Goal: Task Accomplishment & Management: Use online tool/utility

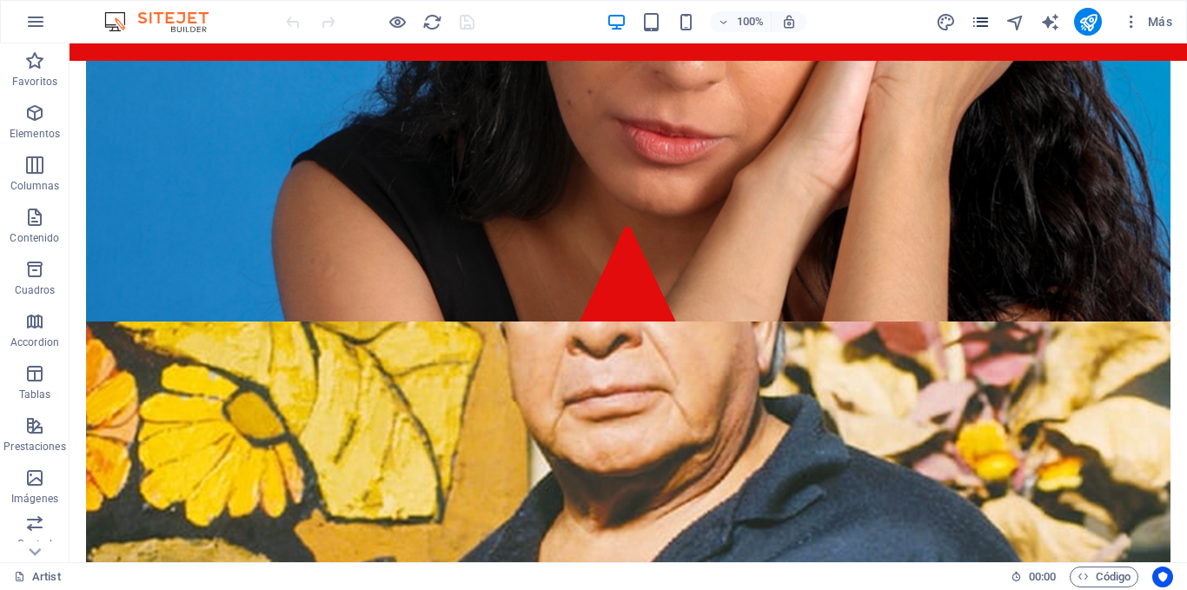
click at [977, 27] on icon "pages" at bounding box center [981, 22] width 20 height 20
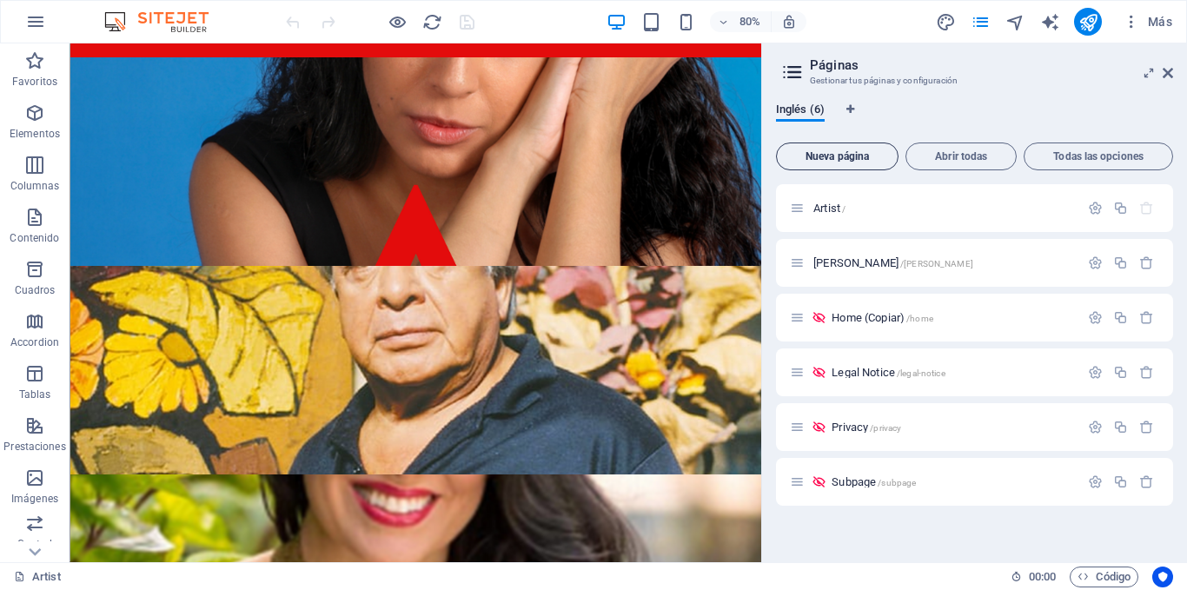
click at [854, 158] on span "Nueva página" at bounding box center [837, 156] width 107 height 10
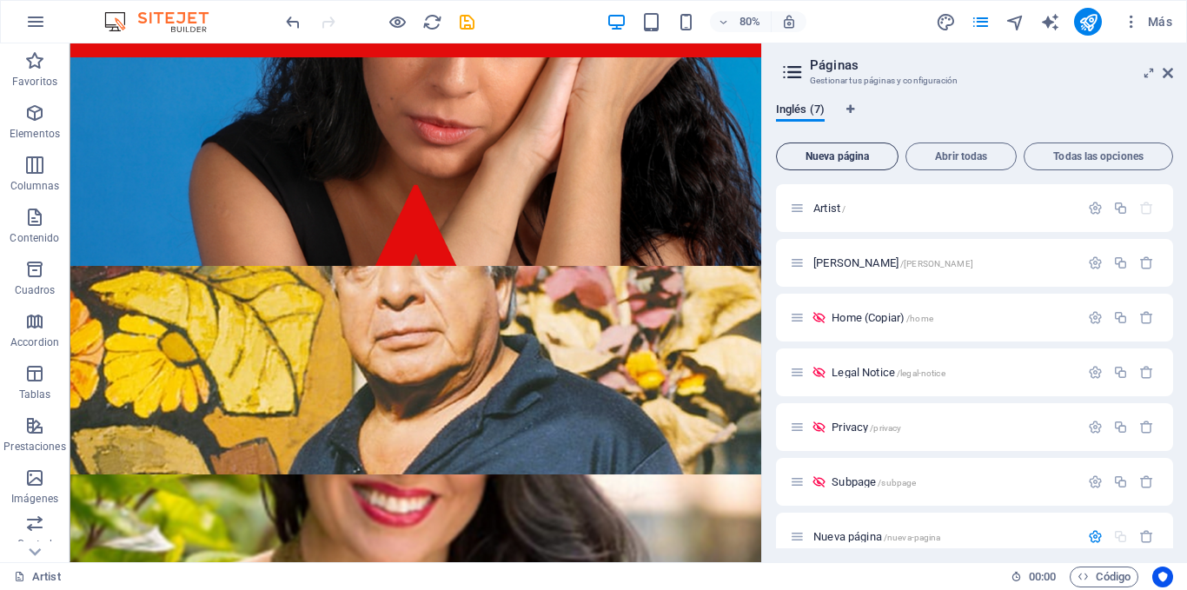
scroll to position [236, 0]
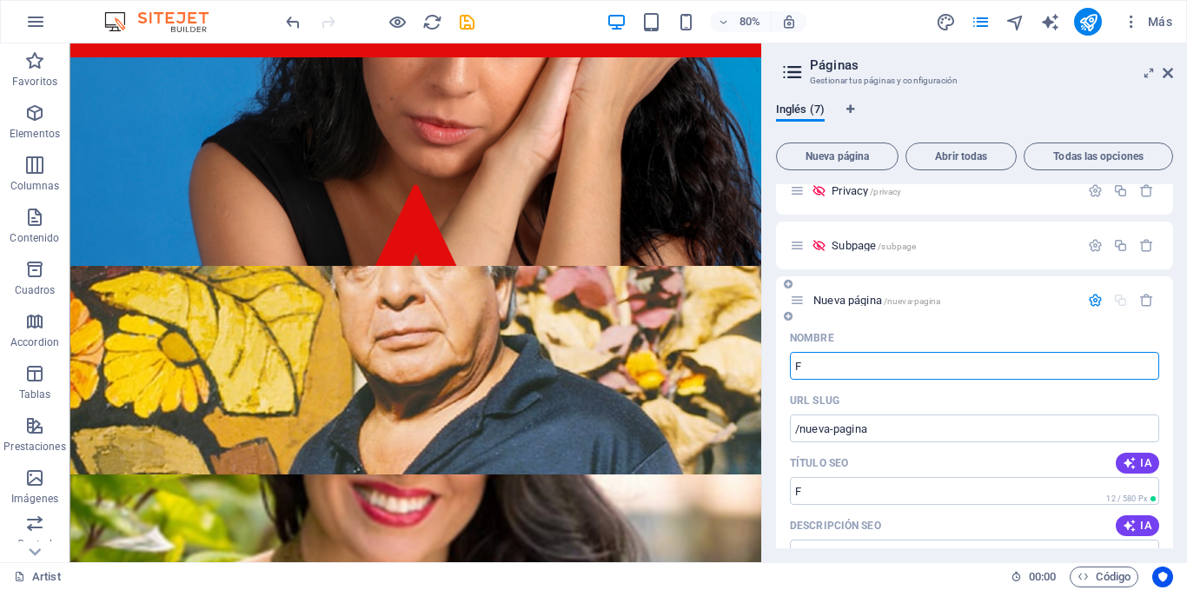
type input "F"
type input "/f"
type input "Ftog"
type input "/ftog"
type input "F"
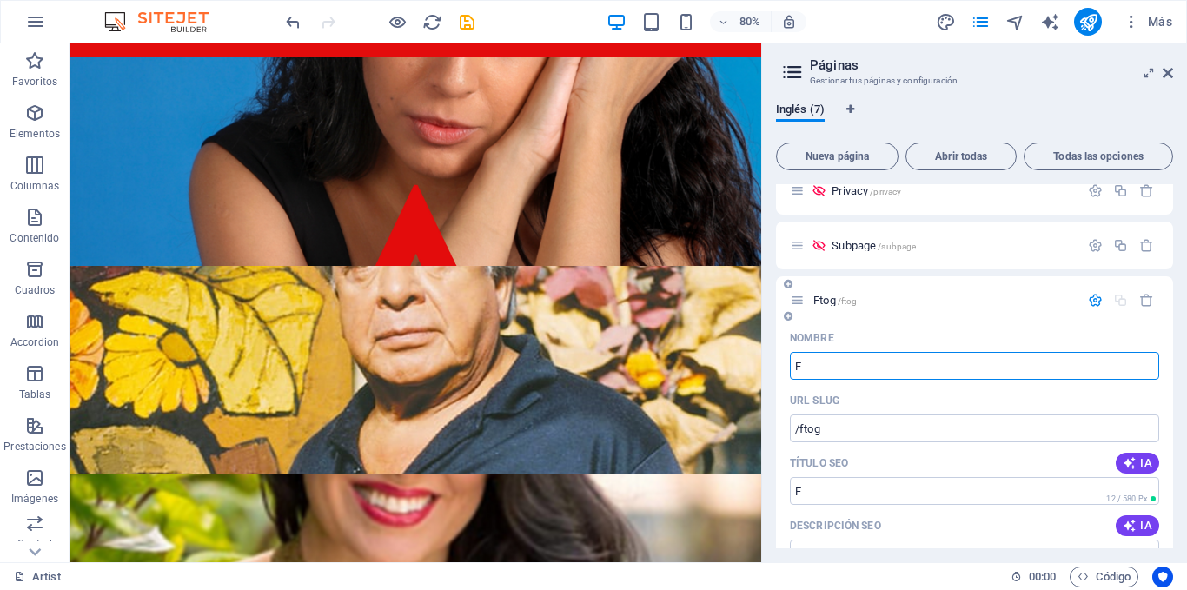
type input "/f"
type input "Foto"
type input "/foto"
type input "Fotogra"
type input "/fotogr"
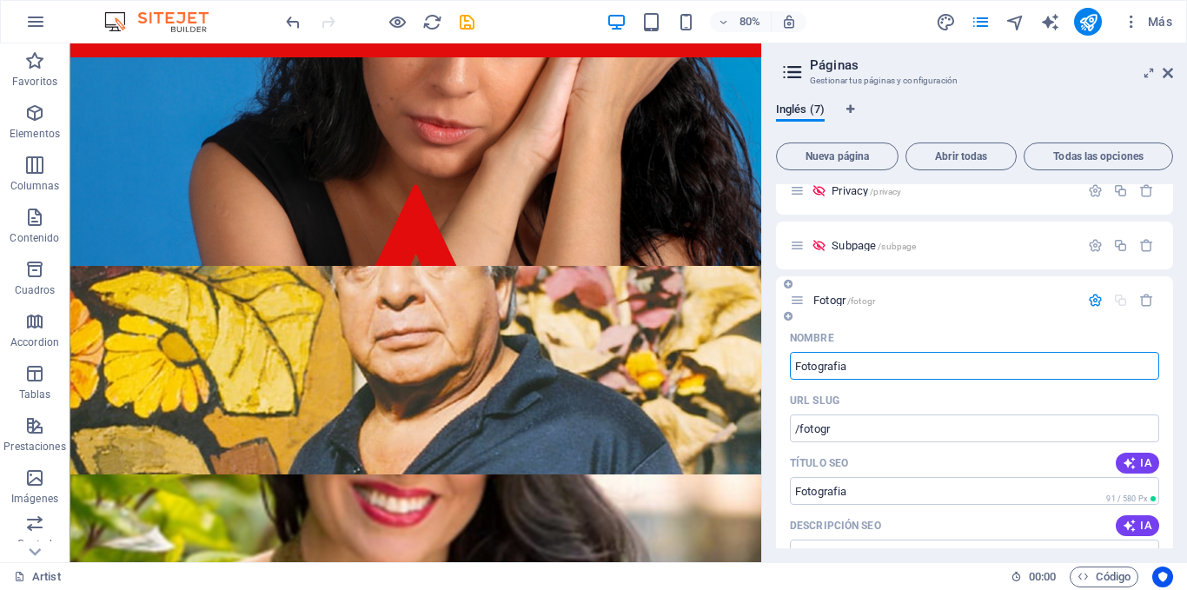
type input "Fotografia"
type input "/fotografia"
click at [795, 366] on input "Fotografia" at bounding box center [974, 366] width 369 height 28
click at [839, 362] on input "fotografia" at bounding box center [974, 366] width 369 height 28
click at [796, 359] on input "fotografia" at bounding box center [974, 366] width 369 height 28
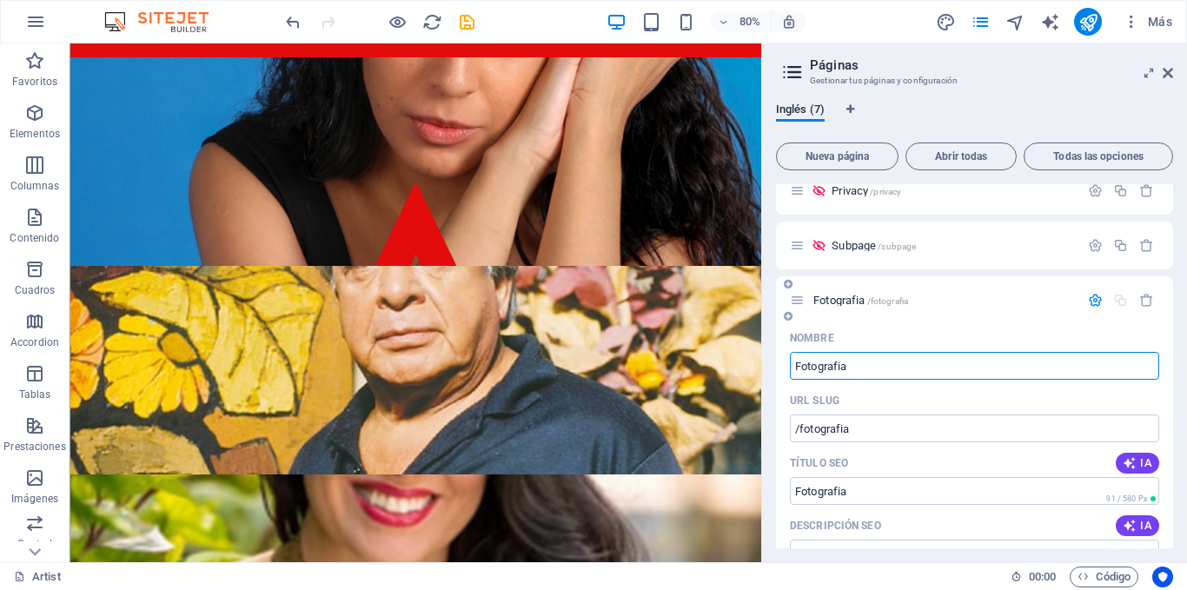
click at [840, 360] on input "Fotografia" at bounding box center [974, 366] width 369 height 28
click at [845, 365] on input "Fotografia" at bounding box center [974, 366] width 369 height 28
type input "Fotografía"
click at [1090, 299] on icon "button" at bounding box center [1095, 300] width 15 height 15
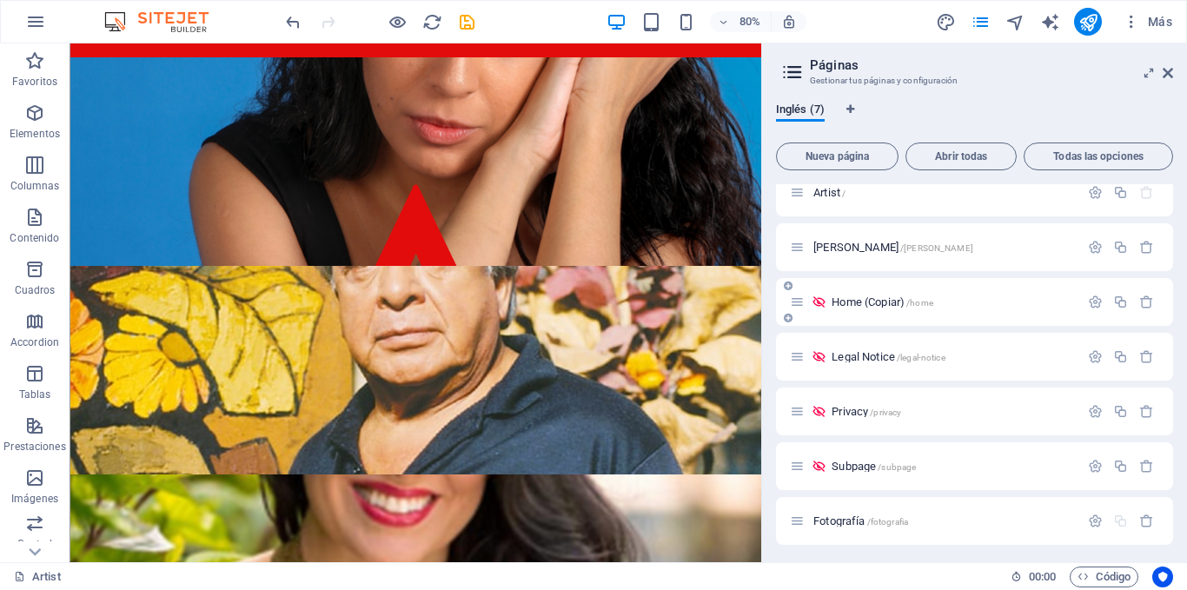
scroll to position [19, 0]
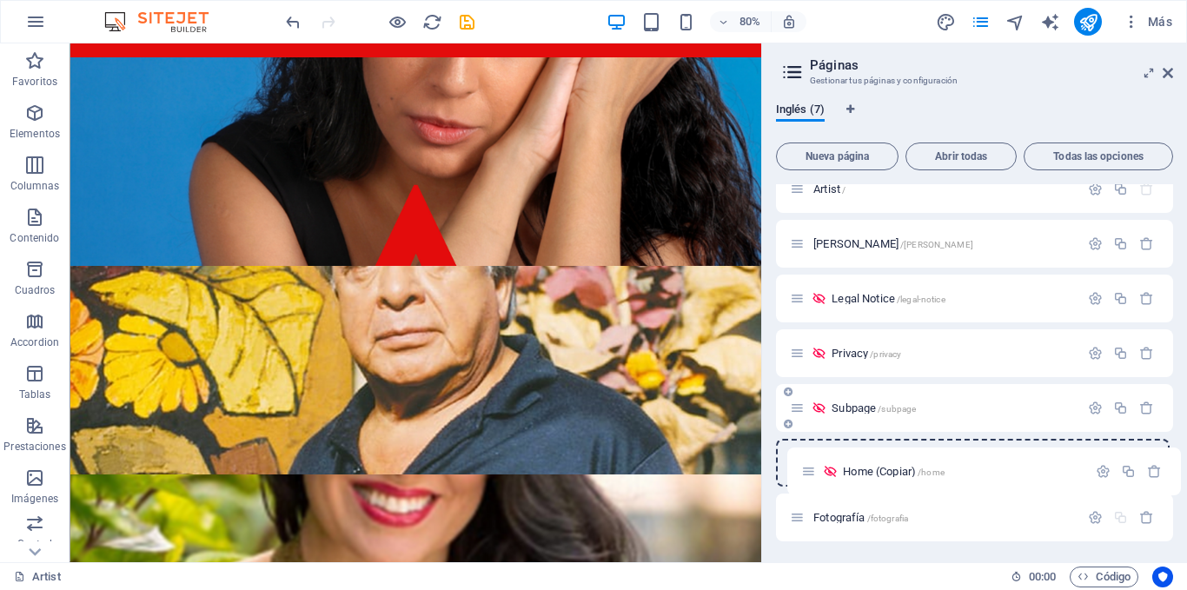
drag, startPoint x: 799, startPoint y: 302, endPoint x: 814, endPoint y: 429, distance: 127.8
click at [810, 481] on div "Artist / Javier /javier Home (Copiar) /home Legal Notice /legal-notice Privacy …" at bounding box center [974, 353] width 397 height 376
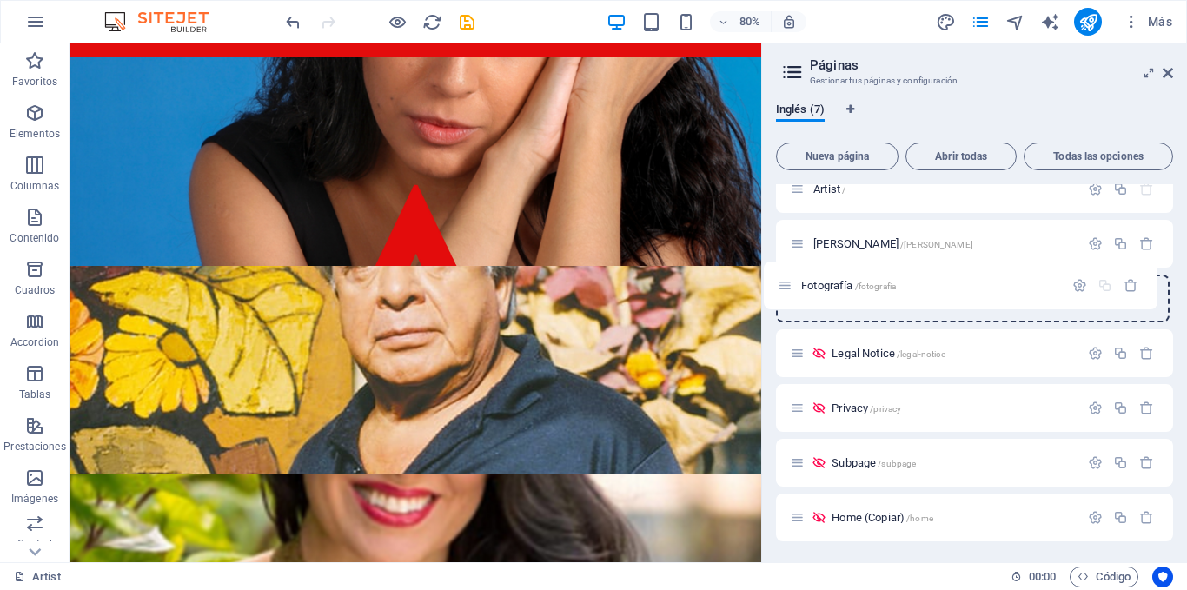
drag, startPoint x: 798, startPoint y: 515, endPoint x: 787, endPoint y: 269, distance: 246.2
click at [787, 269] on div "Artist / Javier /javier Legal Notice /legal-notice Privacy /privacy Subpage /su…" at bounding box center [974, 326] width 397 height 322
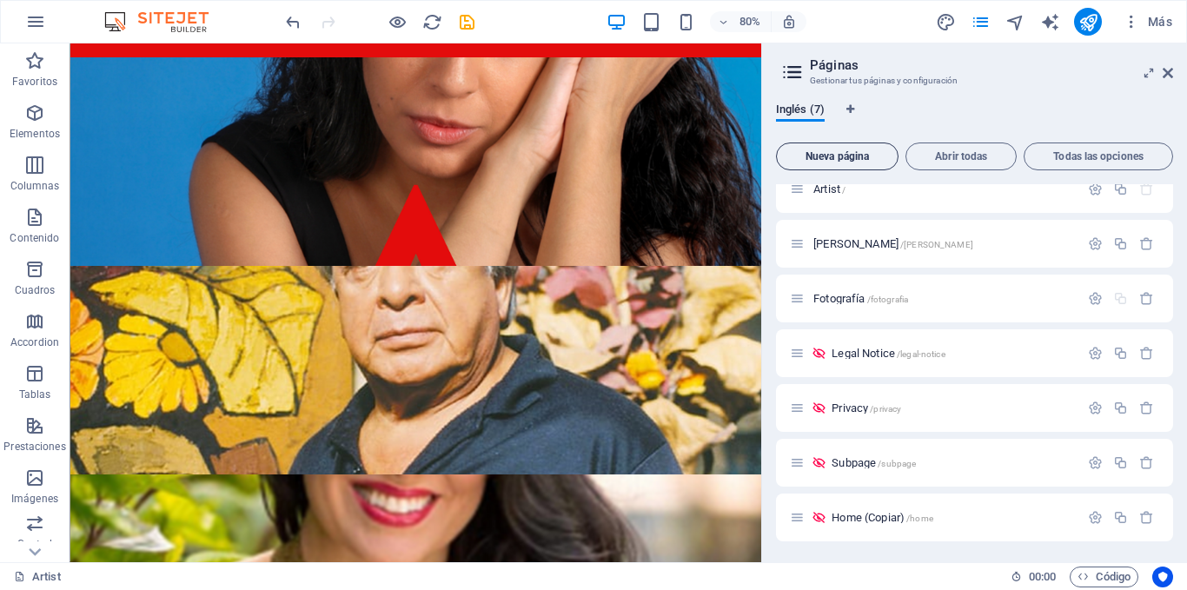
click at [835, 154] on span "Nueva página" at bounding box center [837, 156] width 107 height 10
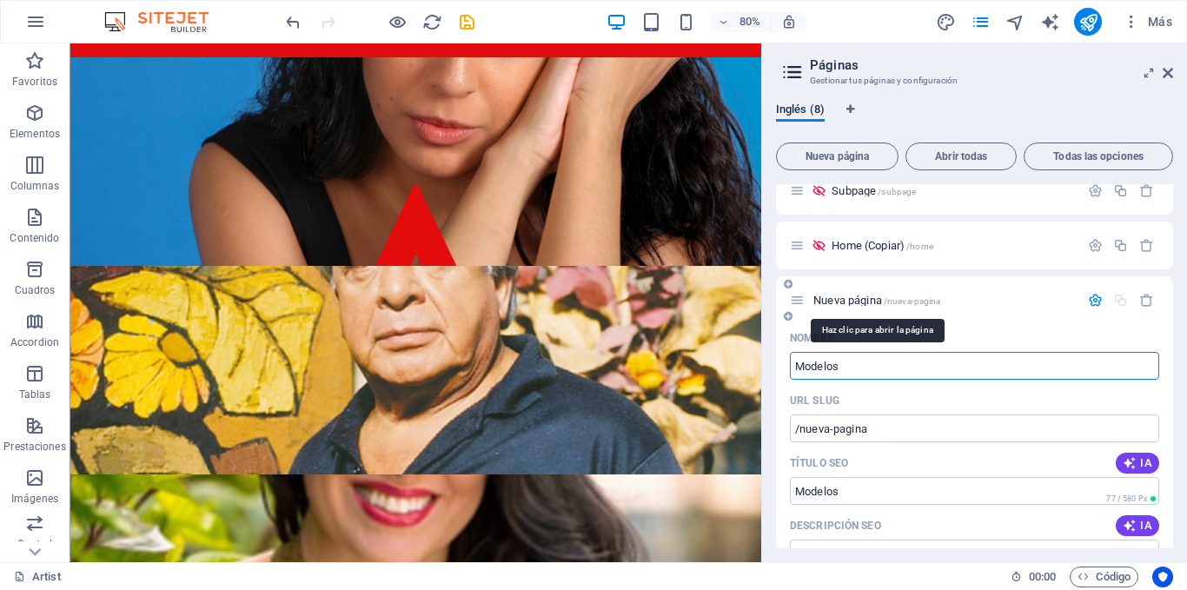
type input "Modelos"
type input "/modelos"
type input "Modelo"
type input "/modelo"
type input "Modelo"
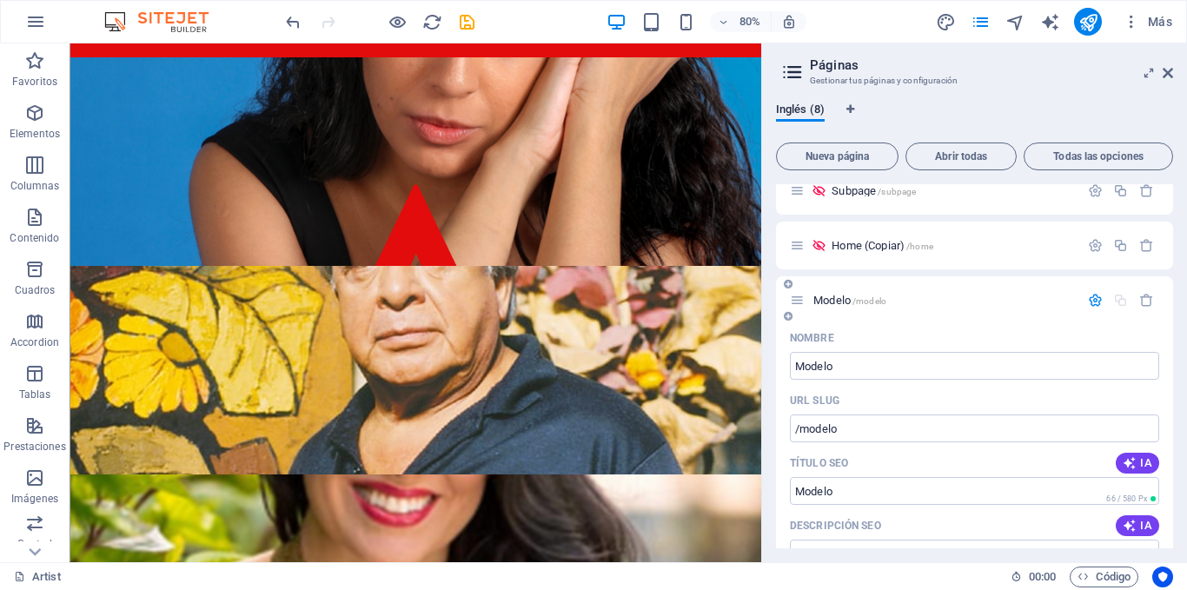
click at [1094, 295] on icon "button" at bounding box center [1095, 300] width 15 height 15
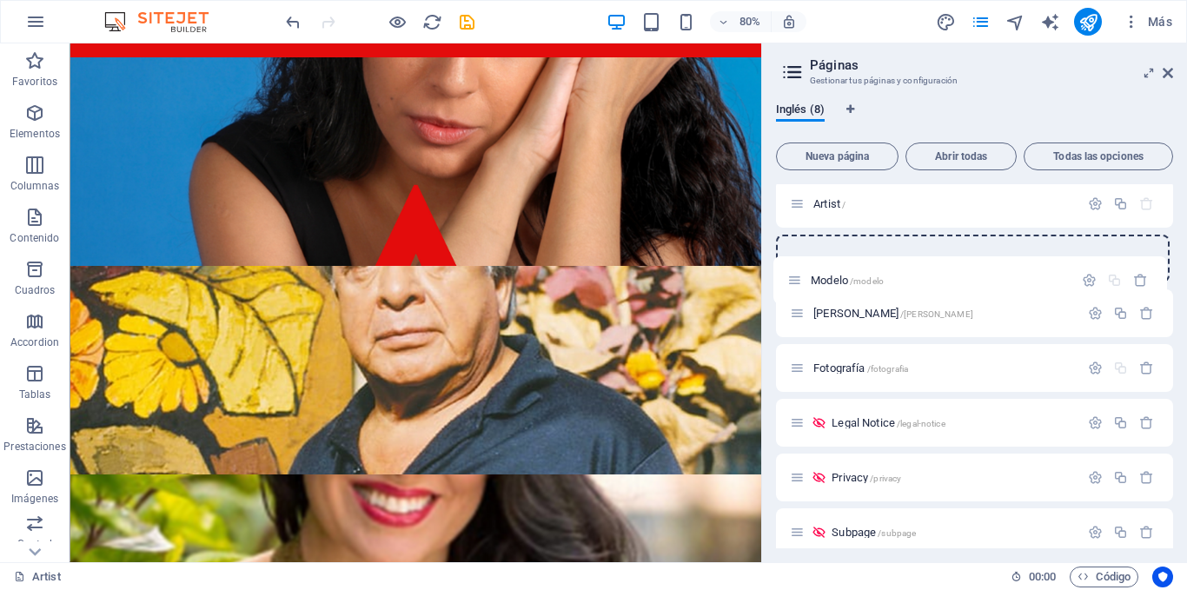
scroll to position [0, 0]
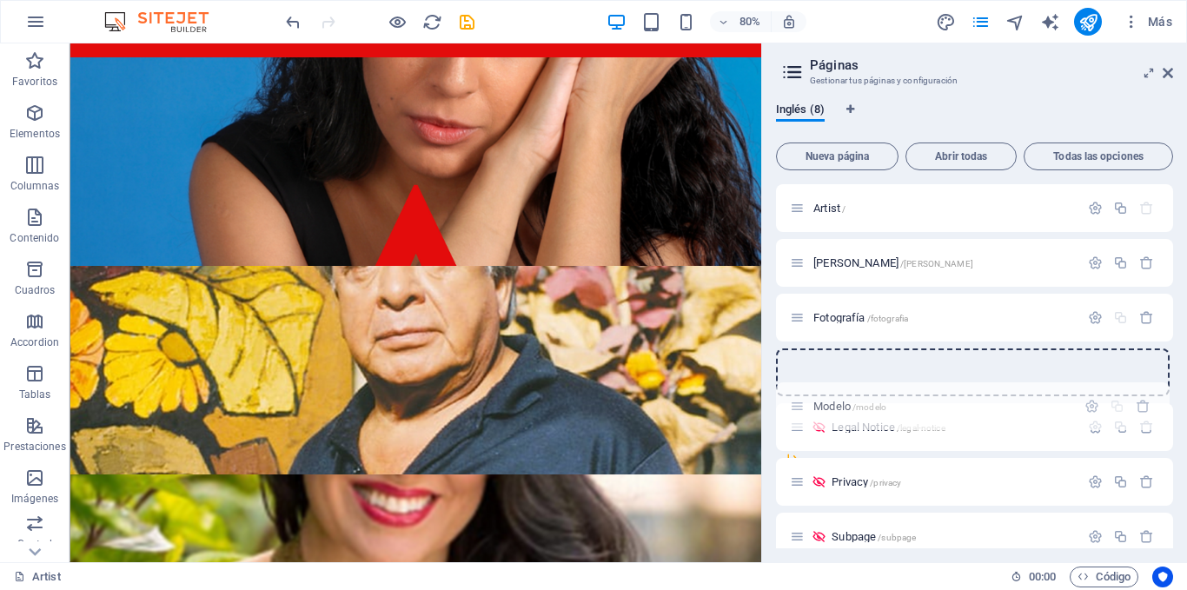
drag, startPoint x: 799, startPoint y: 519, endPoint x: 801, endPoint y: 399, distance: 120.0
click at [801, 399] on div "Artist / Javier /javier Fotografía /fotografia Legal Notice /legal-notice Priva…" at bounding box center [974, 372] width 397 height 376
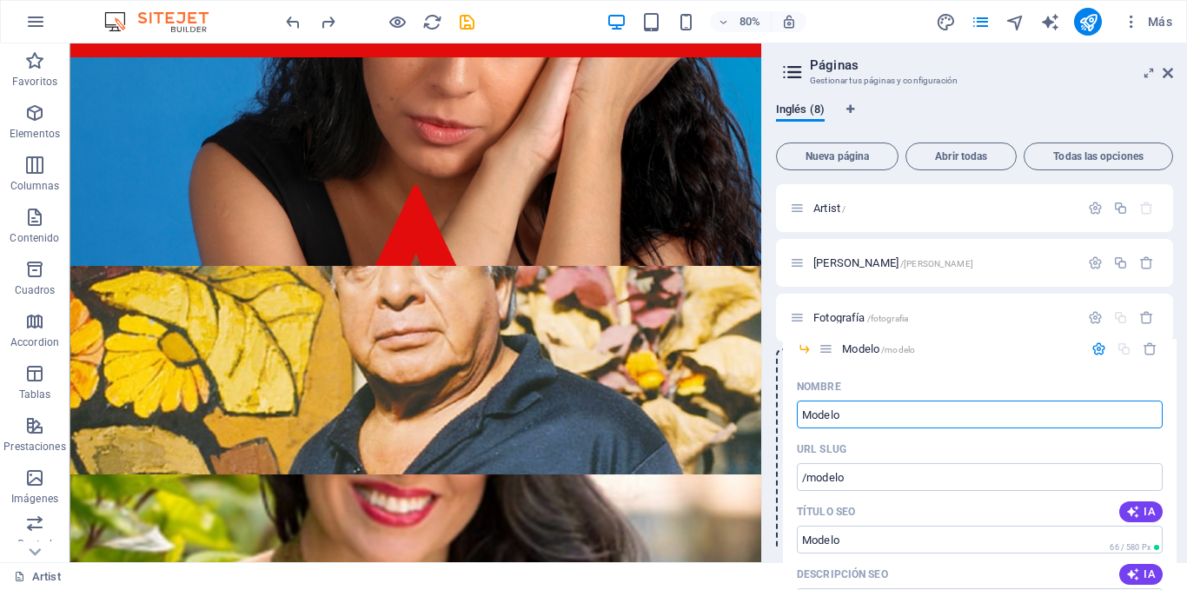
drag, startPoint x: 814, startPoint y: 408, endPoint x: 827, endPoint y: 344, distance: 64.8
click at [827, 344] on div "Artist / Javier /javier Fotografía /fotografia Legal Notice /legal-notice Model…" at bounding box center [974, 372] width 397 height 376
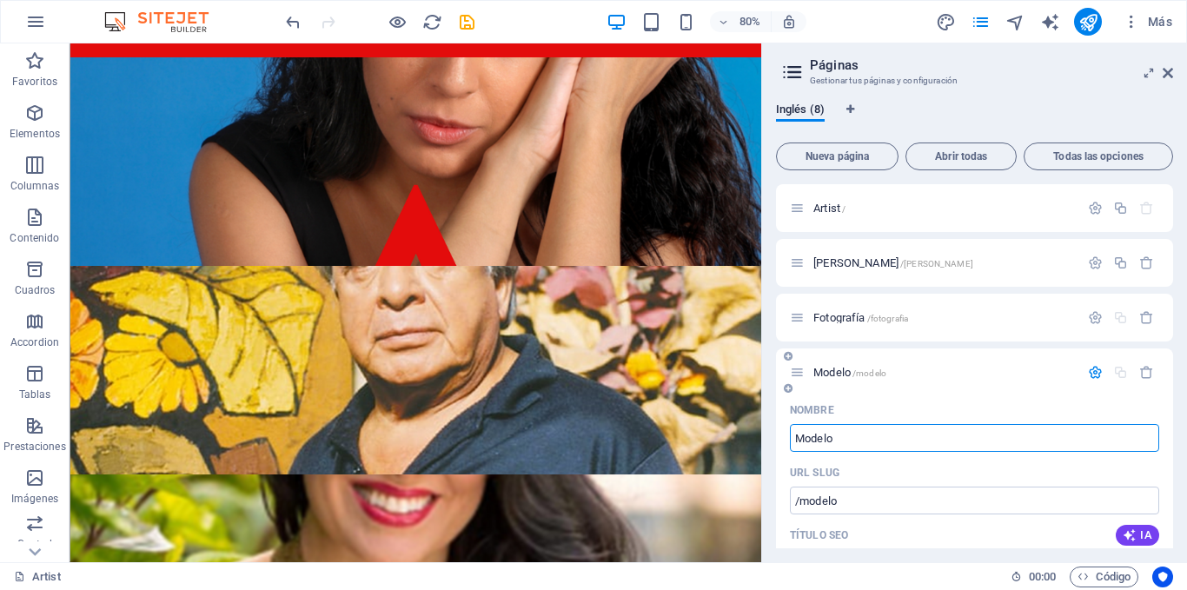
click at [912, 441] on input "Modelo" at bounding box center [974, 438] width 369 height 28
type input "Modela"
type input "/modela"
type input "Modelaje"
type input "/modelaje"
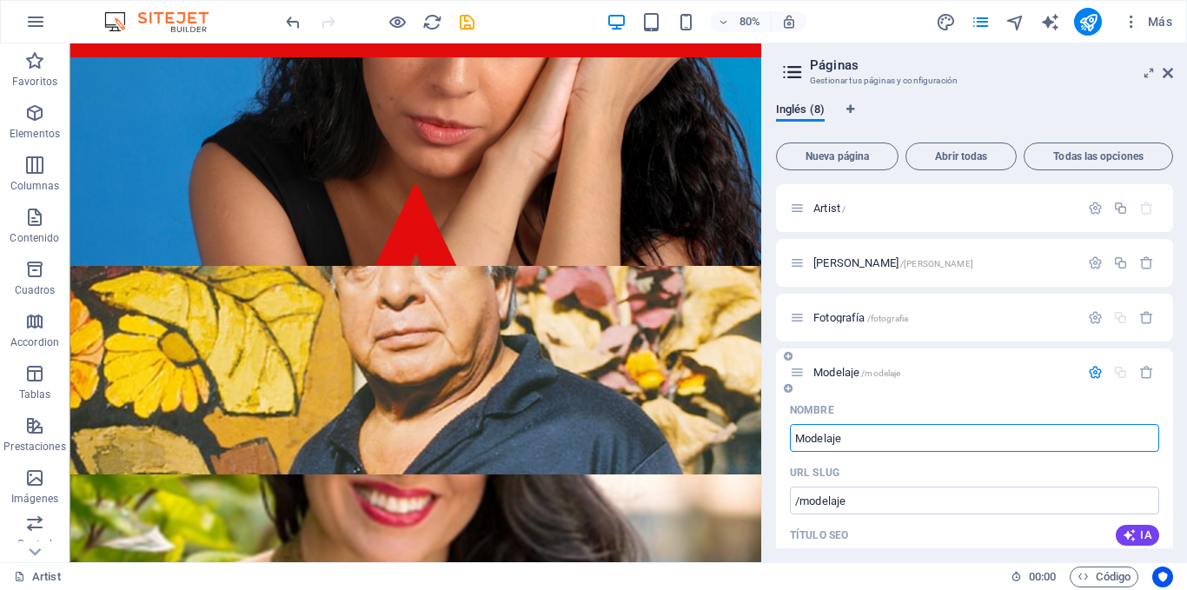
type input "Modelaje"
click at [1088, 372] on icon "button" at bounding box center [1095, 372] width 15 height 15
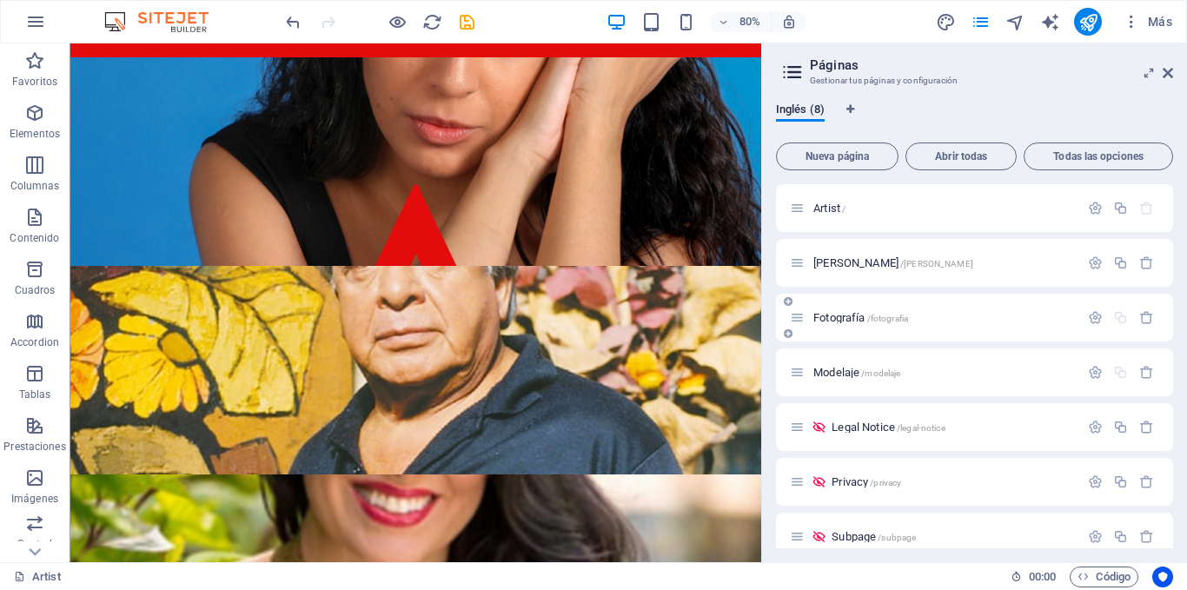
scroll to position [74, 0]
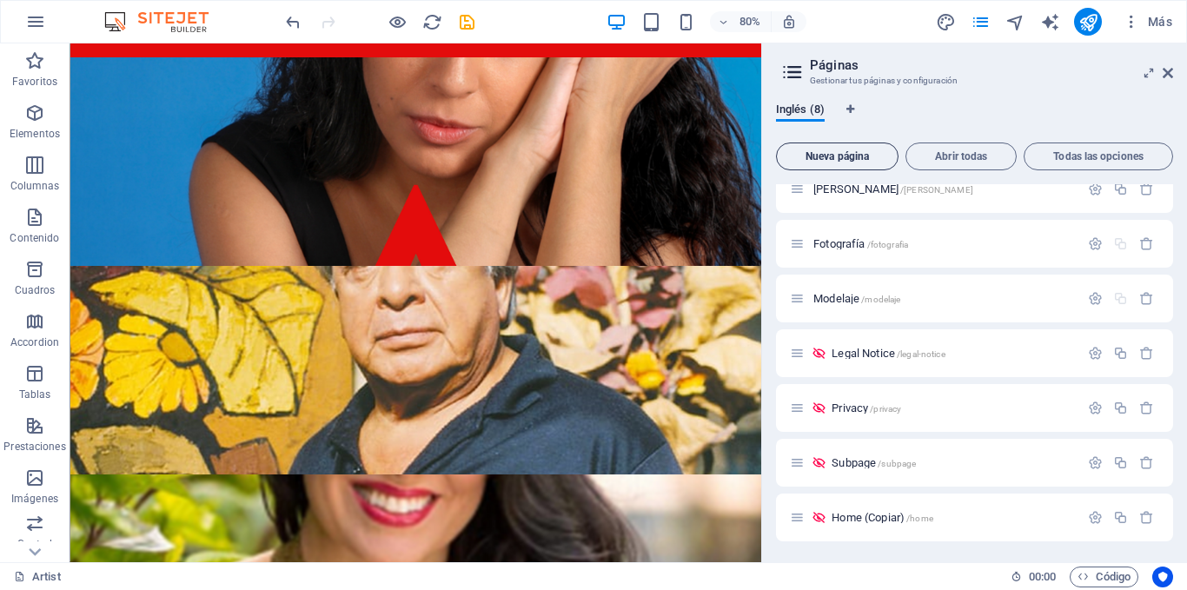
click at [853, 152] on span "Nueva página" at bounding box center [837, 156] width 107 height 10
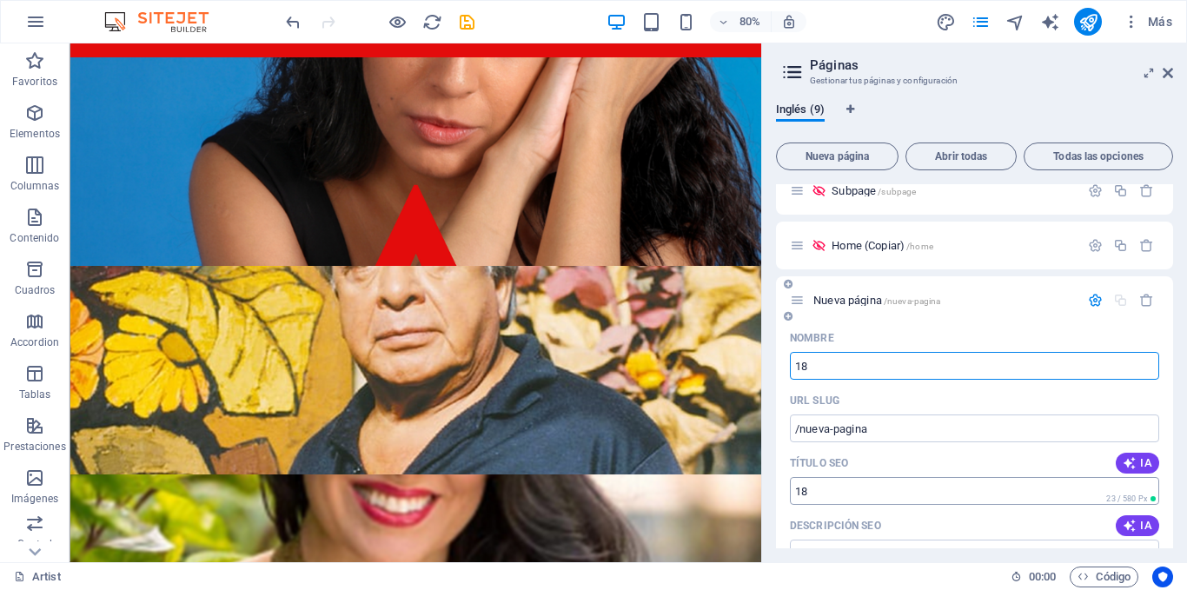
type input "18"
type input "/18"
type input "8"
type input "/8"
type input "/"
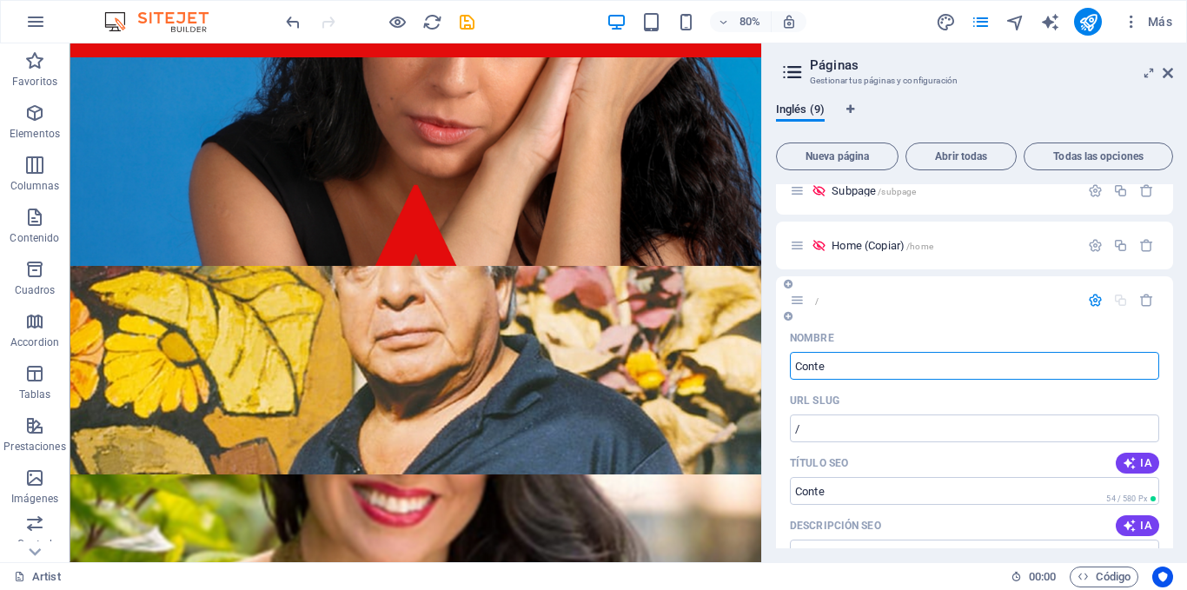
type input "Conte"
type input "/conte"
type input "Conte"
type input "Contenido"
type input "/contenido"
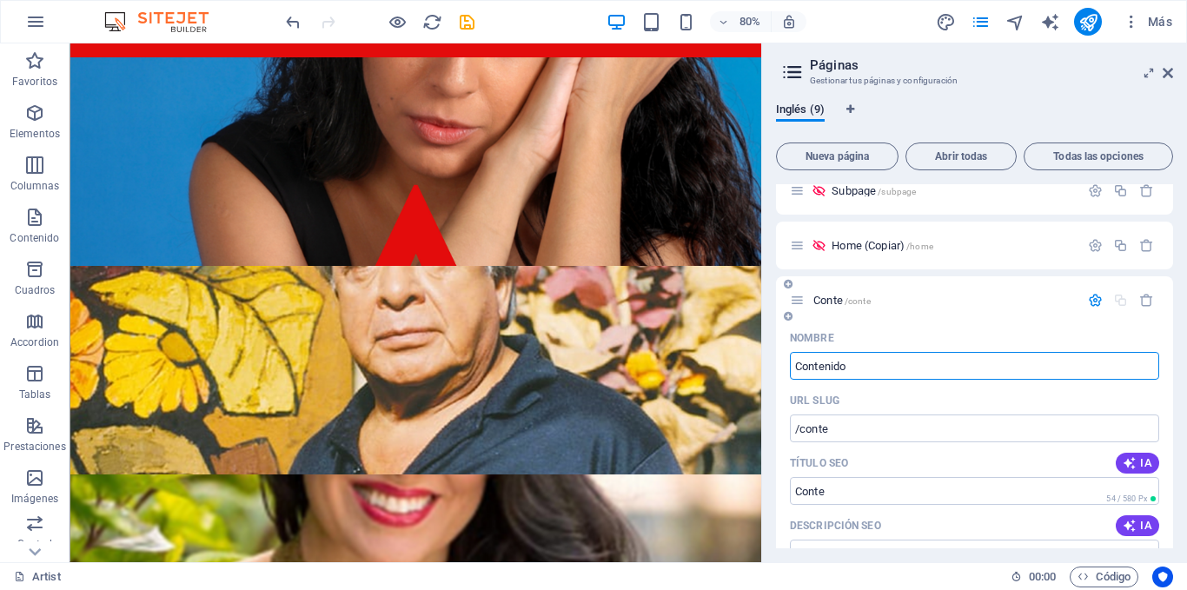
type input "Contenido"
click at [1093, 297] on icon "button" at bounding box center [1095, 300] width 15 height 15
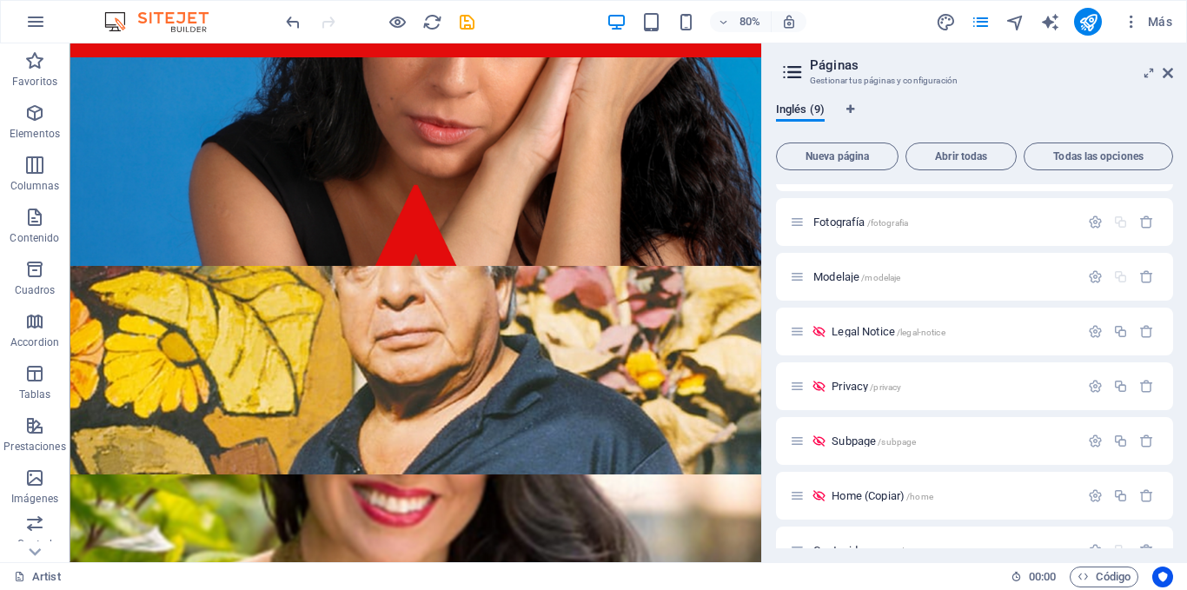
scroll to position [129, 0]
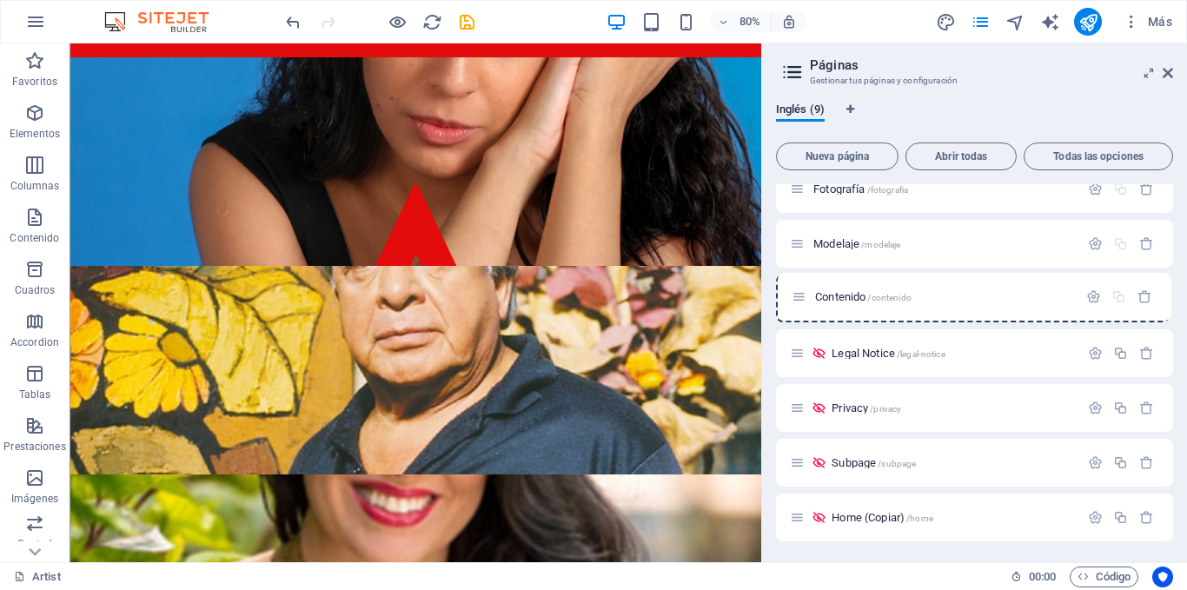
drag, startPoint x: 801, startPoint y: 521, endPoint x: 802, endPoint y: 289, distance: 232.1
click at [802, 289] on div "Artist / Javier /javier Fotografía /fotografia Modelaje /modelaje Legal Notice …" at bounding box center [974, 299] width 397 height 486
click at [769, 323] on div "Inglés (9) Nueva página Abrir todas Todas las opciones Artist / Javier /javier …" at bounding box center [974, 326] width 425 height 474
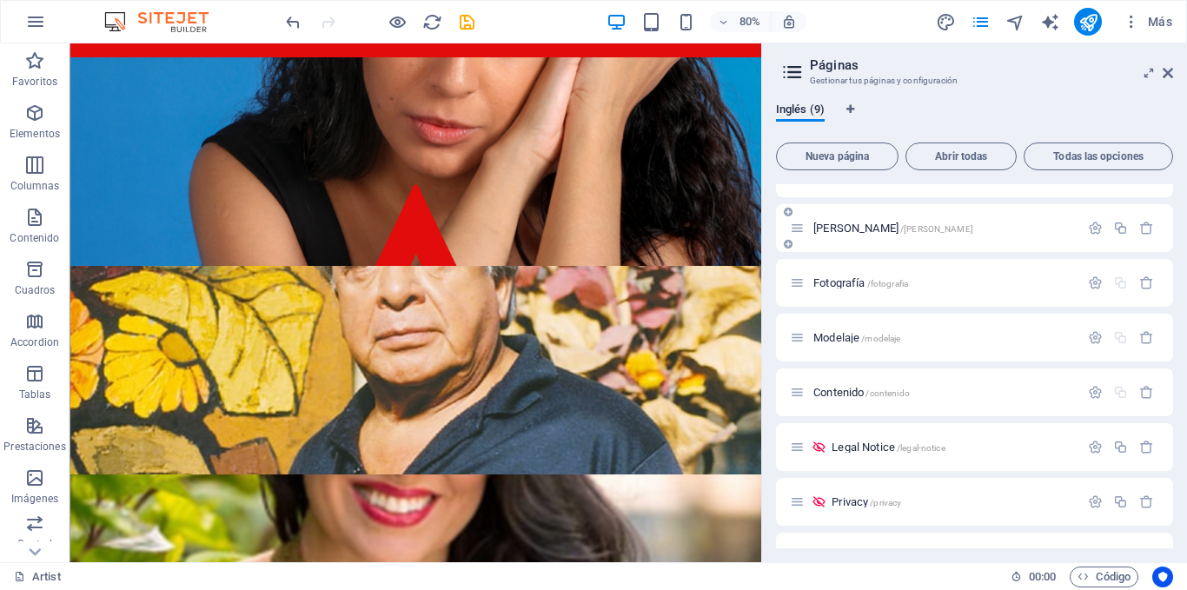
scroll to position [0, 0]
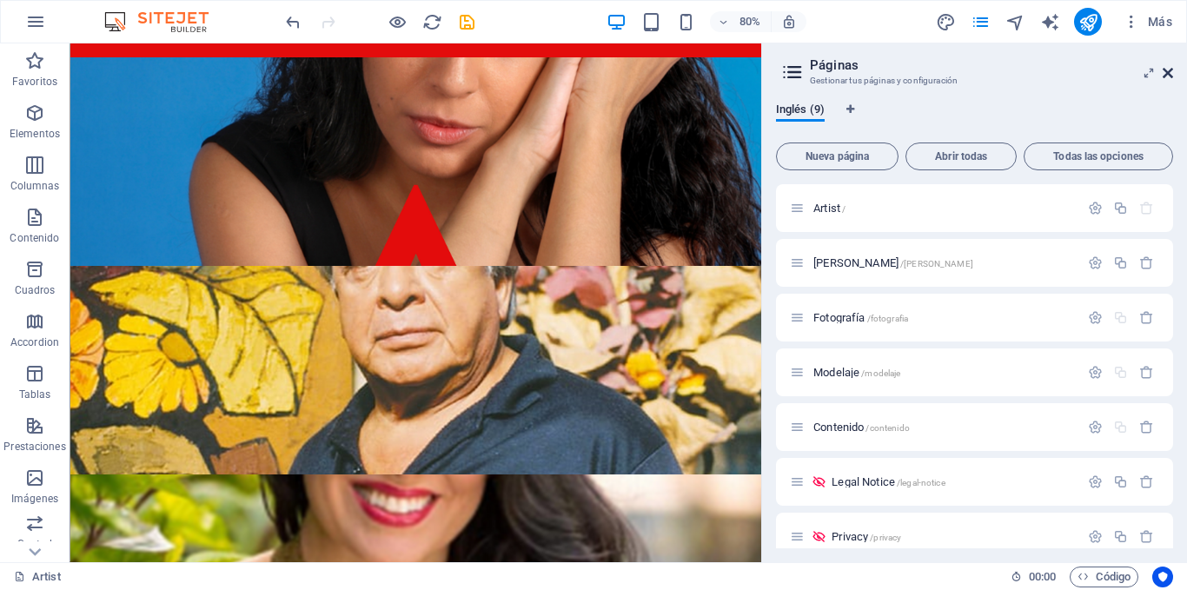
click at [1166, 74] on icon at bounding box center [1168, 73] width 10 height 14
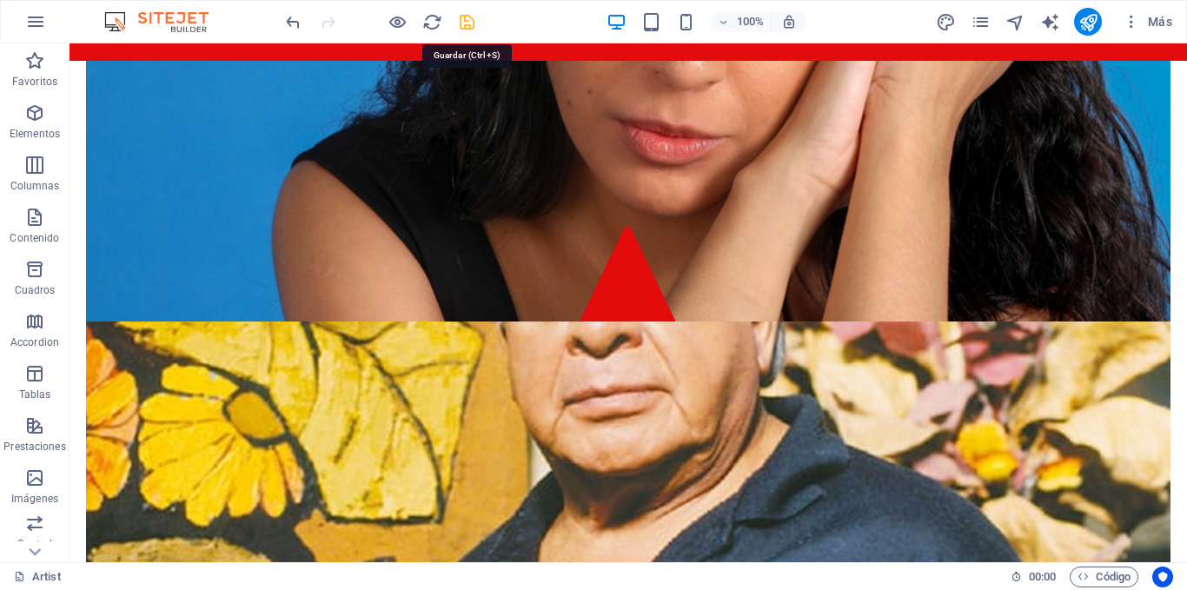
click at [468, 15] on icon "save" at bounding box center [467, 22] width 20 height 20
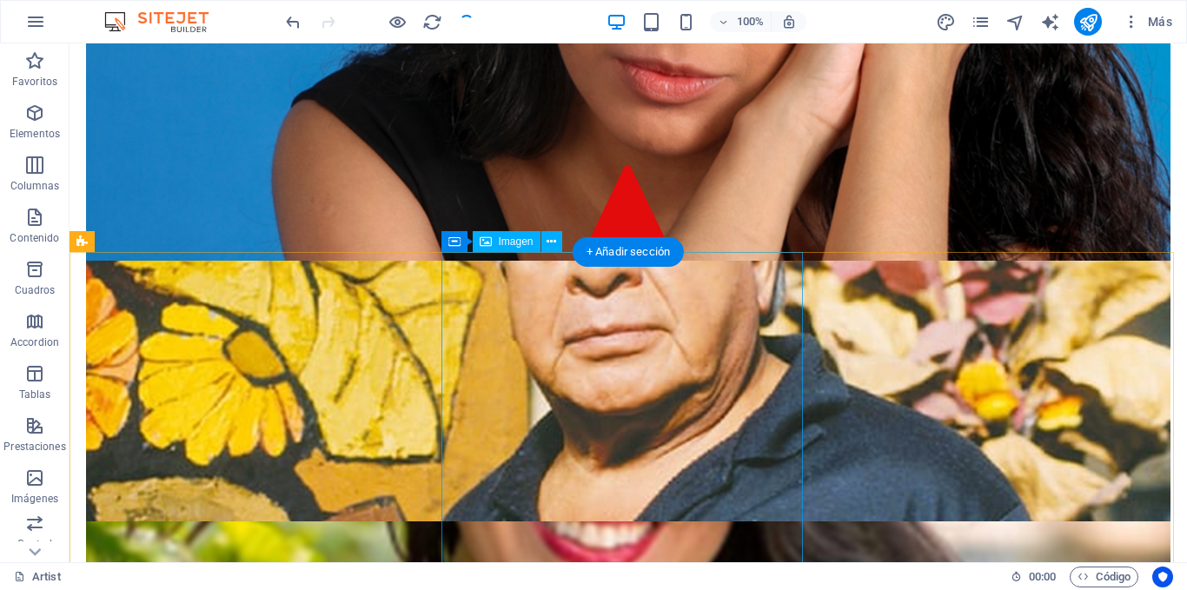
scroll to position [87, 0]
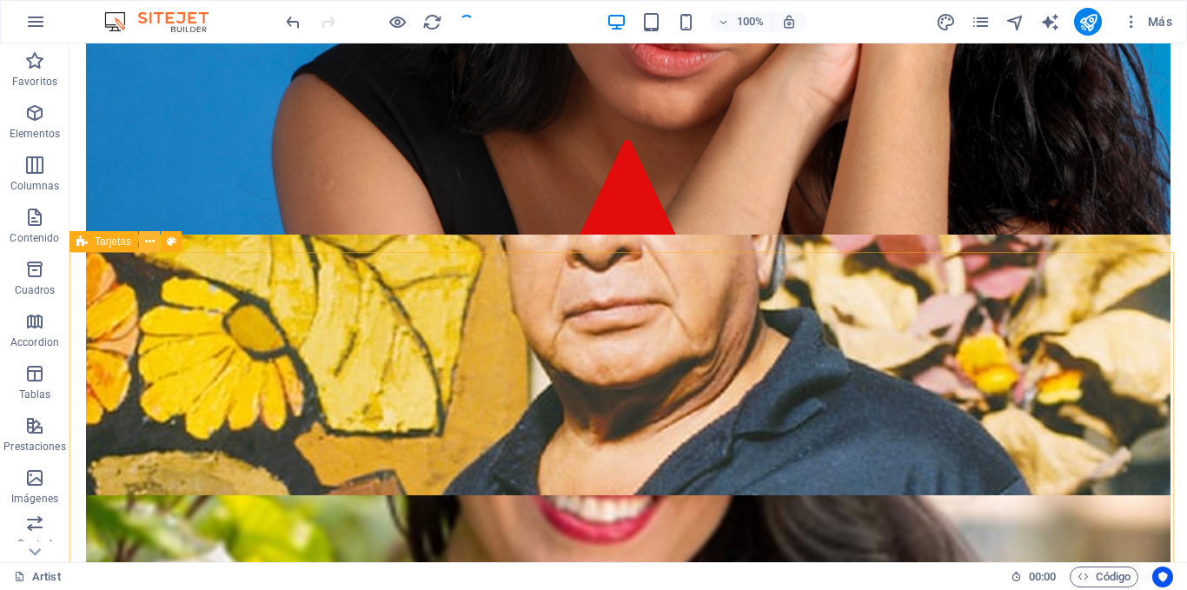
click at [148, 239] on icon at bounding box center [150, 242] width 10 height 18
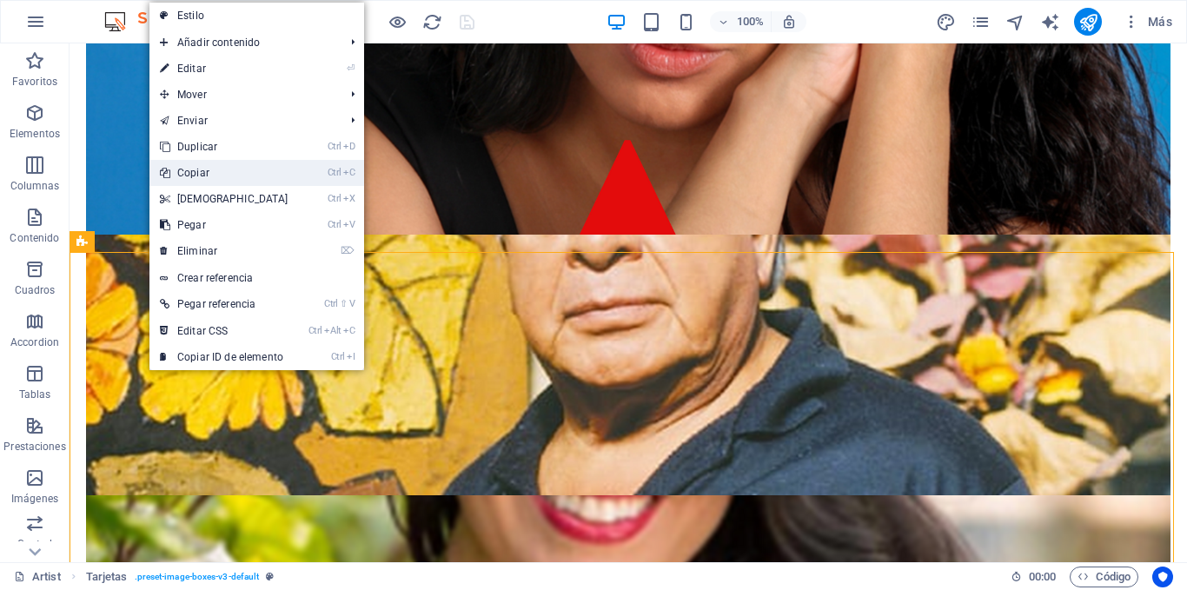
drag, startPoint x: 229, startPoint y: 172, endPoint x: 402, endPoint y: 92, distance: 191.3
click at [229, 172] on link "Ctrl C Copiar" at bounding box center [223, 173] width 149 height 26
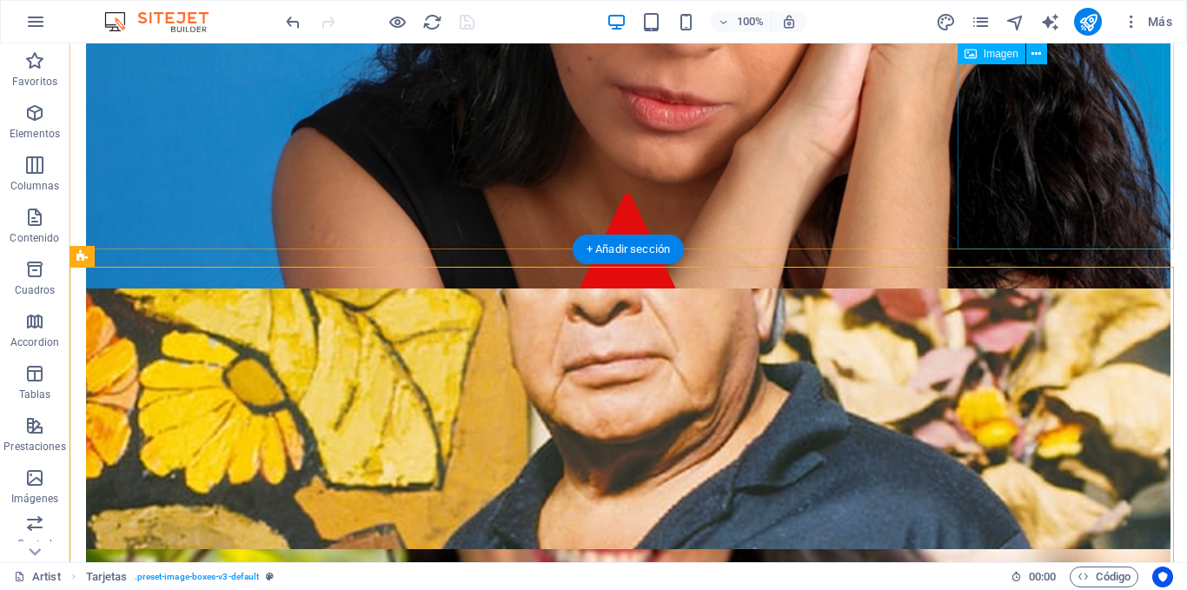
scroll to position [0, 0]
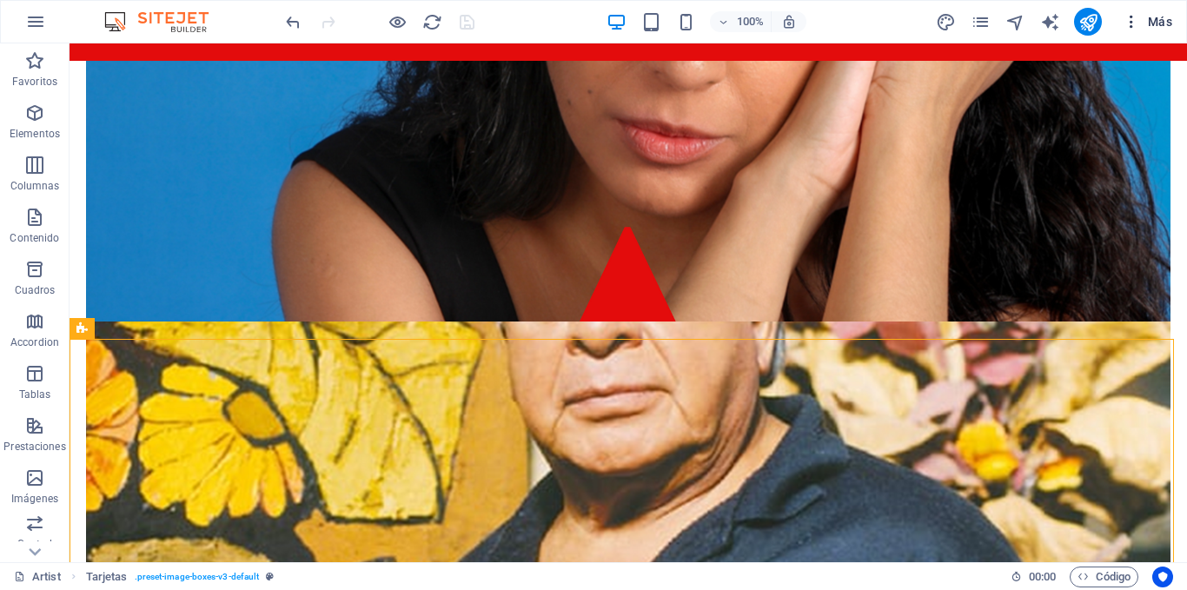
click at [1152, 25] on span "Más" at bounding box center [1148, 21] width 50 height 17
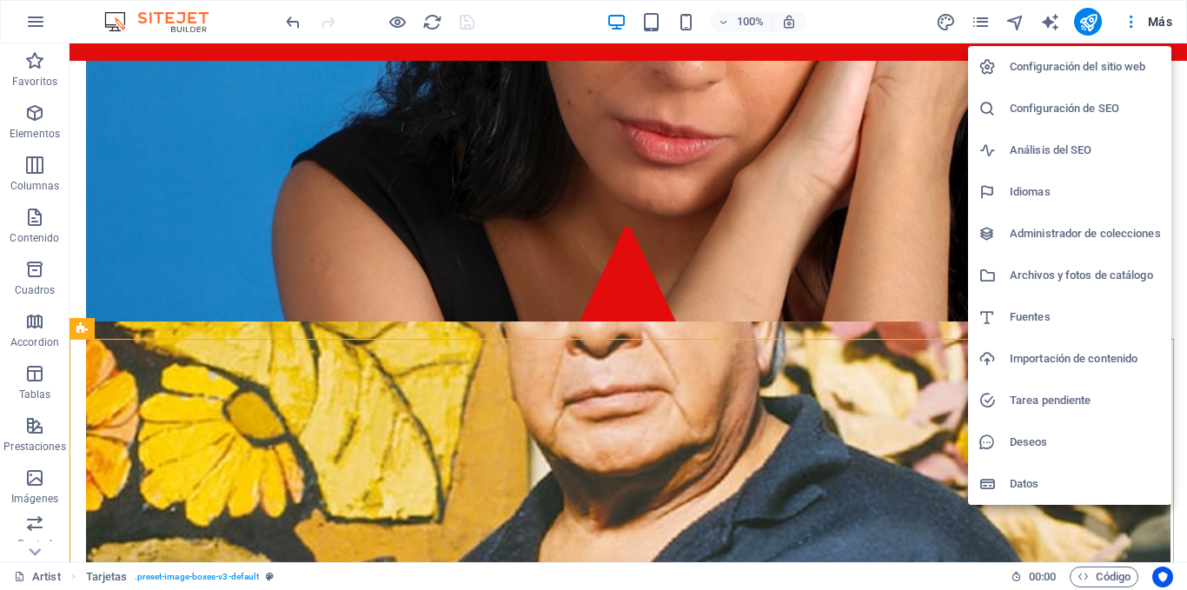
click at [977, 22] on div at bounding box center [593, 295] width 1187 height 590
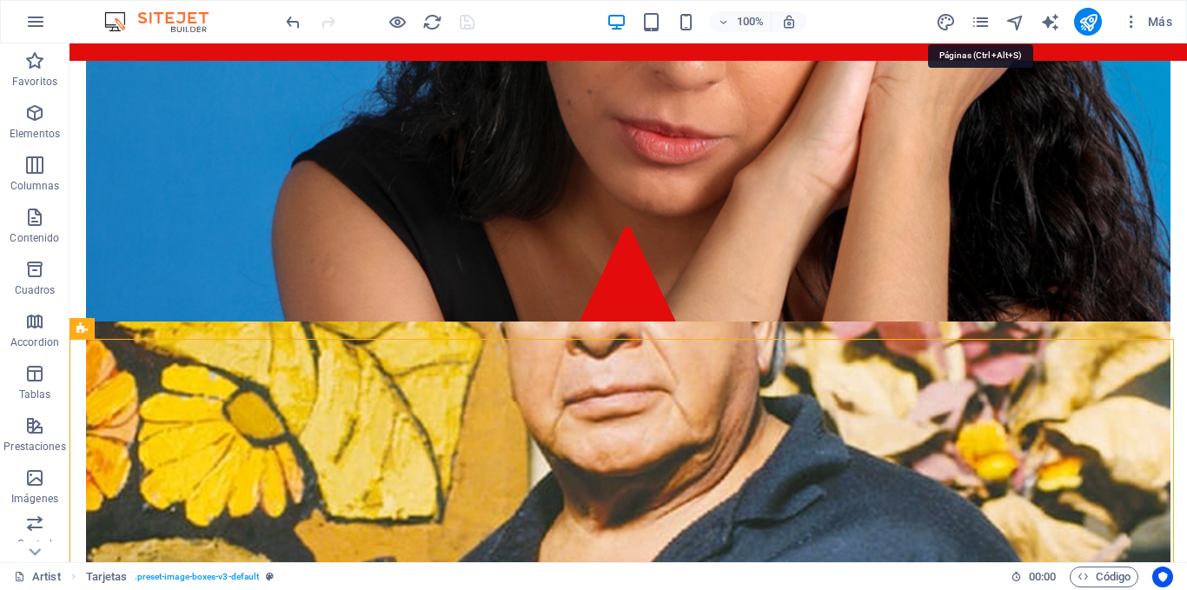
click at [977, 22] on icon "pages" at bounding box center [981, 22] width 20 height 20
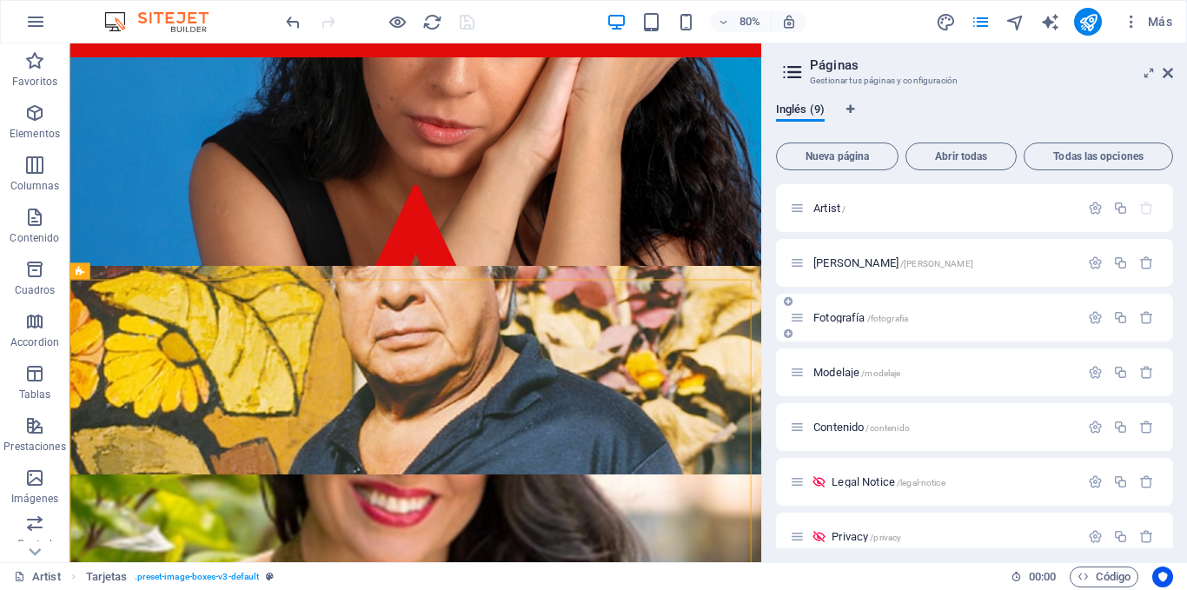
click at [943, 316] on p "Fotografía /fotografia" at bounding box center [944, 317] width 261 height 11
click at [943, 316] on div "Fotografía /fotografia" at bounding box center [974, 318] width 397 height 48
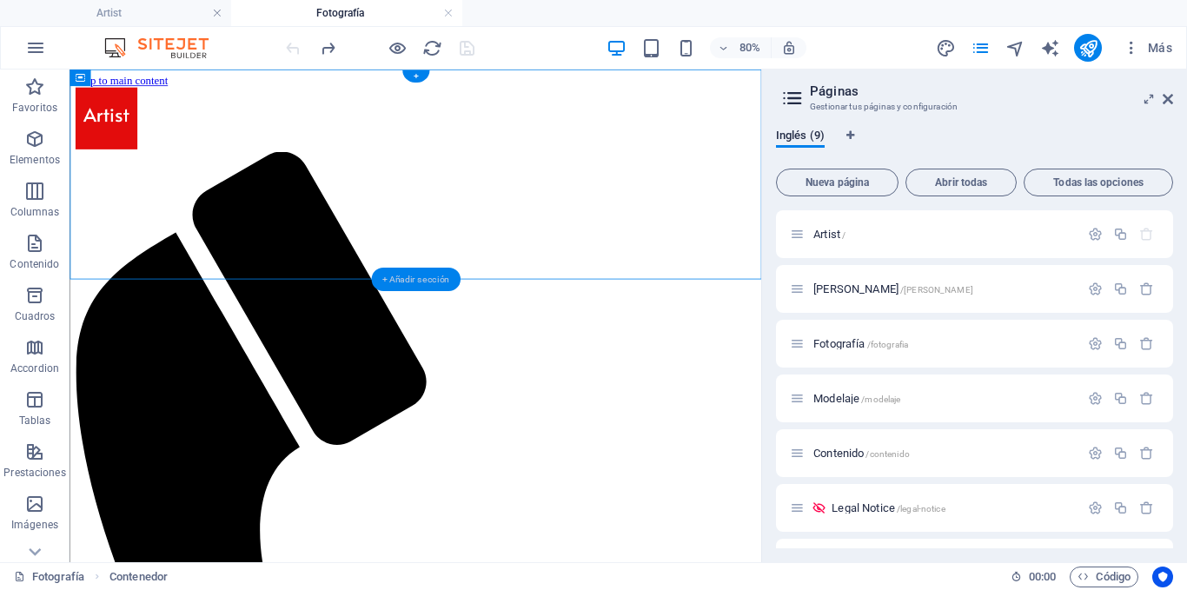
click at [450, 275] on div "+ Añadir sección" at bounding box center [416, 279] width 90 height 23
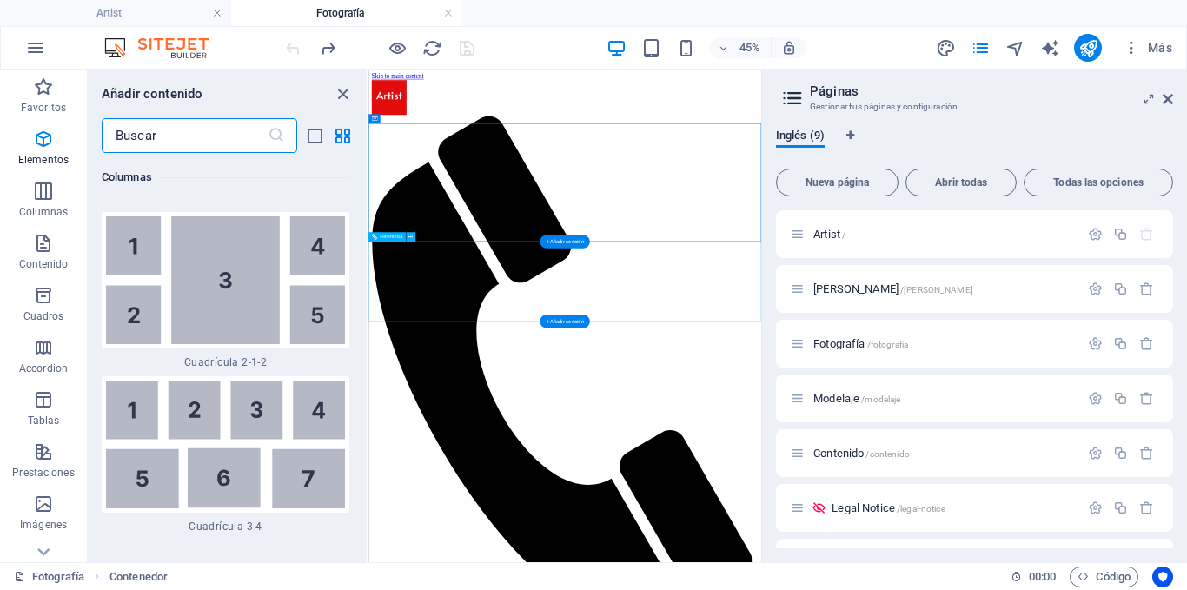
scroll to position [5487, 0]
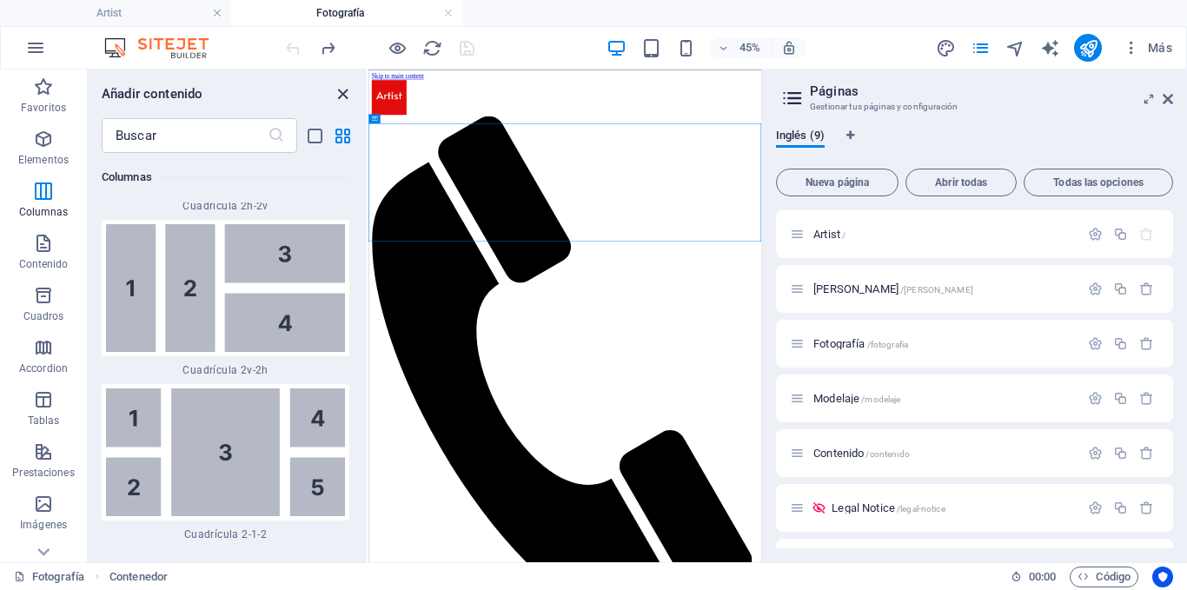
click at [336, 90] on icon "close panel" at bounding box center [343, 94] width 20 height 20
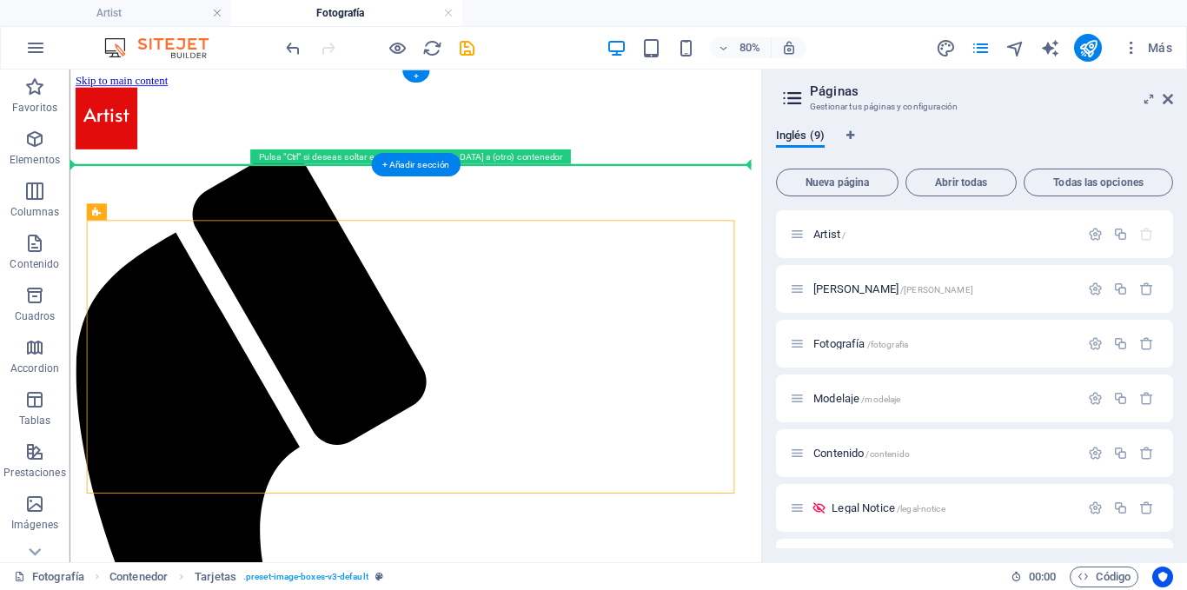
drag, startPoint x: 176, startPoint y: 280, endPoint x: 261, endPoint y: 181, distance: 130.1
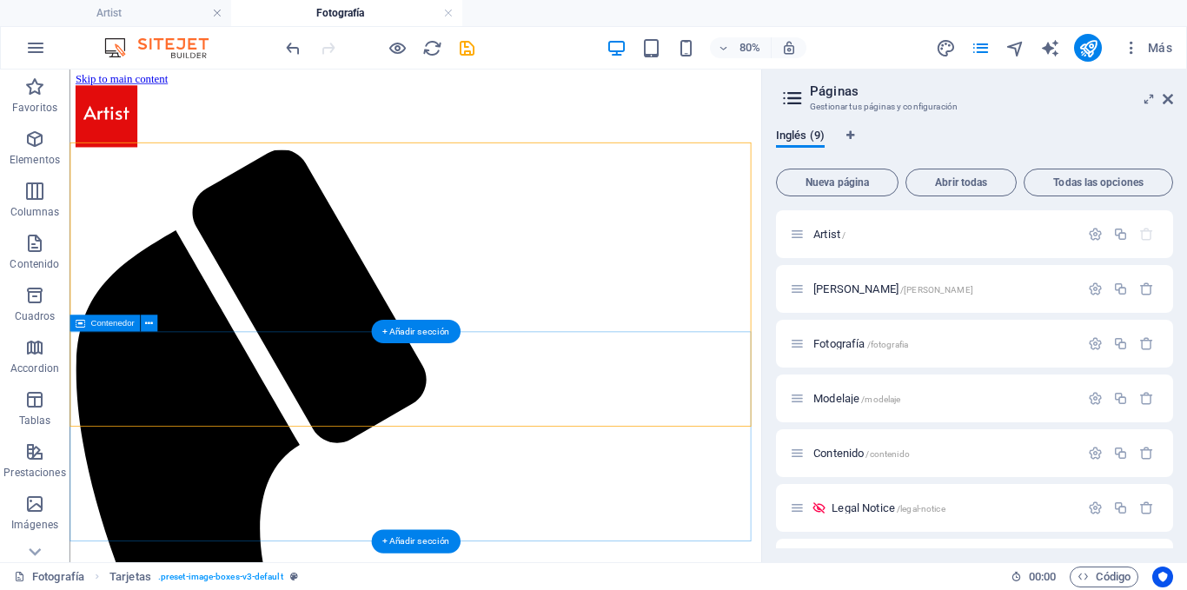
scroll to position [55, 0]
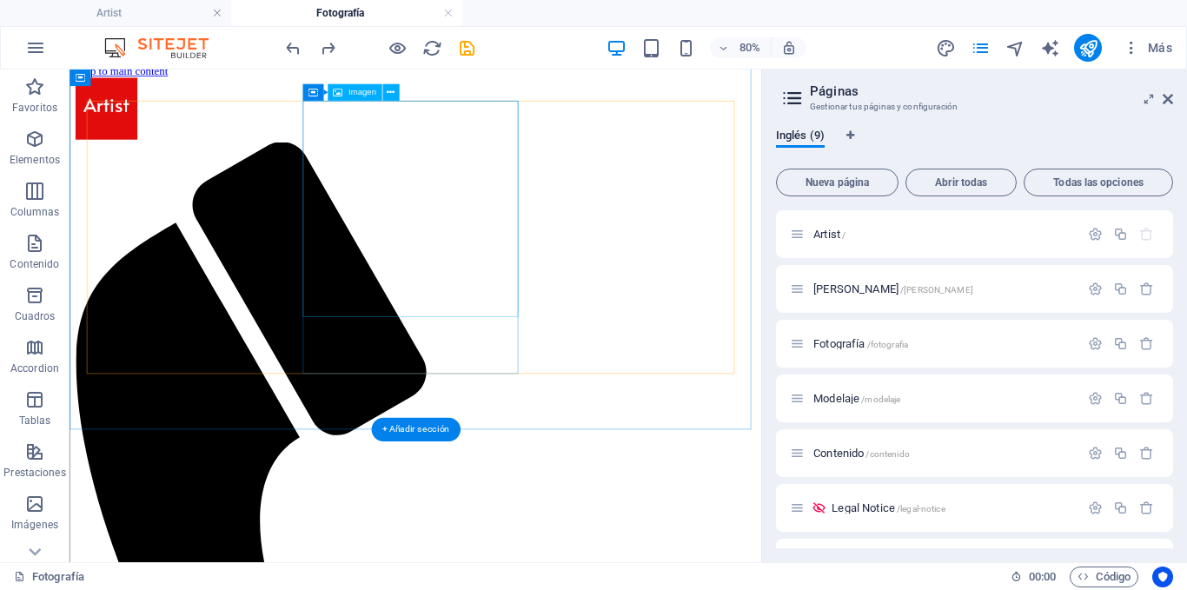
scroll to position [0, 0]
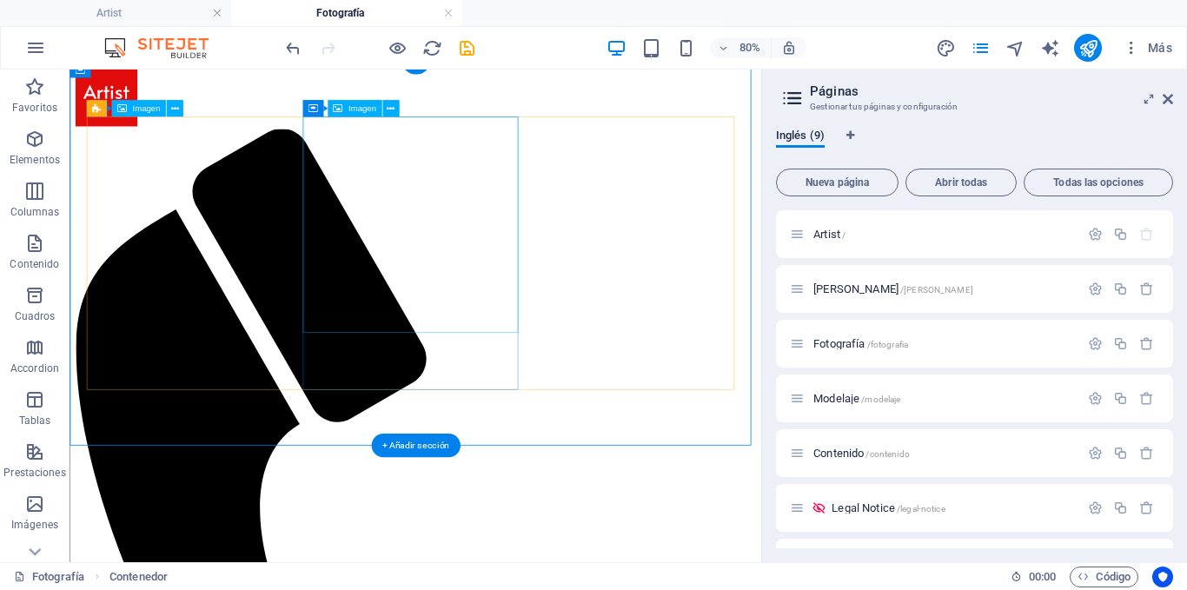
scroll to position [42, 0]
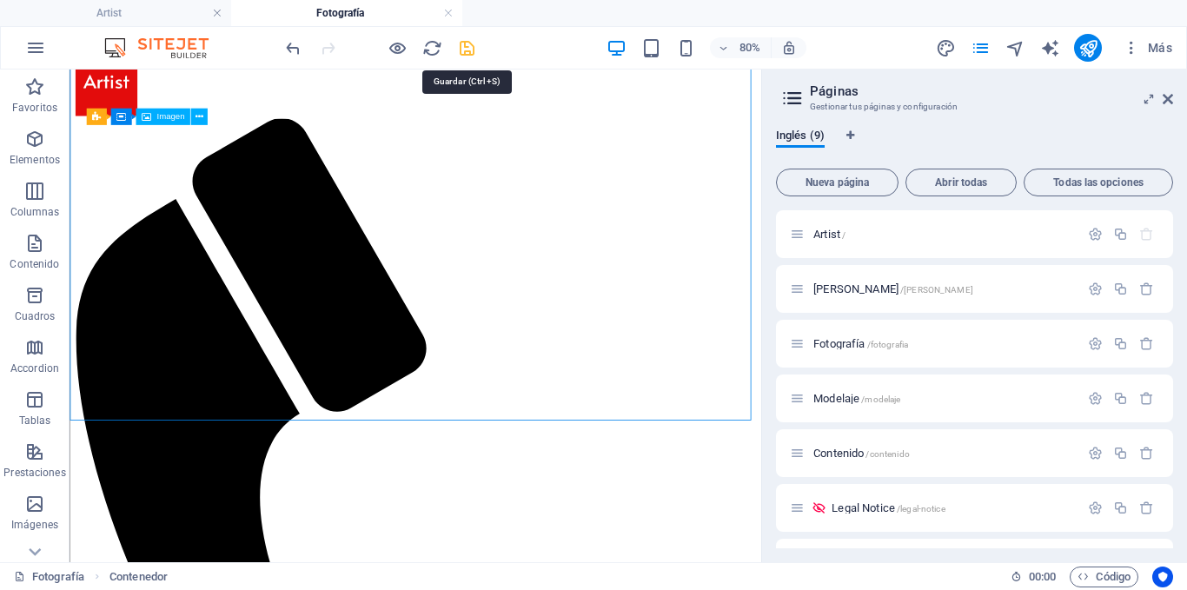
click at [469, 44] on icon "save" at bounding box center [467, 48] width 20 height 20
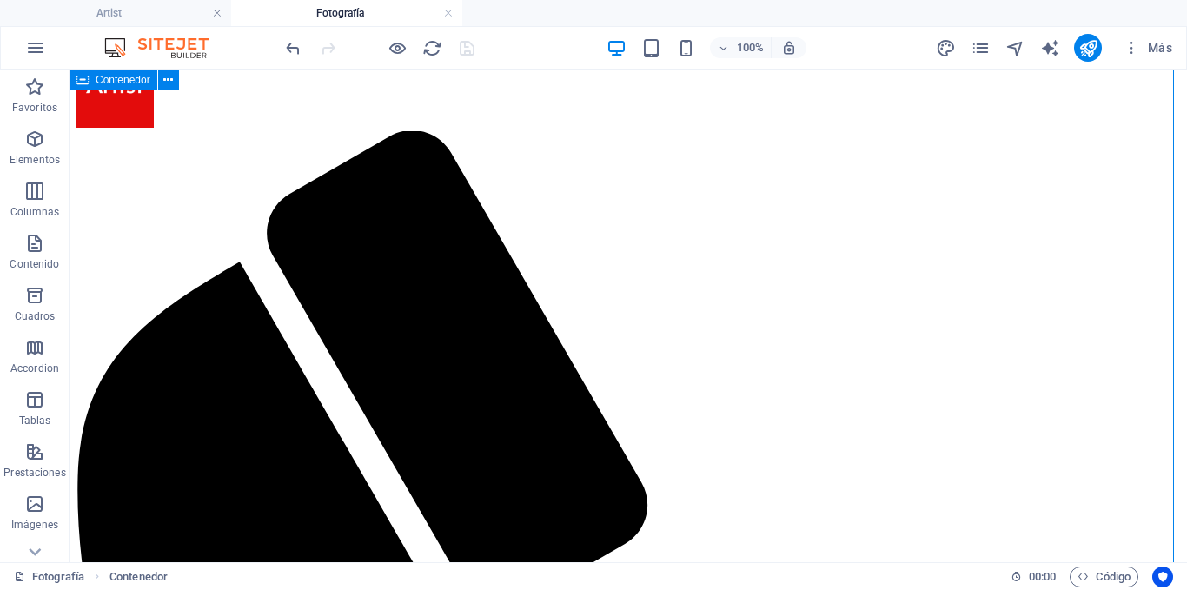
click at [91, 84] on div "Contenedor" at bounding box center [114, 80] width 88 height 21
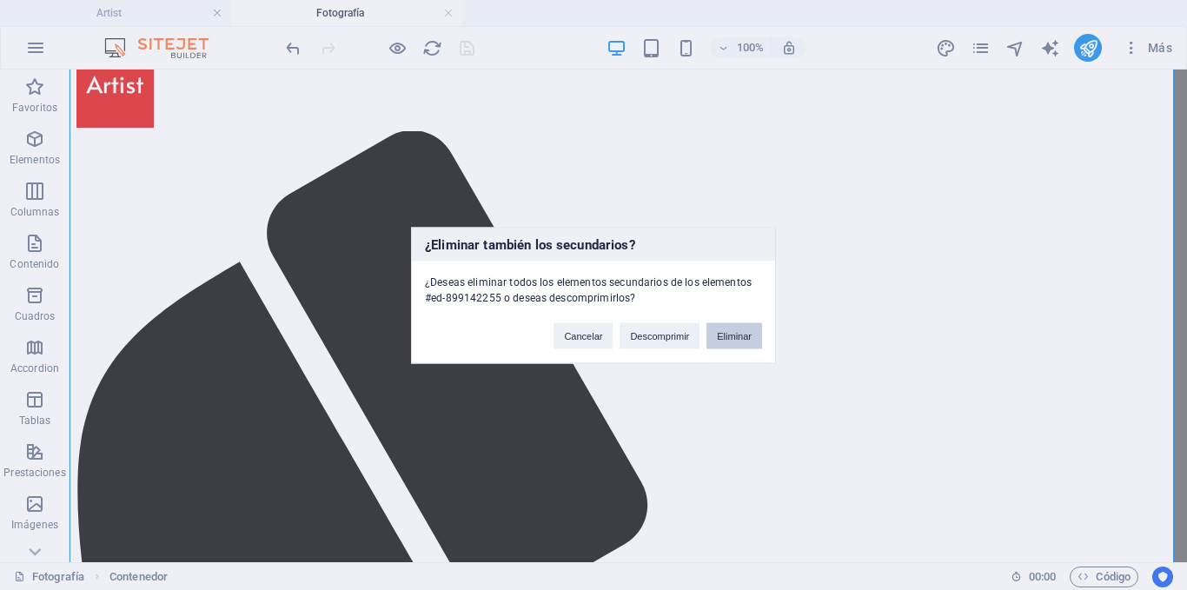
click at [729, 341] on button "Eliminar" at bounding box center [735, 335] width 56 height 26
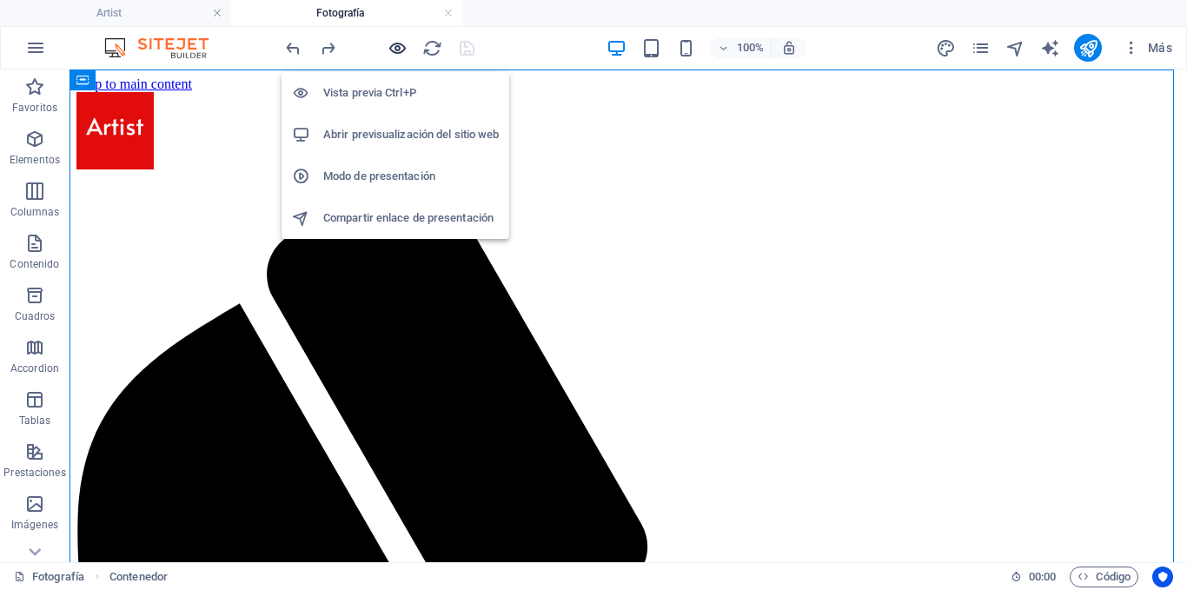
click at [399, 44] on icon "button" at bounding box center [398, 48] width 20 height 20
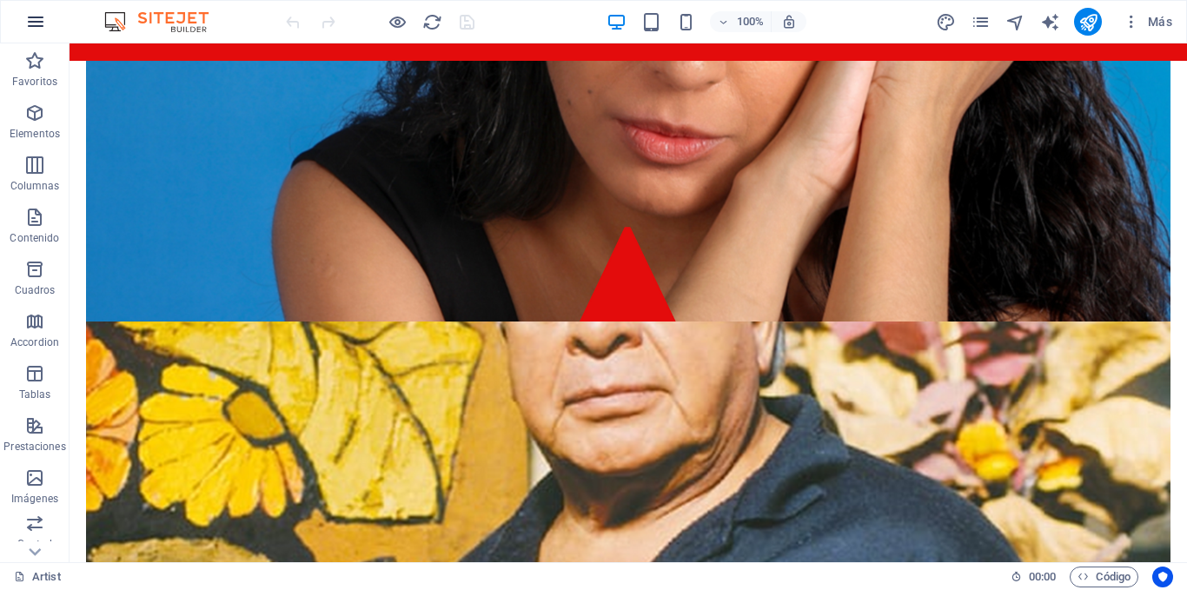
click at [37, 23] on icon "button" at bounding box center [35, 21] width 21 height 21
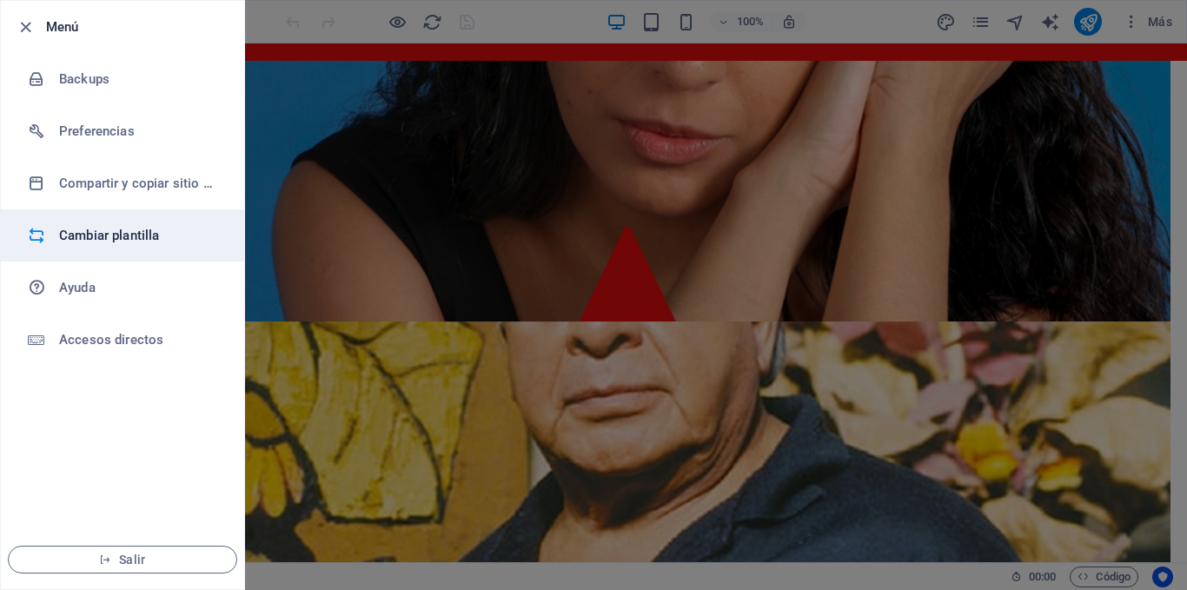
click at [120, 234] on h6 "Cambiar plantilla" at bounding box center [139, 235] width 161 height 21
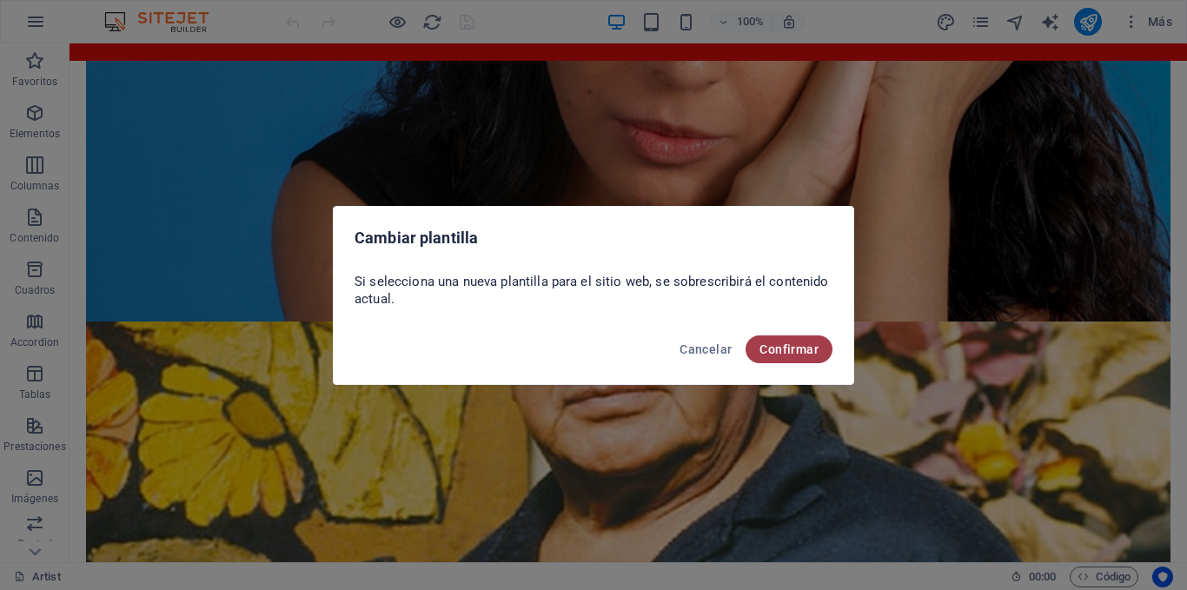
click at [782, 340] on button "Confirmar" at bounding box center [789, 350] width 87 height 28
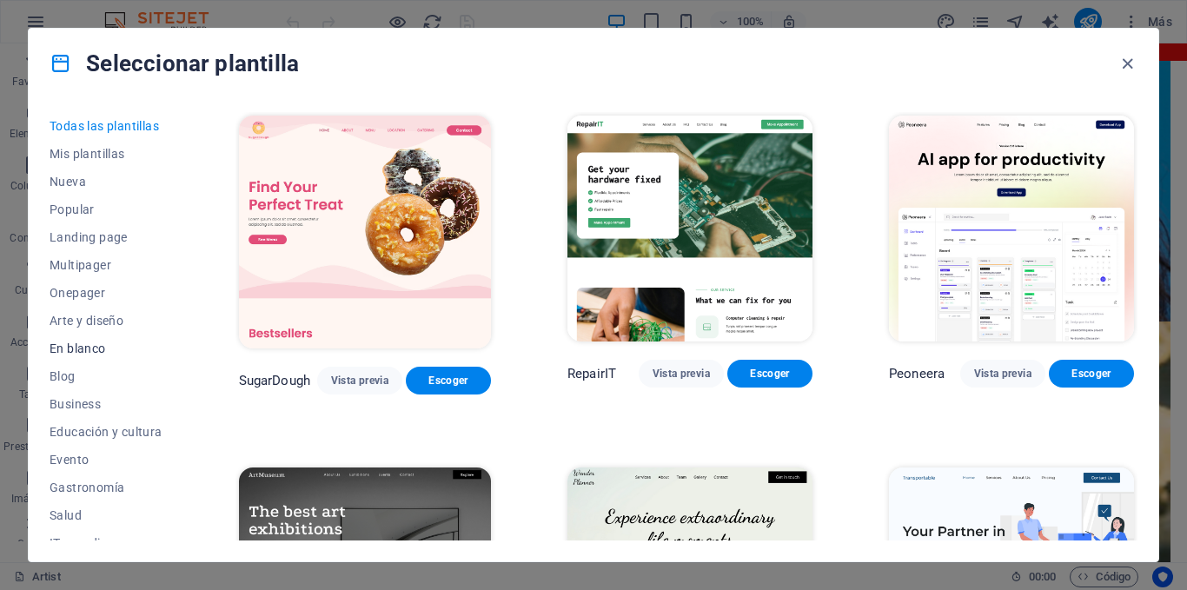
click at [87, 347] on span "En blanco" at bounding box center [106, 349] width 113 height 14
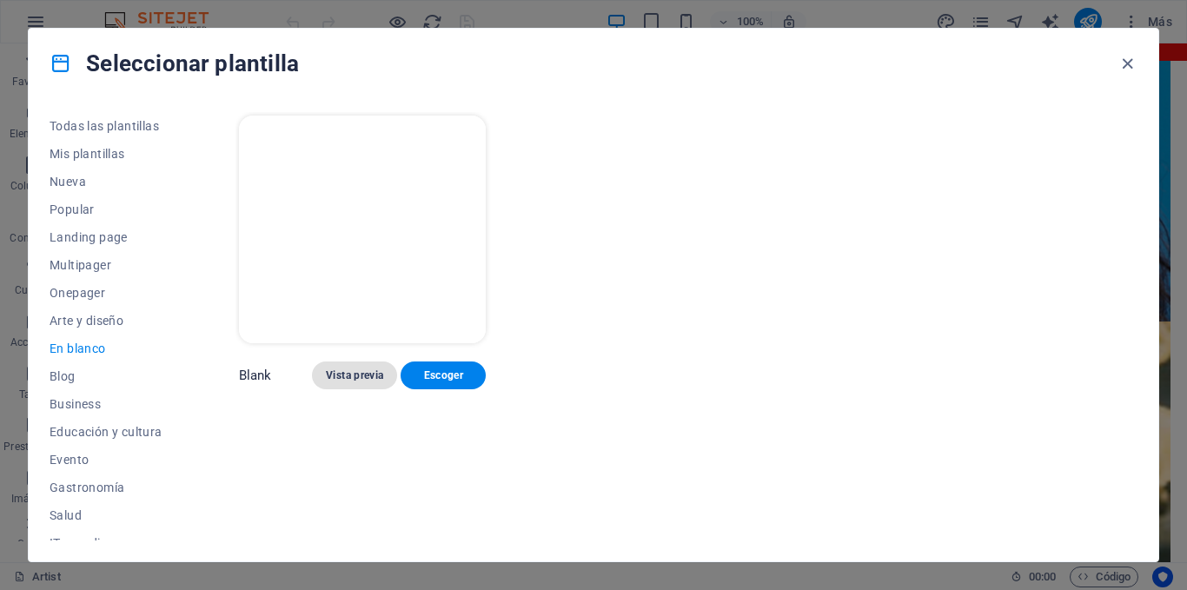
click at [368, 362] on button "Vista previa" at bounding box center [354, 376] width 85 height 28
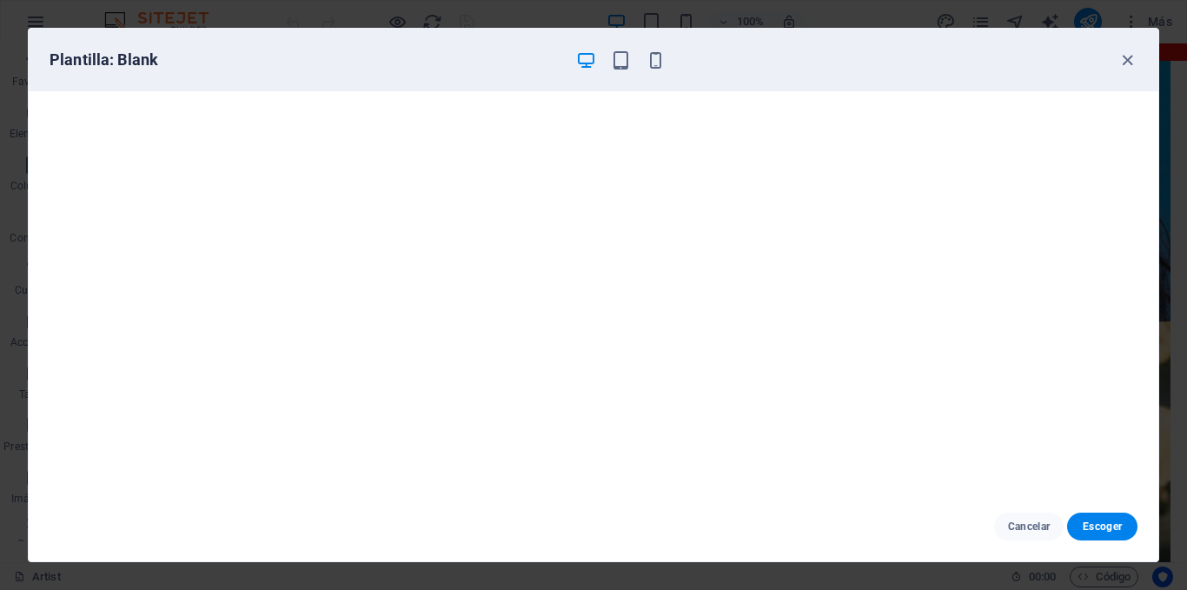
scroll to position [4, 0]
click at [1111, 528] on span "Escoger" at bounding box center [1102, 527] width 43 height 14
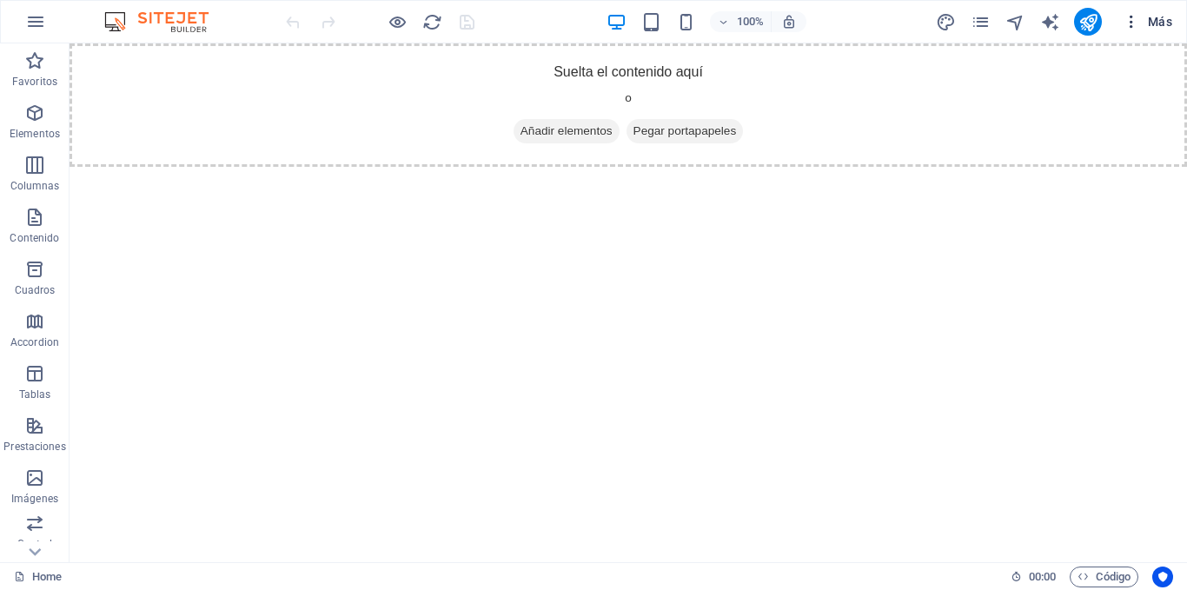
click at [1147, 19] on span "Más" at bounding box center [1148, 21] width 50 height 17
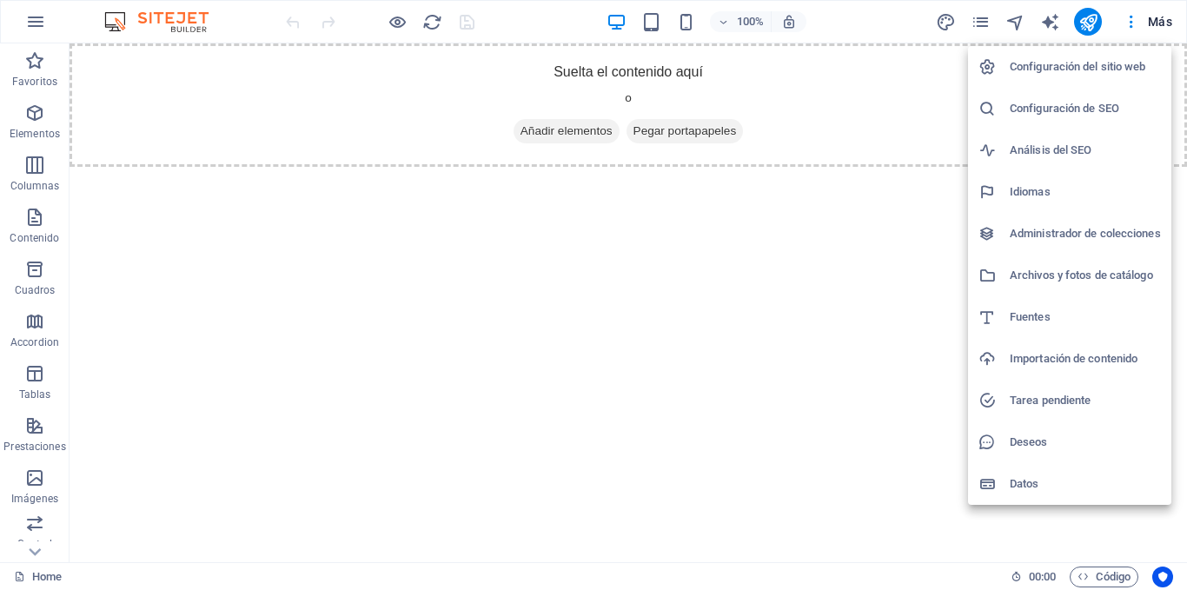
click at [1118, 70] on h6 "Configuración del sitio web" at bounding box center [1085, 66] width 151 height 21
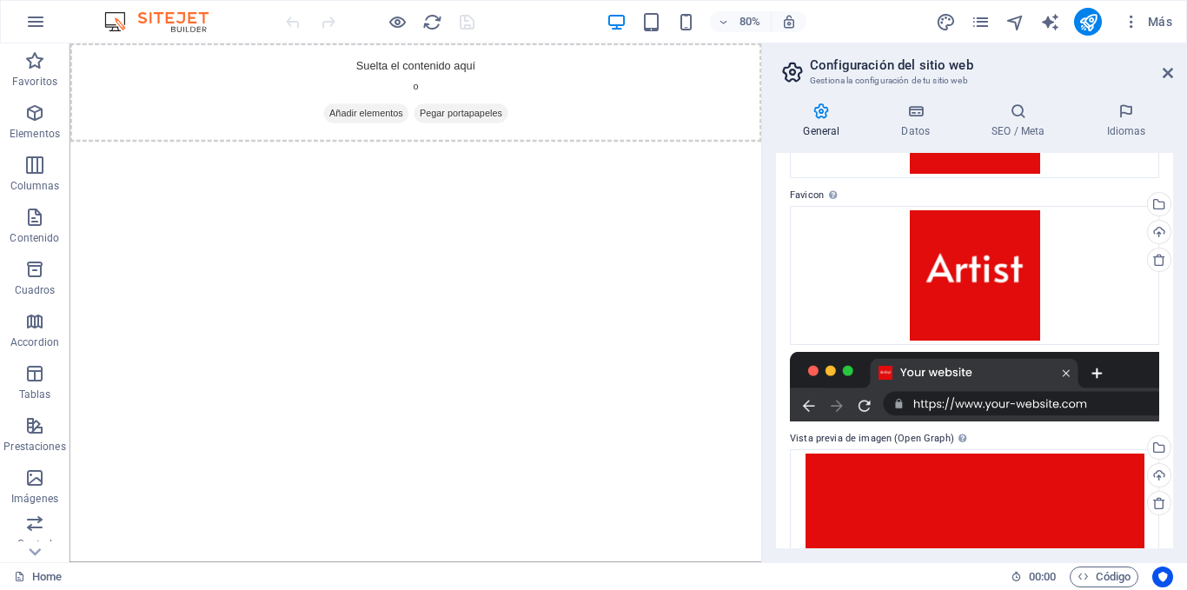
scroll to position [25, 0]
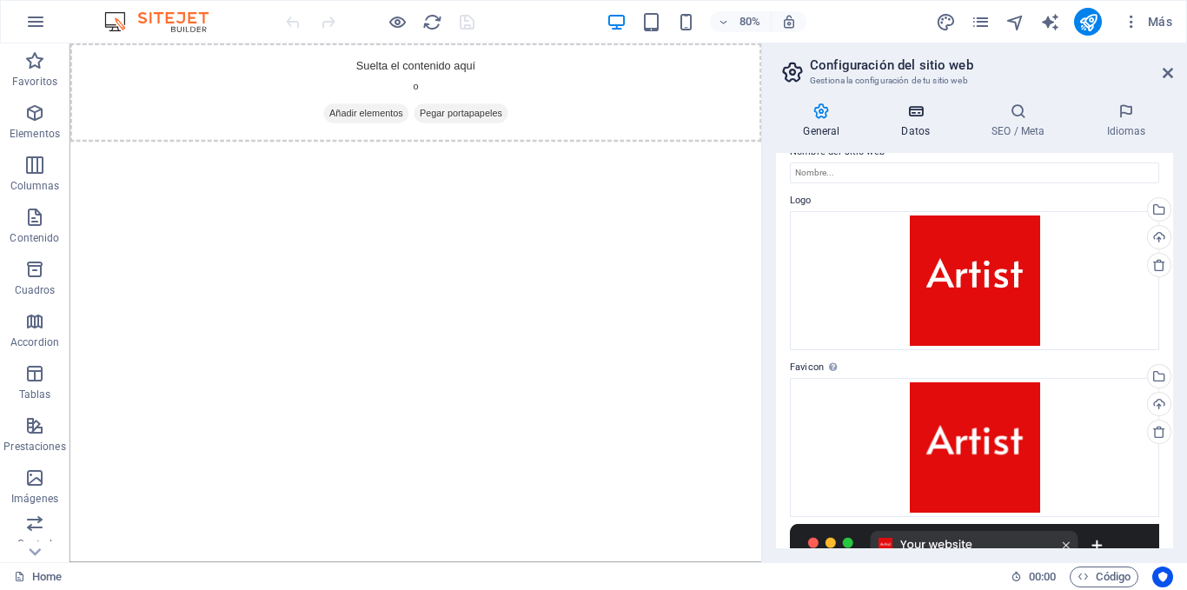
click at [927, 113] on icon at bounding box center [915, 111] width 83 height 17
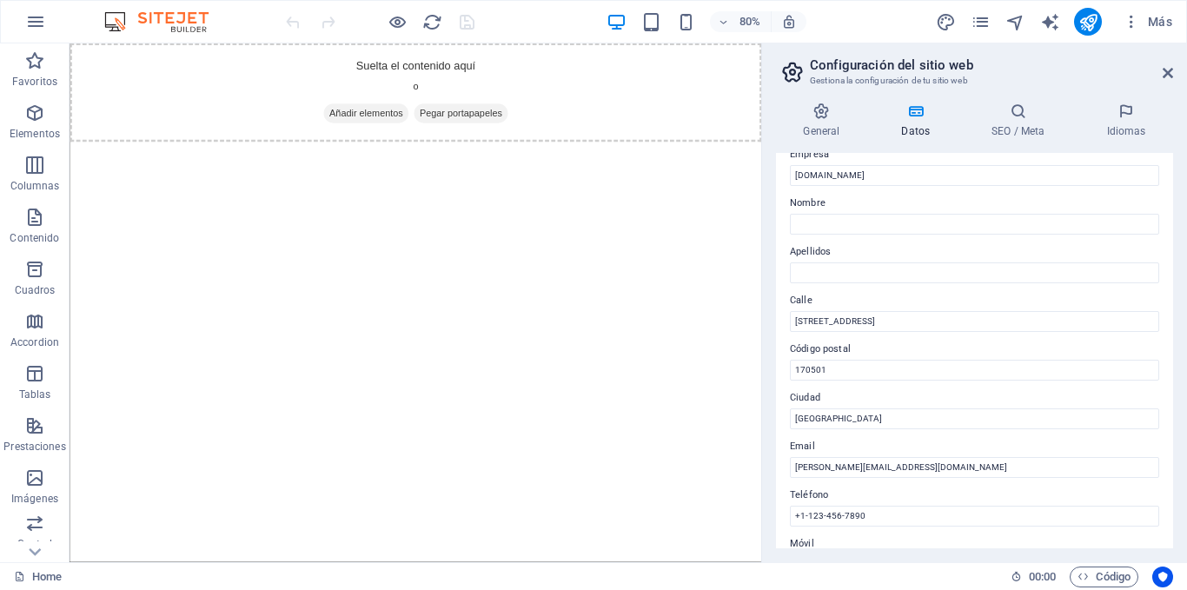
scroll to position [87, 0]
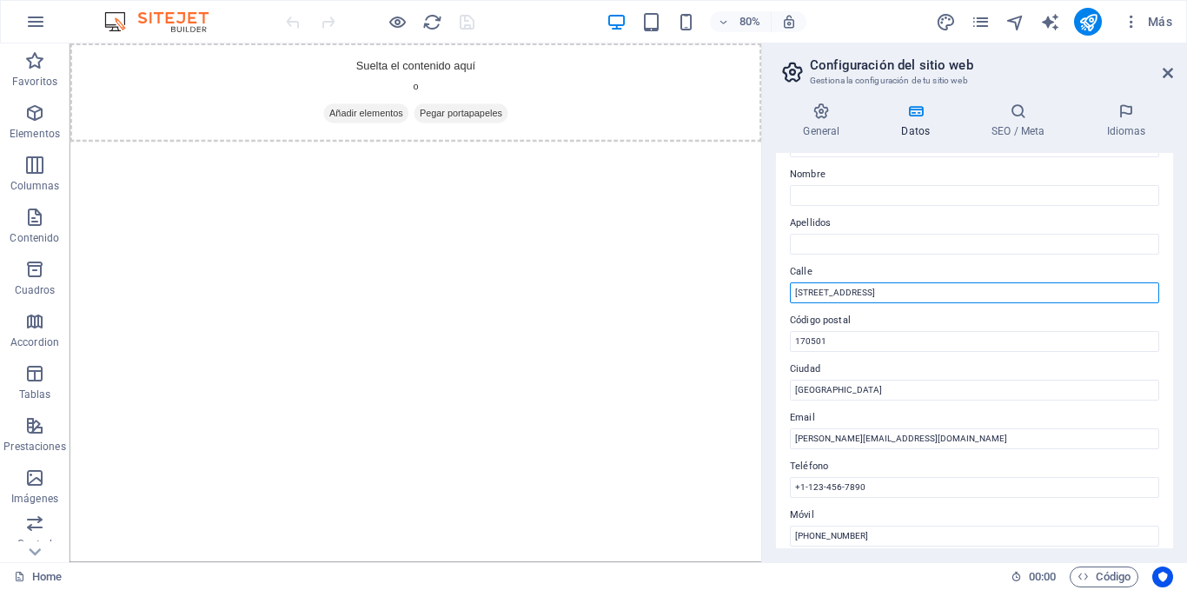
drag, startPoint x: 909, startPoint y: 290, endPoint x: 767, endPoint y: 315, distance: 144.6
click at [767, 315] on div "General Datos SEO / Meta Idiomas Nombre del sitio web Logo Arrastra archivos aq…" at bounding box center [974, 326] width 425 height 474
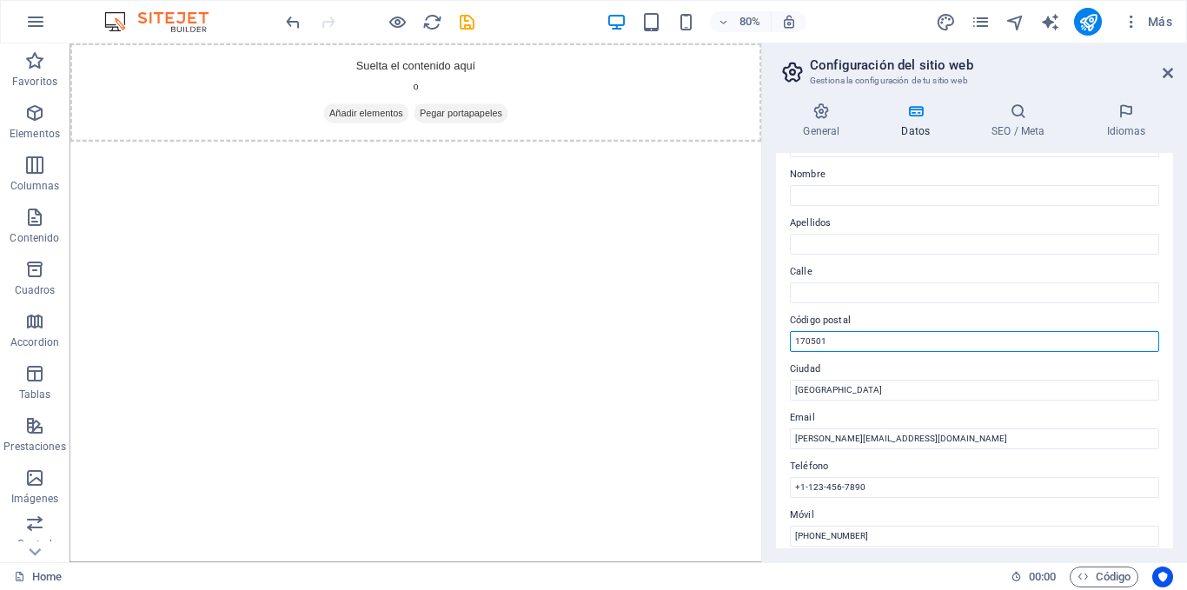
drag, startPoint x: 828, startPoint y: 343, endPoint x: 847, endPoint y: 342, distance: 18.3
click at [847, 342] on input "170501" at bounding box center [974, 341] width 369 height 21
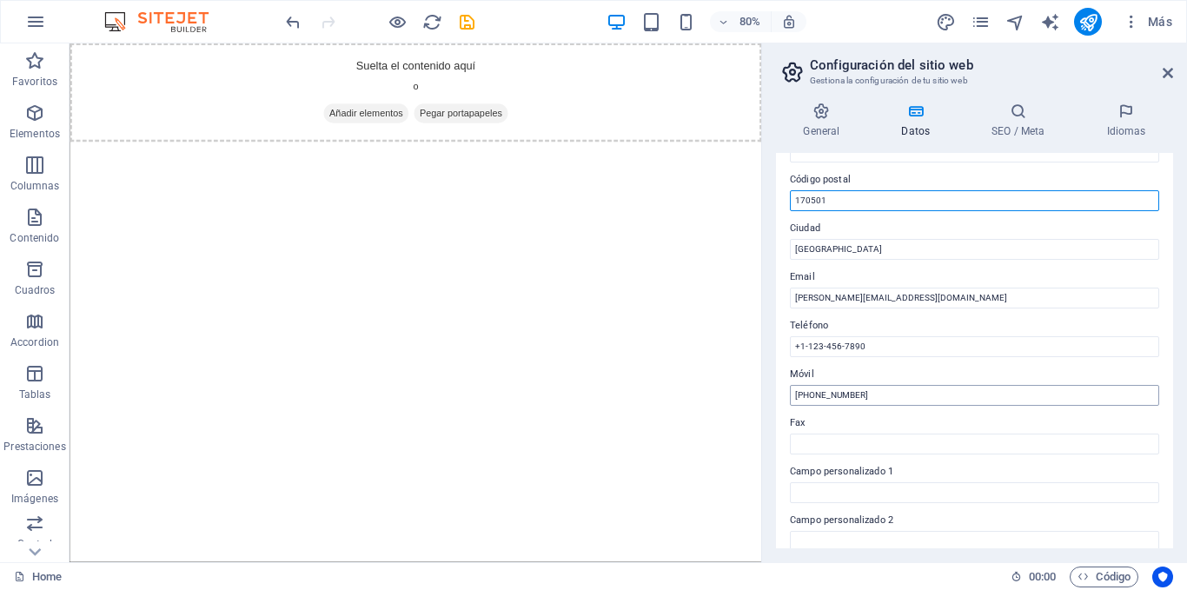
scroll to position [261, 0]
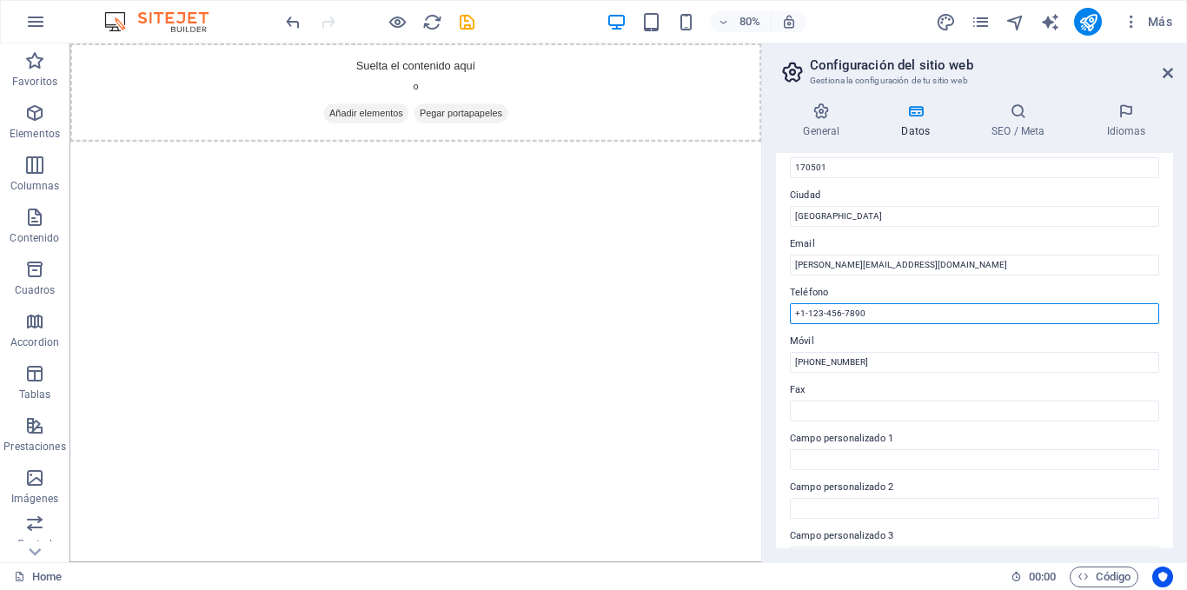
drag, startPoint x: 904, startPoint y: 314, endPoint x: 794, endPoint y: 313, distance: 110.4
click at [794, 313] on input "+1-123-456-7890" at bounding box center [974, 313] width 369 height 21
click at [946, 337] on label "Móvil" at bounding box center [974, 341] width 369 height 21
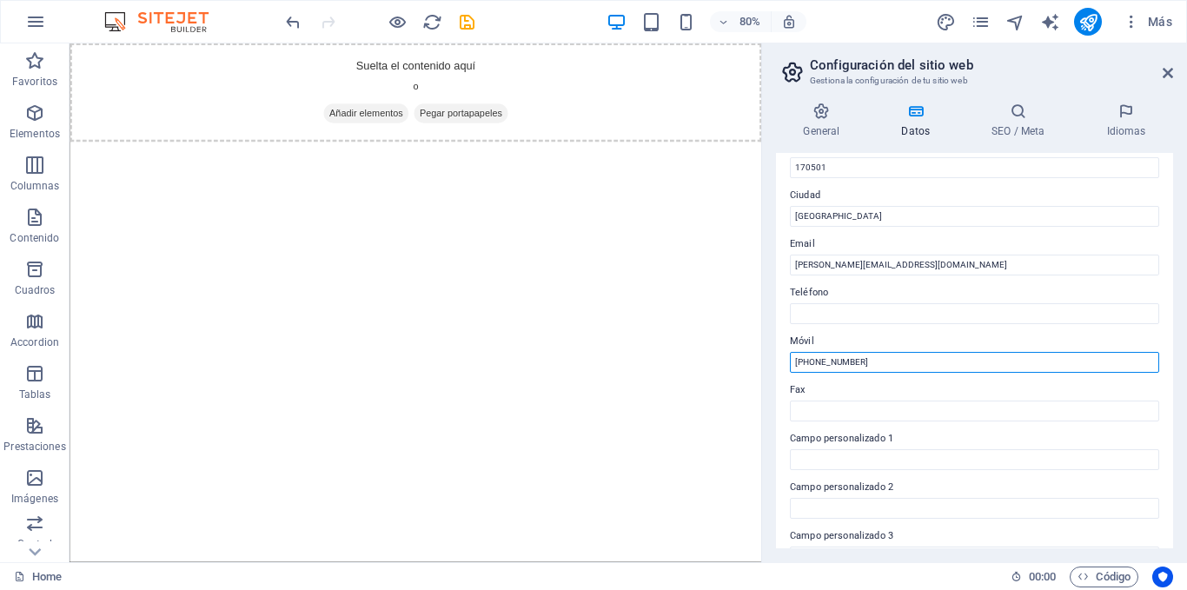
click at [946, 352] on input "+593991344111" at bounding box center [974, 362] width 369 height 21
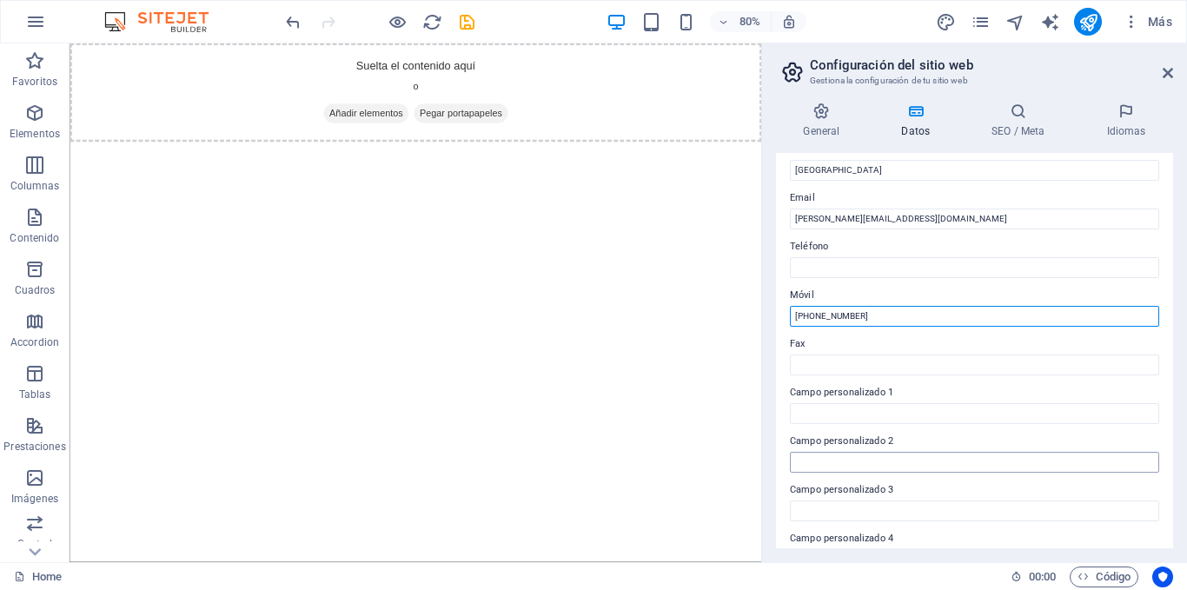
scroll to position [0, 0]
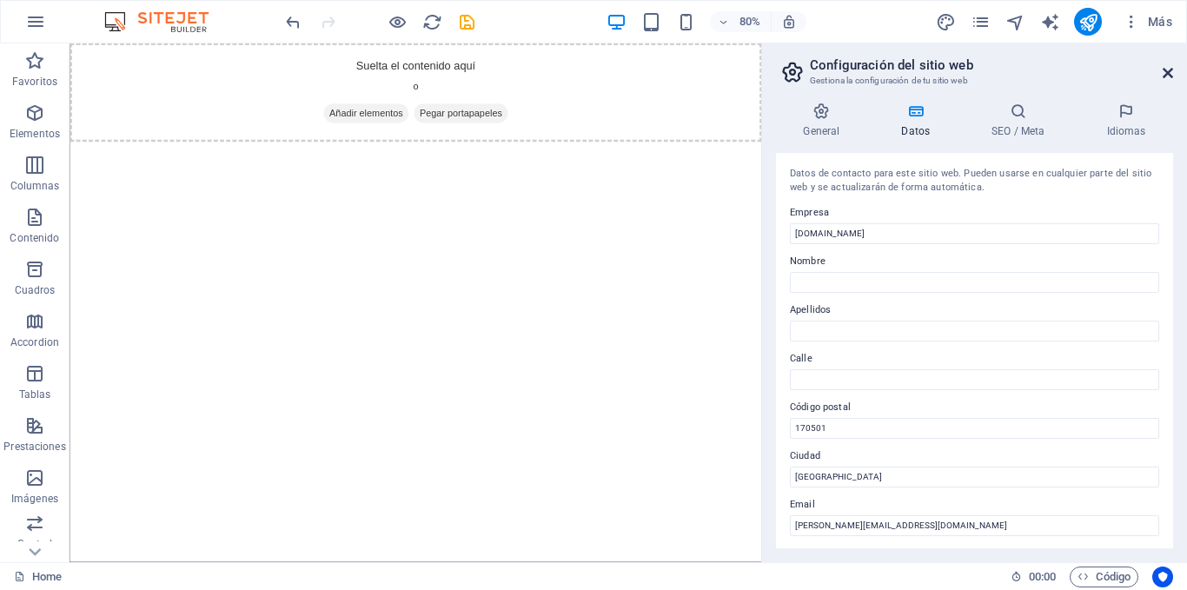
drag, startPoint x: 1166, startPoint y: 68, endPoint x: 897, endPoint y: 60, distance: 268.7
click at [1166, 68] on icon at bounding box center [1168, 73] width 10 height 14
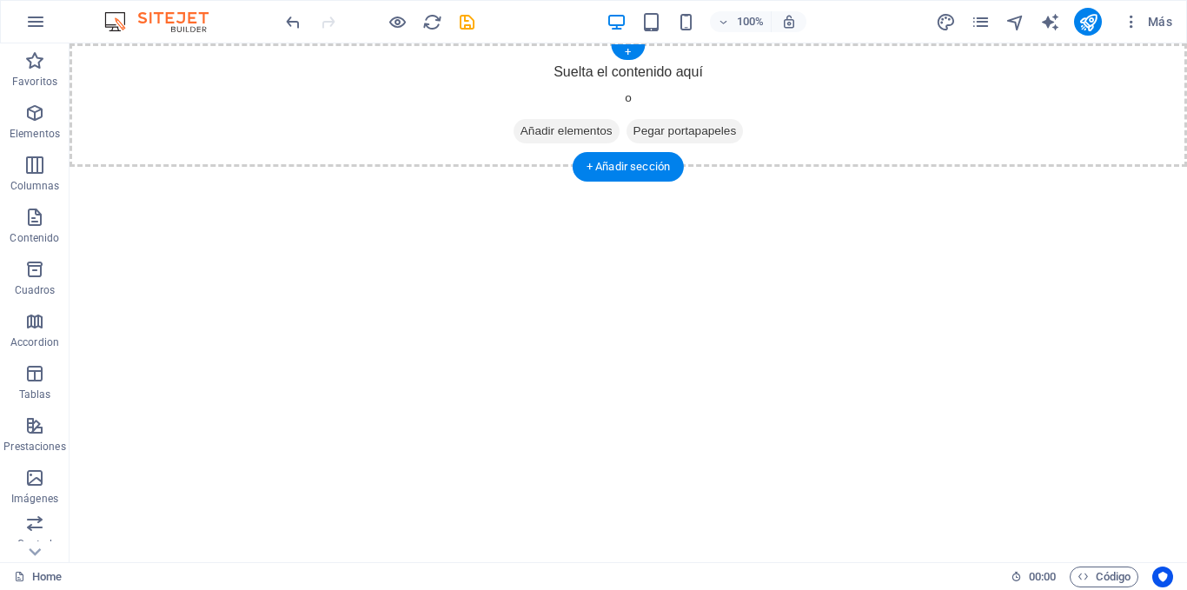
click at [555, 131] on span "Añadir elementos" at bounding box center [567, 131] width 106 height 24
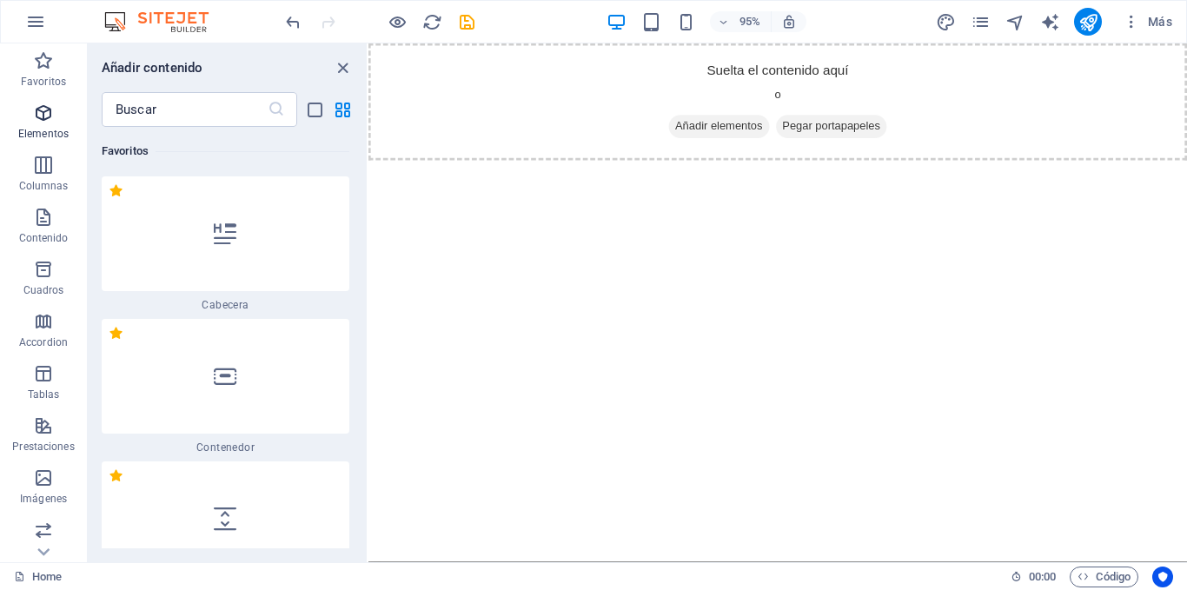
click at [59, 116] on span "Elementos" at bounding box center [43, 124] width 87 height 42
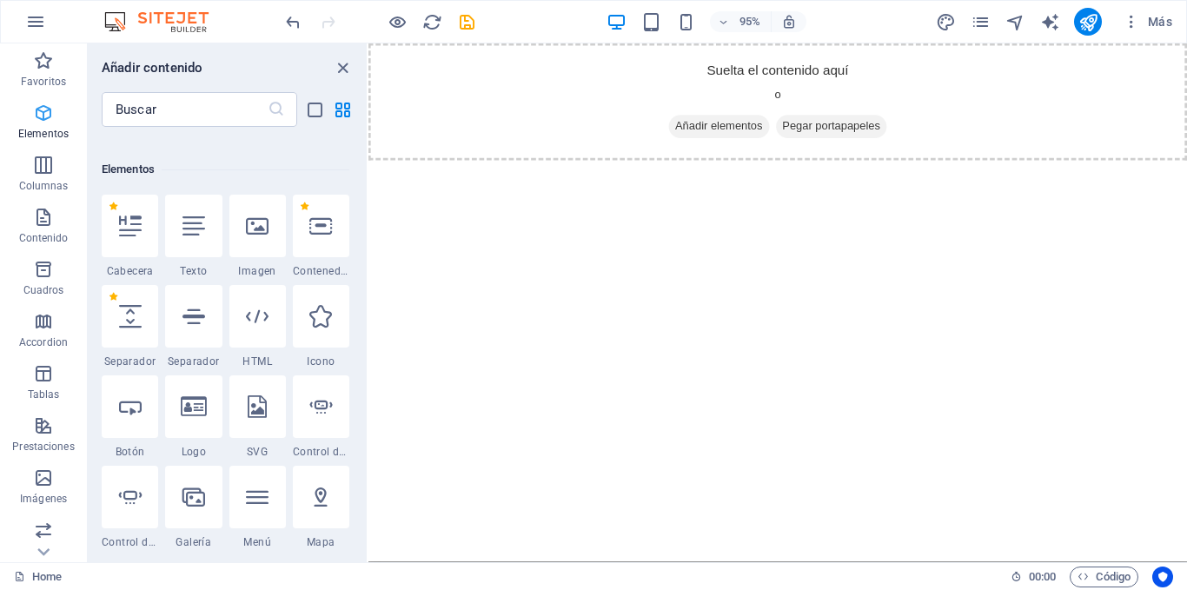
scroll to position [470, 0]
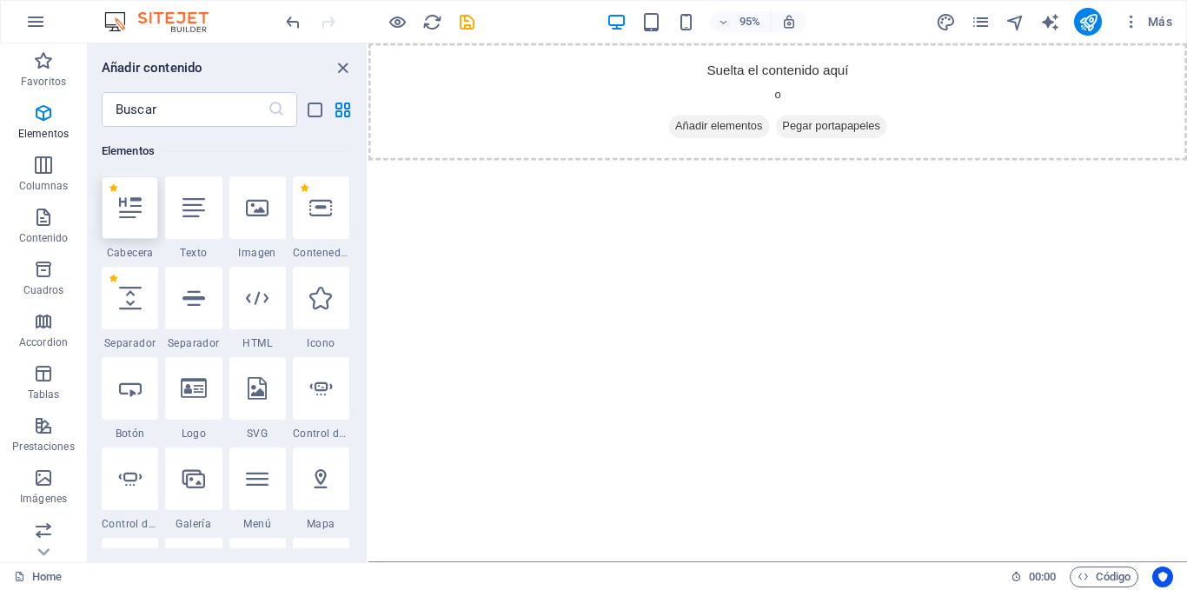
click at [150, 196] on div at bounding box center [130, 207] width 56 height 63
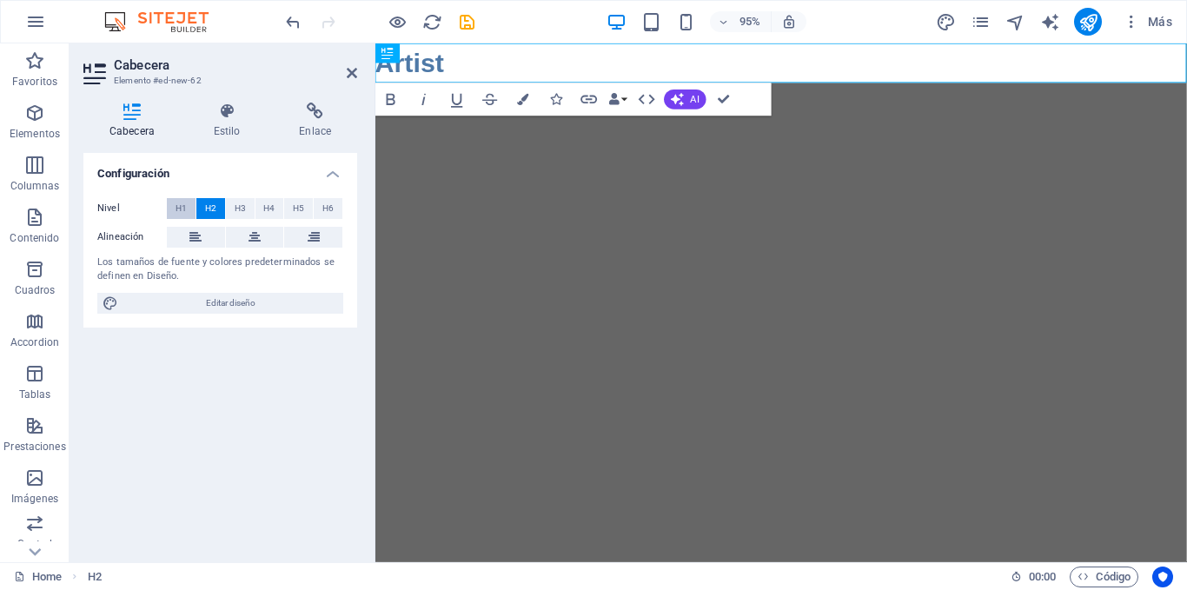
click at [169, 208] on button "H1" at bounding box center [181, 208] width 29 height 21
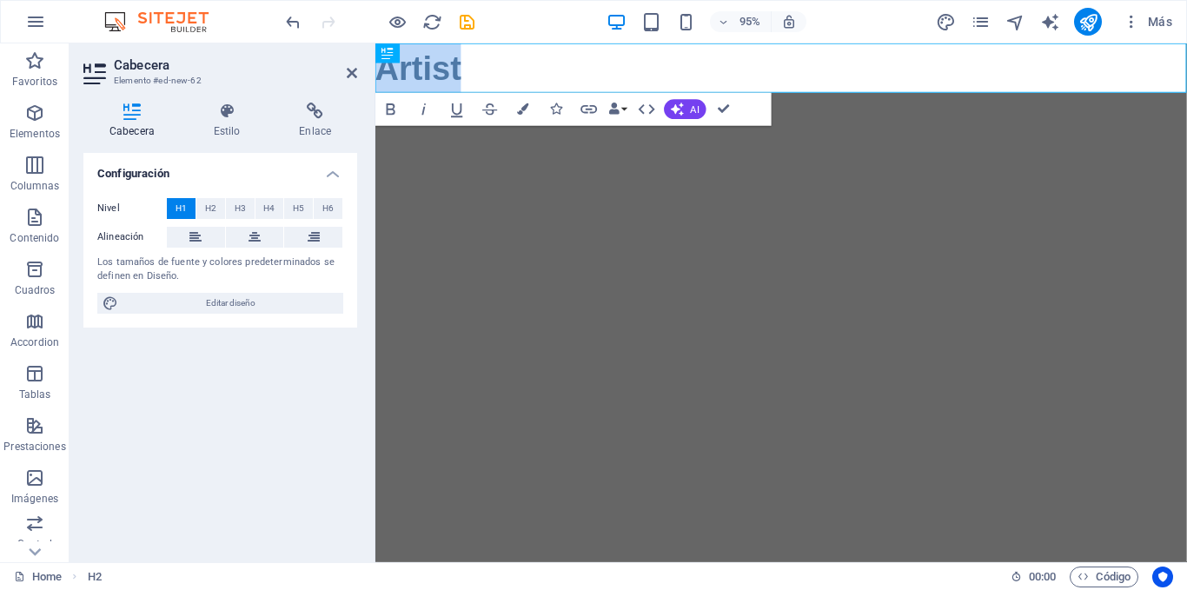
drag, startPoint x: 523, startPoint y: 64, endPoint x: 367, endPoint y: 77, distance: 157.0
click at [375, 77] on html "Skip to main content Artist" at bounding box center [802, 69] width 854 height 52
click at [525, 106] on icon "button" at bounding box center [522, 108] width 11 height 11
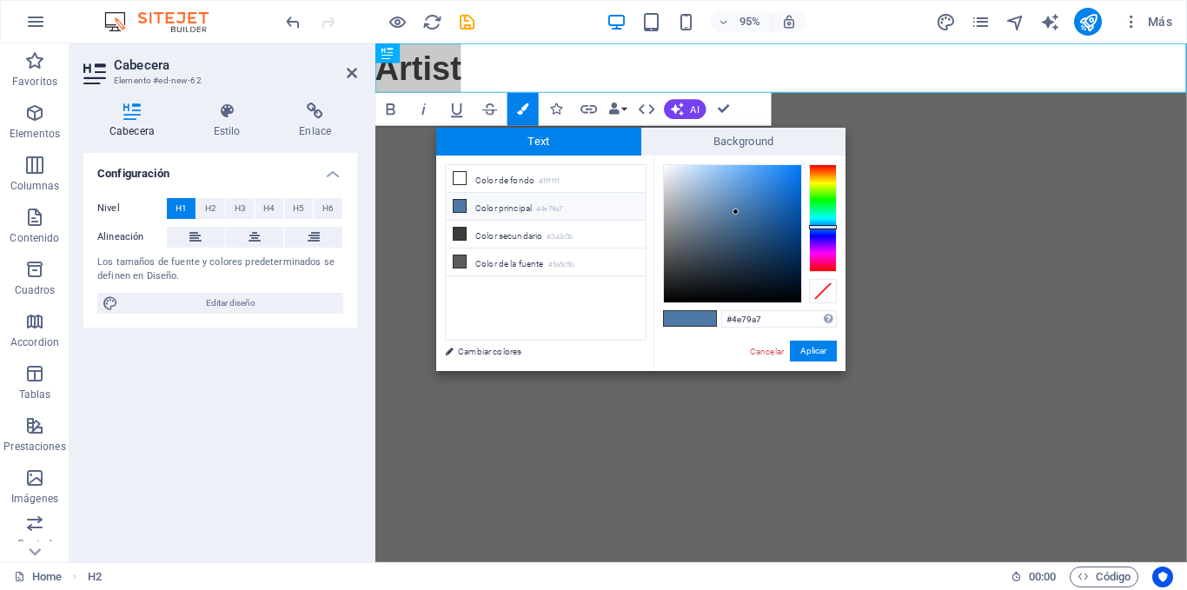
click at [468, 207] on li "Color principal #4e79a7" at bounding box center [546, 207] width 200 height 28
click at [459, 204] on icon at bounding box center [460, 206] width 12 height 12
click at [493, 204] on li "Color principal #4e79a7" at bounding box center [546, 207] width 200 height 28
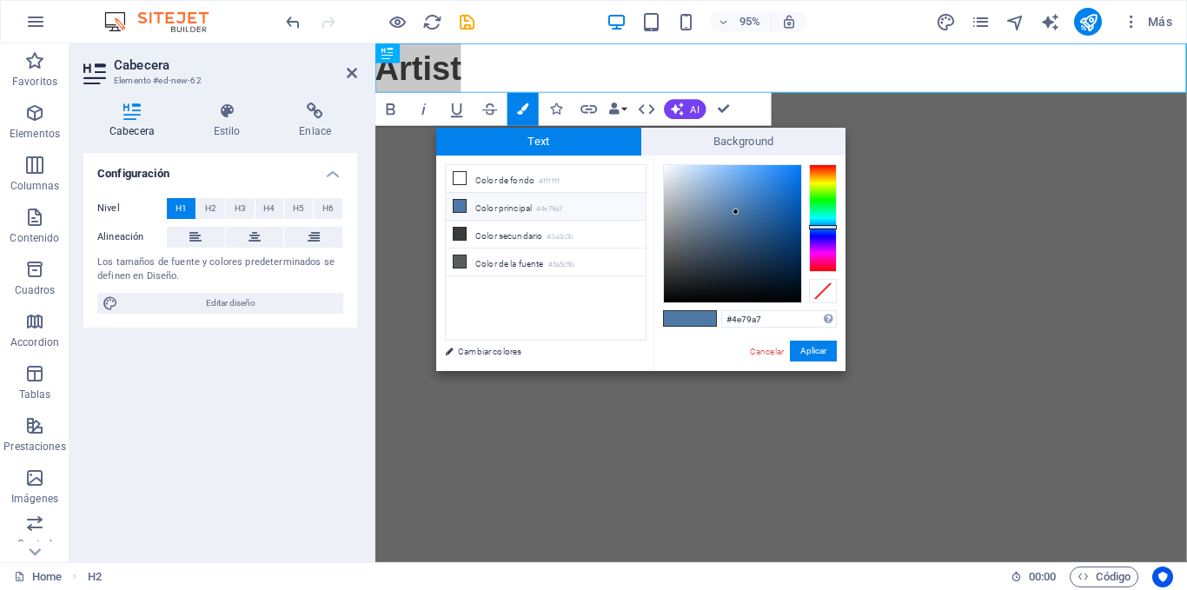
click at [493, 204] on li "Color principal #4e79a7" at bounding box center [546, 207] width 200 height 28
drag, startPoint x: 770, startPoint y: 321, endPoint x: 724, endPoint y: 320, distance: 46.1
click at [724, 320] on input "#4e79a7" at bounding box center [779, 318] width 116 height 17
paste input "E30C0C"
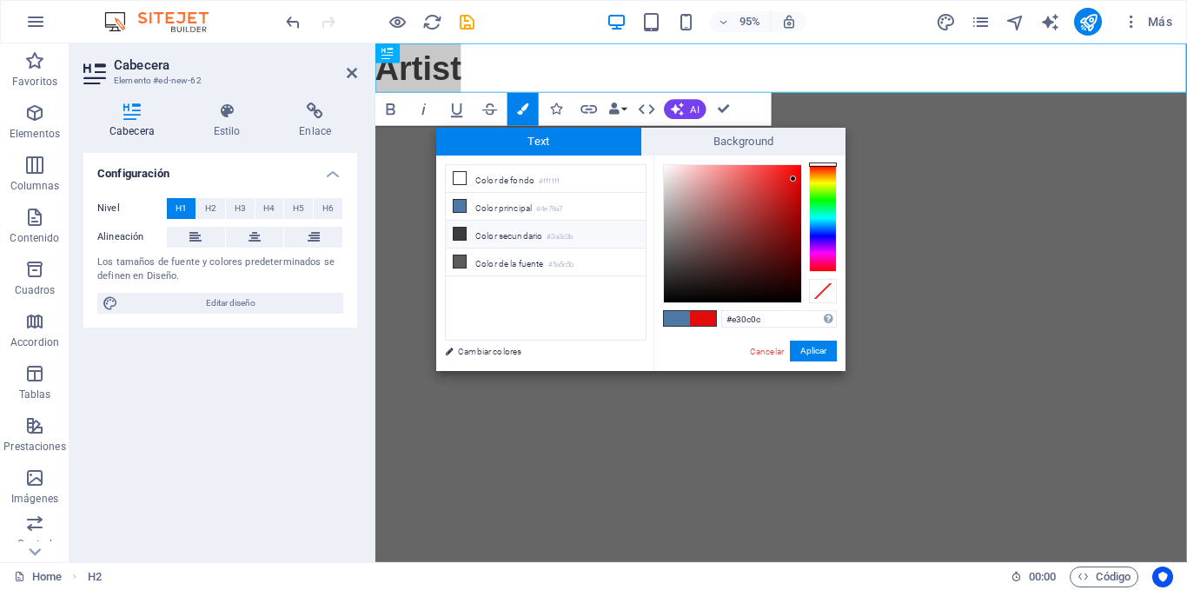
click at [522, 236] on li "Color secundario #3a3c3b" at bounding box center [546, 235] width 200 height 28
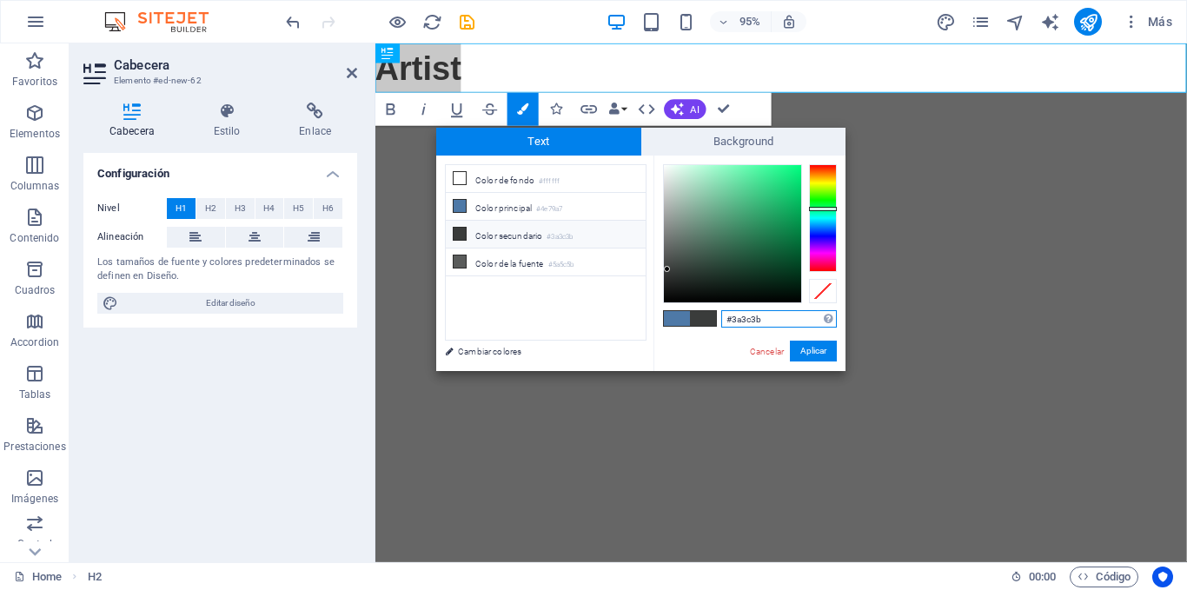
drag, startPoint x: 772, startPoint y: 321, endPoint x: 722, endPoint y: 319, distance: 49.6
click at [722, 319] on input "#3a3c3b" at bounding box center [779, 318] width 116 height 17
paste input "43F5A"
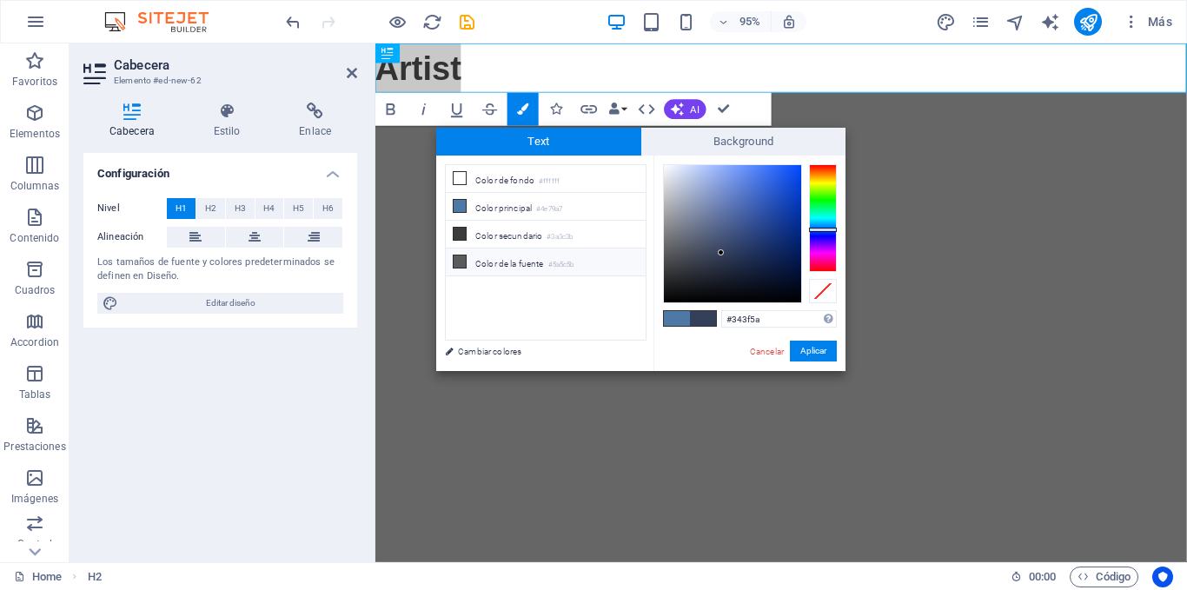
click at [523, 263] on li "Color de la fuente #5a5c5b" at bounding box center [546, 263] width 200 height 28
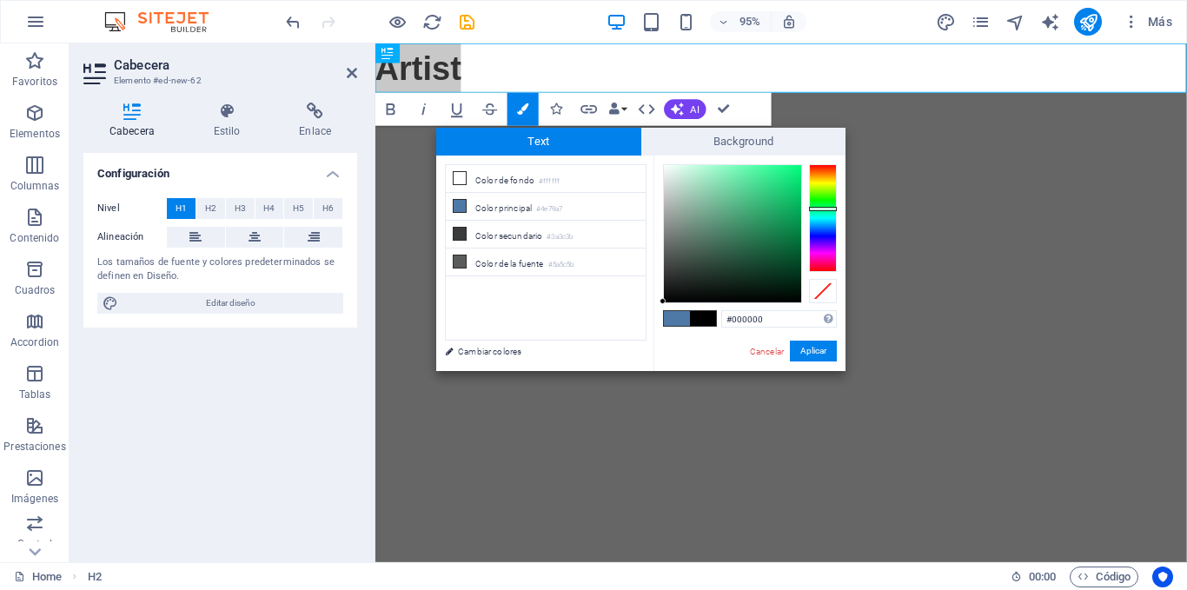
drag, startPoint x: 667, startPoint y: 250, endPoint x: 631, endPoint y: 330, distance: 87.5
click at [631, 330] on div "less Color de fondo #ffffff Color principal #4e79a7 Color secundario #3a3c3b Co…" at bounding box center [640, 264] width 409 height 216
click at [817, 351] on button "Aplicar" at bounding box center [813, 351] width 47 height 21
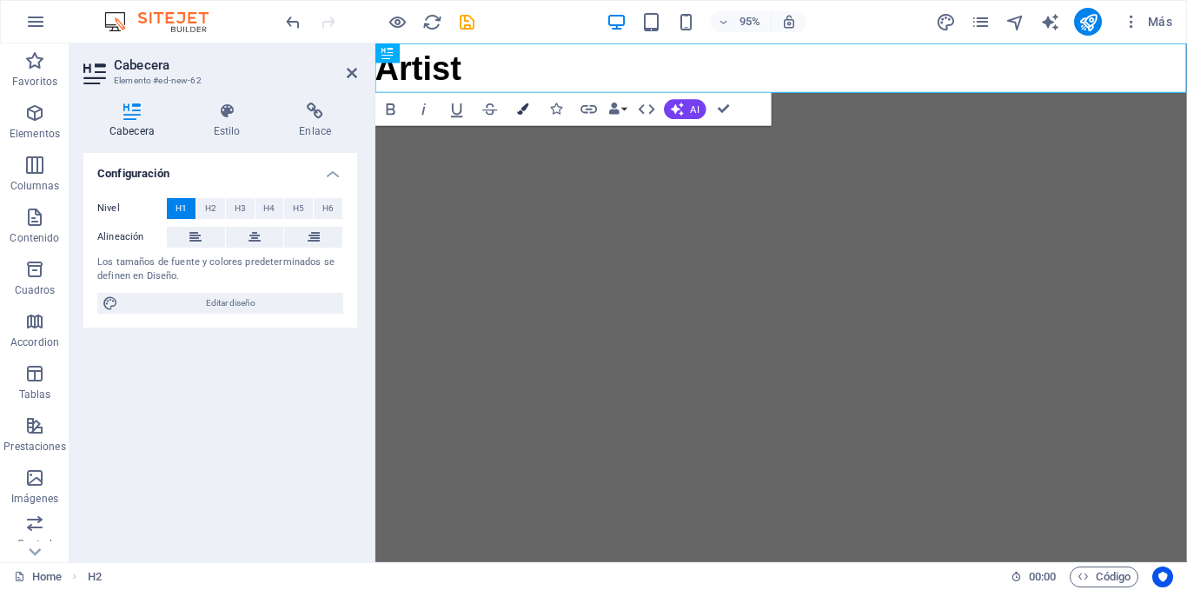
click at [528, 105] on icon "button" at bounding box center [522, 108] width 11 height 11
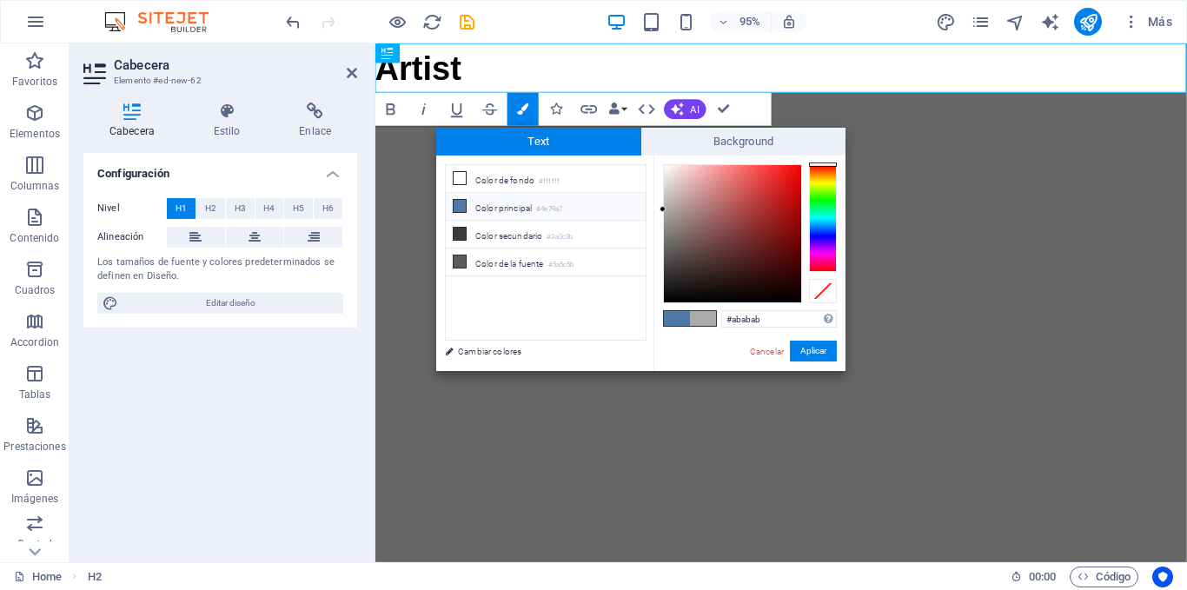
click at [508, 209] on li "Color principal #4e79a7" at bounding box center [546, 207] width 200 height 28
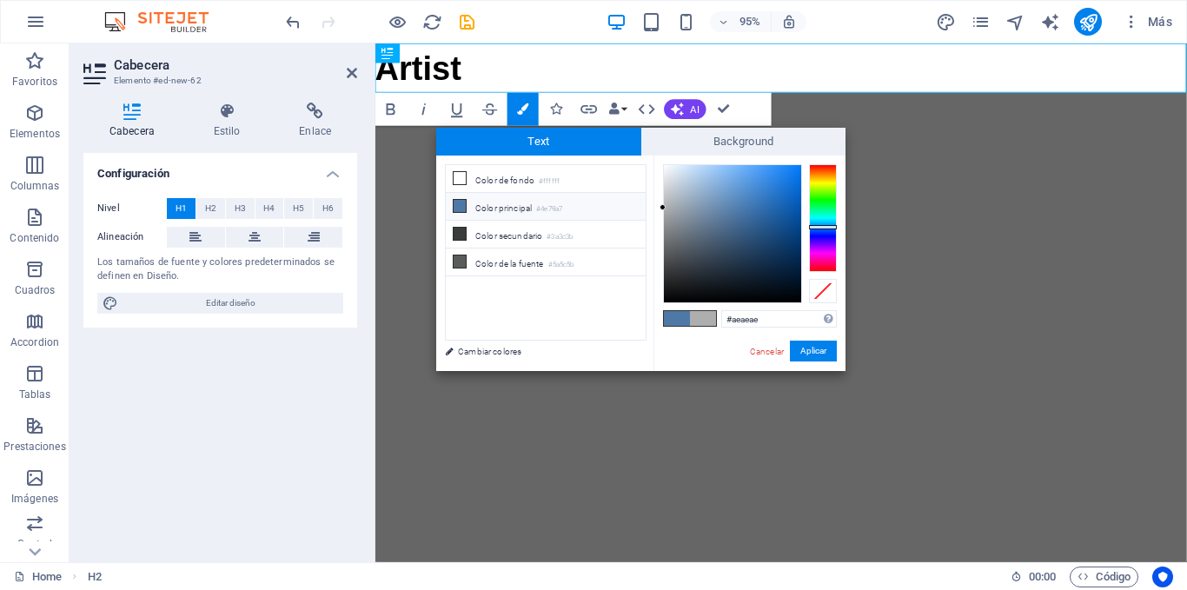
click at [522, 208] on li "Color principal #4e79a7" at bounding box center [546, 207] width 200 height 28
drag, startPoint x: 774, startPoint y: 321, endPoint x: 723, endPoint y: 323, distance: 50.5
click at [723, 323] on input "#000000" at bounding box center [779, 318] width 116 height 17
click at [460, 204] on icon at bounding box center [460, 206] width 12 height 12
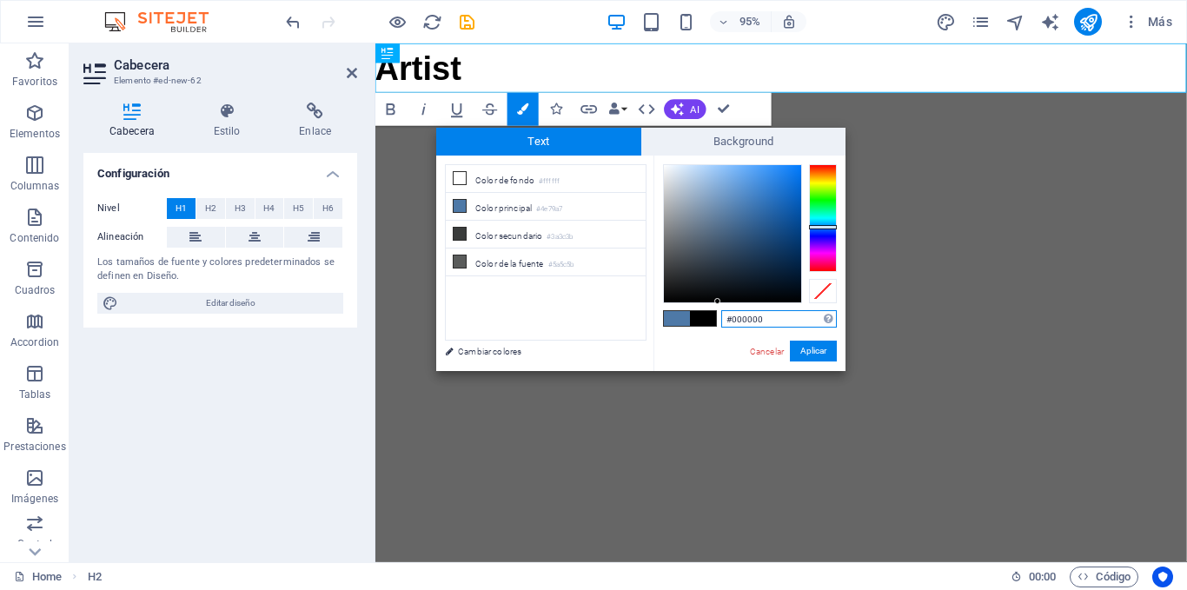
drag, startPoint x: 769, startPoint y: 315, endPoint x: 717, endPoint y: 315, distance: 52.2
click at [717, 315] on div "#000000 Formatos soportados #0852ed rgb(8, 82, 237) rgba(8, 82, 237, 90%) hsv(2…" at bounding box center [750, 390] width 192 height 468
paste input "E30C0C"
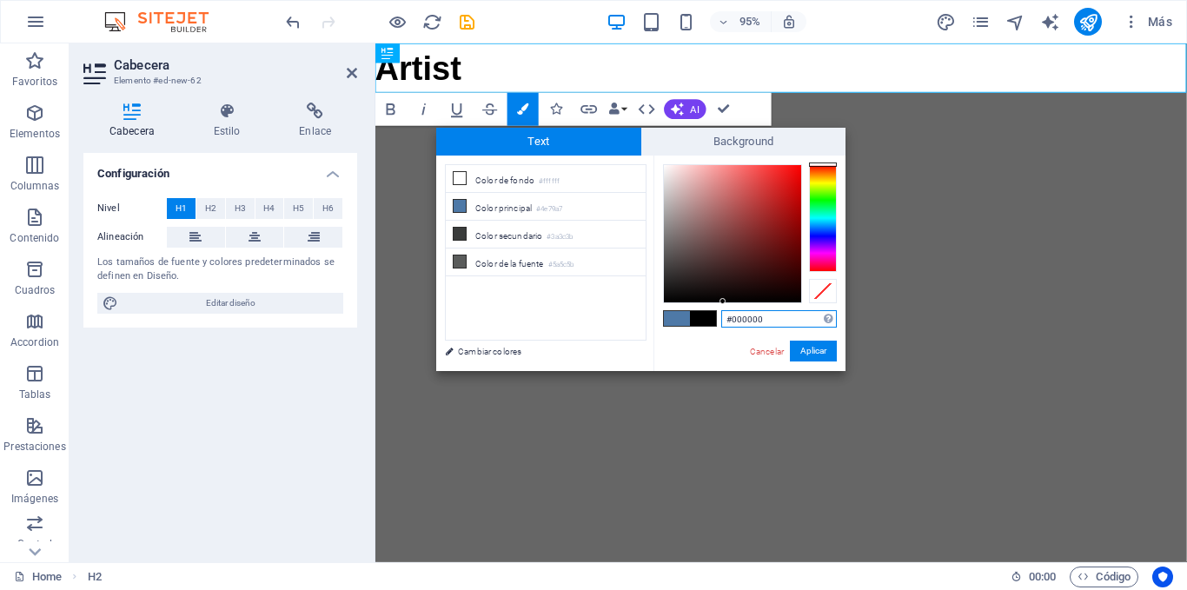
drag, startPoint x: 792, startPoint y: 321, endPoint x: 723, endPoint y: 322, distance: 68.7
click at [723, 322] on input "#000000" at bounding box center [779, 318] width 116 height 17
paste input "E30C0C"
click at [734, 274] on div at bounding box center [733, 273] width 6 height 6
drag, startPoint x: 767, startPoint y: 316, endPoint x: 724, endPoint y: 322, distance: 43.8
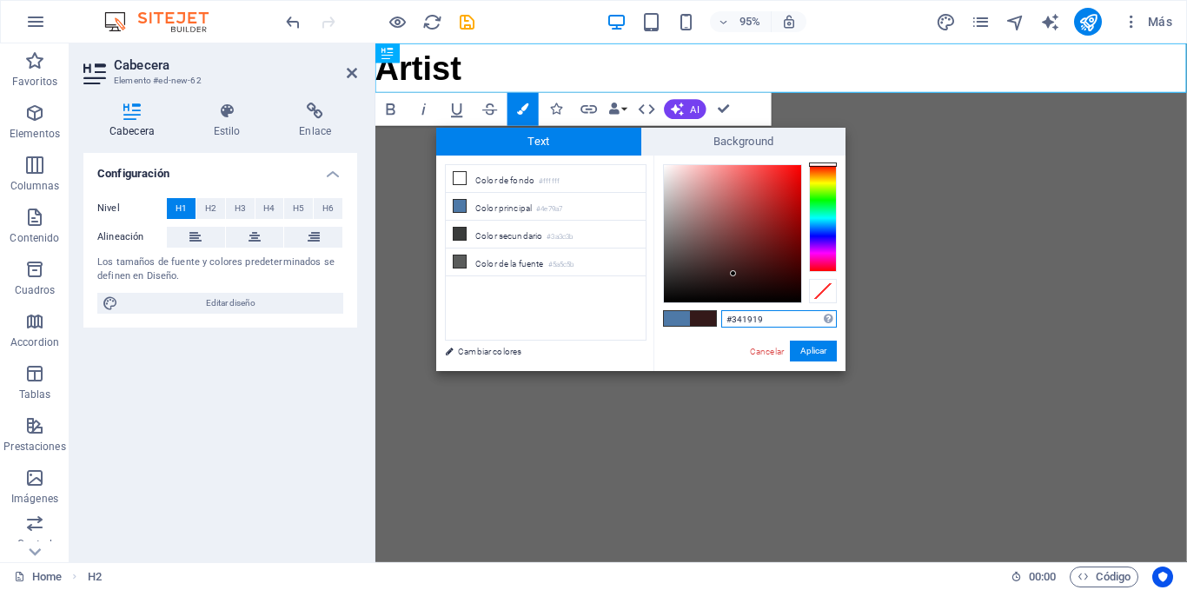
click at [724, 322] on input "#341919" at bounding box center [779, 318] width 116 height 17
paste input "E30C0C"
type input "#e30c0c"
click at [811, 348] on button "Aplicar" at bounding box center [813, 351] width 47 height 21
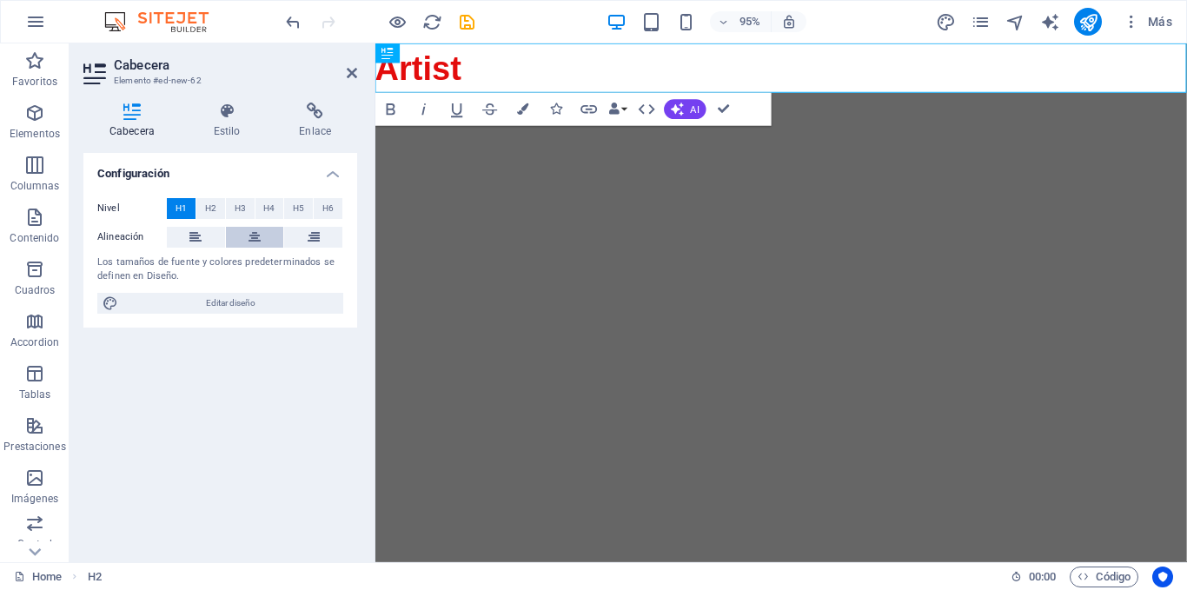
click at [262, 230] on button at bounding box center [255, 237] width 58 height 21
click at [528, 106] on icon "button" at bounding box center [522, 108] width 11 height 11
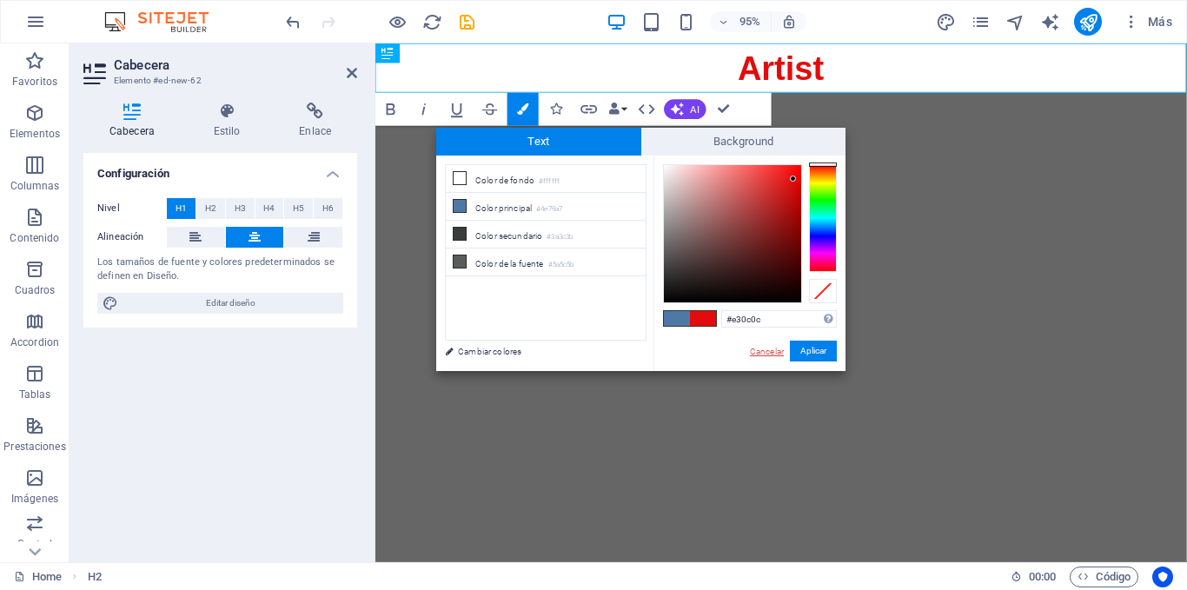
click at [762, 350] on link "Cancelar" at bounding box center [766, 351] width 37 height 13
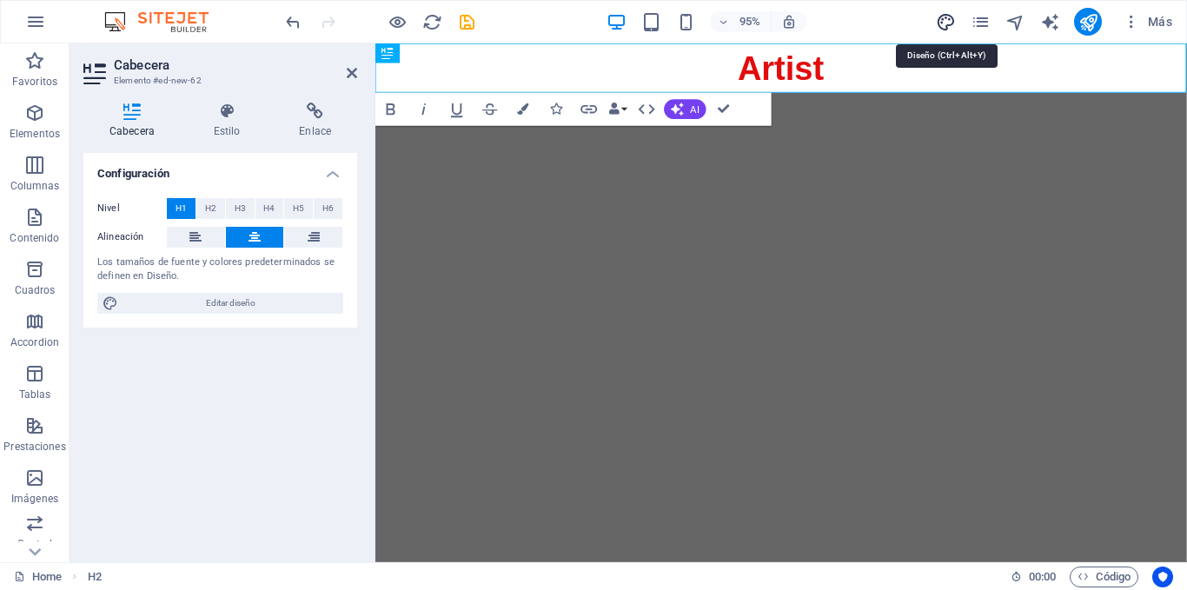
click at [953, 17] on icon "design" at bounding box center [946, 22] width 20 height 20
select select "px"
select select "400"
select select "px"
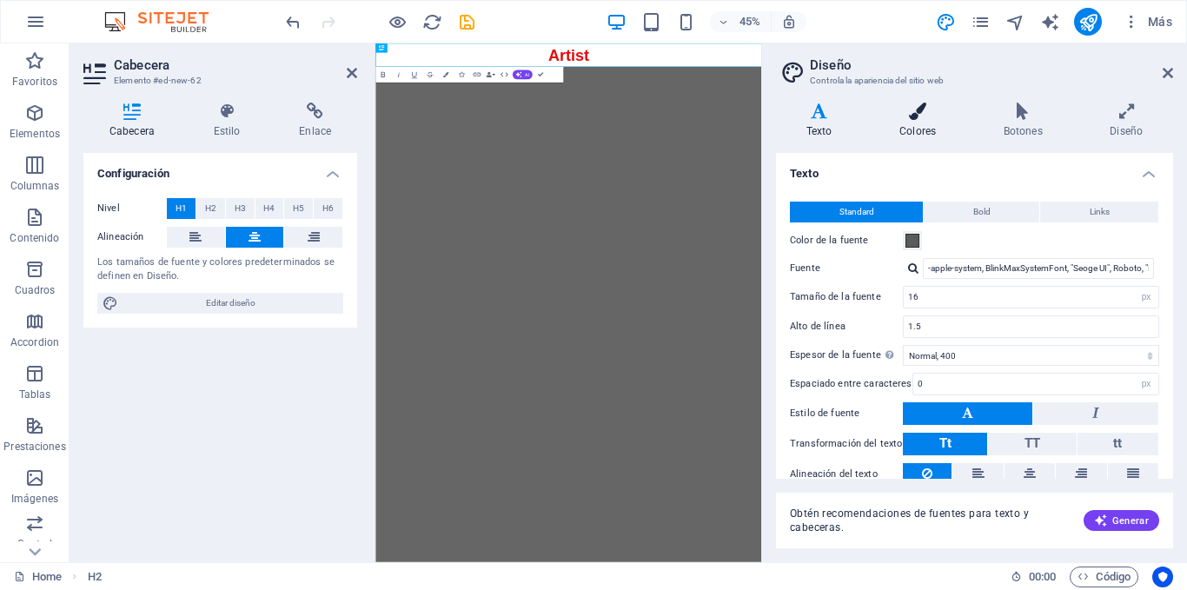
click at [919, 127] on h4 "Colores" at bounding box center [921, 121] width 104 height 37
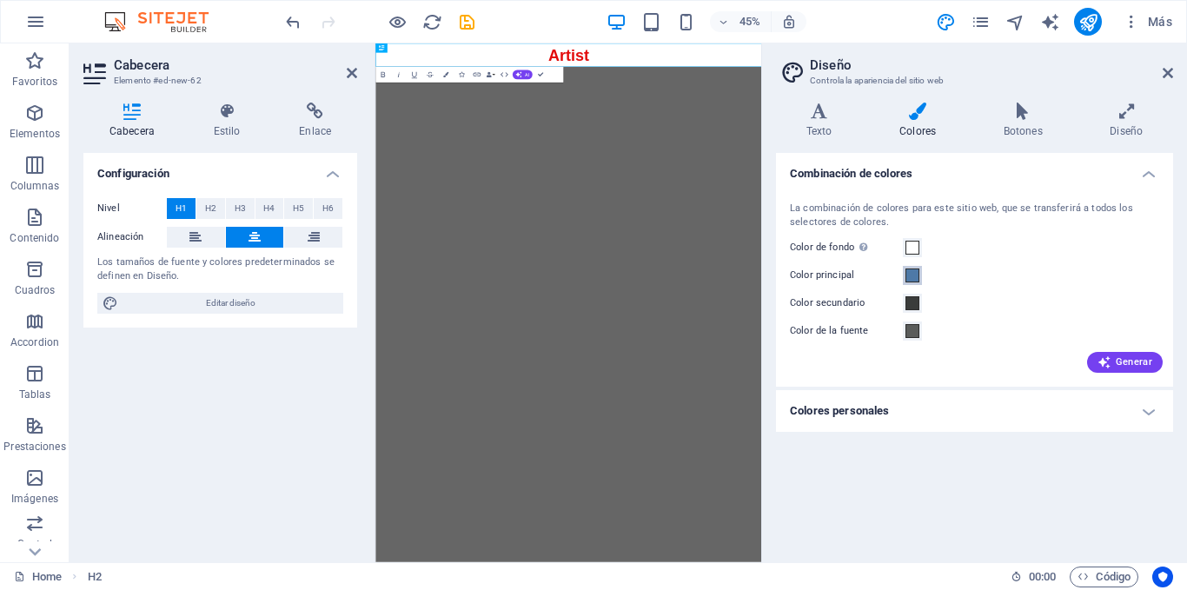
click at [909, 276] on span at bounding box center [913, 276] width 14 height 14
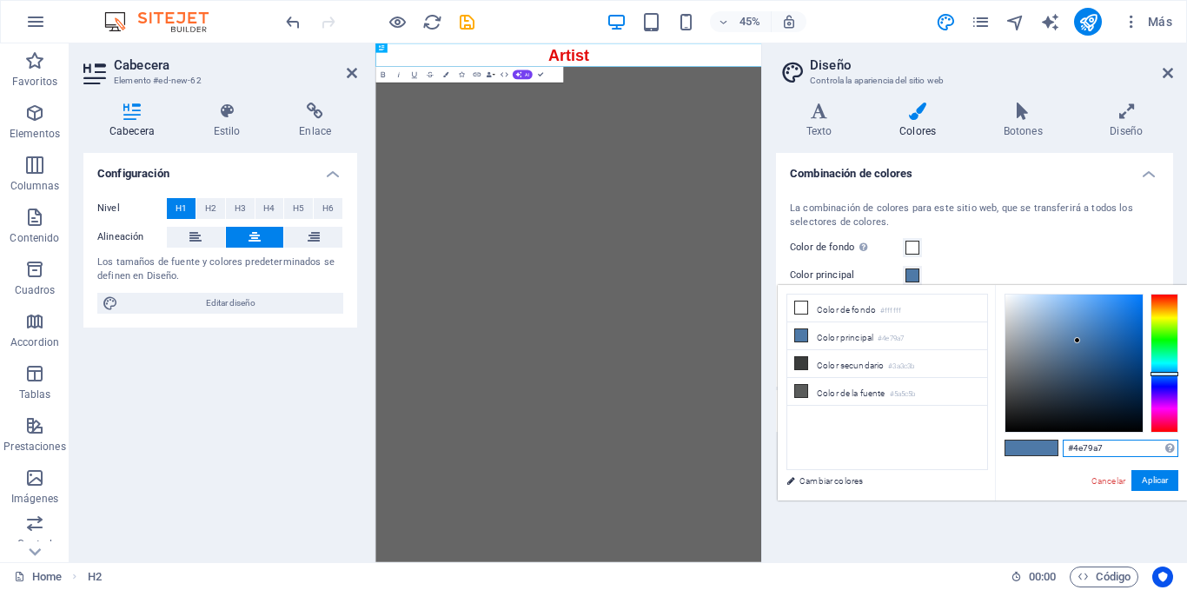
drag, startPoint x: 1126, startPoint y: 446, endPoint x: 1034, endPoint y: 449, distance: 91.3
click at [1034, 449] on div "#4e79a7 Formatos soportados #0852ed rgb(8, 82, 237) rgba(8, 82, 237, 90%) hsv(2…" at bounding box center [1091, 519] width 192 height 468
paste input "E30C0C"
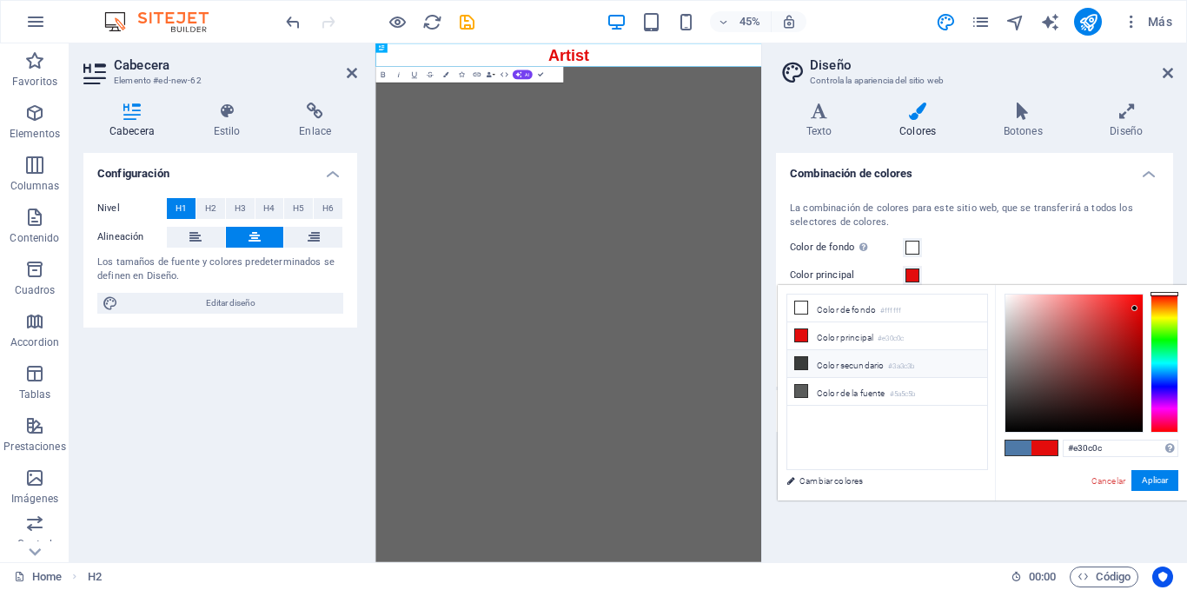
click at [873, 363] on li "Color secundario #3a3c3b" at bounding box center [887, 364] width 200 height 28
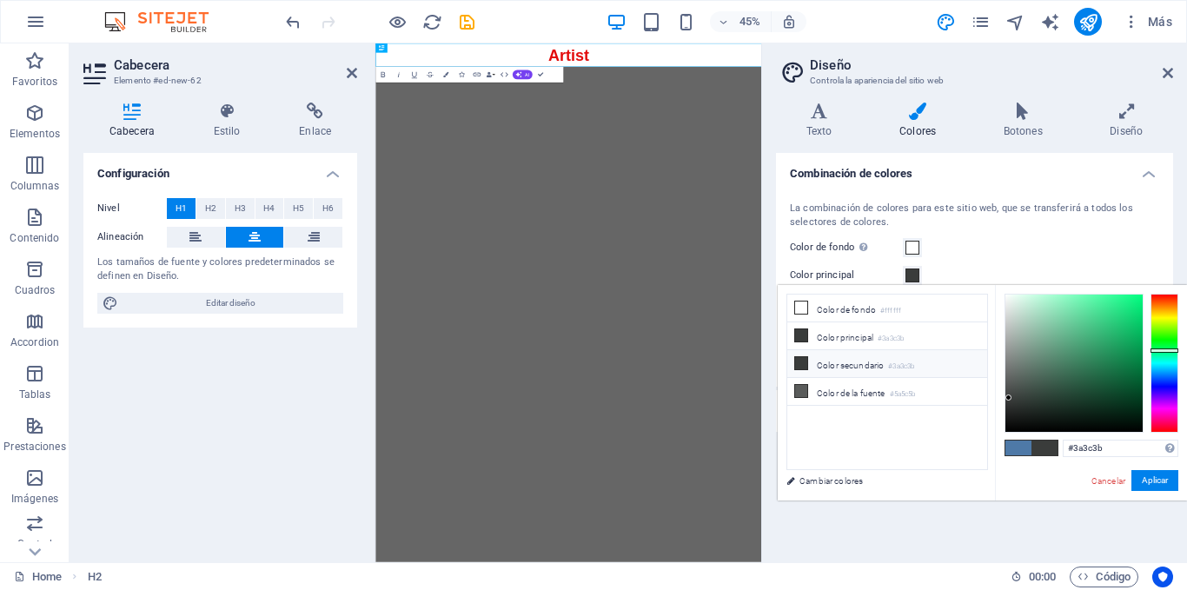
click at [803, 362] on icon at bounding box center [801, 363] width 12 height 12
drag, startPoint x: 1086, startPoint y: 449, endPoint x: 1068, endPoint y: 448, distance: 18.3
click at [1068, 448] on input "#3a3c3b" at bounding box center [1121, 448] width 116 height 17
paste input "43F5A"
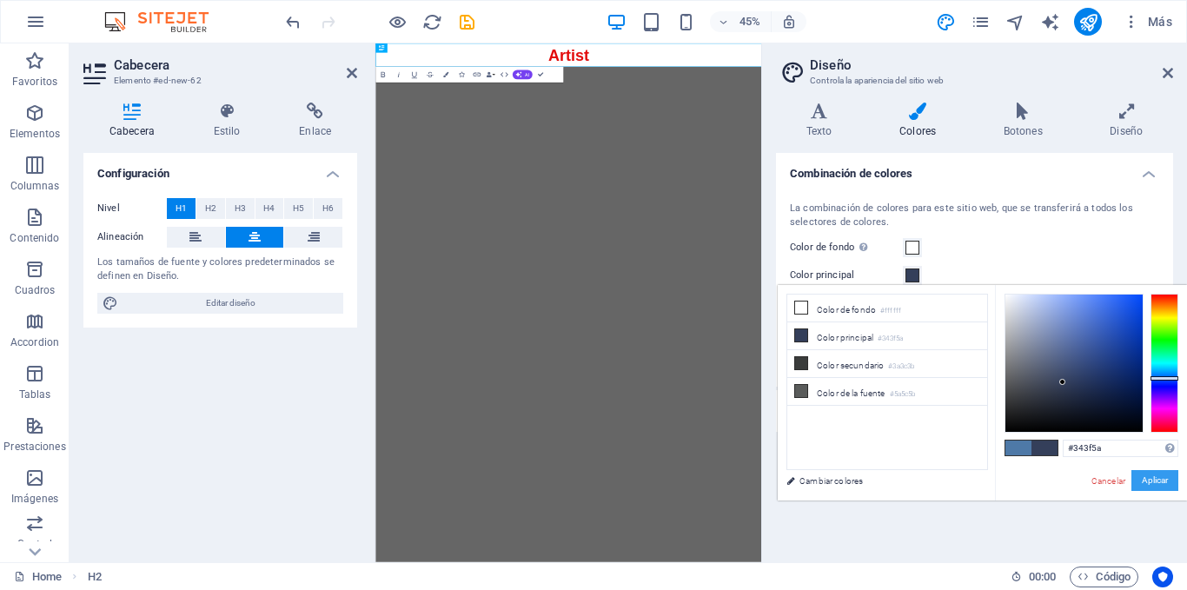
click at [1158, 480] on button "Aplicar" at bounding box center [1155, 480] width 47 height 21
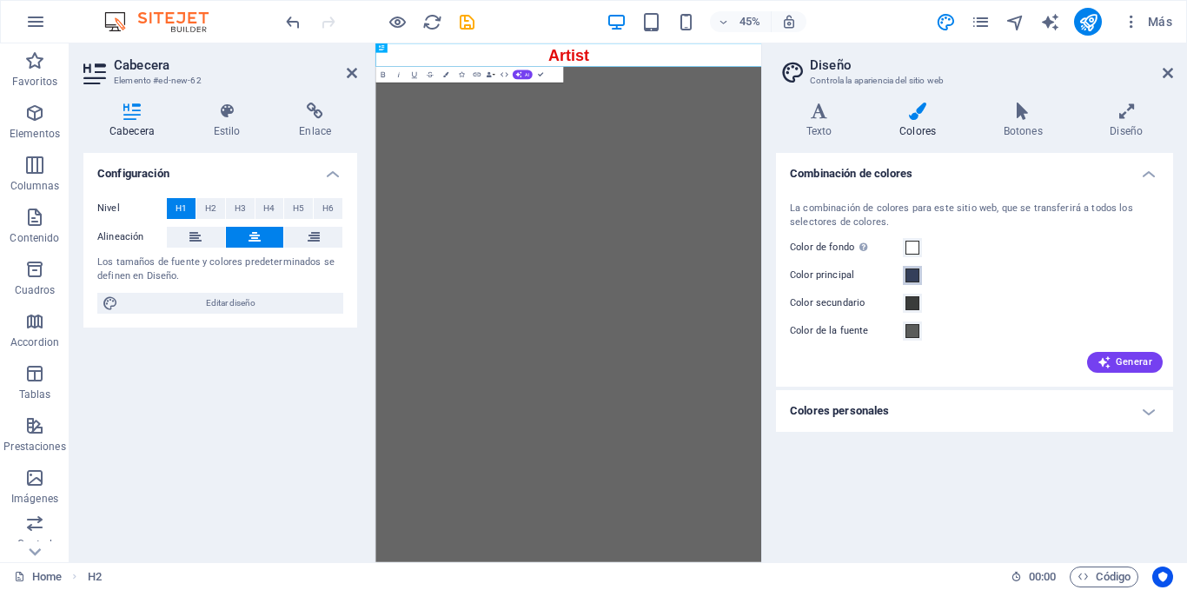
click at [914, 275] on span at bounding box center [913, 276] width 14 height 14
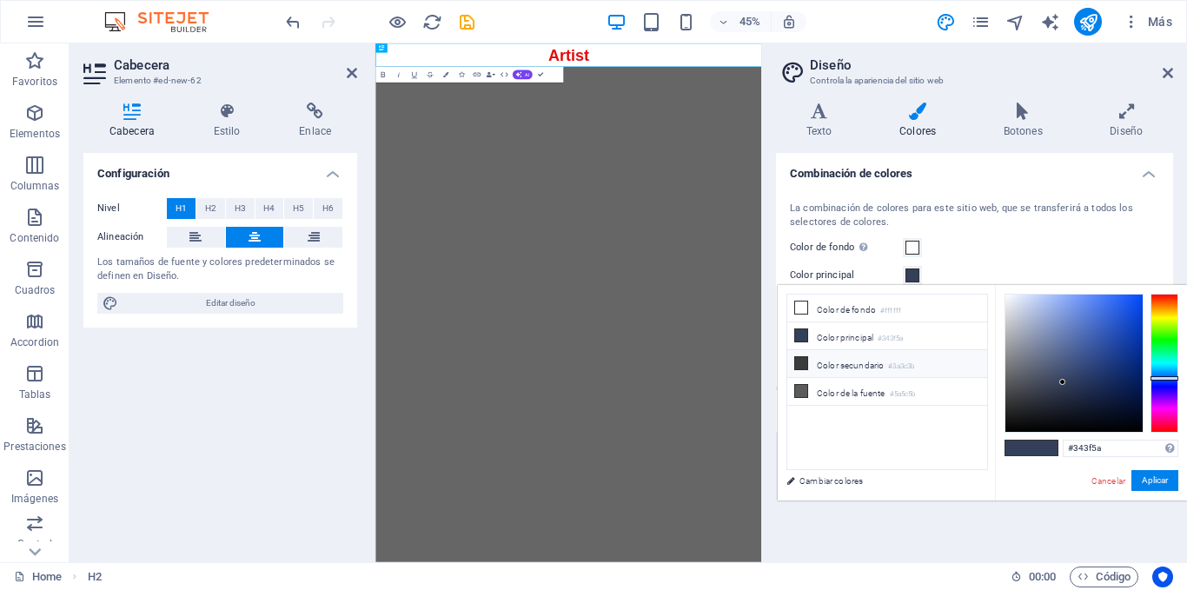
click at [811, 364] on li "Color secundario #3a3c3b" at bounding box center [887, 364] width 200 height 28
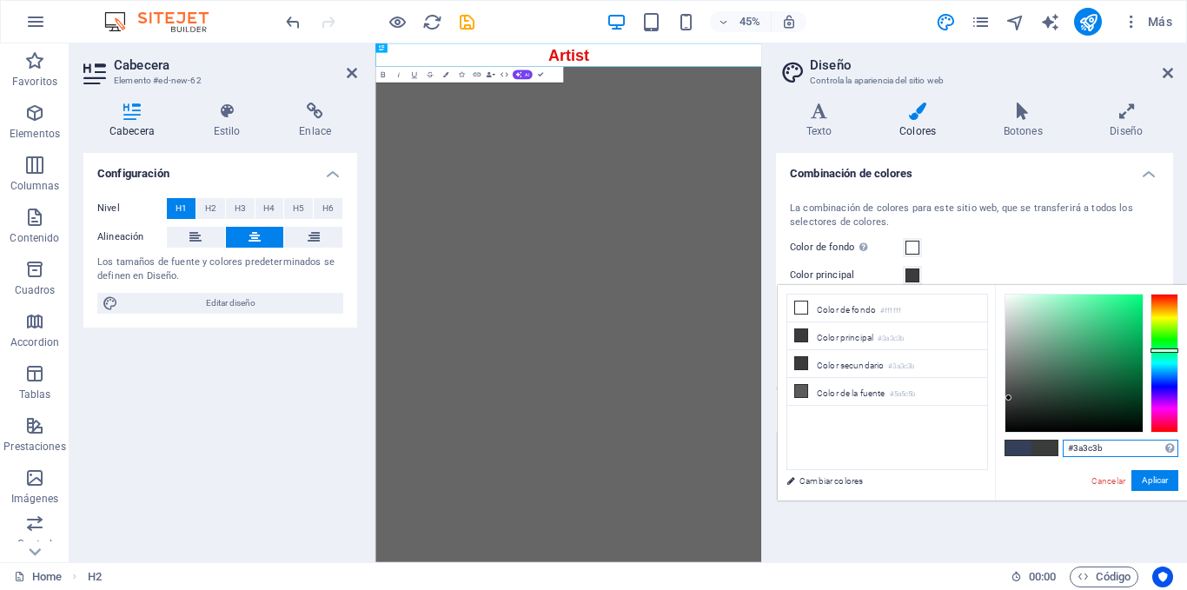
drag, startPoint x: 1118, startPoint y: 448, endPoint x: 1066, endPoint y: 448, distance: 51.3
click at [1066, 448] on input "#3a3c3b" at bounding box center [1121, 448] width 116 height 17
paste input "43F5A"
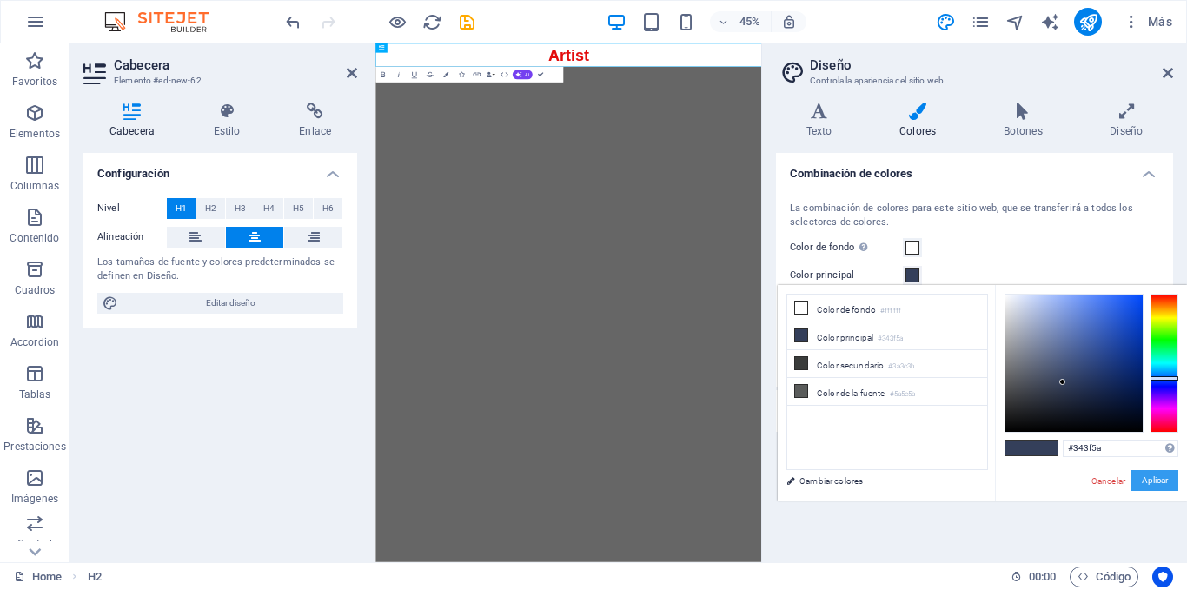
click at [1153, 481] on button "Aplicar" at bounding box center [1155, 480] width 47 height 21
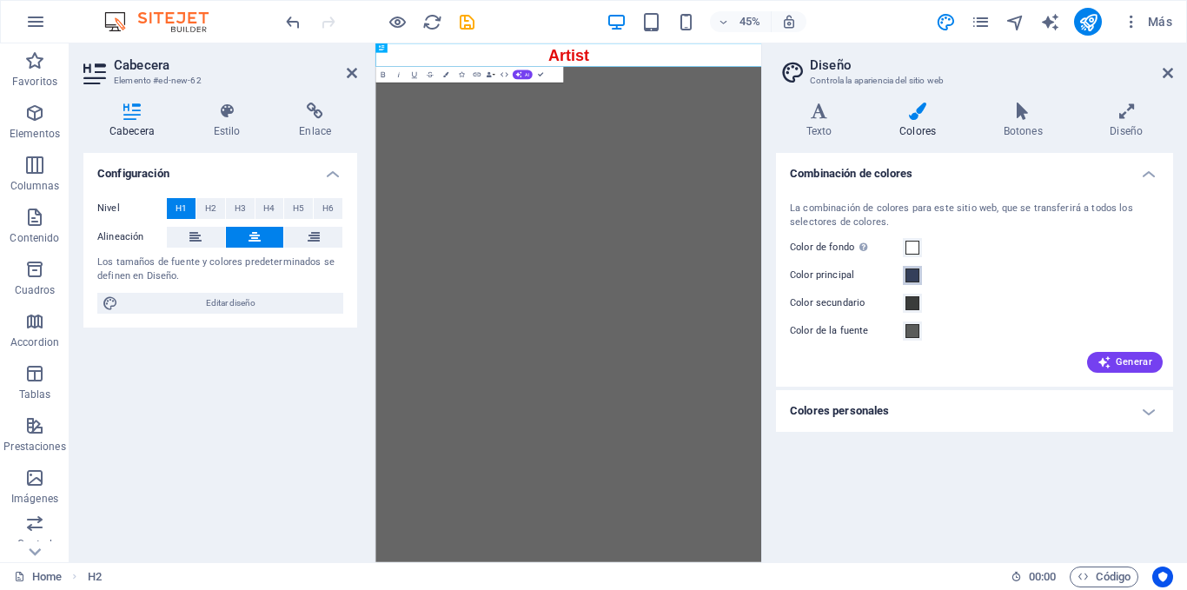
click at [910, 272] on span at bounding box center [913, 276] width 14 height 14
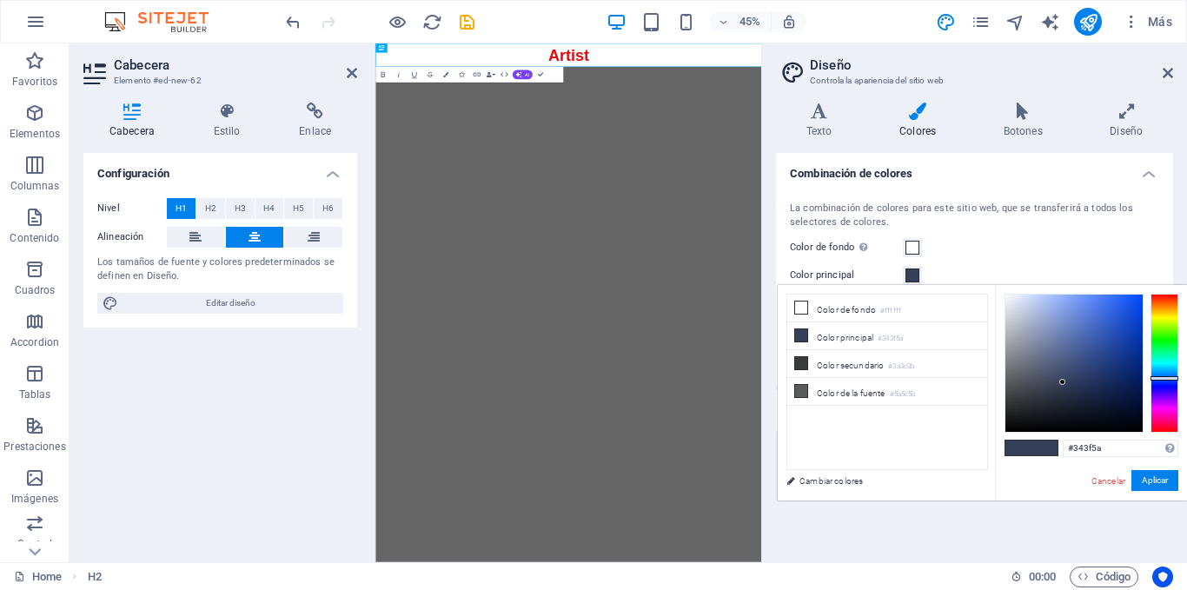
click at [910, 272] on span at bounding box center [913, 276] width 14 height 14
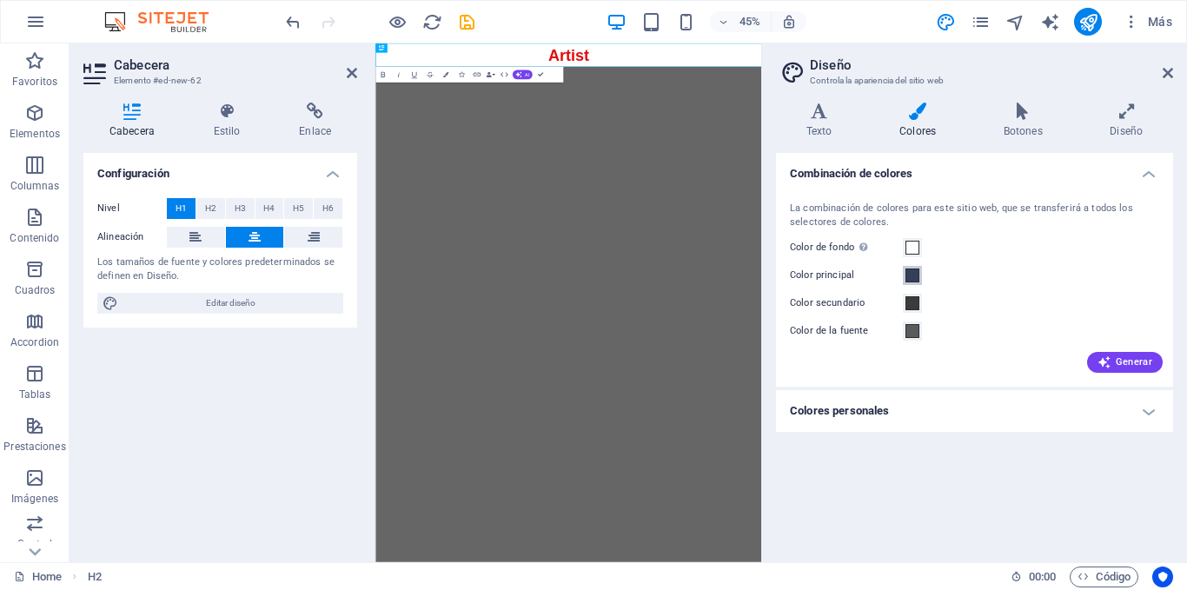
click at [910, 272] on span at bounding box center [913, 276] width 14 height 14
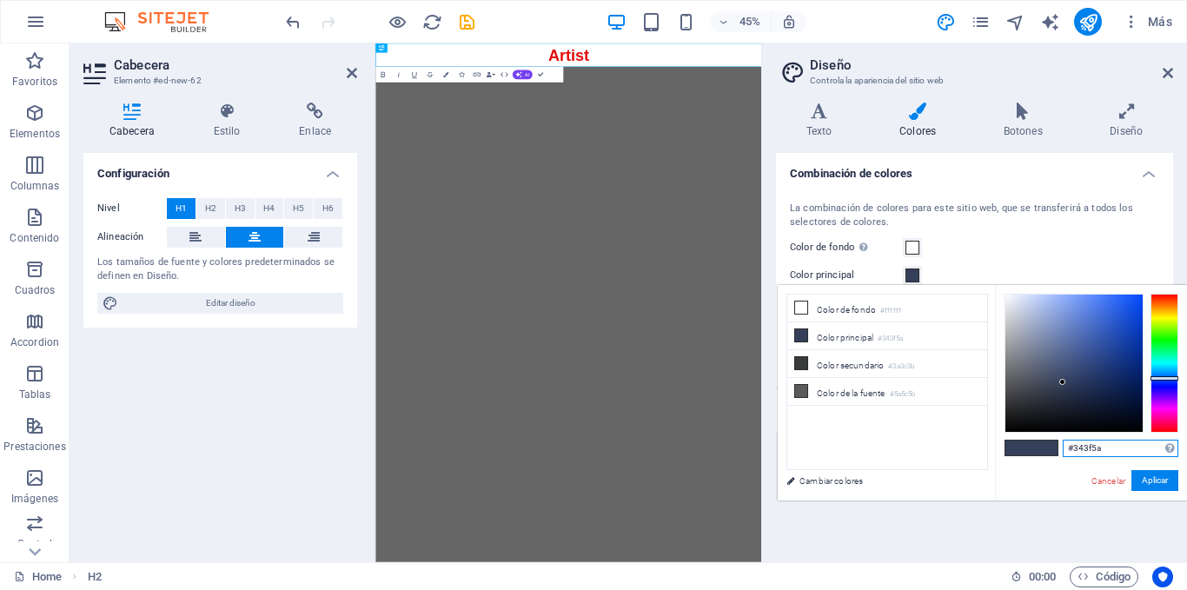
drag, startPoint x: 1109, startPoint y: 442, endPoint x: 1066, endPoint y: 447, distance: 43.8
click at [1066, 447] on input "#343f5a" at bounding box center [1121, 448] width 116 height 17
paste input "E30C0C"
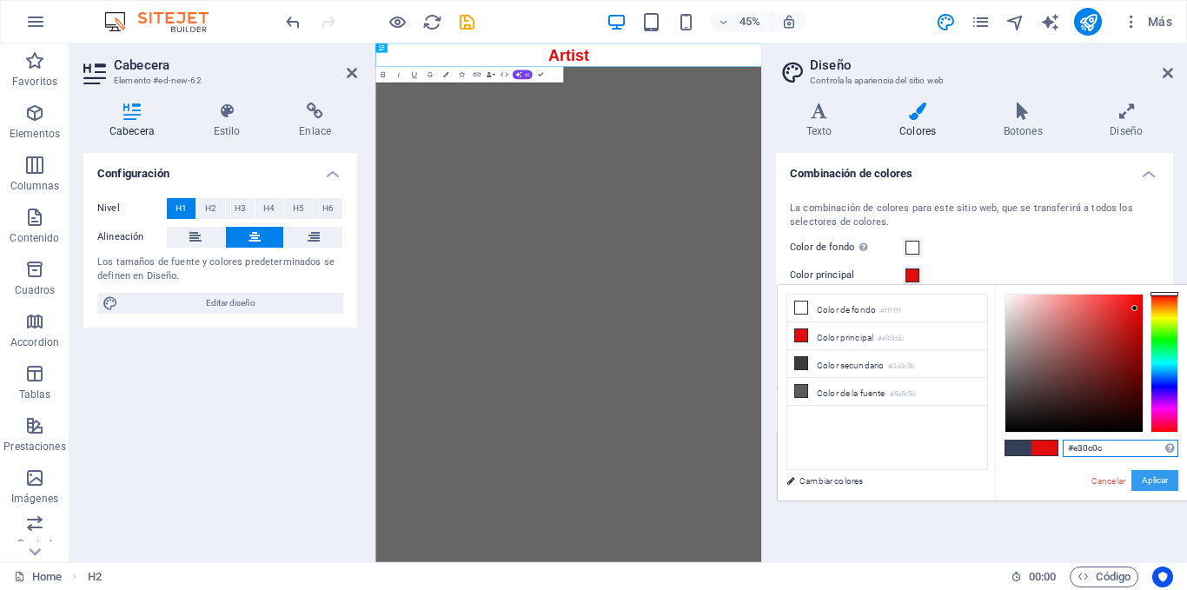
type input "#e30c0c"
click at [1143, 483] on button "Aplicar" at bounding box center [1155, 480] width 47 height 21
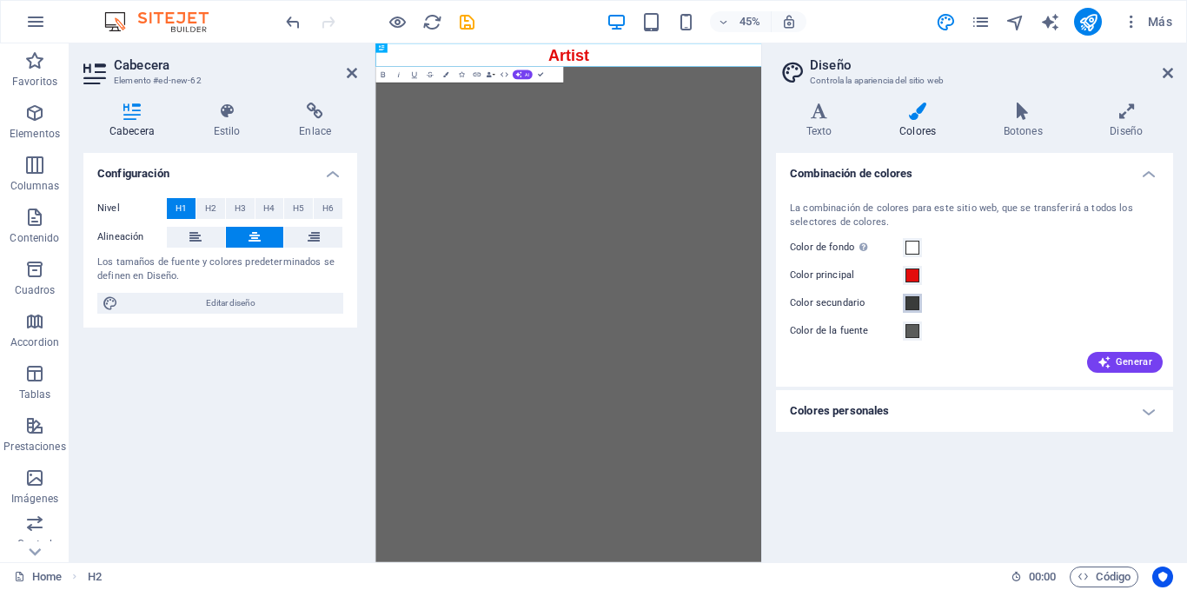
click at [920, 303] on button "Color secundario" at bounding box center [912, 303] width 19 height 19
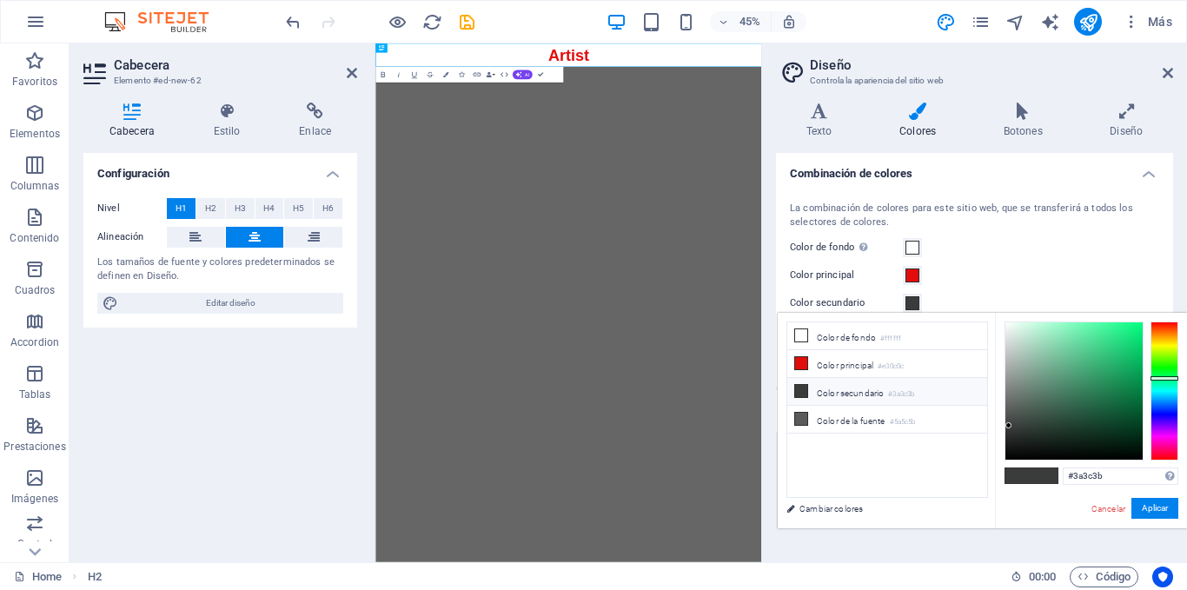
click at [812, 391] on li "Color secundario #3a3c3b" at bounding box center [887, 392] width 200 height 28
drag, startPoint x: 1111, startPoint y: 474, endPoint x: 1058, endPoint y: 474, distance: 53.0
click at [1058, 474] on div "#3a3c3b Formatos soportados #0852ed rgb(8, 82, 237) rgba(8, 82, 237, 90%) hsv(2…" at bounding box center [1091, 547] width 192 height 468
paste input "43F5A"
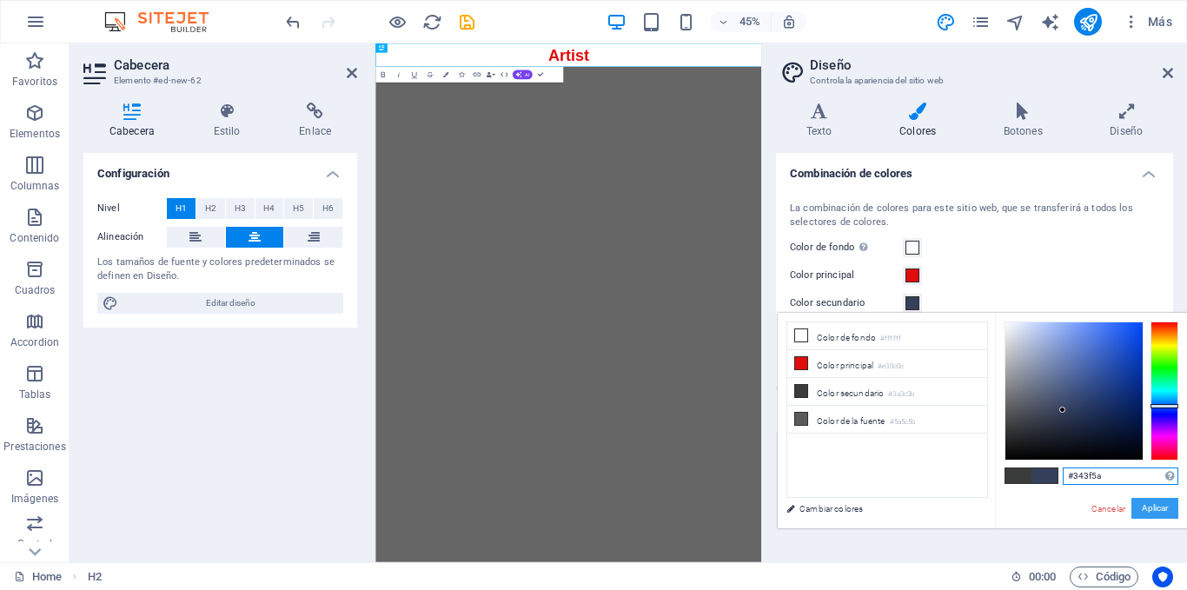
type input "#343f5a"
click at [1146, 502] on button "Aplicar" at bounding box center [1155, 508] width 47 height 21
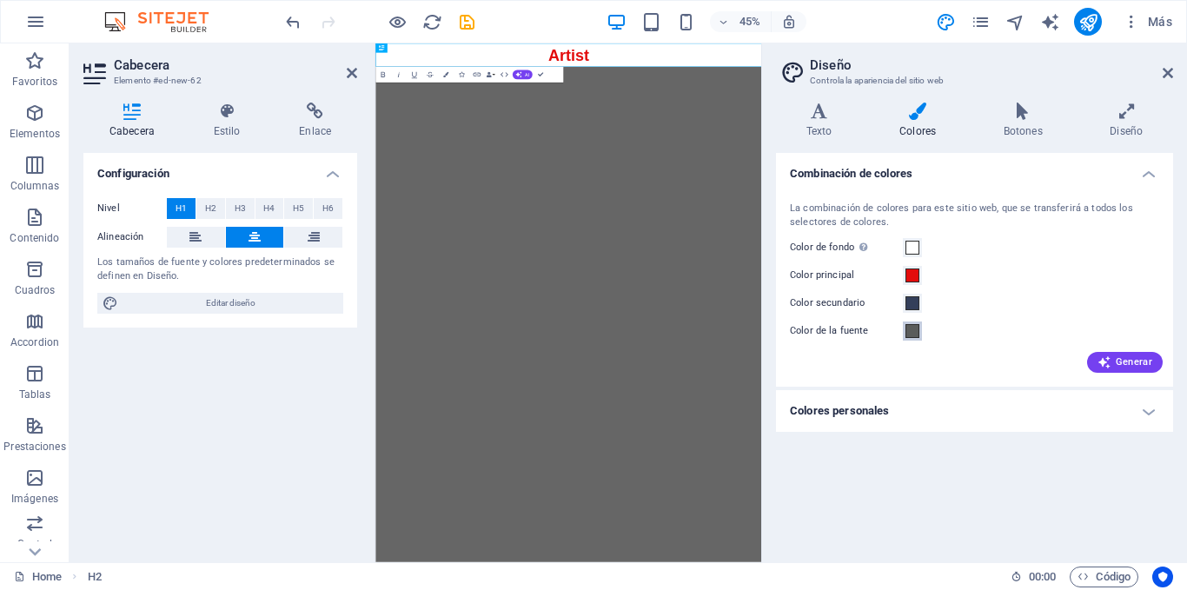
click at [917, 334] on span at bounding box center [913, 331] width 14 height 14
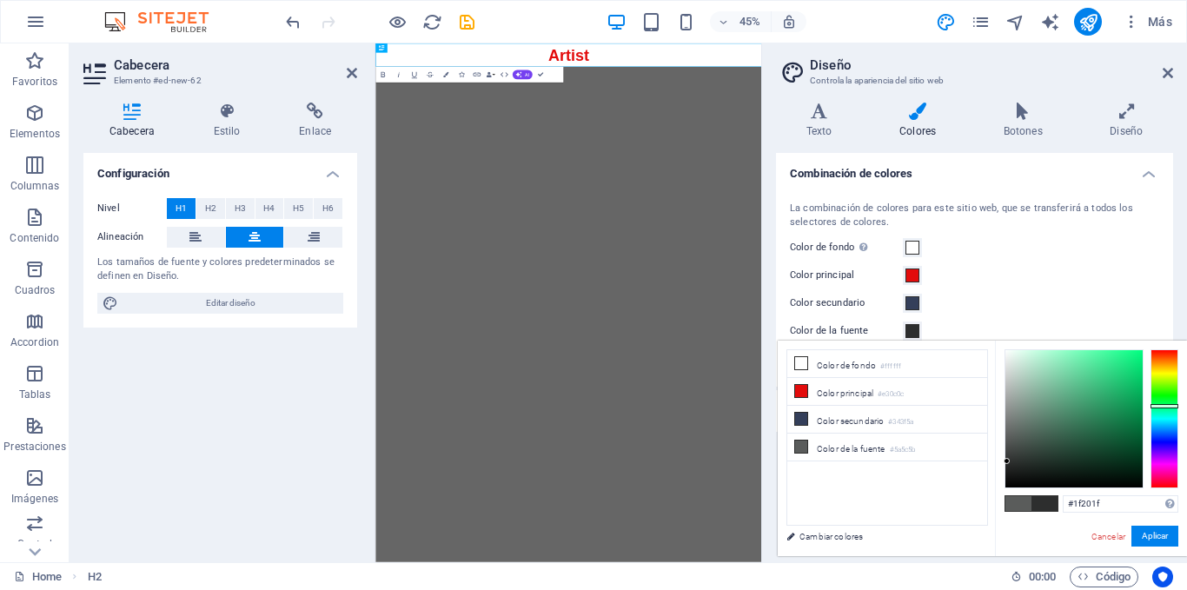
type input "#000000"
drag, startPoint x: 1008, startPoint y: 436, endPoint x: 990, endPoint y: 509, distance: 75.3
click at [990, 509] on div "less Color de fondo #ffffff Color principal #e30c0c Color secundario #343f5a Co…" at bounding box center [982, 449] width 409 height 216
click at [1139, 530] on button "Aplicar" at bounding box center [1155, 536] width 47 height 21
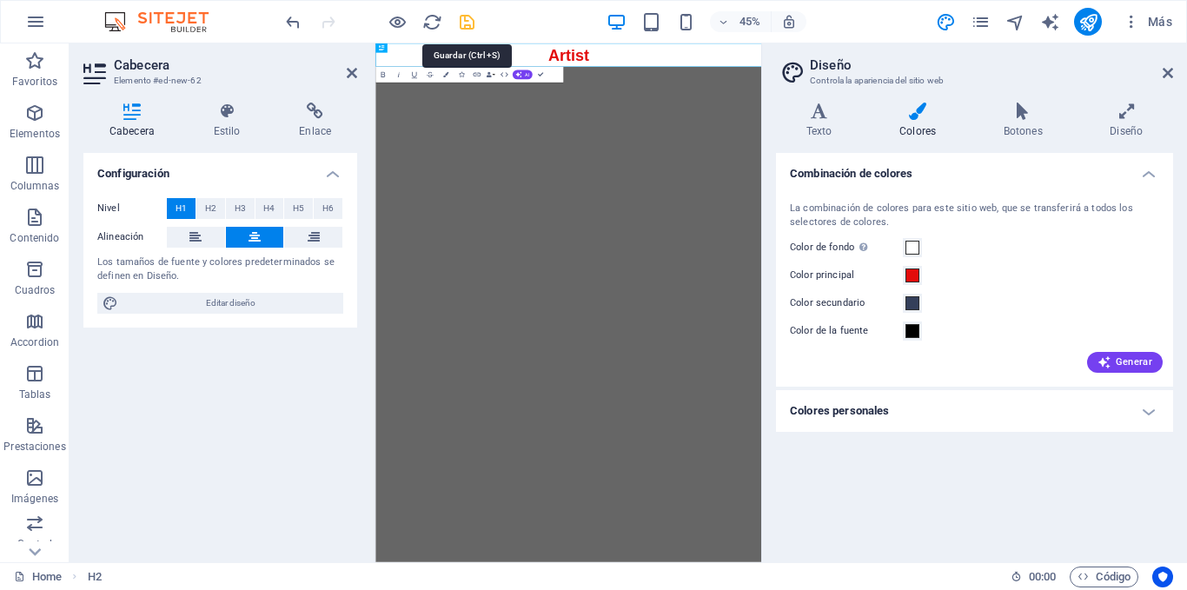
click at [471, 19] on icon "save" at bounding box center [467, 22] width 20 height 20
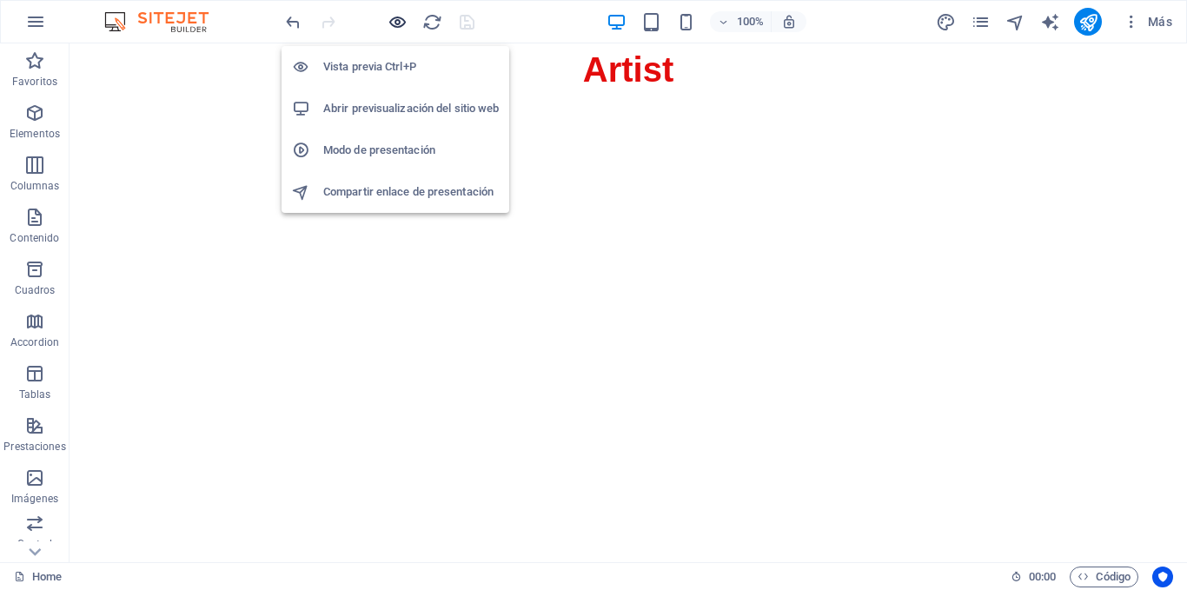
click at [391, 25] on icon "button" at bounding box center [398, 22] width 20 height 20
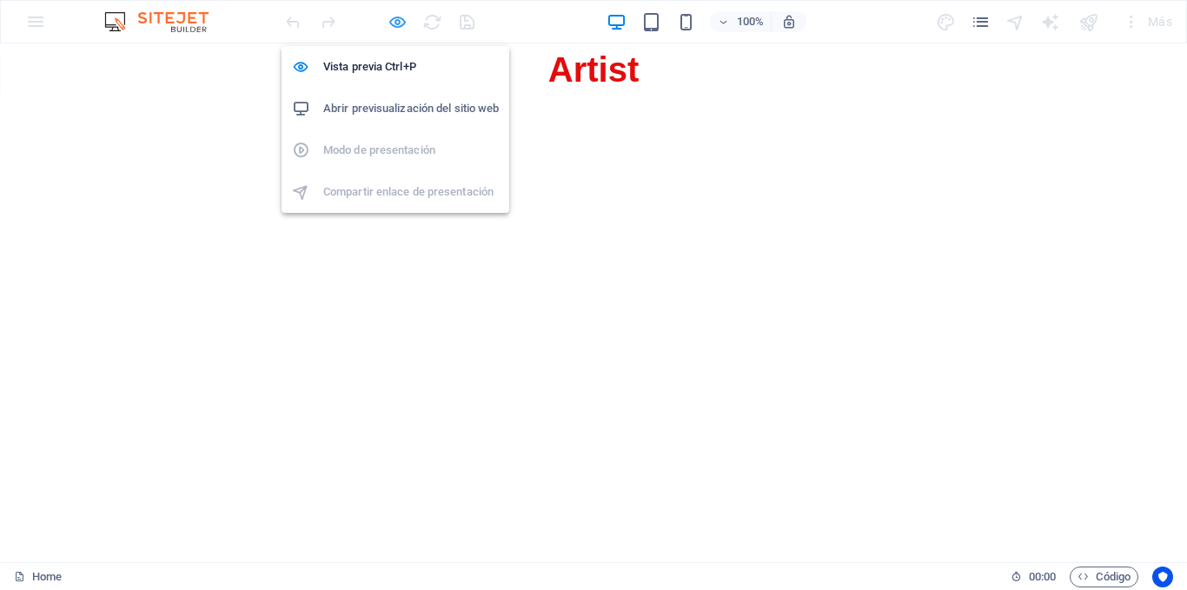
click at [391, 25] on icon "button" at bounding box center [398, 22] width 20 height 20
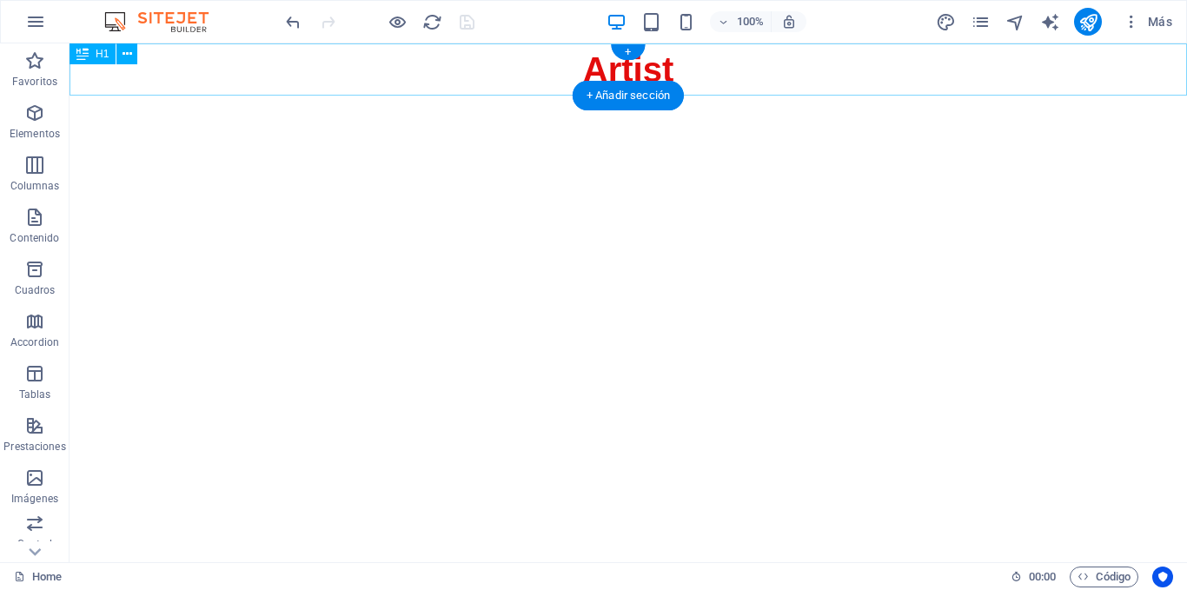
click at [715, 89] on div "Artist" at bounding box center [629, 69] width 1118 height 52
click at [631, 91] on div "+ Añadir sección" at bounding box center [628, 96] width 111 height 30
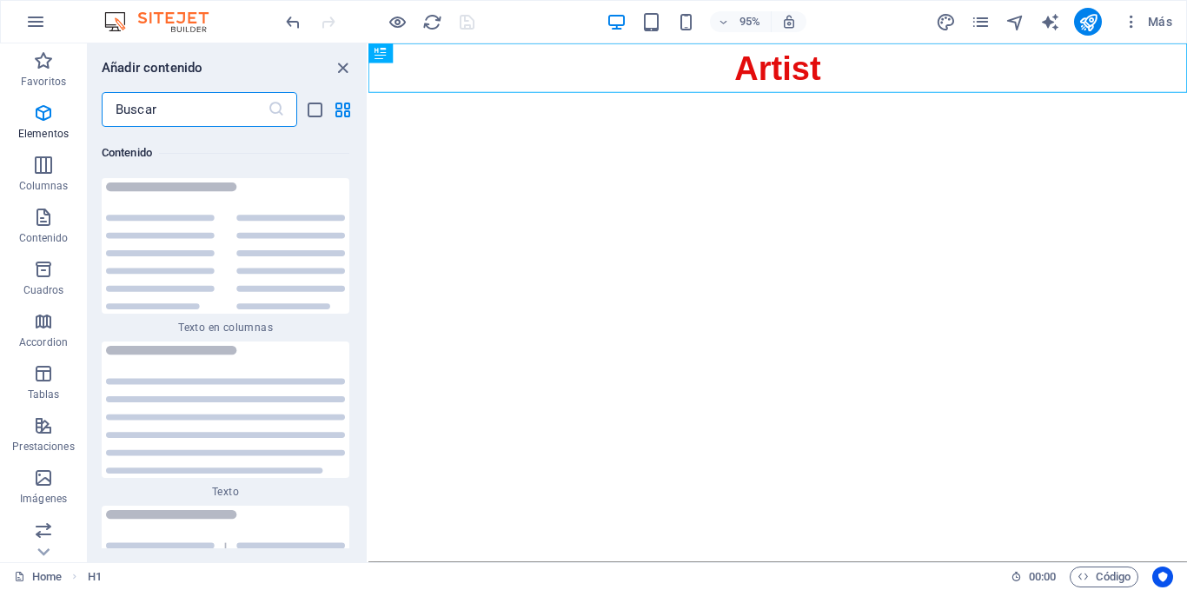
scroll to position [6038, 0]
click at [42, 66] on icon "button" at bounding box center [43, 60] width 21 height 21
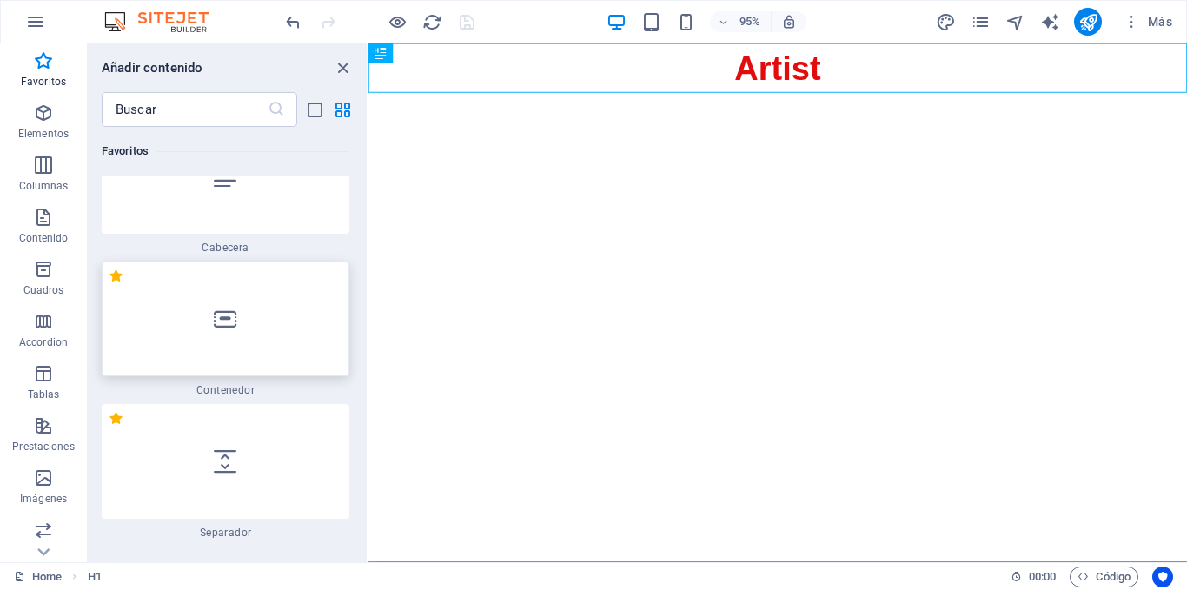
scroll to position [87, 0]
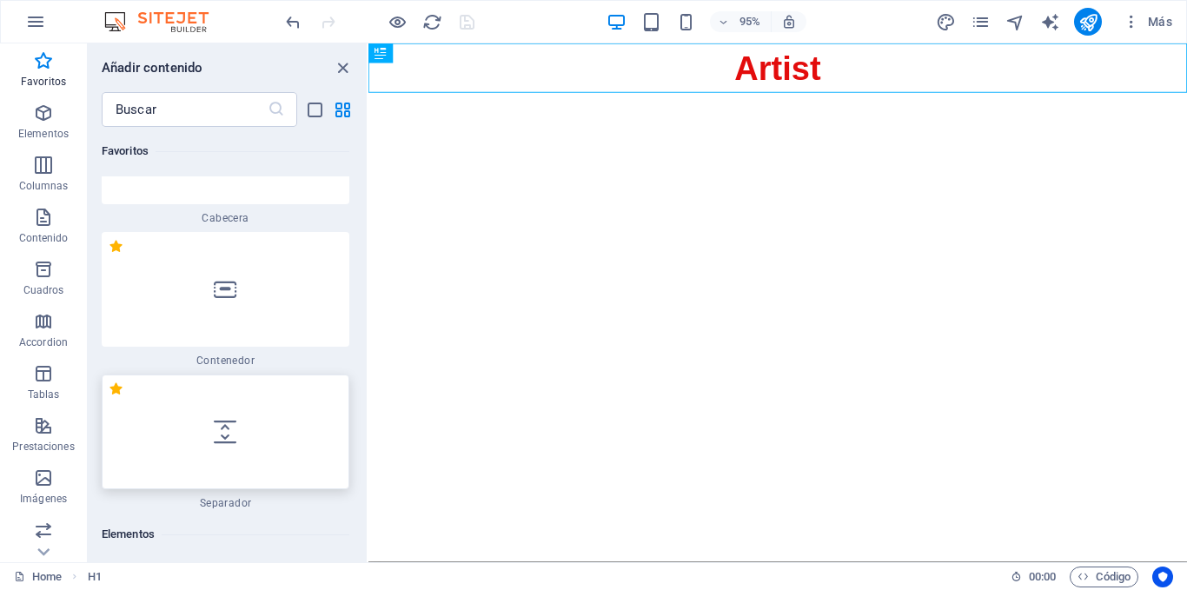
click at [179, 399] on div at bounding box center [226, 432] width 248 height 115
select select "px"
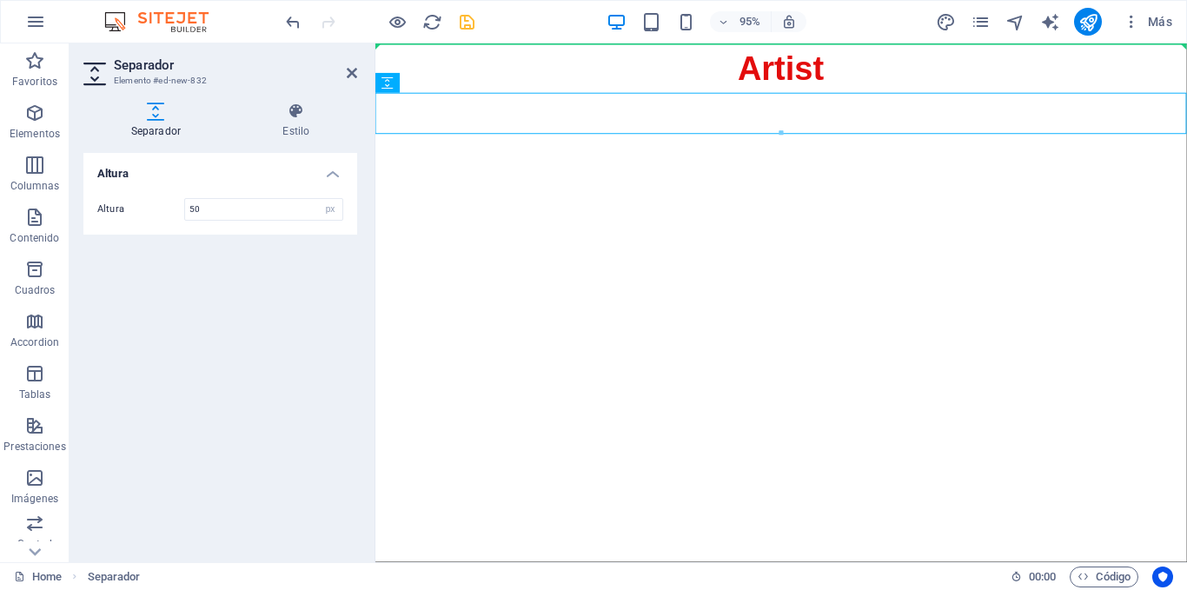
drag, startPoint x: 767, startPoint y: 130, endPoint x: 387, endPoint y: 55, distance: 388.0
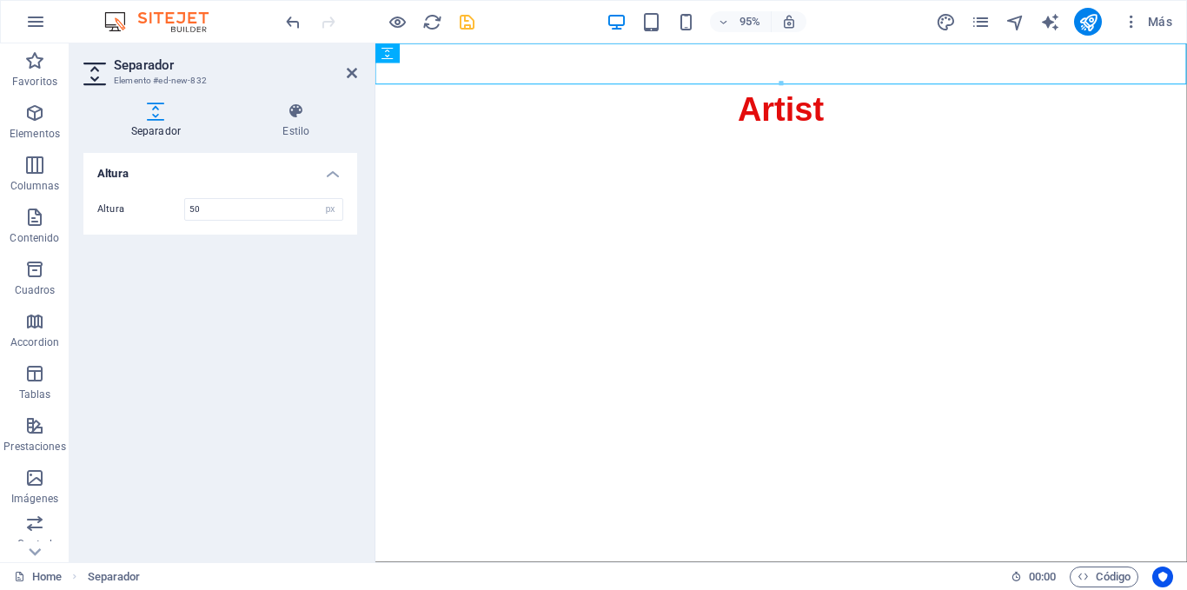
click at [506, 139] on html "Skip to main content Artist" at bounding box center [802, 91] width 854 height 96
click at [419, 52] on span "Separador" at bounding box center [424, 54] width 46 height 10
click at [462, 52] on icon at bounding box center [463, 52] width 9 height 17
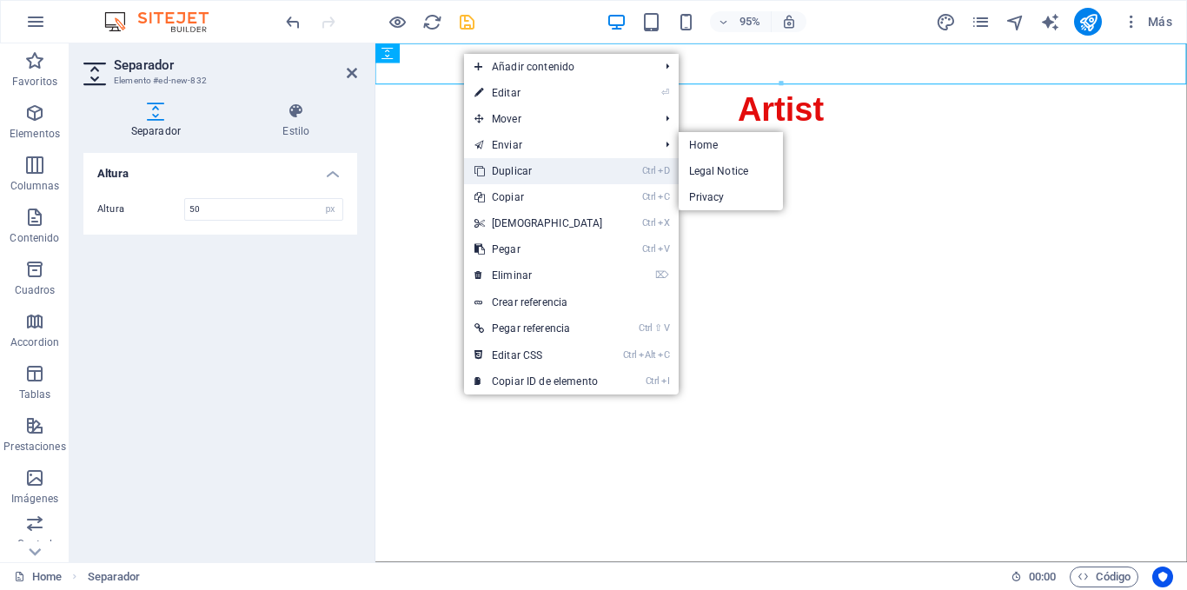
drag, startPoint x: 502, startPoint y: 163, endPoint x: 133, endPoint y: 126, distance: 371.2
click at [502, 163] on link "Ctrl D Duplicar" at bounding box center [538, 171] width 149 height 26
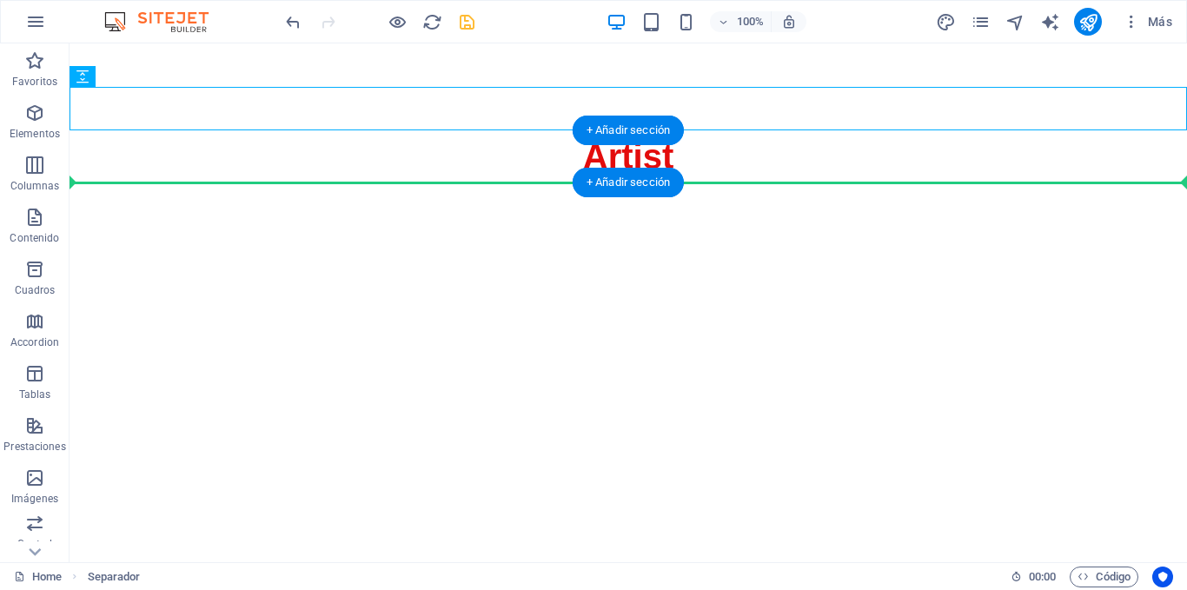
drag, startPoint x: 197, startPoint y: 121, endPoint x: 136, endPoint y: 166, distance: 75.8
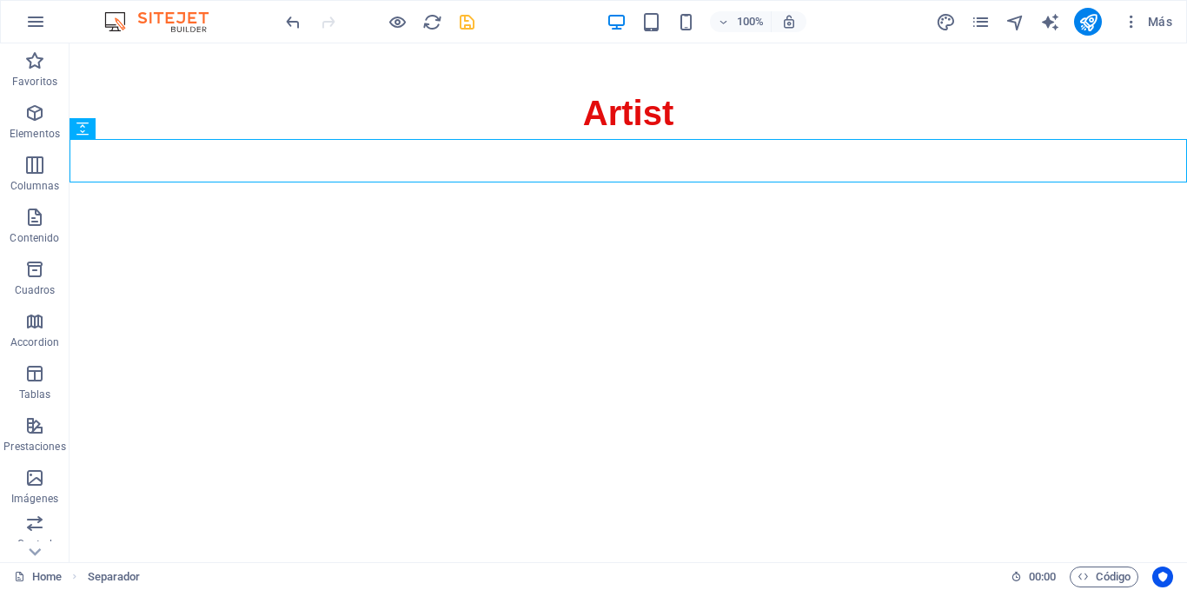
click at [340, 183] on html "Skip to main content Artist" at bounding box center [629, 112] width 1118 height 139
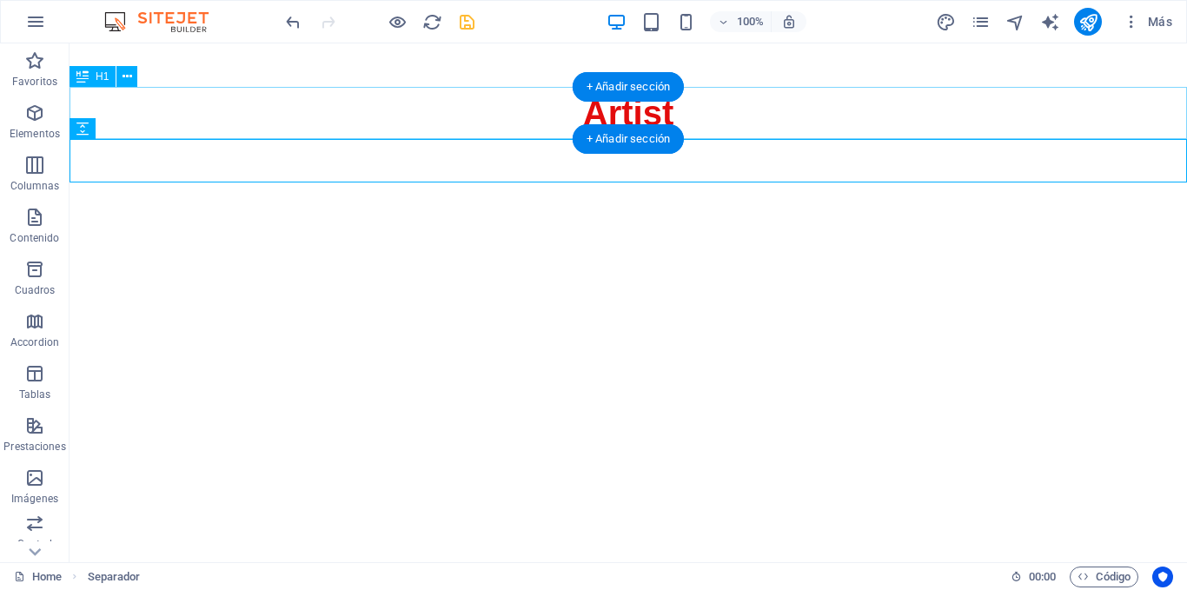
click at [661, 102] on div "Artist" at bounding box center [629, 113] width 1118 height 52
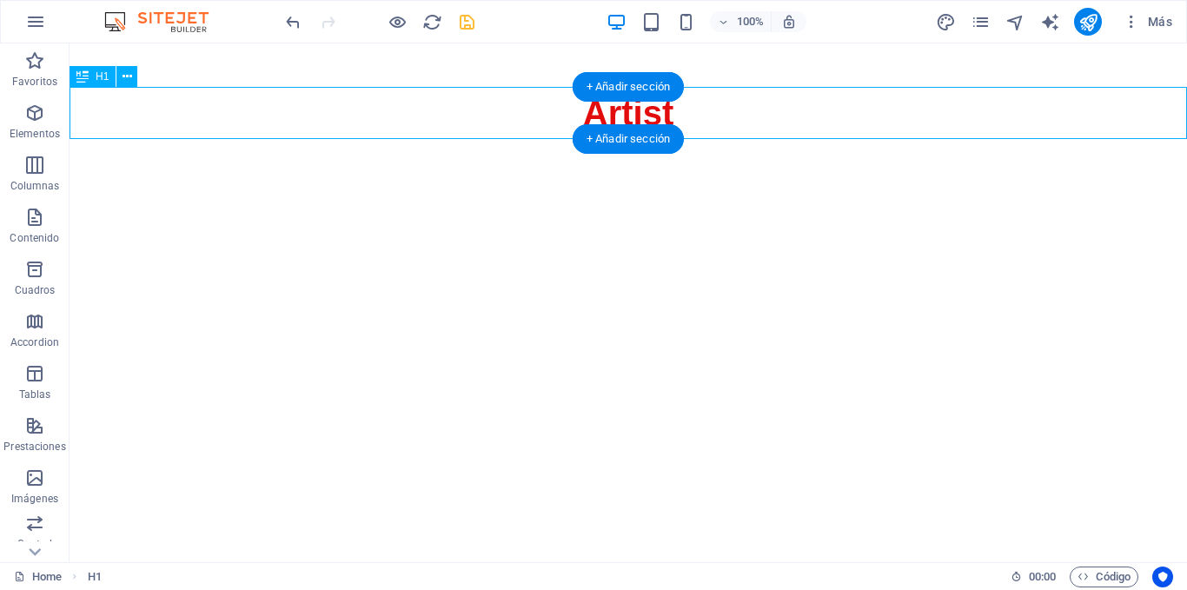
click at [759, 109] on div "Artist" at bounding box center [629, 113] width 1118 height 52
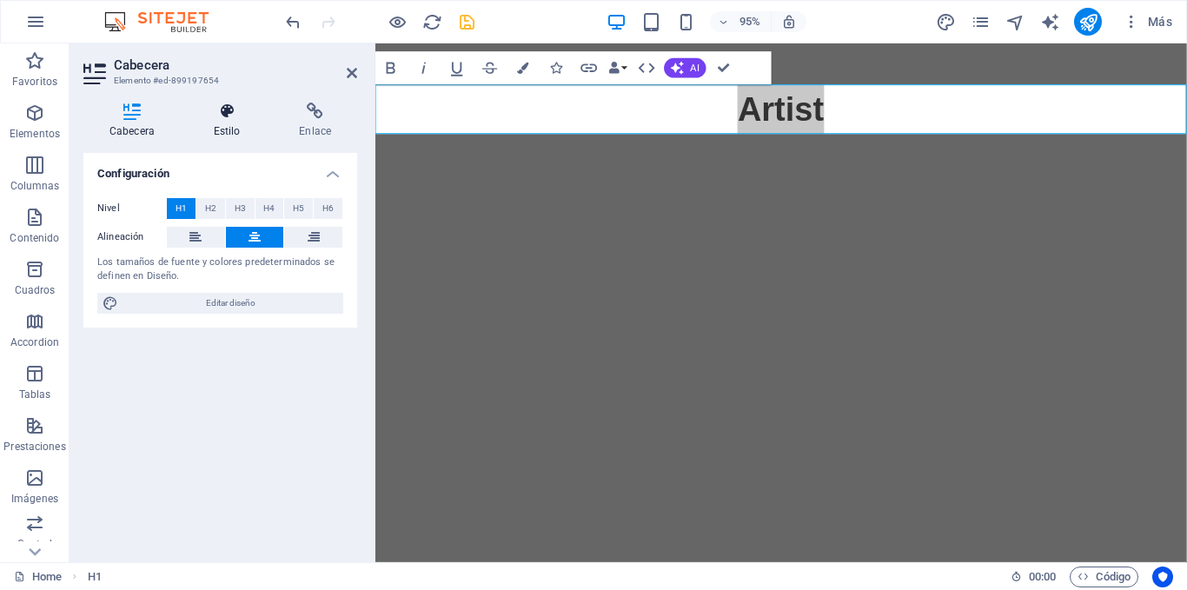
click at [236, 116] on icon at bounding box center [227, 111] width 79 height 17
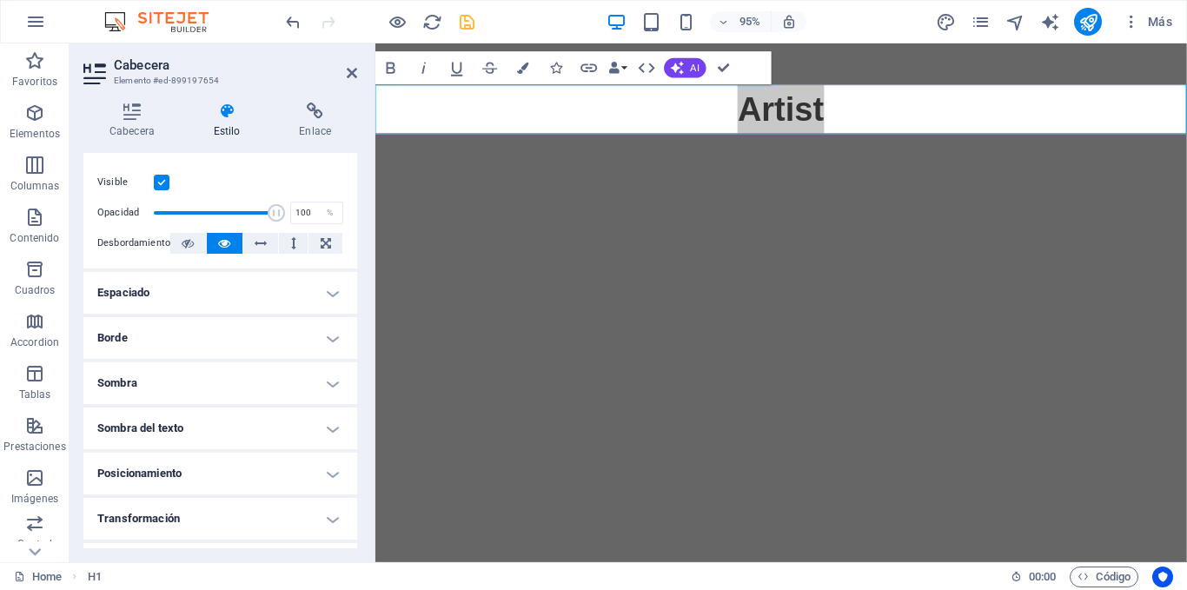
scroll to position [0, 0]
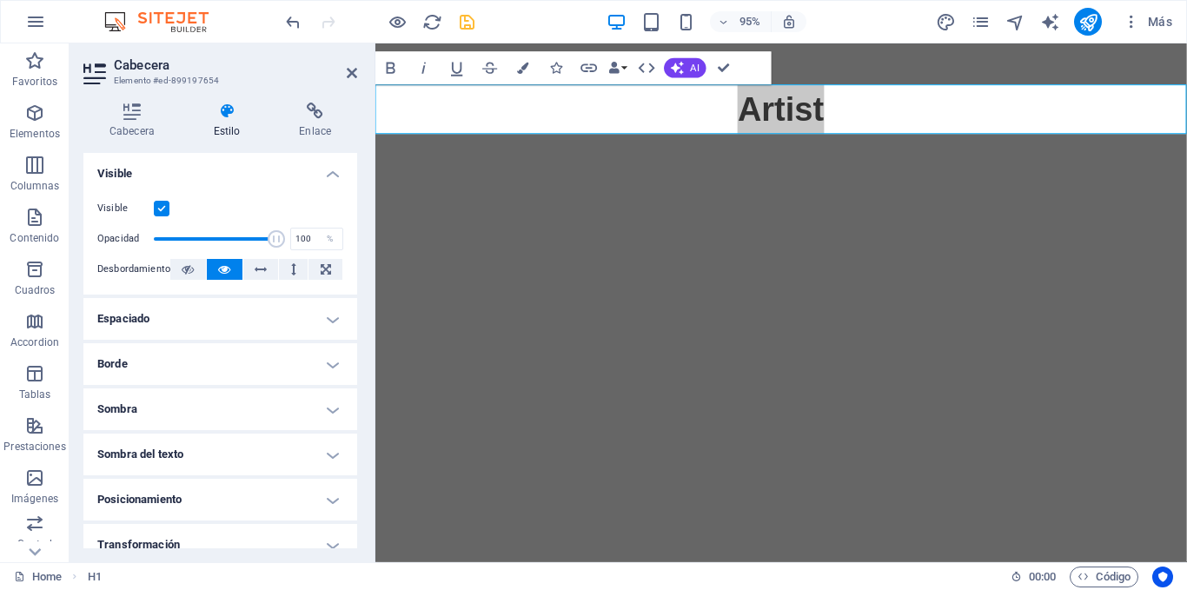
click at [325, 176] on h4 "Visible" at bounding box center [220, 168] width 274 height 31
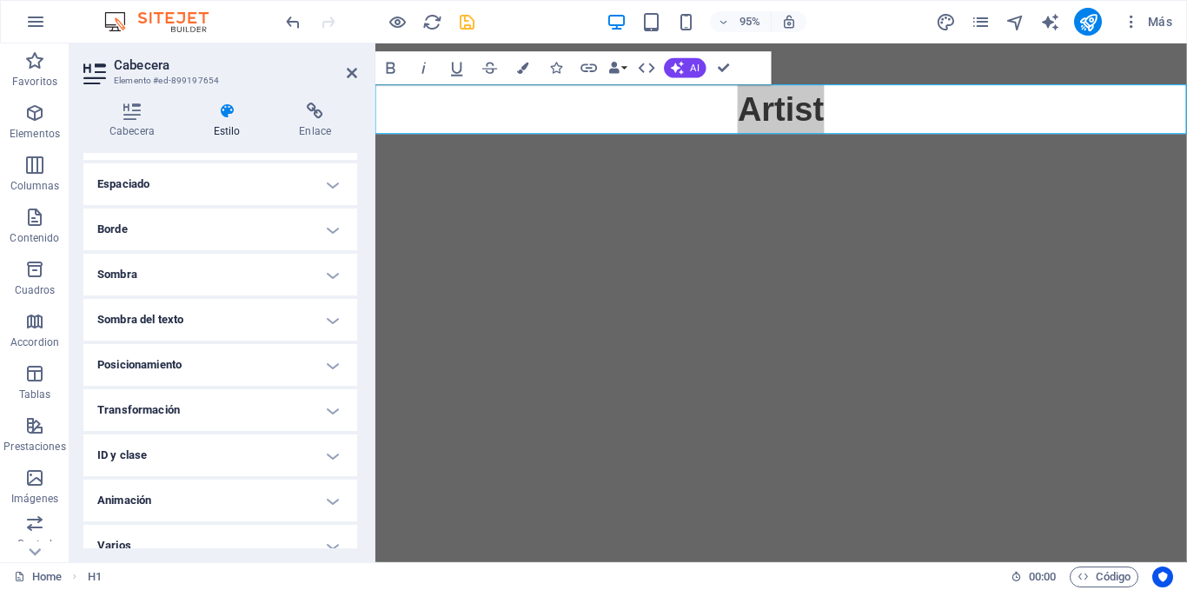
scroll to position [53, 0]
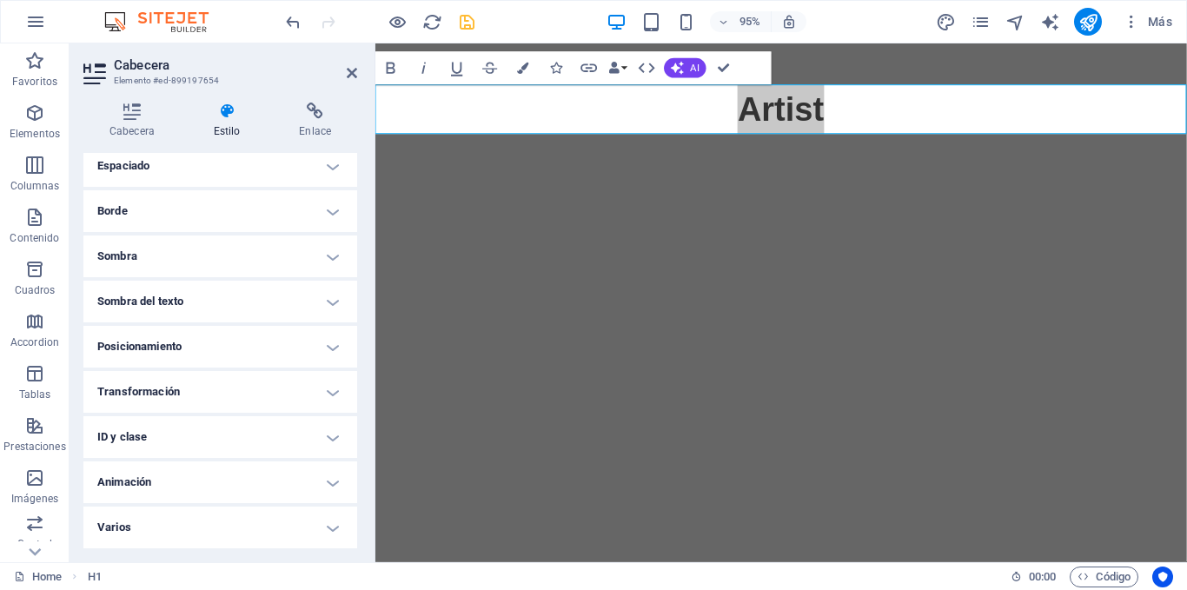
click at [305, 477] on h4 "Animación" at bounding box center [220, 483] width 274 height 42
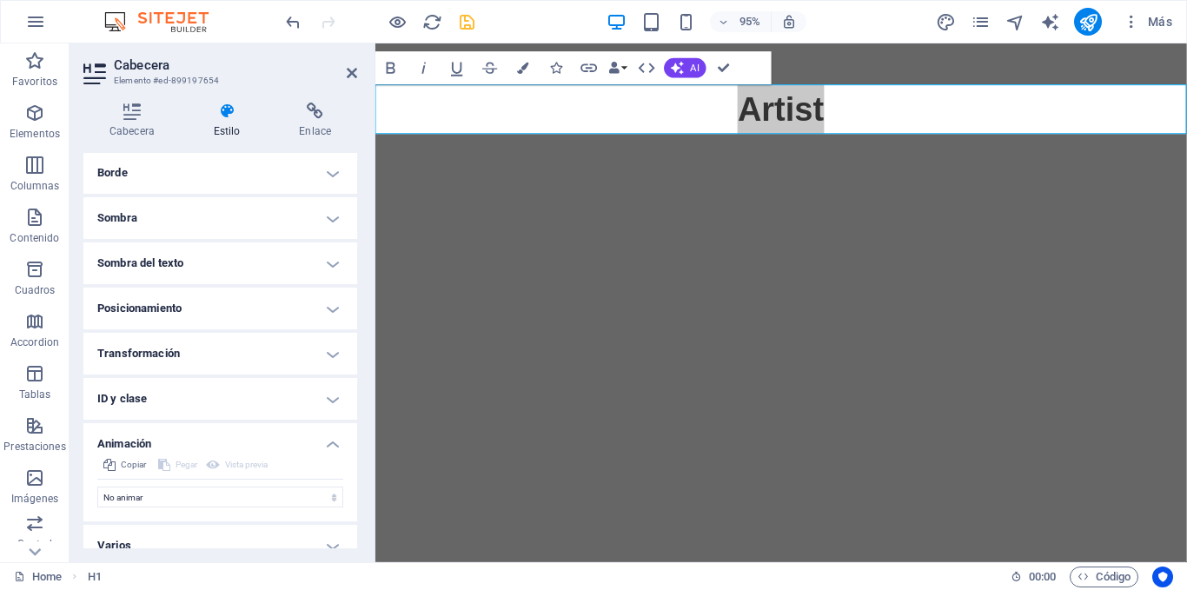
scroll to position [110, 0]
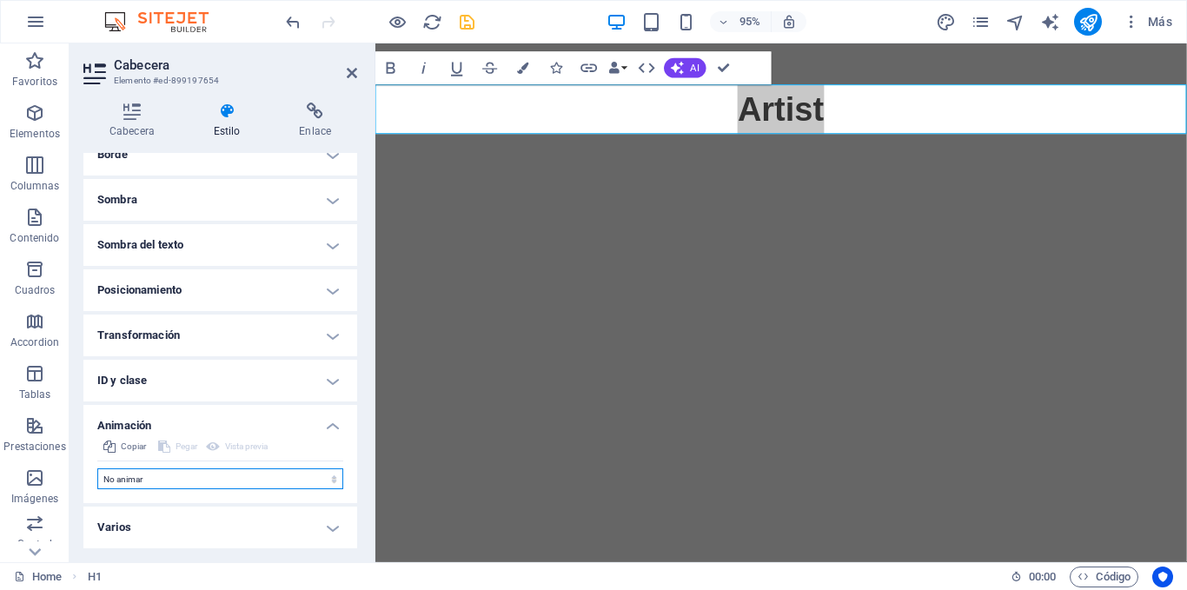
click at [290, 478] on select "No animar Mostrar / Ocultar Subir/bajar Acercar/alejar Deslizar de izquierda a …" at bounding box center [220, 478] width 246 height 21
select select "move-right-to-left"
click at [97, 468] on select "No animar Mostrar / Ocultar Subir/bajar Acercar/alejar Deslizar de izquierda a …" at bounding box center [220, 478] width 246 height 21
select select "scroll"
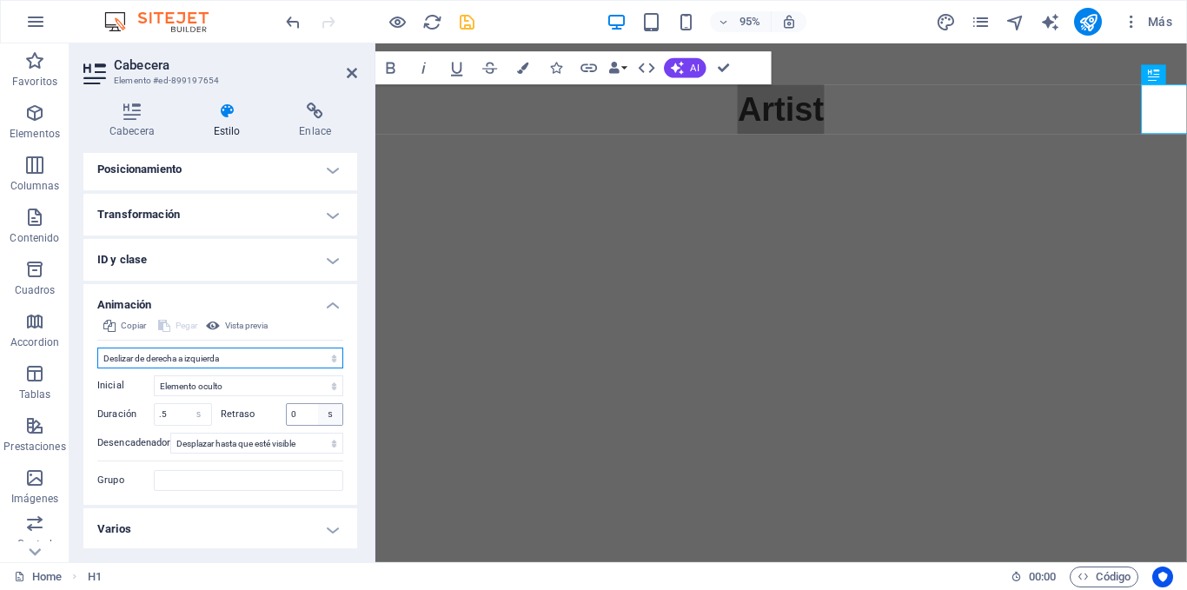
scroll to position [232, 0]
click at [317, 384] on select "Elemento oculto Elemento mostrado" at bounding box center [248, 384] width 189 height 21
select select "show"
click at [154, 374] on select "Elemento oculto Elemento mostrado" at bounding box center [248, 384] width 189 height 21
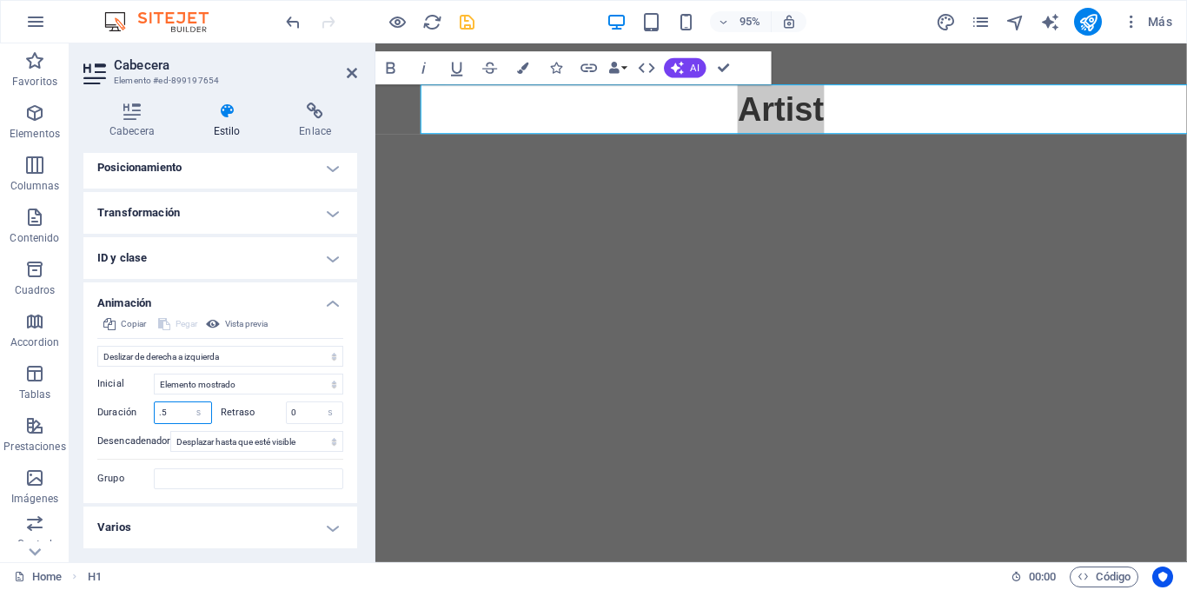
click at [168, 411] on input ".5" at bounding box center [183, 412] width 56 height 21
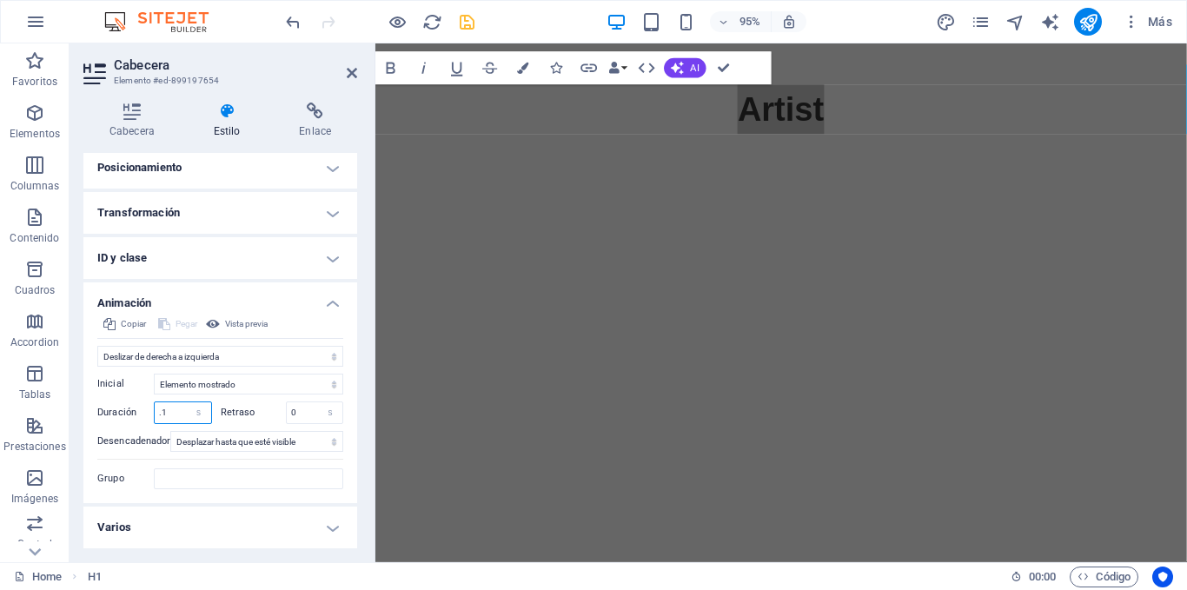
drag, startPoint x: 175, startPoint y: 413, endPoint x: 152, endPoint y: 414, distance: 22.6
click at [152, 414] on div "Duración .1 s ms" at bounding box center [154, 413] width 115 height 23
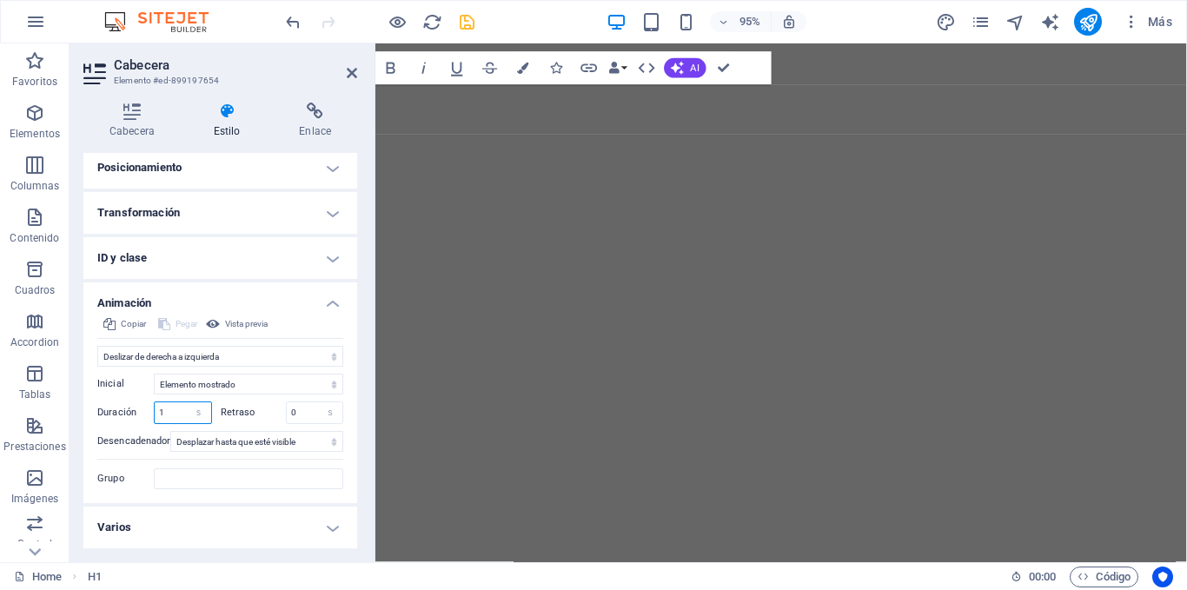
type input "1"
click at [348, 395] on div "Copiar Pegar Vista previa No animar Mostrar / Ocultar Subir/bajar Acercar/aleja…" at bounding box center [220, 408] width 274 height 189
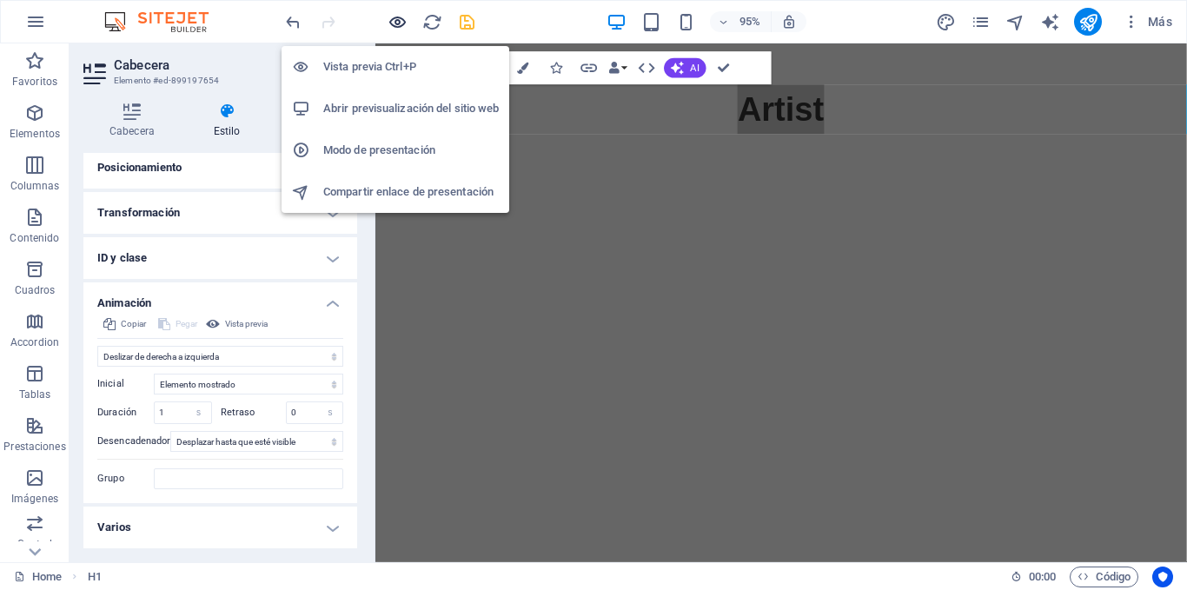
click at [392, 18] on icon "button" at bounding box center [398, 22] width 20 height 20
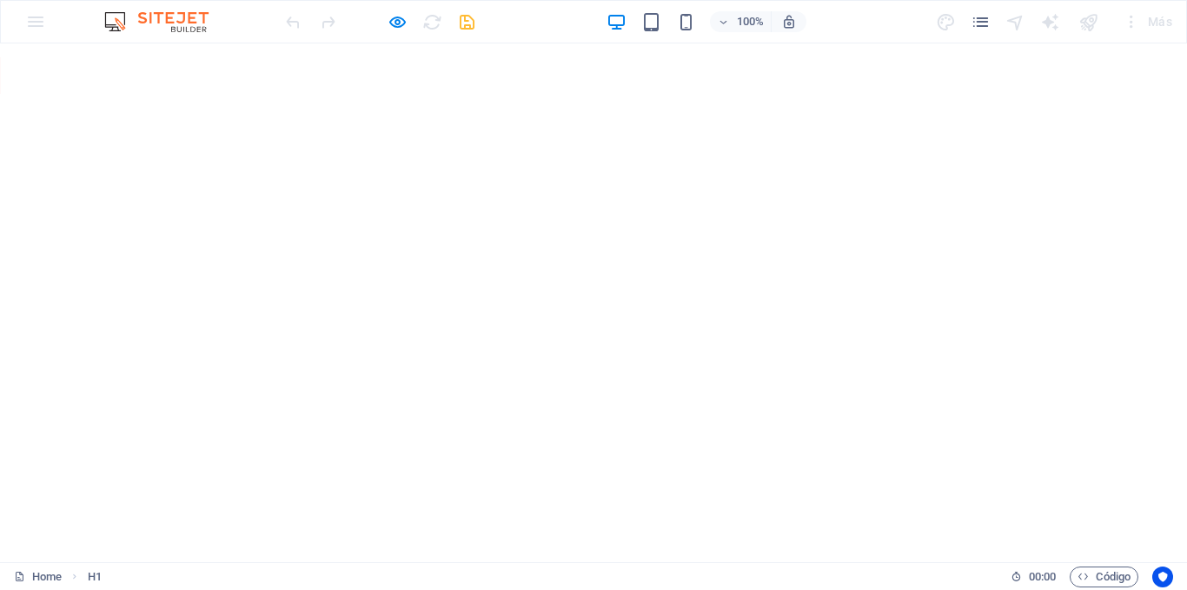
click at [584, 101] on div "Artist" at bounding box center [593, 112] width 1187 height 139
click at [588, 133] on div "Artist" at bounding box center [593, 112] width 1187 height 139
click at [409, 12] on div at bounding box center [379, 22] width 195 height 28
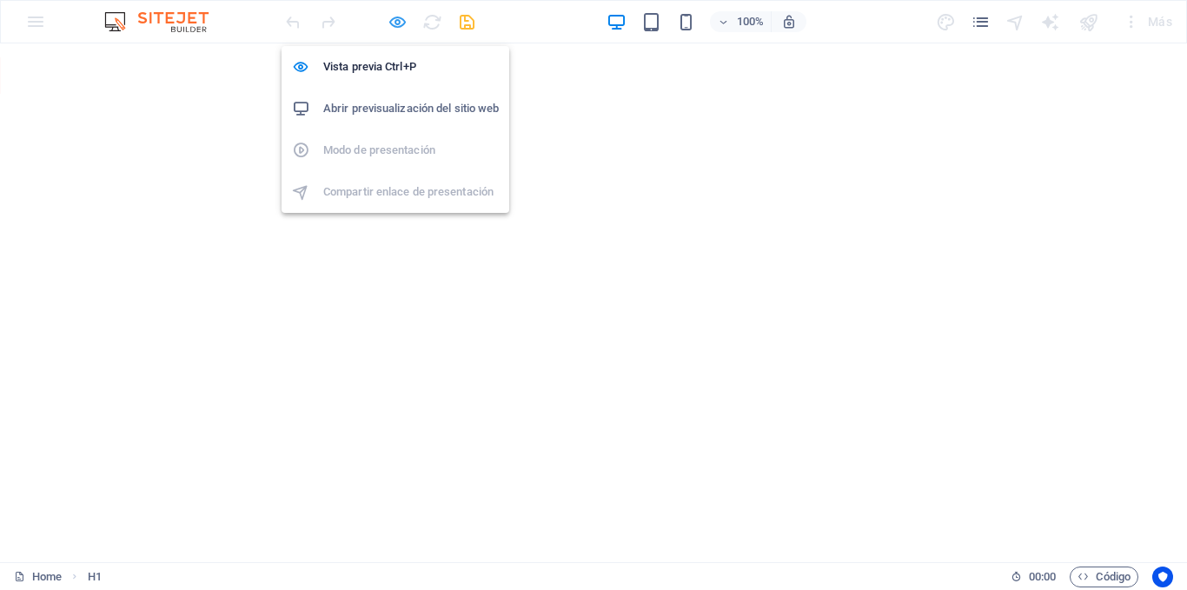
click at [402, 13] on icon "button" at bounding box center [398, 22] width 20 height 20
select select "move-right-to-left"
select select "show"
select select "s"
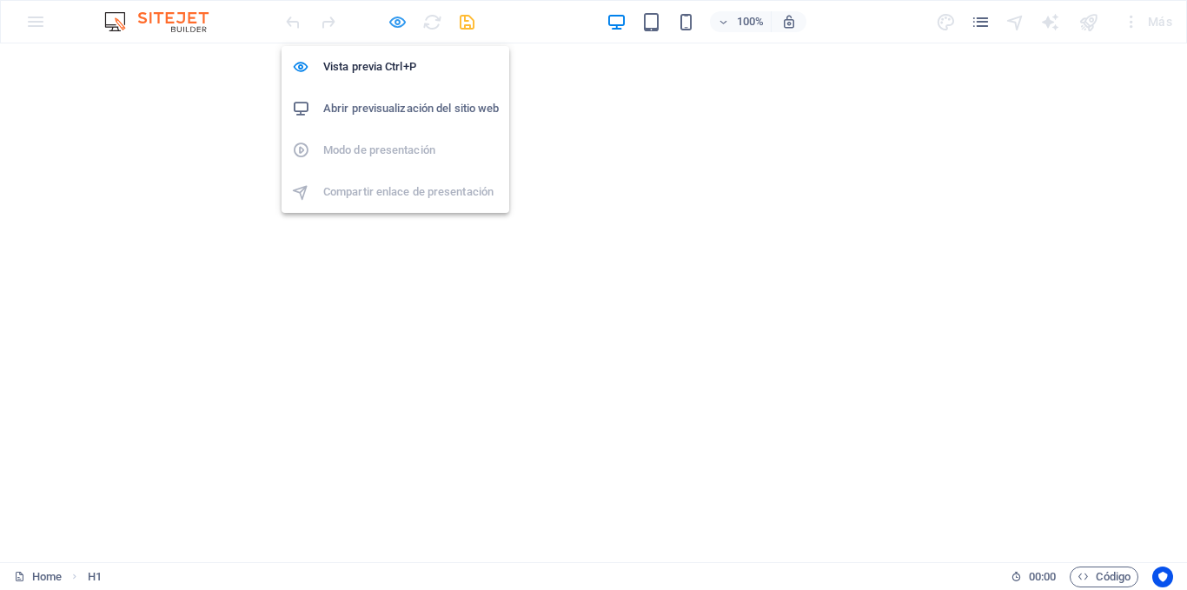
select select "scroll"
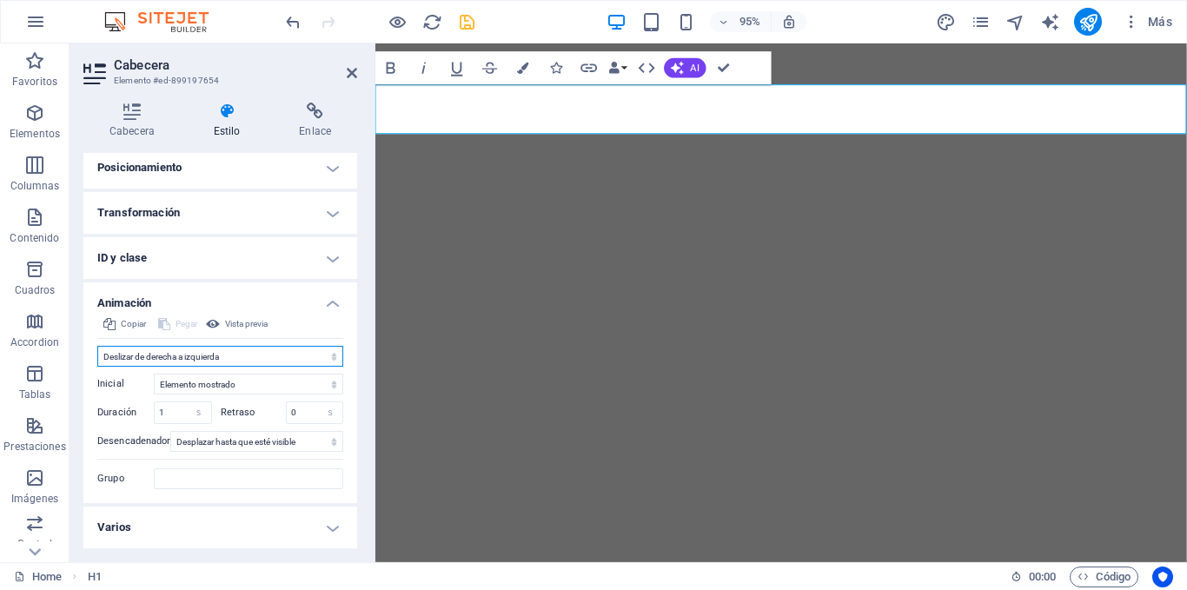
click at [232, 356] on select "No animar Mostrar / Ocultar Subir/bajar Acercar/alejar Deslizar de izquierda a …" at bounding box center [220, 356] width 246 height 21
select select "none"
click at [97, 367] on select "No animar Mostrar / Ocultar Subir/bajar Acercar/alejar Deslizar de izquierda a …" at bounding box center [220, 356] width 246 height 21
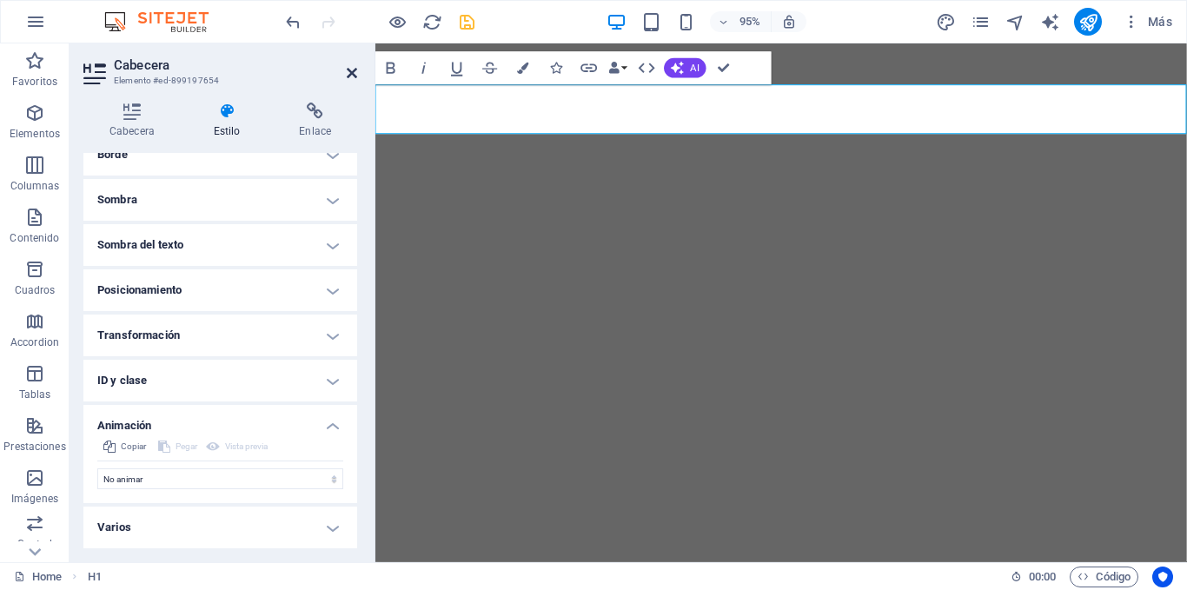
drag, startPoint x: 278, startPoint y: 30, endPoint x: 348, endPoint y: 74, distance: 82.5
click at [348, 74] on icon at bounding box center [352, 73] width 10 height 14
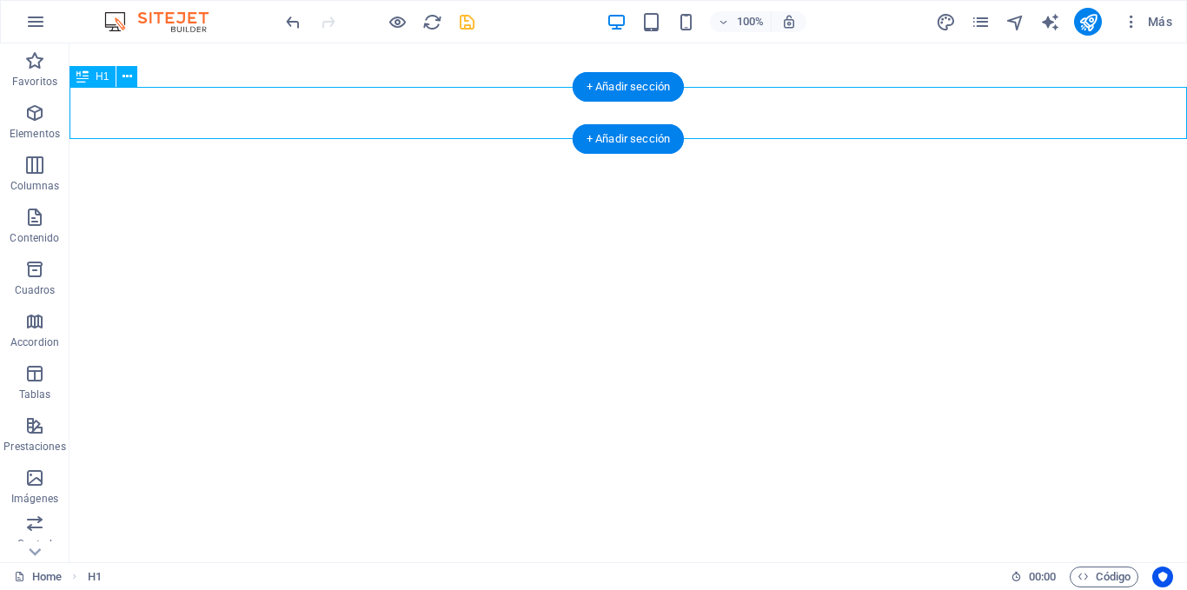
click at [525, 110] on div "Artist" at bounding box center [629, 113] width 1118 height 52
click at [537, 112] on div "Artist" at bounding box center [629, 113] width 1118 height 52
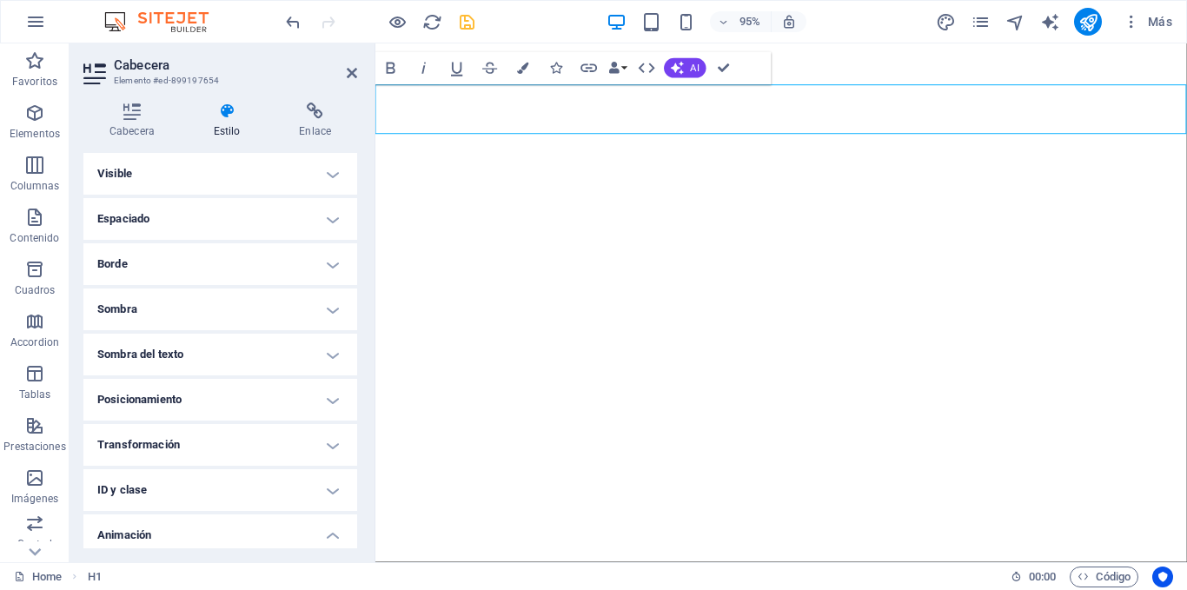
drag, startPoint x: 933, startPoint y: 109, endPoint x: 523, endPoint y: 130, distance: 410.8
click at [524, 130] on h1 "Artist" at bounding box center [802, 113] width 854 height 52
click at [511, 123] on h1 "Artist" at bounding box center [802, 113] width 854 height 52
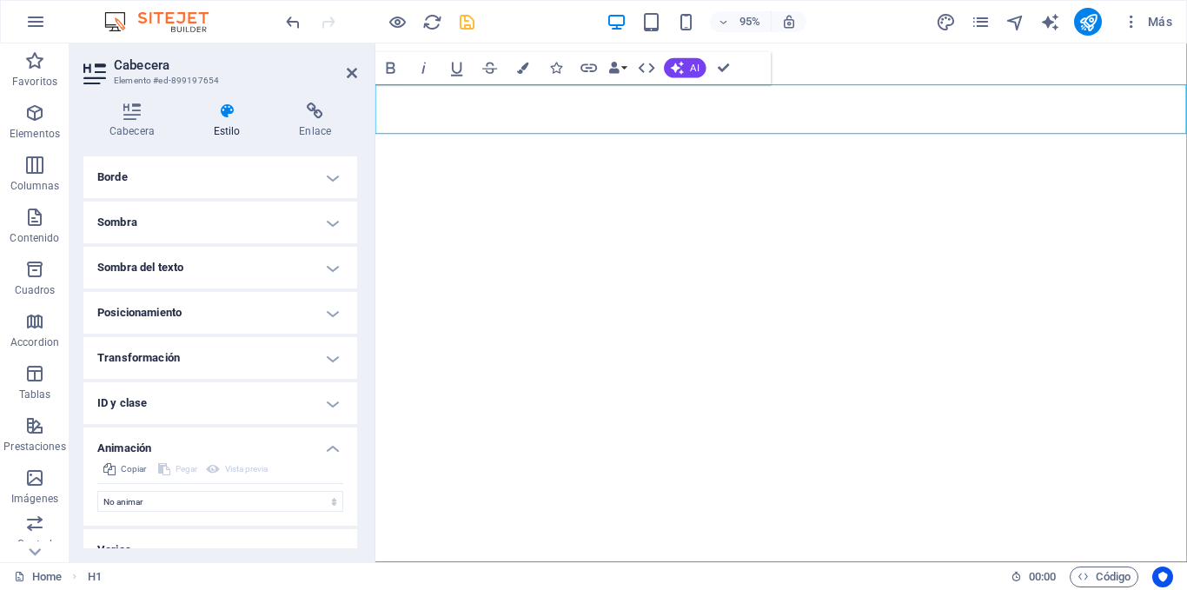
click at [262, 440] on h4 "Animación" at bounding box center [220, 443] width 274 height 31
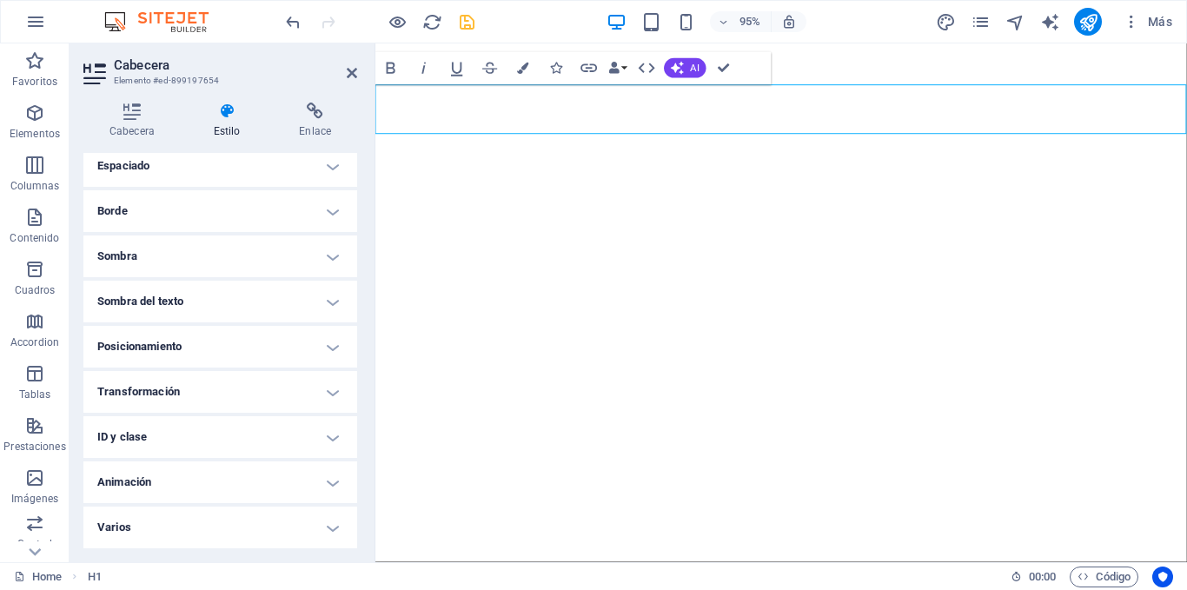
click at [258, 468] on h4 "Animación" at bounding box center [220, 483] width 274 height 42
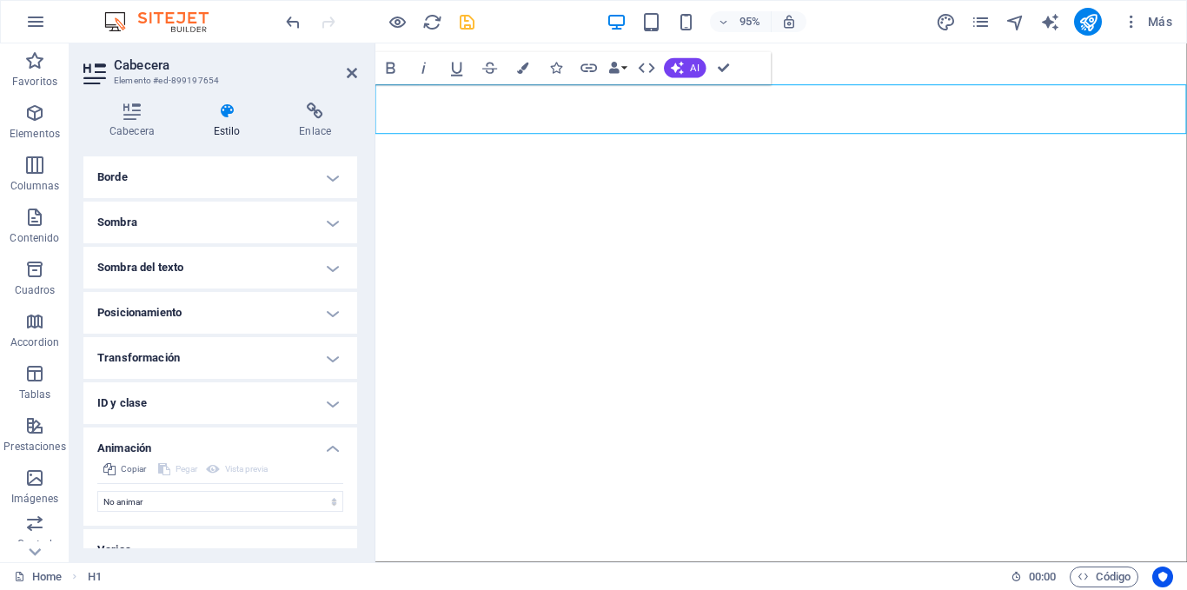
click at [764, 107] on span "Artist" at bounding box center [802, 113] width 90 height 38
click at [762, 107] on span "Artist" at bounding box center [802, 113] width 90 height 38
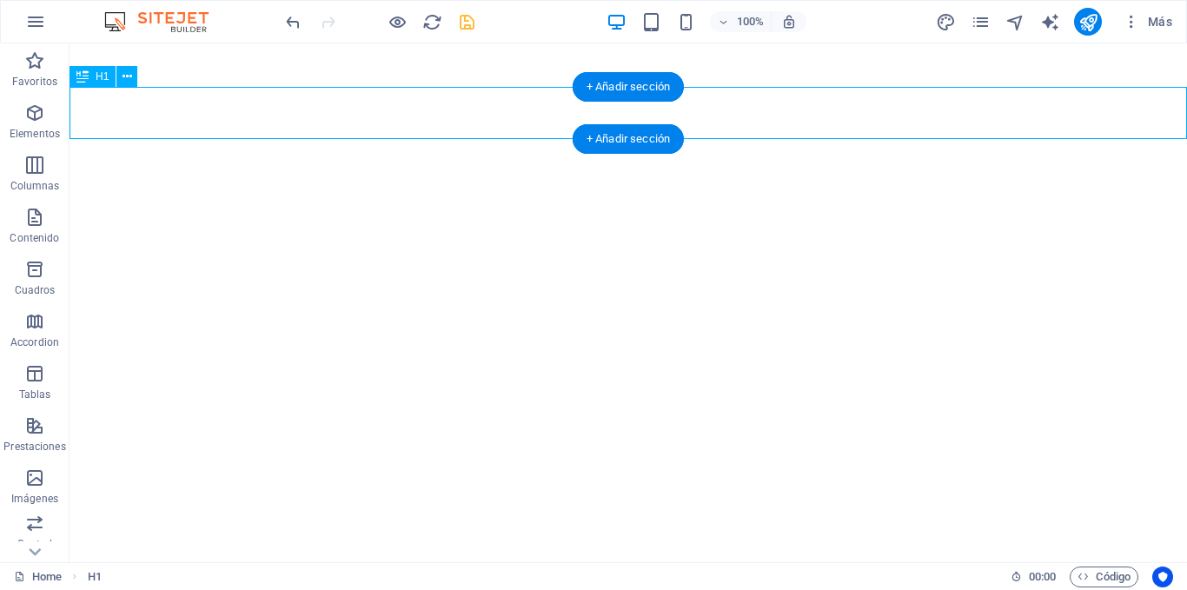
click at [703, 117] on div "Artist" at bounding box center [629, 113] width 1118 height 52
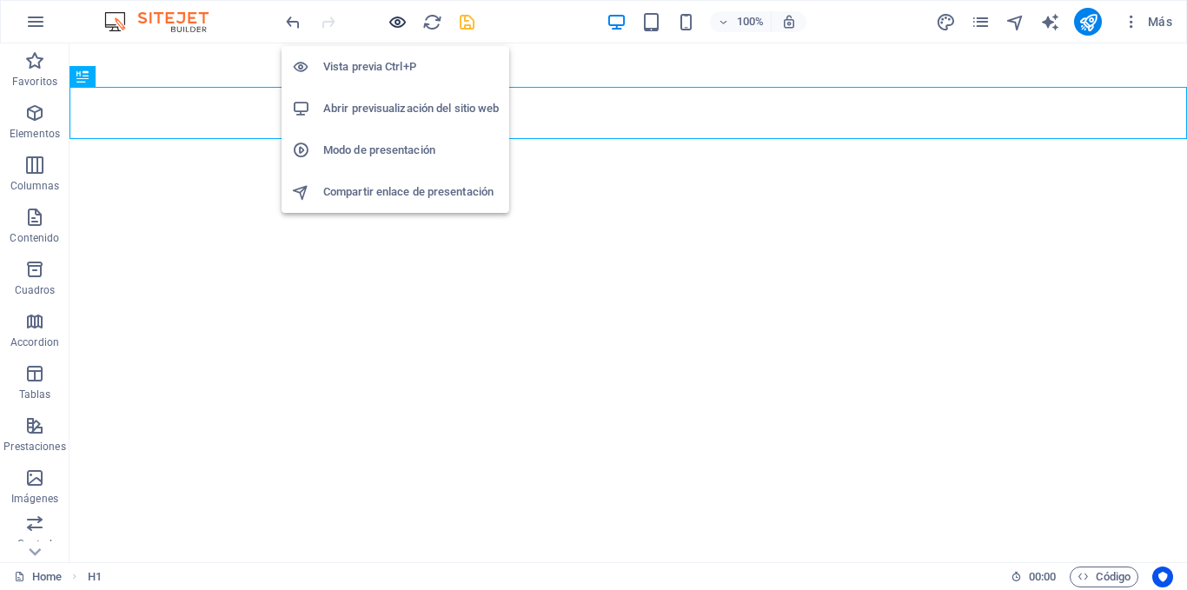
click at [394, 23] on icon "button" at bounding box center [398, 22] width 20 height 20
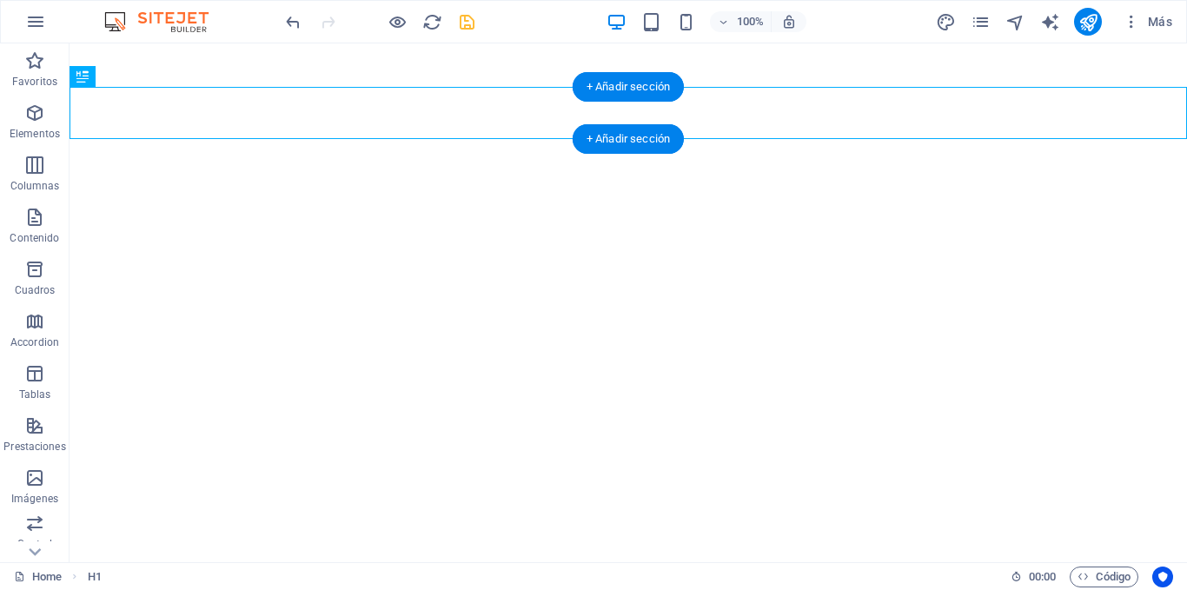
click at [711, 108] on div "Artist" at bounding box center [629, 113] width 1118 height 52
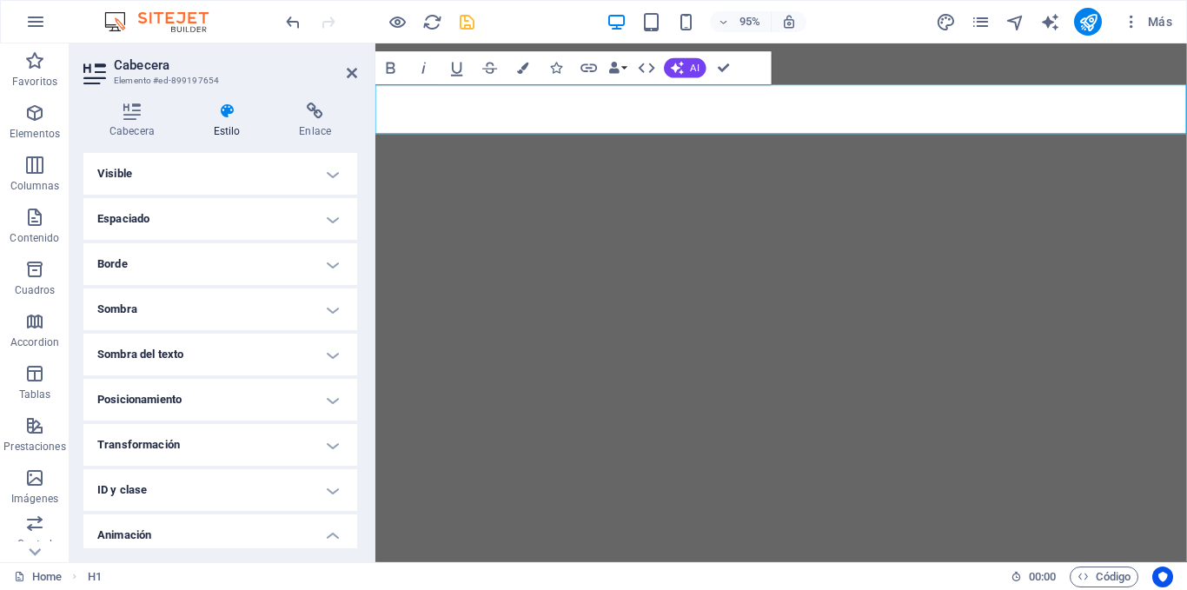
click at [668, 110] on h1 "Artist" at bounding box center [802, 113] width 854 height 52
drag, startPoint x: 520, startPoint y: 115, endPoint x: 981, endPoint y: 118, distance: 461.5
click at [981, 118] on h1 "Artist" at bounding box center [802, 113] width 854 height 52
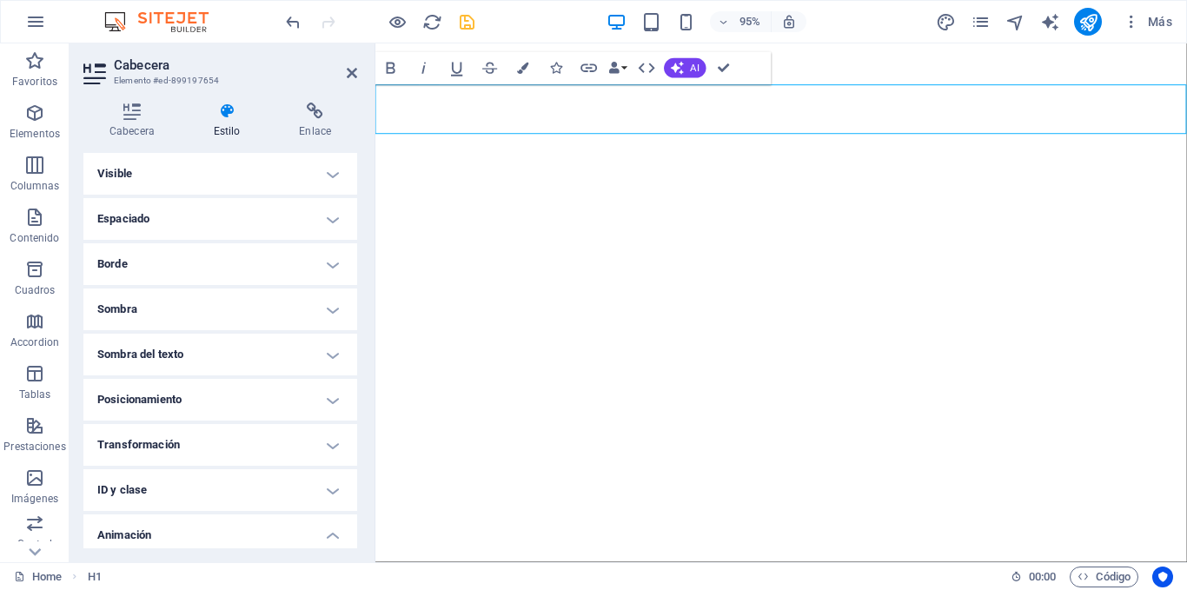
click at [766, 103] on span "Artist" at bounding box center [802, 113] width 90 height 38
click at [617, 110] on h1 "Artist" at bounding box center [802, 113] width 854 height 52
click at [510, 125] on h1 "Artist" at bounding box center [802, 113] width 854 height 52
click at [489, 183] on html "Skip to main content Artist" at bounding box center [802, 112] width 854 height 139
click at [345, 74] on header "Cabecera Elemento #ed-899197654" at bounding box center [220, 65] width 274 height 45
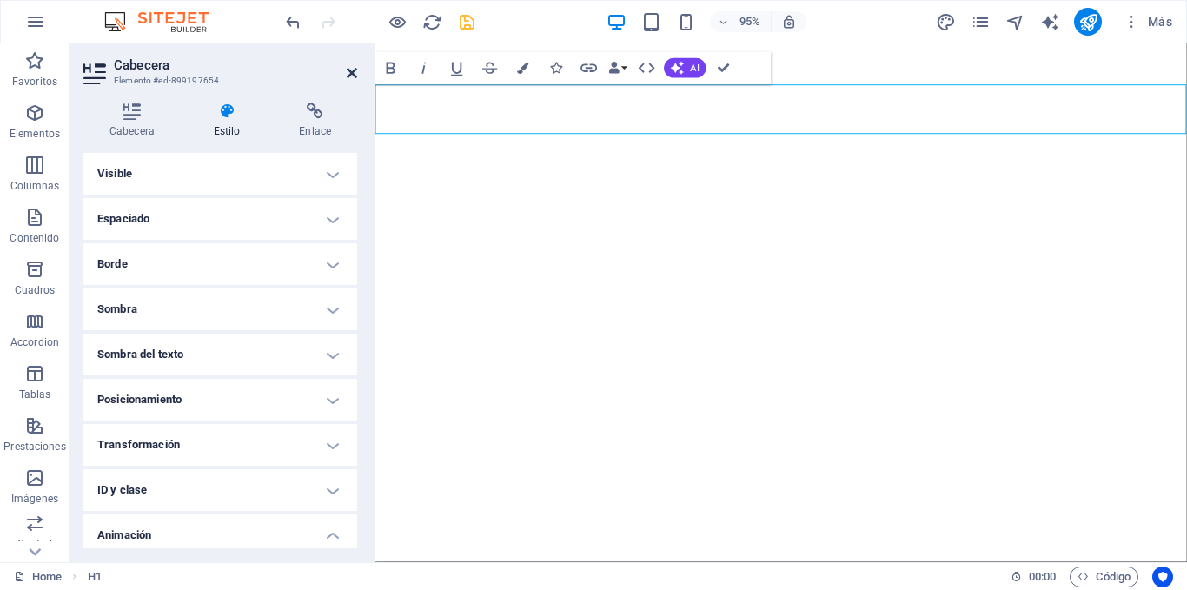
click at [349, 72] on icon at bounding box center [352, 73] width 10 height 14
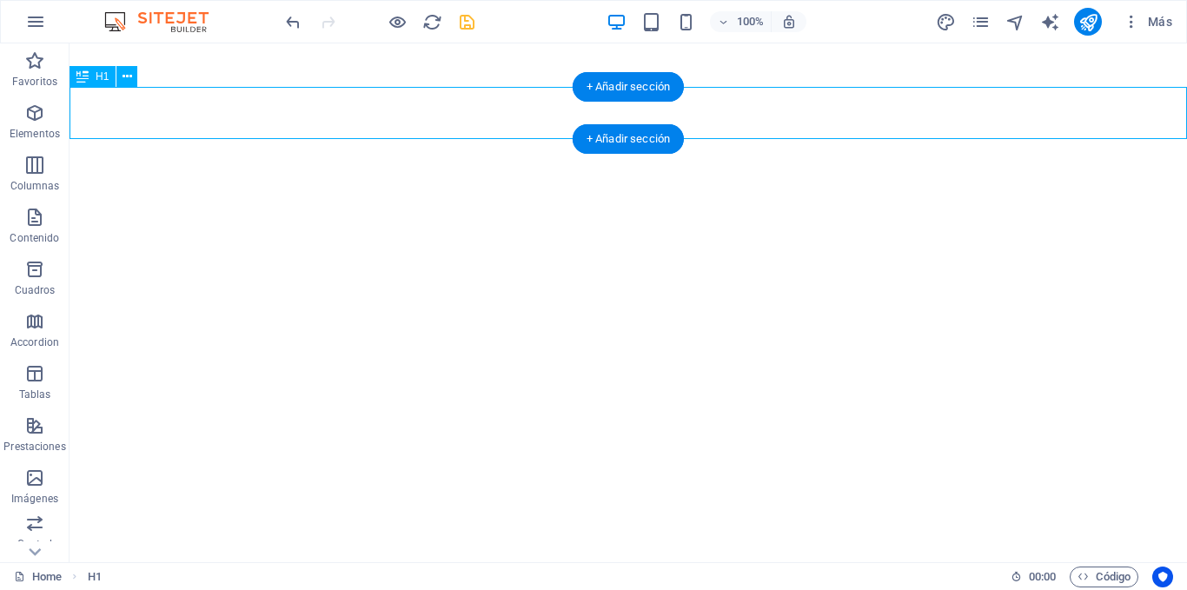
click at [526, 110] on div "Artist" at bounding box center [629, 113] width 1118 height 52
click at [519, 109] on div "Artist" at bounding box center [629, 113] width 1118 height 52
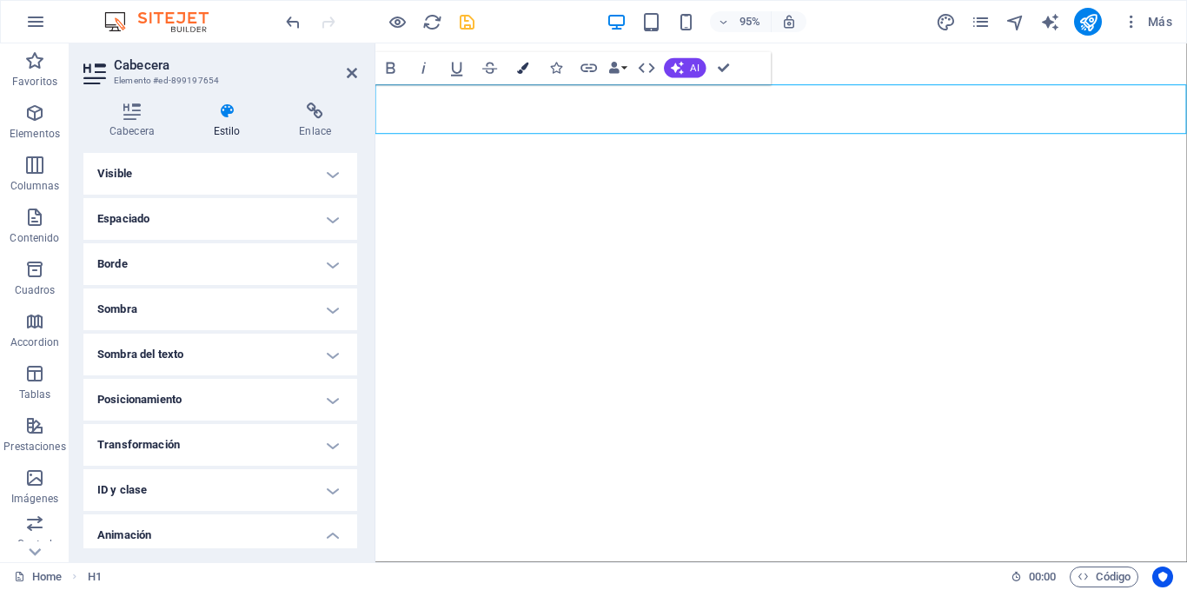
click at [530, 72] on button "Colors" at bounding box center [523, 68] width 31 height 33
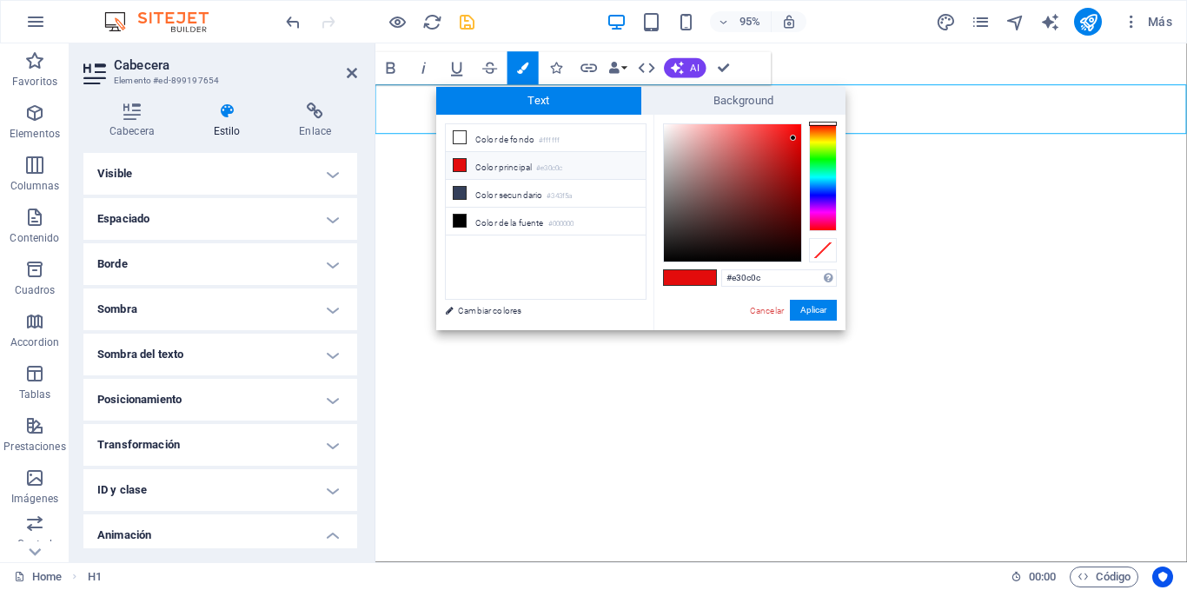
click at [489, 160] on li "Color principal #e30c0c" at bounding box center [546, 166] width 200 height 28
click at [464, 163] on icon at bounding box center [460, 165] width 12 height 12
click at [821, 310] on button "Aplicar" at bounding box center [813, 310] width 47 height 21
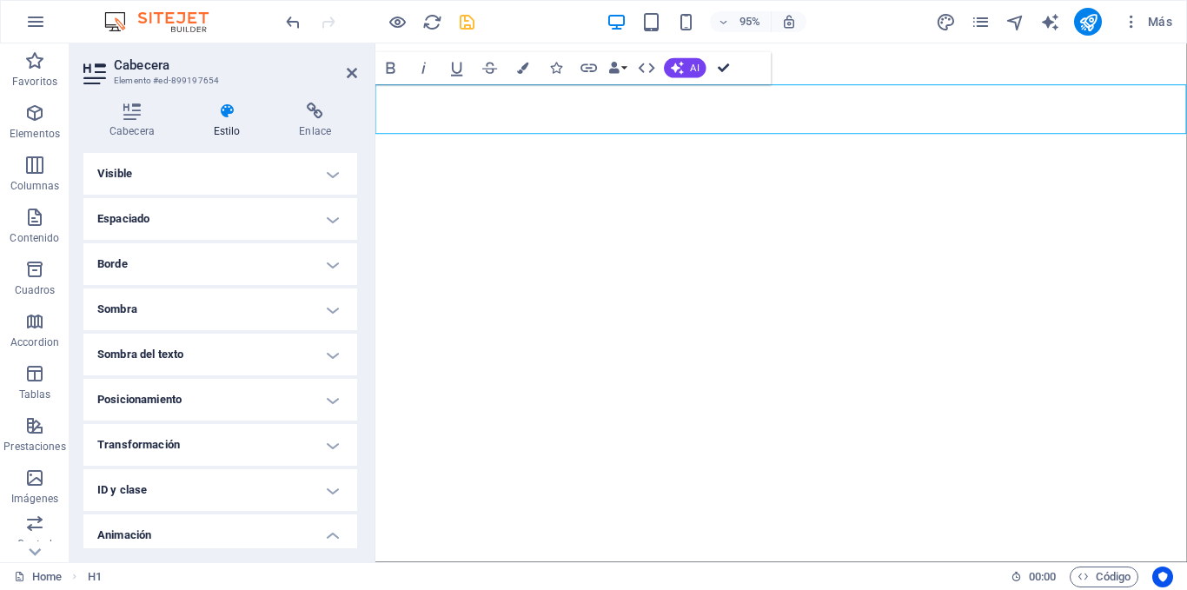
drag, startPoint x: 727, startPoint y: 63, endPoint x: 654, endPoint y: 99, distance: 82.0
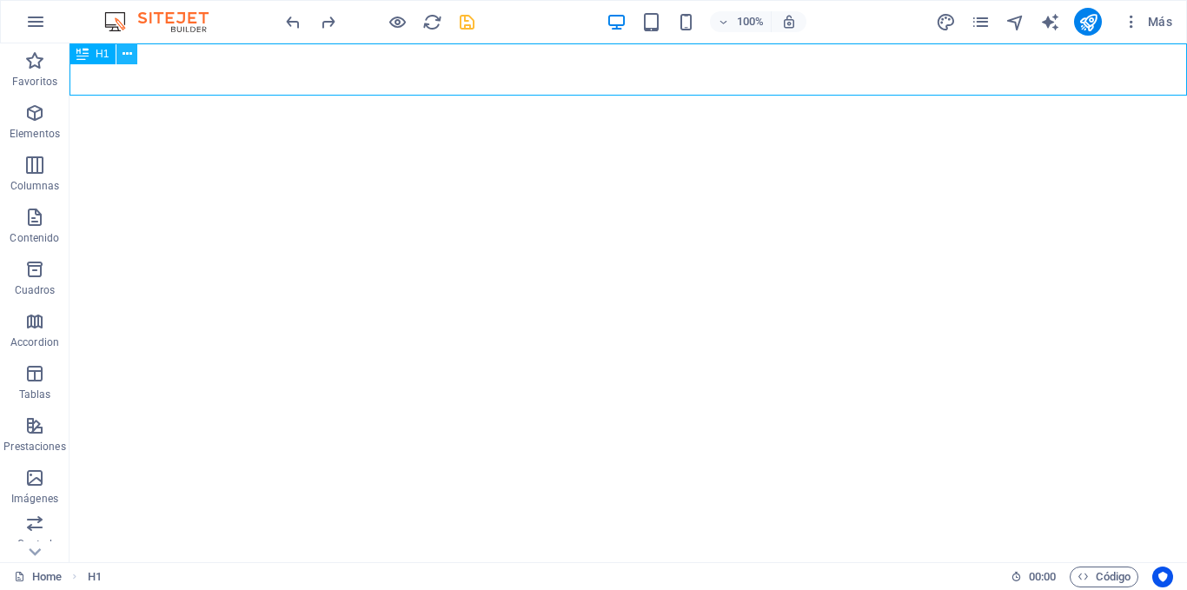
click at [130, 51] on icon at bounding box center [128, 54] width 10 height 18
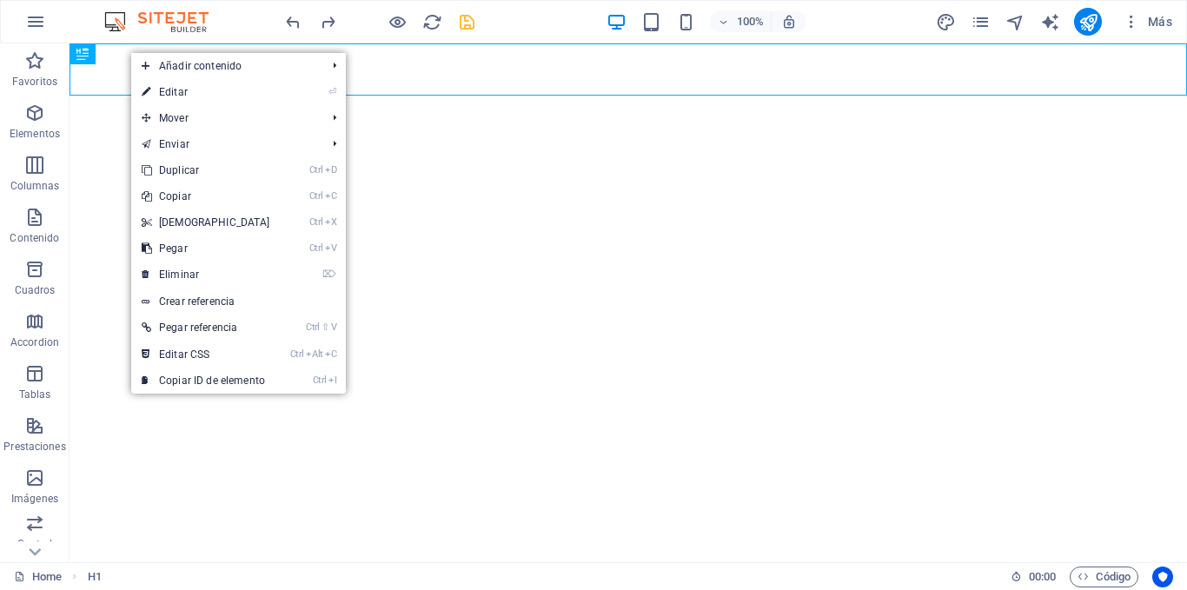
click at [98, 96] on html "Skip to main content Nueva cabecera" at bounding box center [629, 69] width 1118 height 52
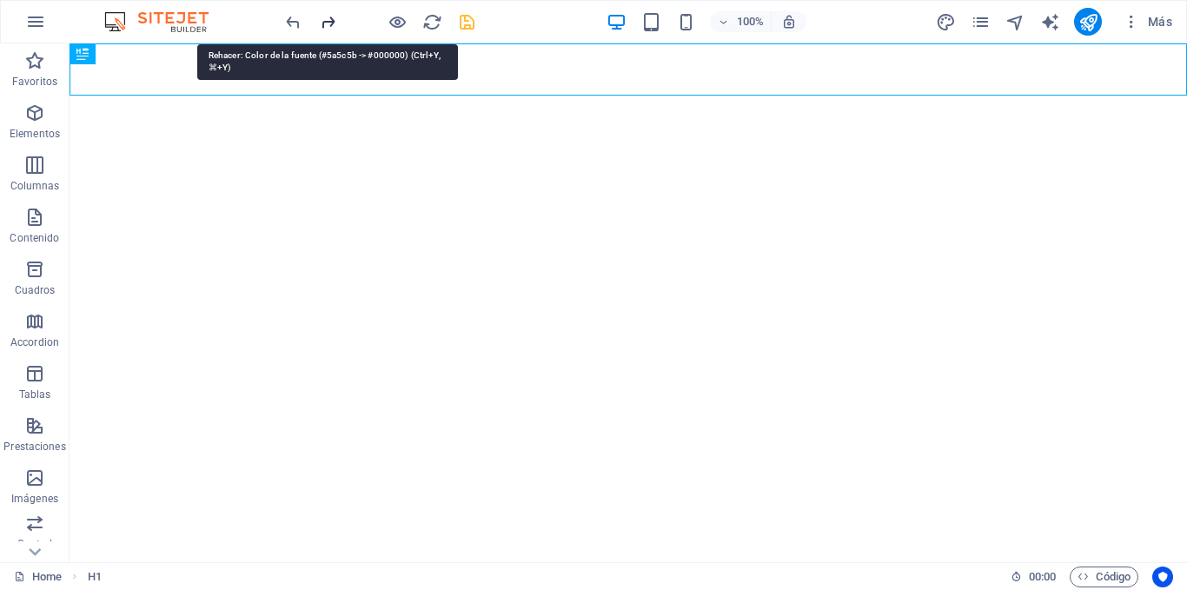
click at [329, 17] on icon "redo" at bounding box center [328, 22] width 20 height 20
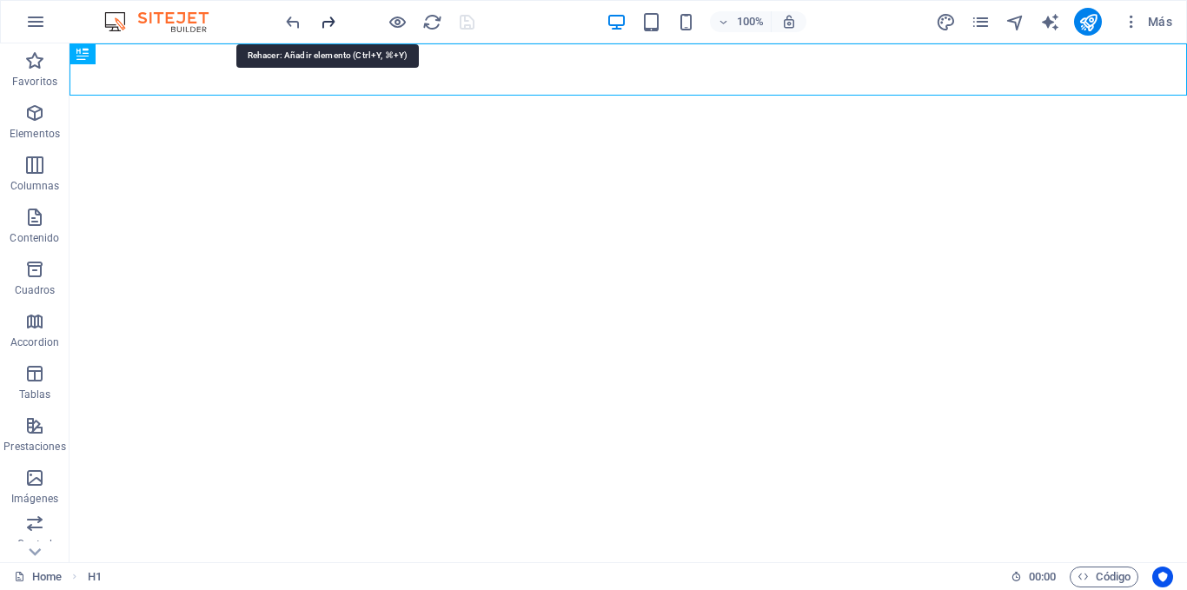
click at [329, 17] on icon "redo" at bounding box center [328, 22] width 20 height 20
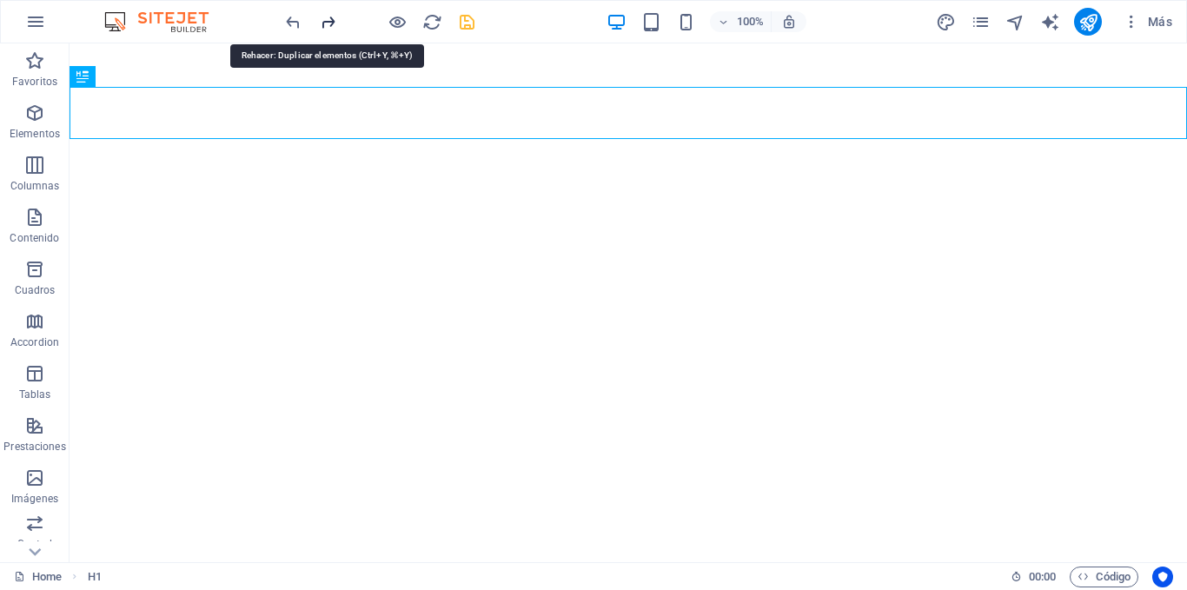
click at [329, 17] on icon "redo" at bounding box center [328, 22] width 20 height 20
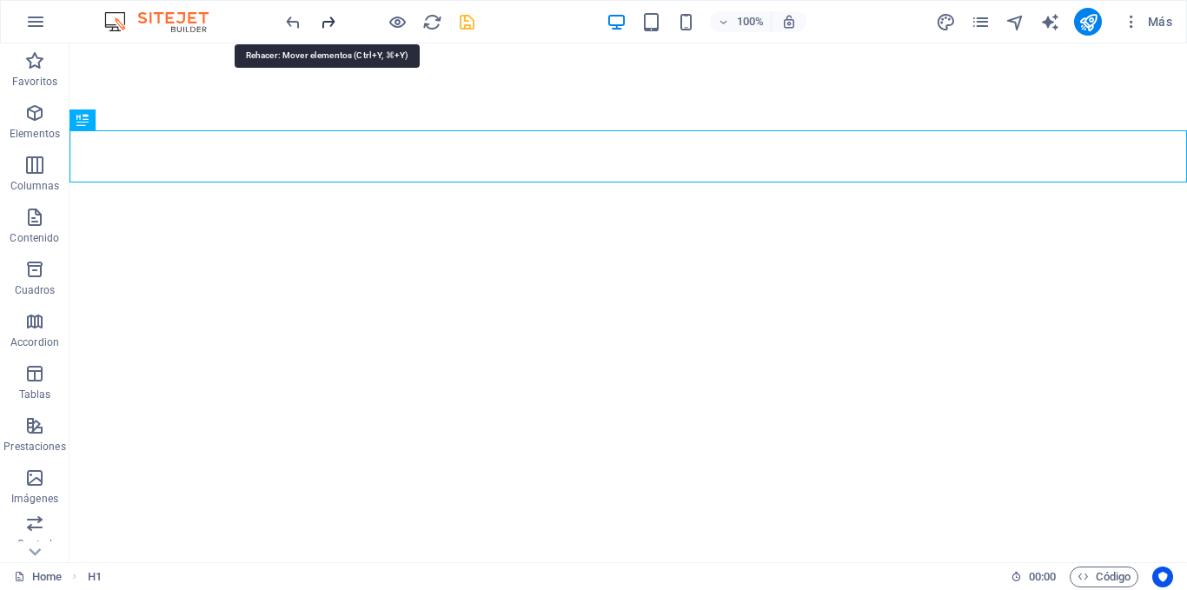
click at [329, 17] on icon "redo" at bounding box center [328, 22] width 20 height 20
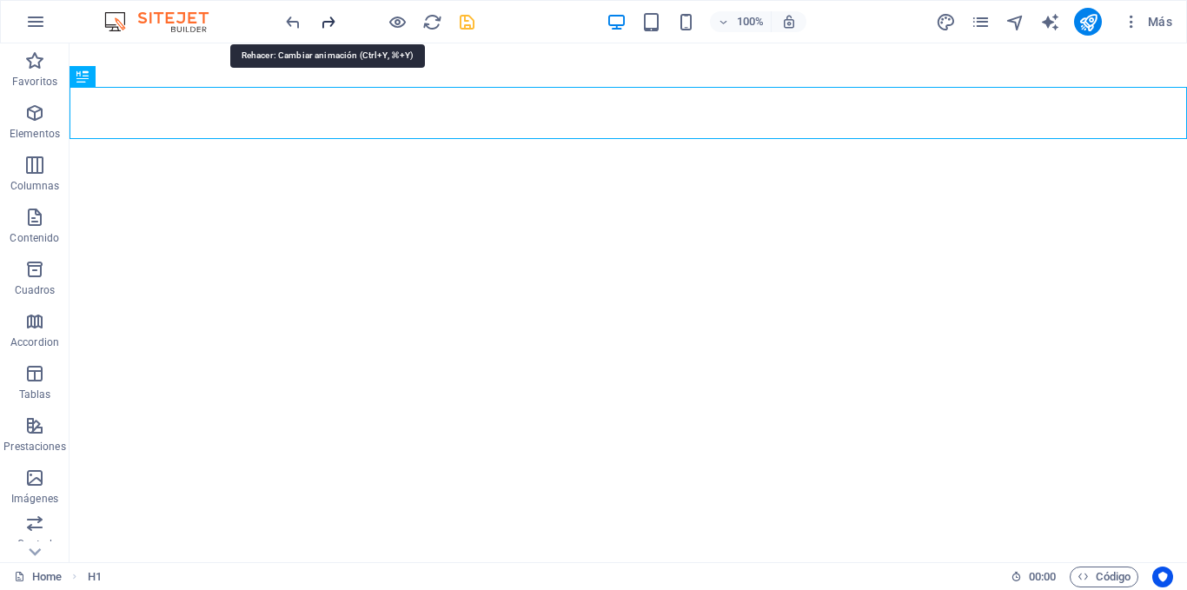
click at [329, 17] on icon "redo" at bounding box center [328, 22] width 20 height 20
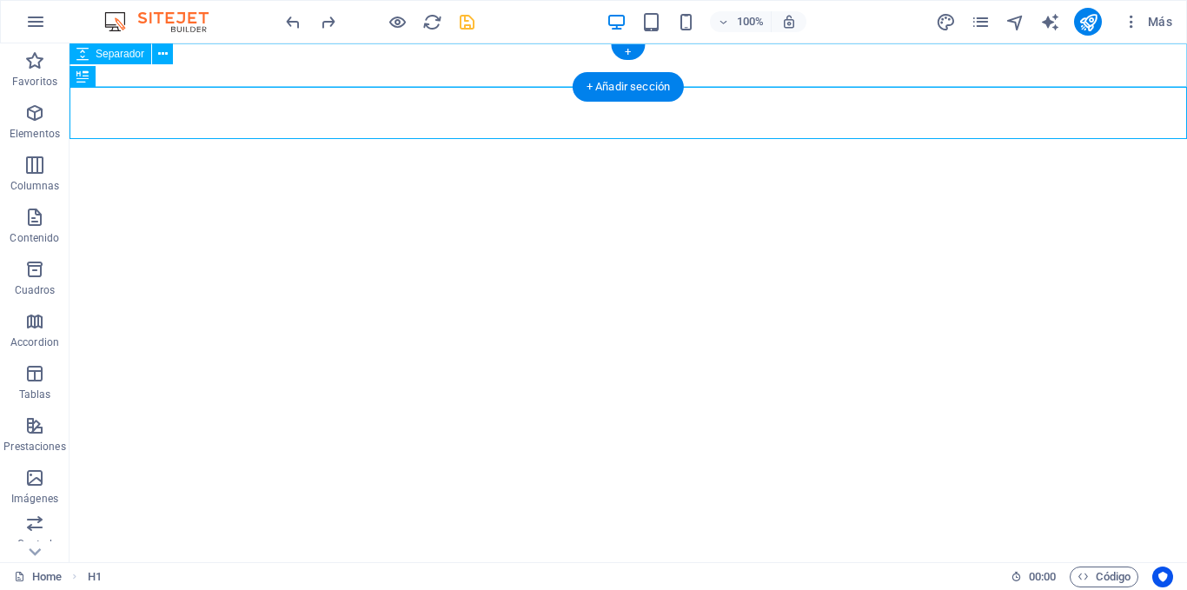
click at [192, 63] on div at bounding box center [629, 64] width 1118 height 43
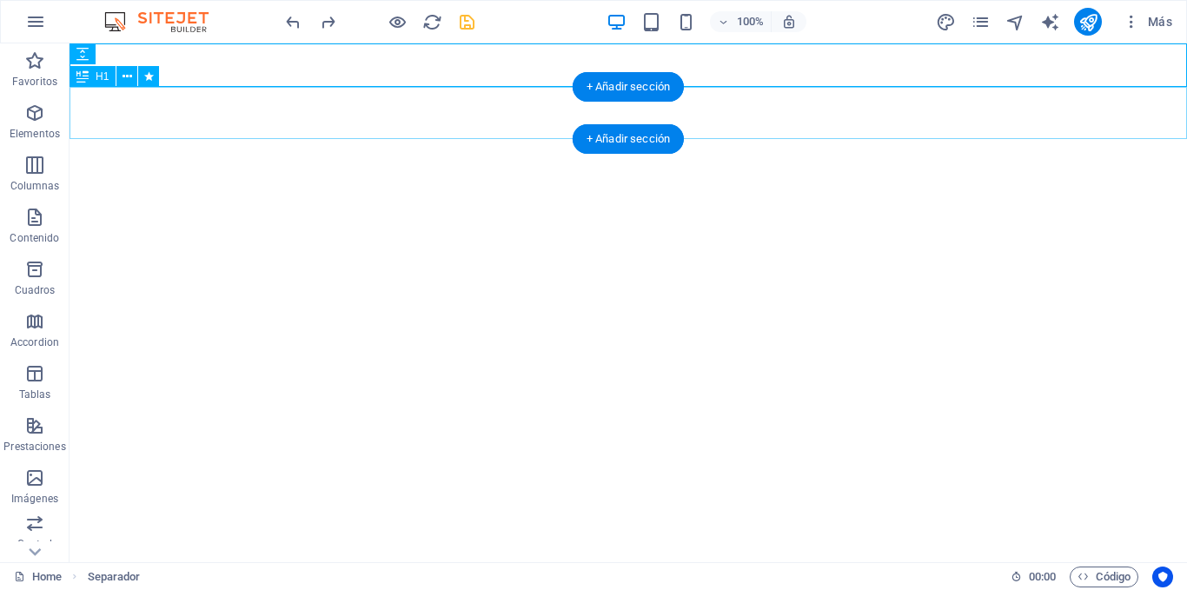
click at [203, 123] on div "Artist" at bounding box center [629, 113] width 1118 height 52
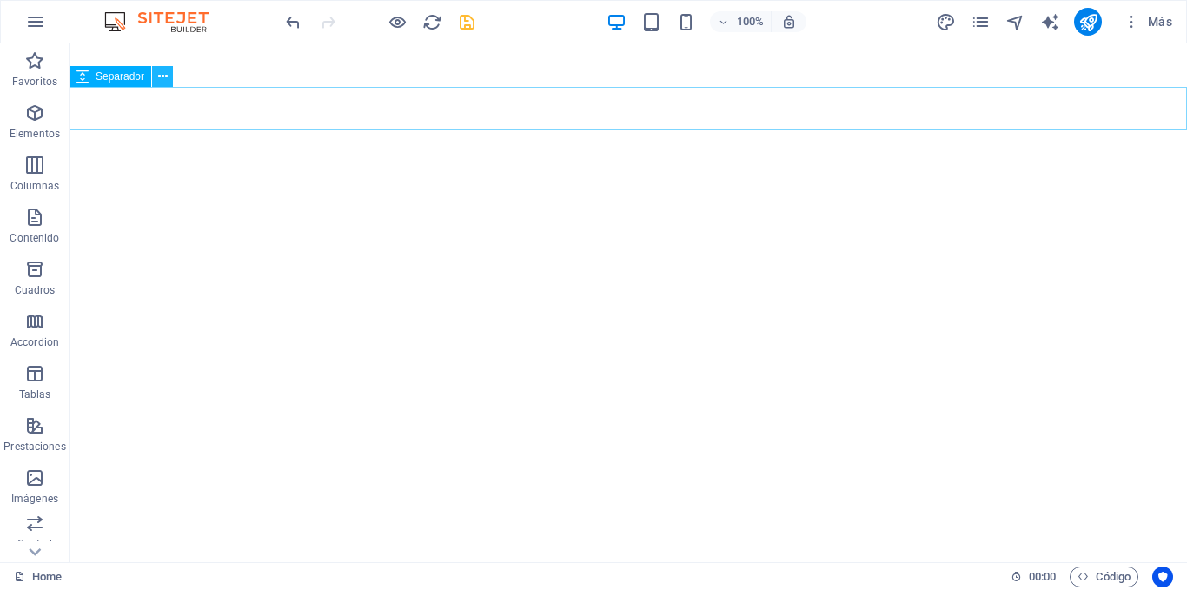
click at [169, 79] on button at bounding box center [162, 76] width 21 height 21
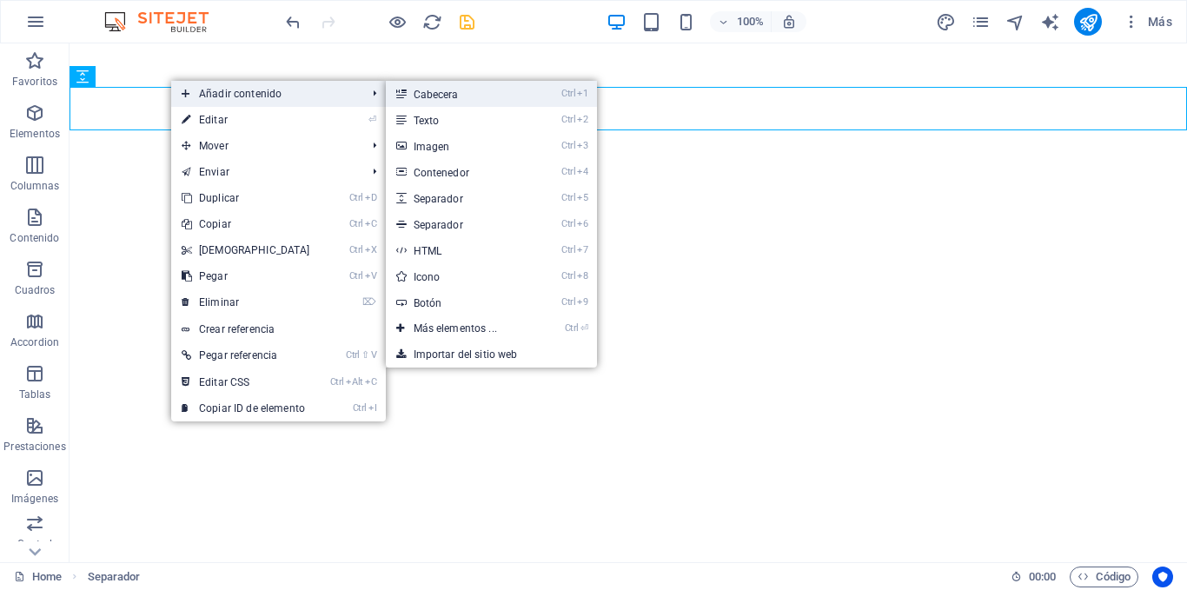
click at [448, 89] on link "Ctrl 1 Cabecera" at bounding box center [459, 94] width 146 height 26
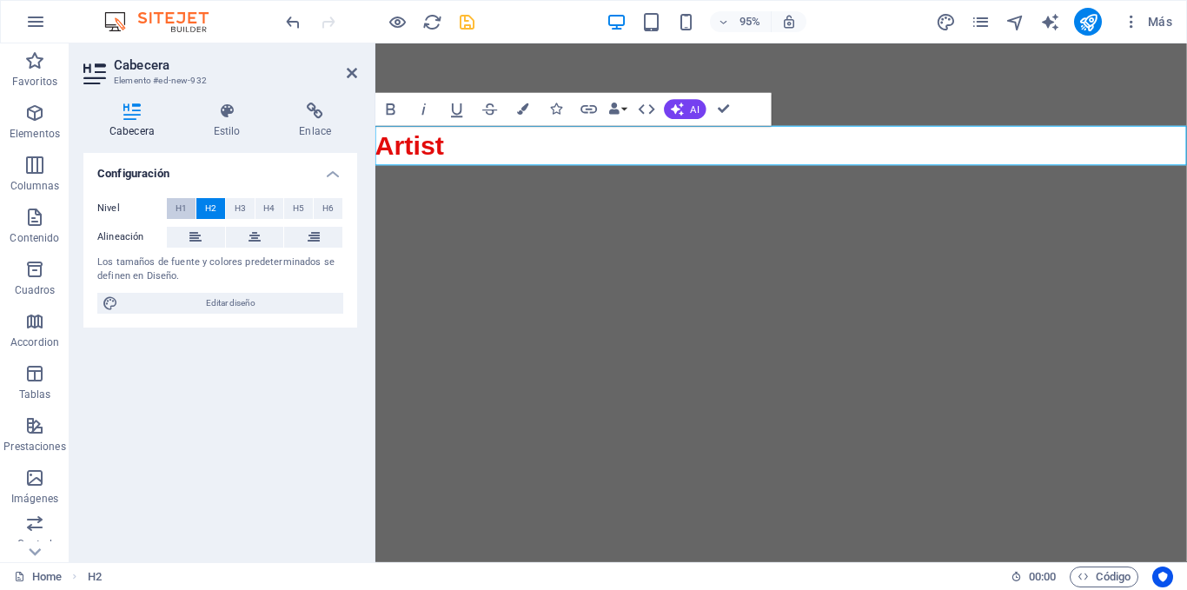
click at [183, 209] on span "H1" at bounding box center [181, 208] width 11 height 21
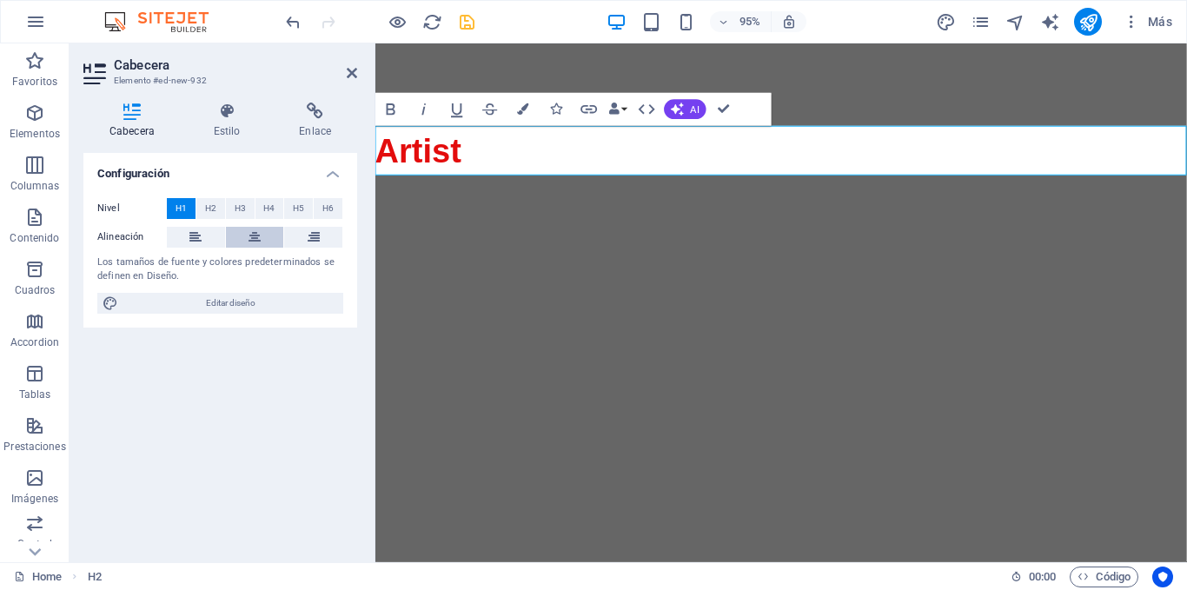
click at [251, 234] on icon at bounding box center [255, 237] width 12 height 21
click at [687, 106] on button "AI" at bounding box center [686, 110] width 42 height 20
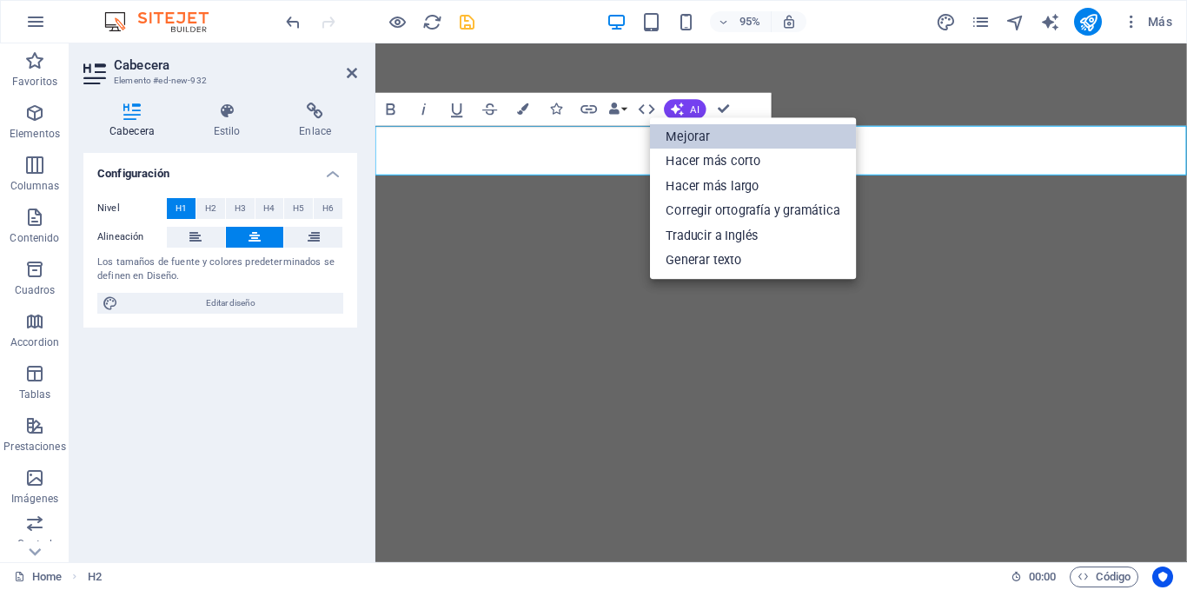
click at [692, 132] on link "Mejorar" at bounding box center [753, 136] width 207 height 25
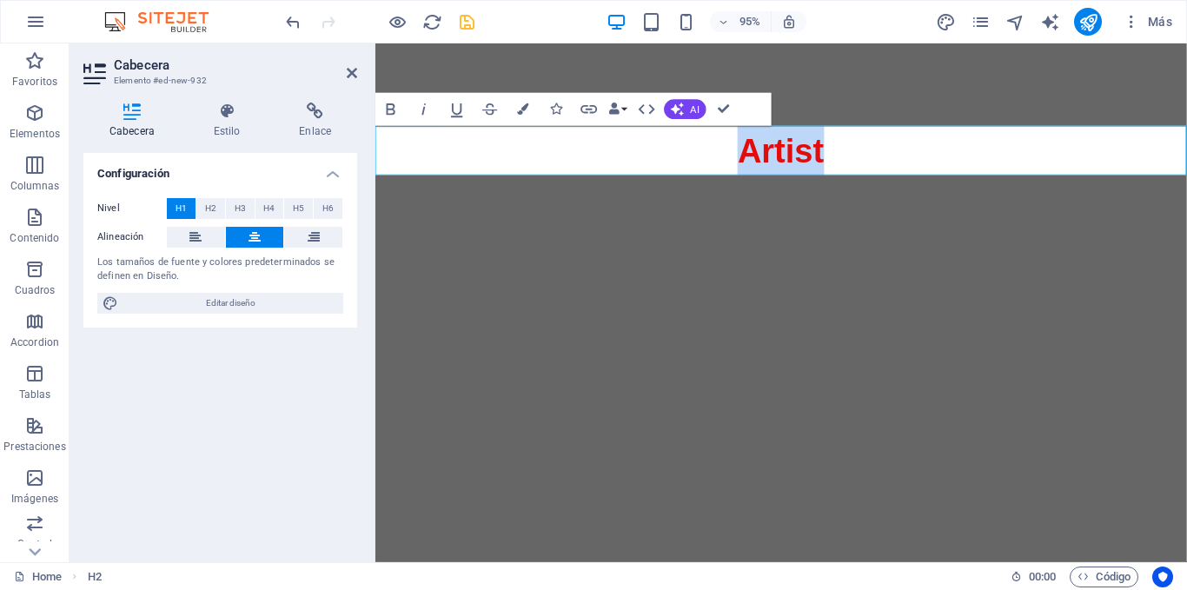
drag, startPoint x: 863, startPoint y: 159, endPoint x: 686, endPoint y: 169, distance: 177.6
click at [686, 169] on h1 "Artist" at bounding box center [802, 156] width 854 height 52
click at [694, 105] on span "AI" at bounding box center [695, 109] width 9 height 10
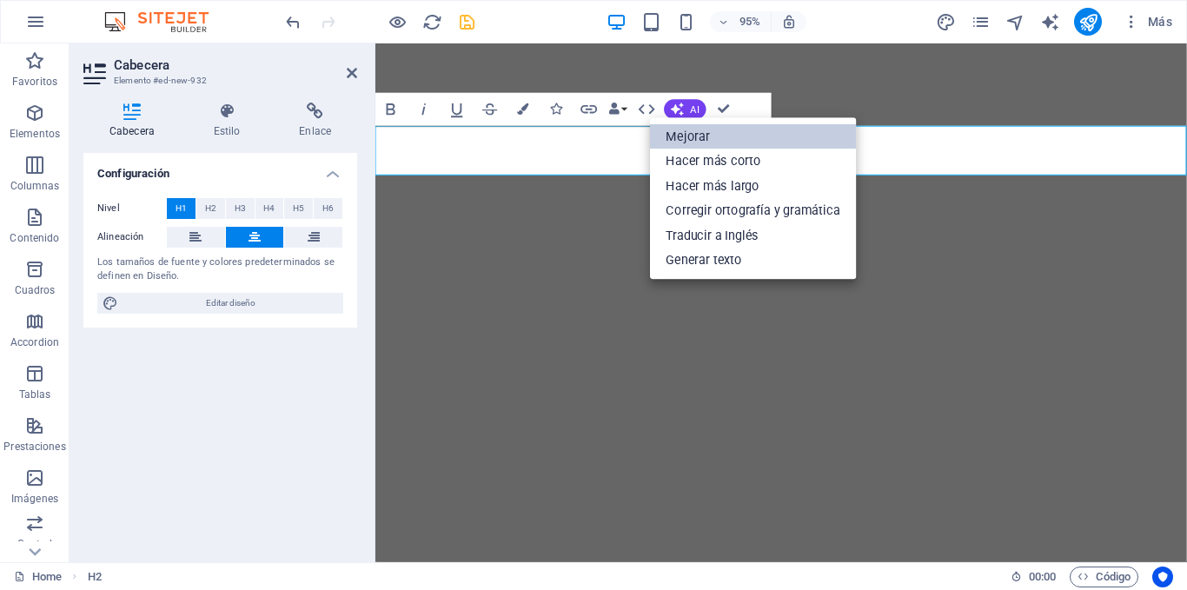
click at [705, 133] on link "Mejorar" at bounding box center [753, 136] width 207 height 25
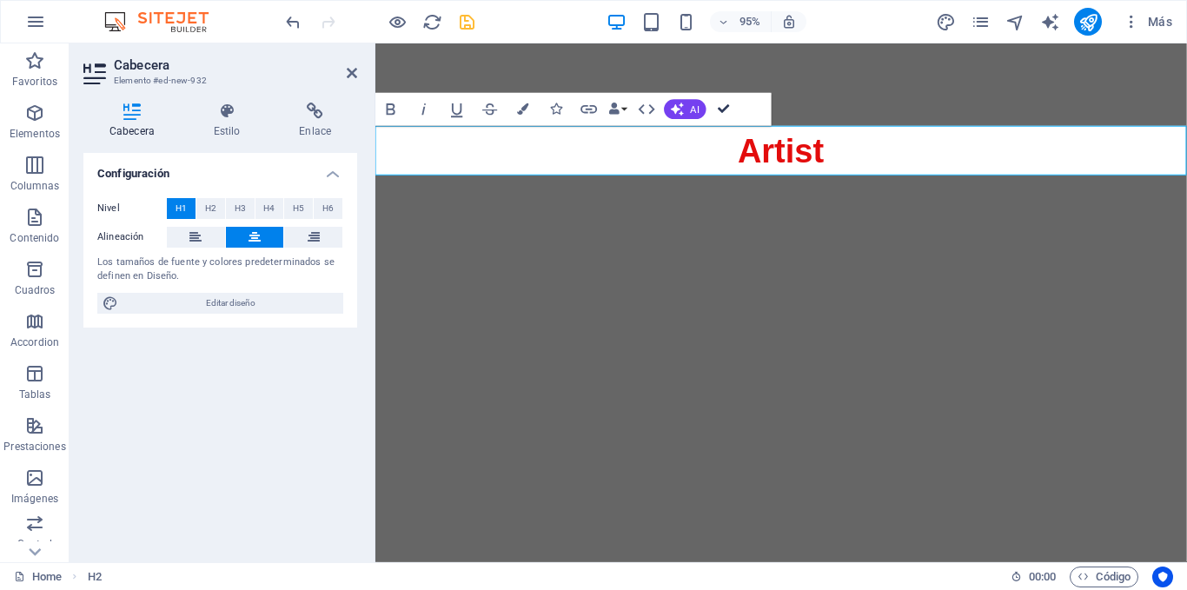
drag, startPoint x: 723, startPoint y: 111, endPoint x: 655, endPoint y: 68, distance: 80.5
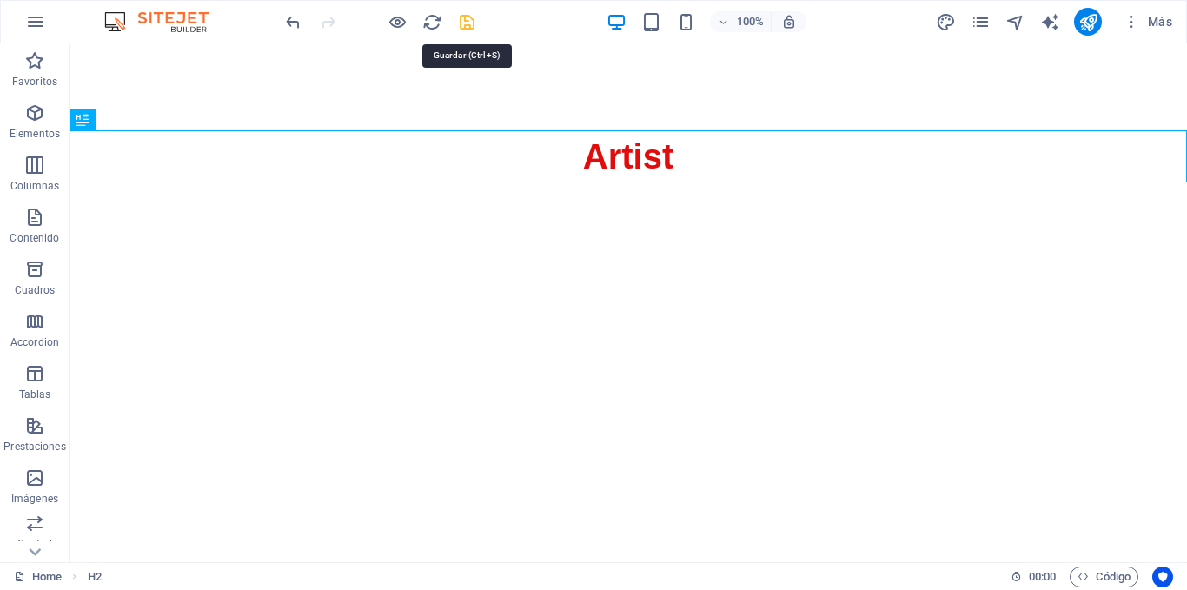
click at [464, 23] on icon "save" at bounding box center [467, 22] width 20 height 20
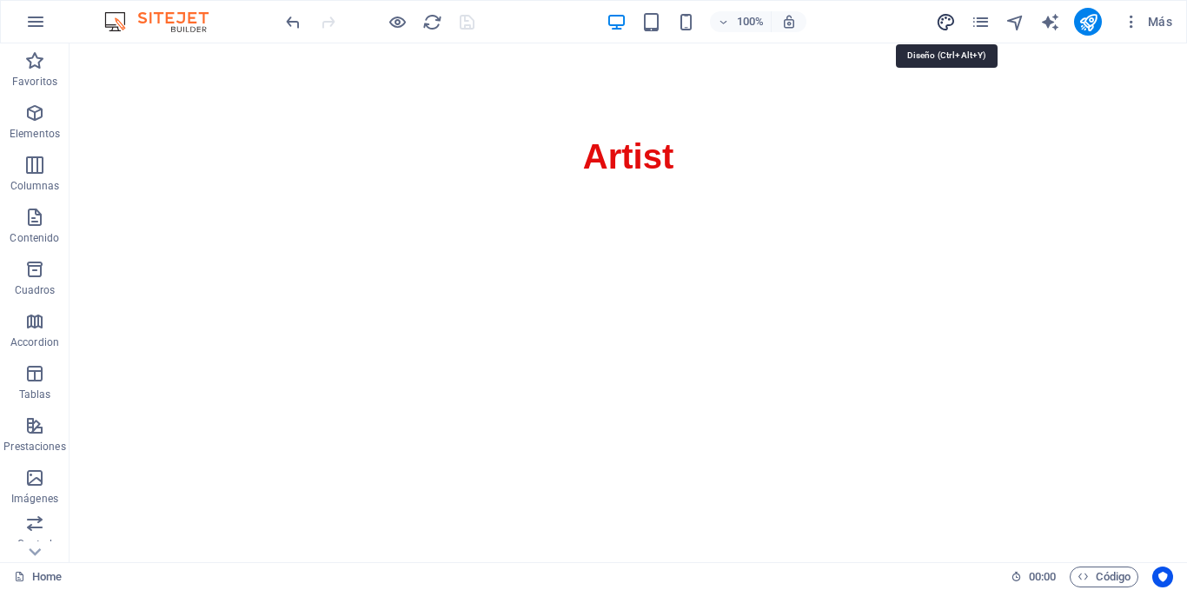
click at [949, 20] on icon "design" at bounding box center [946, 22] width 20 height 20
select select "px"
select select "400"
select select "px"
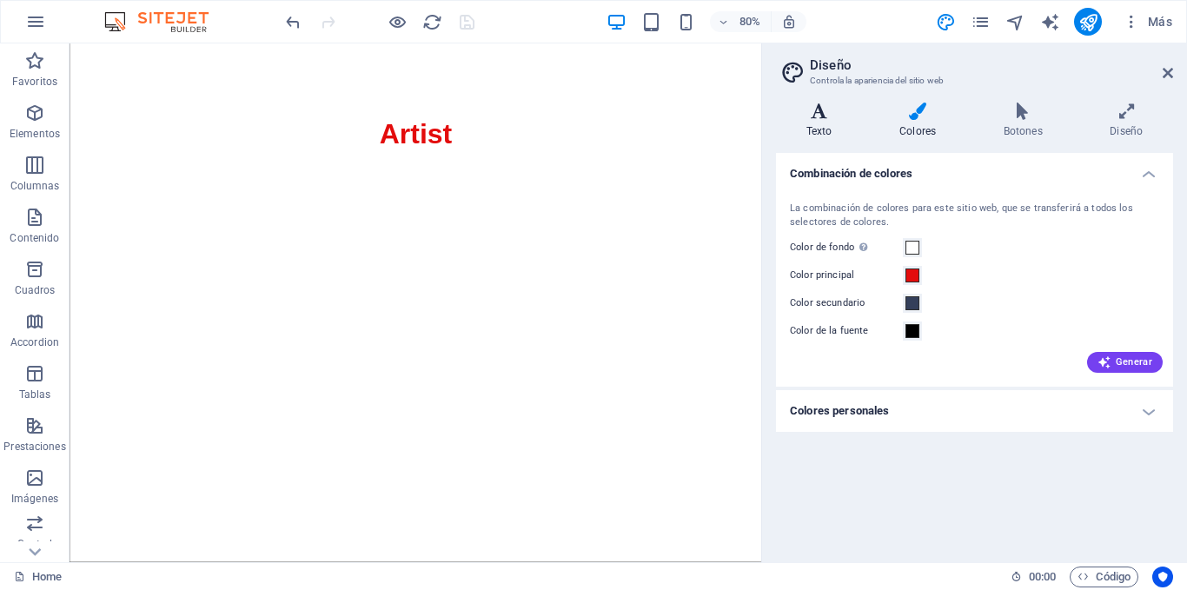
click at [825, 112] on icon at bounding box center [819, 111] width 86 height 17
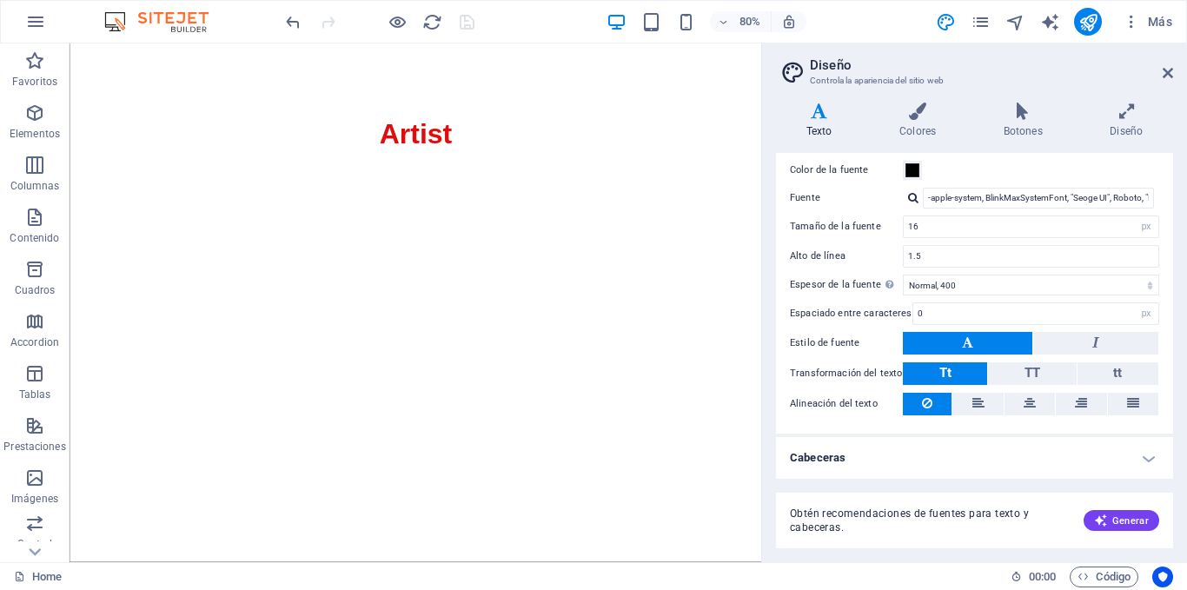
scroll to position [0, 0]
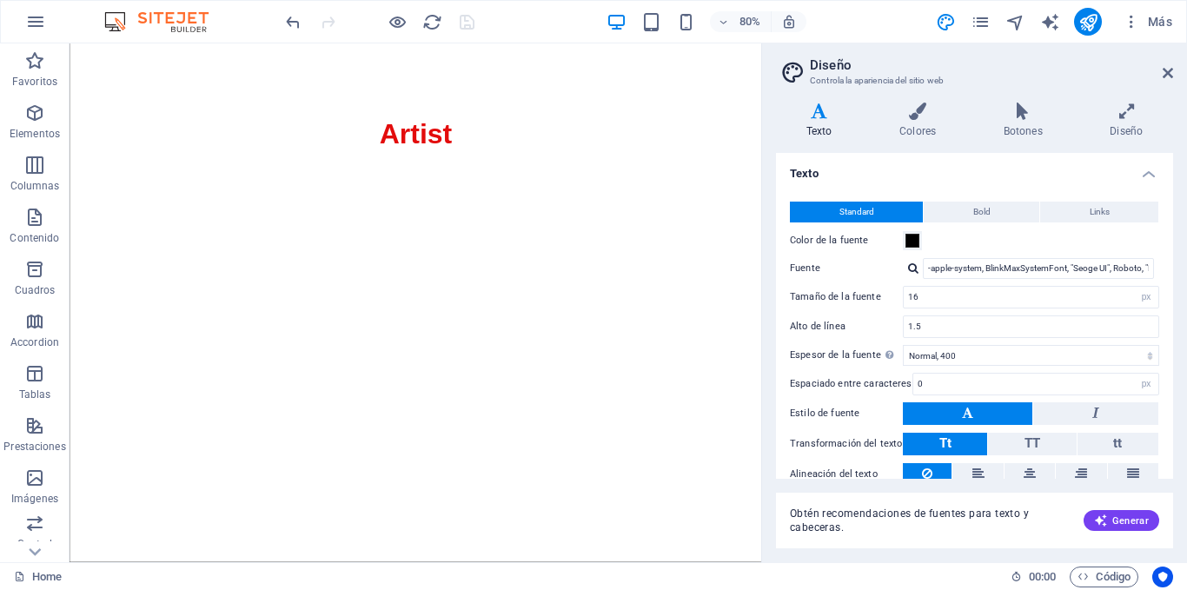
click at [916, 269] on div at bounding box center [913, 267] width 10 height 11
click at [950, 289] on div "Gestionar fuentes →" at bounding box center [1041, 291] width 229 height 18
select select "popularity"
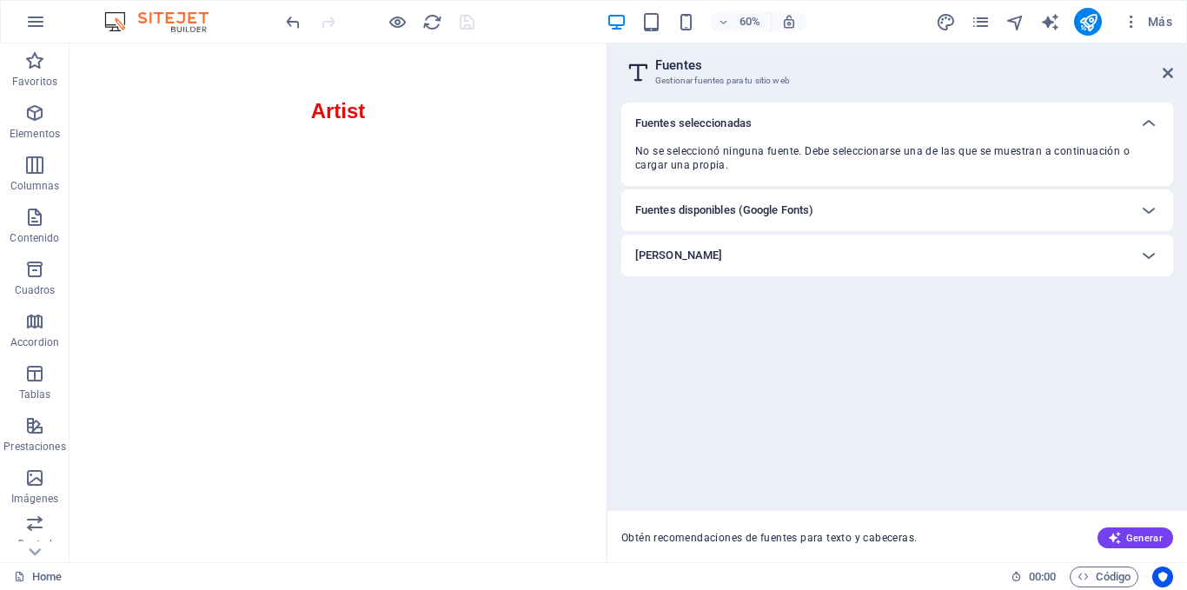
click at [842, 207] on div "Fuentes disponibles (Google Fonts)" at bounding box center [881, 210] width 493 height 21
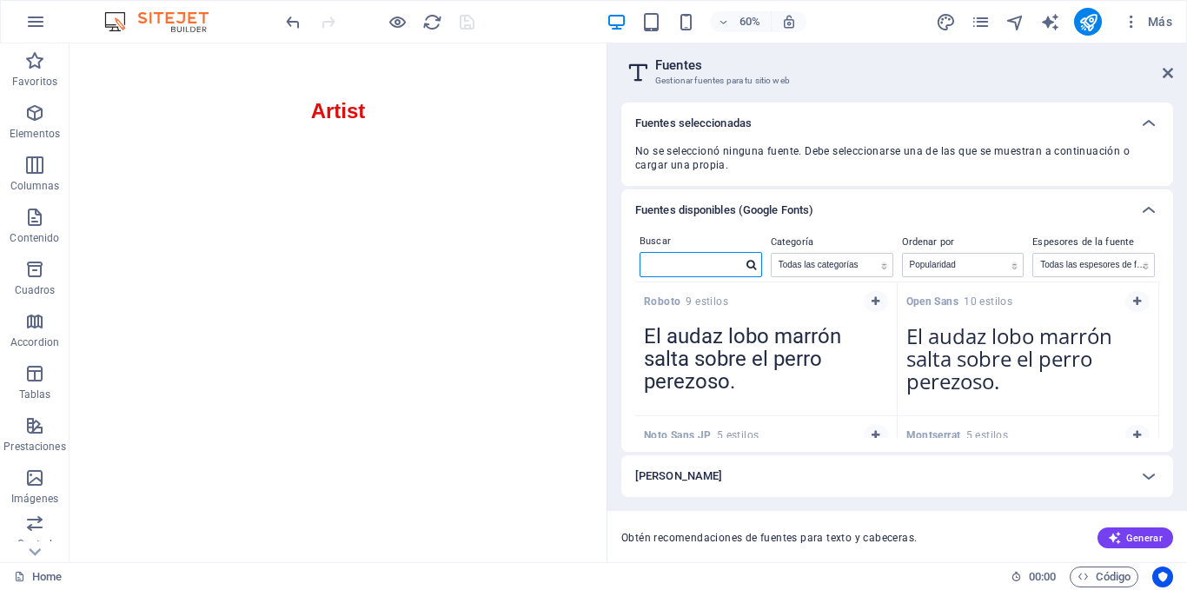
click at [692, 266] on input "text" at bounding box center [692, 264] width 102 height 23
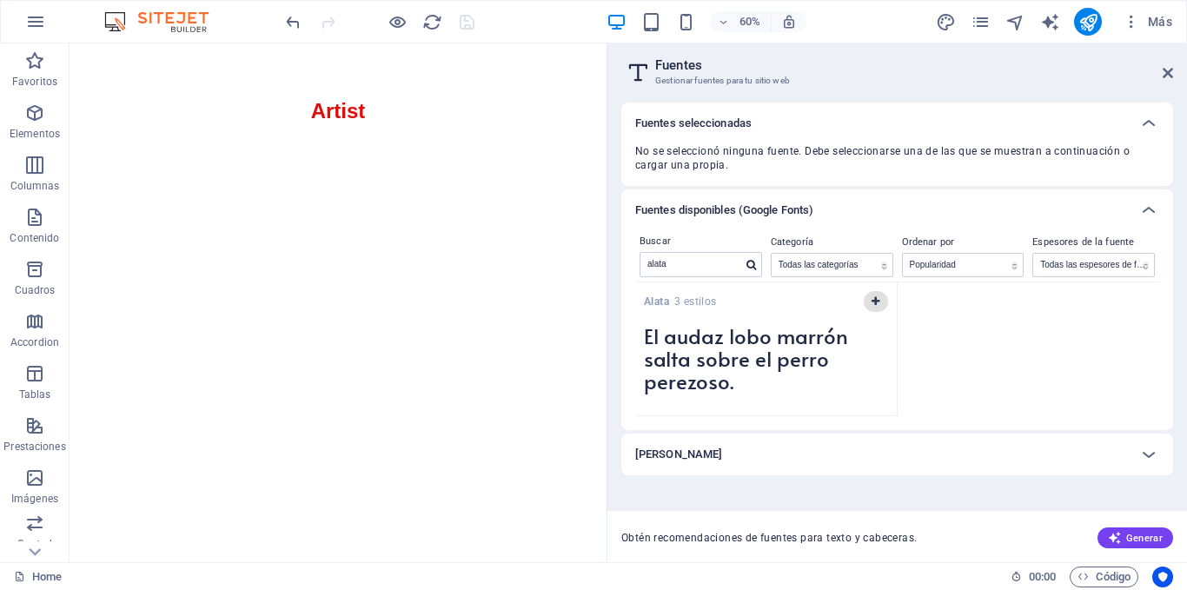
click at [872, 300] on icon "button" at bounding box center [876, 301] width 8 height 10
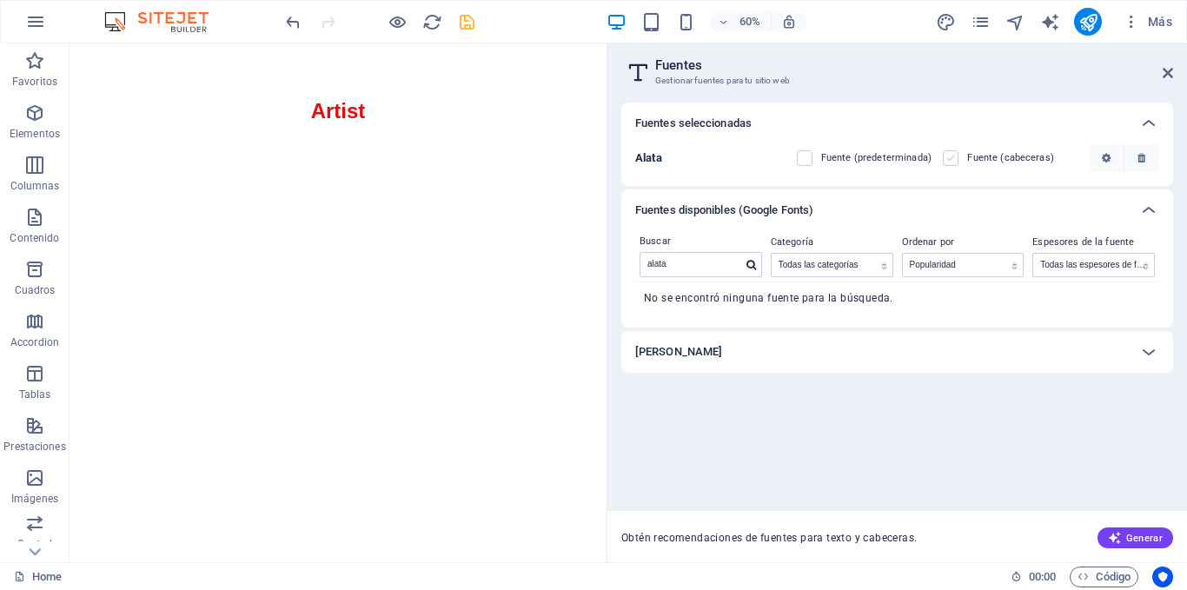
click at [947, 161] on label at bounding box center [951, 158] width 16 height 16
click at [0, 0] on input "checkbox" at bounding box center [0, 0] width 0 height 0
drag, startPoint x: 674, startPoint y: 259, endPoint x: 639, endPoint y: 267, distance: 35.6
click at [639, 267] on div "Buscar alata" at bounding box center [700, 256] width 131 height 50
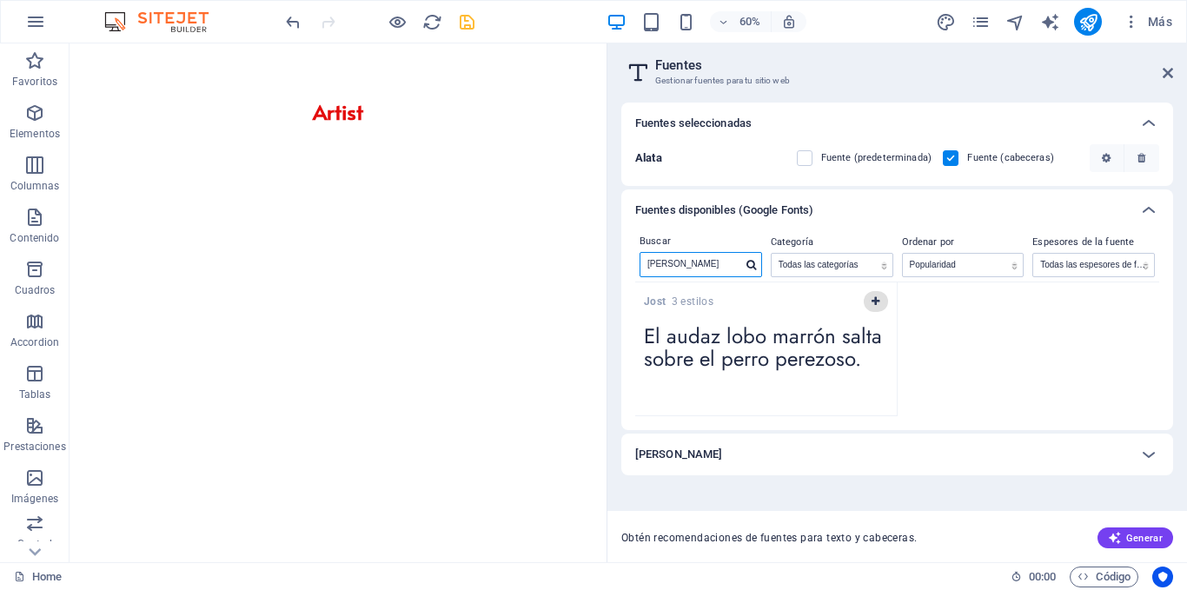
type input "jost"
click at [873, 301] on icon "button" at bounding box center [876, 301] width 8 height 10
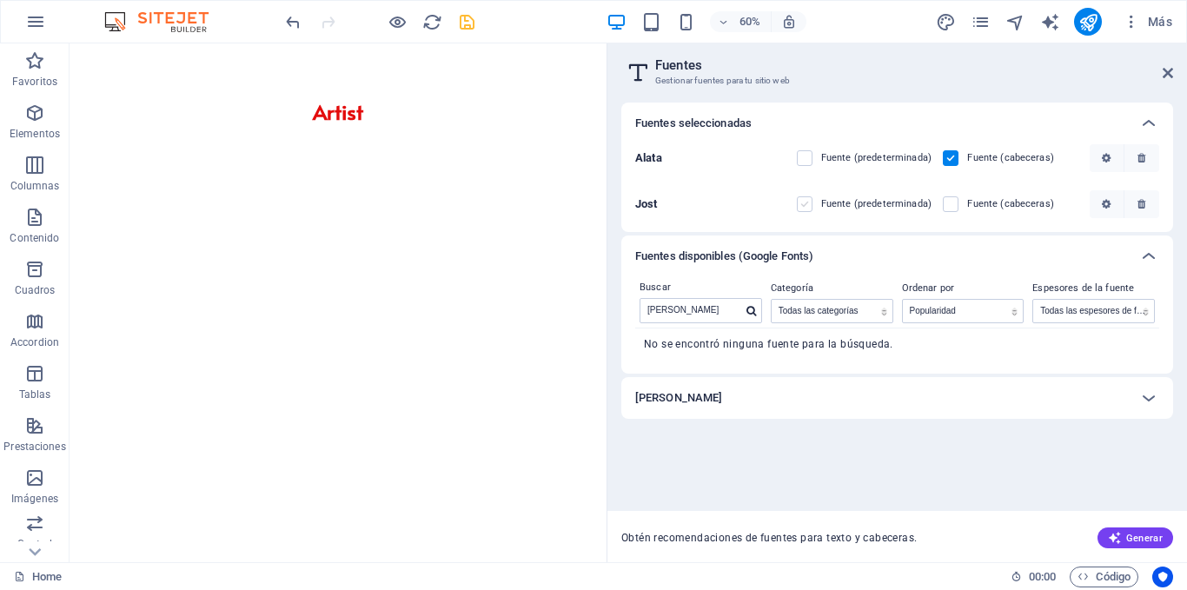
click at [807, 198] on label at bounding box center [805, 204] width 16 height 16
click at [0, 0] on input "checkbox" at bounding box center [0, 0] width 0 height 0
click at [1166, 72] on icon at bounding box center [1168, 73] width 10 height 14
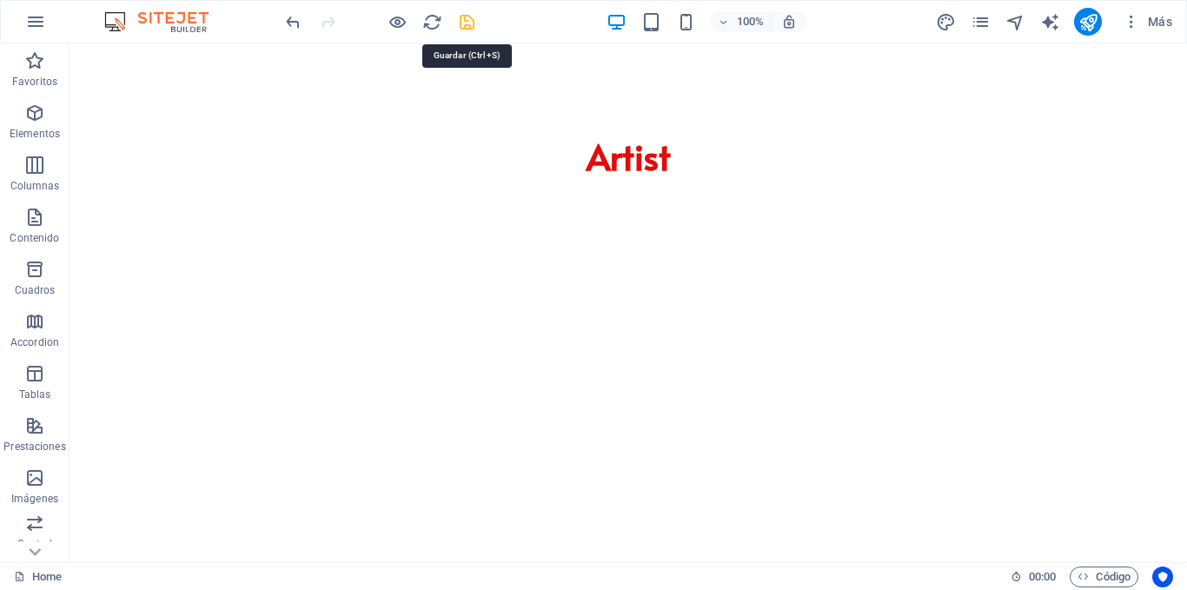
click at [459, 22] on icon "save" at bounding box center [467, 22] width 20 height 20
click at [1096, 22] on icon "publish" at bounding box center [1089, 22] width 20 height 20
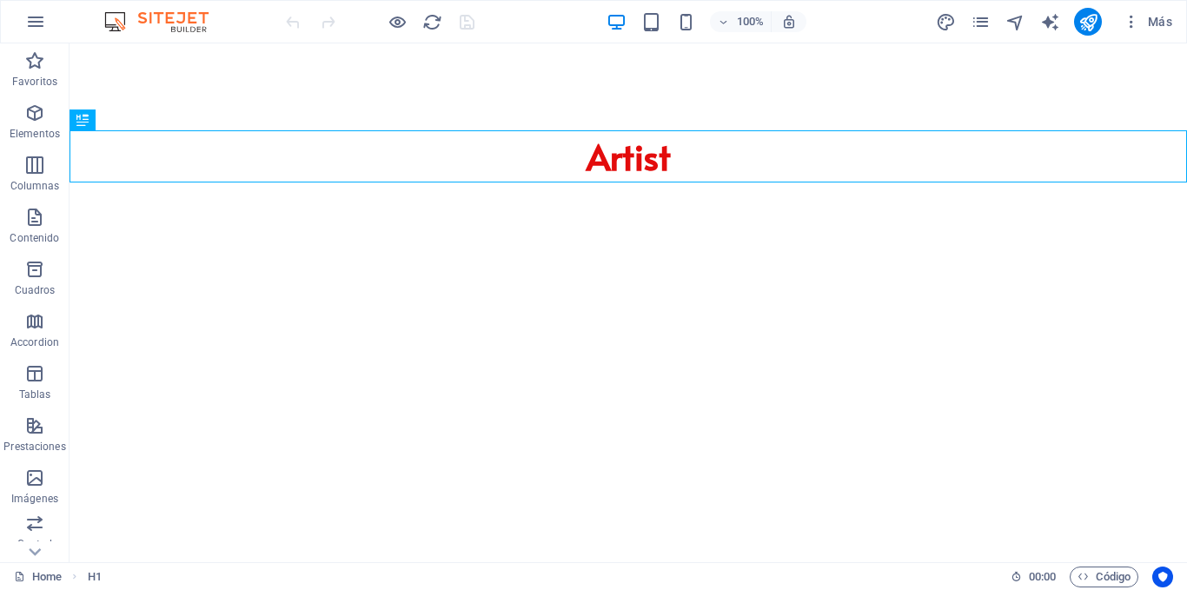
click at [640, 183] on html "Skip to main content Artist" at bounding box center [629, 112] width 1118 height 139
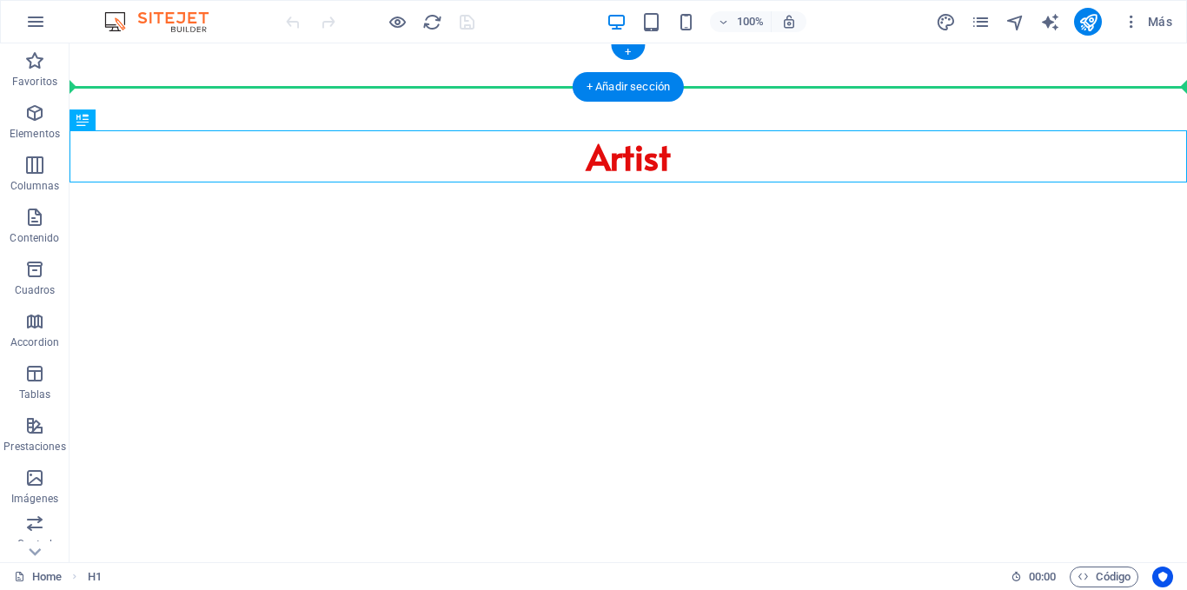
drag, startPoint x: 157, startPoint y: 167, endPoint x: 162, endPoint y: 130, distance: 37.6
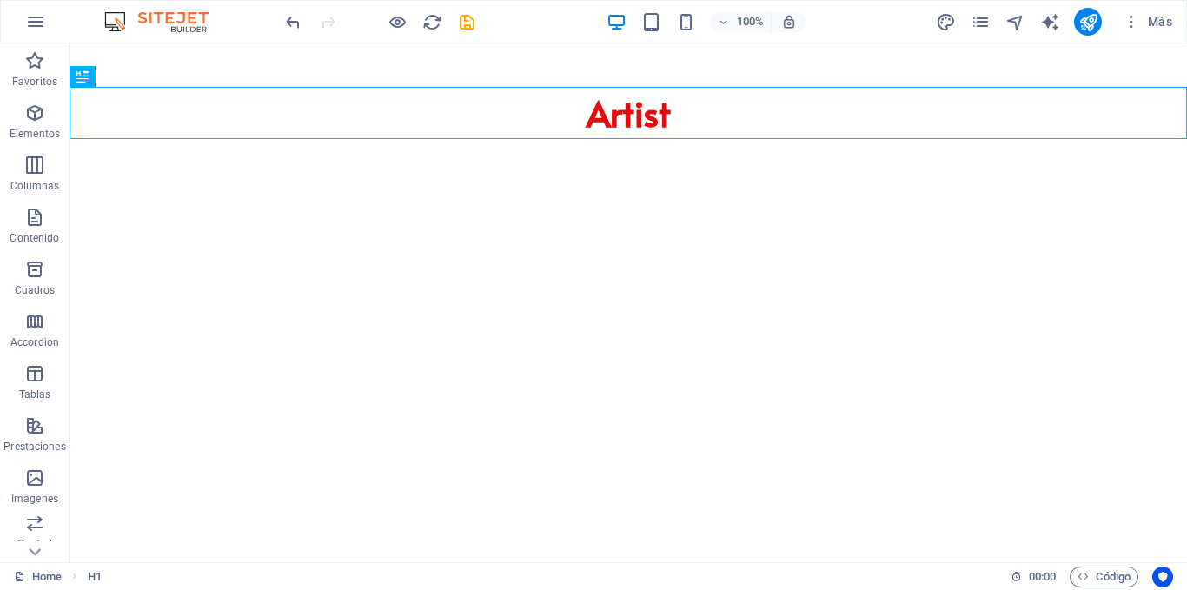
click at [153, 183] on html "Skip to main content Artist" at bounding box center [629, 112] width 1118 height 139
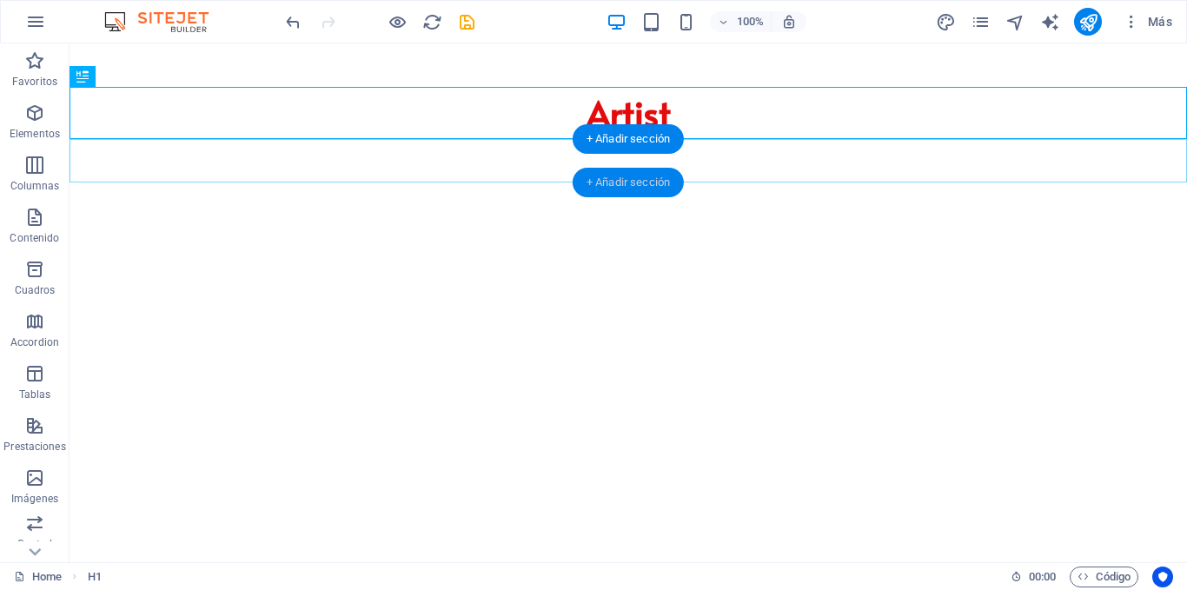
drag, startPoint x: 636, startPoint y: 176, endPoint x: 271, endPoint y: 167, distance: 365.2
click at [636, 176] on div "+ Añadir sección" at bounding box center [628, 183] width 111 height 30
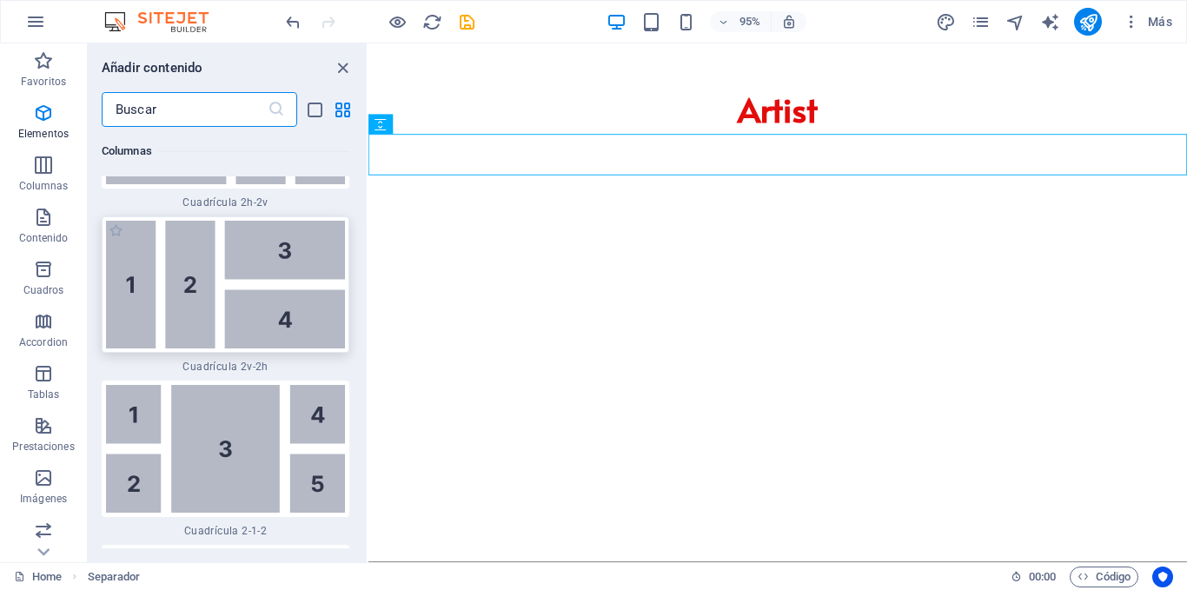
scroll to position [5511, 0]
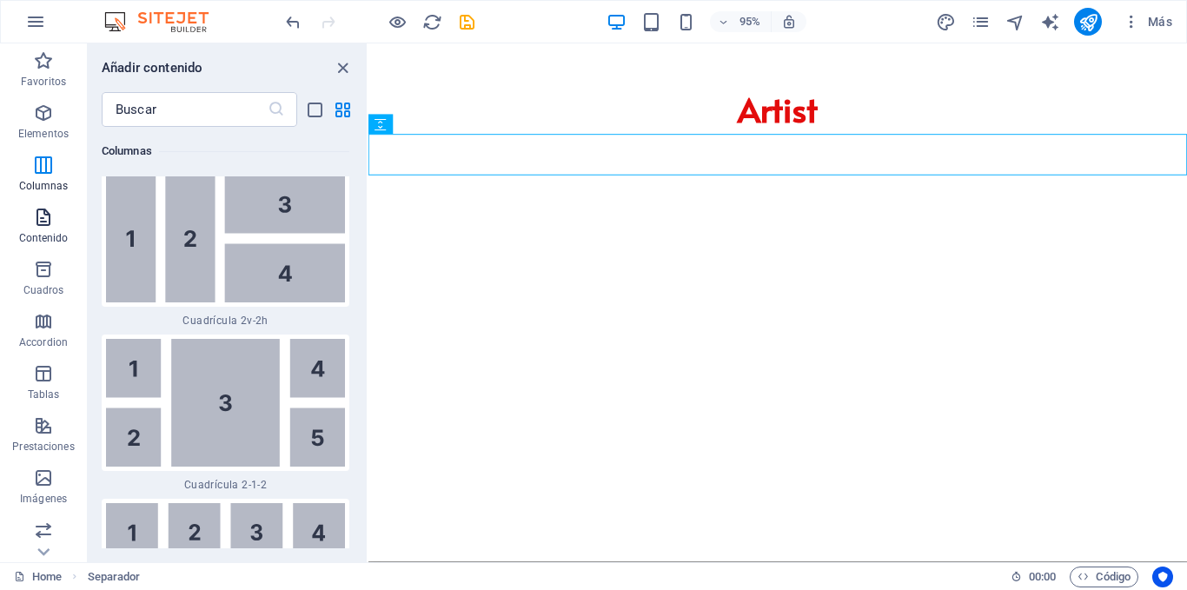
click at [43, 223] on icon "button" at bounding box center [43, 217] width 21 height 21
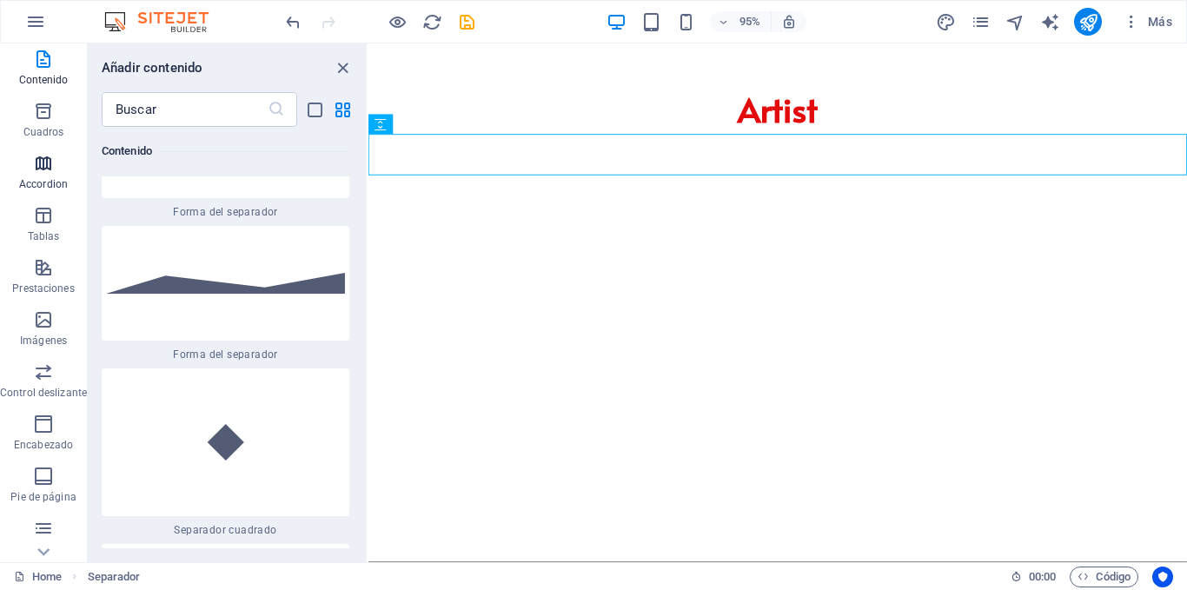
scroll to position [263, 0]
click at [48, 163] on icon "button" at bounding box center [43, 162] width 21 height 21
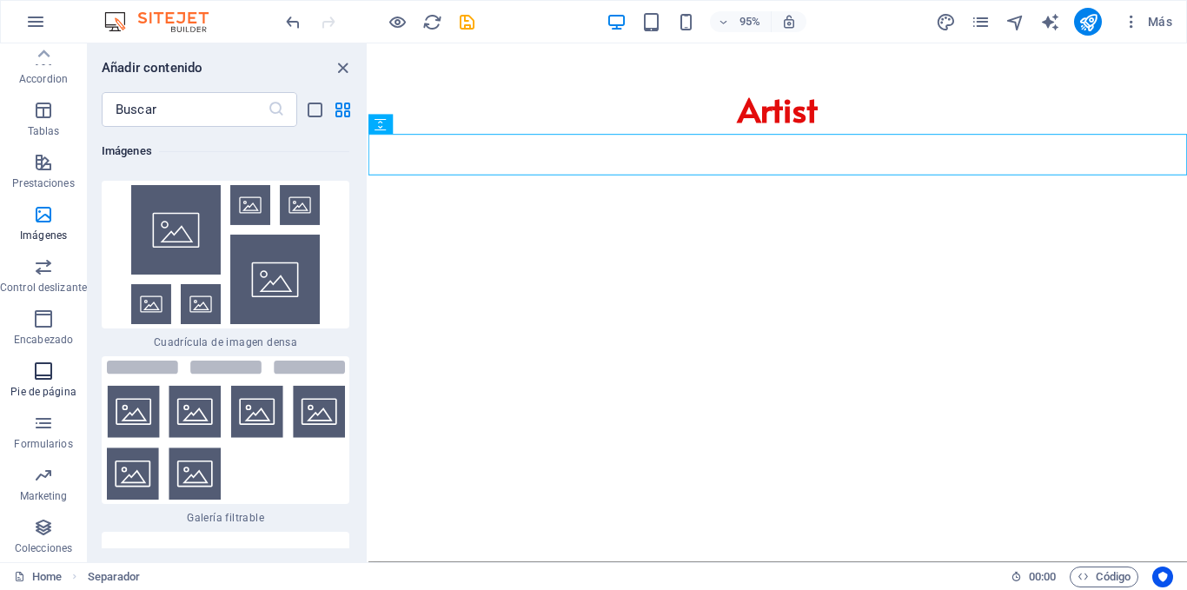
scroll to position [18520, 0]
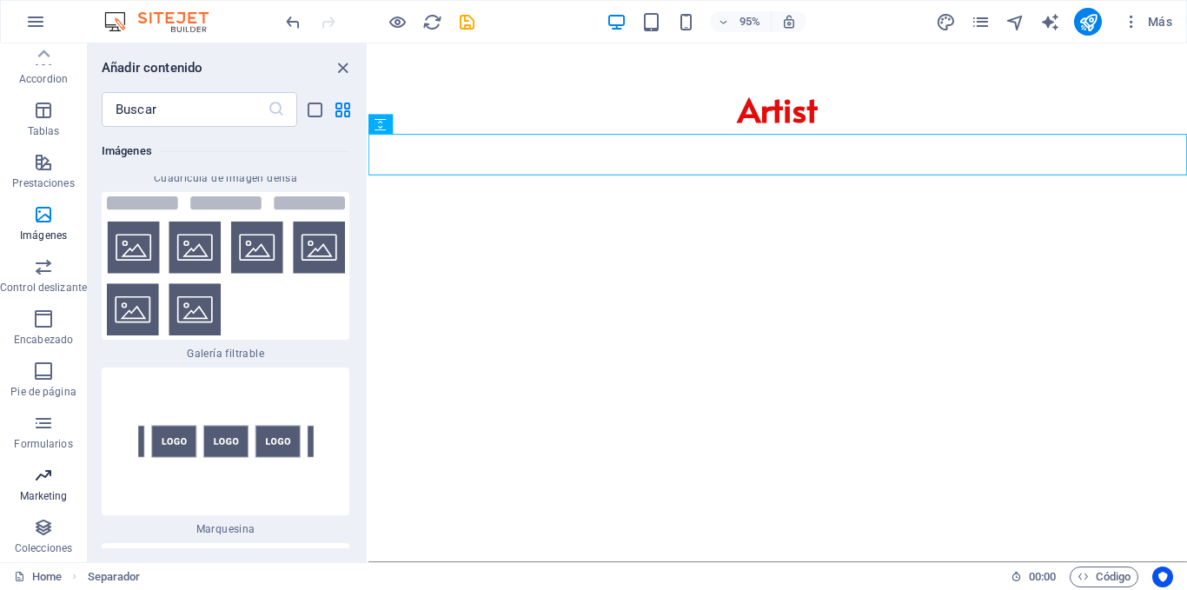
click at [42, 483] on icon "button" at bounding box center [43, 475] width 21 height 21
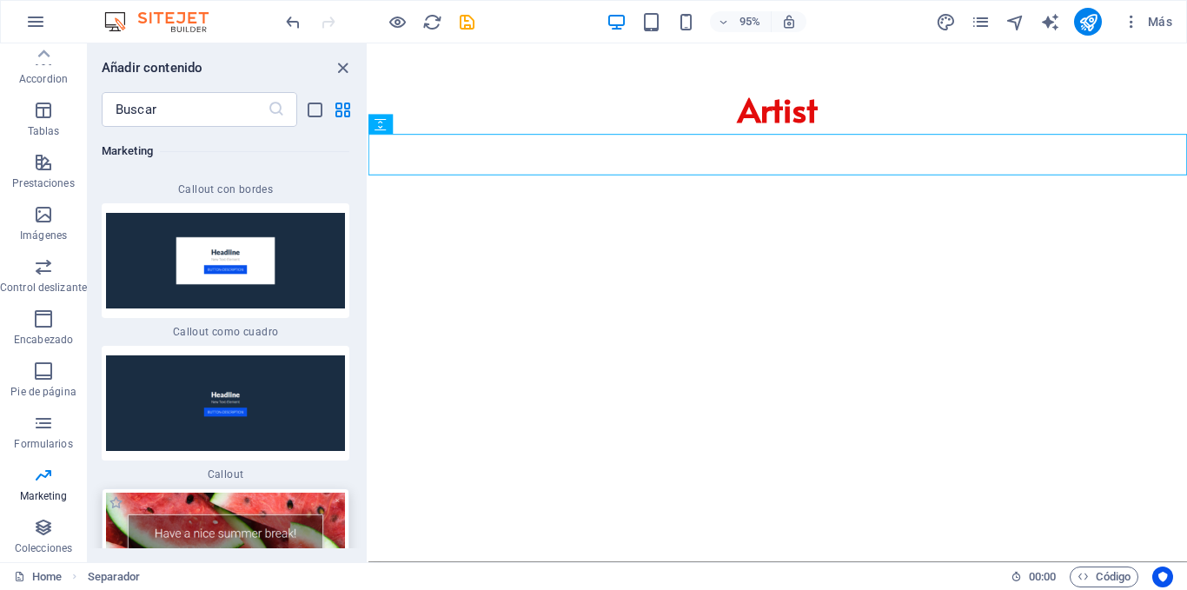
scroll to position [28943, 0]
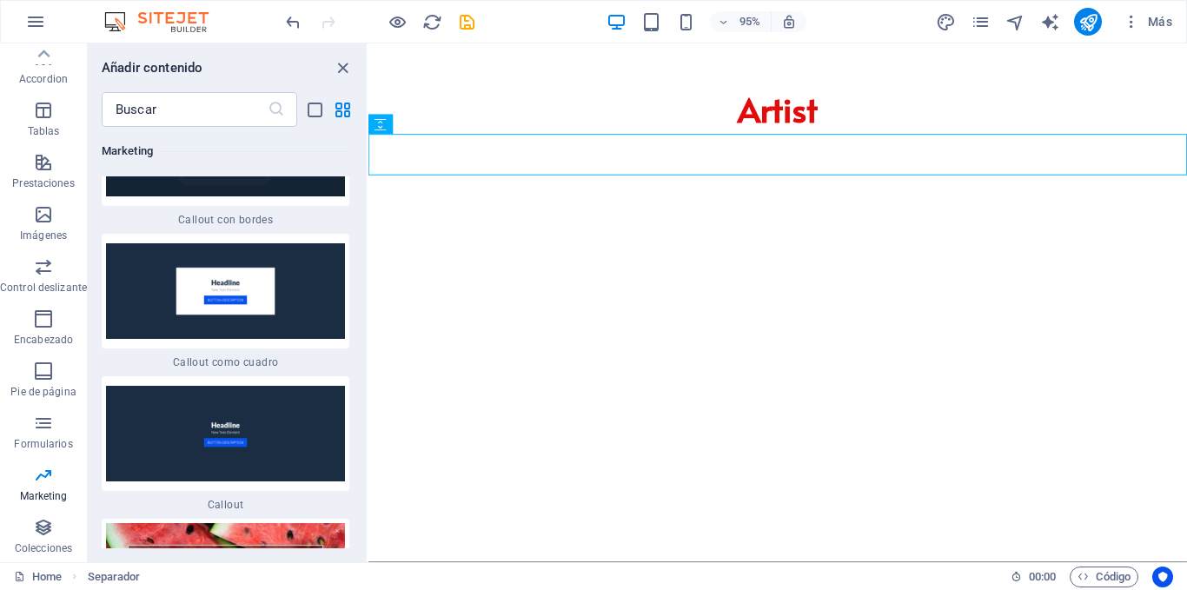
click at [303, 386] on img at bounding box center [225, 434] width 239 height 96
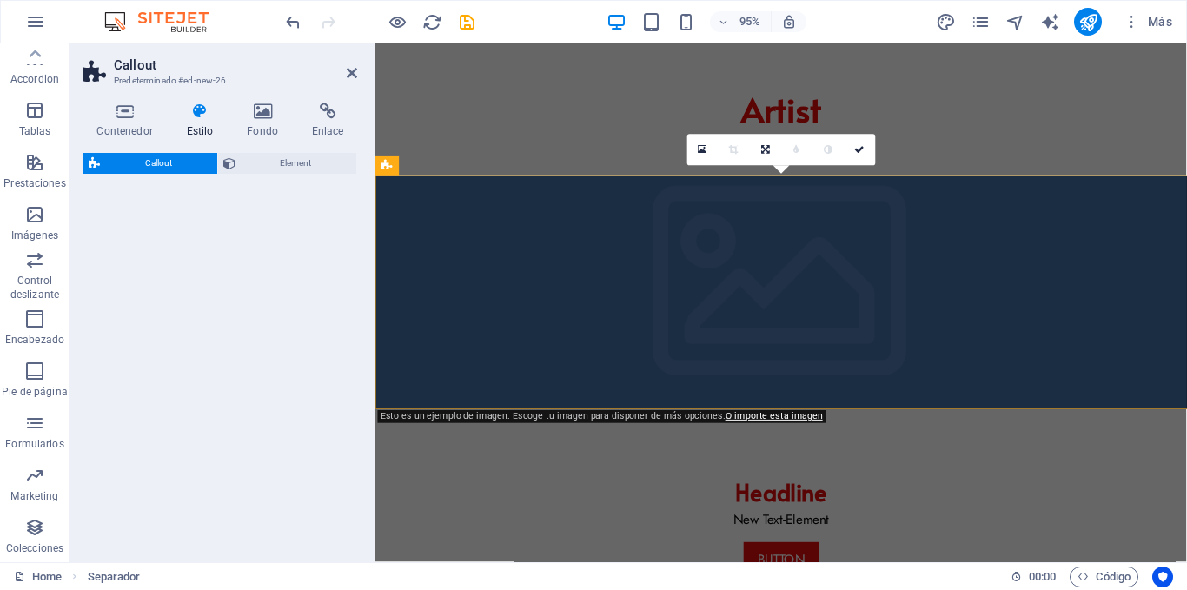
select select "%"
select select "rem"
select select "px"
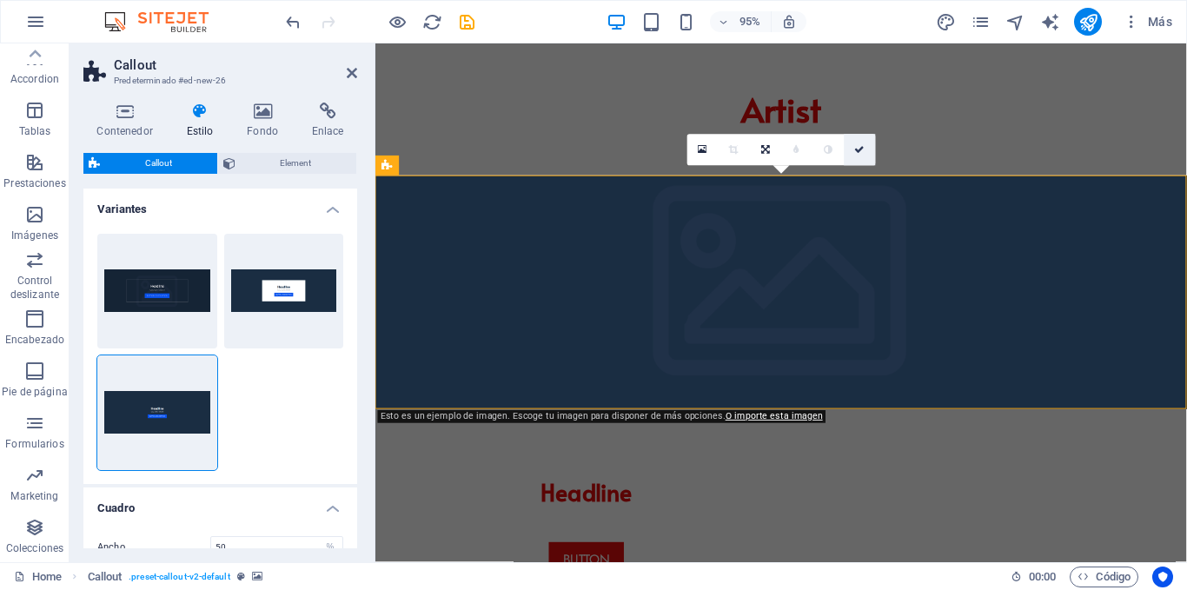
click at [868, 149] on link at bounding box center [859, 150] width 31 height 31
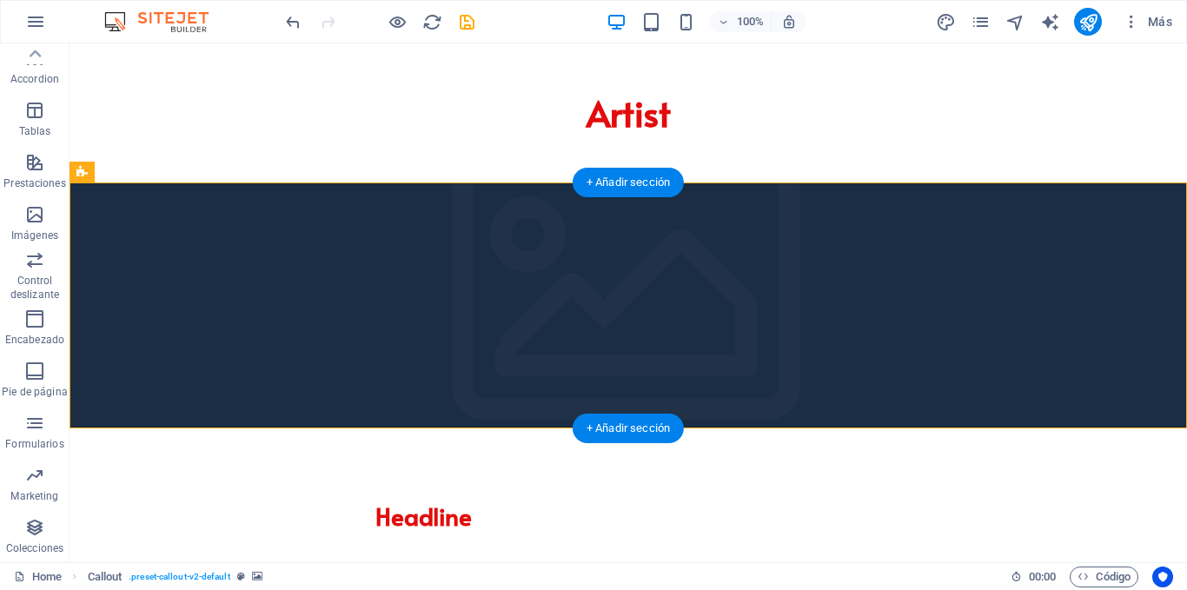
click at [410, 199] on figure at bounding box center [629, 306] width 1118 height 246
select select "%"
select select "rem"
select select "px"
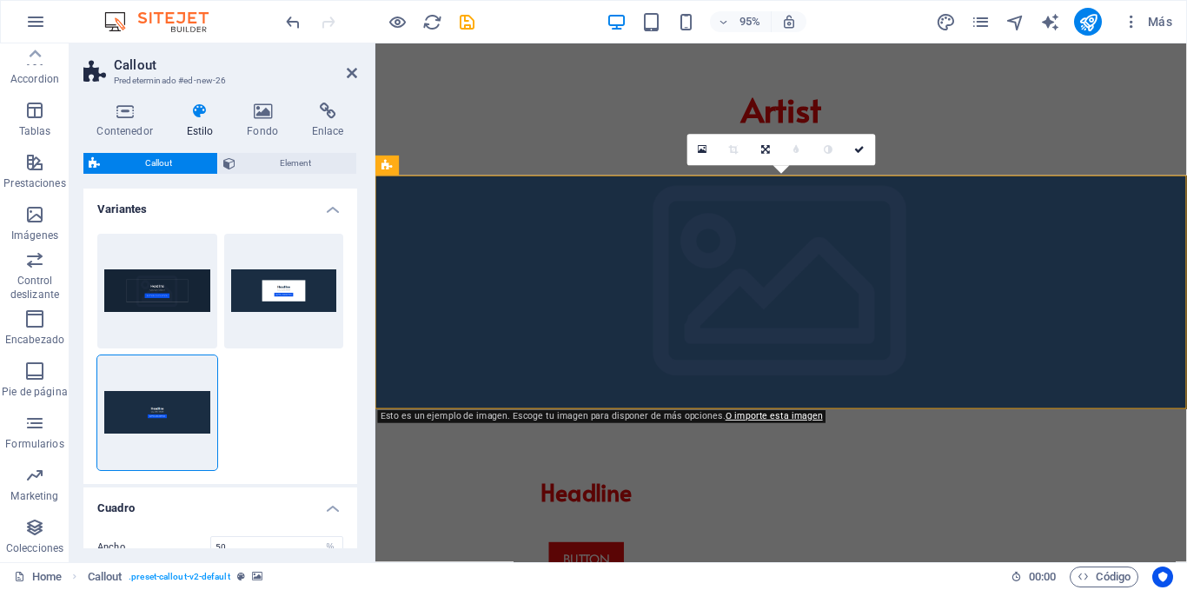
click at [458, 216] on figure at bounding box center [802, 306] width 854 height 246
click at [266, 111] on icon at bounding box center [263, 111] width 58 height 17
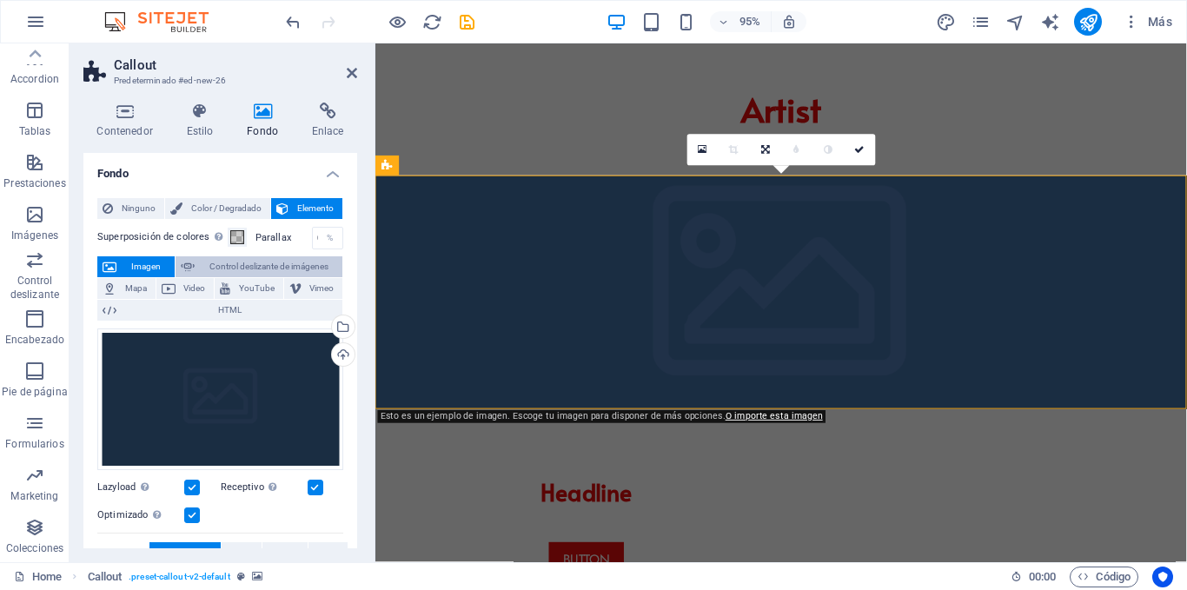
click at [257, 266] on span "Control deslizante de imágenes" at bounding box center [268, 266] width 137 height 21
select select "ms"
select select "s"
select select "progressive"
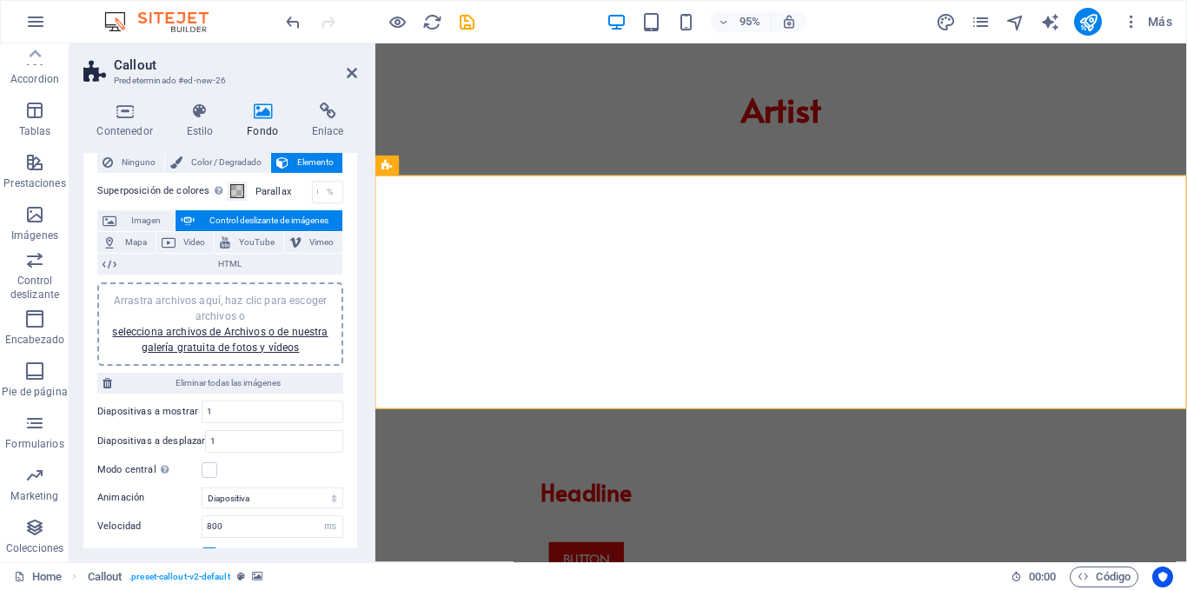
scroll to position [87, 0]
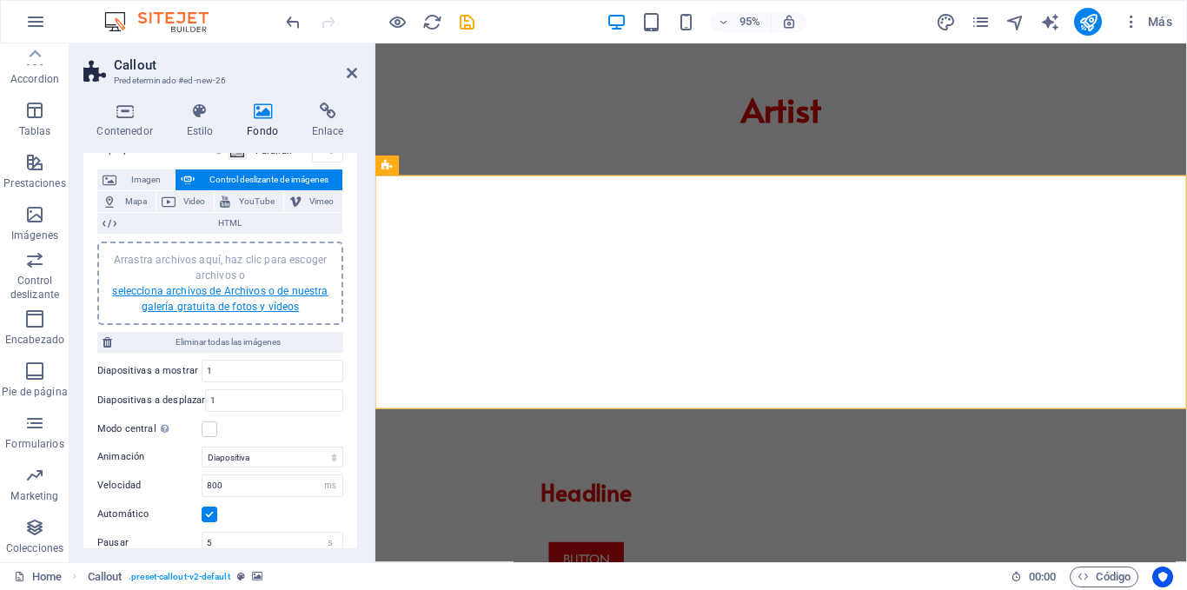
click at [275, 304] on link "selecciona archivos de Archivos o de nuestra galería gratuita de fotos y vídeos" at bounding box center [220, 299] width 216 height 28
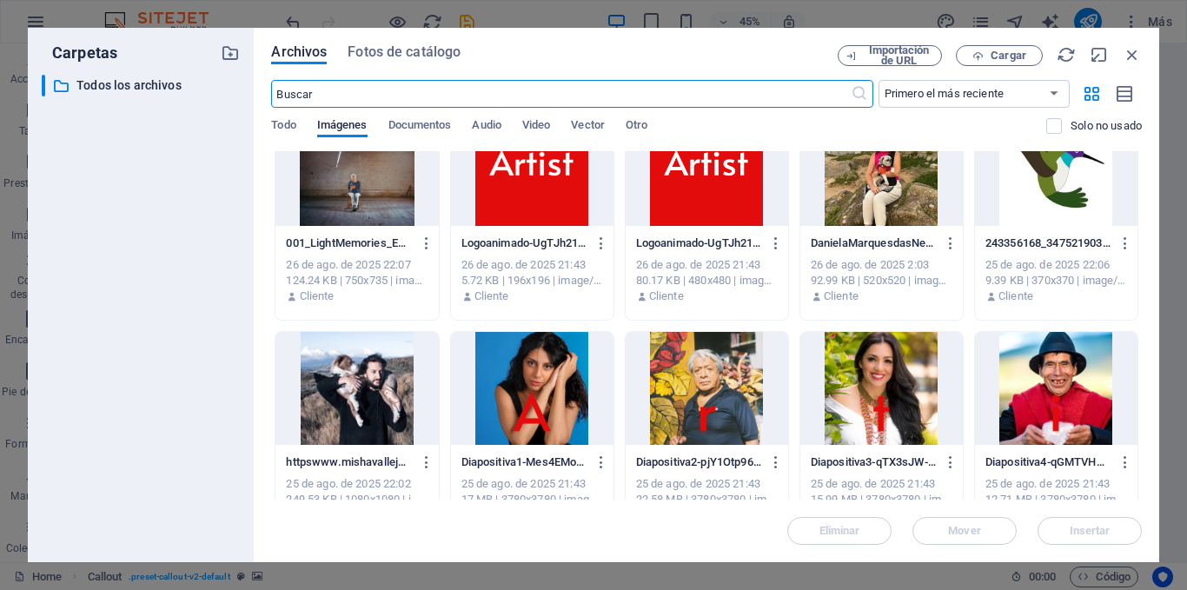
scroll to position [348, 0]
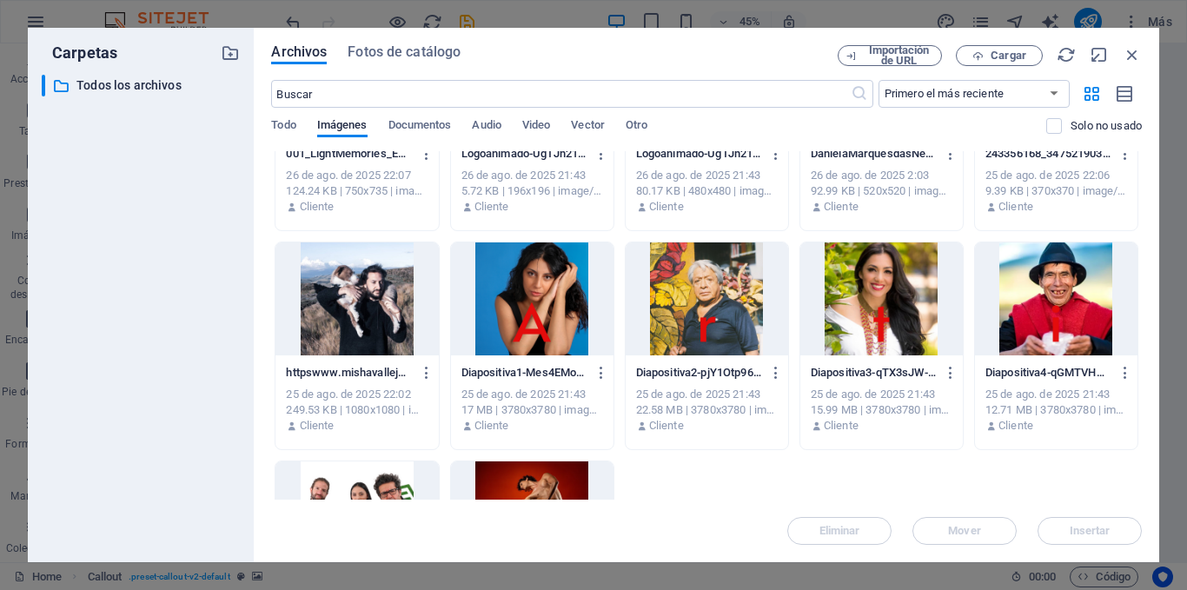
click at [530, 317] on div at bounding box center [532, 298] width 163 height 113
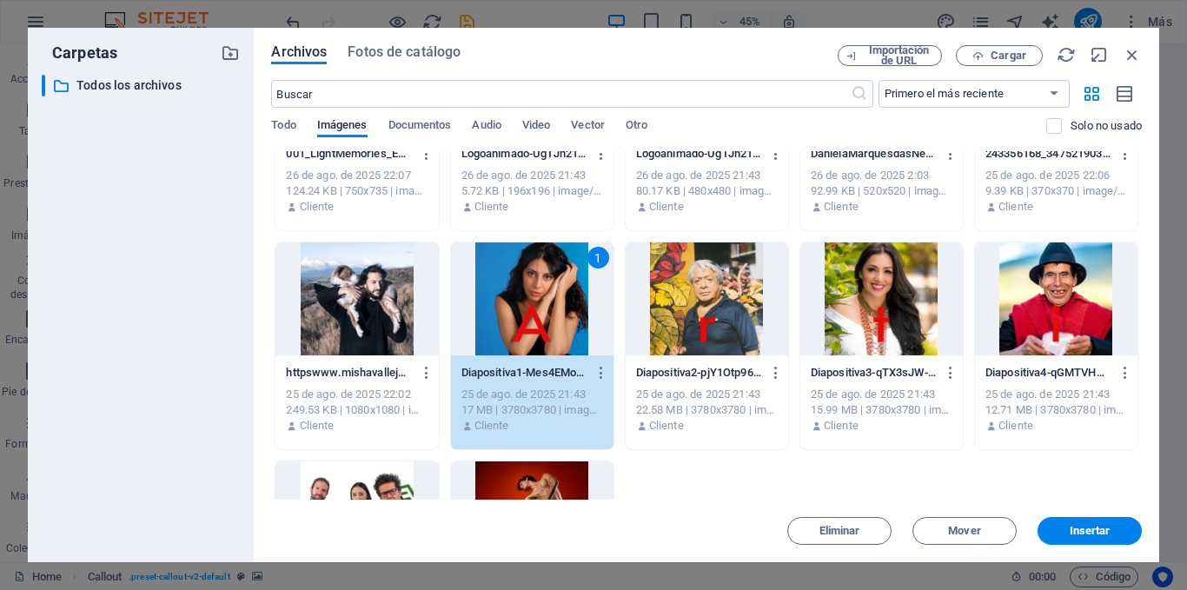
click at [694, 298] on div at bounding box center [707, 298] width 163 height 113
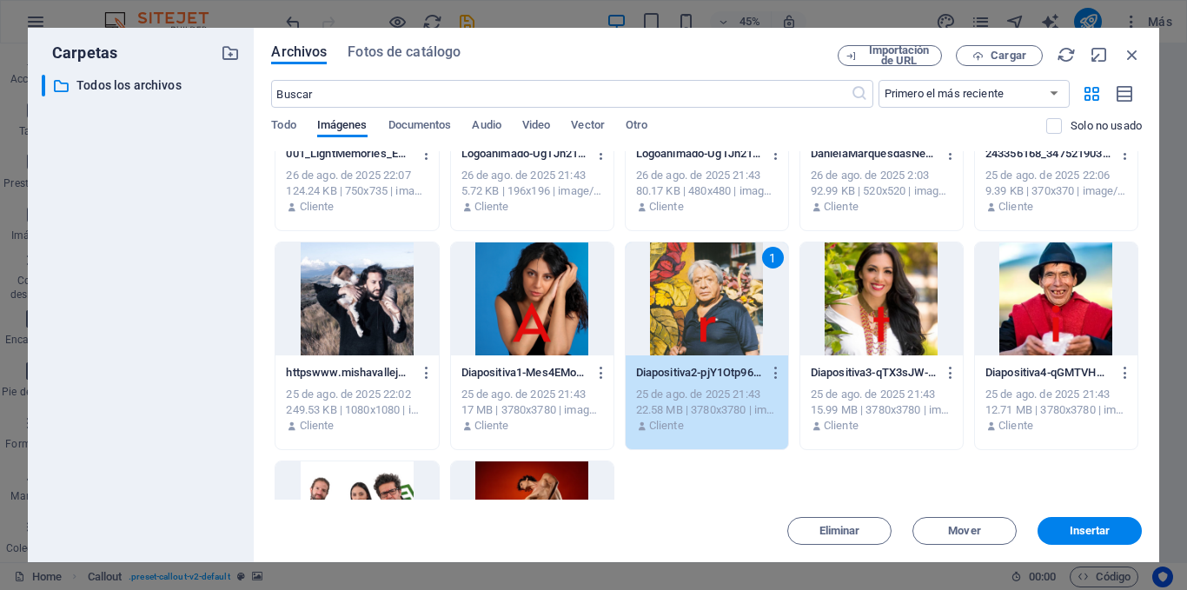
click at [549, 309] on div at bounding box center [532, 298] width 163 height 113
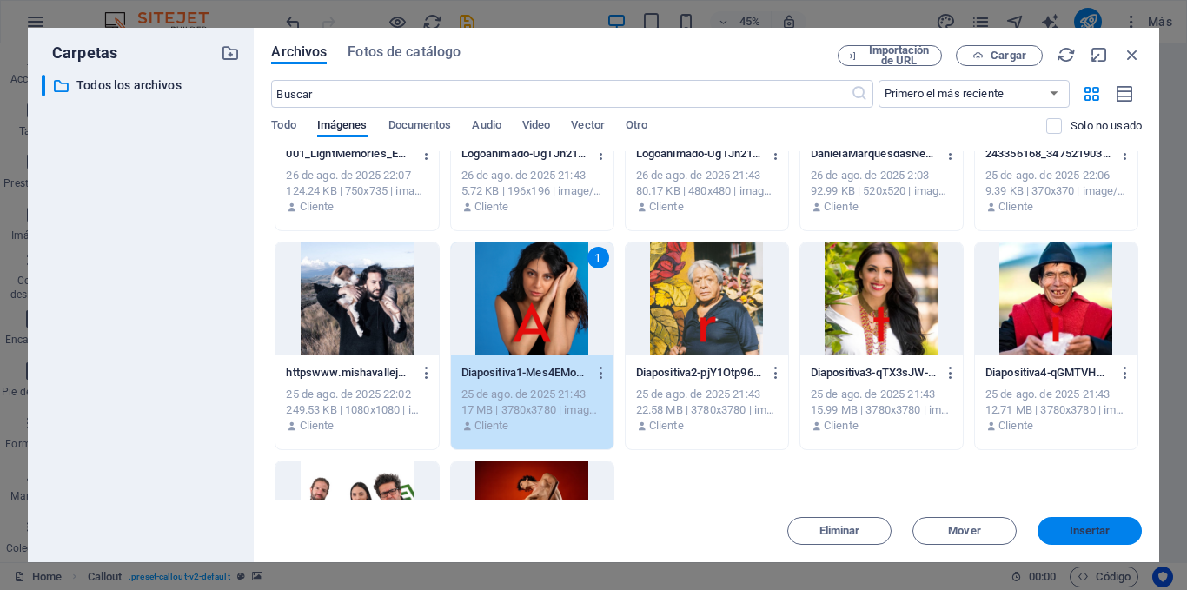
click at [1066, 530] on span "Insertar" at bounding box center [1090, 531] width 90 height 10
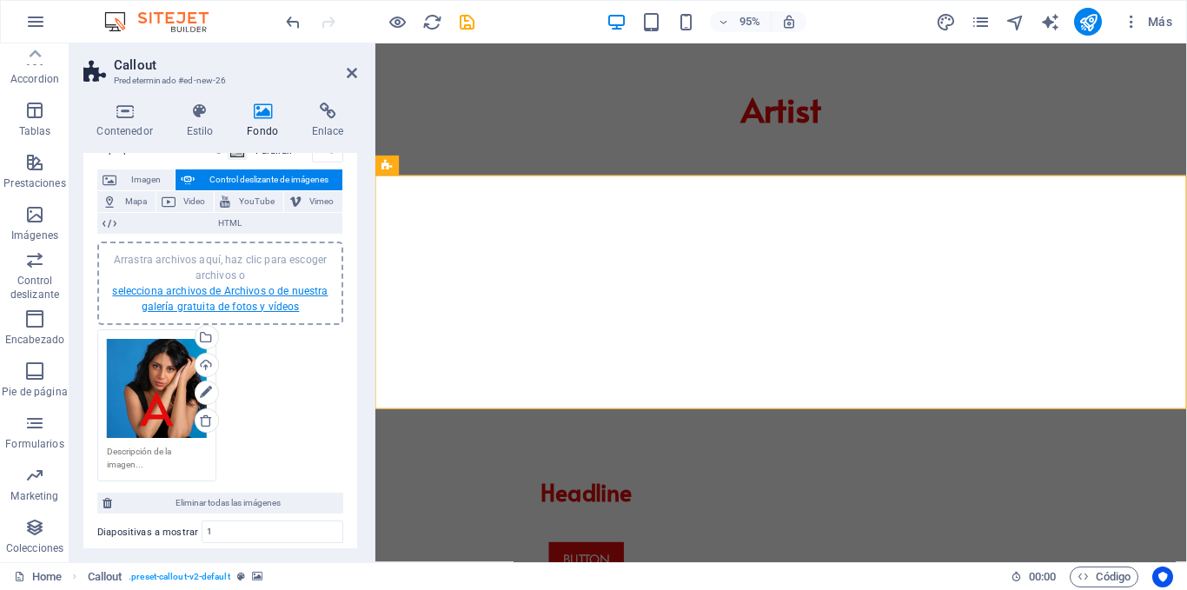
click at [282, 306] on link "selecciona archivos de Archivos o de nuestra galería gratuita de fotos y vídeos" at bounding box center [220, 299] width 216 height 28
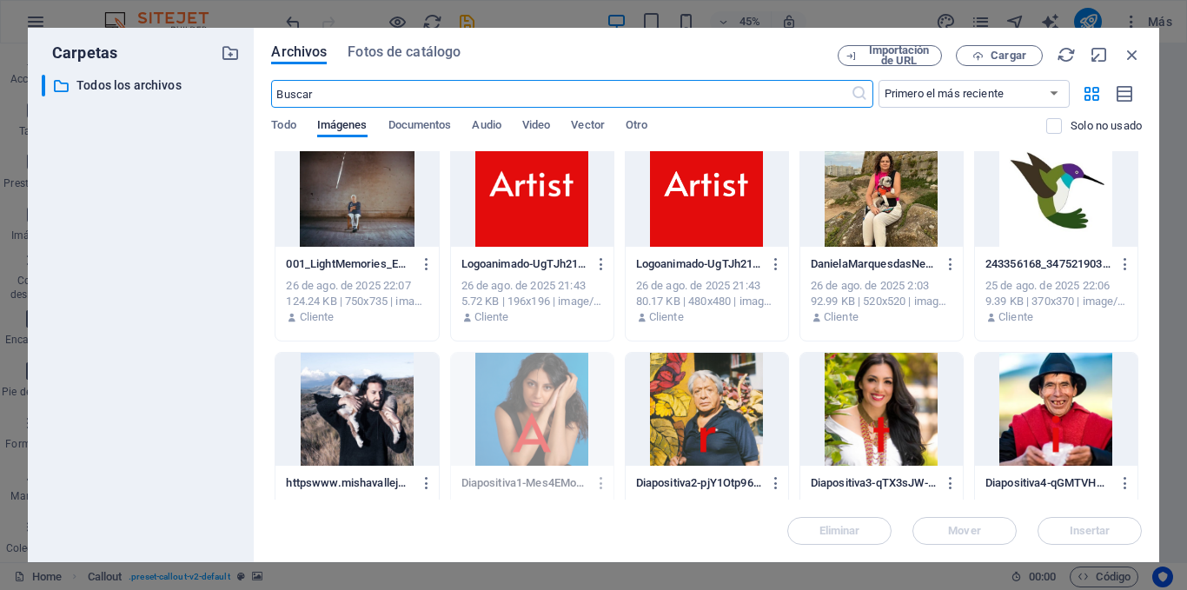
scroll to position [261, 0]
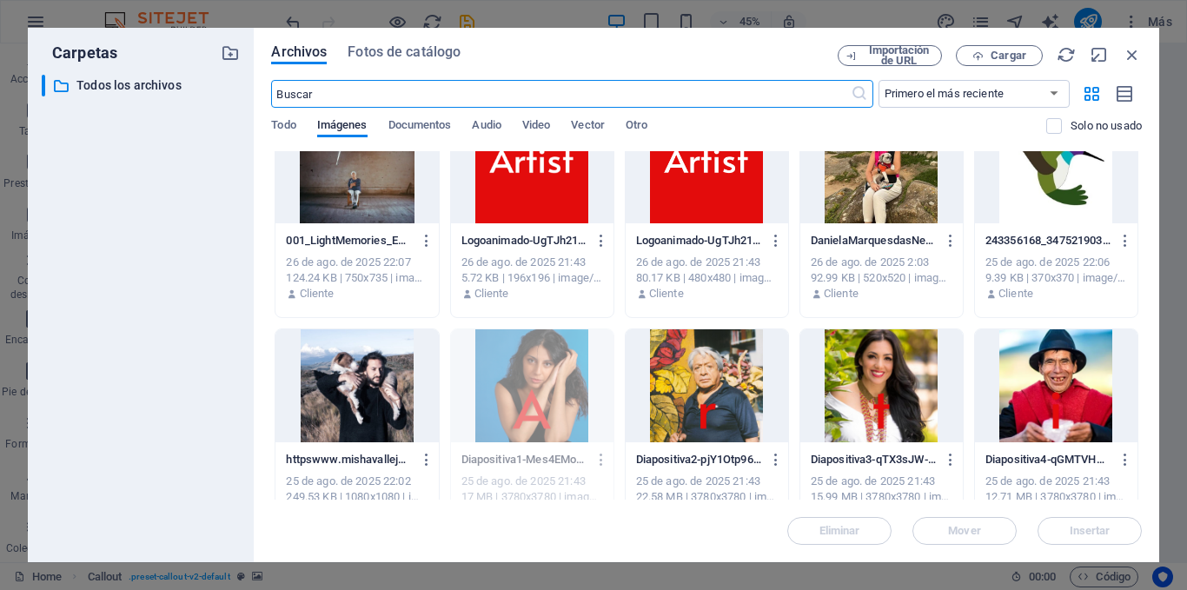
click at [711, 369] on div at bounding box center [707, 385] width 163 height 113
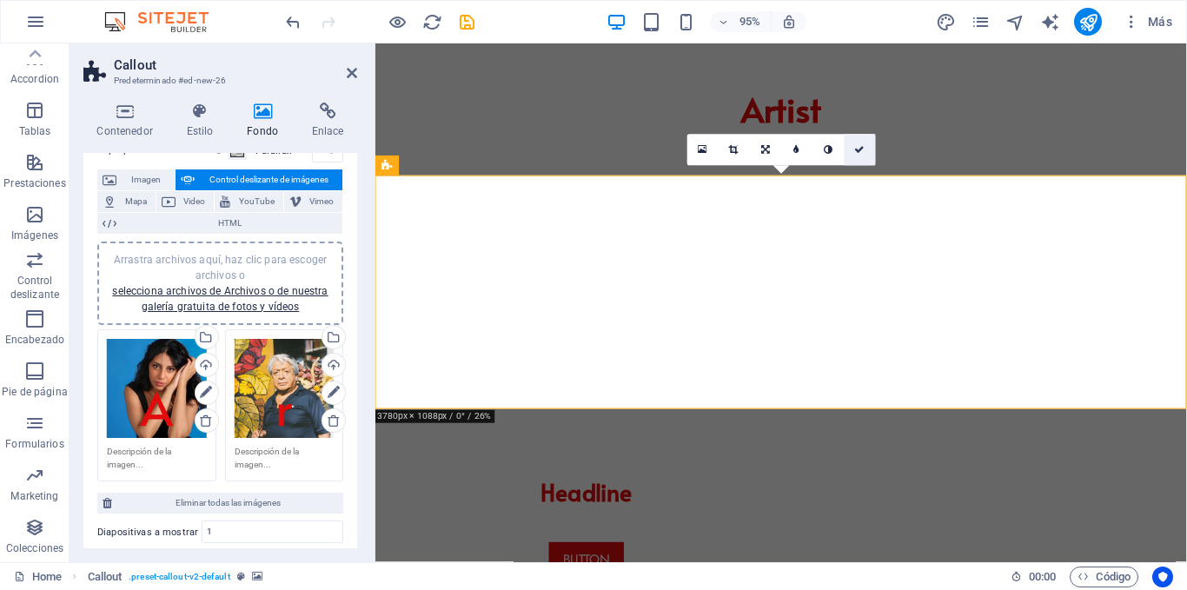
click at [856, 149] on icon at bounding box center [859, 150] width 10 height 10
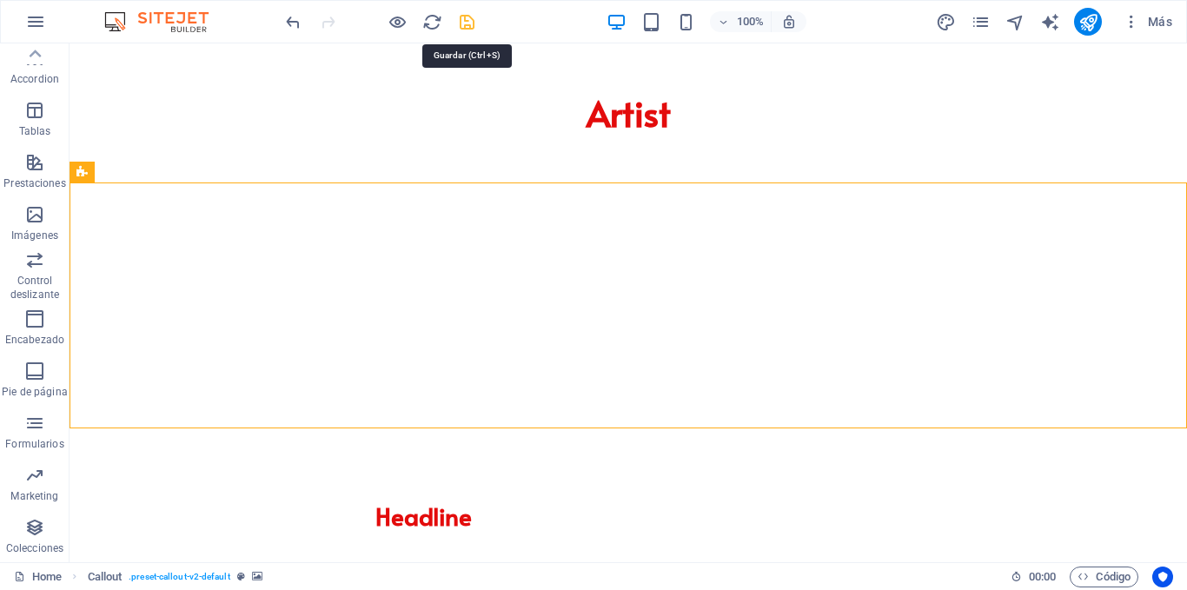
click at [463, 22] on icon "save" at bounding box center [467, 22] width 20 height 20
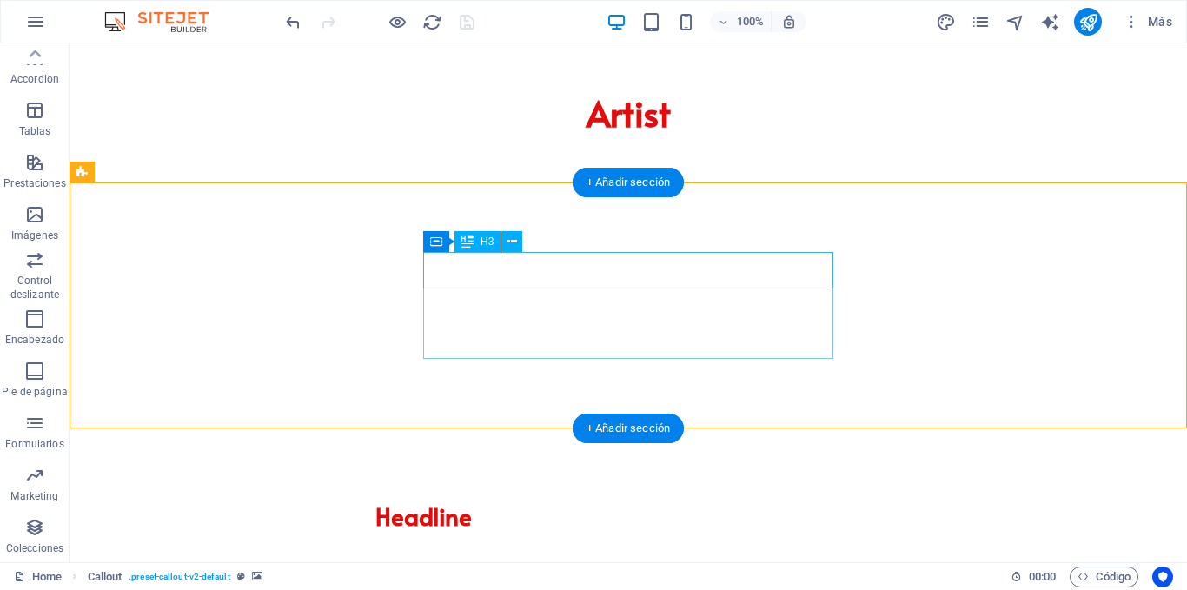
click at [628, 498] on div "Headline" at bounding box center [423, 516] width 410 height 37
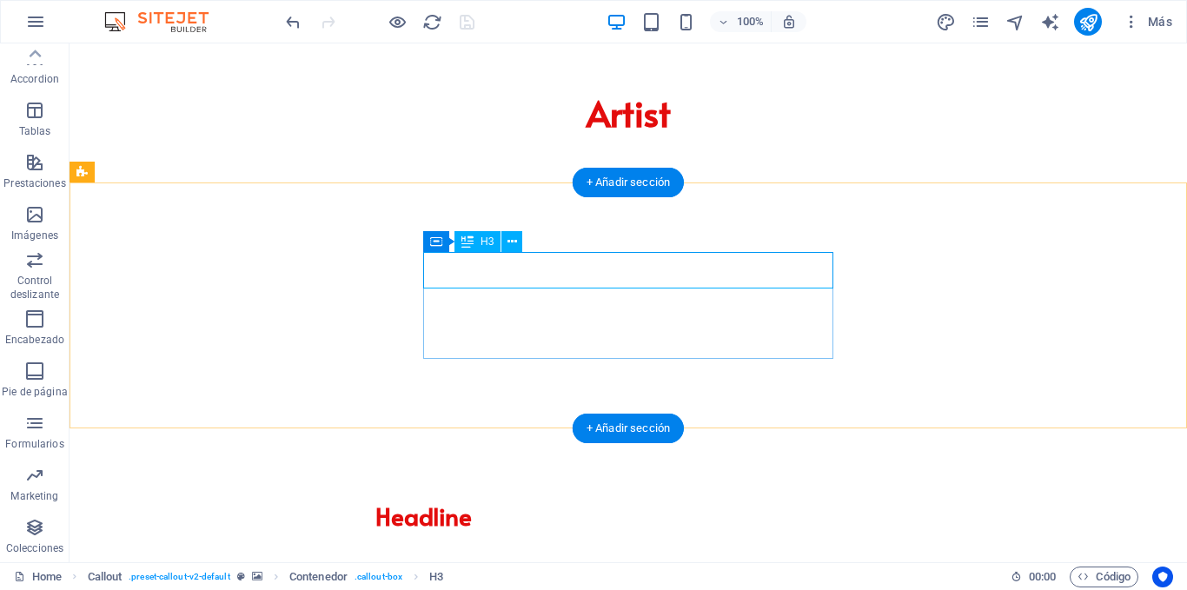
click at [628, 498] on div "Headline" at bounding box center [423, 516] width 410 height 37
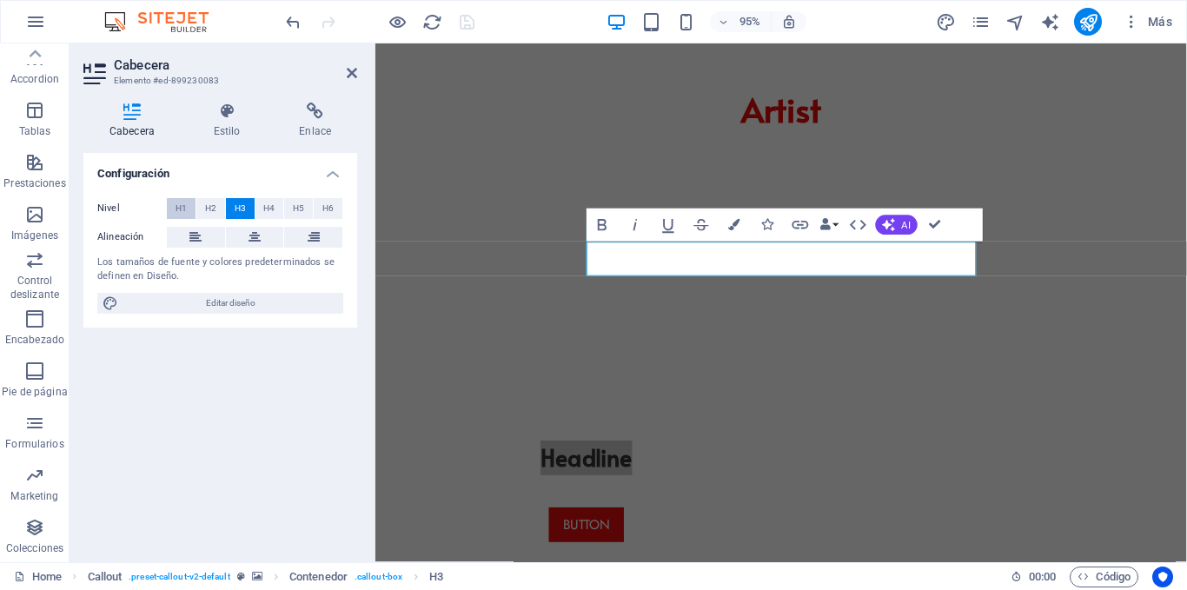
click at [175, 208] on button "H1" at bounding box center [181, 208] width 29 height 21
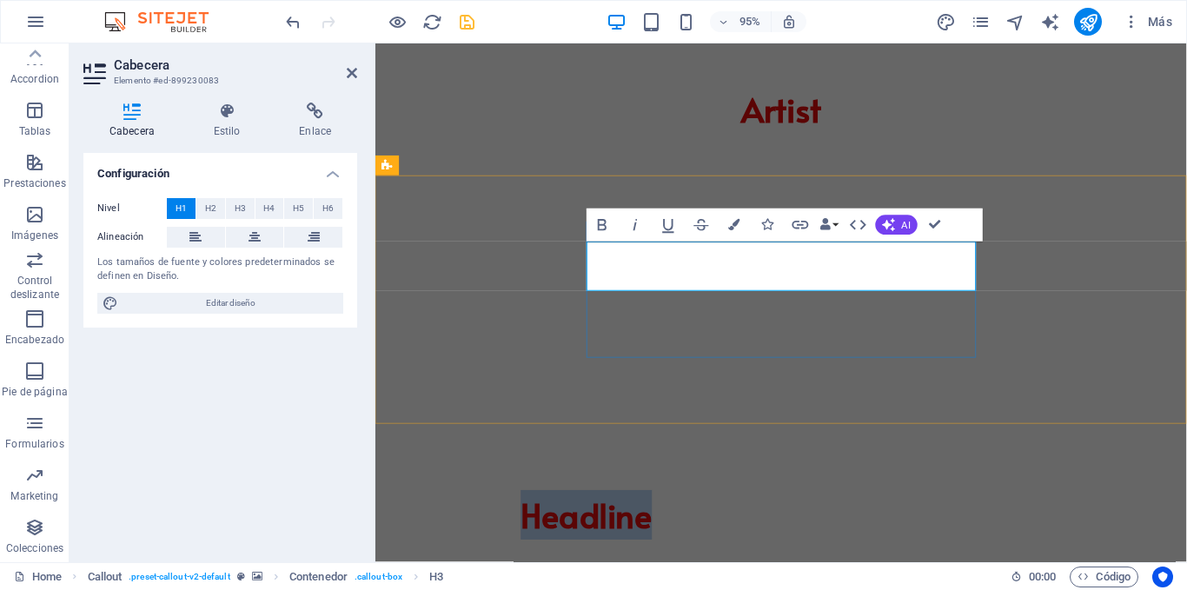
drag, startPoint x: 884, startPoint y: 282, endPoint x: 735, endPoint y: 277, distance: 148.7
click at [735, 514] on h1 "Headline" at bounding box center [598, 540] width 410 height 52
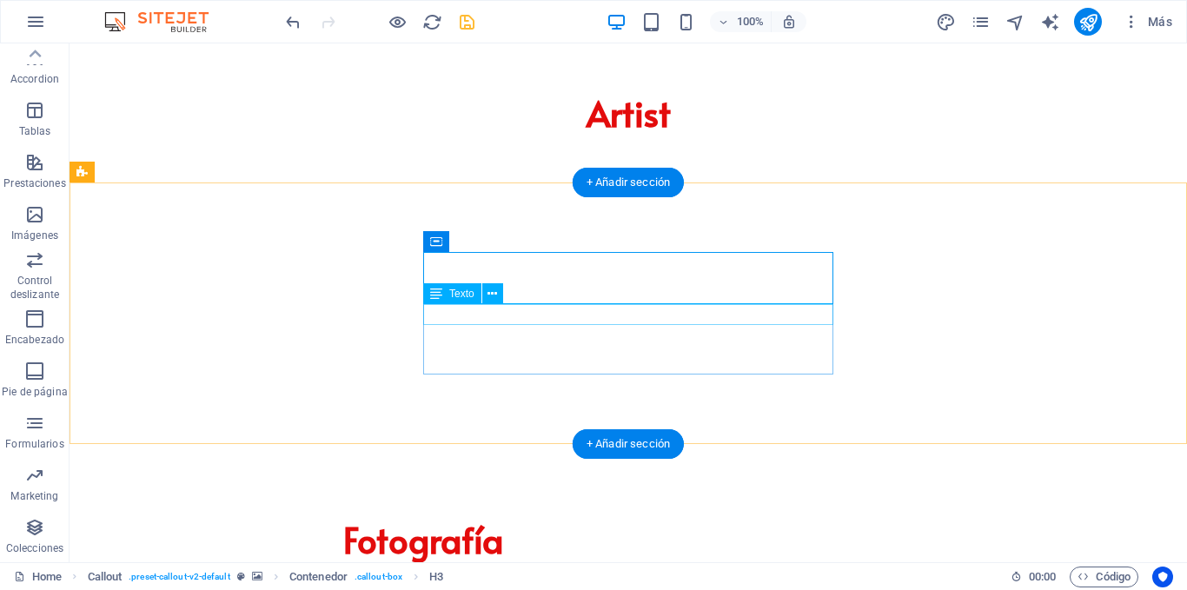
click at [628, 566] on div "New Text-Element" at bounding box center [423, 576] width 410 height 21
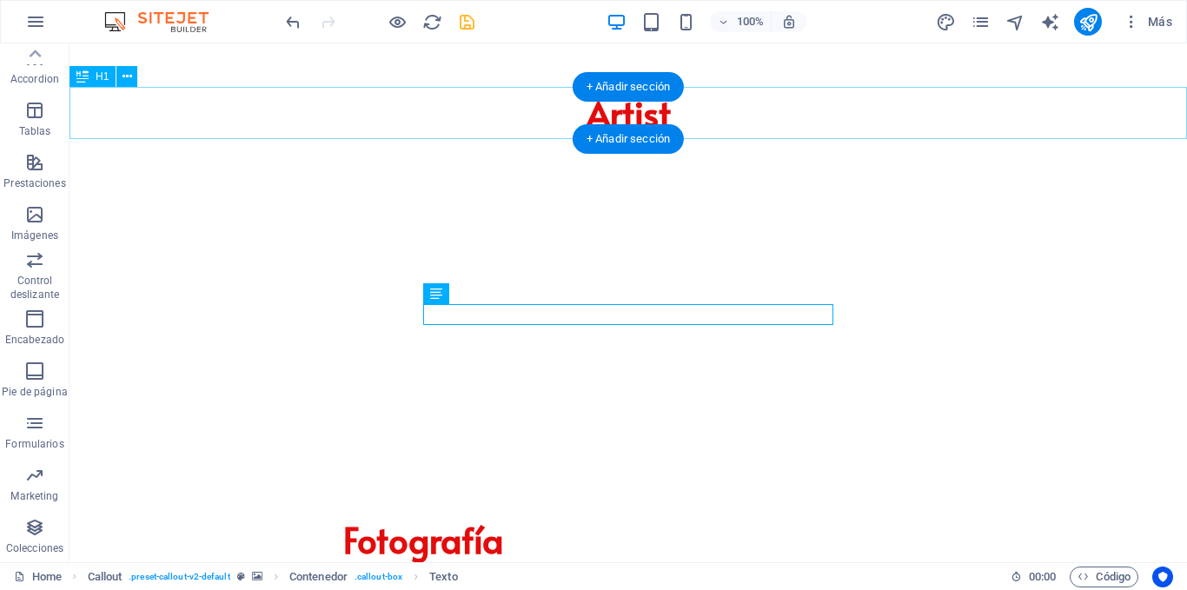
click at [475, 91] on div "Artist" at bounding box center [629, 113] width 1118 height 52
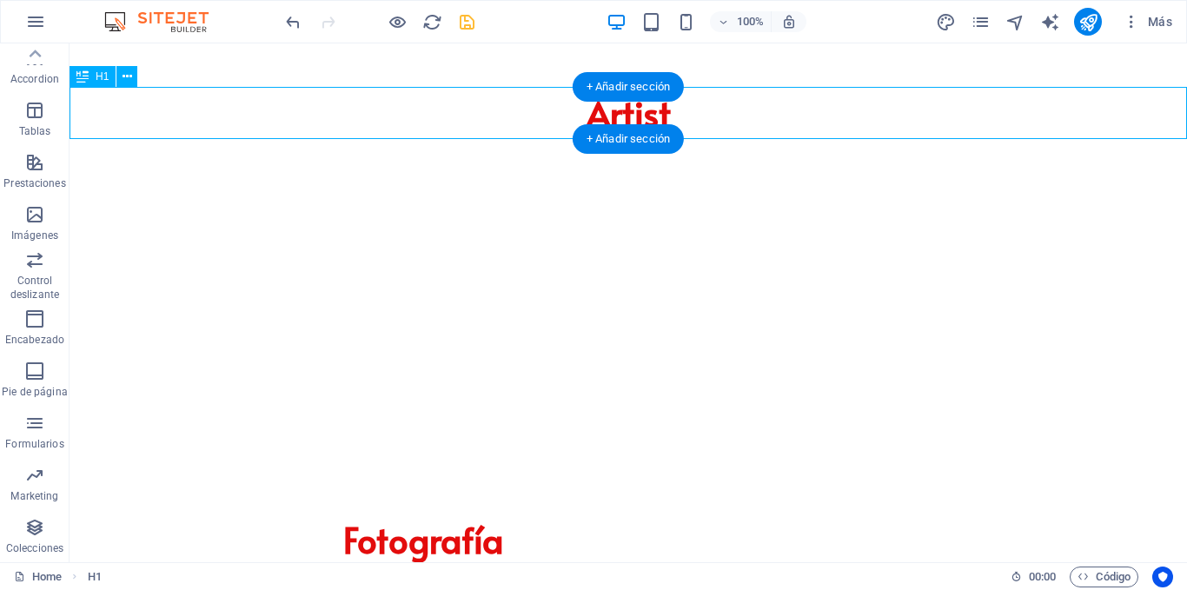
click at [475, 91] on div "Artist" at bounding box center [629, 113] width 1118 height 52
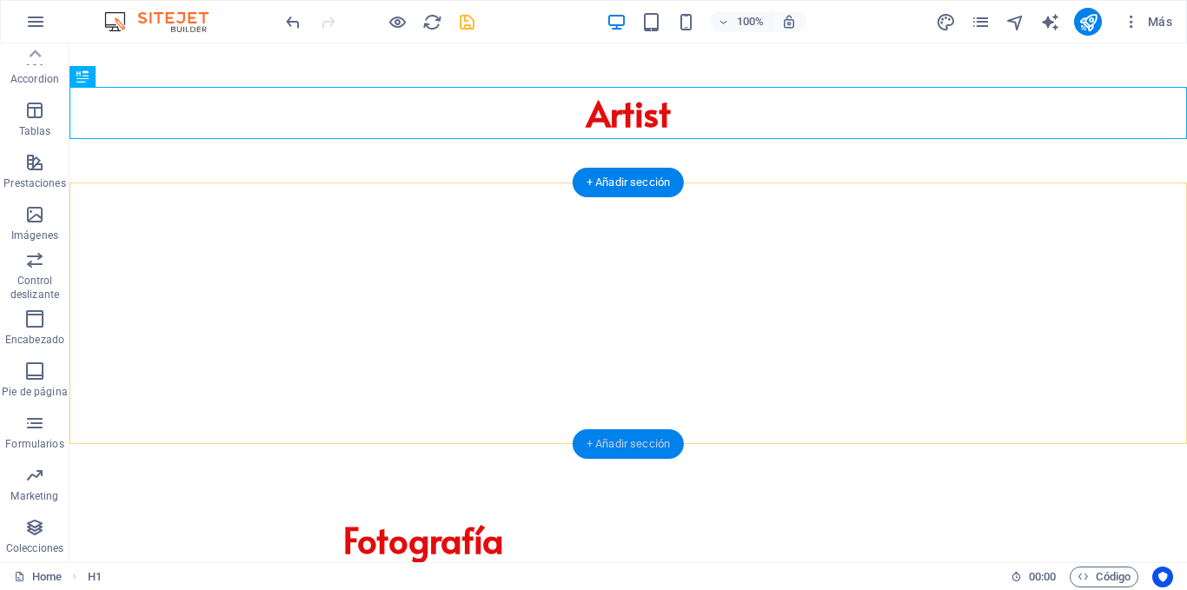
click at [639, 443] on div "+ Añadir sección" at bounding box center [628, 444] width 111 height 30
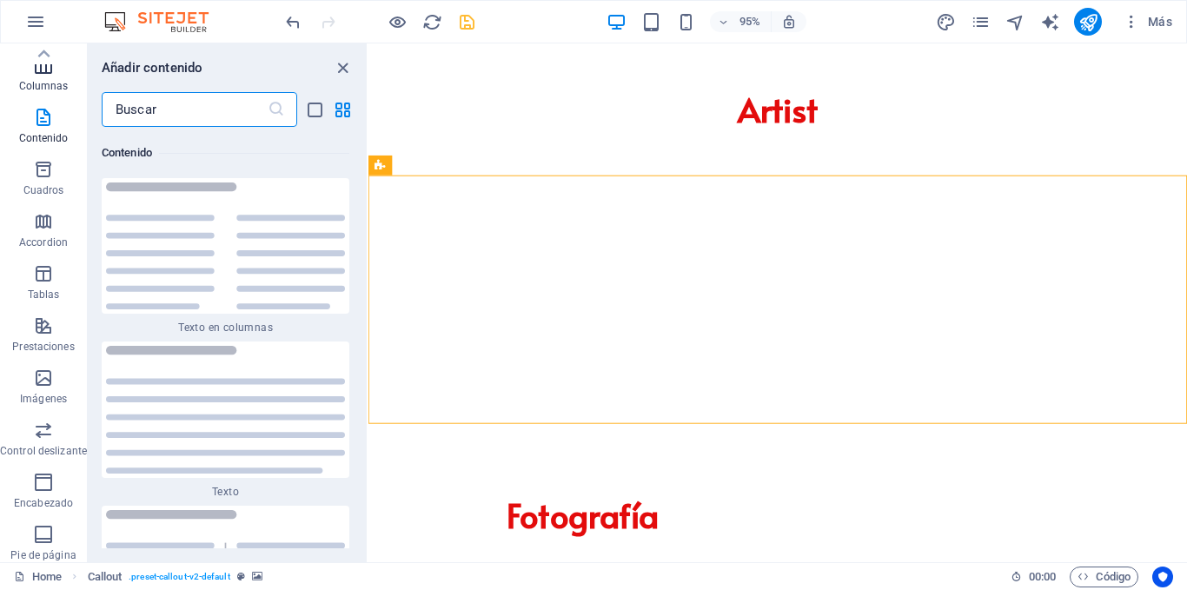
scroll to position [0, 0]
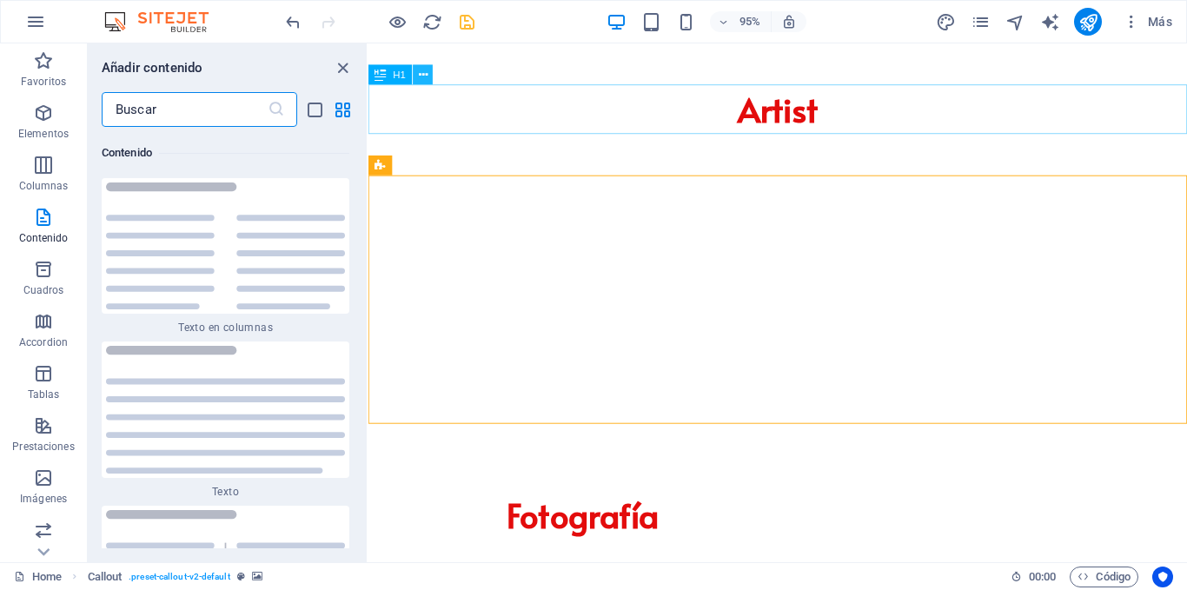
click at [422, 77] on icon at bounding box center [423, 74] width 9 height 17
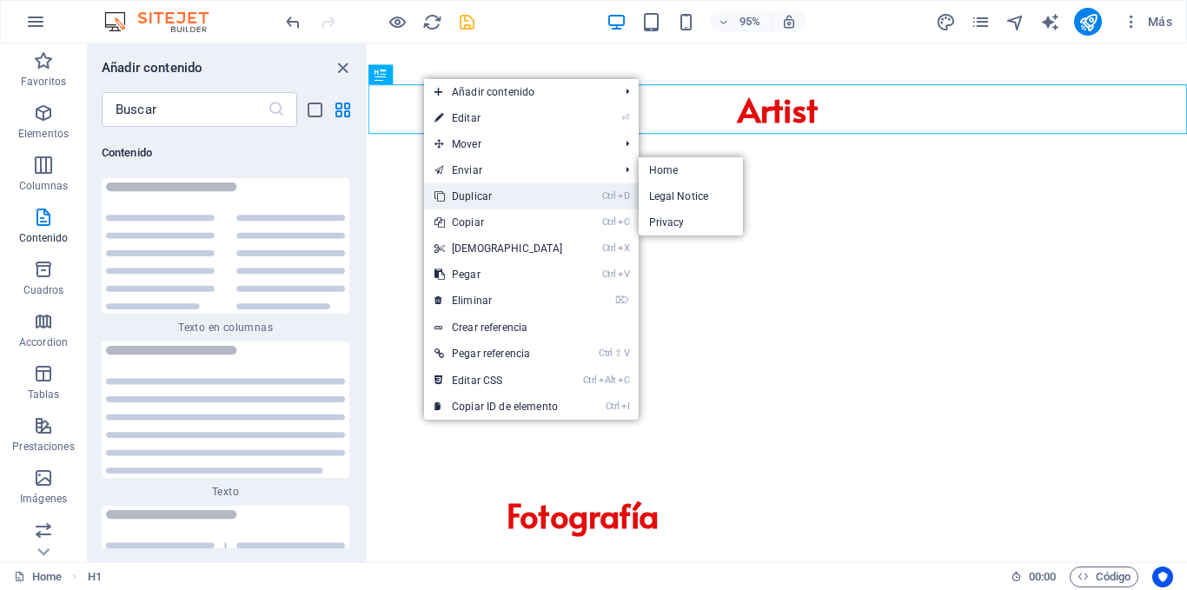
click at [477, 188] on link "Ctrl D Duplicar" at bounding box center [498, 196] width 149 height 26
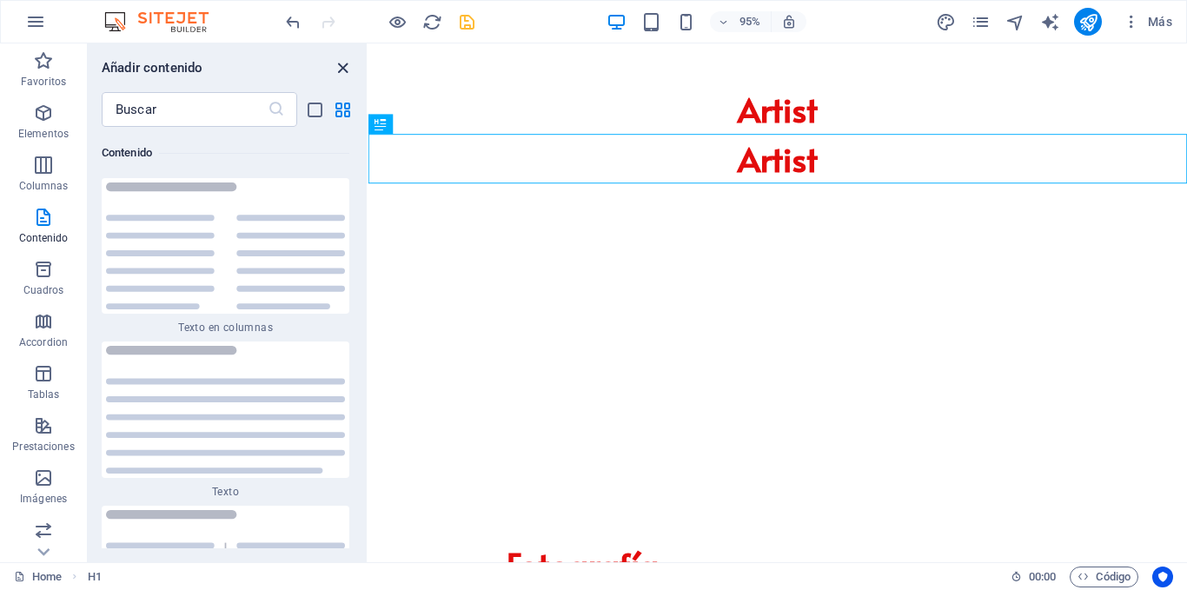
click at [345, 70] on icon "close panel" at bounding box center [343, 68] width 20 height 20
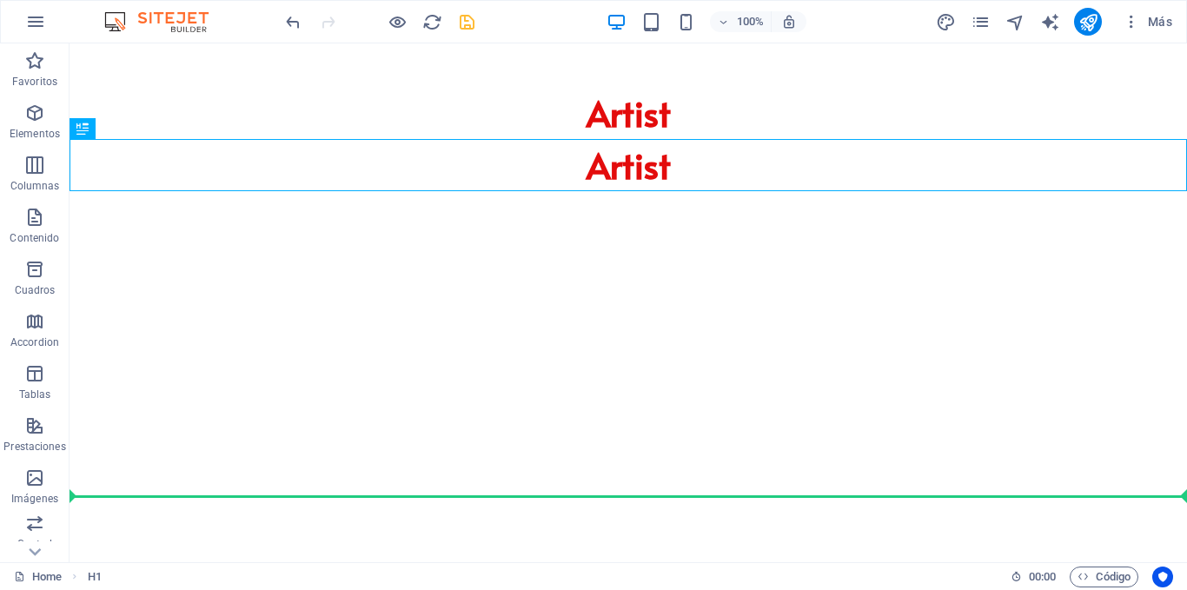
drag, startPoint x: 173, startPoint y: 170, endPoint x: 220, endPoint y: 505, distance: 337.9
click at [298, 498] on html "Skip to main content Artist Artist Fotografía New Text-Element BUTTON" at bounding box center [629, 400] width 1118 height 714
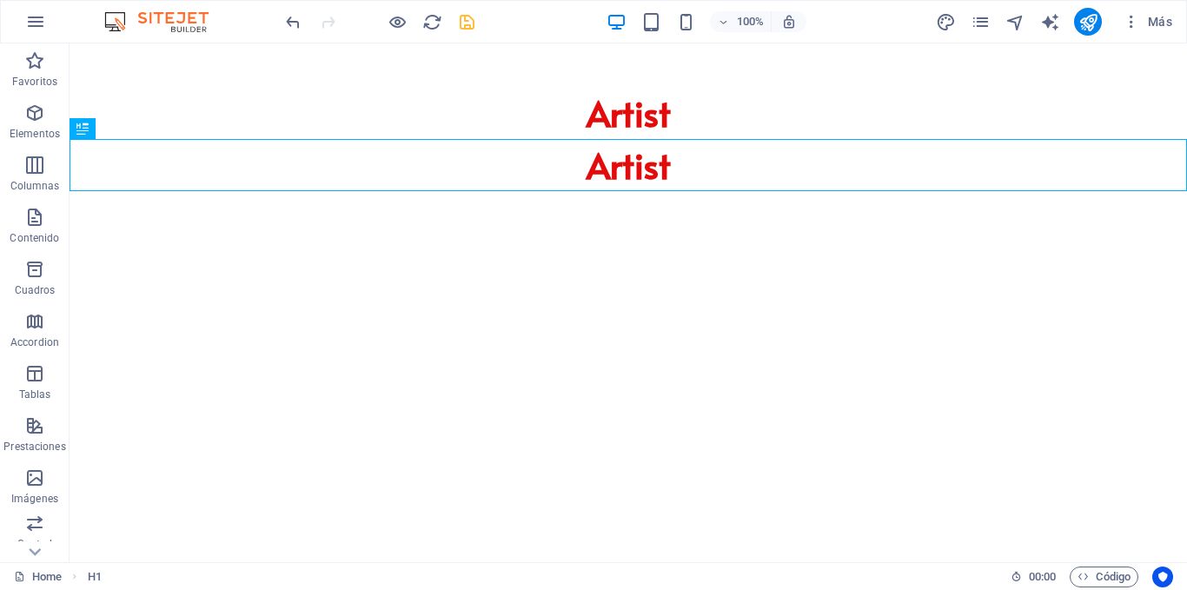
drag, startPoint x: 155, startPoint y: 176, endPoint x: 123, endPoint y: 402, distance: 229.0
click at [461, 17] on icon "save" at bounding box center [467, 22] width 20 height 20
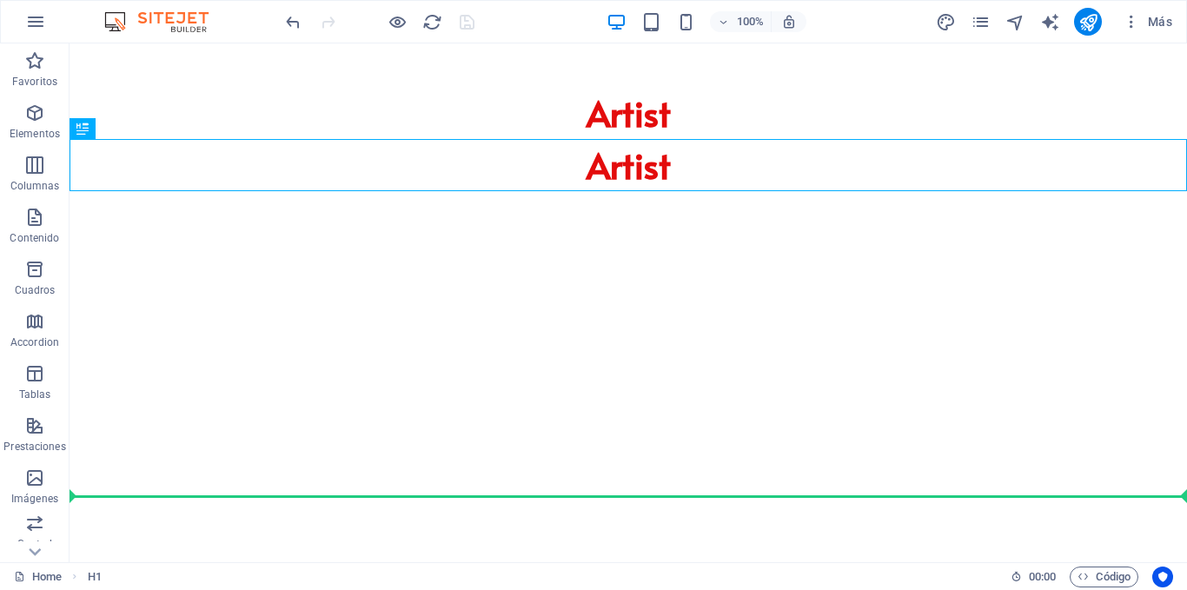
drag, startPoint x: 151, startPoint y: 173, endPoint x: 132, endPoint y: 522, distance: 349.1
click at [296, 531] on html "Skip to main content Artist Artist Fotografía New Text-Element BUTTON" at bounding box center [629, 400] width 1118 height 714
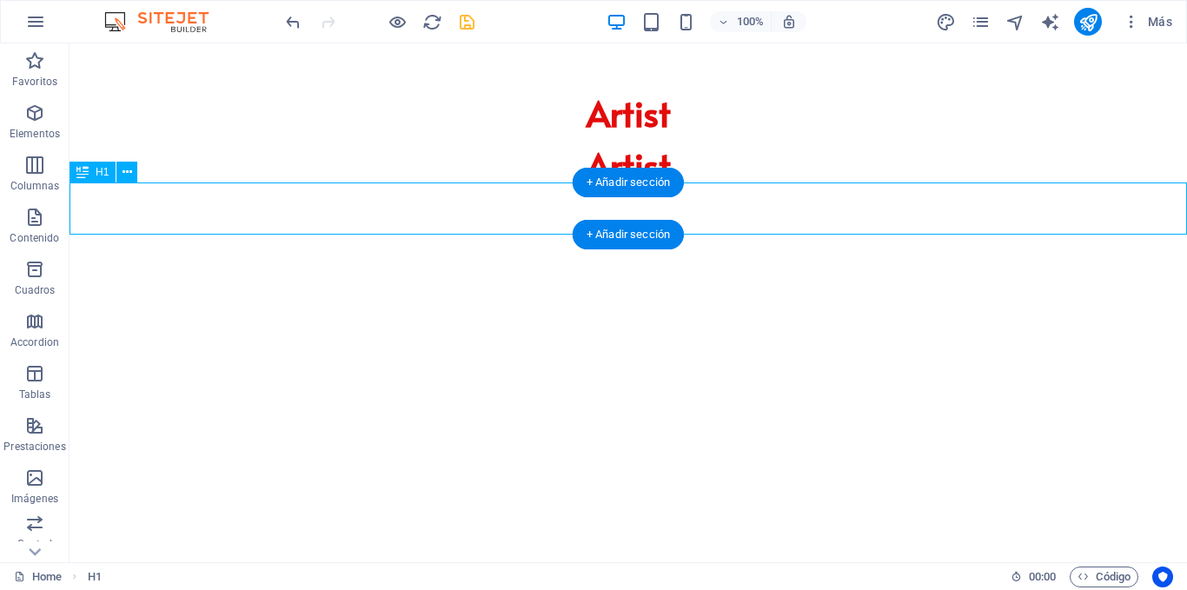
click at [183, 216] on div "Artist Artist Fotografía New Text-Element BUTTON" at bounding box center [629, 400] width 1118 height 714
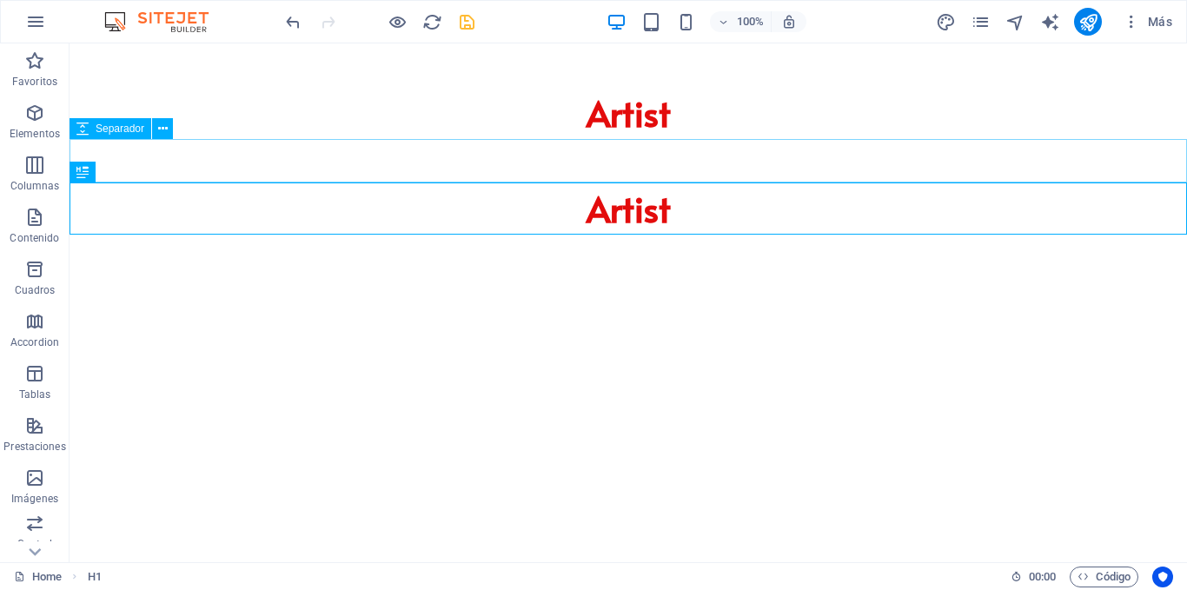
click at [117, 130] on span "Separador" at bounding box center [120, 128] width 49 height 10
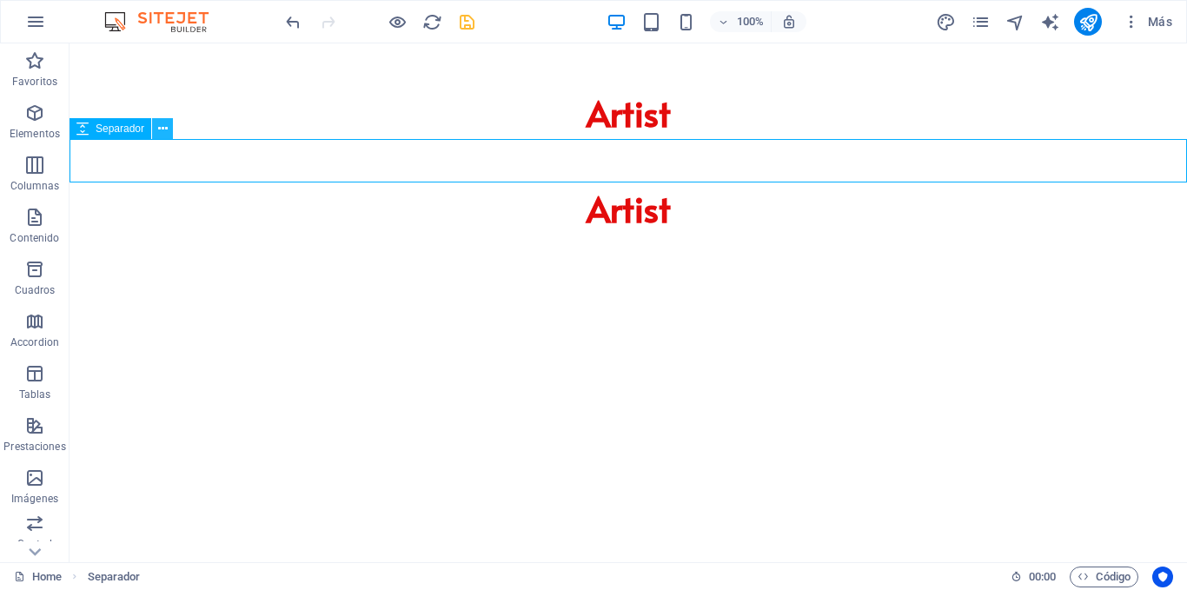
click at [164, 132] on icon at bounding box center [163, 129] width 10 height 18
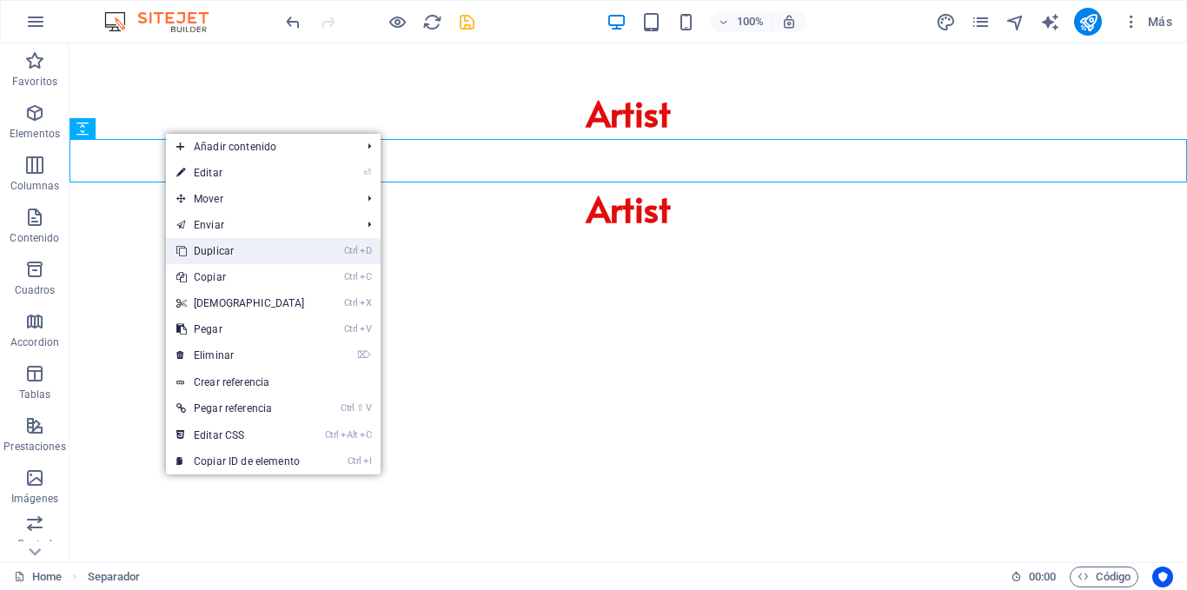
click at [236, 249] on link "Ctrl D Duplicar" at bounding box center [240, 251] width 149 height 26
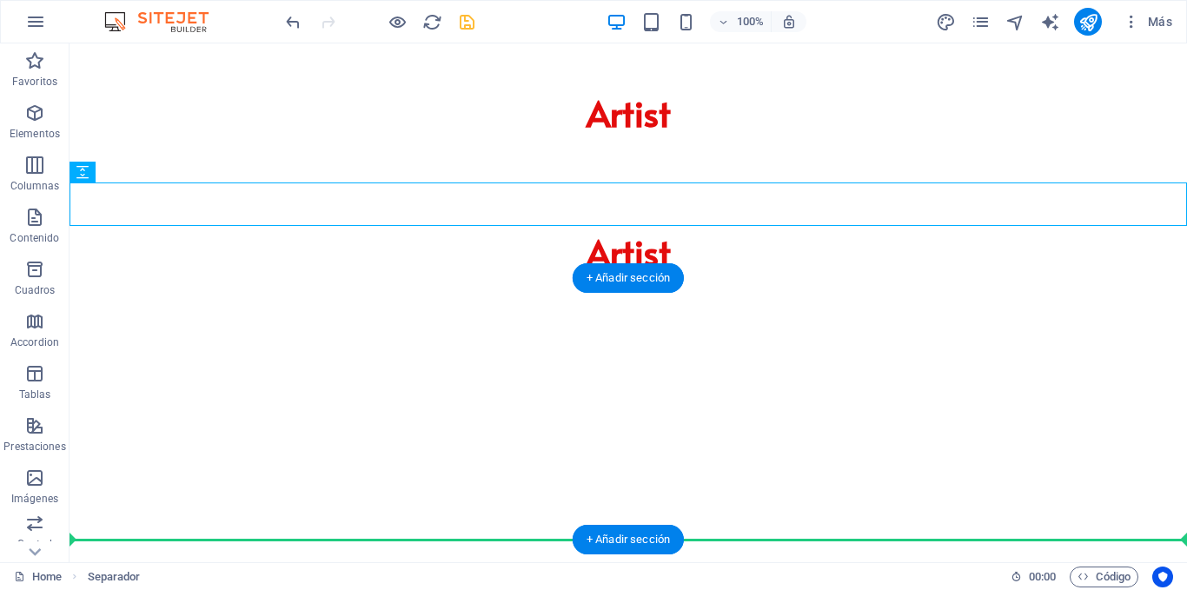
drag, startPoint x: 167, startPoint y: 216, endPoint x: 180, endPoint y: 521, distance: 305.4
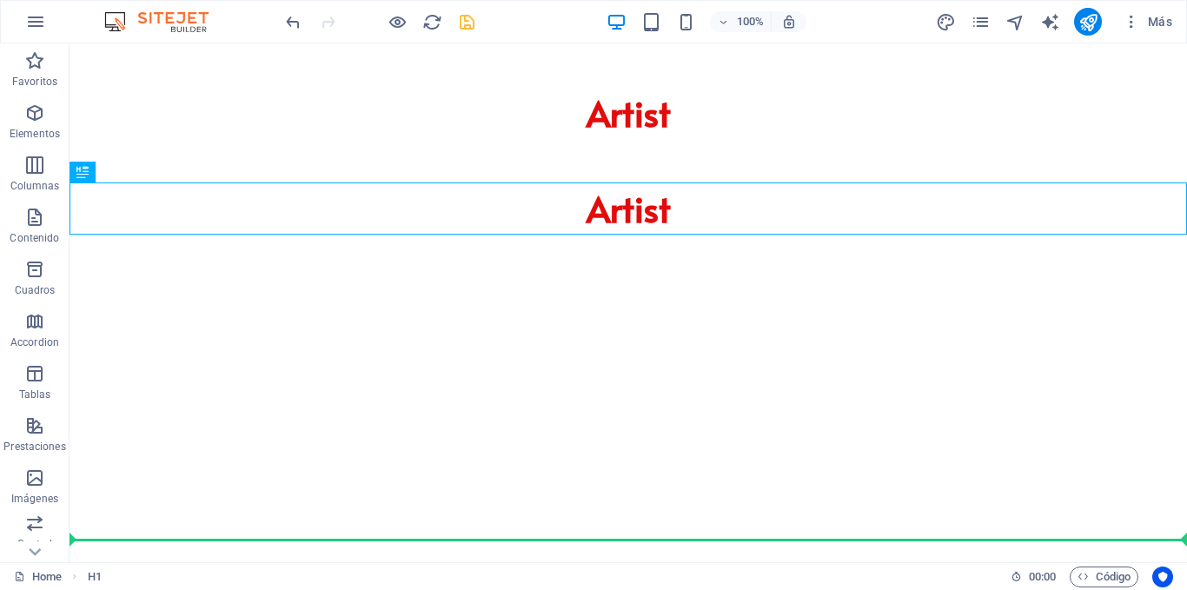
drag, startPoint x: 160, startPoint y: 216, endPoint x: 148, endPoint y: 560, distance: 344.4
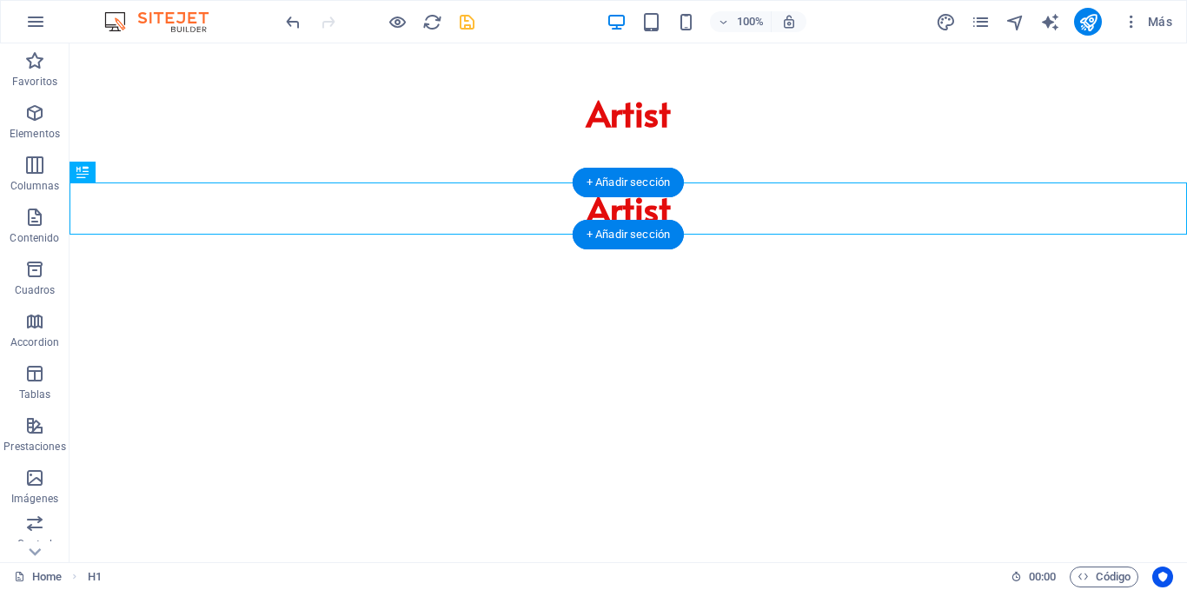
click at [224, 208] on div "Artist" at bounding box center [629, 209] width 1118 height 52
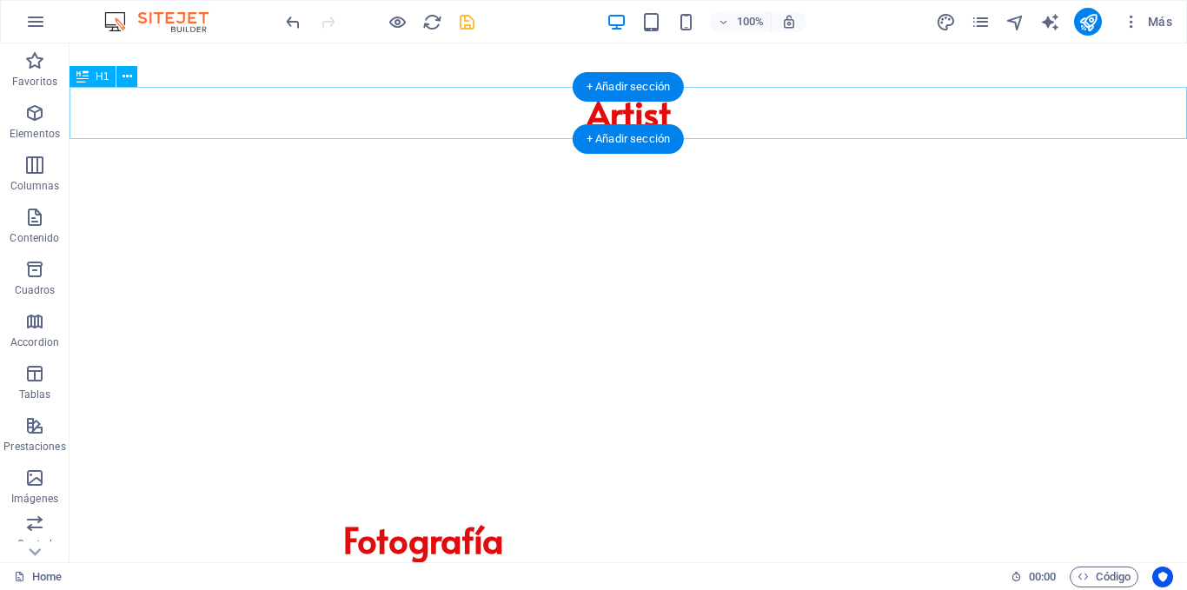
click at [236, 119] on div "Artist" at bounding box center [629, 113] width 1118 height 52
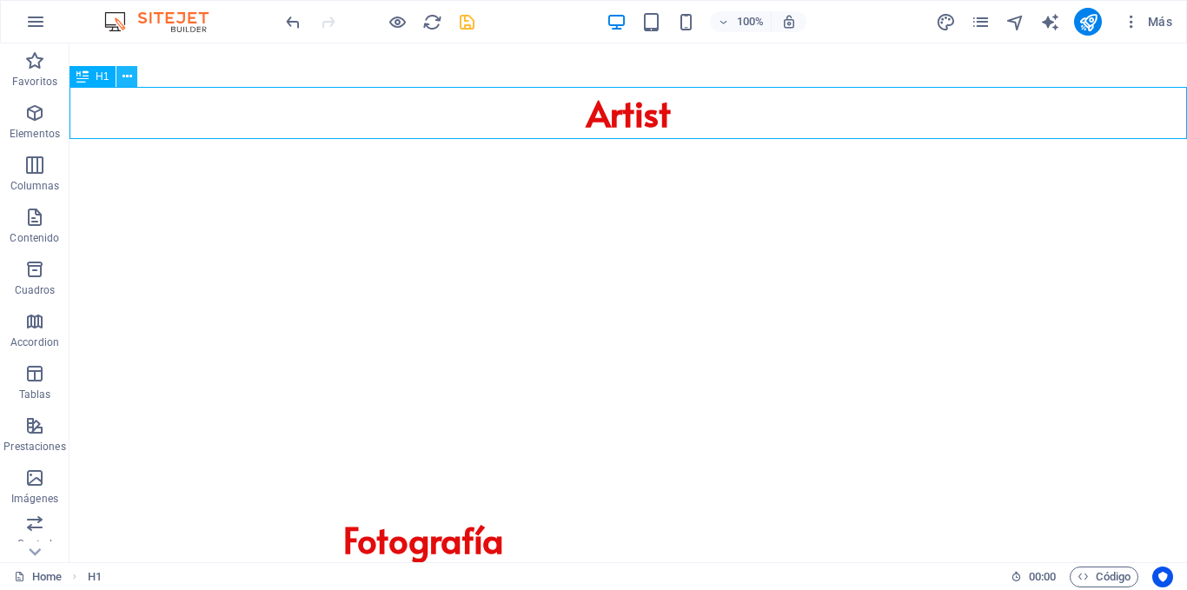
click at [123, 75] on icon at bounding box center [128, 77] width 10 height 18
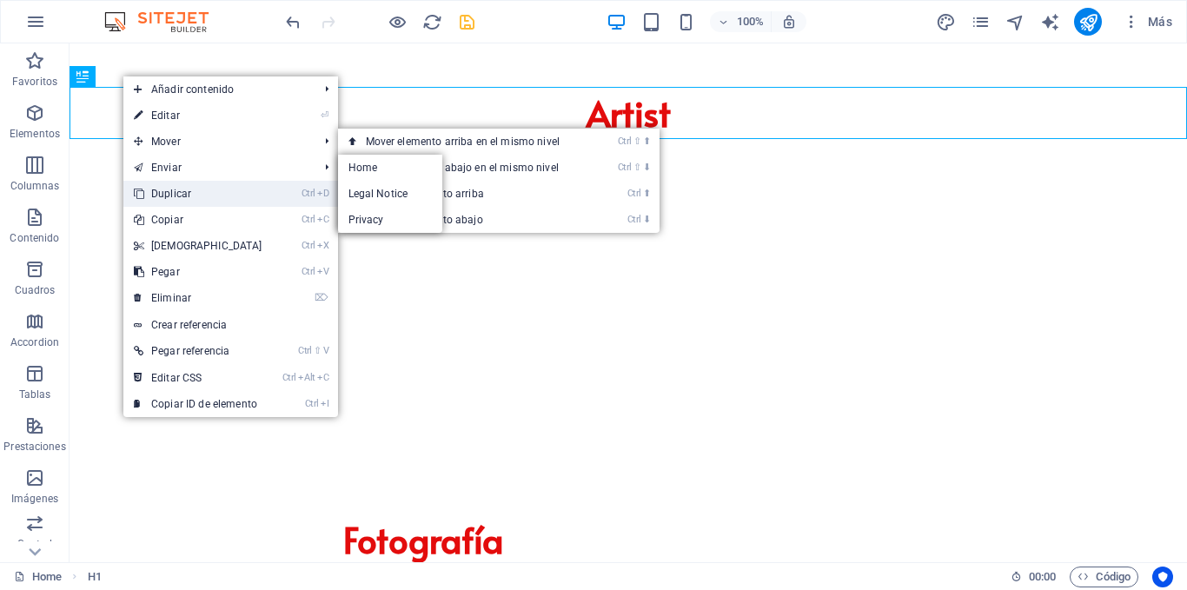
click at [168, 187] on link "Ctrl D Duplicar" at bounding box center [197, 194] width 149 height 26
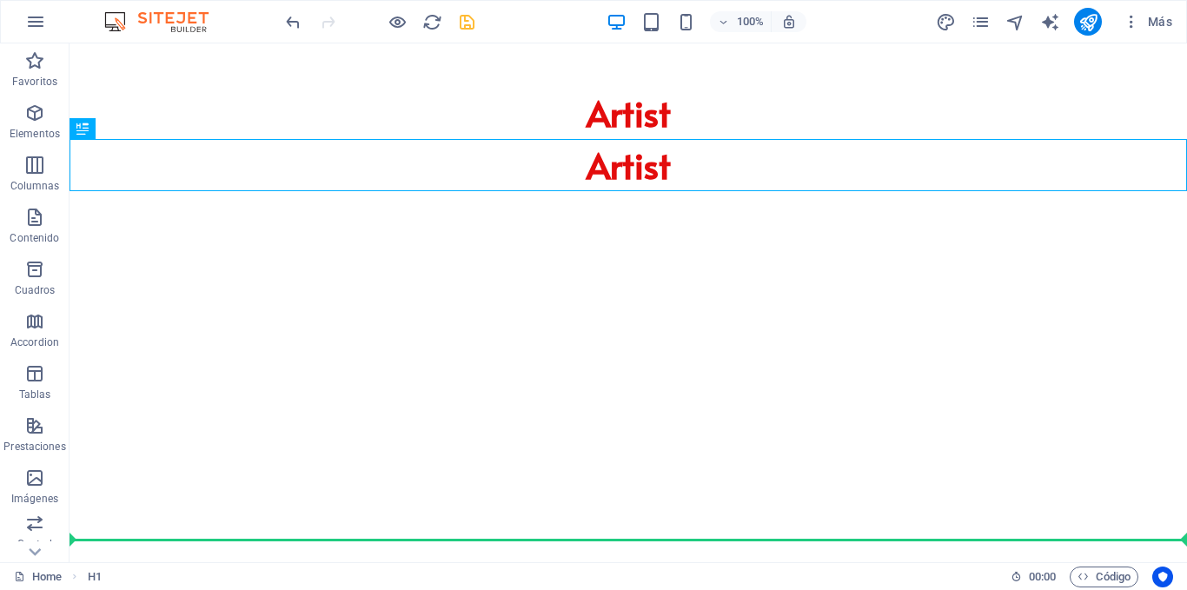
drag, startPoint x: 90, startPoint y: 130, endPoint x: 158, endPoint y: 568, distance: 442.4
click at [158, 562] on section "Favoritos Elementos Columnas Contenido Cuadros Accordion Tablas Prestaciones Im…" at bounding box center [593, 302] width 1187 height 519
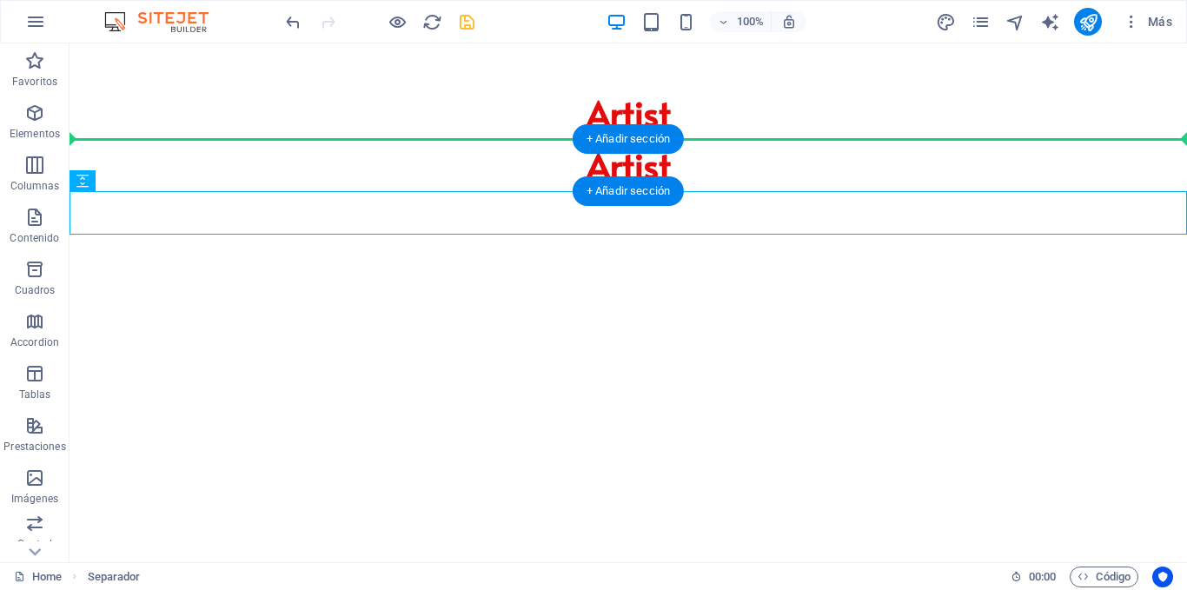
drag, startPoint x: 181, startPoint y: 227, endPoint x: 110, endPoint y: 160, distance: 97.8
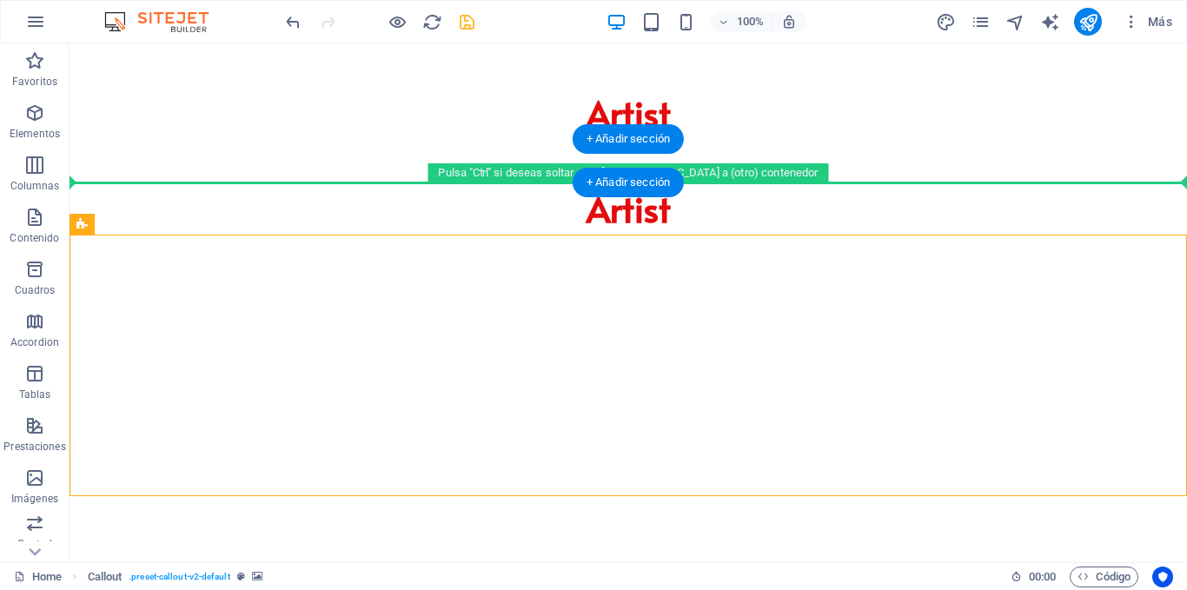
drag, startPoint x: 158, startPoint y: 271, endPoint x: 93, endPoint y: 180, distance: 112.2
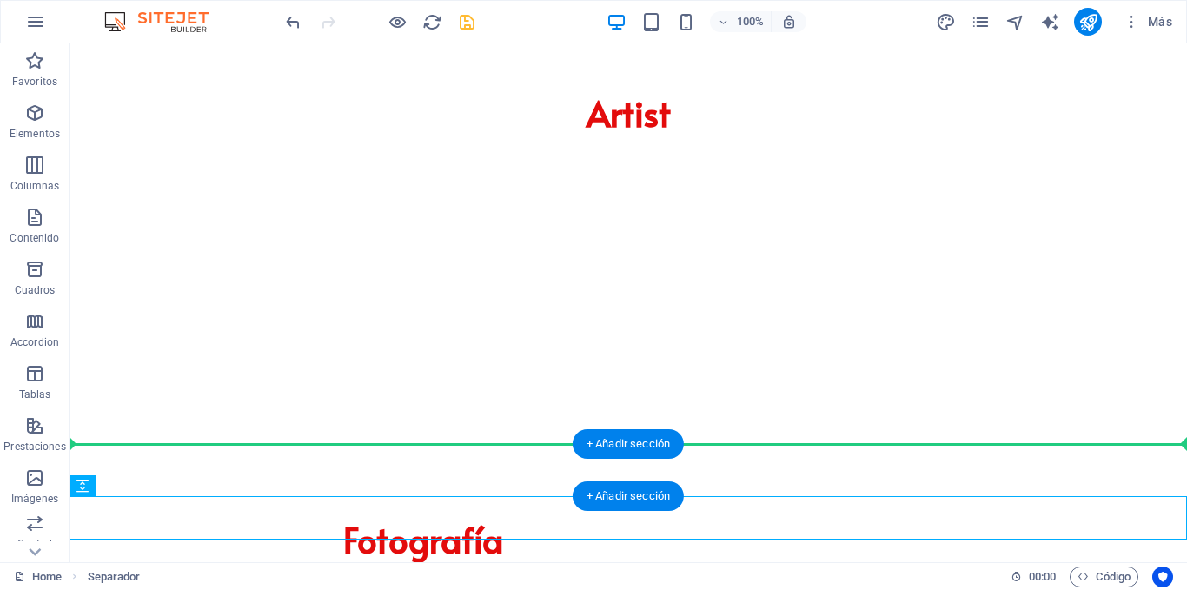
drag, startPoint x: 196, startPoint y: 534, endPoint x: 130, endPoint y: 448, distance: 109.0
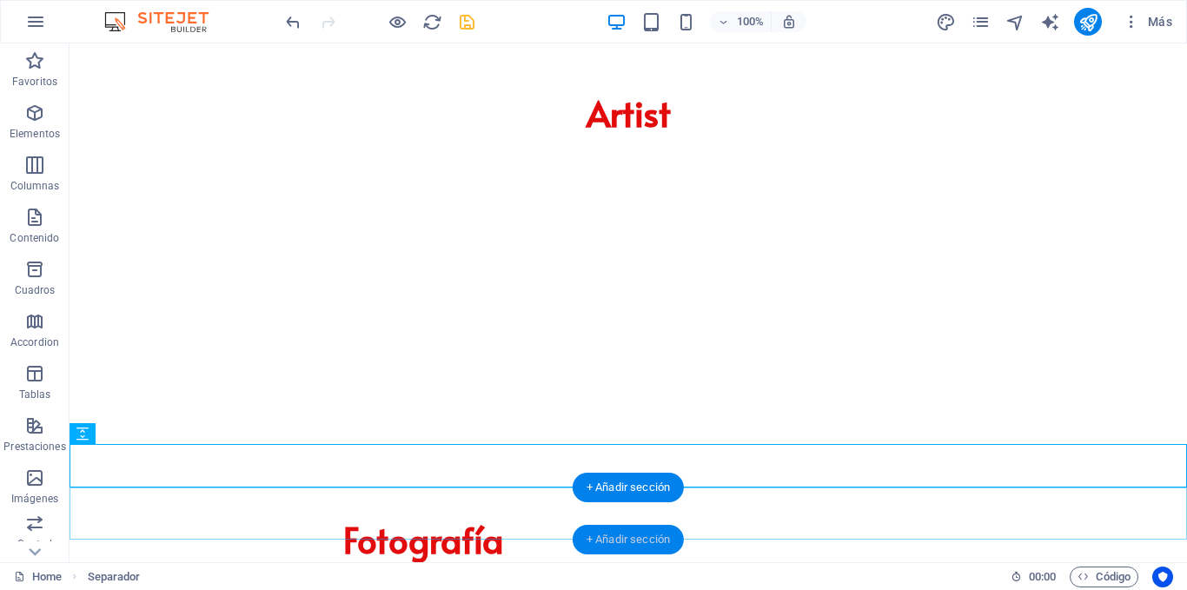
click at [641, 525] on div "+ Añadir sección" at bounding box center [628, 540] width 111 height 30
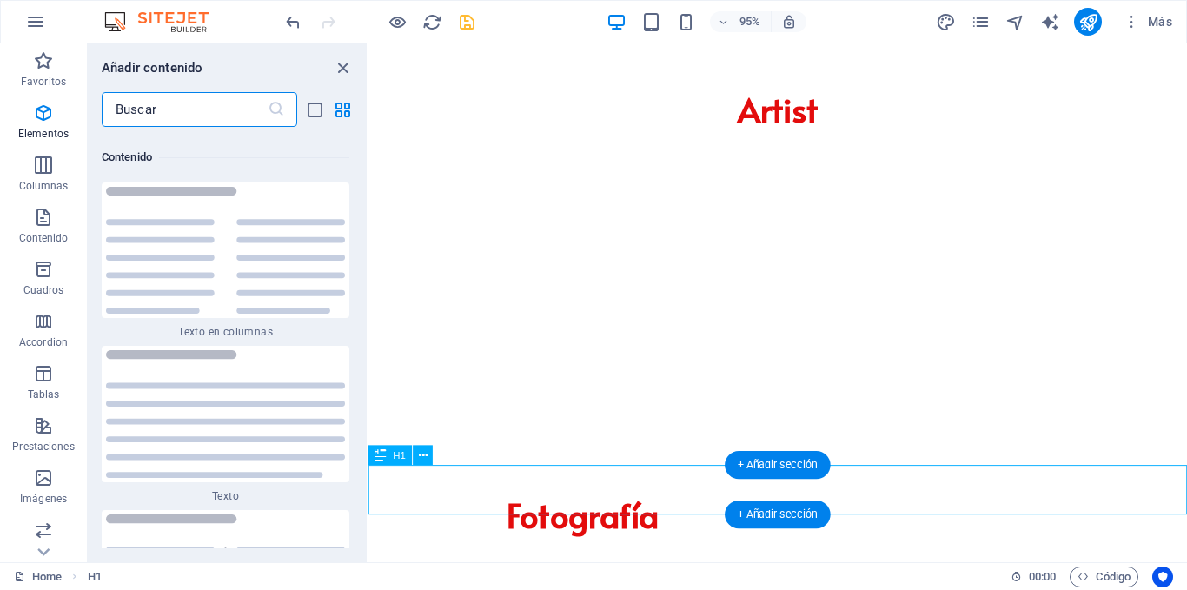
scroll to position [6038, 0]
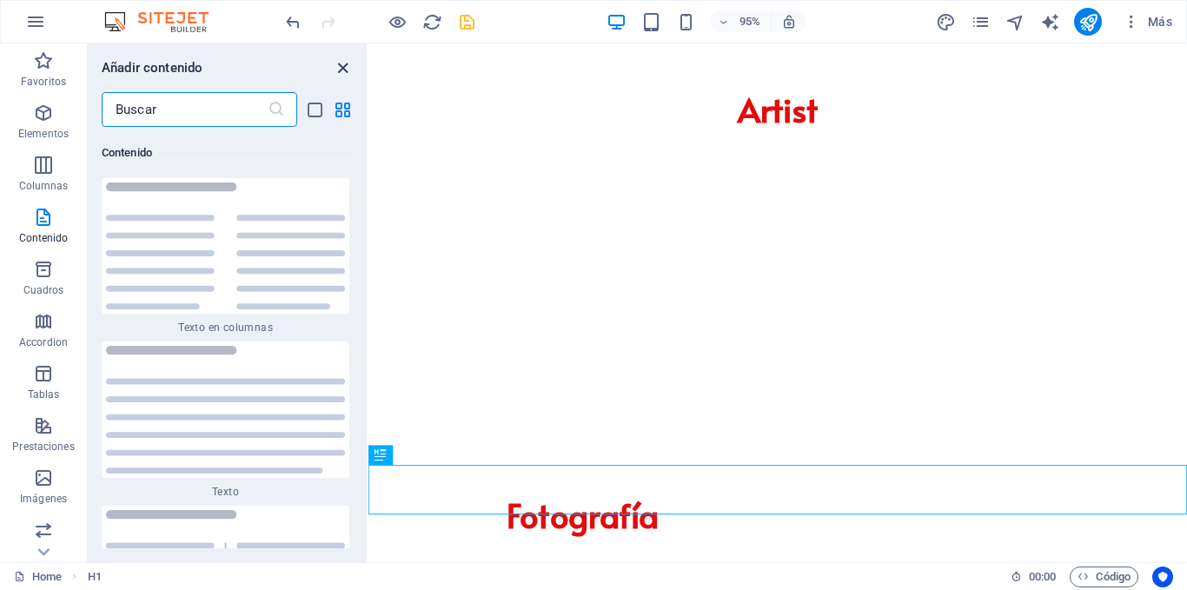
click at [346, 69] on icon "close panel" at bounding box center [343, 68] width 20 height 20
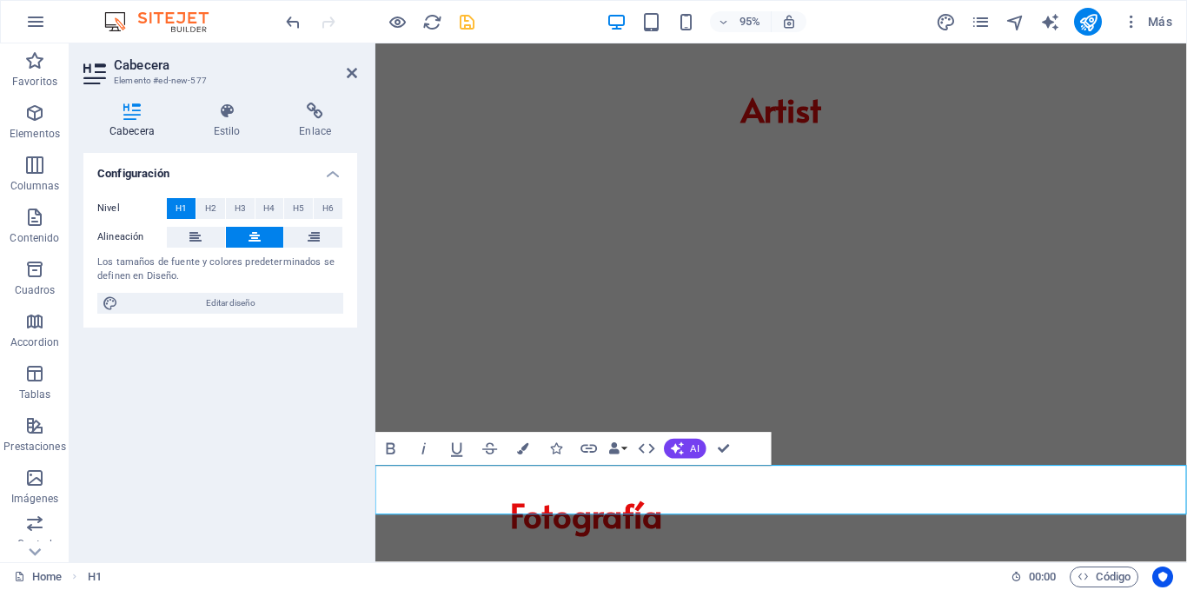
drag, startPoint x: 721, startPoint y: 451, endPoint x: 639, endPoint y: 416, distance: 89.6
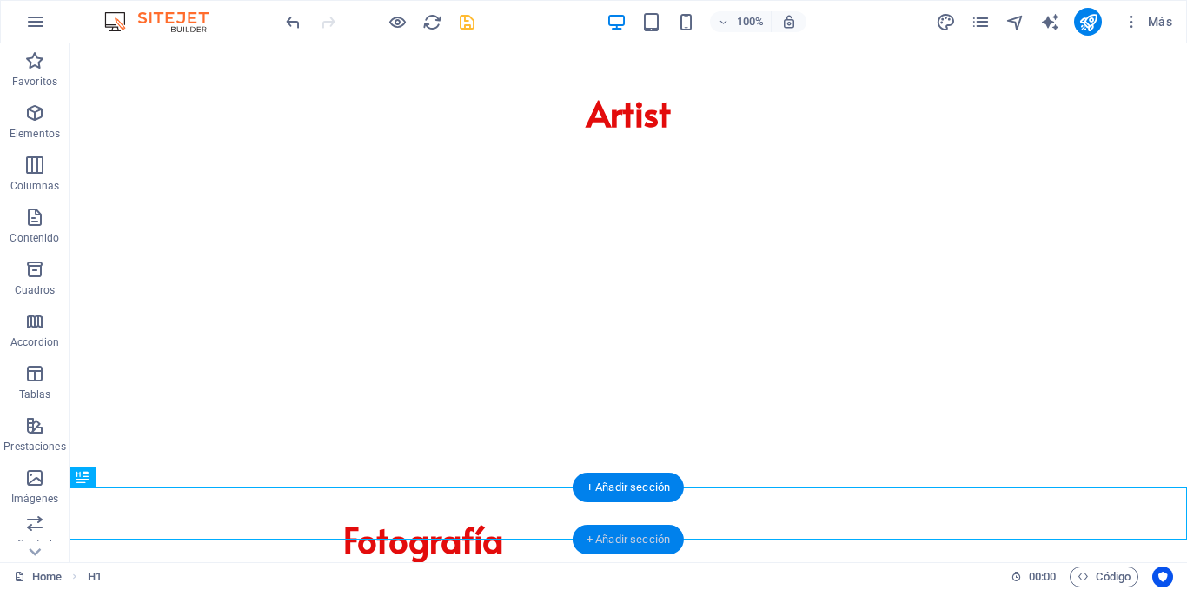
drag, startPoint x: 615, startPoint y: 545, endPoint x: 247, endPoint y: 495, distance: 371.8
click at [615, 545] on div "+ Añadir sección" at bounding box center [628, 540] width 111 height 30
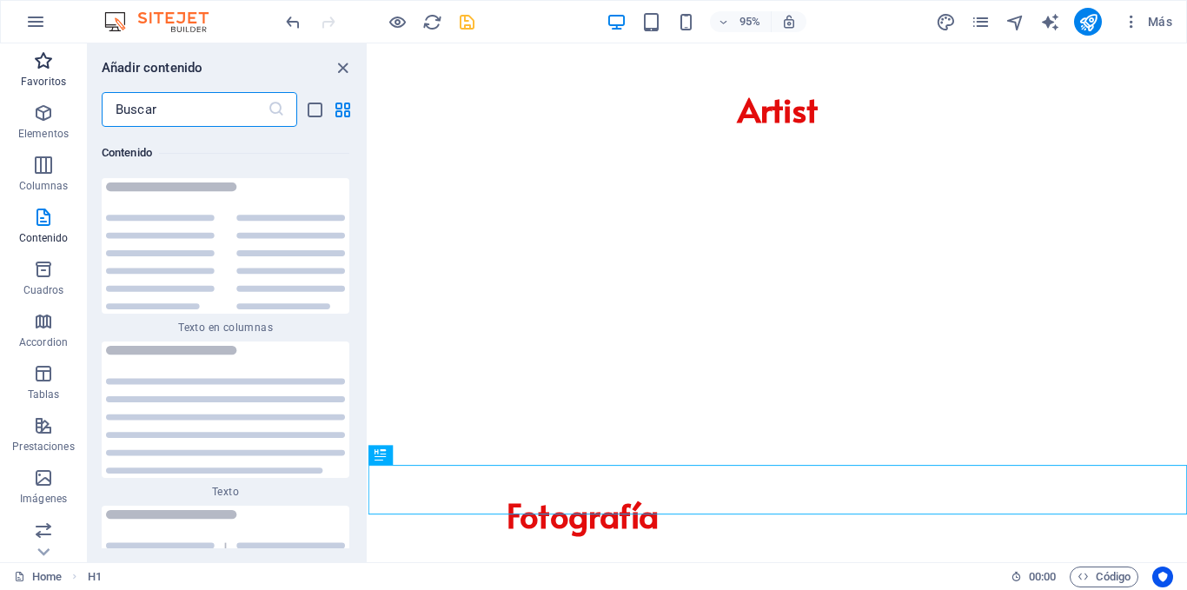
click at [42, 70] on icon "button" at bounding box center [43, 60] width 21 height 21
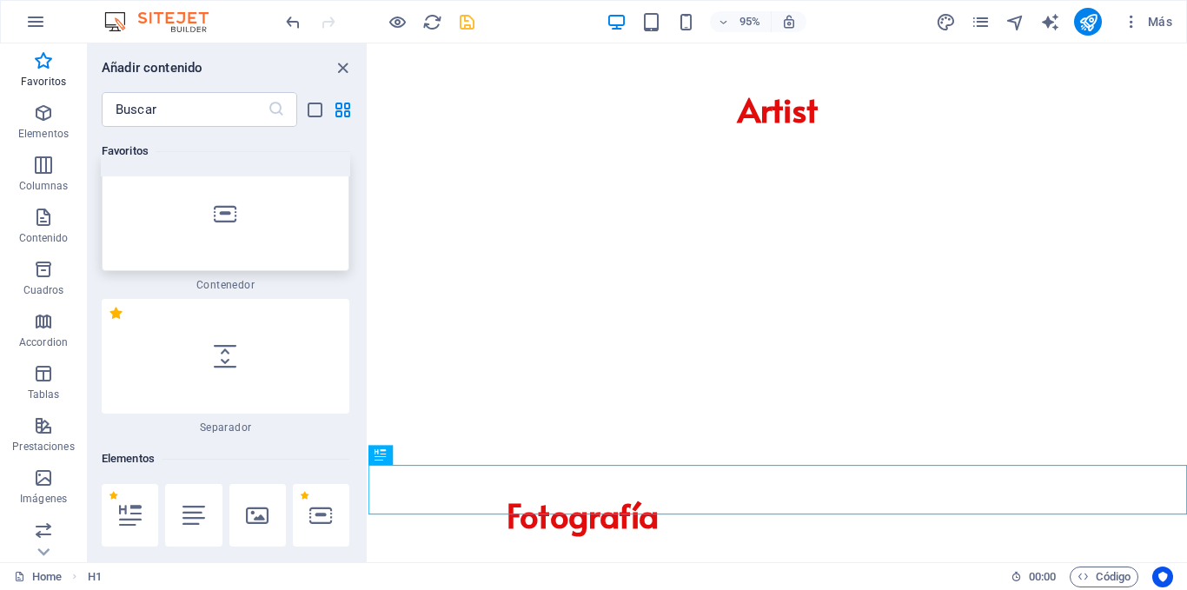
scroll to position [174, 0]
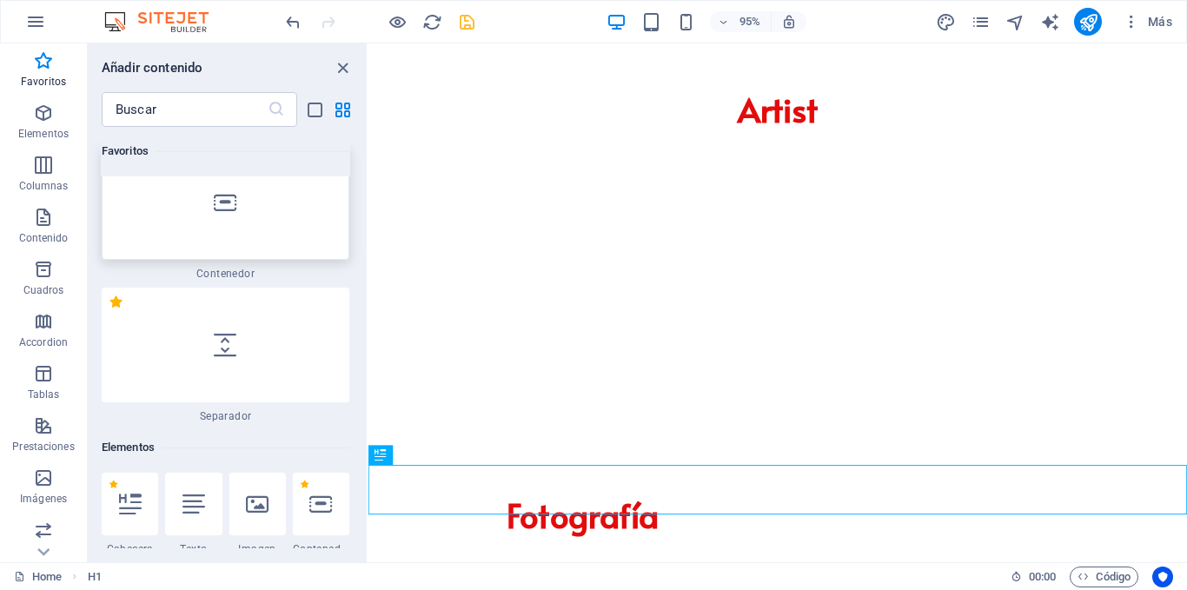
click at [236, 241] on div at bounding box center [226, 202] width 248 height 115
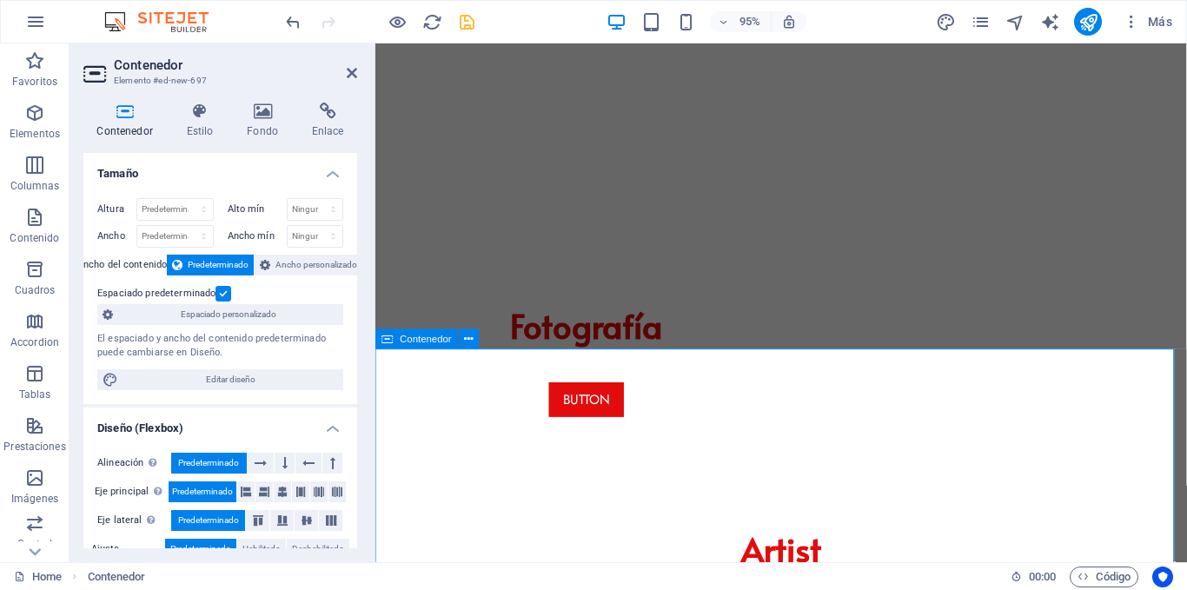
scroll to position [213, 0]
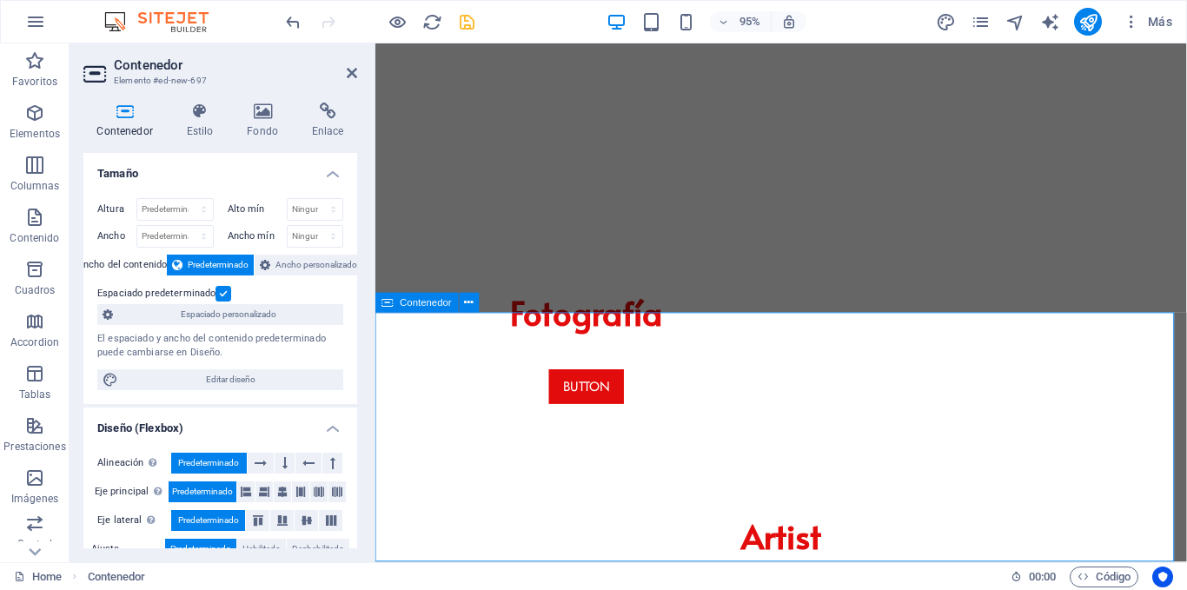
click at [269, 118] on icon at bounding box center [263, 111] width 58 height 17
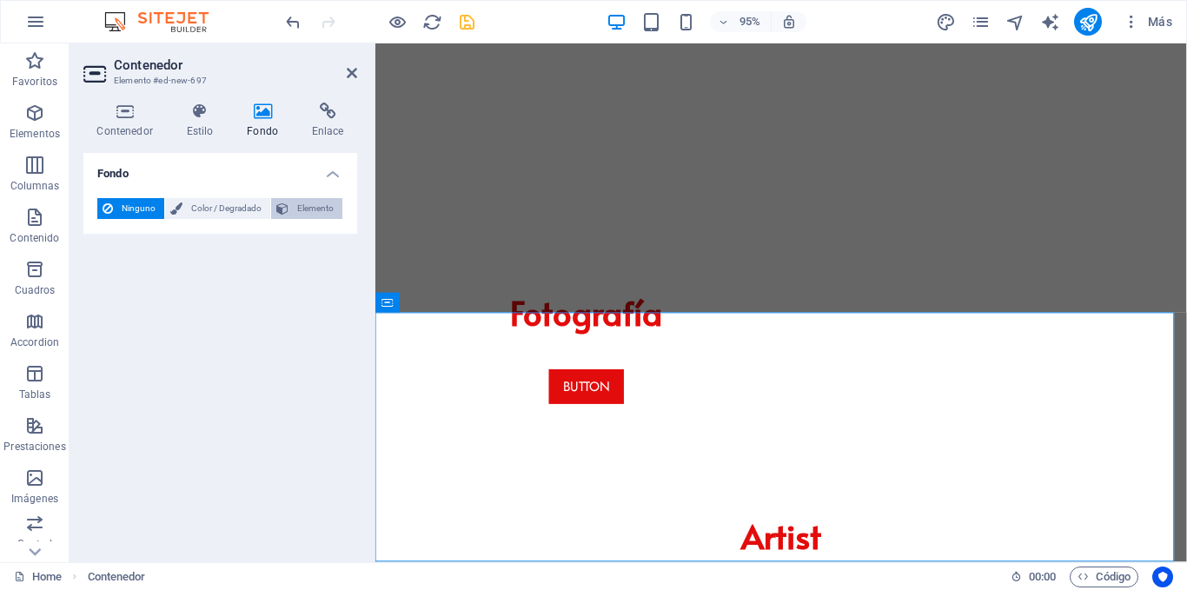
click at [289, 212] on button "Elemento" at bounding box center [306, 208] width 71 height 21
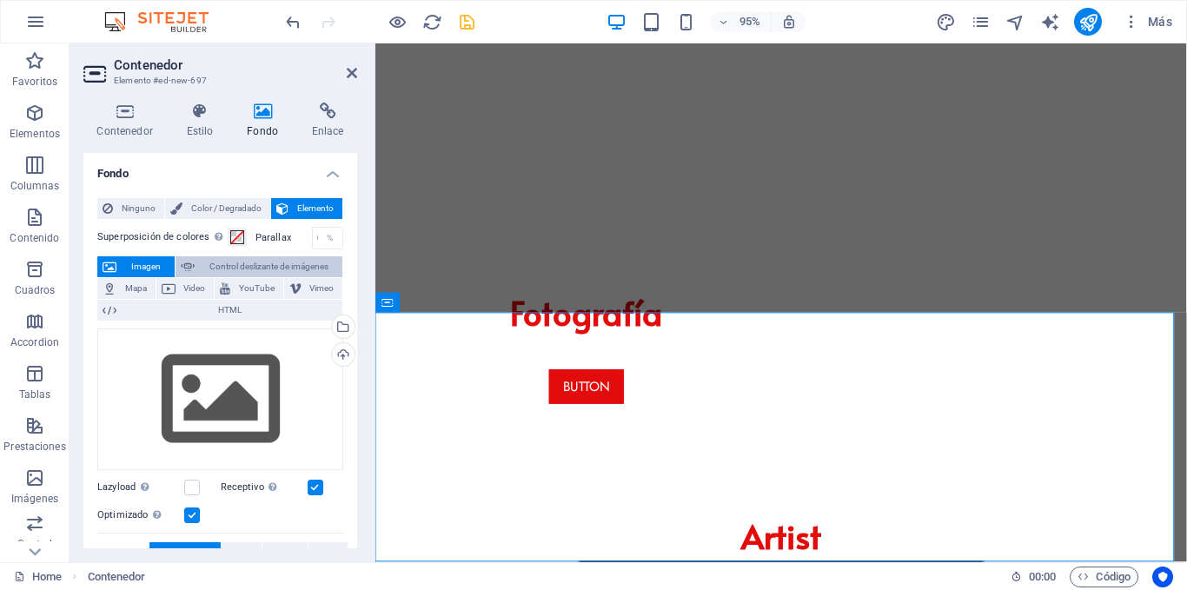
click at [276, 269] on span "Control deslizante de imágenes" at bounding box center [268, 266] width 137 height 21
select select "ms"
select select "s"
select select "progressive"
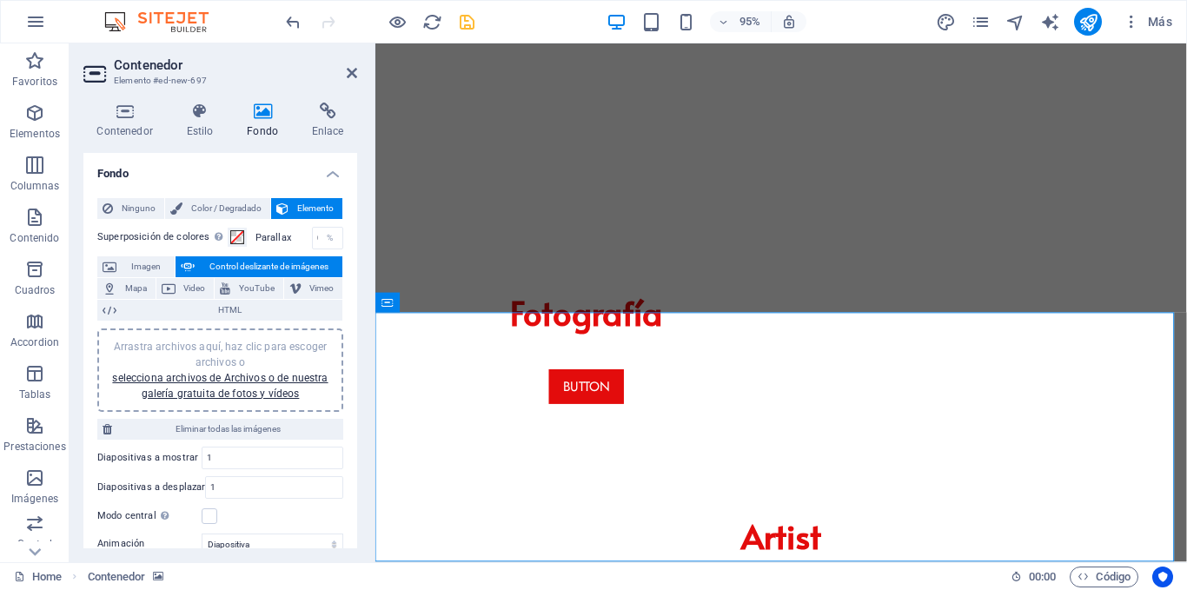
click at [236, 386] on div "Arrastra archivos aquí, haz clic para escoger archivos o selecciona archivos de…" at bounding box center [220, 370] width 225 height 63
click at [209, 389] on link "selecciona archivos de Archivos o de nuestra galería gratuita de fotos y vídeos" at bounding box center [220, 386] width 216 height 28
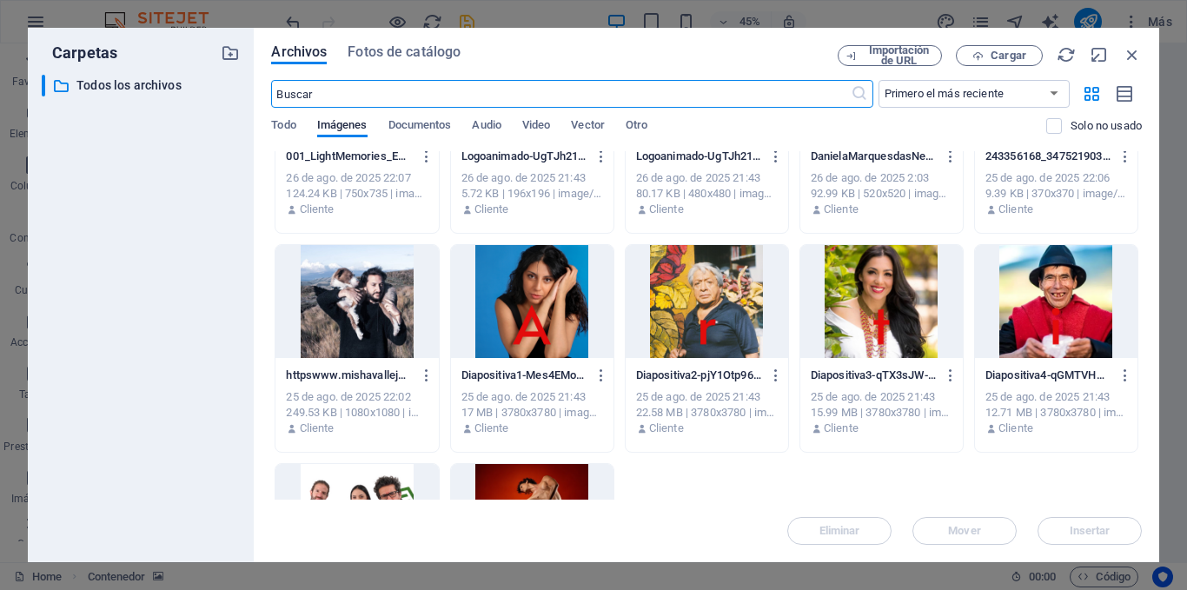
scroll to position [348, 0]
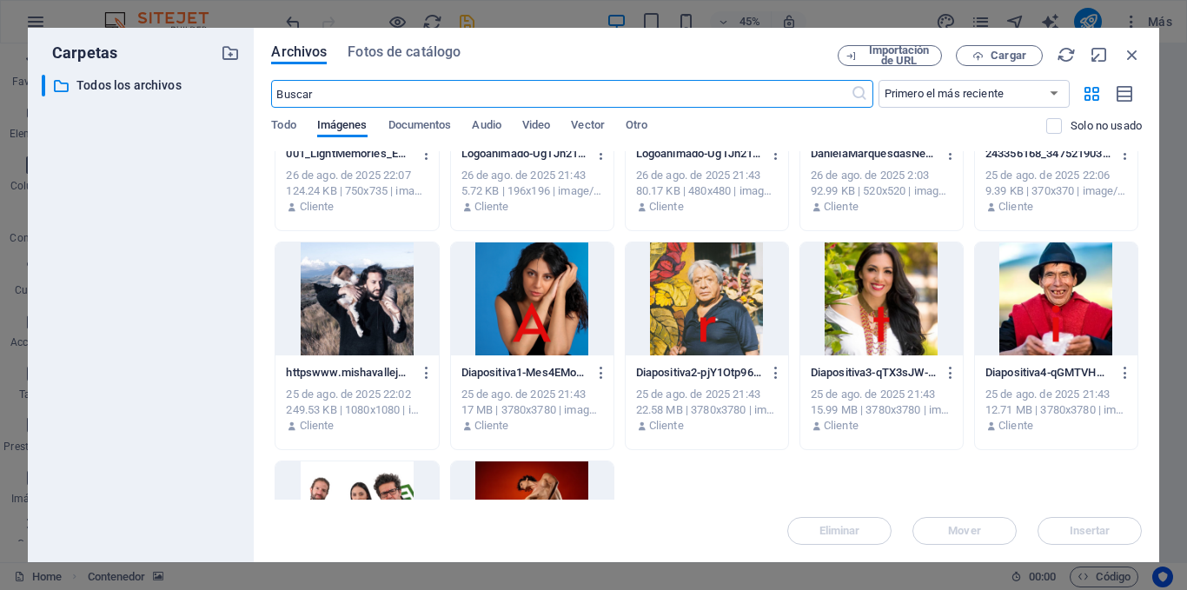
click at [854, 320] on div at bounding box center [882, 298] width 163 height 113
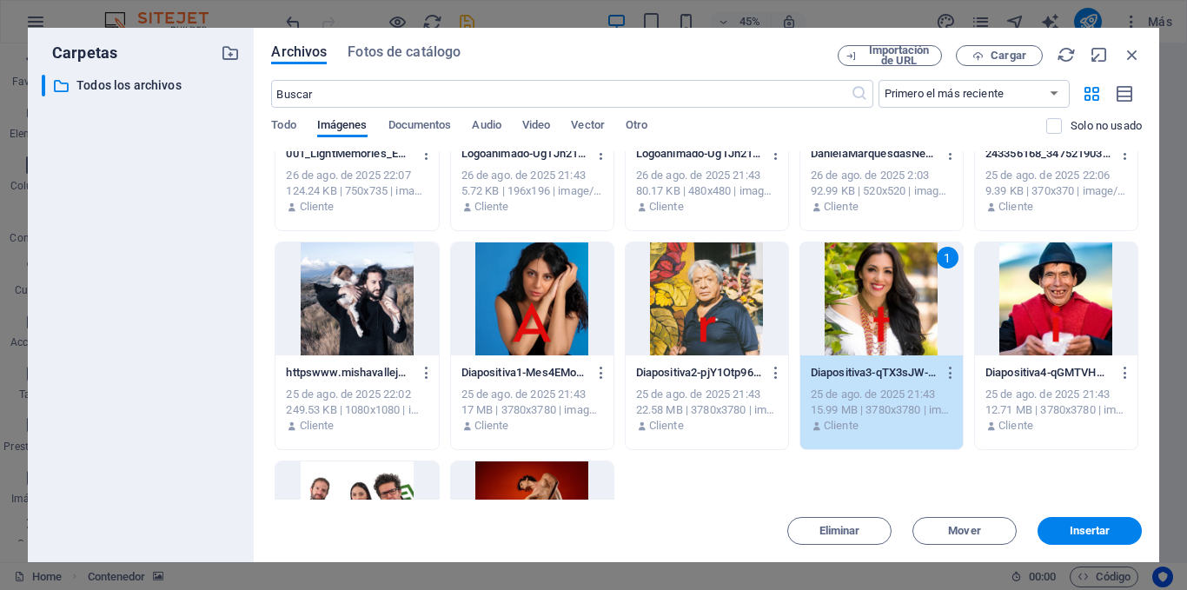
click at [854, 320] on div "1" at bounding box center [882, 298] width 163 height 113
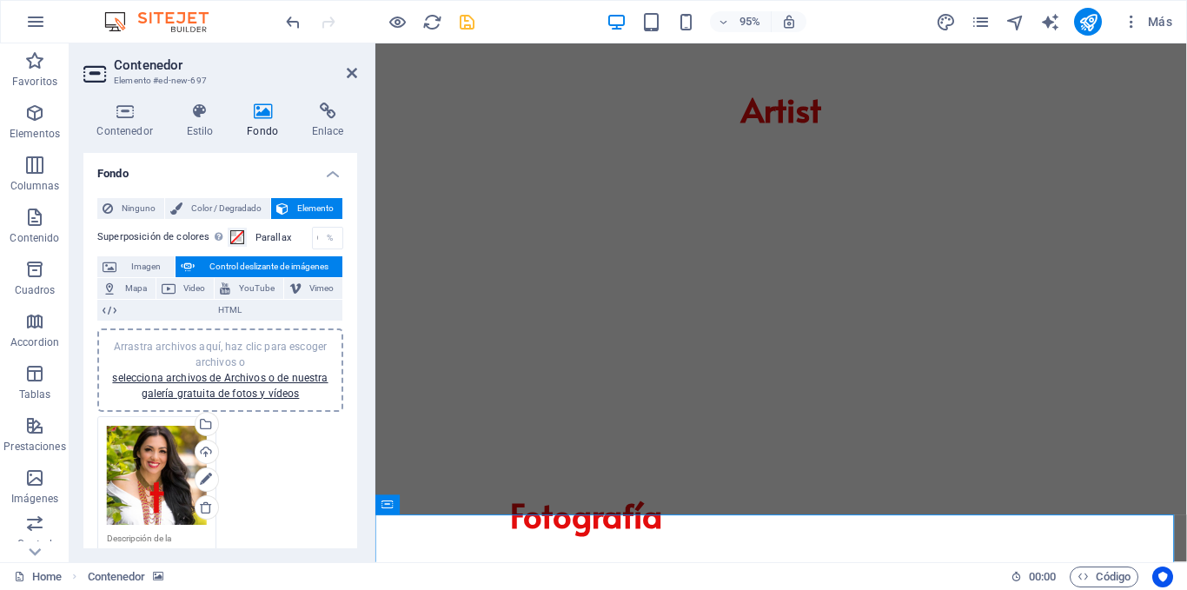
scroll to position [87, 0]
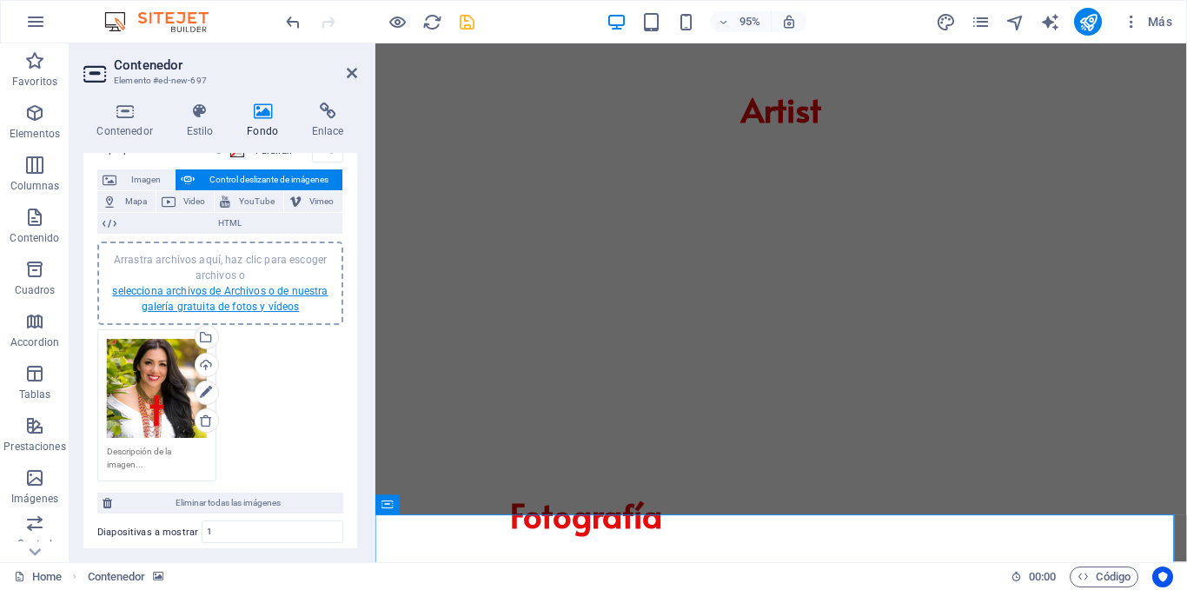
click at [257, 310] on link "selecciona archivos de Archivos o de nuestra galería gratuita de fotos y vídeos" at bounding box center [220, 299] width 216 height 28
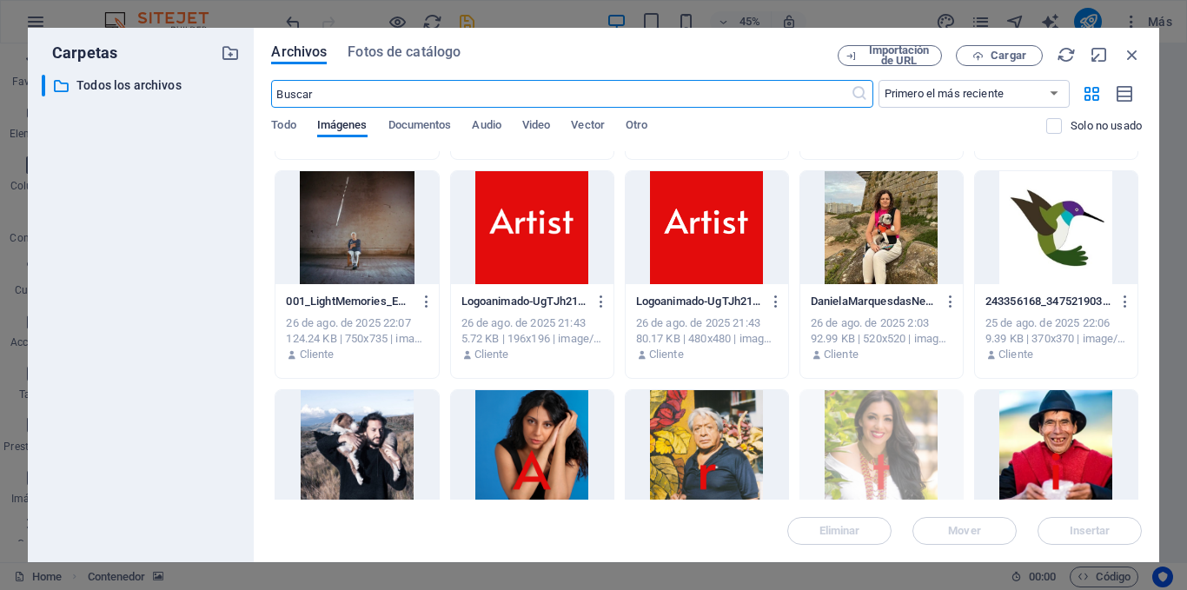
scroll to position [348, 0]
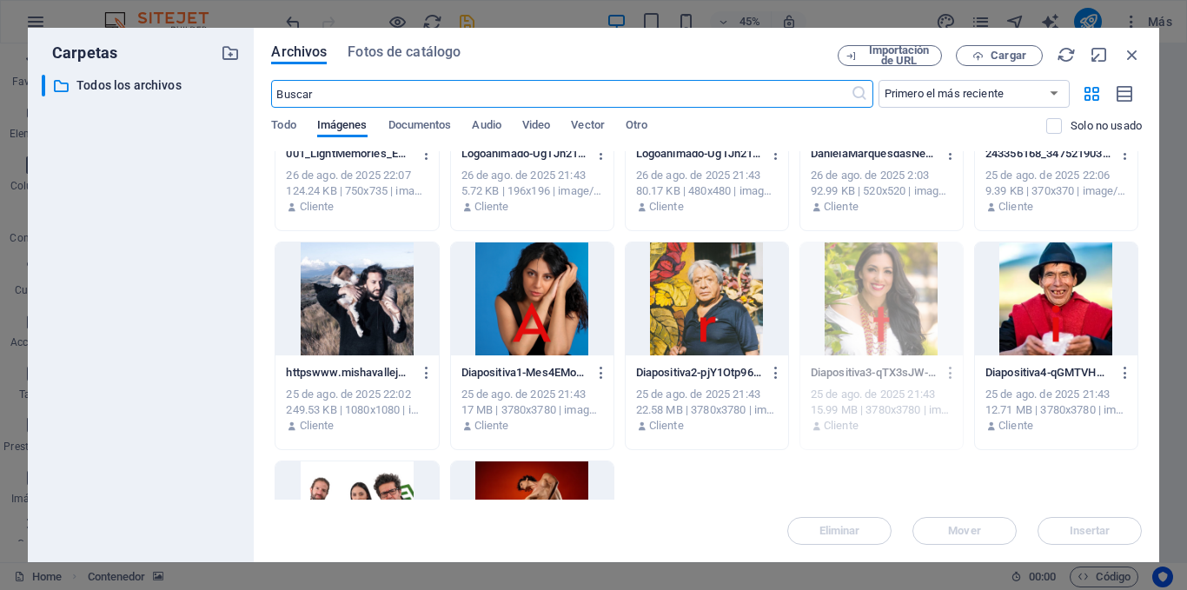
click at [1069, 319] on div at bounding box center [1056, 298] width 163 height 113
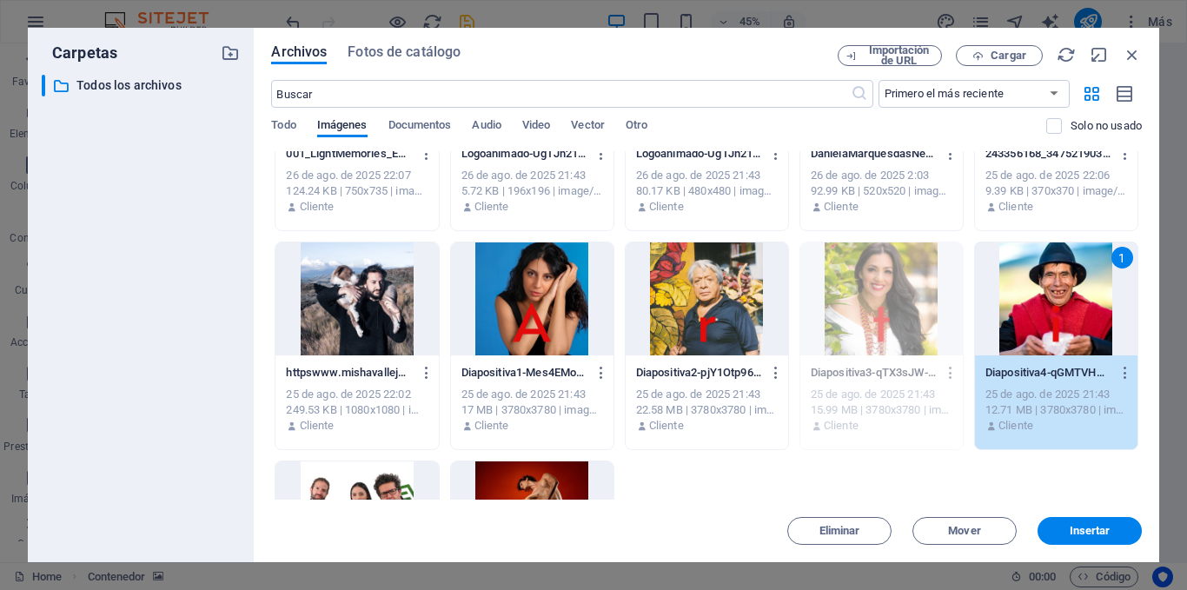
click at [1069, 319] on div "1" at bounding box center [1056, 298] width 163 height 113
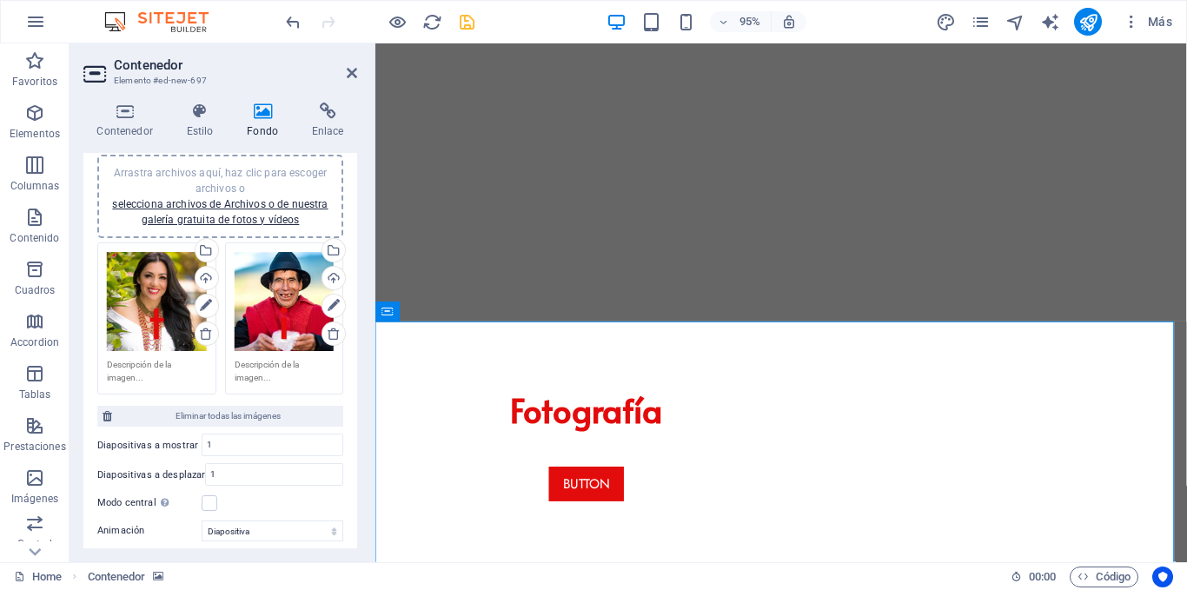
scroll to position [213, 0]
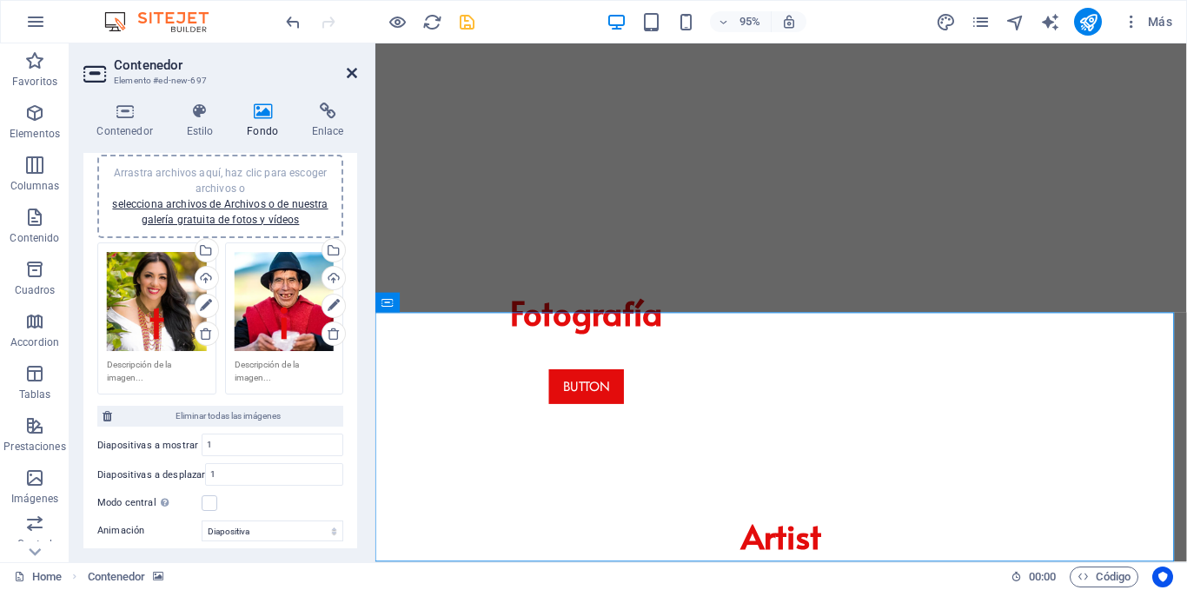
drag, startPoint x: 353, startPoint y: 71, endPoint x: 414, endPoint y: 171, distance: 117.0
click at [353, 71] on icon at bounding box center [352, 73] width 10 height 14
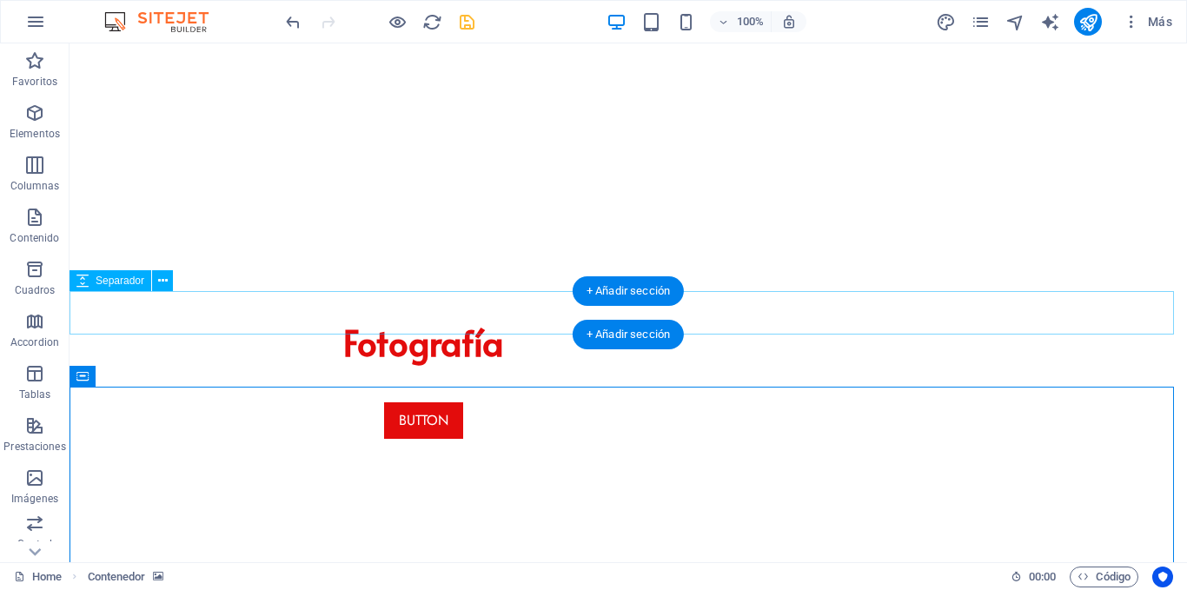
scroll to position [240, 0]
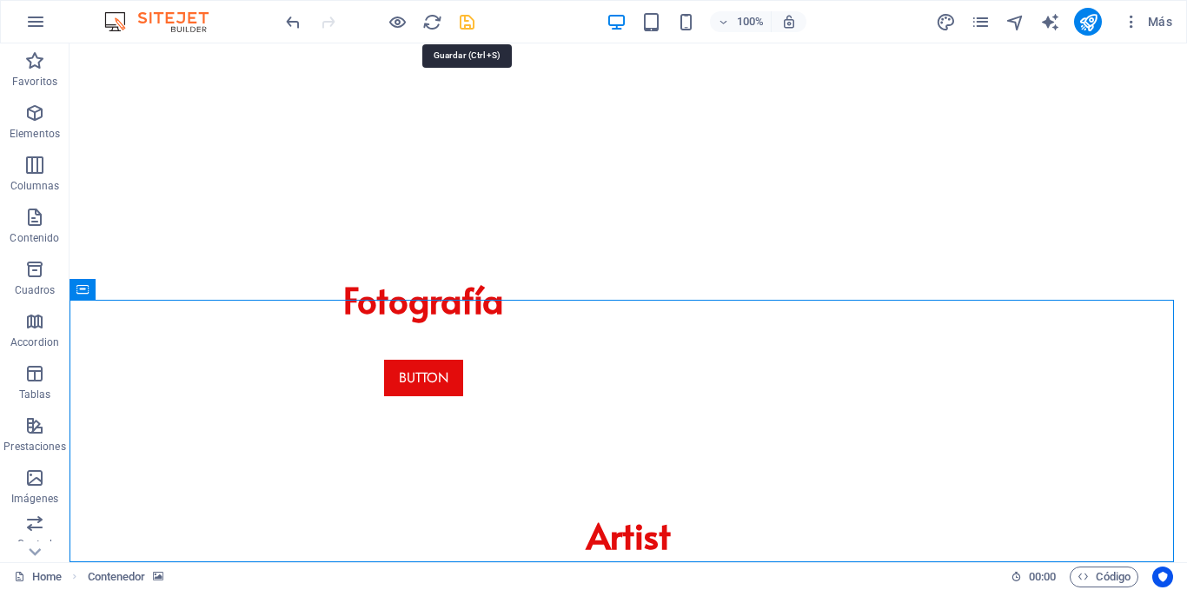
click at [473, 17] on icon "save" at bounding box center [467, 22] width 20 height 20
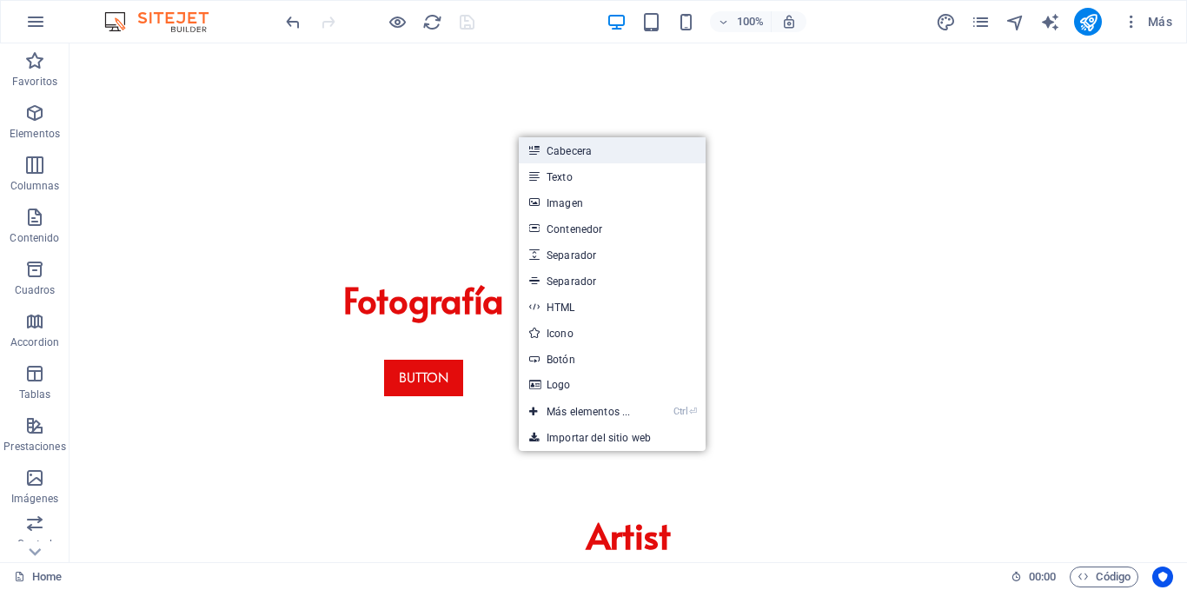
click at [578, 146] on link "Cabecera" at bounding box center [612, 150] width 187 height 26
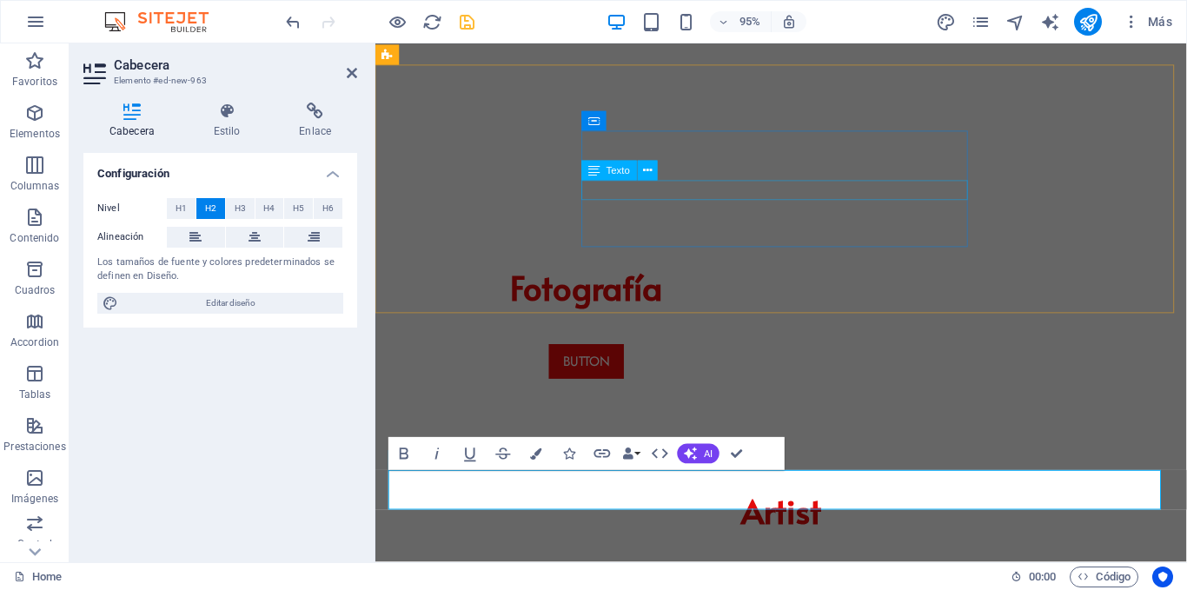
scroll to position [116, 0]
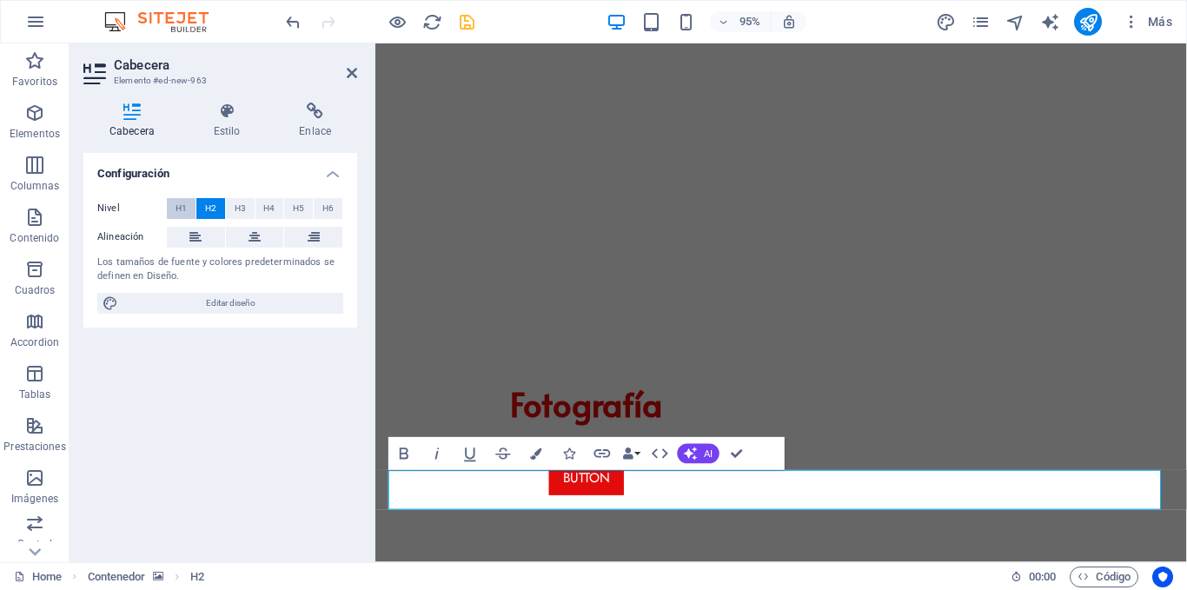
click at [187, 203] on button "H1" at bounding box center [181, 208] width 29 height 21
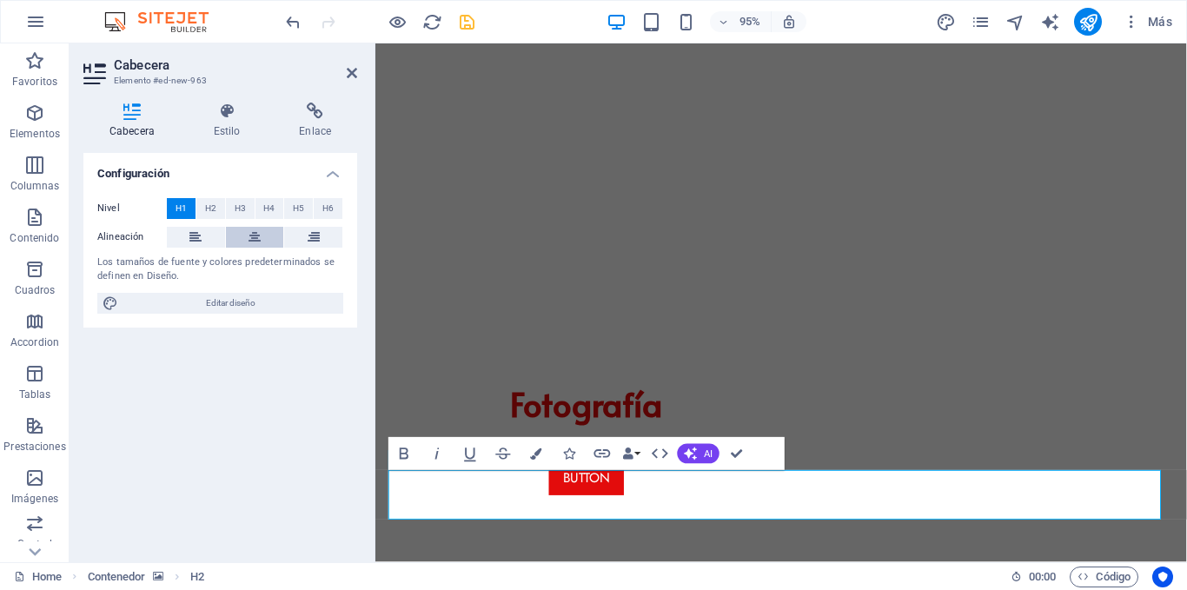
click at [265, 241] on button at bounding box center [255, 237] width 58 height 21
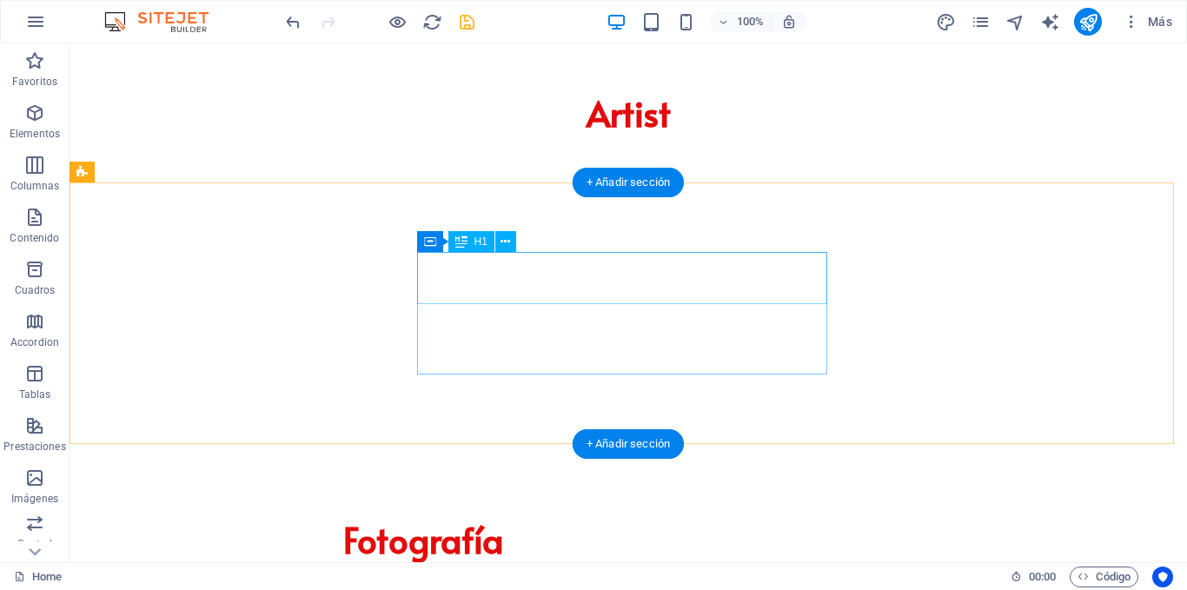
scroll to position [169, 0]
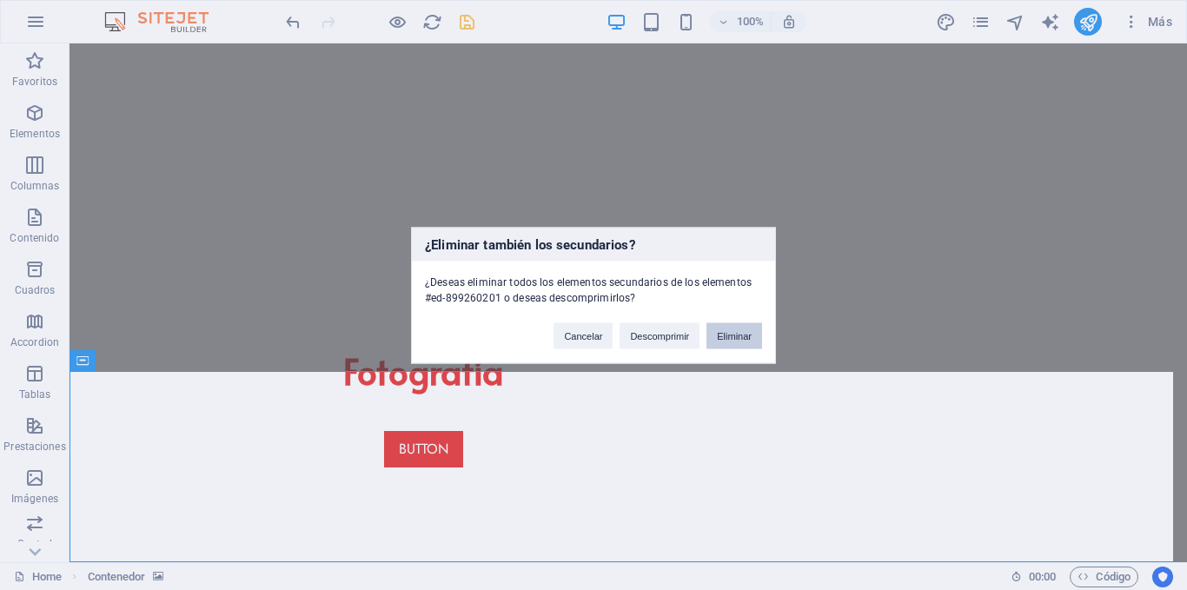
click at [738, 333] on button "Eliminar" at bounding box center [735, 335] width 56 height 26
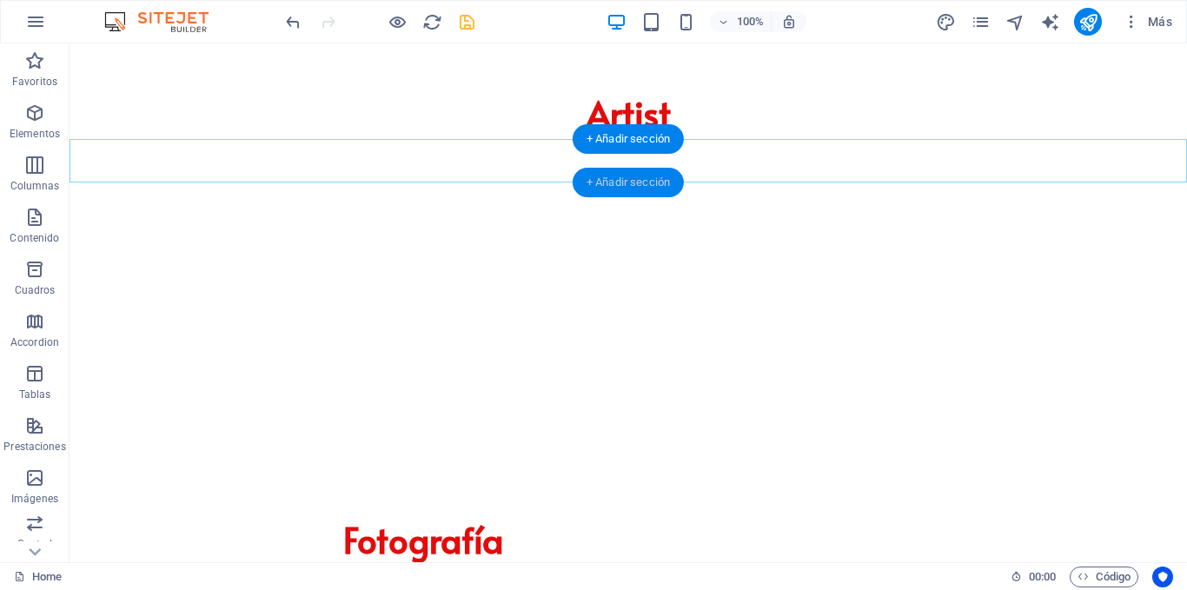
drag, startPoint x: 622, startPoint y: 177, endPoint x: 253, endPoint y: 134, distance: 371.9
click at [622, 177] on div "+ Añadir sección" at bounding box center [628, 183] width 111 height 30
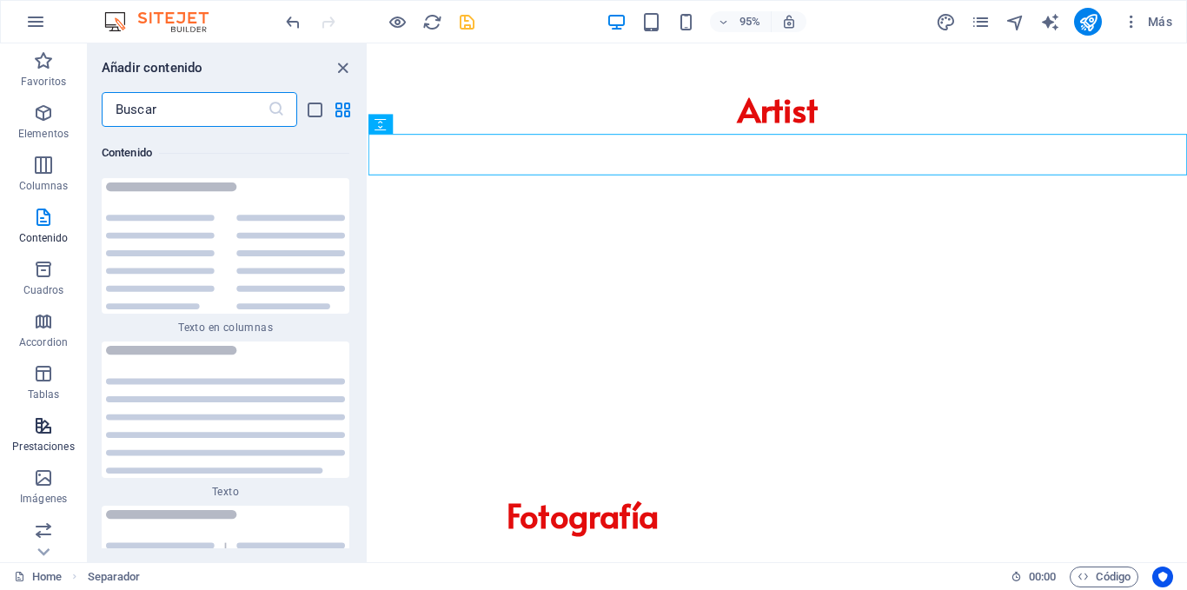
scroll to position [87, 0]
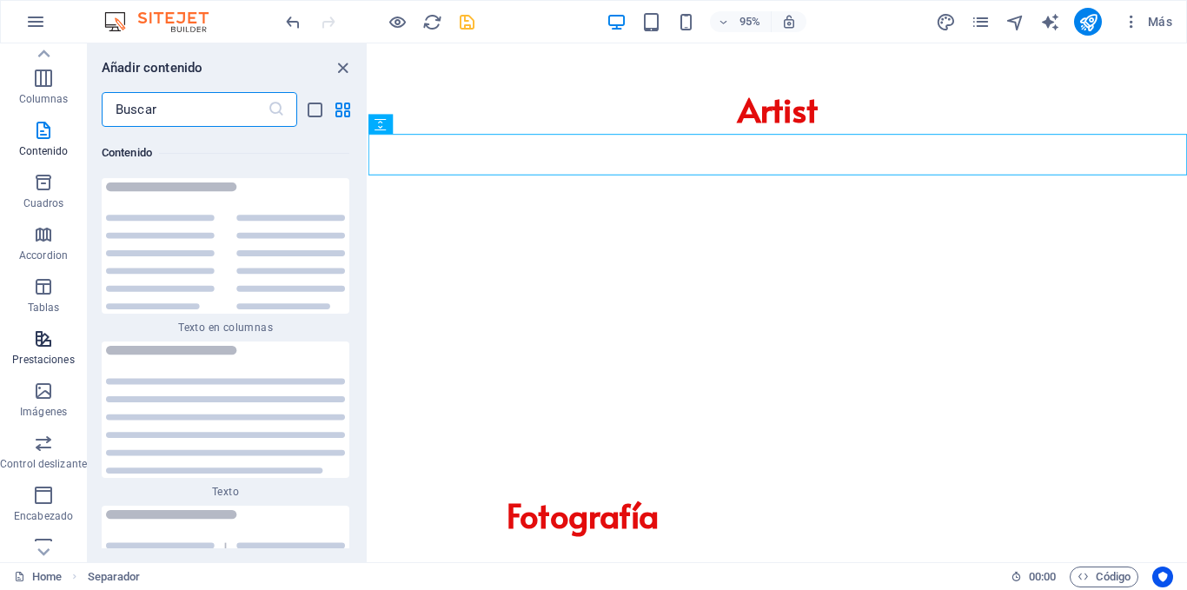
click at [55, 346] on span "Prestaciones" at bounding box center [43, 350] width 87 height 42
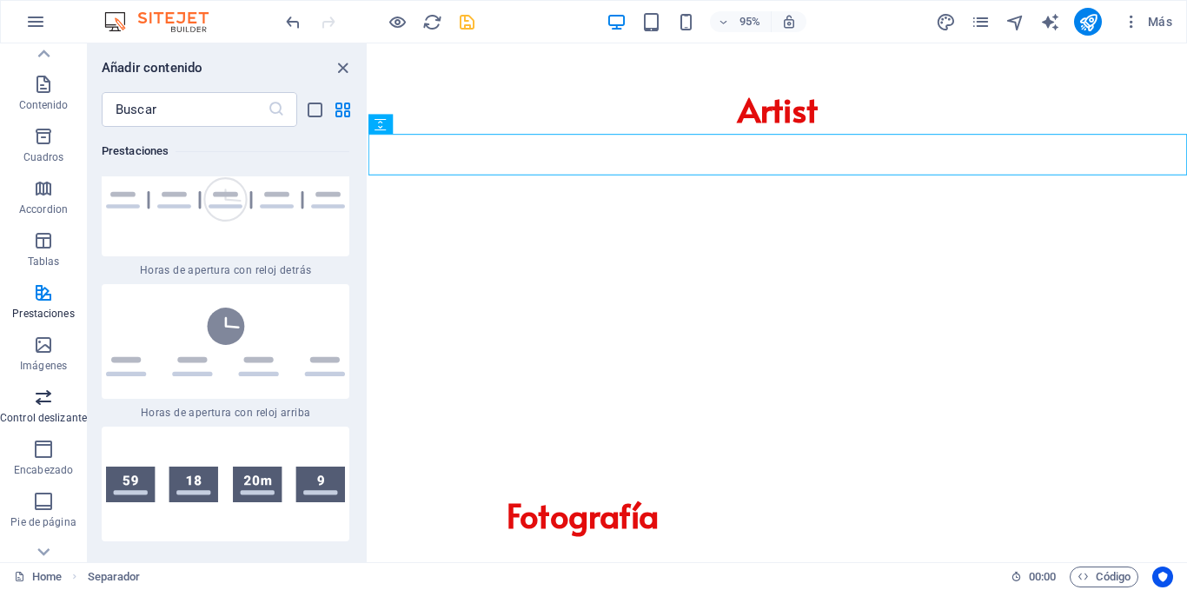
scroll to position [174, 0]
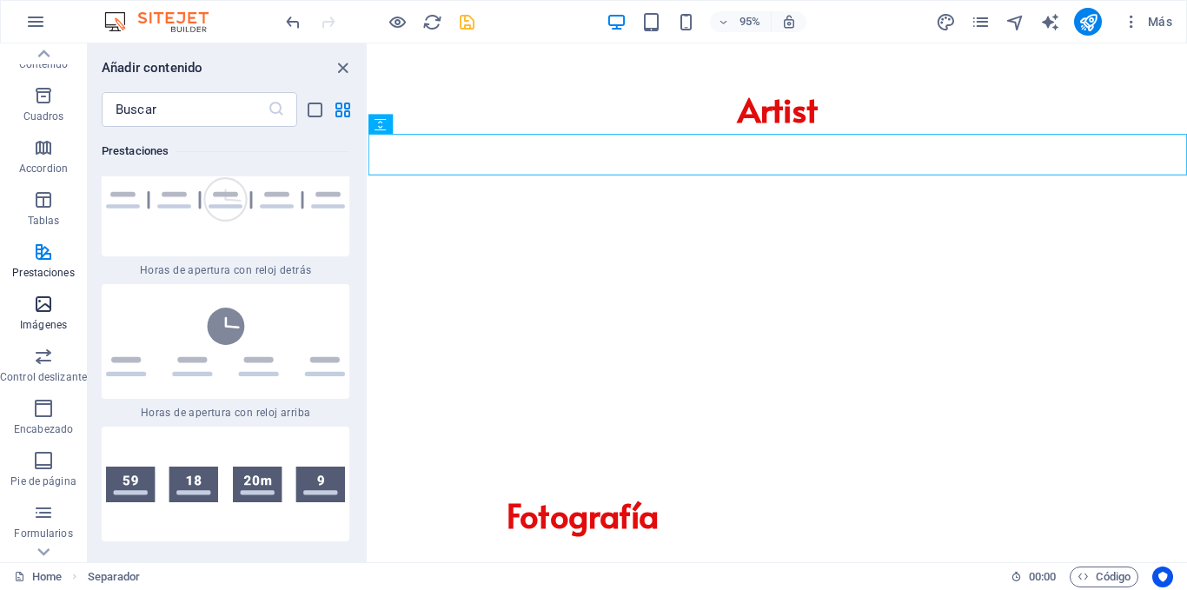
click at [40, 296] on icon "button" at bounding box center [43, 304] width 21 height 21
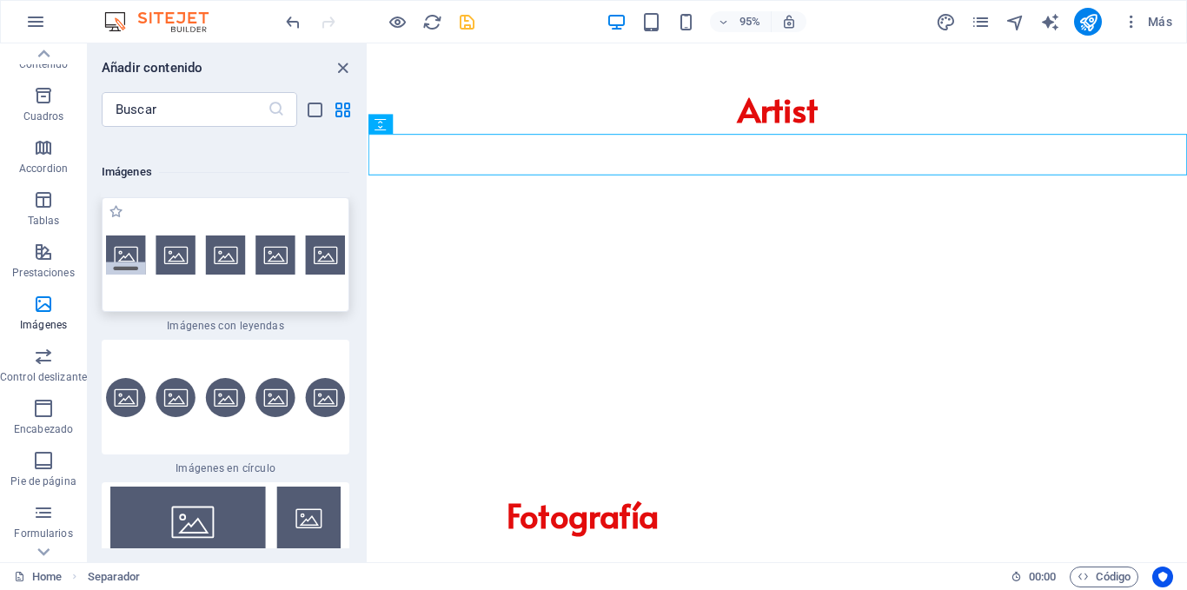
scroll to position [17584, 0]
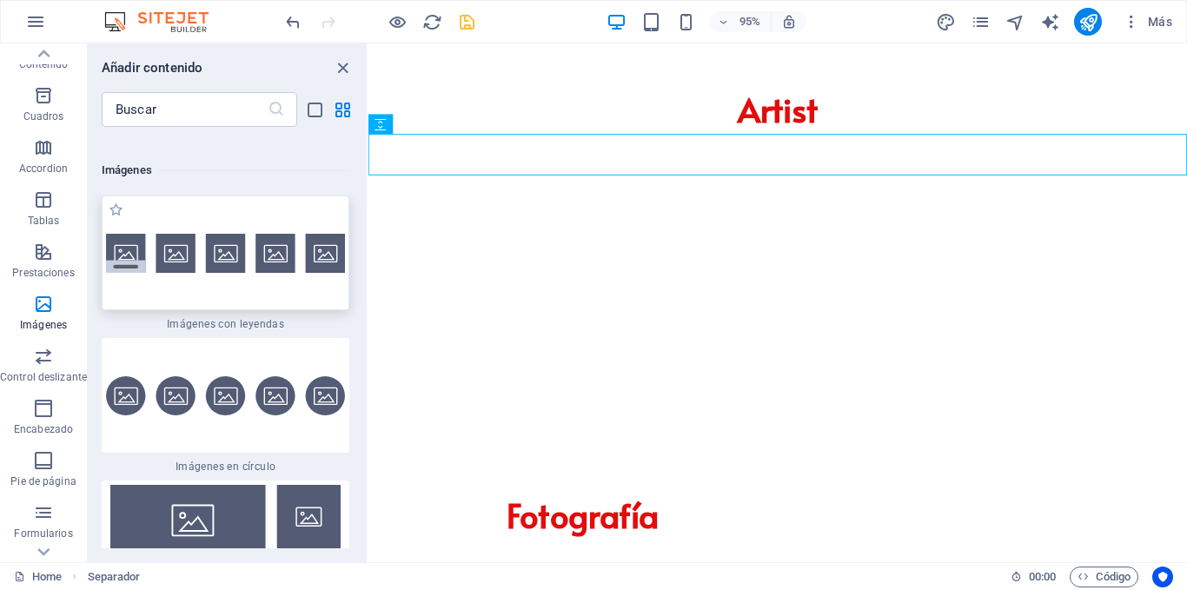
click at [288, 281] on div at bounding box center [226, 253] width 248 height 115
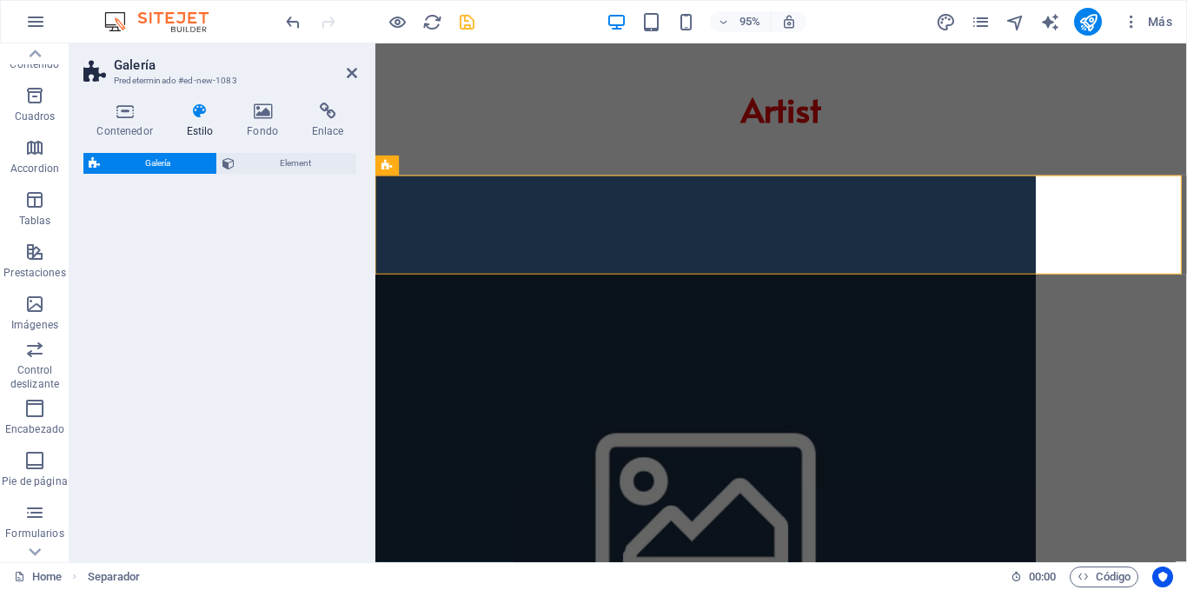
select select "rem"
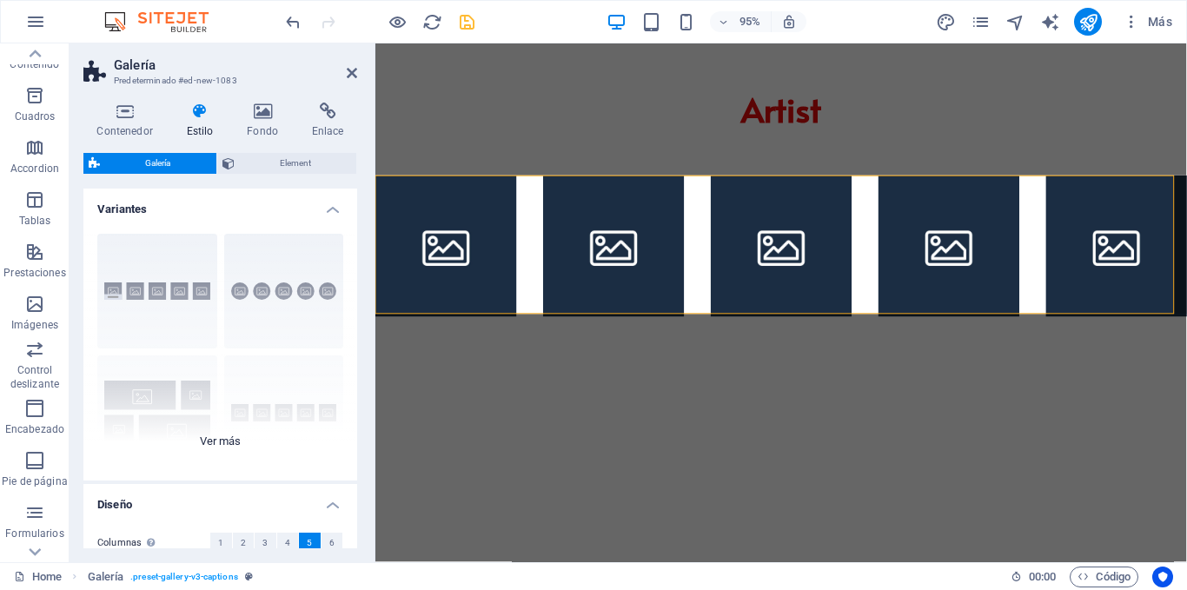
click at [161, 259] on div "Leyendas Círculo Collage Predeterminado Cuadrícula Cuadrícula despla..." at bounding box center [220, 350] width 274 height 261
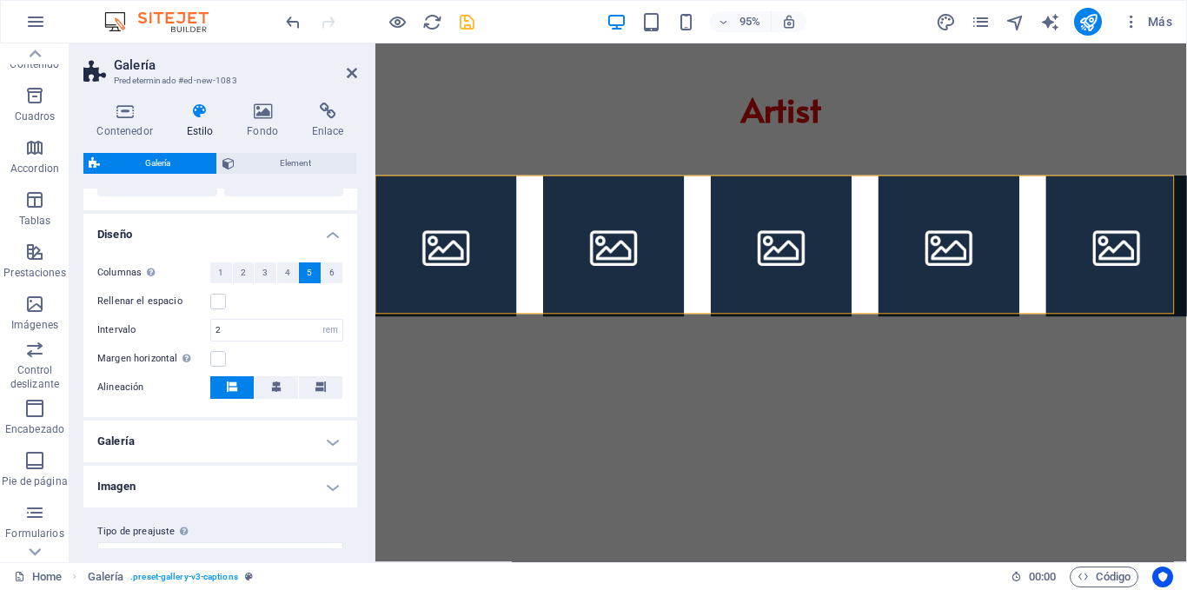
scroll to position [424, 0]
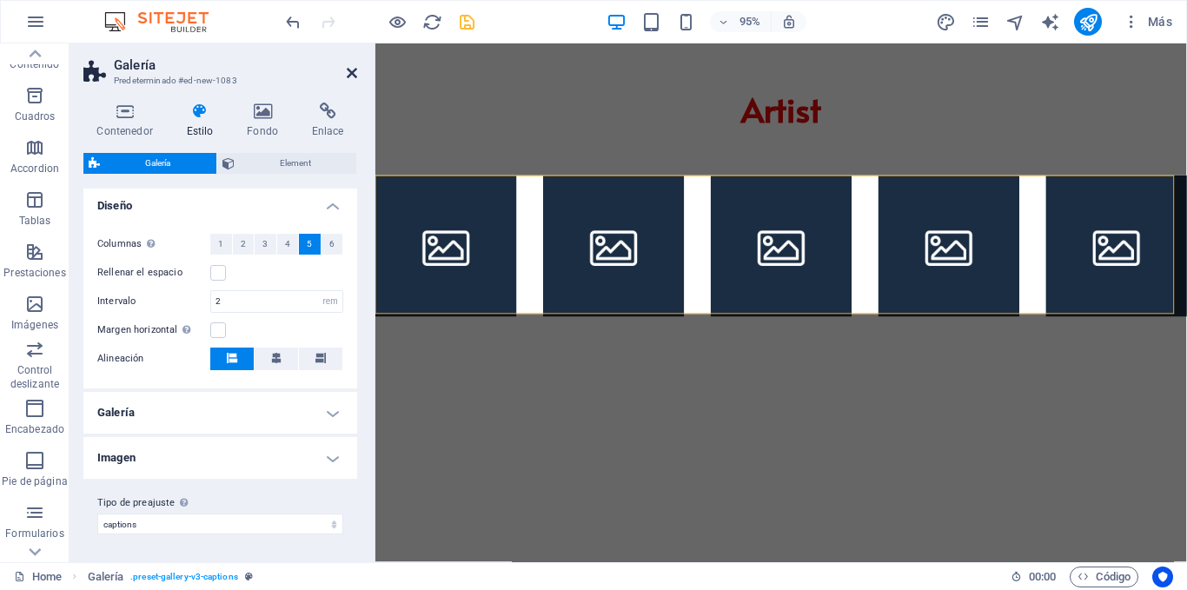
click at [349, 72] on icon at bounding box center [352, 73] width 10 height 14
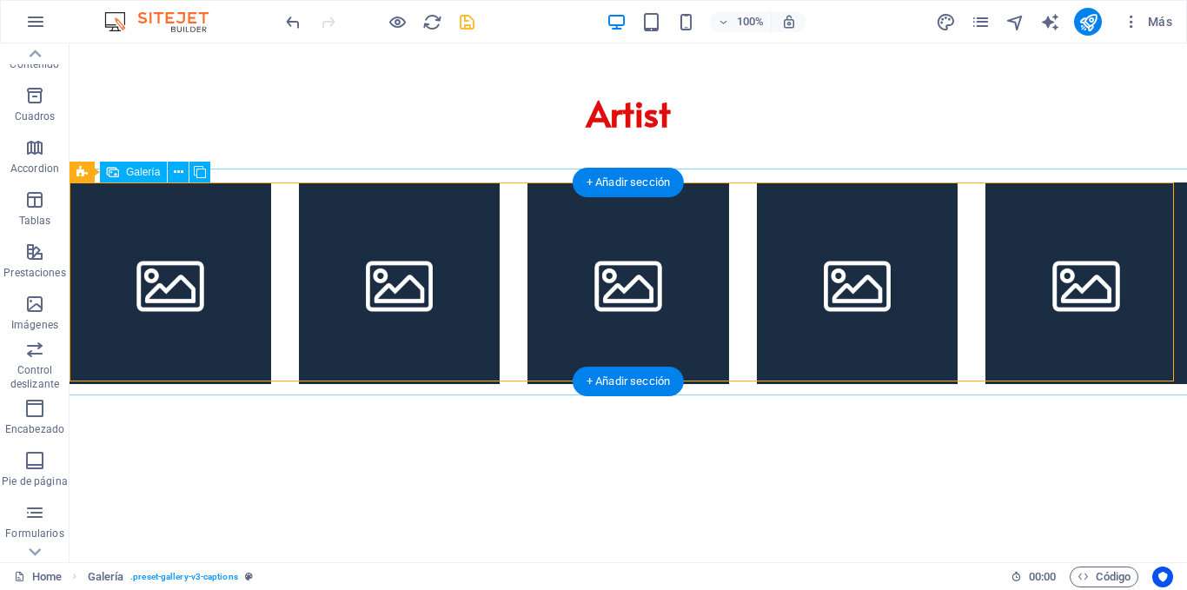
click at [183, 288] on li at bounding box center [171, 284] width 202 height 202
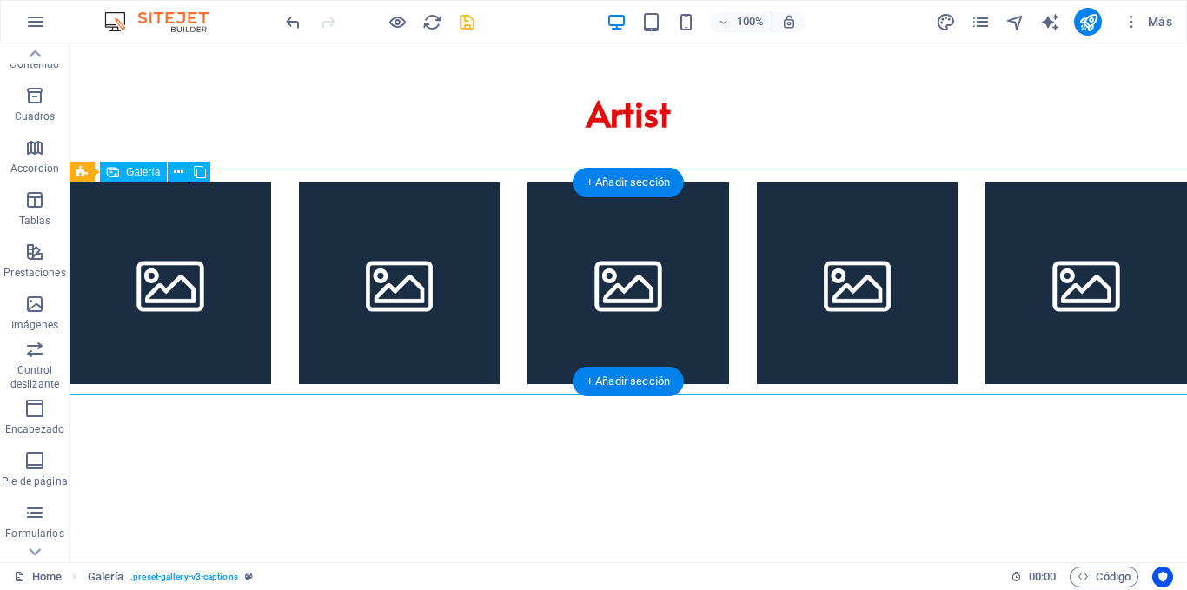
click at [183, 288] on li at bounding box center [171, 284] width 202 height 202
select select "4"
select select "px"
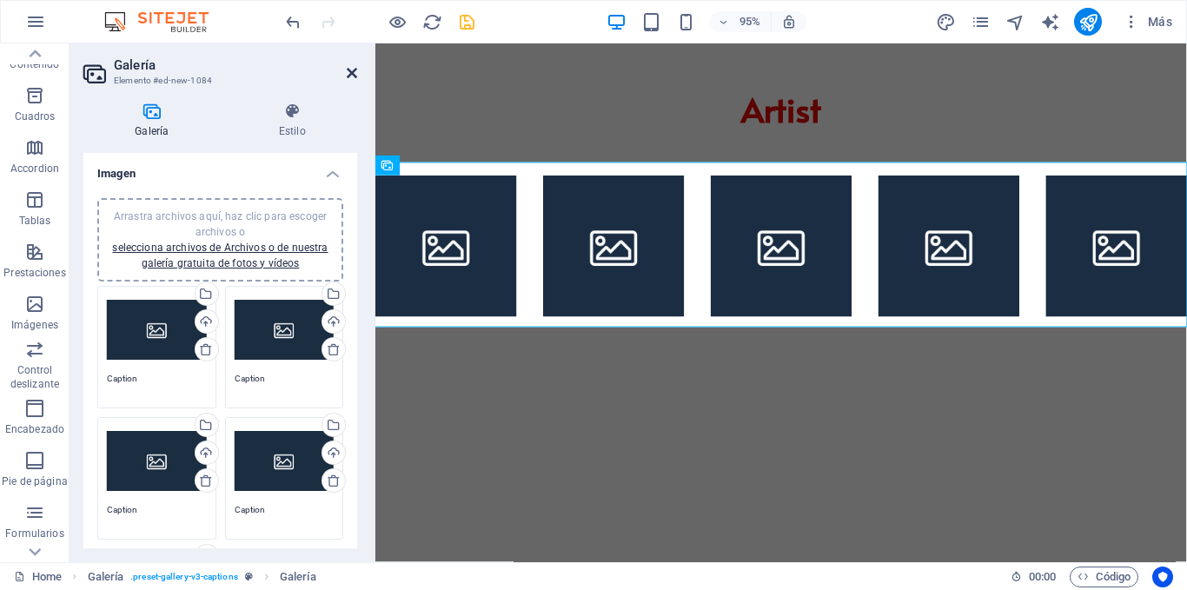
click at [352, 73] on icon at bounding box center [352, 73] width 10 height 14
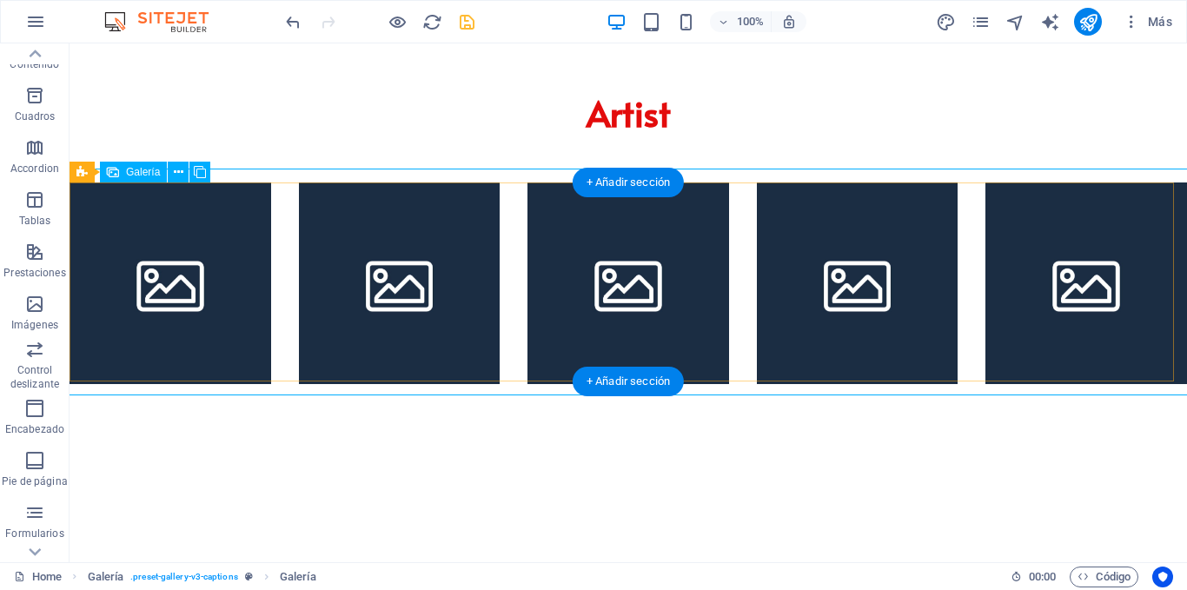
click at [280, 193] on div at bounding box center [629, 283] width 1146 height 229
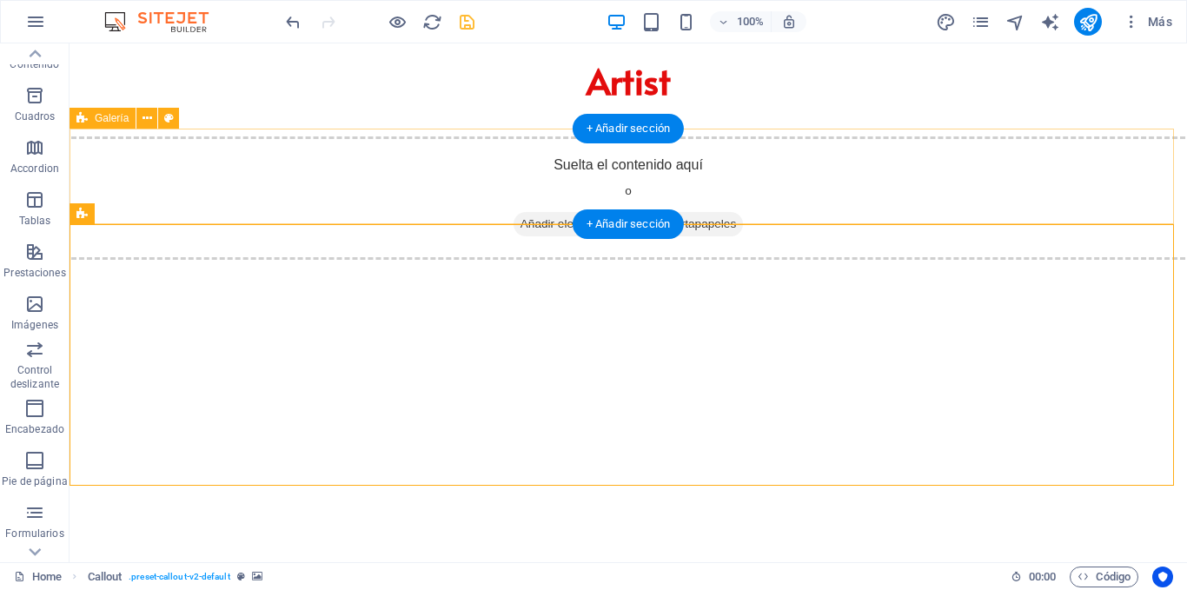
scroll to position [0, 0]
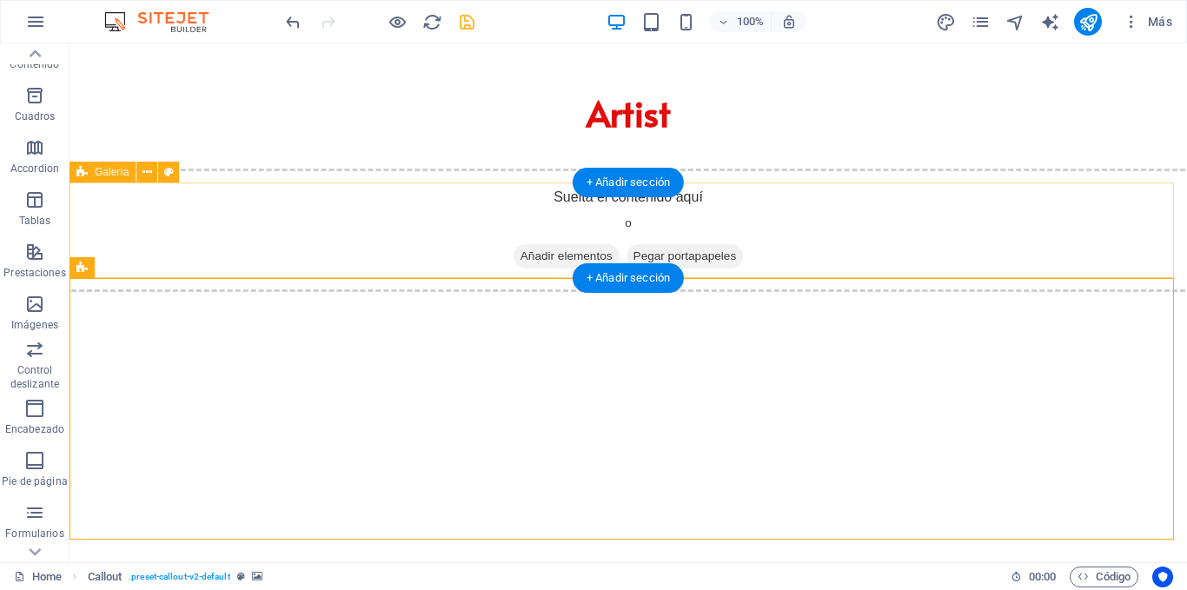
click at [330, 202] on div "Suelta el contenido aquí o Añadir elementos Pegar portapapeles" at bounding box center [629, 230] width 1146 height 123
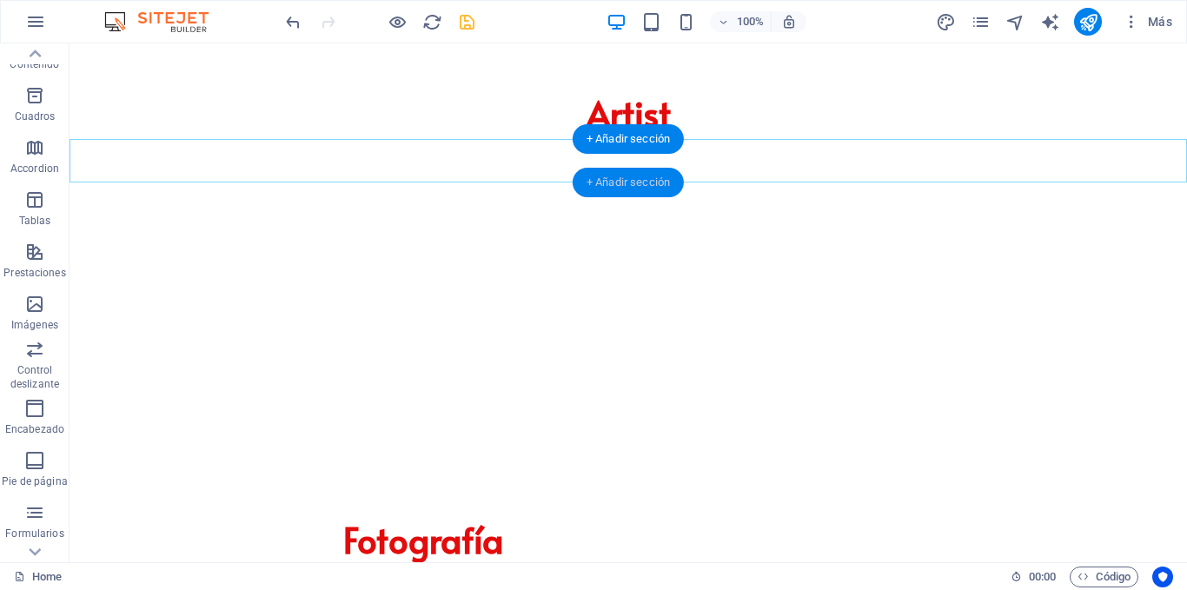
click at [611, 181] on div "+ Añadir sección" at bounding box center [628, 183] width 111 height 30
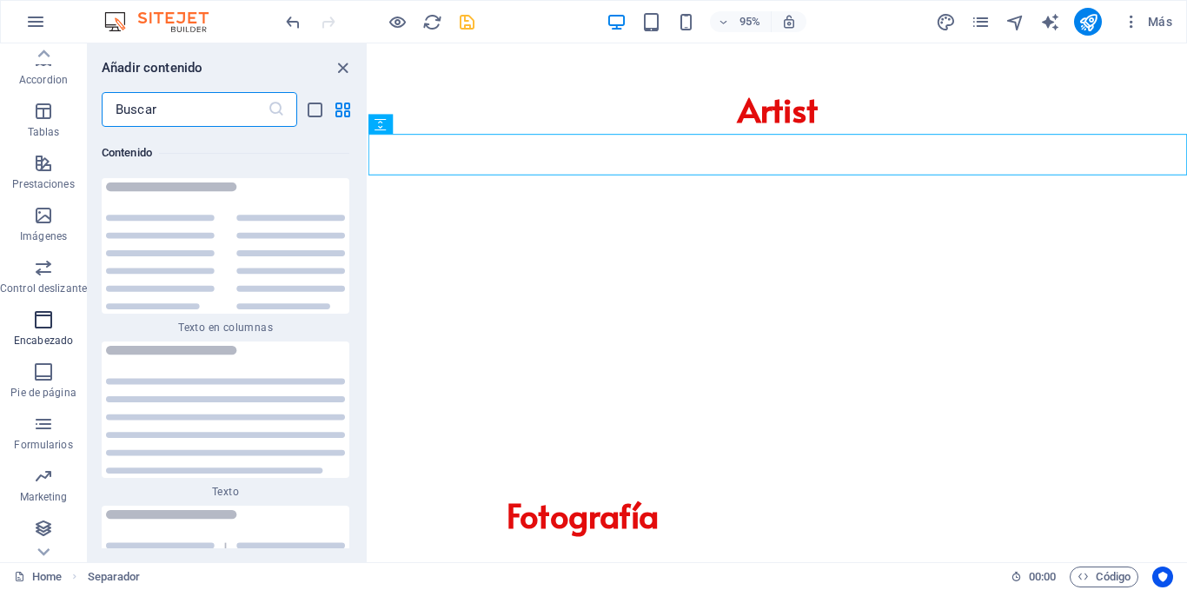
scroll to position [263, 0]
click at [49, 160] on icon "button" at bounding box center [43, 162] width 21 height 21
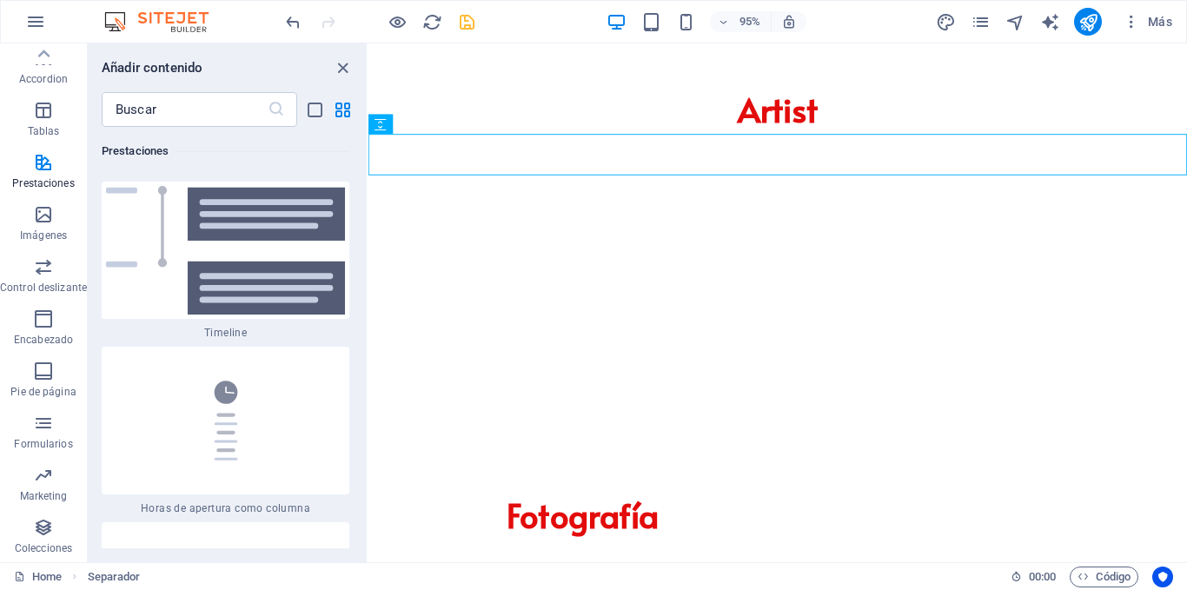
scroll to position [14870, 0]
click at [175, 113] on input "text" at bounding box center [185, 109] width 166 height 35
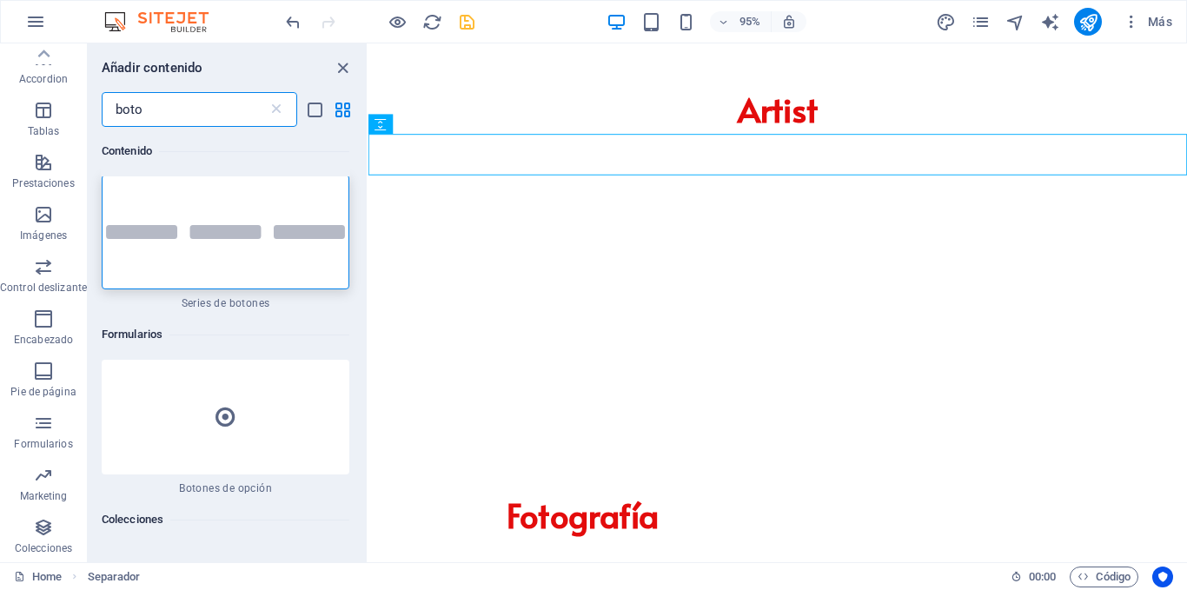
scroll to position [0, 0]
type input "boto"
click at [256, 270] on div at bounding box center [226, 233] width 248 height 115
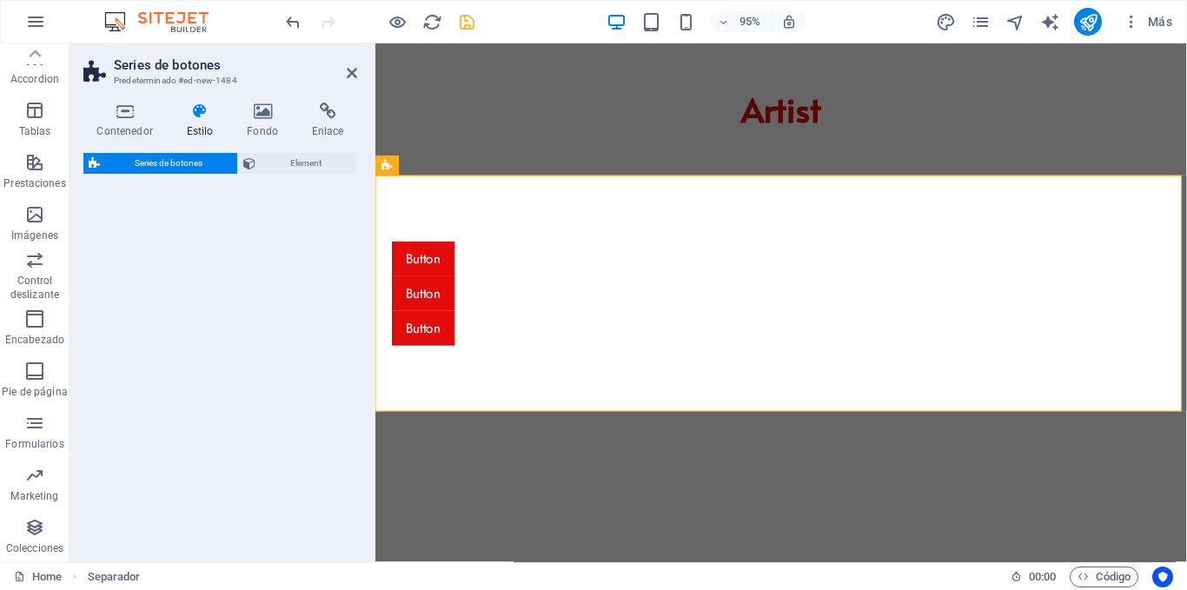
select select "rem"
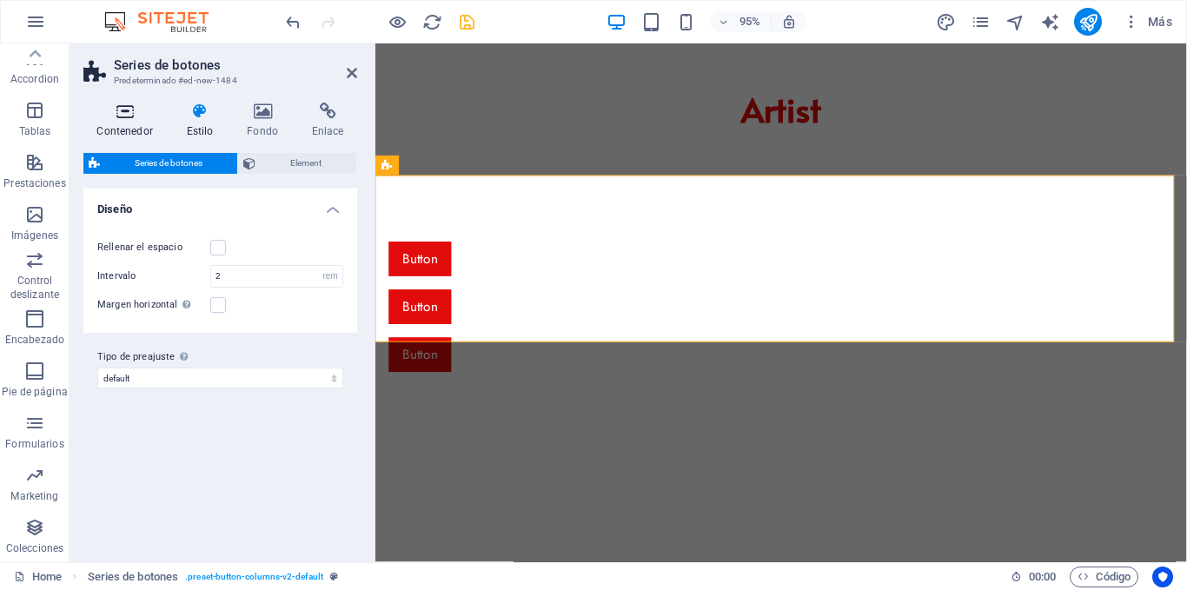
click at [128, 130] on h4 "Contenedor" at bounding box center [128, 121] width 90 height 37
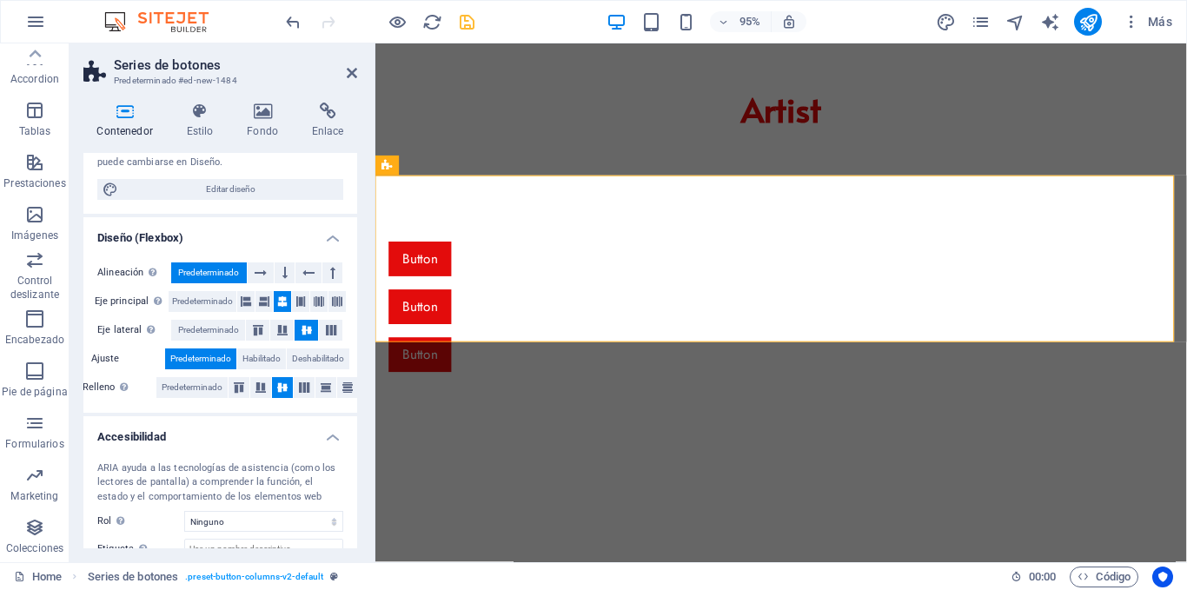
scroll to position [299, 0]
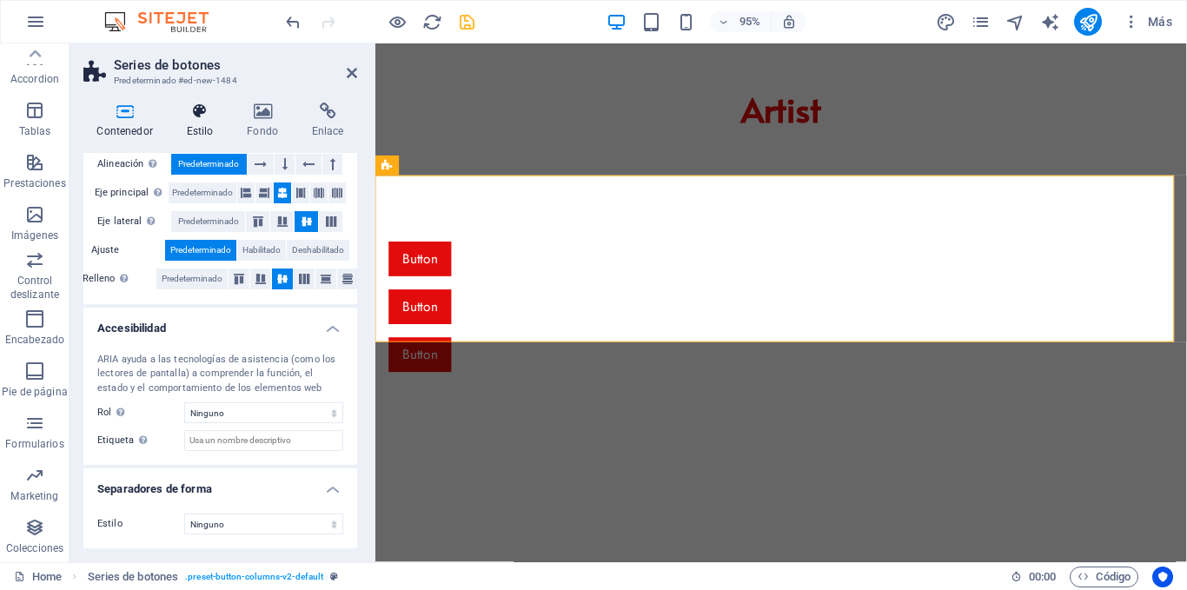
click at [204, 118] on icon at bounding box center [200, 111] width 54 height 17
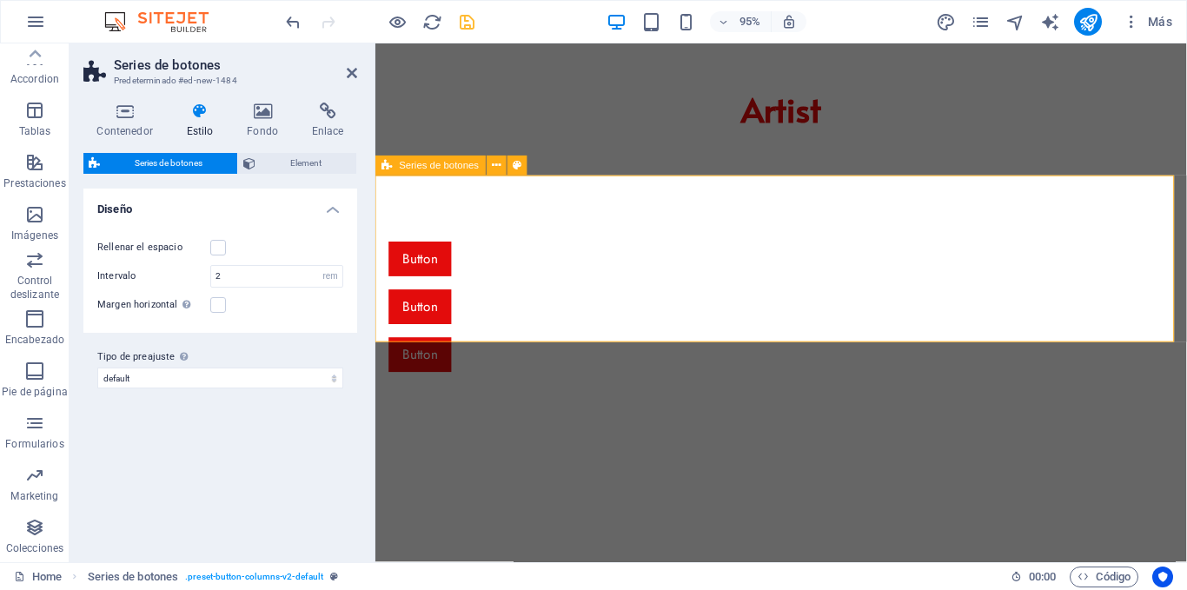
click at [533, 242] on div "Button Button Button" at bounding box center [802, 321] width 854 height 276
click at [663, 227] on div "Button Button Button" at bounding box center [802, 321] width 854 height 276
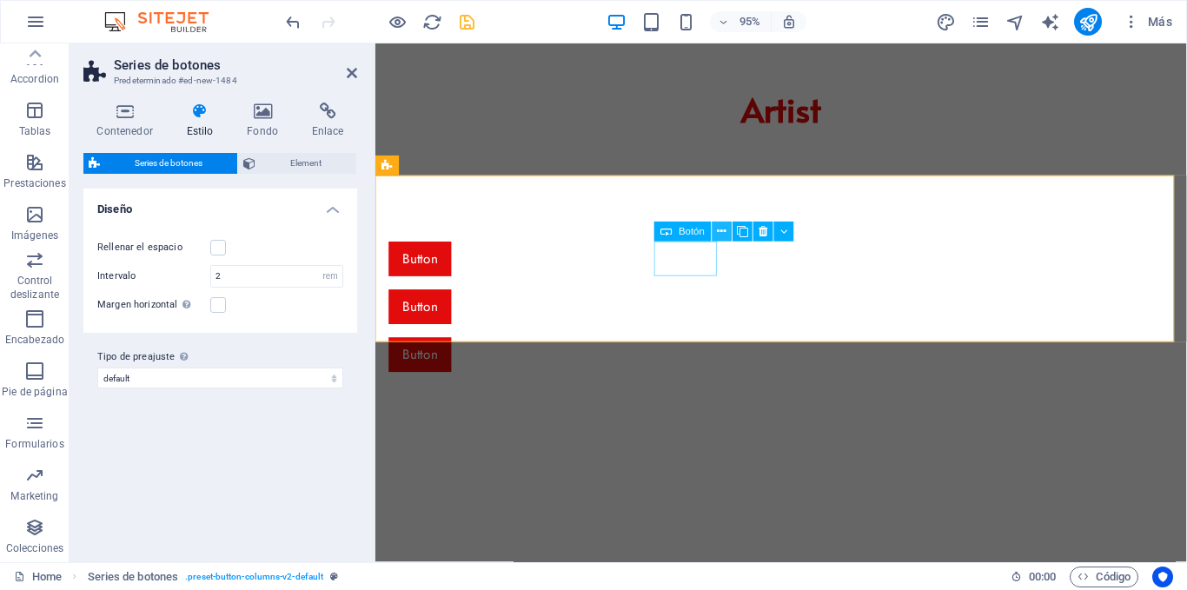
click at [720, 228] on icon at bounding box center [722, 231] width 9 height 17
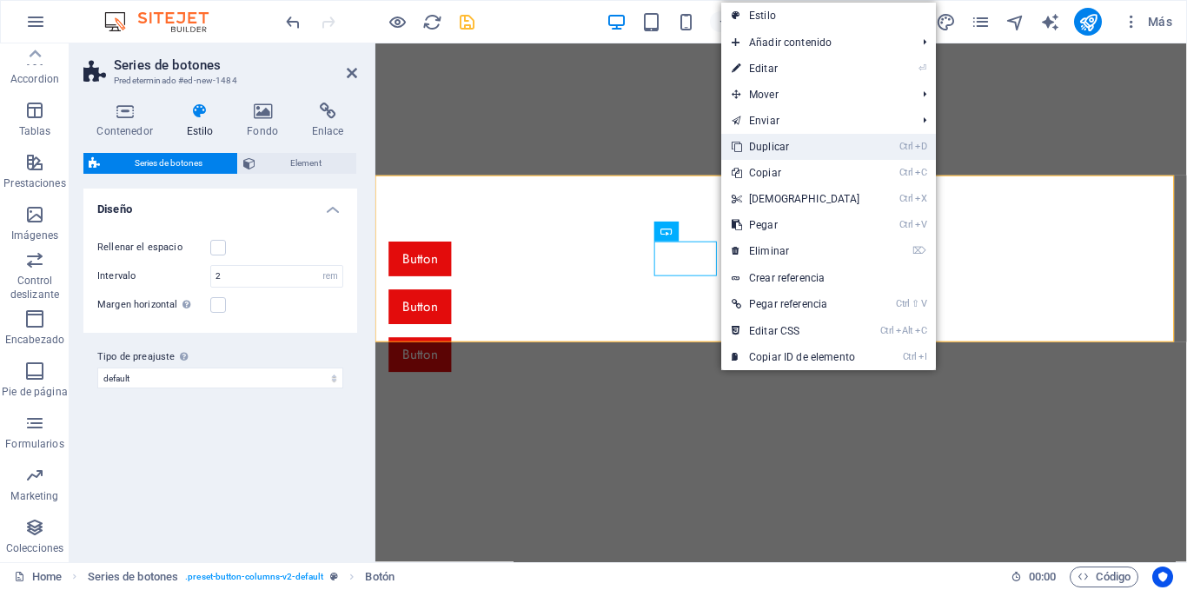
click at [783, 149] on link "Ctrl D Duplicar" at bounding box center [795, 147] width 149 height 26
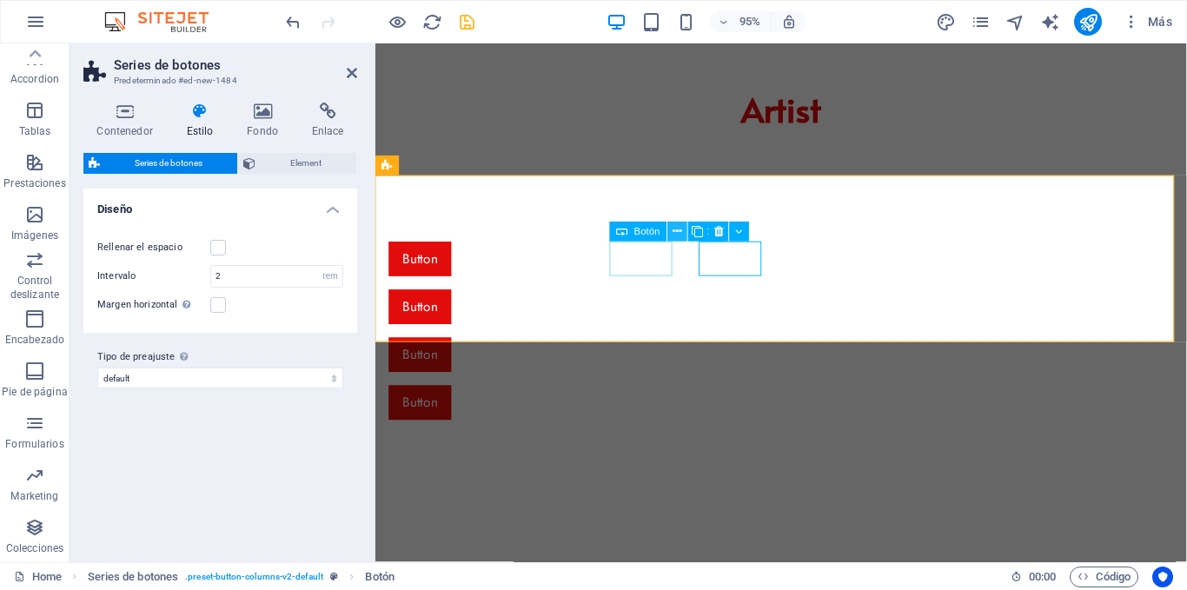
click at [680, 227] on icon at bounding box center [678, 231] width 9 height 17
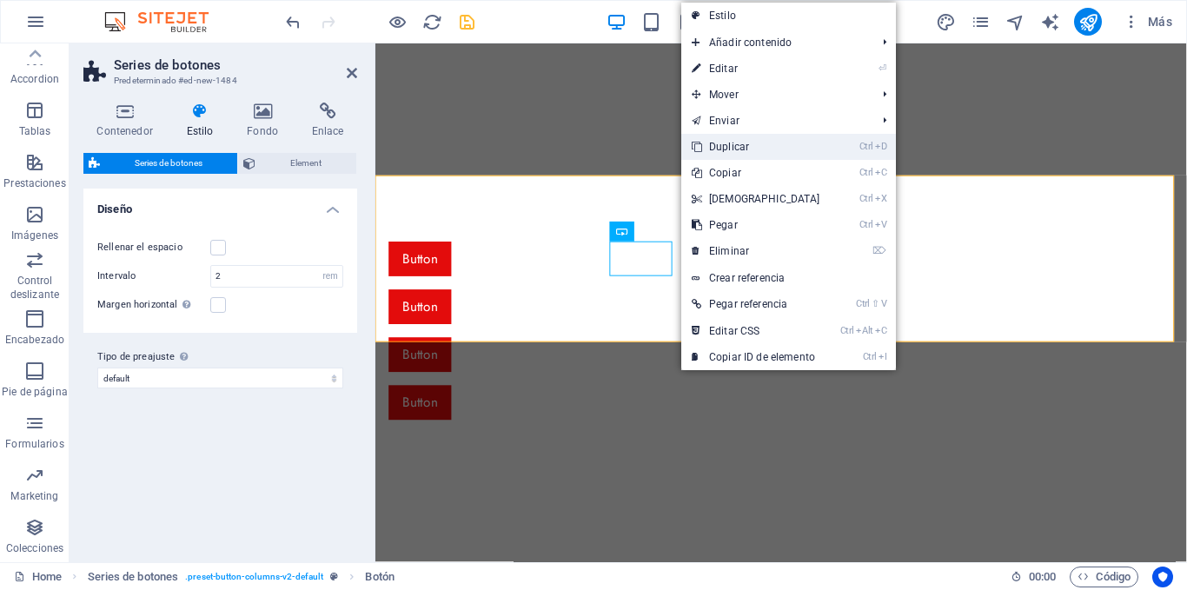
click at [742, 147] on link "Ctrl D Duplicar" at bounding box center [755, 147] width 149 height 26
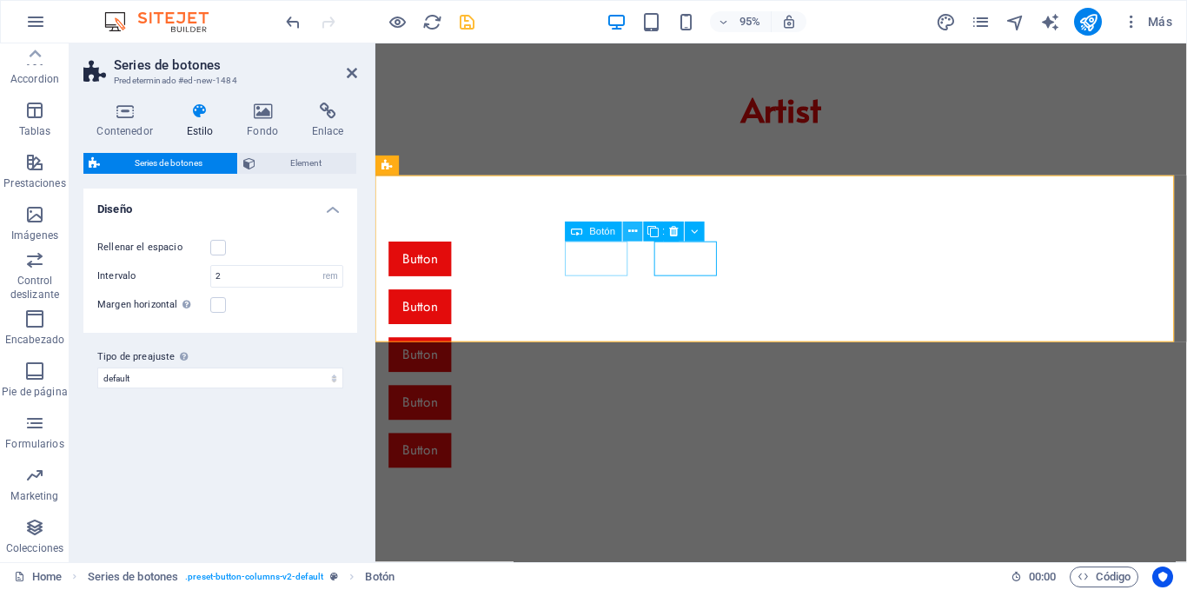
click at [629, 226] on icon at bounding box center [632, 231] width 9 height 17
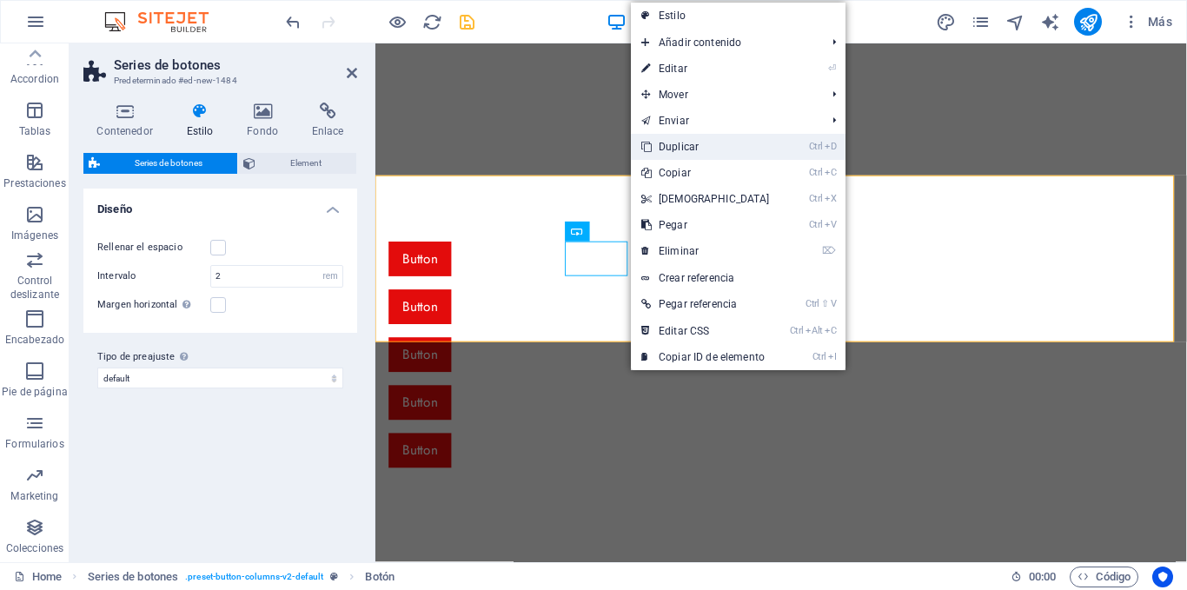
click at [737, 145] on link "Ctrl D Duplicar" at bounding box center [705, 147] width 149 height 26
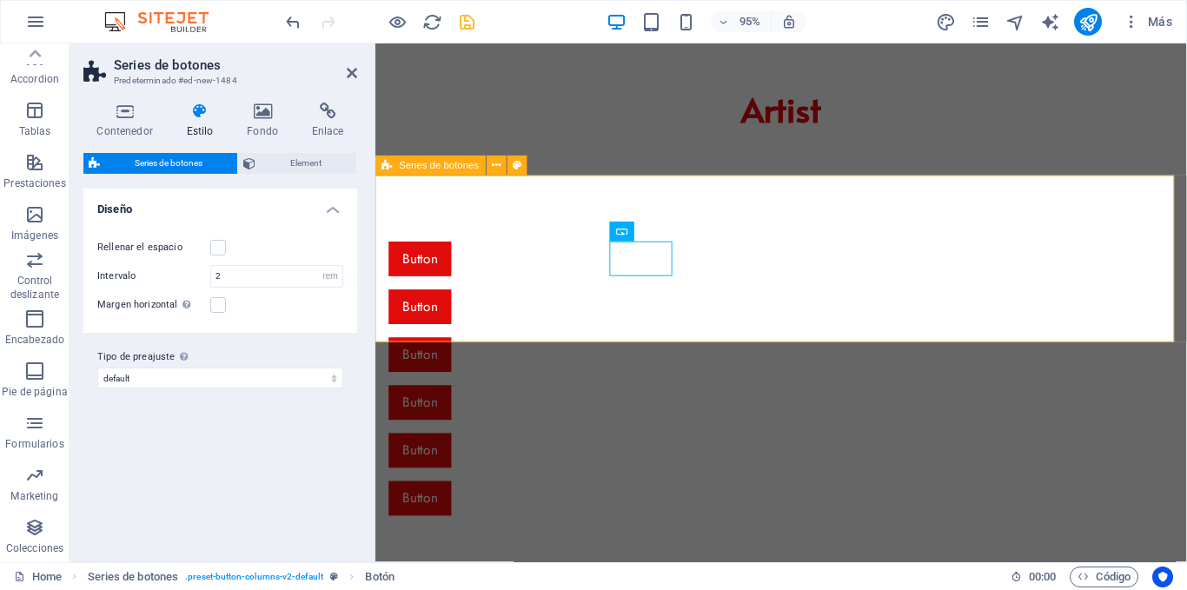
click at [602, 325] on div "Button Button Button Button Button Button" at bounding box center [802, 397] width 854 height 428
click at [352, 73] on icon at bounding box center [352, 73] width 10 height 14
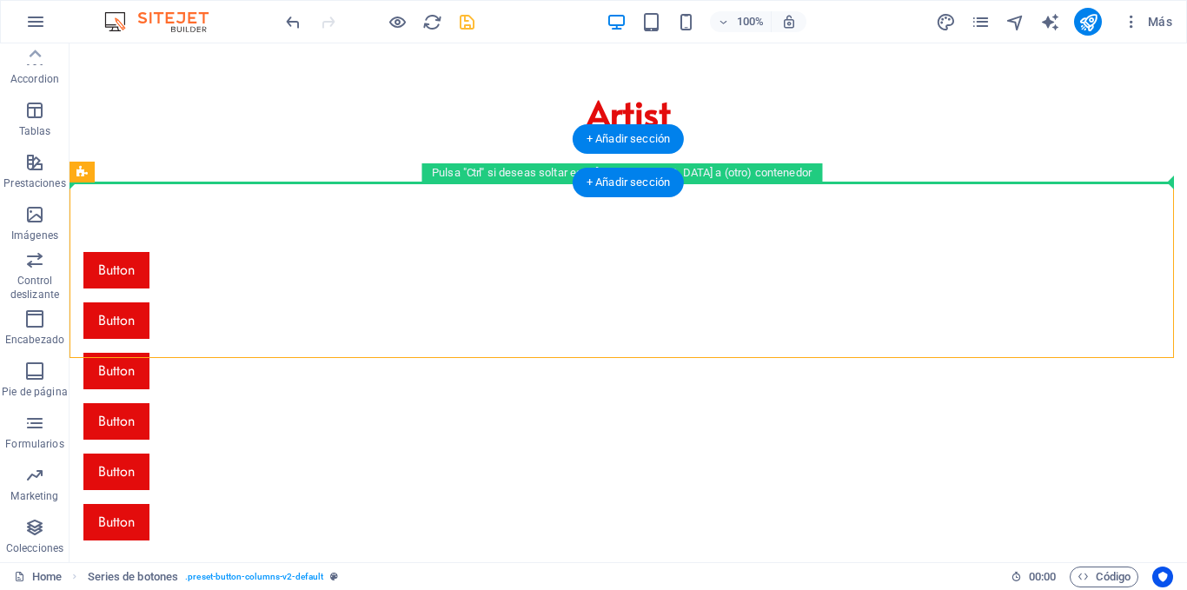
drag, startPoint x: 199, startPoint y: 214, endPoint x: 136, endPoint y: 175, distance: 73.8
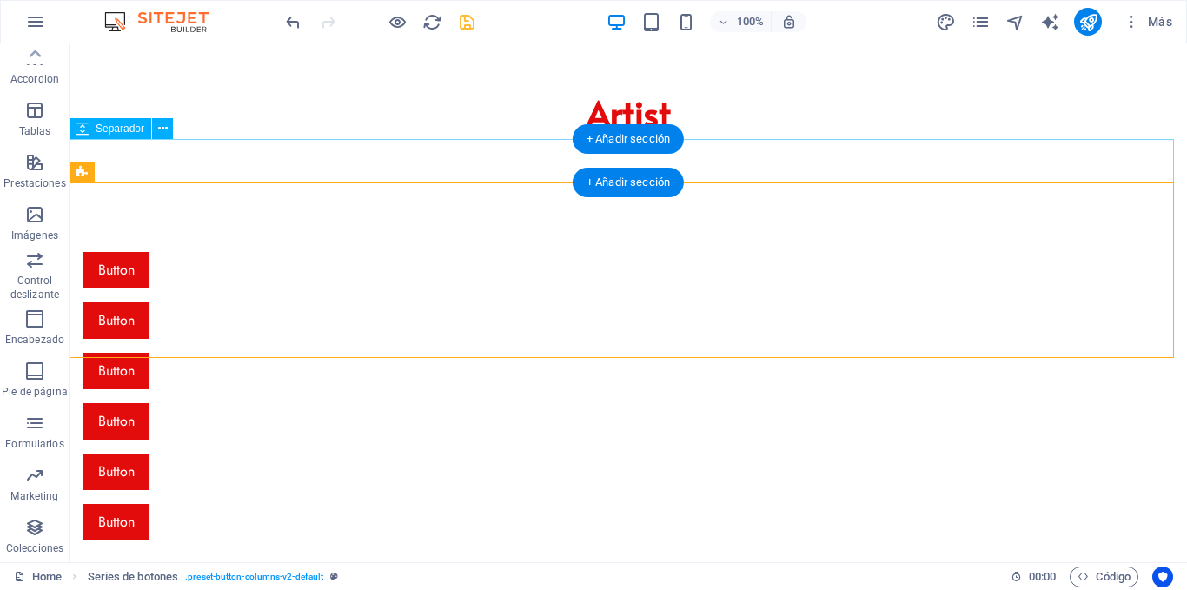
click at [228, 147] on div at bounding box center [629, 160] width 1118 height 43
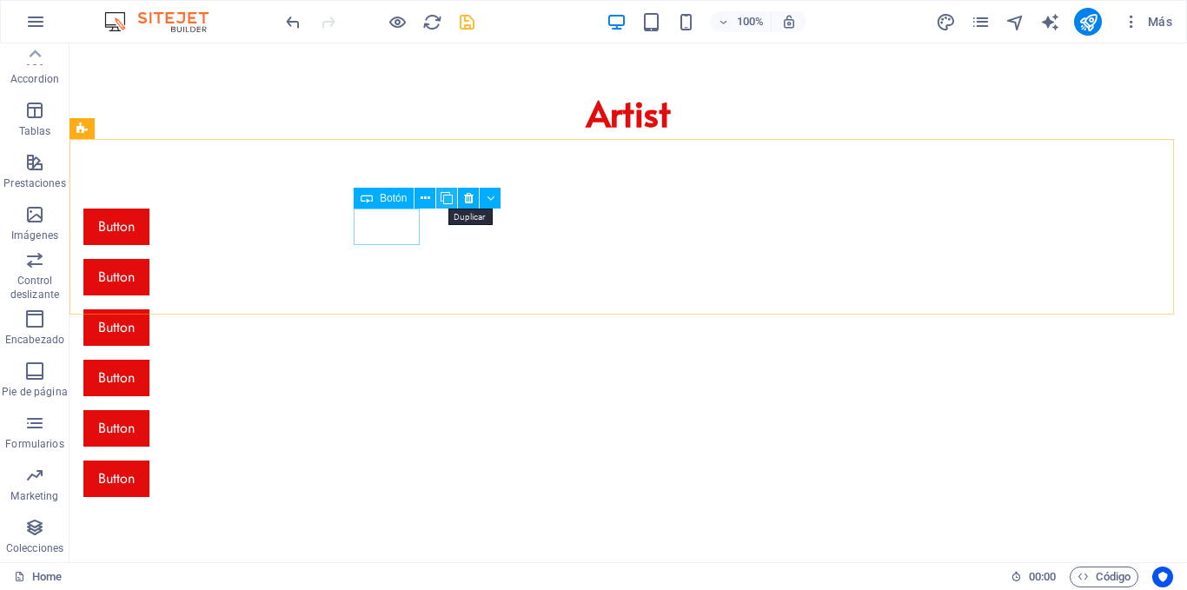
click at [445, 196] on icon at bounding box center [447, 198] width 12 height 18
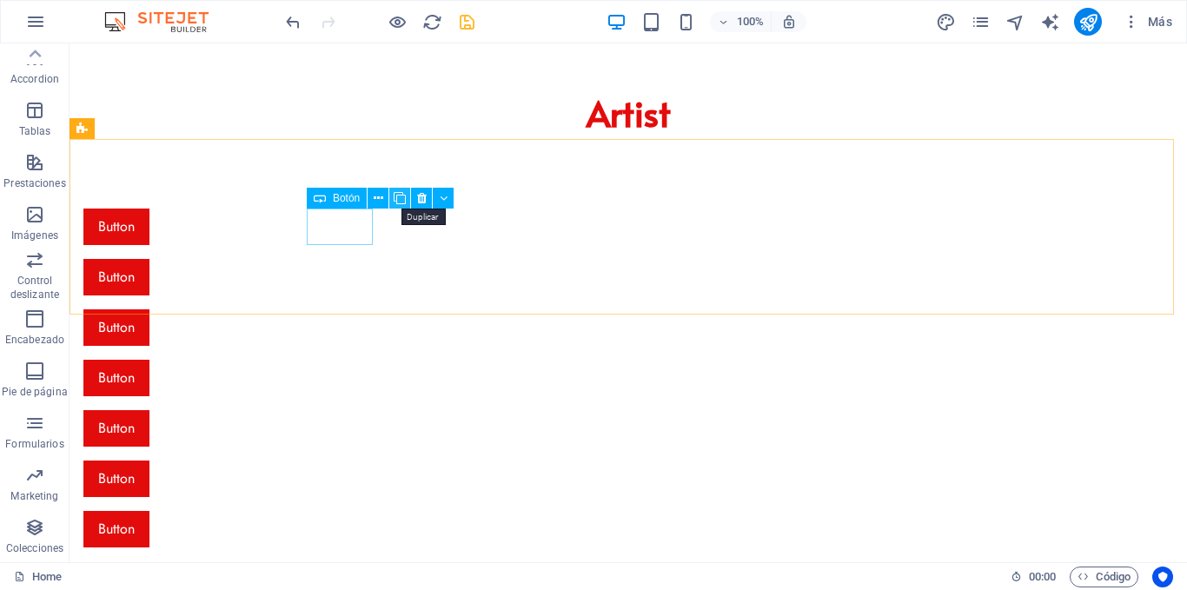
click at [395, 194] on icon at bounding box center [400, 198] width 12 height 18
click at [355, 194] on icon at bounding box center [353, 198] width 12 height 18
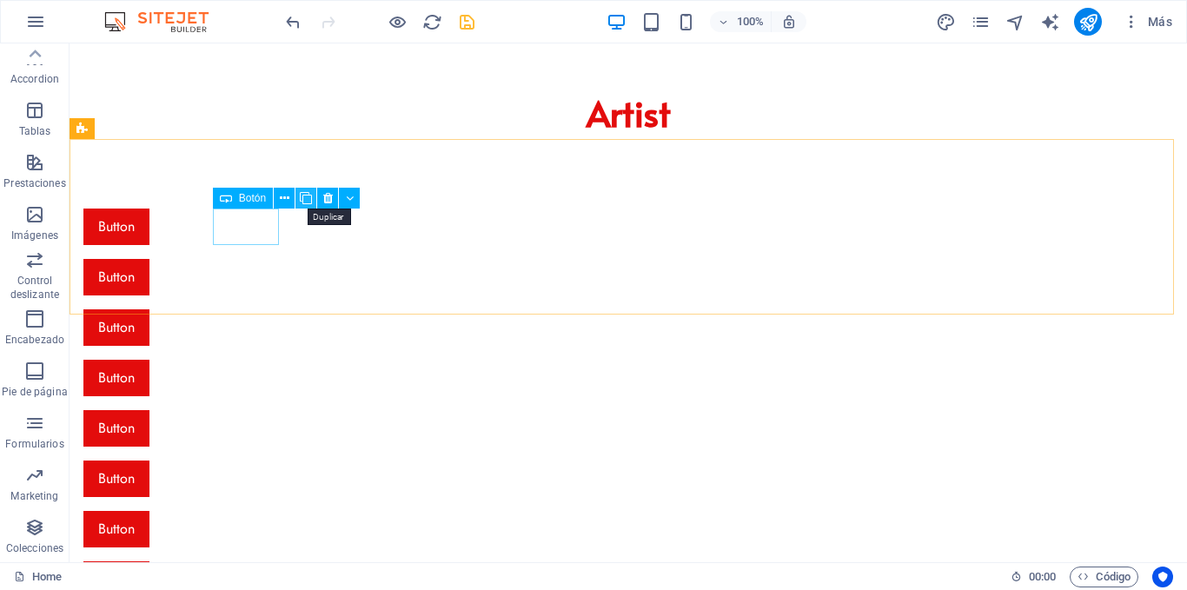
click at [303, 195] on icon at bounding box center [306, 198] width 12 height 18
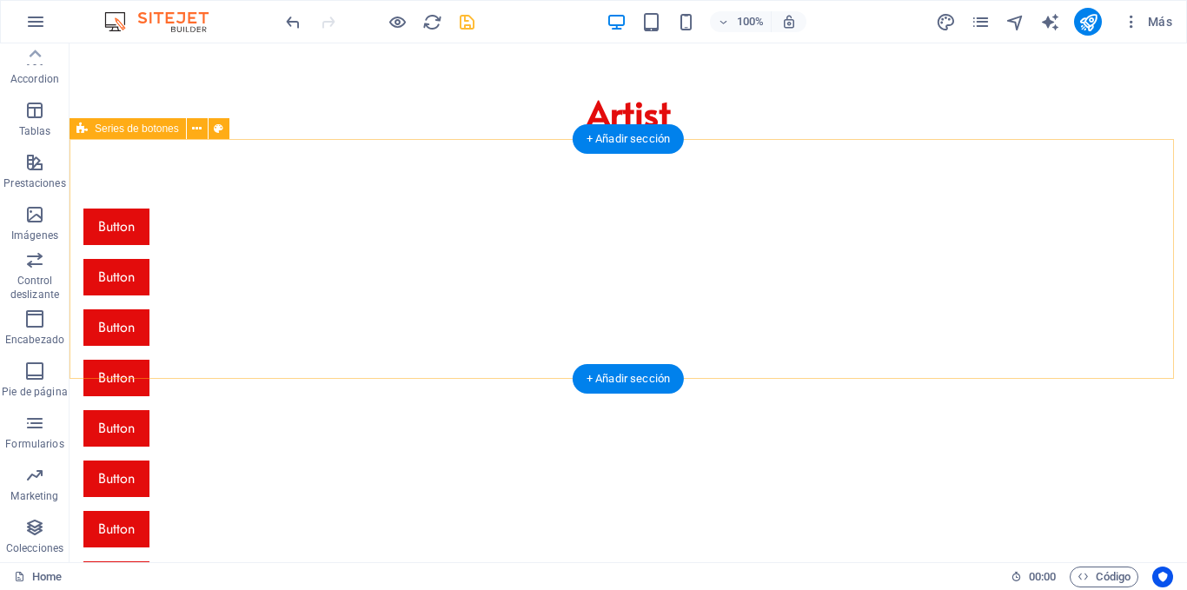
click at [256, 296] on div "Button Button Button Button Button Button Button Button Button Button" at bounding box center [629, 453] width 1118 height 629
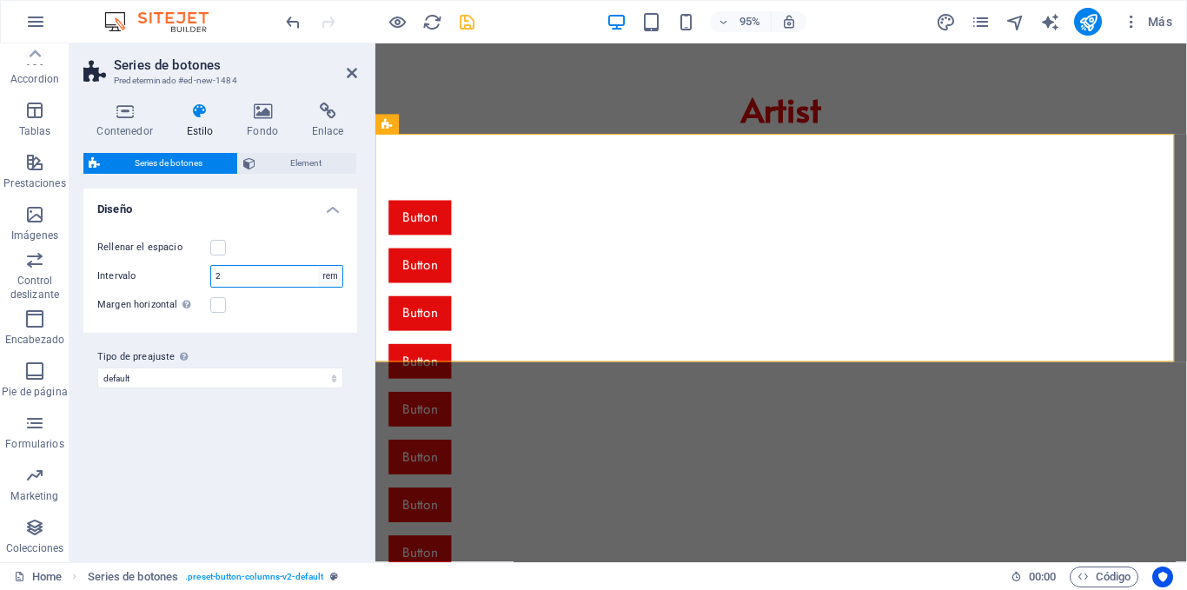
click at [329, 274] on select "px rem % vw vh" at bounding box center [330, 276] width 24 height 21
select select "px"
click at [318, 266] on select "px rem % vw vh" at bounding box center [330, 276] width 24 height 21
type input "3"
click at [267, 296] on div "Margen horizontal Solo si el "Ancho del contenido" de los contenedores no se ha…" at bounding box center [220, 305] width 246 height 21
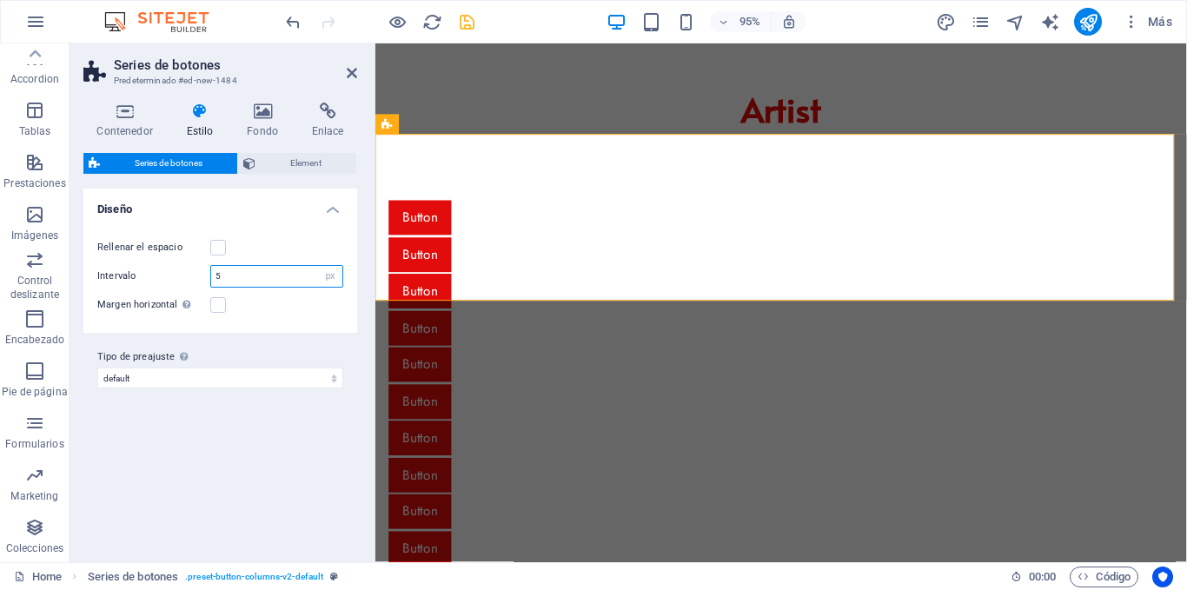
drag, startPoint x: 242, startPoint y: 279, endPoint x: 216, endPoint y: 280, distance: 25.2
click at [216, 280] on input "5" at bounding box center [276, 276] width 131 height 21
type input "3"
click at [263, 303] on div "Margen horizontal Solo si el "Ancho del contenido" de los contenedores no se ha…" at bounding box center [220, 305] width 246 height 21
click at [286, 156] on span "Element" at bounding box center [306, 163] width 90 height 21
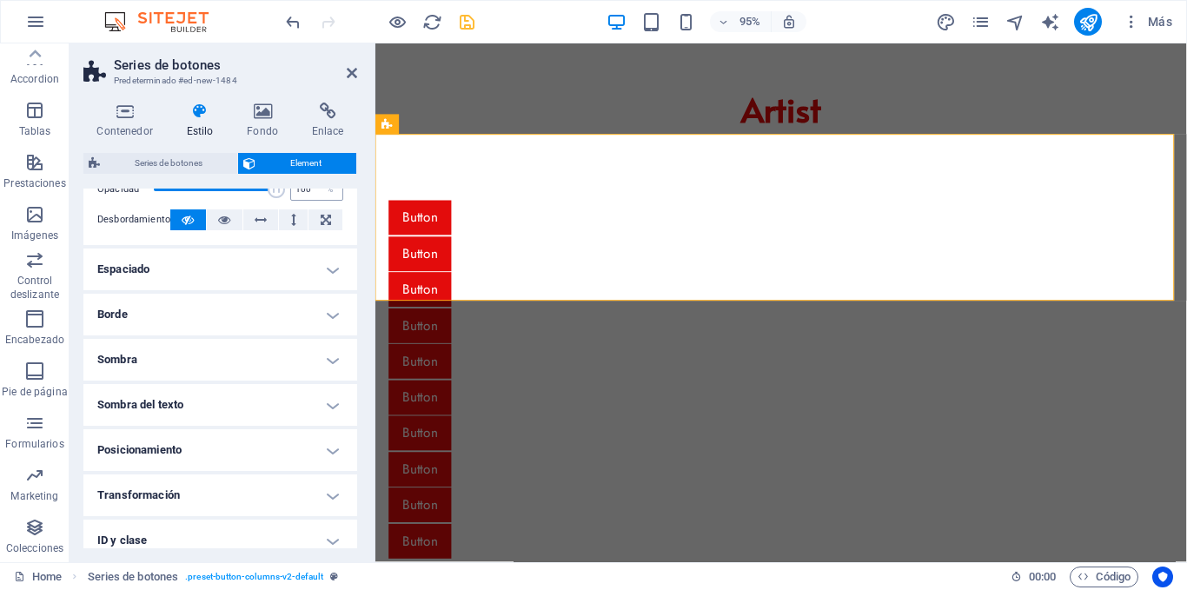
scroll to position [0, 0]
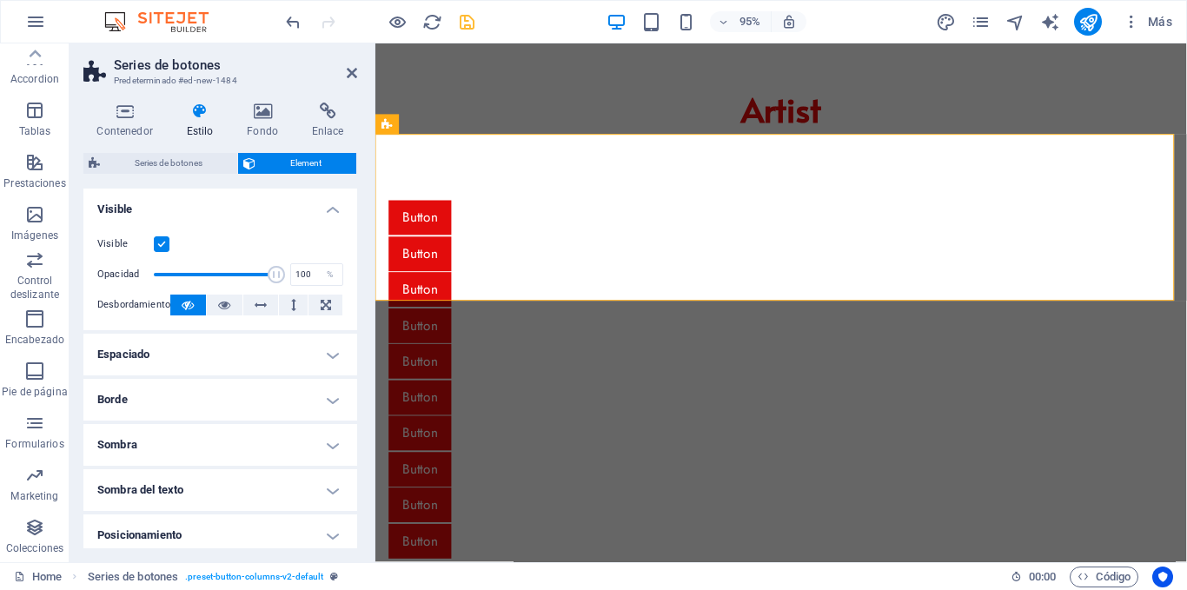
click at [316, 209] on h4 "Visible" at bounding box center [220, 204] width 274 height 31
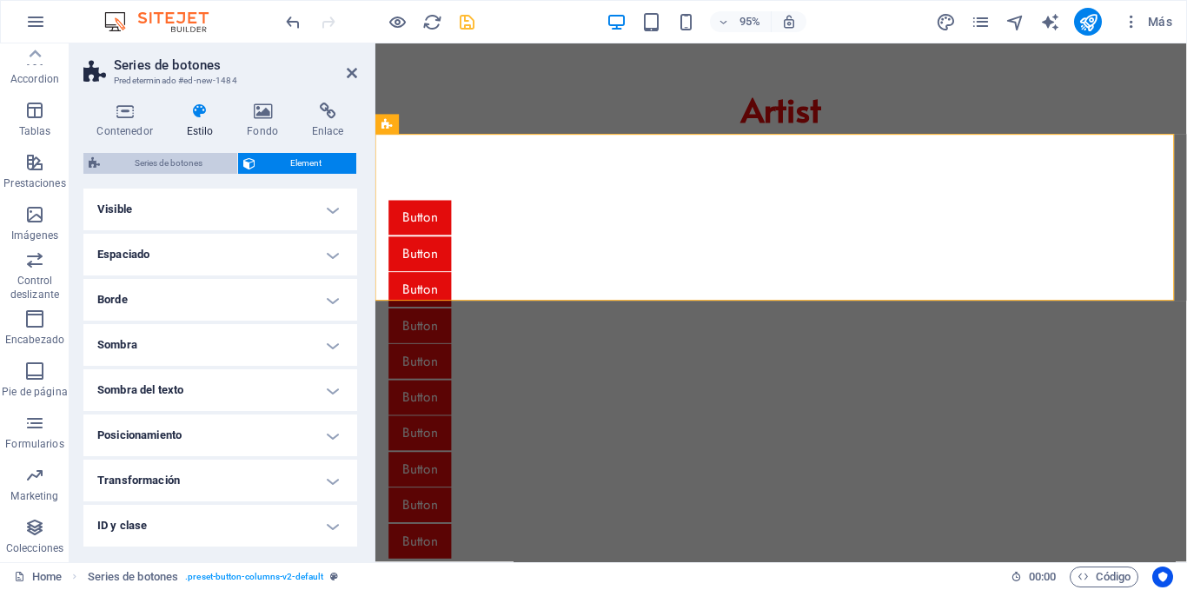
click at [154, 162] on span "Series de botones" at bounding box center [168, 163] width 127 height 21
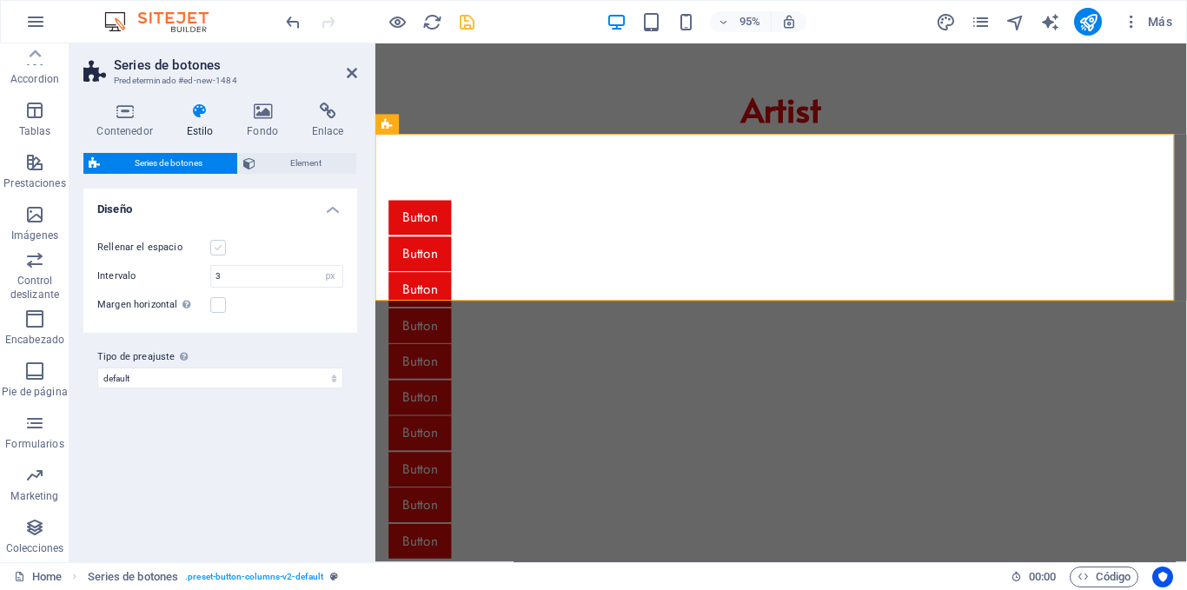
click at [221, 248] on label at bounding box center [218, 248] width 16 height 16
click at [0, 0] on input "Rellenar el espacio" at bounding box center [0, 0] width 0 height 0
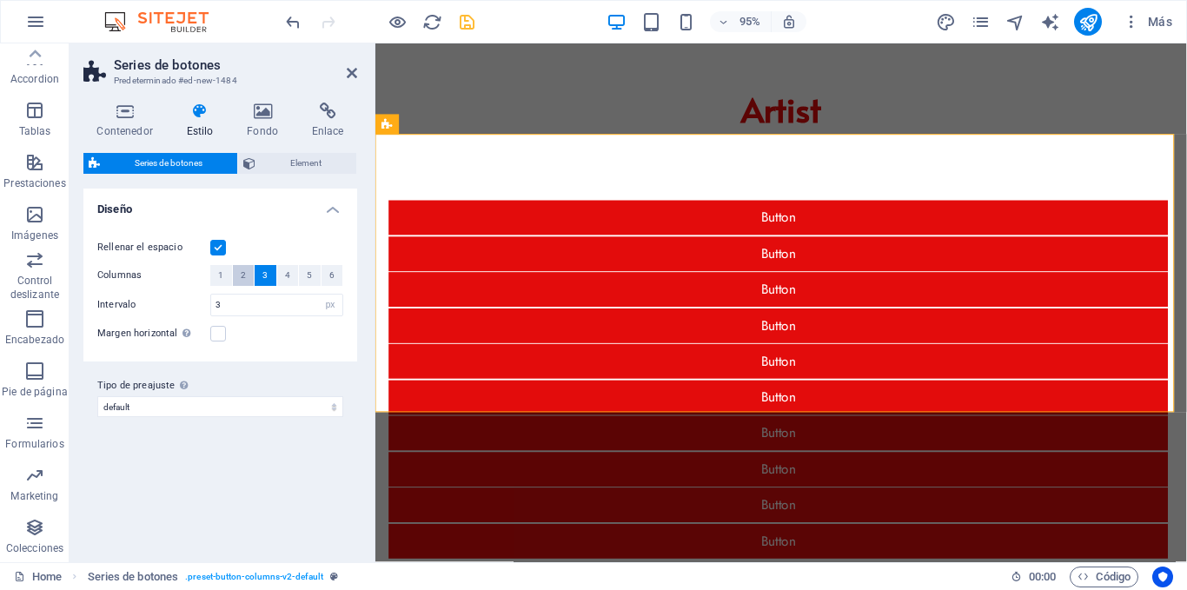
click at [247, 276] on button "2" at bounding box center [244, 275] width 22 height 21
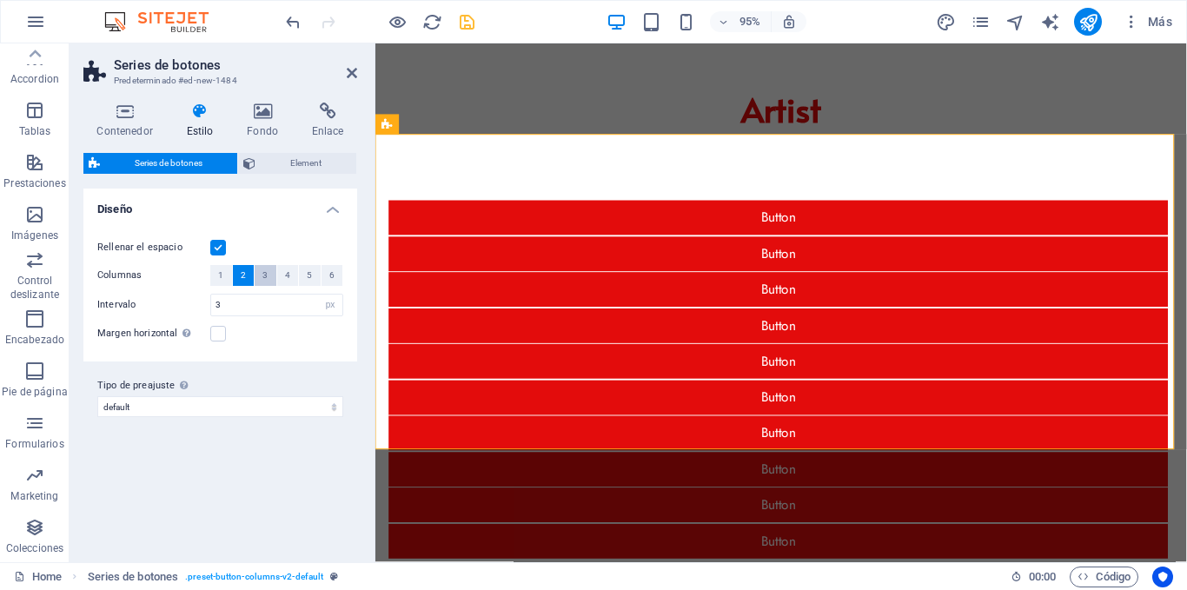
click at [268, 274] on span "3" at bounding box center [264, 275] width 5 height 21
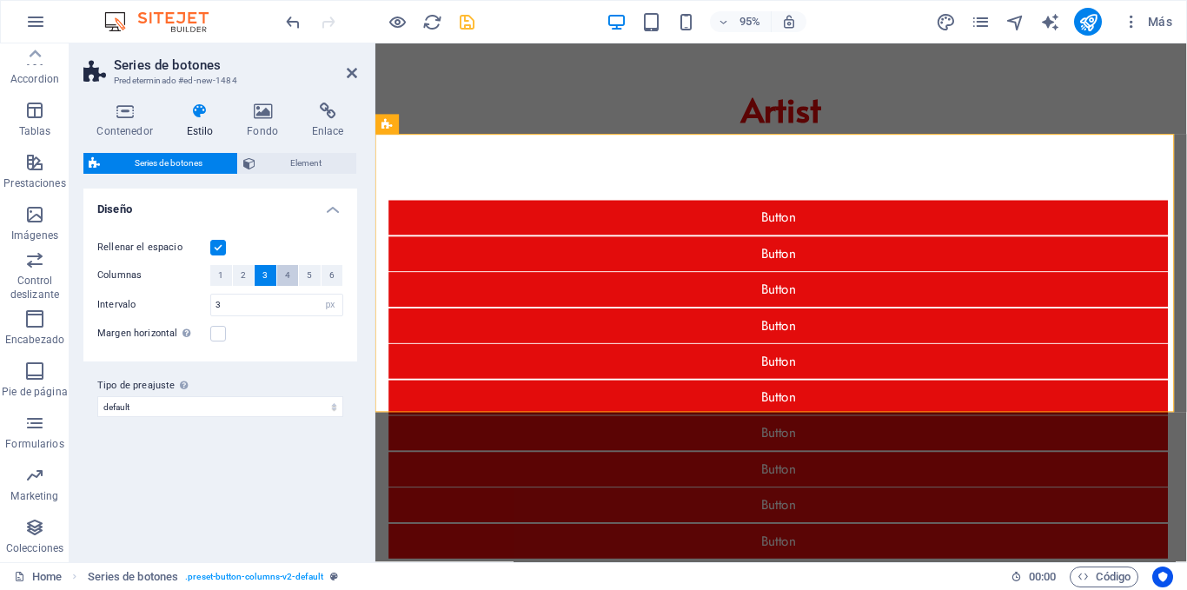
click at [288, 274] on span "4" at bounding box center [287, 275] width 5 height 21
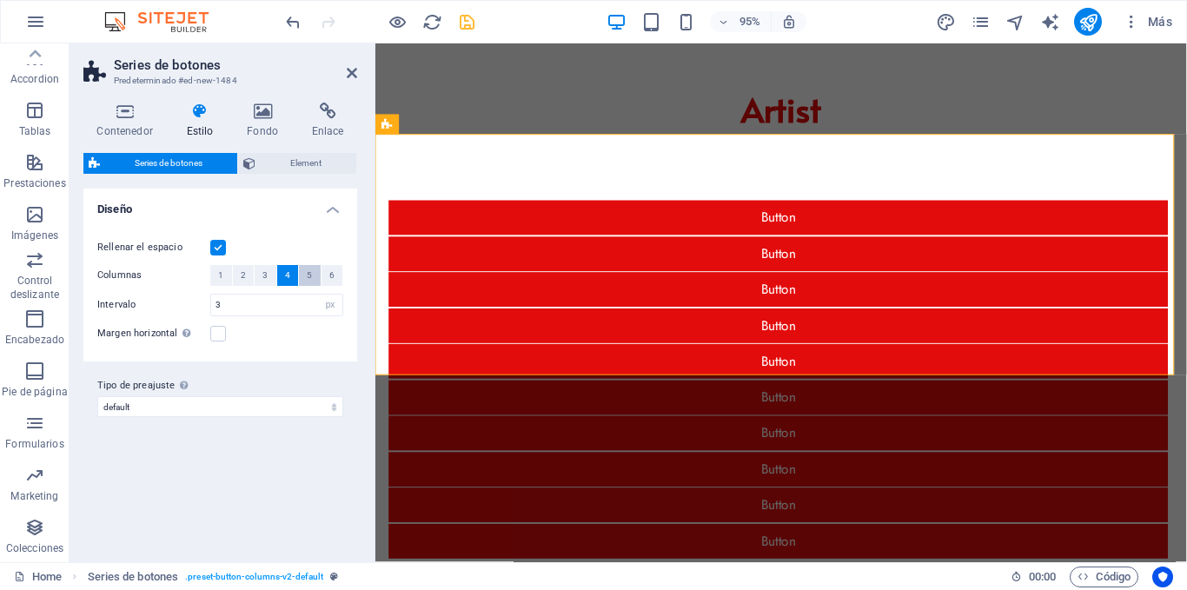
click at [307, 276] on span "5" at bounding box center [309, 275] width 5 height 21
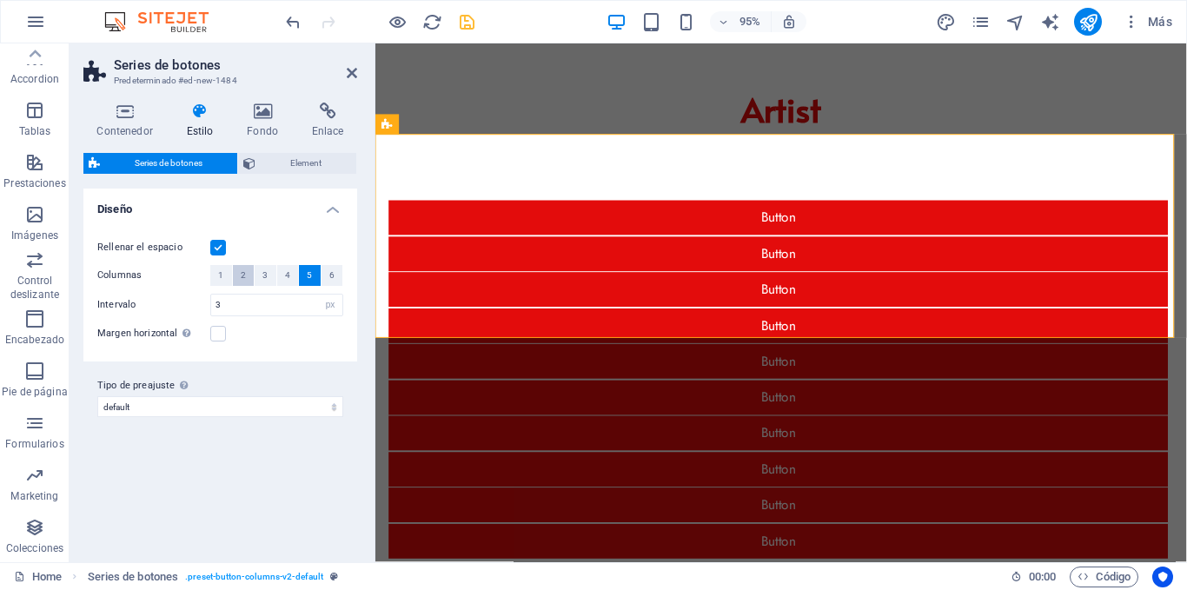
click at [243, 275] on span "2" at bounding box center [243, 275] width 5 height 21
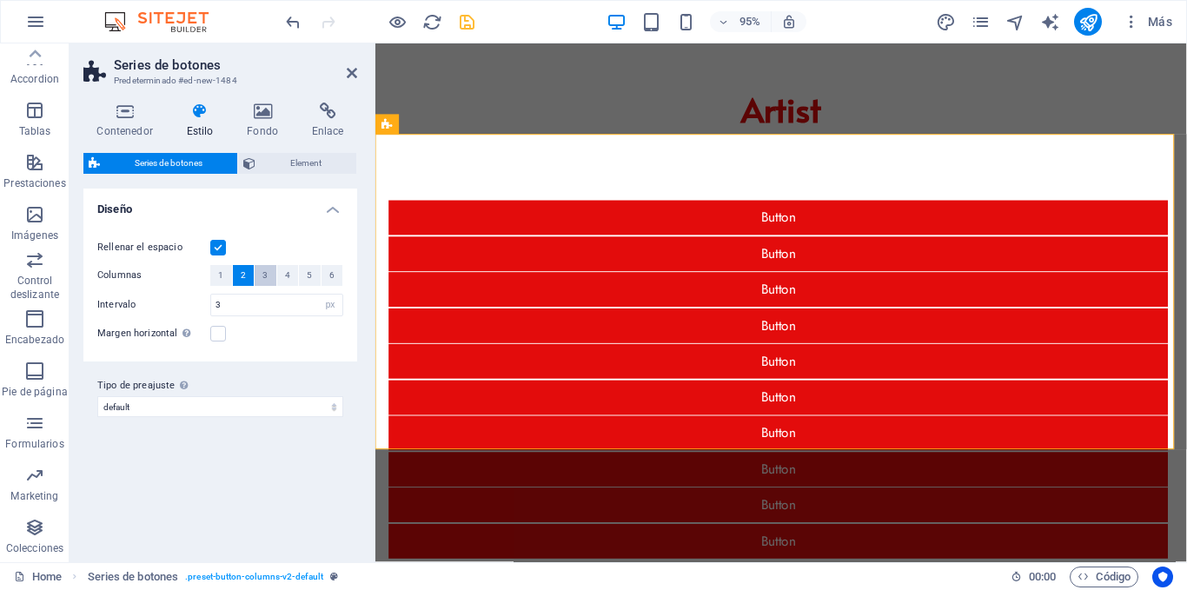
click at [263, 274] on span "3" at bounding box center [264, 275] width 5 height 21
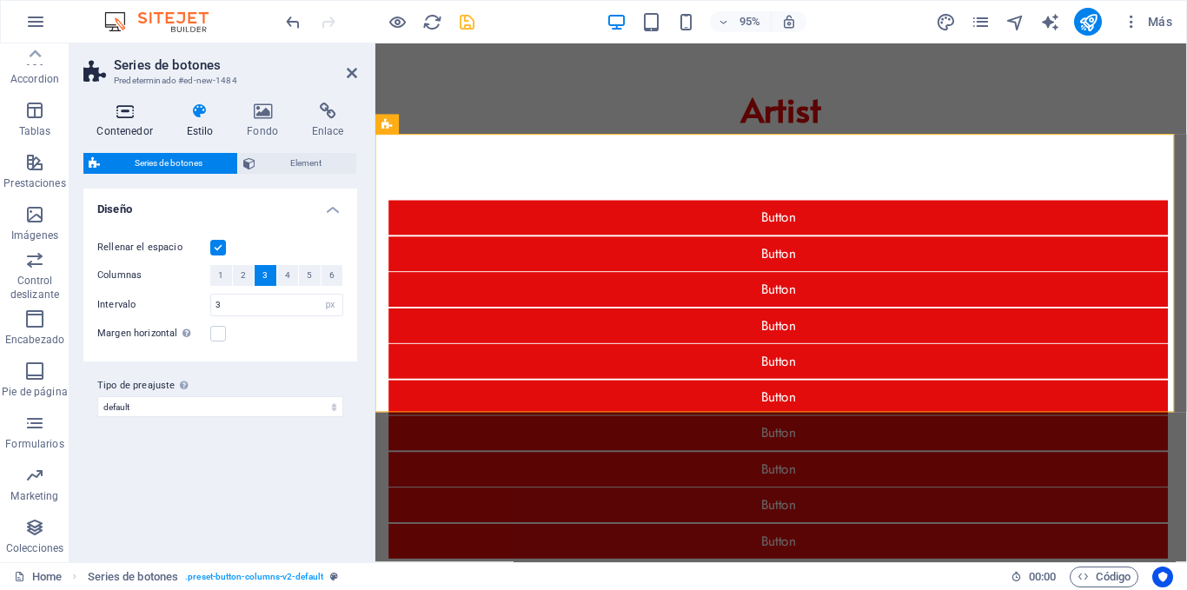
click at [136, 118] on icon at bounding box center [124, 111] width 83 height 17
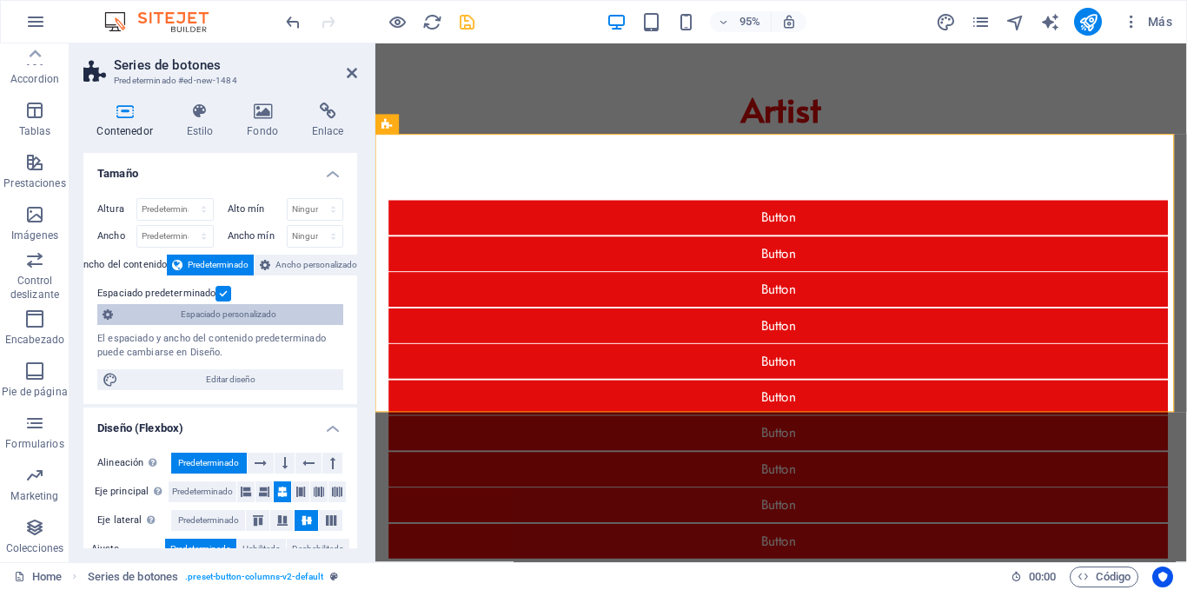
click at [227, 313] on span "Espaciado personalizado" at bounding box center [228, 314] width 220 height 21
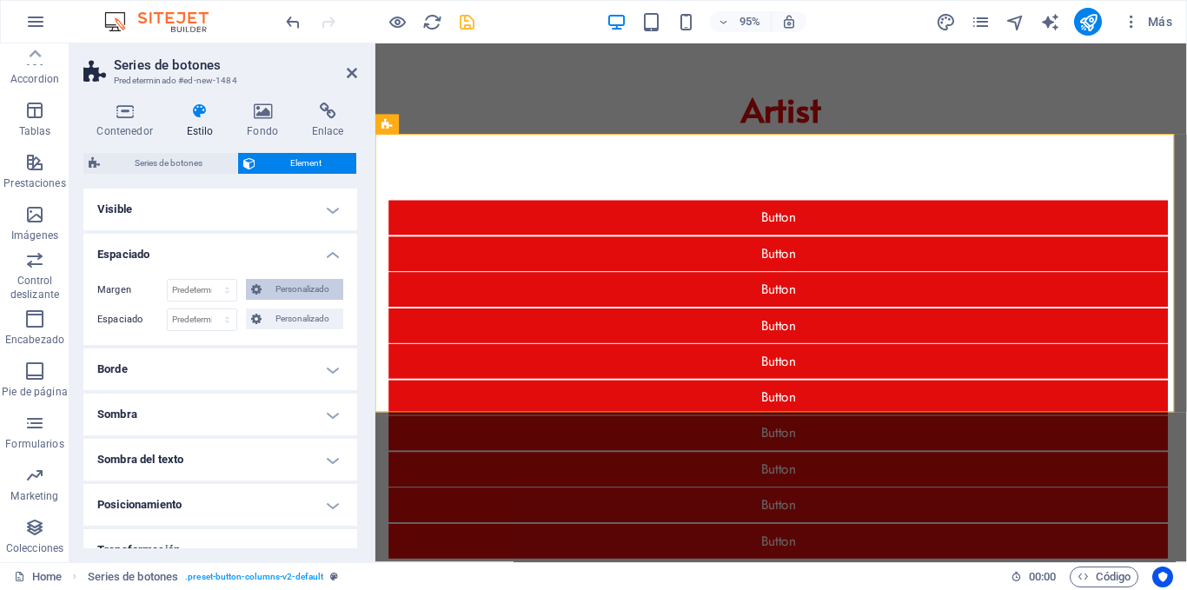
click at [255, 289] on icon at bounding box center [256, 289] width 10 height 21
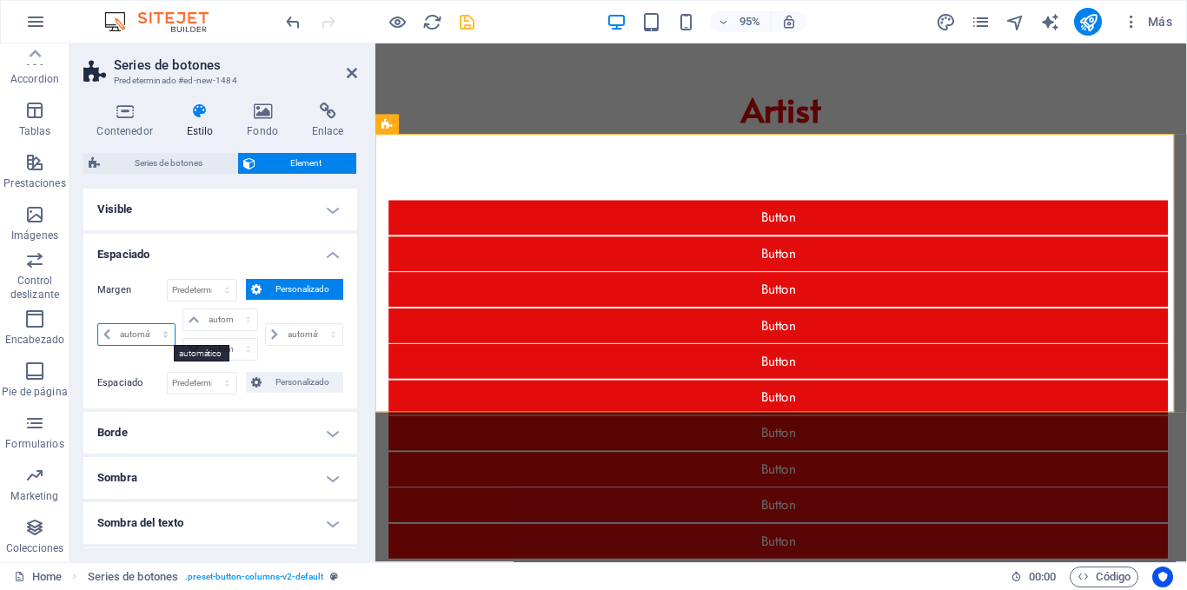
click at [149, 335] on select "automático px % rem vw vh" at bounding box center [136, 334] width 76 height 21
select select "px"
click at [149, 324] on select "automático px % rem vw vh" at bounding box center [136, 334] width 76 height 21
type input "0"
select select "px"
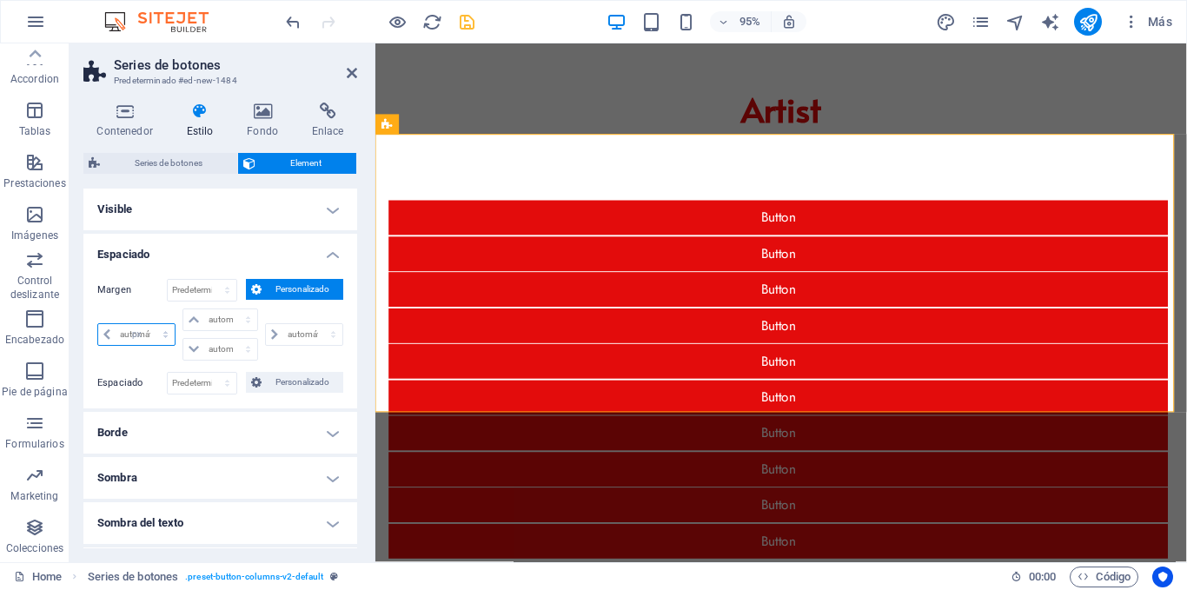
type input "0"
select select "px"
type input "0"
select select "px"
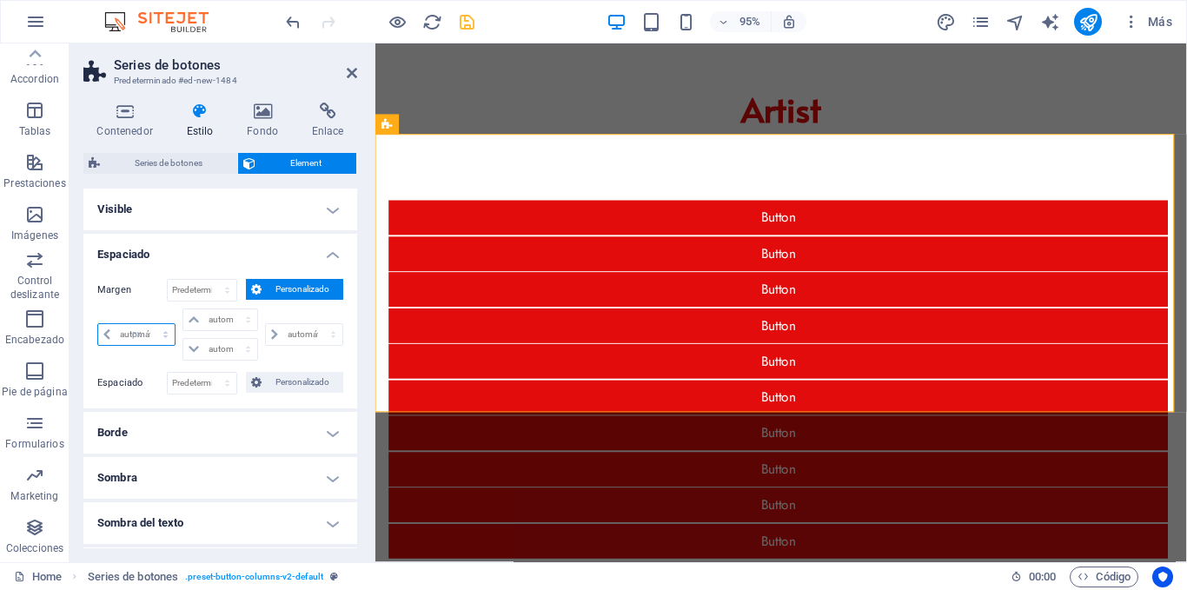
type input "0"
select select "px"
type input "3"
select select "DISABLED_OPTION_VALUE"
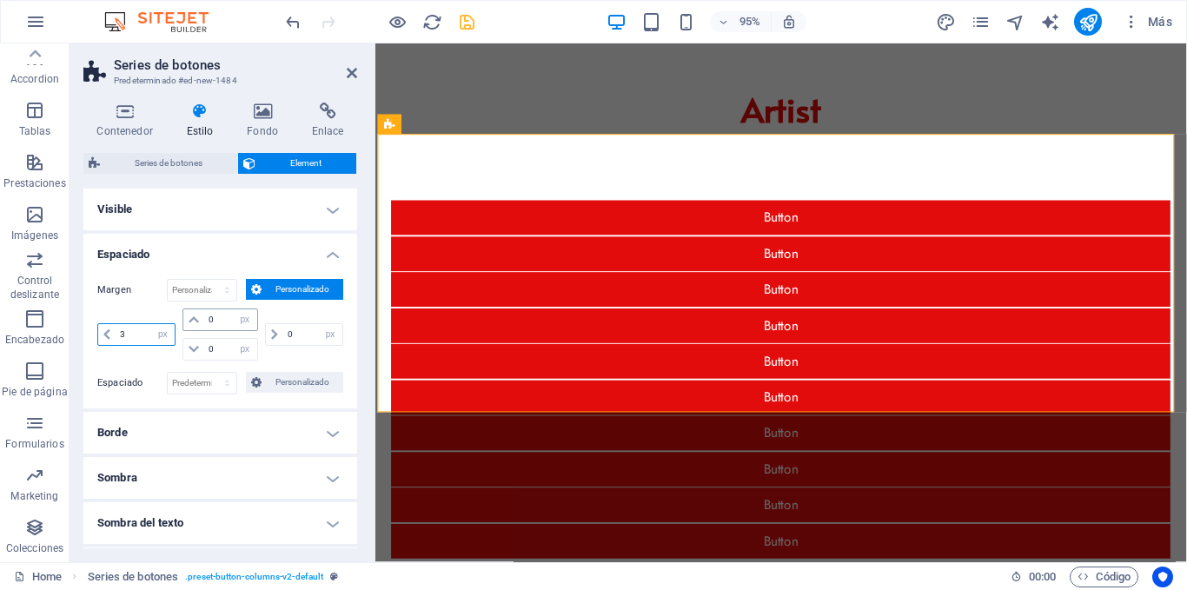
type input "3"
click at [214, 315] on input "0" at bounding box center [230, 319] width 52 height 21
click at [204, 319] on input "0" at bounding box center [230, 319] width 52 height 21
type input "3"
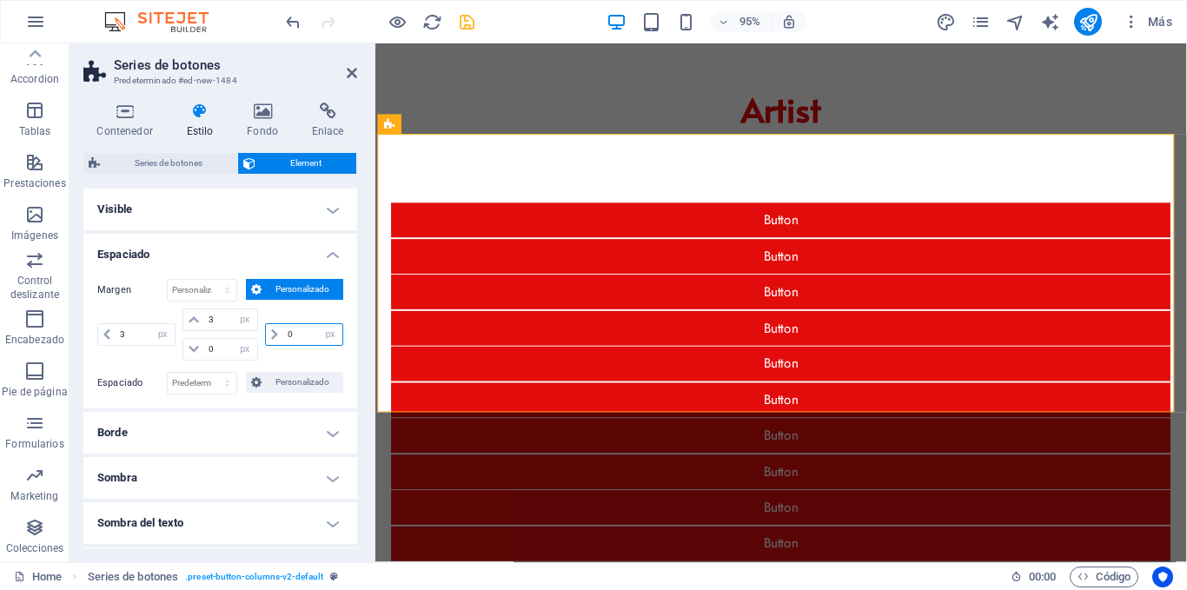
click at [297, 327] on input "0" at bounding box center [312, 334] width 59 height 21
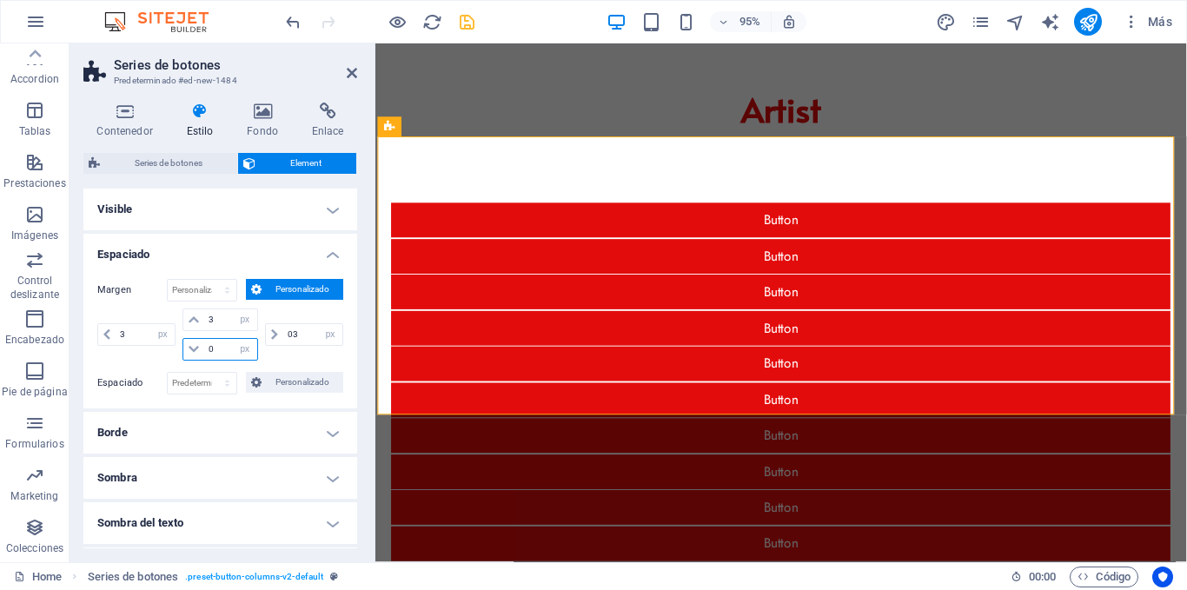
type input "3"
click at [228, 347] on input "0" at bounding box center [230, 349] width 52 height 21
type input "03"
type input "3"
select select "px"
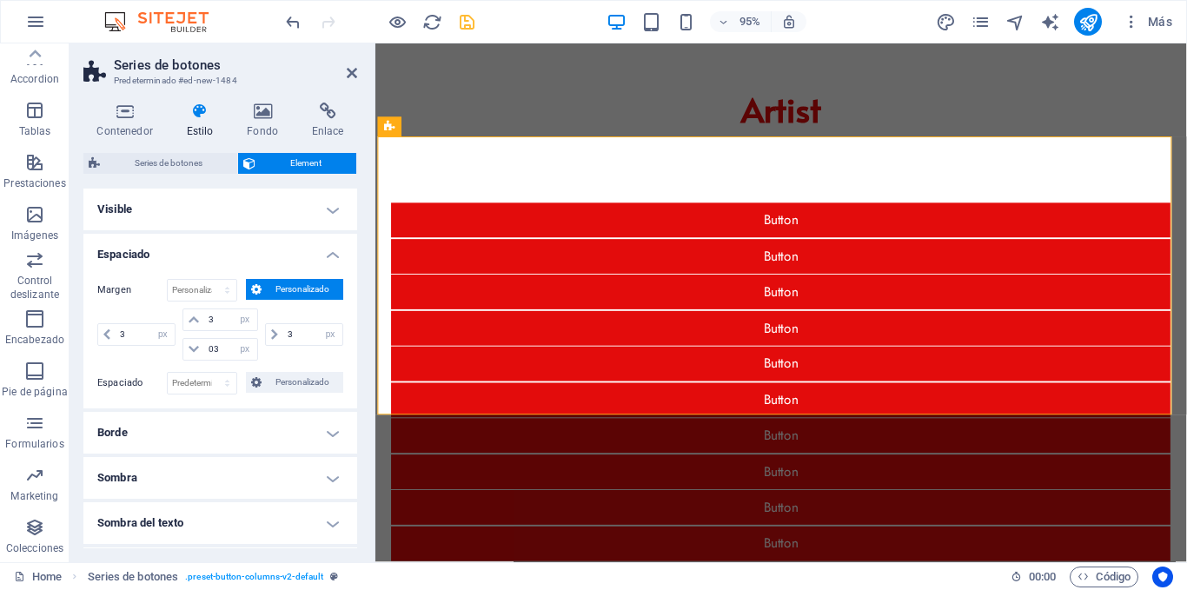
type input "3"
click at [223, 256] on h4 "Espaciado" at bounding box center [220, 249] width 274 height 31
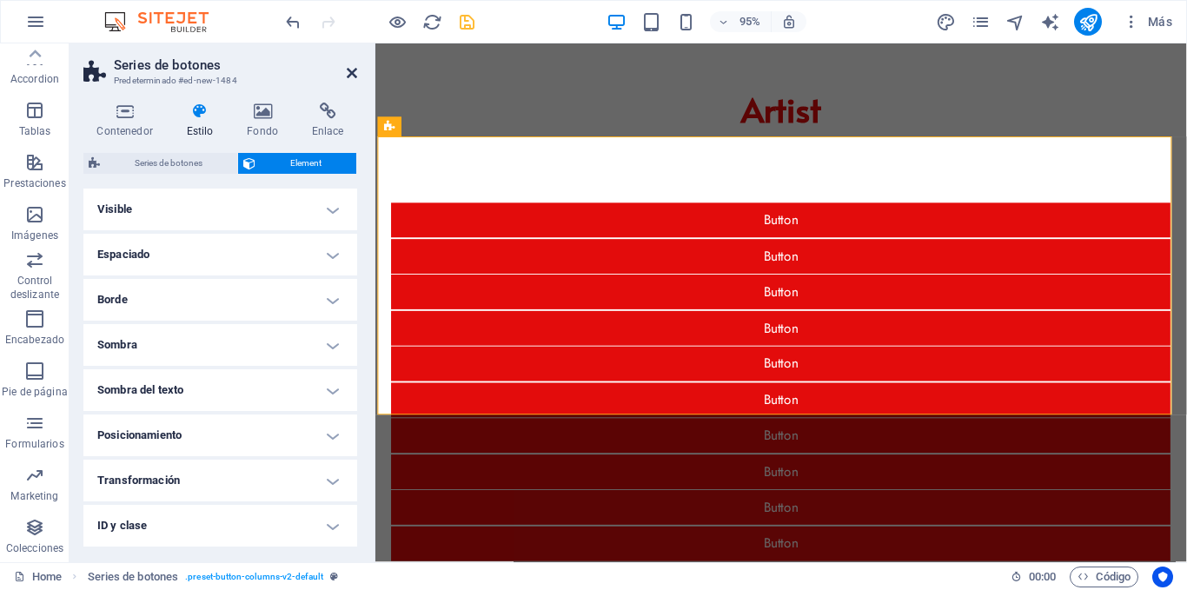
click at [354, 76] on icon at bounding box center [352, 73] width 10 height 14
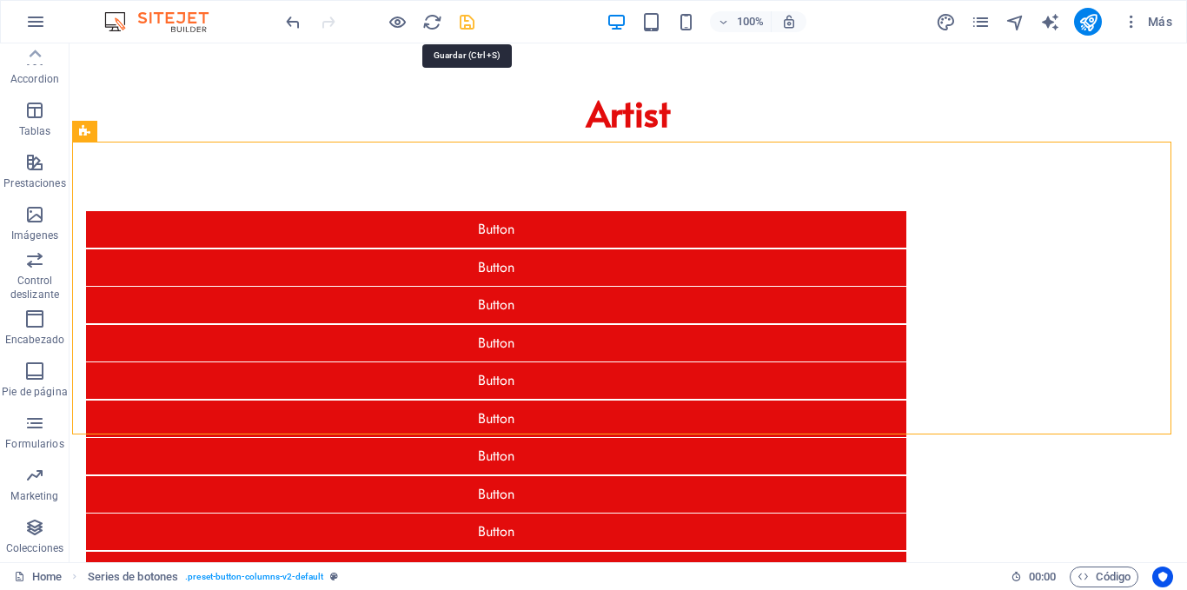
click at [469, 23] on icon "save" at bounding box center [467, 22] width 20 height 20
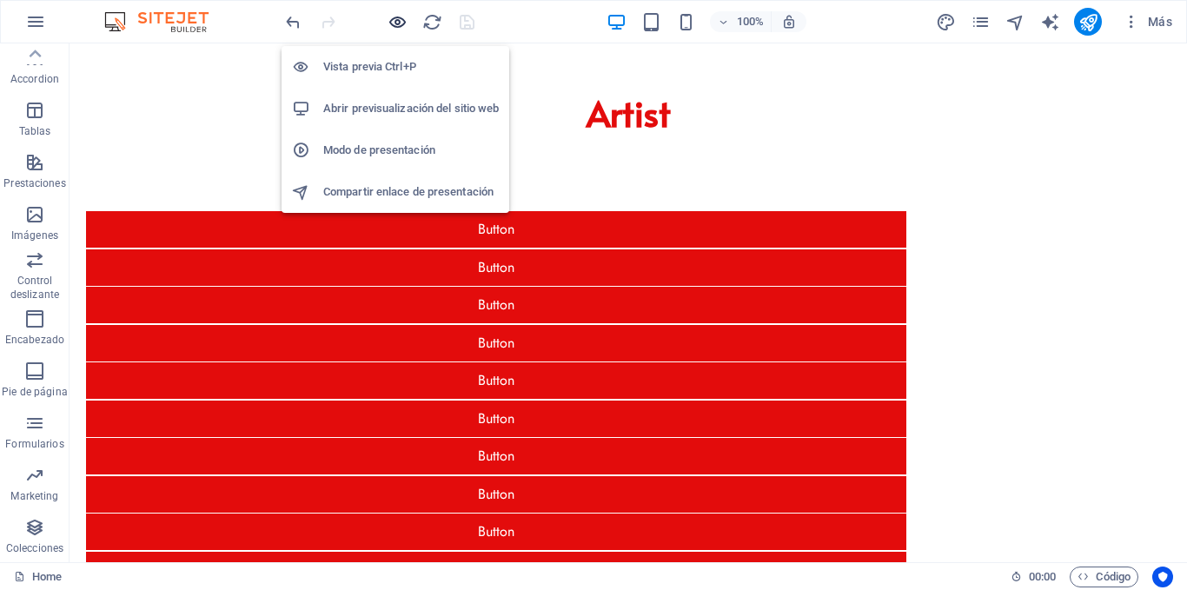
click at [402, 19] on icon "button" at bounding box center [398, 22] width 20 height 20
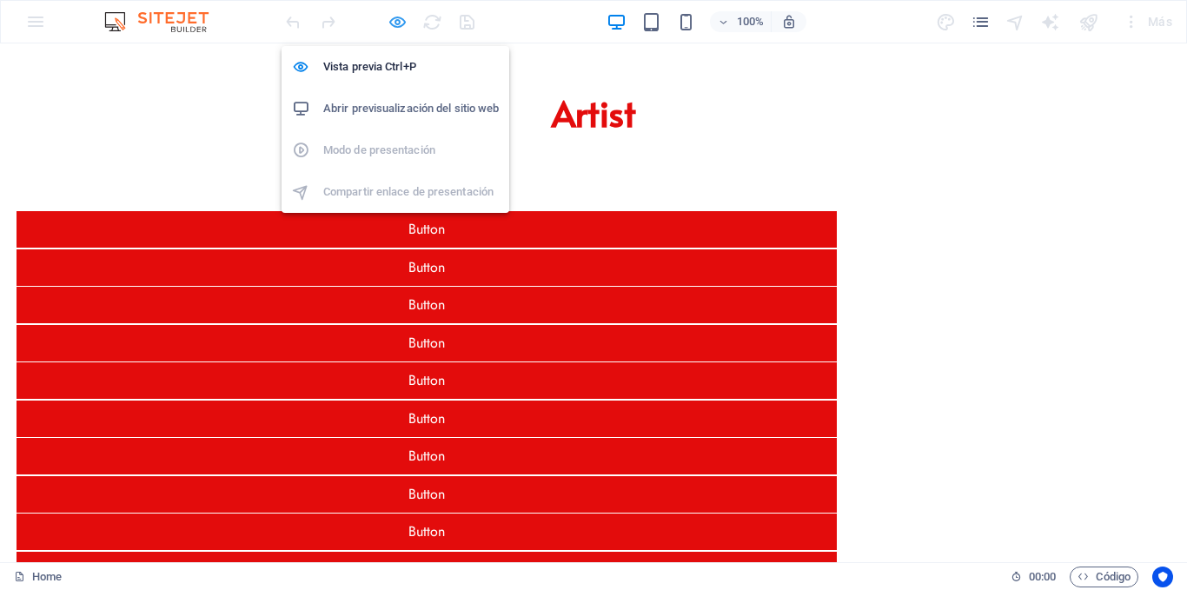
click at [402, 19] on icon "button" at bounding box center [398, 22] width 20 height 20
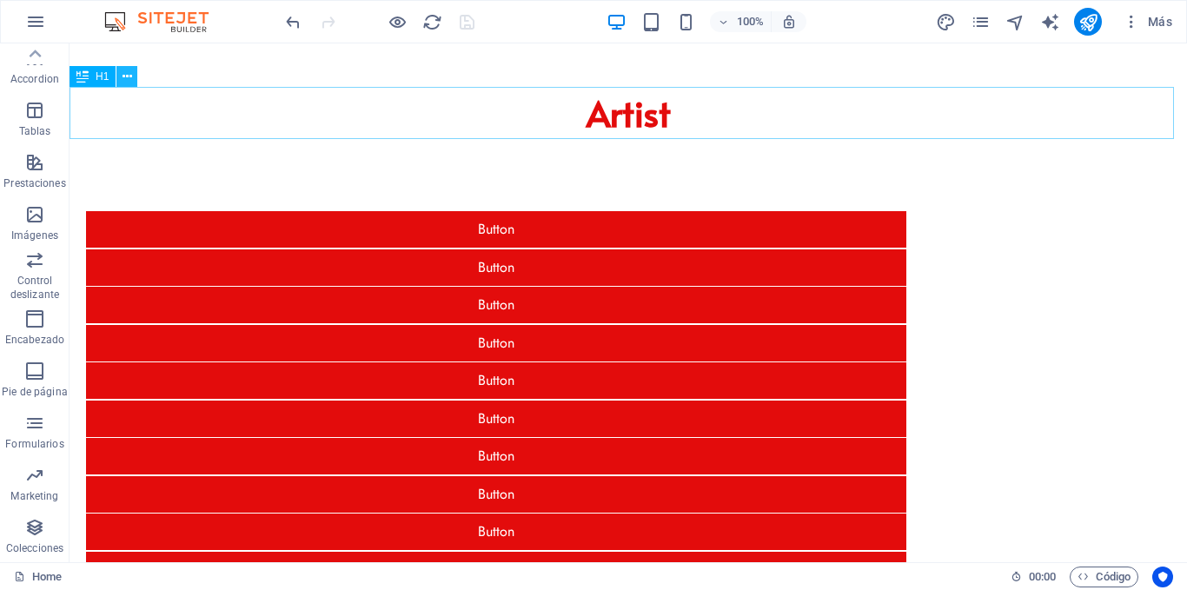
click at [123, 76] on icon at bounding box center [128, 77] width 10 height 18
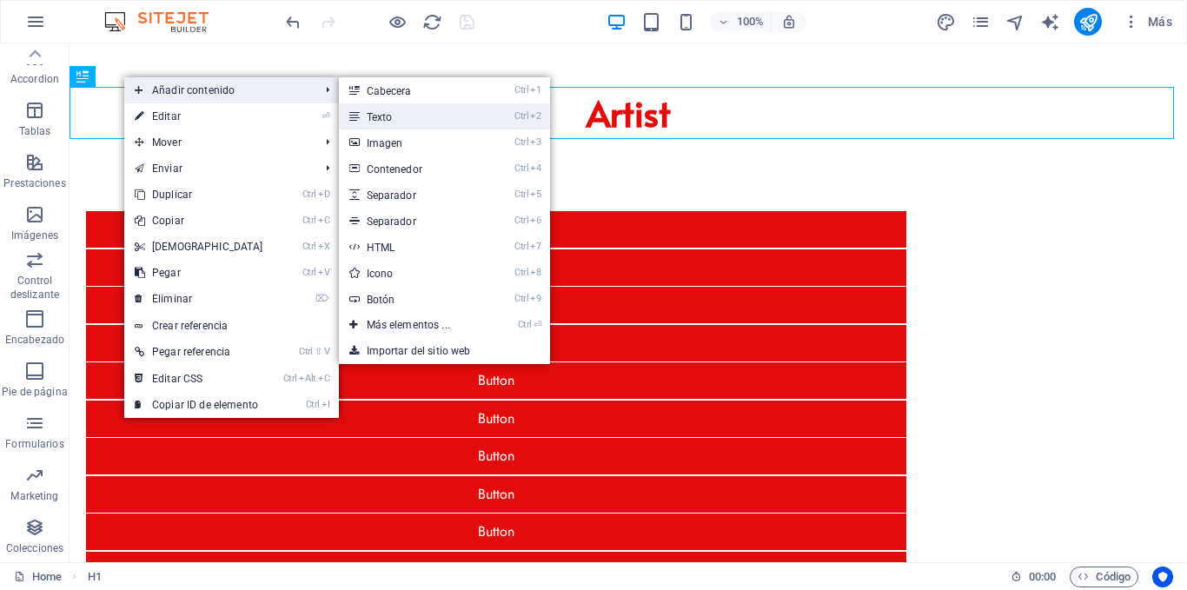
click at [369, 110] on link "Ctrl 2 Texto" at bounding box center [412, 116] width 146 height 26
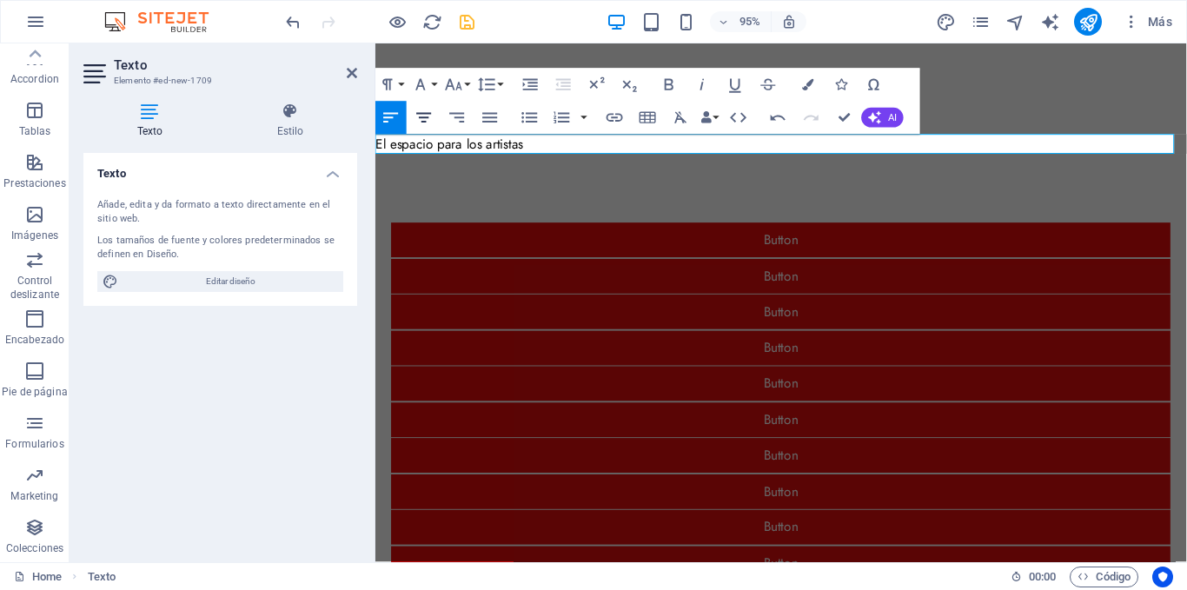
click at [422, 121] on icon "button" at bounding box center [425, 118] width 20 height 20
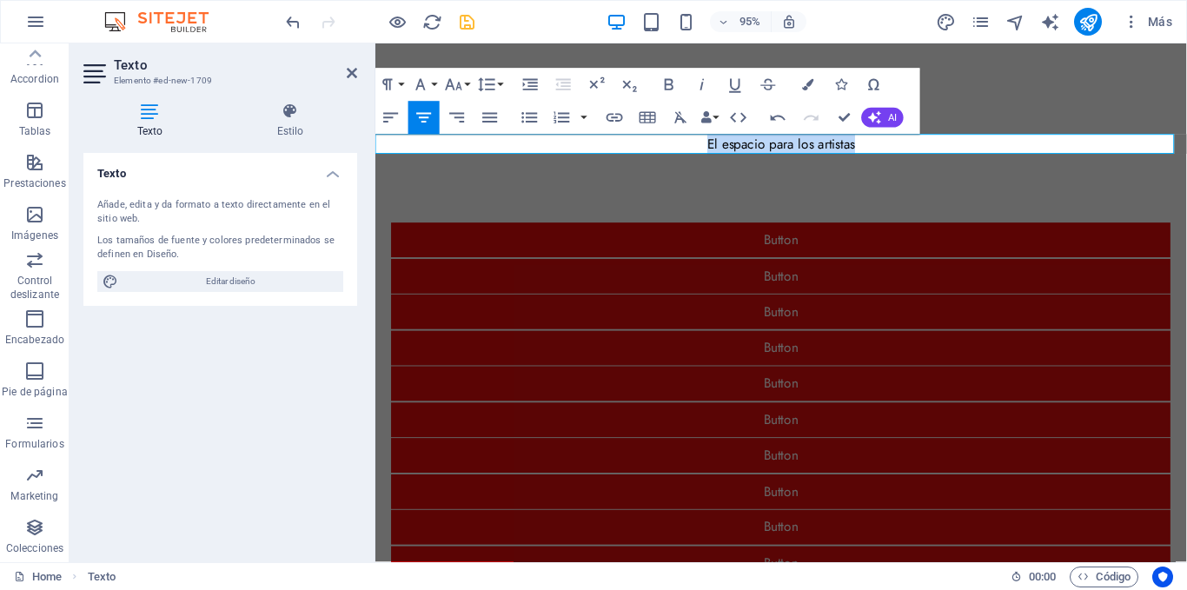
drag, startPoint x: 878, startPoint y: 153, endPoint x: 712, endPoint y: 147, distance: 166.1
click at [712, 147] on p "El espacio para los artistas" at bounding box center [802, 149] width 854 height 21
copy p "El espacio para los artistas"
click at [427, 118] on icon "button" at bounding box center [424, 118] width 15 height 10
drag, startPoint x: 853, startPoint y: 149, endPoint x: 747, endPoint y: 150, distance: 106.0
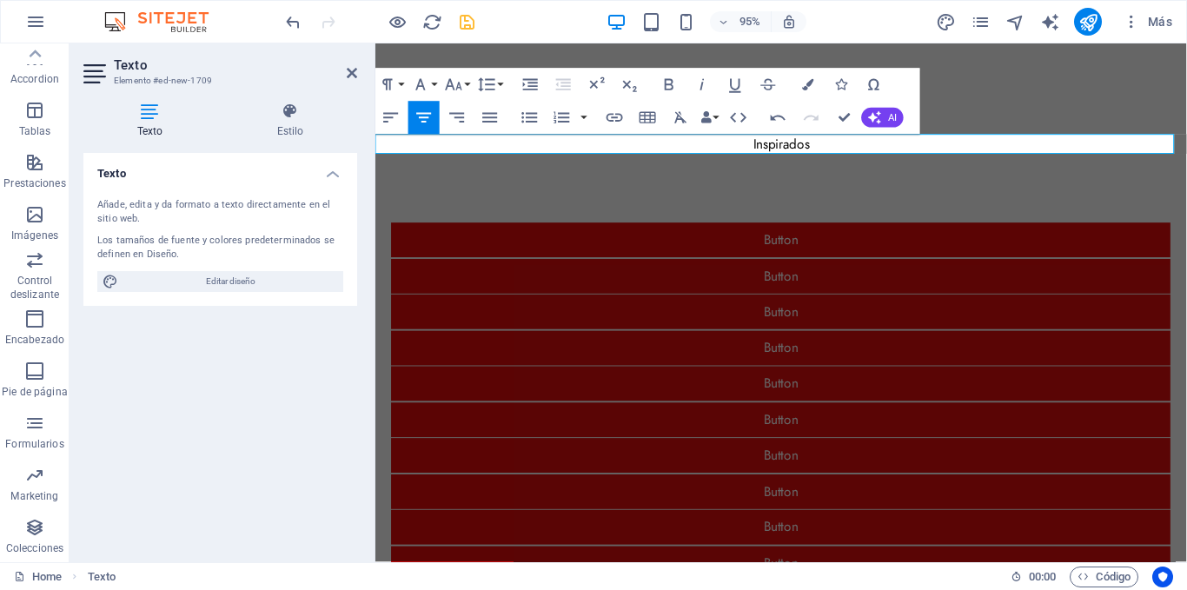
click at [747, 150] on p "Inspirados" at bounding box center [802, 149] width 854 height 21
drag, startPoint x: 531, startPoint y: 142, endPoint x: 369, endPoint y: 141, distance: 162.5
click at [420, 112] on icon "button" at bounding box center [425, 118] width 20 height 20
click at [743, 149] on p "Artistas que inspiran" at bounding box center [802, 149] width 854 height 21
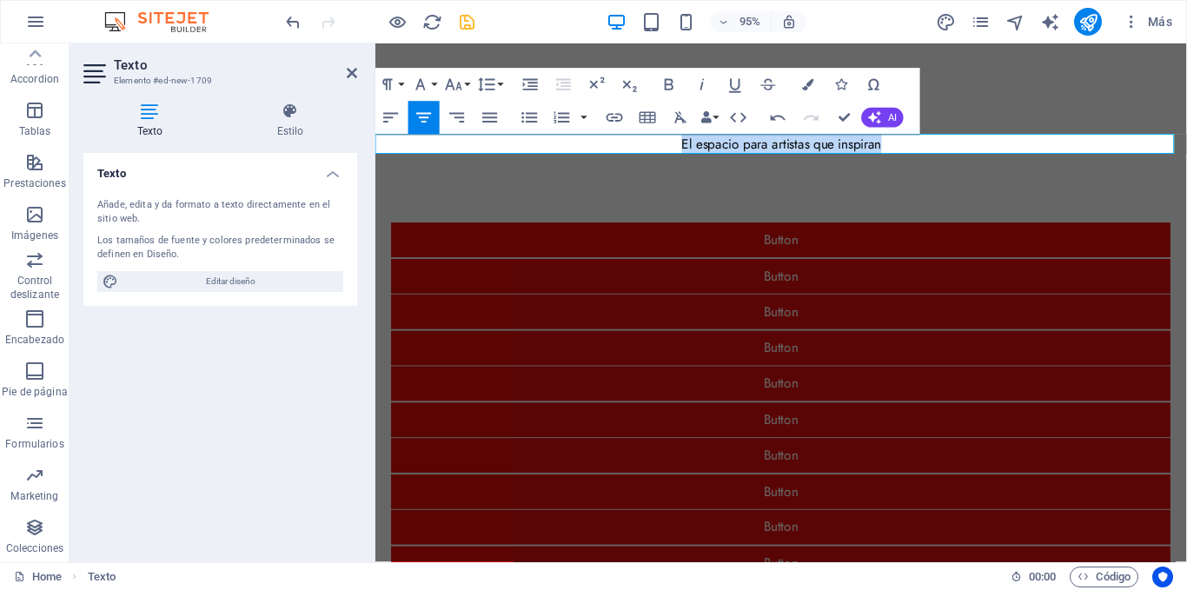
drag, startPoint x: 915, startPoint y: 146, endPoint x: 682, endPoint y: 142, distance: 233.0
click at [682, 142] on p "El espacio para a rtistas que inspiran" at bounding box center [802, 149] width 854 height 21
copy p "El espacio para a rtistas que inspiran"
click at [903, 153] on p "El espacio para a rtistas que inspiran" at bounding box center [802, 149] width 854 height 21
drag, startPoint x: 903, startPoint y: 151, endPoint x: 830, endPoint y: 151, distance: 73.0
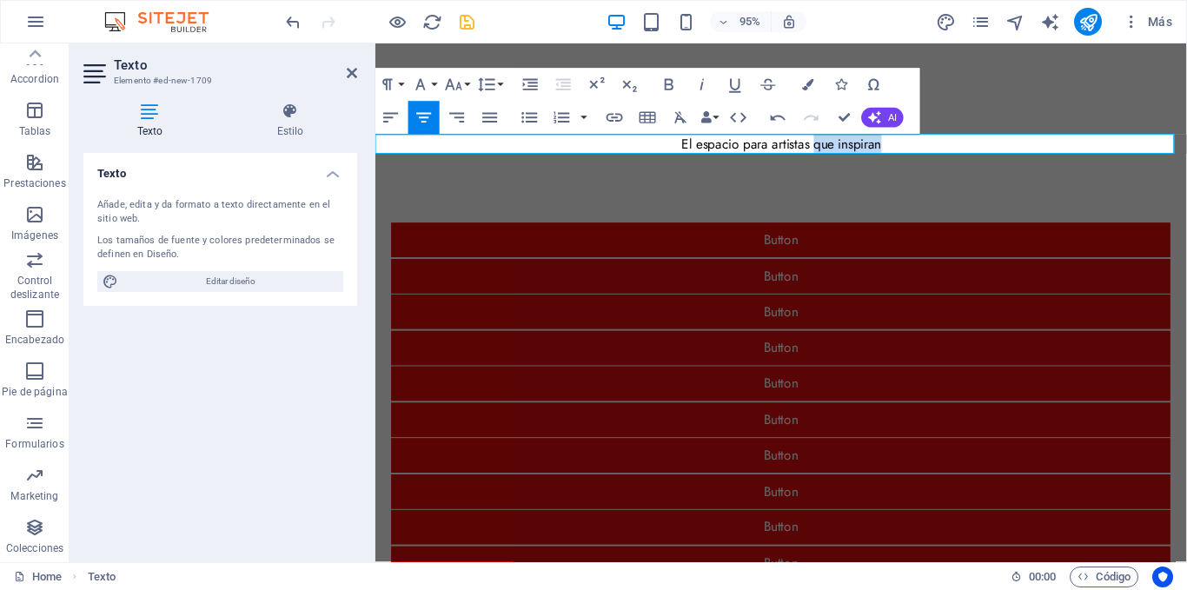
click at [830, 151] on p "El espacio para a rtistas que inspiran" at bounding box center [802, 149] width 854 height 21
click at [880, 143] on p "El espacio para los artistas" at bounding box center [802, 149] width 854 height 21
drag, startPoint x: 881, startPoint y: 152, endPoint x: 715, endPoint y: 158, distance: 166.1
click at [715, 158] on p "El espacio para los artistas" at bounding box center [802, 149] width 854 height 21
copy p "El espacio para los artistas"
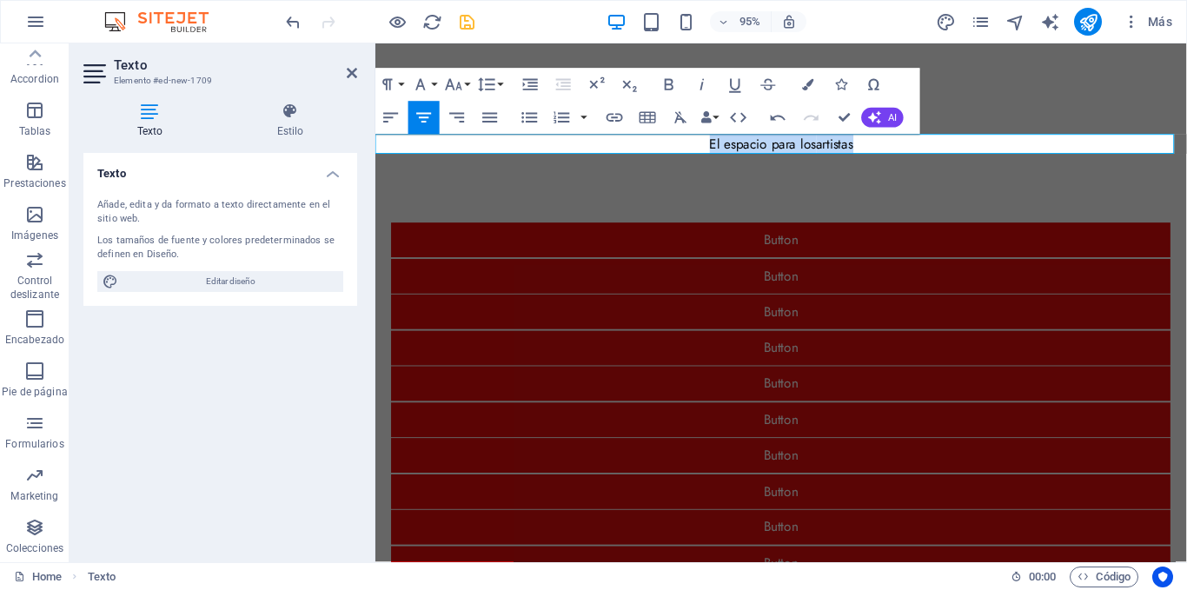
click at [868, 150] on p "El espacio para los artistas" at bounding box center [802, 149] width 854 height 21
drag, startPoint x: 883, startPoint y: 145, endPoint x: 782, endPoint y: 143, distance: 100.8
click at [782, 143] on p "El espacio para los artistas" at bounding box center [802, 149] width 854 height 21
click at [814, 152] on p "El espacio para los artistas" at bounding box center [802, 149] width 854 height 21
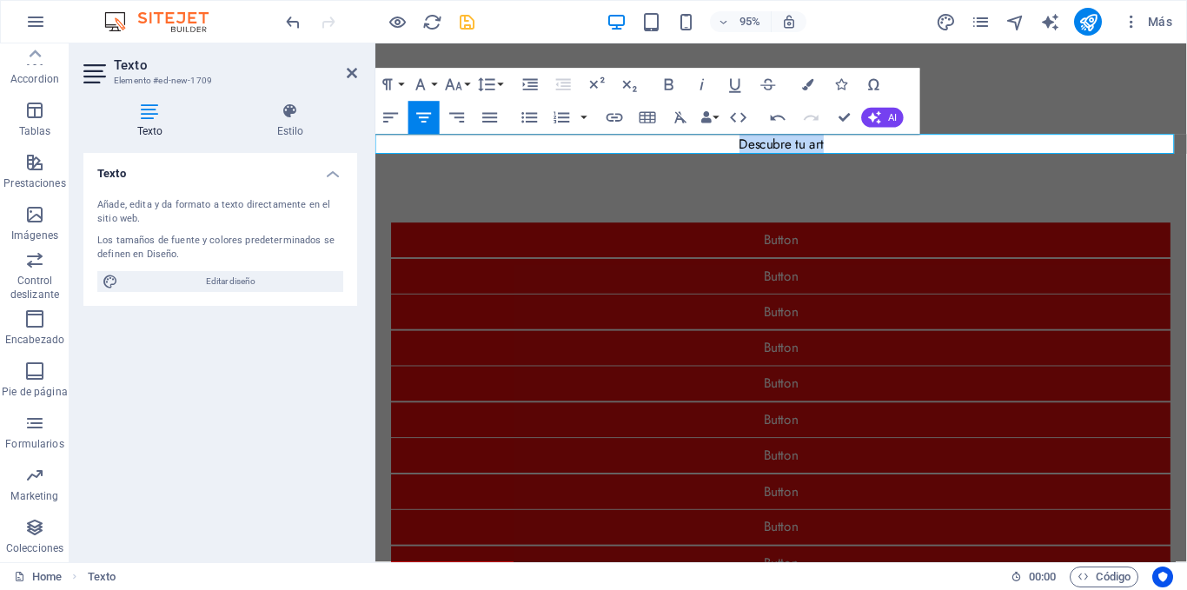
drag, startPoint x: 853, startPoint y: 152, endPoint x: 740, endPoint y: 150, distance: 113.0
click at [740, 150] on p "Descubre tu art" at bounding box center [802, 149] width 854 height 21
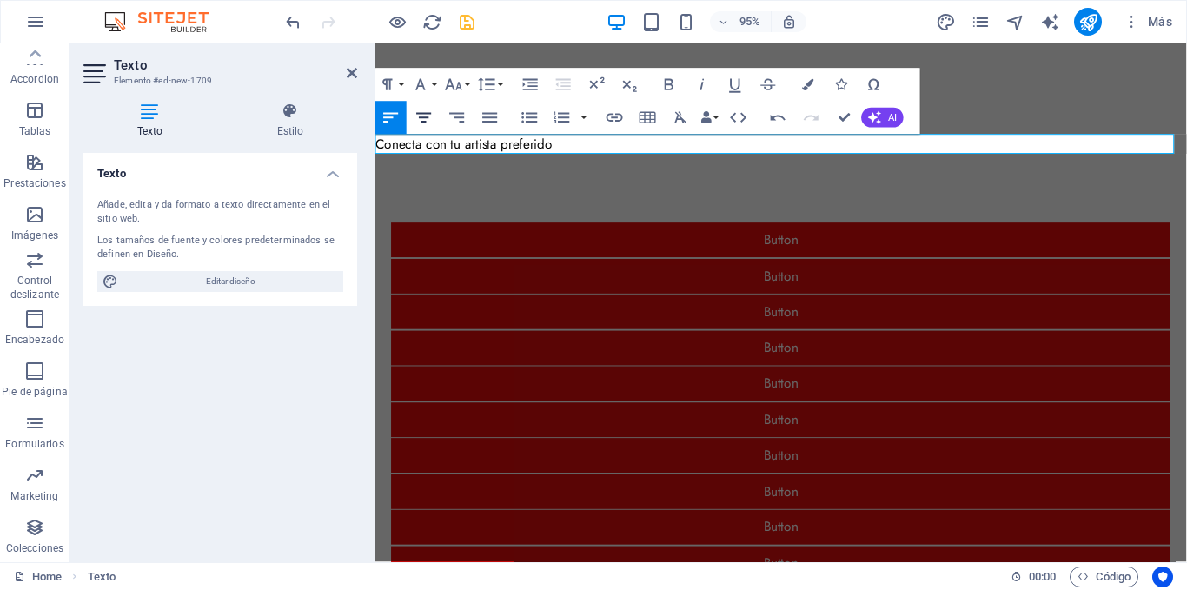
click at [424, 113] on icon "button" at bounding box center [424, 118] width 15 height 10
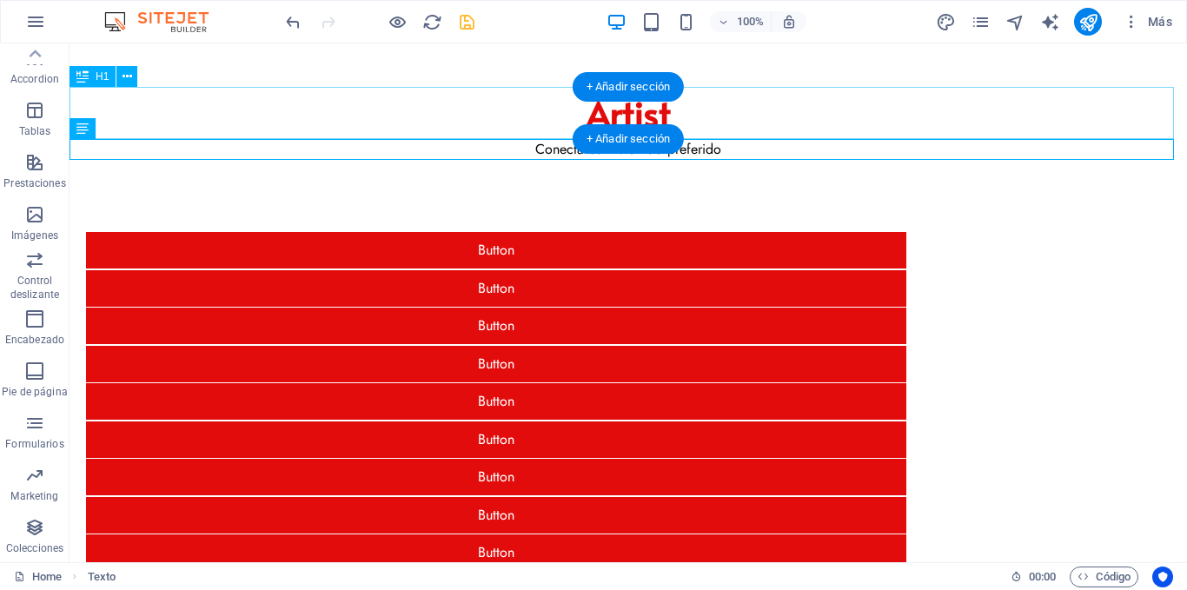
click at [473, 114] on div "Artist" at bounding box center [629, 113] width 1118 height 52
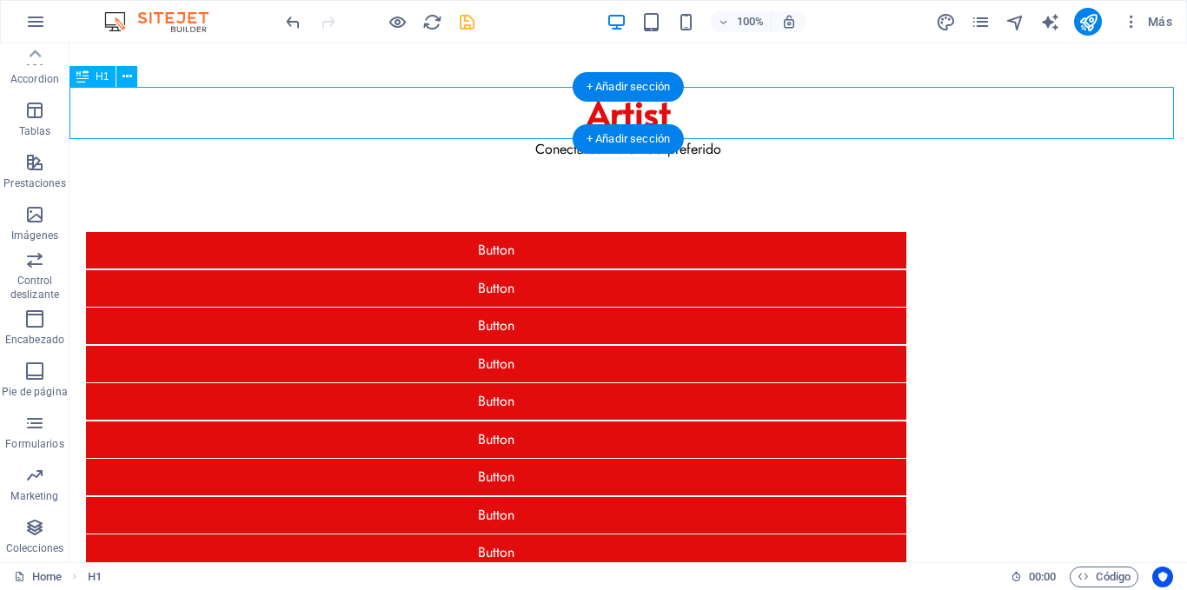
click at [473, 114] on div "Artist" at bounding box center [629, 113] width 1118 height 52
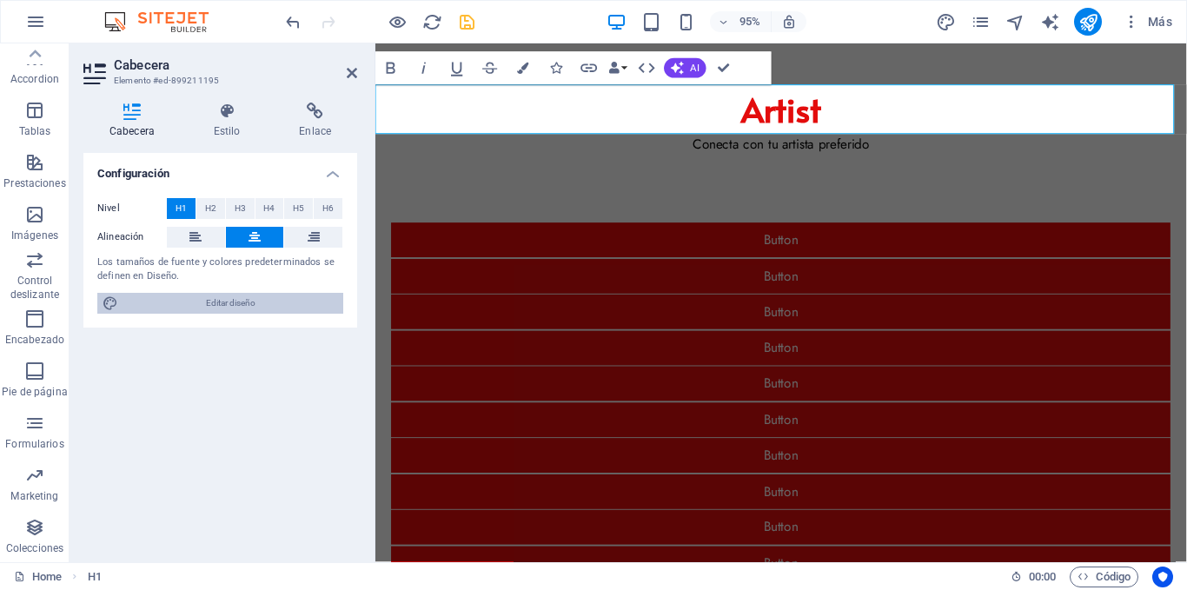
click at [241, 303] on span "Editar diseño" at bounding box center [230, 303] width 215 height 21
select select "px"
select select "400"
select select "px"
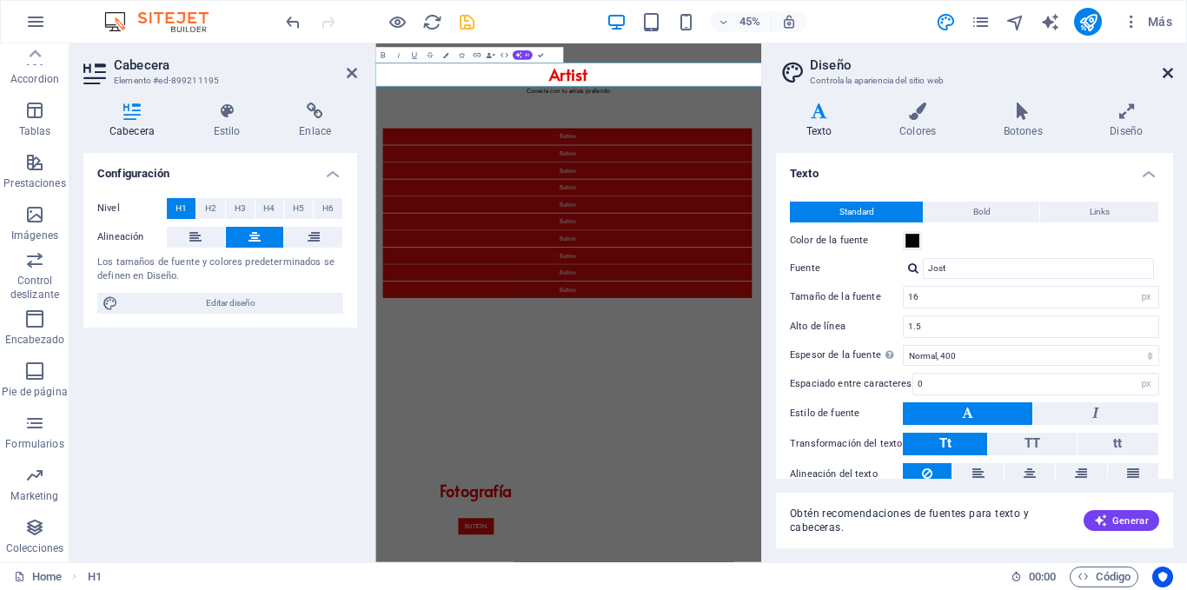
click at [1168, 76] on icon at bounding box center [1168, 73] width 10 height 14
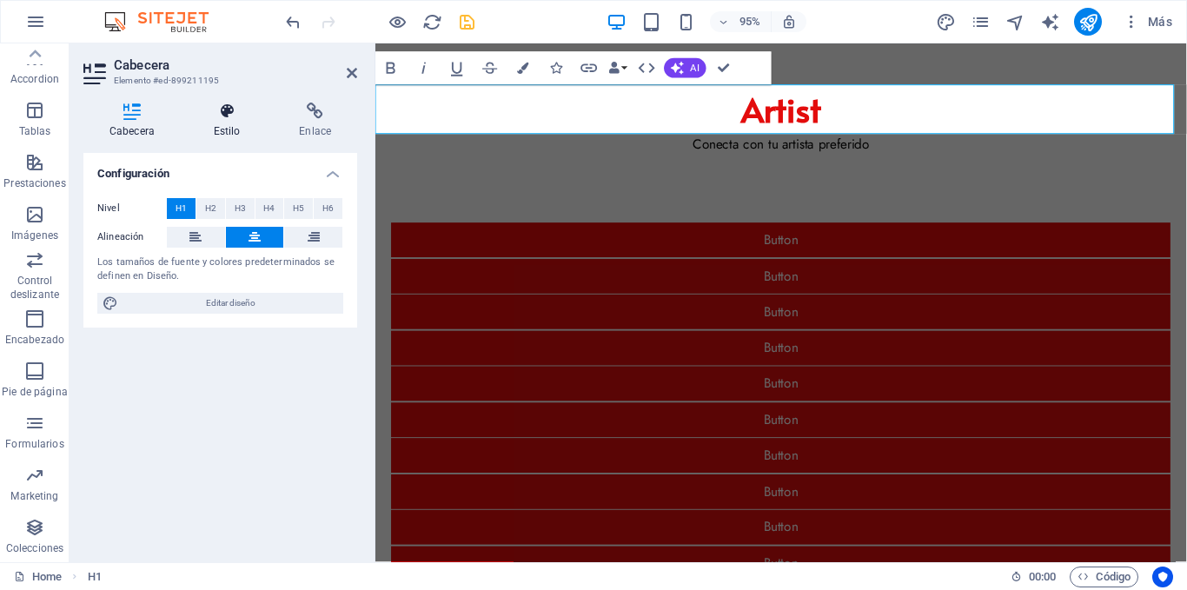
click at [216, 116] on icon at bounding box center [227, 111] width 79 height 17
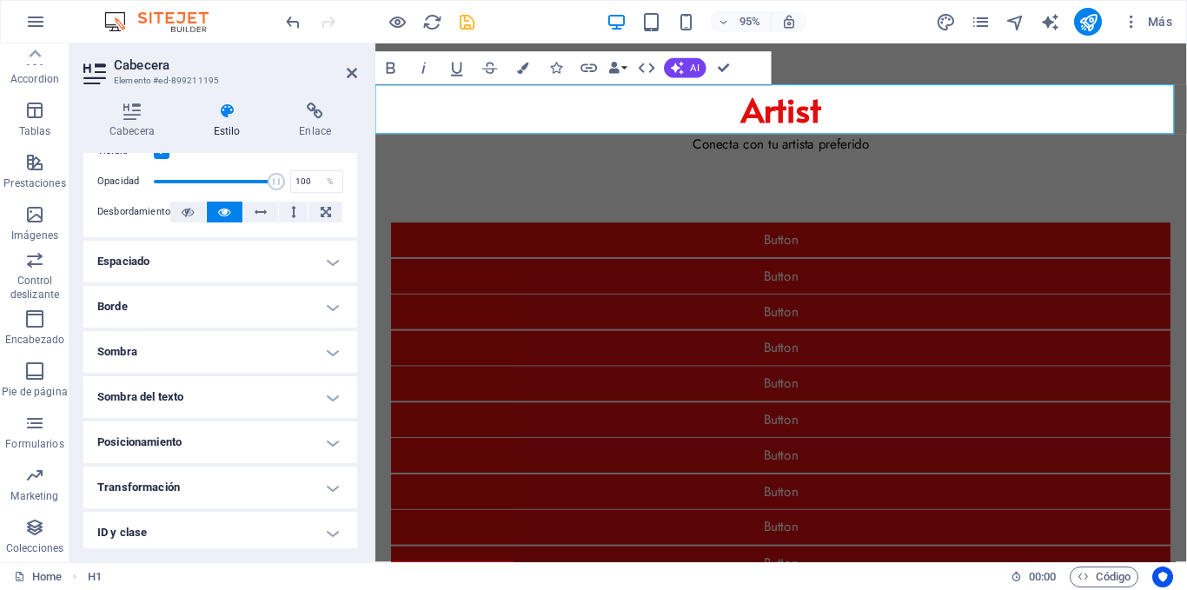
scroll to position [87, 0]
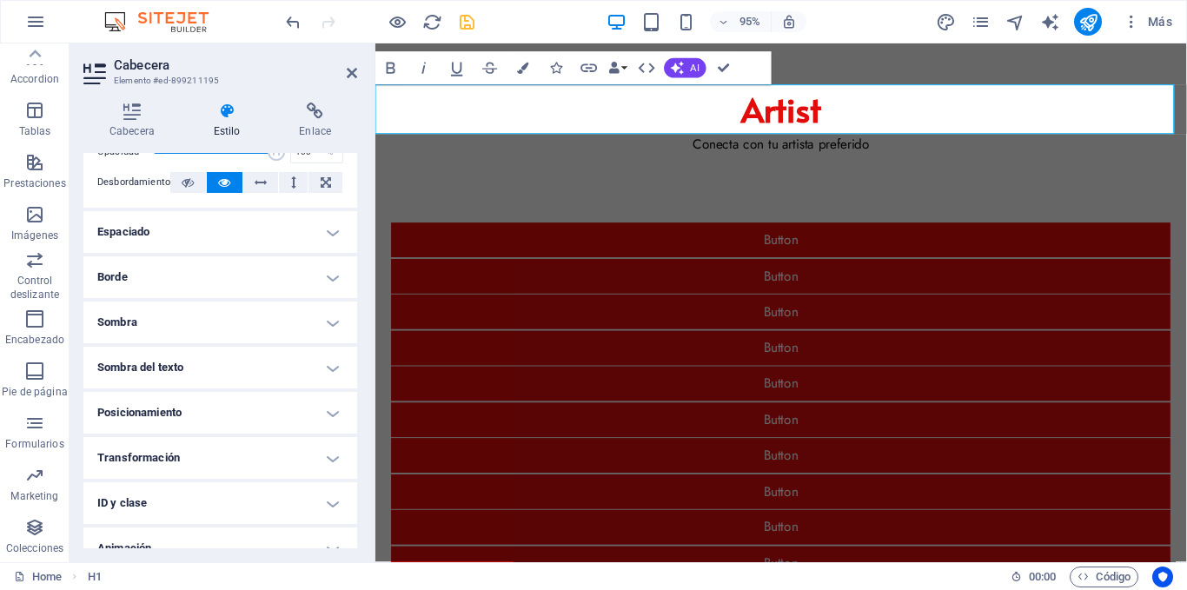
click at [312, 239] on h4 "Espaciado" at bounding box center [220, 232] width 274 height 42
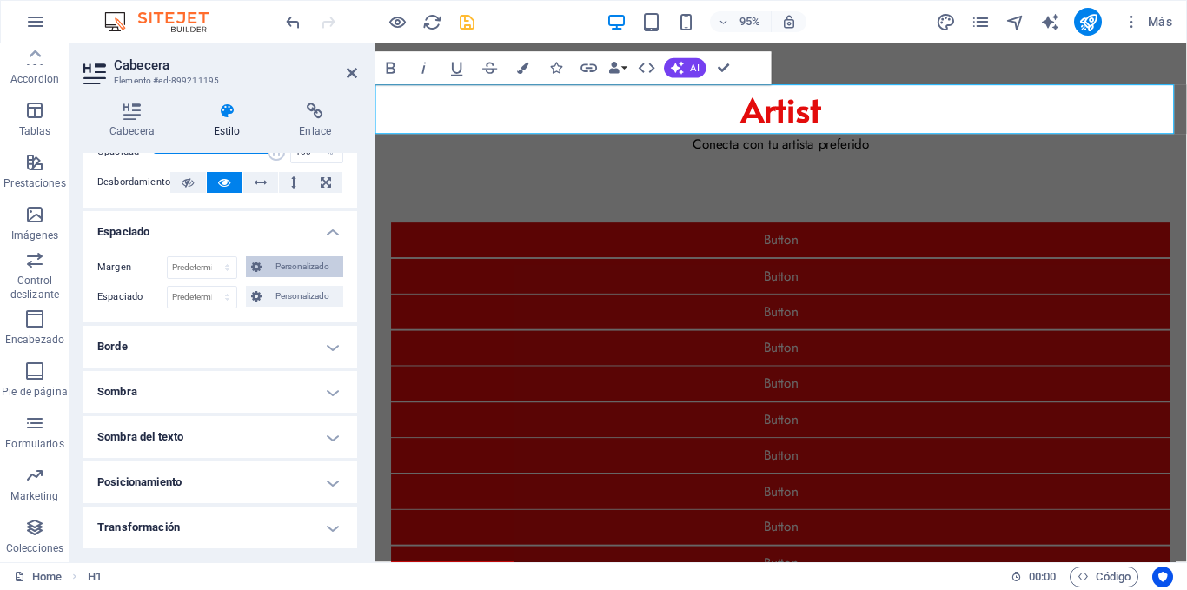
click at [267, 259] on span "Personalizado" at bounding box center [302, 266] width 71 height 21
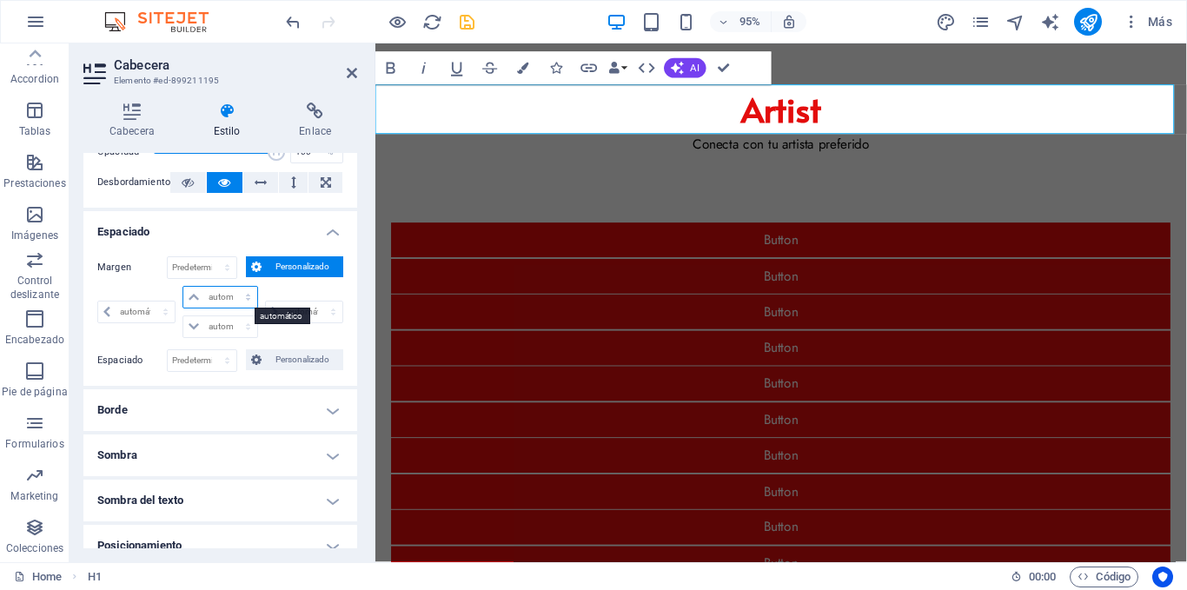
click at [213, 293] on select "automático px % rem vw vh" at bounding box center [219, 297] width 73 height 21
select select "px"
click at [230, 287] on select "automático px % rem vw vh" at bounding box center [219, 297] width 73 height 21
type input "0"
select select "px"
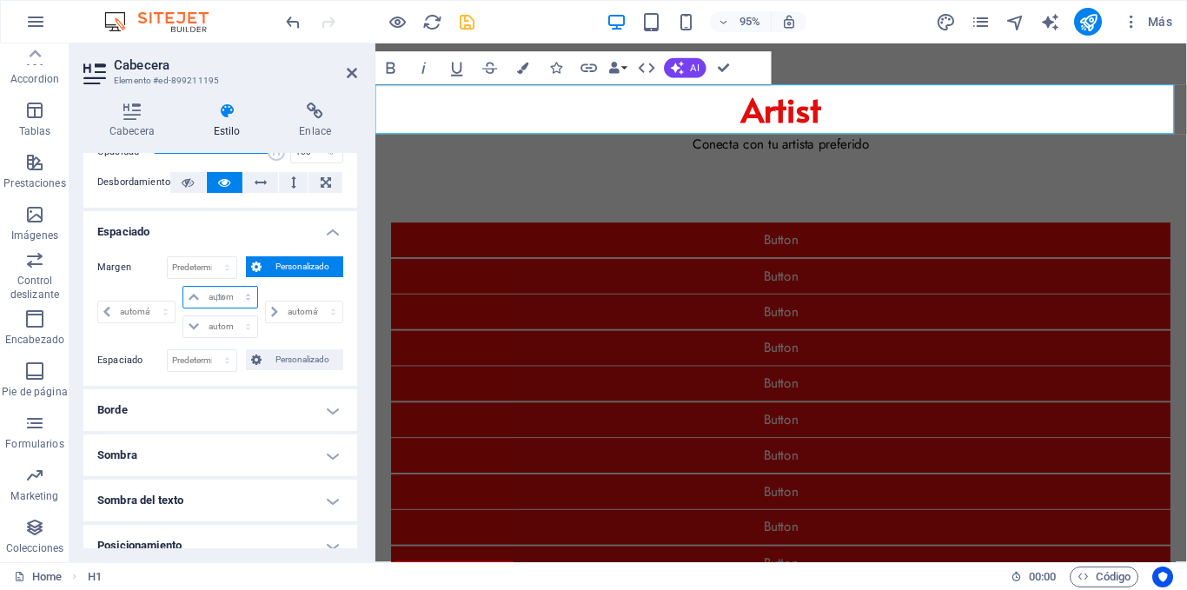
type input "0"
select select "px"
type input "0"
select select "px"
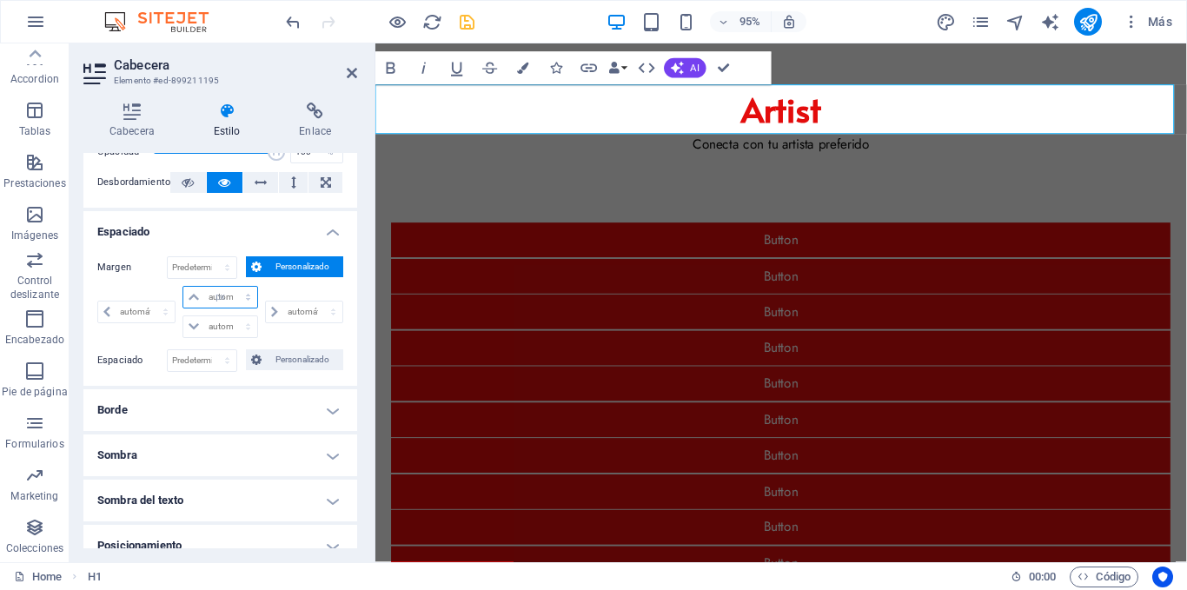
type input "0"
select select "px"
click at [276, 336] on div "0 automático px % rem vw vh" at bounding box center [303, 312] width 82 height 52
click at [330, 229] on h4 "Espaciado" at bounding box center [220, 226] width 274 height 31
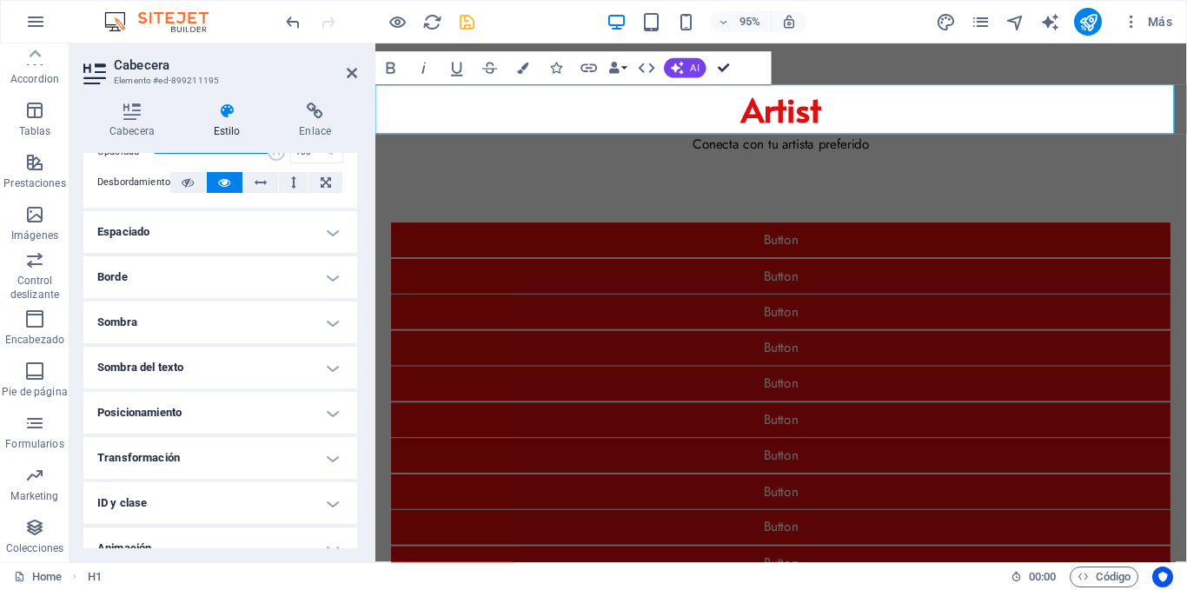
drag, startPoint x: 721, startPoint y: 67, endPoint x: 659, endPoint y: 23, distance: 76.2
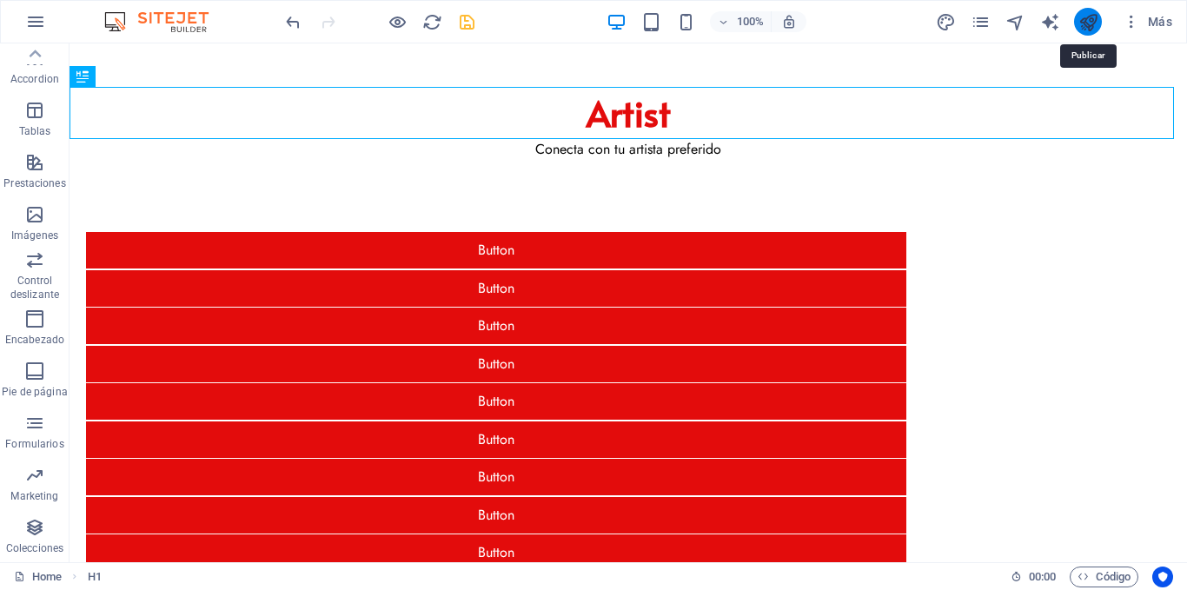
click at [1090, 23] on icon "publish" at bounding box center [1089, 22] width 20 height 20
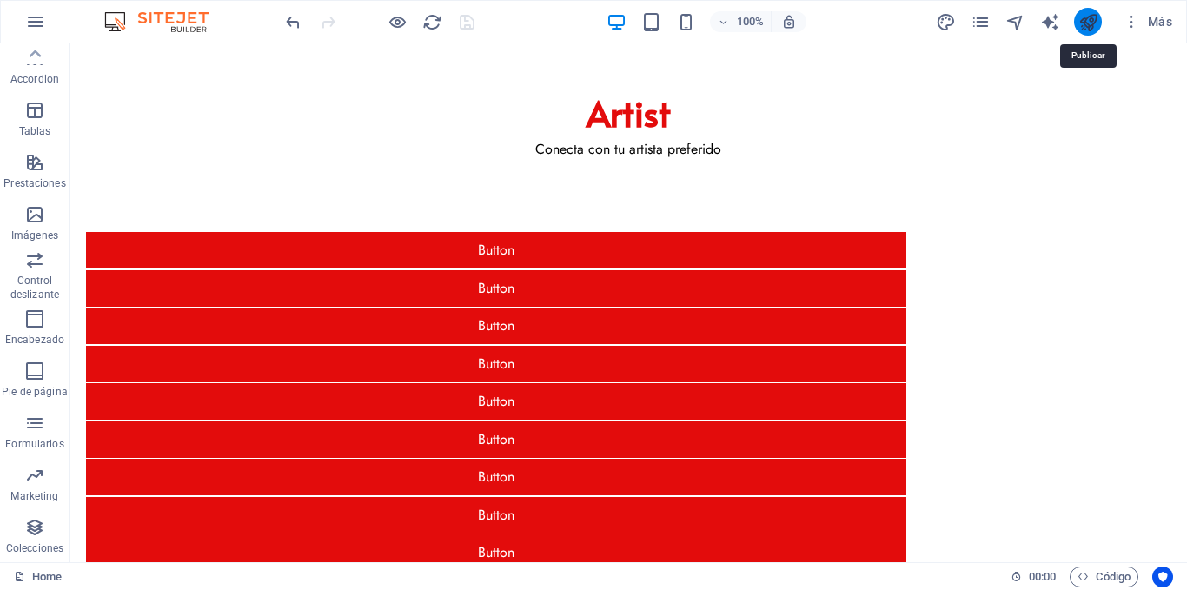
click at [1090, 23] on icon "publish" at bounding box center [1089, 22] width 20 height 20
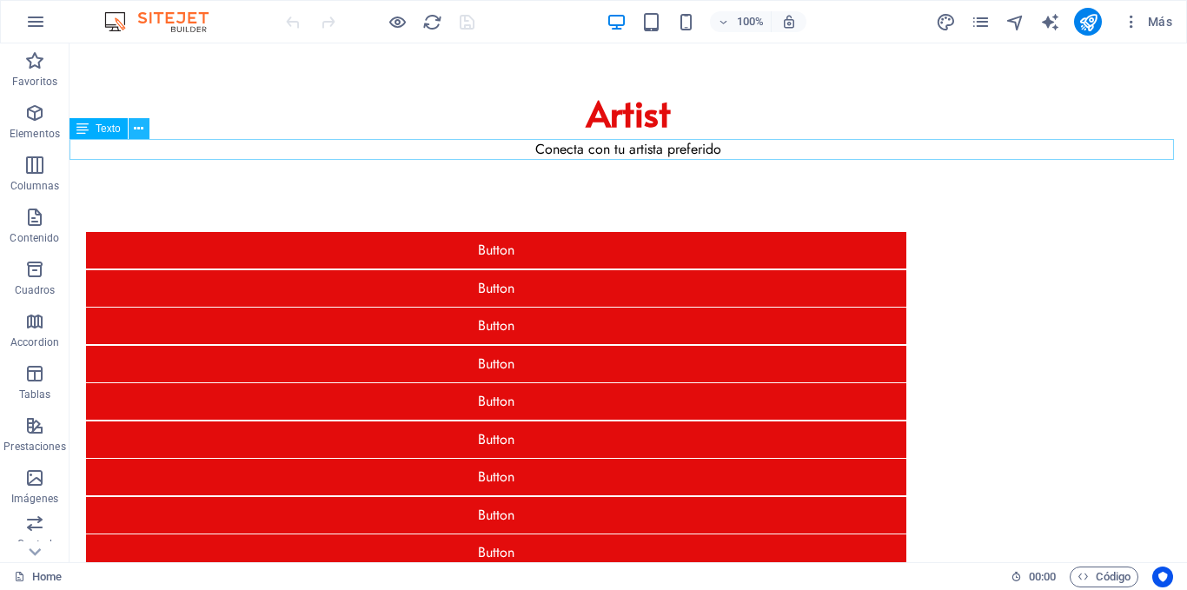
click at [131, 128] on button at bounding box center [139, 128] width 21 height 21
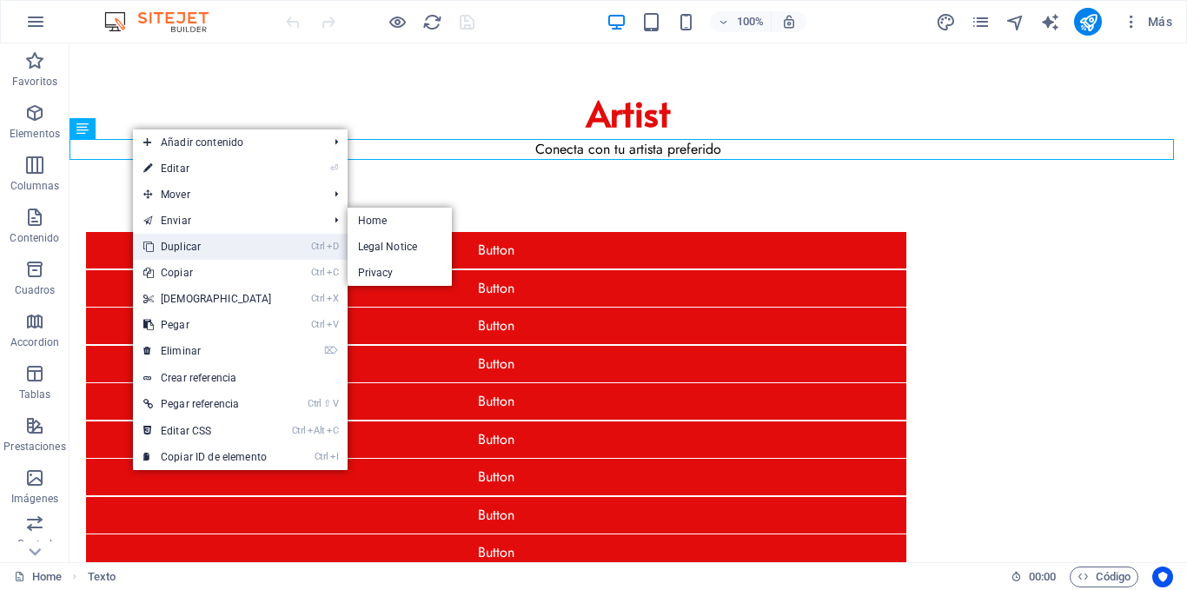
click at [204, 242] on link "Ctrl D Duplicar" at bounding box center [207, 247] width 149 height 26
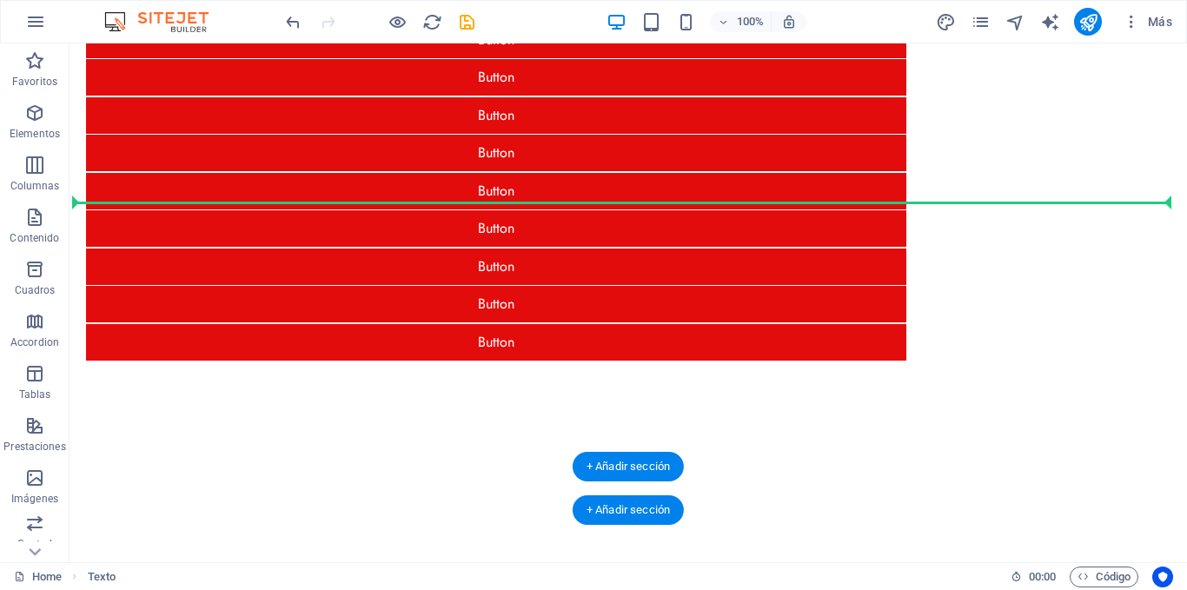
scroll to position [274, 0]
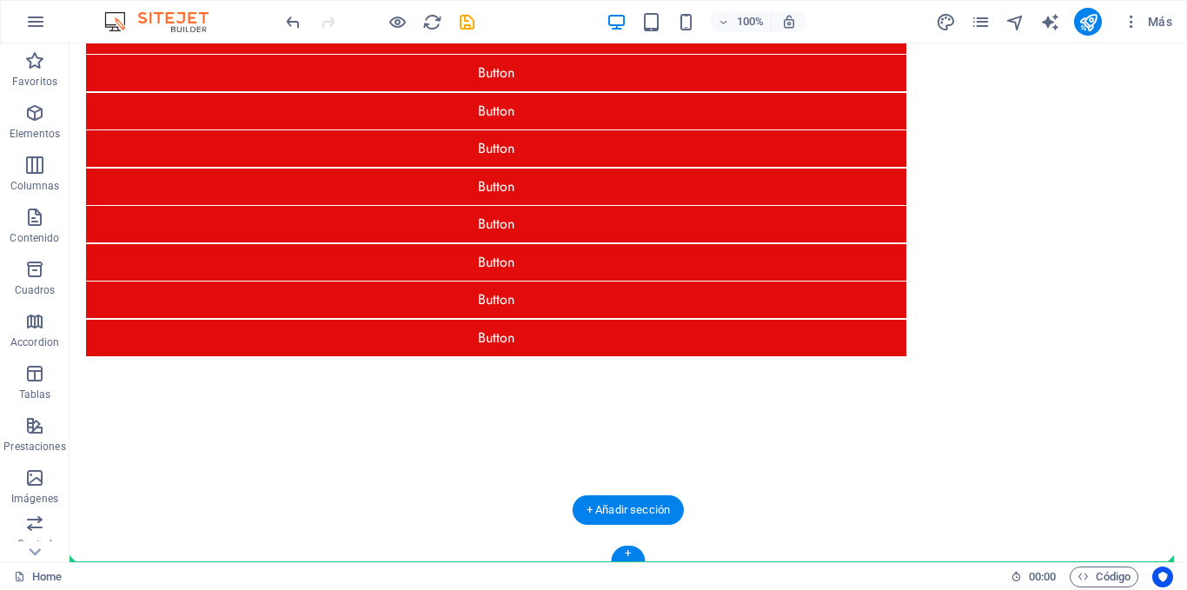
drag, startPoint x: 157, startPoint y: 195, endPoint x: 138, endPoint y: 543, distance: 349.1
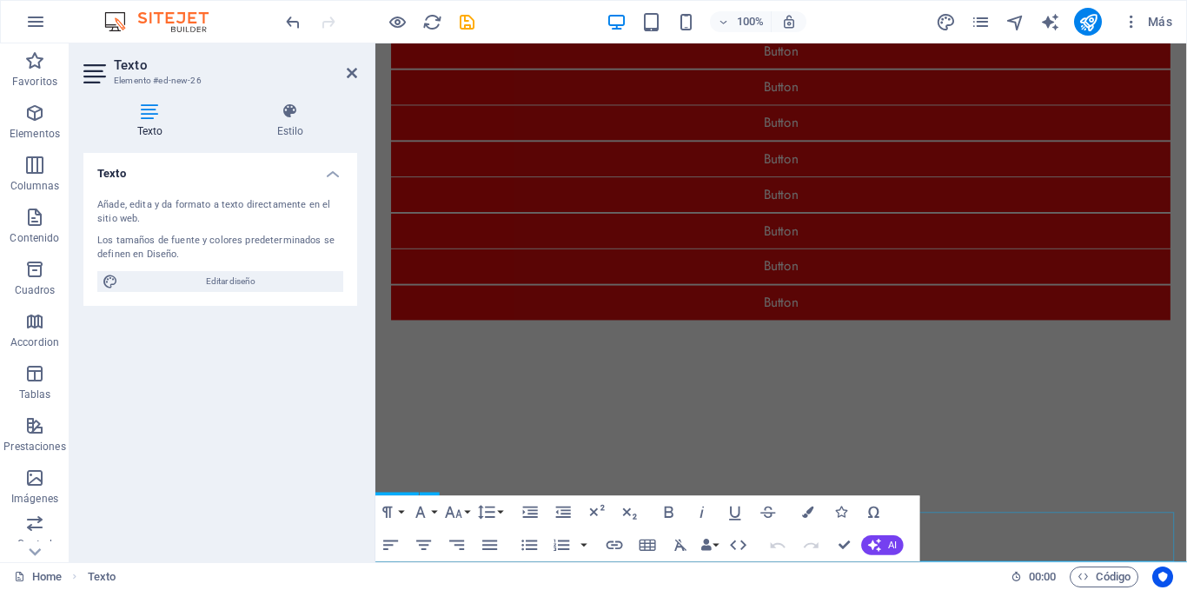
scroll to position [247, 0]
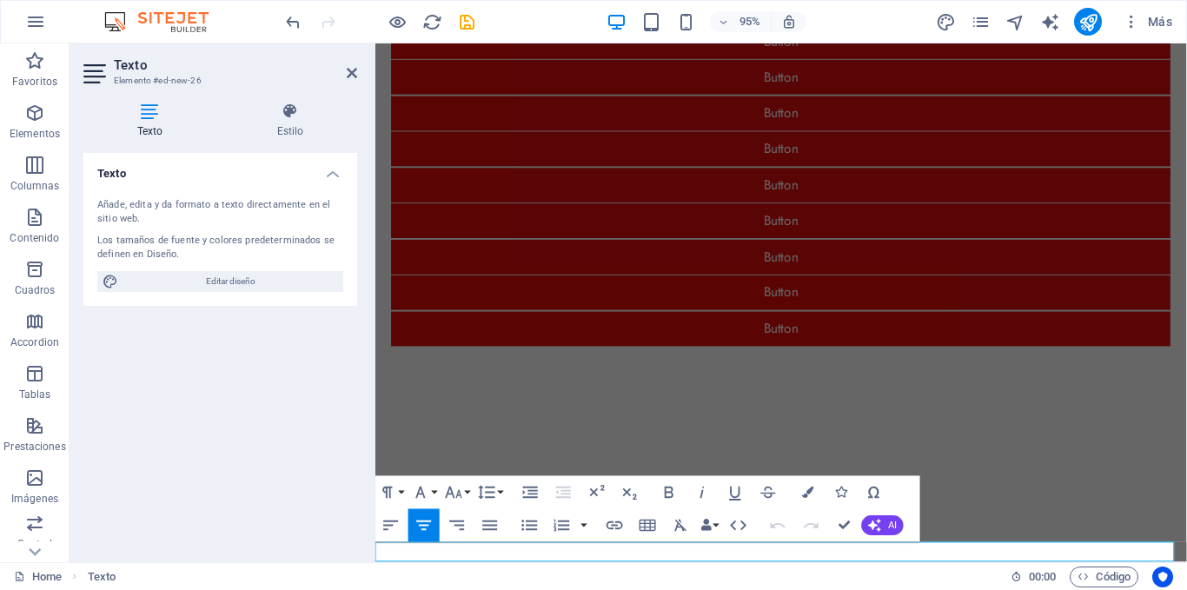
drag, startPoint x: 905, startPoint y: 575, endPoint x: 673, endPoint y: 579, distance: 232.1
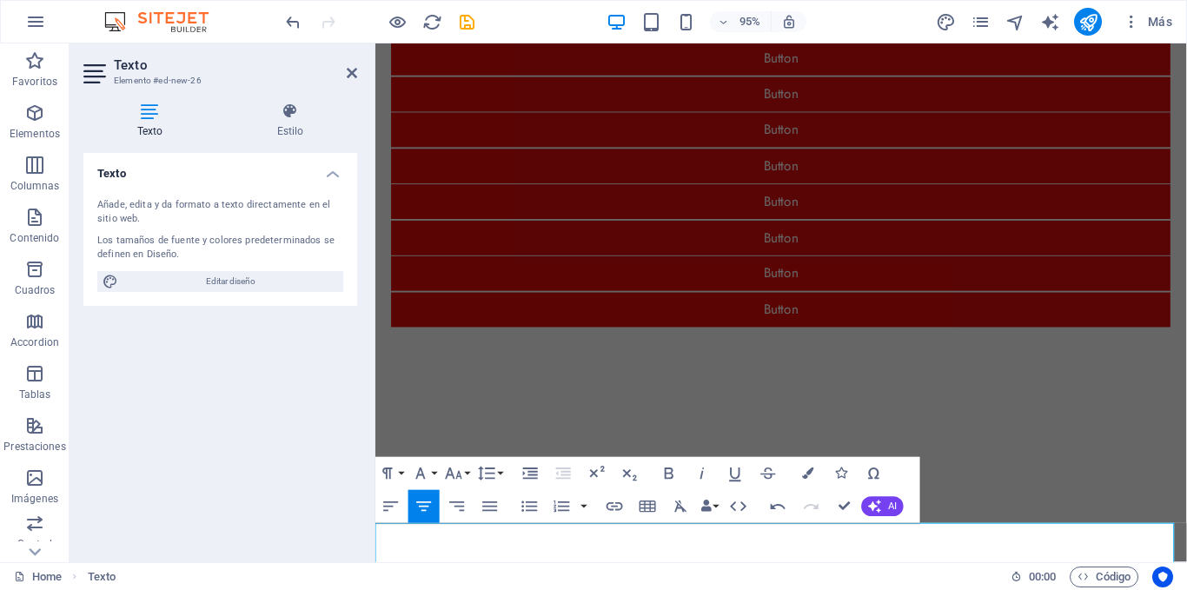
drag, startPoint x: 894, startPoint y: 577, endPoint x: 815, endPoint y: 559, distance: 80.3
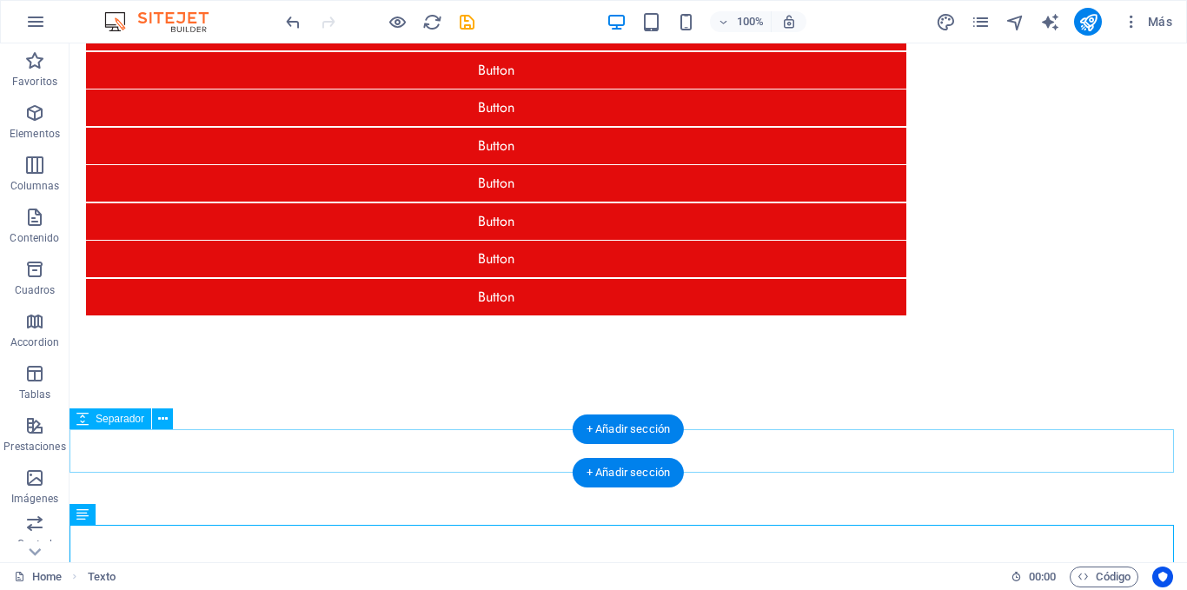
scroll to position [297, 0]
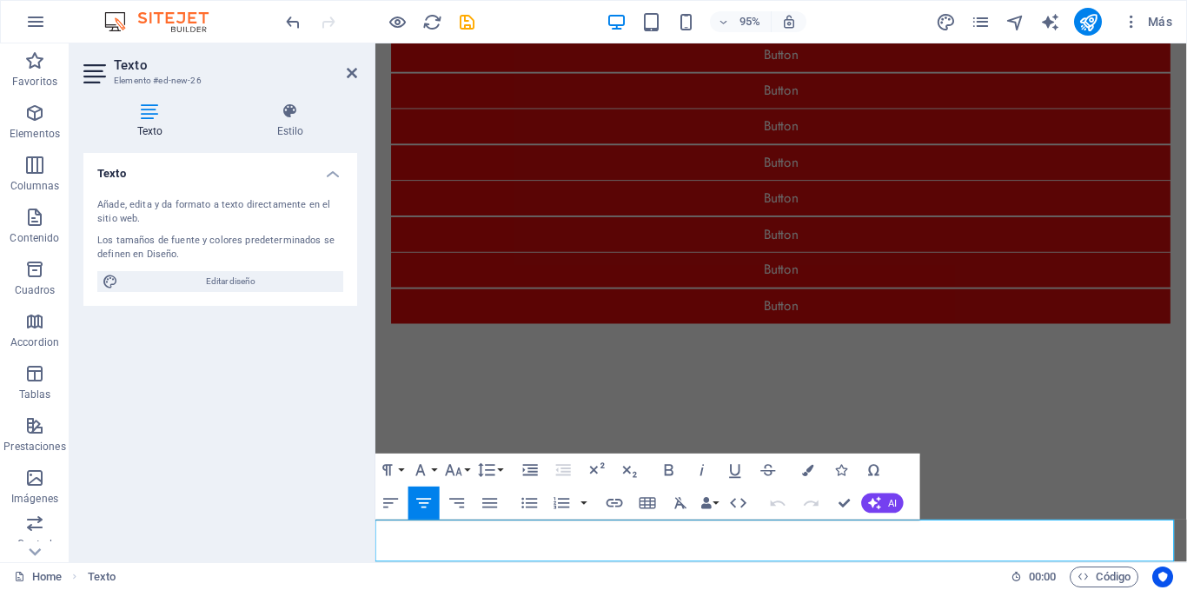
drag, startPoint x: 826, startPoint y: 555, endPoint x: 742, endPoint y: 555, distance: 83.4
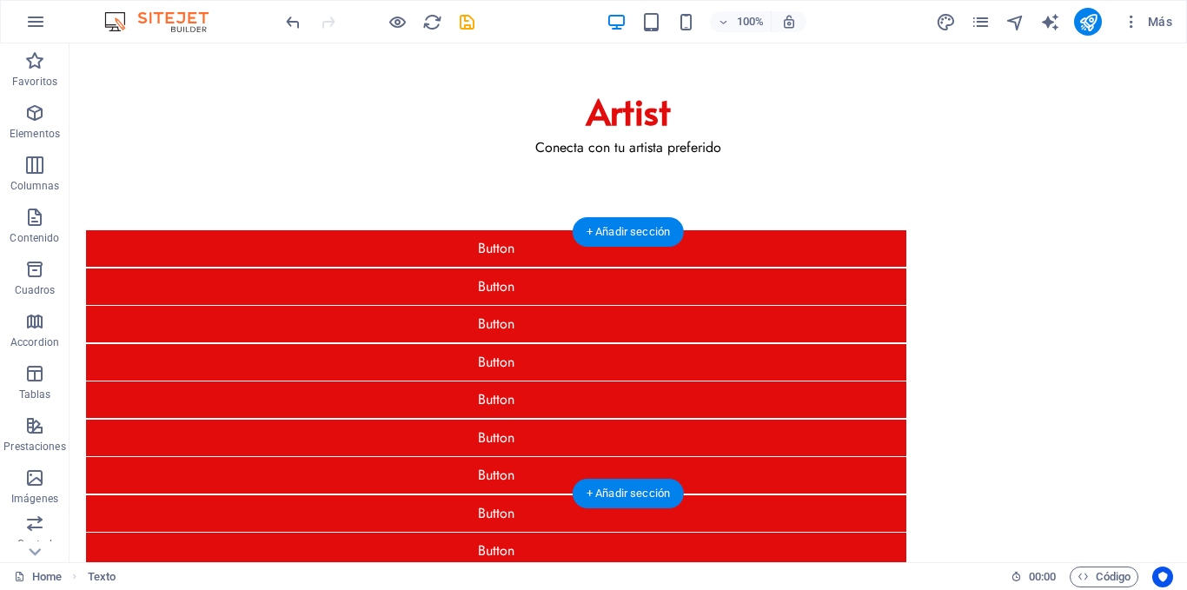
scroll to position [0, 0]
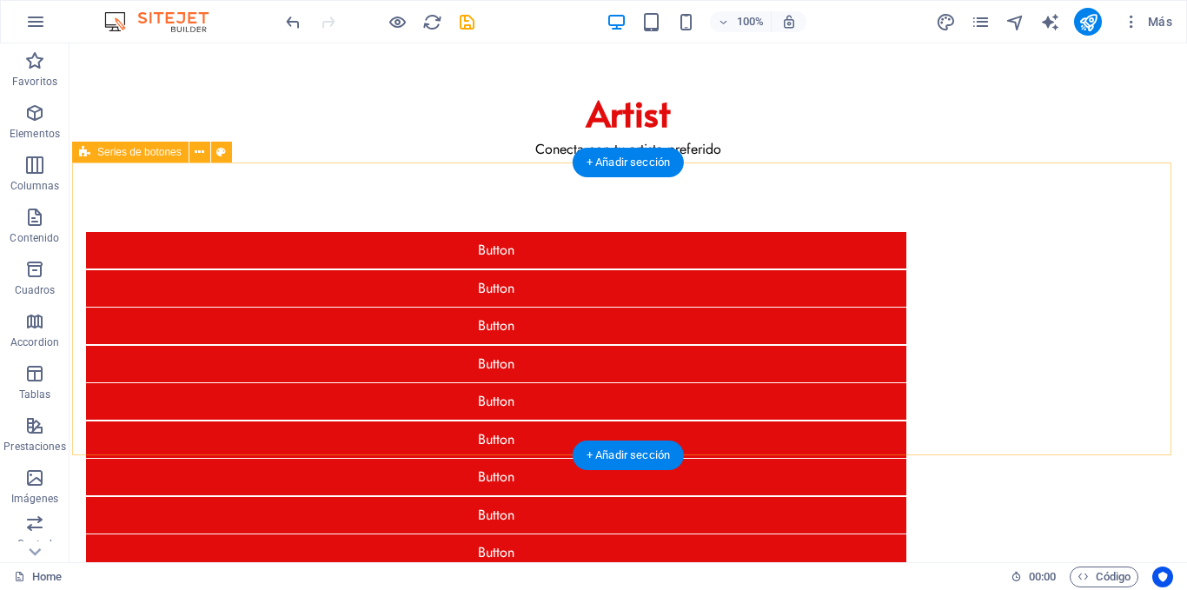
click at [130, 172] on div "Button Button Button Button Button Button Button Button Button Button" at bounding box center [628, 421] width 1113 height 516
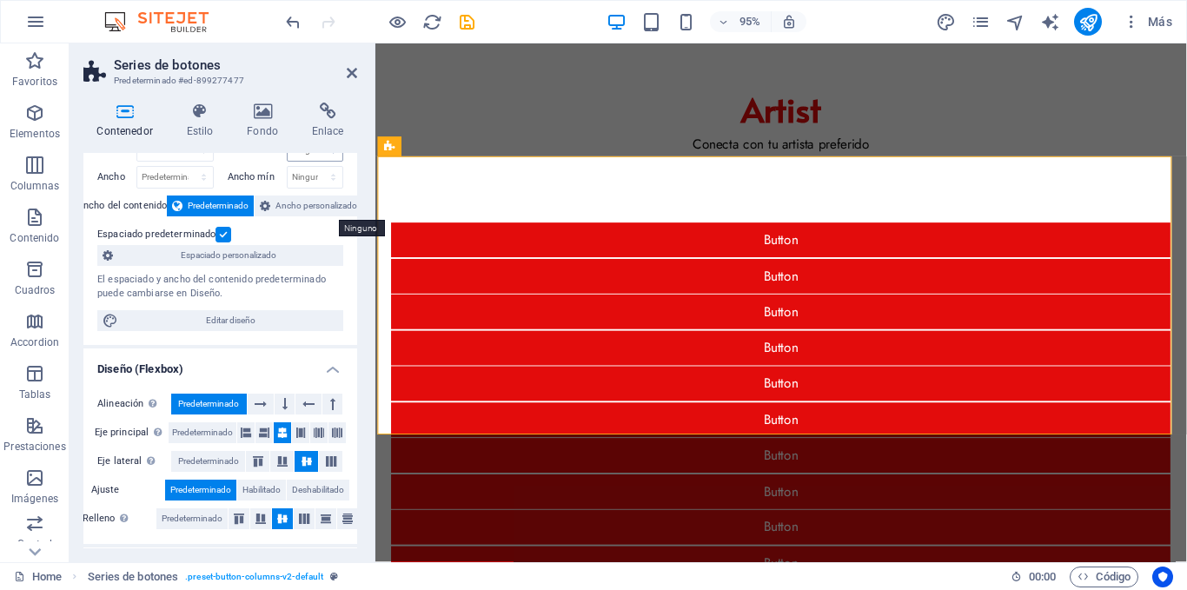
scroll to position [87, 0]
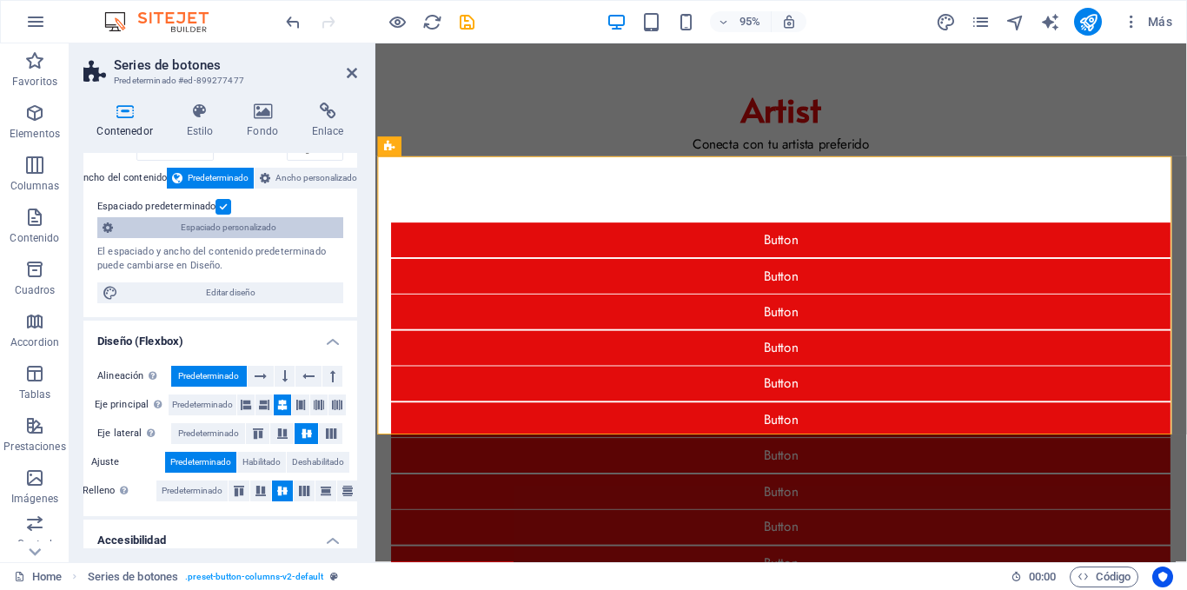
click at [271, 230] on span "Espaciado personalizado" at bounding box center [228, 227] width 220 height 21
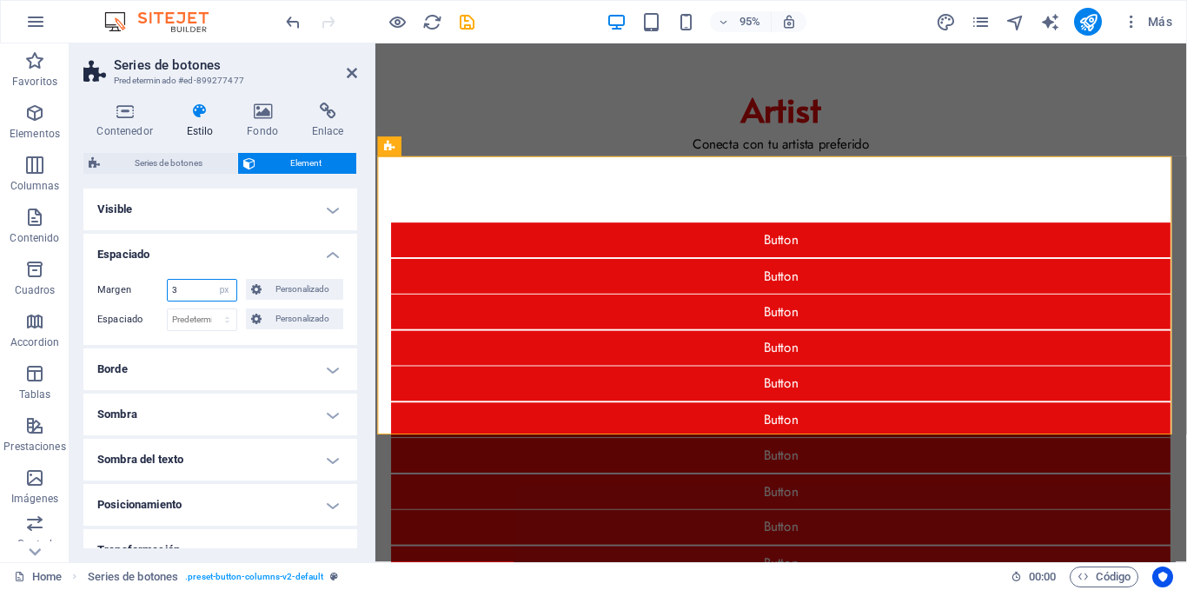
click at [196, 291] on input "3" at bounding box center [202, 290] width 69 height 21
click at [255, 318] on icon at bounding box center [256, 319] width 10 height 21
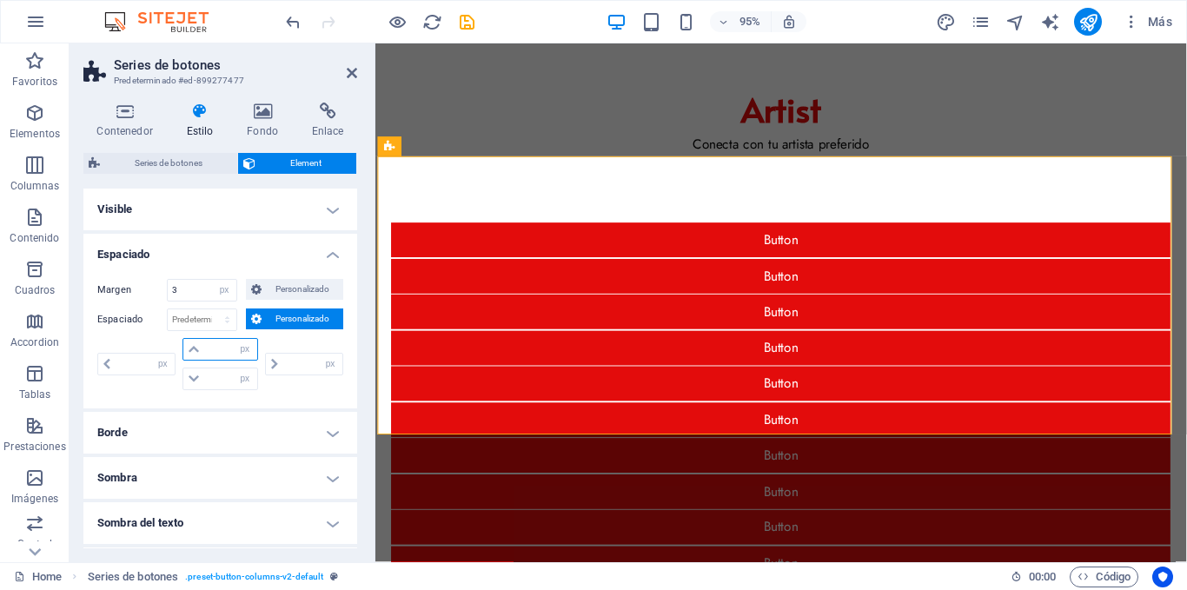
click at [226, 347] on input "number" at bounding box center [230, 349] width 52 height 21
type input "3"
type input "0"
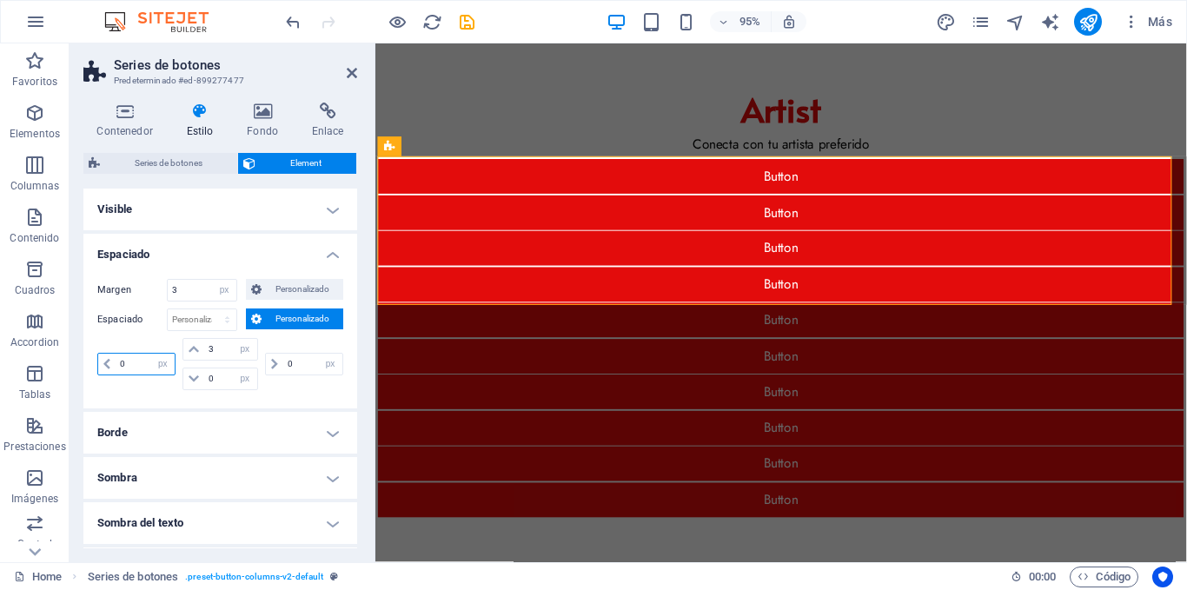
click at [120, 365] on input "0" at bounding box center [145, 364] width 59 height 21
type input "3"
click at [205, 380] on input "0" at bounding box center [230, 379] width 52 height 21
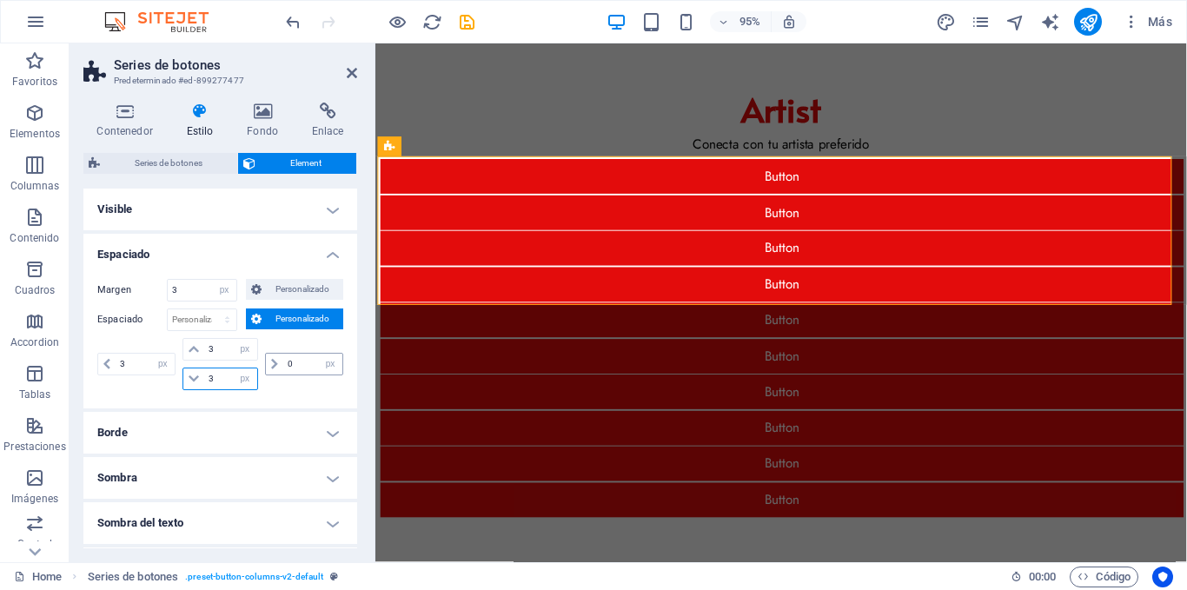
type input "3"
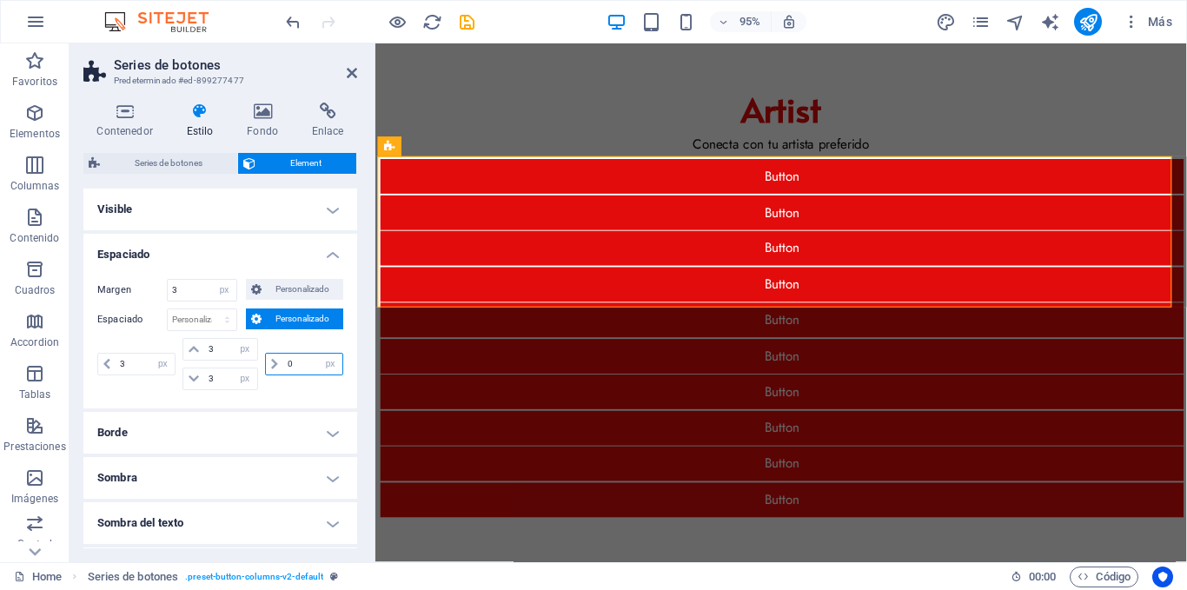
click at [283, 362] on input "0" at bounding box center [312, 364] width 59 height 21
type input "3"
select select "px"
type input "3"
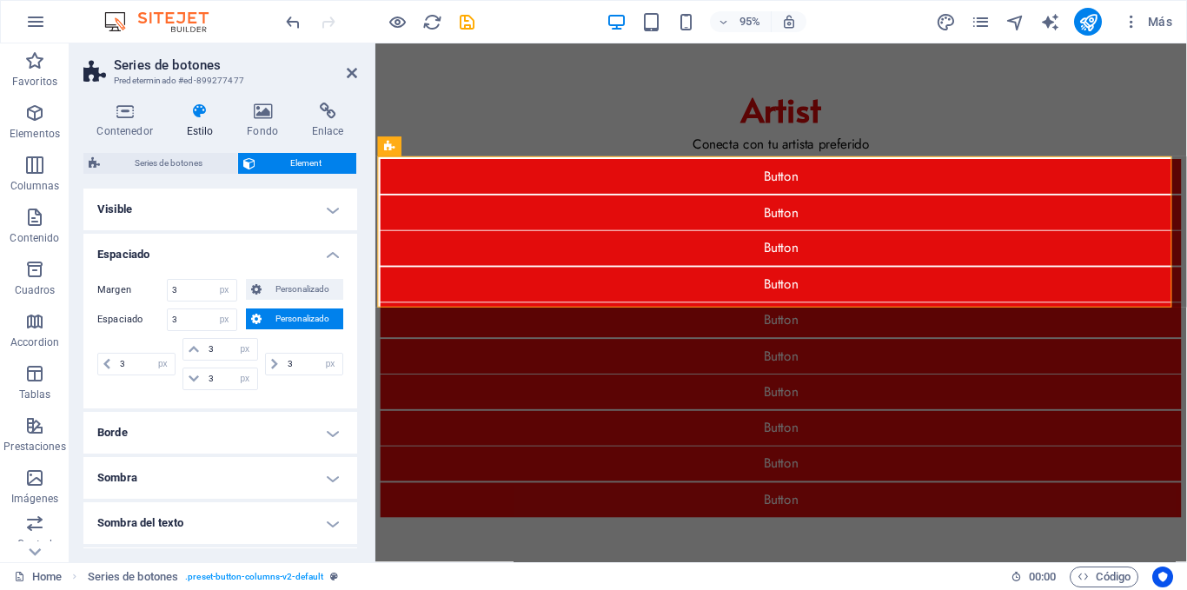
click at [326, 258] on h4 "Espaciado" at bounding box center [220, 249] width 274 height 31
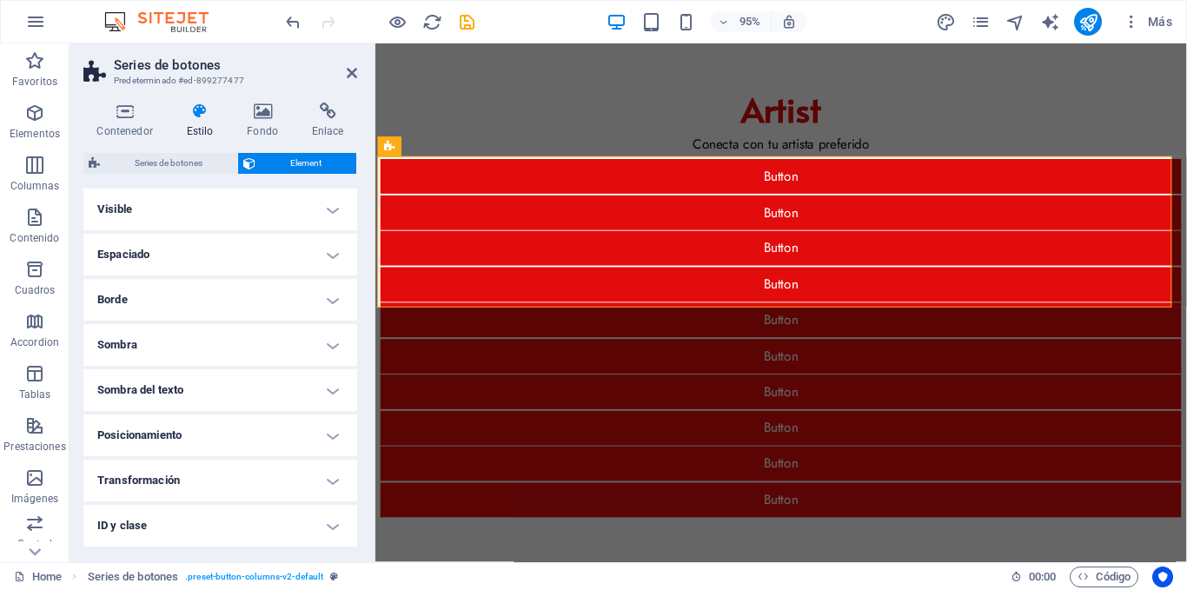
click at [363, 245] on div "Contenedor Estilo Fondo Enlace Tamaño Altura Predeterminado px rem % vh vw Alto…" at bounding box center [221, 326] width 302 height 474
click at [469, 24] on icon "save" at bounding box center [467, 22] width 20 height 20
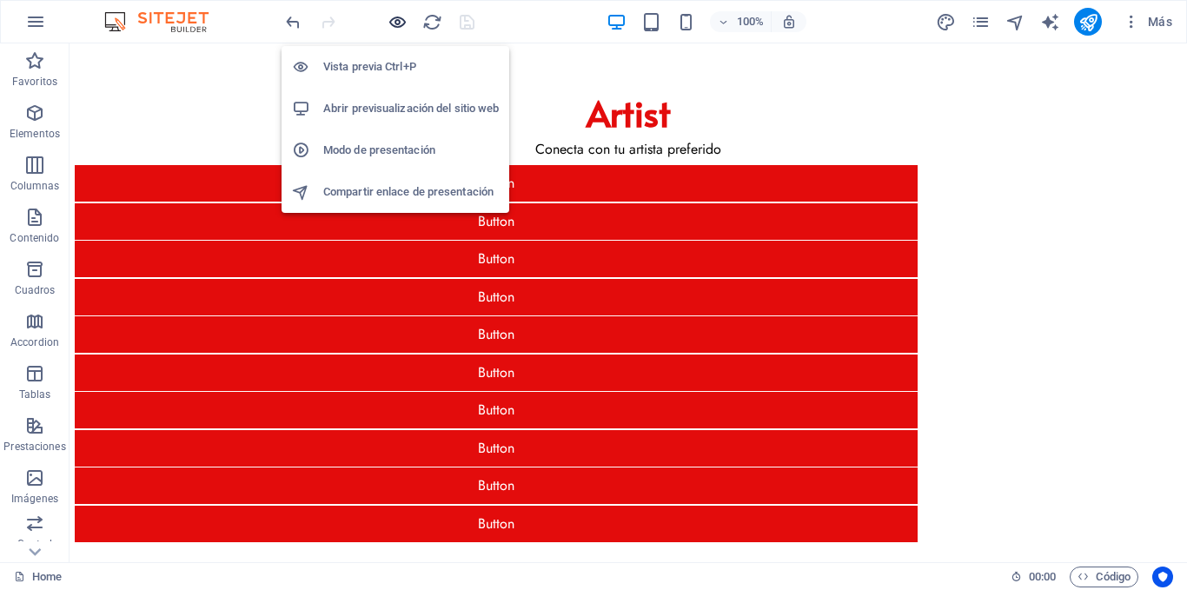
click at [401, 21] on icon "button" at bounding box center [398, 22] width 20 height 20
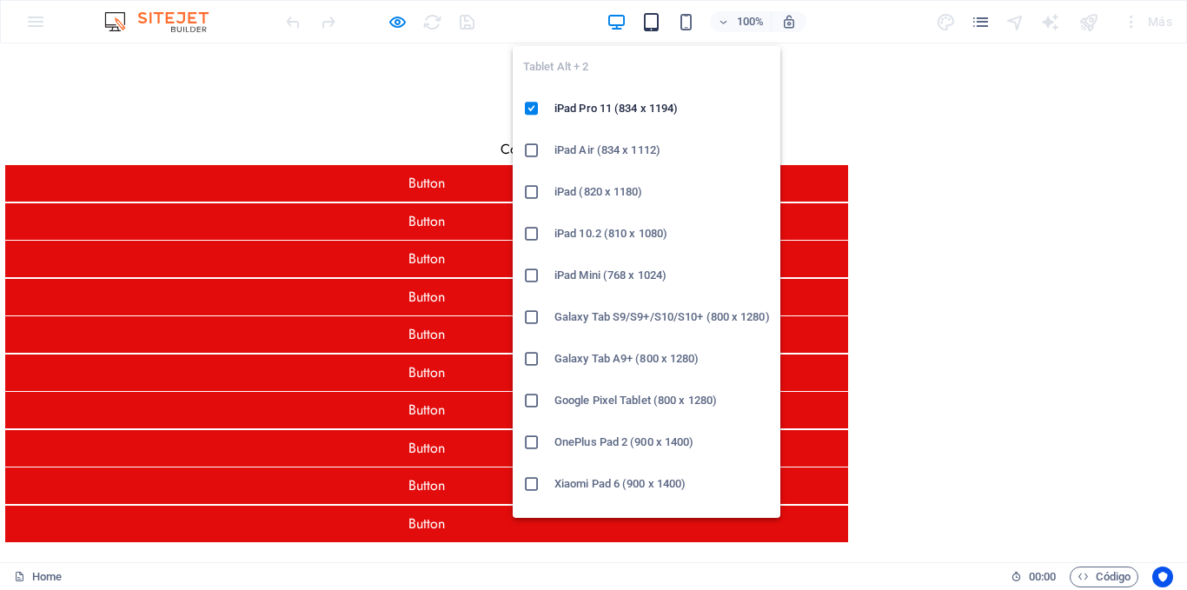
click at [657, 17] on icon "button" at bounding box center [651, 22] width 20 height 20
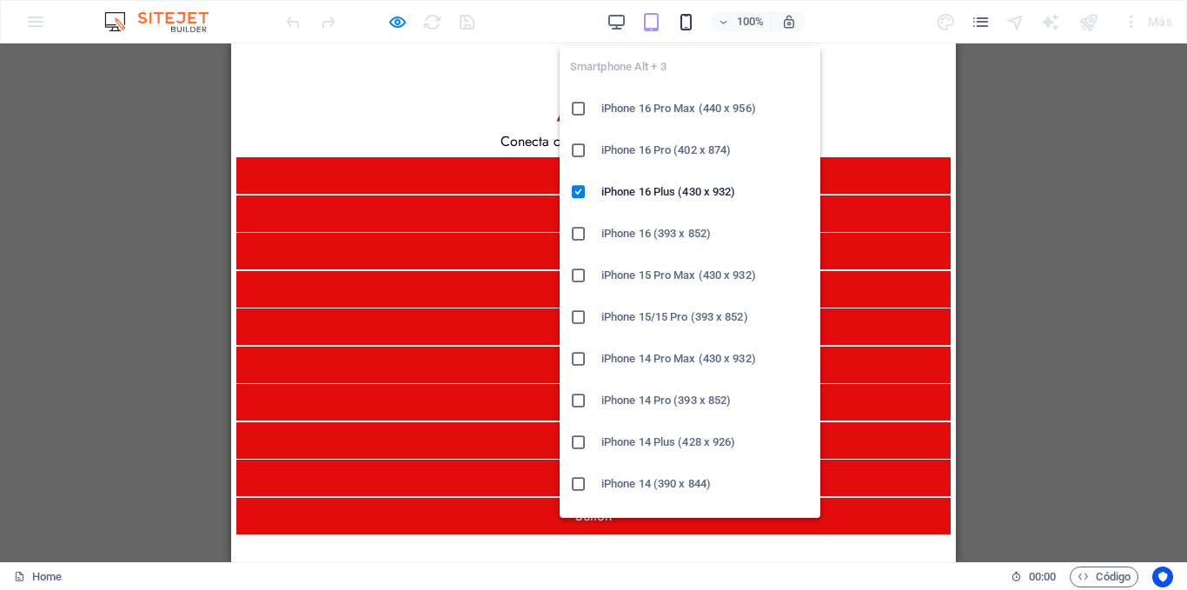
click at [686, 20] on icon "button" at bounding box center [686, 22] width 20 height 20
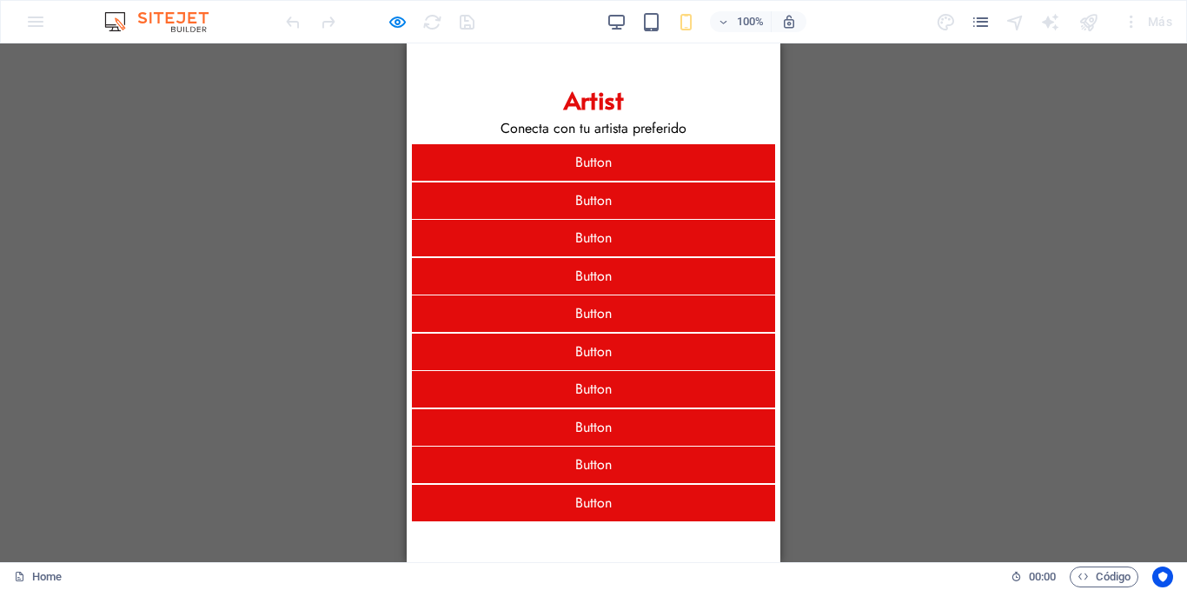
scroll to position [0, 0]
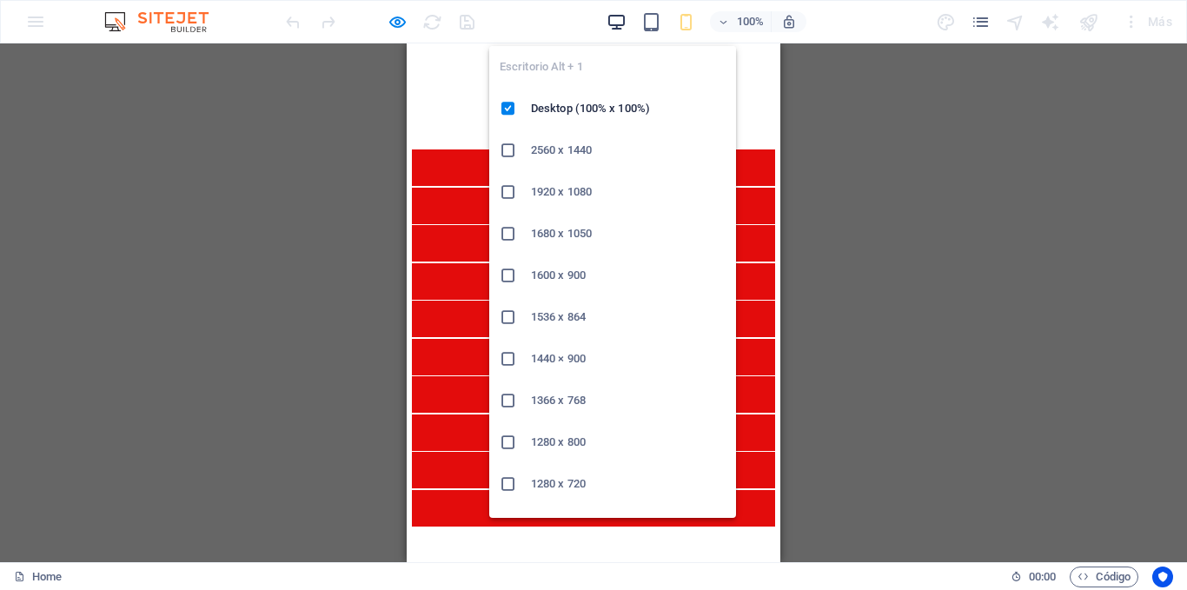
click at [619, 21] on icon "button" at bounding box center [617, 22] width 20 height 20
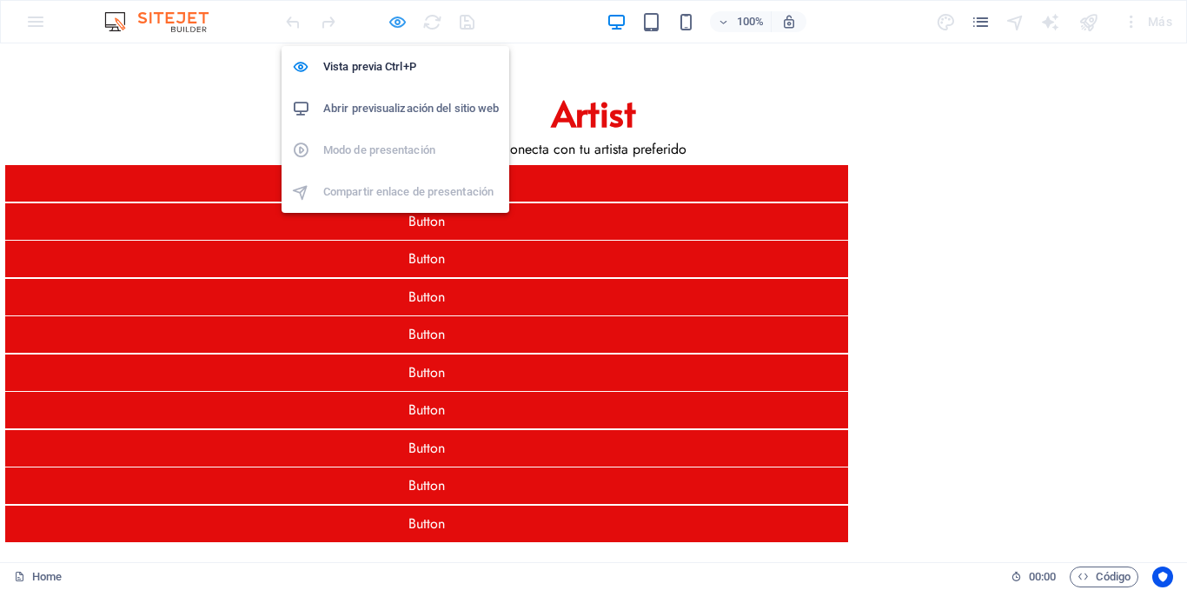
click at [398, 21] on icon "button" at bounding box center [398, 22] width 20 height 20
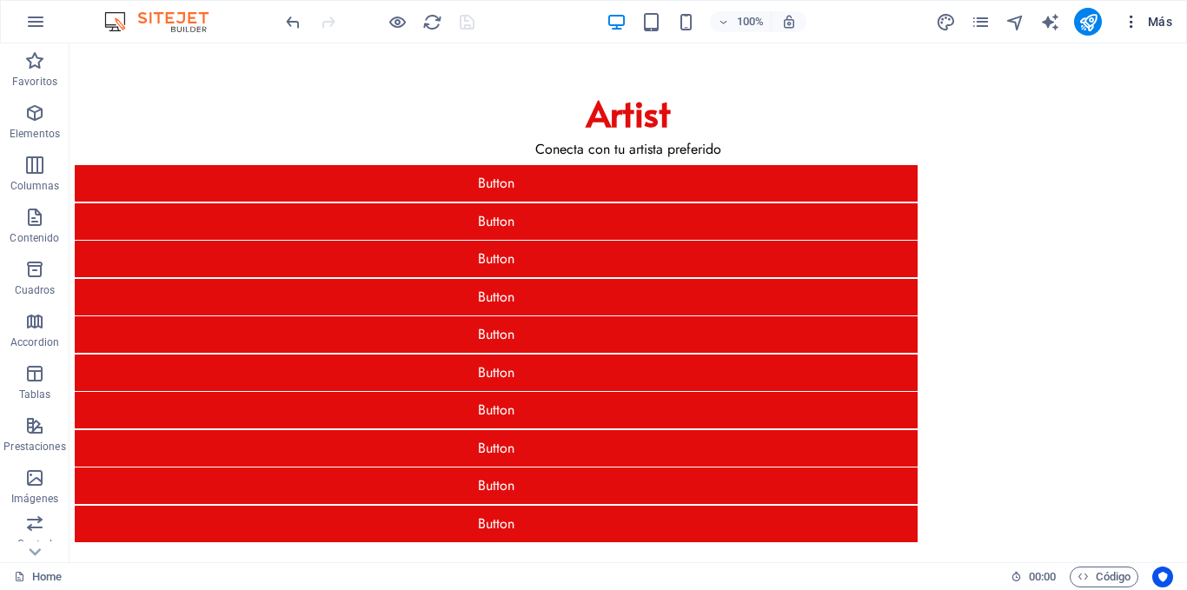
click at [1167, 23] on span "Más" at bounding box center [1148, 21] width 50 height 17
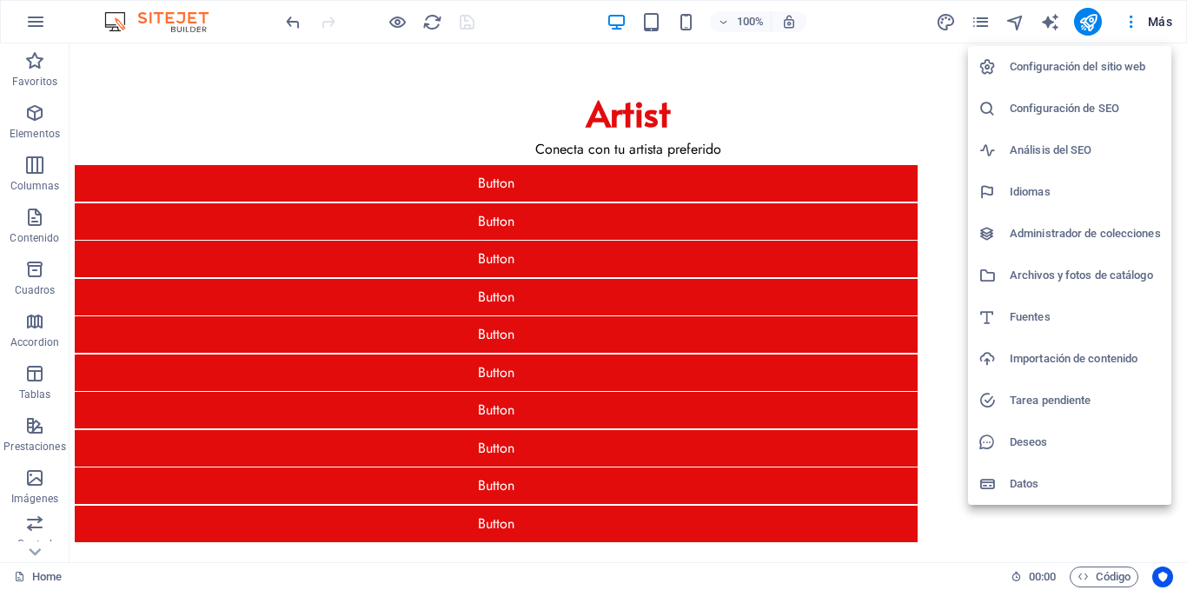
click at [1074, 100] on h6 "Configuración de SEO" at bounding box center [1085, 108] width 151 height 21
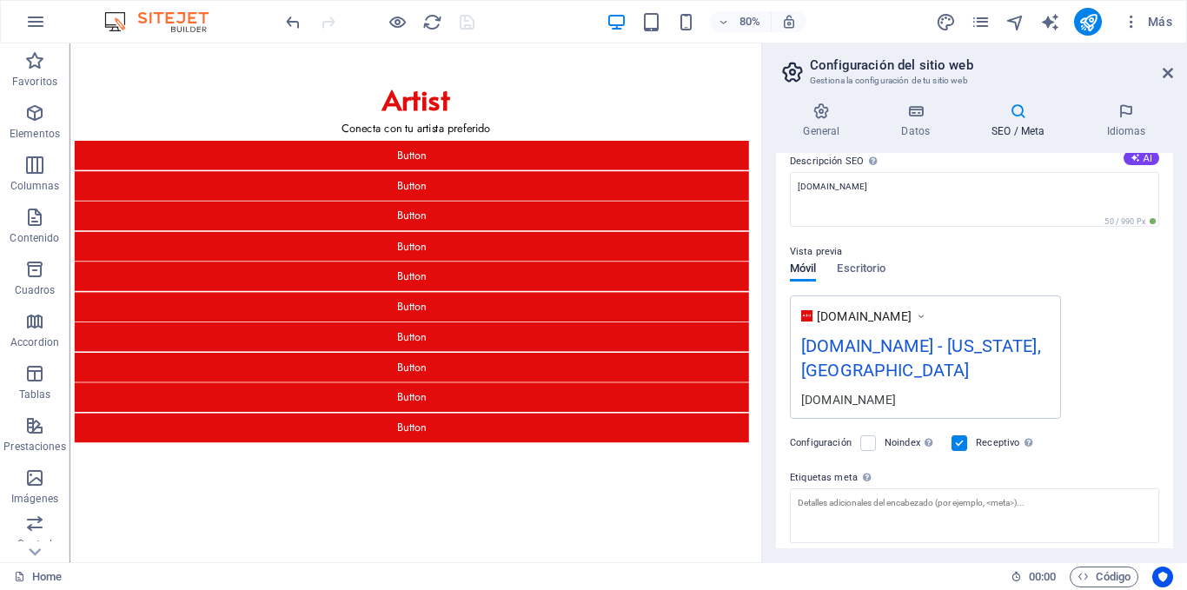
scroll to position [244, 0]
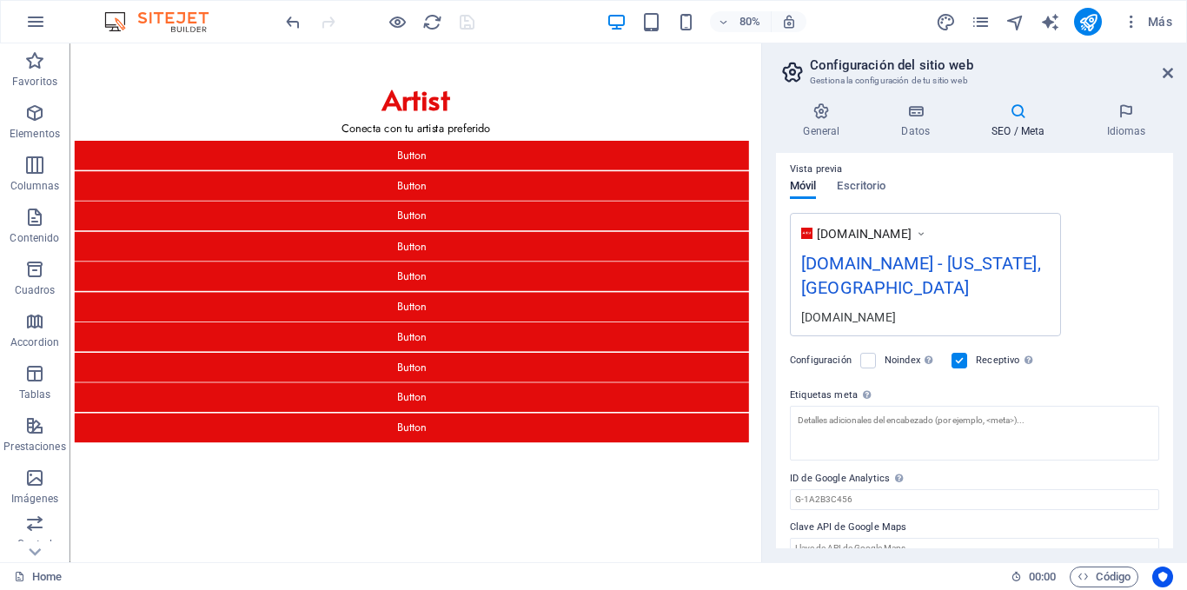
click at [962, 353] on label at bounding box center [960, 361] width 16 height 16
click at [0, 0] on input "Receptivo Determina si el sitio web debería responder en función de la resoluci…" at bounding box center [0, 0] width 0 height 0
drag, startPoint x: 1166, startPoint y: 73, endPoint x: 950, endPoint y: 56, distance: 217.1
click at [1166, 73] on icon at bounding box center [1168, 73] width 10 height 14
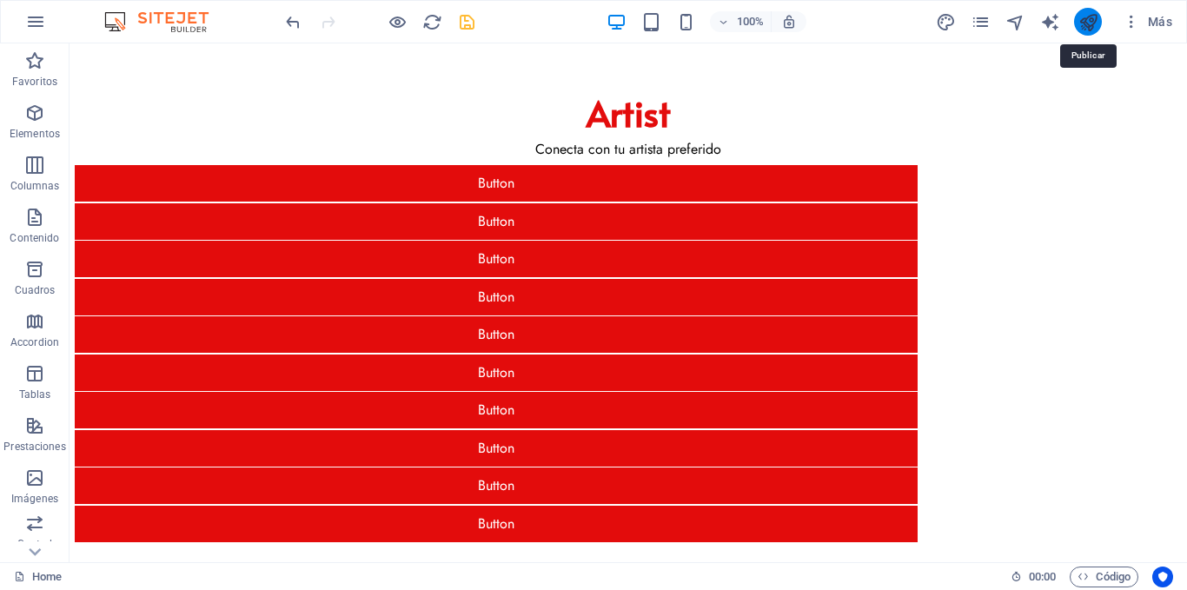
click at [1085, 17] on icon "publish" at bounding box center [1089, 22] width 20 height 20
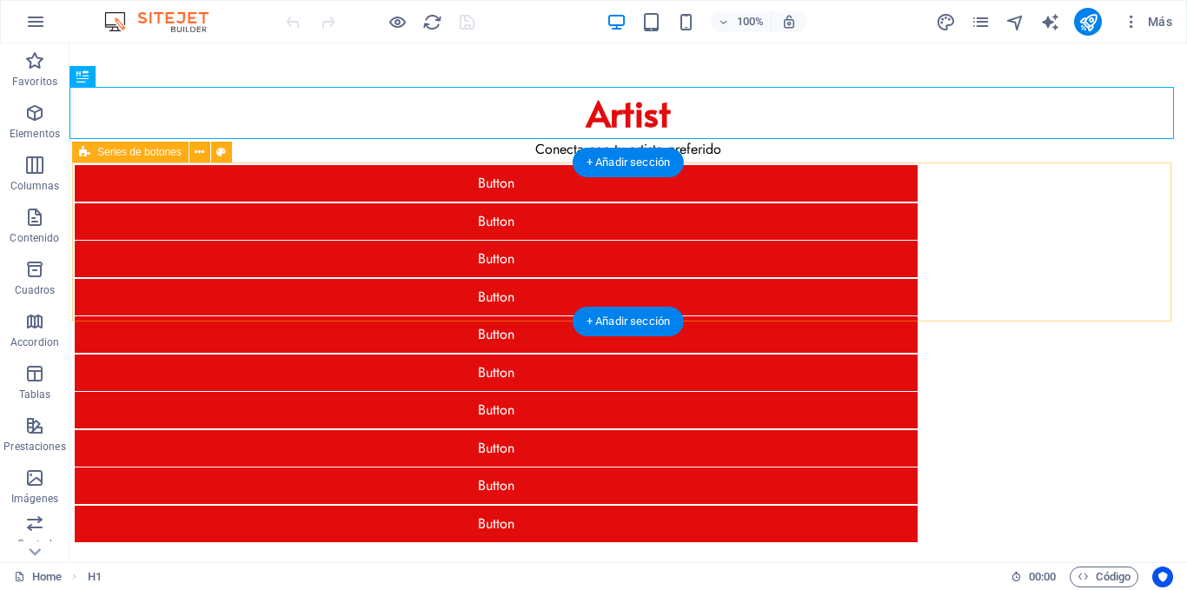
click at [124, 219] on div "Button Button Button Button Button Button Button Button Button Button" at bounding box center [628, 354] width 1113 height 382
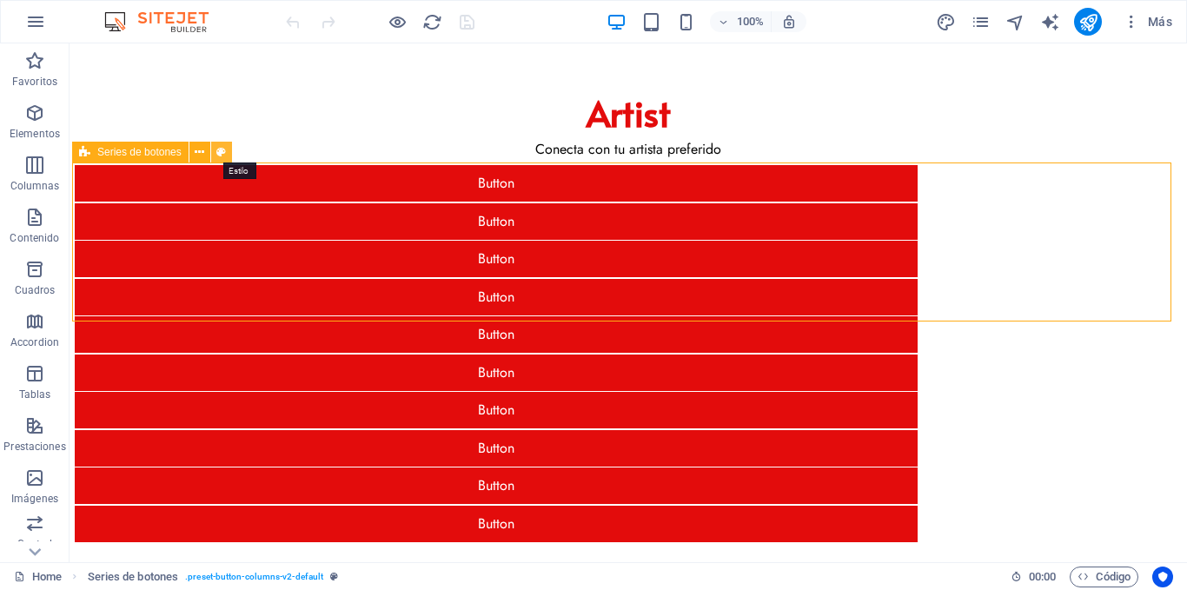
click at [228, 150] on button at bounding box center [221, 152] width 21 height 21
select select "px"
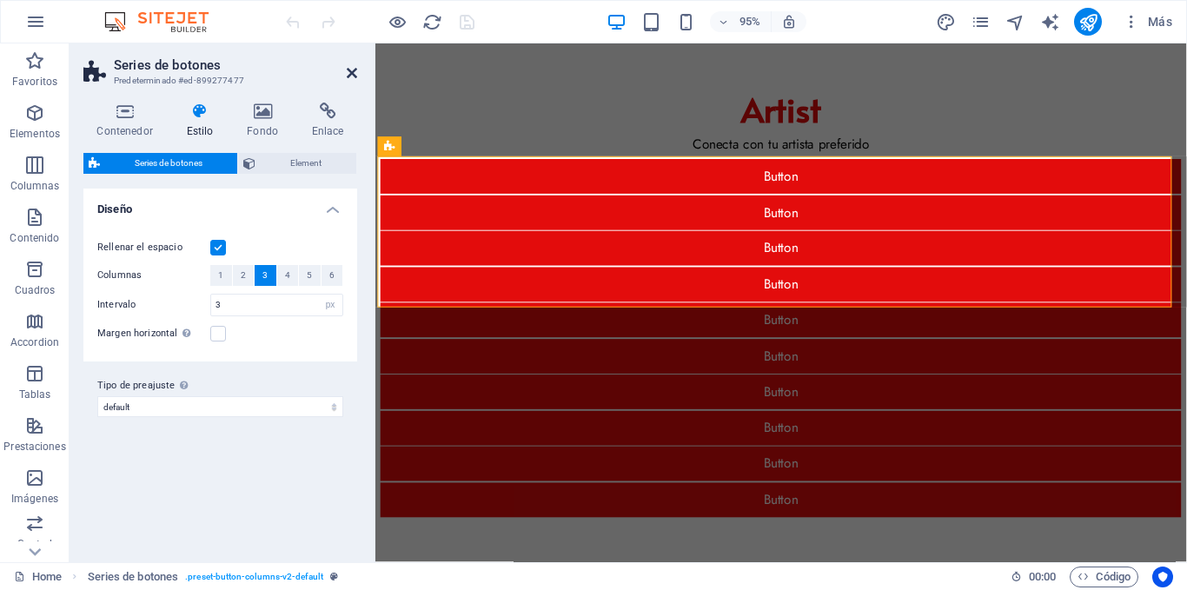
click at [350, 75] on icon at bounding box center [352, 73] width 10 height 14
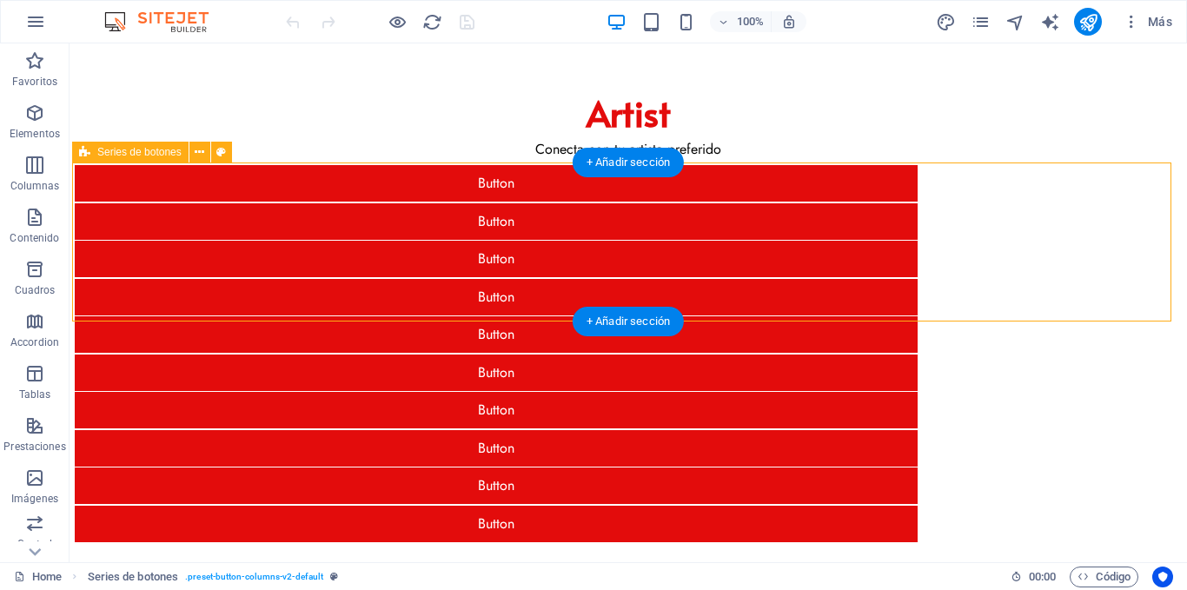
click at [172, 238] on div "Button Button Button Button Button Button Button Button Button Button" at bounding box center [628, 354] width 1113 height 382
click at [168, 192] on div "Button Button Button Button Button Button Button Button Button Button" at bounding box center [628, 354] width 1113 height 382
select select "px"
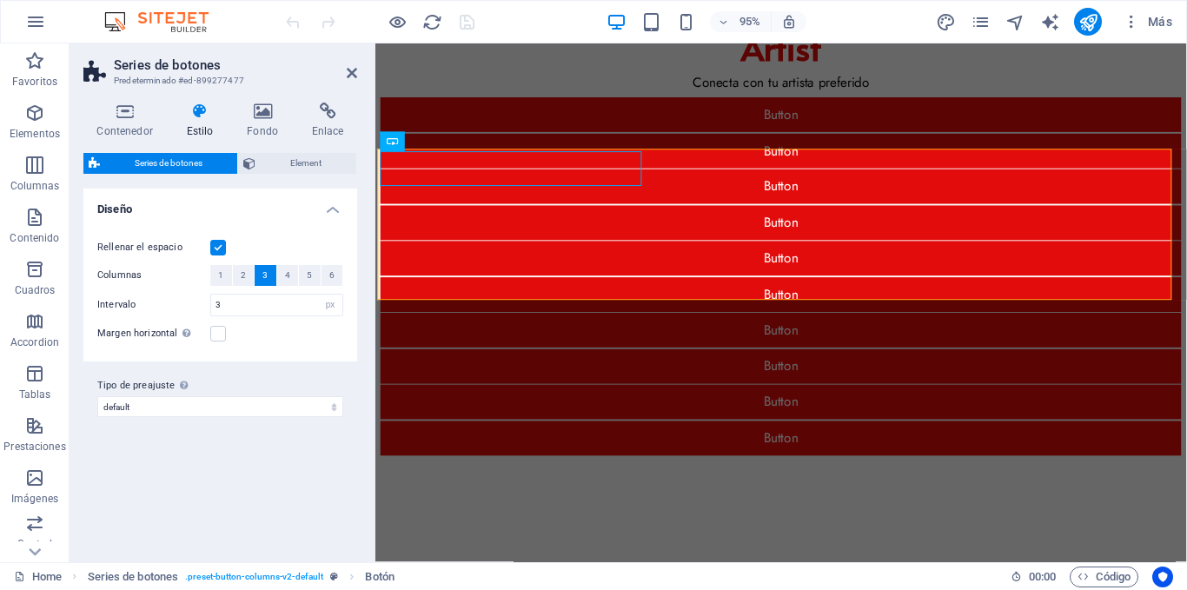
scroll to position [116, 0]
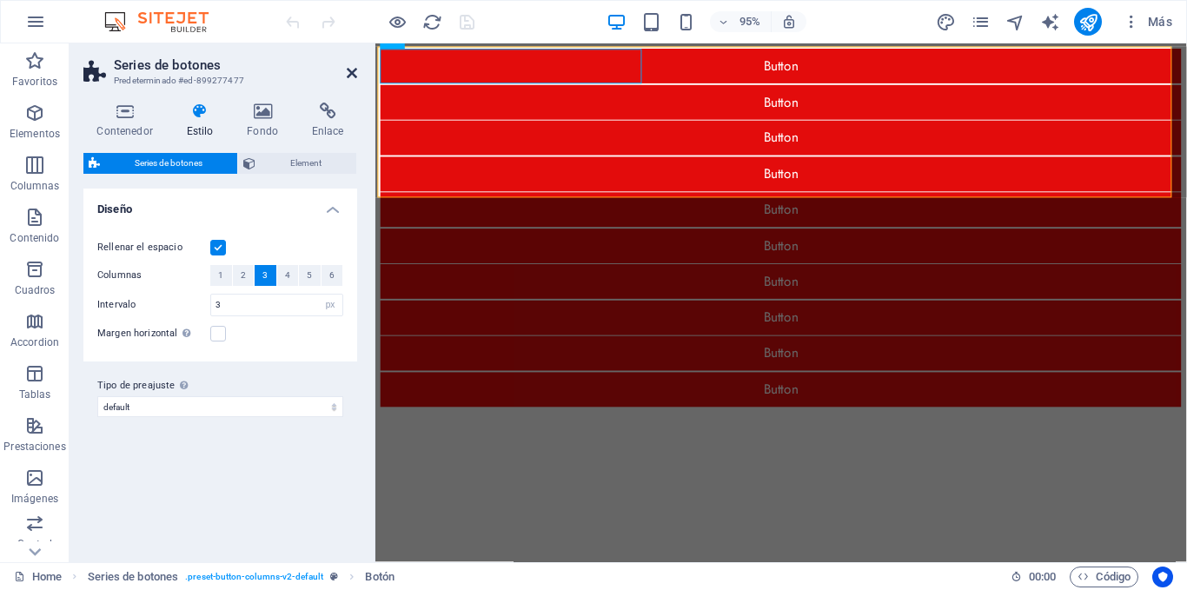
click at [347, 76] on icon at bounding box center [352, 73] width 10 height 14
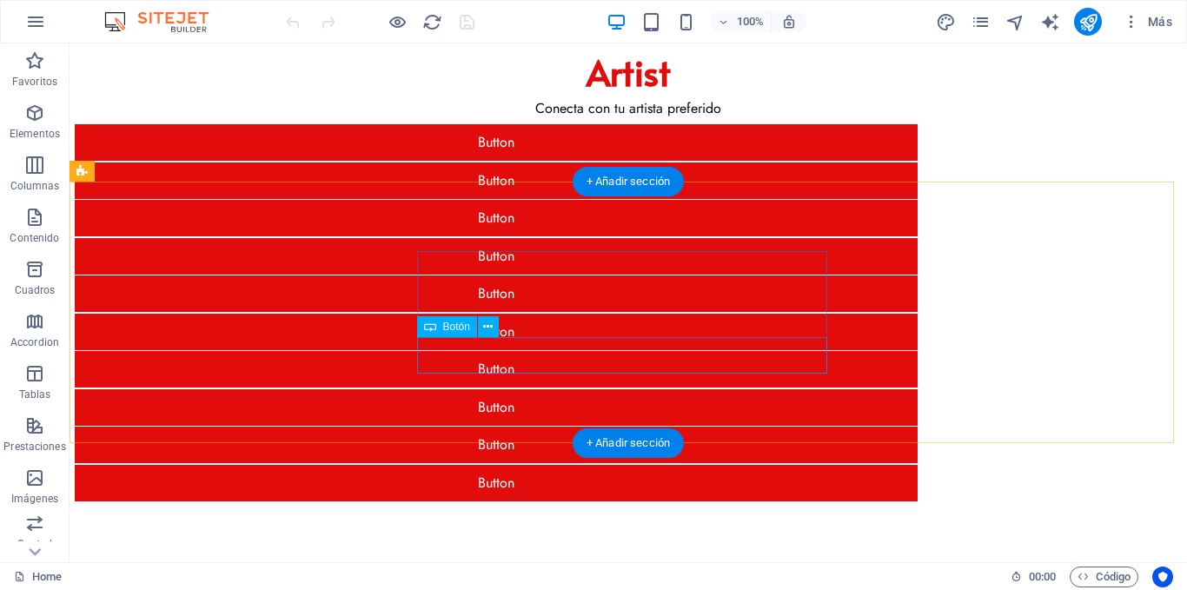
scroll to position [0, 0]
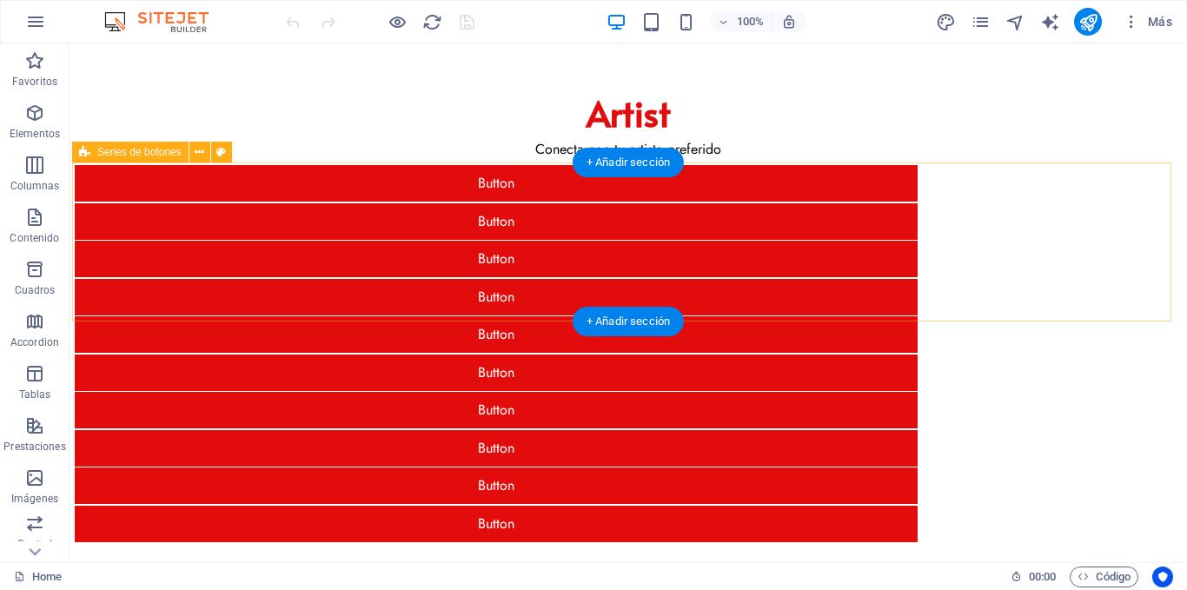
click at [176, 186] on div "Button Button Button Button Button Button Button Button Button Button" at bounding box center [628, 354] width 1113 height 382
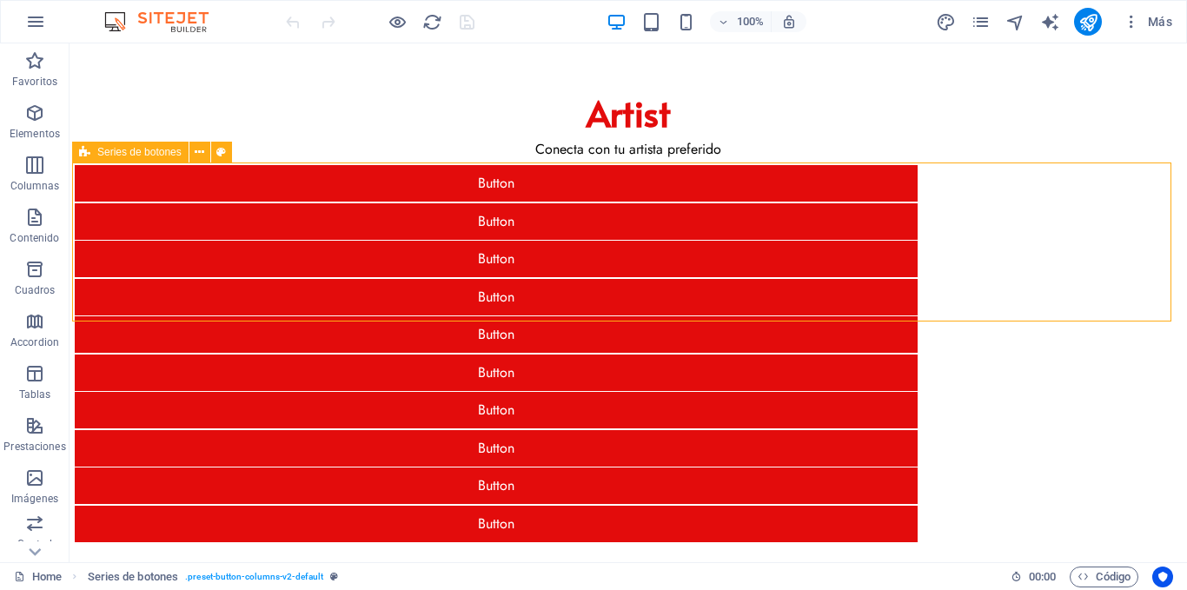
click at [163, 157] on span "Series de botones" at bounding box center [139, 152] width 84 height 10
select select "px"
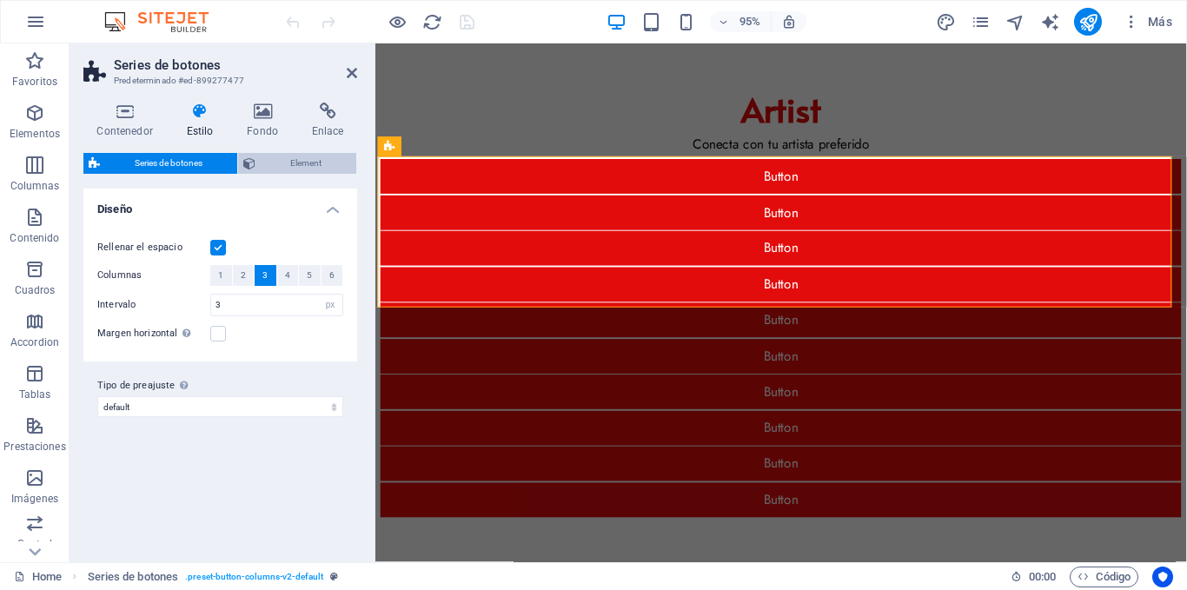
click at [286, 169] on span "Element" at bounding box center [306, 163] width 90 height 21
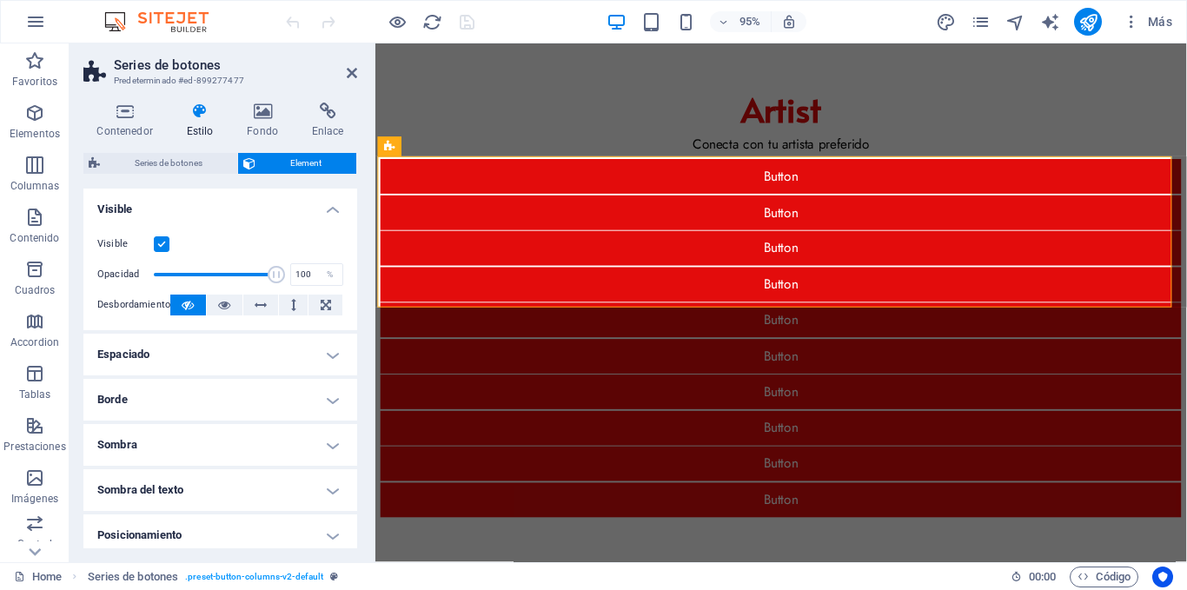
click at [321, 209] on h4 "Visible" at bounding box center [220, 204] width 274 height 31
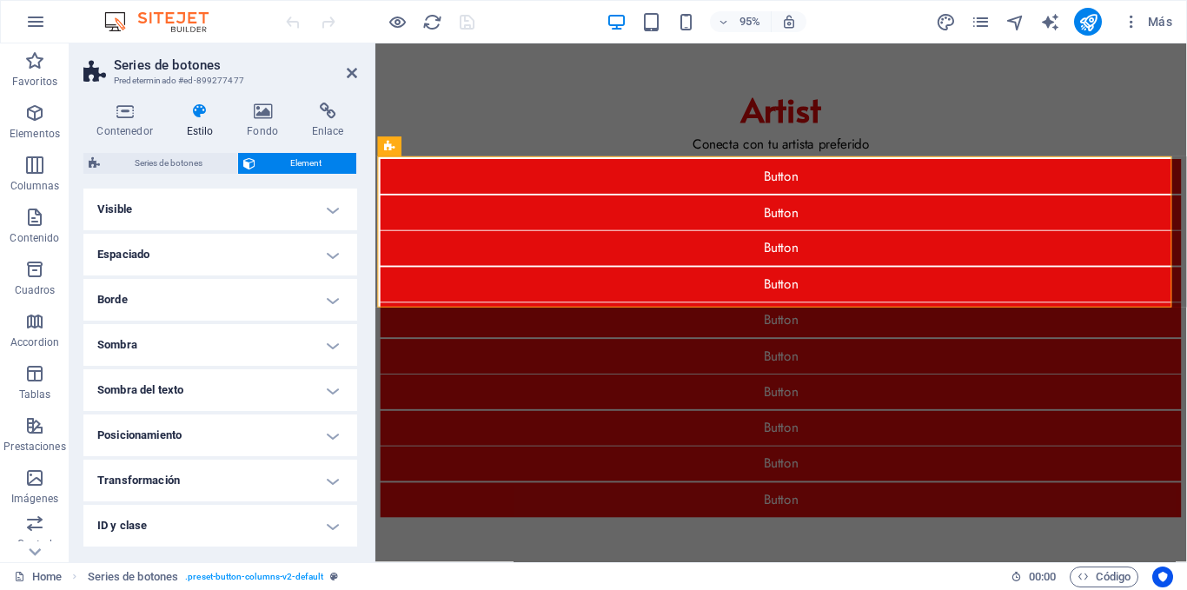
click at [319, 297] on h4 "Borde" at bounding box center [220, 300] width 274 height 42
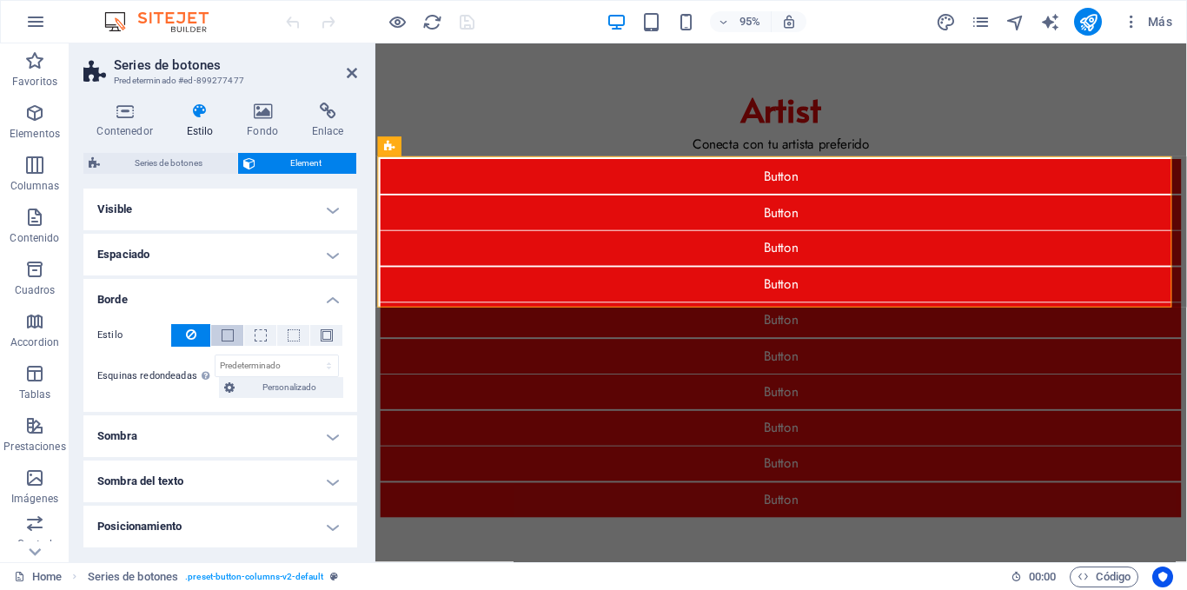
click at [230, 329] on span at bounding box center [228, 335] width 12 height 12
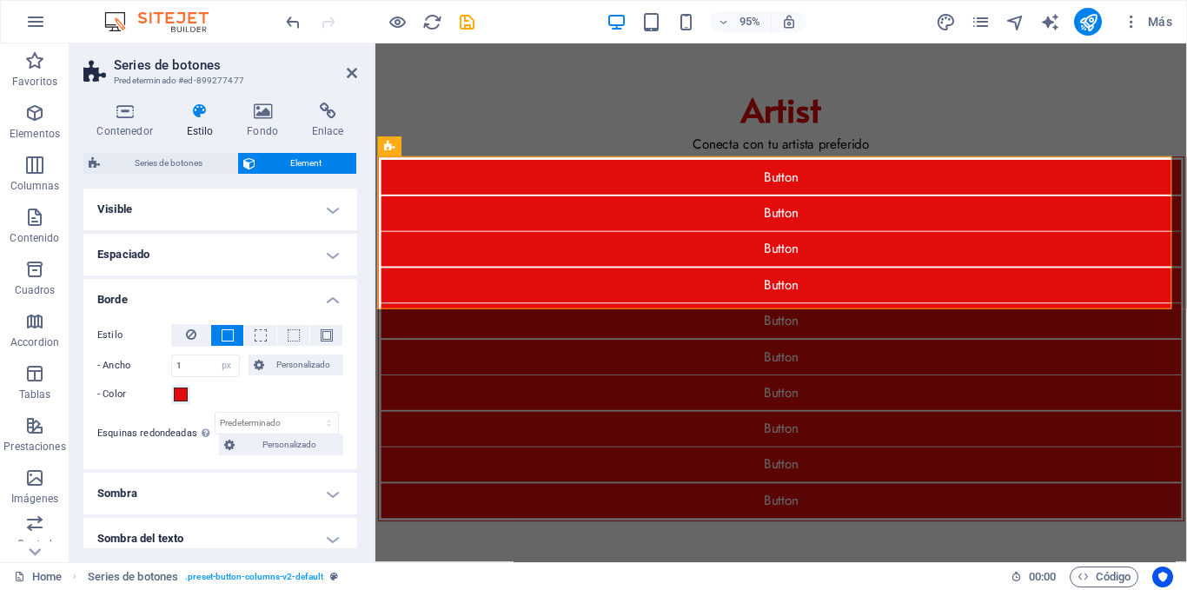
click at [324, 289] on h4 "Borde" at bounding box center [220, 294] width 274 height 31
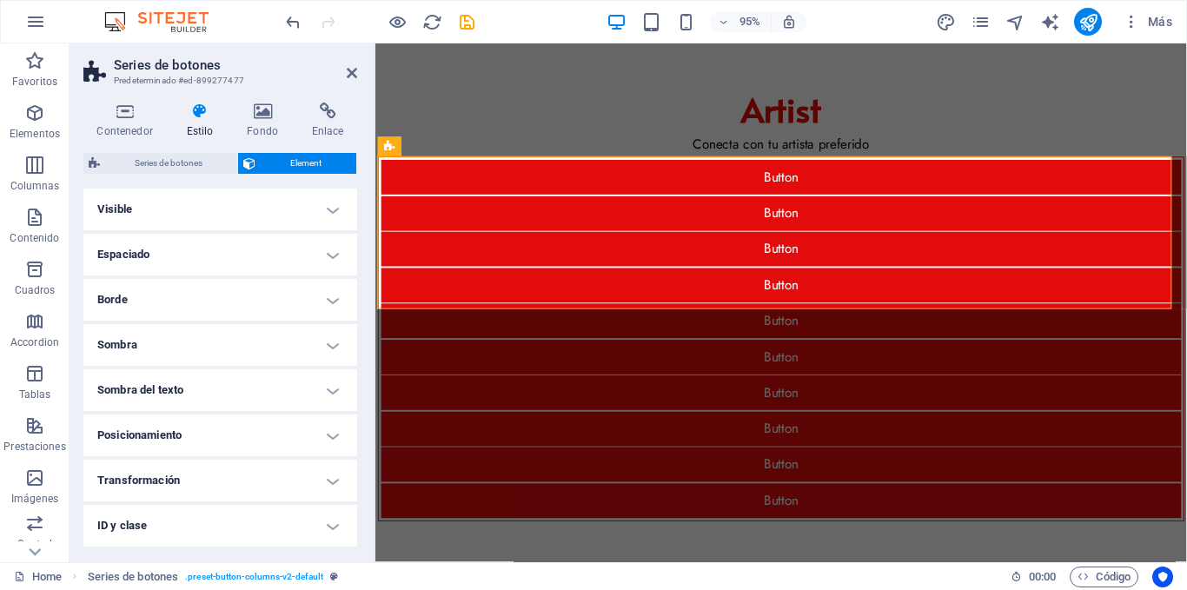
click at [315, 289] on h4 "Borde" at bounding box center [220, 300] width 274 height 42
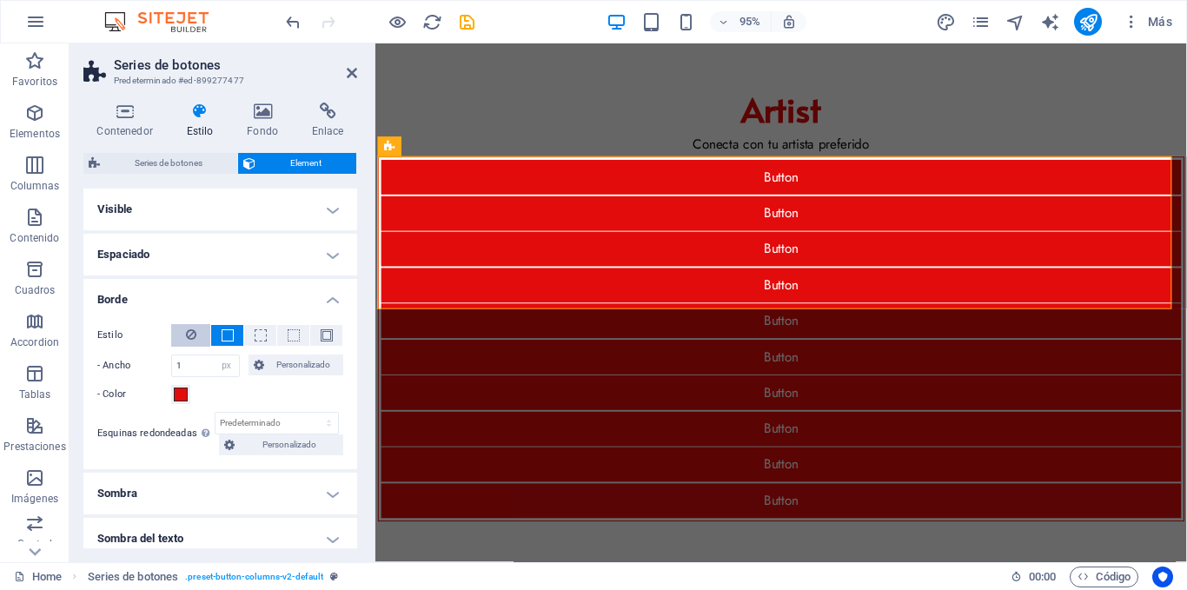
click at [195, 329] on icon at bounding box center [191, 334] width 10 height 21
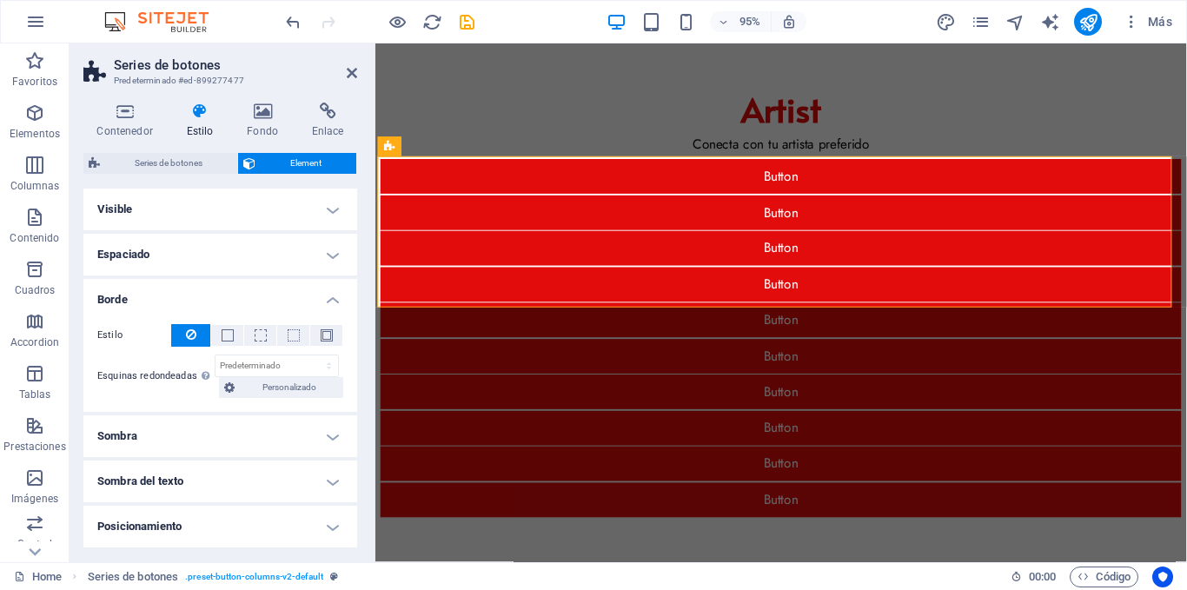
click at [332, 208] on h4 "Visible" at bounding box center [220, 210] width 274 height 42
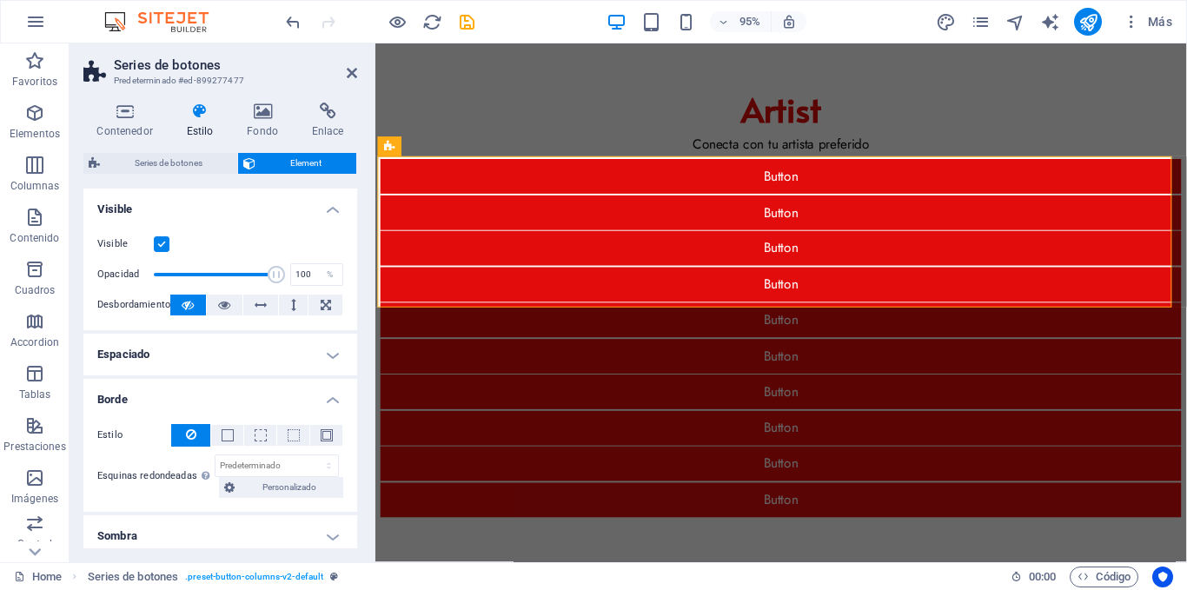
click at [164, 243] on label at bounding box center [162, 244] width 16 height 16
click at [0, 0] on input "Visible" at bounding box center [0, 0] width 0 height 0
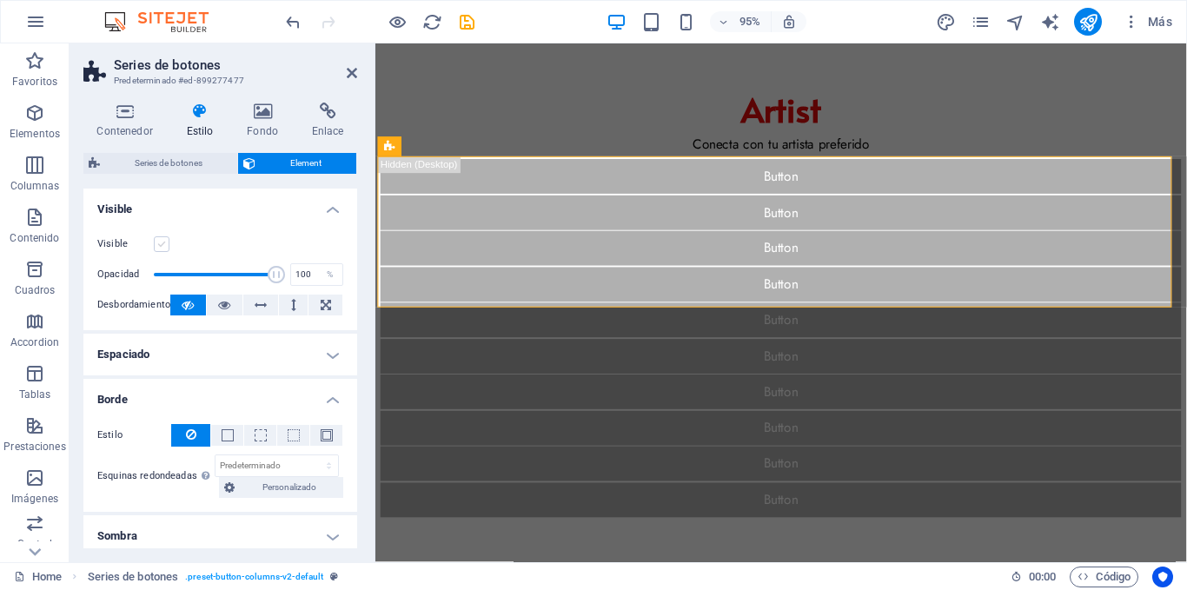
click at [162, 242] on label at bounding box center [162, 244] width 16 height 16
click at [0, 0] on input "Visible" at bounding box center [0, 0] width 0 height 0
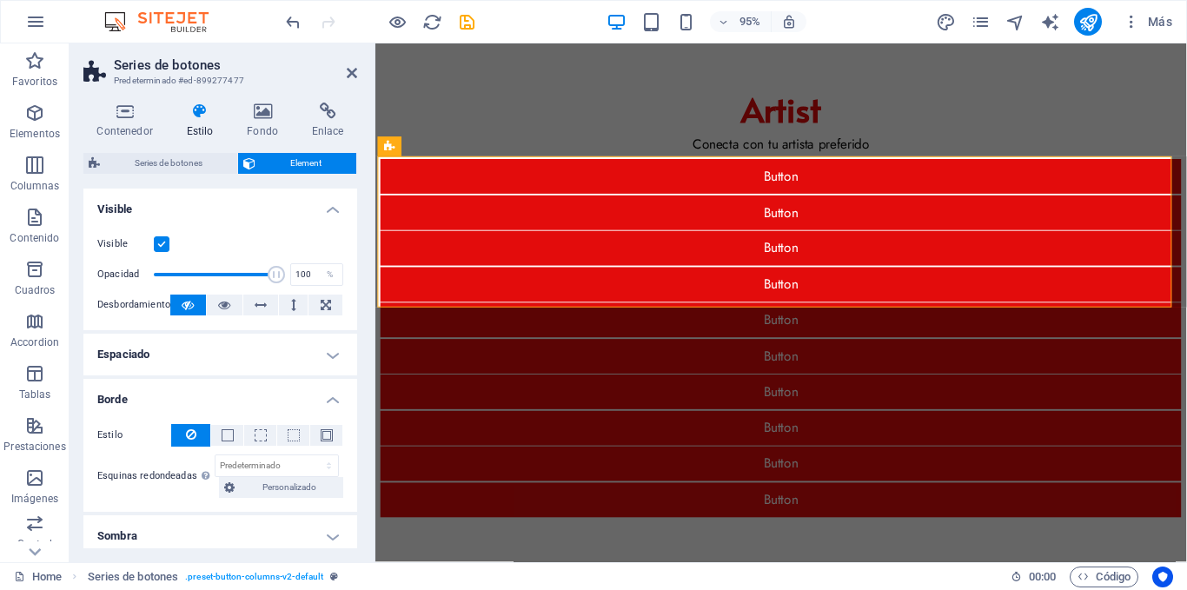
click at [162, 242] on label at bounding box center [162, 244] width 16 height 16
click at [0, 0] on input "Visible" at bounding box center [0, 0] width 0 height 0
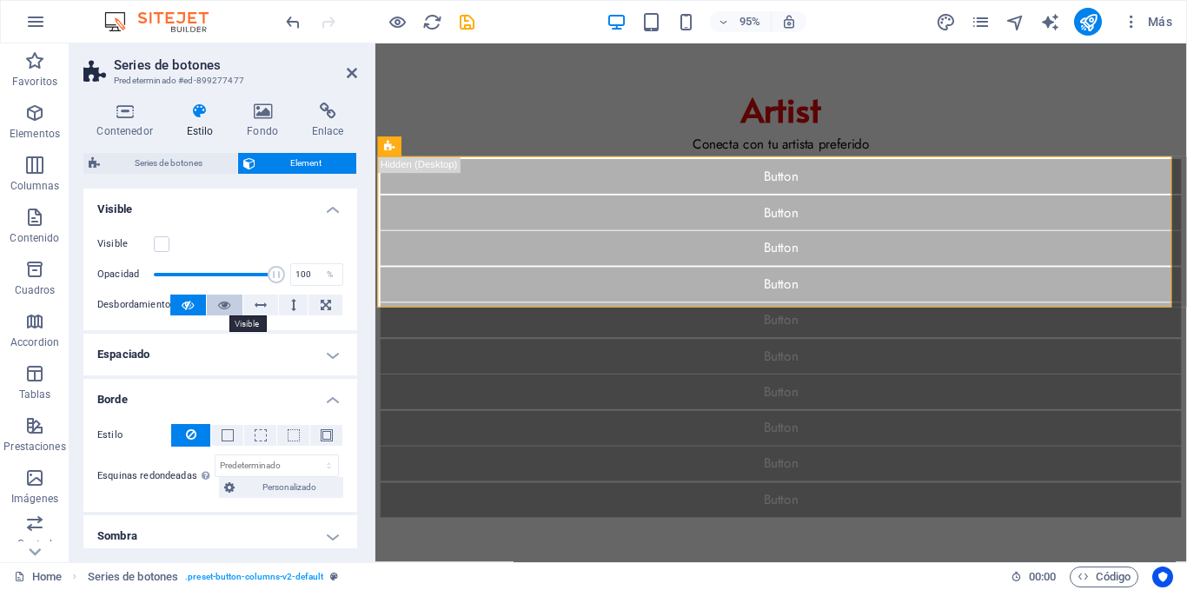
click at [229, 302] on icon at bounding box center [224, 305] width 12 height 21
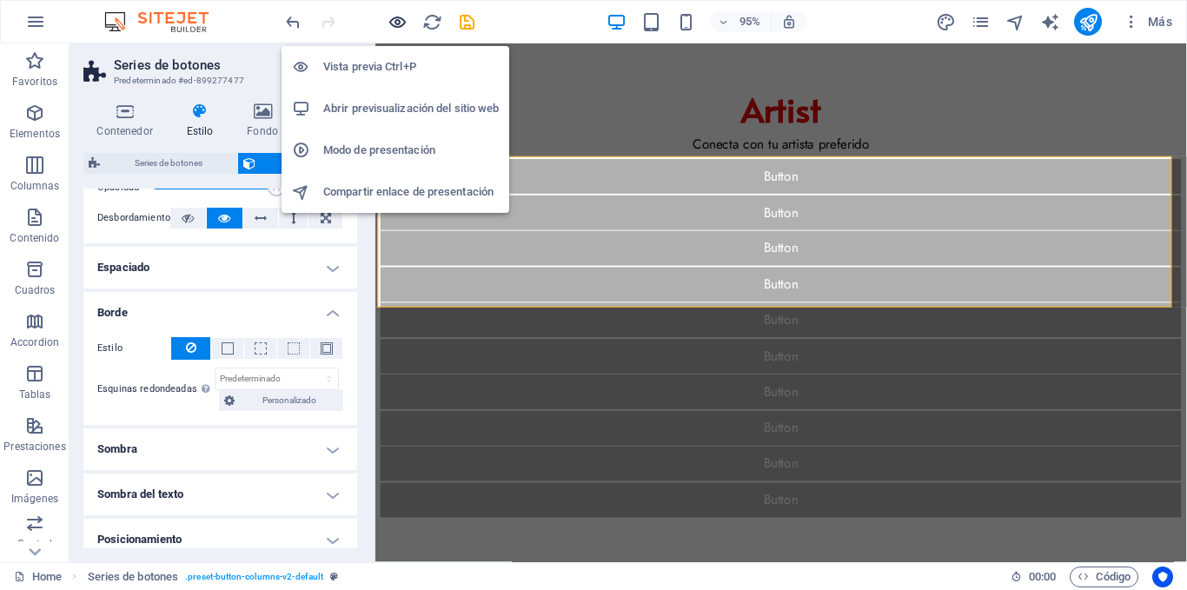
click at [395, 14] on icon "button" at bounding box center [398, 22] width 20 height 20
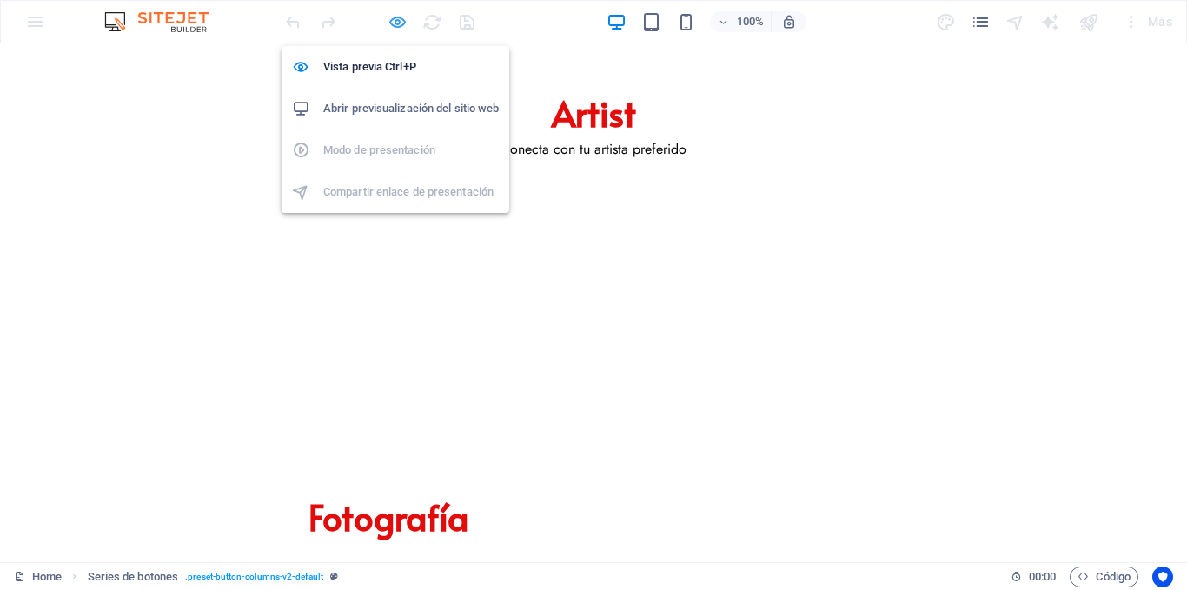
click at [396, 18] on icon "button" at bounding box center [398, 22] width 20 height 20
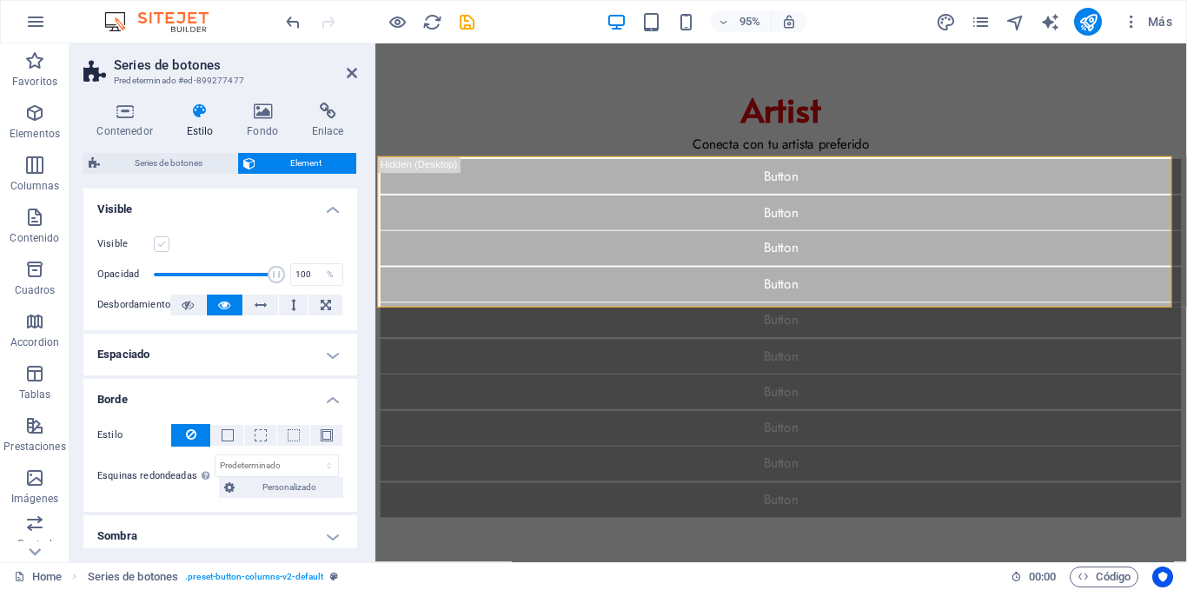
click at [167, 244] on label at bounding box center [162, 244] width 16 height 16
click at [0, 0] on input "Visible" at bounding box center [0, 0] width 0 height 0
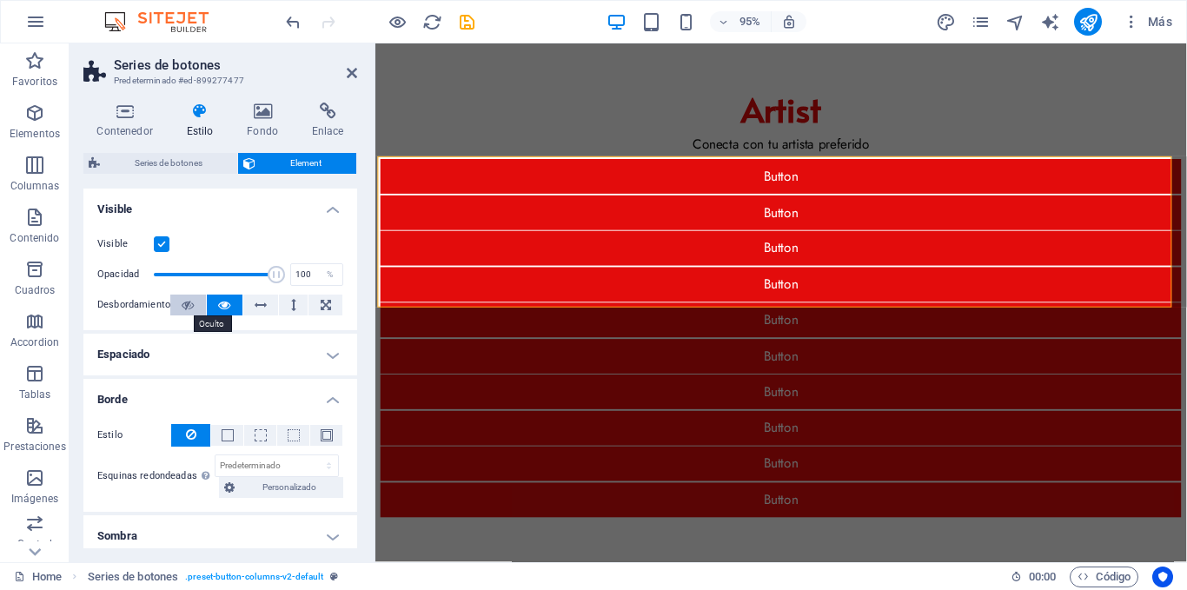
click at [183, 301] on icon at bounding box center [188, 305] width 12 height 21
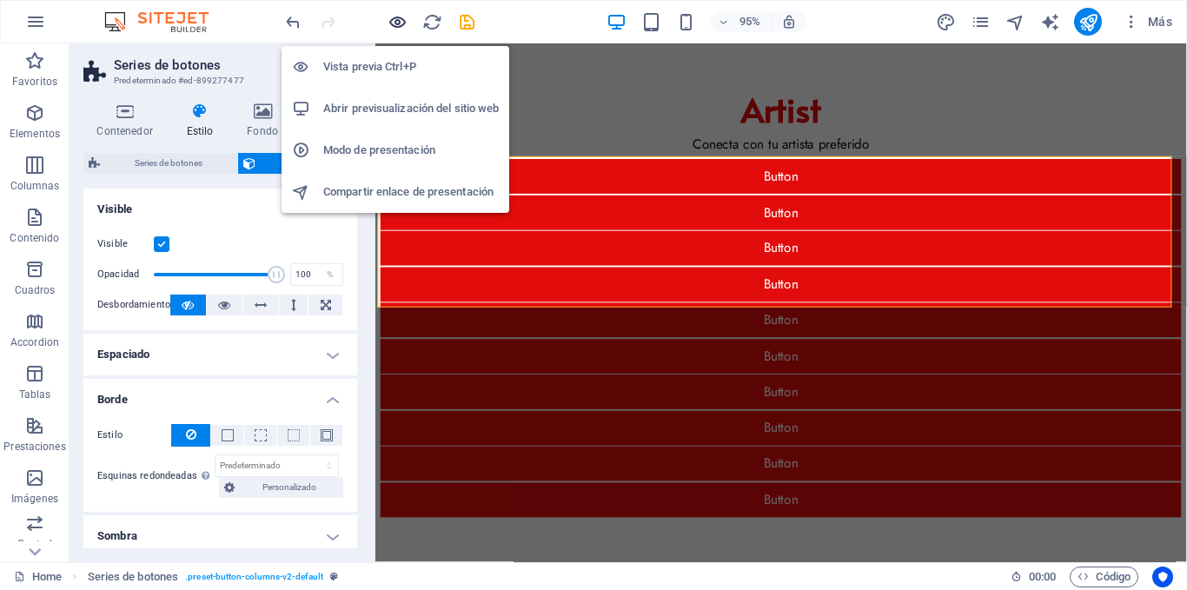
click at [402, 17] on icon "button" at bounding box center [398, 22] width 20 height 20
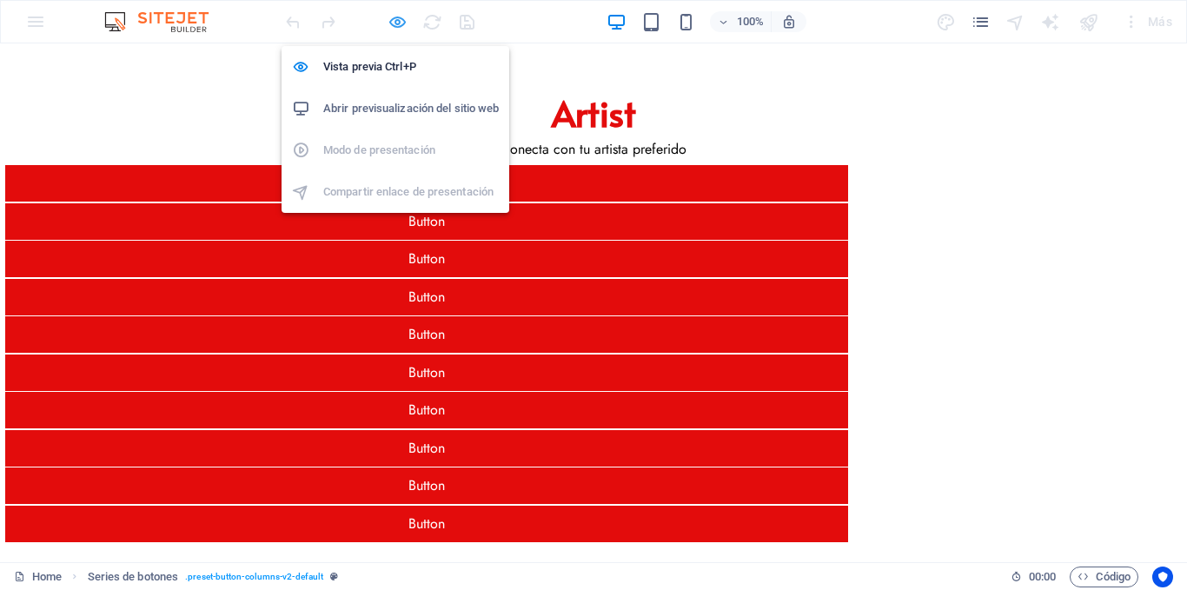
click at [397, 26] on icon "button" at bounding box center [398, 22] width 20 height 20
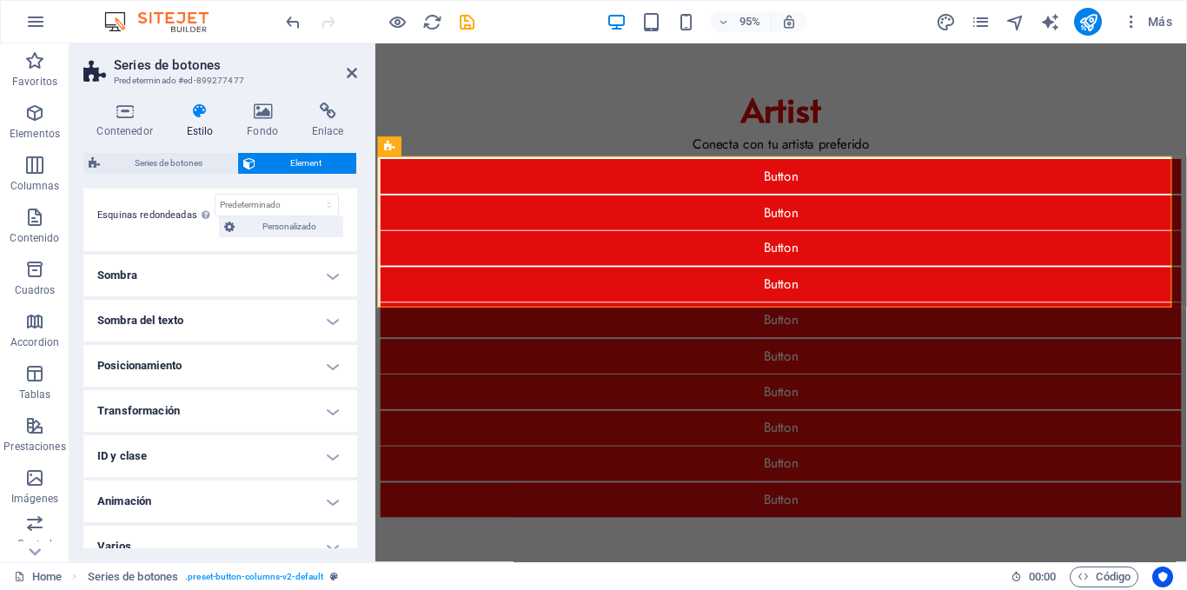
scroll to position [280, 0]
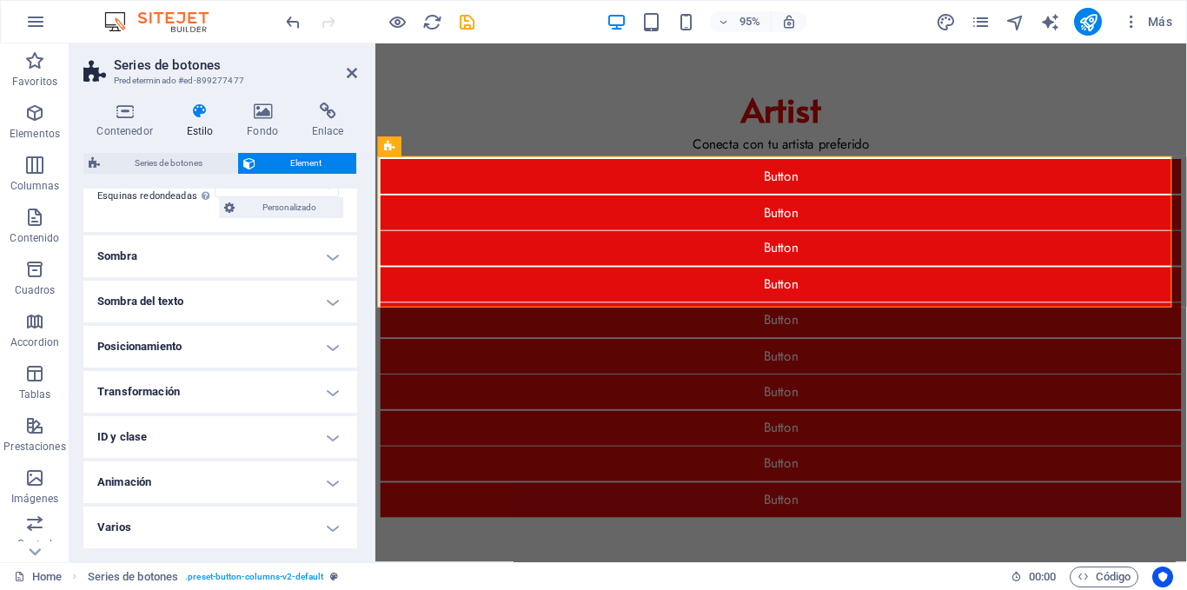
click at [270, 468] on h4 "Animación" at bounding box center [220, 483] width 274 height 42
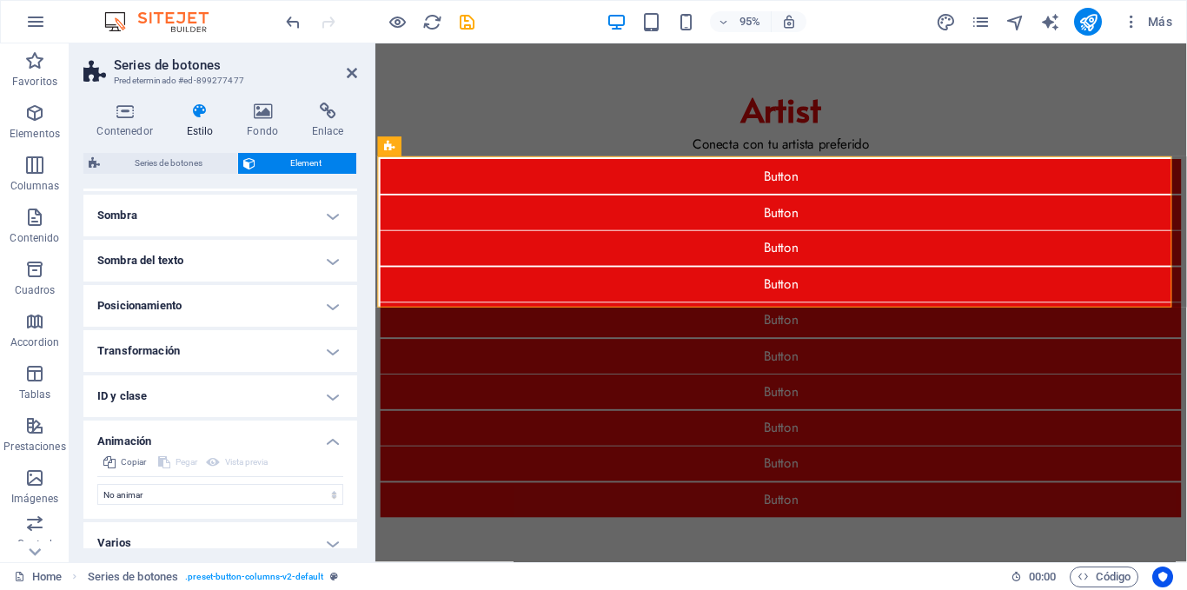
scroll to position [336, 0]
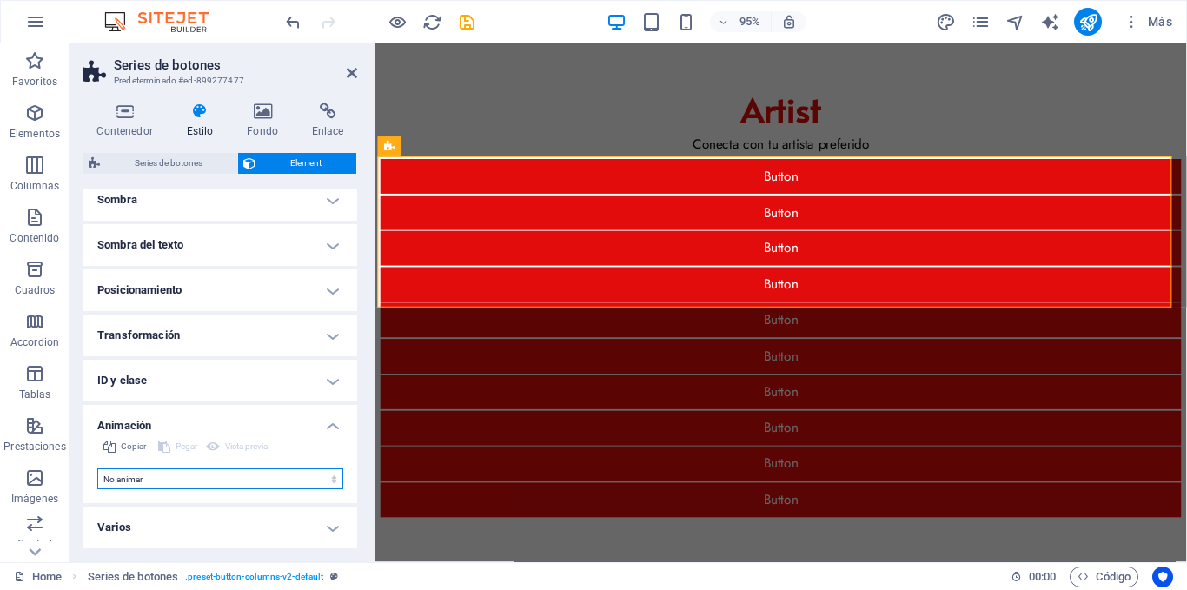
click at [274, 476] on select "No animar Mostrar / Ocultar Subir/bajar Acercar/alejar Deslizar de izquierda a …" at bounding box center [220, 478] width 246 height 21
select select "flash"
click at [97, 468] on select "No animar Mostrar / Ocultar Subir/bajar Acercar/alejar Deslizar de izquierda a …" at bounding box center [220, 478] width 246 height 21
select select "scroll"
click at [258, 475] on select "No animar Mostrar / Ocultar Subir/bajar Acercar/alejar Deslizar de izquierda a …" at bounding box center [220, 478] width 246 height 21
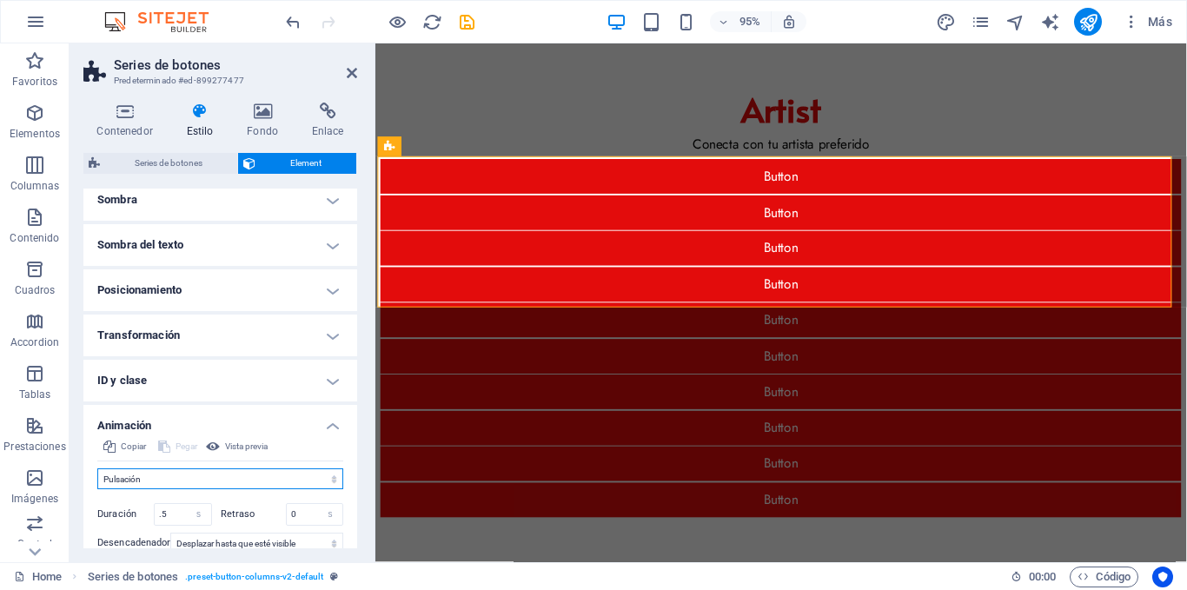
click at [97, 468] on select "No animar Mostrar / Ocultar Subir/bajar Acercar/alejar Deslizar de izquierda a …" at bounding box center [220, 478] width 246 height 21
click at [296, 482] on select "No animar Mostrar / Ocultar Subir/bajar Acercar/alejar Deslizar de izquierda a …" at bounding box center [220, 478] width 246 height 21
select select "overlay"
click at [97, 468] on select "No animar Mostrar / Ocultar Subir/bajar Acercar/alejar Deslizar de izquierda a …" at bounding box center [220, 478] width 246 height 21
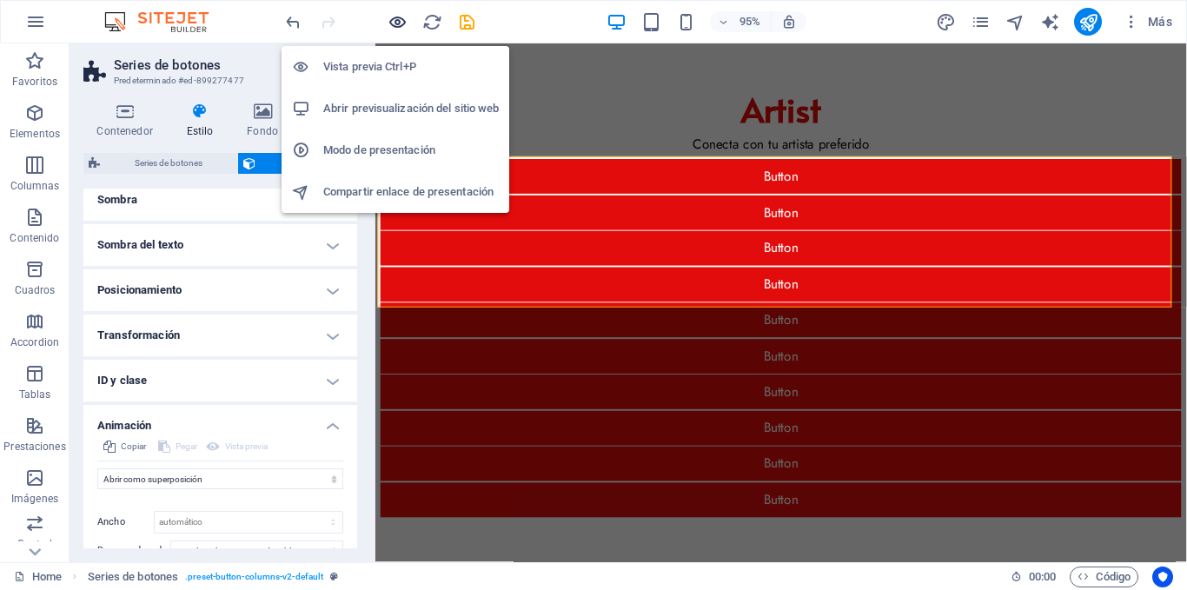
click at [402, 15] on icon "button" at bounding box center [398, 22] width 20 height 20
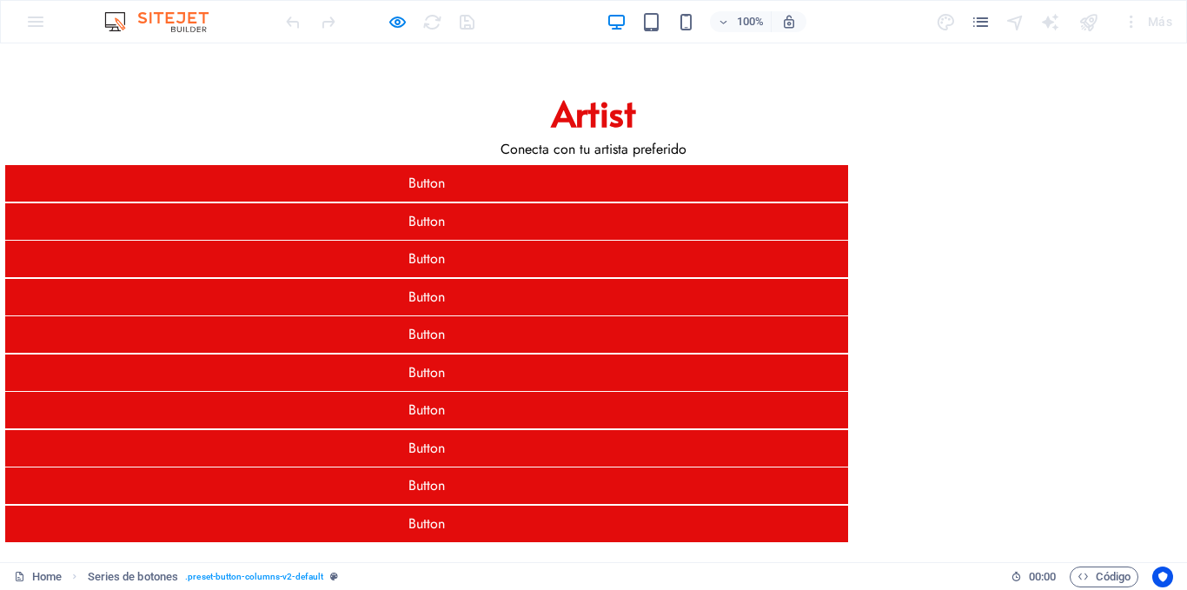
select select "overlay"
select select "scroll"
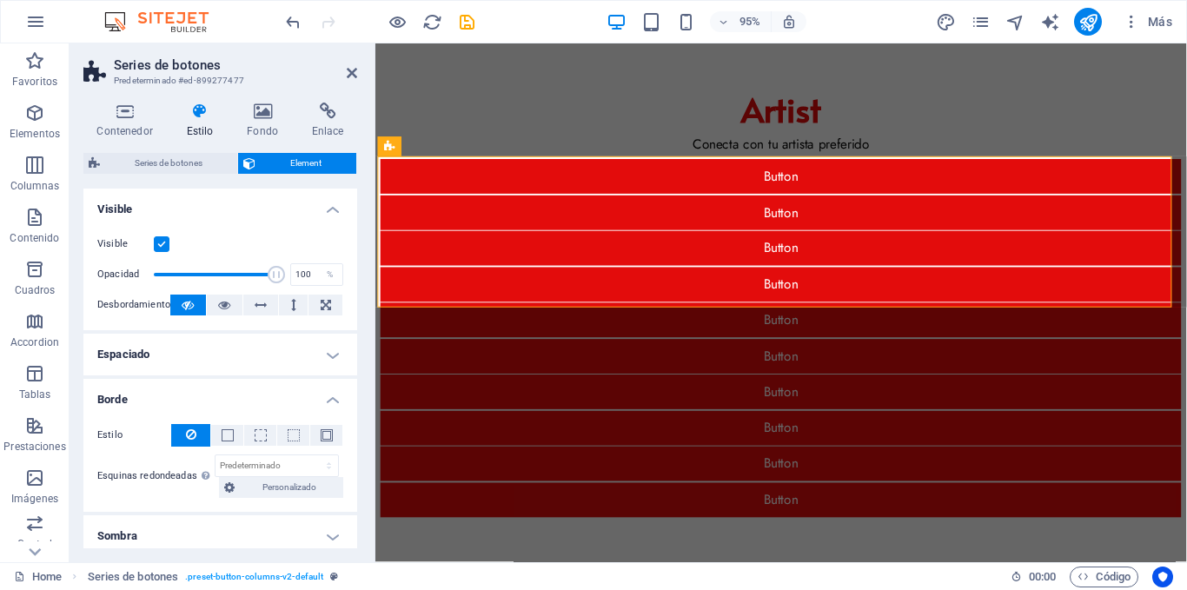
click at [277, 211] on h4 "Visible" at bounding box center [220, 204] width 274 height 31
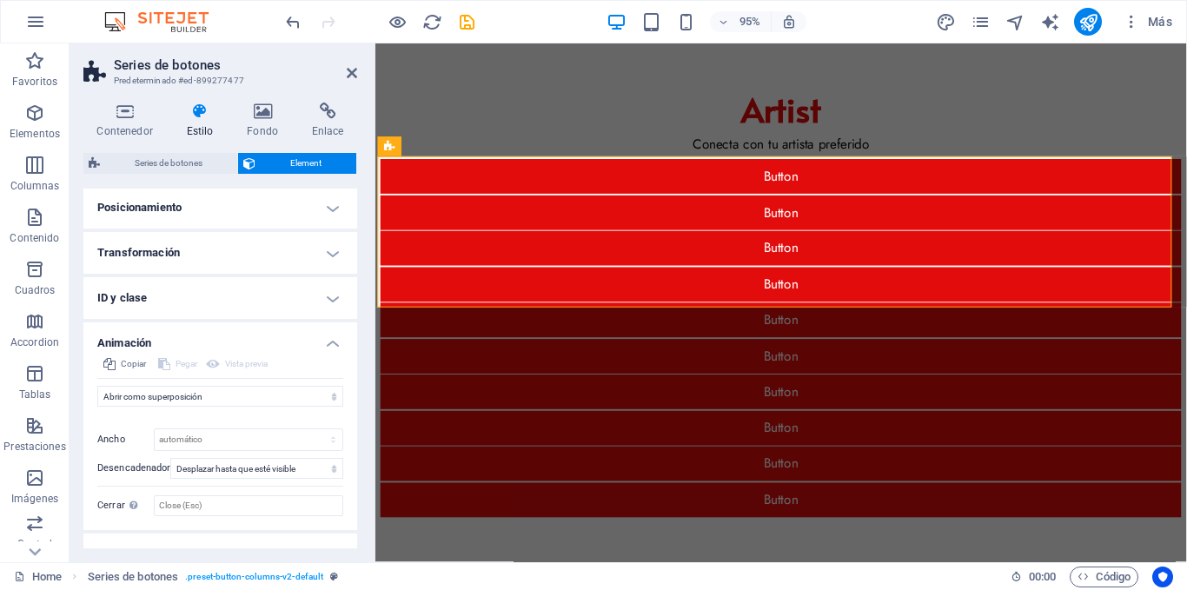
scroll to position [346, 0]
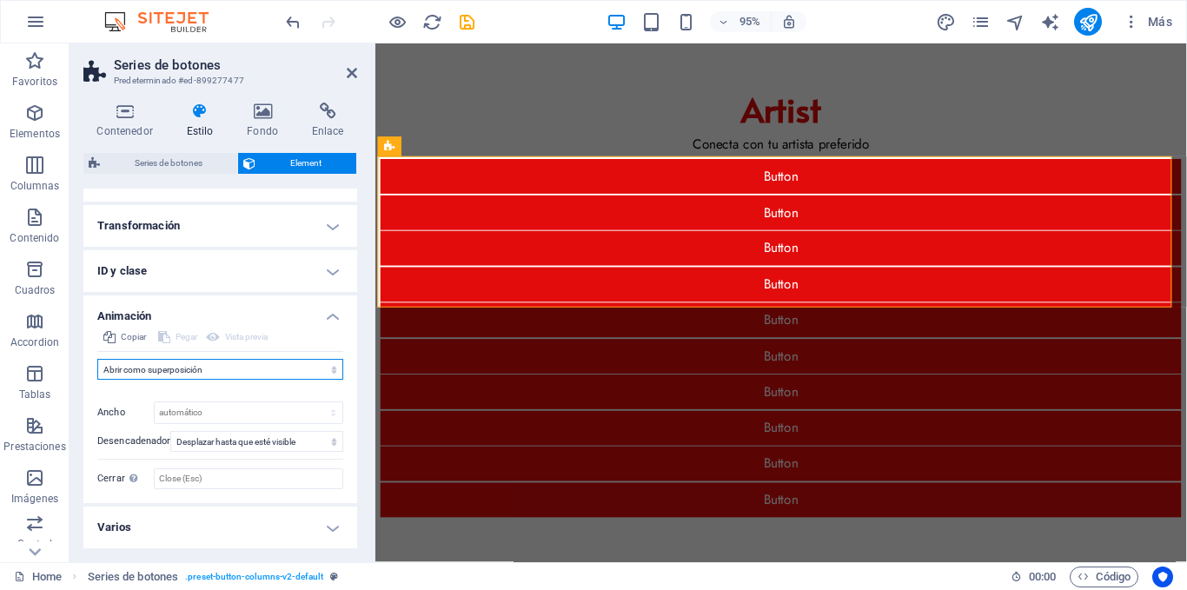
click at [282, 369] on select "No animar Mostrar / Ocultar Subir/bajar Acercar/alejar Deslizar de izquierda a …" at bounding box center [220, 369] width 246 height 21
click at [97, 366] on select "No animar Mostrar / Ocultar Subir/bajar Acercar/alejar Deslizar de izquierda a …" at bounding box center [220, 369] width 246 height 21
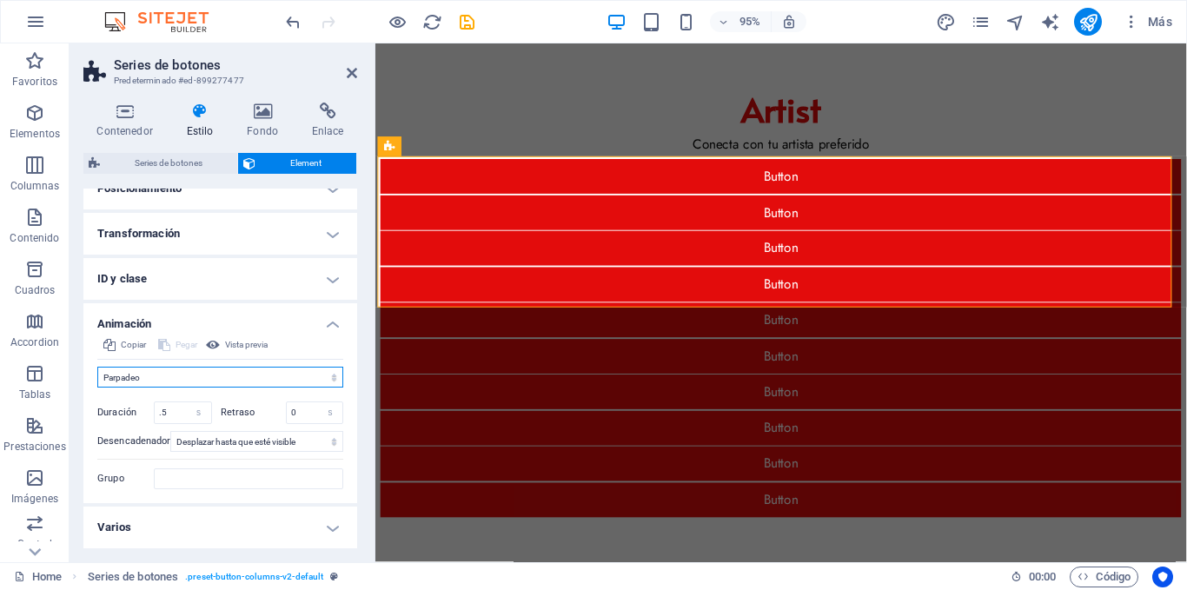
scroll to position [338, 0]
click at [322, 379] on select "No animar Mostrar / Ocultar Subir/bajar Acercar/alejar Deslizar de izquierda a …" at bounding box center [220, 377] width 246 height 21
select select "none"
click at [97, 388] on select "No animar Mostrar / Ocultar Subir/bajar Acercar/alejar Deslizar de izquierda a …" at bounding box center [220, 377] width 246 height 21
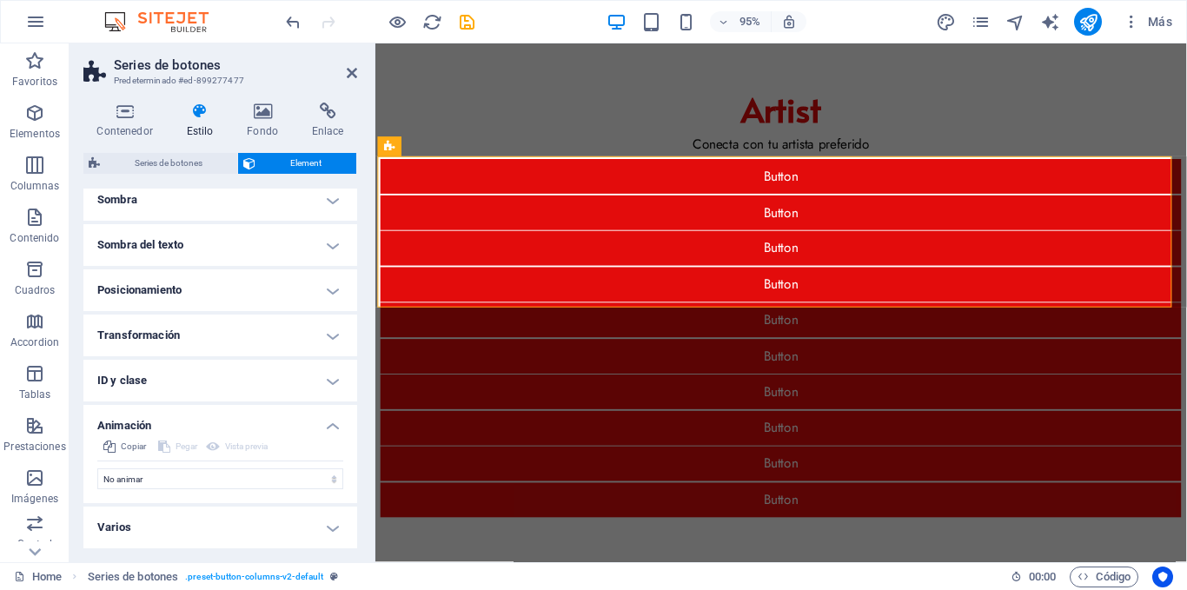
click at [289, 524] on h4 "Varios" at bounding box center [220, 528] width 274 height 42
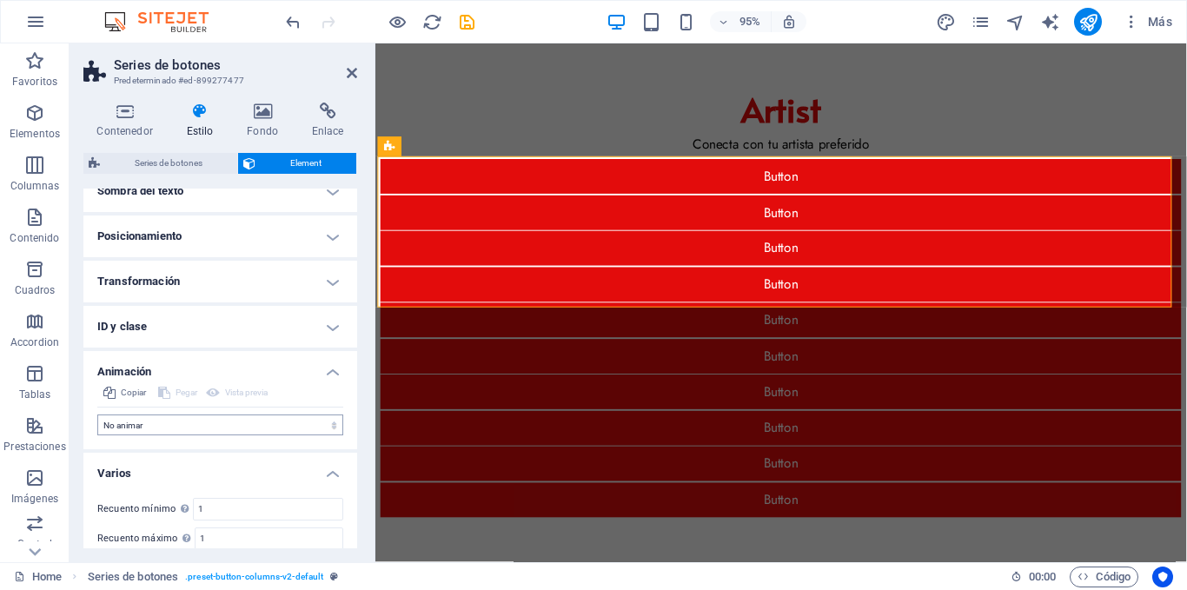
scroll to position [344, 0]
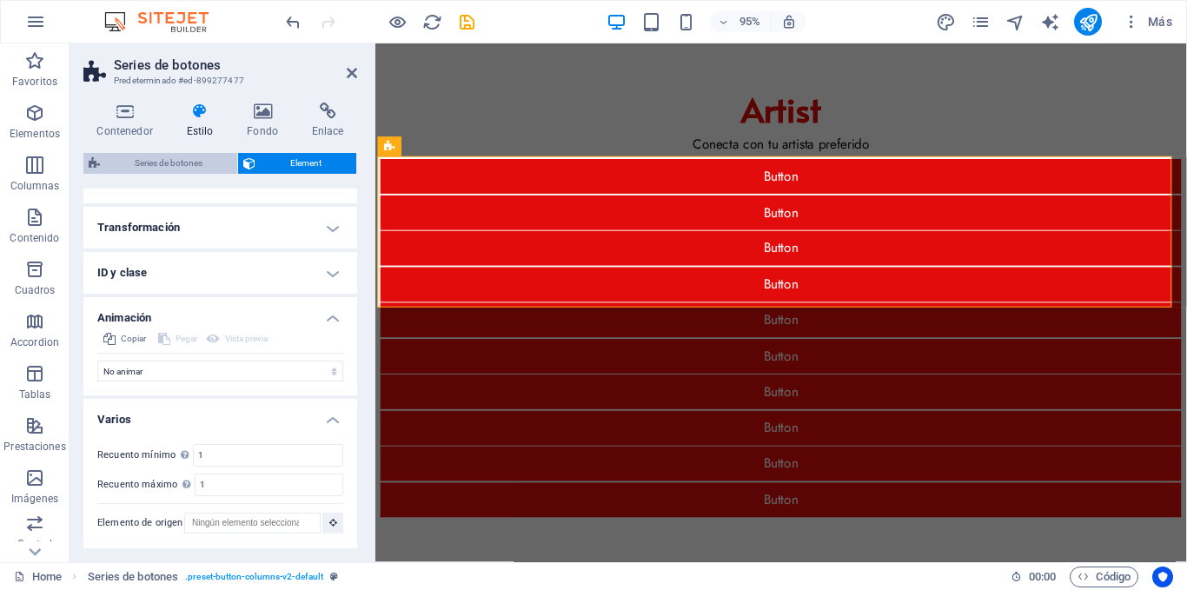
click at [176, 156] on span "Series de botones" at bounding box center [168, 163] width 127 height 21
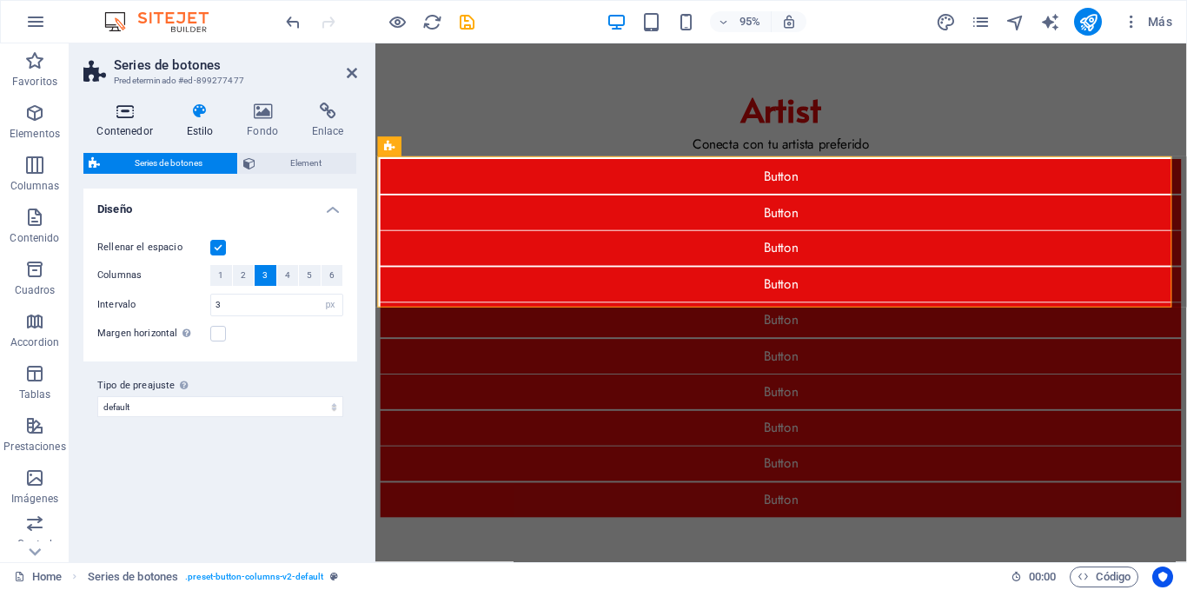
click at [123, 123] on h4 "Contenedor" at bounding box center [128, 121] width 90 height 37
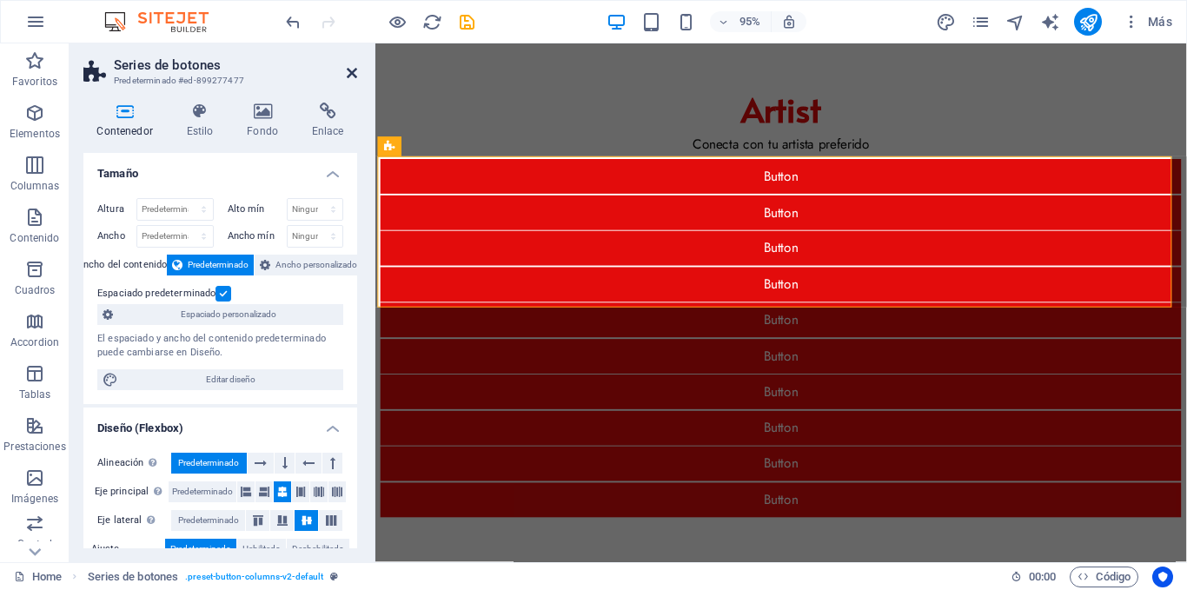
click at [347, 70] on icon at bounding box center [352, 73] width 10 height 14
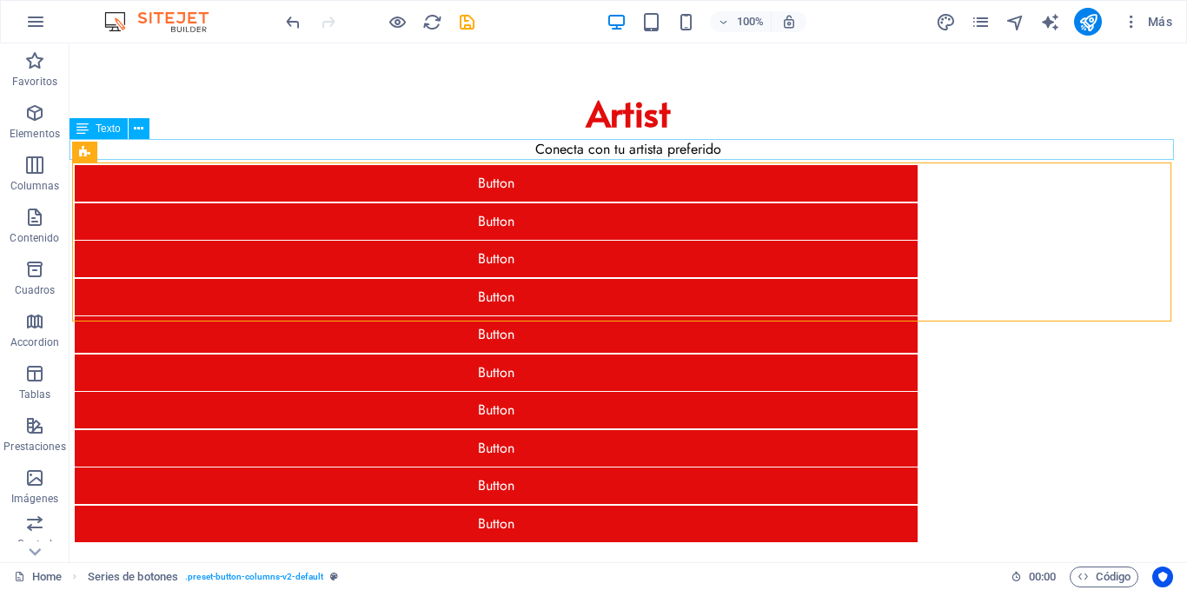
click at [1100, 159] on div "Conecta con tu artista preferido" at bounding box center [629, 149] width 1118 height 21
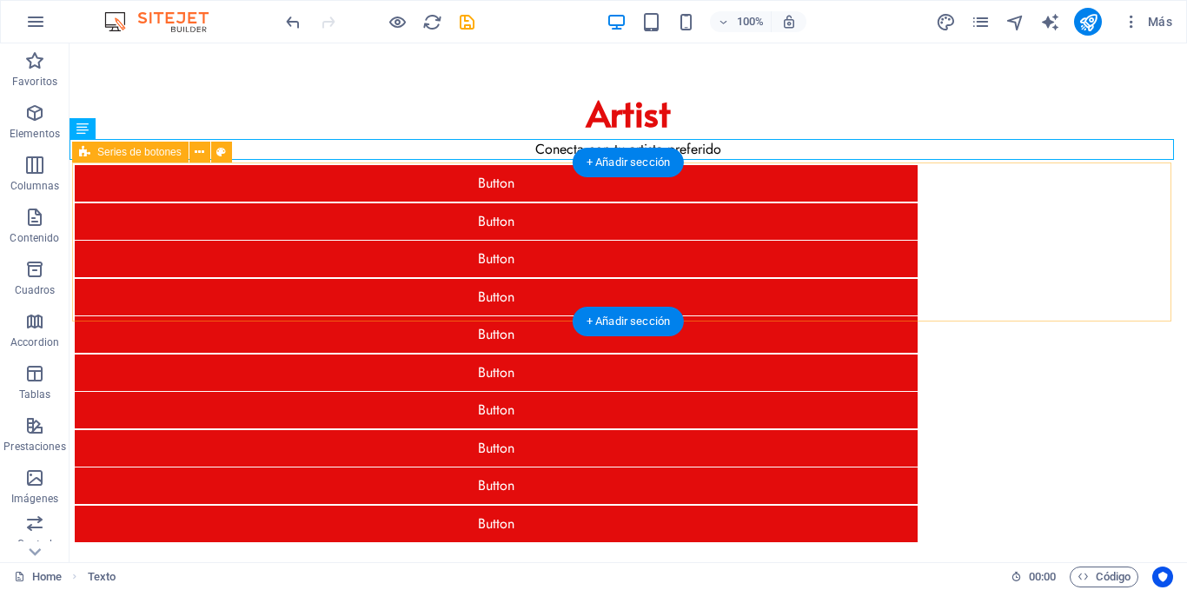
click at [1100, 213] on div "Button Button Button Button Button Button Button Button Button Button" at bounding box center [628, 354] width 1113 height 382
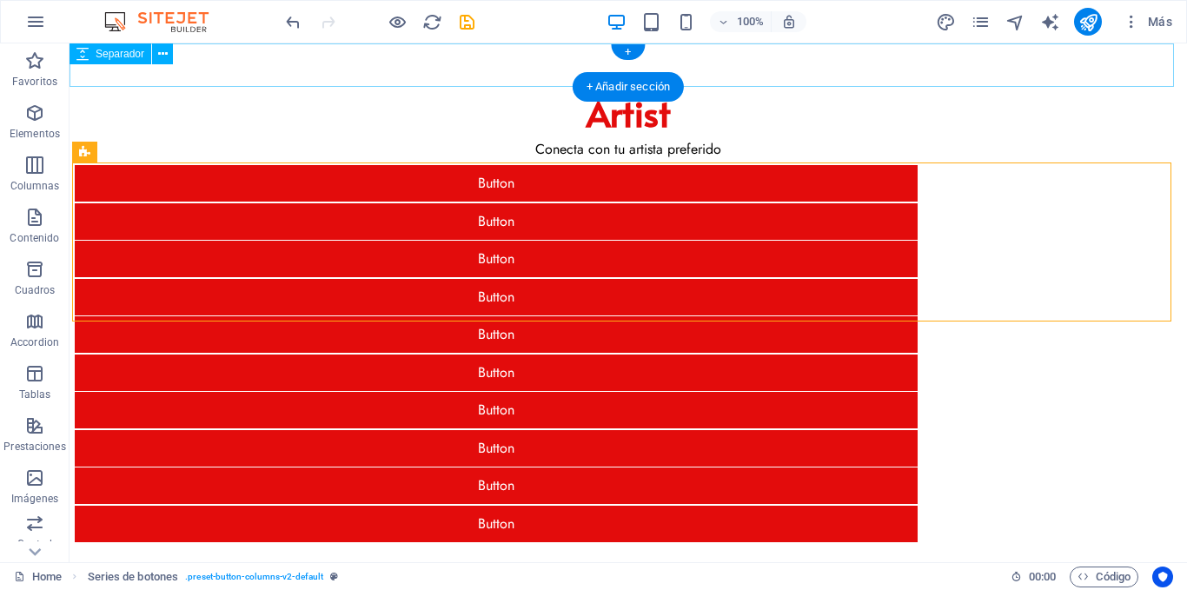
click at [822, 66] on div at bounding box center [629, 64] width 1118 height 43
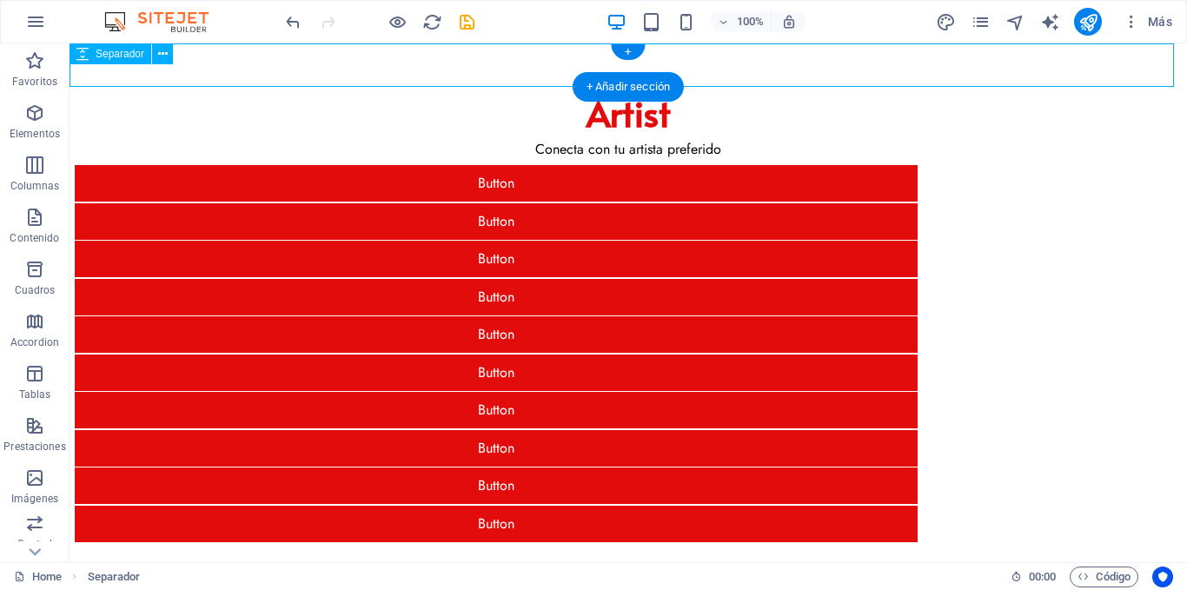
click at [470, 68] on div at bounding box center [629, 64] width 1118 height 43
click at [620, 48] on div "+" at bounding box center [628, 52] width 34 height 16
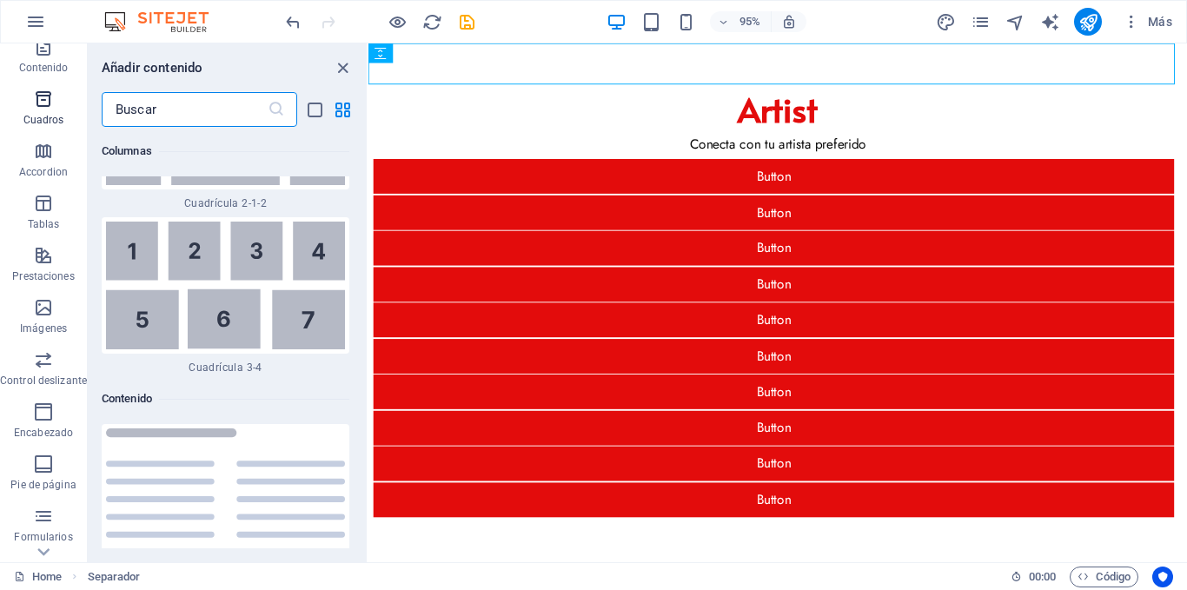
scroll to position [174, 0]
click at [45, 258] on icon "button" at bounding box center [43, 252] width 21 height 21
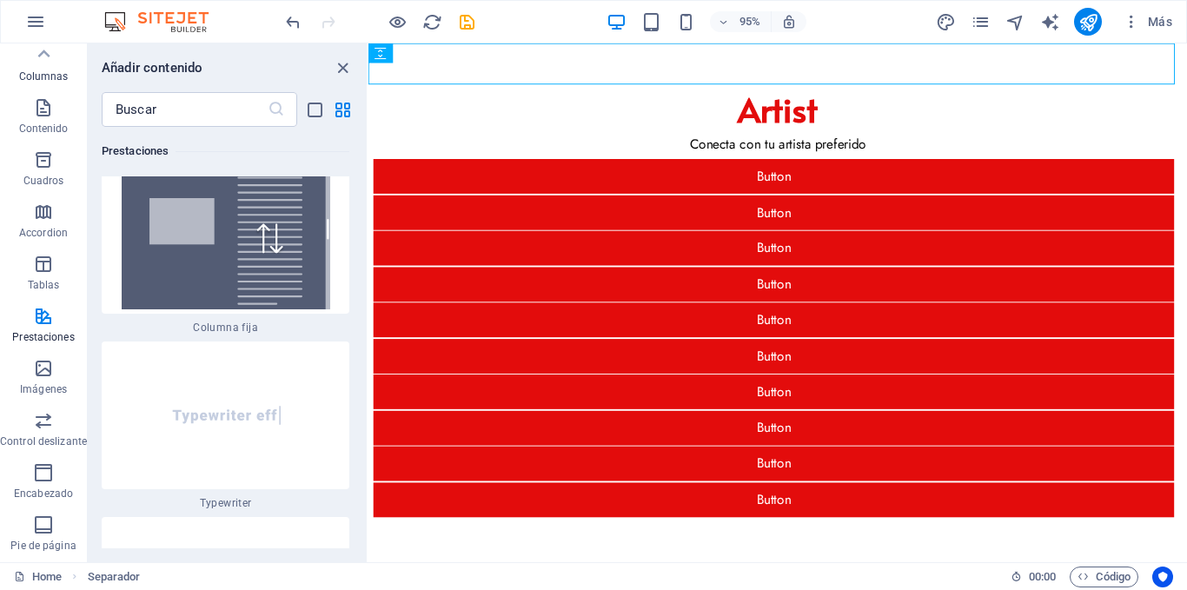
scroll to position [0, 0]
click at [34, 120] on icon "button" at bounding box center [43, 113] width 21 height 21
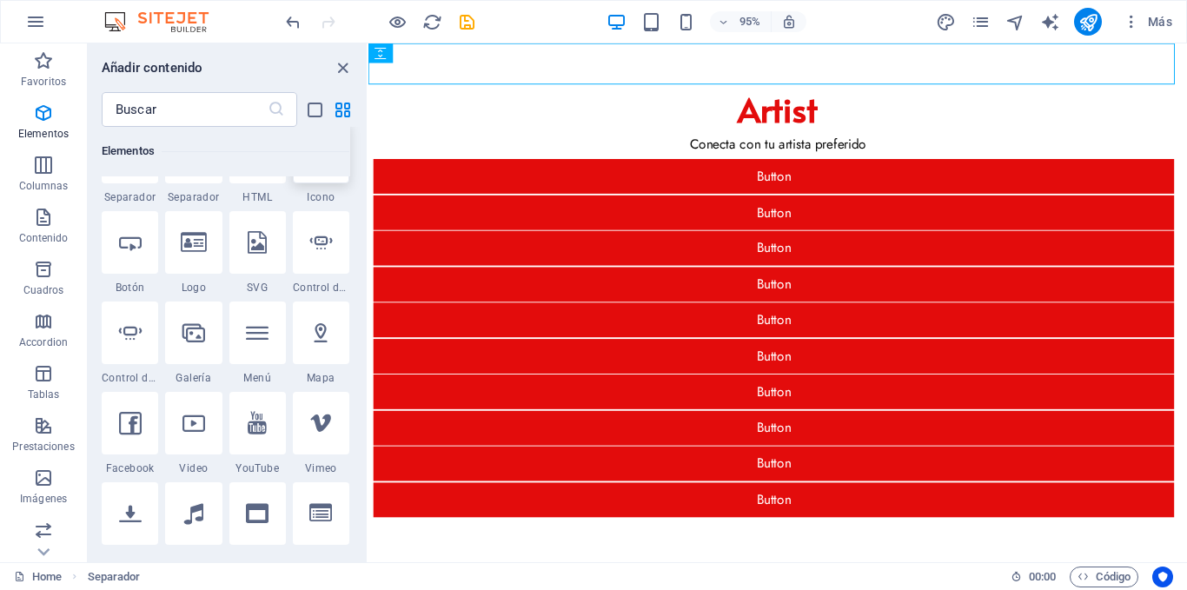
scroll to position [644, 0]
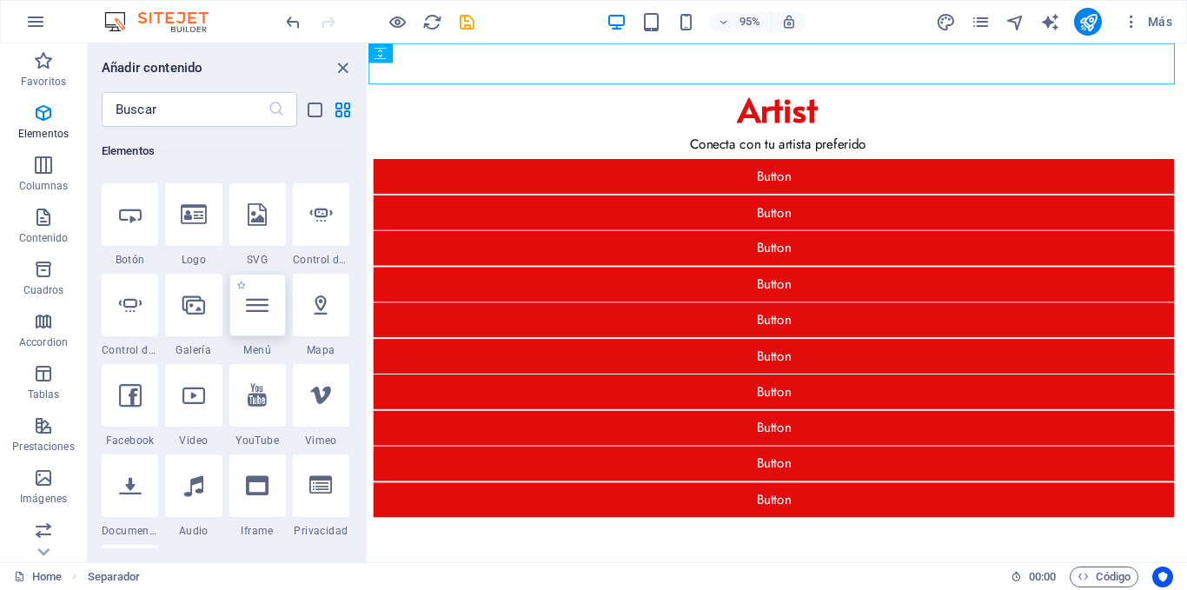
click at [257, 309] on icon at bounding box center [257, 305] width 23 height 23
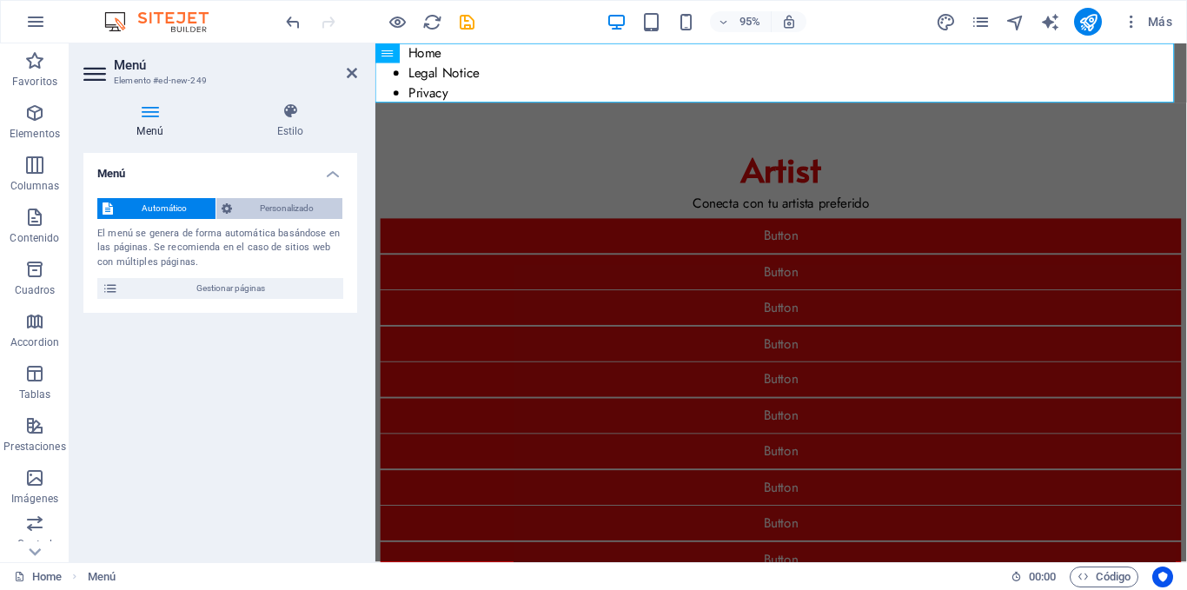
click at [269, 202] on span "Personalizado" at bounding box center [287, 208] width 101 height 21
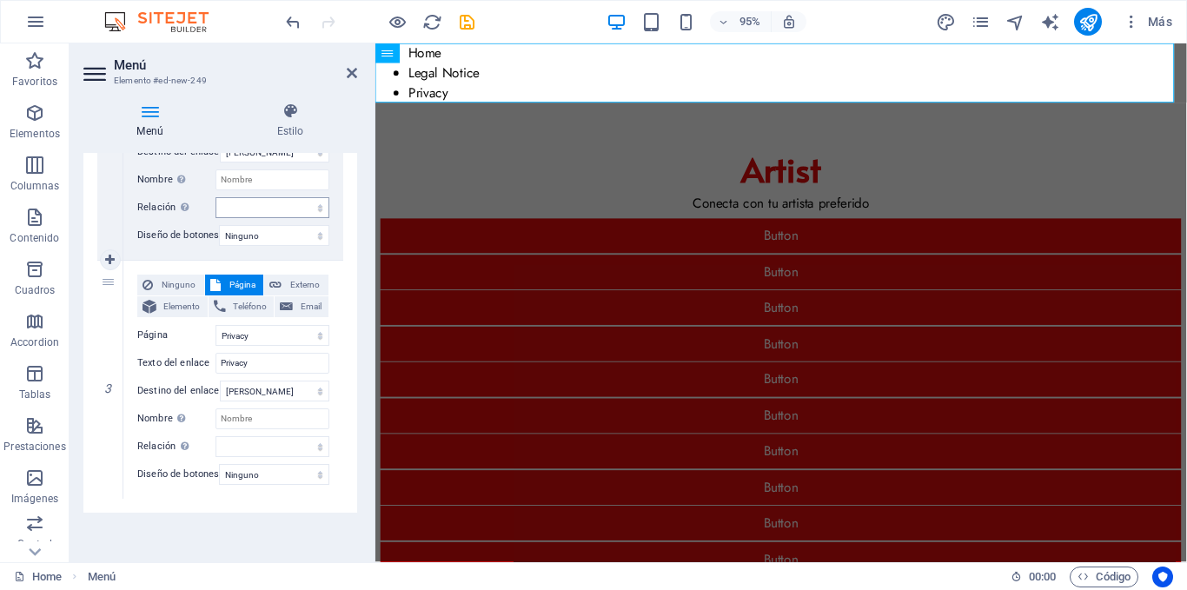
scroll to position [38, 0]
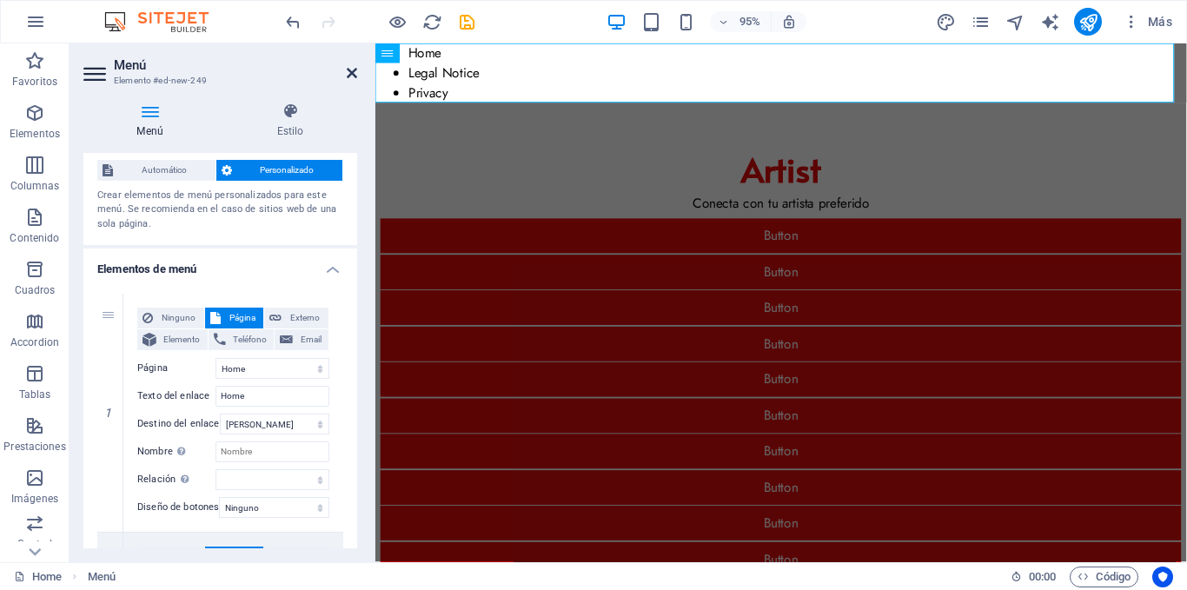
click at [350, 71] on icon at bounding box center [352, 73] width 10 height 14
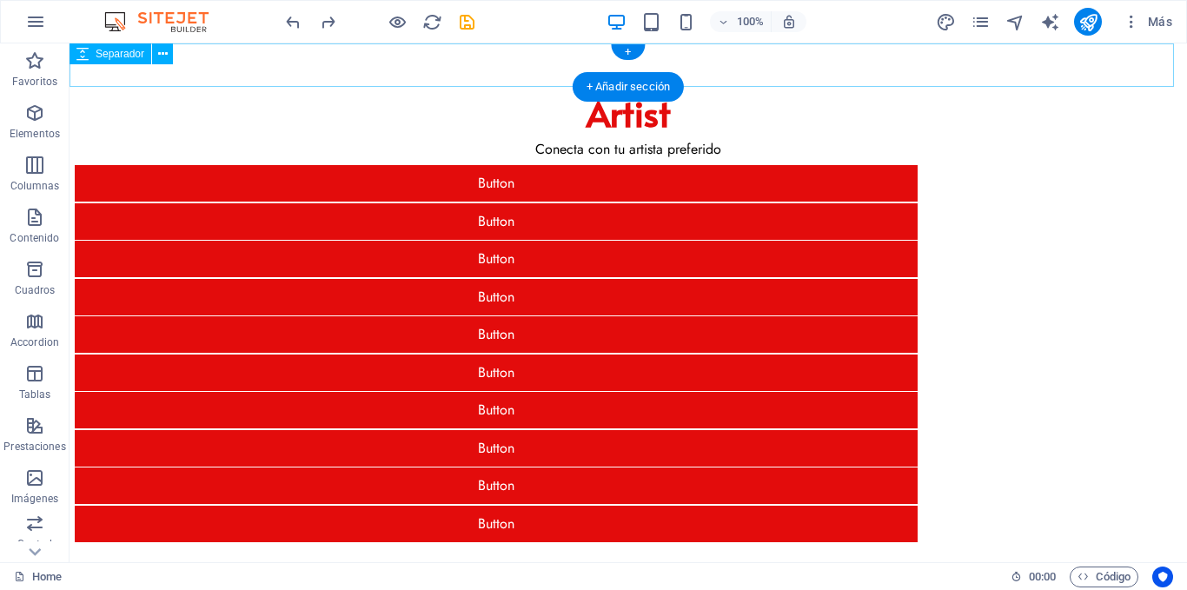
click at [390, 67] on div at bounding box center [629, 64] width 1118 height 43
select select "px"
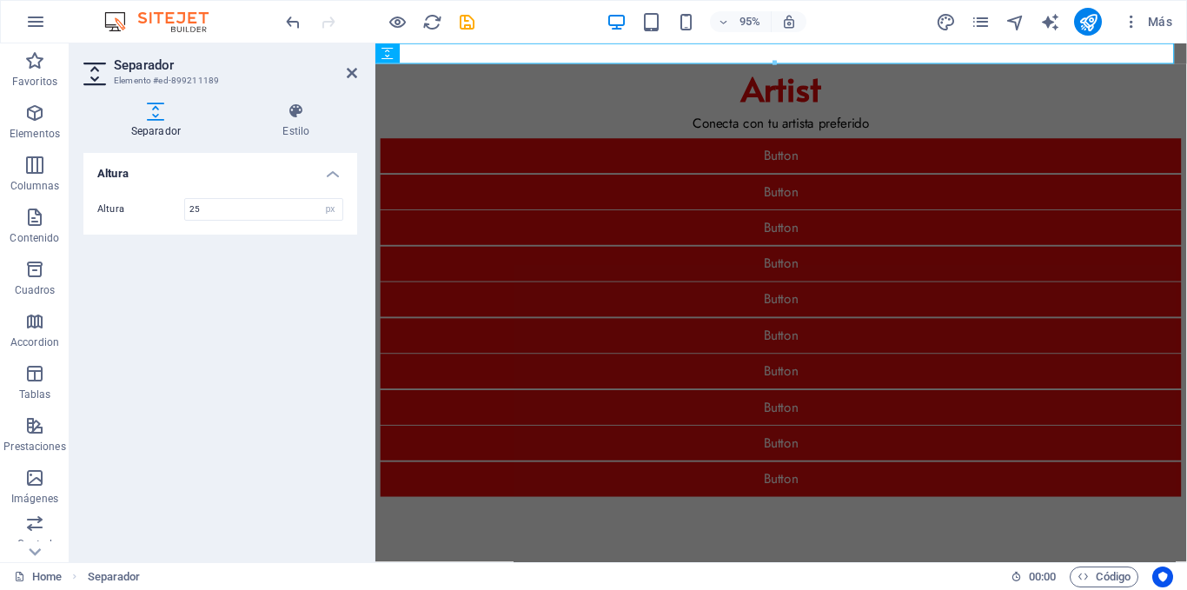
type input "2"
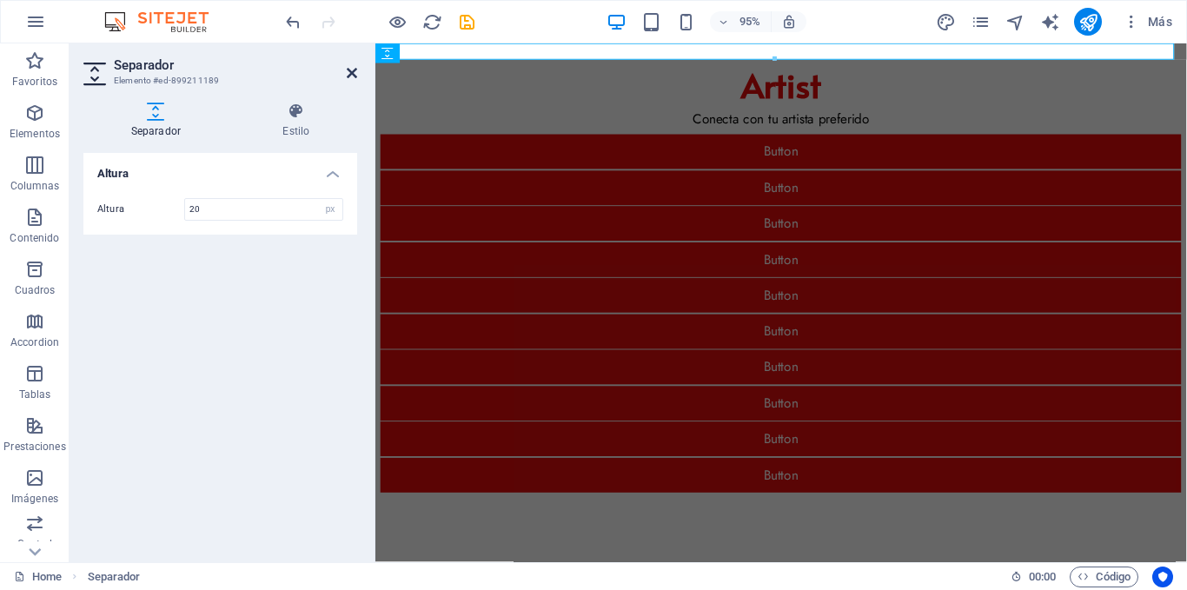
type input "20"
click at [355, 70] on icon at bounding box center [352, 73] width 10 height 14
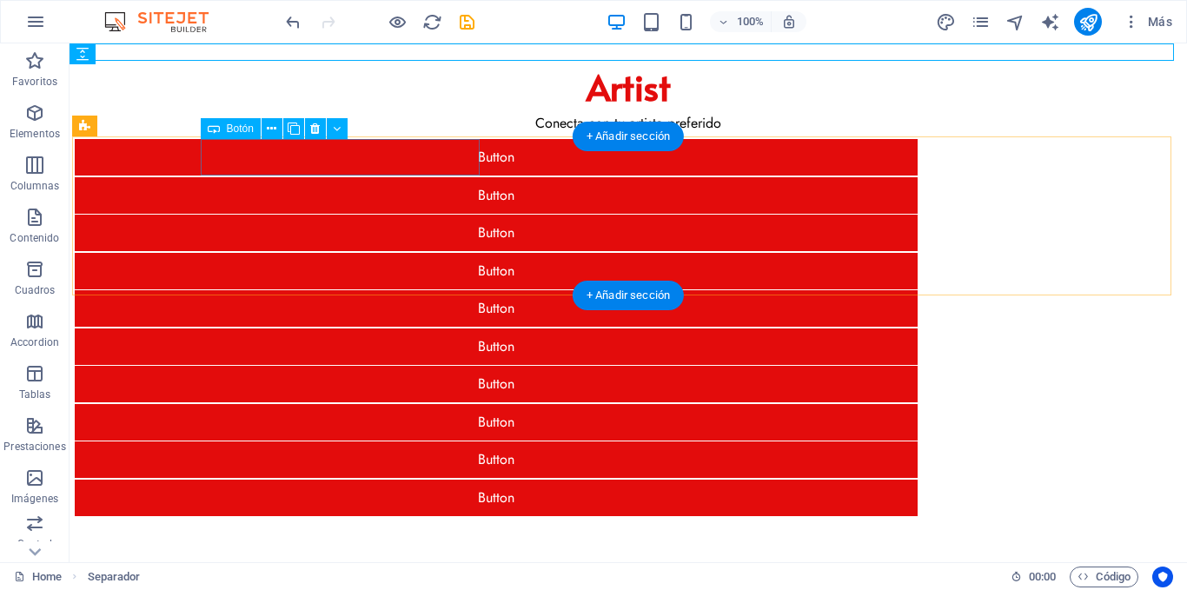
click at [395, 156] on div "Button" at bounding box center [496, 157] width 843 height 37
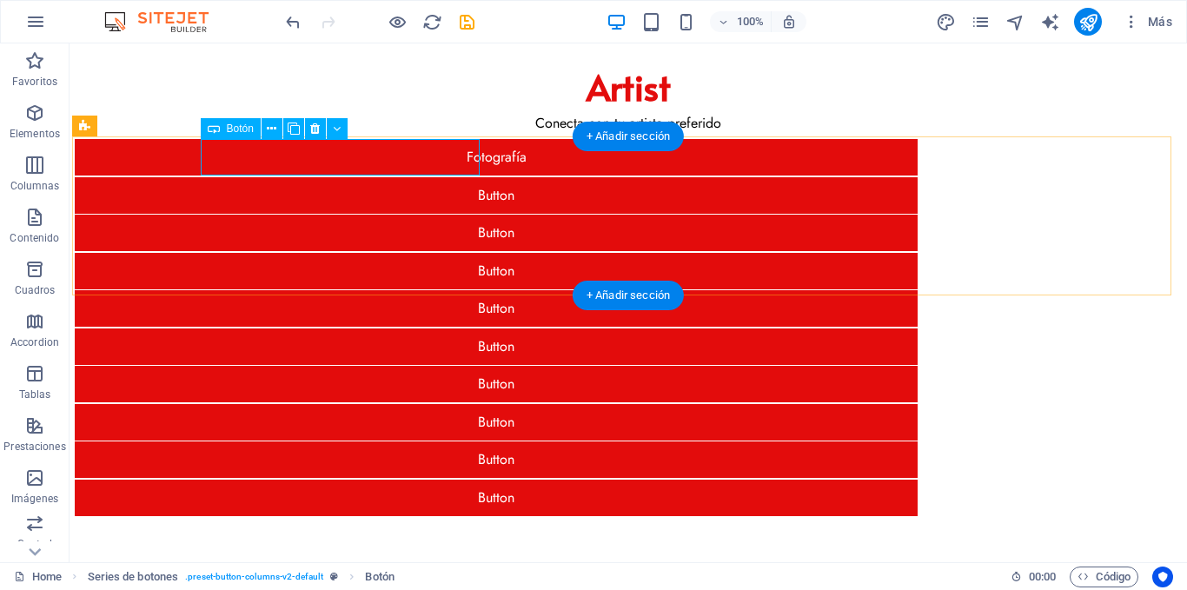
click at [395, 162] on div "Fotografía" at bounding box center [496, 157] width 843 height 37
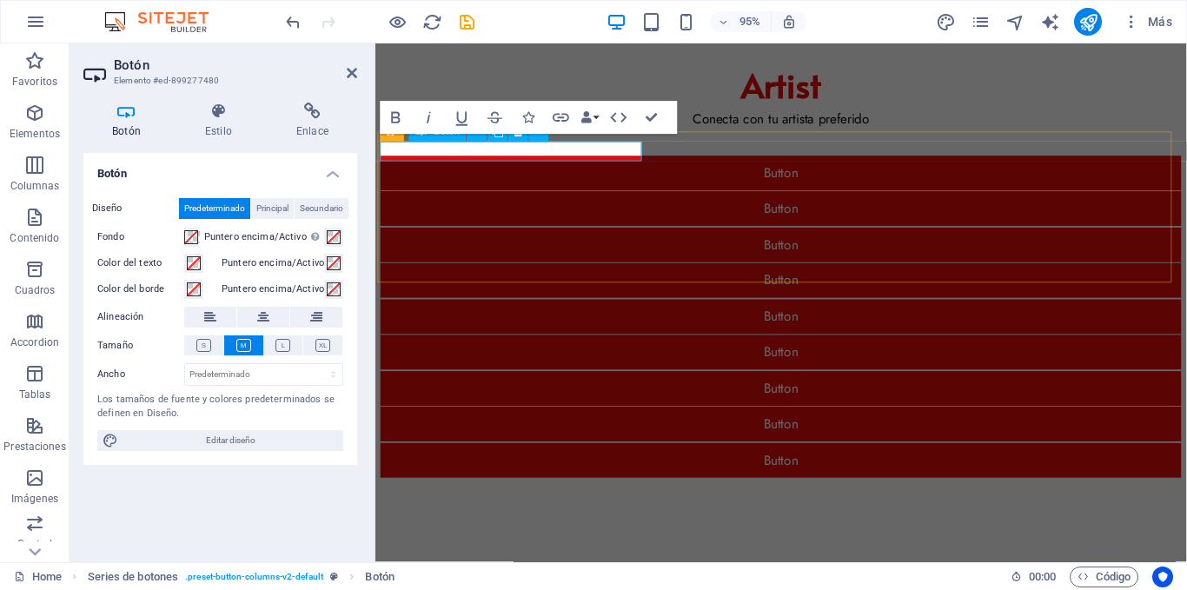
click at [540, 160] on div at bounding box center [802, 149] width 843 height 21
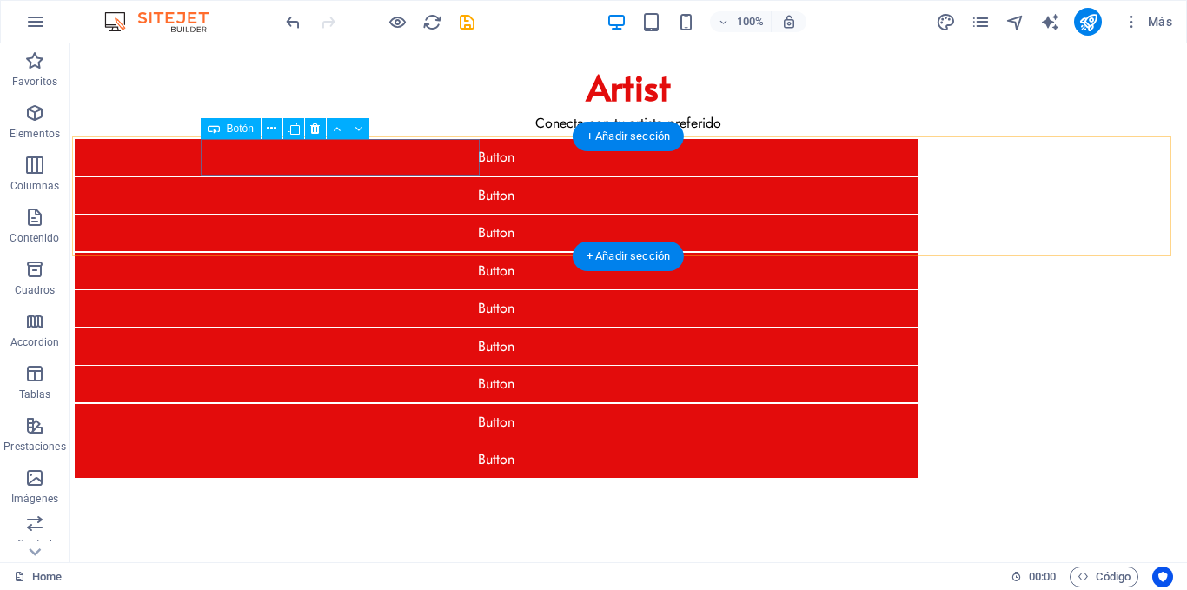
click at [384, 161] on div "Button" at bounding box center [496, 157] width 843 height 37
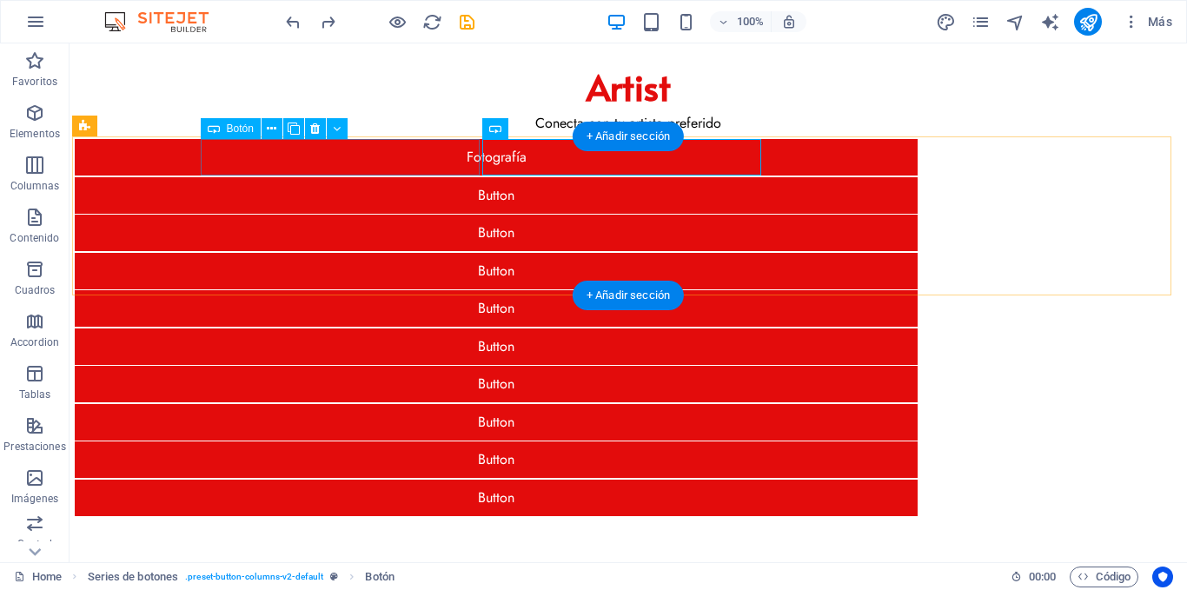
click at [417, 157] on div "Fotografía" at bounding box center [496, 157] width 843 height 37
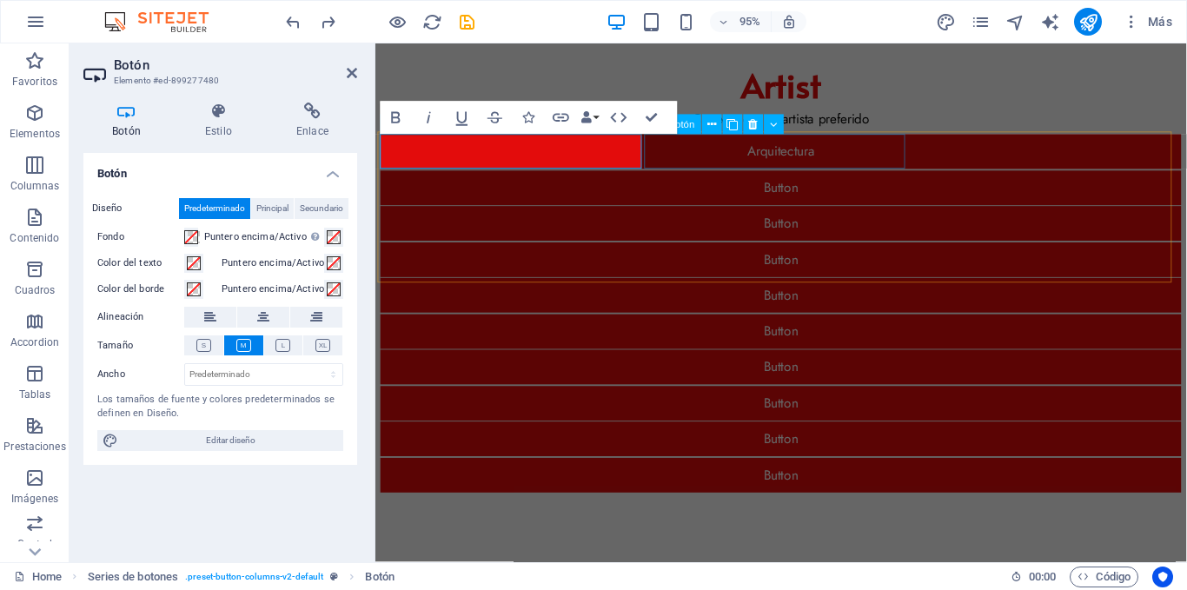
click at [700, 177] on div "Button" at bounding box center [802, 195] width 843 height 37
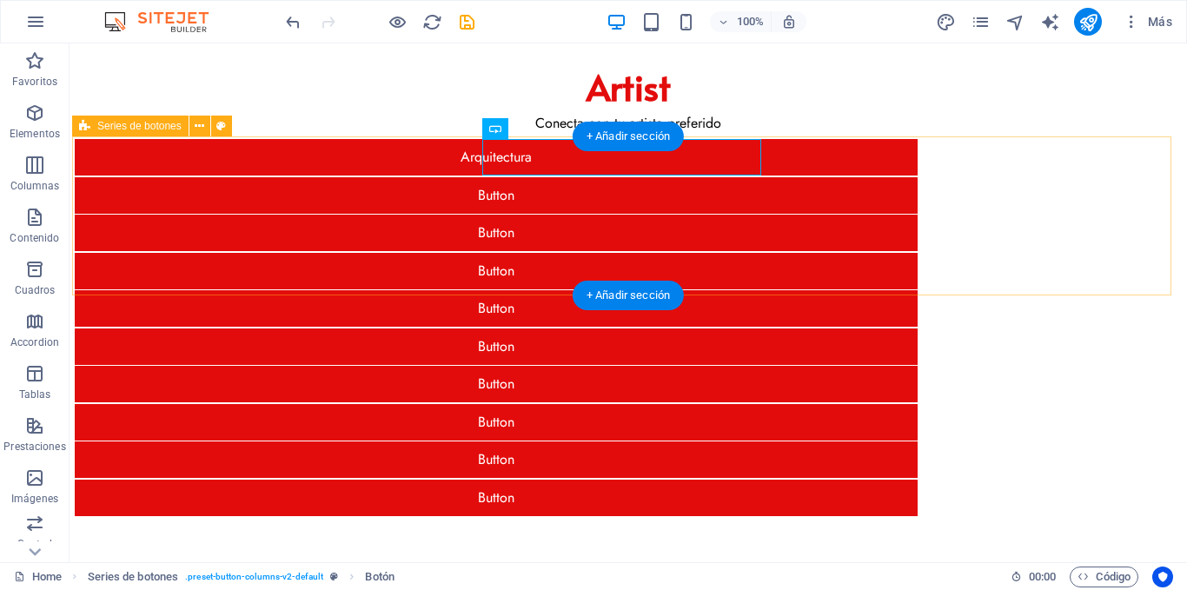
click at [132, 159] on div "Arquitectura Button Button Button Button Button Button Button Button Button" at bounding box center [628, 327] width 1113 height 382
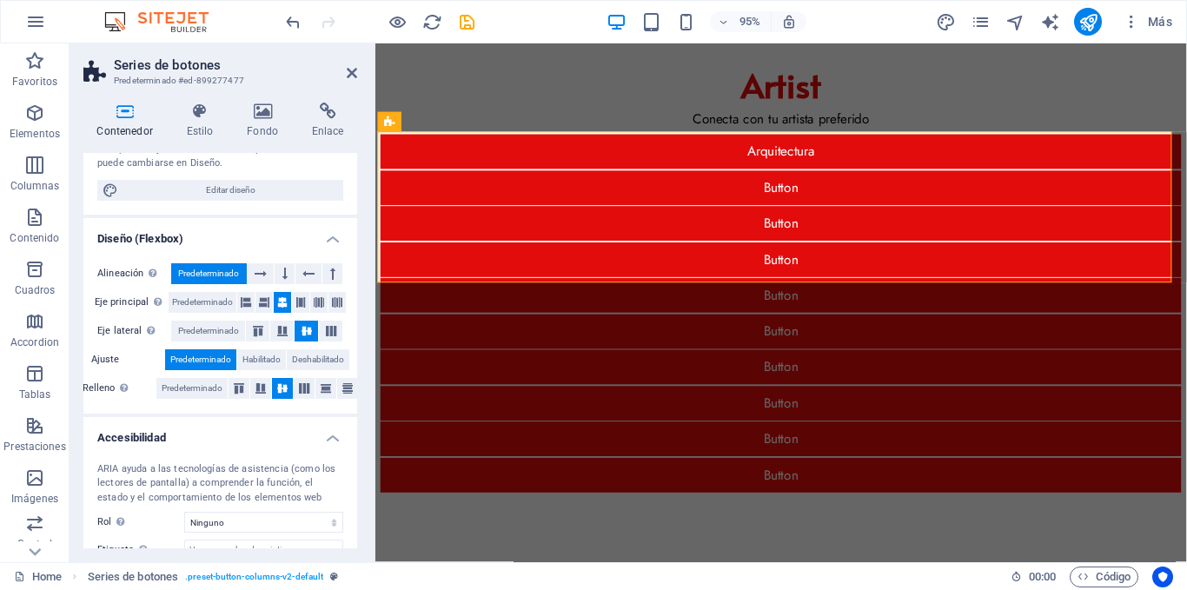
scroll to position [299, 0]
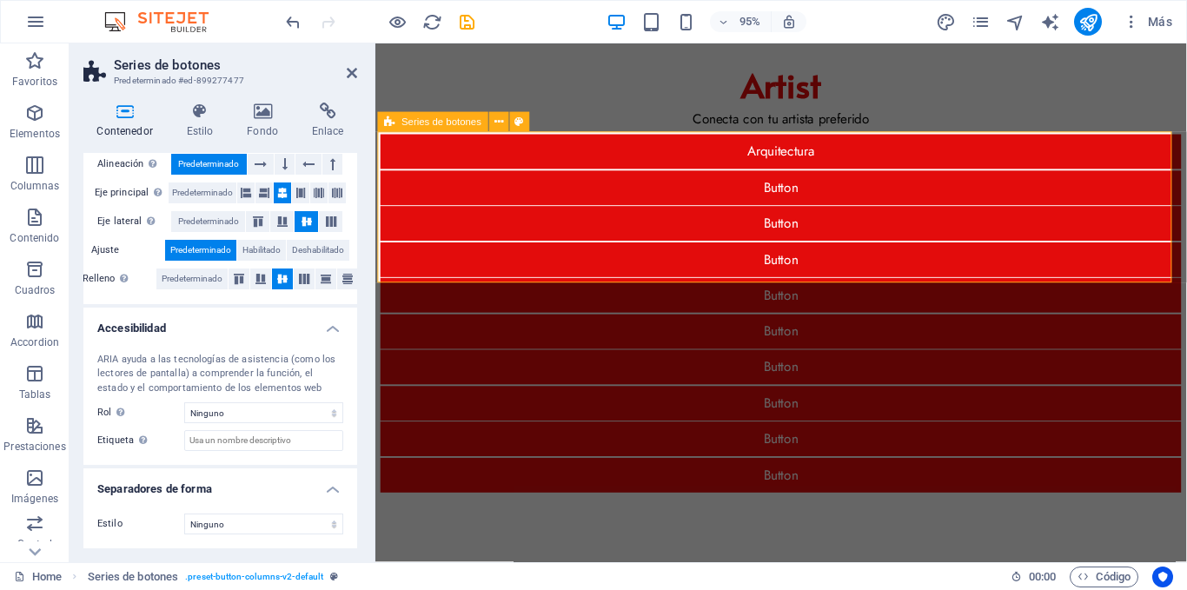
click at [391, 118] on icon at bounding box center [389, 122] width 10 height 20
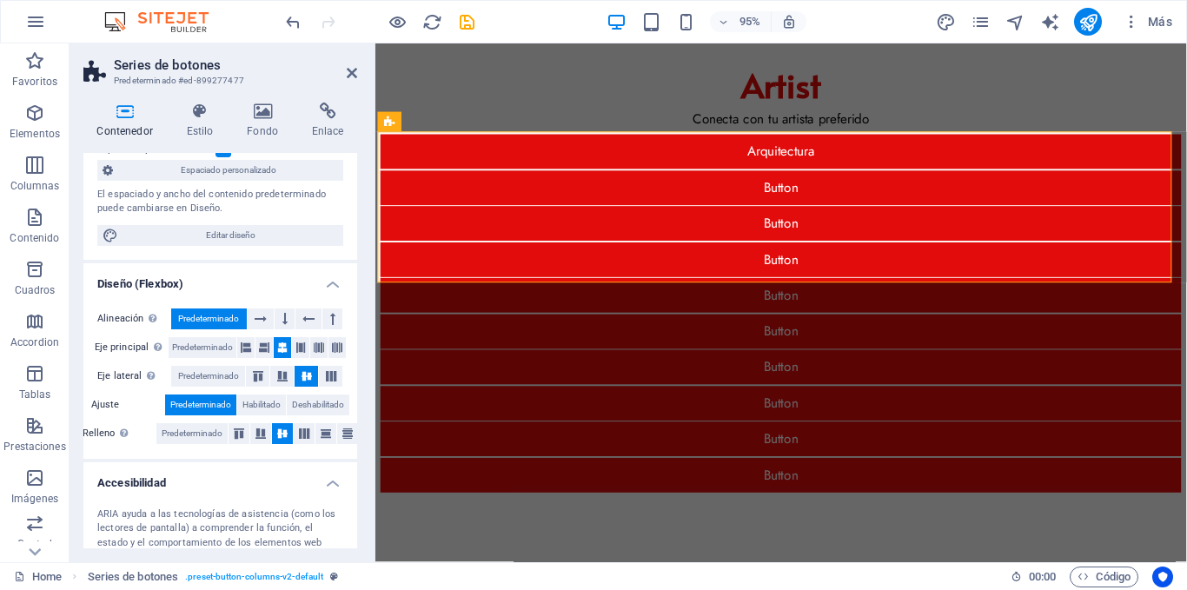
scroll to position [0, 0]
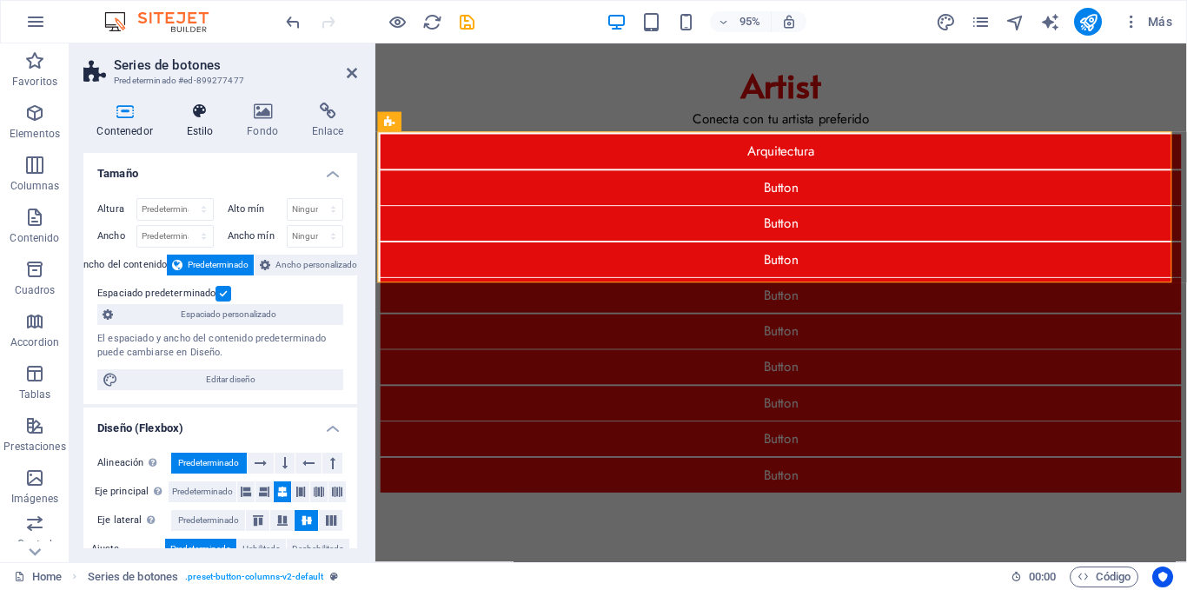
click at [208, 127] on h4 "Estilo" at bounding box center [203, 121] width 61 height 37
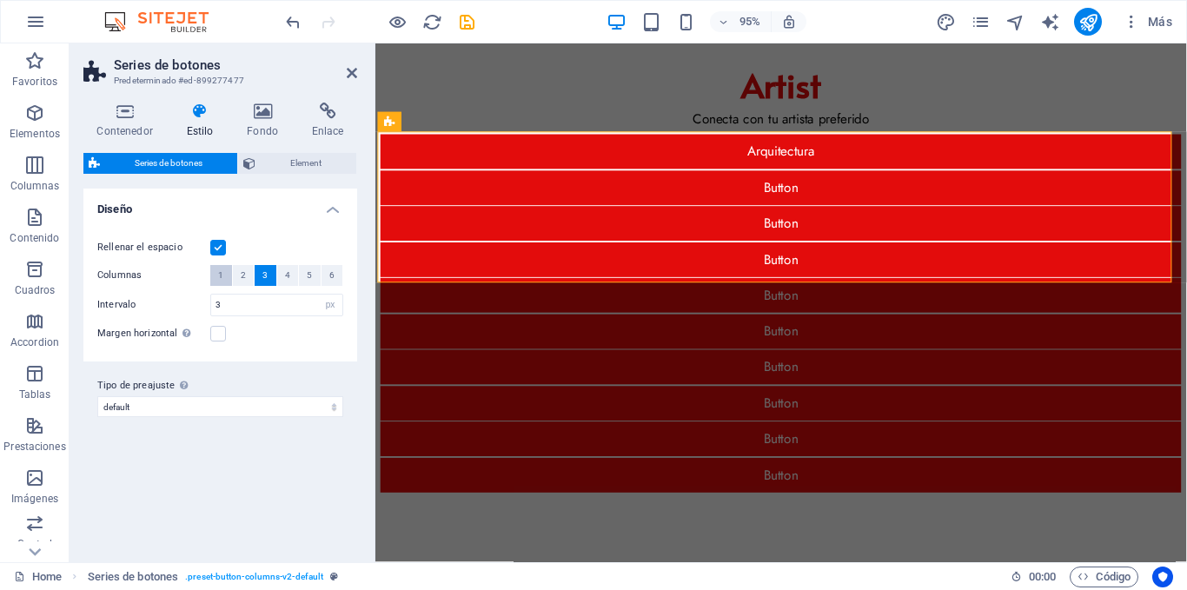
click at [220, 268] on span "1" at bounding box center [220, 275] width 5 height 21
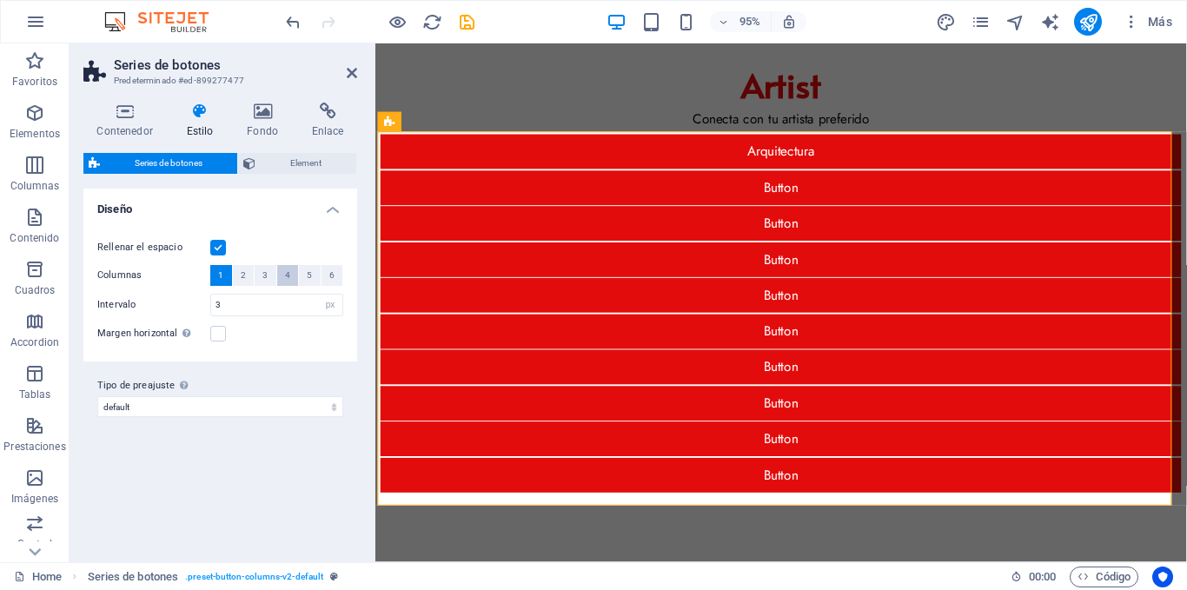
click at [285, 276] on span "4" at bounding box center [287, 275] width 5 height 21
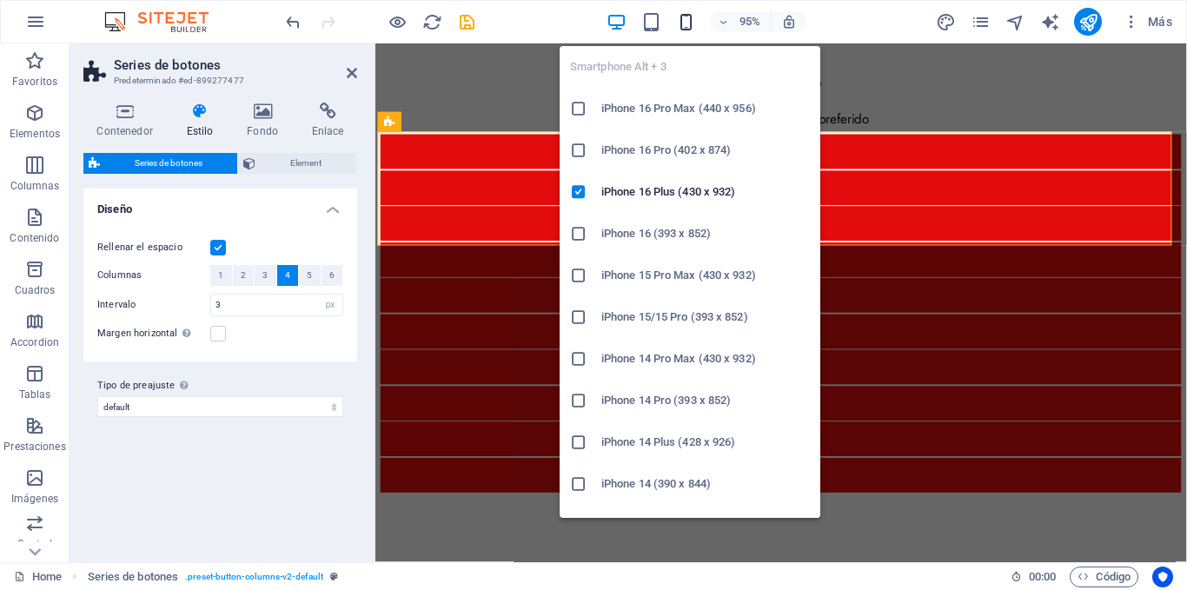
click at [679, 23] on icon "button" at bounding box center [686, 22] width 20 height 20
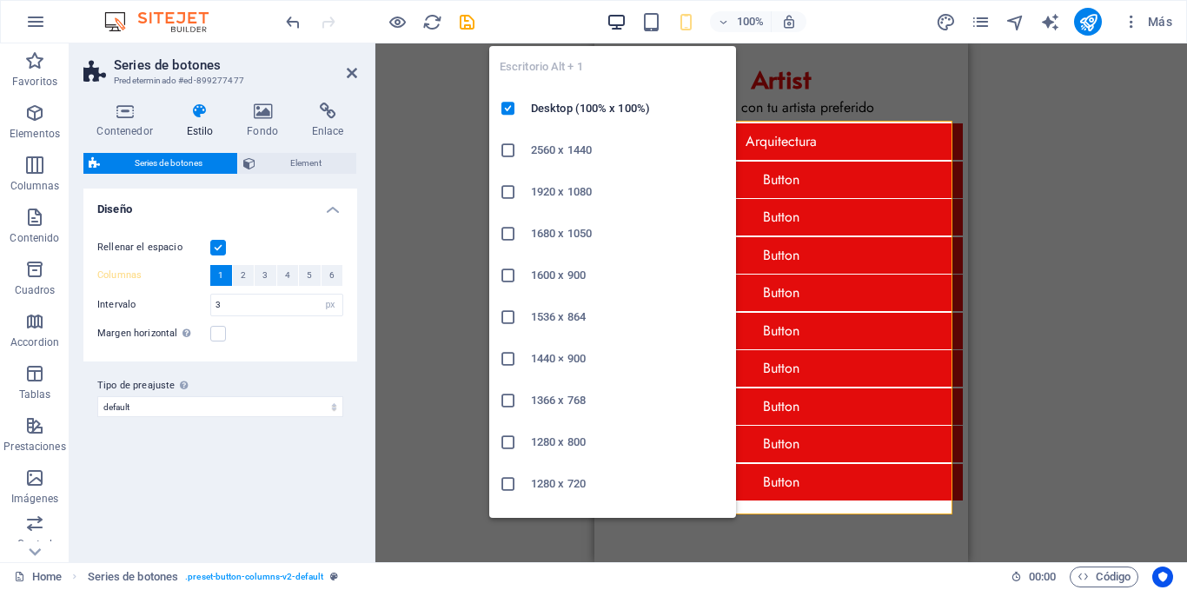
click at [616, 21] on icon "button" at bounding box center [617, 22] width 20 height 20
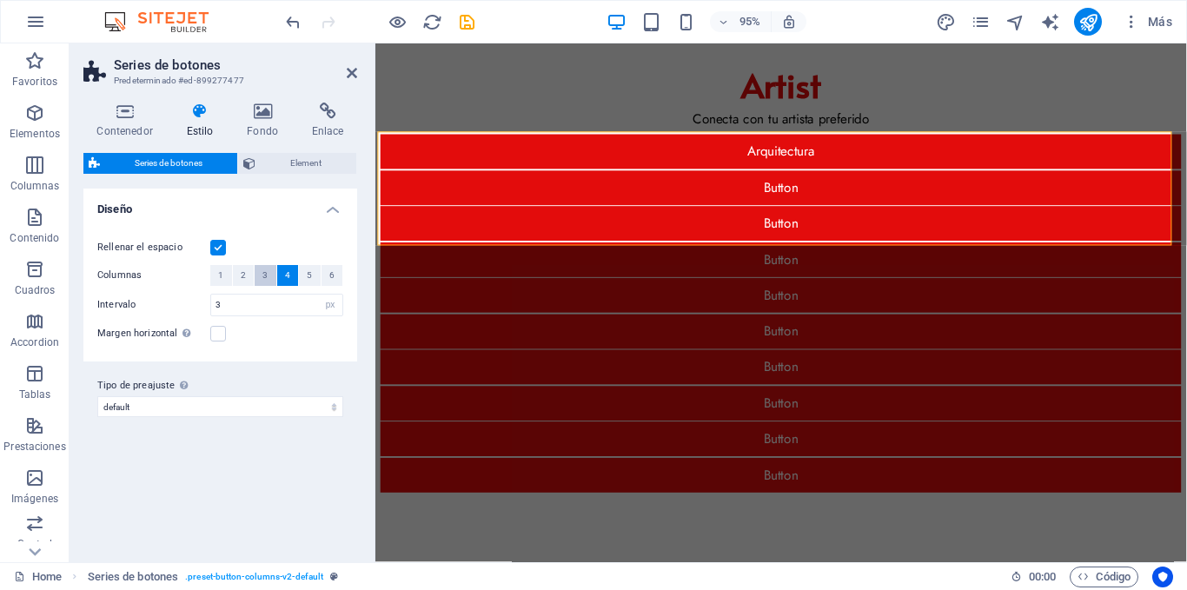
click at [262, 273] on button "3" at bounding box center [266, 275] width 22 height 21
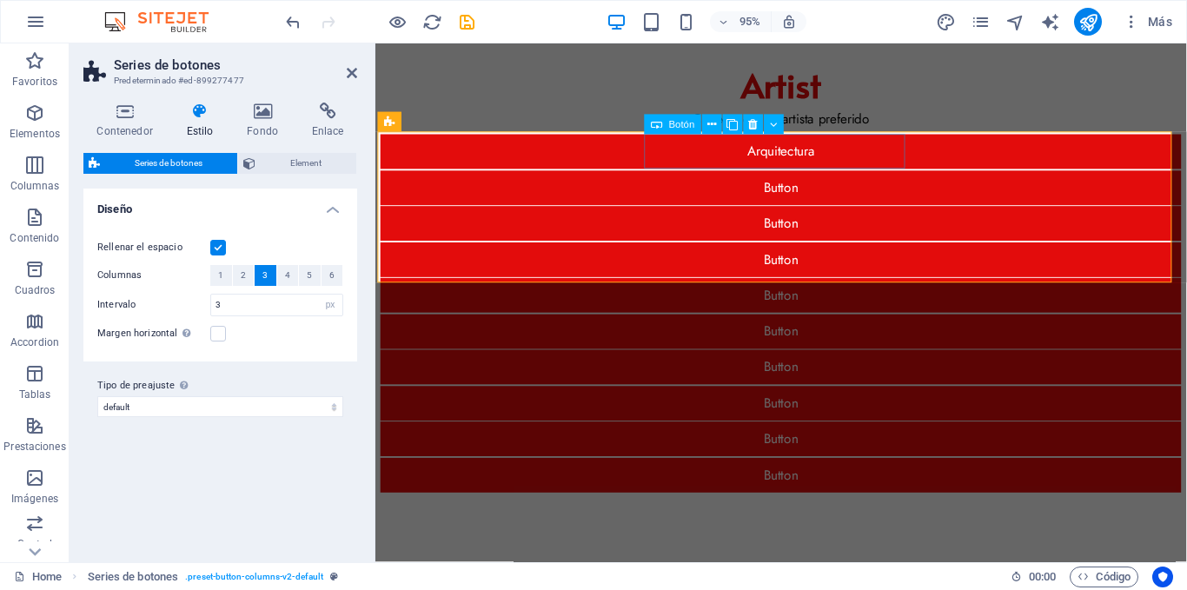
click at [794, 177] on div "Button" at bounding box center [802, 195] width 843 height 37
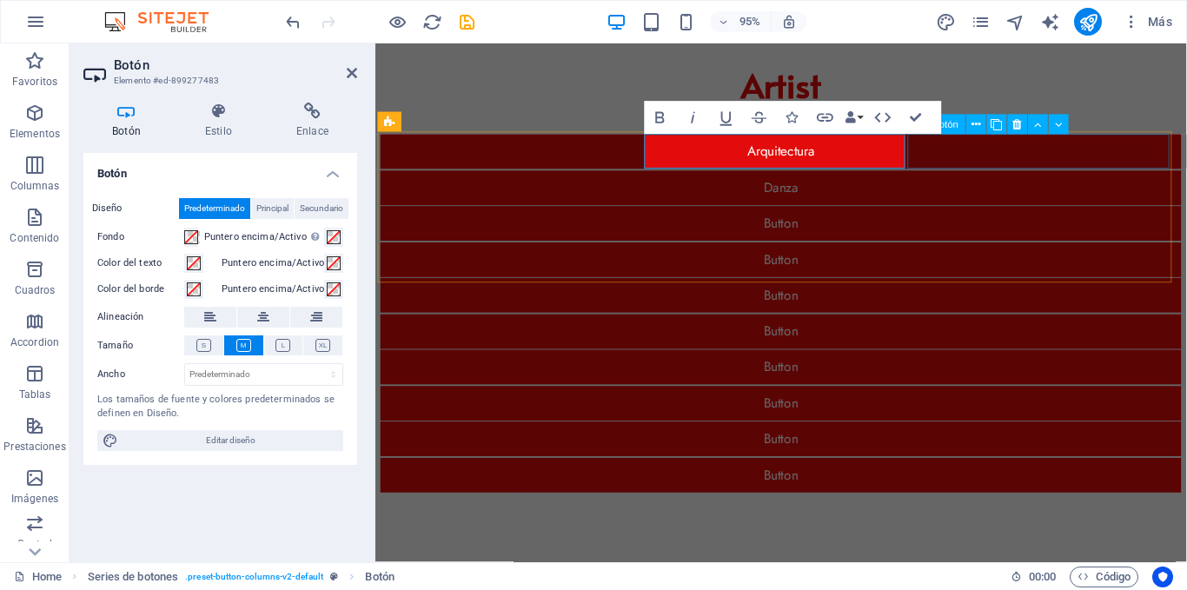
click at [994, 215] on div "Button" at bounding box center [802, 233] width 843 height 37
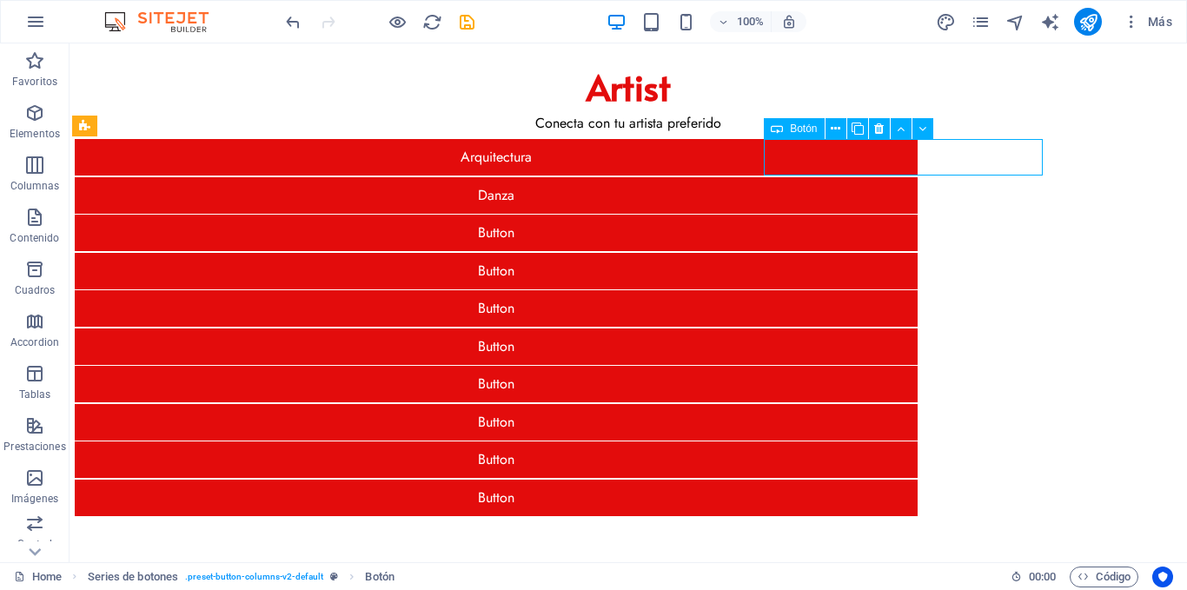
click at [918, 215] on div "Button" at bounding box center [496, 233] width 843 height 37
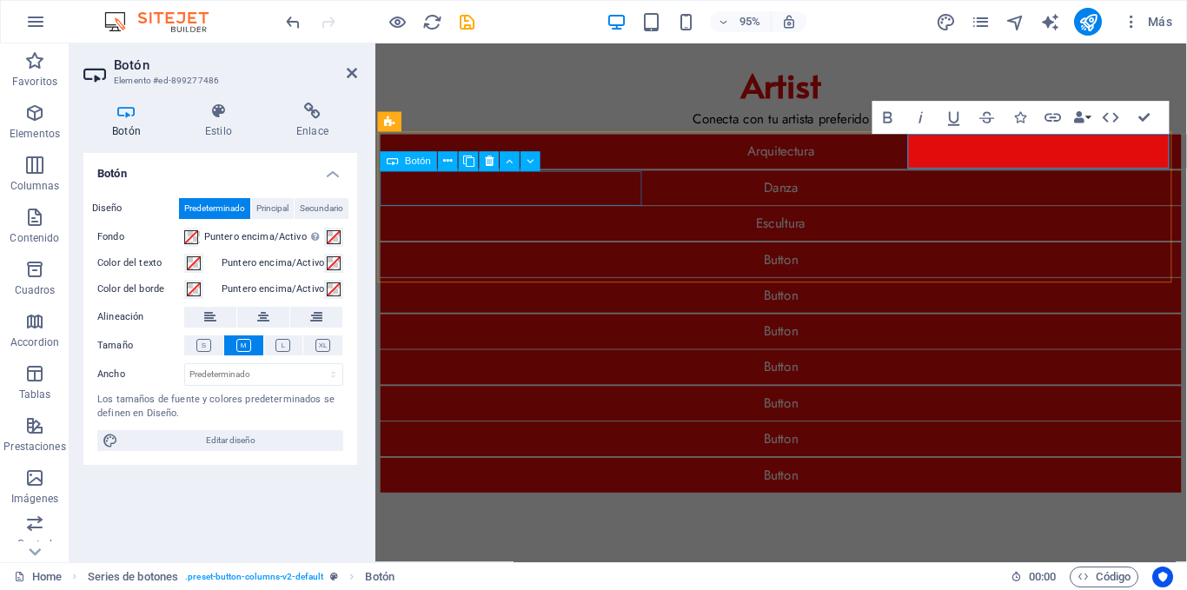
click at [525, 253] on div "Button" at bounding box center [802, 271] width 843 height 37
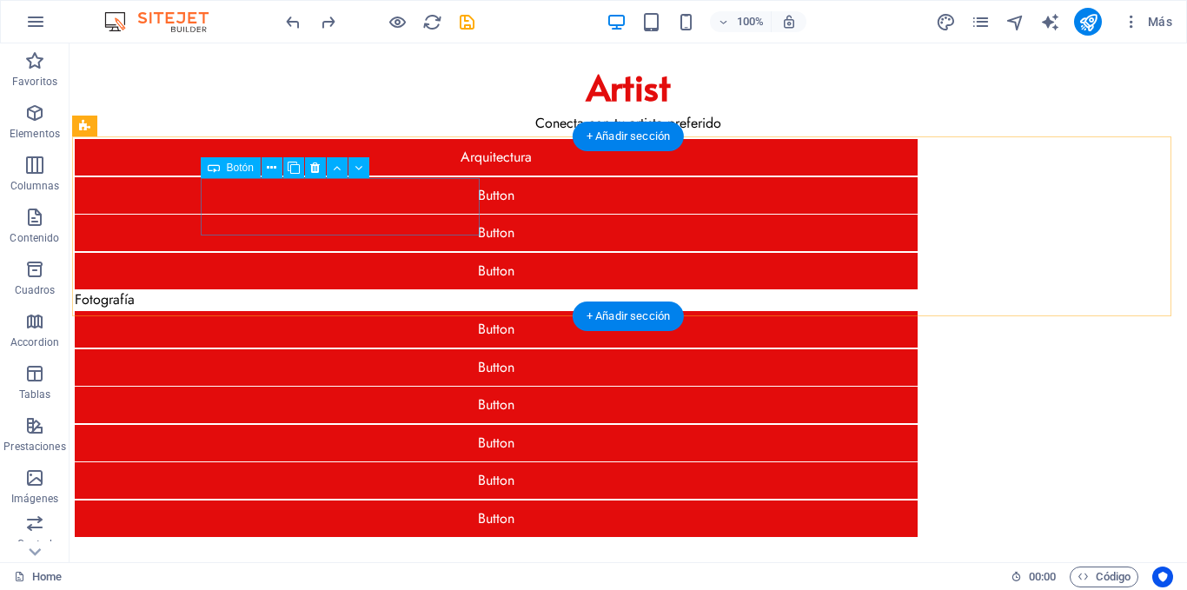
click at [438, 253] on div "Button Fotografía" at bounding box center [496, 281] width 843 height 57
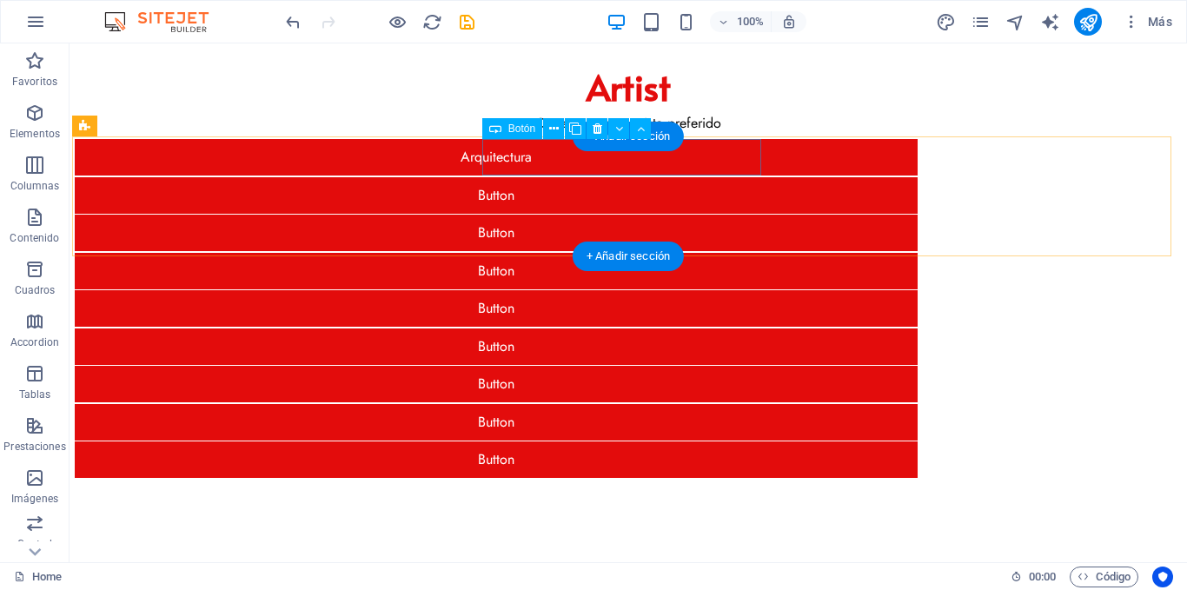
click at [527, 159] on div "Arquitectura" at bounding box center [496, 157] width 843 height 37
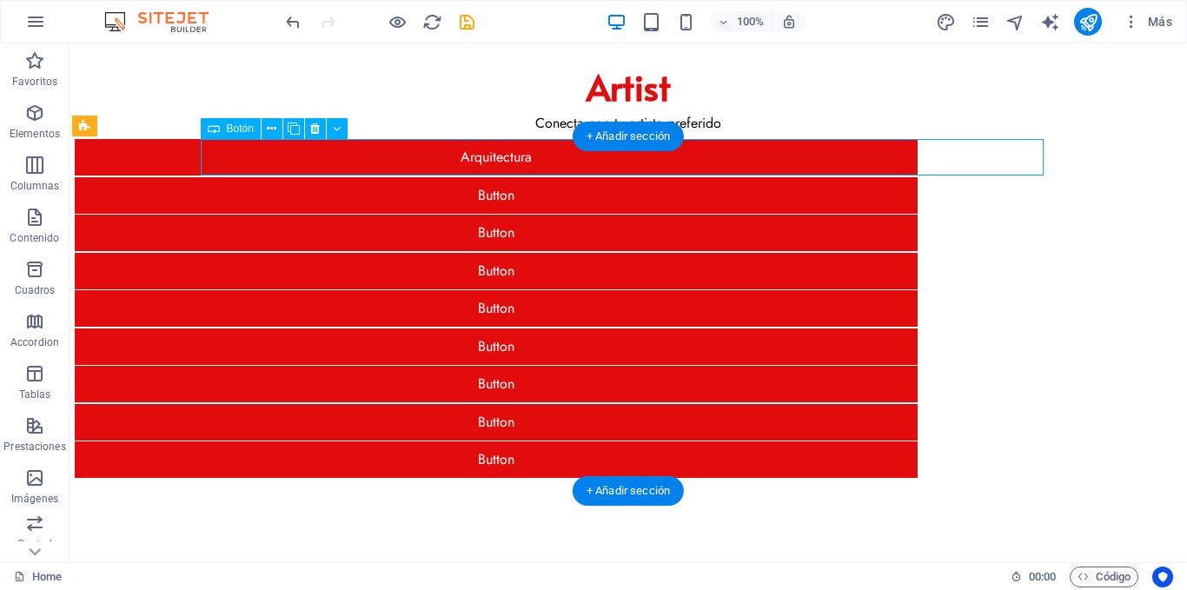
drag, startPoint x: 527, startPoint y: 159, endPoint x: 229, endPoint y: 163, distance: 298.2
click at [527, 158] on div "Arquitectura" at bounding box center [496, 157] width 843 height 37
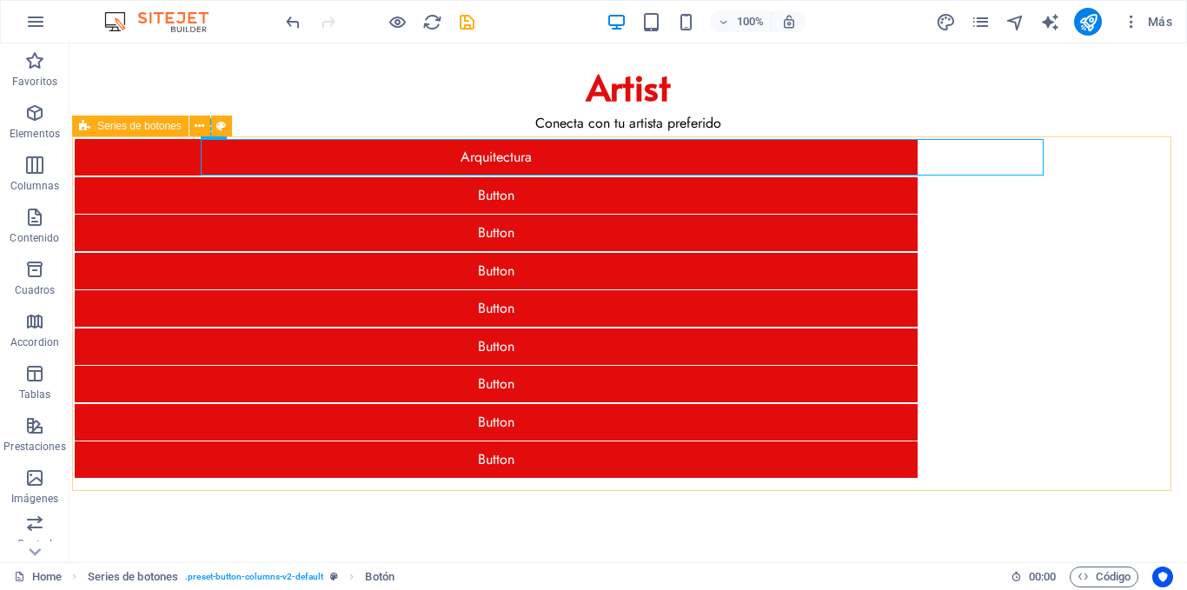
click at [125, 127] on span "Series de botones" at bounding box center [139, 126] width 84 height 10
select select "px"
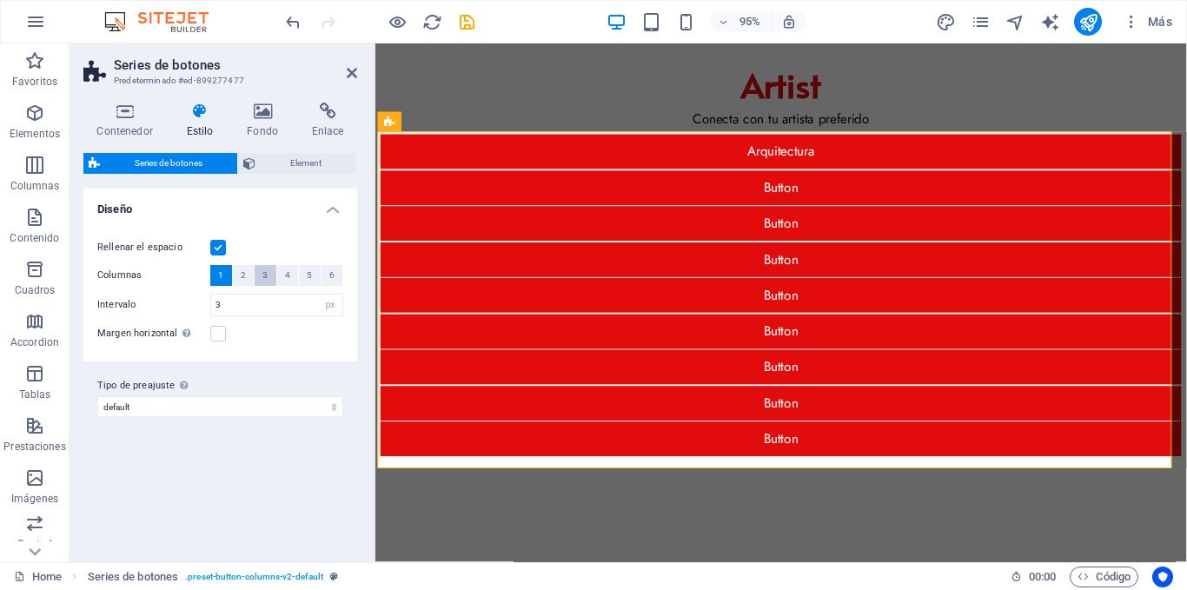
click at [264, 276] on span "3" at bounding box center [264, 275] width 5 height 21
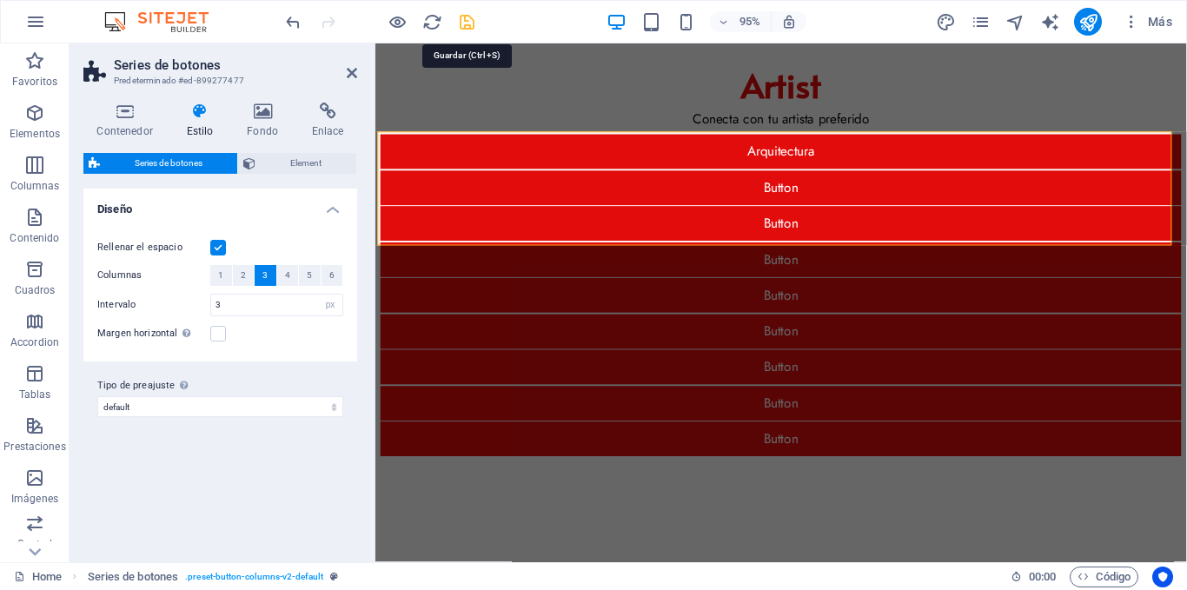
click at [464, 25] on icon "save" at bounding box center [467, 22] width 20 height 20
select select "px"
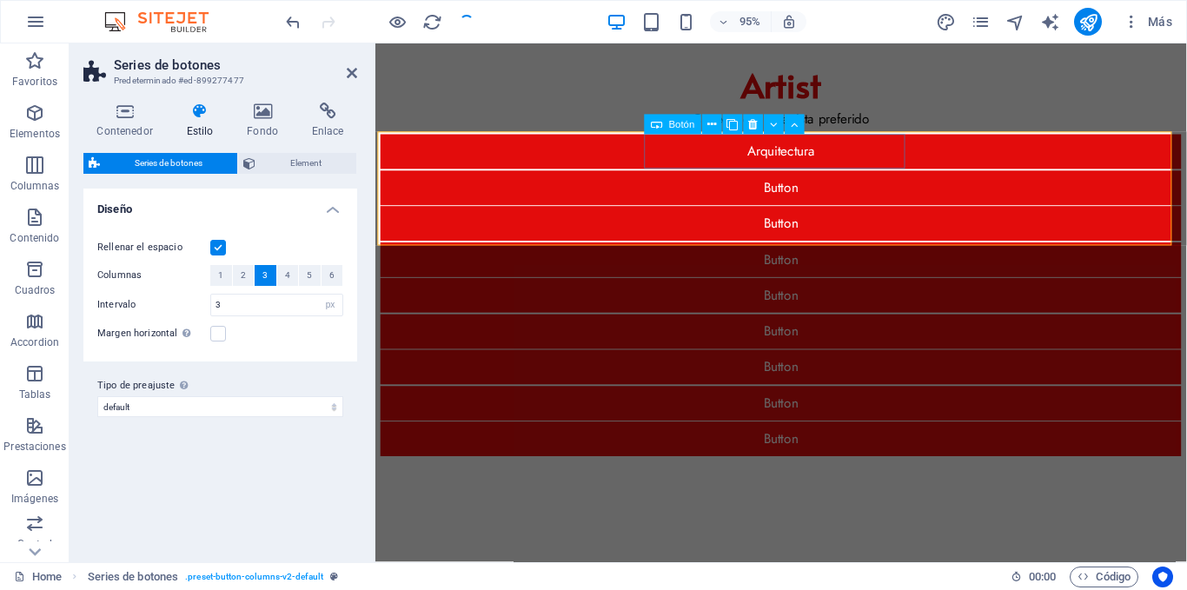
click at [812, 177] on div "Button" at bounding box center [802, 195] width 843 height 37
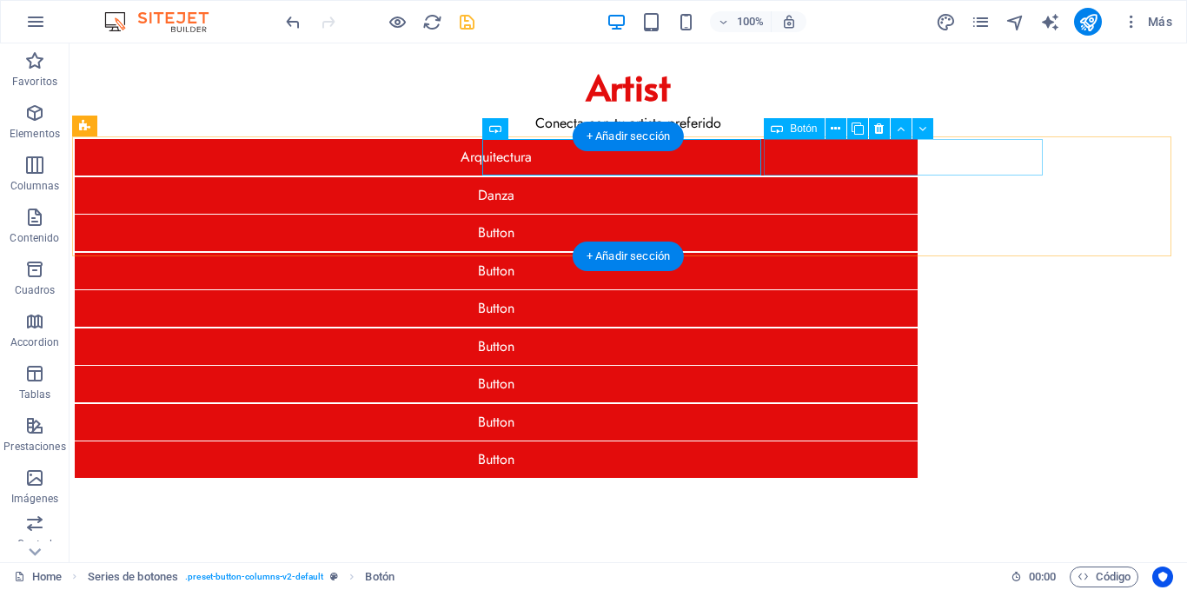
click at [871, 215] on div "Button" at bounding box center [496, 233] width 843 height 37
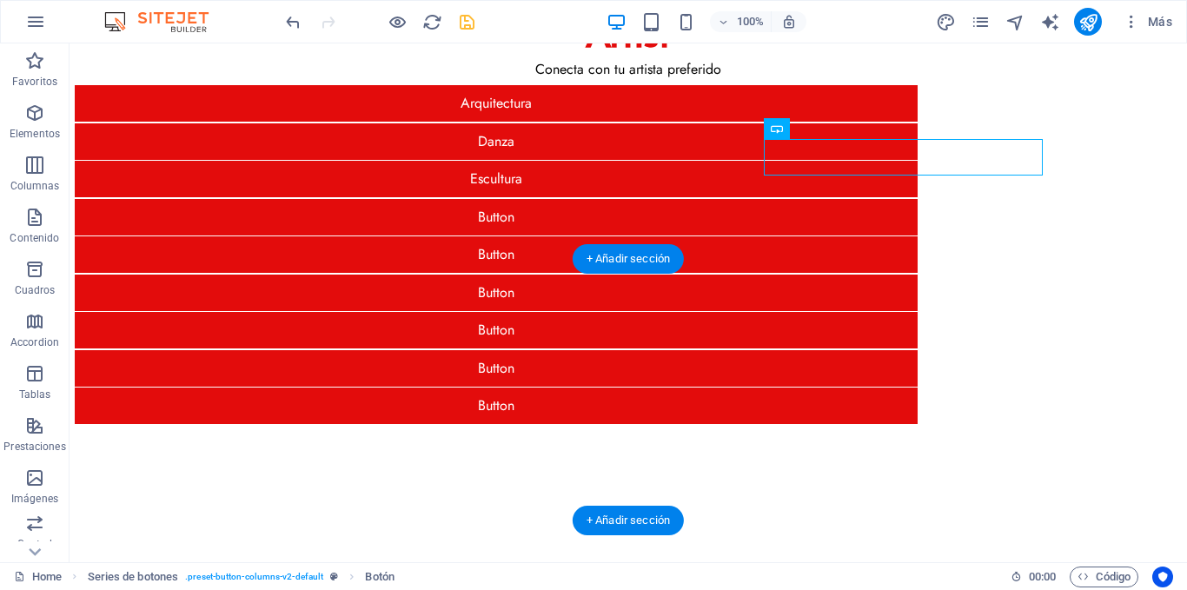
scroll to position [77, 0]
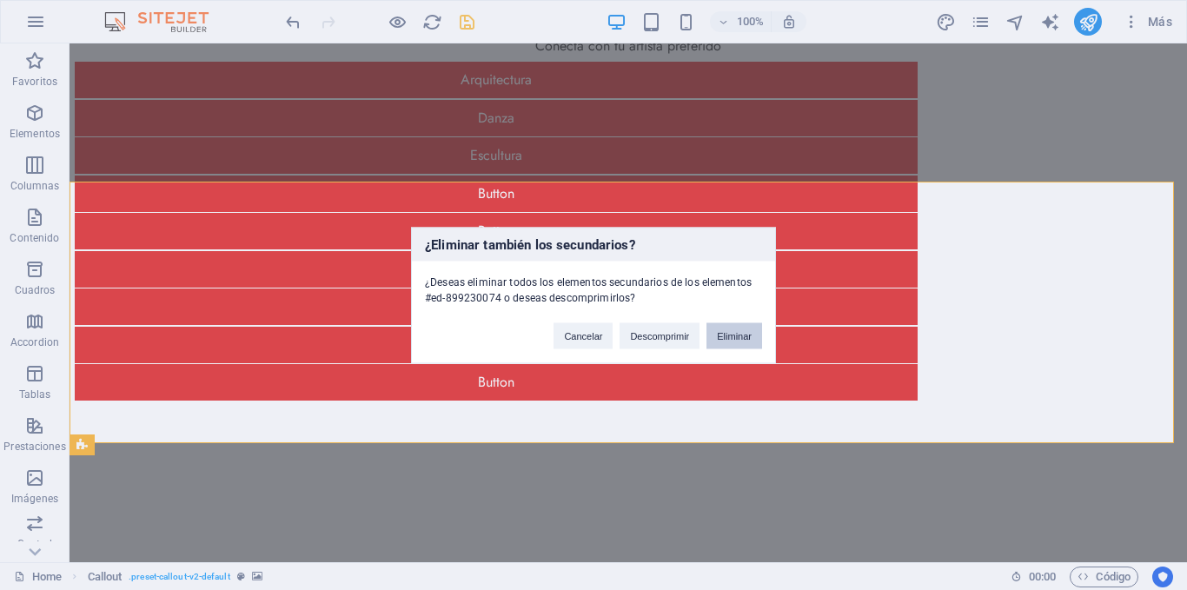
click at [723, 331] on button "Eliminar" at bounding box center [735, 335] width 56 height 26
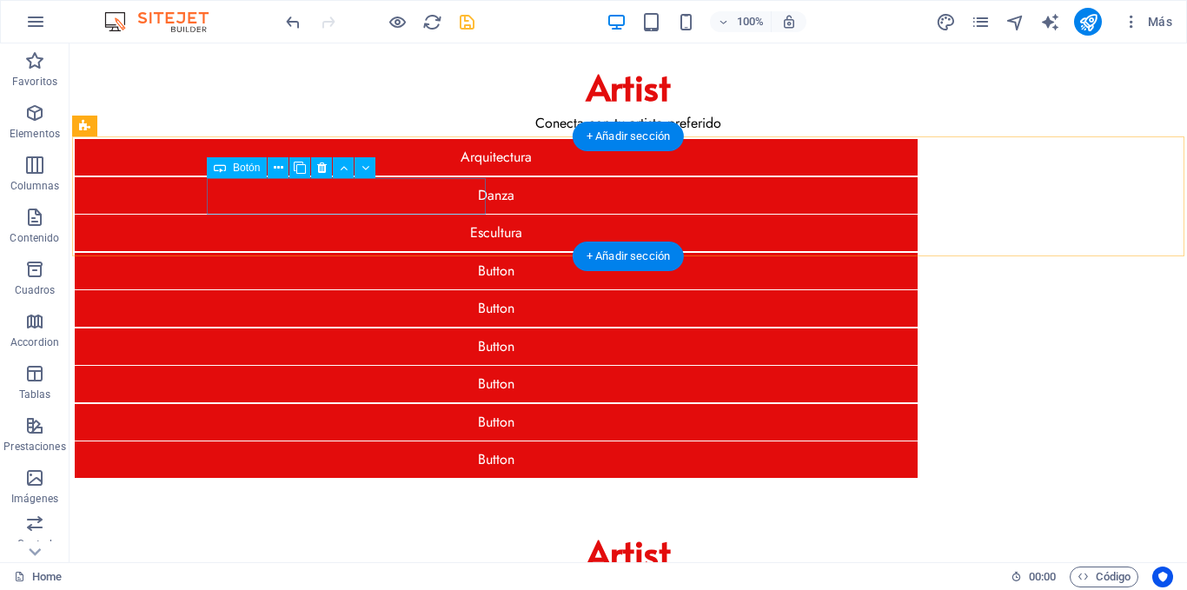
click at [411, 253] on div "Button" at bounding box center [496, 271] width 843 height 37
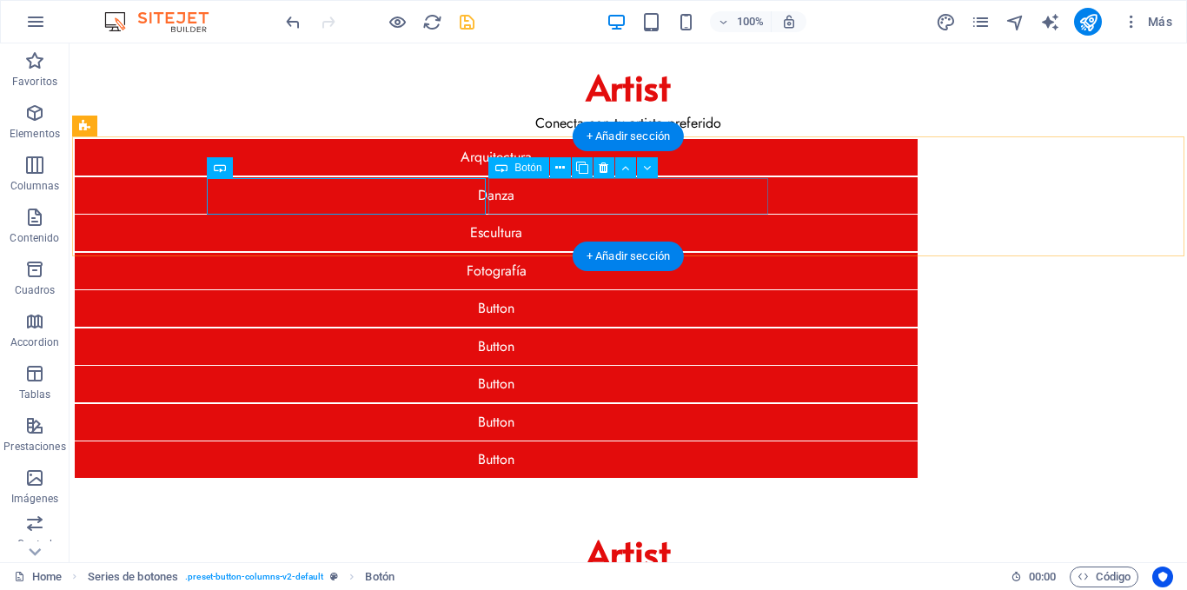
click at [613, 290] on div "Button" at bounding box center [496, 308] width 843 height 37
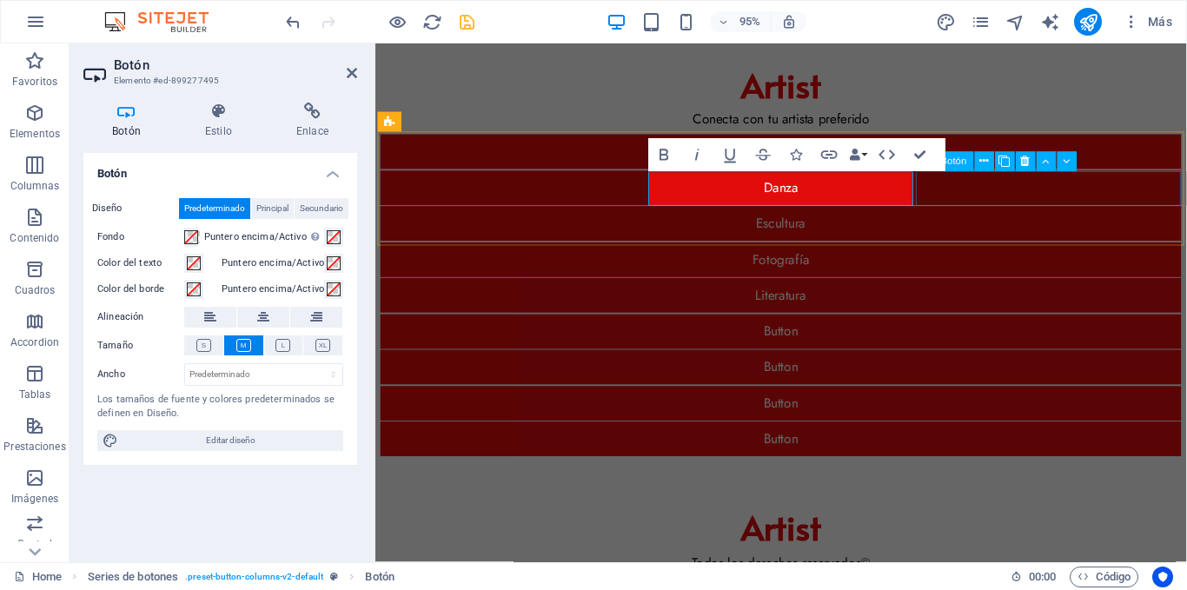
click at [1020, 329] on div "Button" at bounding box center [802, 347] width 843 height 37
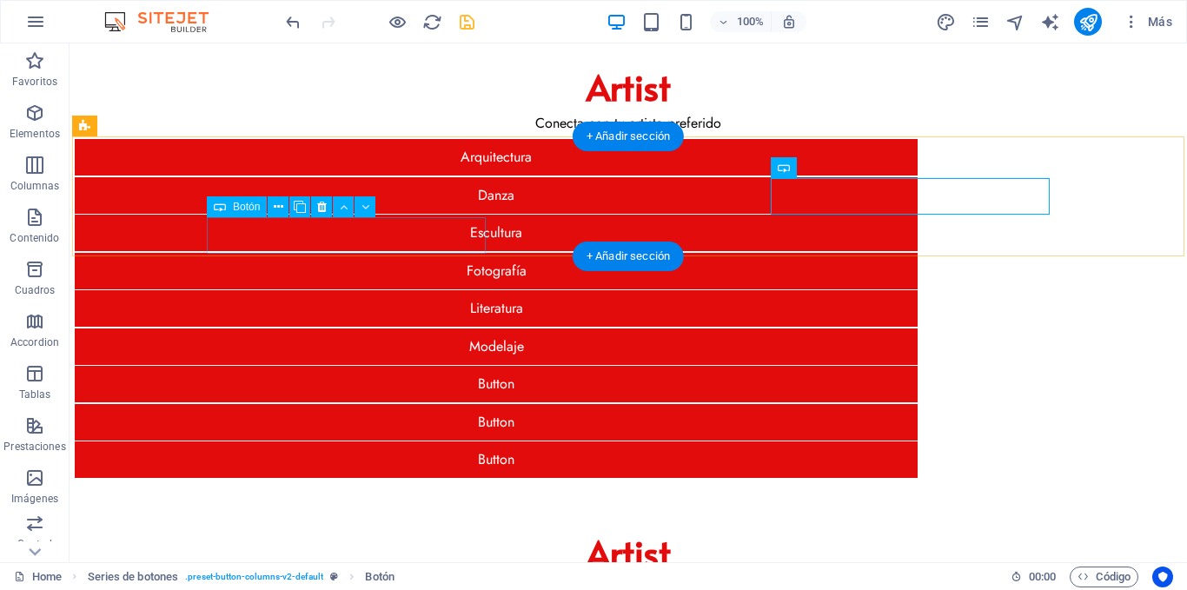
click at [390, 366] on div "Button" at bounding box center [496, 384] width 843 height 37
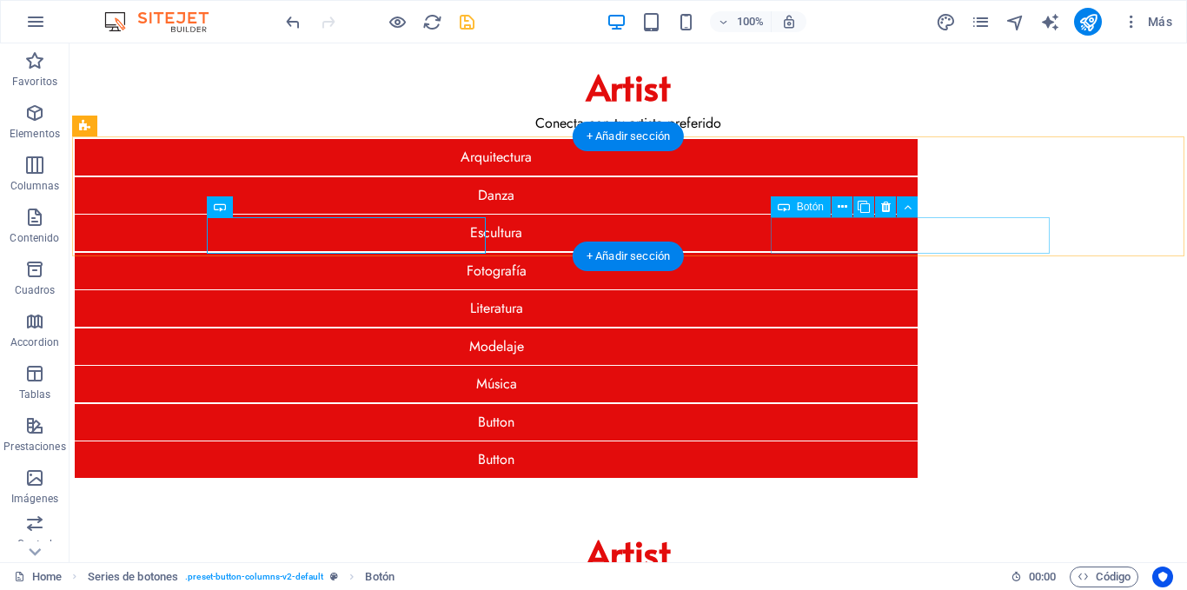
click at [804, 442] on div "Button" at bounding box center [496, 460] width 843 height 37
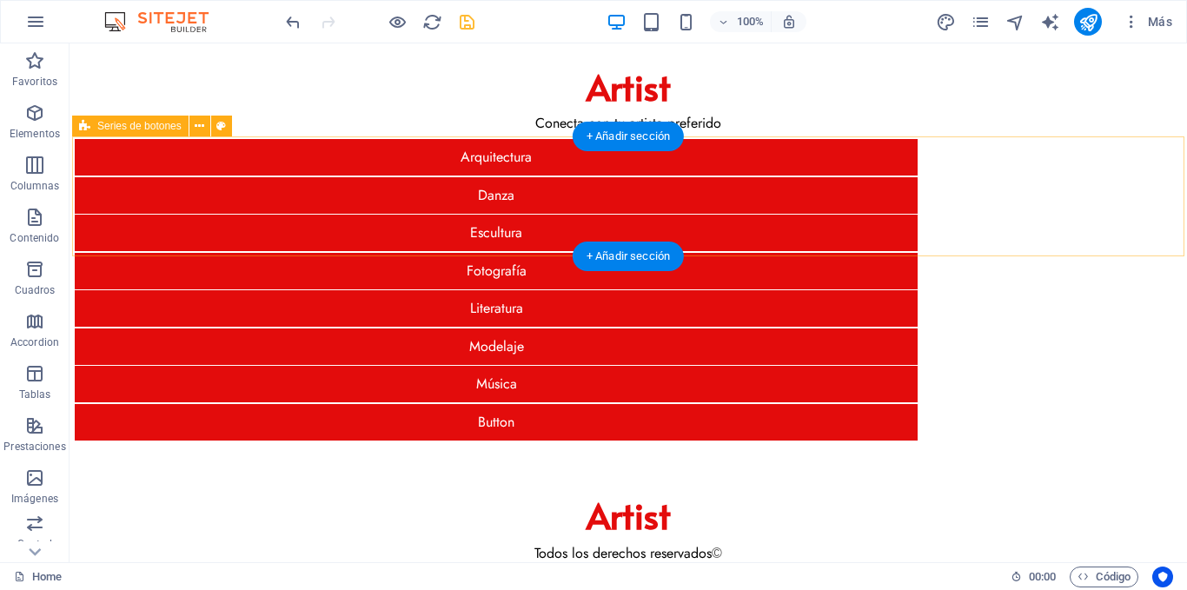
click at [164, 191] on div "Arquitectura Danza Escultura Fotografía Literatura Modelaje Música Button" at bounding box center [628, 289] width 1113 height 307
select select "px"
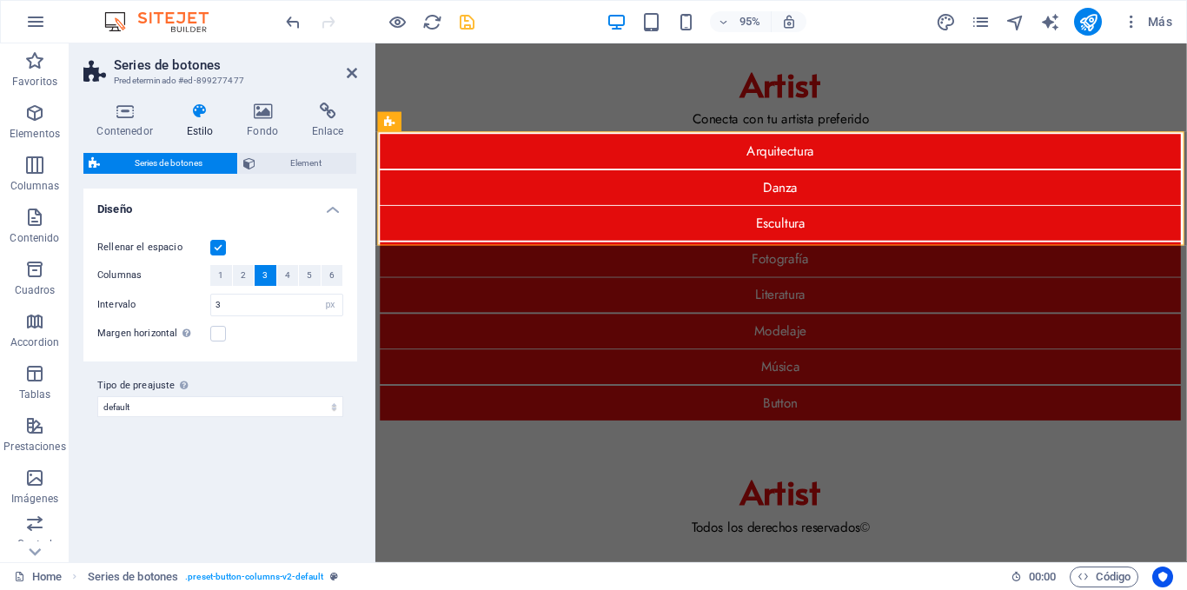
click at [289, 270] on span "4" at bounding box center [287, 275] width 5 height 21
click at [354, 71] on icon at bounding box center [352, 73] width 10 height 14
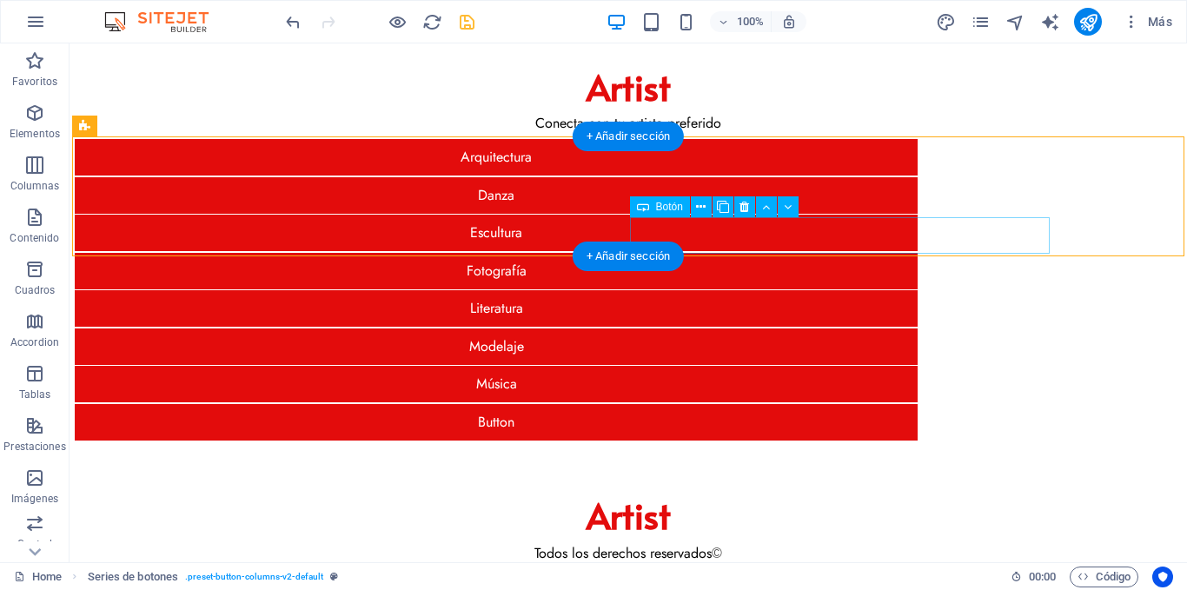
click at [771, 404] on div "Button" at bounding box center [496, 422] width 843 height 37
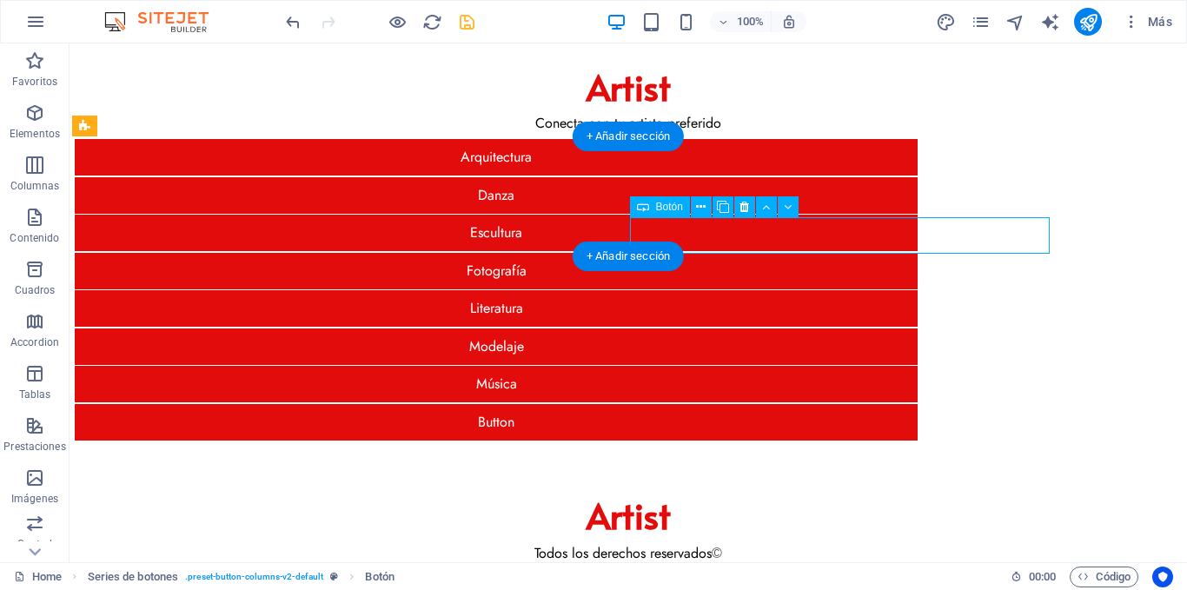
click at [771, 404] on div "Button" at bounding box center [496, 422] width 843 height 37
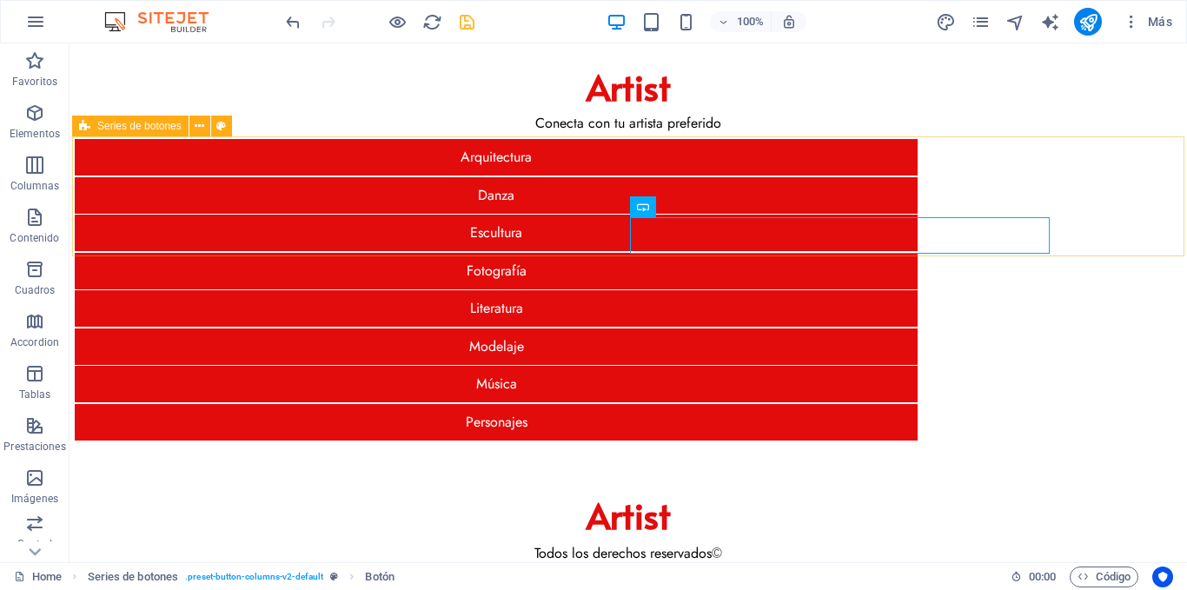
click at [115, 122] on span "Series de botones" at bounding box center [139, 126] width 84 height 10
click at [114, 121] on span "Series de botones" at bounding box center [139, 126] width 84 height 10
select select "px"
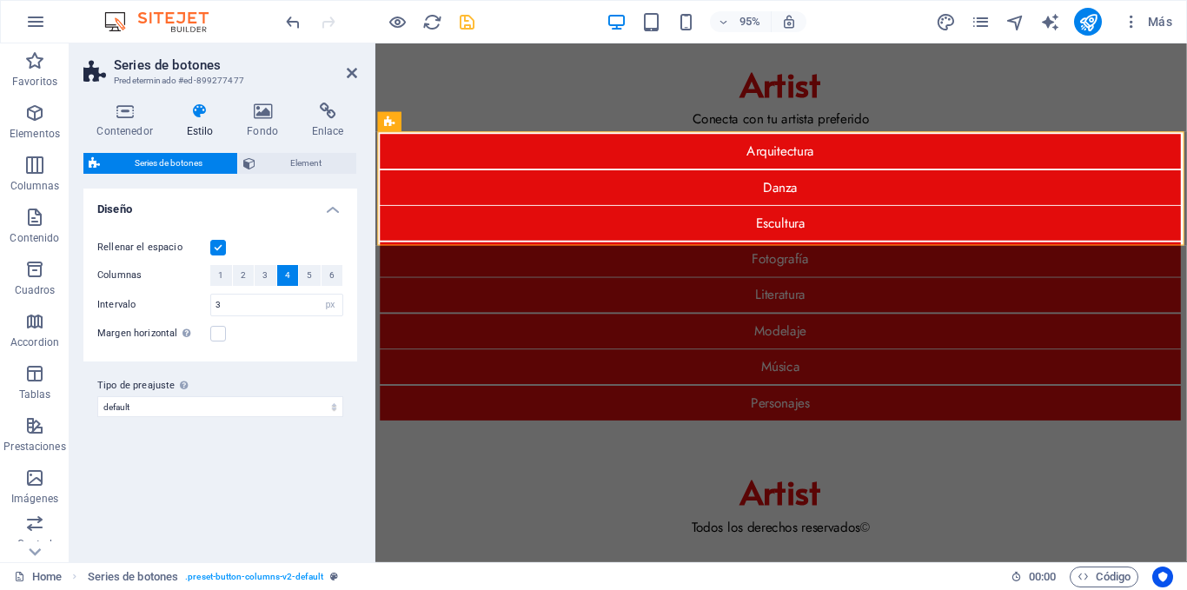
click at [282, 277] on button "4" at bounding box center [288, 275] width 22 height 21
click at [214, 243] on label at bounding box center [218, 248] width 16 height 16
click at [0, 0] on input "Rellenar el espacio" at bounding box center [0, 0] width 0 height 0
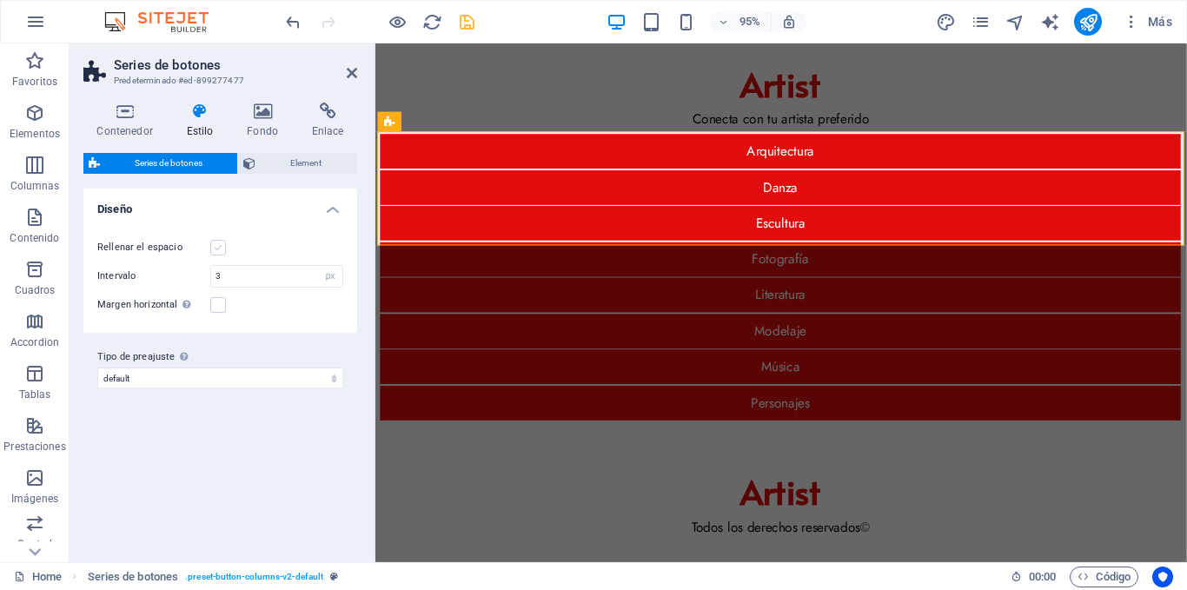
click at [214, 243] on label at bounding box center [218, 248] width 16 height 16
click at [0, 0] on input "Rellenar el espacio" at bounding box center [0, 0] width 0 height 0
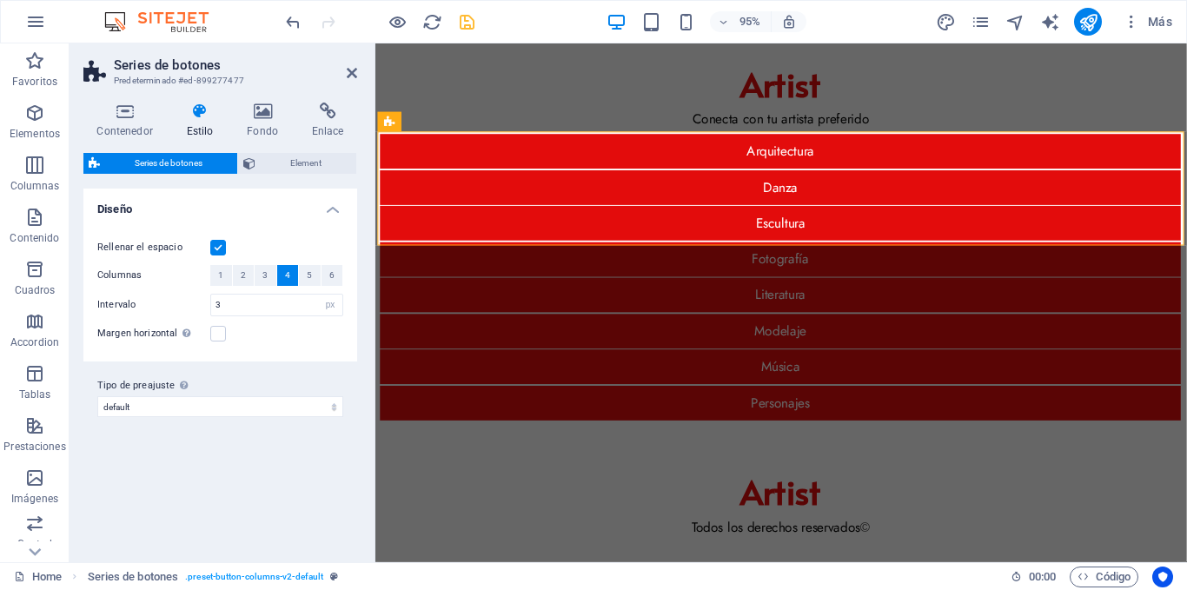
click at [287, 272] on span "4" at bounding box center [287, 275] width 5 height 21
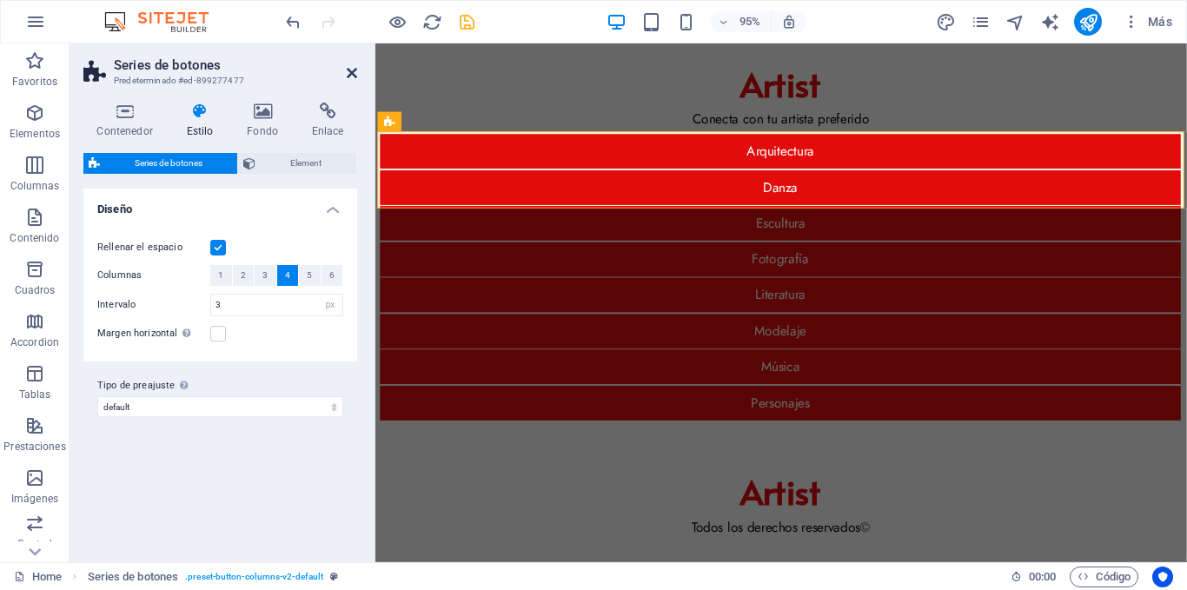
click at [347, 75] on icon at bounding box center [352, 73] width 10 height 14
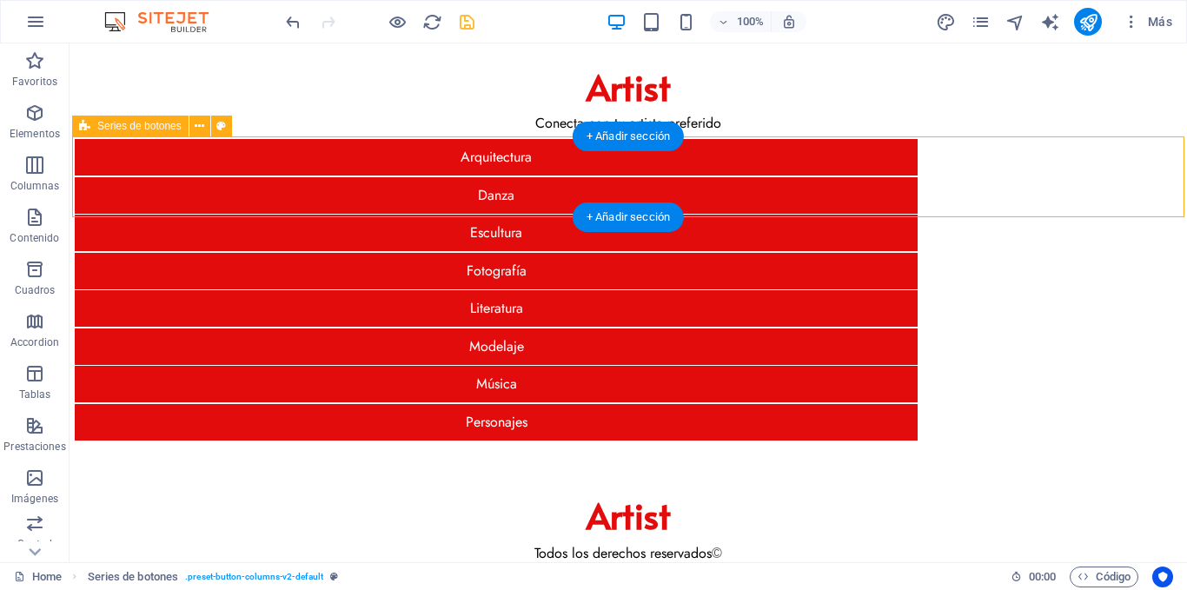
click at [152, 156] on div "Arquitectura Danza Escultura Fotografía Literatura Modelaje Música Personajes" at bounding box center [628, 289] width 1113 height 307
select select "px"
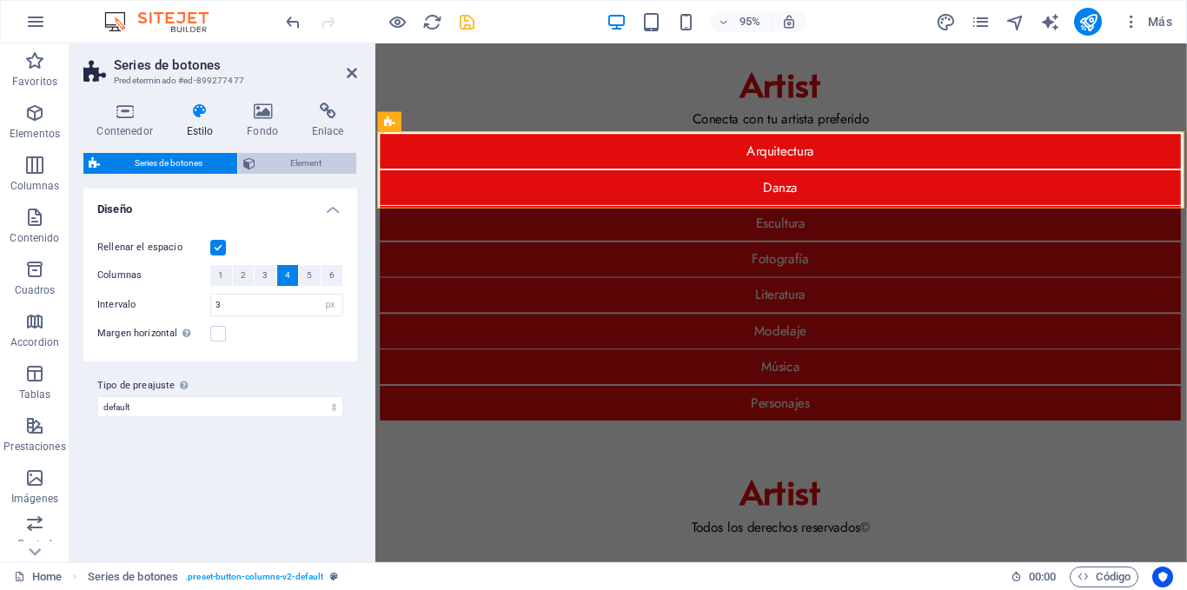
click at [303, 160] on span "Element" at bounding box center [306, 163] width 90 height 21
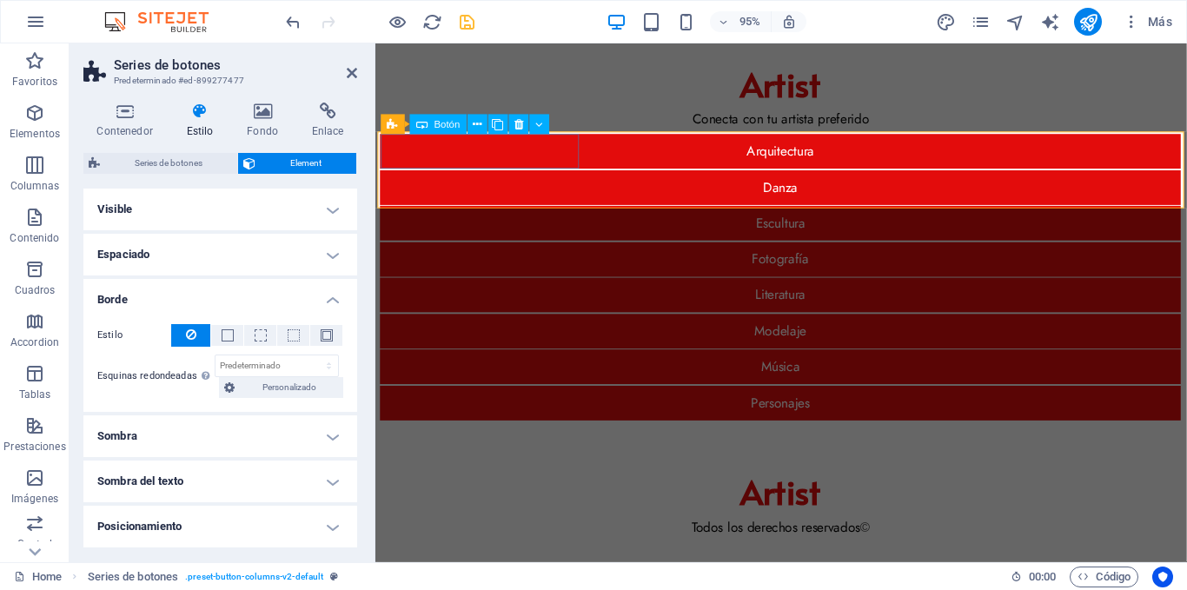
click at [418, 150] on div "Arquitectura" at bounding box center [802, 157] width 843 height 37
drag, startPoint x: 349, startPoint y: 75, endPoint x: 277, endPoint y: 47, distance: 76.5
click at [349, 75] on icon at bounding box center [352, 73] width 10 height 14
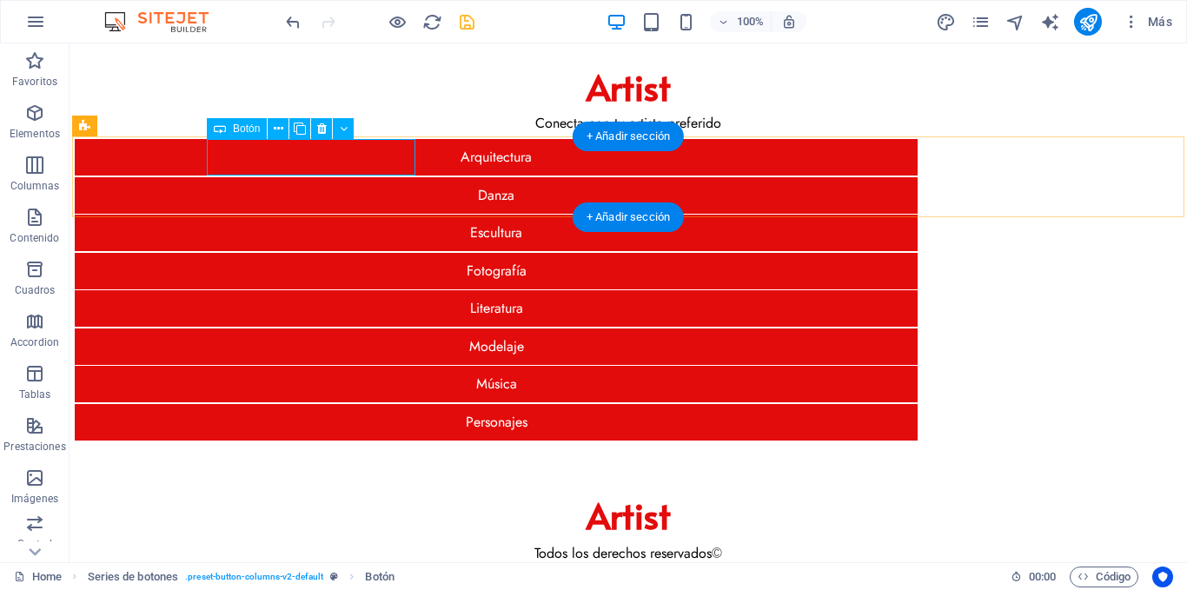
click at [248, 164] on div "Arquitectura" at bounding box center [496, 157] width 843 height 37
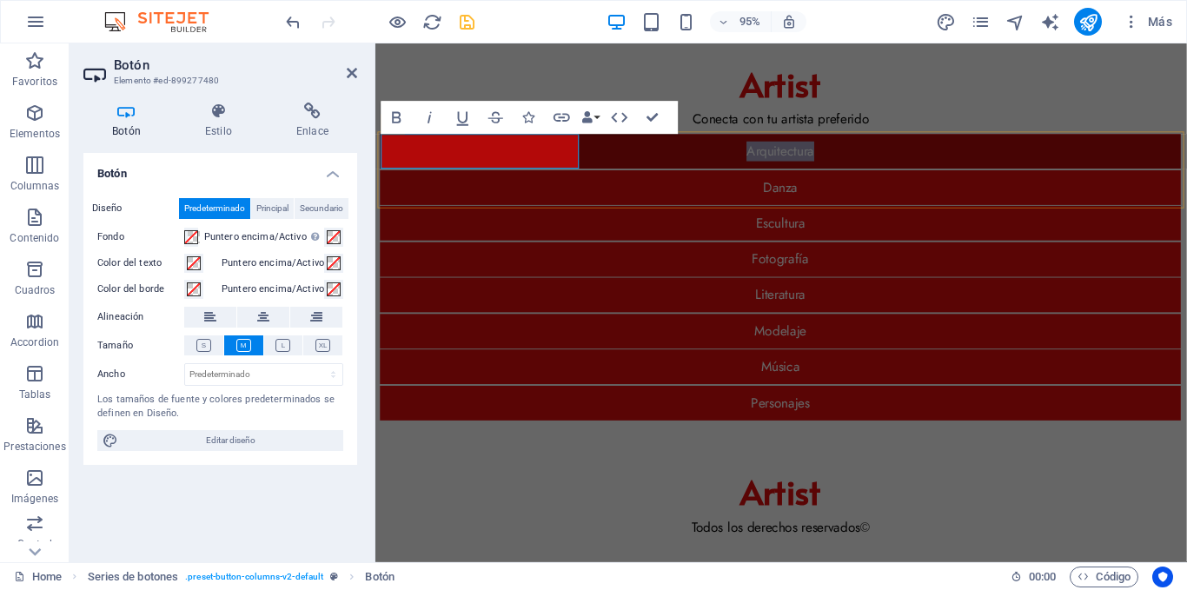
click at [394, 156] on link "Arquitectura" at bounding box center [802, 157] width 843 height 37
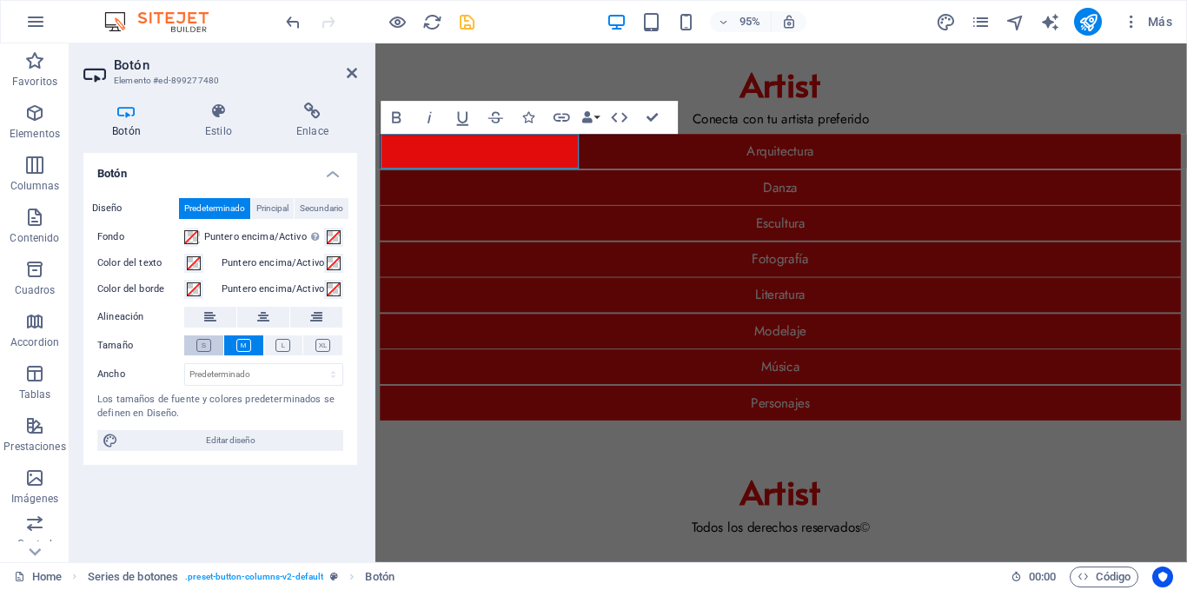
click at [203, 347] on icon at bounding box center [203, 345] width 15 height 13
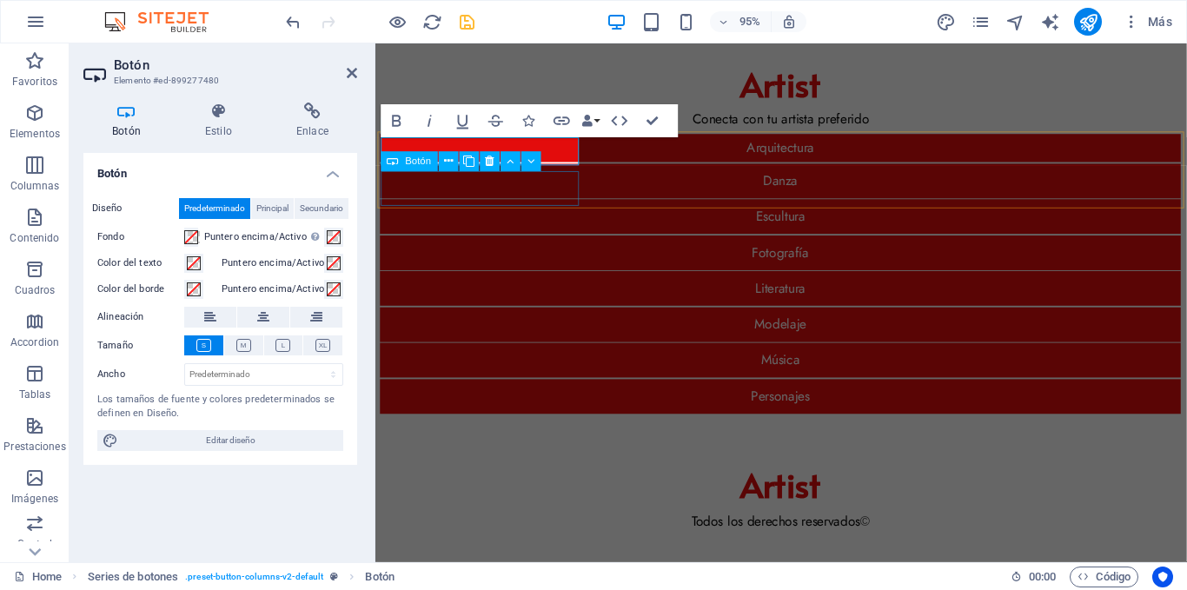
click at [539, 283] on div "Literatura" at bounding box center [802, 301] width 843 height 37
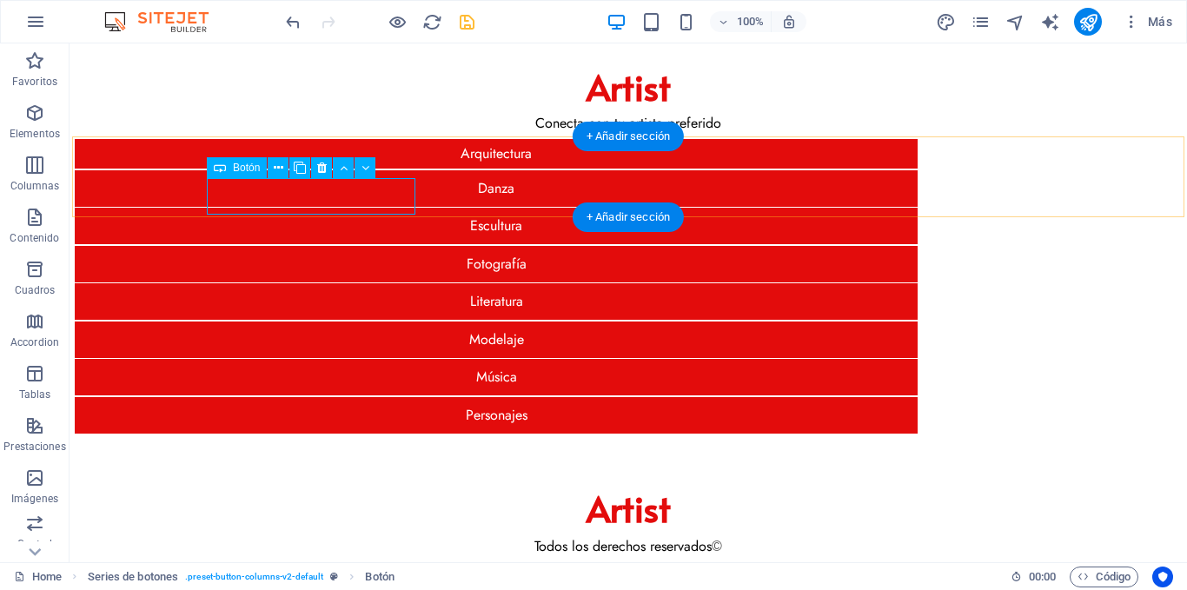
click at [396, 283] on div "Literatura" at bounding box center [496, 301] width 843 height 37
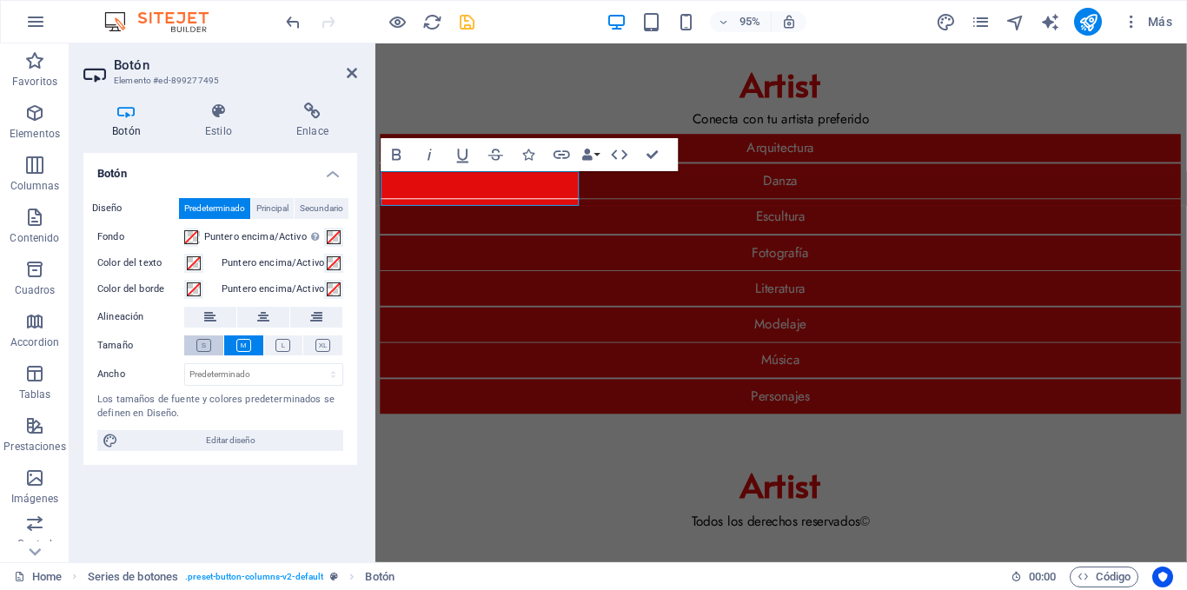
click at [209, 342] on icon at bounding box center [203, 345] width 15 height 13
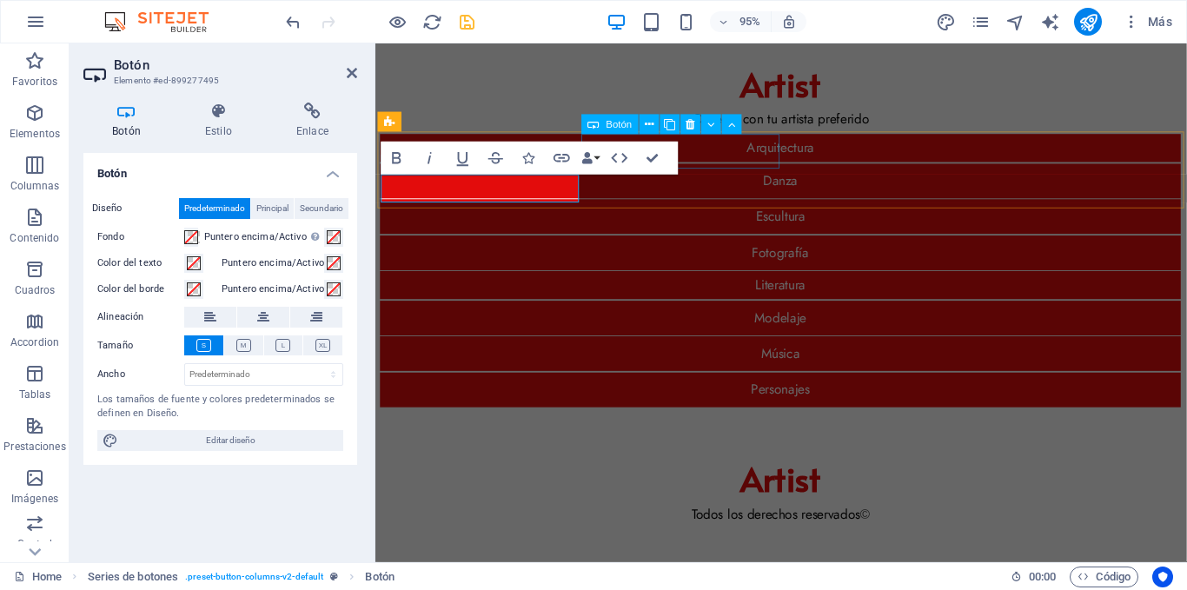
click at [769, 170] on div "Danza" at bounding box center [802, 188] width 843 height 37
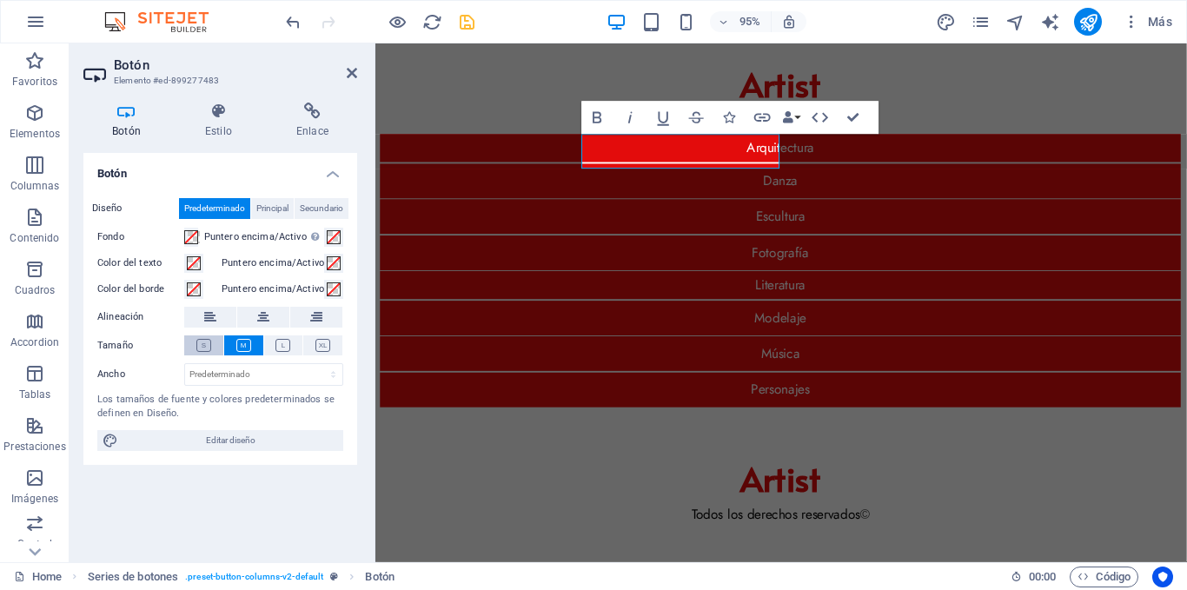
click at [198, 345] on icon at bounding box center [203, 345] width 15 height 13
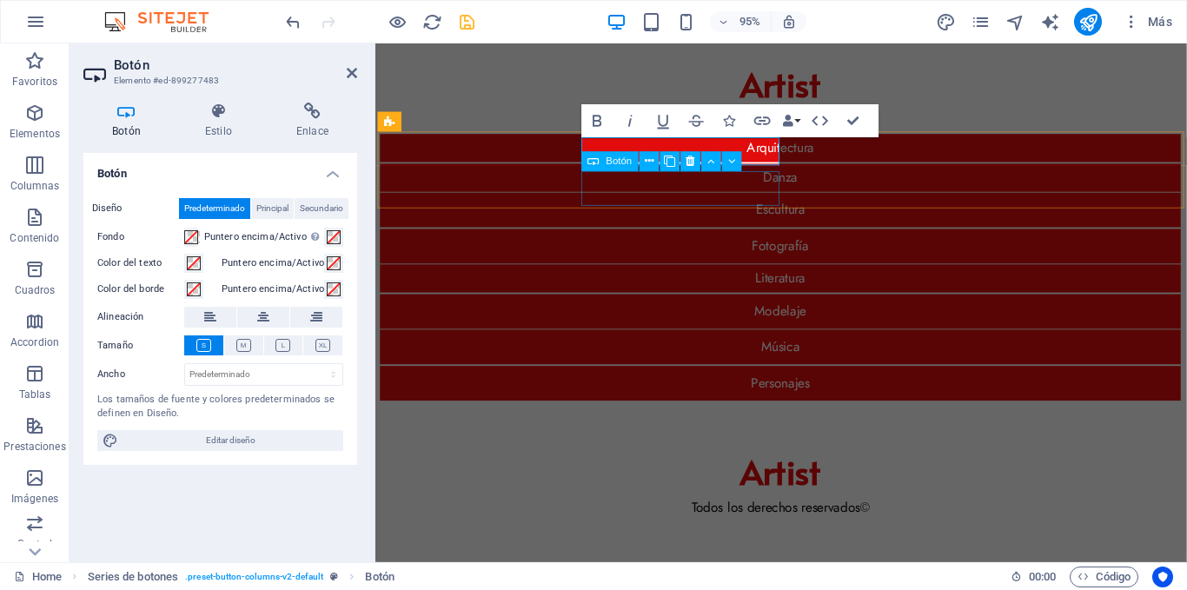
click at [767, 308] on div "Modelaje" at bounding box center [802, 326] width 843 height 37
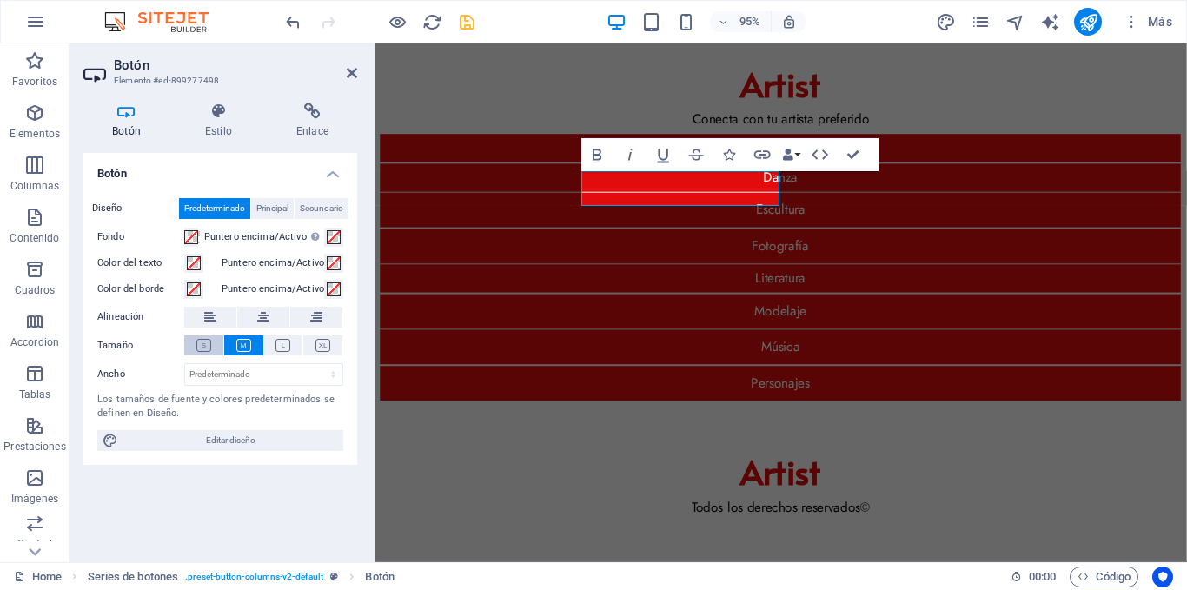
click at [203, 343] on icon at bounding box center [203, 345] width 15 height 13
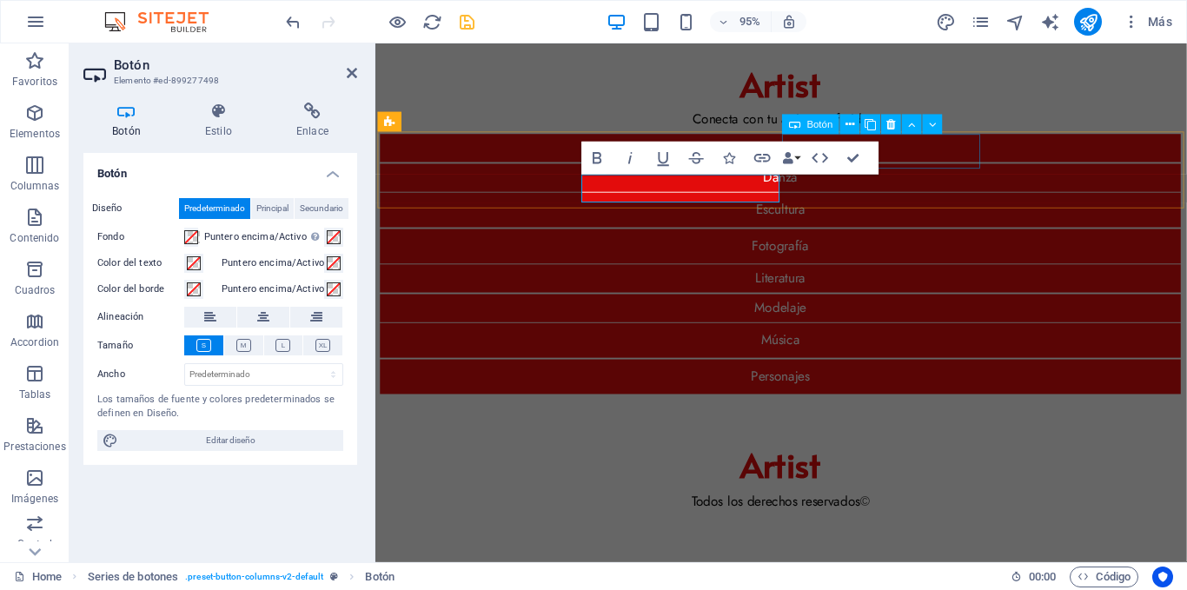
click at [998, 201] on div "Escultura" at bounding box center [802, 219] width 843 height 37
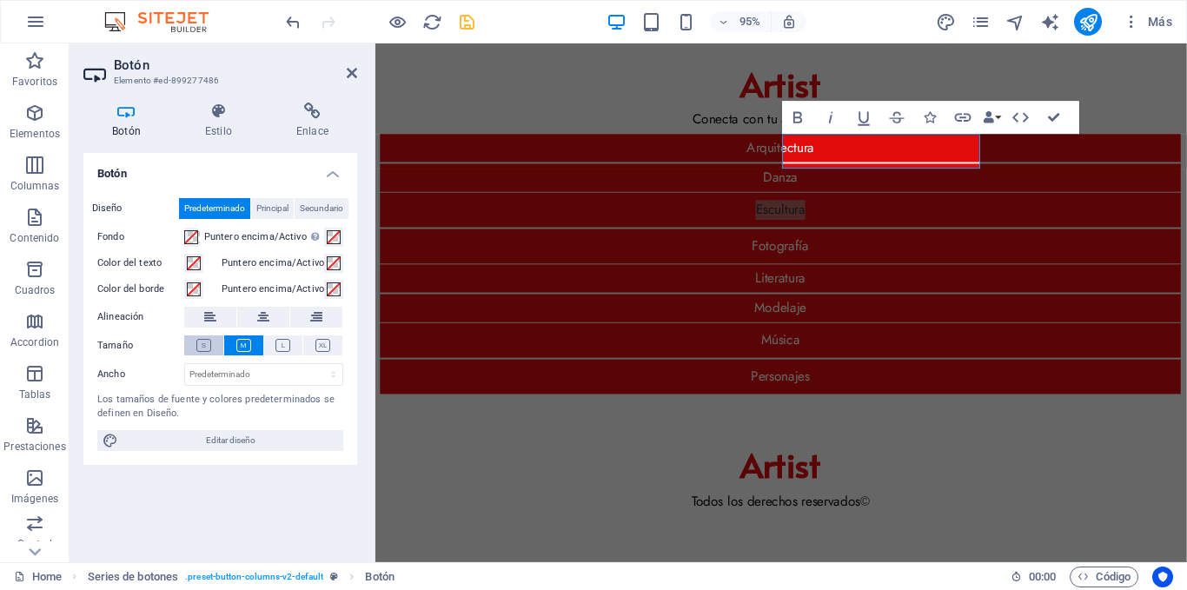
click at [205, 347] on icon at bounding box center [203, 345] width 15 height 13
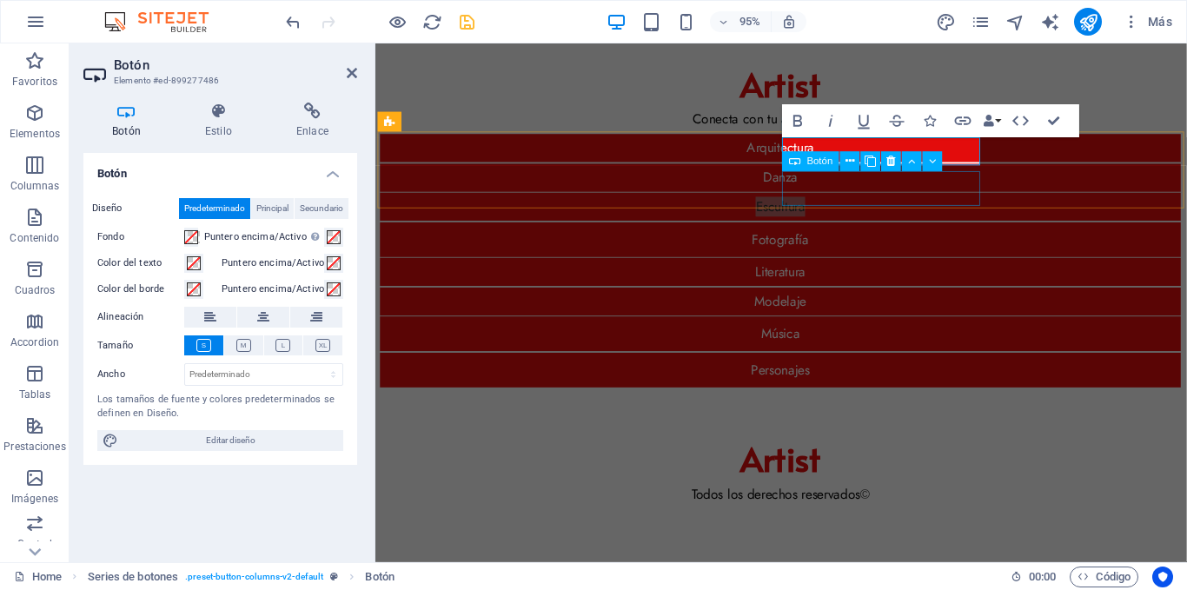
click at [999, 331] on div "Música" at bounding box center [802, 349] width 843 height 37
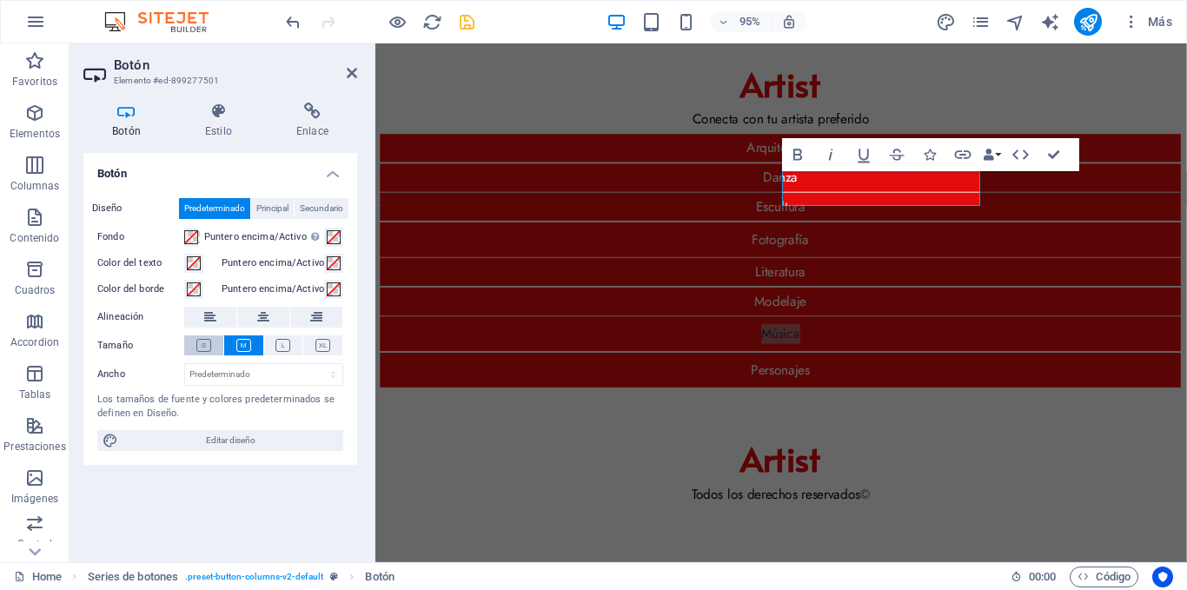
click at [201, 342] on icon at bounding box center [203, 345] width 15 height 13
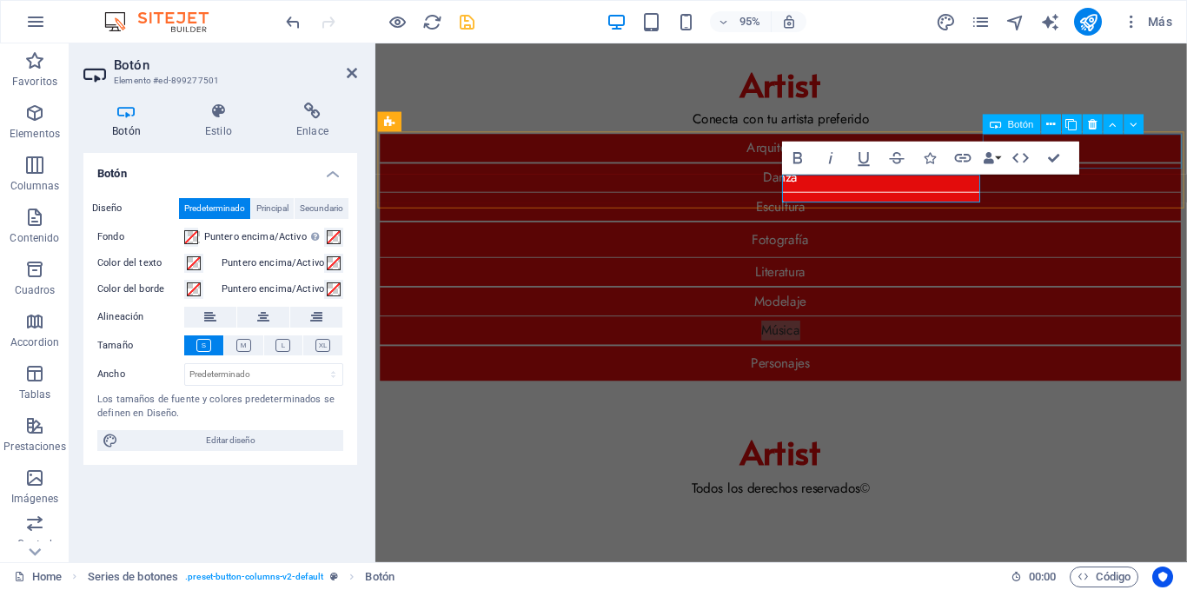
click at [1181, 232] on div "Fotografía" at bounding box center [802, 250] width 843 height 37
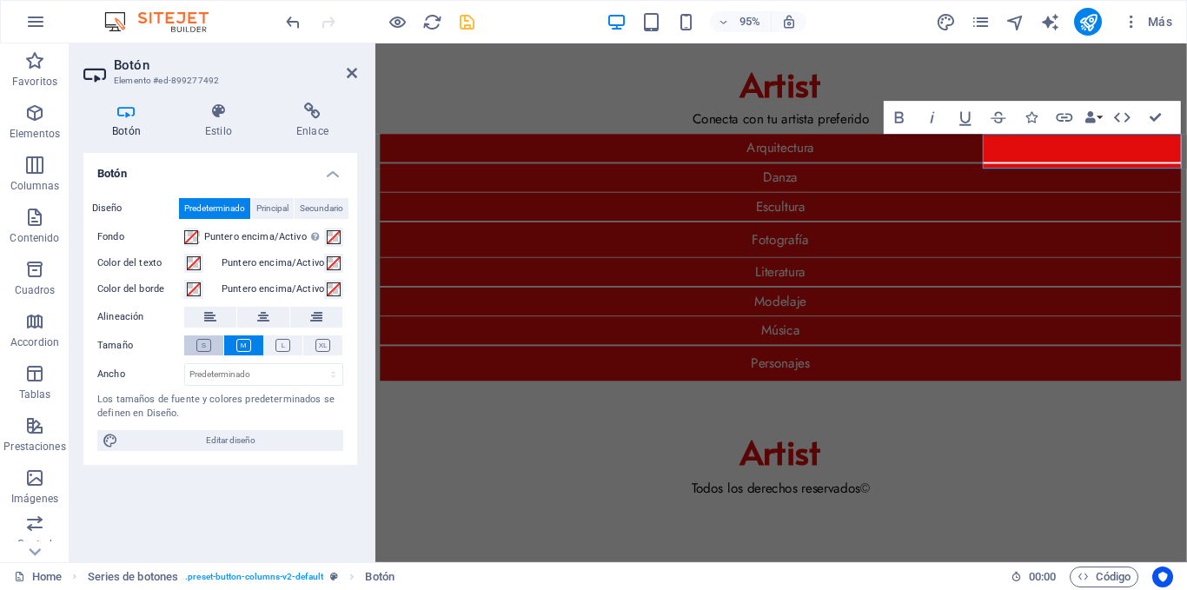
click at [191, 345] on button at bounding box center [203, 346] width 39 height 20
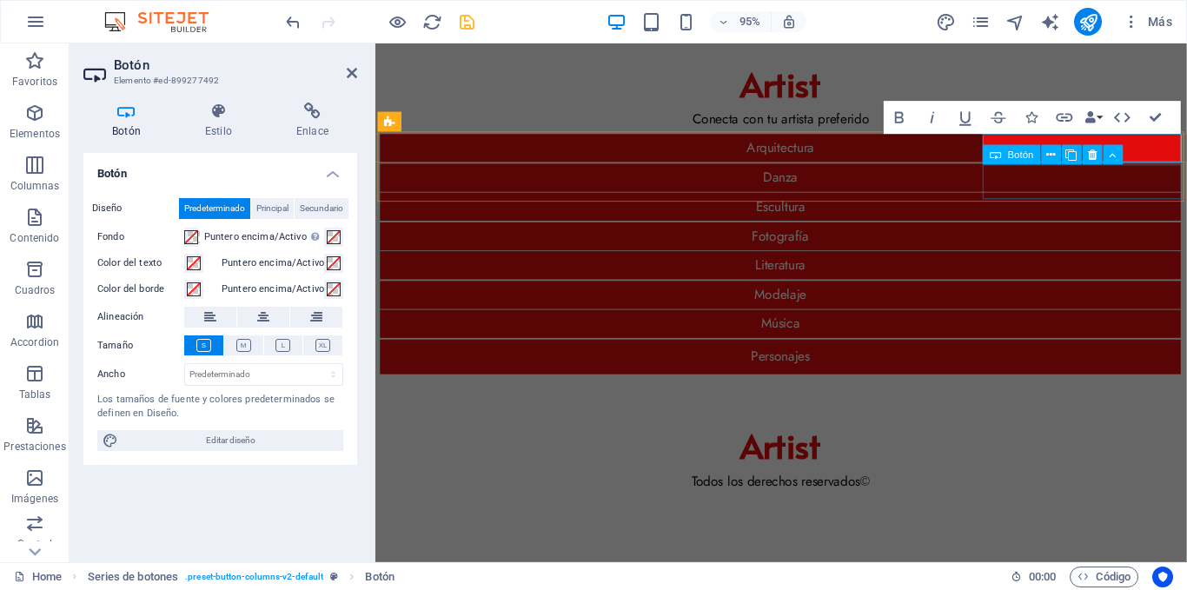
click at [1063, 355] on div "Personajes" at bounding box center [802, 373] width 843 height 37
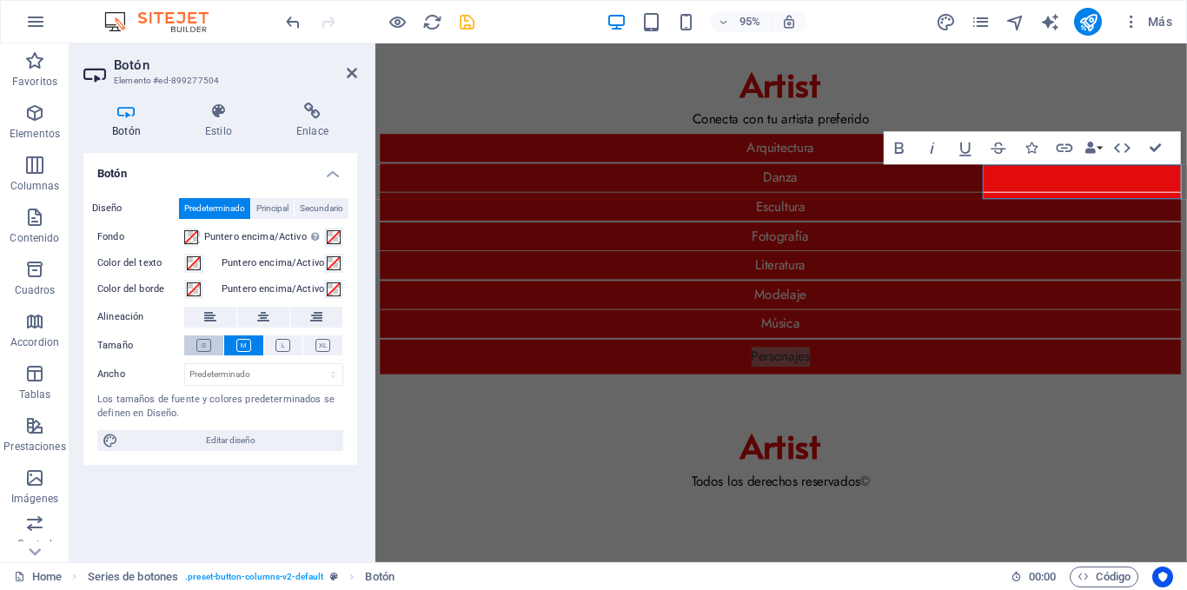
click at [207, 344] on icon at bounding box center [203, 345] width 15 height 13
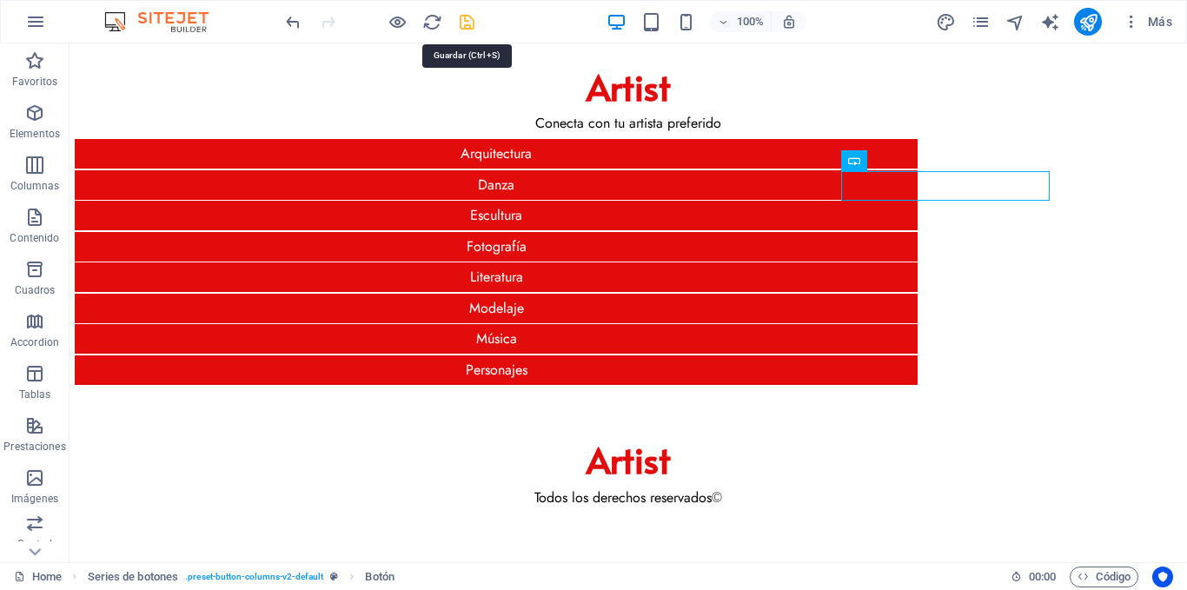
click at [471, 23] on icon "save" at bounding box center [467, 22] width 20 height 20
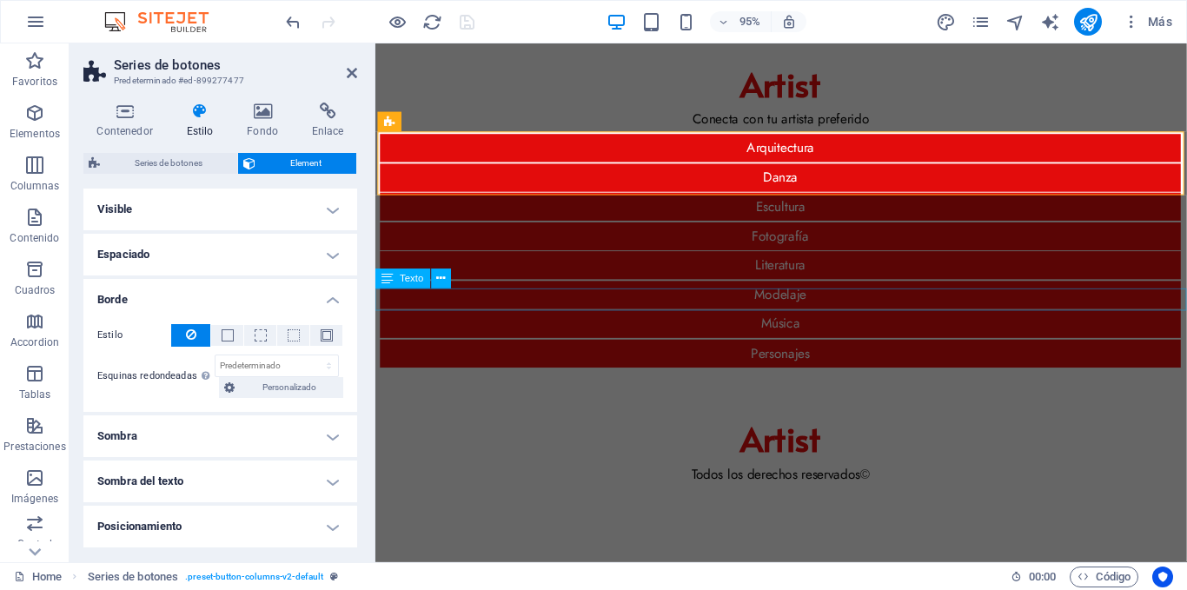
click at [819, 486] on div "Todos los derechos reservados ©" at bounding box center [802, 497] width 854 height 23
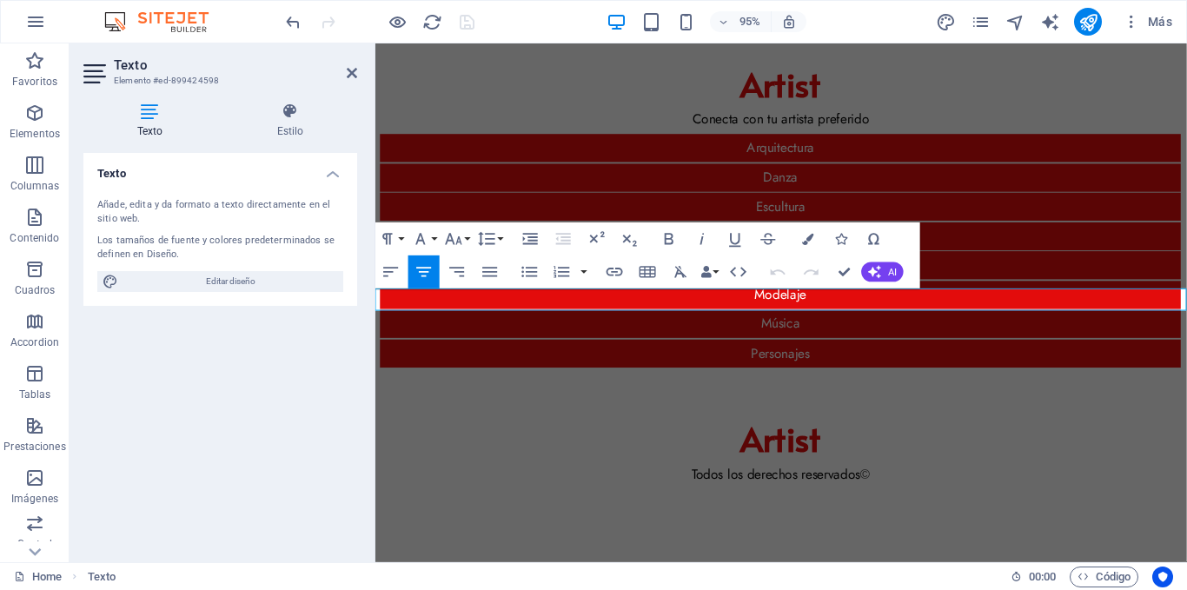
click at [907, 486] on p "Todos los derechos reservados ©" at bounding box center [802, 497] width 854 height 23
click at [808, 486] on p "Todos los derechos reservados ©" at bounding box center [802, 497] width 854 height 23
copy p "s"
click at [904, 486] on p "Todos los derechos reservados ©" at bounding box center [802, 497] width 854 height 23
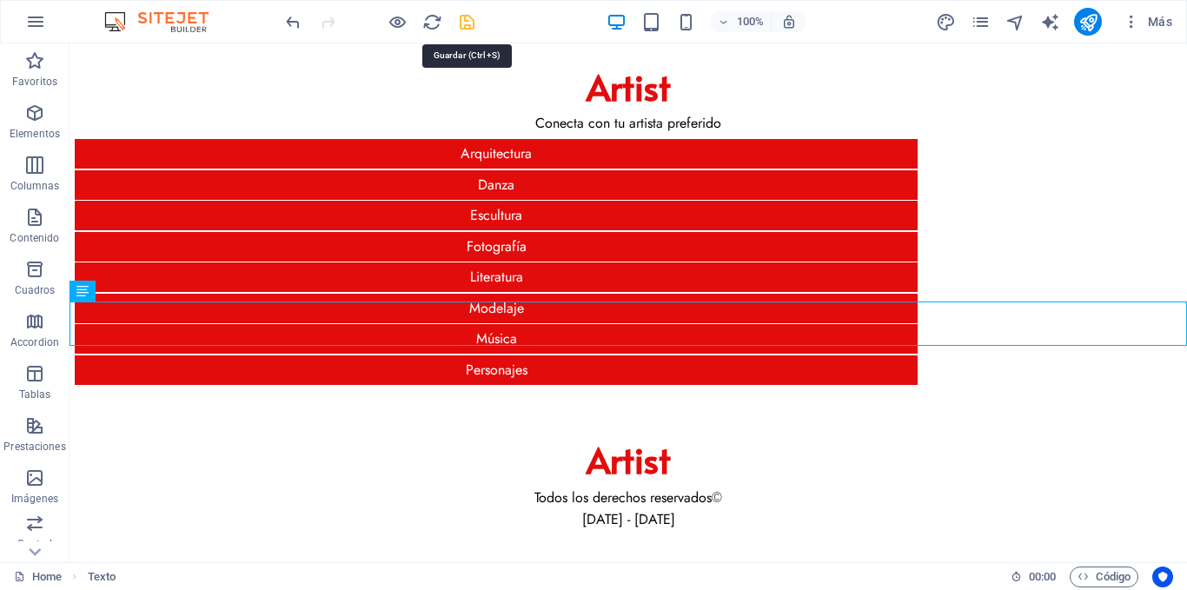
drag, startPoint x: 470, startPoint y: 23, endPoint x: 130, endPoint y: 98, distance: 349.0
click at [470, 23] on icon "save" at bounding box center [467, 22] width 20 height 20
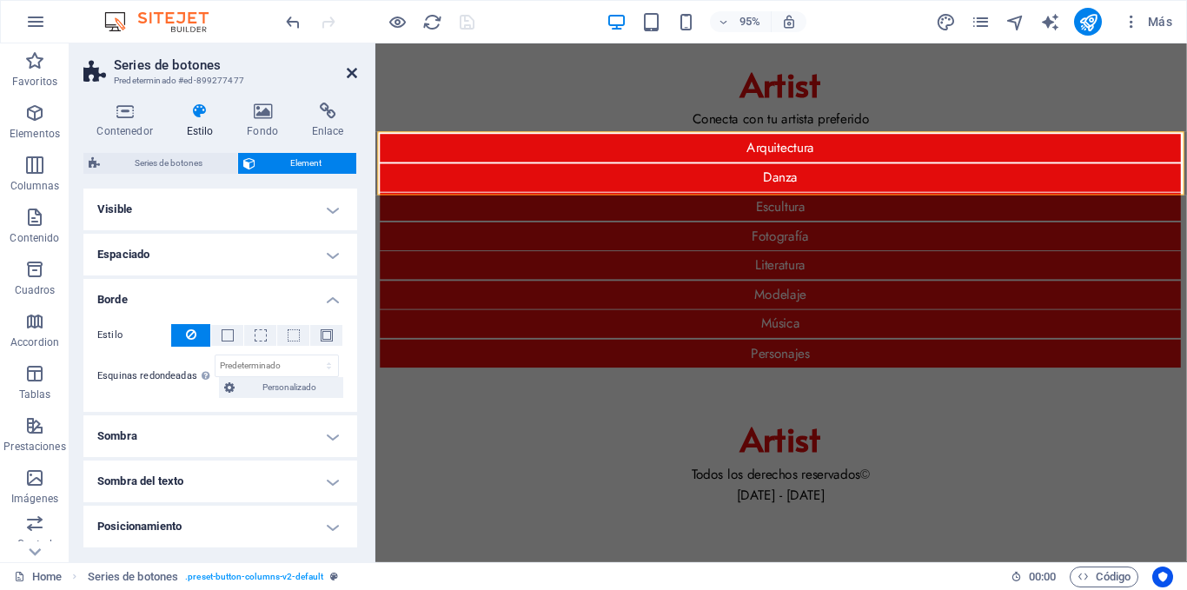
click at [350, 72] on icon at bounding box center [352, 73] width 10 height 14
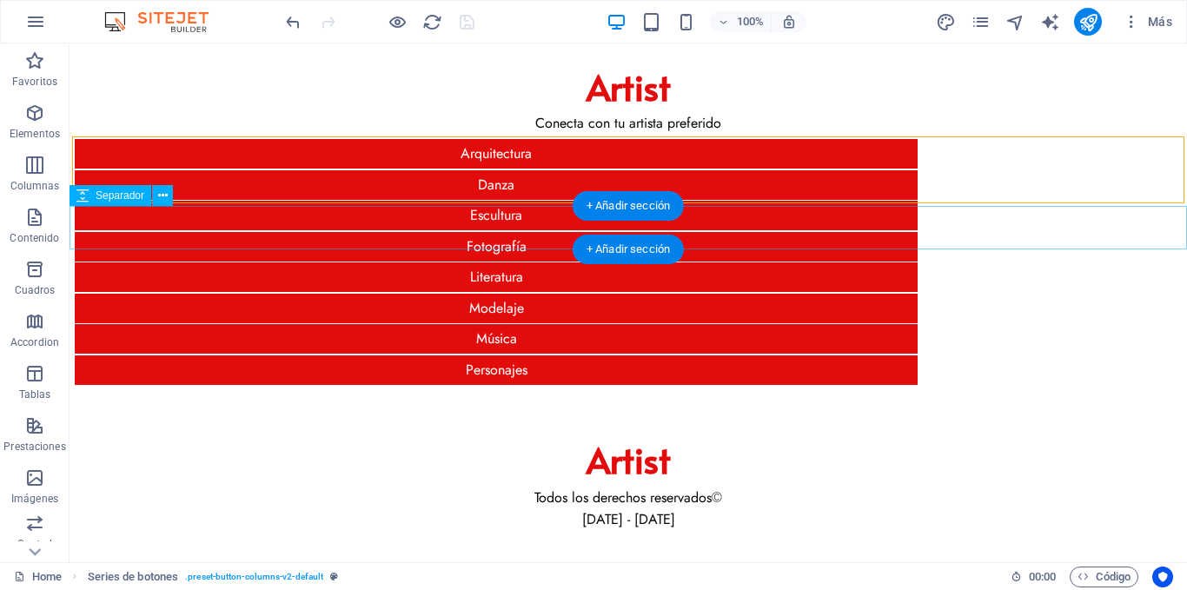
click at [128, 390] on div at bounding box center [629, 411] width 1118 height 43
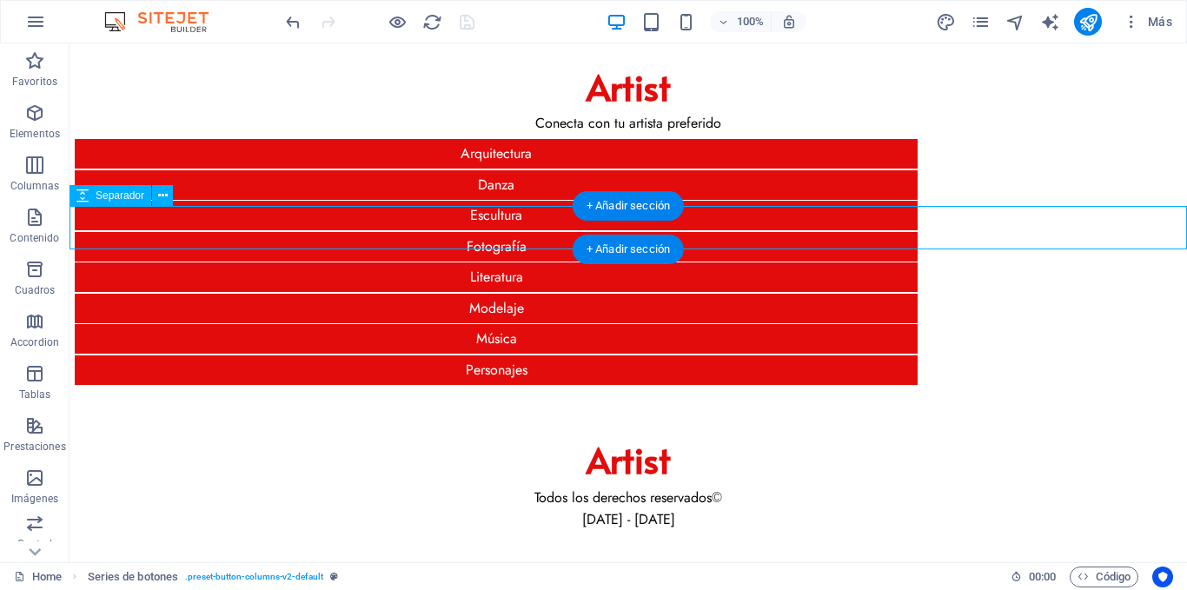
click at [128, 390] on div at bounding box center [629, 411] width 1118 height 43
select select "px"
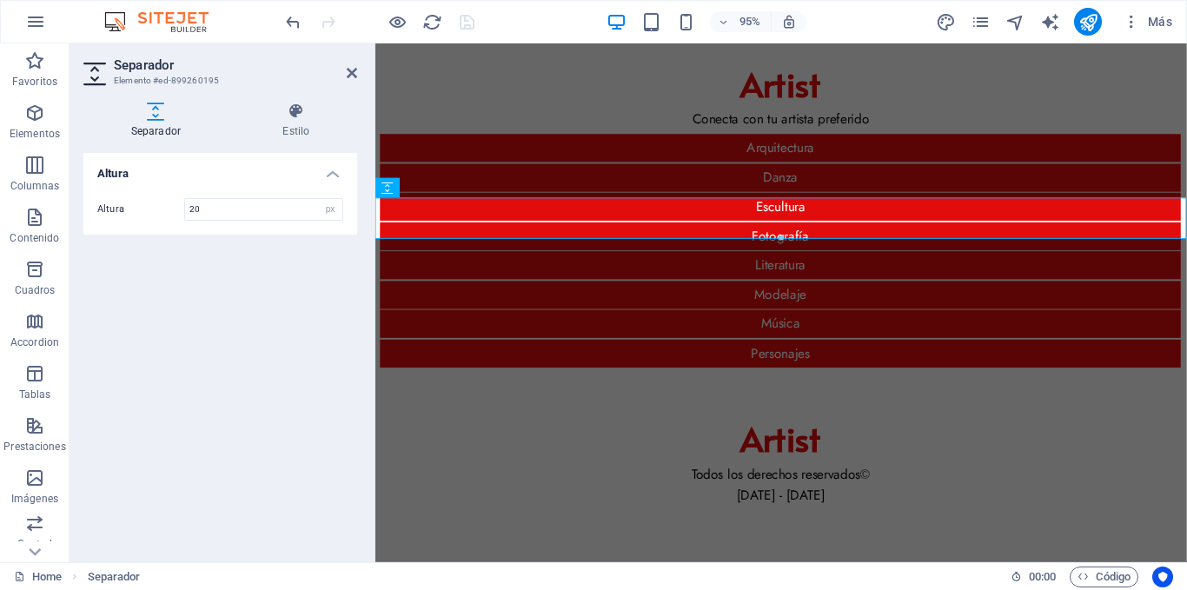
type input "20"
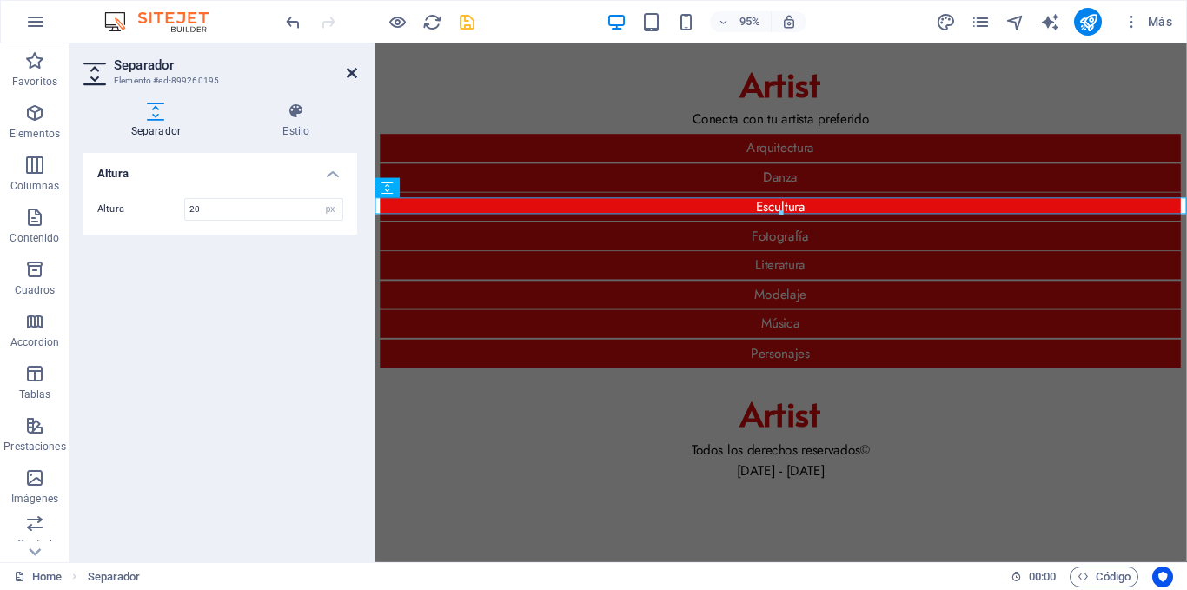
click at [355, 70] on icon at bounding box center [352, 73] width 10 height 14
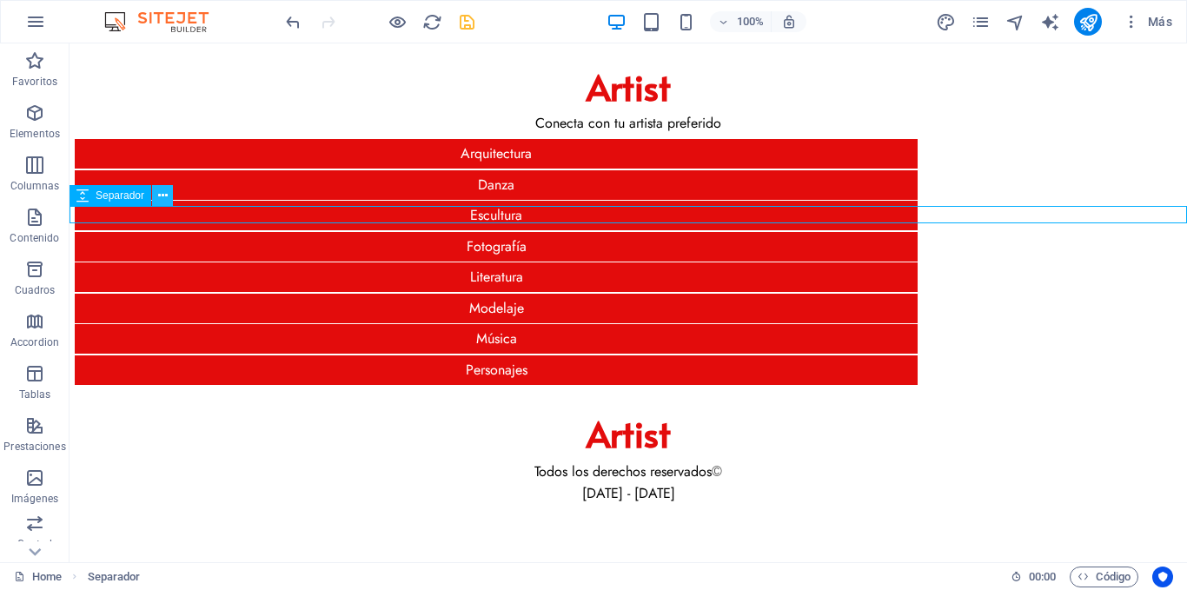
click at [161, 196] on icon at bounding box center [163, 196] width 10 height 18
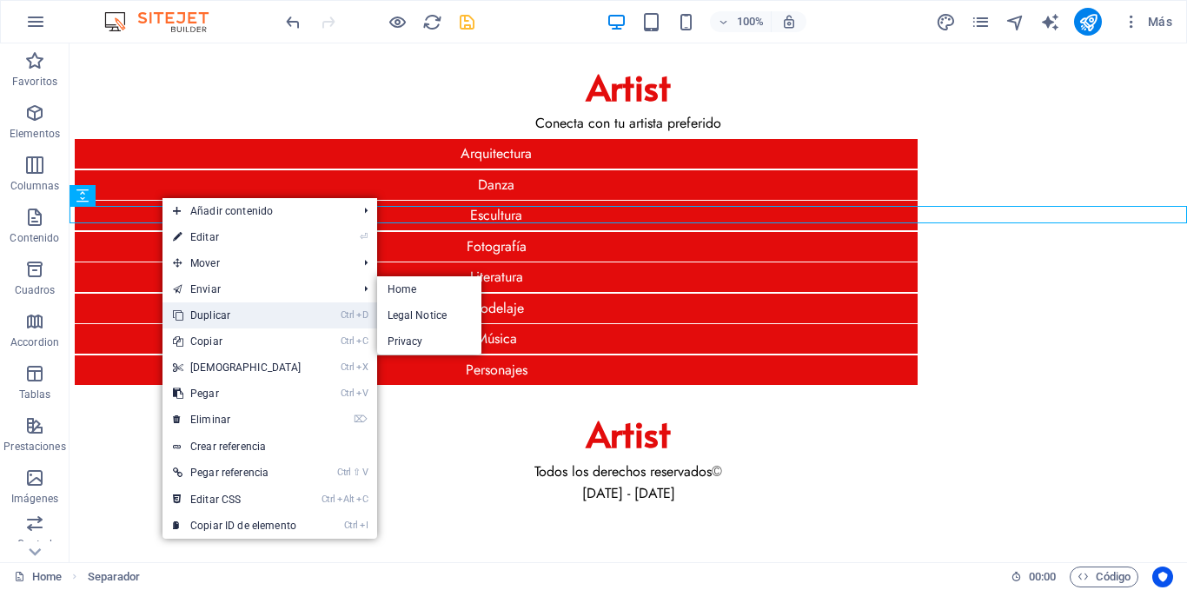
click at [221, 305] on link "Ctrl D Duplicar" at bounding box center [237, 315] width 149 height 26
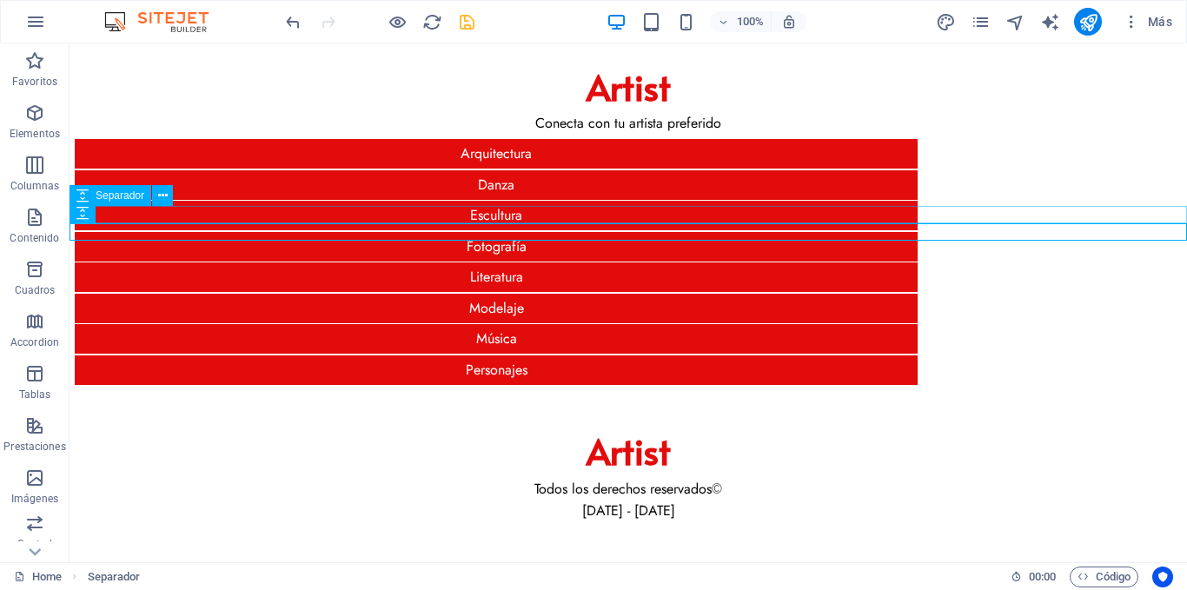
click at [182, 390] on div at bounding box center [629, 398] width 1118 height 17
click at [181, 408] on div at bounding box center [629, 416] width 1118 height 17
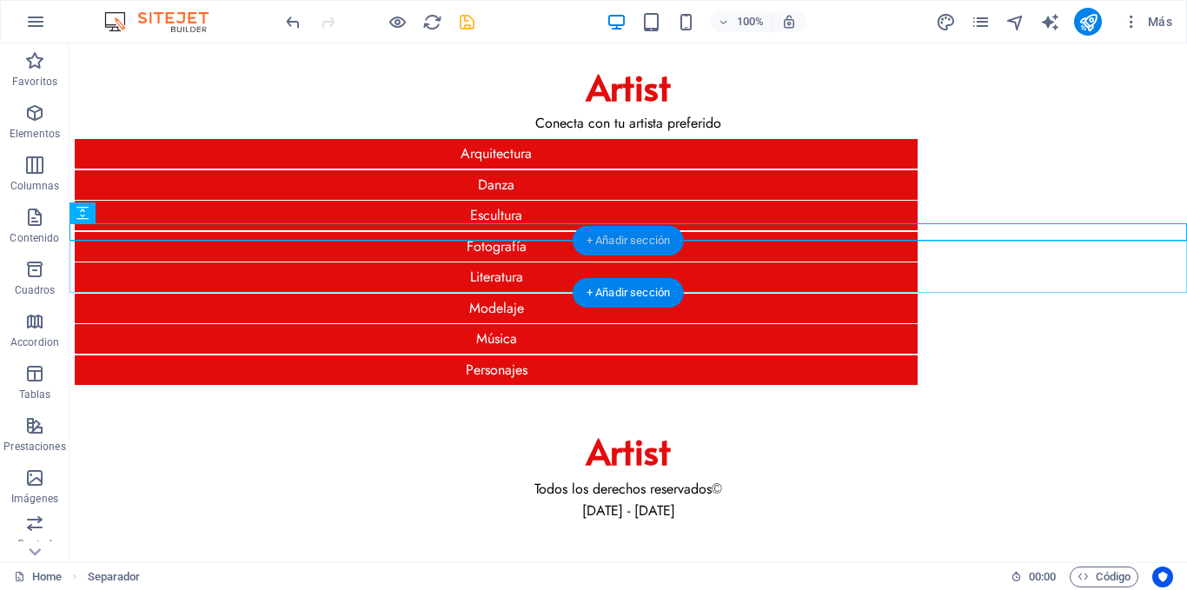
click at [650, 242] on div "+ Añadir sección" at bounding box center [628, 241] width 111 height 30
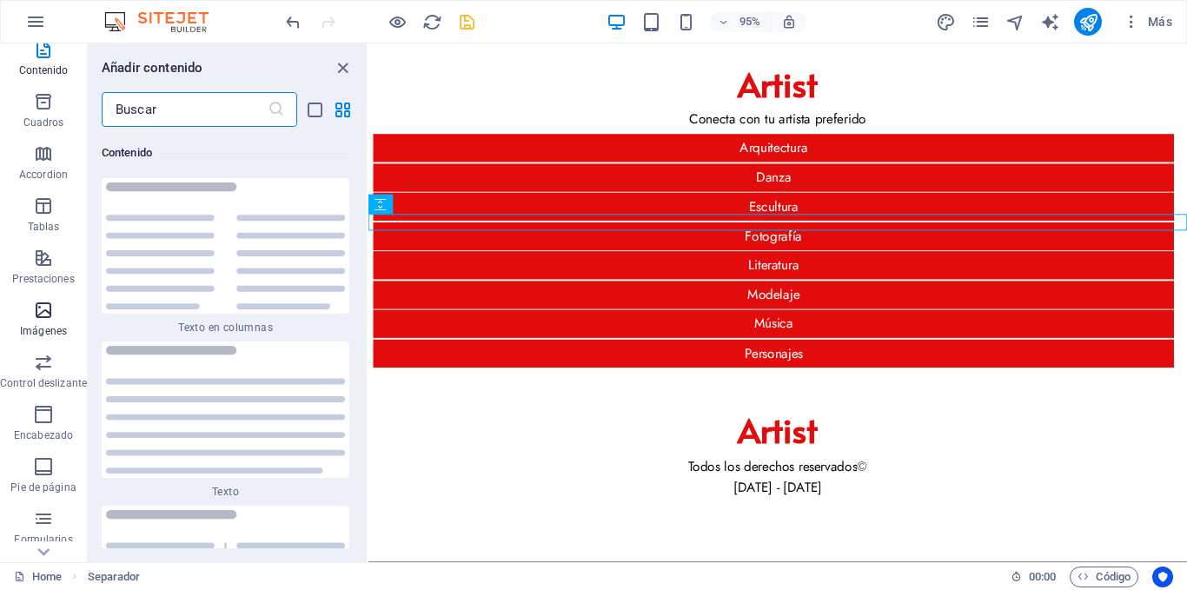
scroll to position [174, 0]
click at [49, 258] on icon "button" at bounding box center [43, 252] width 21 height 21
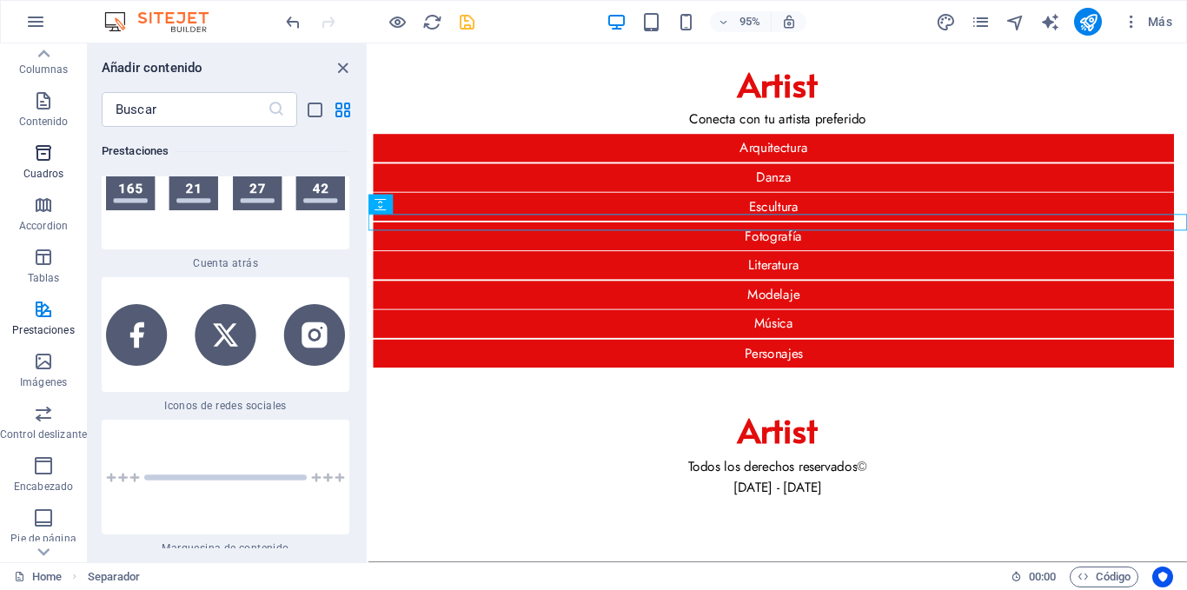
scroll to position [87, 0]
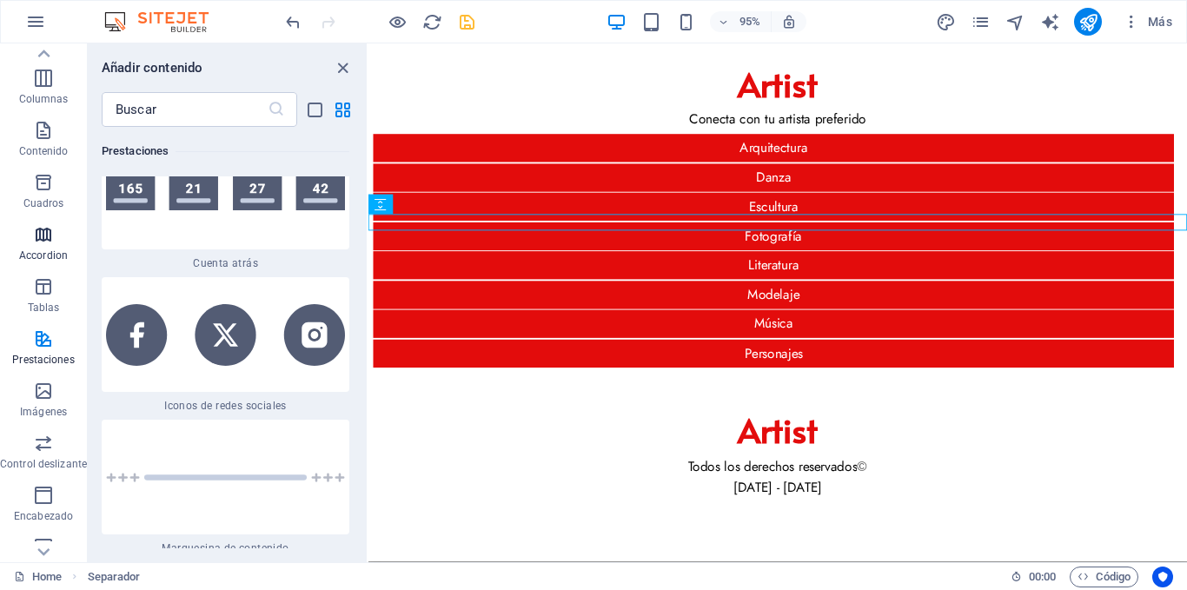
click at [35, 229] on icon "button" at bounding box center [43, 234] width 21 height 21
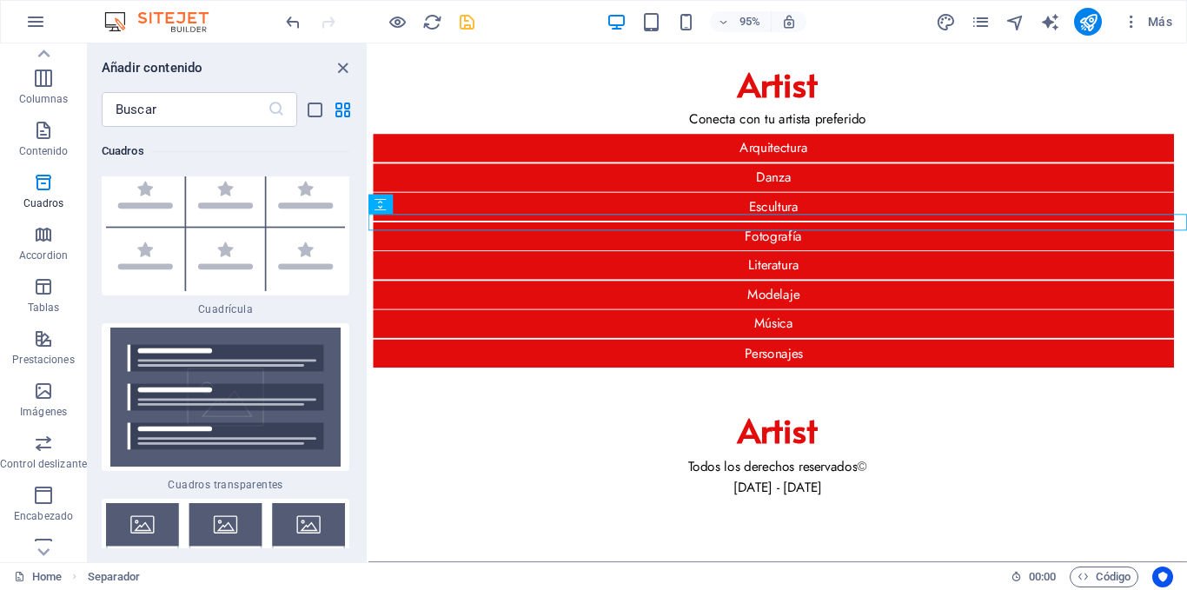
scroll to position [9984, 0]
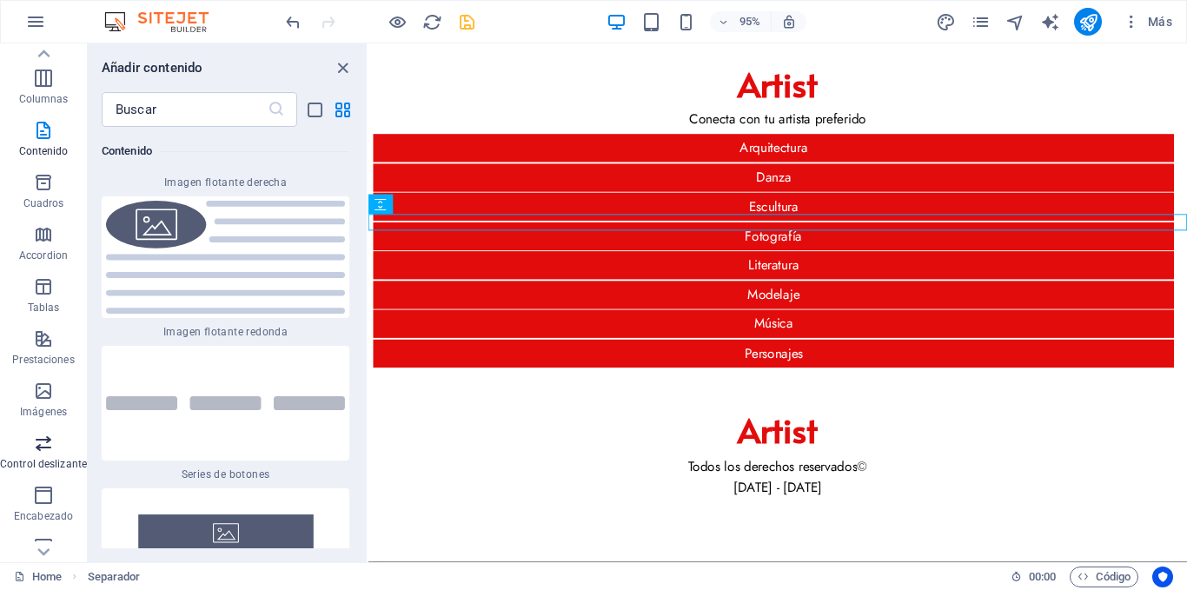
click at [33, 452] on icon "button" at bounding box center [43, 443] width 21 height 21
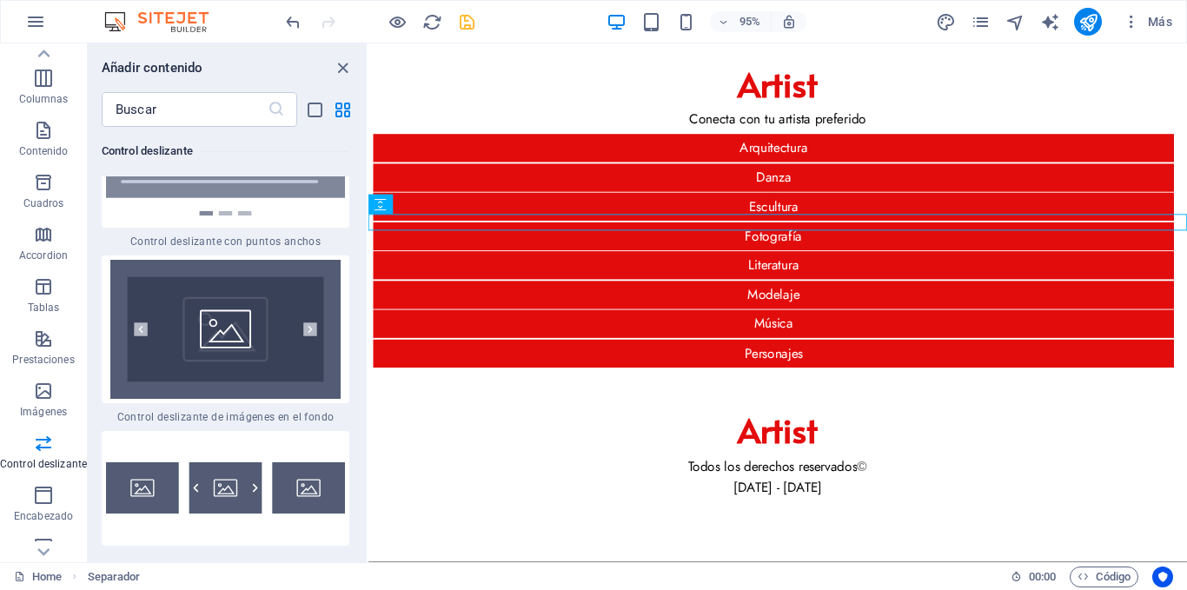
scroll to position [20721, 0]
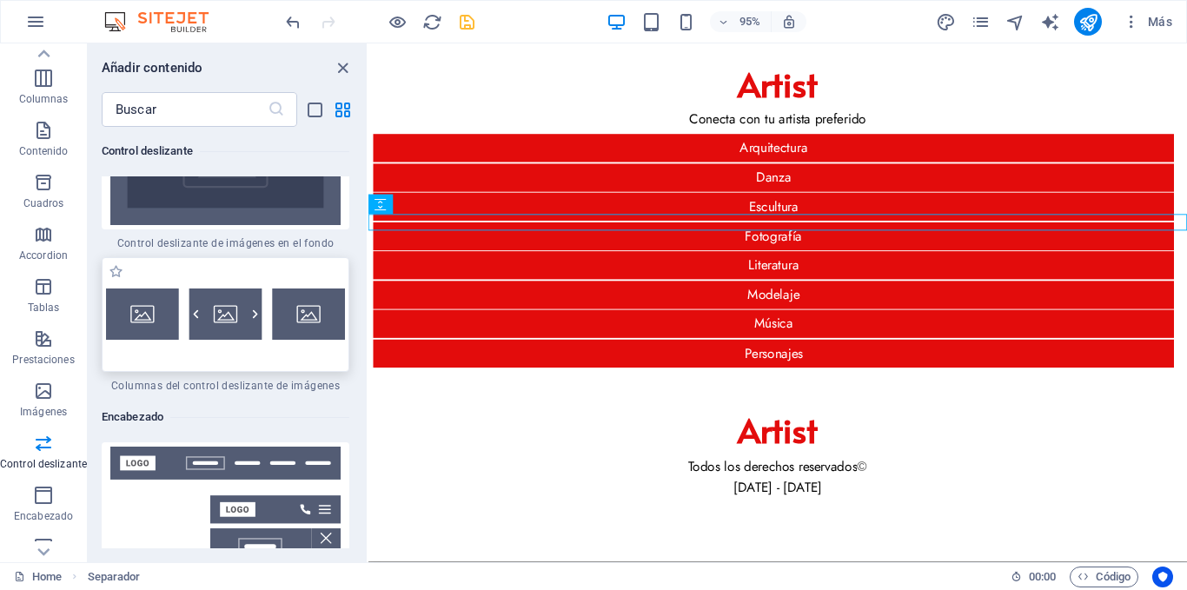
click at [302, 278] on div at bounding box center [226, 314] width 248 height 115
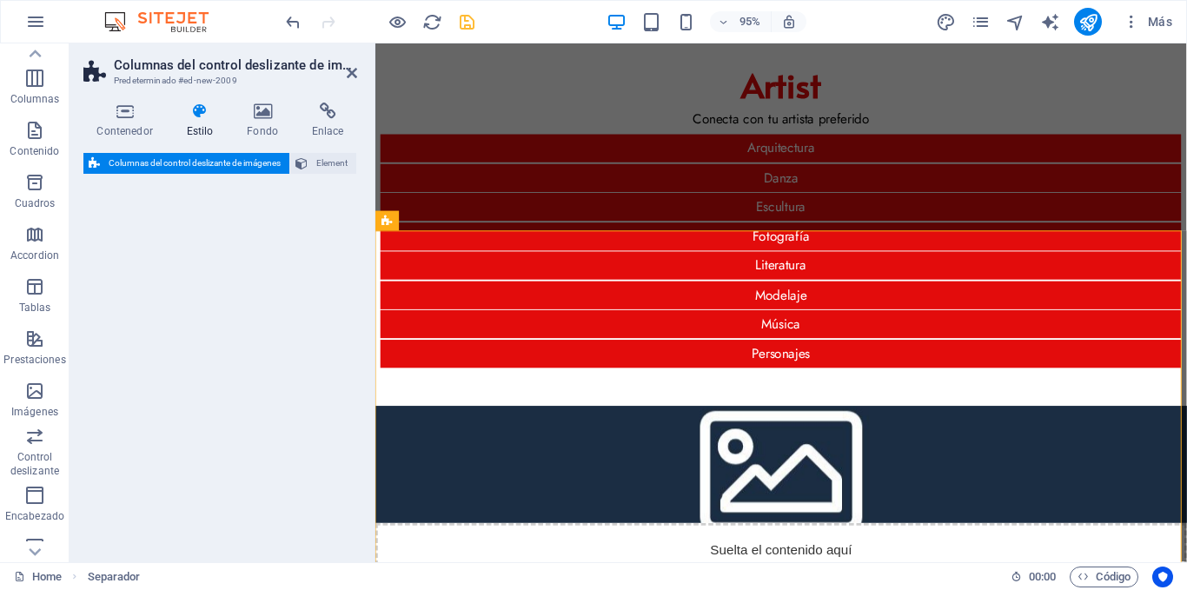
select select "rem"
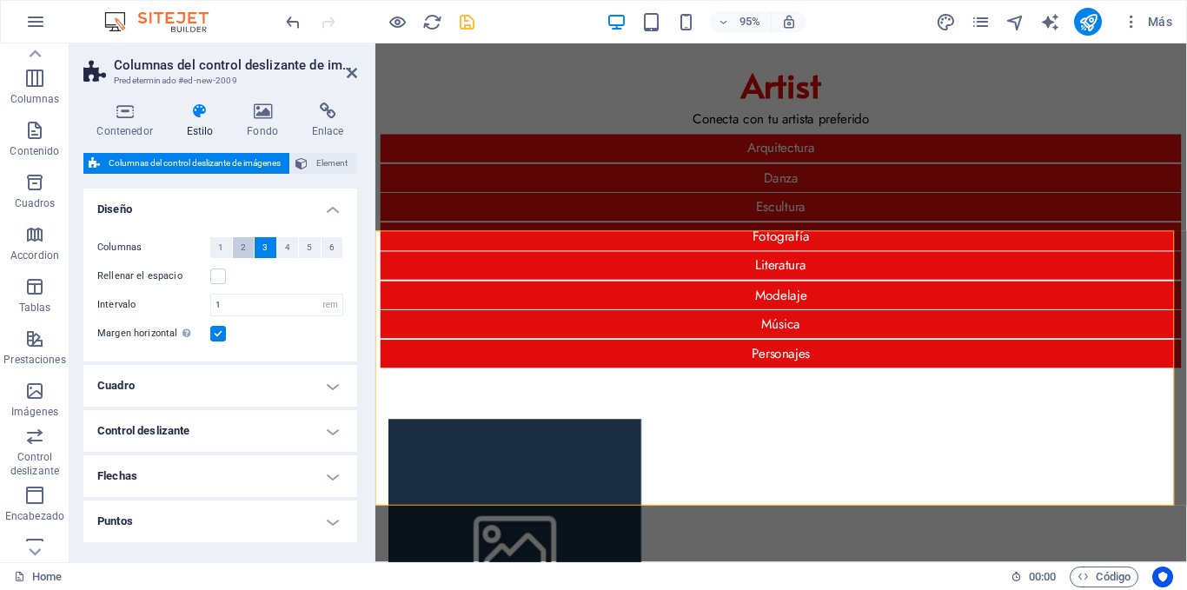
click at [242, 249] on span "2" at bounding box center [243, 247] width 5 height 21
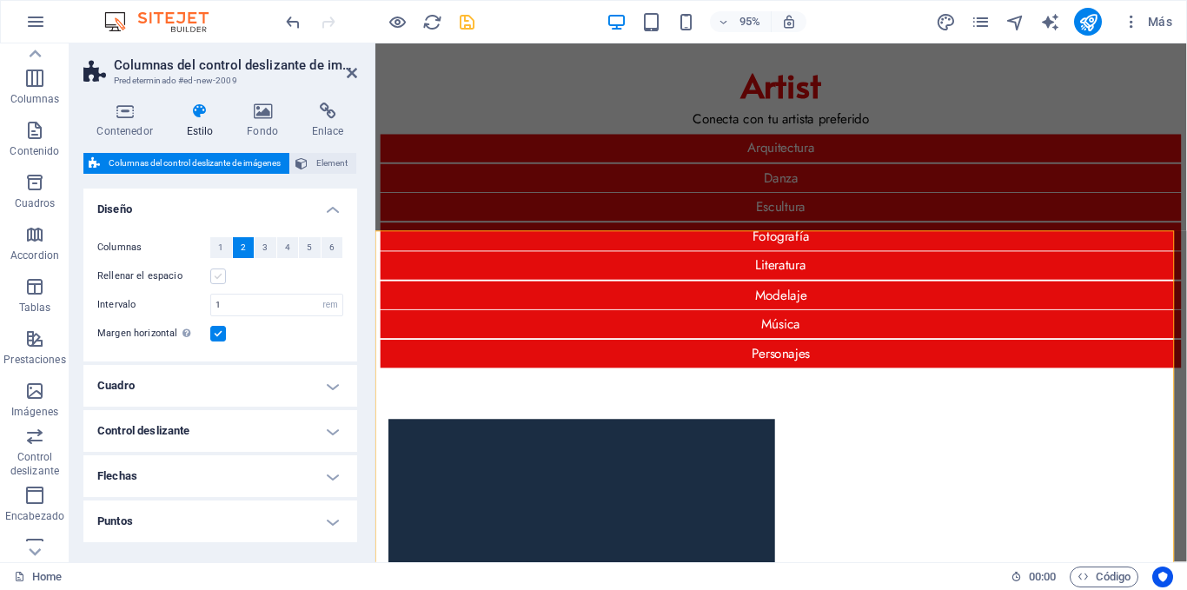
click at [217, 276] on label at bounding box center [218, 277] width 16 height 16
click at [0, 0] on input "Rellenar el espacio" at bounding box center [0, 0] width 0 height 0
select select
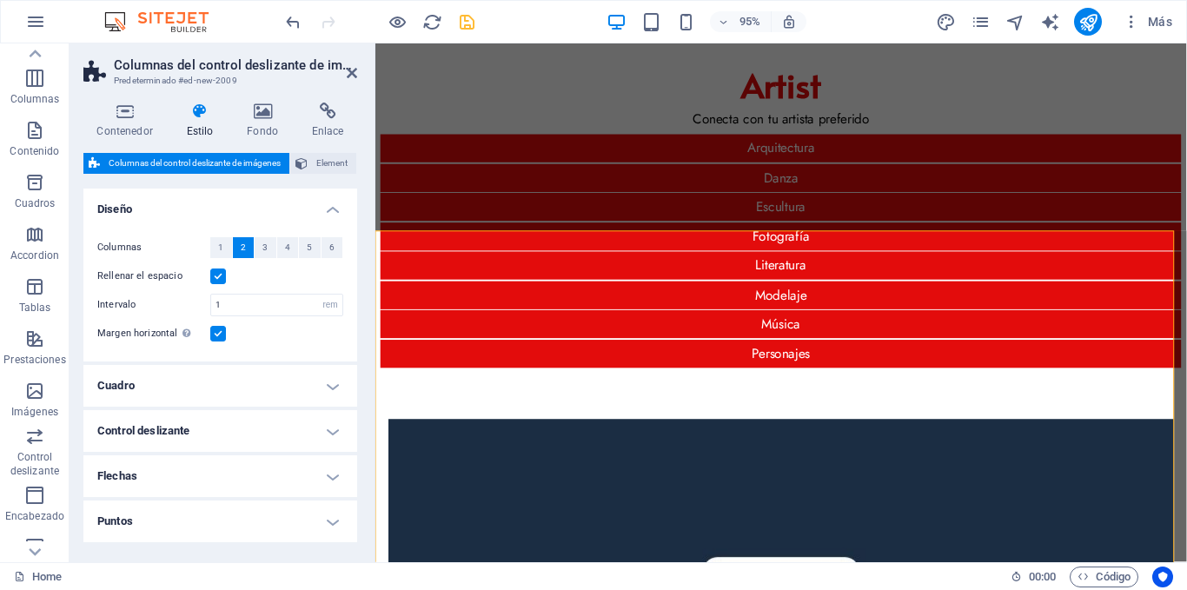
click at [259, 272] on div "Rellenar el espacio" at bounding box center [220, 276] width 246 height 21
click at [329, 302] on select "px rem % vw vh" at bounding box center [330, 305] width 24 height 21
select select "px"
click at [318, 295] on select "px rem % vw vh" at bounding box center [330, 305] width 24 height 21
type input "16"
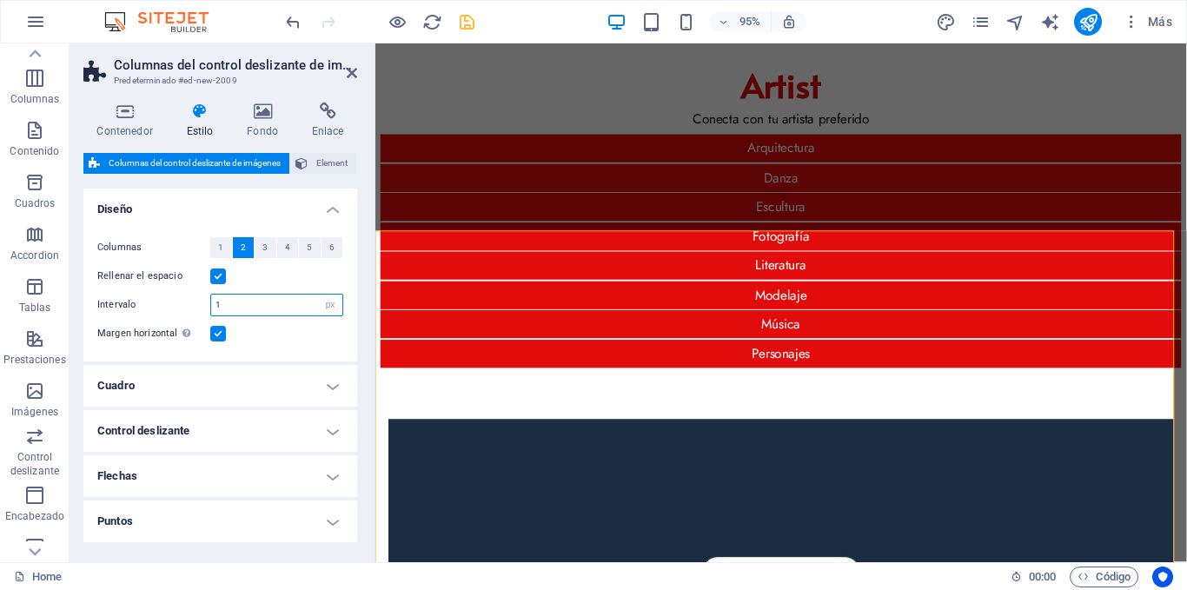
select select
click at [243, 301] on input "16" at bounding box center [276, 305] width 131 height 21
drag, startPoint x: 243, startPoint y: 301, endPoint x: 231, endPoint y: 302, distance: 12.3
click at [231, 302] on input "16" at bounding box center [276, 305] width 131 height 21
type input "3"
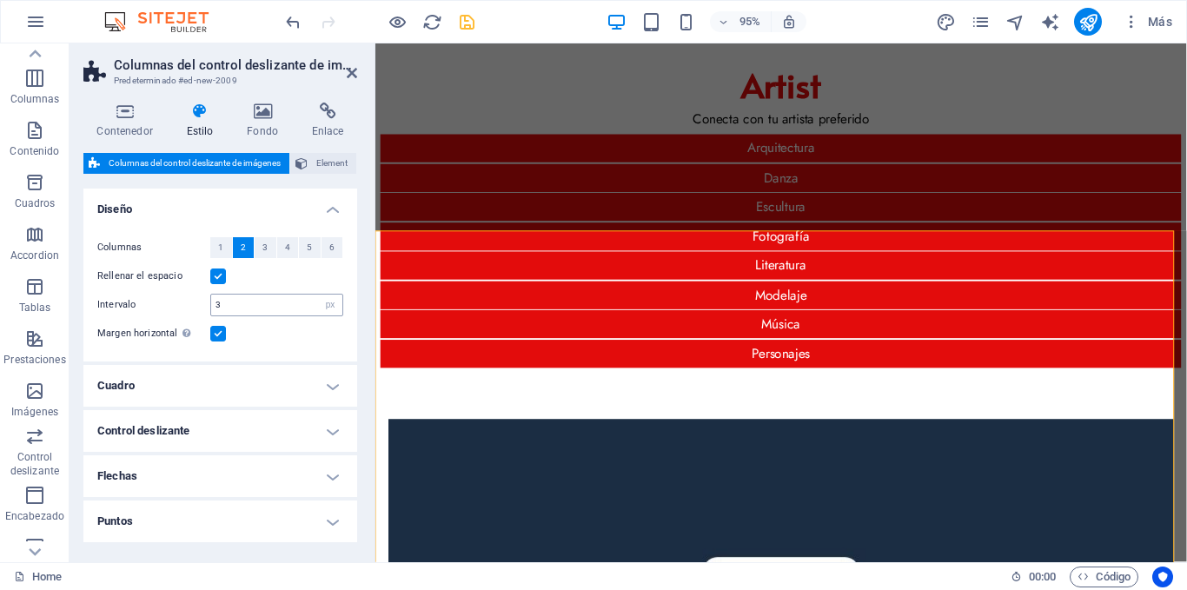
select select
click at [249, 286] on div "Rellenar el espacio" at bounding box center [220, 276] width 246 height 21
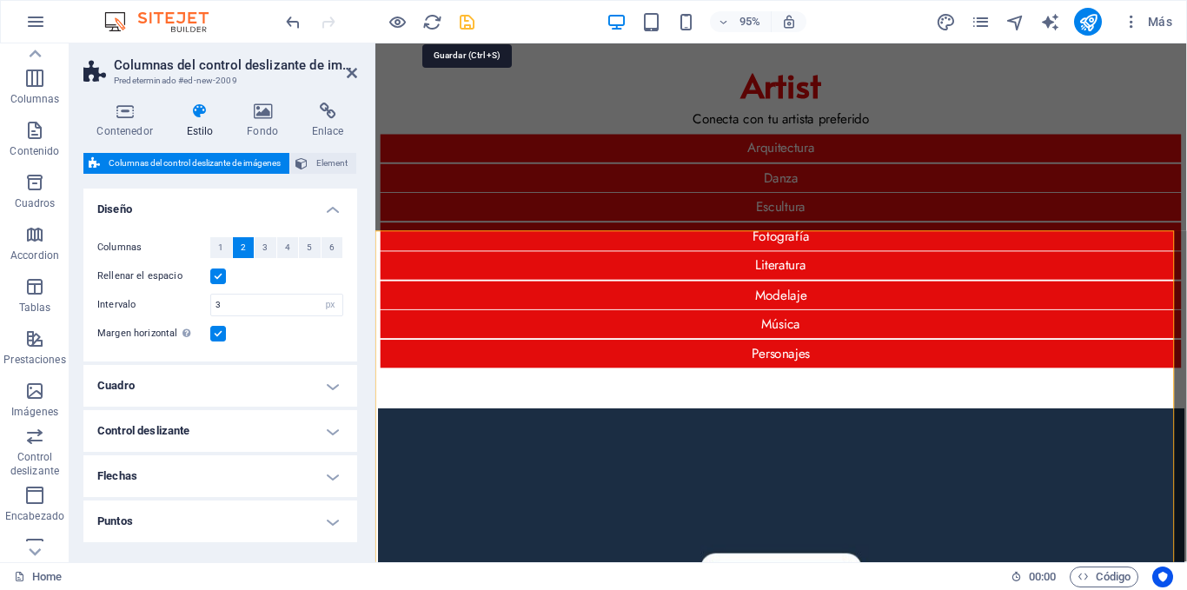
click at [465, 19] on icon "save" at bounding box center [467, 22] width 20 height 20
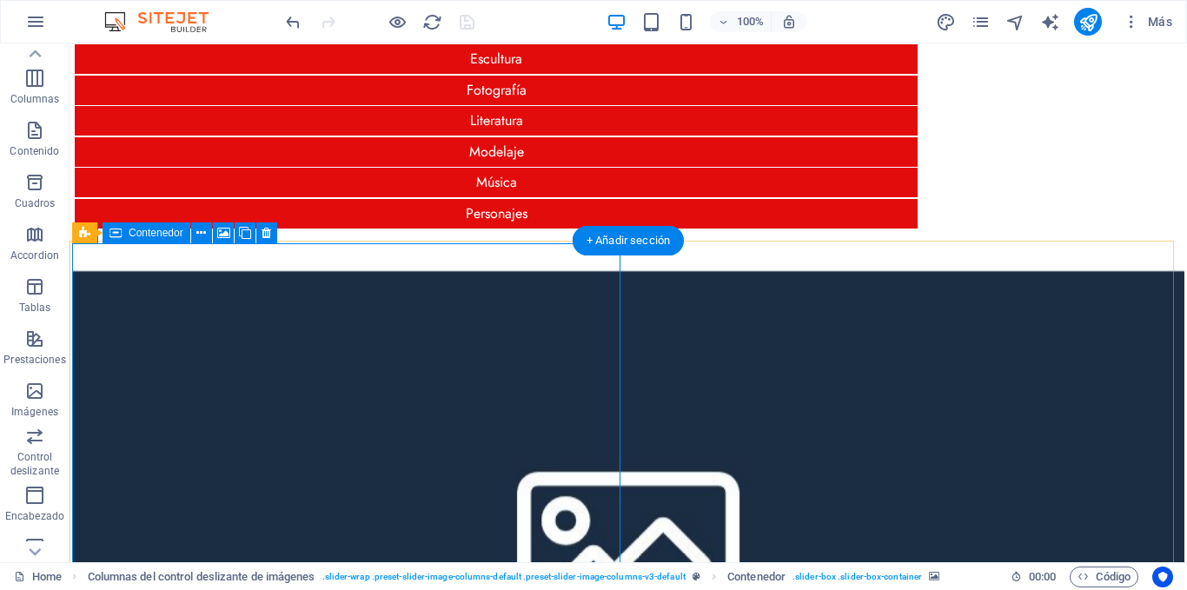
scroll to position [0, 0]
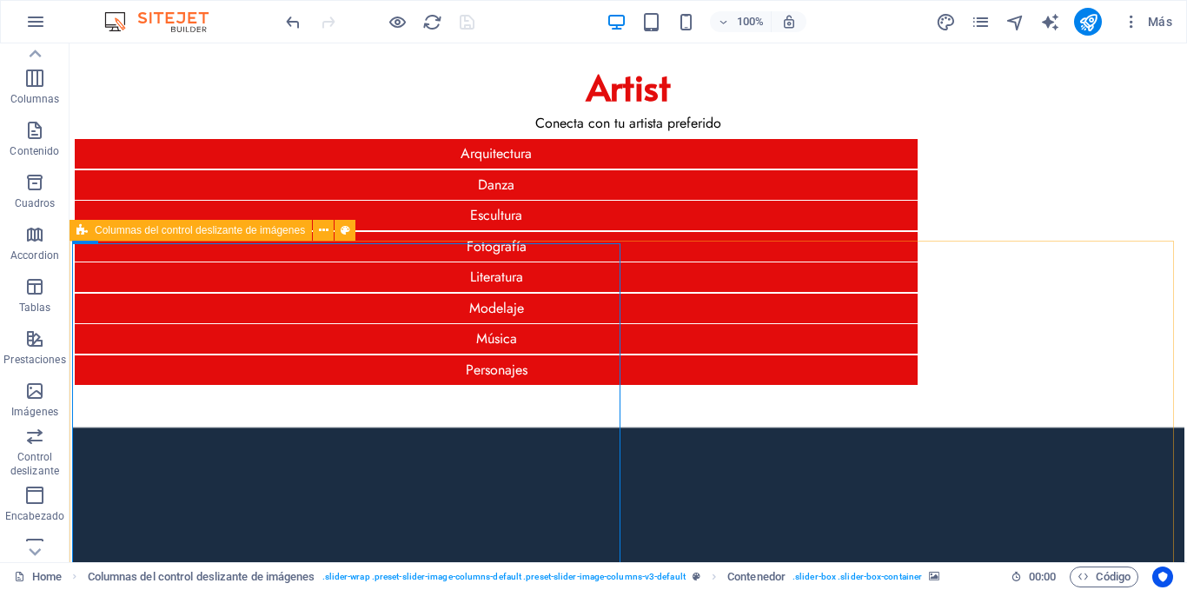
click at [194, 232] on span "Columnas del control deslizante de imágenes" at bounding box center [200, 230] width 210 height 10
select select "px"
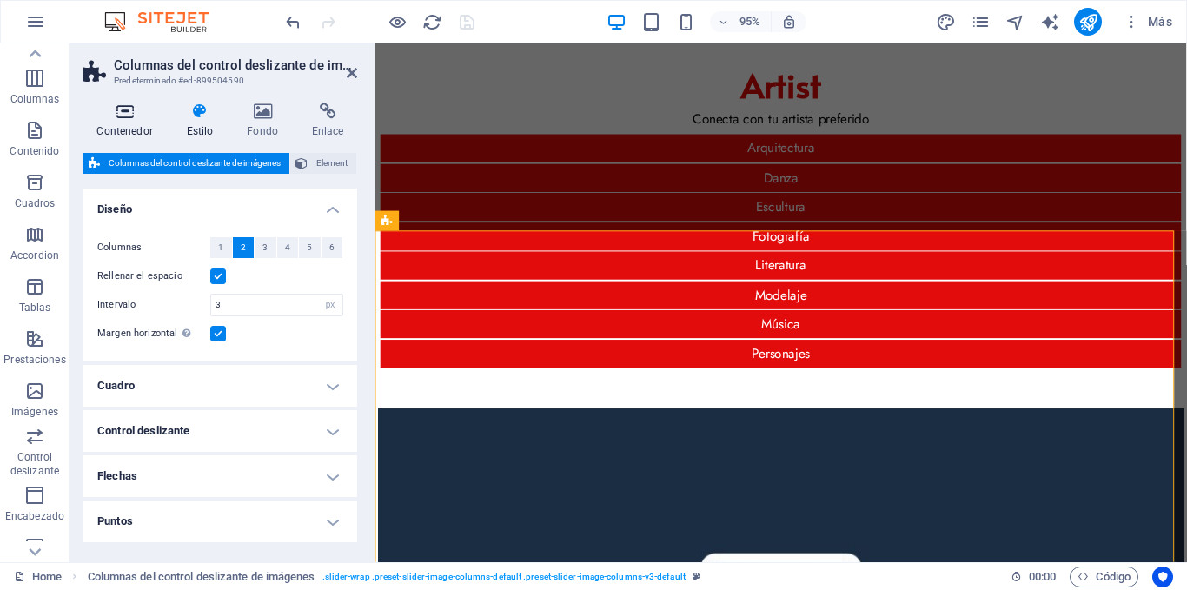
click at [122, 115] on icon at bounding box center [124, 111] width 83 height 17
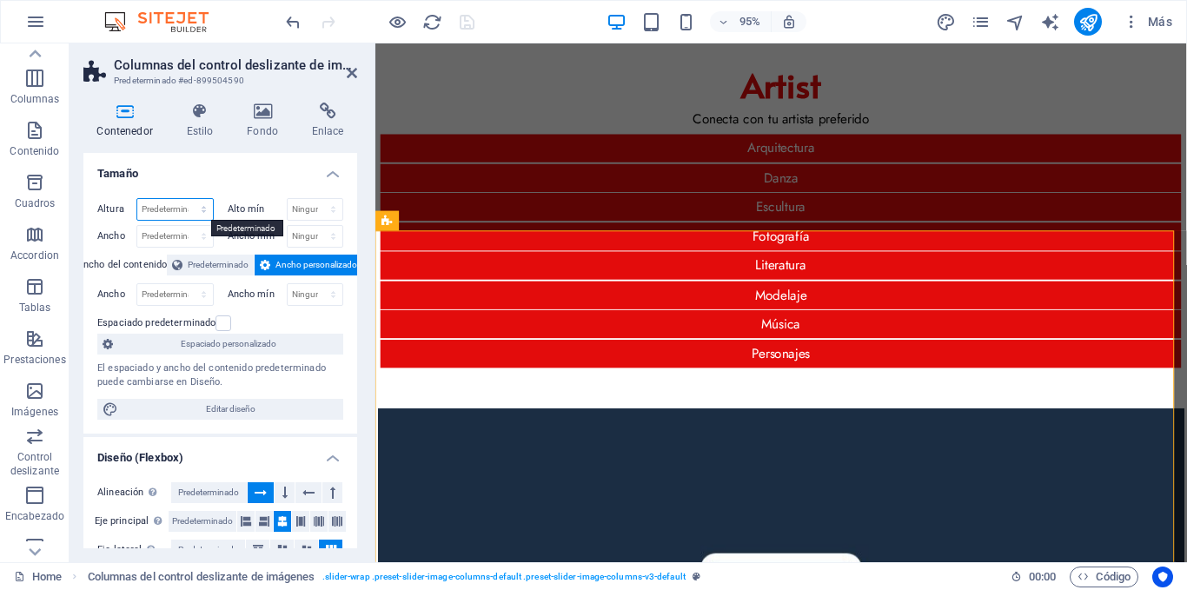
click at [157, 204] on select "Predeterminado px rem % vh vw" at bounding box center [175, 209] width 76 height 21
select select "px"
click at [186, 199] on select "Predeterminado px rem % vh vw" at bounding box center [175, 209] width 76 height 21
type input "300"
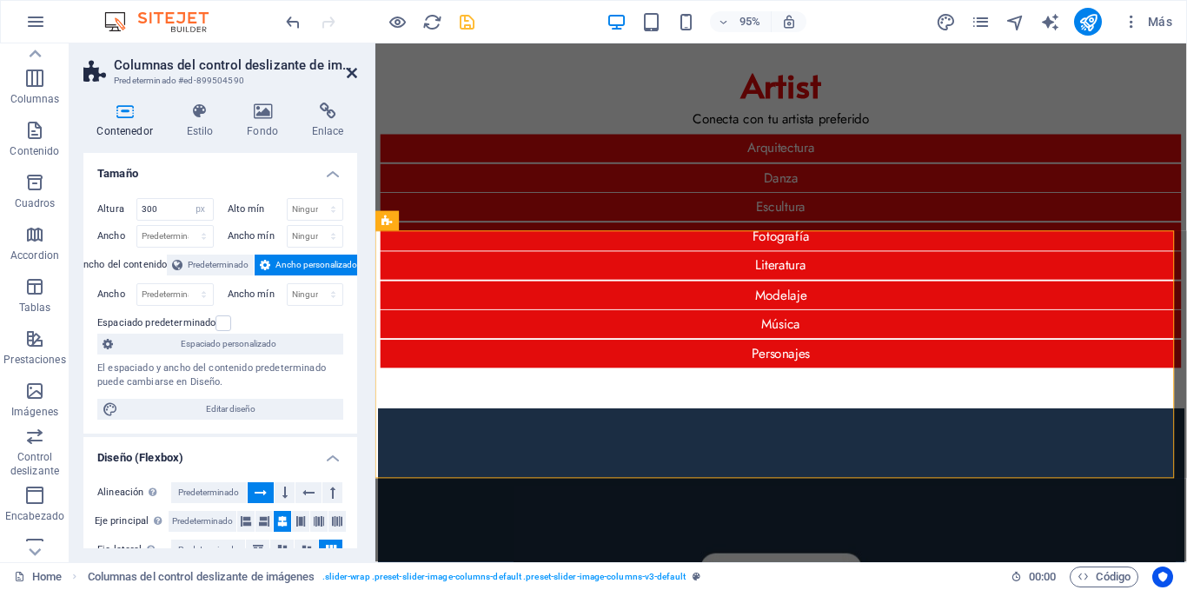
click at [349, 76] on icon at bounding box center [352, 73] width 10 height 14
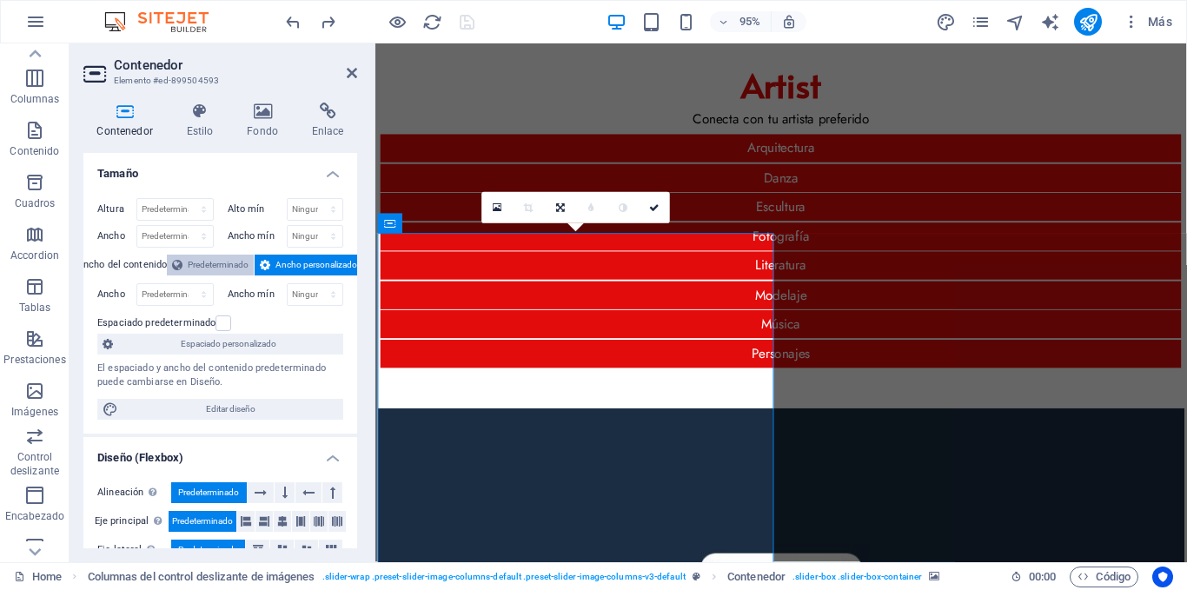
click at [232, 263] on span "Predeterminado" at bounding box center [218, 265] width 61 height 21
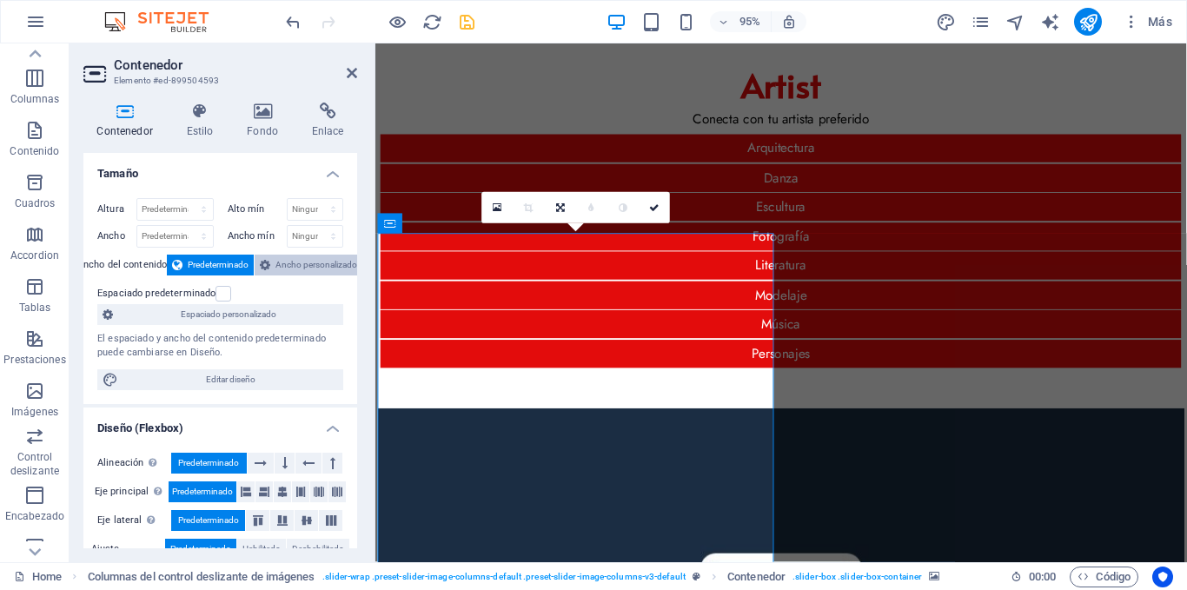
click at [282, 262] on span "Ancho personalizado" at bounding box center [317, 265] width 82 height 21
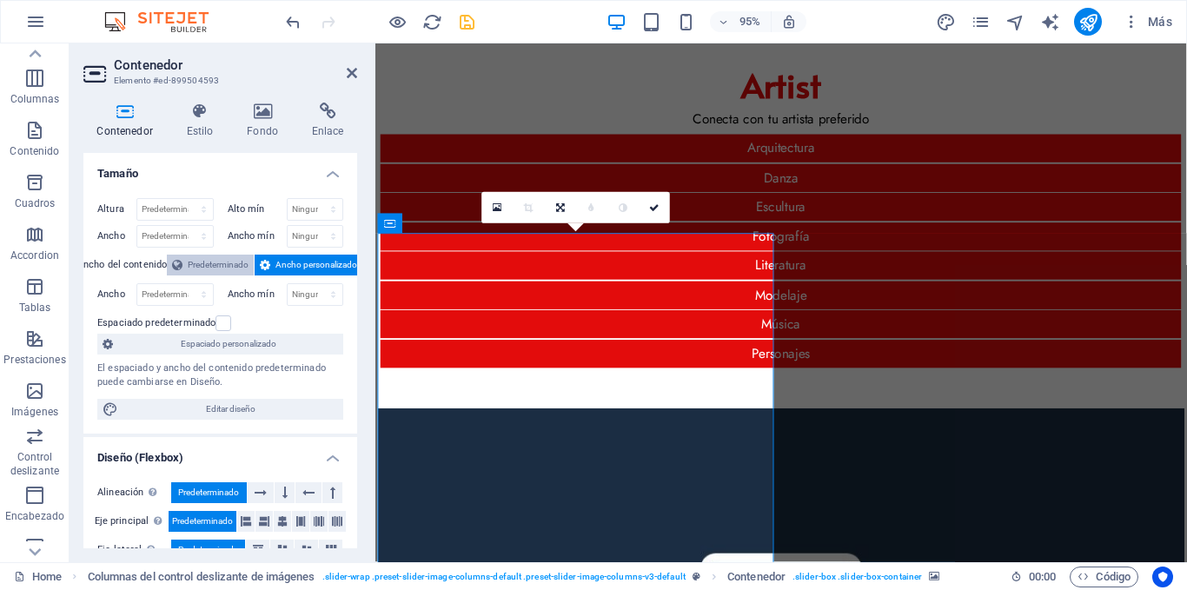
click at [219, 262] on span "Predeterminado" at bounding box center [218, 265] width 61 height 21
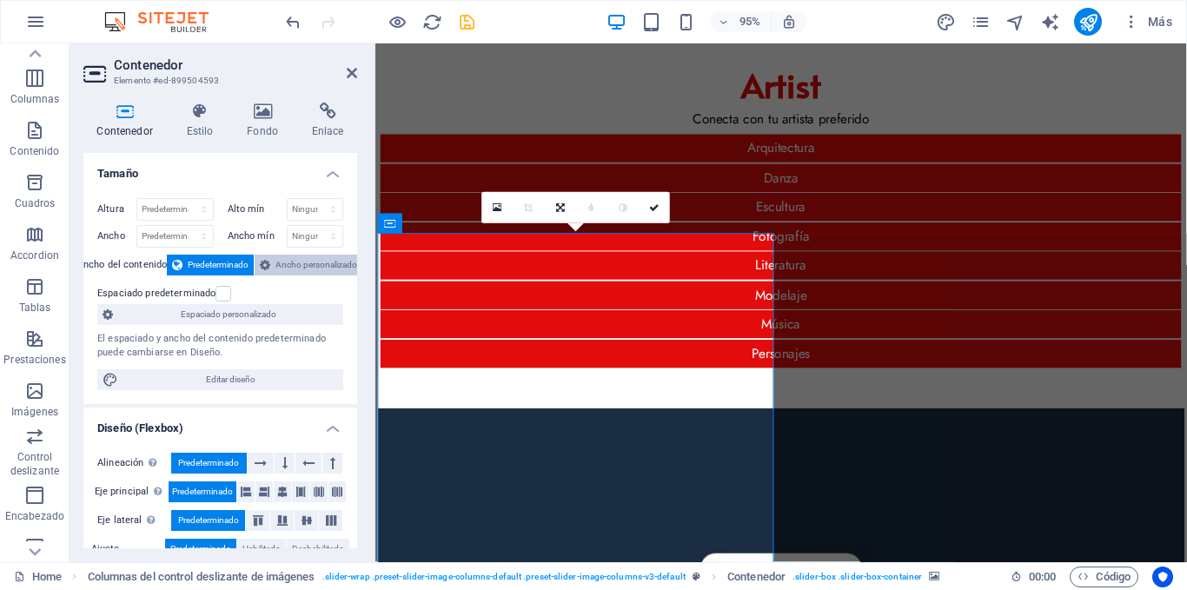
click at [281, 262] on span "Ancho personalizado" at bounding box center [317, 265] width 82 height 21
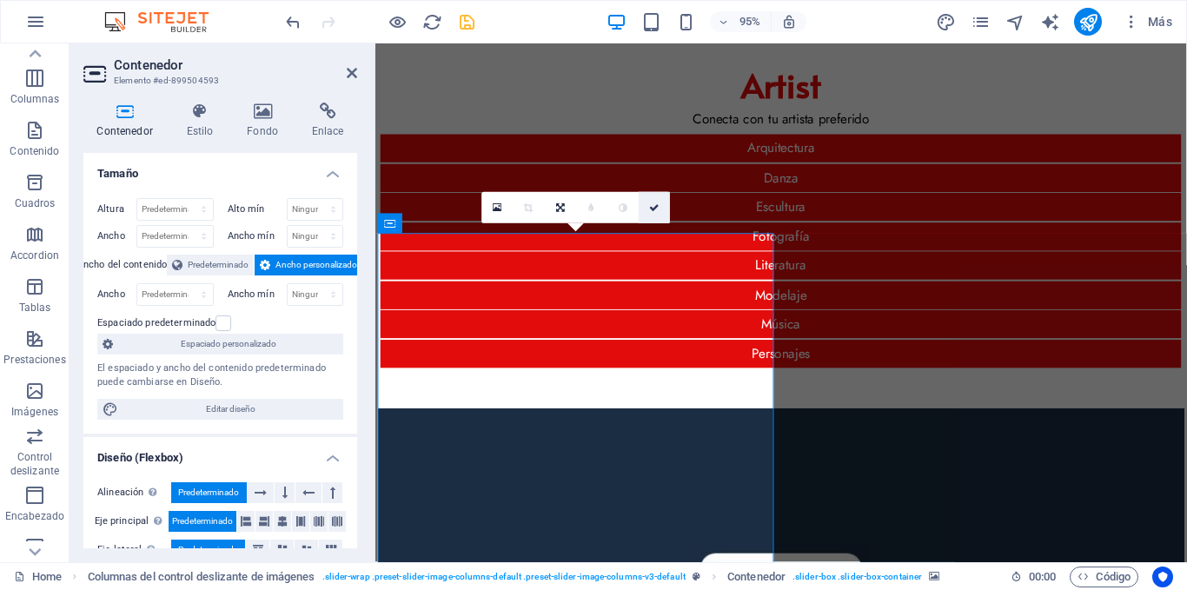
click at [649, 211] on icon at bounding box center [654, 208] width 10 height 10
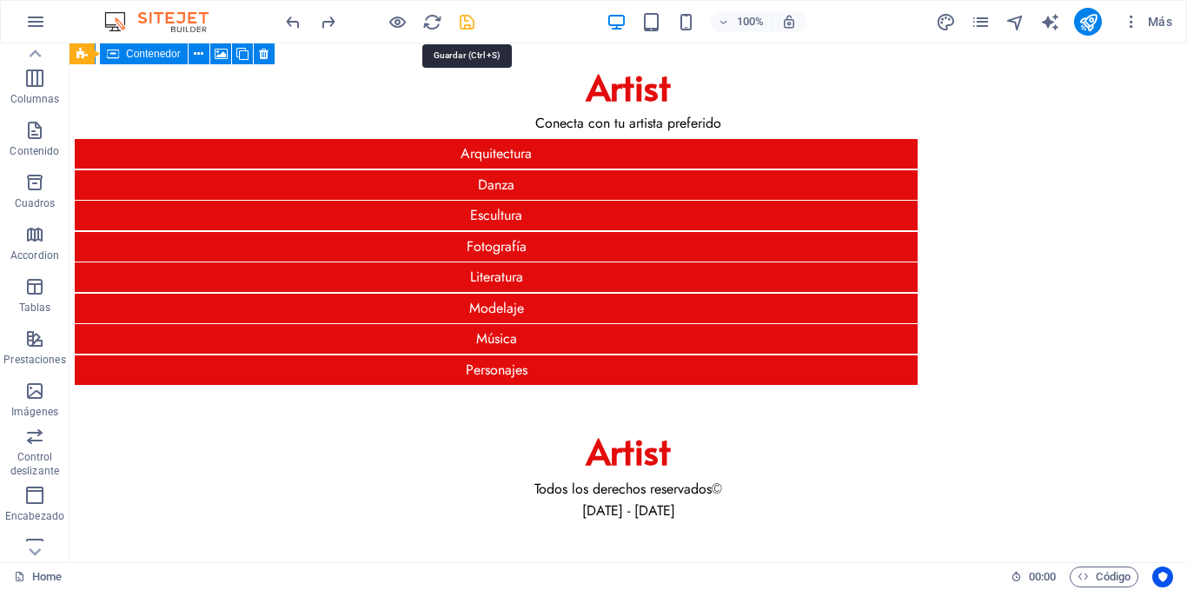
click at [459, 17] on icon "save" at bounding box center [467, 22] width 20 height 20
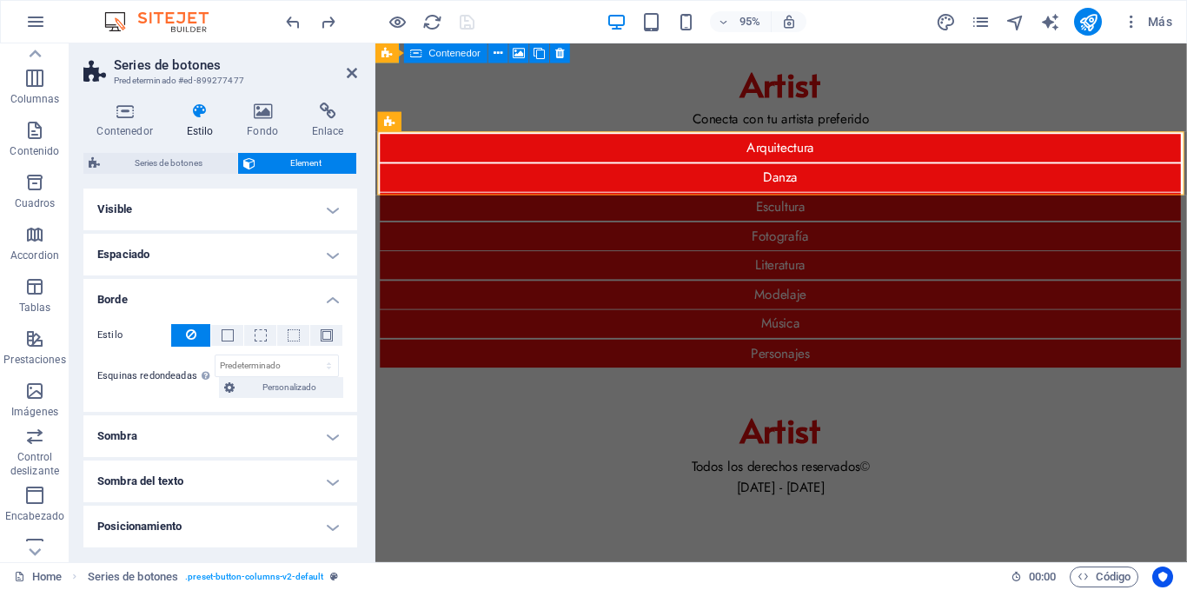
click at [343, 68] on h2 "Series de botones" at bounding box center [235, 65] width 243 height 16
click at [349, 73] on icon at bounding box center [352, 73] width 10 height 14
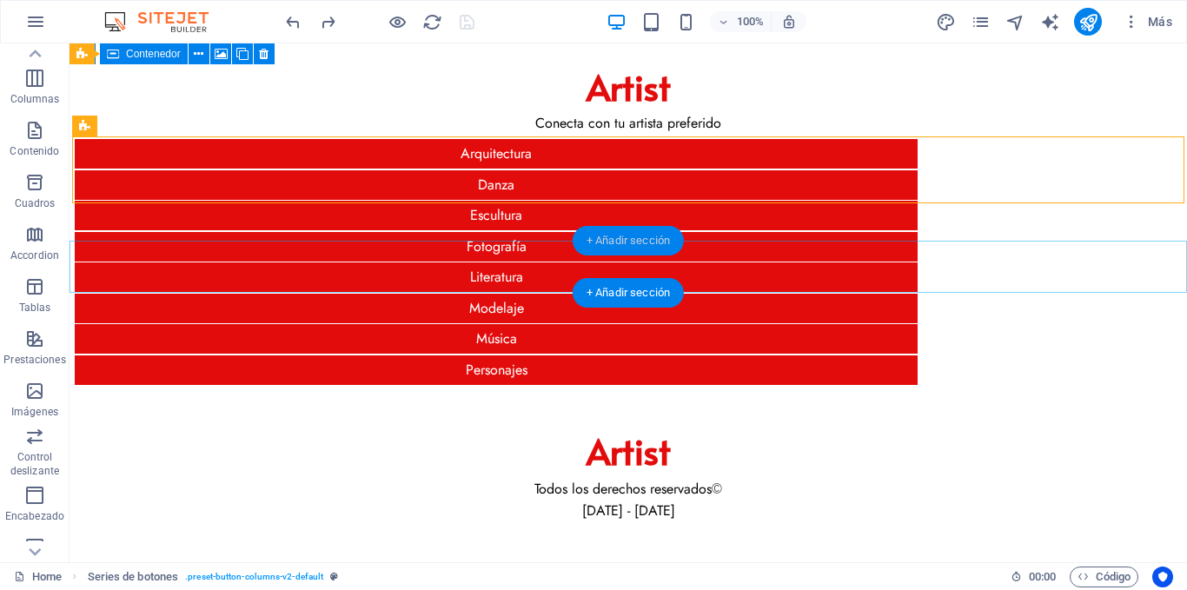
click at [626, 237] on div "+ Añadir sección" at bounding box center [628, 241] width 111 height 30
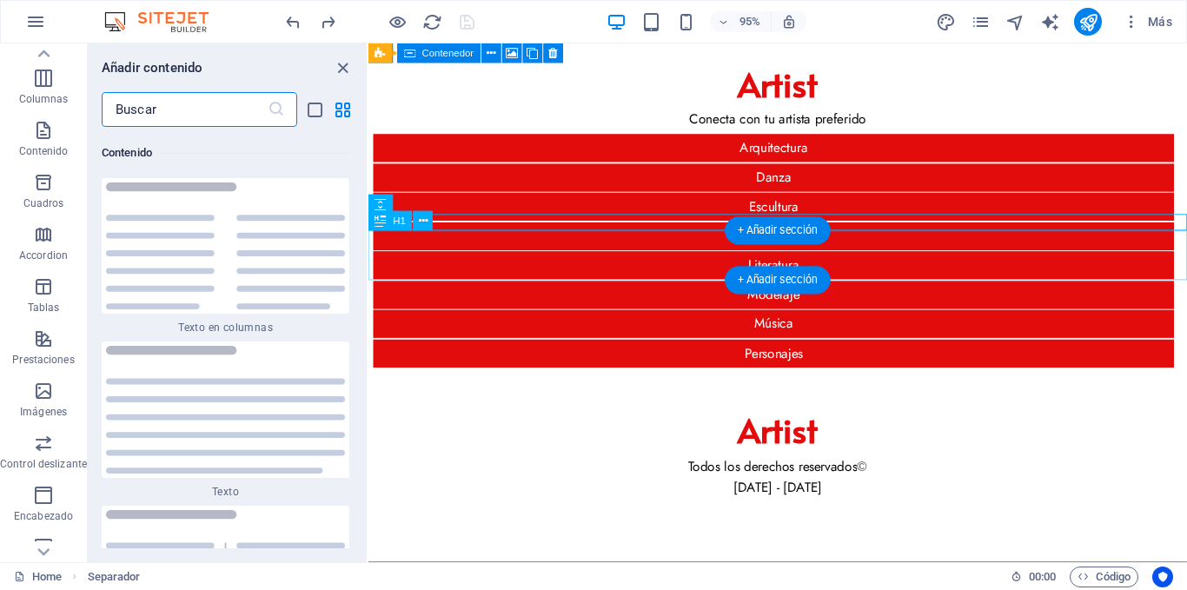
scroll to position [6038, 0]
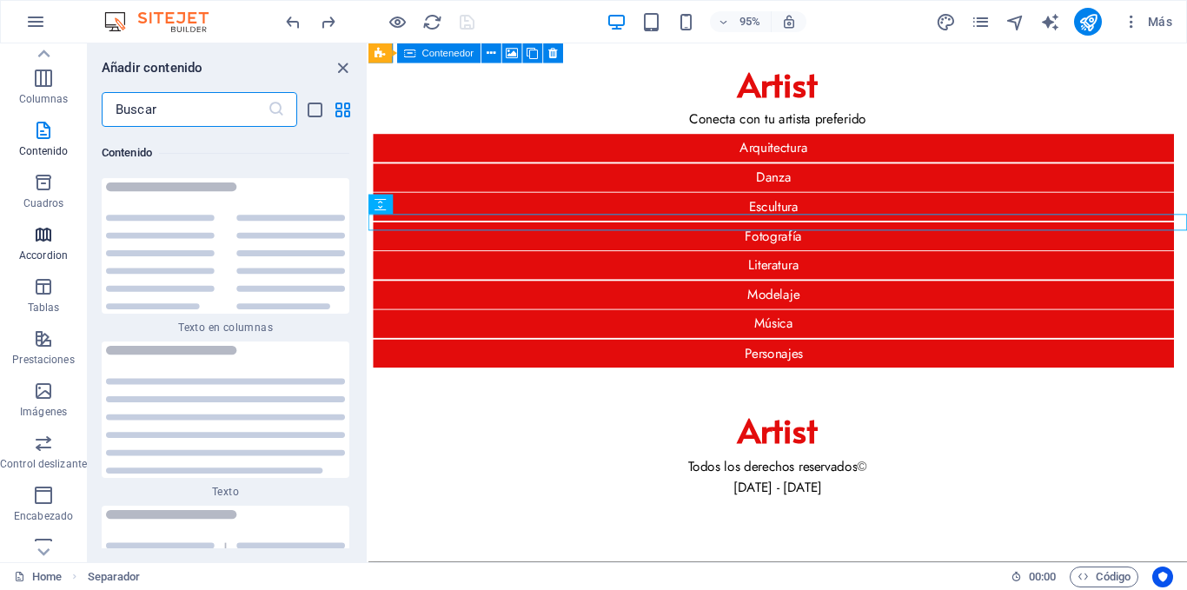
click at [30, 230] on span "Accordion" at bounding box center [43, 245] width 87 height 42
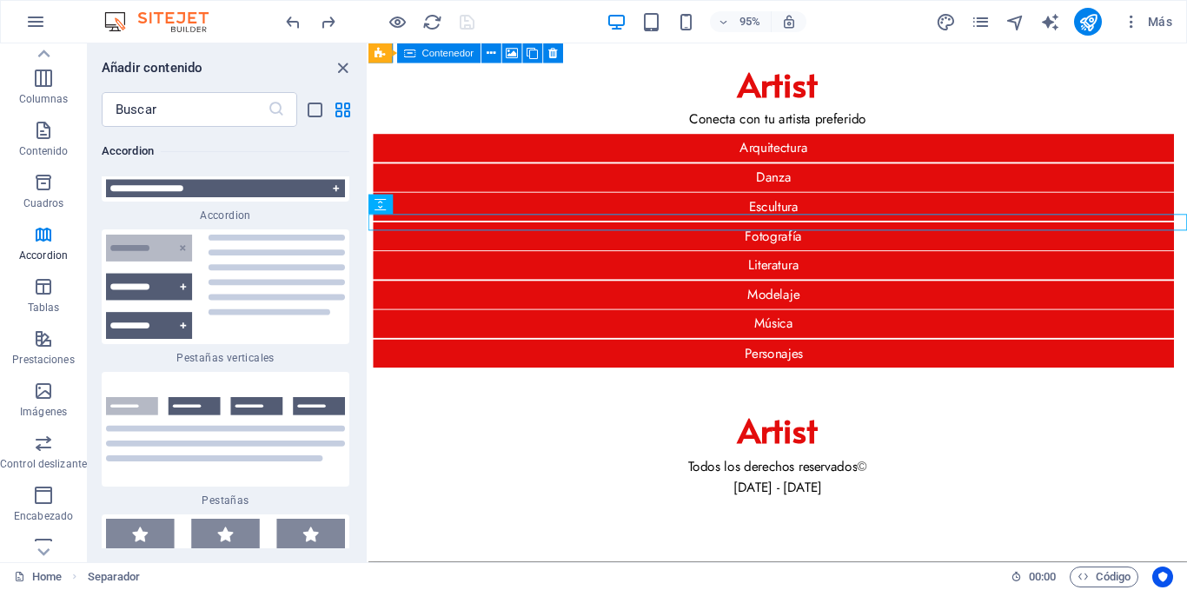
scroll to position [11114, 0]
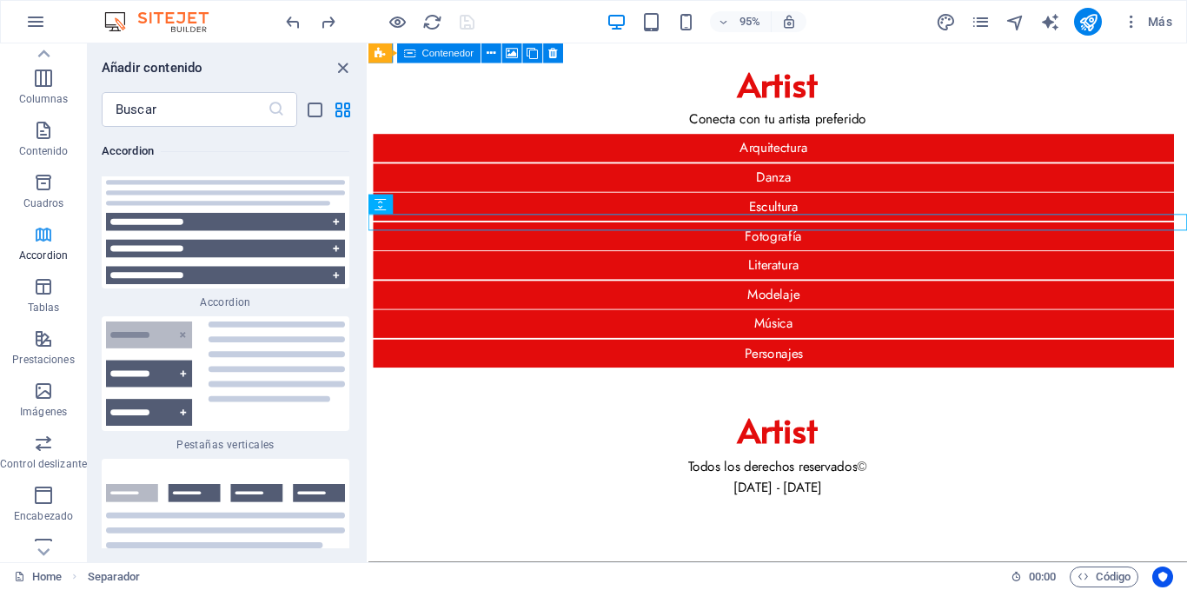
click at [38, 242] on icon "button" at bounding box center [43, 234] width 21 height 21
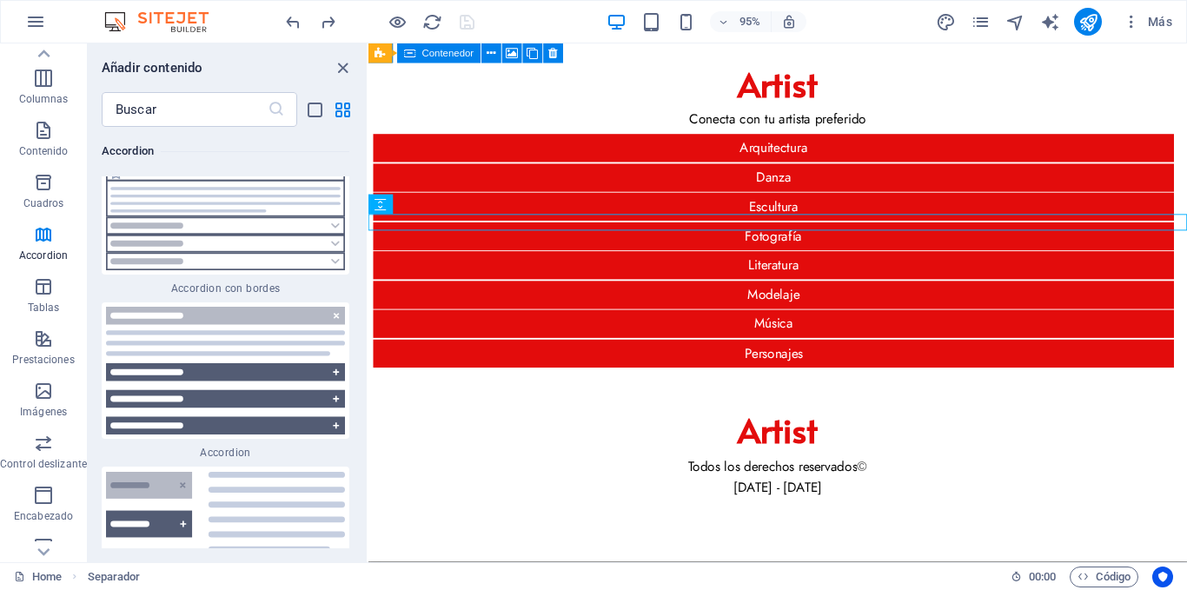
scroll to position [10940, 0]
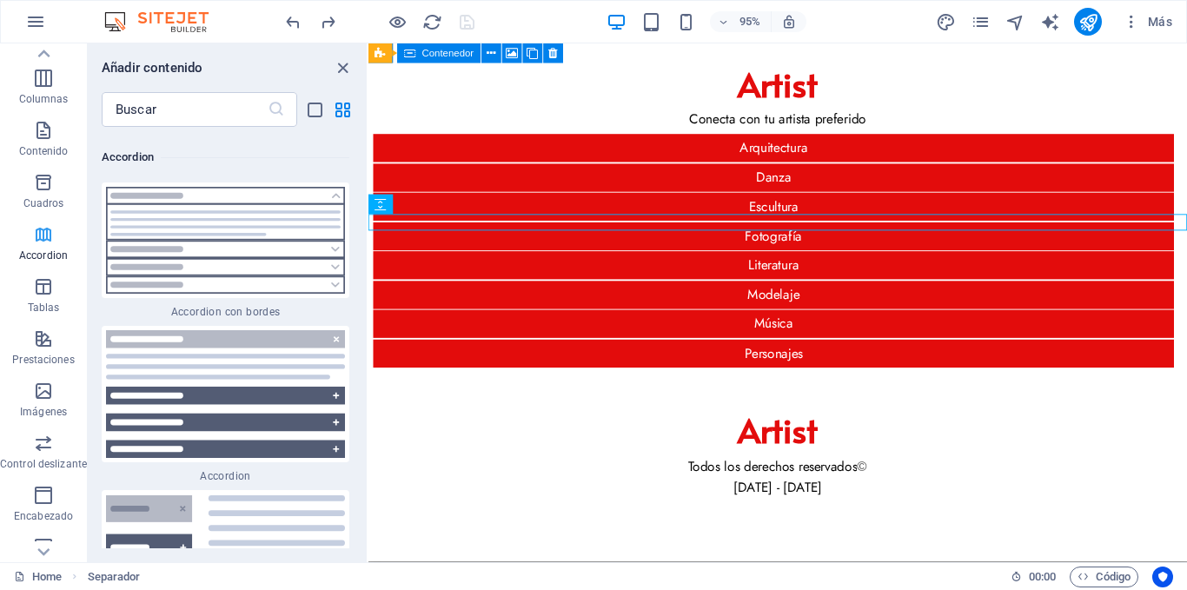
click at [45, 247] on span "Accordion" at bounding box center [43, 245] width 87 height 42
click at [35, 189] on icon "button" at bounding box center [43, 182] width 21 height 21
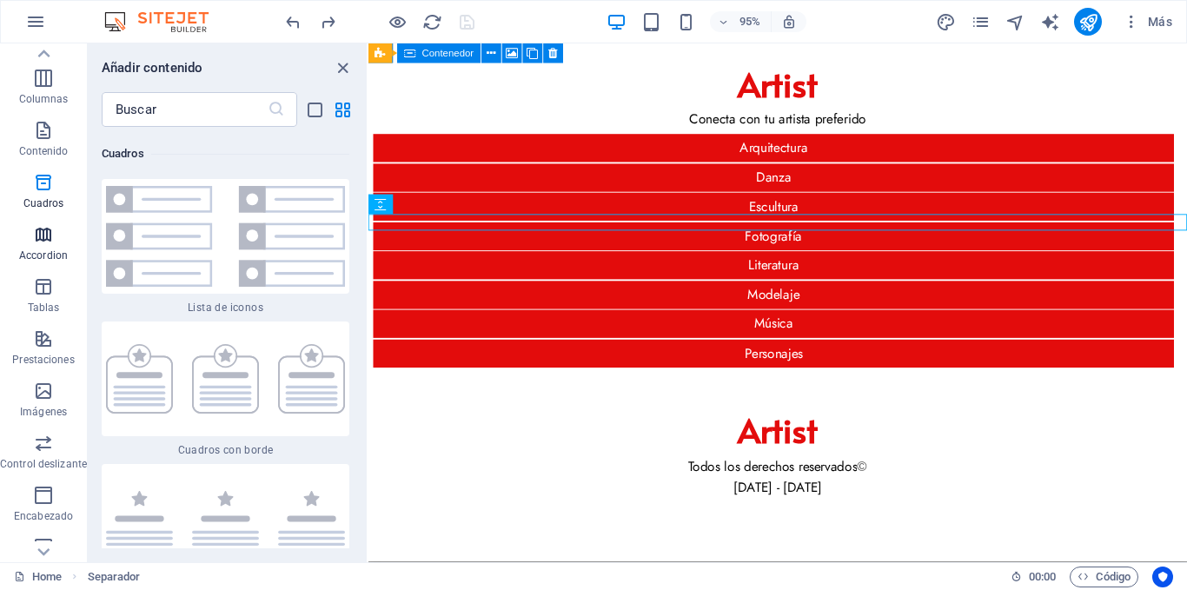
click at [40, 229] on icon "button" at bounding box center [43, 234] width 21 height 21
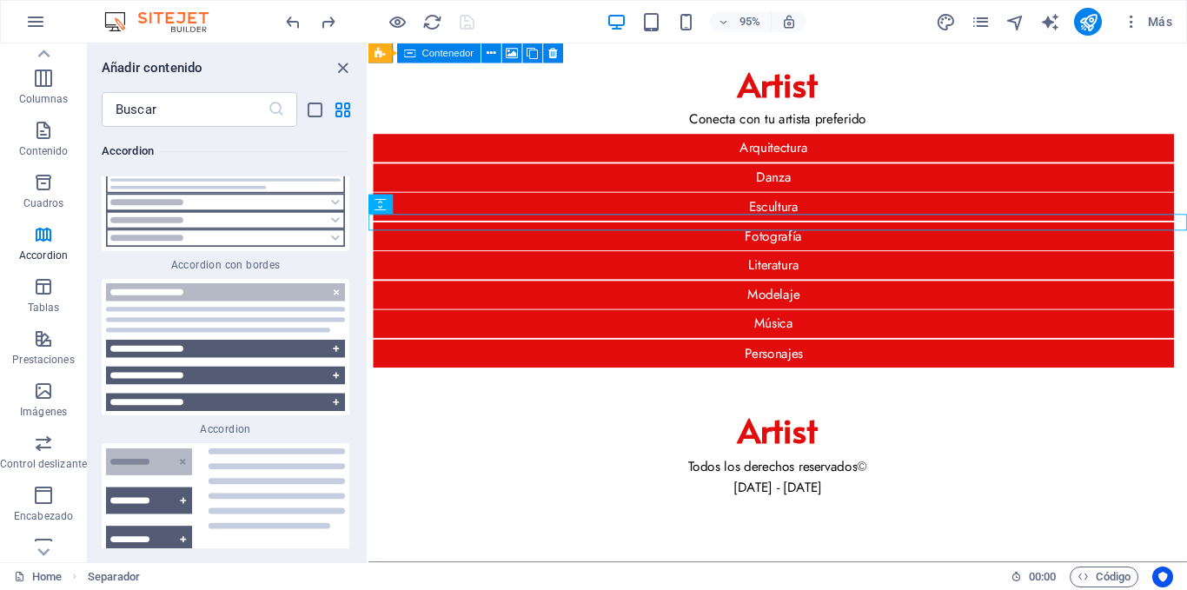
scroll to position [11027, 0]
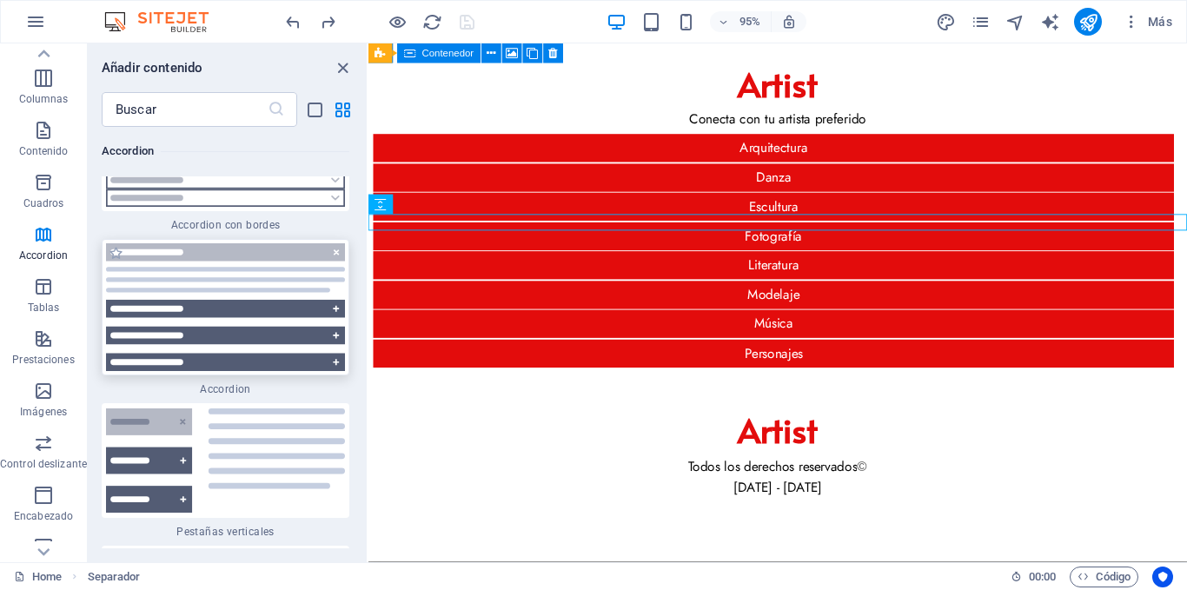
click at [287, 288] on img at bounding box center [225, 307] width 239 height 128
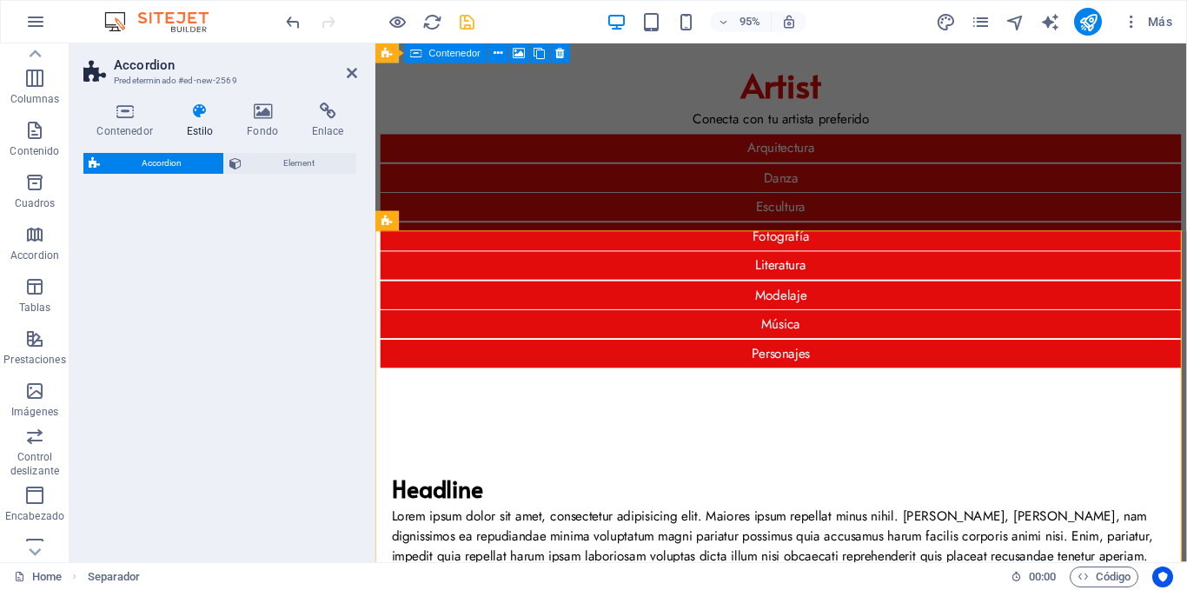
select select "rem"
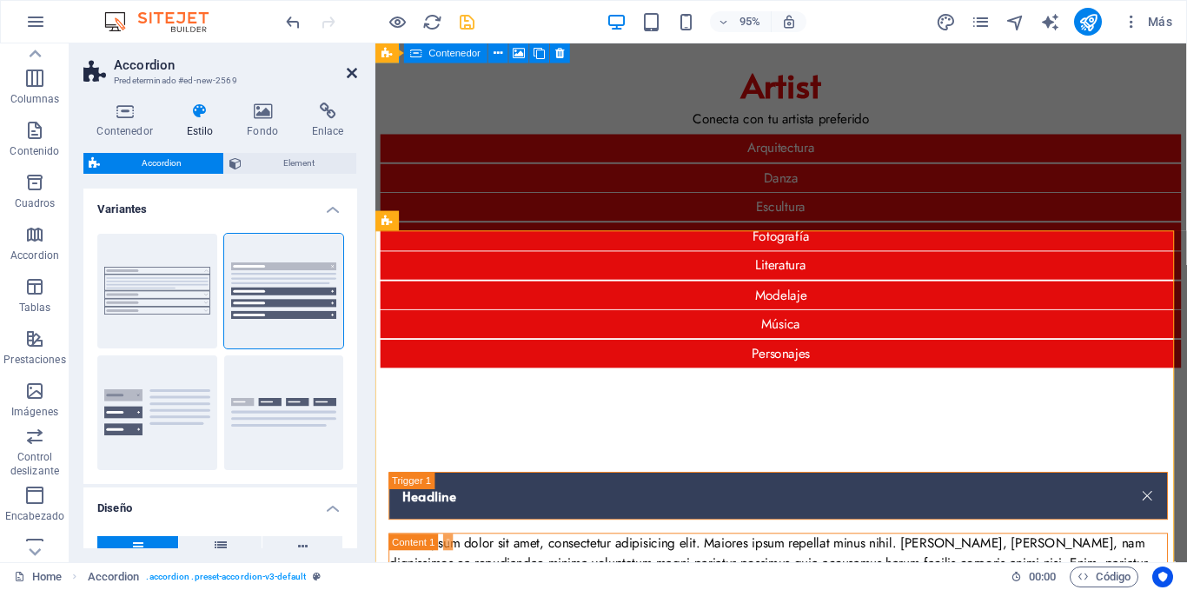
click at [353, 72] on icon at bounding box center [352, 73] width 10 height 14
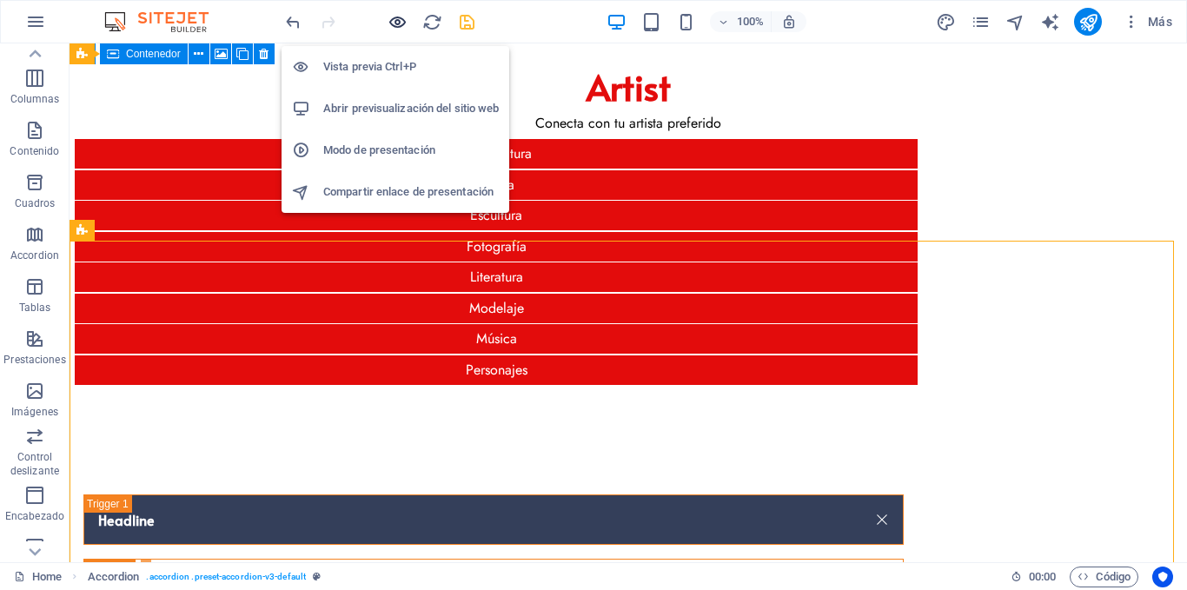
click at [400, 17] on icon "button" at bounding box center [398, 22] width 20 height 20
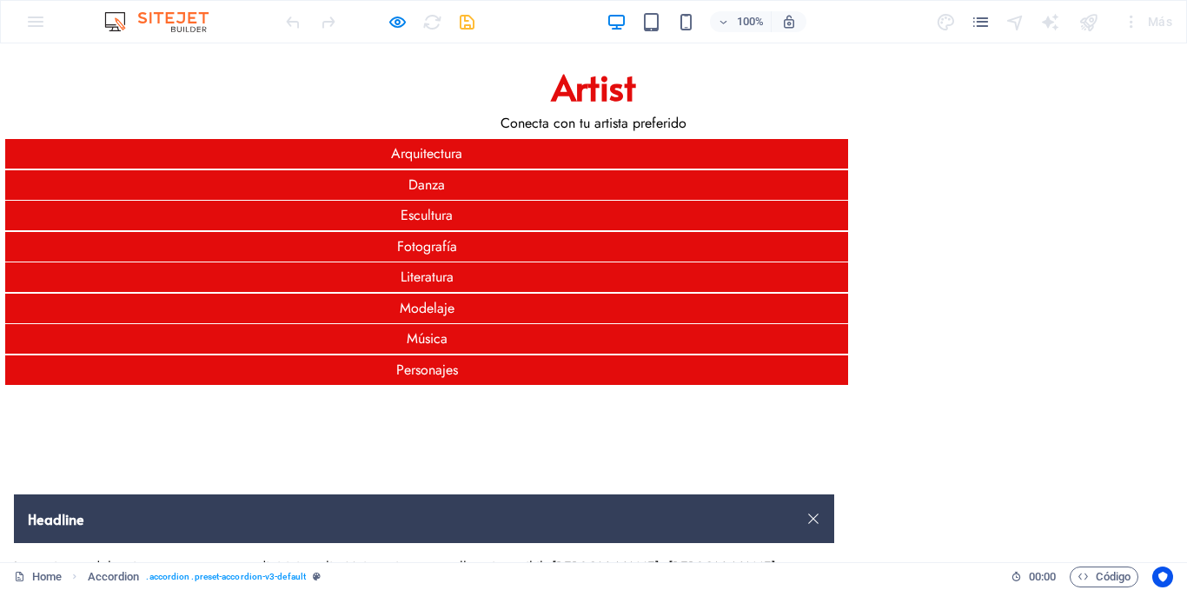
click at [218, 495] on link "Headline" at bounding box center [424, 519] width 820 height 49
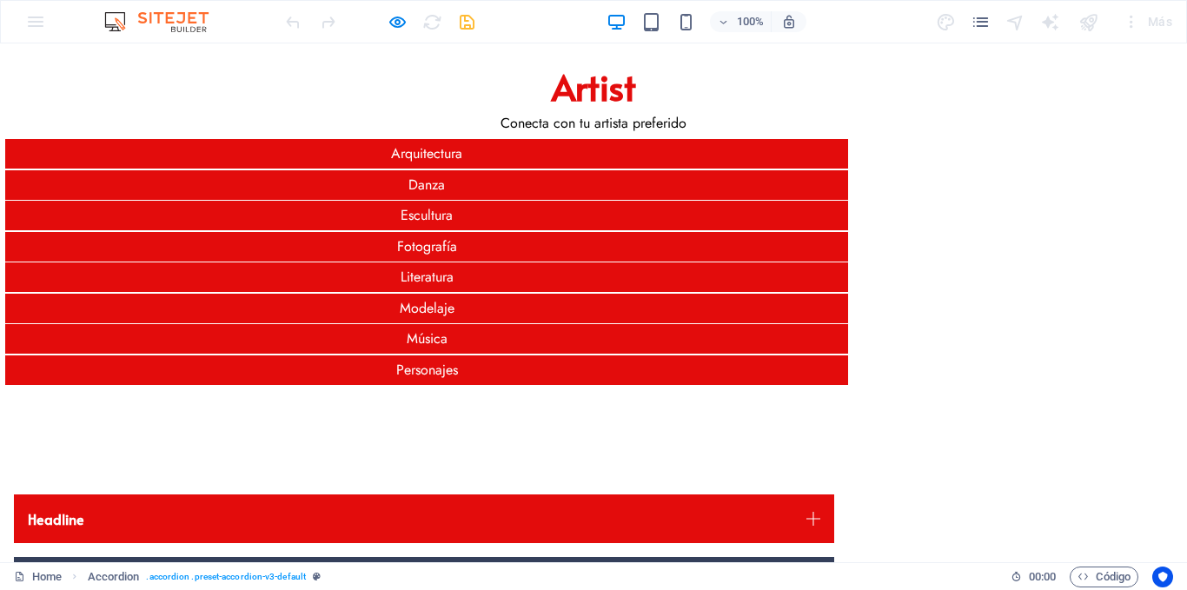
click at [203, 557] on link "Headline" at bounding box center [424, 581] width 820 height 49
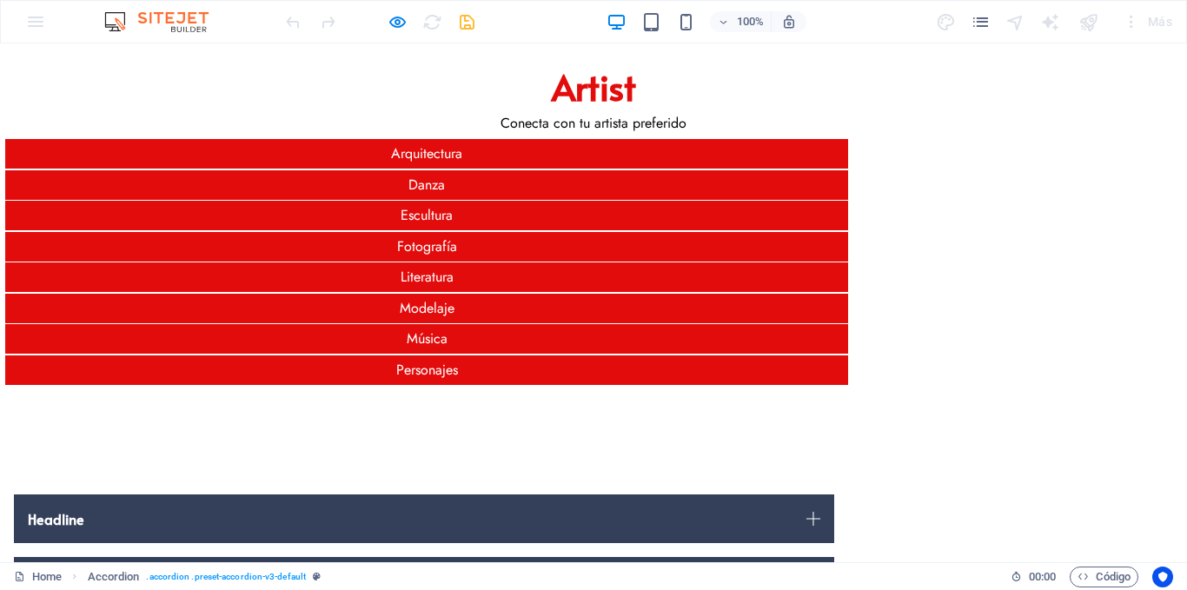
click at [225, 495] on link "Headline" at bounding box center [424, 519] width 820 height 49
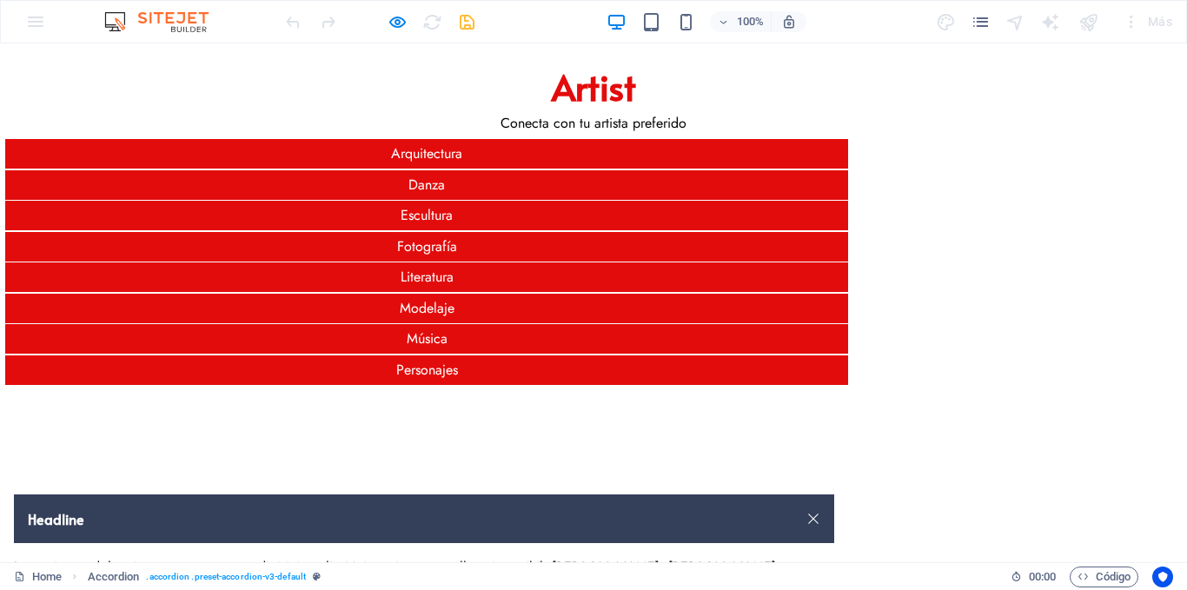
click at [220, 495] on link "Headline" at bounding box center [424, 519] width 820 height 49
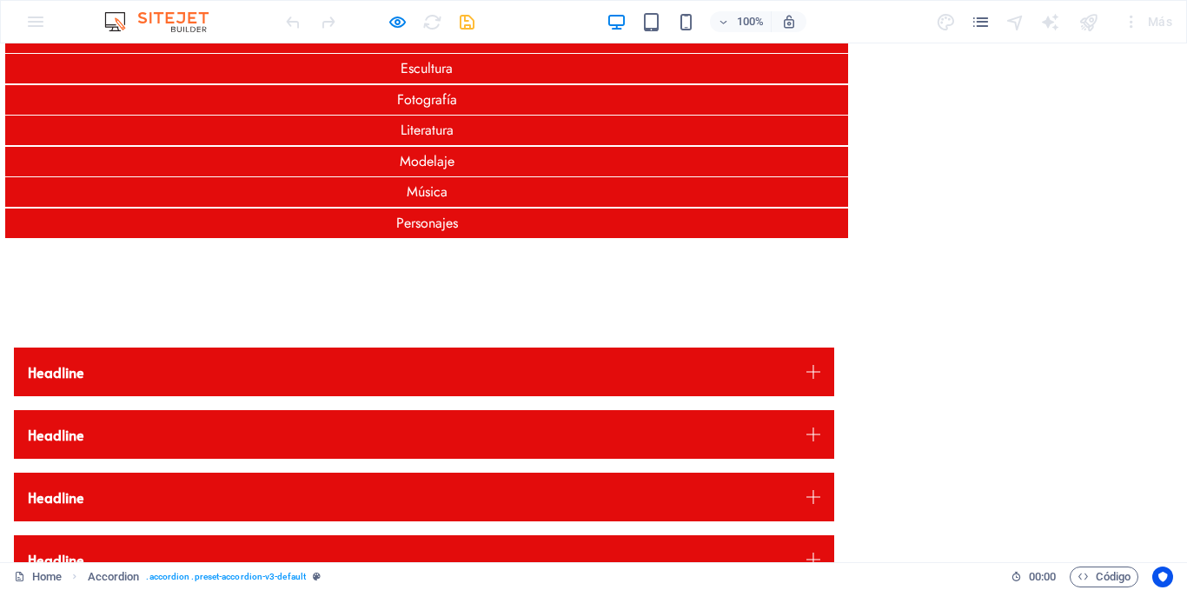
scroll to position [150, 0]
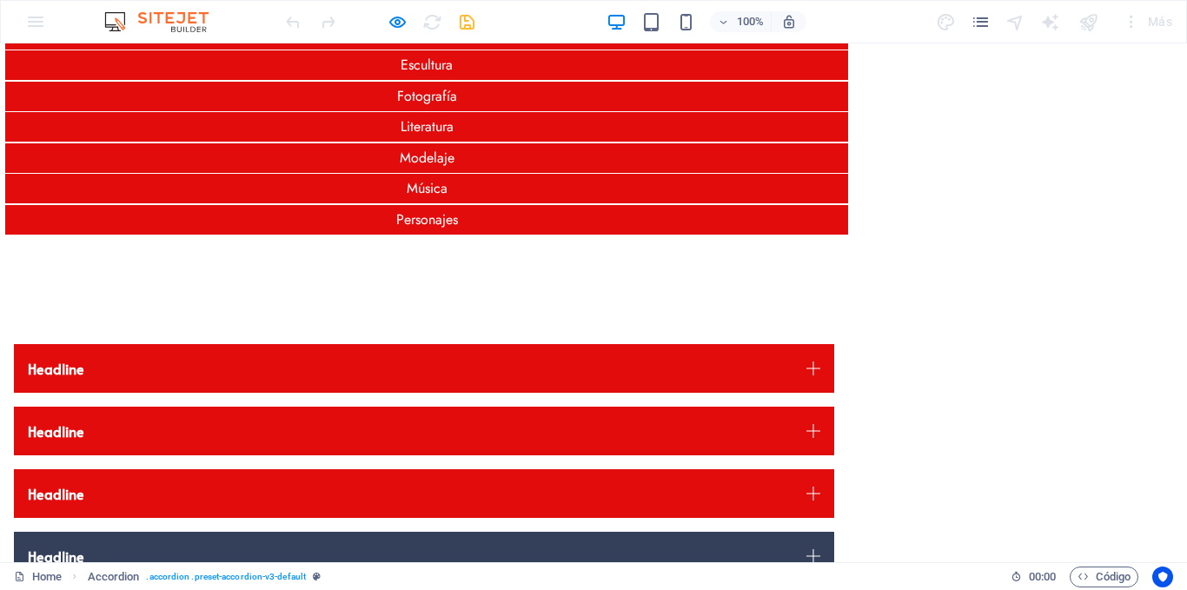
click at [223, 532] on link "Headline" at bounding box center [424, 556] width 820 height 49
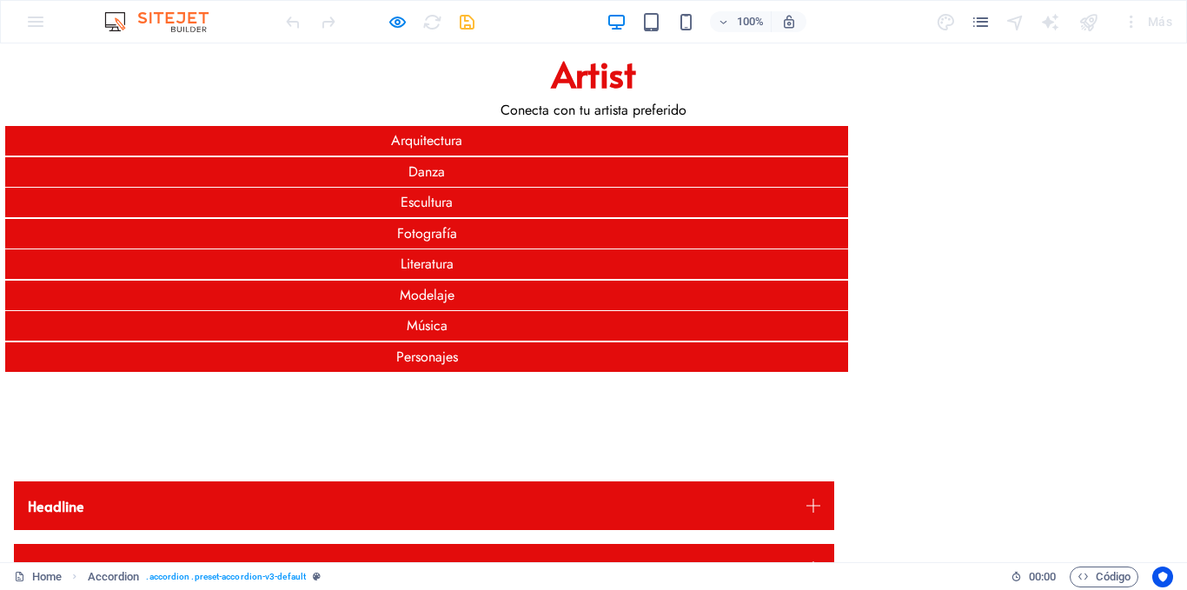
scroll to position [0, 0]
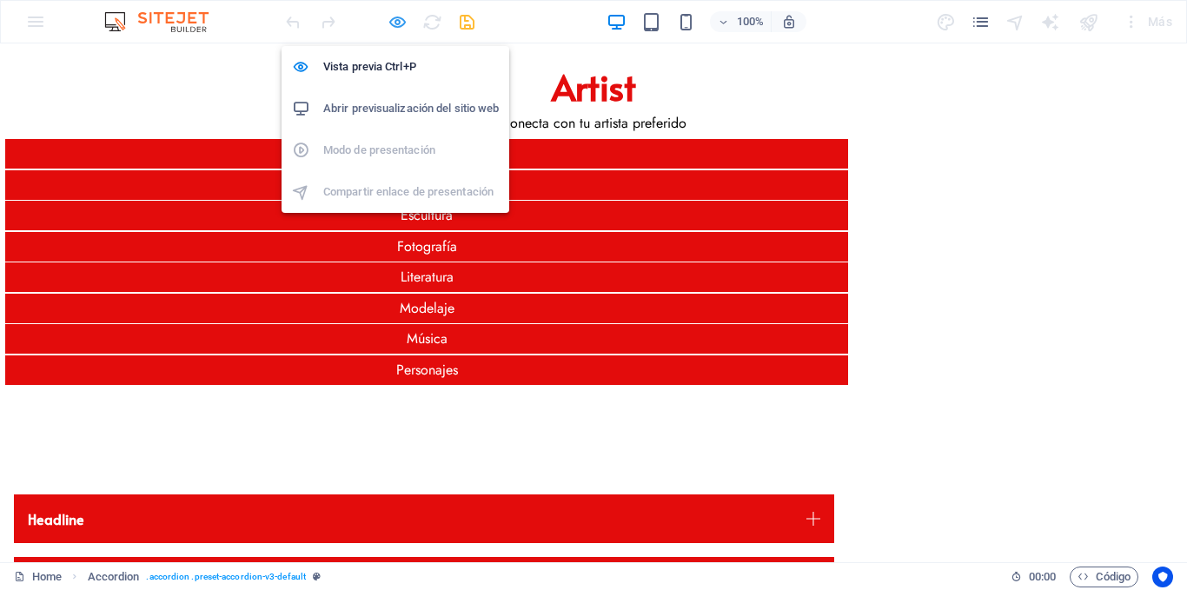
click at [399, 17] on icon "button" at bounding box center [398, 22] width 20 height 20
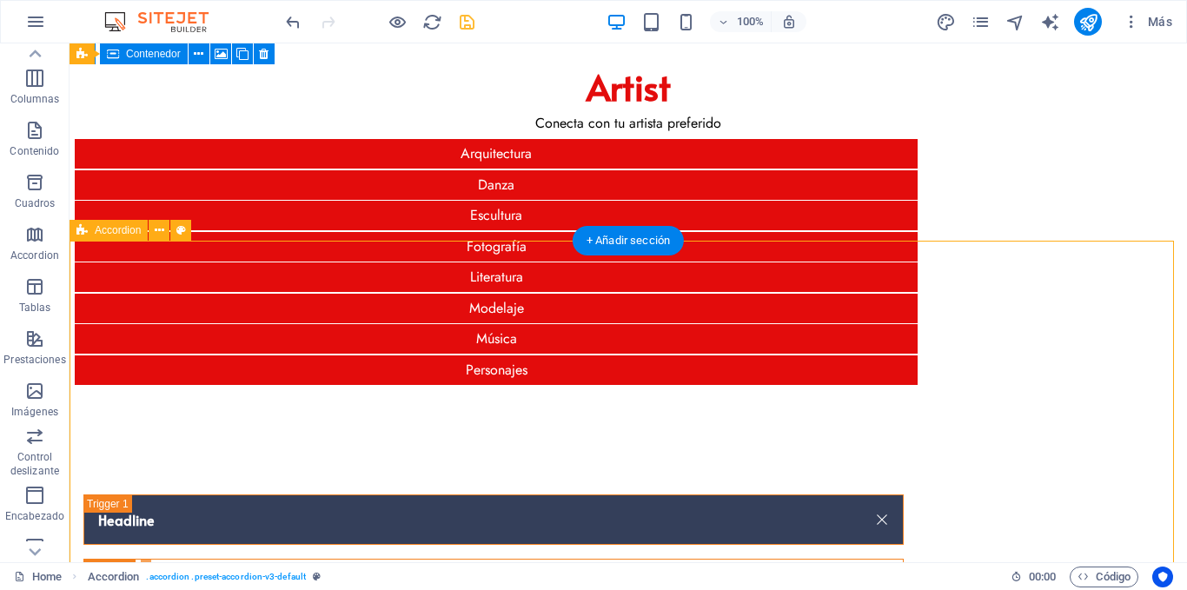
select select "rem"
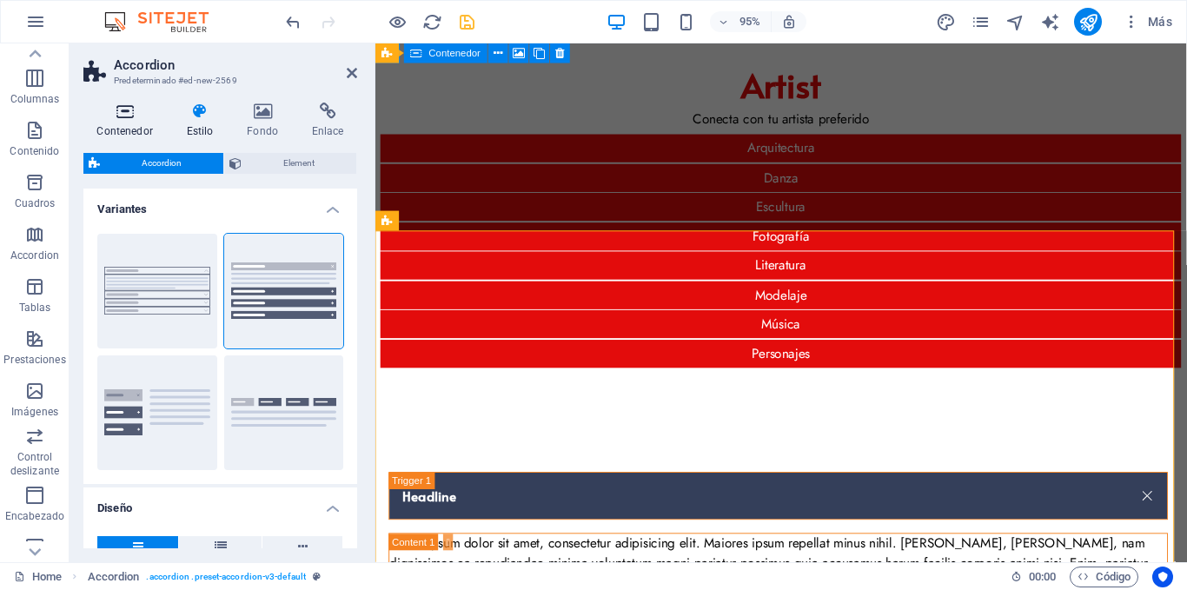
click at [134, 112] on icon at bounding box center [124, 111] width 83 height 17
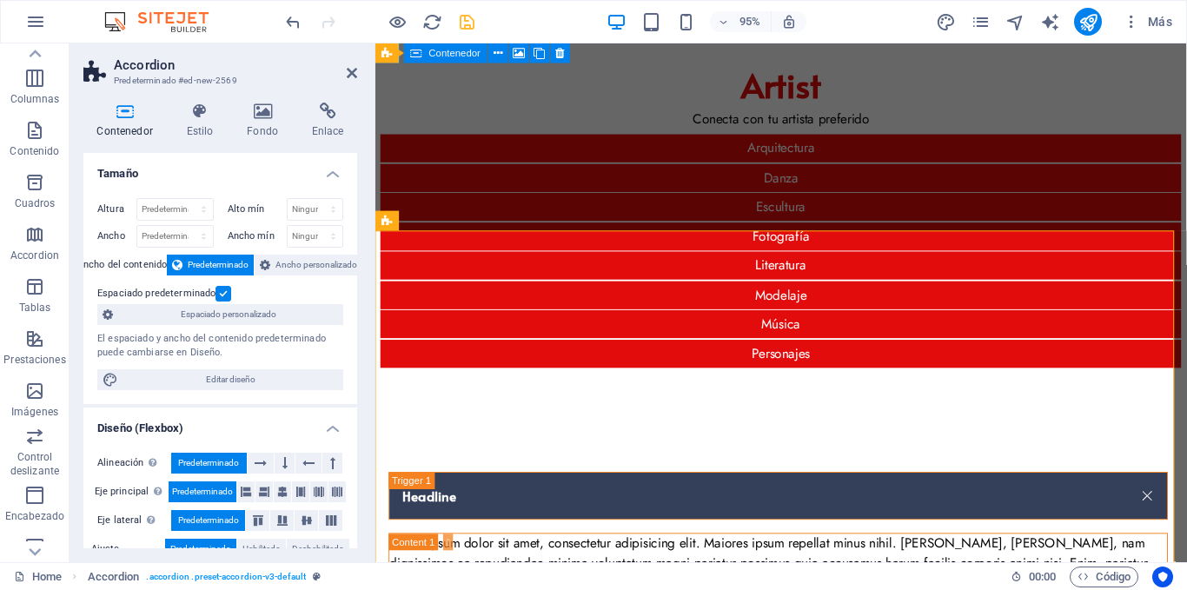
click at [230, 261] on span "Predeterminado" at bounding box center [218, 265] width 61 height 21
click at [279, 262] on span "Ancho personalizado" at bounding box center [317, 265] width 82 height 21
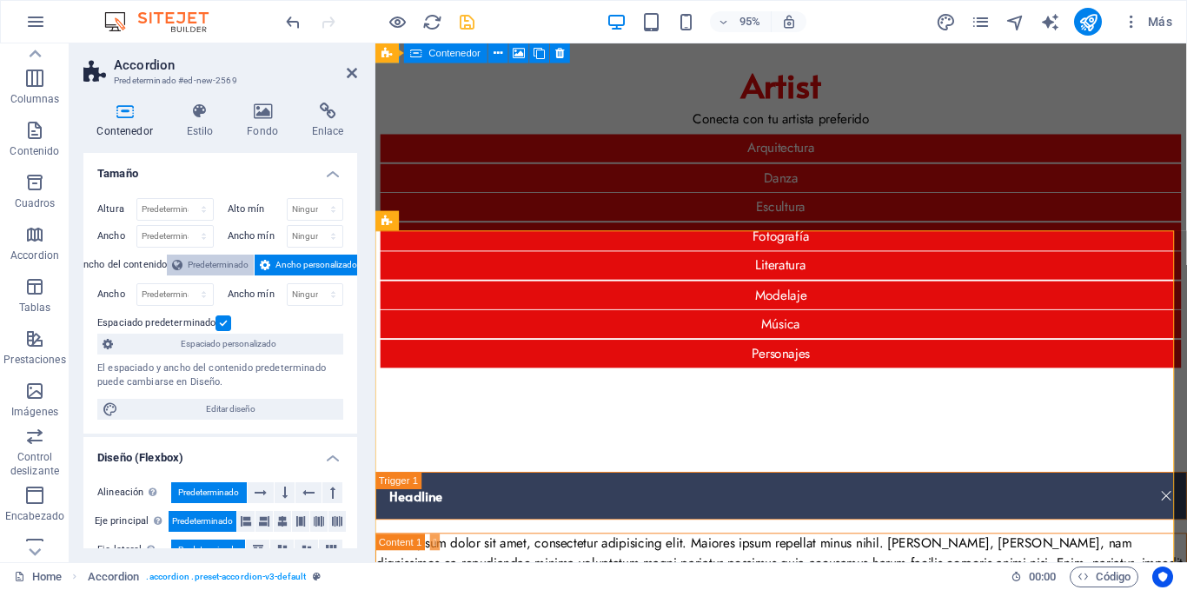
click at [240, 263] on span "Predeterminado" at bounding box center [218, 265] width 61 height 21
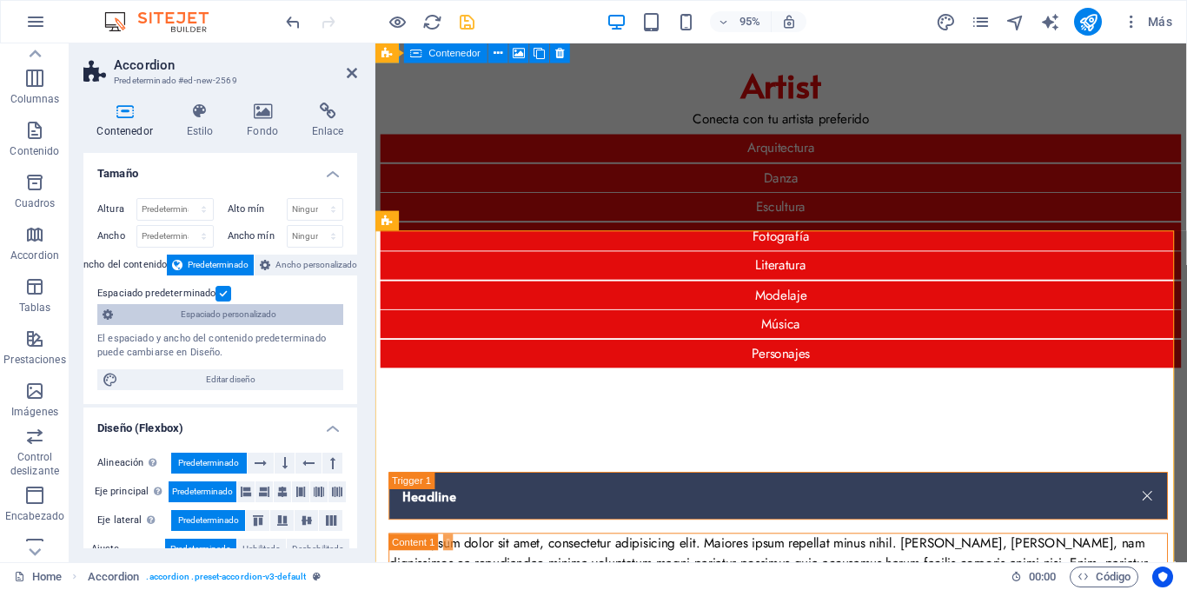
click at [232, 314] on span "Espaciado personalizado" at bounding box center [228, 314] width 220 height 21
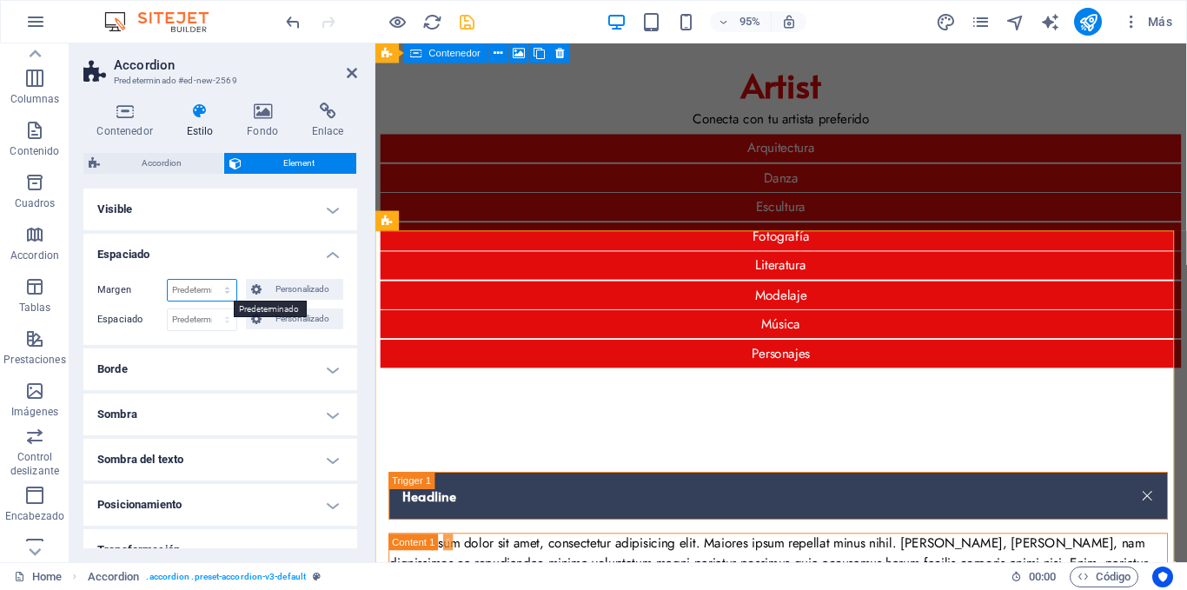
click at [213, 289] on select "Predeterminado automático px % rem vw vh Personalizado" at bounding box center [202, 290] width 69 height 21
select select "px"
click at [209, 280] on select "Predeterminado automático px % rem vw vh Personalizado" at bounding box center [202, 290] width 69 height 21
type input "0"
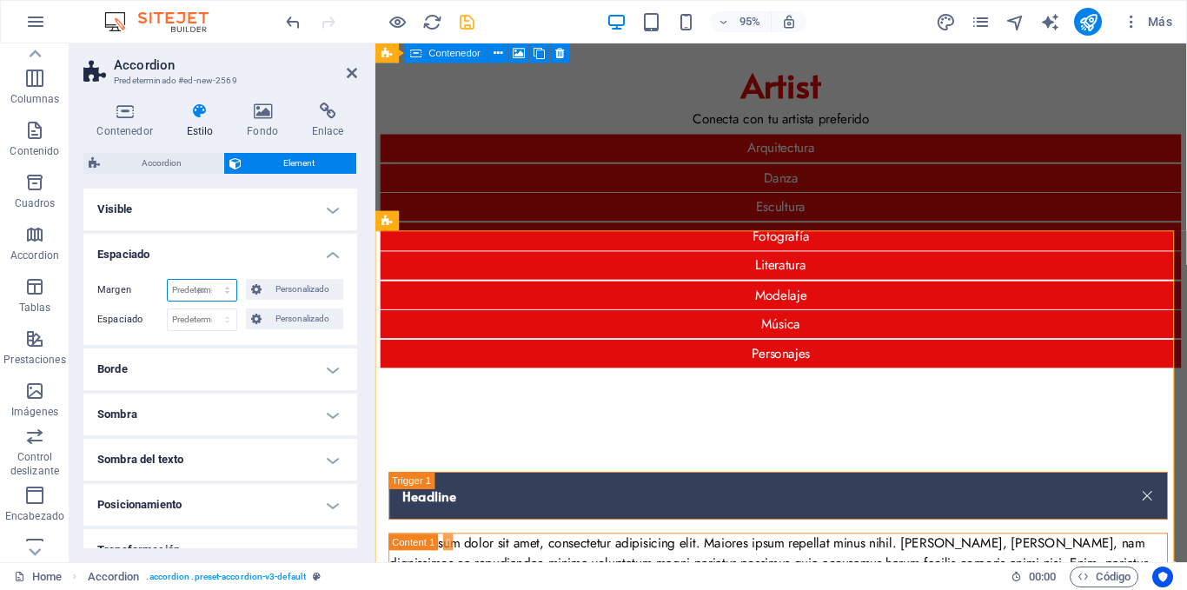
select select "px"
type input "0"
select select "px"
type input "0"
select select "px"
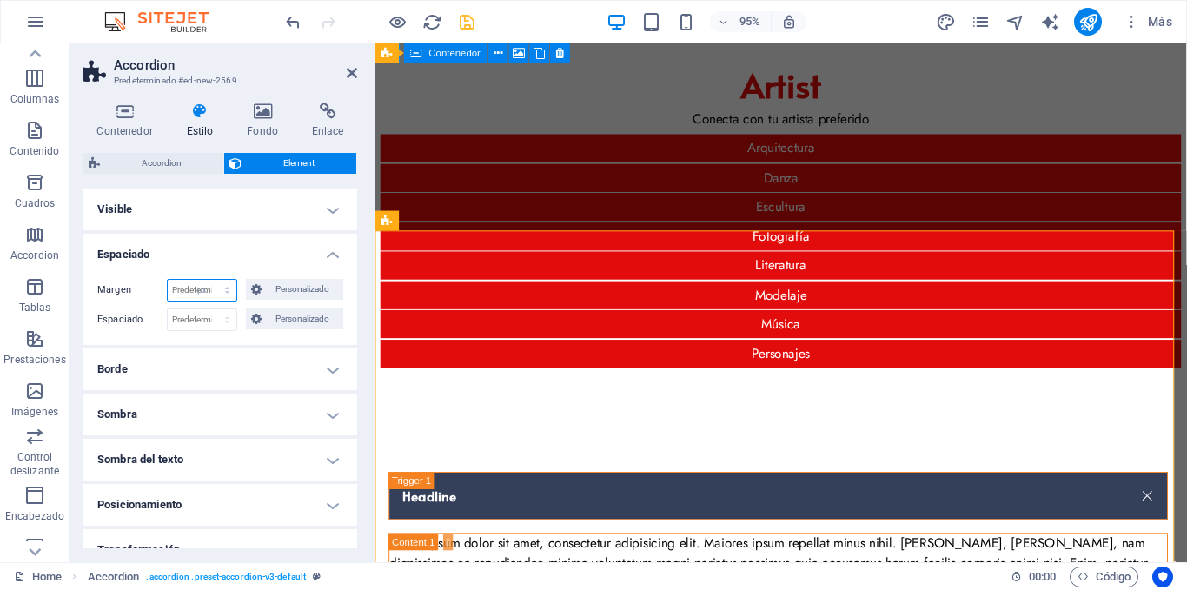
type input "0"
select select "px"
click at [297, 290] on span "Personalizado" at bounding box center [302, 289] width 71 height 21
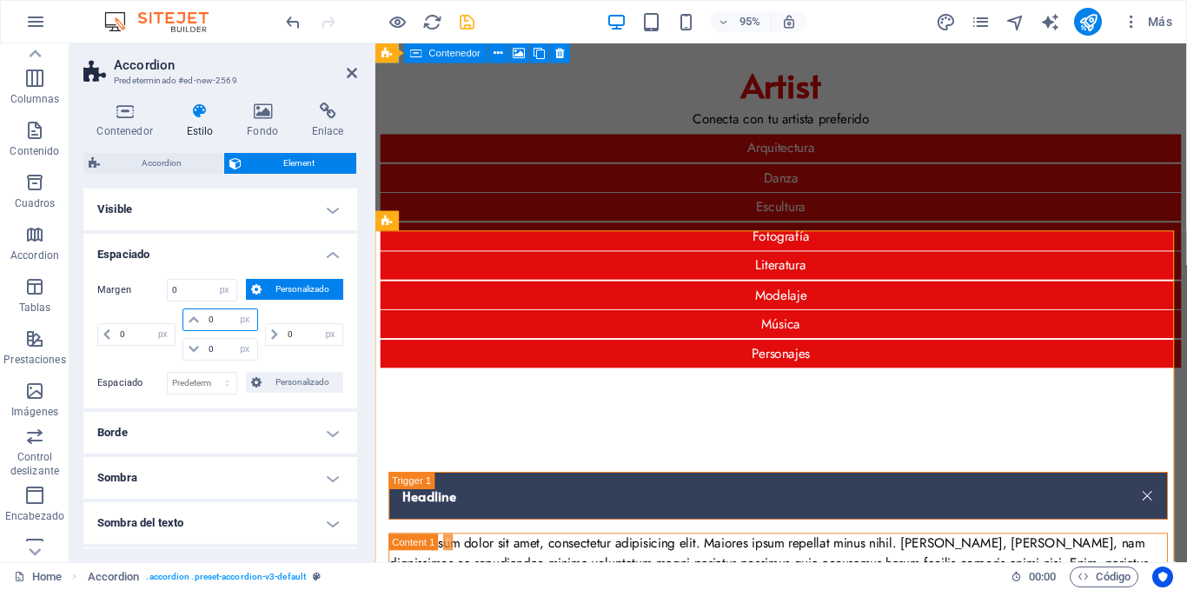
click at [216, 318] on input "0" at bounding box center [230, 319] width 52 height 21
click at [209, 318] on input "0" at bounding box center [230, 319] width 52 height 21
click at [209, 317] on input "0" at bounding box center [230, 319] width 52 height 21
click at [215, 319] on input "0" at bounding box center [230, 319] width 52 height 21
type input "03"
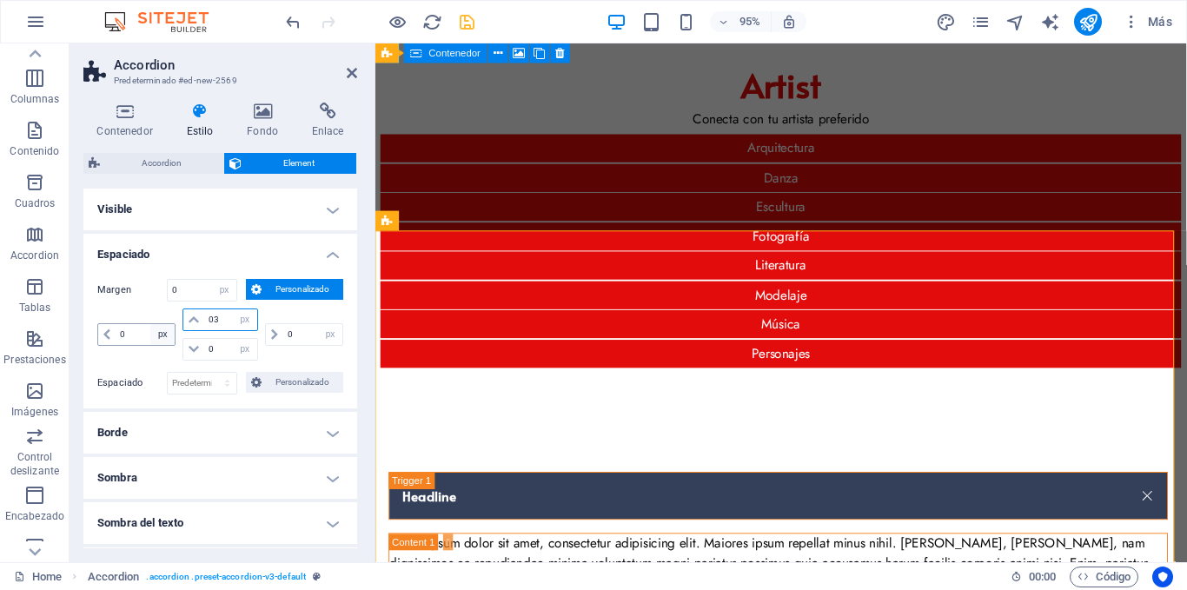
select select "DISABLED_OPTION_VALUE"
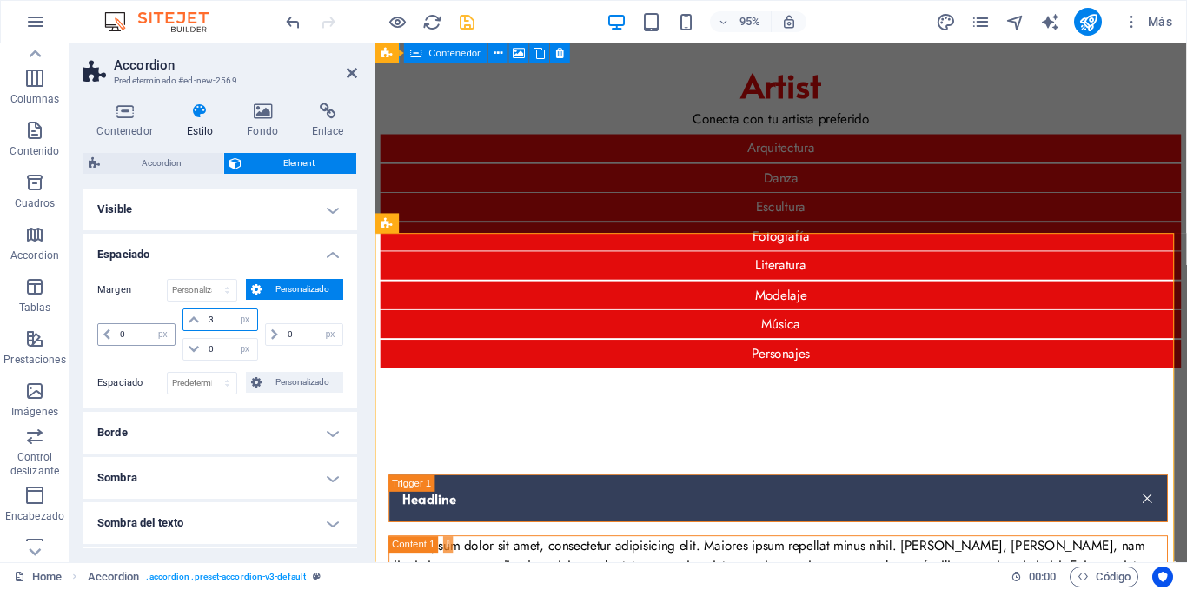
type input "3"
click at [132, 333] on input "0" at bounding box center [145, 334] width 59 height 21
type input "3"
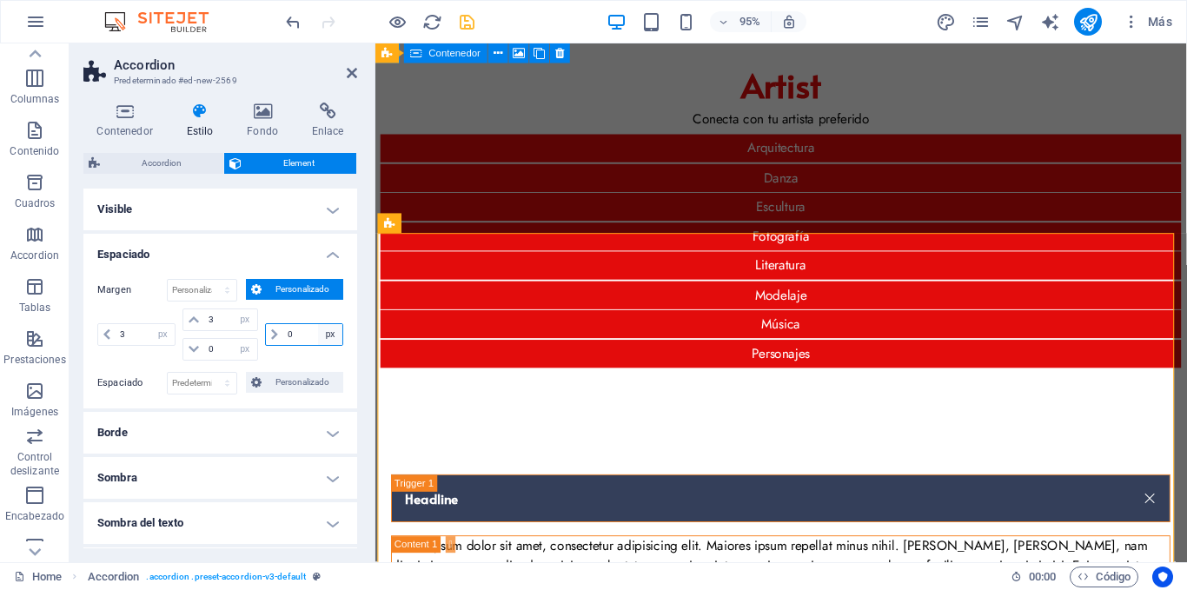
click at [318, 329] on select "automático px % rem vw vh" at bounding box center [330, 334] width 24 height 21
click at [304, 332] on input "0" at bounding box center [312, 334] width 59 height 21
type input "3"
click at [223, 352] on input "0" at bounding box center [230, 349] width 52 height 21
type input "03"
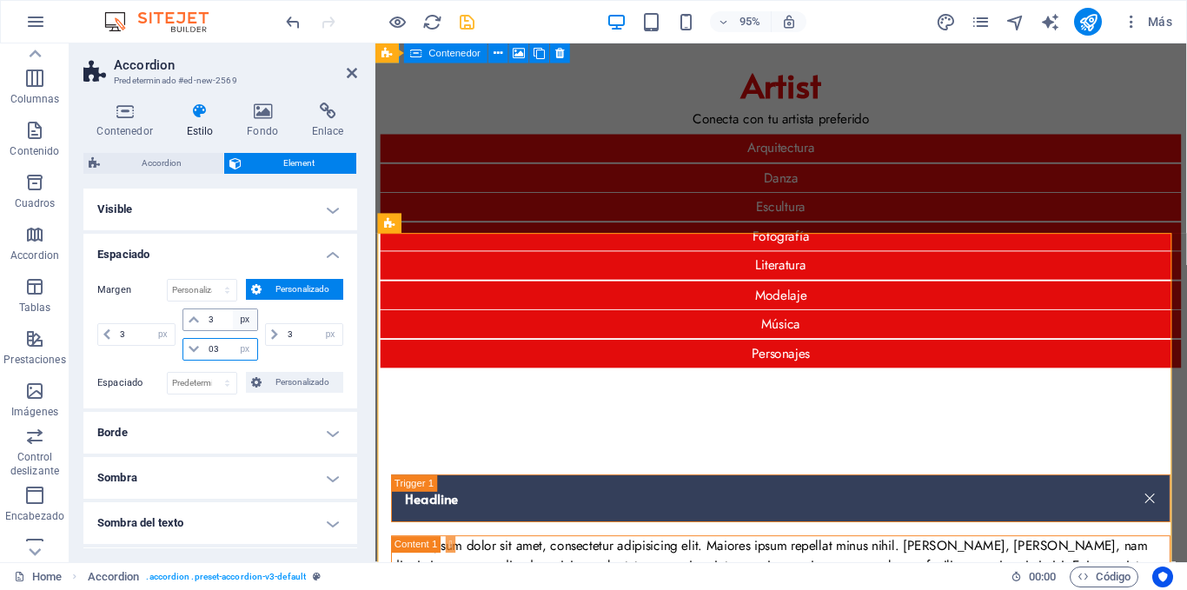
type input "3"
select select "px"
type input "3"
click at [255, 249] on h4 "Espaciado" at bounding box center [220, 249] width 274 height 31
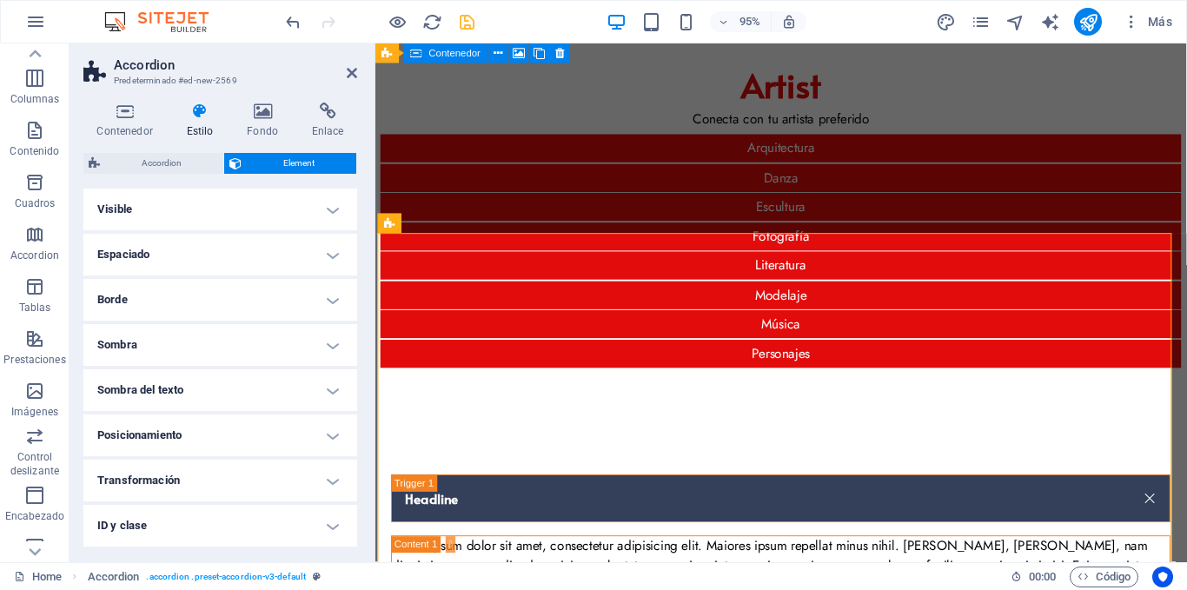
click at [259, 243] on h4 "Espaciado" at bounding box center [220, 255] width 274 height 42
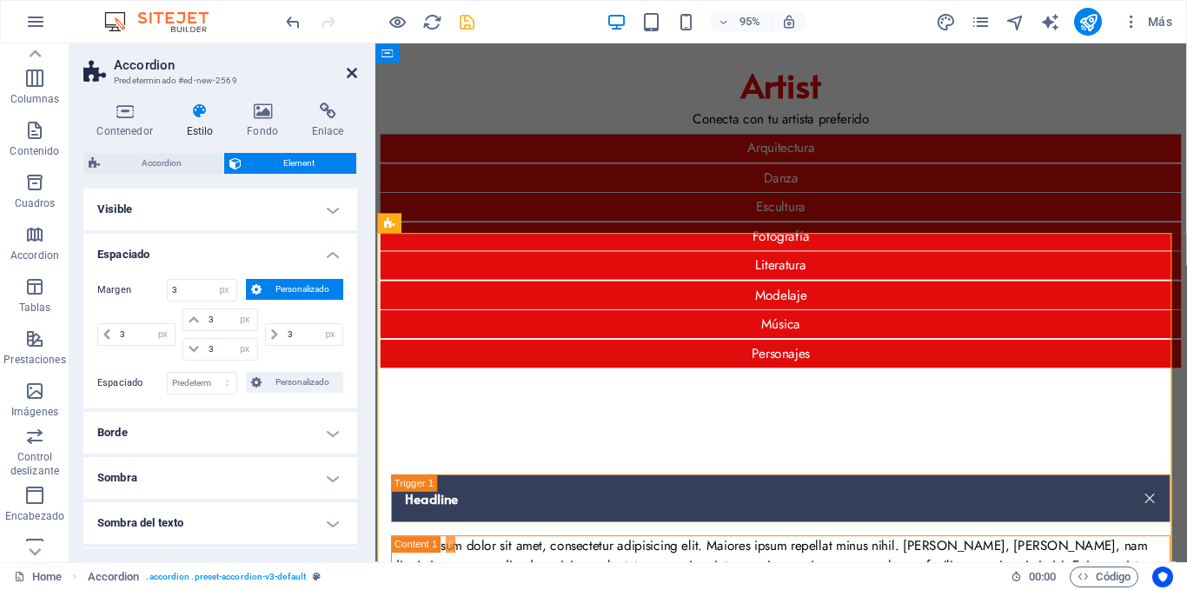
click at [350, 68] on icon at bounding box center [352, 73] width 10 height 14
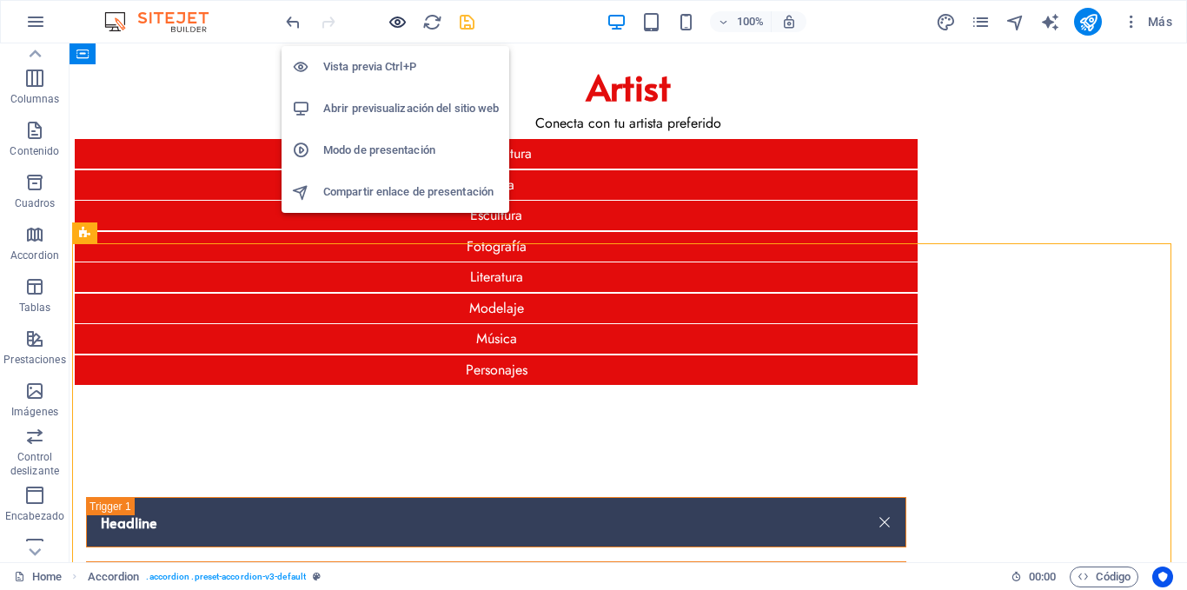
click at [395, 19] on icon "button" at bounding box center [398, 22] width 20 height 20
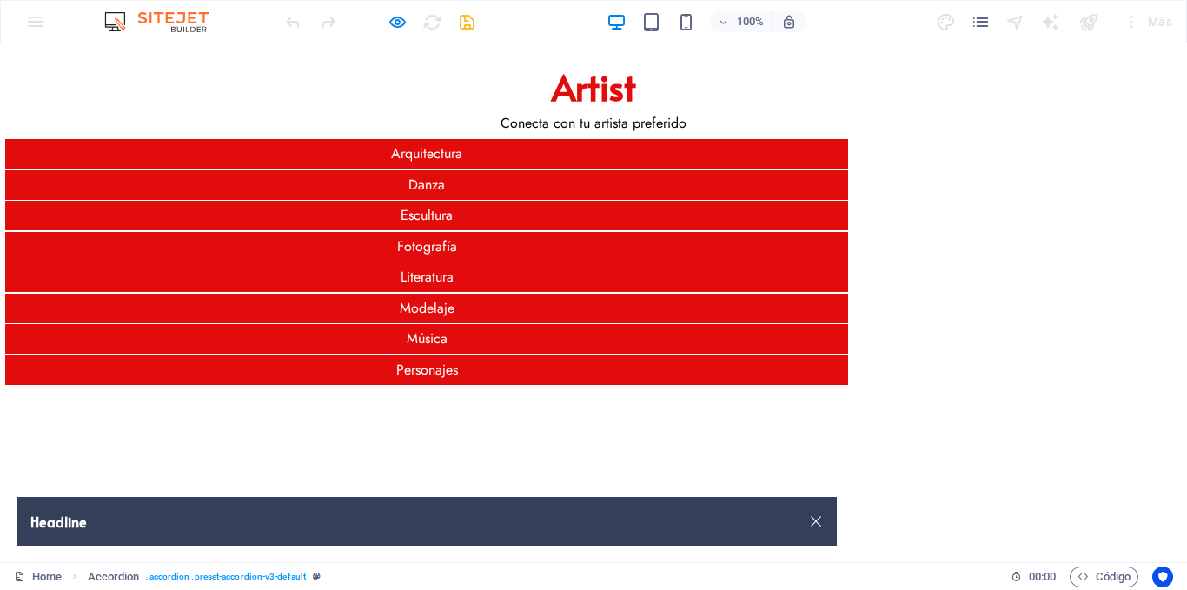
click at [307, 497] on link "Headline" at bounding box center [427, 521] width 820 height 49
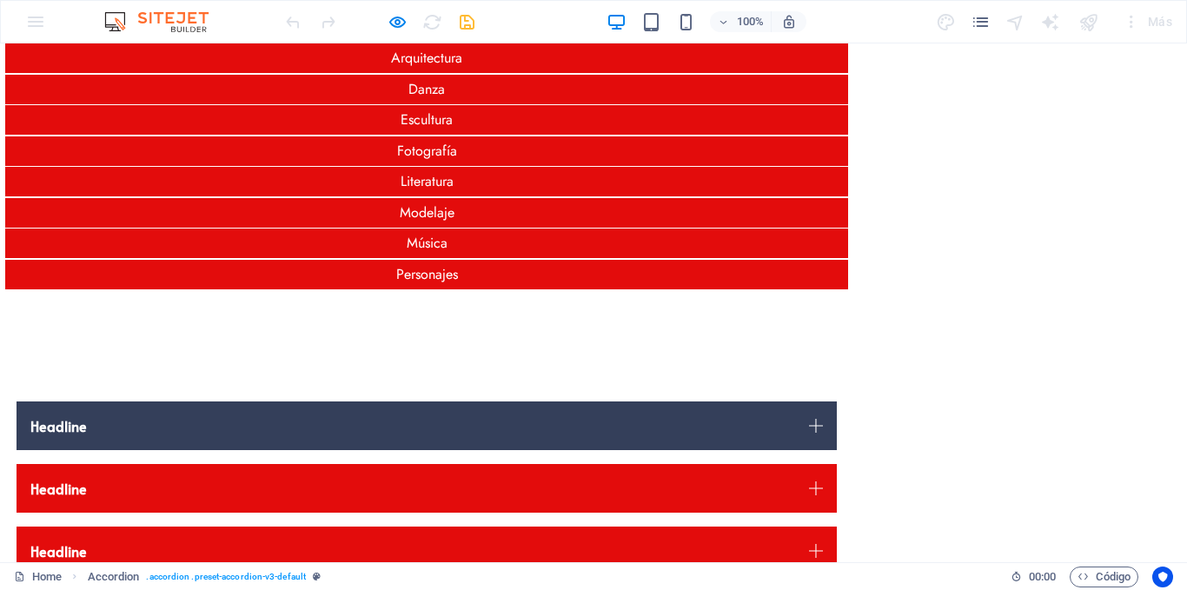
scroll to position [156, 0]
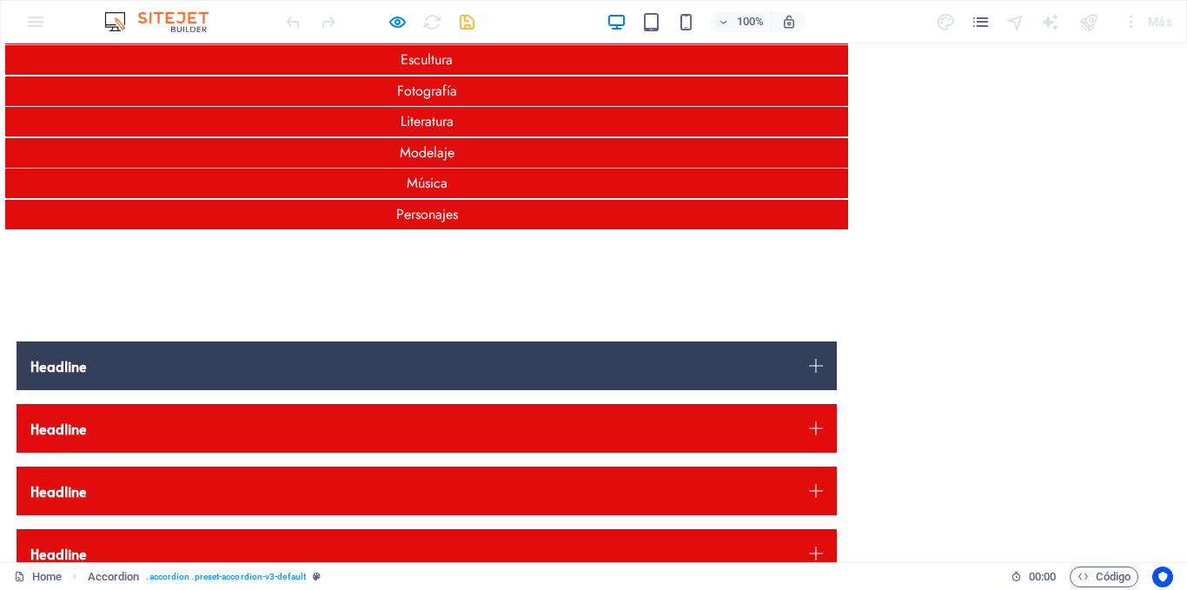
click at [324, 342] on link "Headline" at bounding box center [427, 366] width 820 height 49
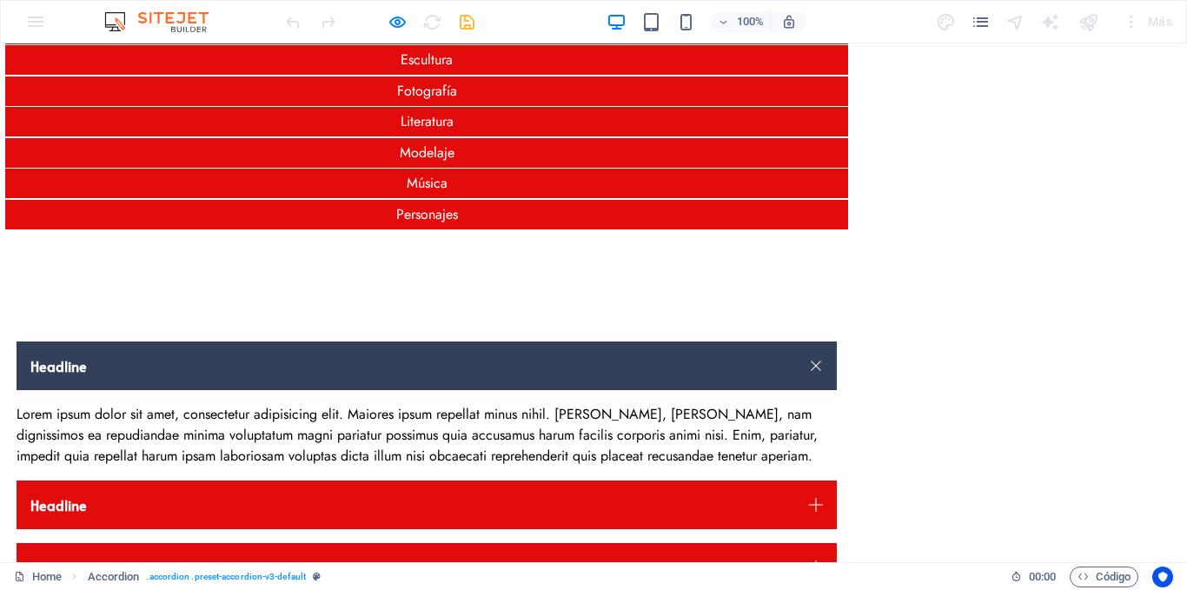
click at [323, 342] on link "Headline" at bounding box center [427, 366] width 820 height 49
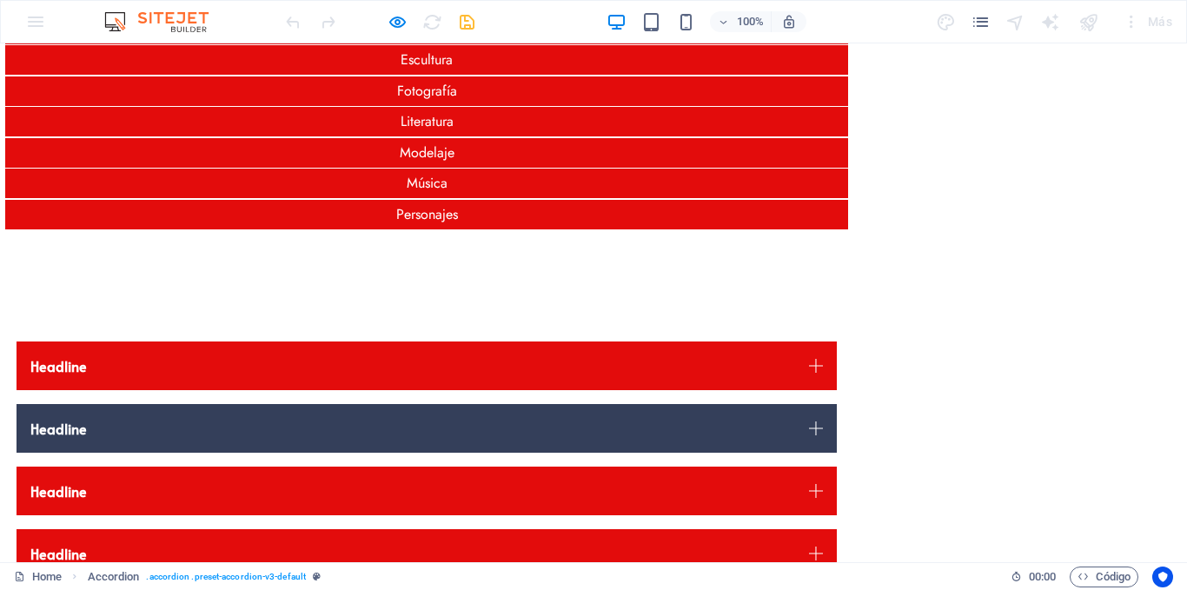
click at [335, 404] on link "Headline" at bounding box center [427, 428] width 820 height 49
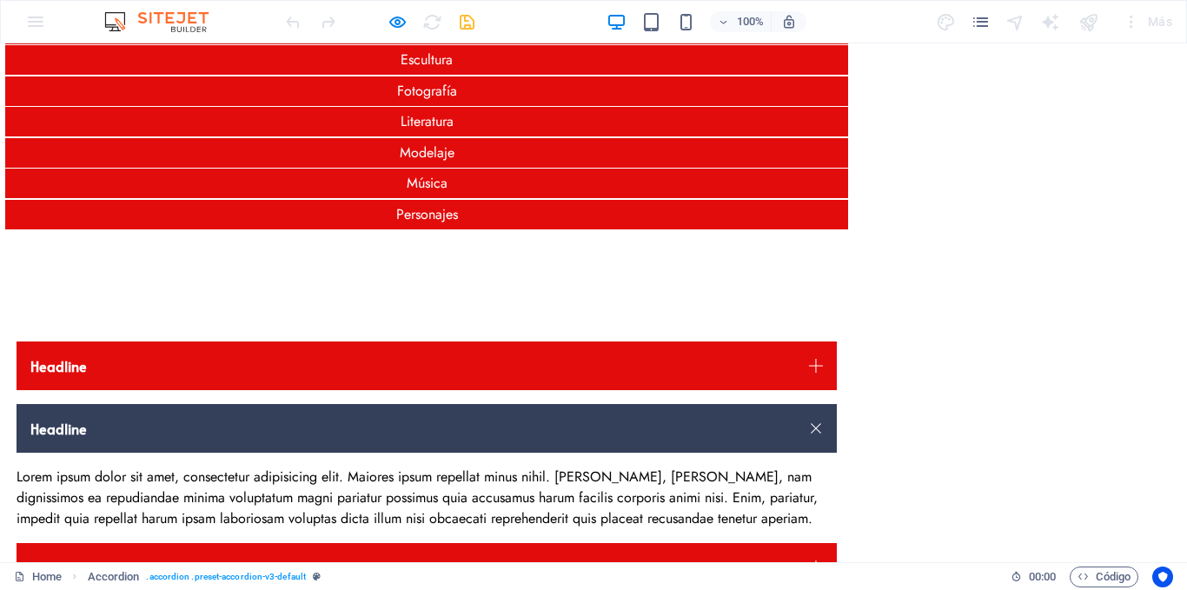
click at [335, 404] on link "Headline" at bounding box center [427, 428] width 820 height 49
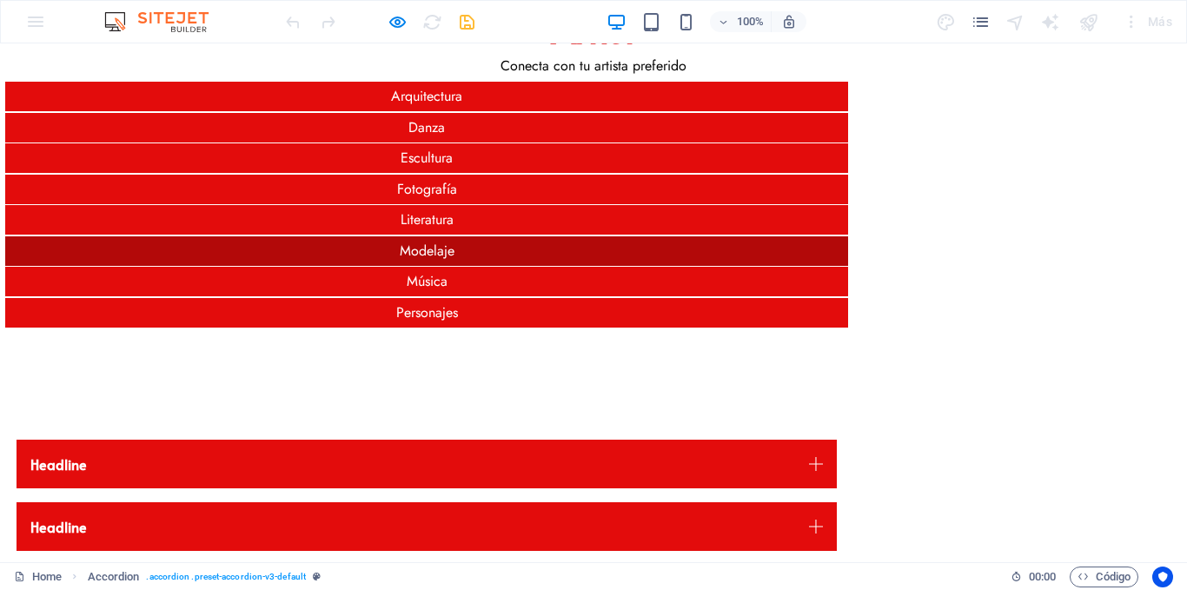
scroll to position [0, 0]
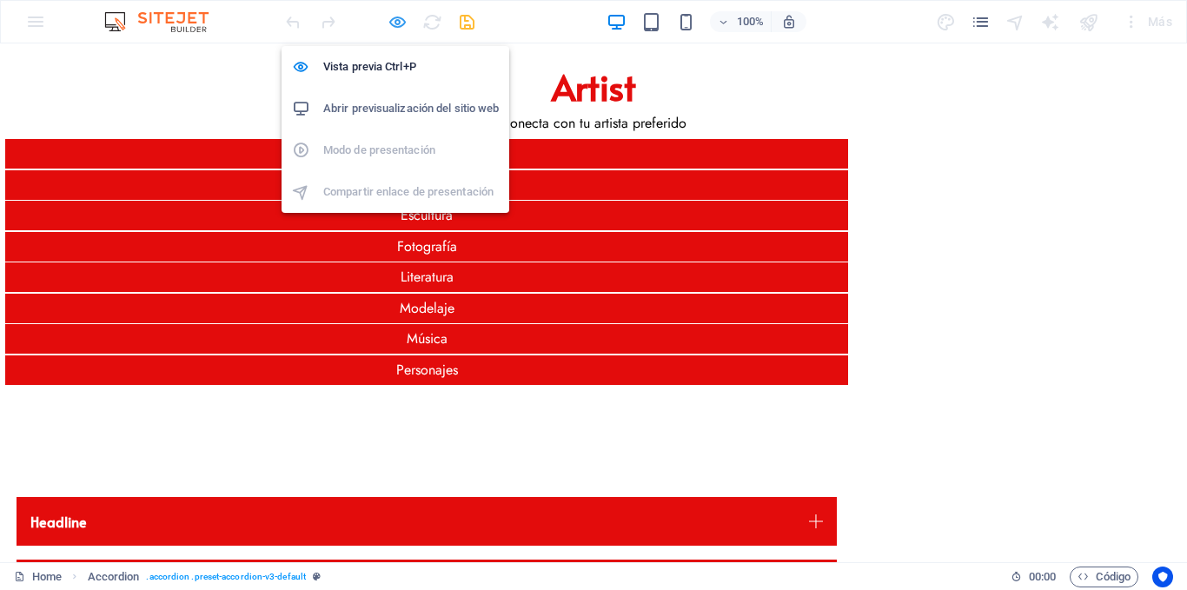
click at [394, 20] on icon "button" at bounding box center [398, 22] width 20 height 20
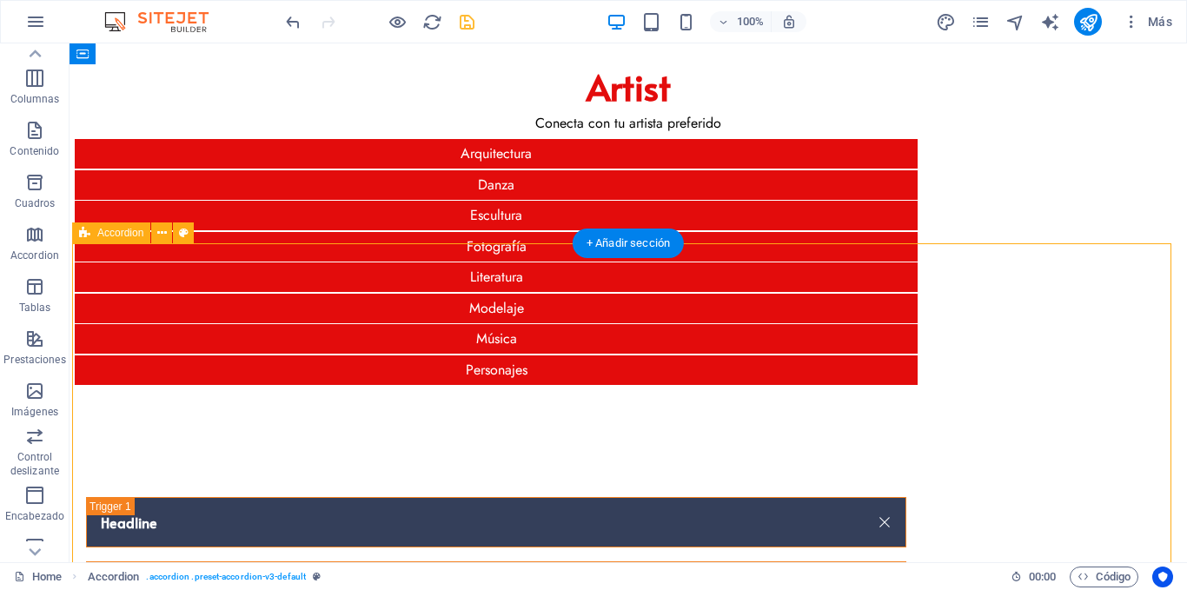
select select "px"
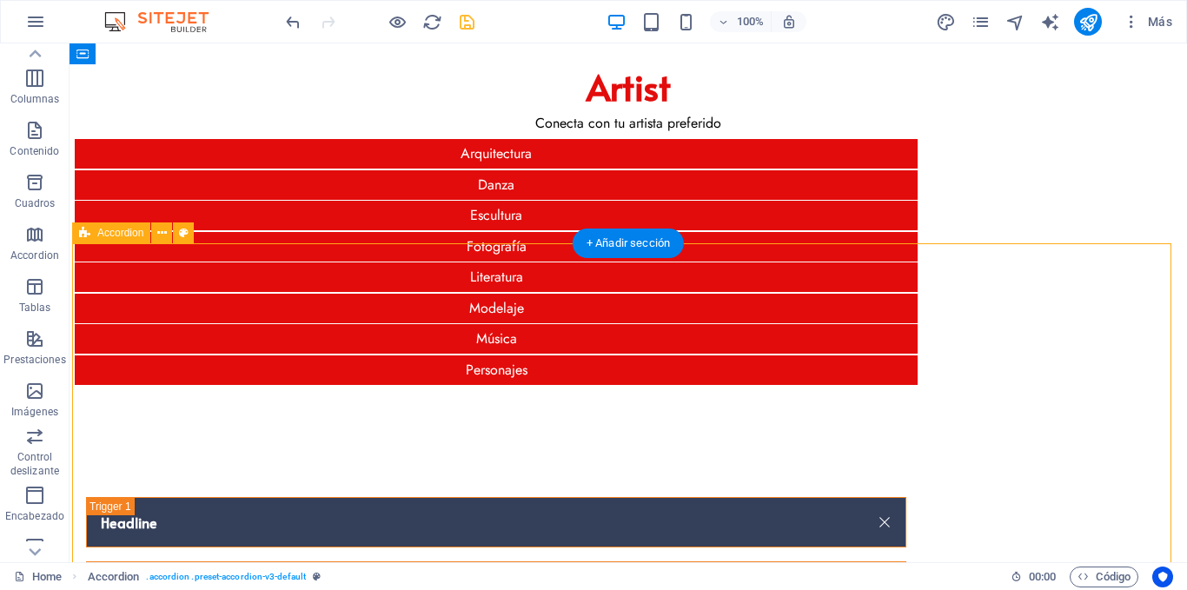
select select "px"
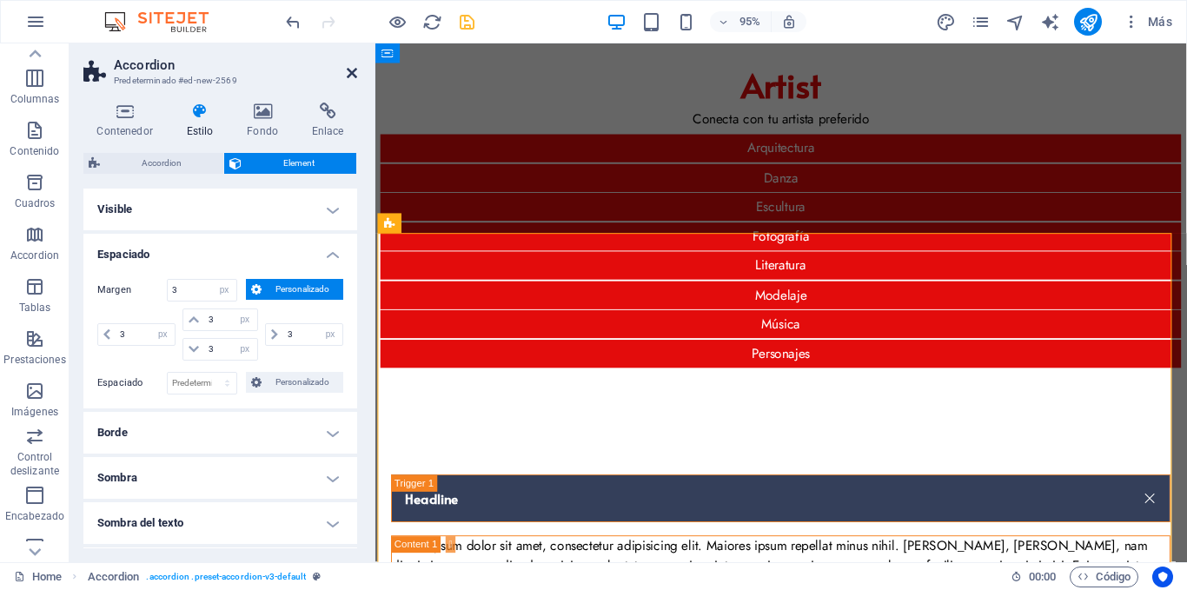
click at [349, 75] on icon at bounding box center [352, 73] width 10 height 14
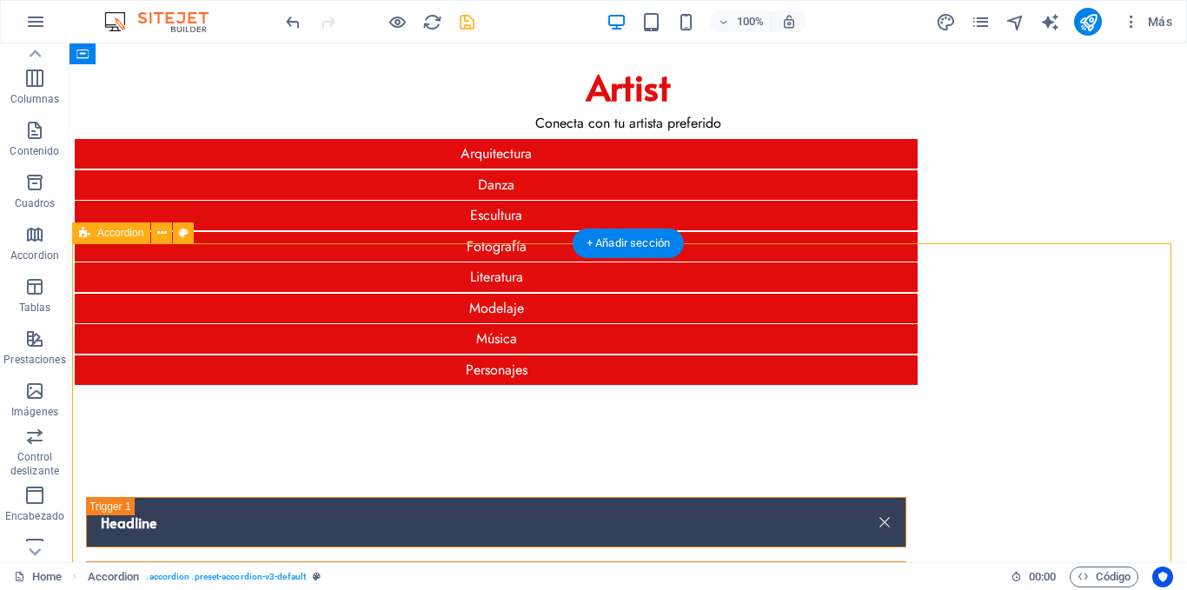
select select "px"
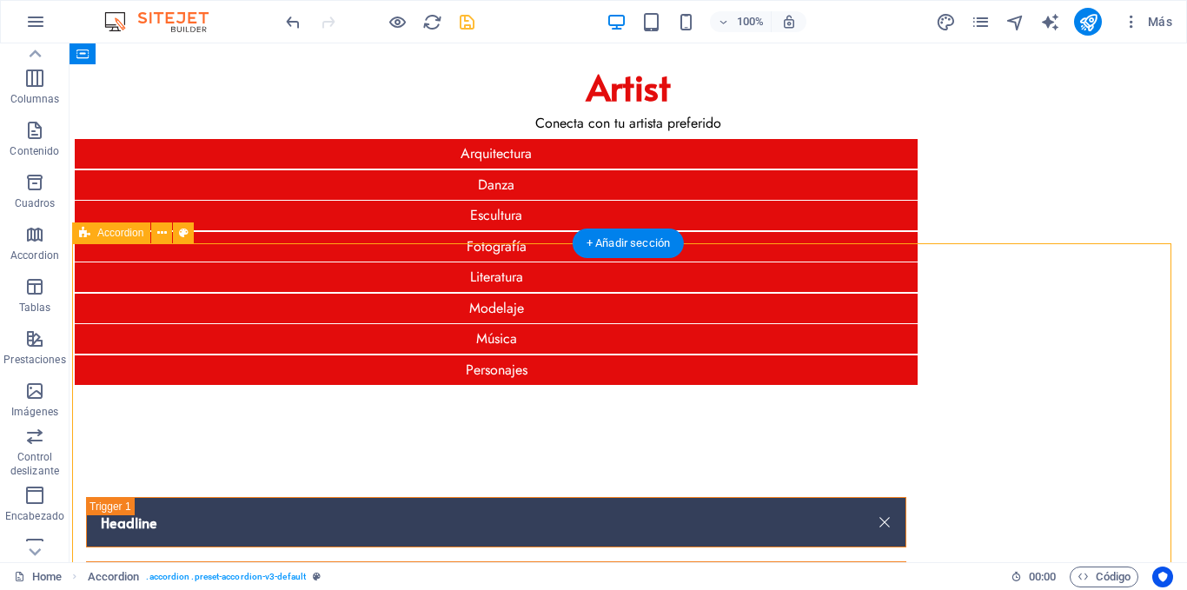
select select "px"
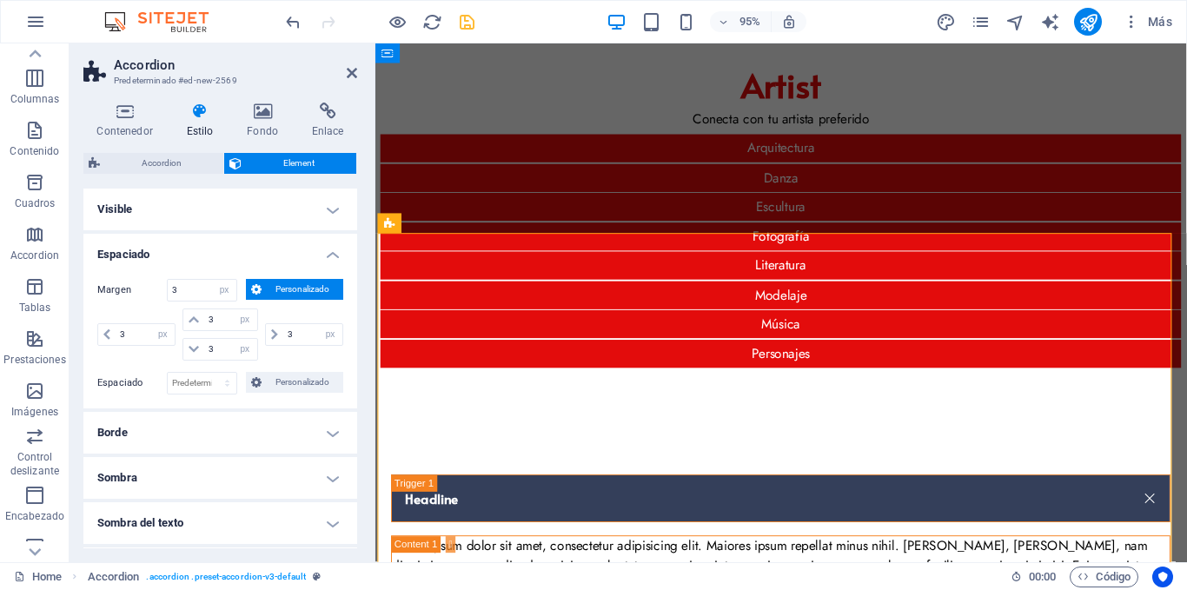
click at [234, 235] on h4 "Espaciado" at bounding box center [220, 249] width 274 height 31
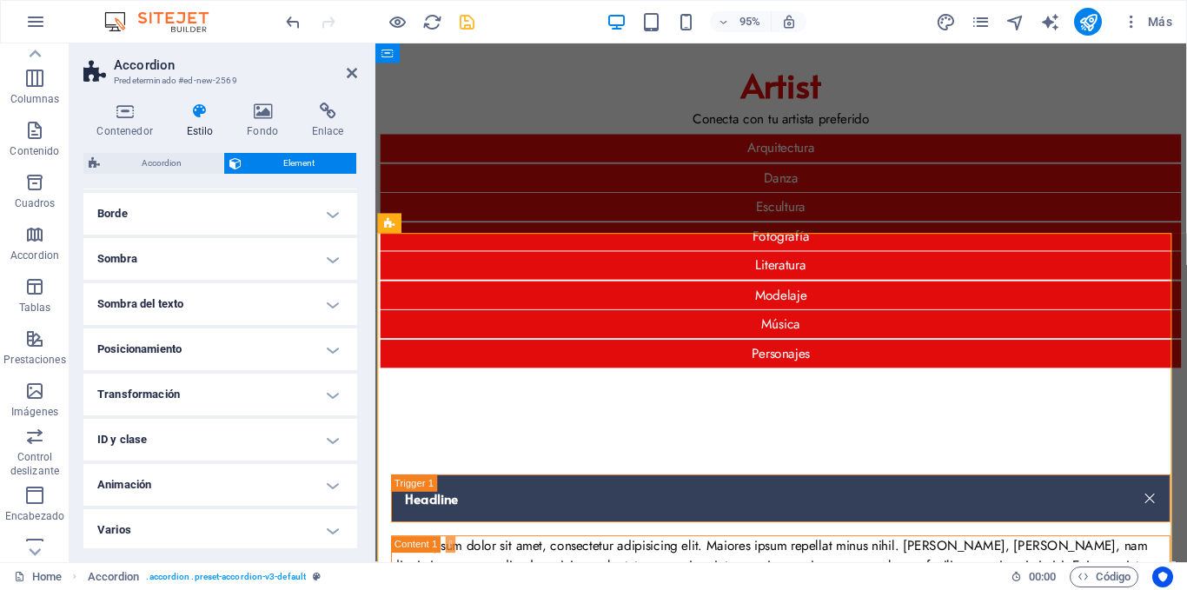
scroll to position [89, 0]
click at [293, 349] on h4 "Posicionamiento" at bounding box center [220, 347] width 274 height 42
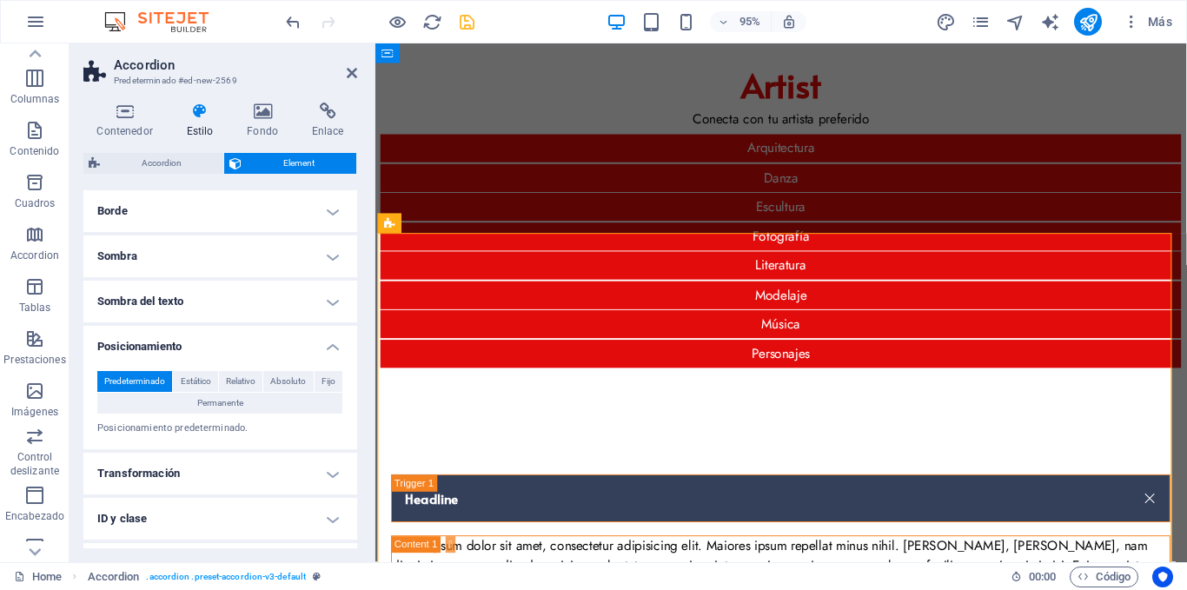
click at [293, 349] on h4 "Posicionamiento" at bounding box center [220, 341] width 274 height 31
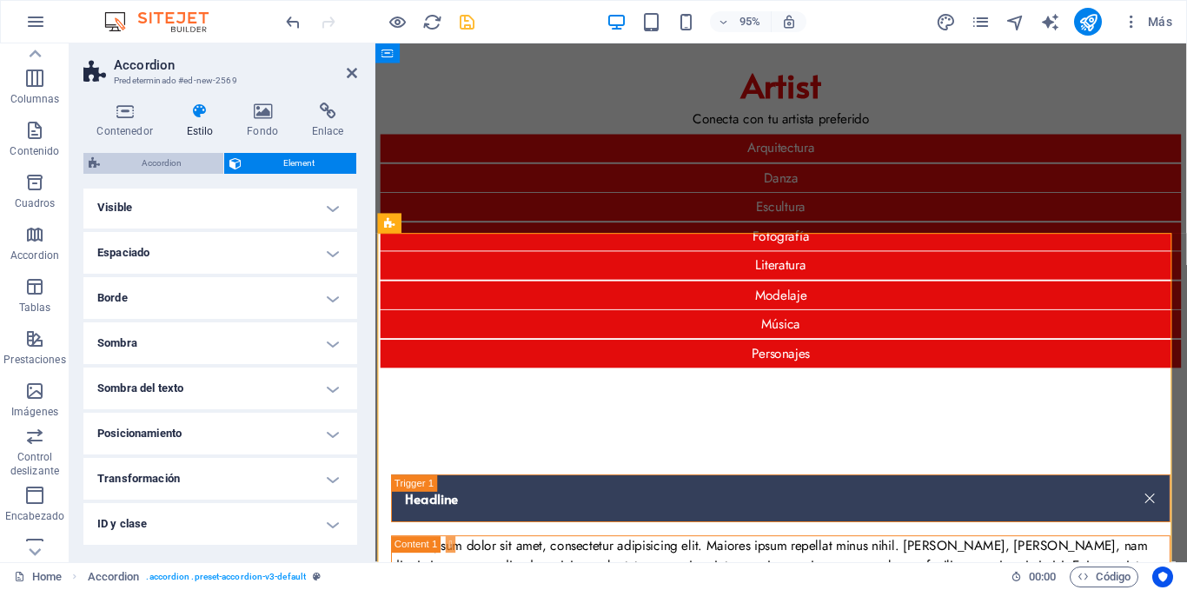
scroll to position [0, 0]
click at [173, 166] on span "Accordion" at bounding box center [161, 163] width 113 height 21
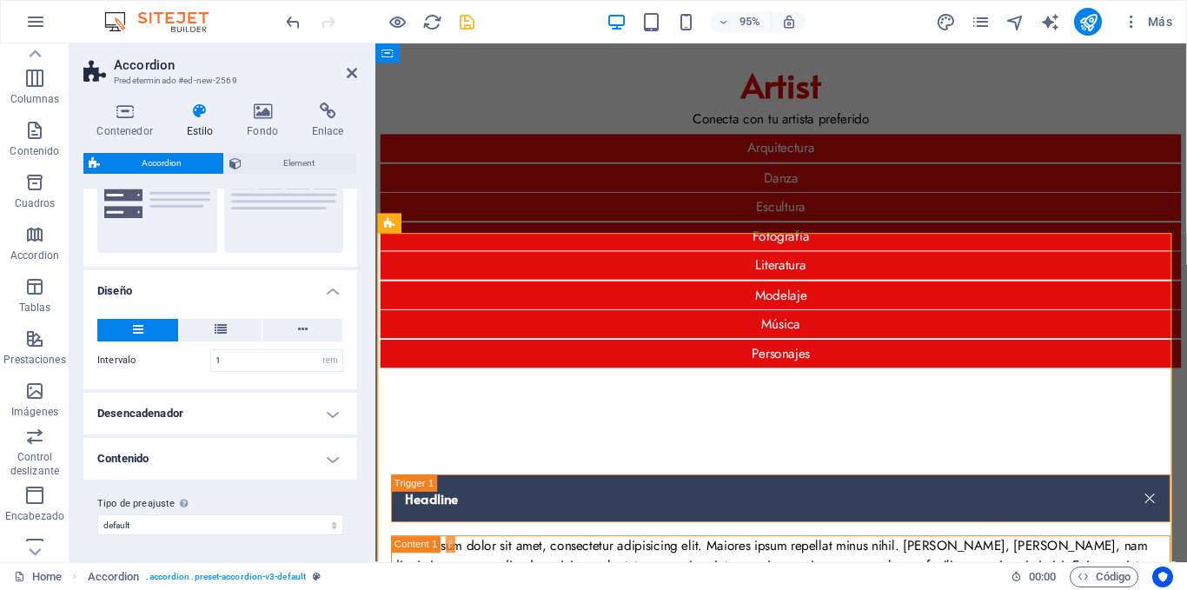
scroll to position [218, 0]
click at [328, 358] on select "px rem % vh vw" at bounding box center [330, 359] width 24 height 21
select select "px"
click at [318, 349] on select "px rem % vh vw" at bounding box center [330, 359] width 24 height 21
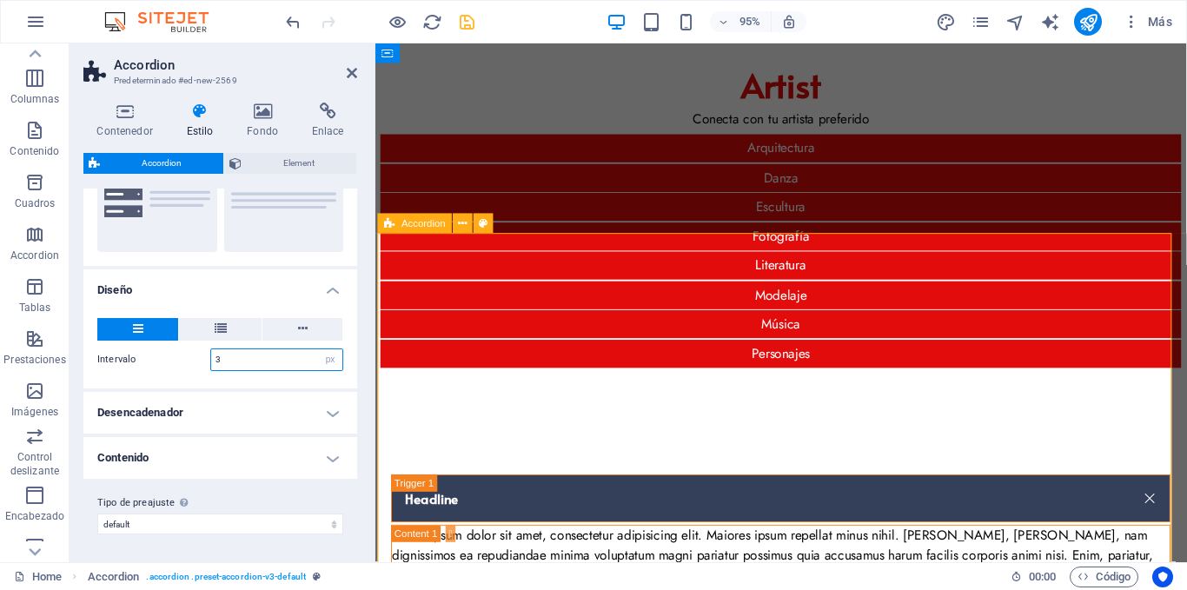
type input "3"
click at [329, 287] on h4 "Diseño" at bounding box center [220, 284] width 274 height 31
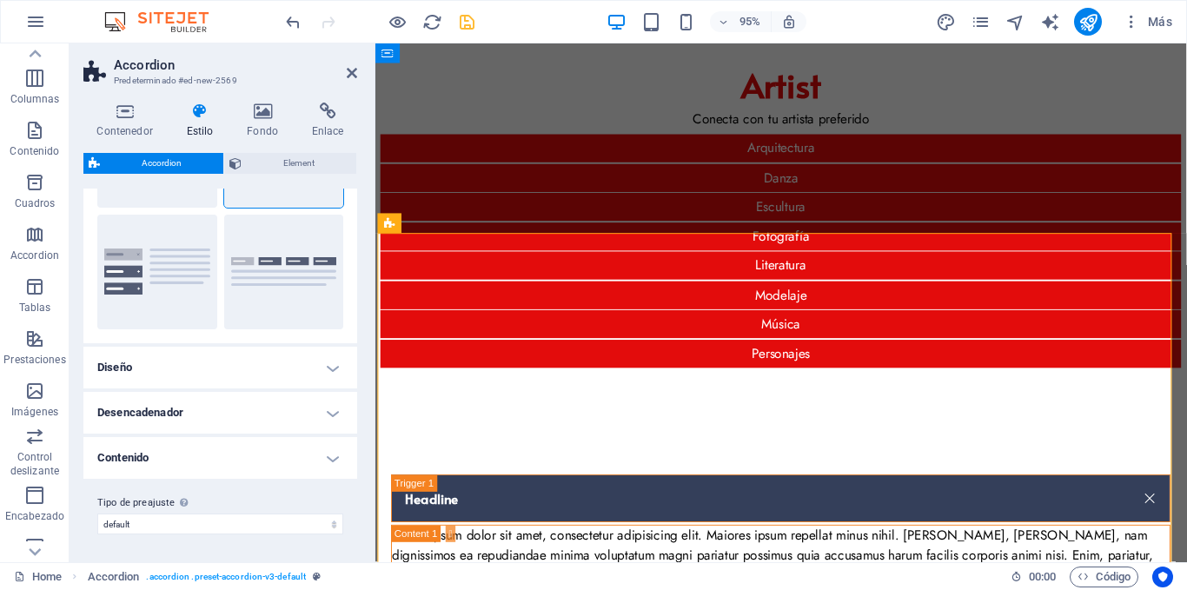
scroll to position [141, 0]
click at [302, 368] on h4 "Diseño" at bounding box center [220, 368] width 274 height 42
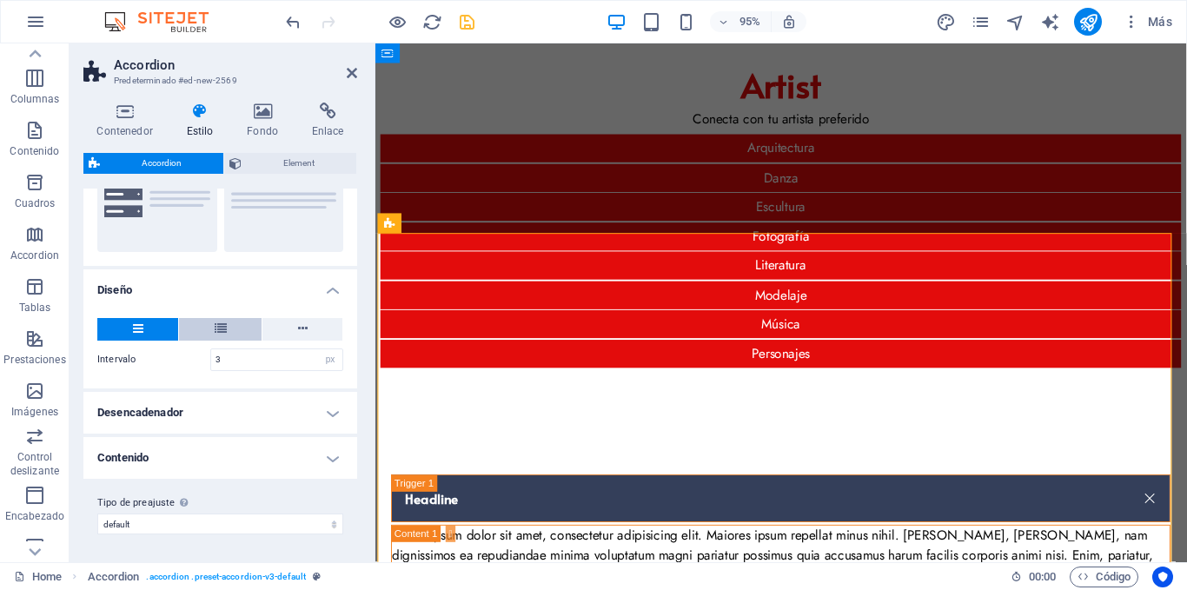
click at [210, 329] on button at bounding box center [220, 329] width 83 height 23
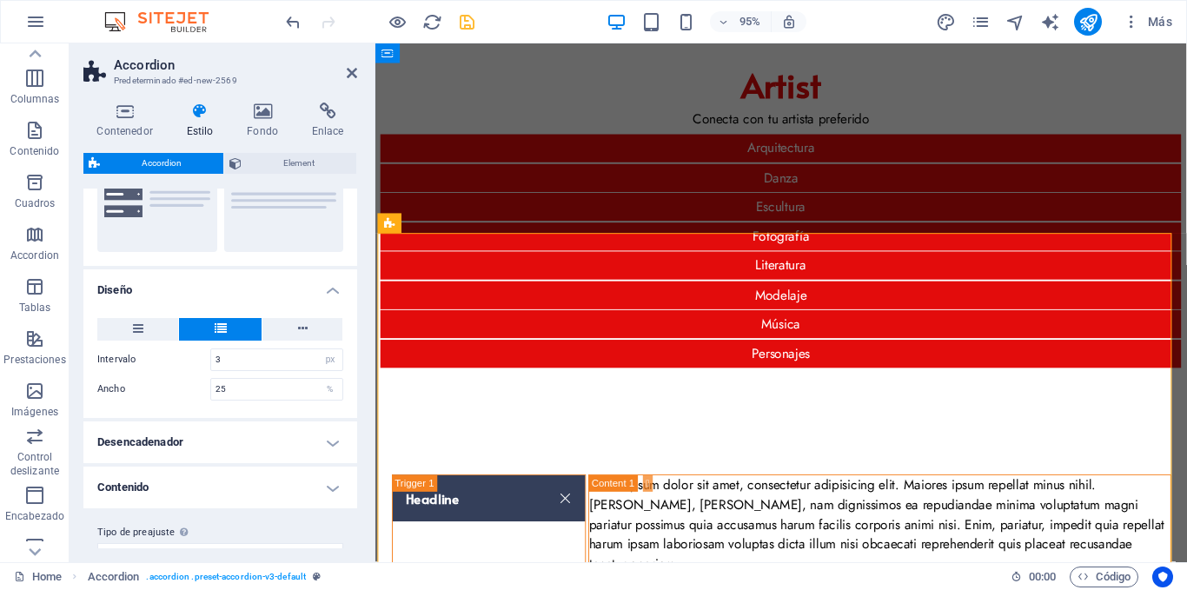
click at [327, 289] on h4 "Diseño" at bounding box center [220, 284] width 274 height 31
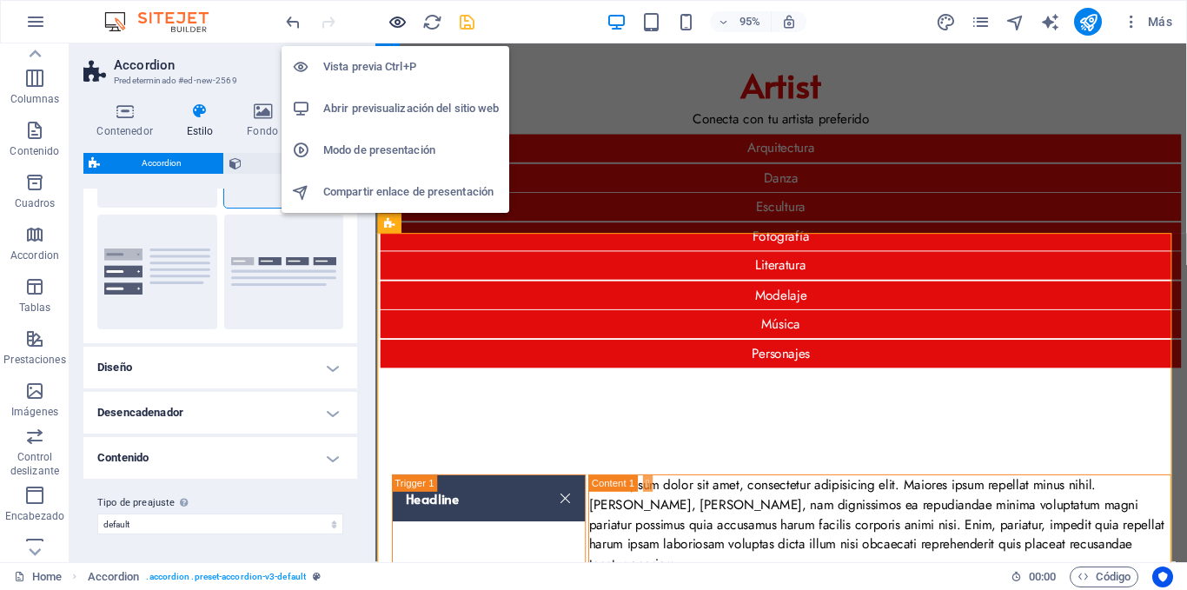
click at [401, 22] on icon "button" at bounding box center [398, 22] width 20 height 20
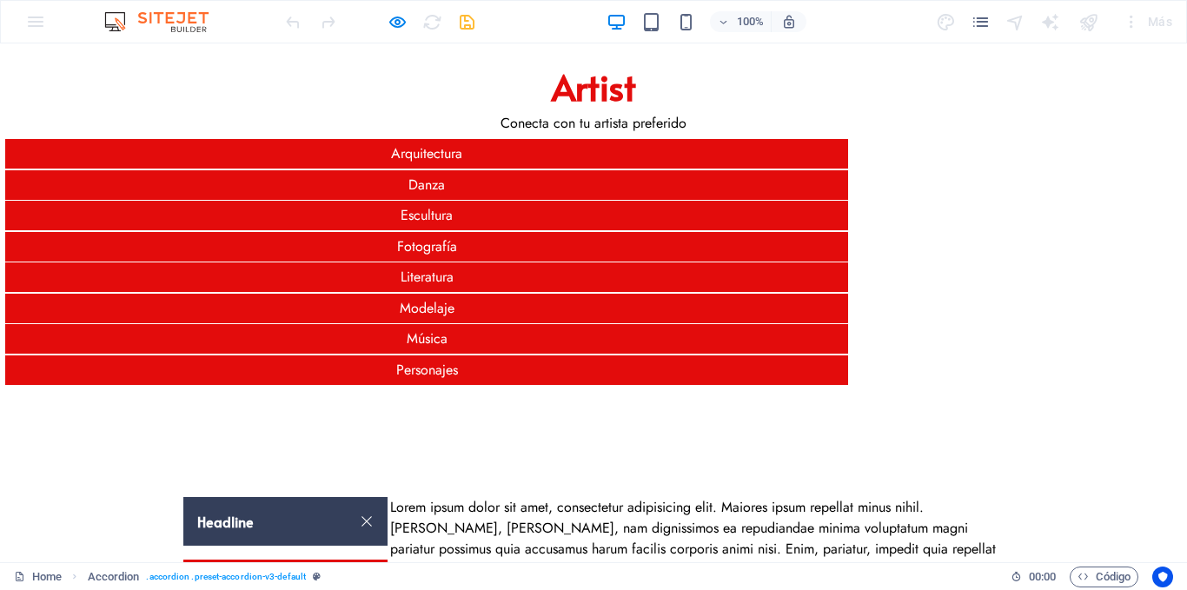
click at [302, 497] on link "Headline" at bounding box center [285, 521] width 204 height 49
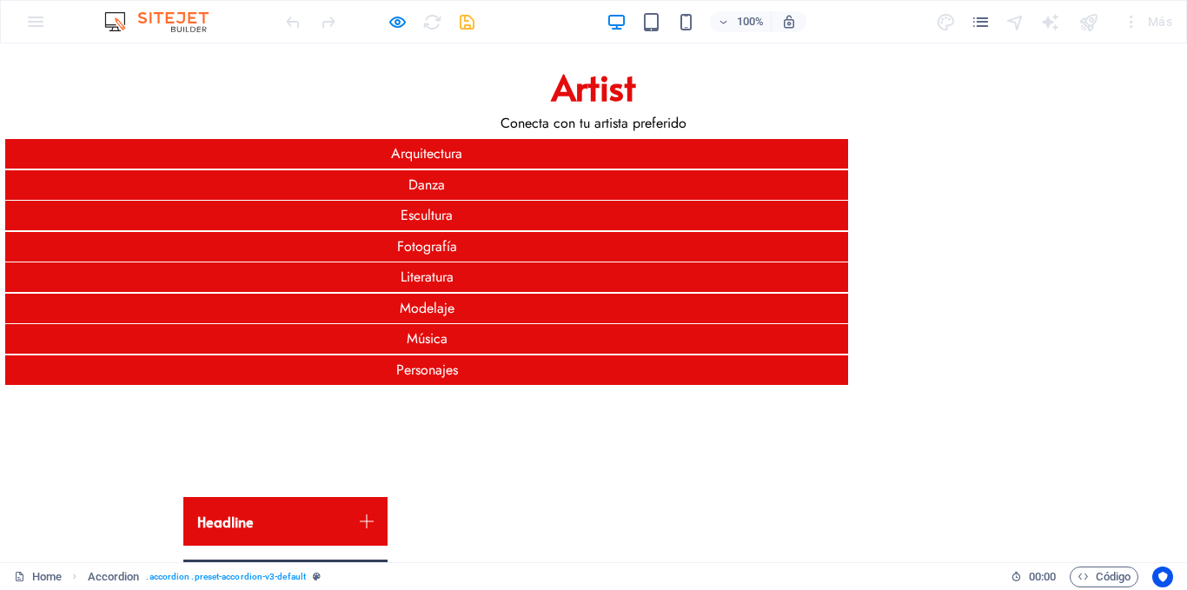
click at [288, 560] on link "Headline" at bounding box center [285, 584] width 204 height 49
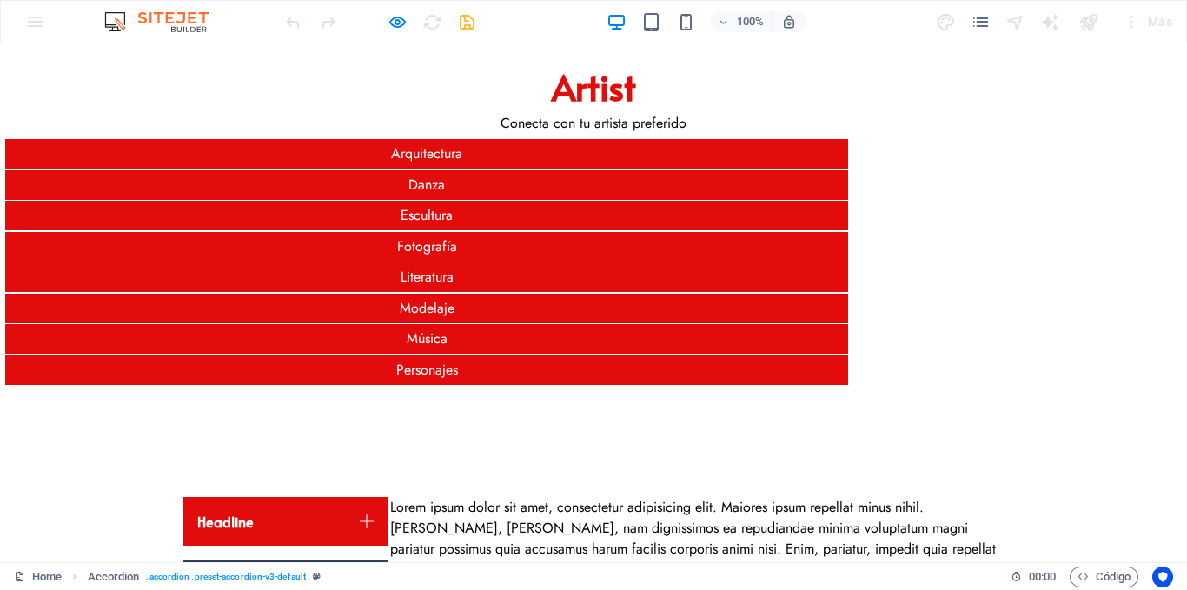
click at [288, 560] on link "Headline" at bounding box center [285, 584] width 204 height 49
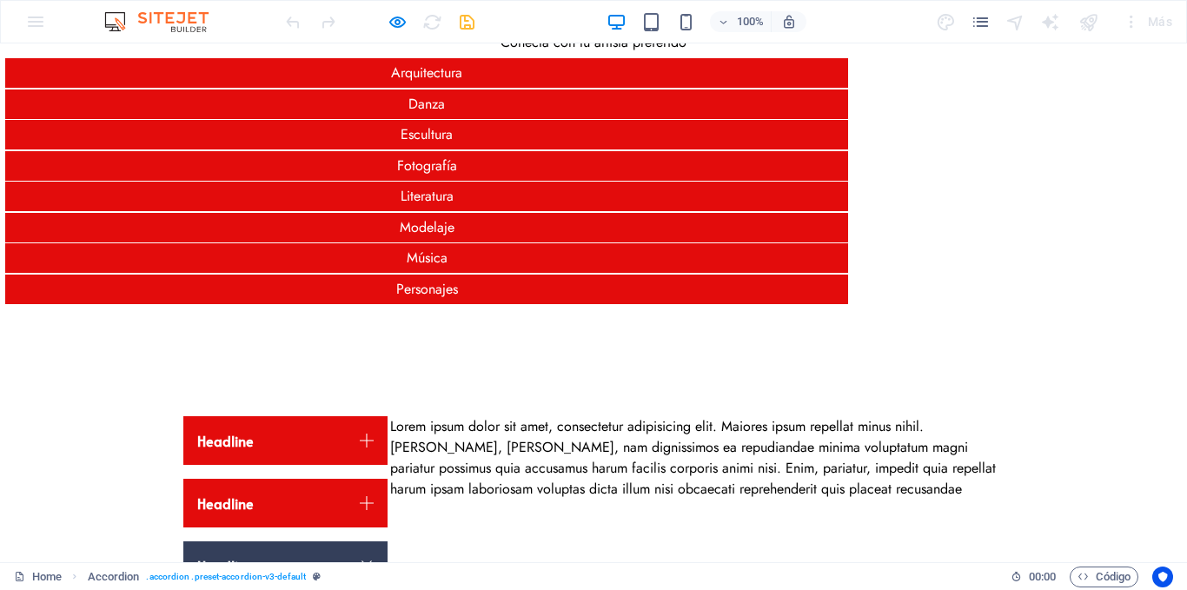
scroll to position [156, 0]
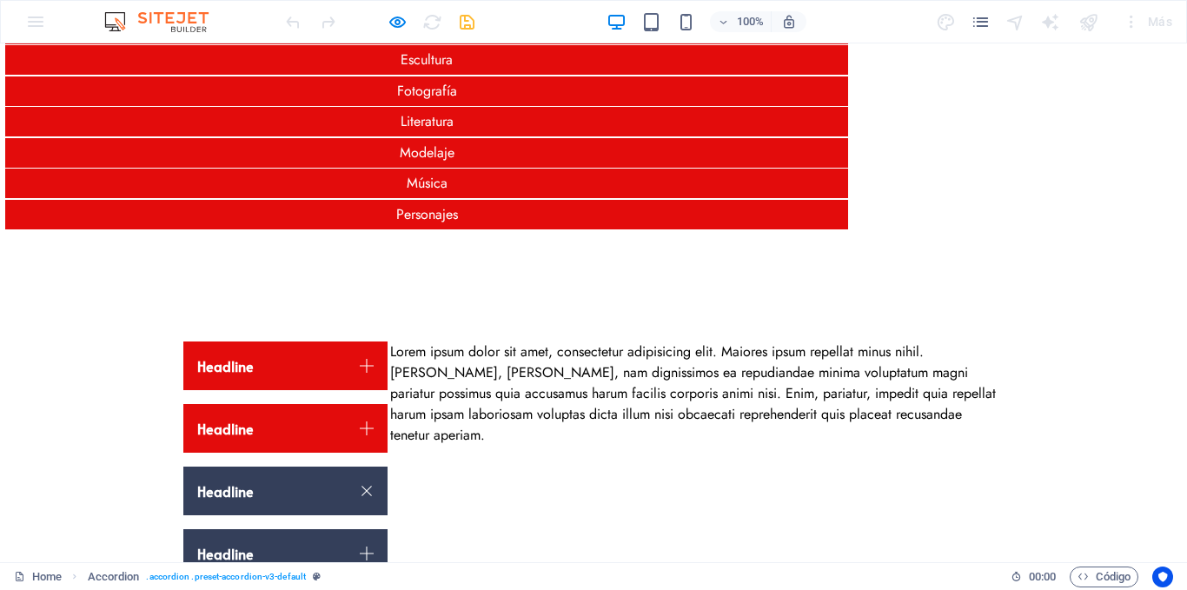
click at [277, 529] on link "Headline" at bounding box center [285, 553] width 204 height 49
click at [276, 467] on link "Headline" at bounding box center [285, 491] width 204 height 49
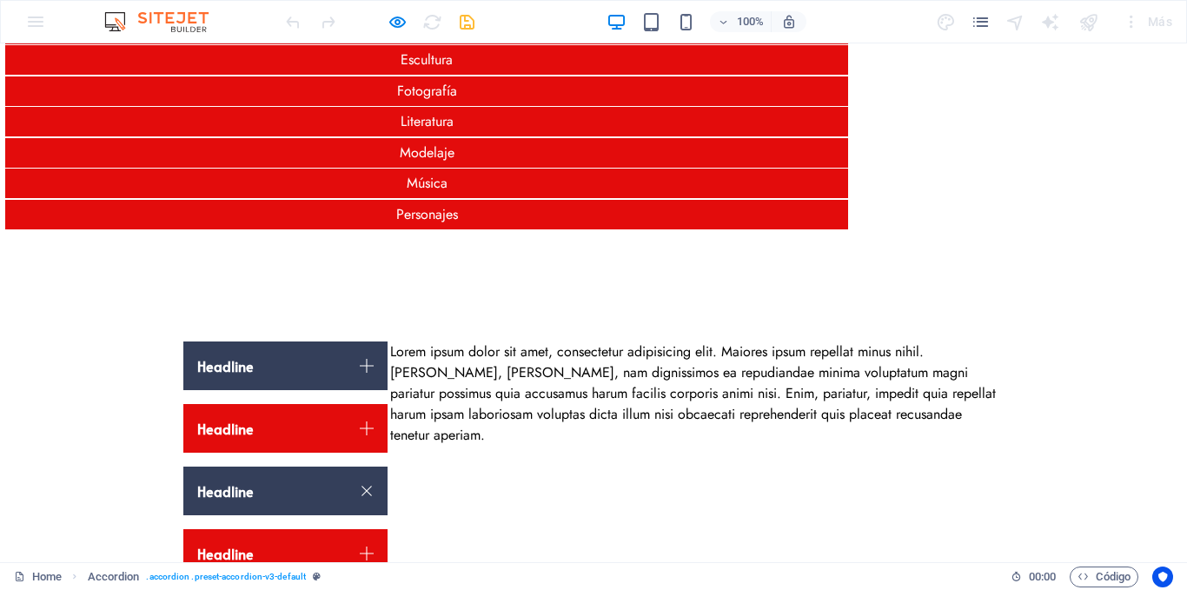
click at [288, 342] on link "Headline" at bounding box center [285, 366] width 204 height 49
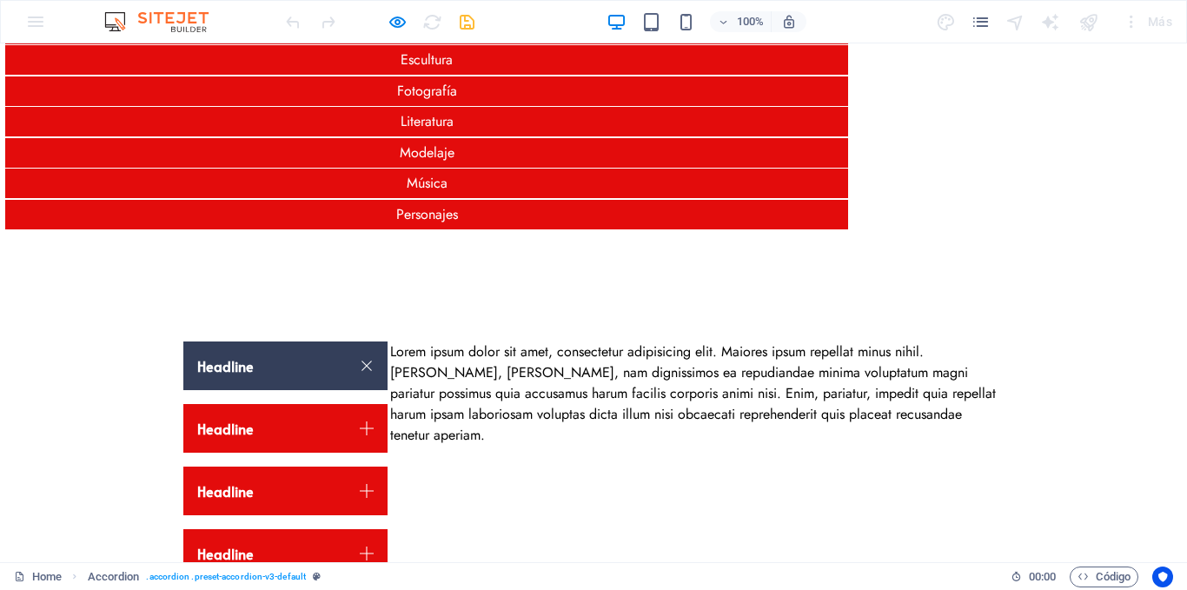
click at [288, 342] on link "Headline" at bounding box center [285, 366] width 204 height 49
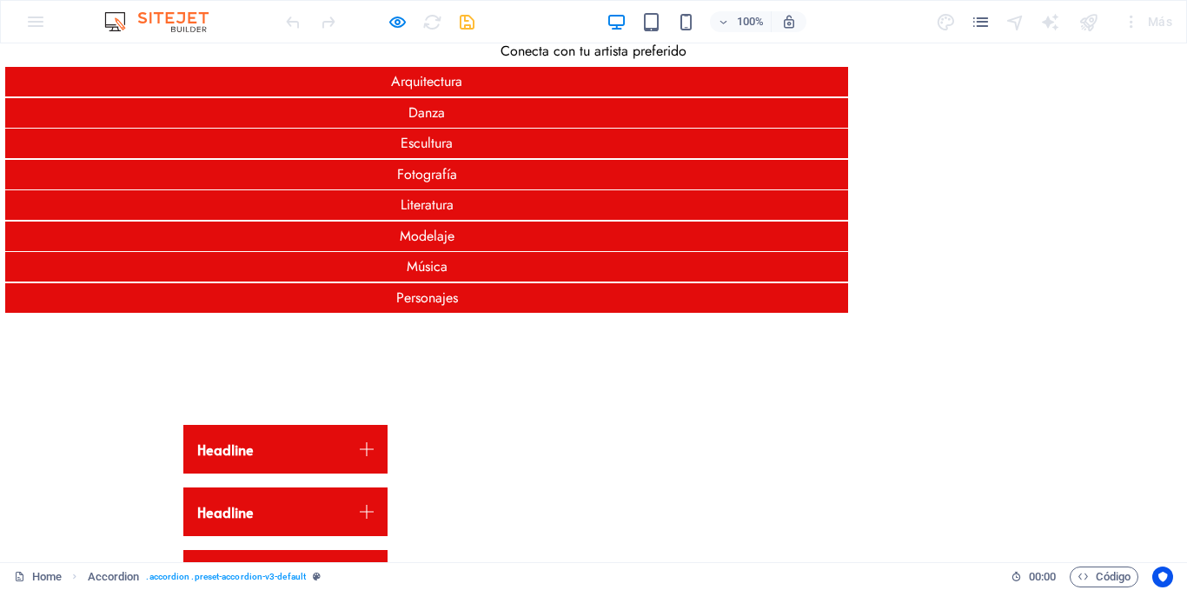
scroll to position [0, 0]
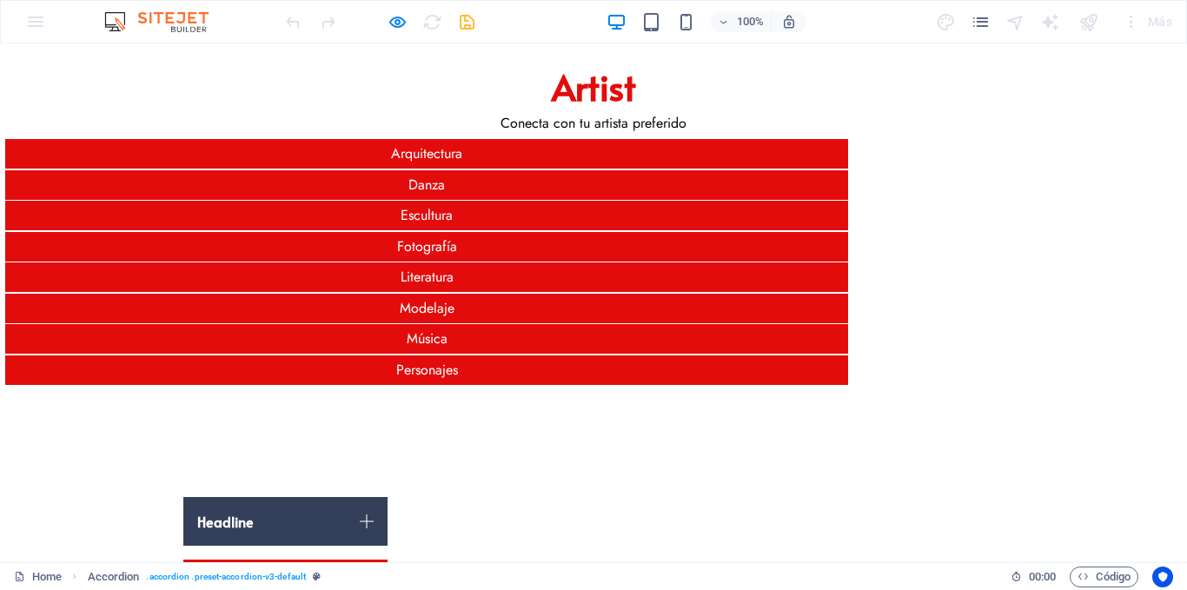
click at [297, 497] on link "Headline" at bounding box center [285, 521] width 204 height 49
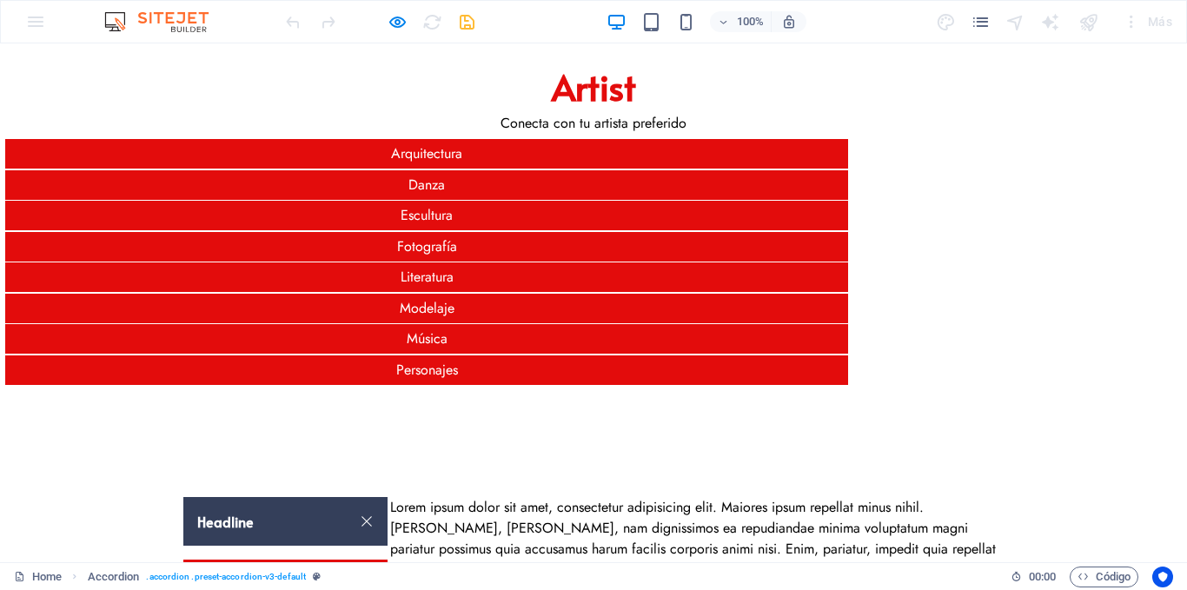
click at [297, 497] on link "Headline" at bounding box center [285, 521] width 204 height 49
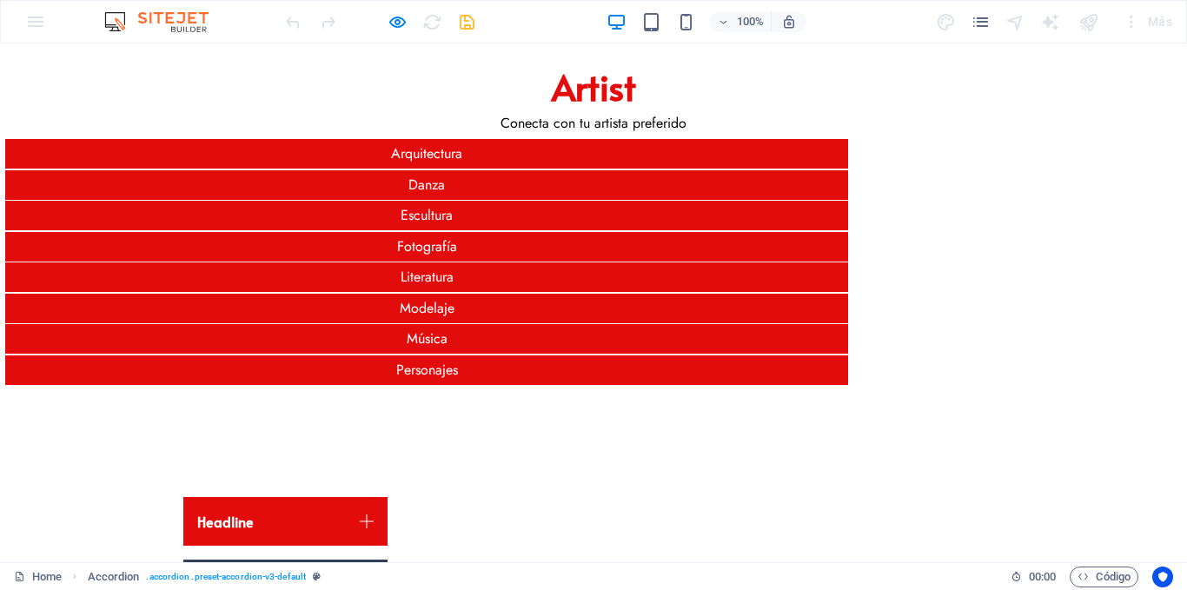
click at [290, 560] on link "Headline" at bounding box center [285, 584] width 204 height 49
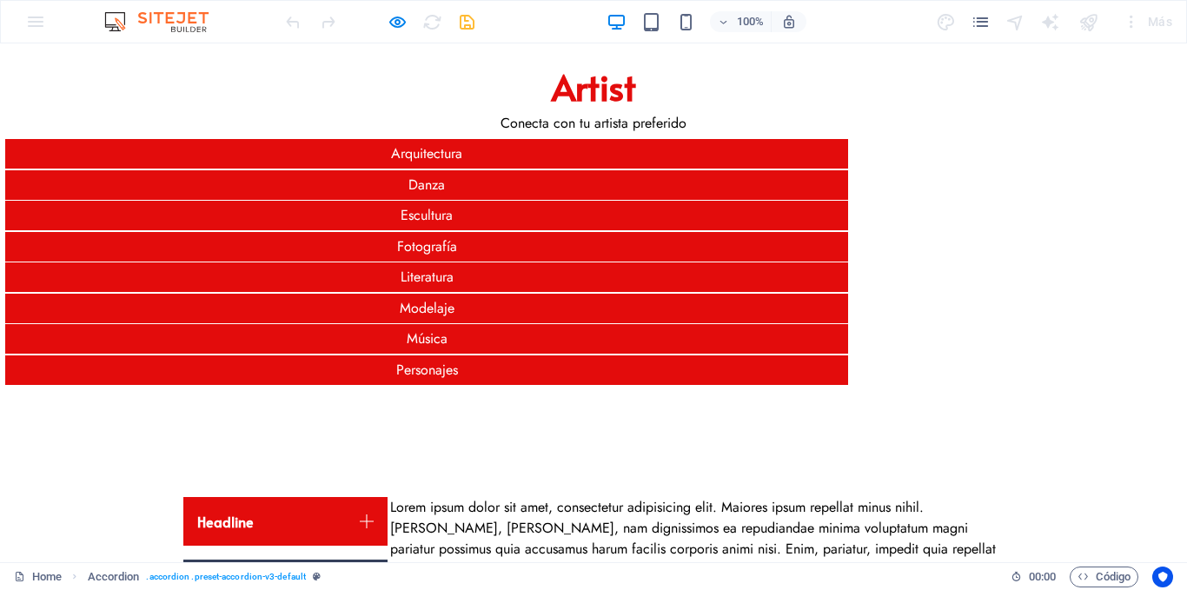
click at [290, 560] on link "Headline" at bounding box center [285, 584] width 204 height 49
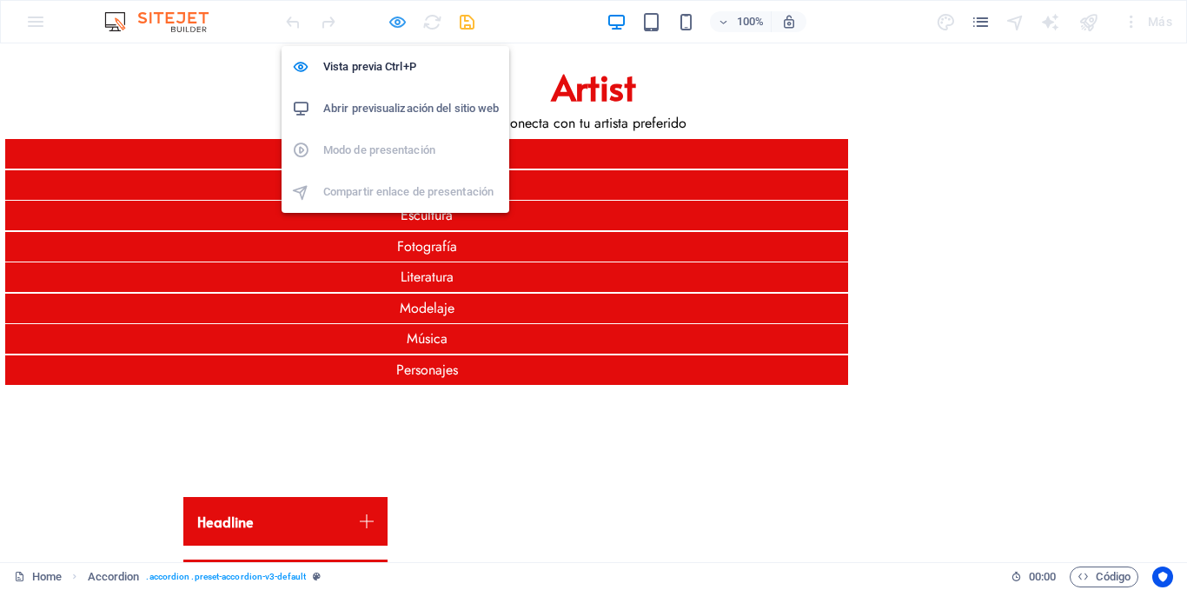
click at [402, 23] on icon "button" at bounding box center [398, 22] width 20 height 20
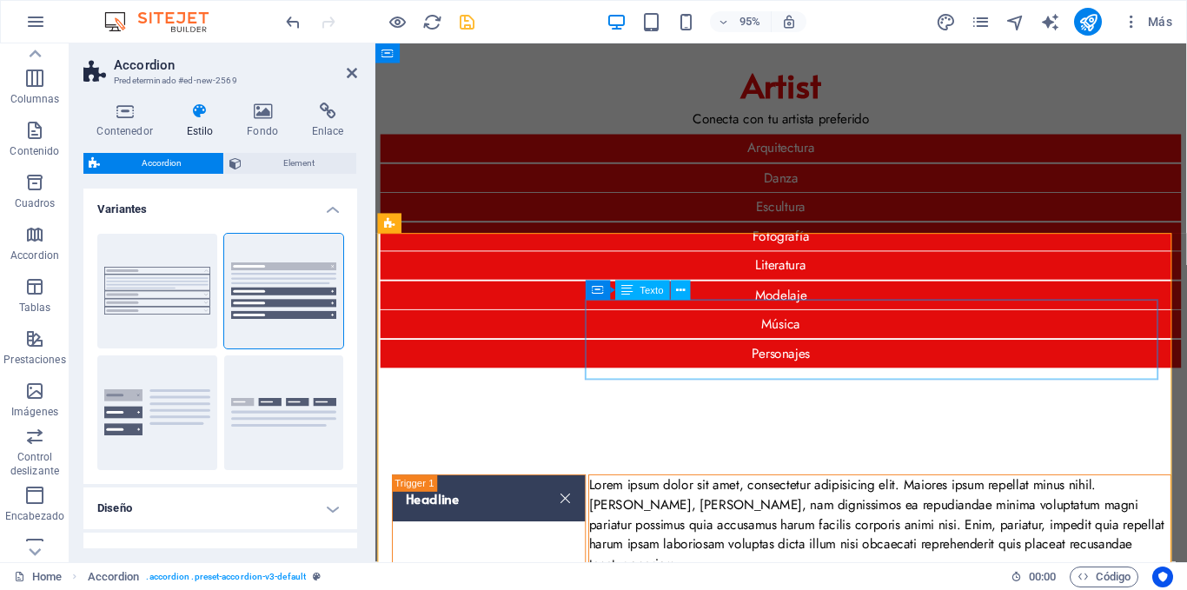
click at [696, 498] on div "Lorem ipsum dolor sit amet, consectetur adipisicing elit. Maiores ipsum repella…" at bounding box center [907, 550] width 612 height 104
click at [678, 286] on icon at bounding box center [681, 290] width 9 height 17
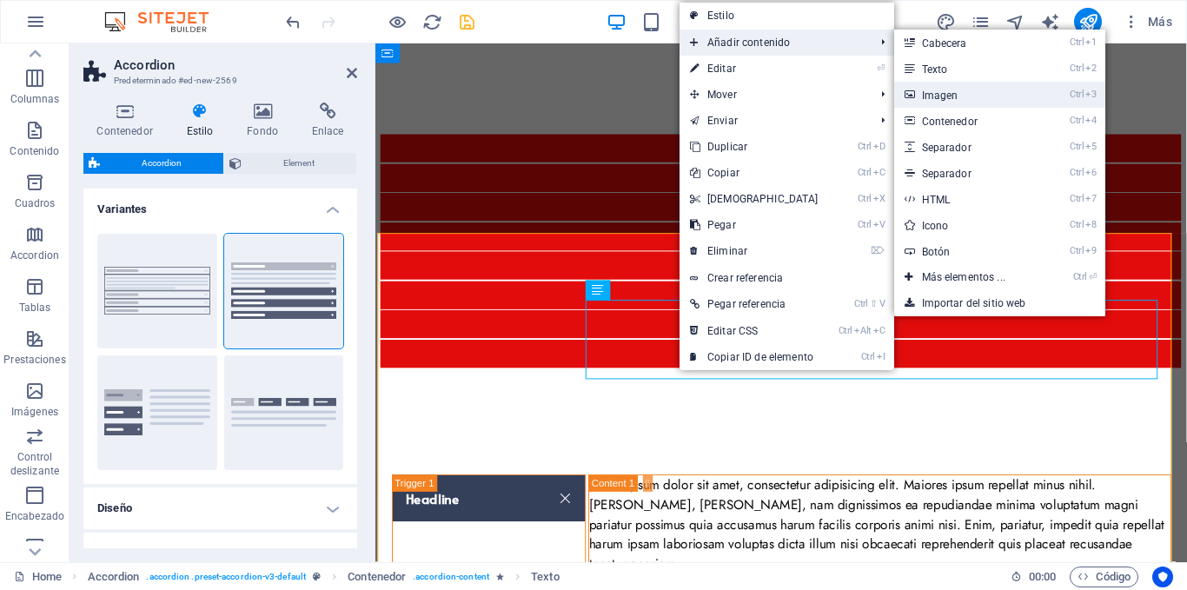
click at [925, 87] on link "Ctrl 3 Imagen" at bounding box center [967, 95] width 146 height 26
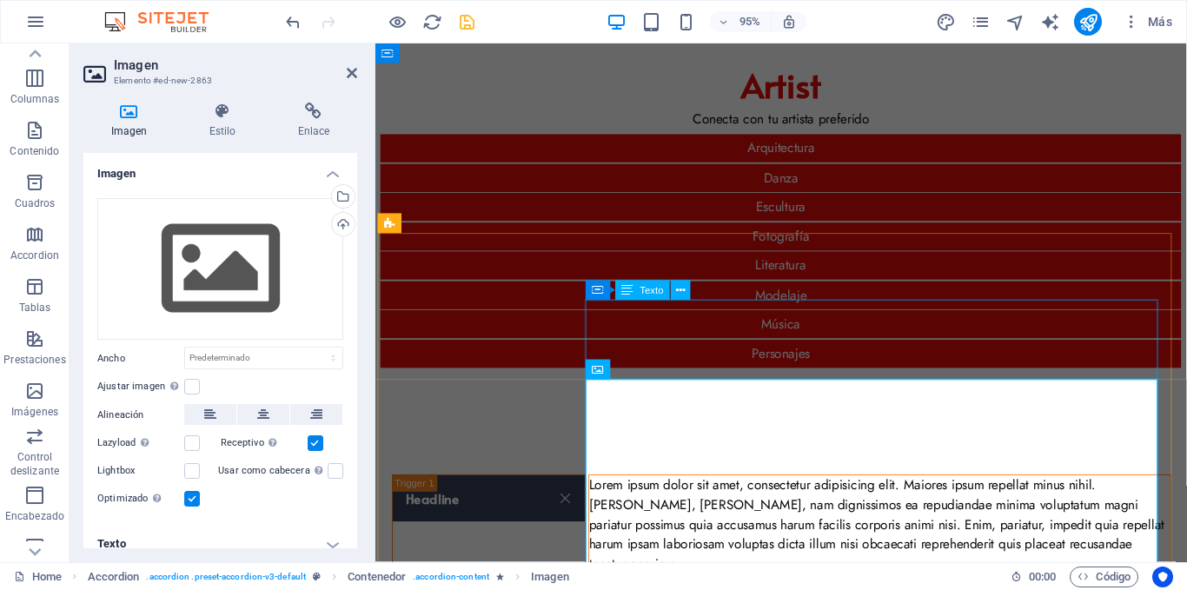
click at [754, 498] on div "Lorem ipsum dolor sit amet, consectetur adipisicing elit. Maiores ipsum repella…" at bounding box center [907, 550] width 612 height 104
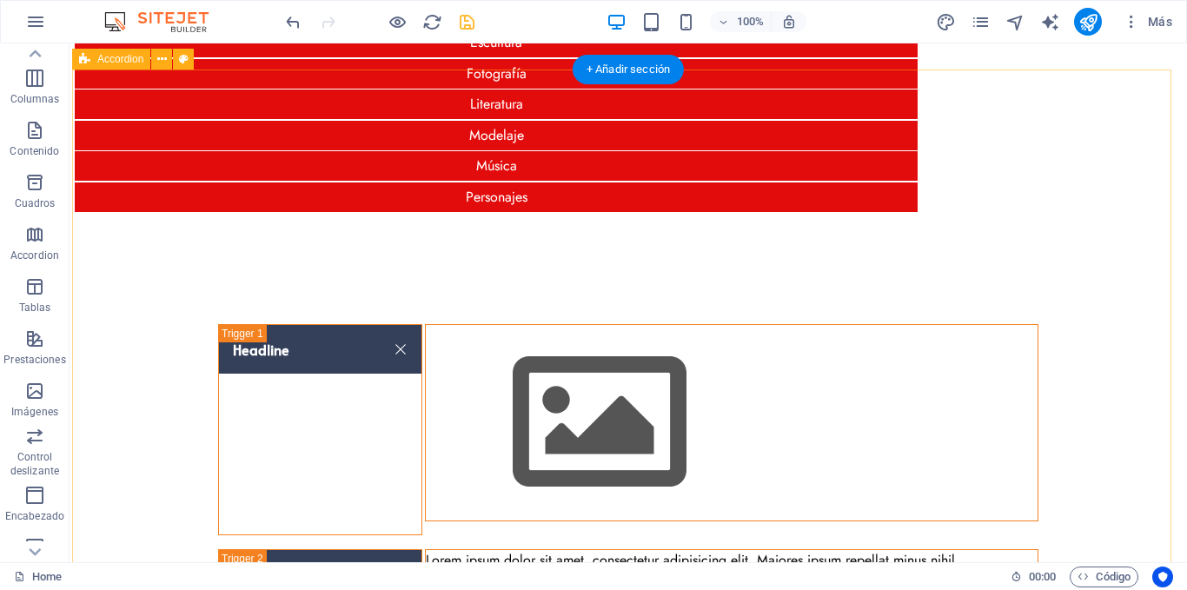
scroll to position [174, 0]
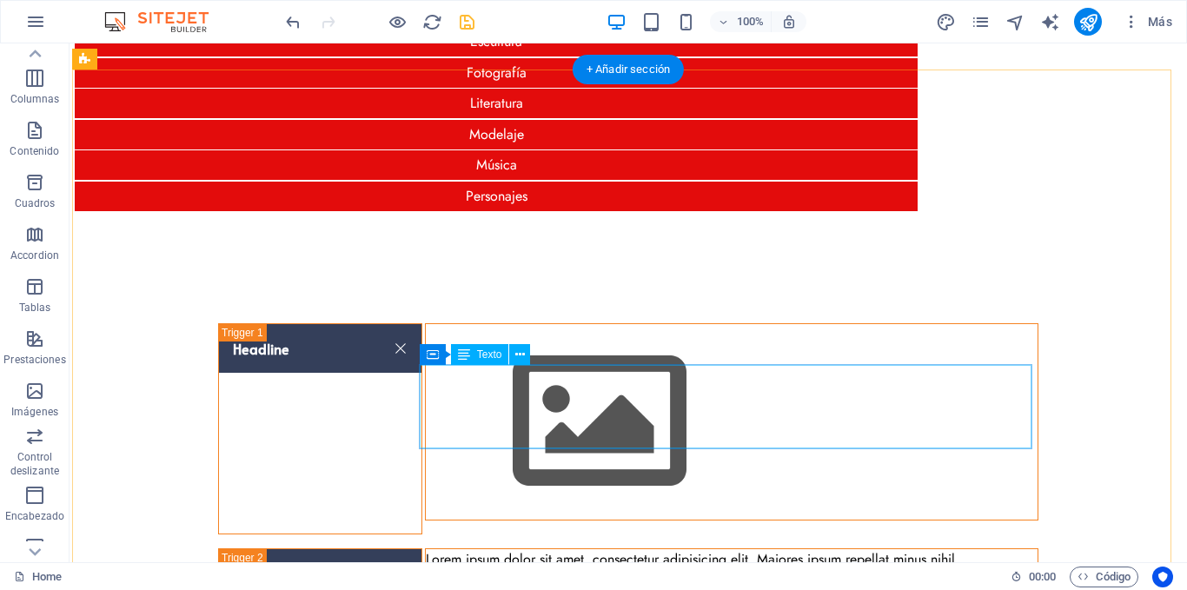
click at [544, 549] on div "Lorem ipsum dolor sit amet, consectetur adipisicing elit. Maiores ipsum repella…" at bounding box center [732, 601] width 612 height 104
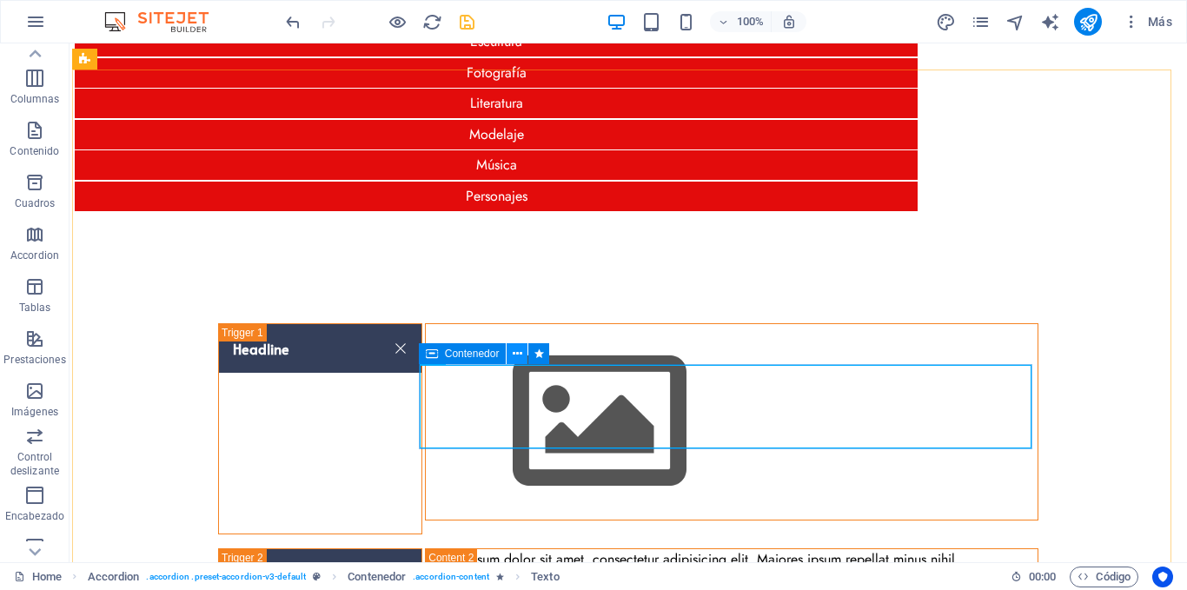
click at [517, 354] on icon at bounding box center [518, 354] width 10 height 18
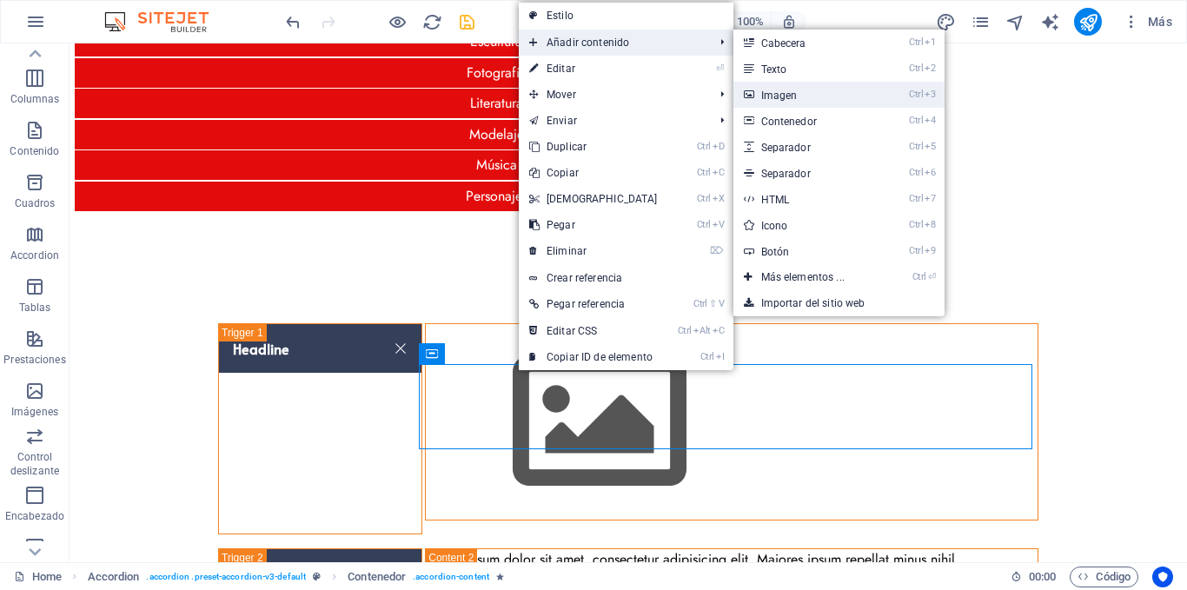
click at [779, 91] on link "Ctrl 3 Imagen" at bounding box center [807, 95] width 146 height 26
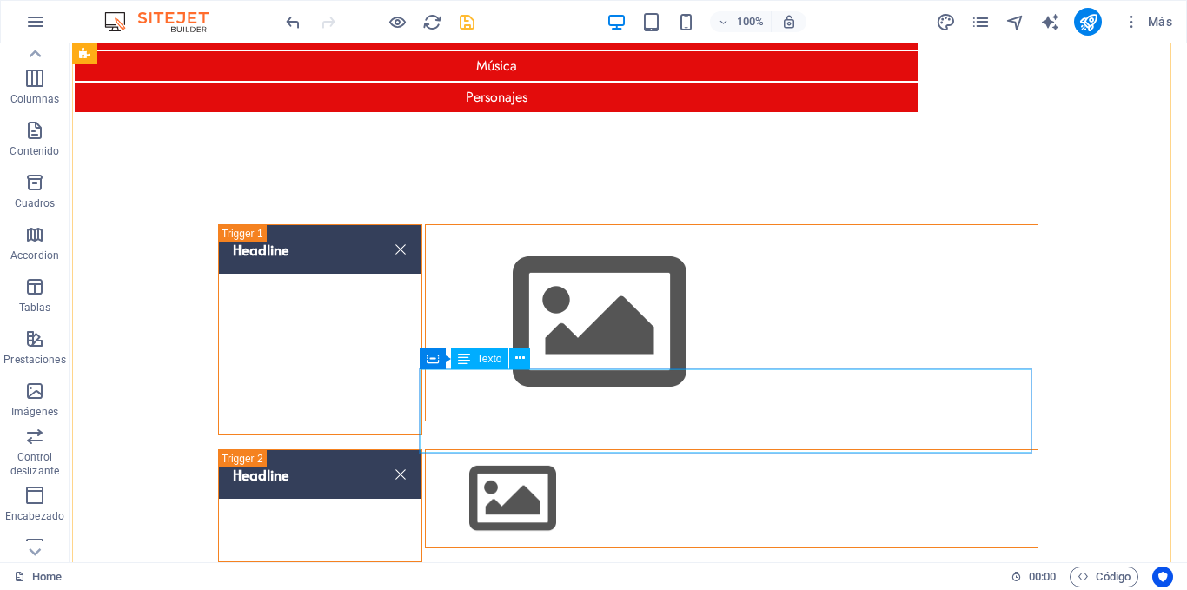
scroll to position [348, 0]
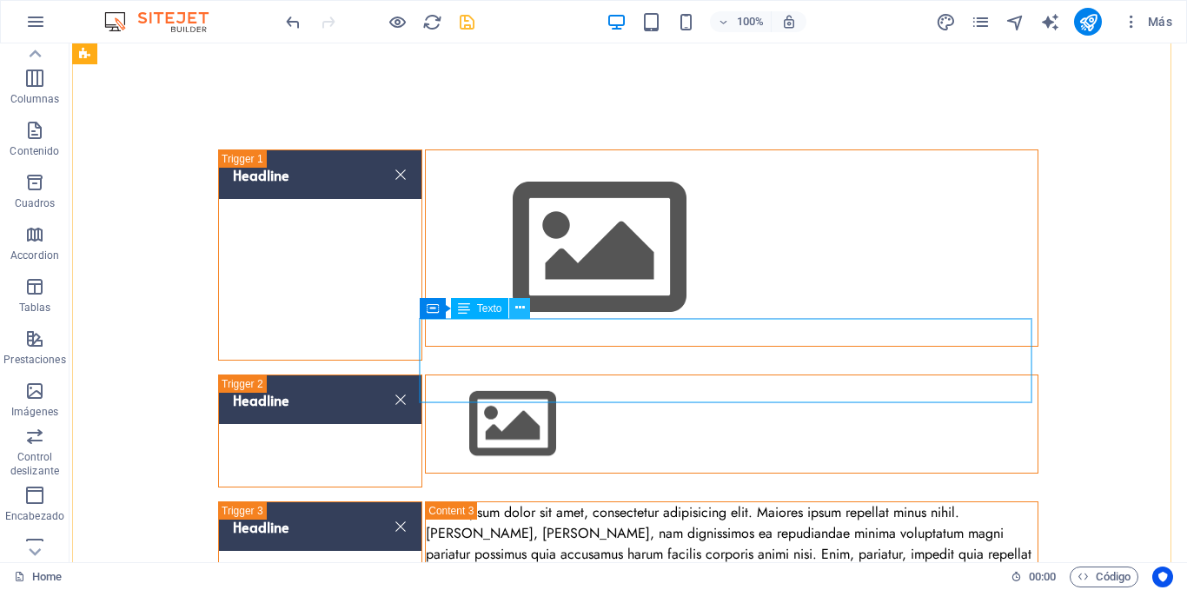
click at [515, 309] on icon at bounding box center [520, 308] width 10 height 18
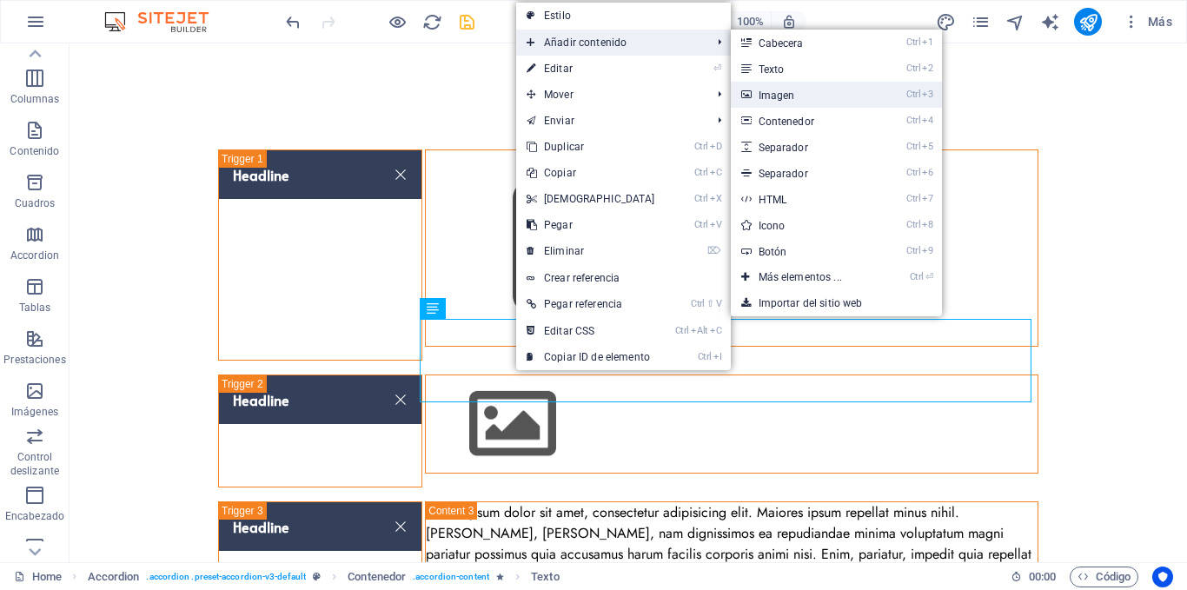
drag, startPoint x: 782, startPoint y: 94, endPoint x: 381, endPoint y: 185, distance: 411.8
click at [782, 94] on link "Ctrl 3 Imagen" at bounding box center [804, 95] width 146 height 26
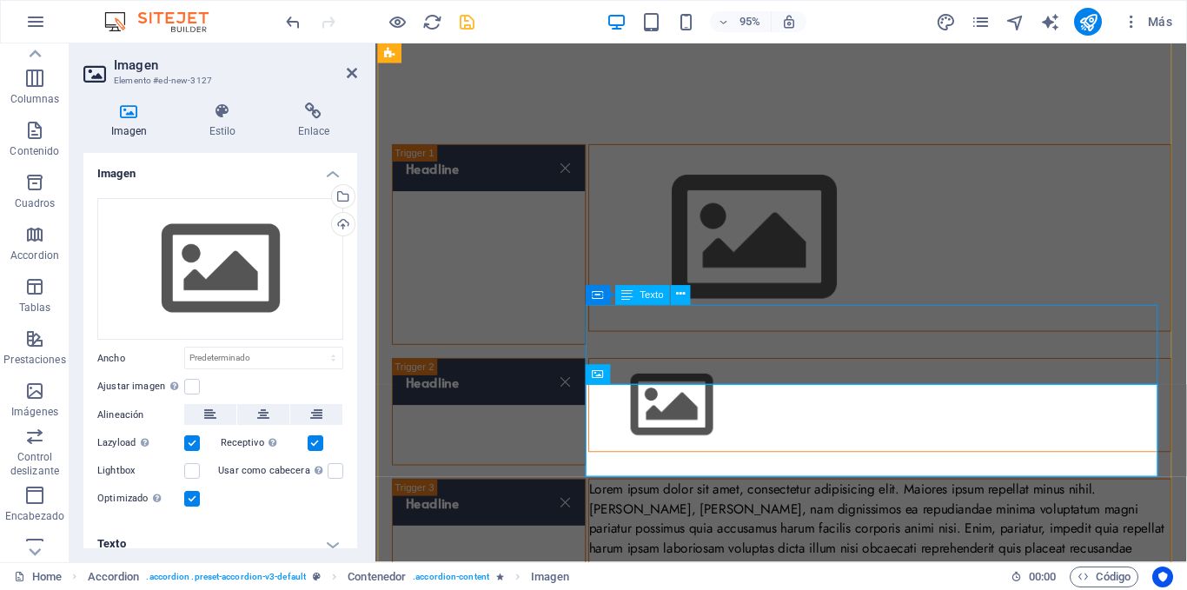
click at [740, 502] on div "Lorem ipsum dolor sit amet, consectetur adipisicing elit. Maiores ipsum repella…" at bounding box center [907, 554] width 612 height 104
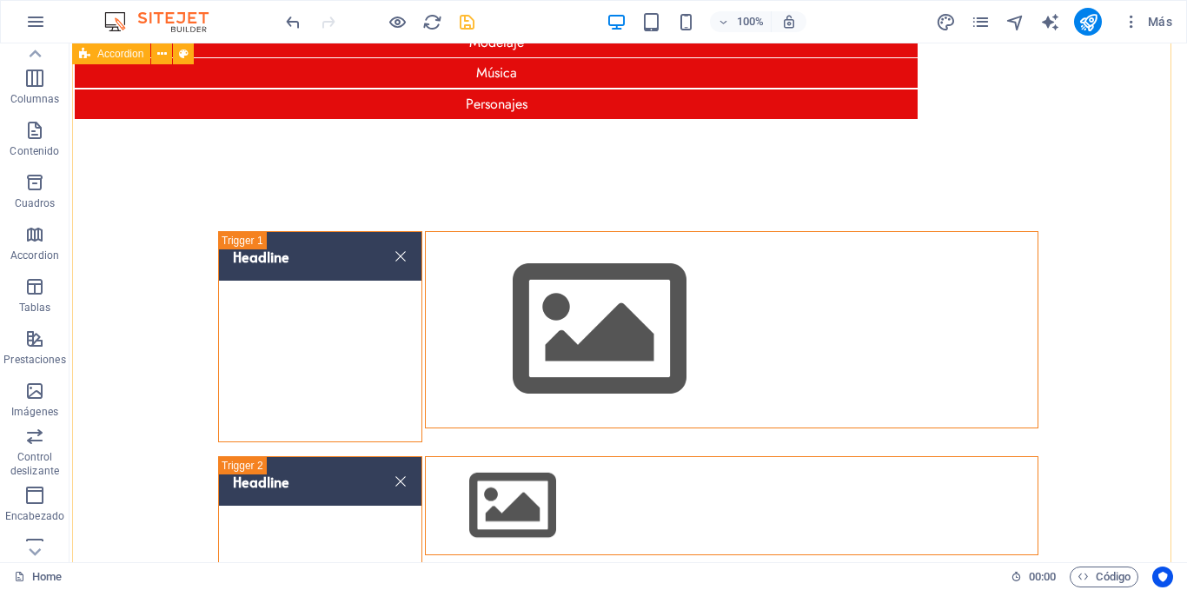
scroll to position [174, 0]
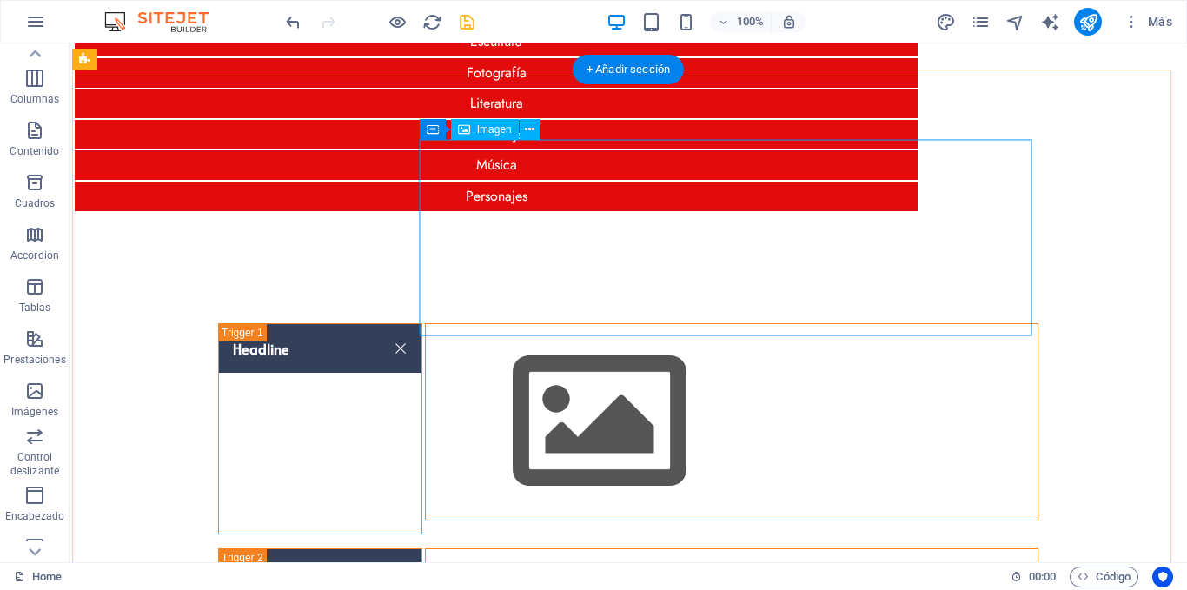
click at [478, 324] on figure "Content 1" at bounding box center [732, 422] width 612 height 196
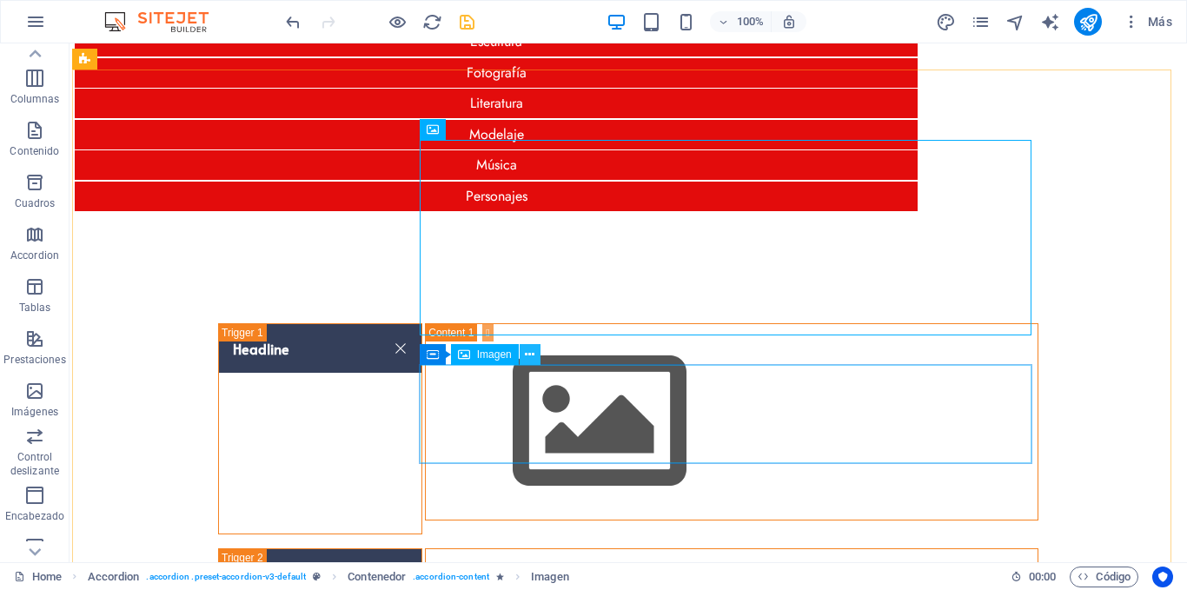
click at [533, 355] on icon at bounding box center [530, 355] width 10 height 18
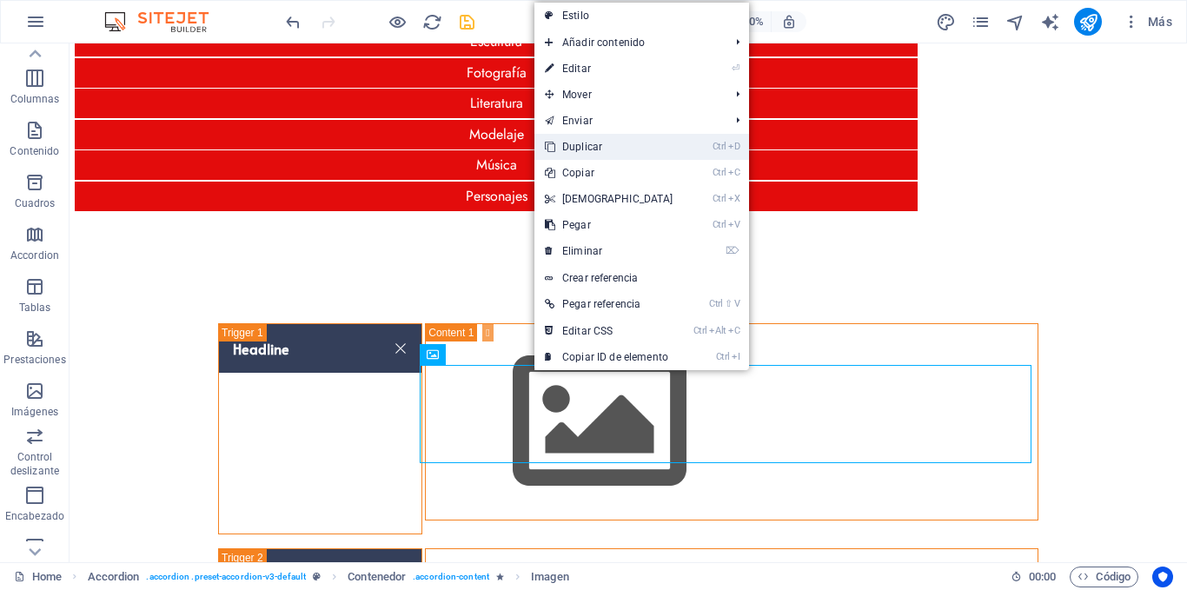
click at [603, 145] on link "Ctrl D Duplicar" at bounding box center [609, 147] width 149 height 26
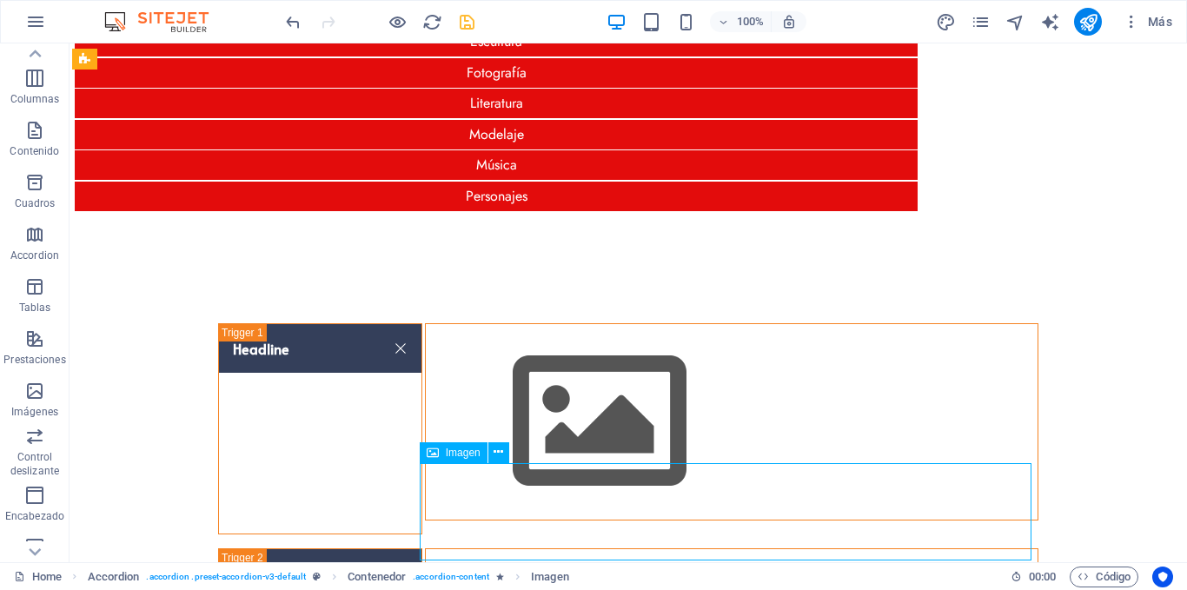
scroll to position [185, 0]
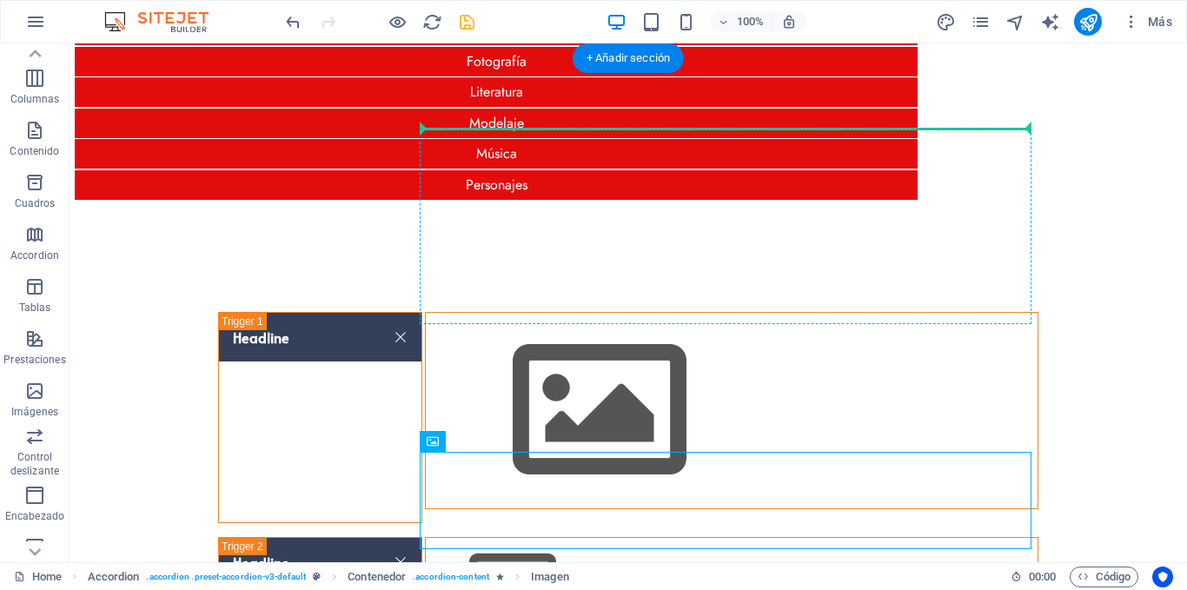
drag, startPoint x: 536, startPoint y: 502, endPoint x: 432, endPoint y: 161, distance: 356.3
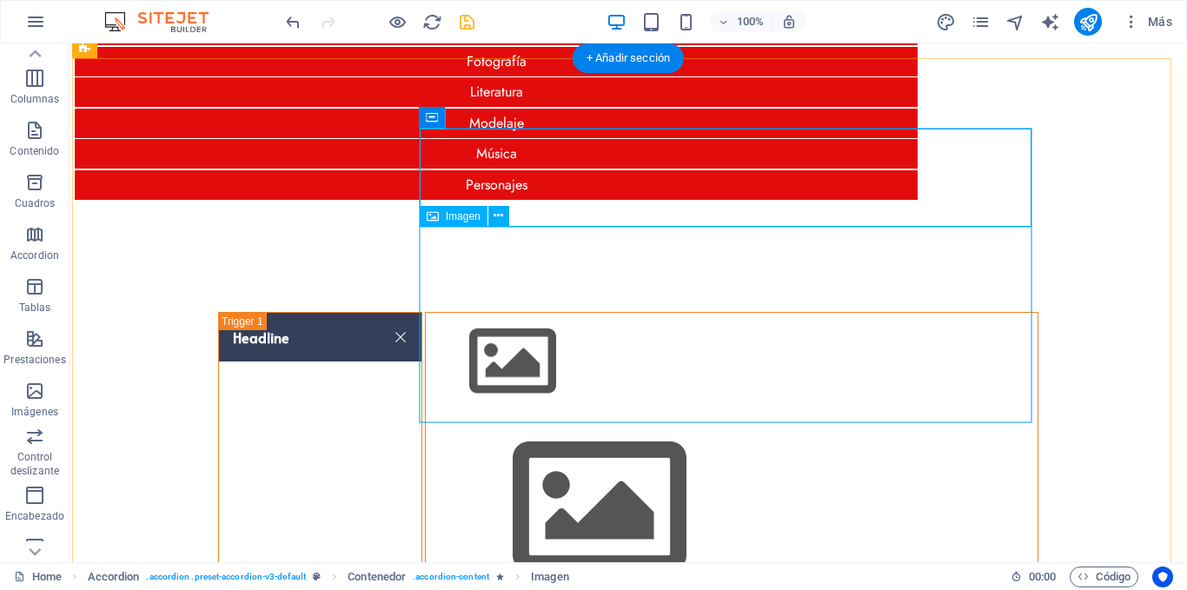
click at [468, 410] on figure "Content 1" at bounding box center [732, 508] width 612 height 196
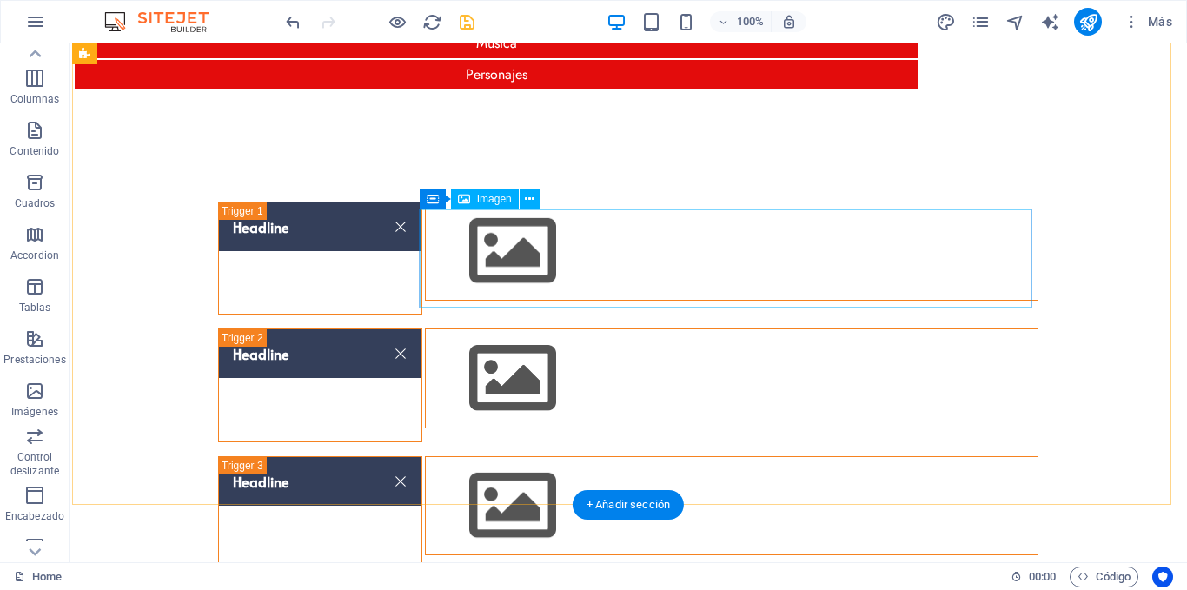
scroll to position [359, 0]
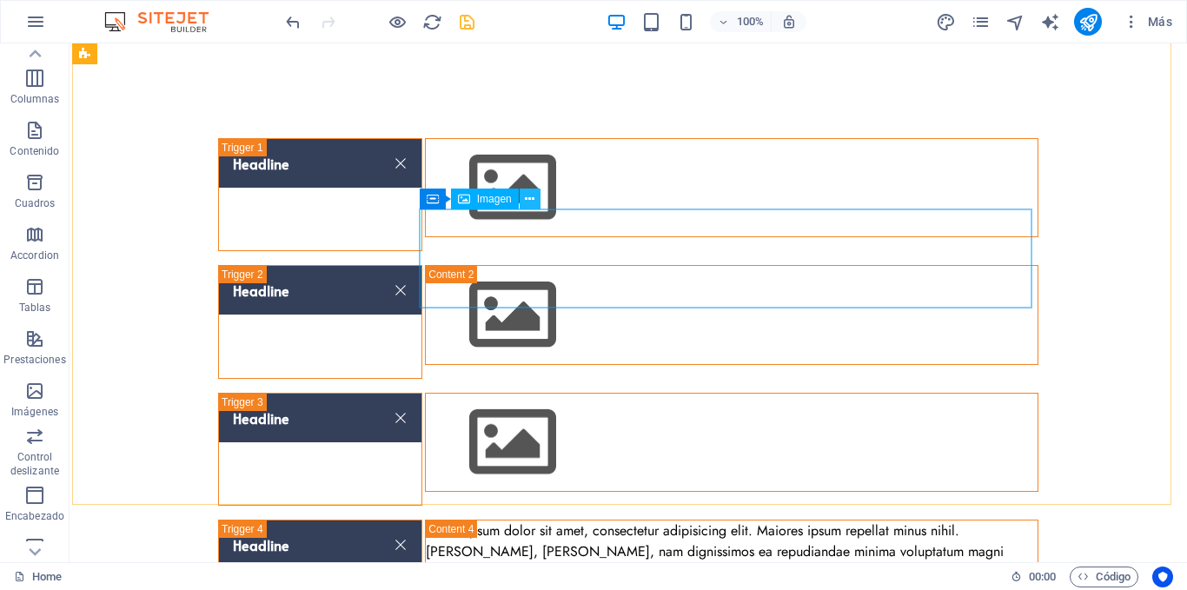
click at [535, 203] on button at bounding box center [530, 199] width 21 height 21
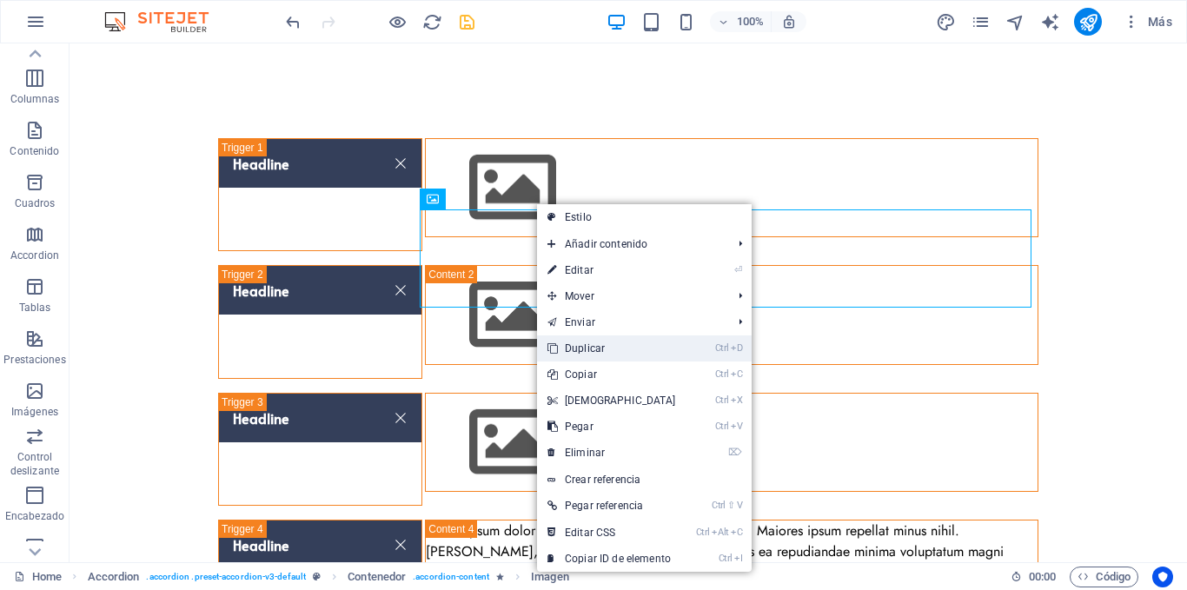
click at [595, 346] on link "Ctrl D Duplicar" at bounding box center [611, 349] width 149 height 26
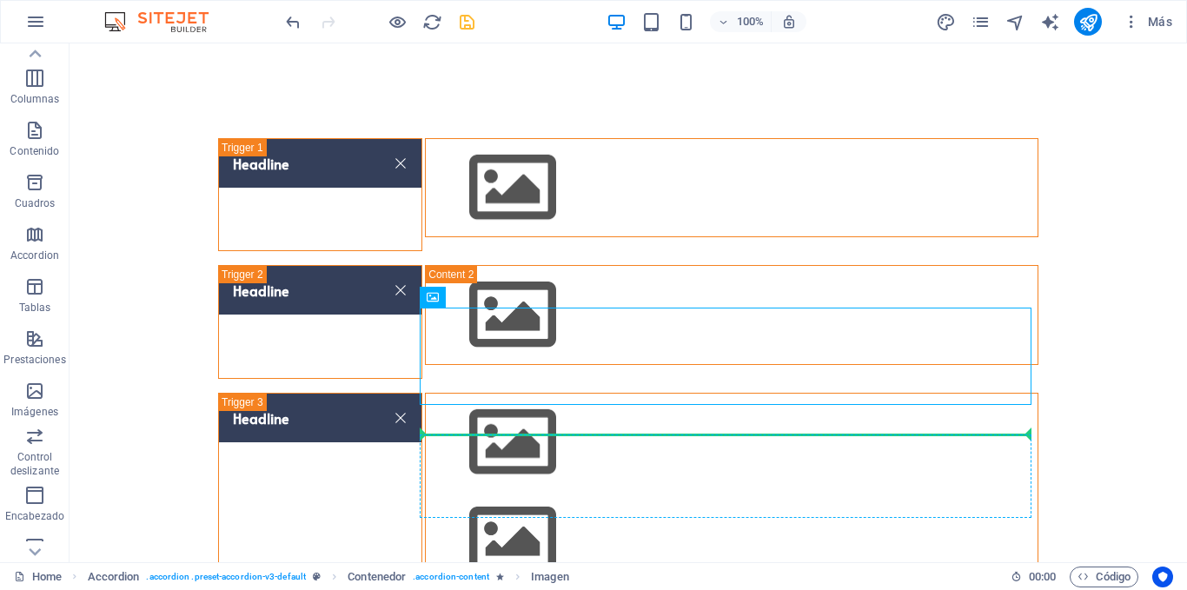
drag, startPoint x: 517, startPoint y: 345, endPoint x: 446, endPoint y: 455, distance: 130.7
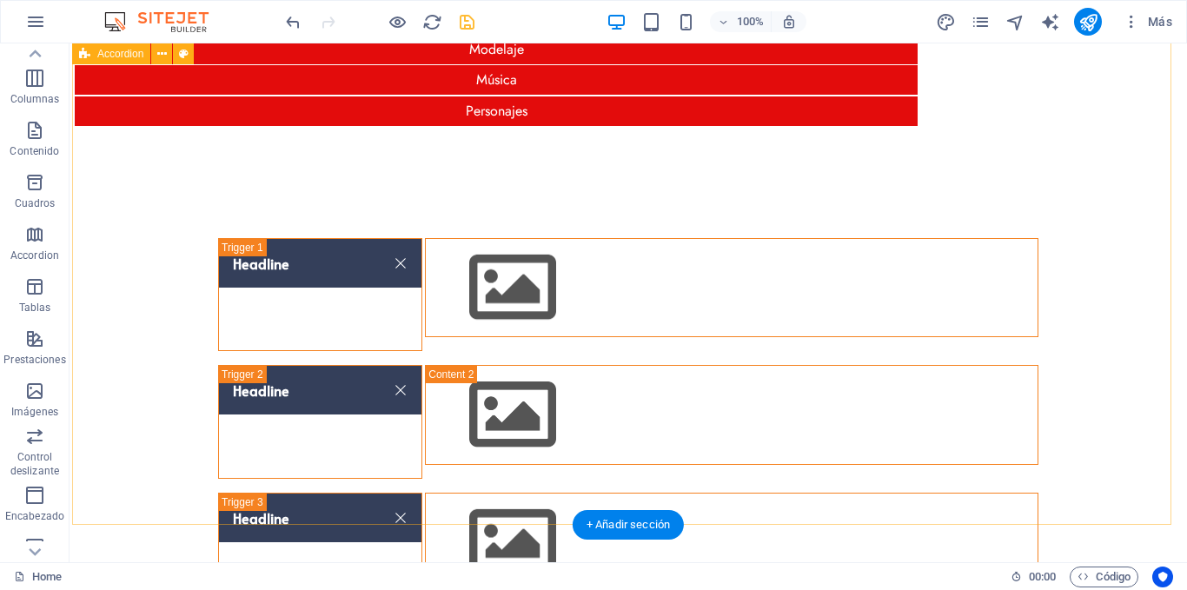
scroll to position [98, 0]
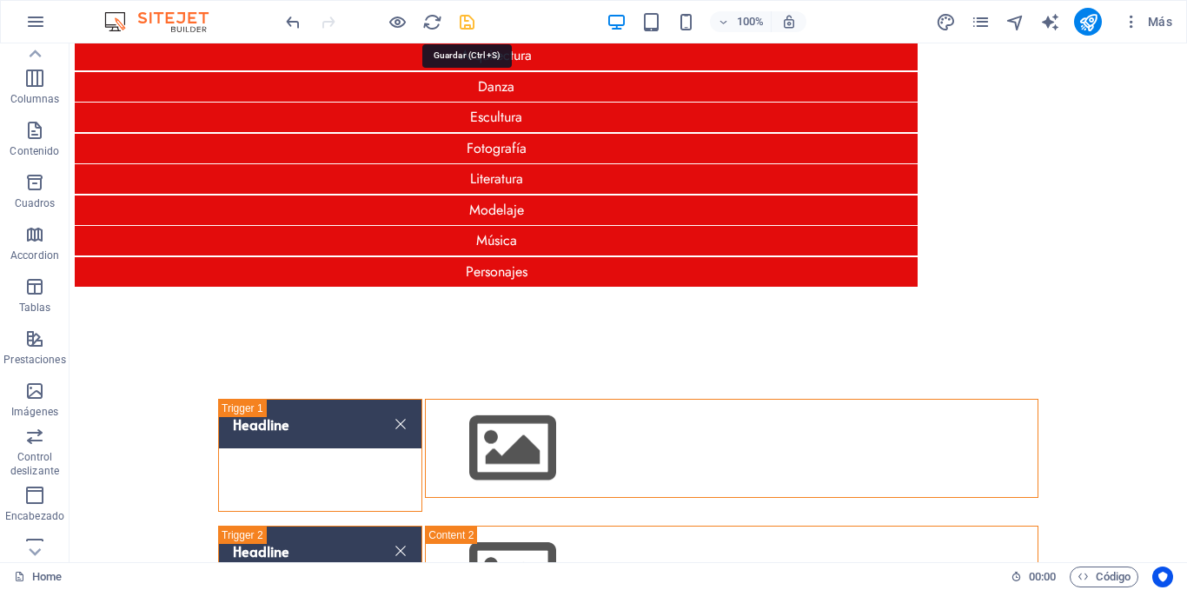
click at [466, 24] on icon "save" at bounding box center [467, 22] width 20 height 20
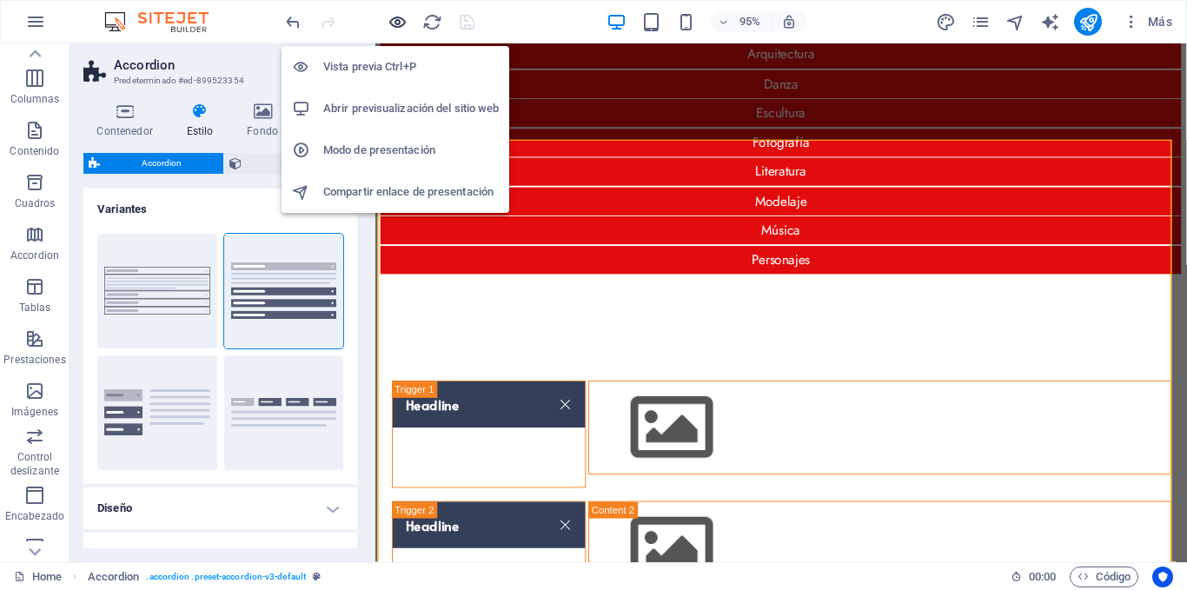
click at [394, 22] on icon "button" at bounding box center [398, 22] width 20 height 20
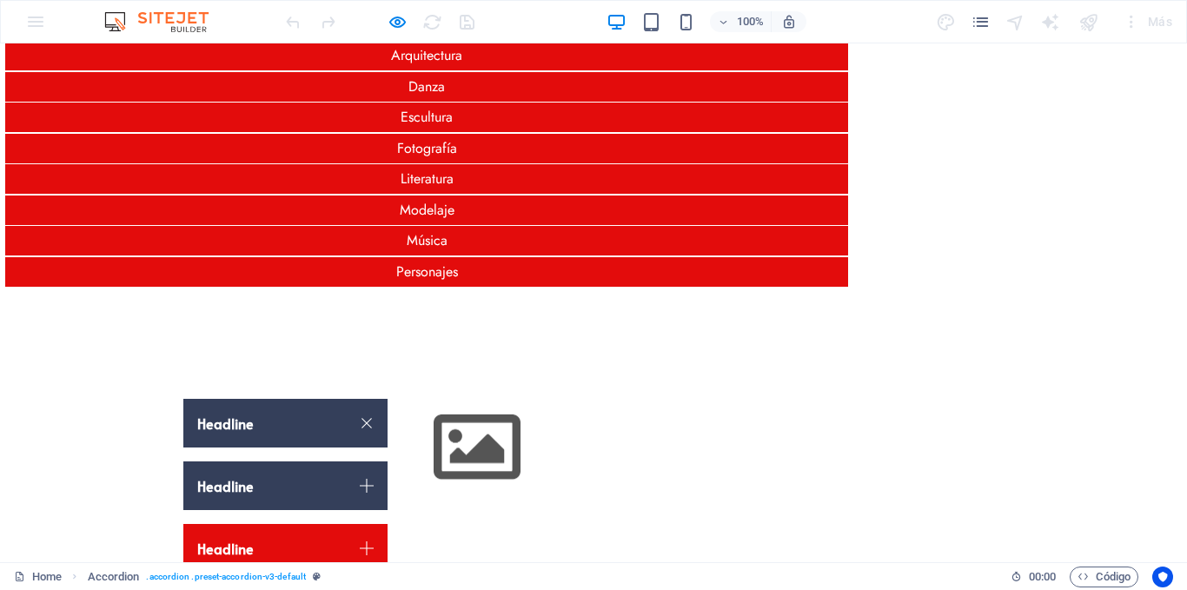
click at [282, 462] on link "Headline" at bounding box center [285, 486] width 204 height 49
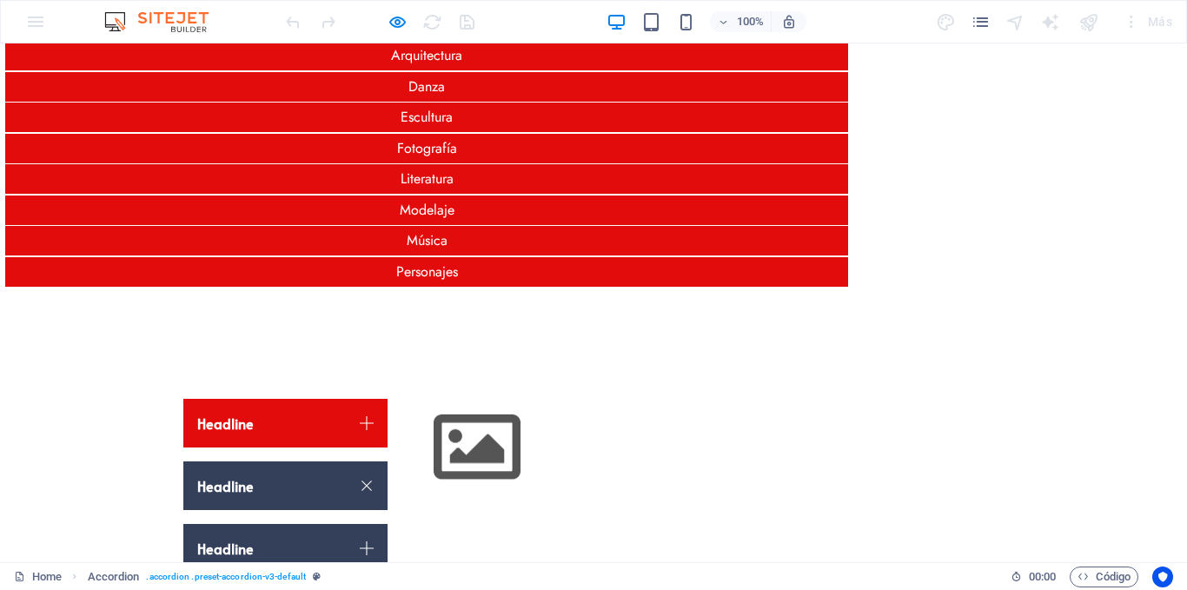
click at [269, 524] on link "Headline" at bounding box center [285, 548] width 204 height 49
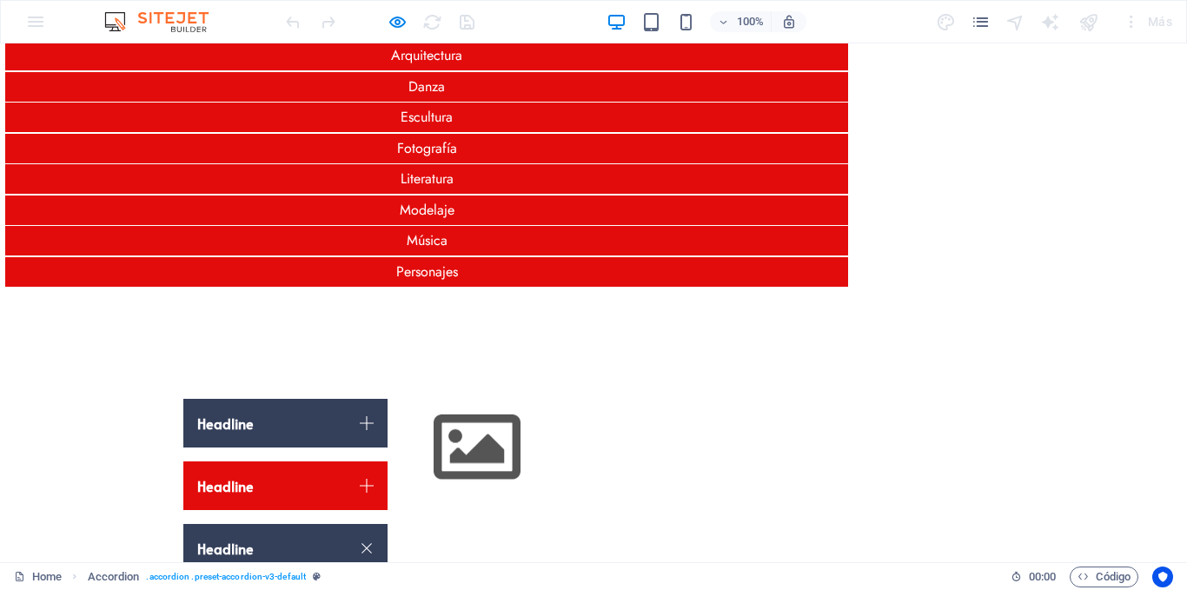
click at [282, 399] on link "Headline" at bounding box center [285, 423] width 204 height 49
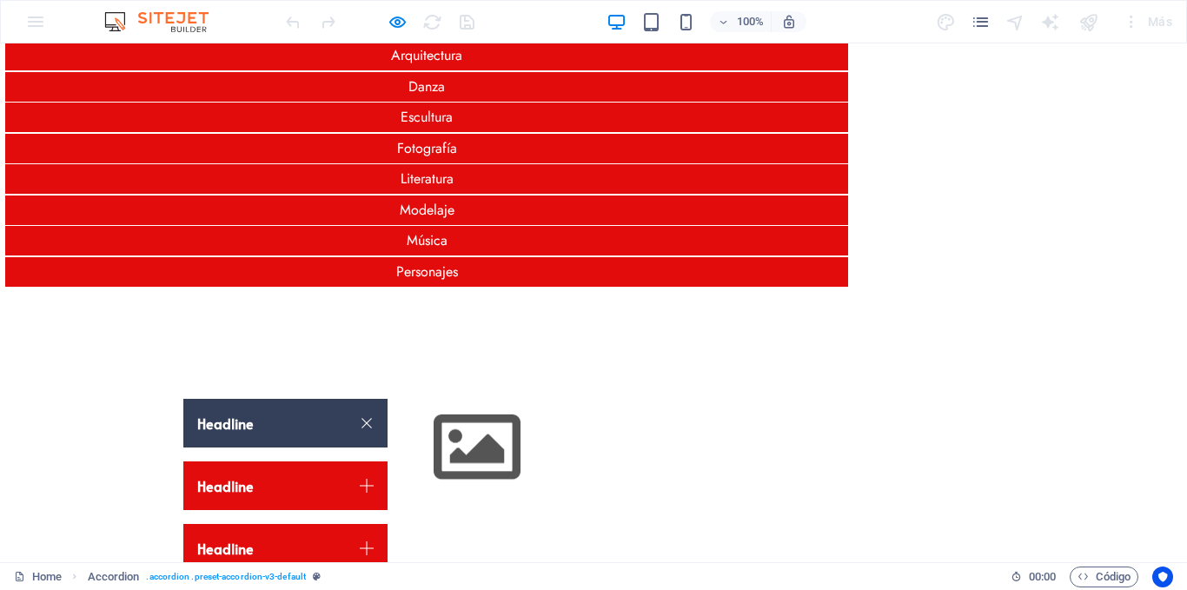
click at [382, 24] on div at bounding box center [379, 22] width 195 height 28
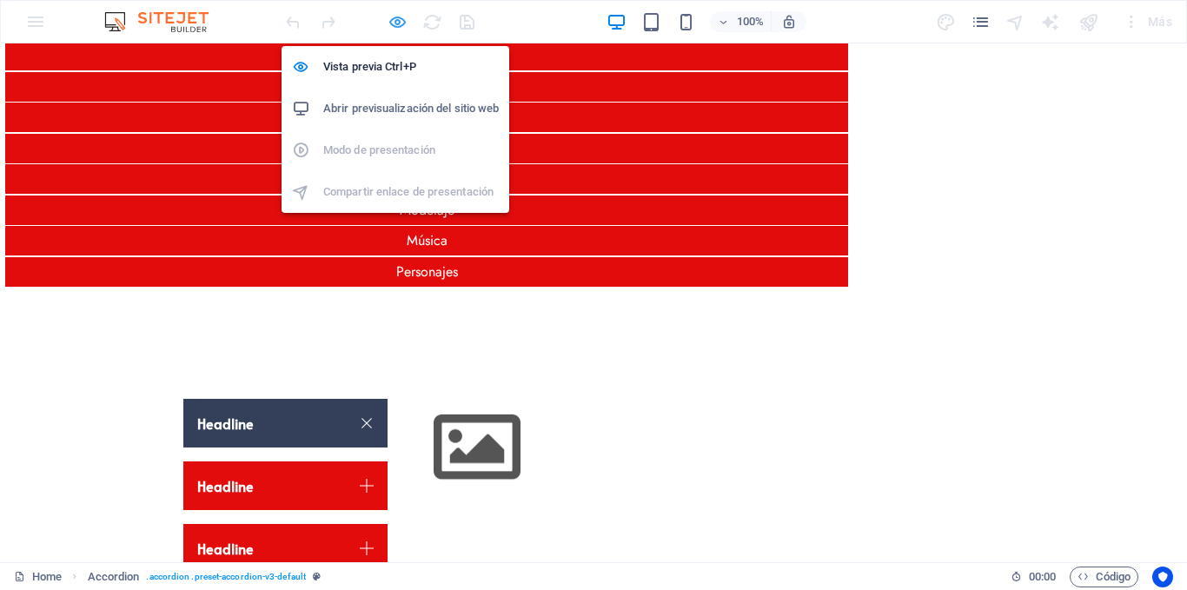
click at [390, 19] on icon "button" at bounding box center [398, 22] width 20 height 20
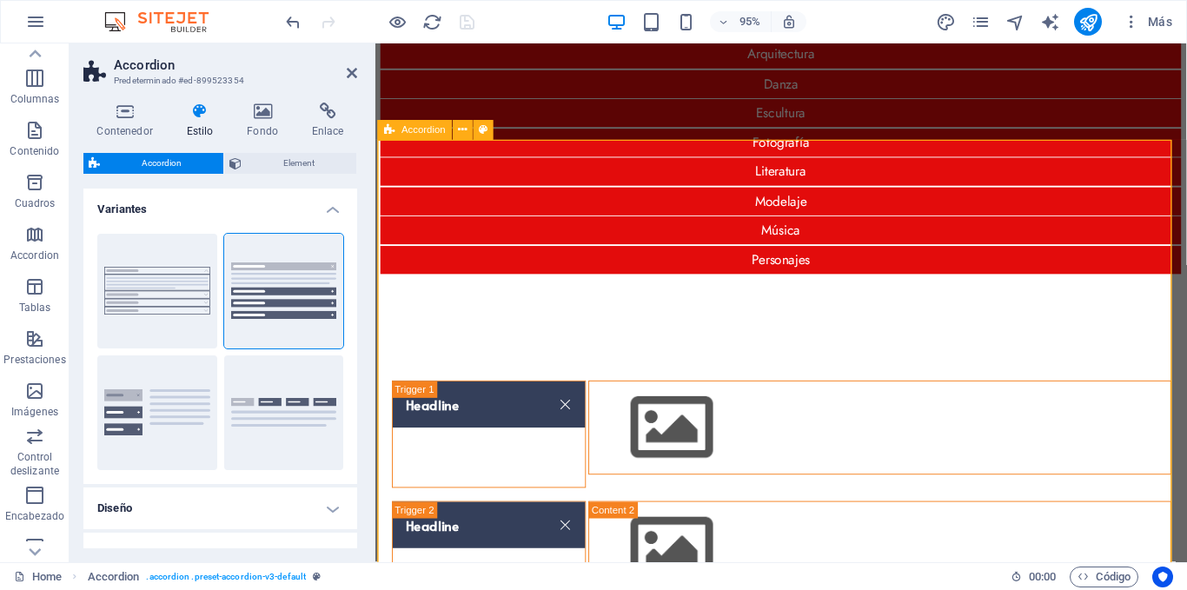
click at [320, 209] on h4 "Variantes" at bounding box center [220, 204] width 274 height 31
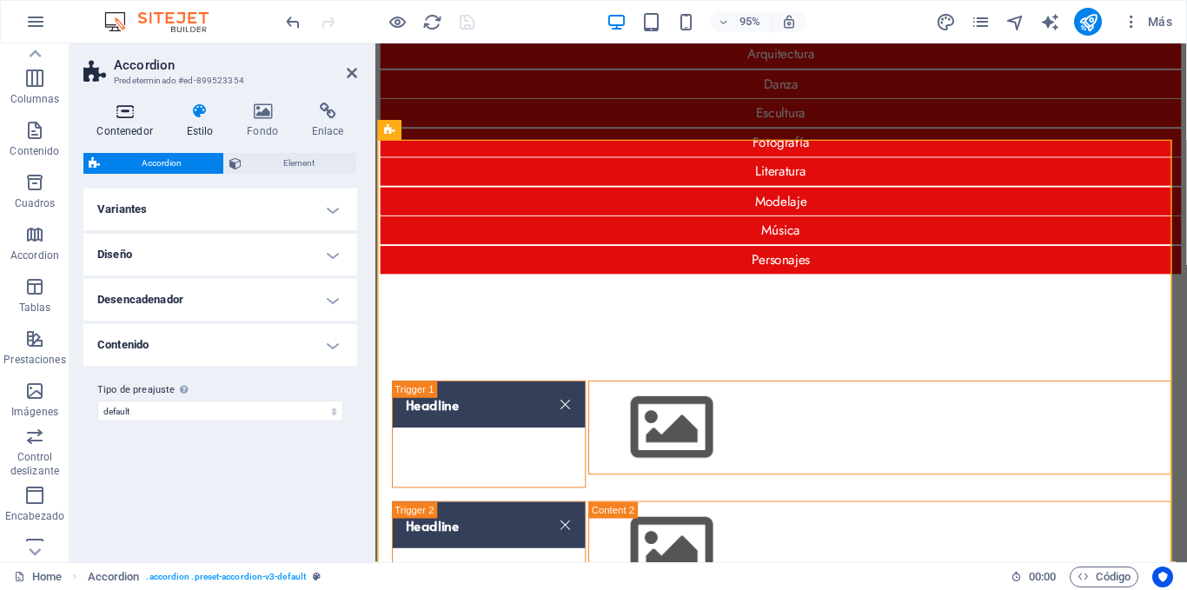
click at [133, 129] on h4 "Contenedor" at bounding box center [128, 121] width 90 height 37
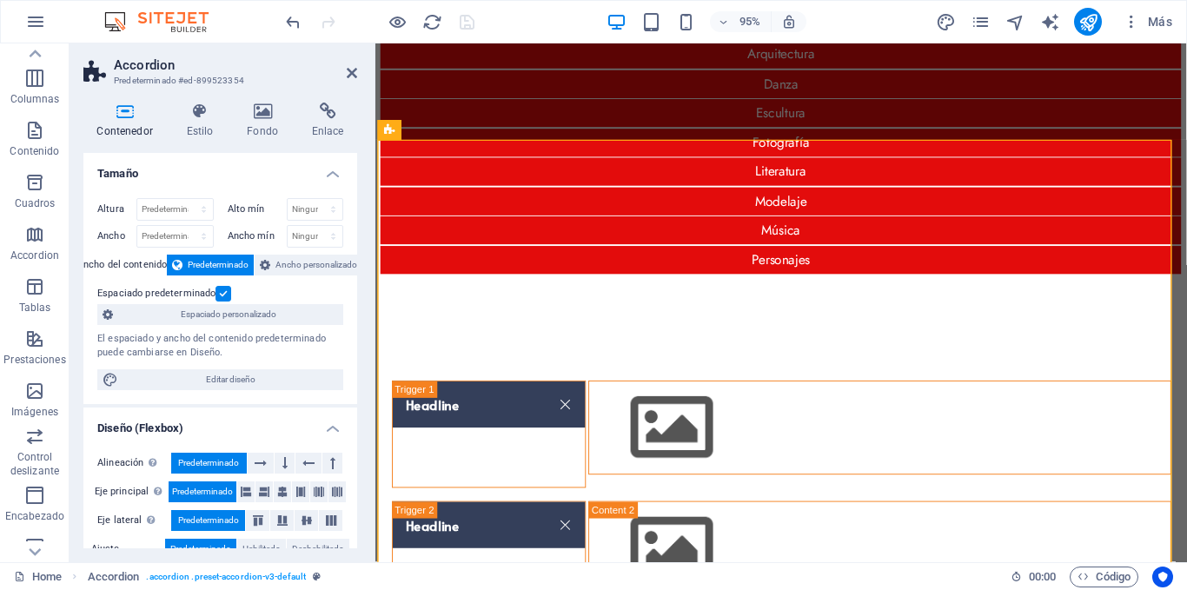
scroll to position [174, 0]
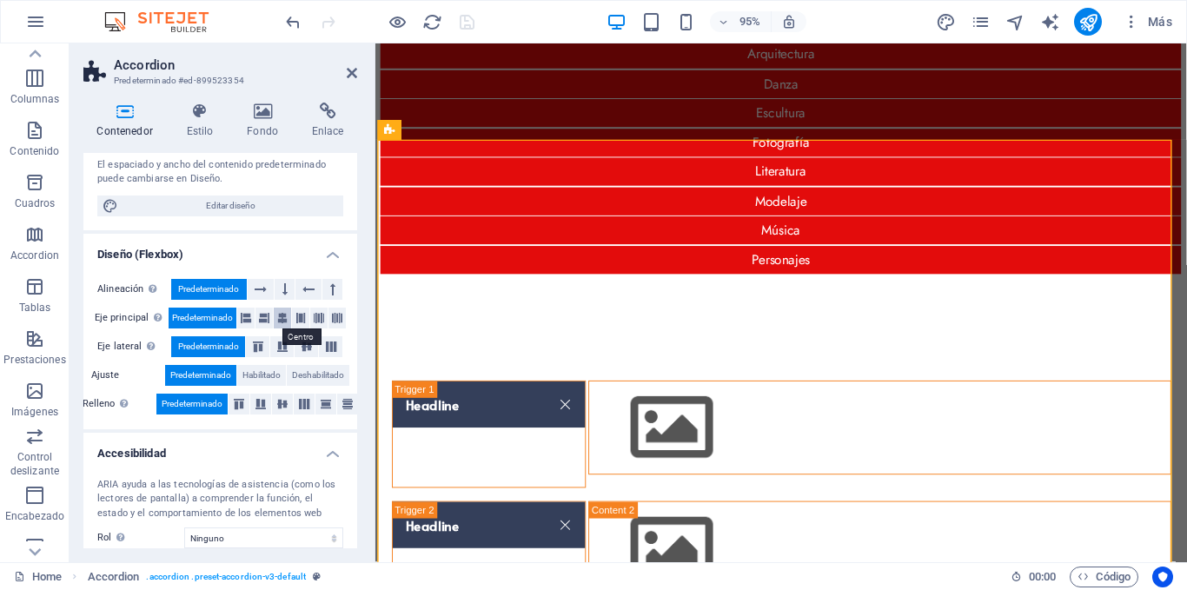
click at [277, 316] on icon at bounding box center [282, 318] width 10 height 21
click at [304, 345] on icon at bounding box center [306, 347] width 21 height 10
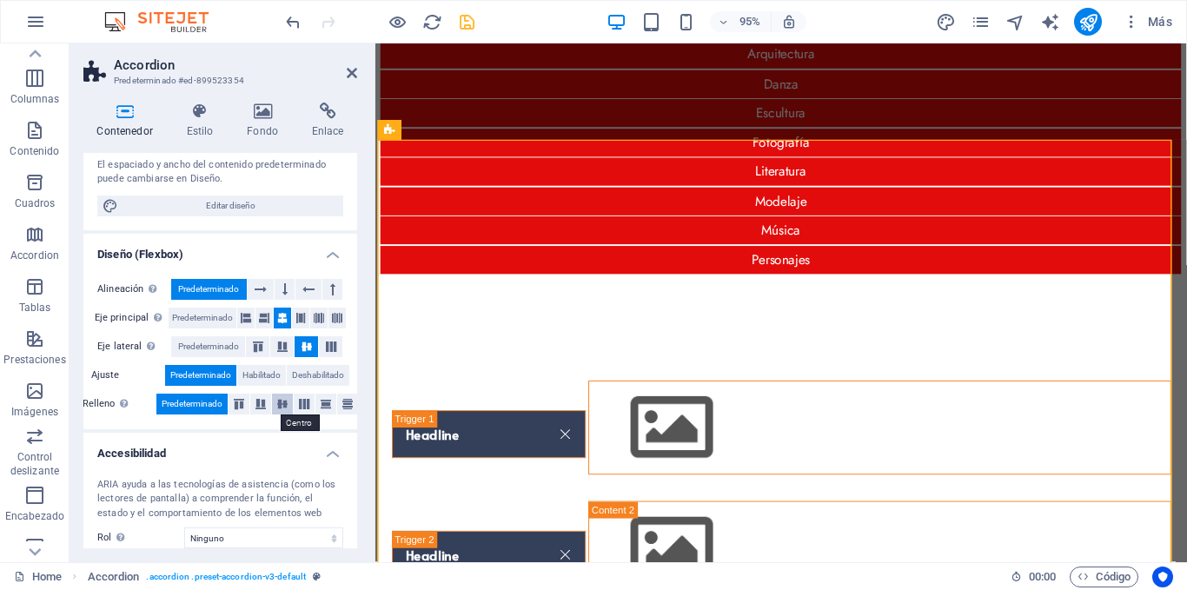
click at [278, 408] on icon at bounding box center [282, 404] width 21 height 10
click at [462, 23] on icon "save" at bounding box center [467, 22] width 20 height 20
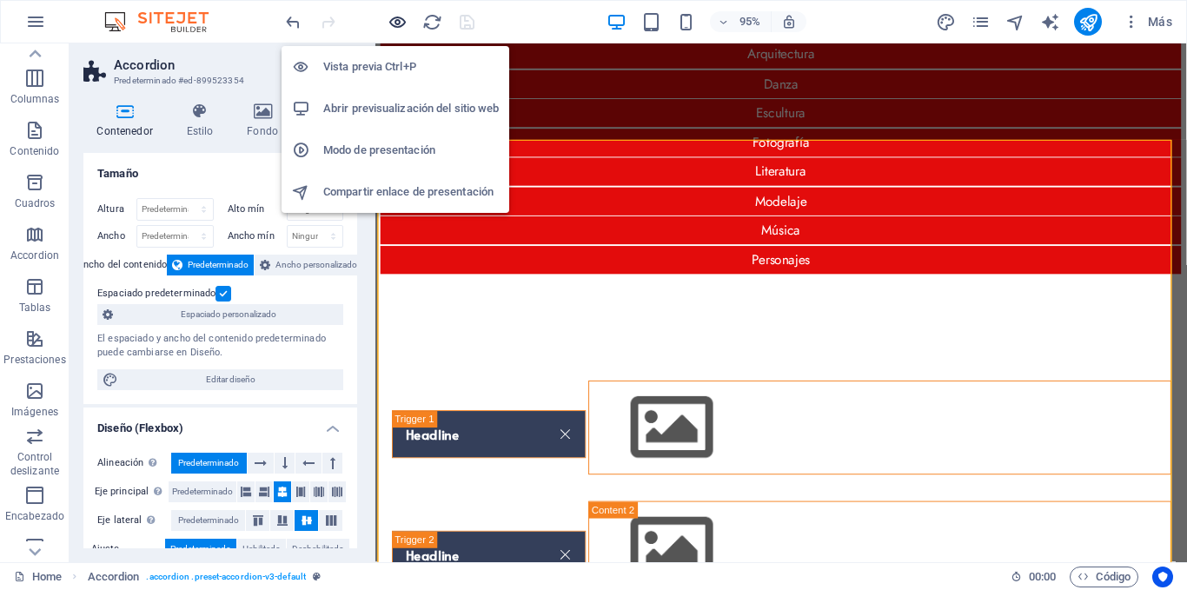
click at [401, 20] on icon "button" at bounding box center [398, 22] width 20 height 20
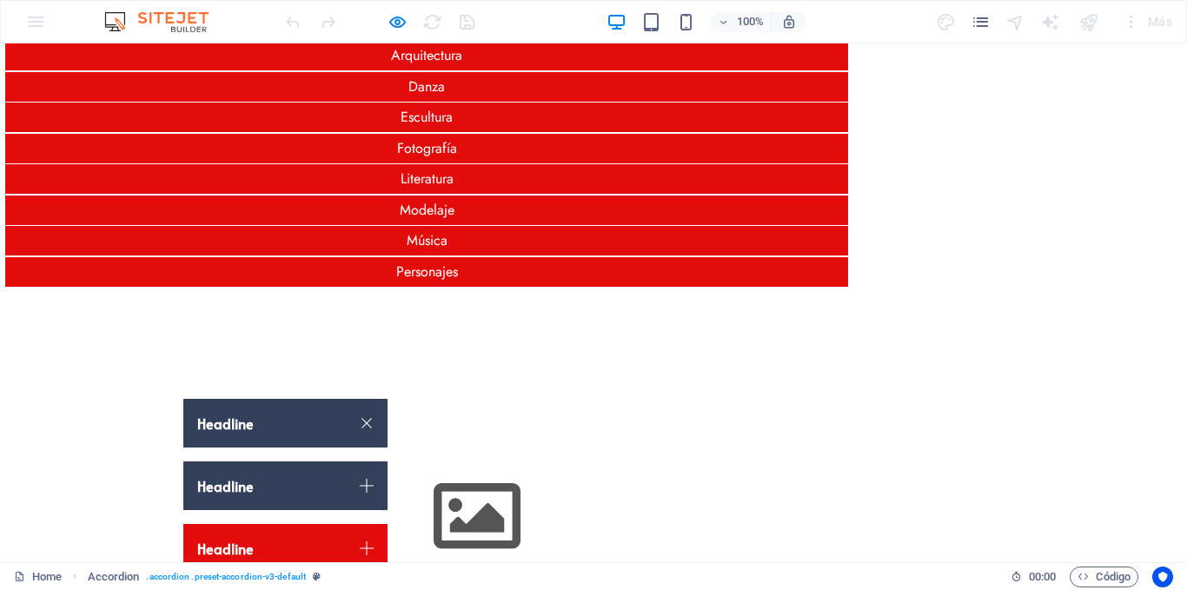
click at [256, 462] on link "Headline" at bounding box center [285, 486] width 204 height 49
click at [266, 399] on link "Headline" at bounding box center [285, 423] width 204 height 49
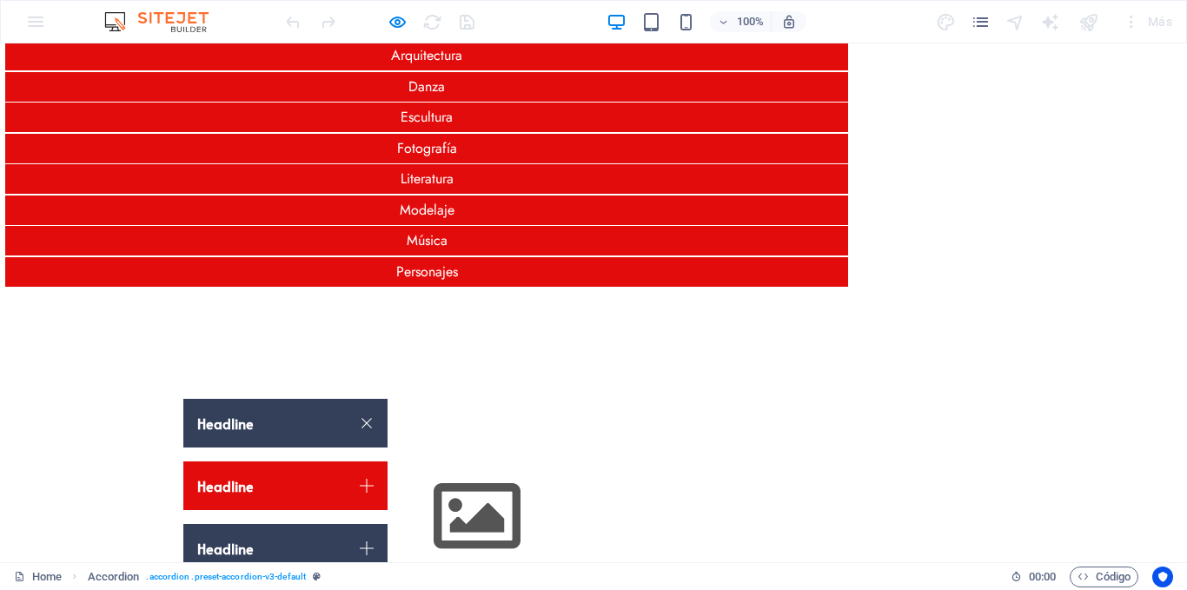
click at [263, 524] on link "Headline" at bounding box center [285, 548] width 204 height 49
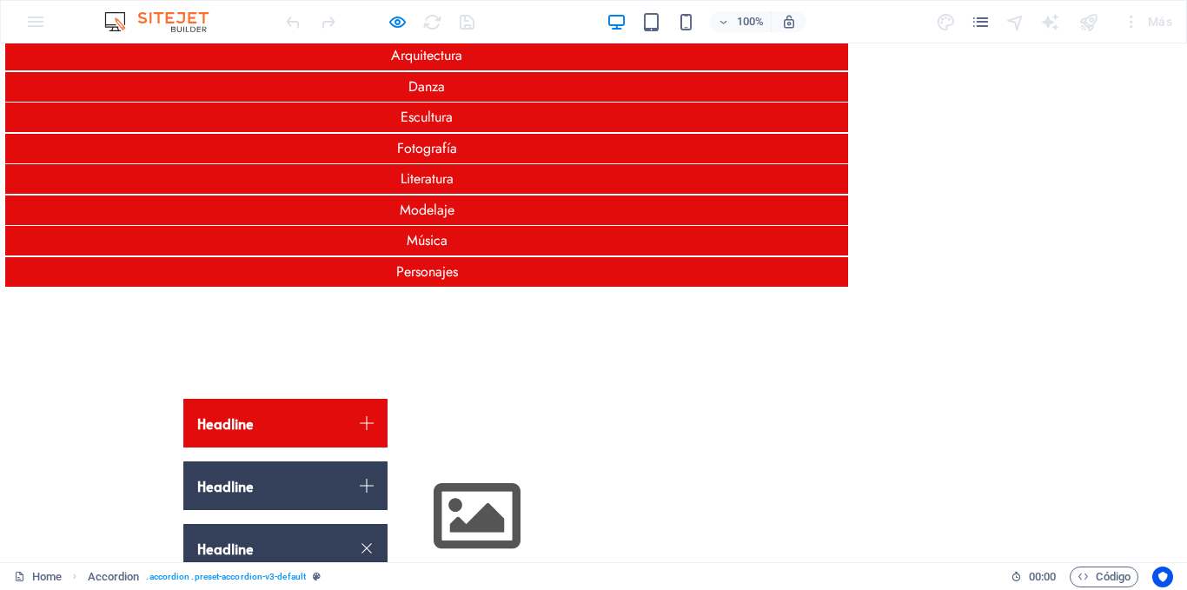
click at [268, 462] on link "Headline" at bounding box center [285, 486] width 204 height 49
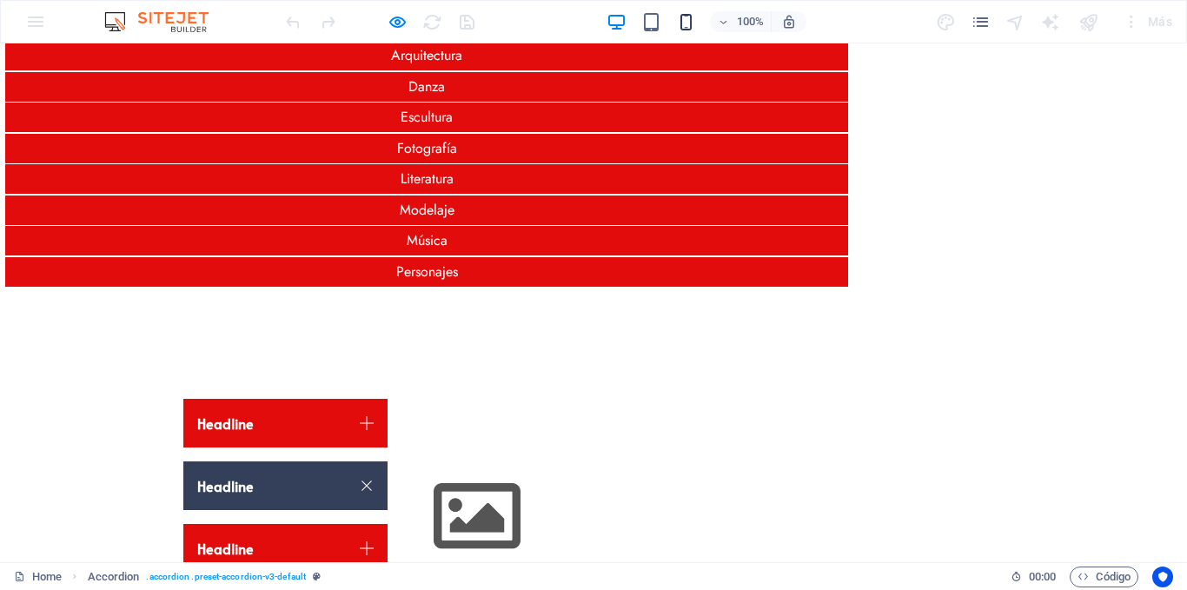
click at [688, 12] on icon "button" at bounding box center [686, 22] width 20 height 20
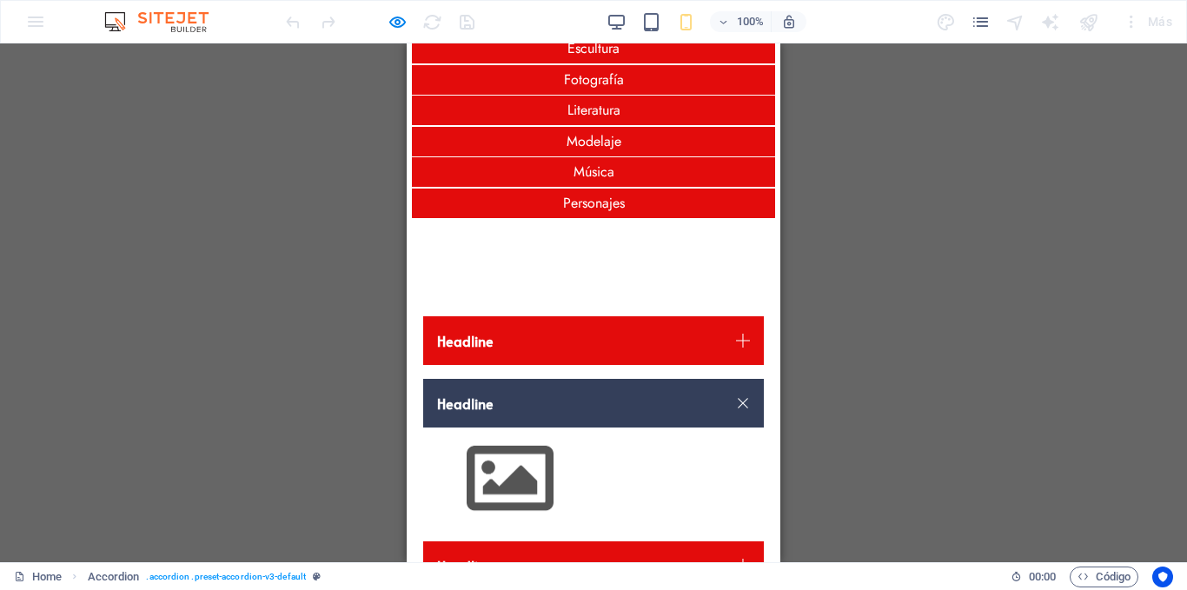
scroll to position [256, 0]
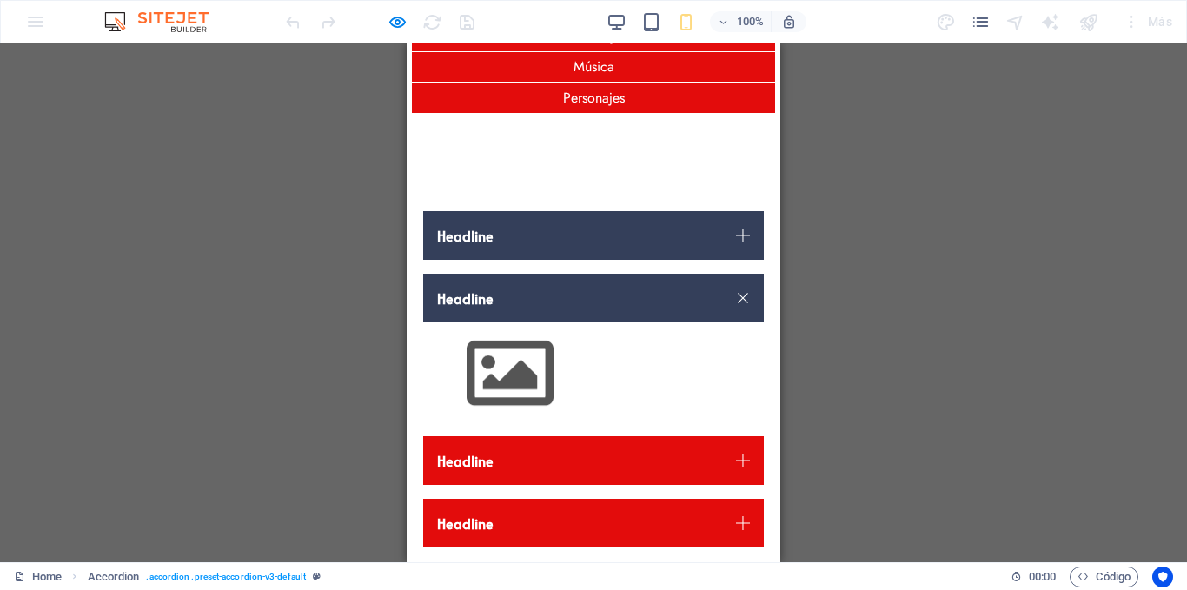
click at [506, 256] on link "Headline" at bounding box center [593, 235] width 341 height 49
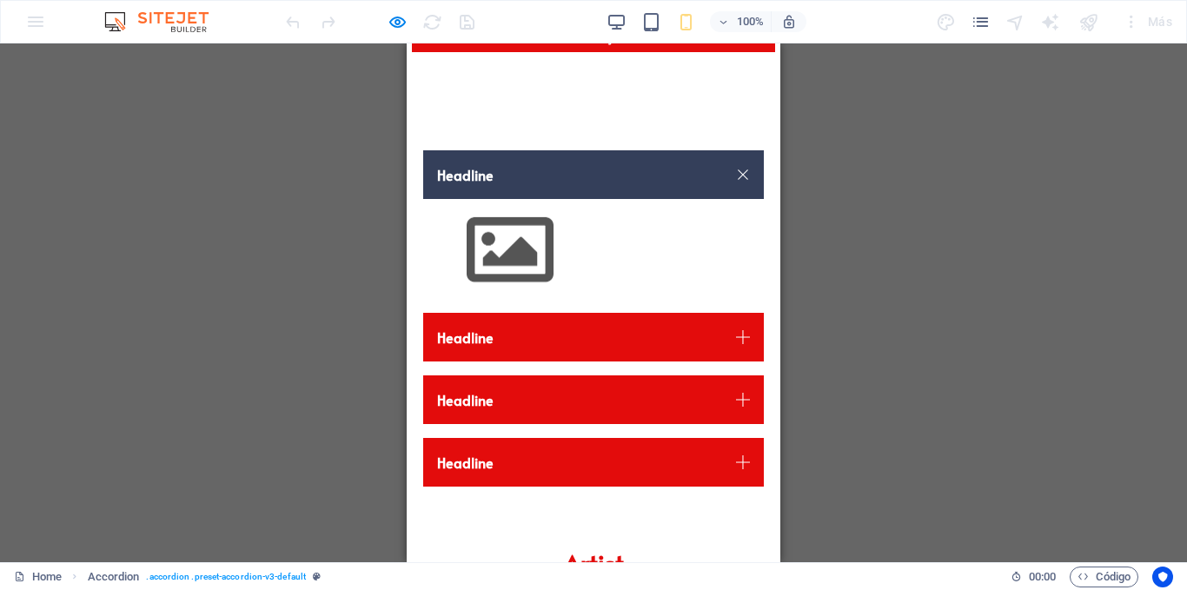
scroll to position [343, 0]
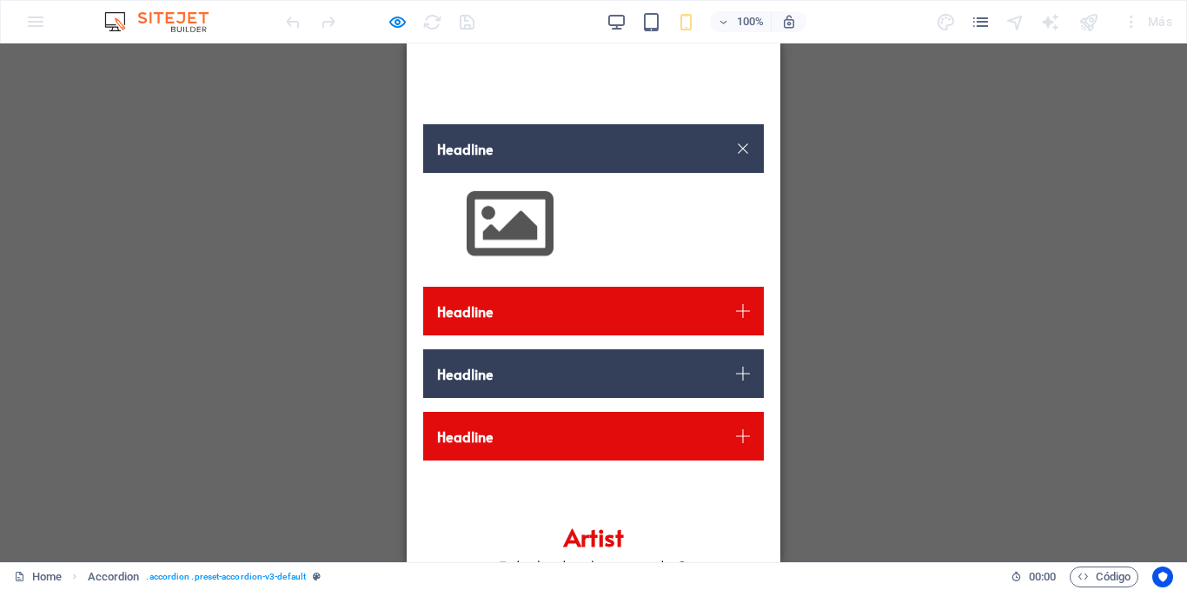
click at [505, 390] on link "Headline" at bounding box center [593, 373] width 341 height 49
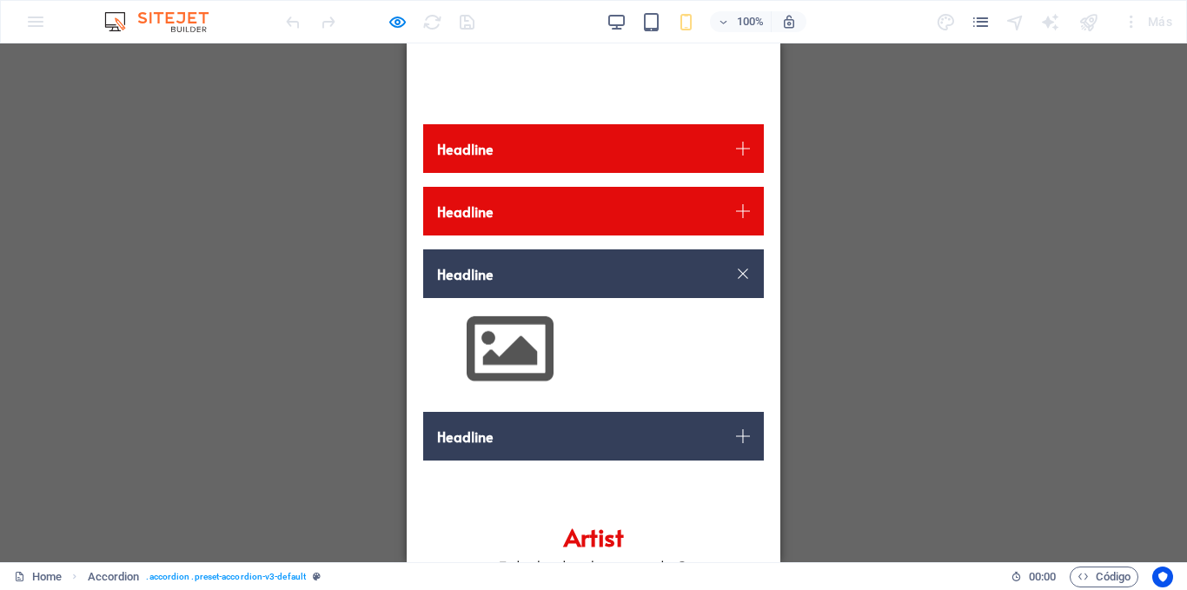
click at [504, 435] on link "Headline" at bounding box center [593, 436] width 341 height 49
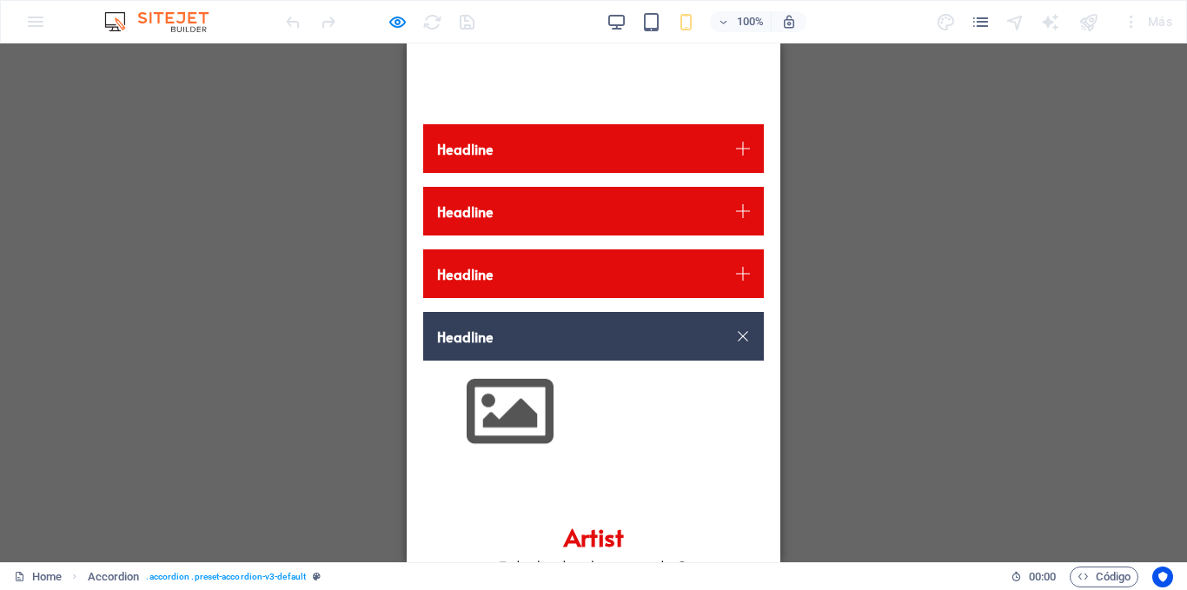
click at [608, 330] on link "Headline" at bounding box center [593, 336] width 341 height 49
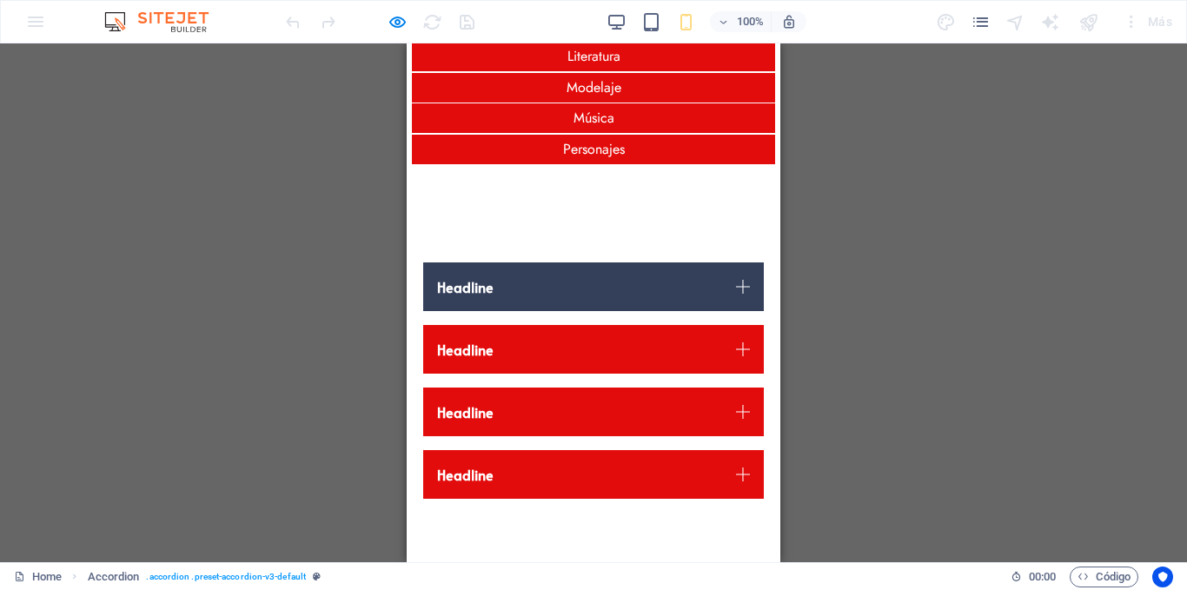
scroll to position [116, 0]
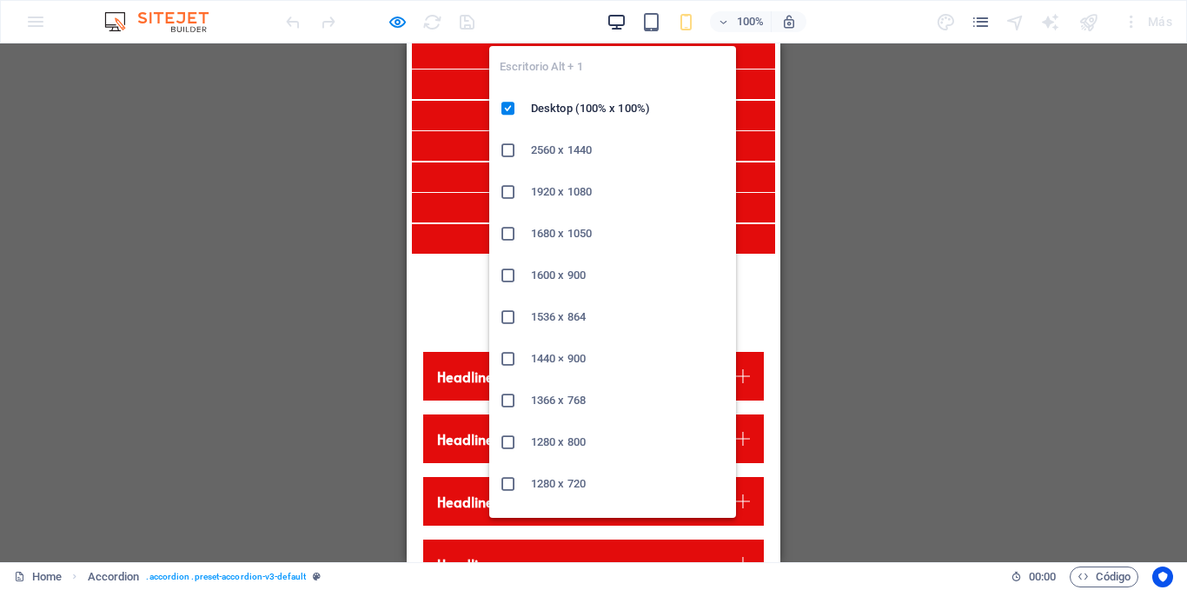
drag, startPoint x: 622, startPoint y: 21, endPoint x: 613, endPoint y: 23, distance: 9.9
click at [622, 21] on icon "button" at bounding box center [617, 22] width 20 height 20
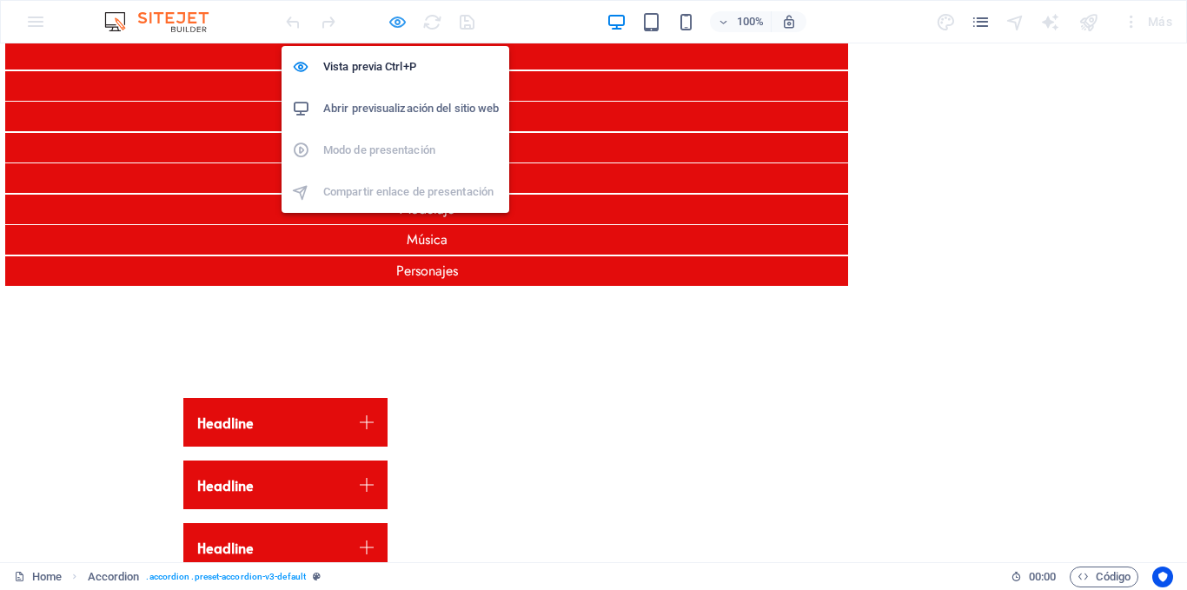
click at [394, 19] on icon "button" at bounding box center [398, 22] width 20 height 20
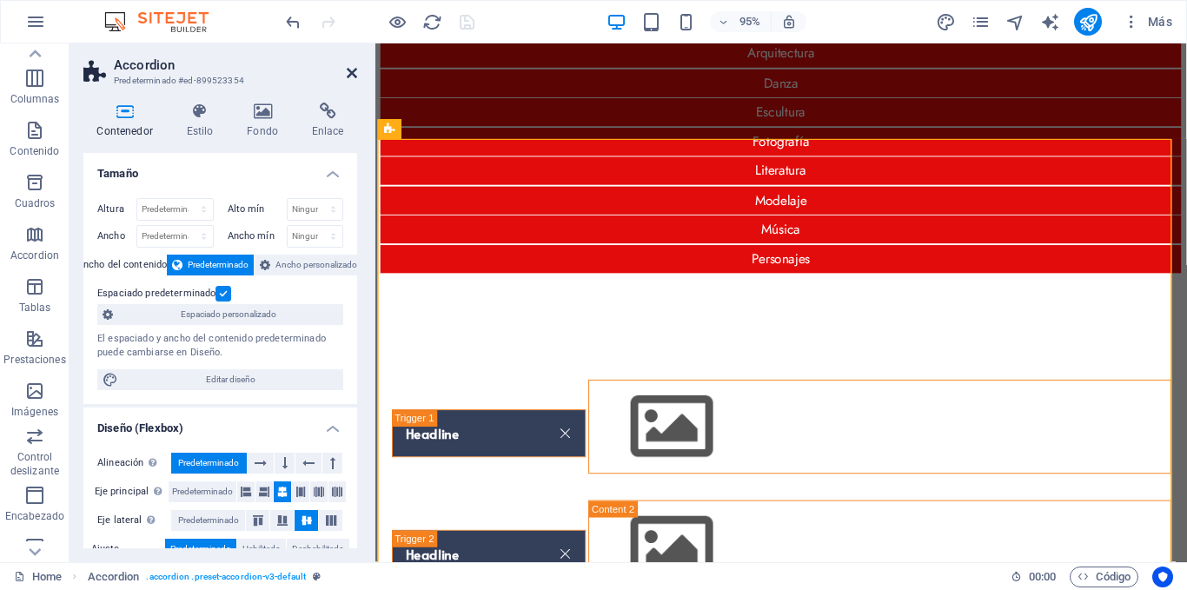
click at [348, 74] on icon at bounding box center [352, 73] width 10 height 14
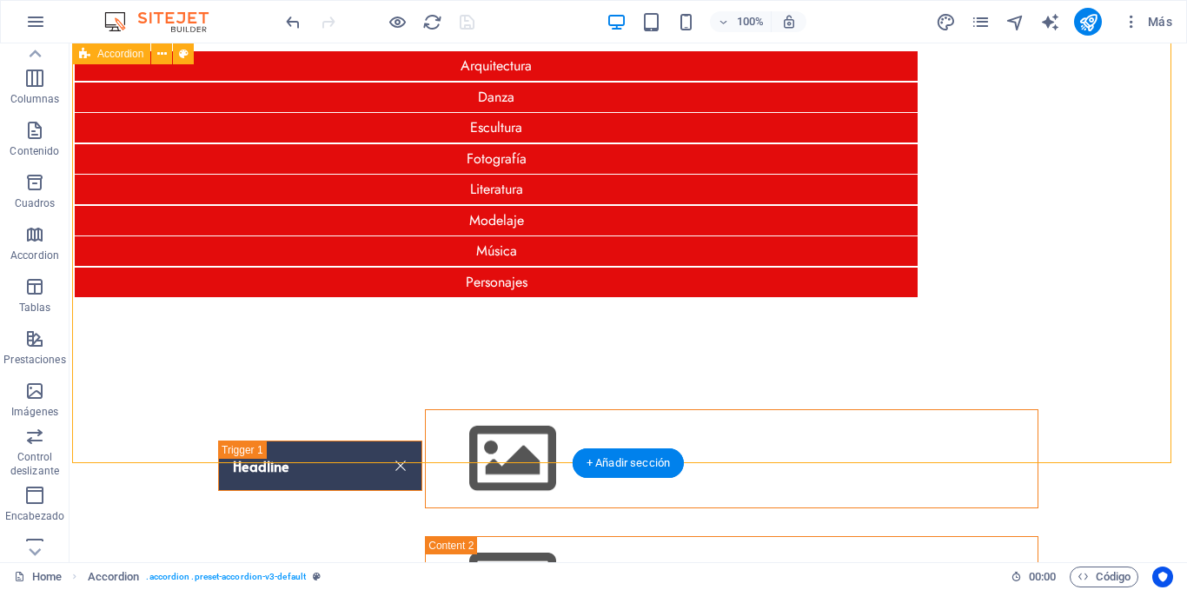
scroll to position [0, 0]
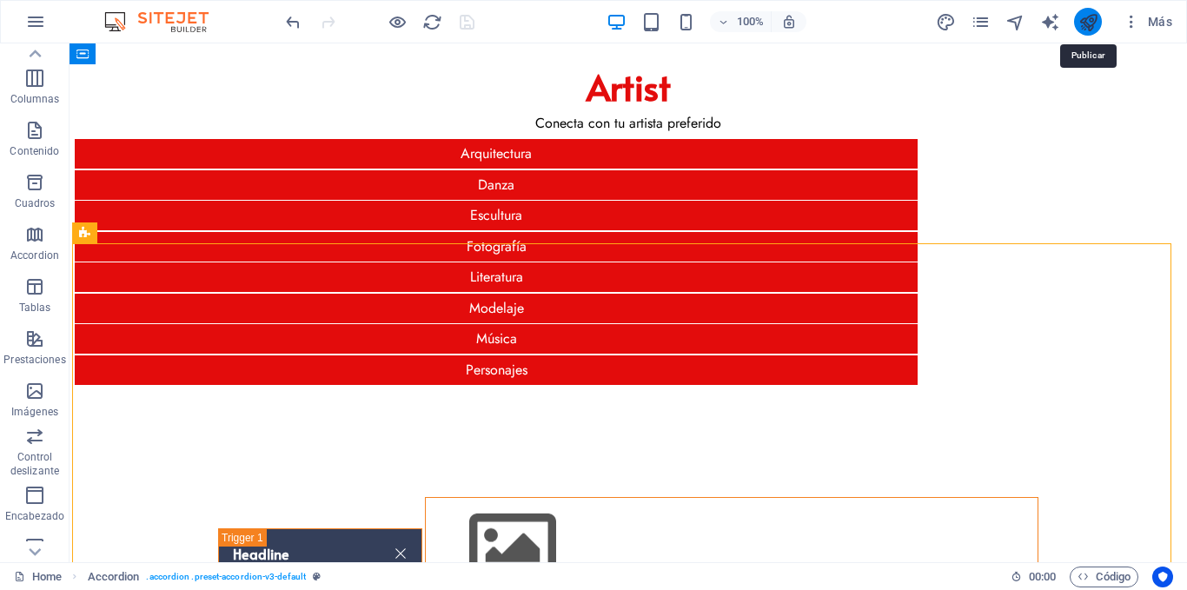
click at [1082, 23] on icon "publish" at bounding box center [1089, 22] width 20 height 20
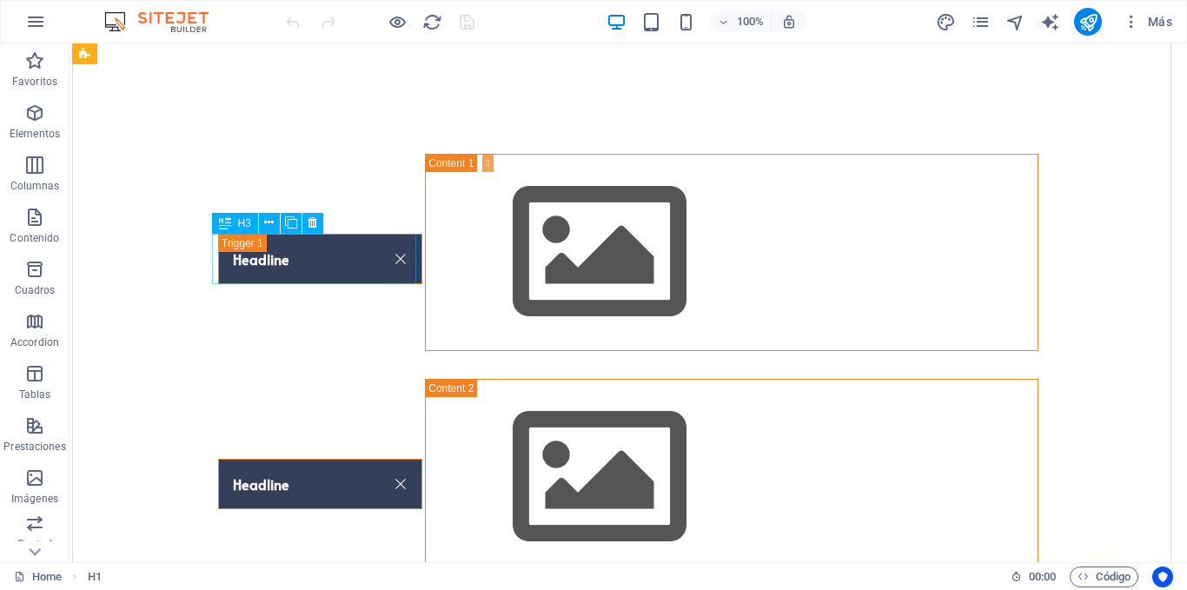
scroll to position [348, 0]
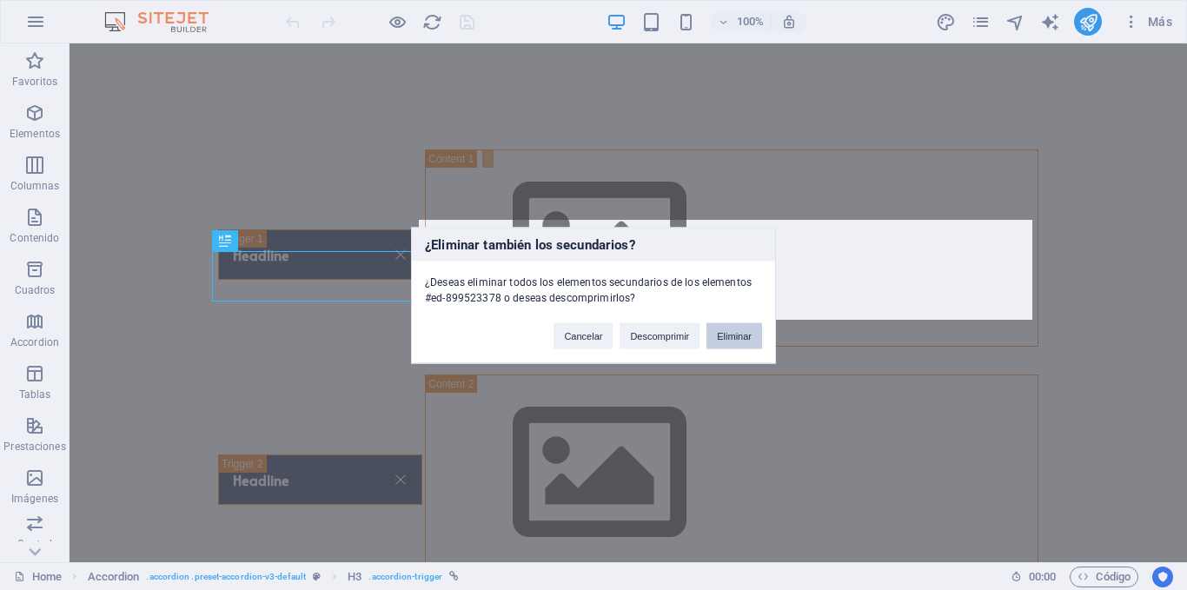
click at [722, 333] on button "Eliminar" at bounding box center [735, 335] width 56 height 26
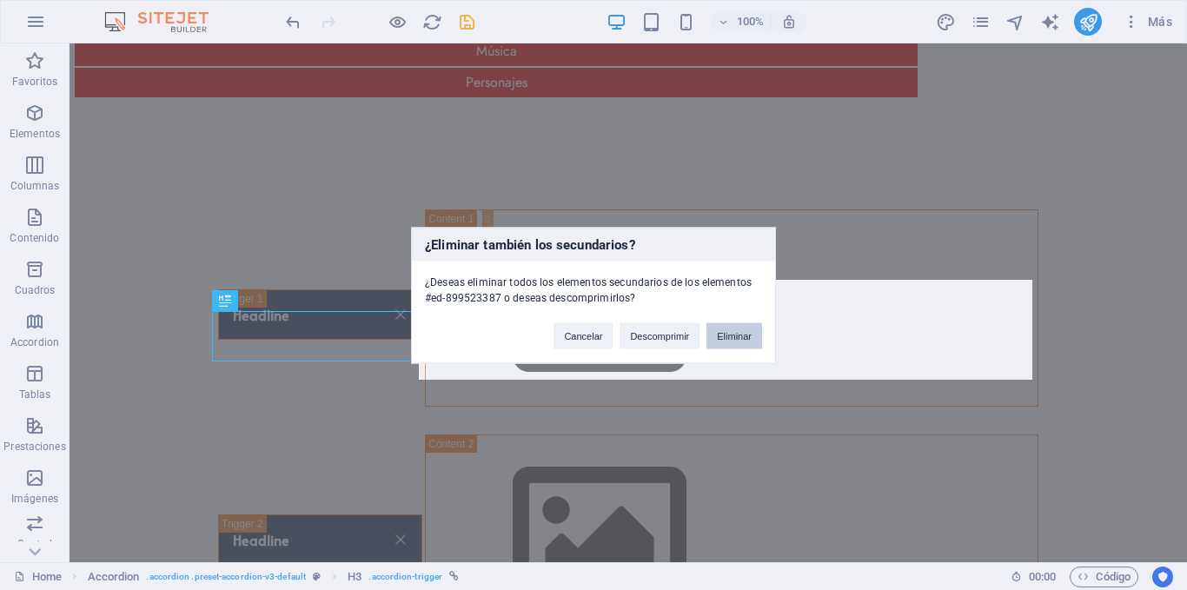
drag, startPoint x: 747, startPoint y: 336, endPoint x: 659, endPoint y: 289, distance: 99.5
click at [747, 336] on button "Eliminar" at bounding box center [735, 335] width 56 height 26
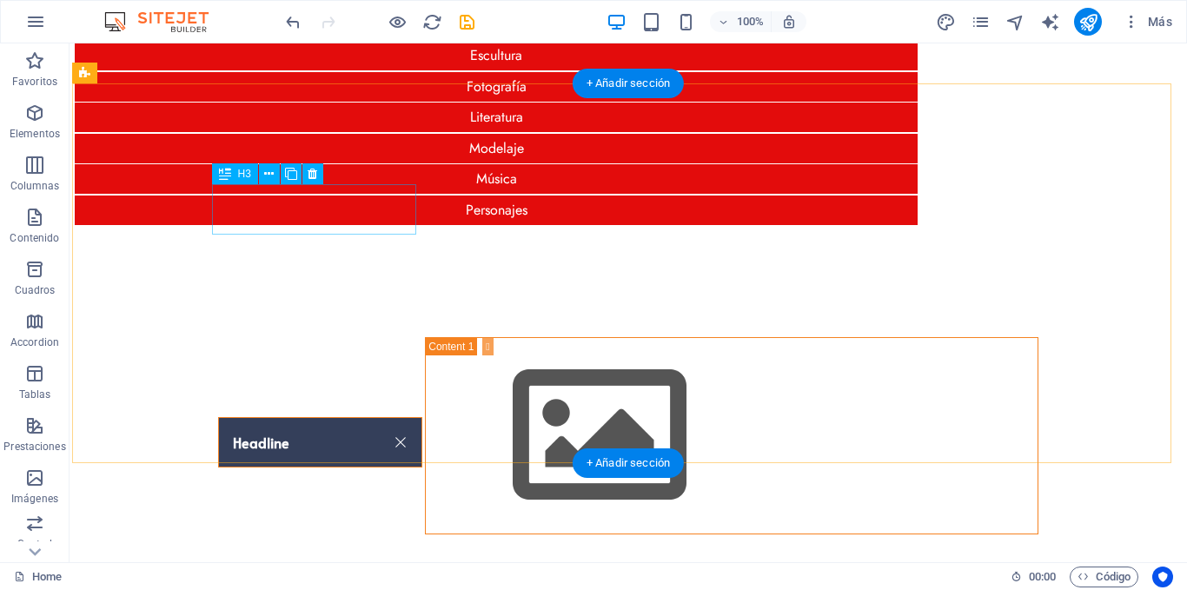
click at [236, 417] on div "Headline" at bounding box center [320, 442] width 204 height 50
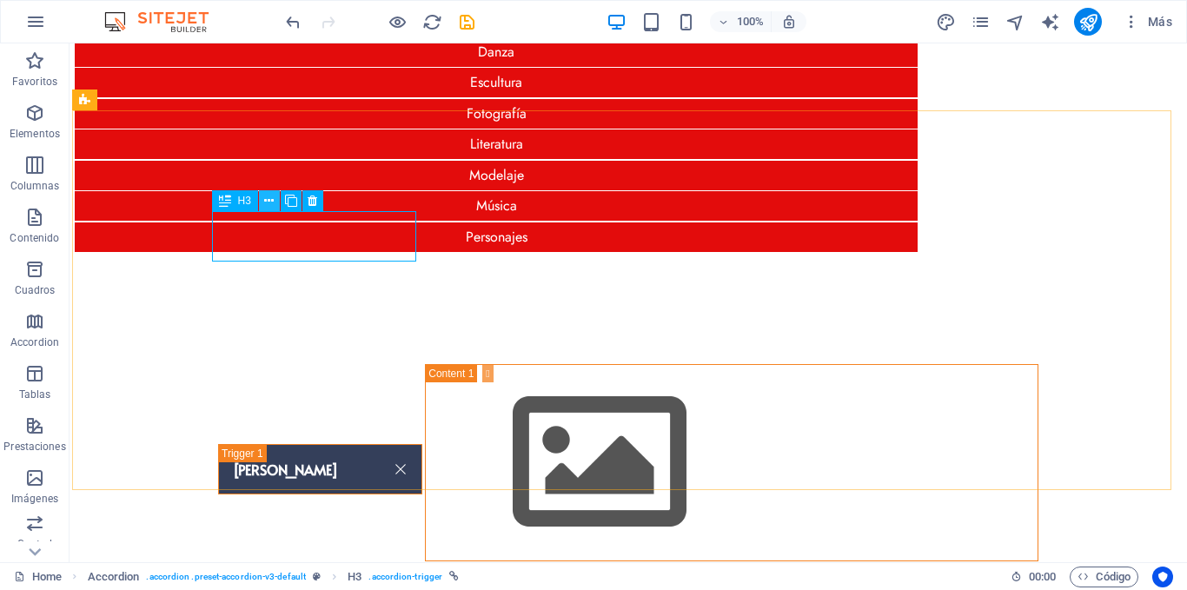
click at [268, 197] on icon at bounding box center [269, 201] width 10 height 18
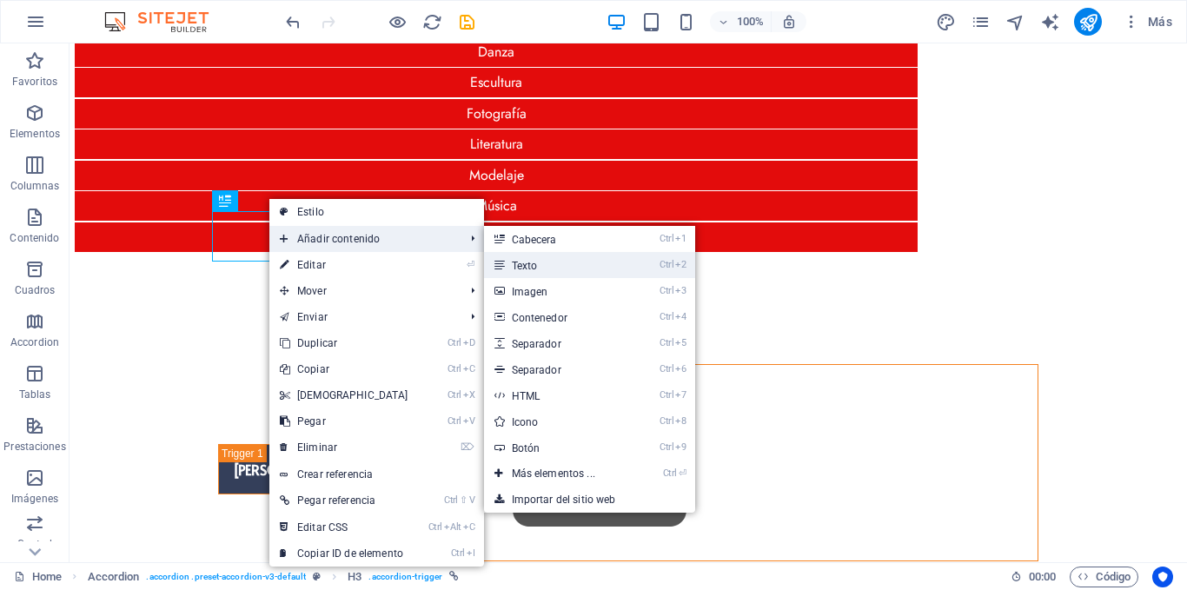
drag, startPoint x: 527, startPoint y: 265, endPoint x: 157, endPoint y: 233, distance: 370.8
click at [527, 265] on link "Ctrl 2 Texto" at bounding box center [557, 265] width 146 height 26
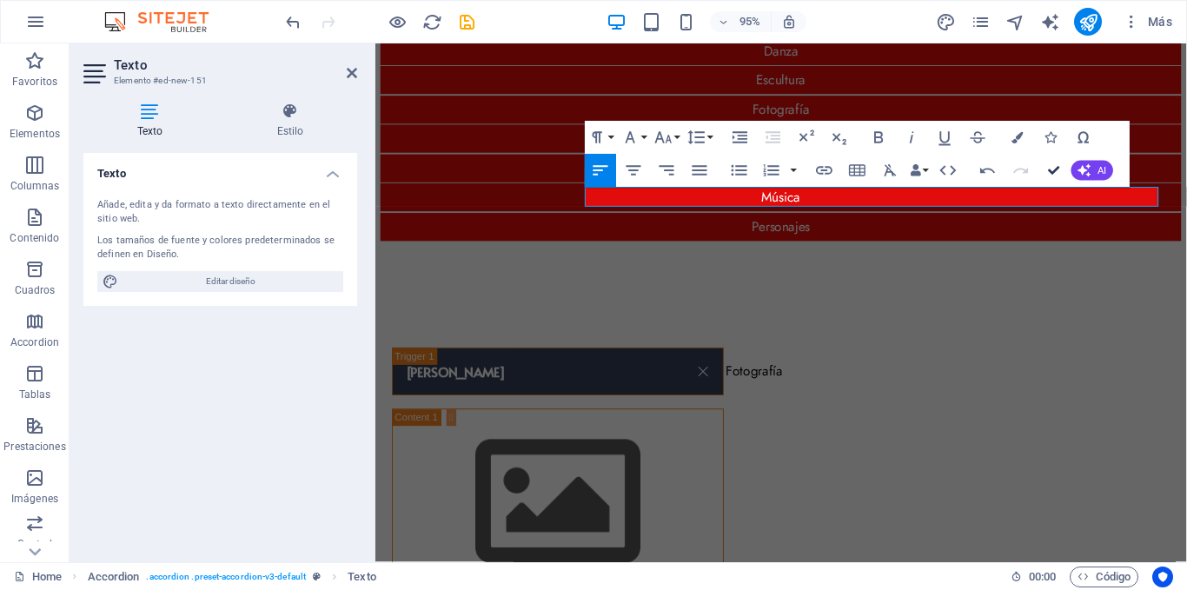
drag, startPoint x: 1053, startPoint y: 170, endPoint x: 926, endPoint y: 133, distance: 132.3
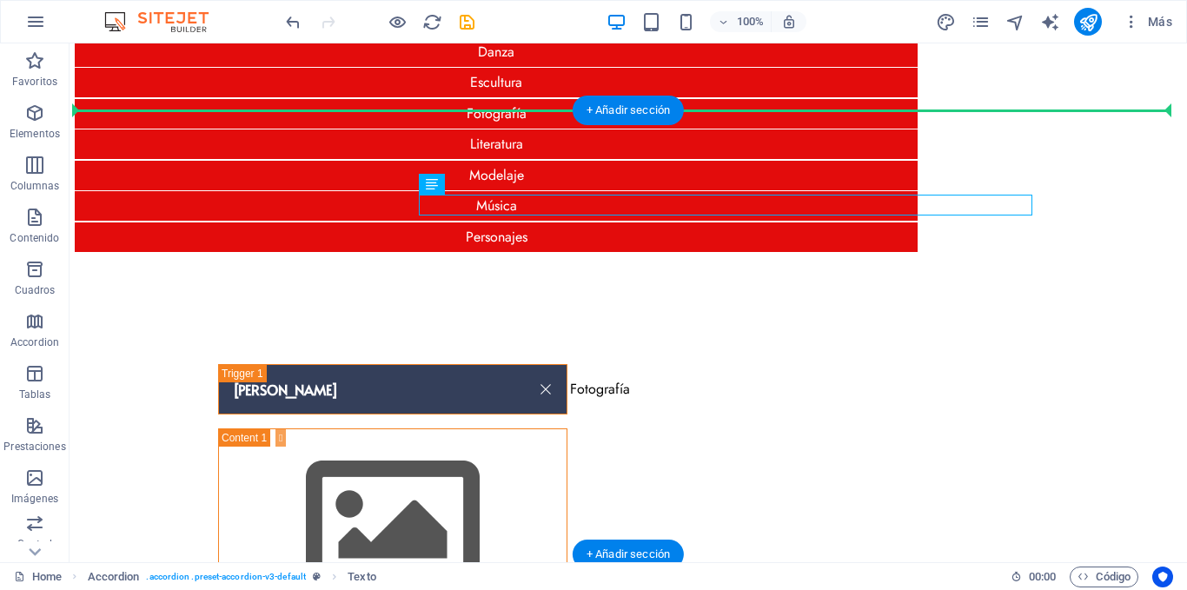
drag, startPoint x: 510, startPoint y: 229, endPoint x: 265, endPoint y: 231, distance: 245.1
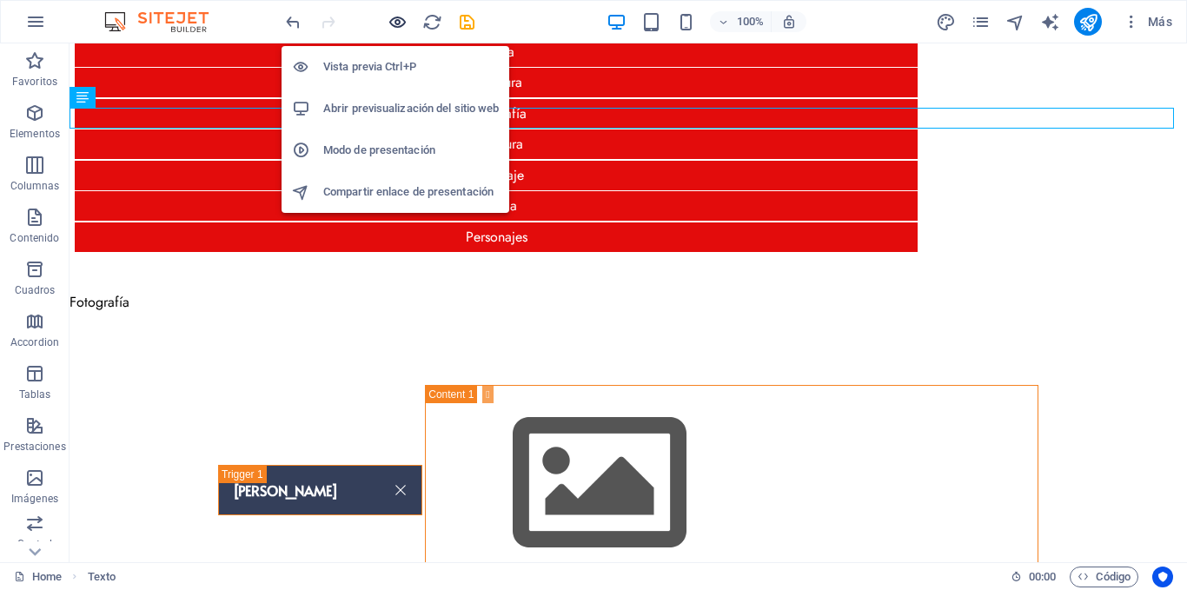
click at [395, 18] on icon "button" at bounding box center [398, 22] width 20 height 20
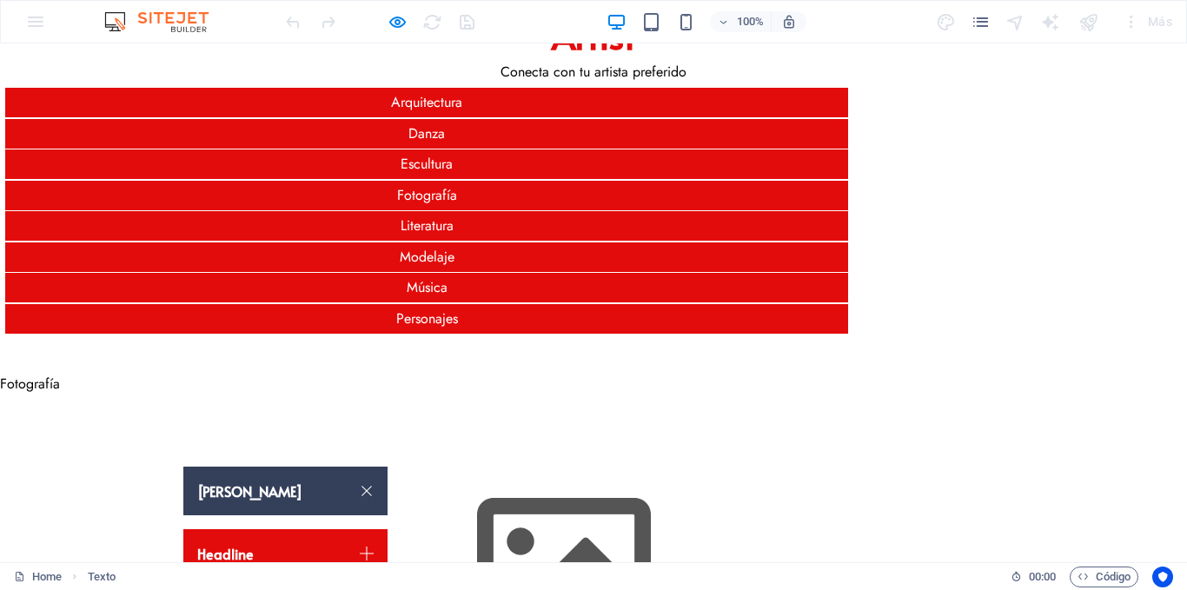
click at [266, 467] on link "[PERSON_NAME]" at bounding box center [285, 491] width 204 height 49
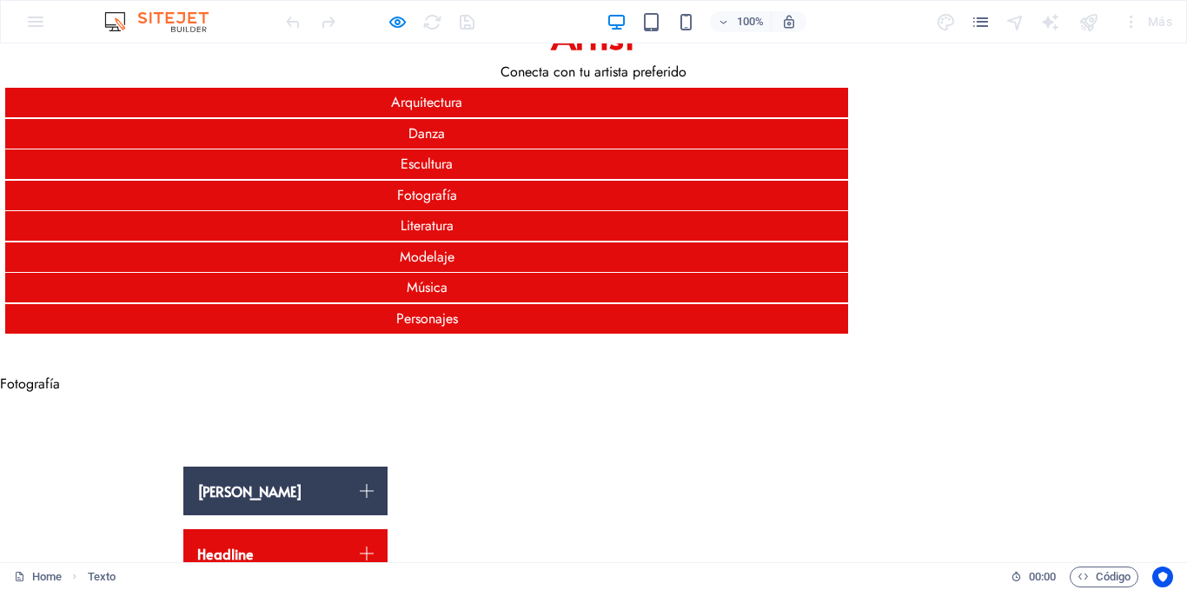
click at [266, 467] on link "[PERSON_NAME]" at bounding box center [285, 491] width 204 height 49
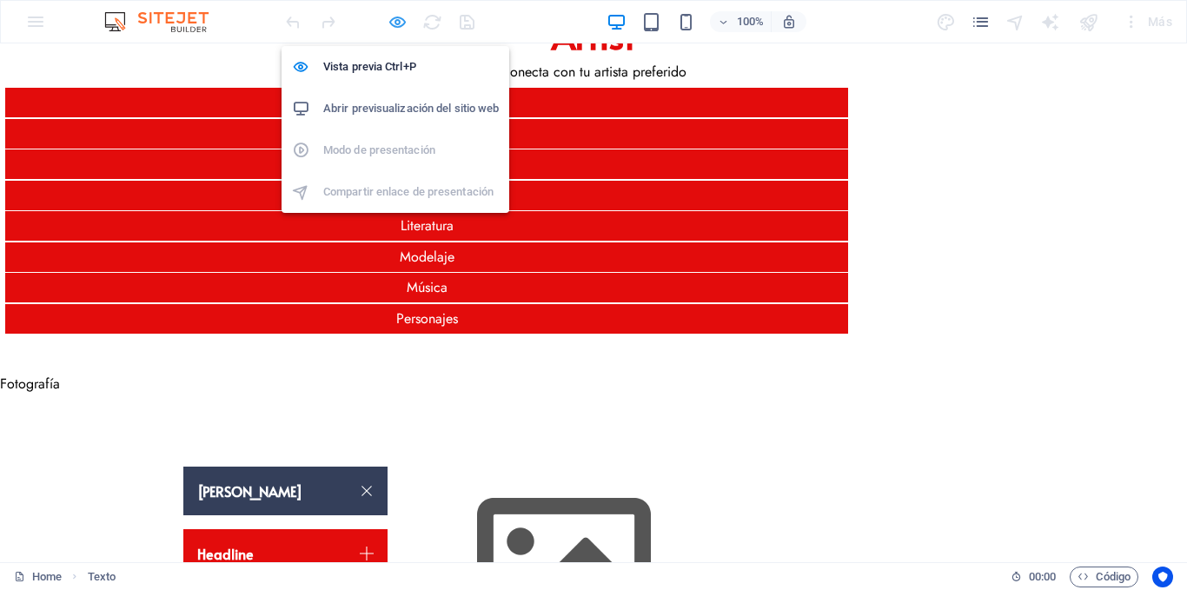
click at [401, 18] on icon "button" at bounding box center [398, 22] width 20 height 20
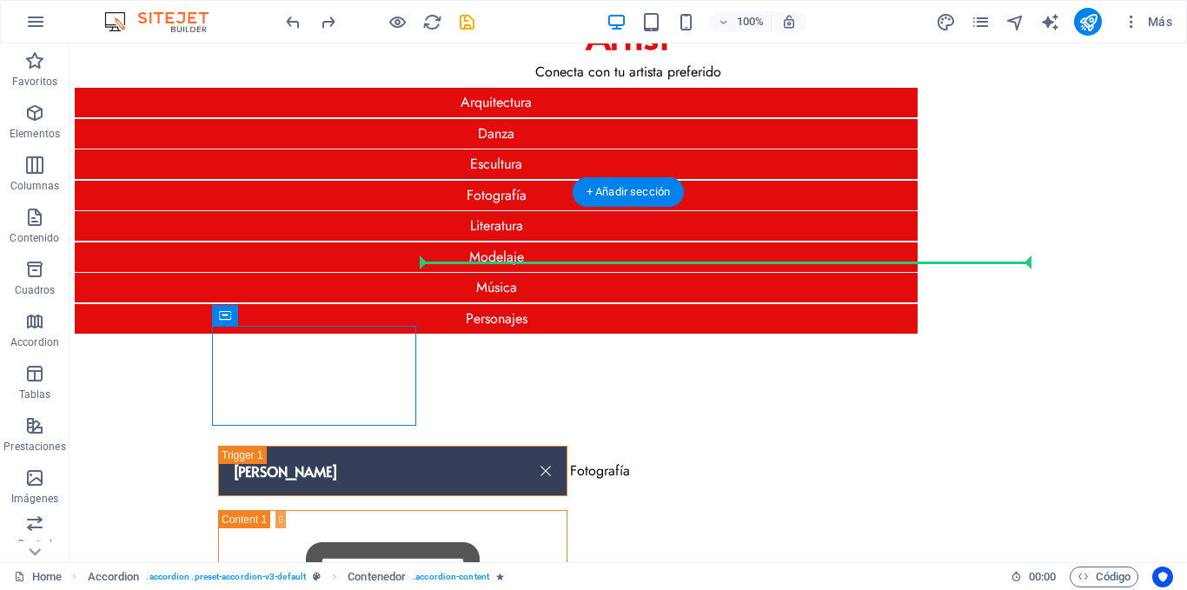
drag, startPoint x: 293, startPoint y: 361, endPoint x: 470, endPoint y: 280, distance: 194.9
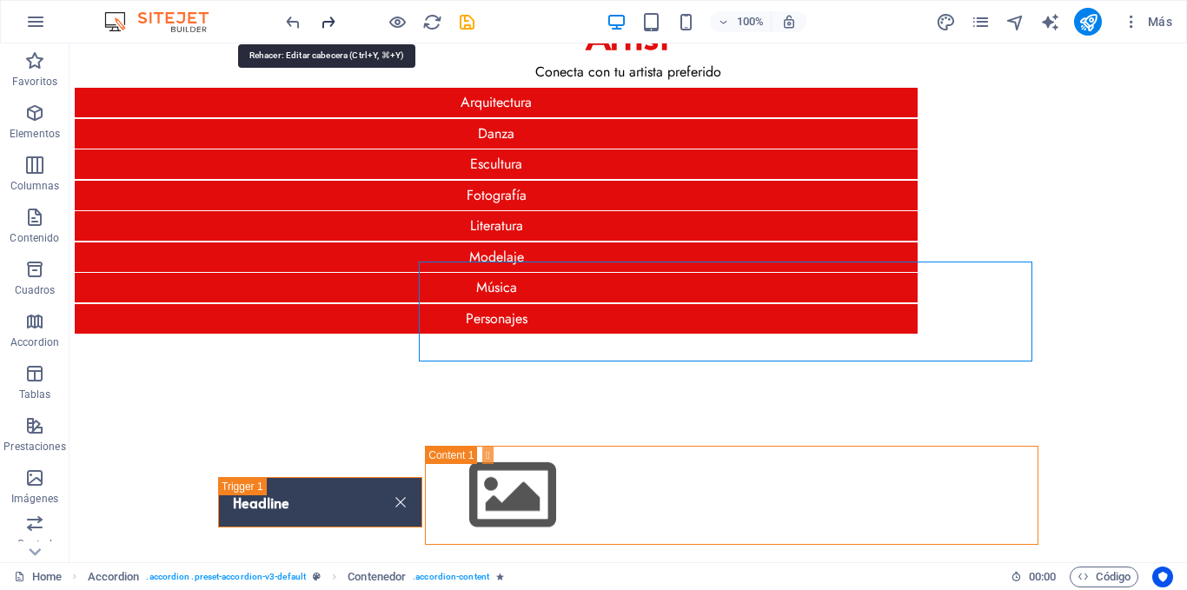
click at [335, 21] on icon "redo" at bounding box center [328, 22] width 20 height 20
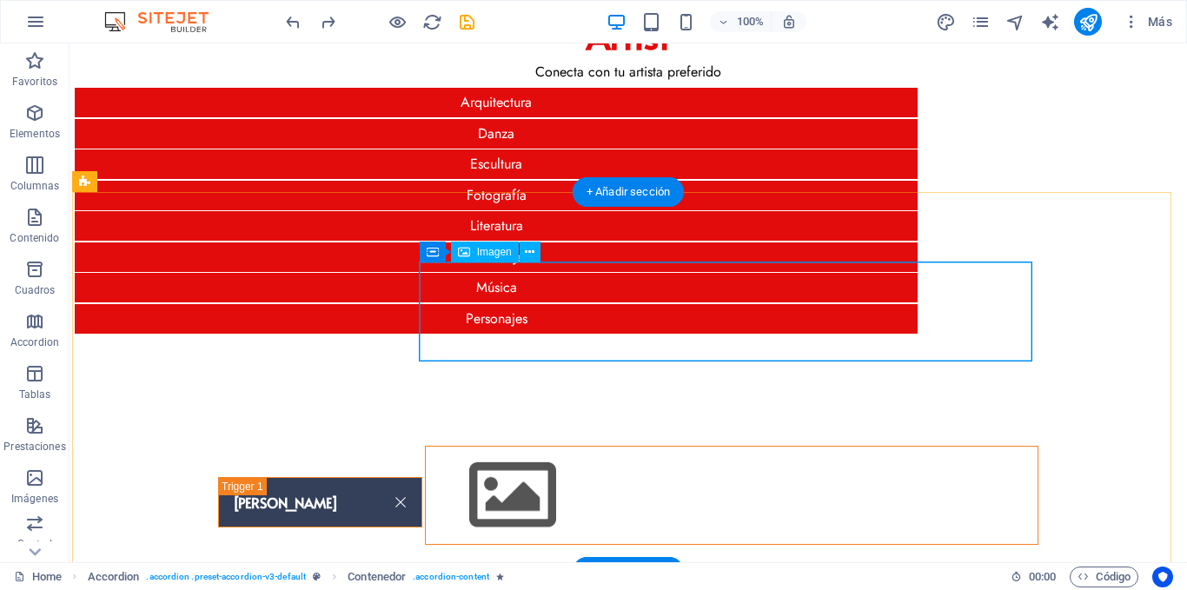
click at [528, 447] on figure "Content 1" at bounding box center [732, 496] width 612 height 98
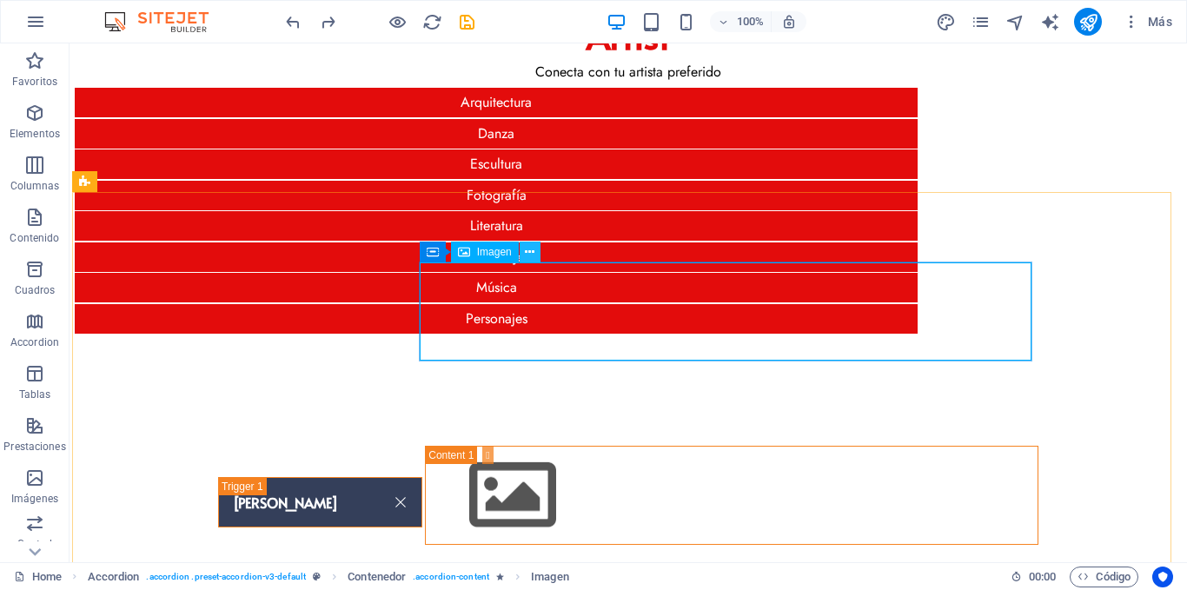
click at [530, 255] on icon at bounding box center [530, 252] width 10 height 18
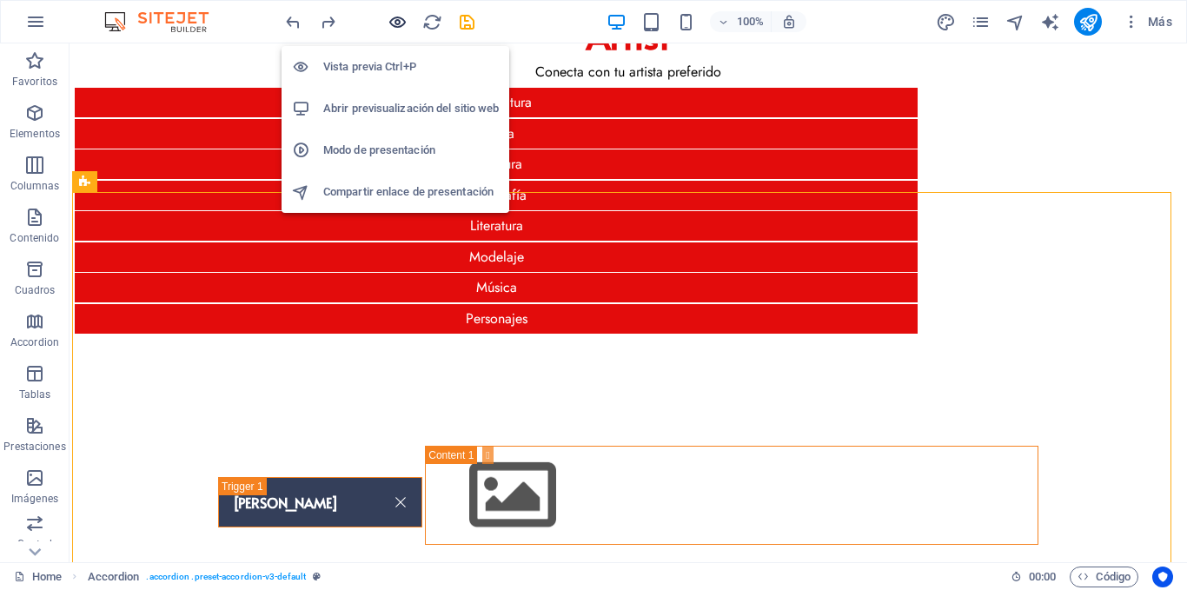
click at [396, 23] on icon "button" at bounding box center [398, 22] width 20 height 20
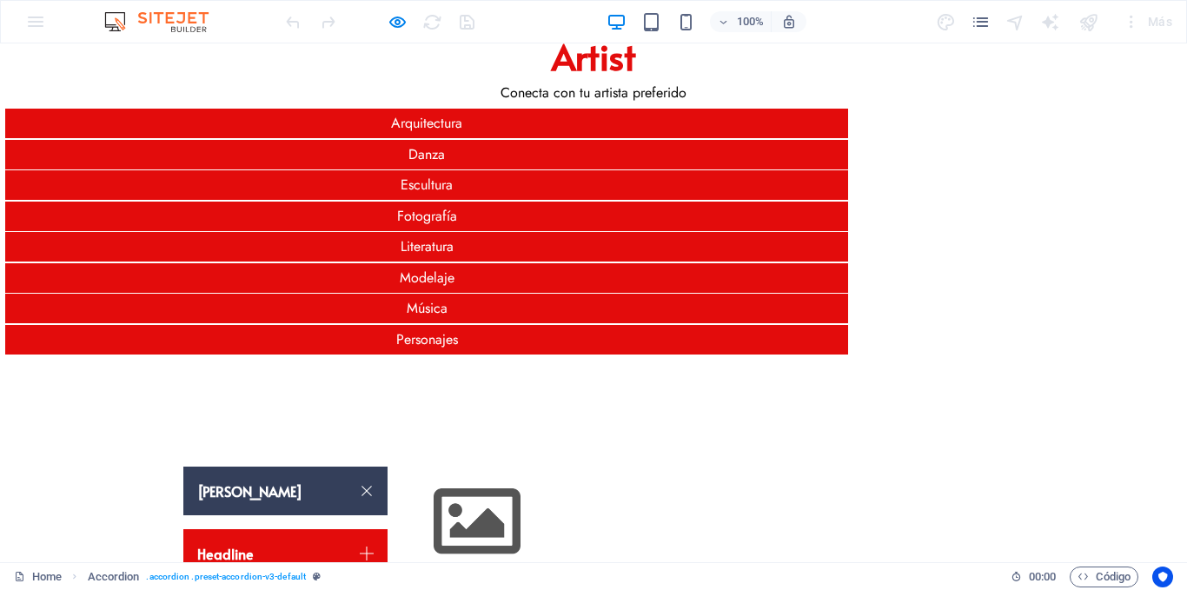
click at [276, 467] on link "[PERSON_NAME]" at bounding box center [285, 491] width 204 height 49
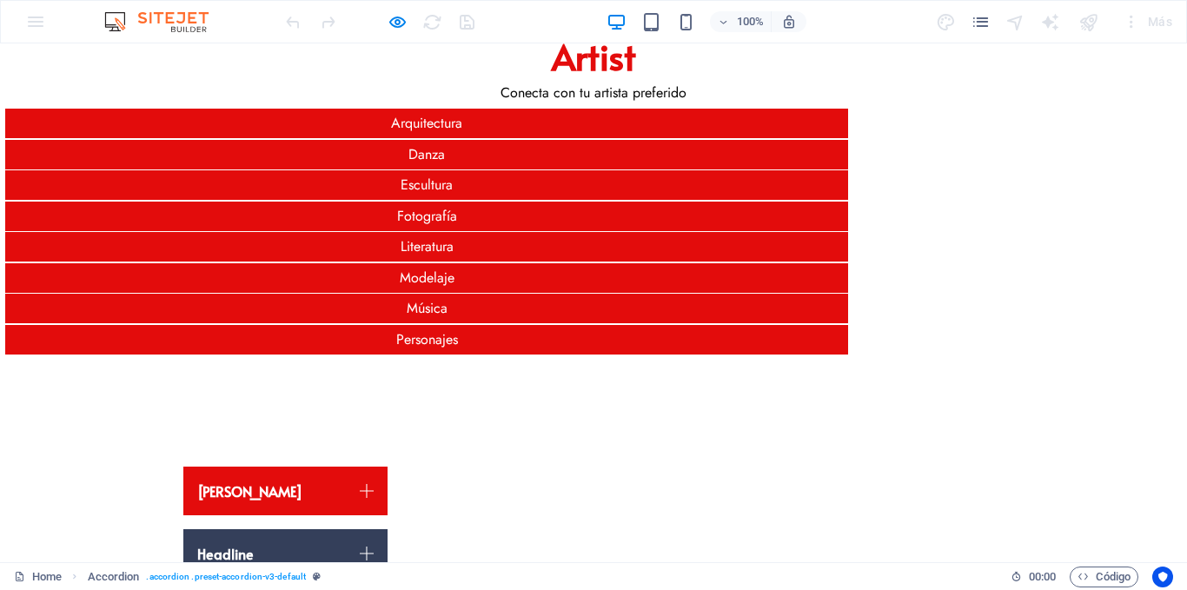
click at [257, 529] on link "Headline" at bounding box center [285, 553] width 204 height 49
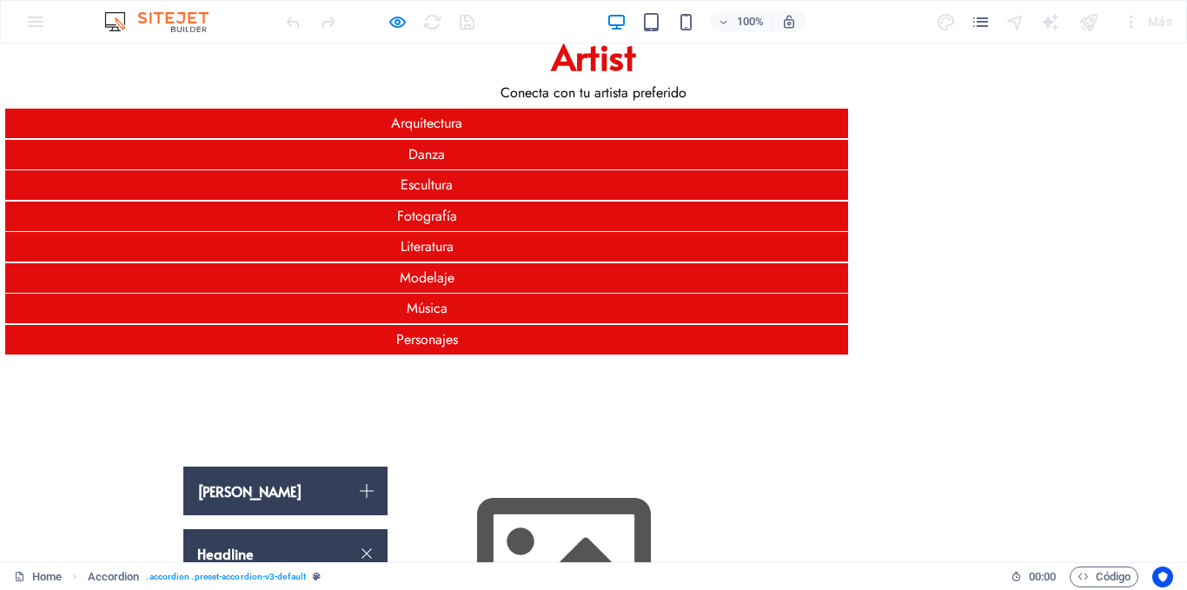
click at [260, 467] on link "[PERSON_NAME]" at bounding box center [285, 491] width 204 height 49
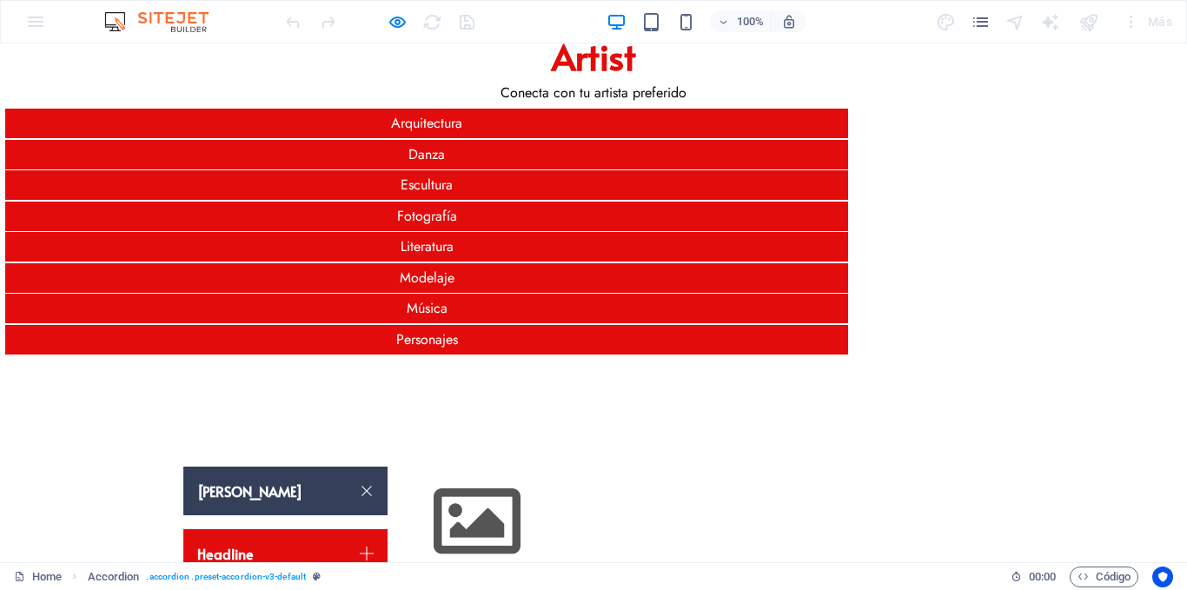
click at [260, 467] on link "[PERSON_NAME]" at bounding box center [285, 491] width 204 height 49
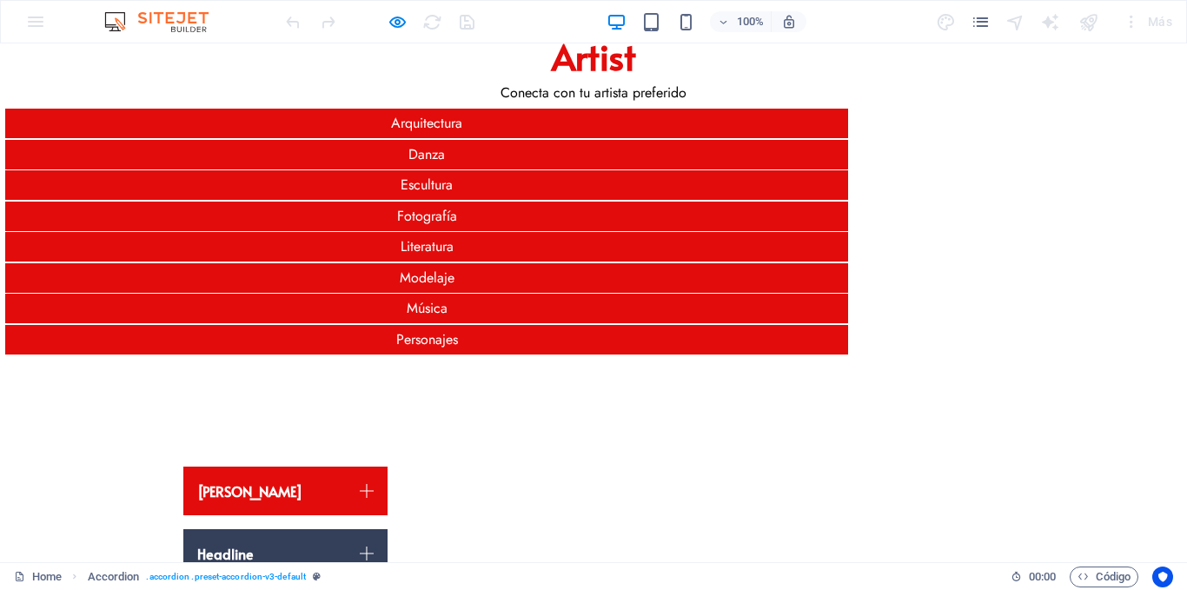
click at [256, 529] on link "Headline" at bounding box center [285, 553] width 204 height 49
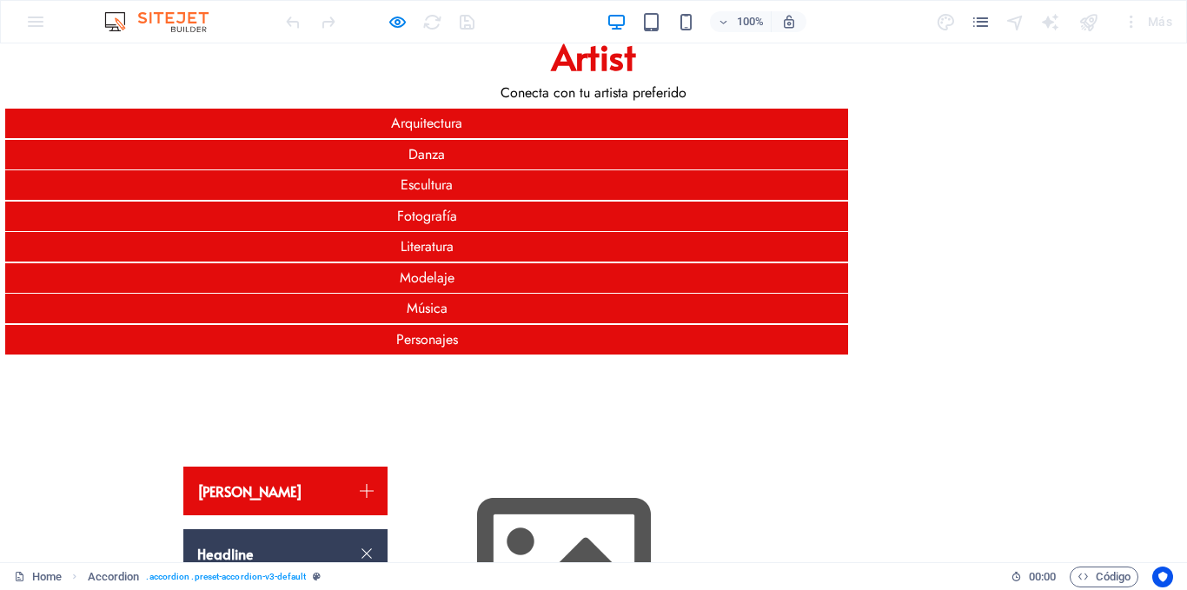
click at [256, 529] on link "Headline" at bounding box center [285, 553] width 204 height 49
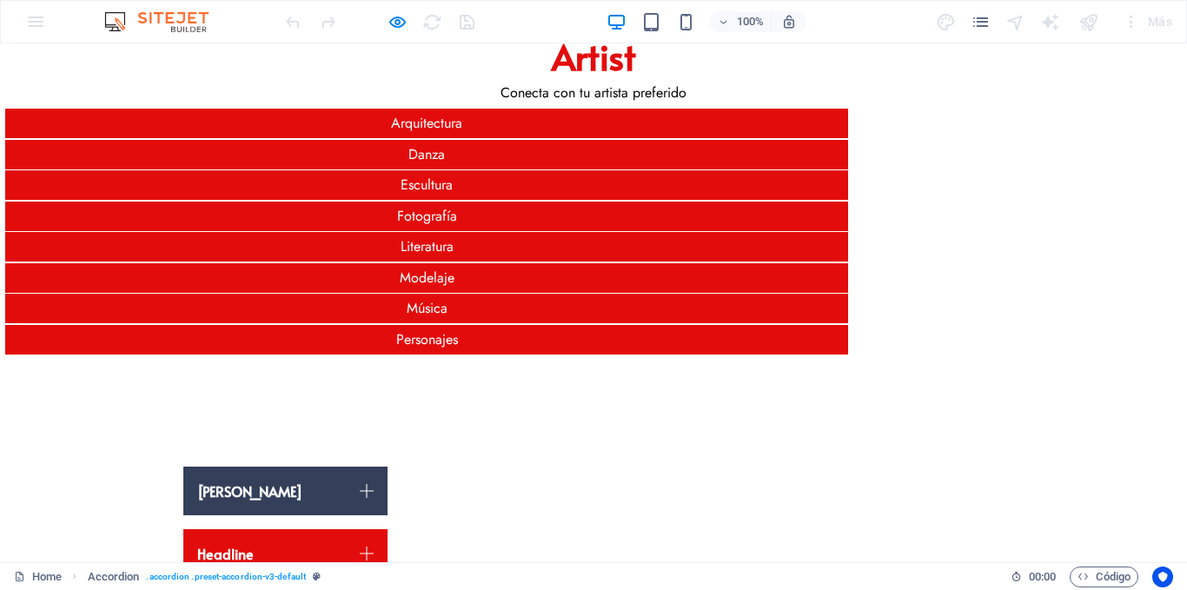
click at [270, 467] on link "[PERSON_NAME]" at bounding box center [285, 491] width 204 height 49
click at [265, 467] on link "[PERSON_NAME]" at bounding box center [285, 491] width 204 height 49
click at [282, 467] on link "[PERSON_NAME]" at bounding box center [285, 491] width 204 height 49
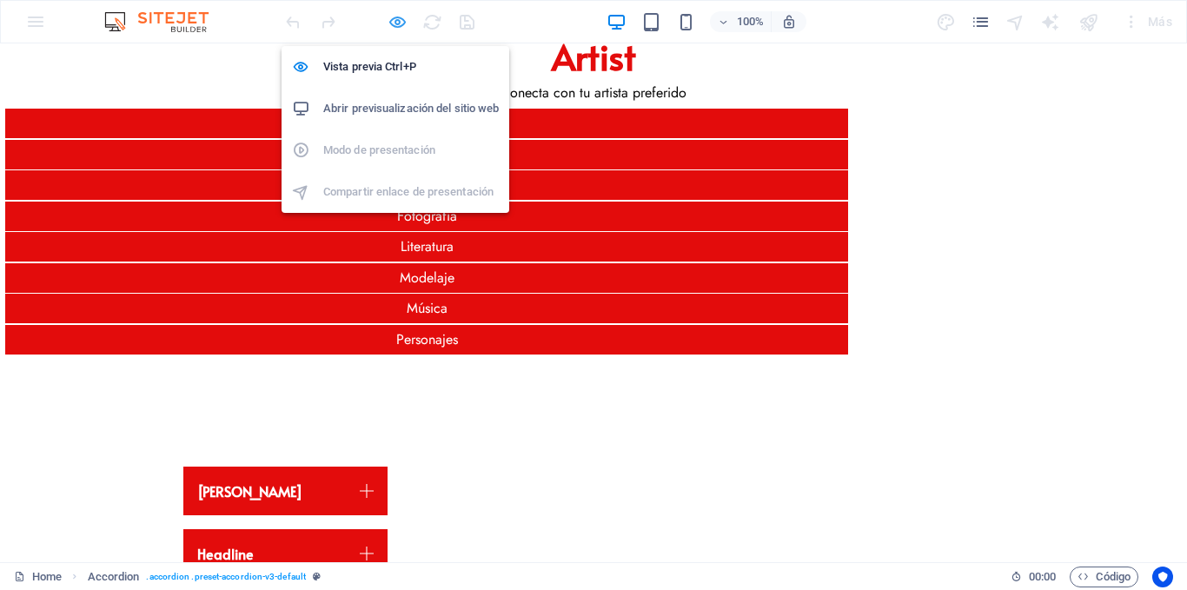
click at [397, 23] on icon "button" at bounding box center [398, 22] width 20 height 20
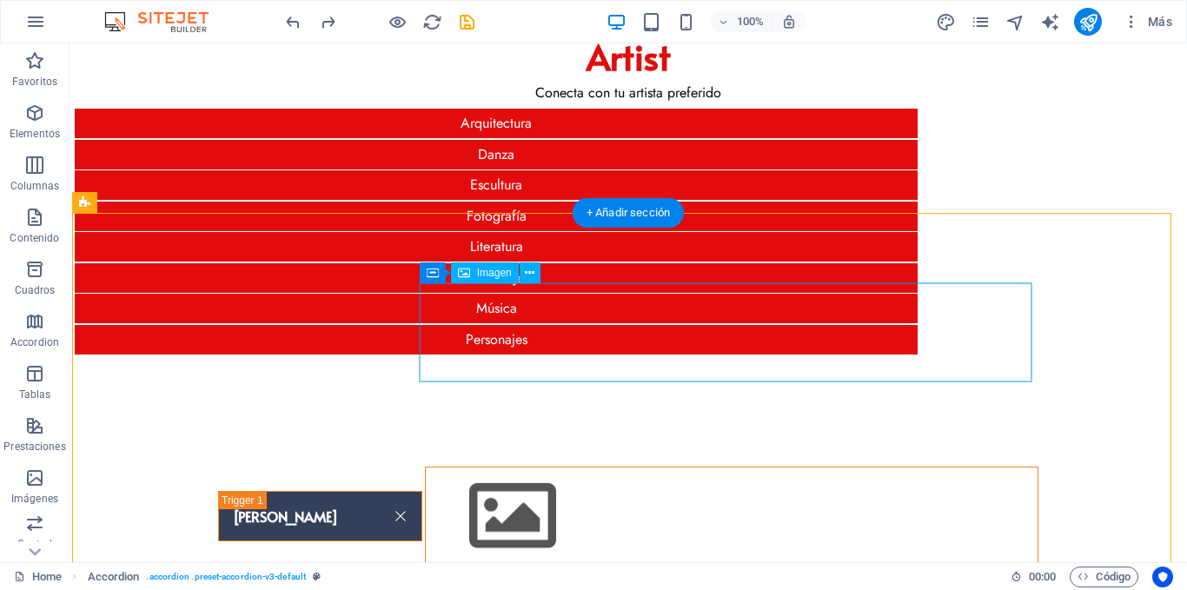
click at [600, 468] on figure "Content 1" at bounding box center [732, 517] width 612 height 98
click at [443, 468] on figure "Content 1" at bounding box center [732, 517] width 612 height 98
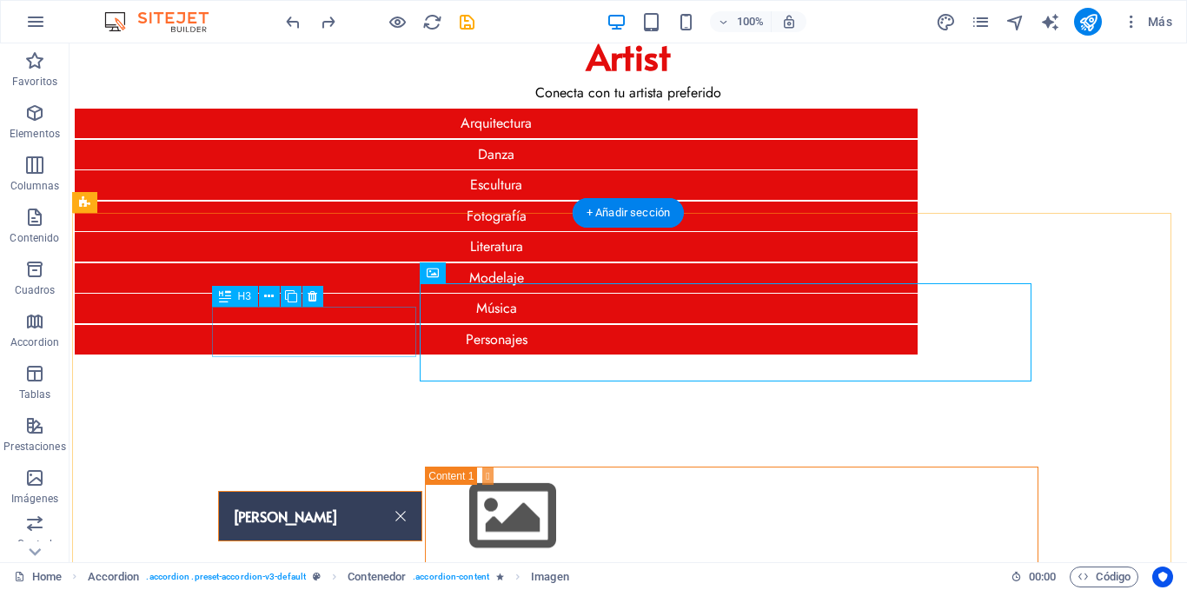
click at [323, 491] on div "[PERSON_NAME]" at bounding box center [320, 516] width 204 height 50
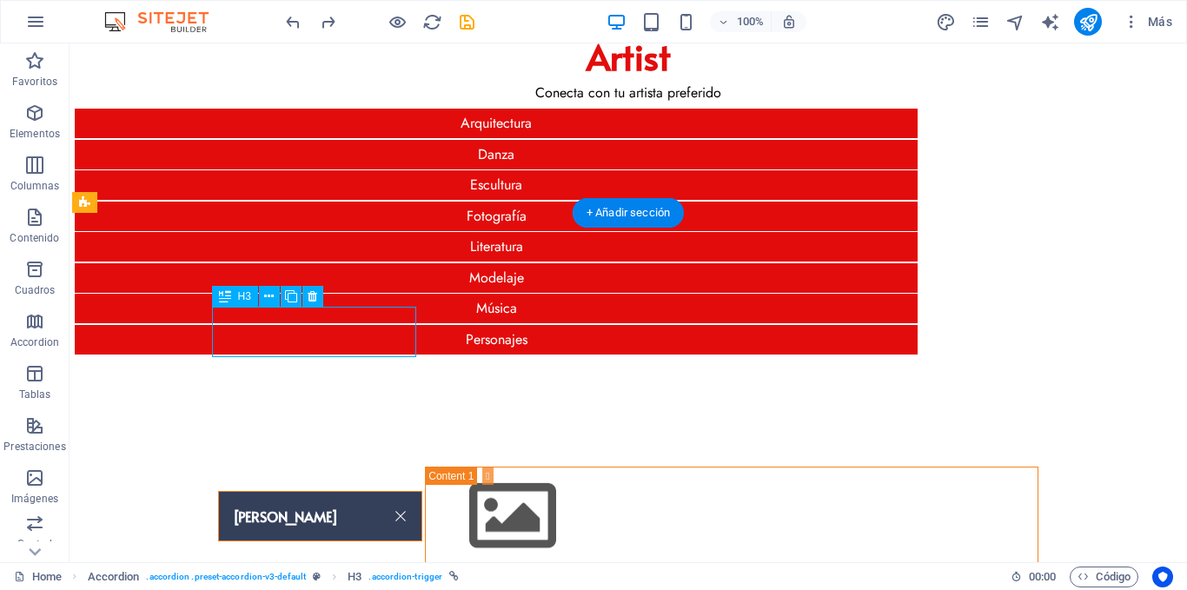
click at [323, 491] on div "[PERSON_NAME]" at bounding box center [320, 516] width 204 height 50
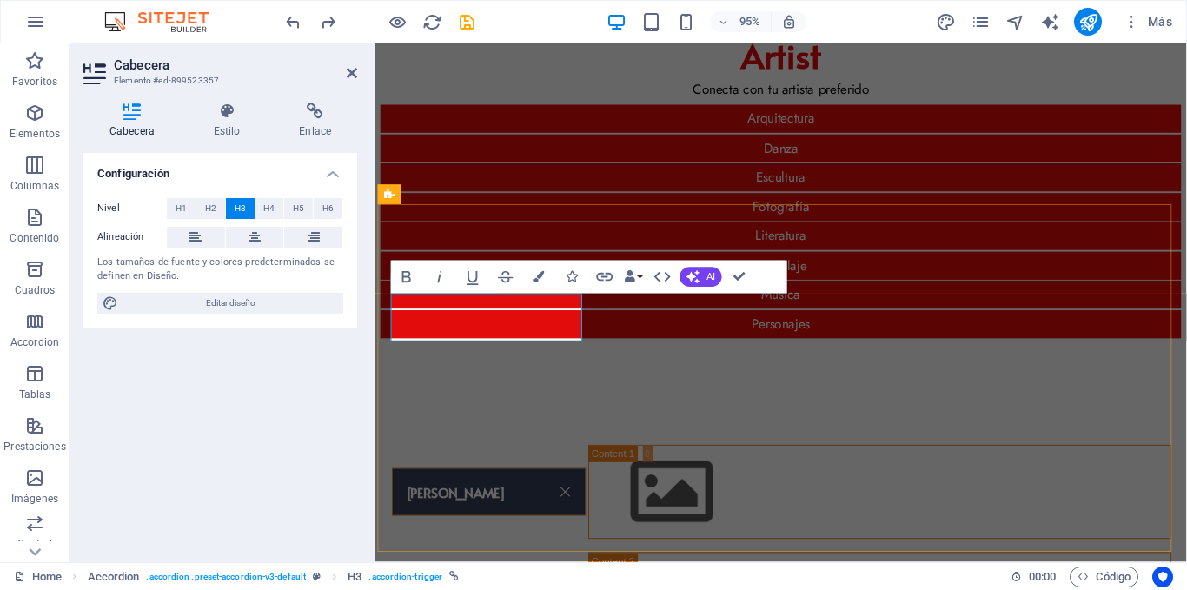
click at [505, 492] on link "[PERSON_NAME]" at bounding box center [495, 516] width 203 height 49
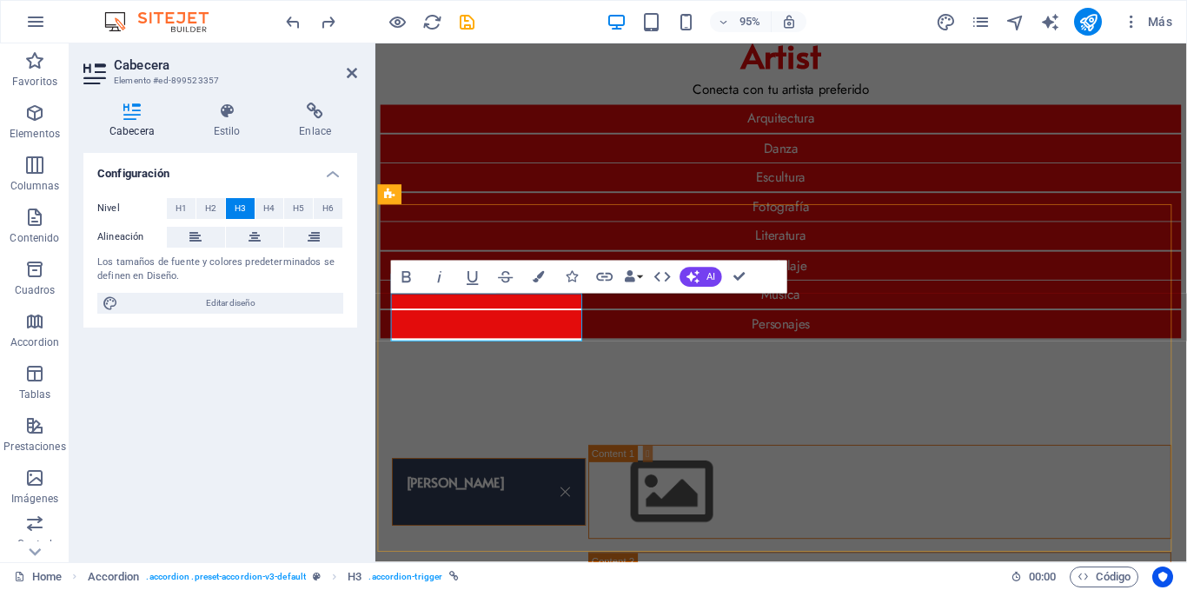
scroll to position [20, 0]
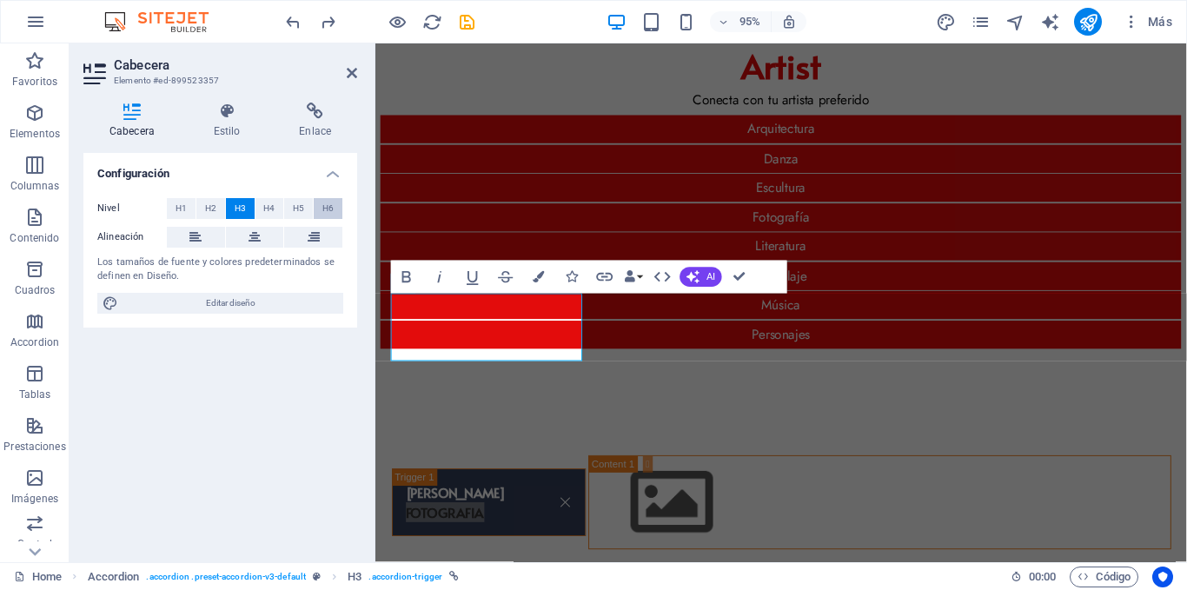
click at [318, 206] on button "H6" at bounding box center [328, 208] width 29 height 21
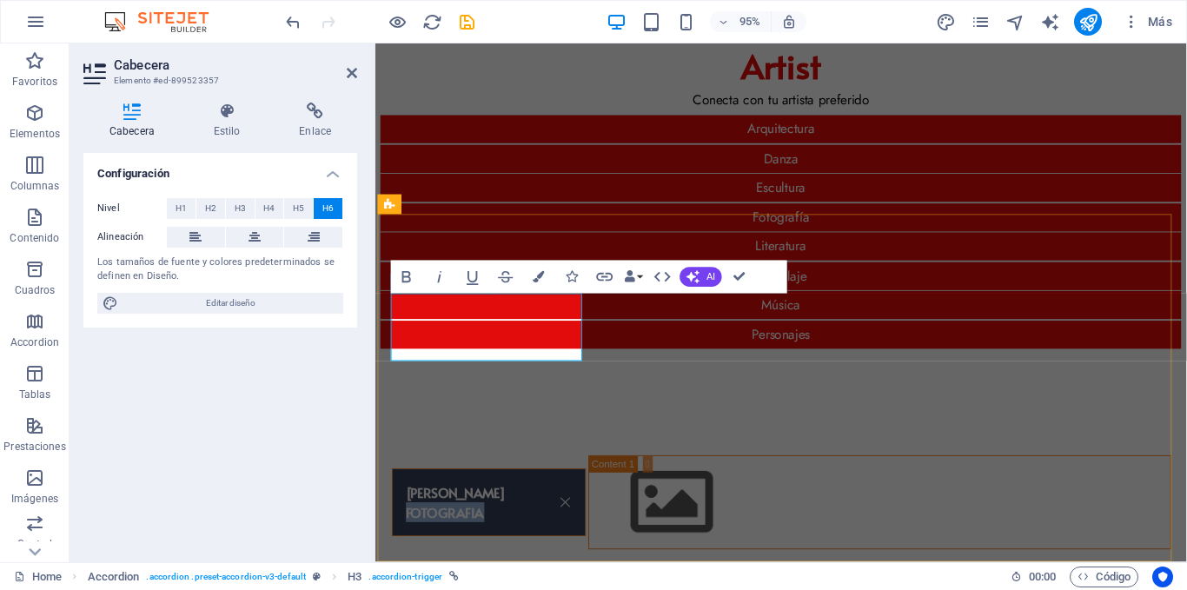
drag, startPoint x: 516, startPoint y: 357, endPoint x: 404, endPoint y: 354, distance: 112.2
click at [404, 492] on link "[PERSON_NAME] ‌FOTOGRAFIA" at bounding box center [495, 527] width 203 height 70
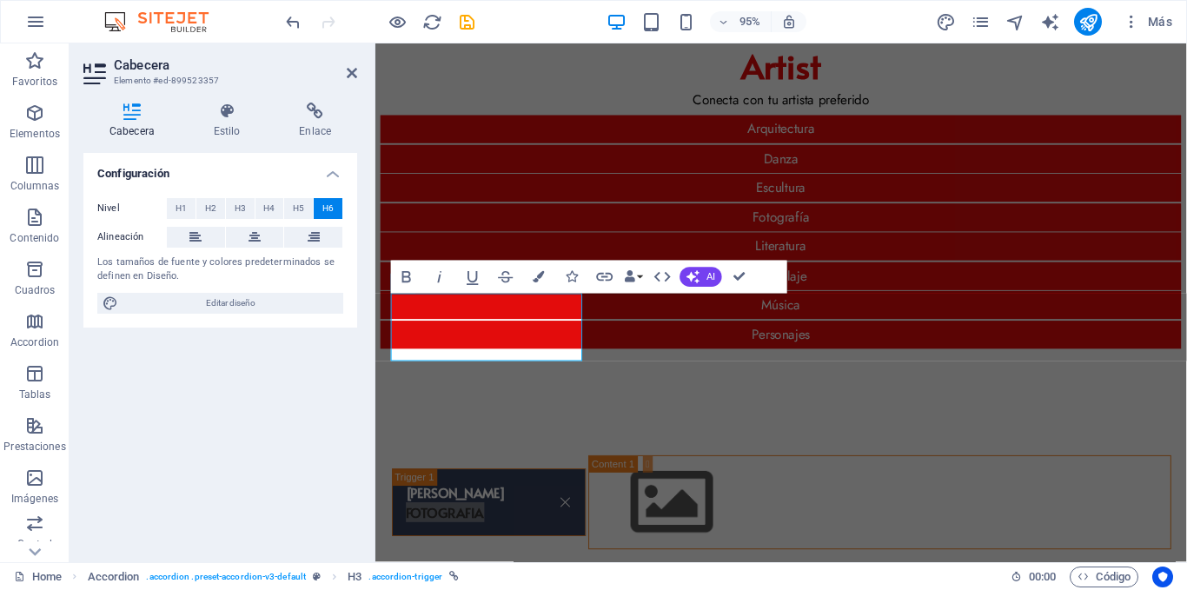
click at [329, 209] on span "H6" at bounding box center [327, 208] width 11 height 21
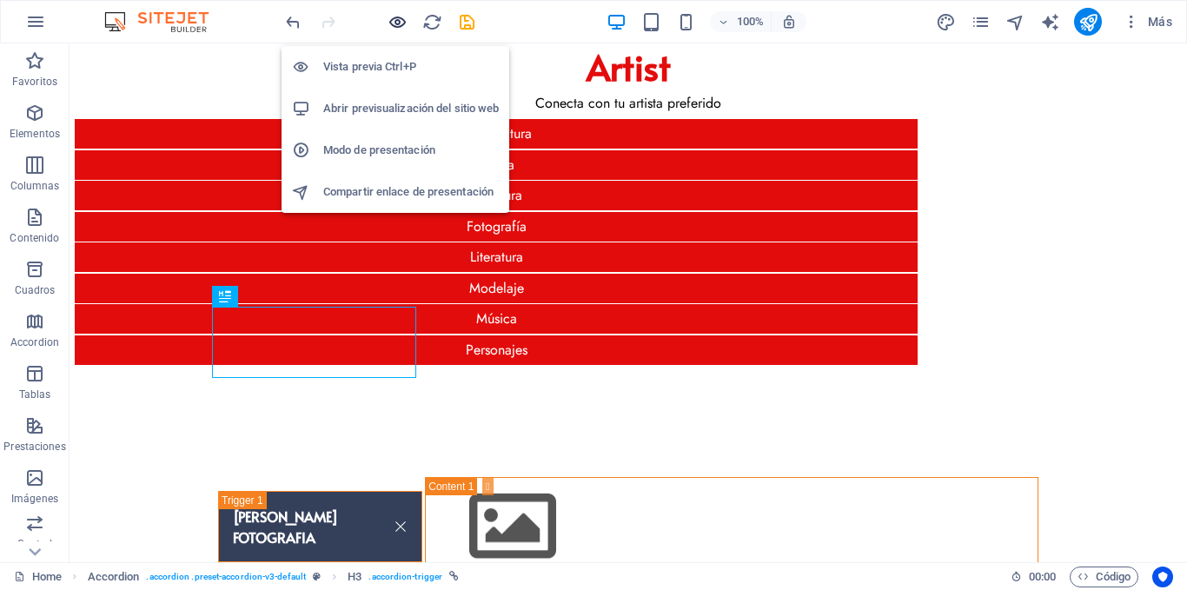
click at [402, 24] on icon "button" at bounding box center [398, 22] width 20 height 20
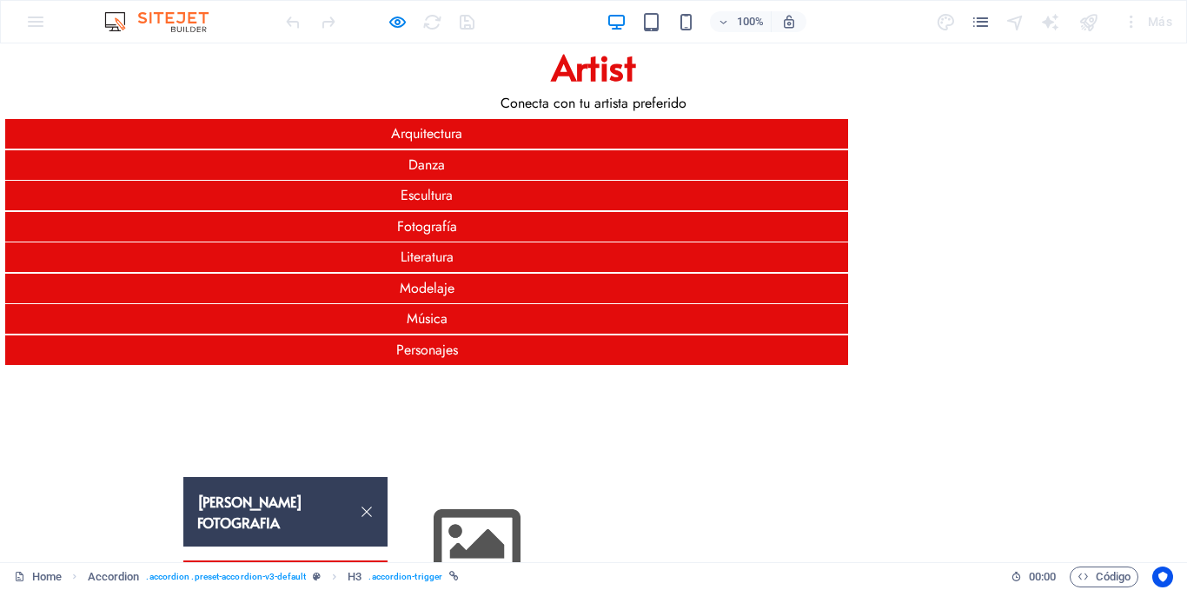
click at [283, 477] on link "[PERSON_NAME] FOTOGRAFIA" at bounding box center [285, 512] width 204 height 70
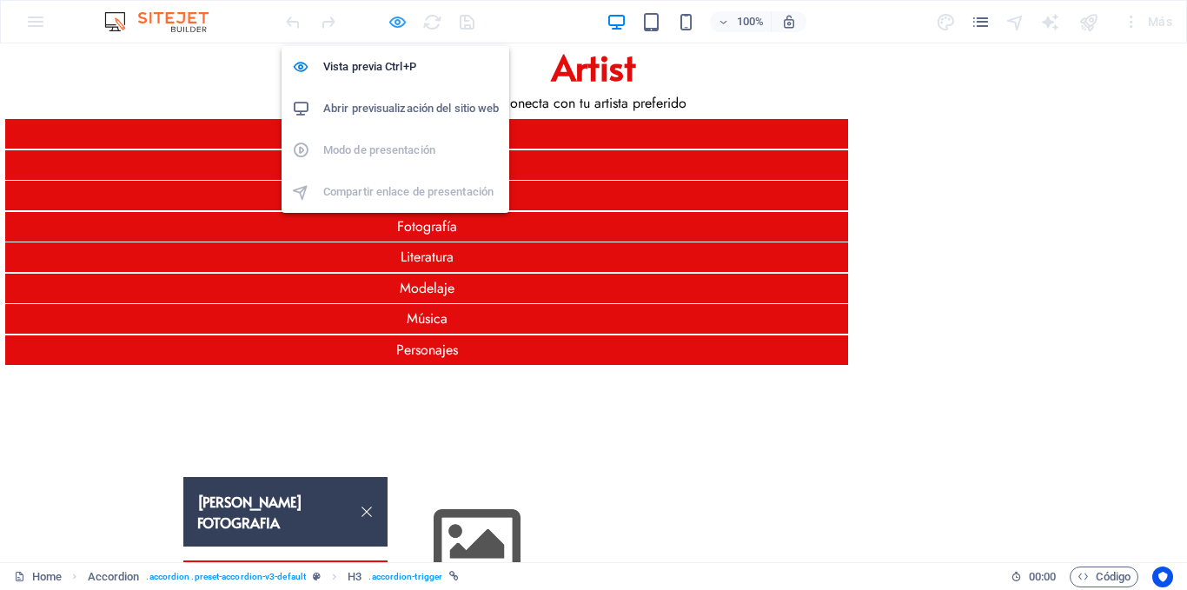
click at [388, 23] on icon "button" at bounding box center [398, 22] width 20 height 20
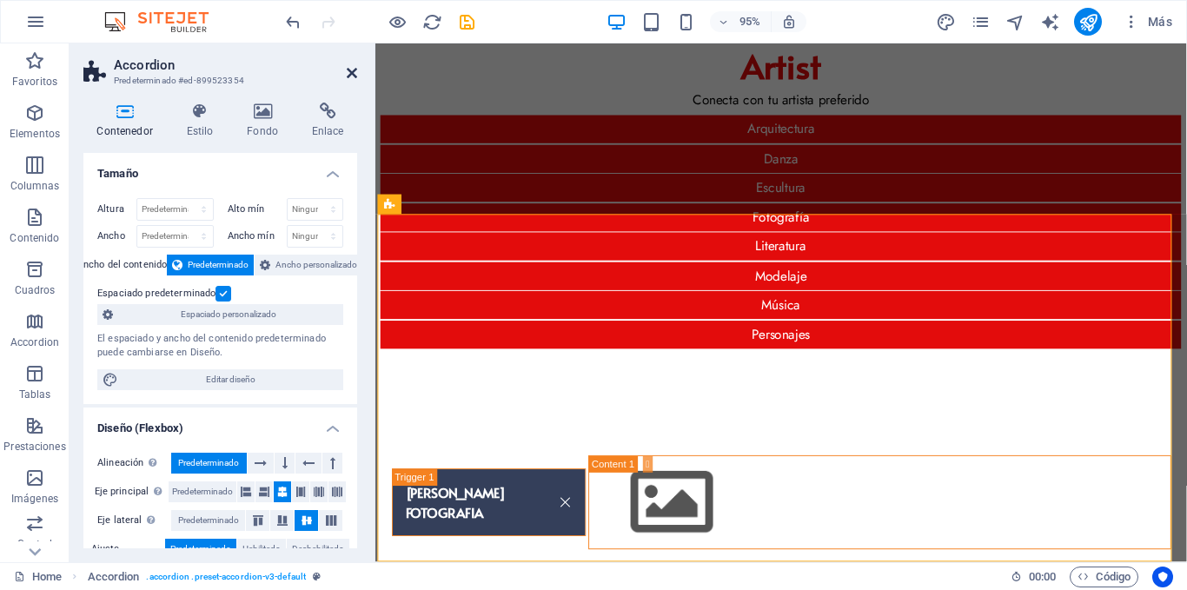
click at [354, 73] on icon at bounding box center [352, 73] width 10 height 14
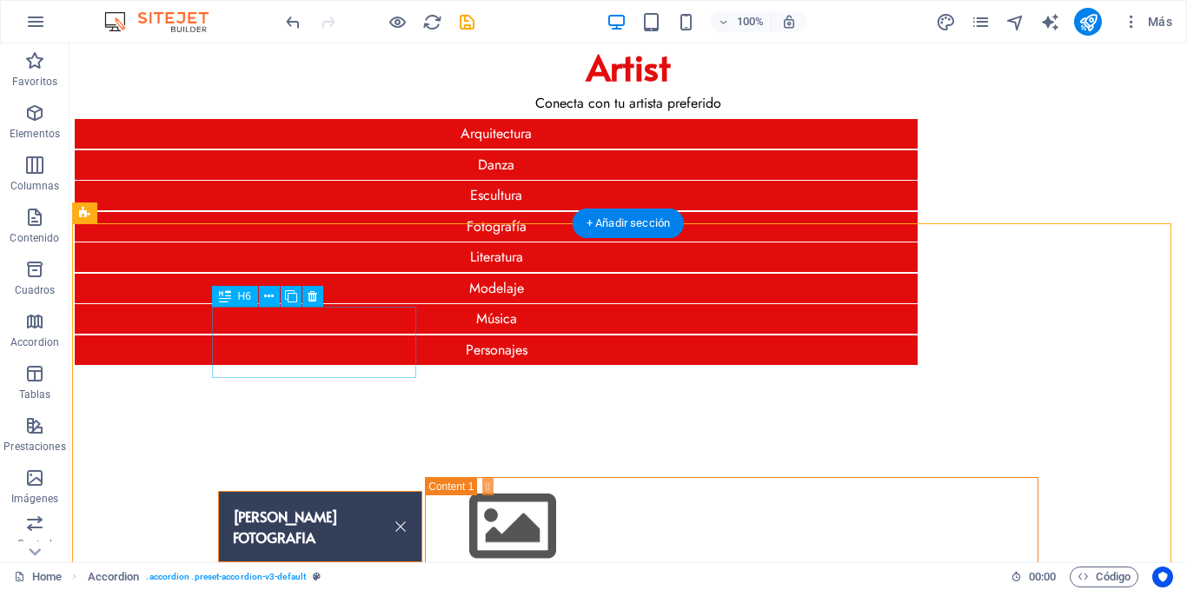
click at [288, 491] on div "[PERSON_NAME] FOTOGRAFIA" at bounding box center [320, 526] width 204 height 71
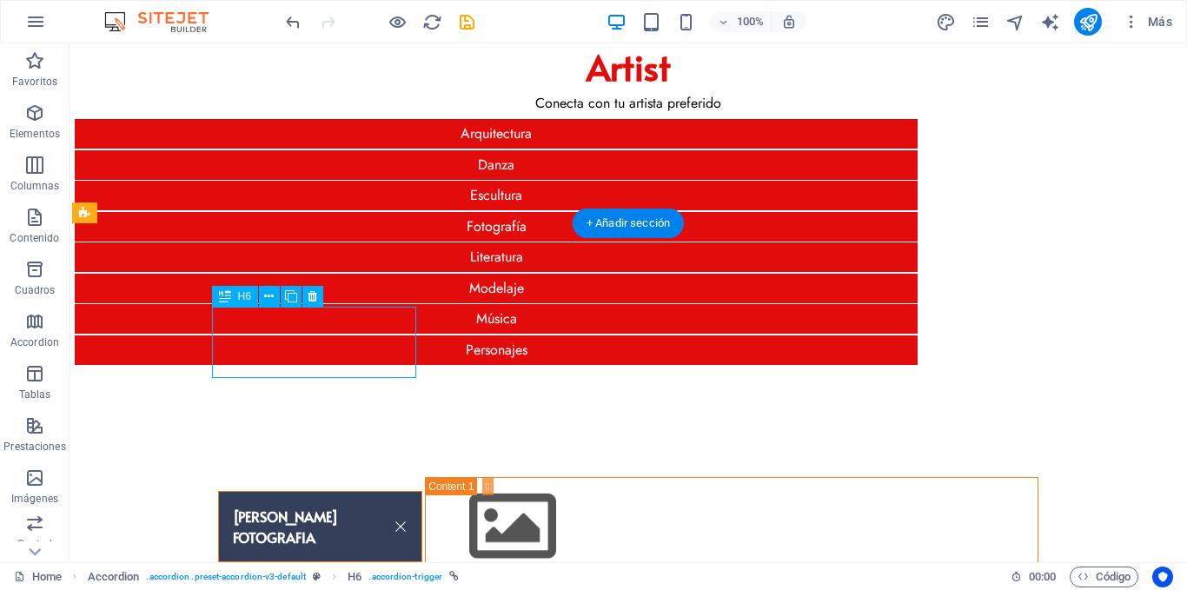
click at [299, 491] on div "[PERSON_NAME] FOTOGRAFIA" at bounding box center [320, 526] width 204 height 71
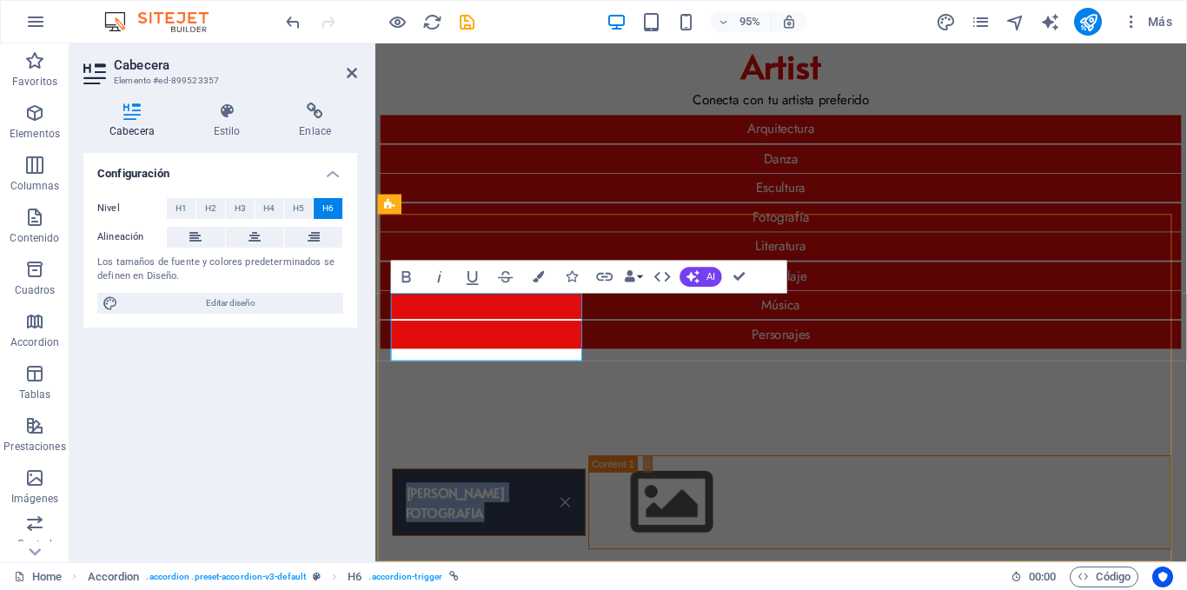
click at [494, 492] on link "[PERSON_NAME] FOTOGRAFIA" at bounding box center [495, 527] width 203 height 70
drag, startPoint x: 502, startPoint y: 354, endPoint x: 492, endPoint y: 329, distance: 27.0
click at [492, 492] on link "[PERSON_NAME] FOTOGRAFIA" at bounding box center [495, 527] width 203 height 70
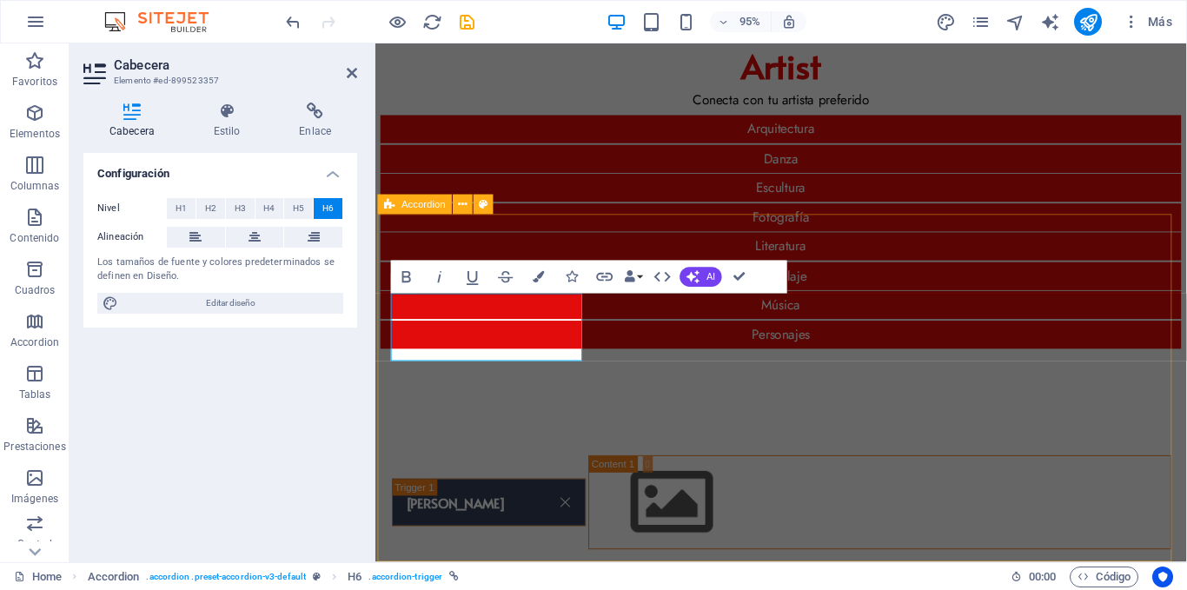
scroll to position [30, 0]
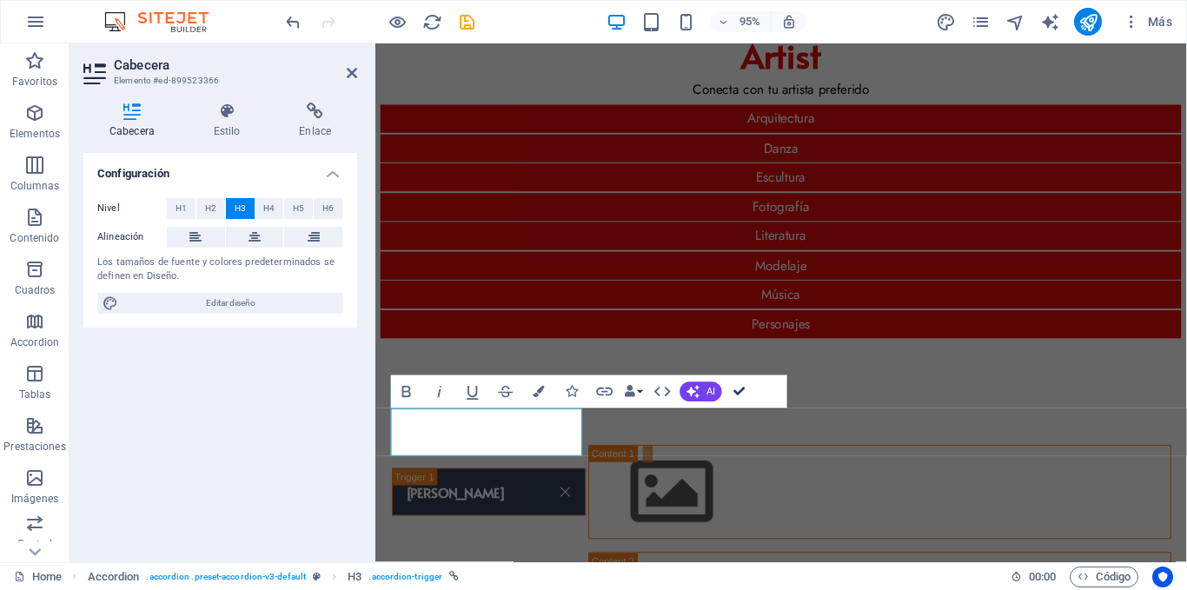
drag, startPoint x: 738, startPoint y: 389, endPoint x: 668, endPoint y: 345, distance: 82.5
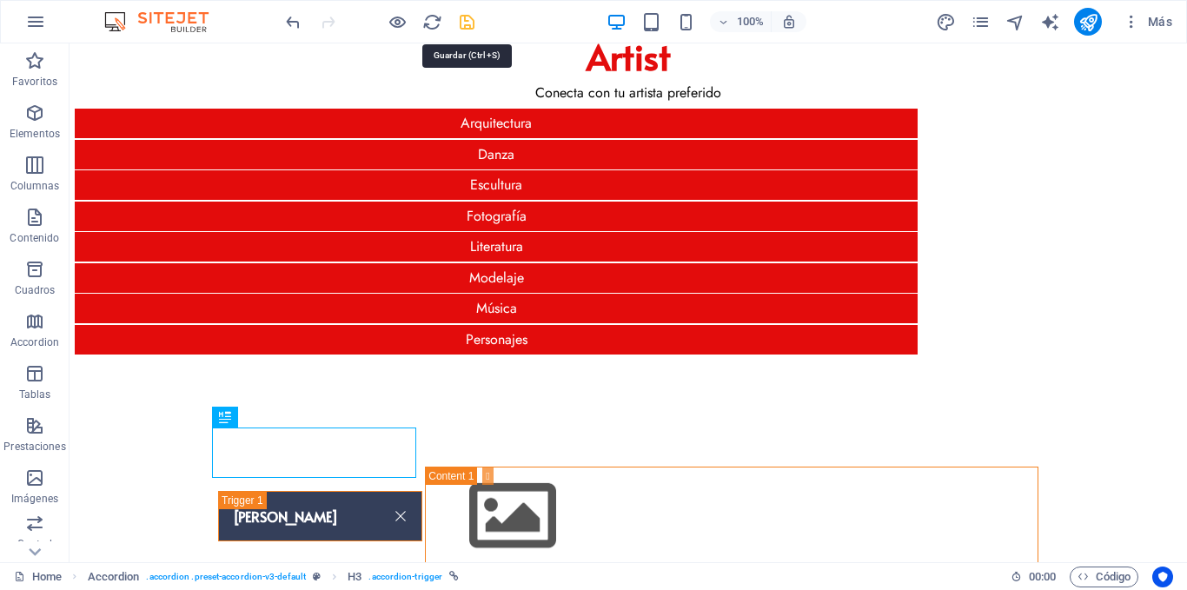
click at [463, 18] on icon "save" at bounding box center [467, 22] width 20 height 20
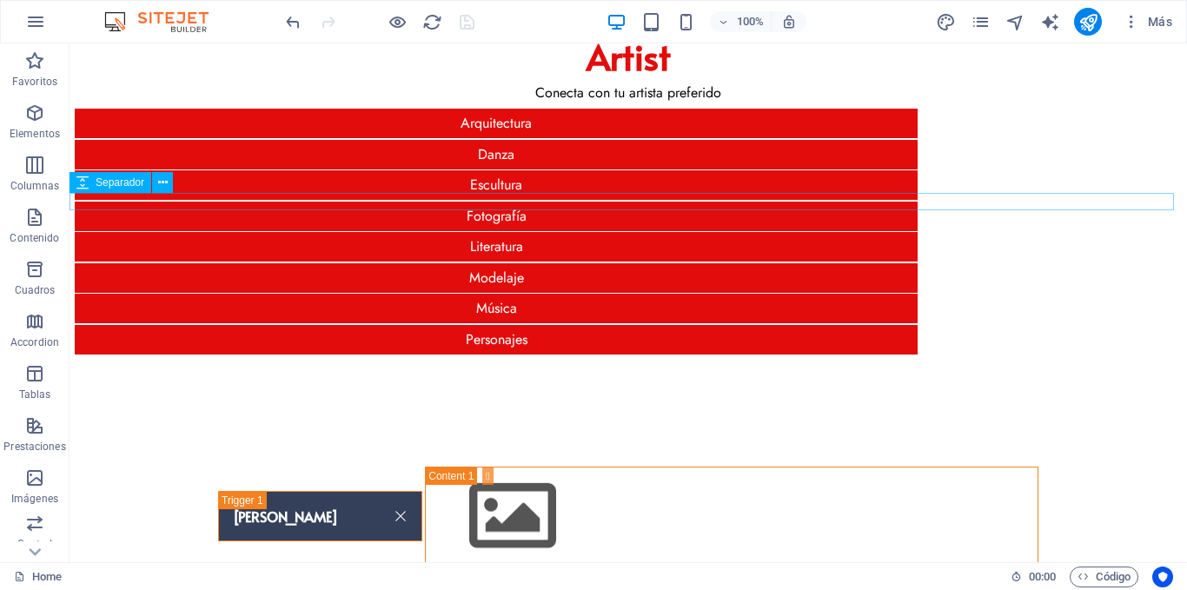
click at [149, 377] on div at bounding box center [629, 385] width 1118 height 17
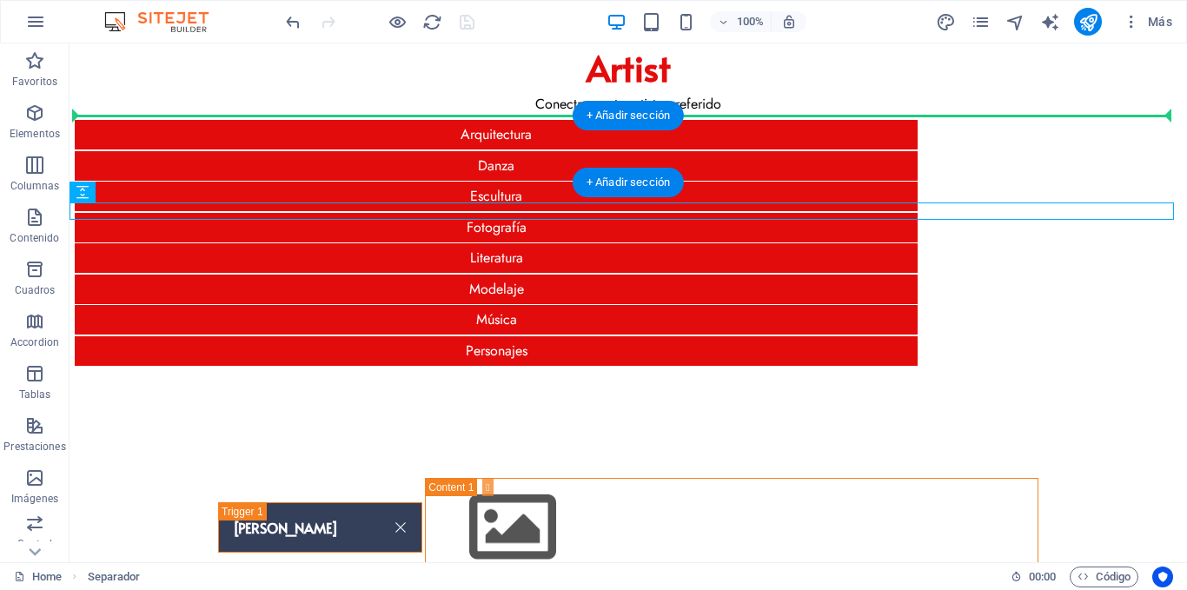
scroll to position [0, 0]
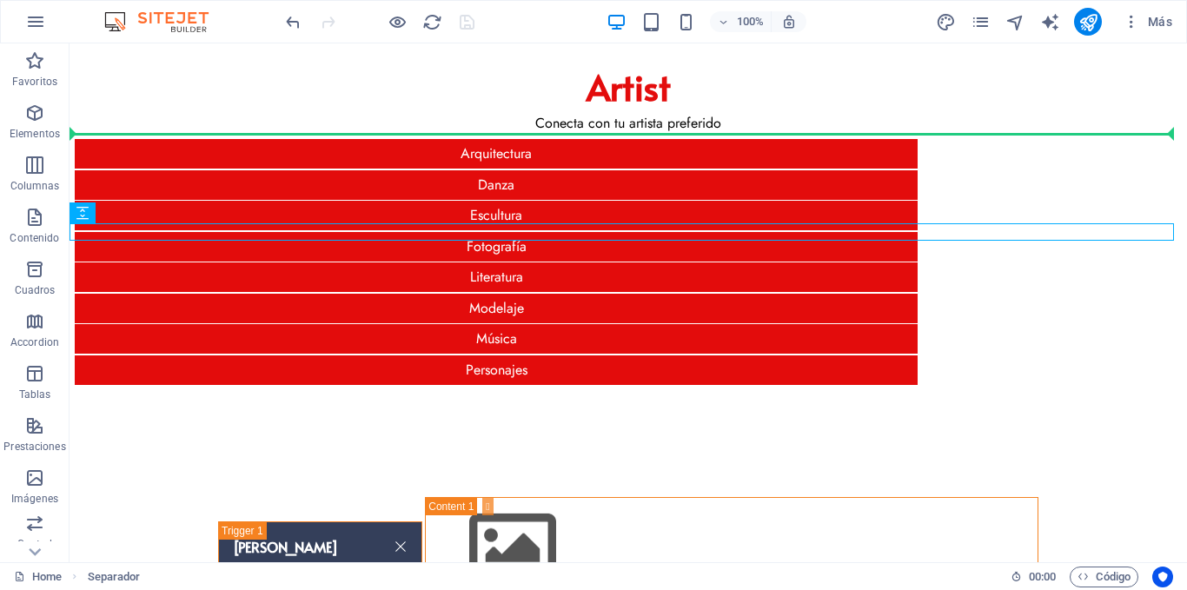
drag, startPoint x: 189, startPoint y: 231, endPoint x: 113, endPoint y: 129, distance: 127.4
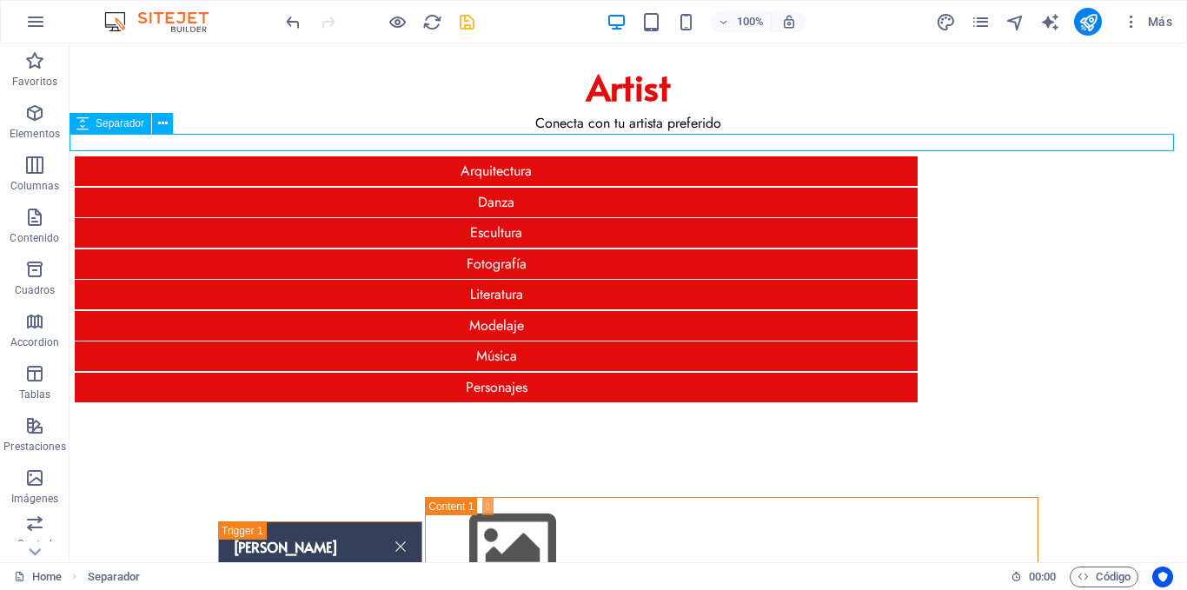
click at [90, 125] on div "Separador" at bounding box center [111, 123] width 82 height 21
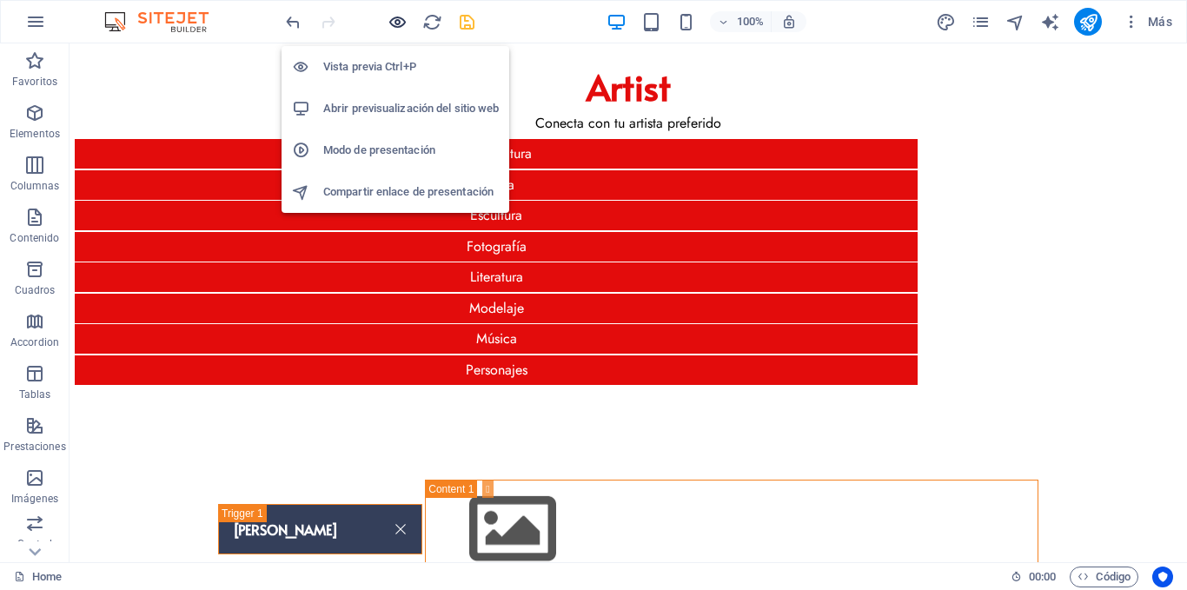
click at [398, 17] on icon "button" at bounding box center [398, 22] width 20 height 20
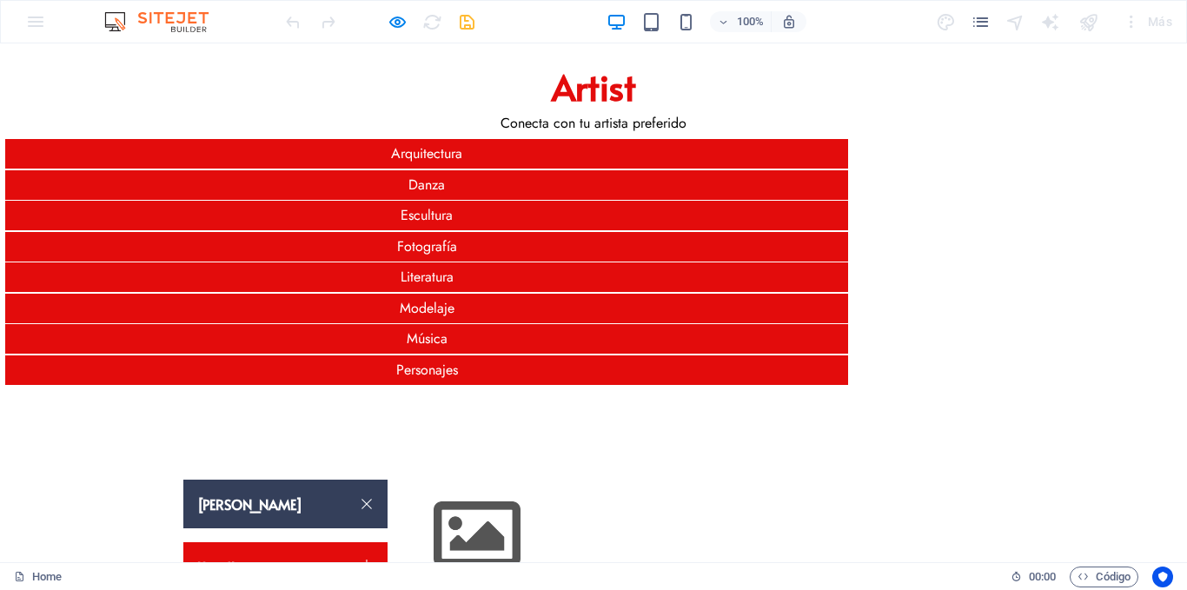
click at [296, 480] on link "[PERSON_NAME]" at bounding box center [285, 504] width 204 height 49
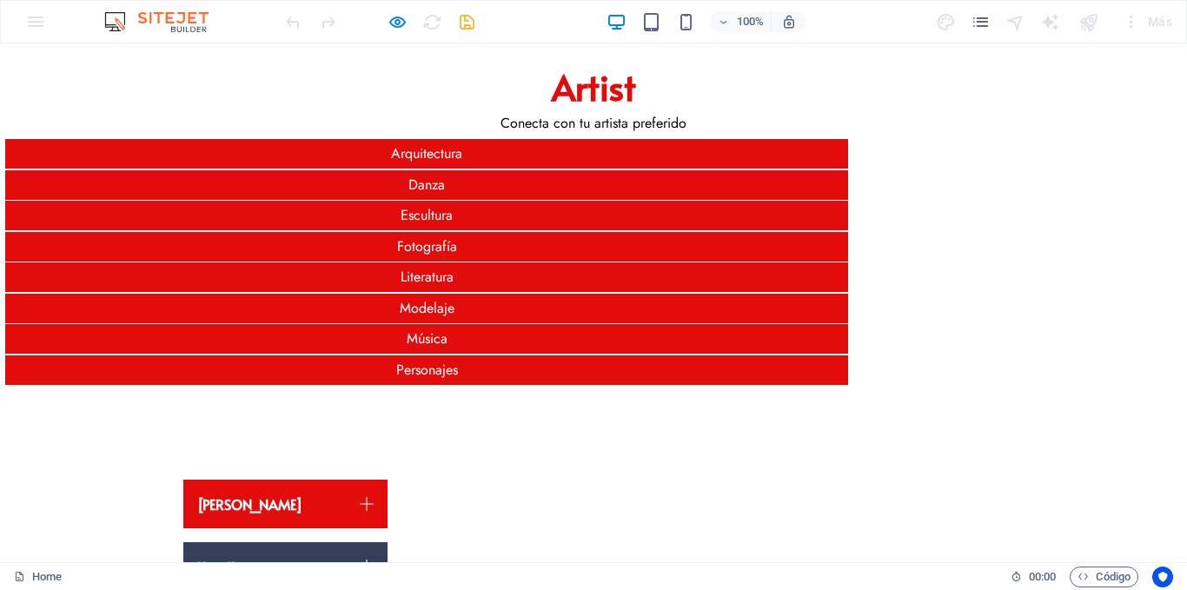
click at [249, 542] on link "Headline" at bounding box center [285, 566] width 204 height 49
click at [256, 542] on link "Headline" at bounding box center [285, 566] width 204 height 49
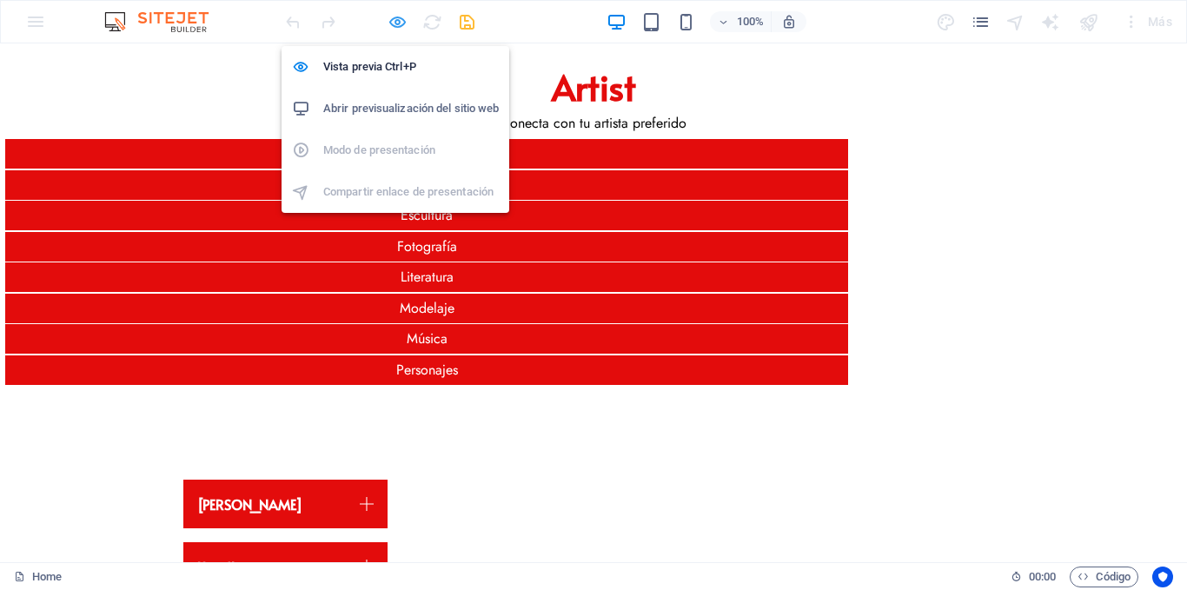
click at [398, 24] on icon "button" at bounding box center [398, 22] width 20 height 20
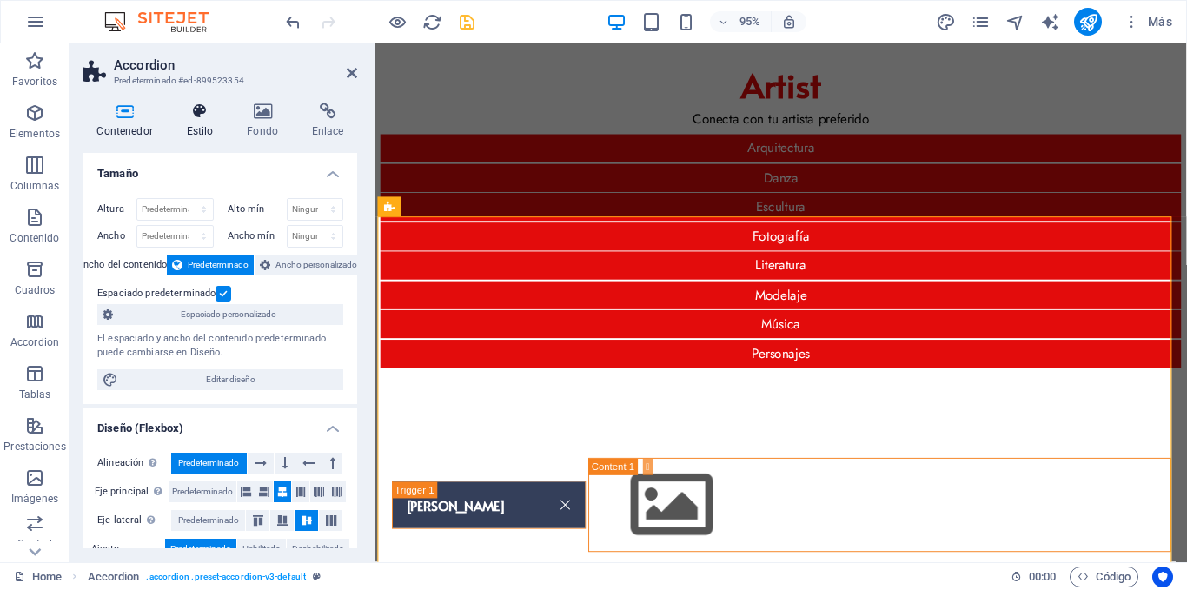
click at [200, 113] on icon at bounding box center [200, 111] width 54 height 17
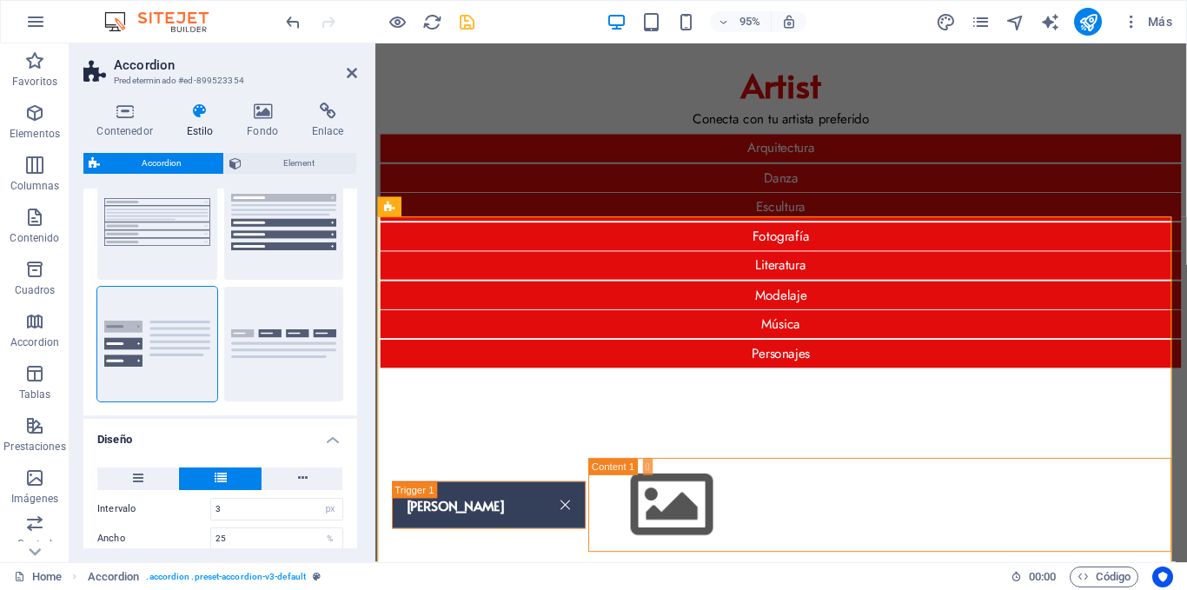
scroll to position [174, 0]
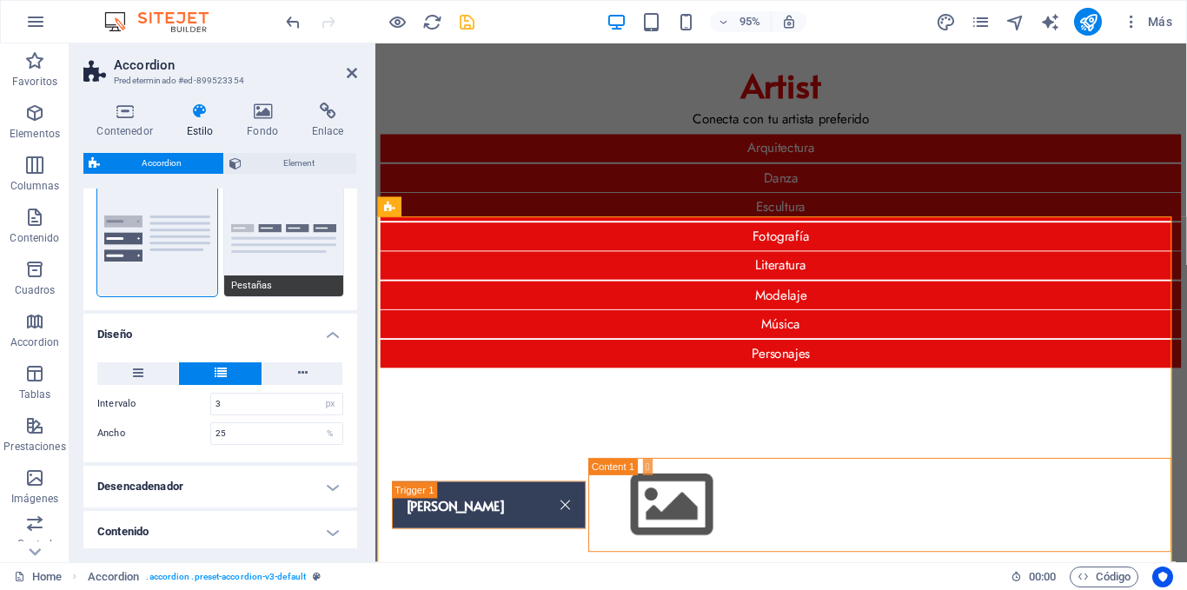
click at [299, 258] on button "Pestañas" at bounding box center [284, 239] width 120 height 115
type input "1"
select select "rem"
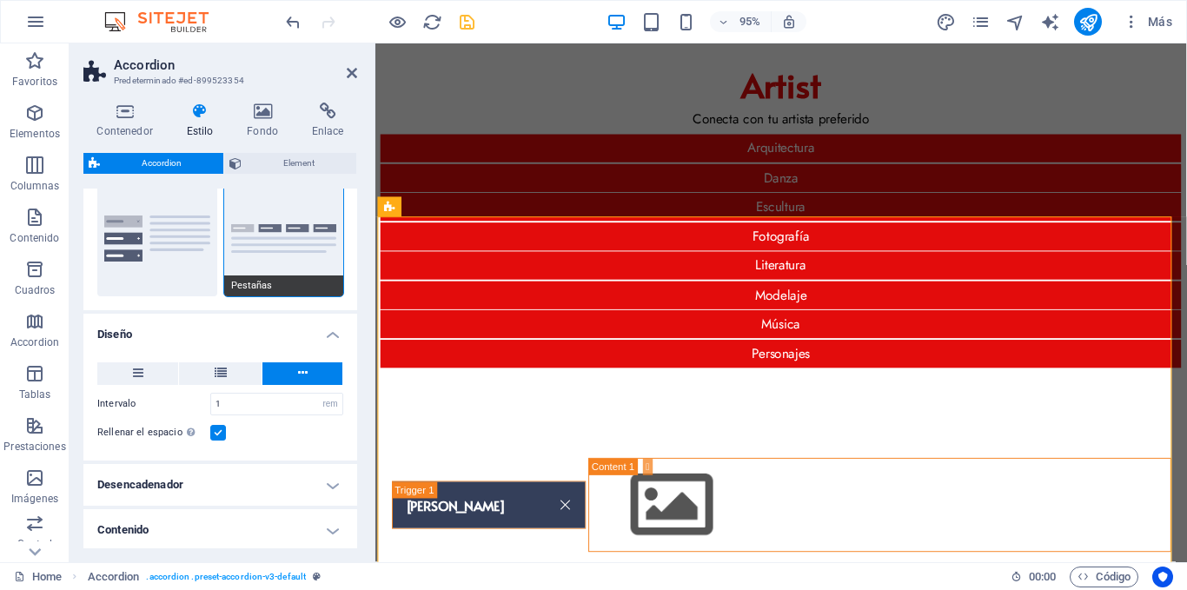
type input "3"
select select "px"
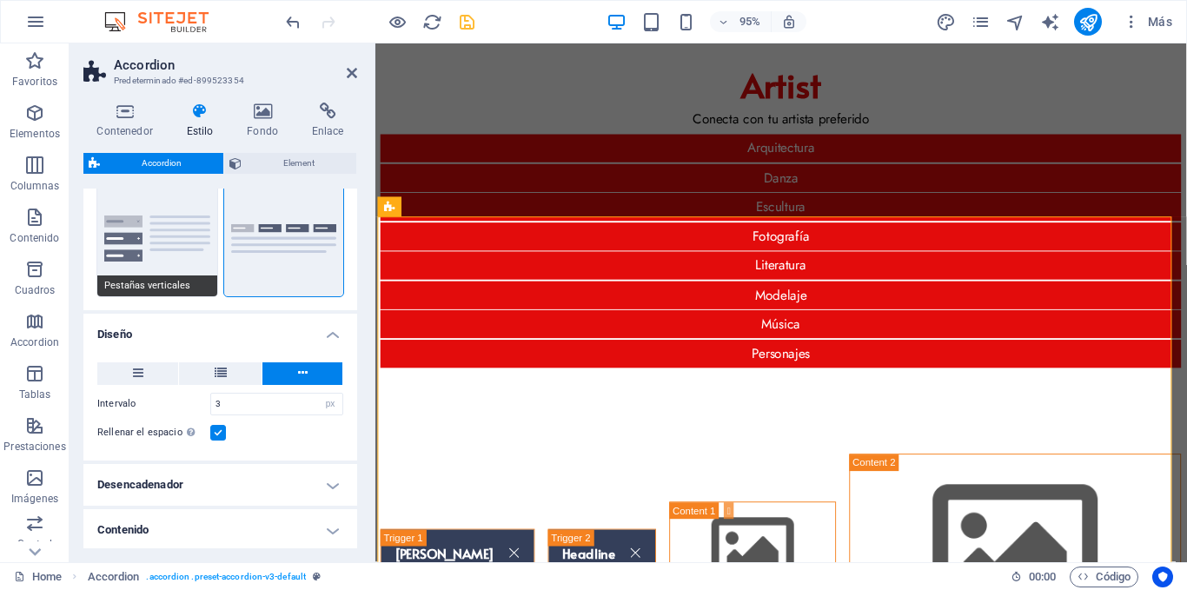
click at [184, 264] on button "Pestañas verticales" at bounding box center [157, 239] width 120 height 115
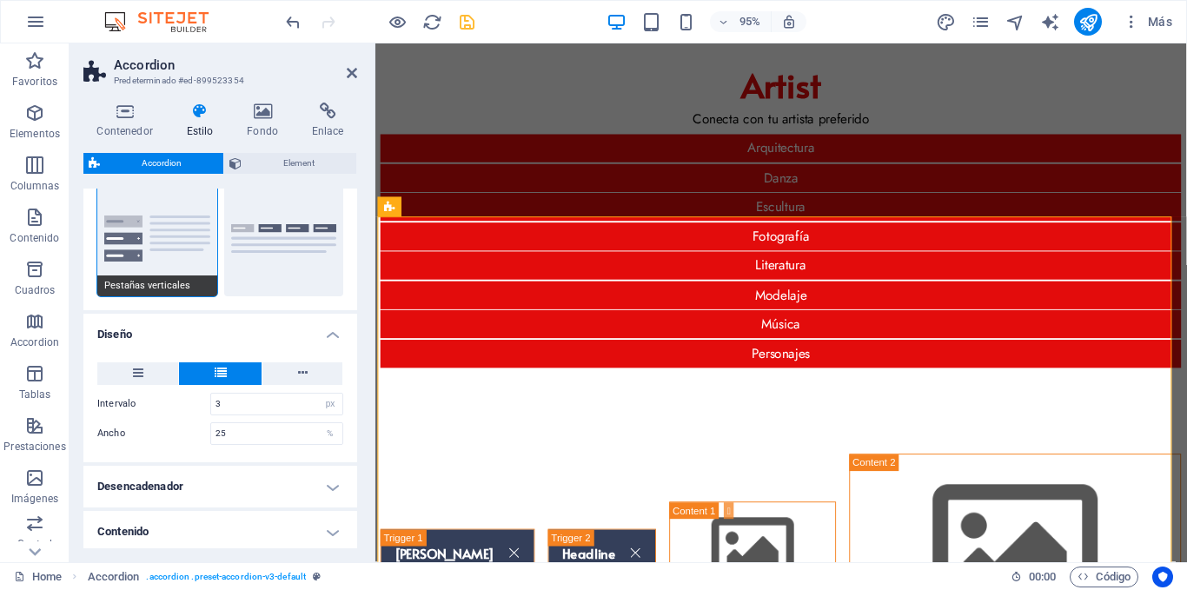
type input "1"
select select "rem"
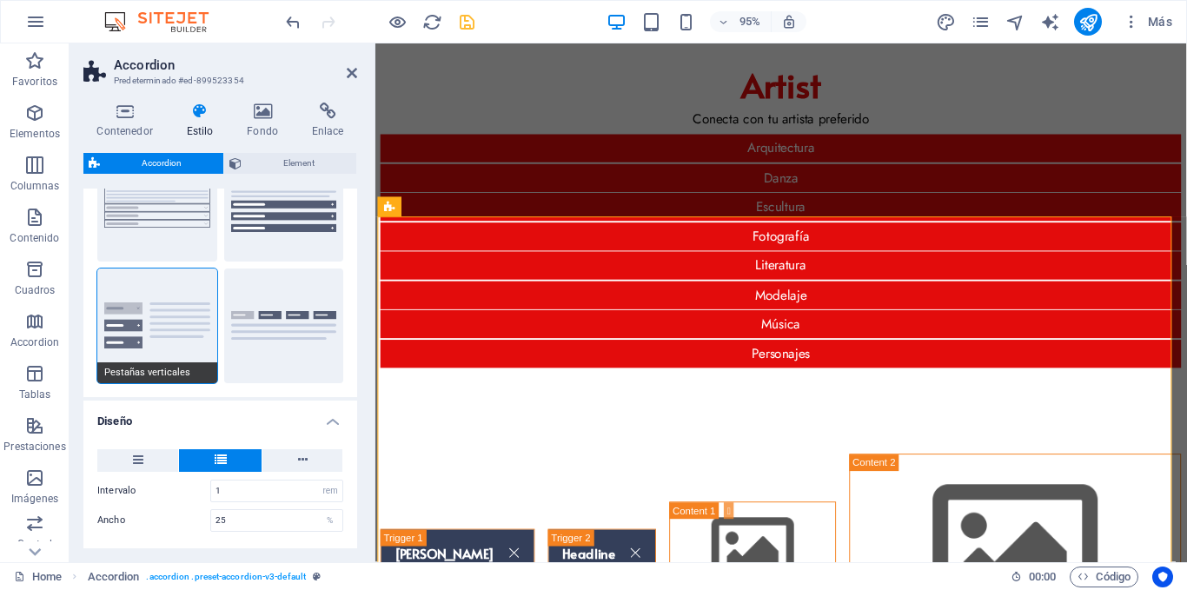
scroll to position [0, 0]
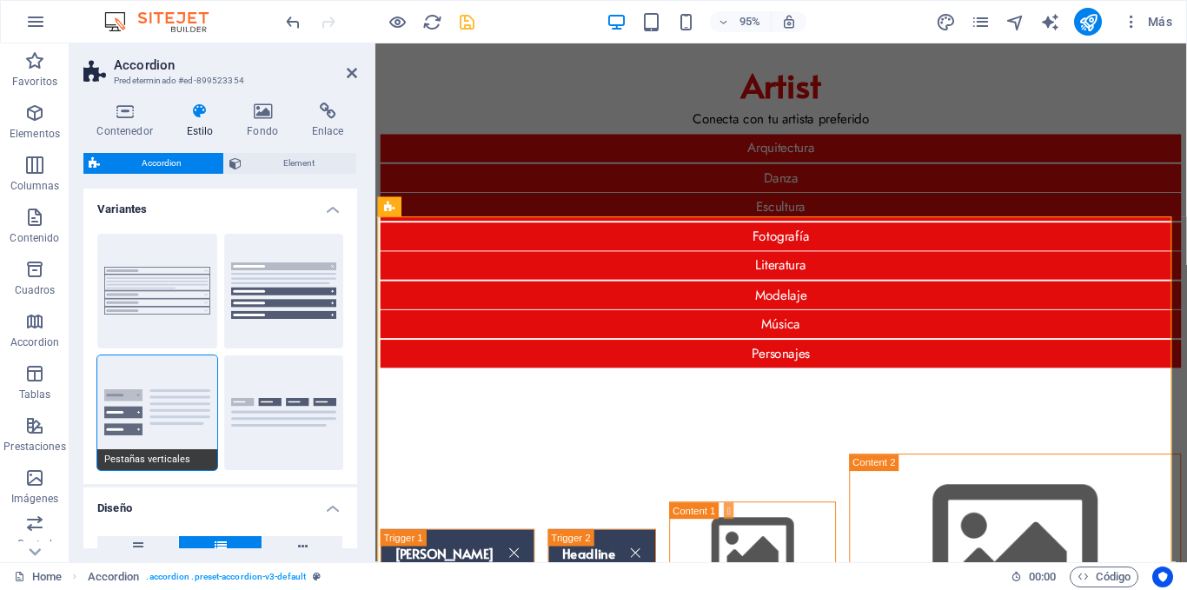
type input "3"
select select "px"
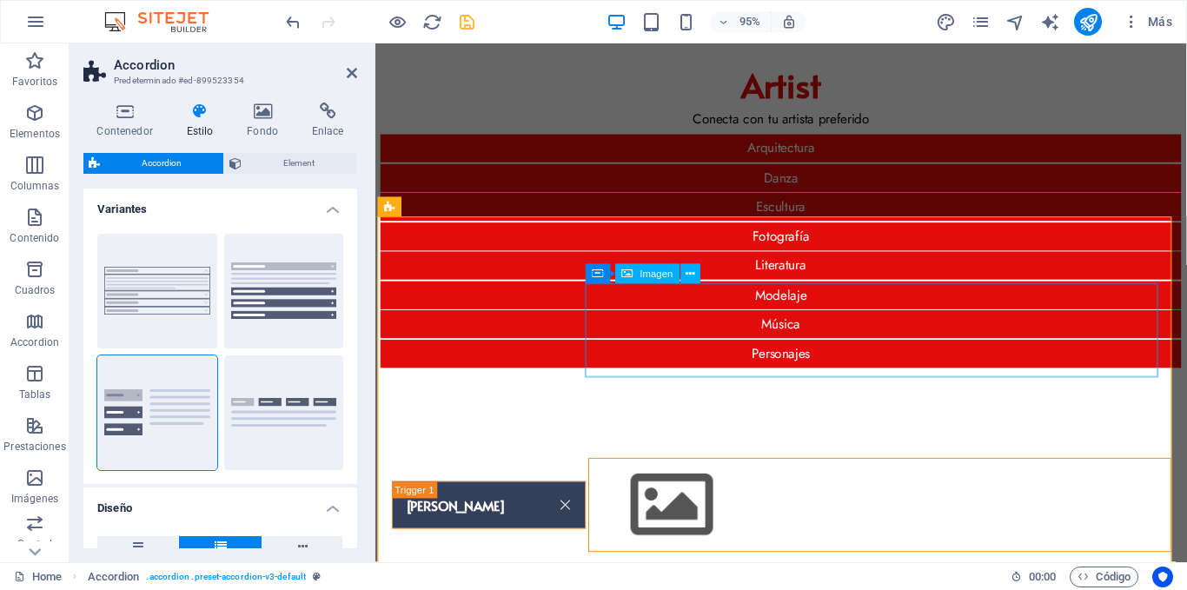
click at [656, 481] on figure "Content 1" at bounding box center [907, 530] width 612 height 98
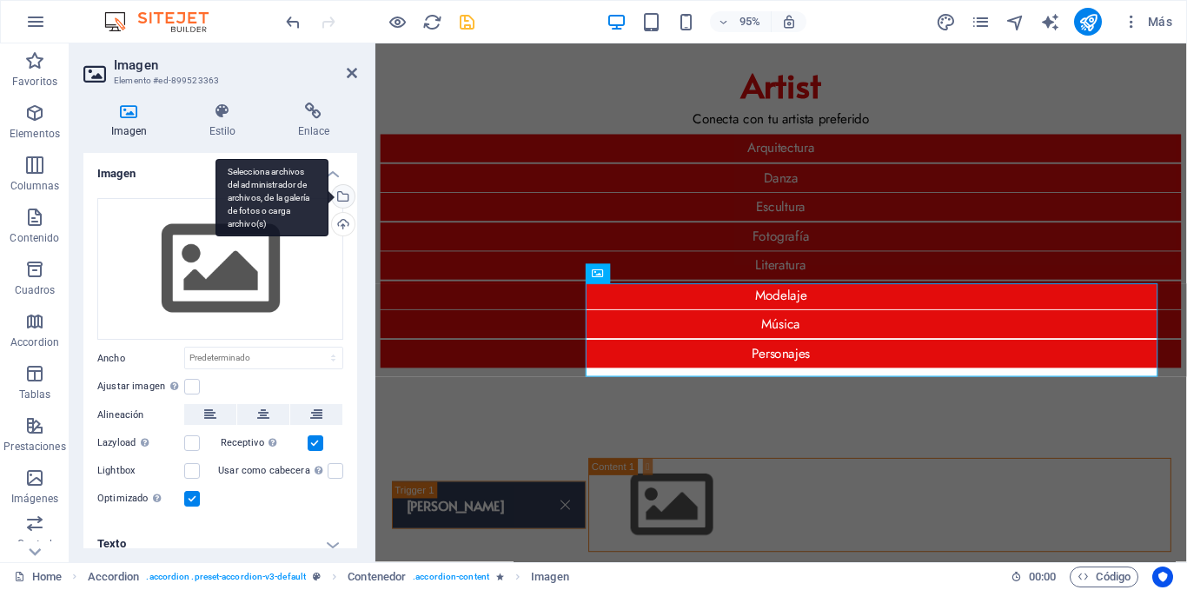
click at [329, 196] on div "Selecciona archivos del administrador de archivos, de la galería de fotos o car…" at bounding box center [272, 198] width 113 height 78
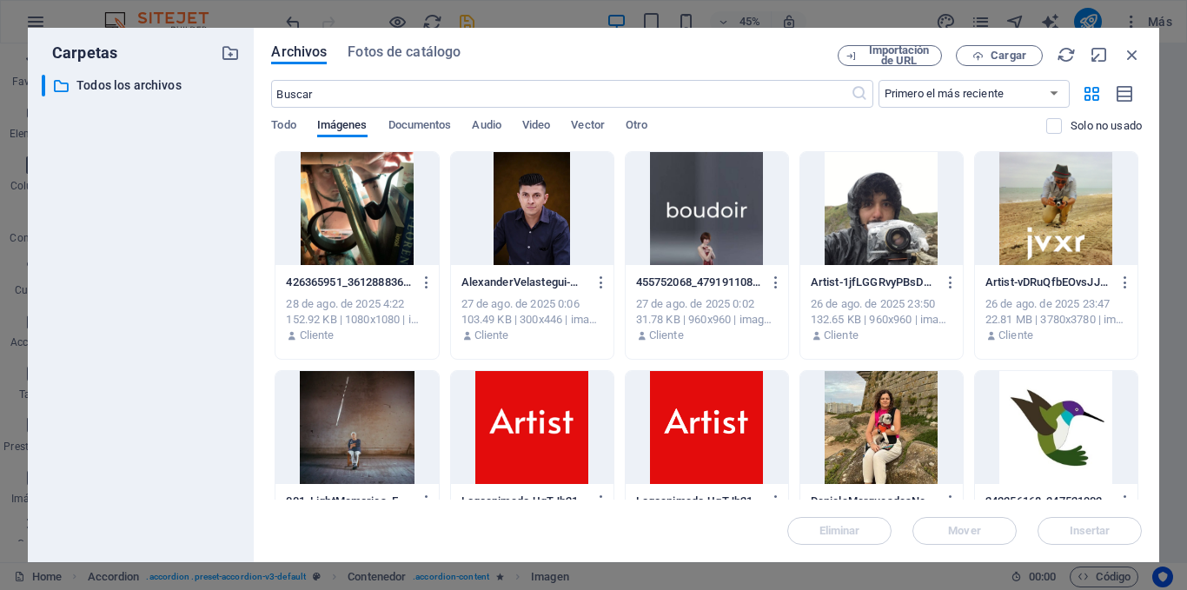
click at [1015, 225] on div at bounding box center [1056, 208] width 163 height 113
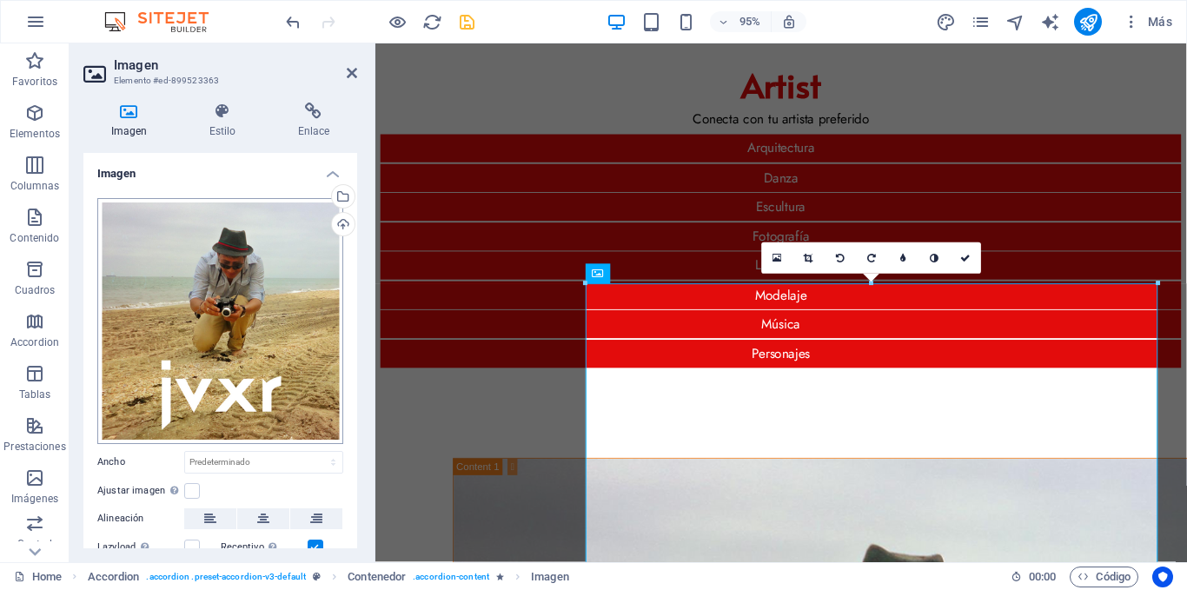
scroll to position [87, 0]
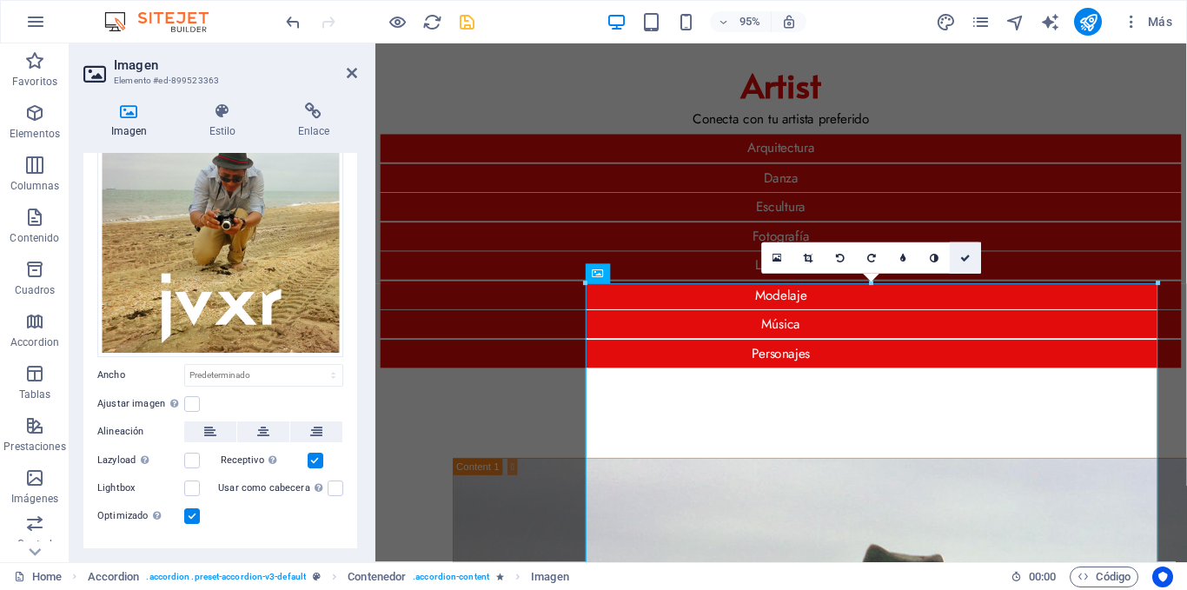
click at [960, 256] on link at bounding box center [966, 257] width 31 height 31
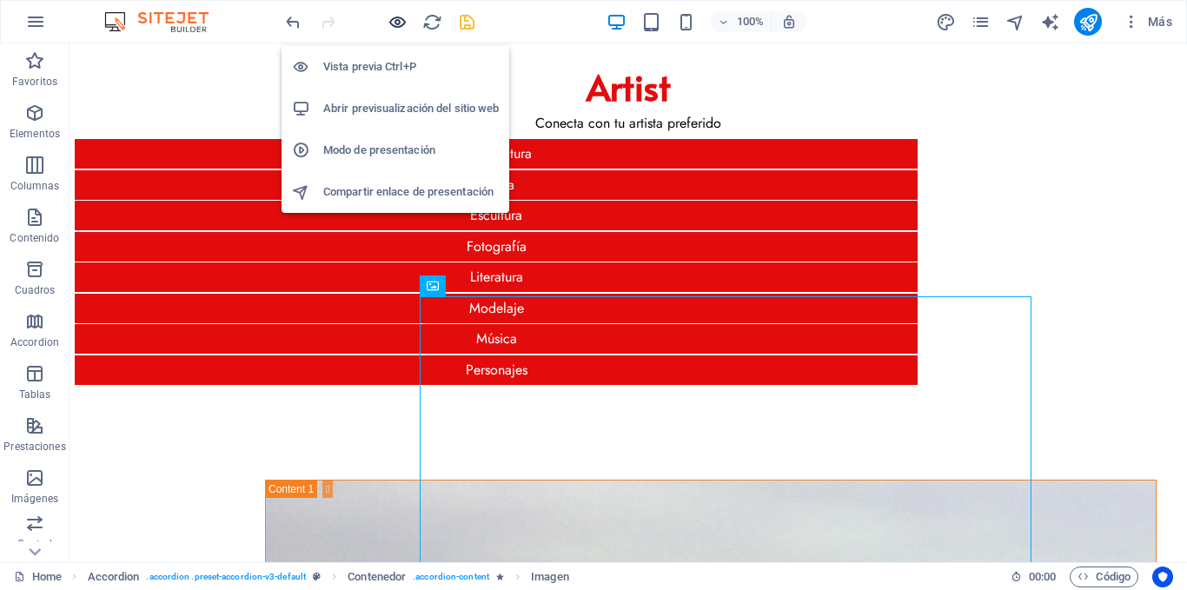
click at [395, 26] on icon "button" at bounding box center [398, 22] width 20 height 20
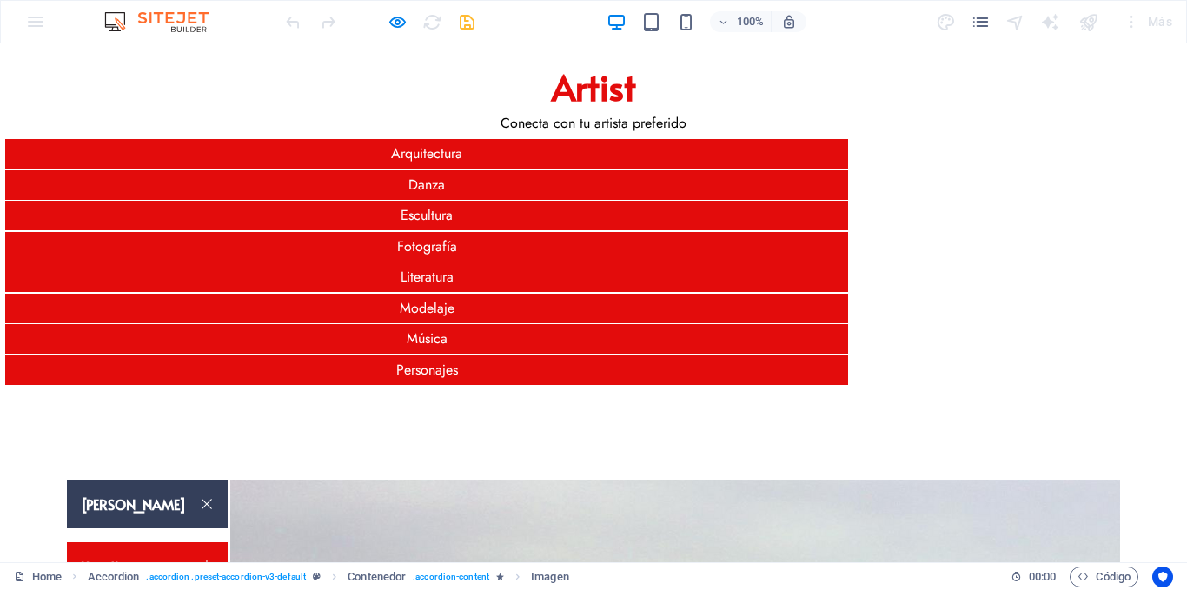
click at [228, 480] on link "[PERSON_NAME]" at bounding box center [147, 504] width 161 height 49
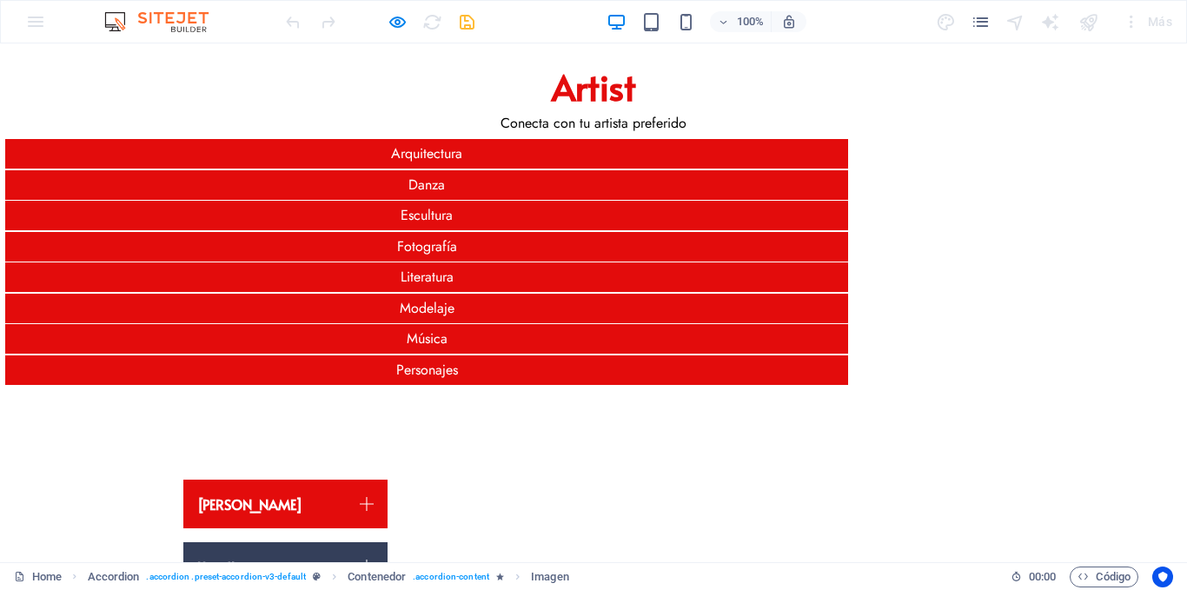
click at [272, 542] on link "Headline" at bounding box center [285, 566] width 204 height 49
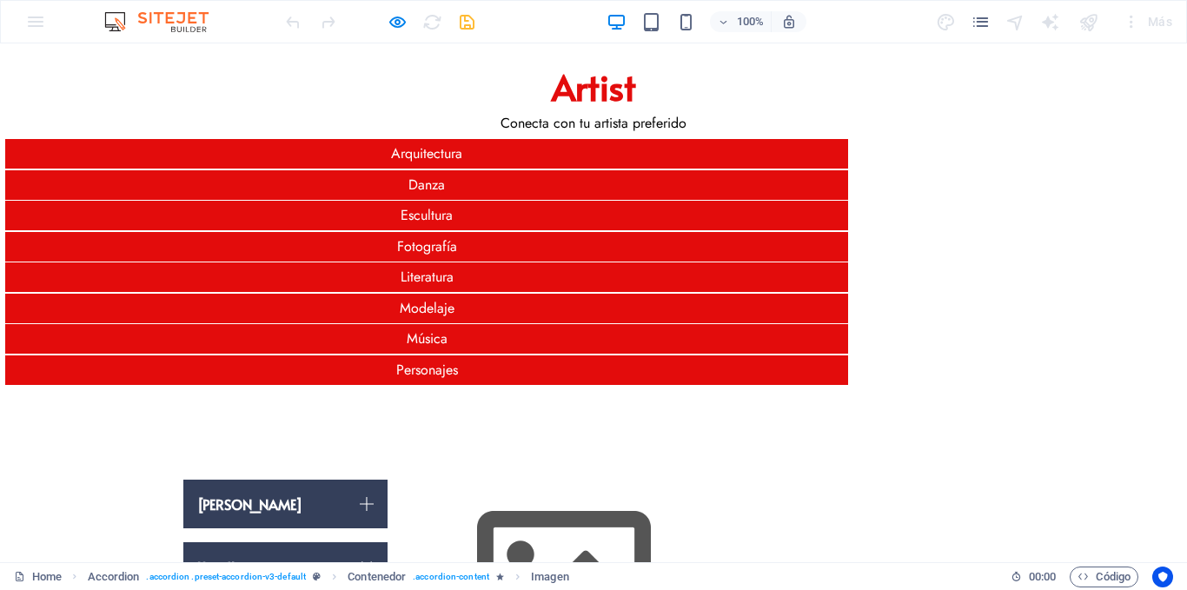
click at [283, 480] on link "[PERSON_NAME]" at bounding box center [285, 504] width 204 height 49
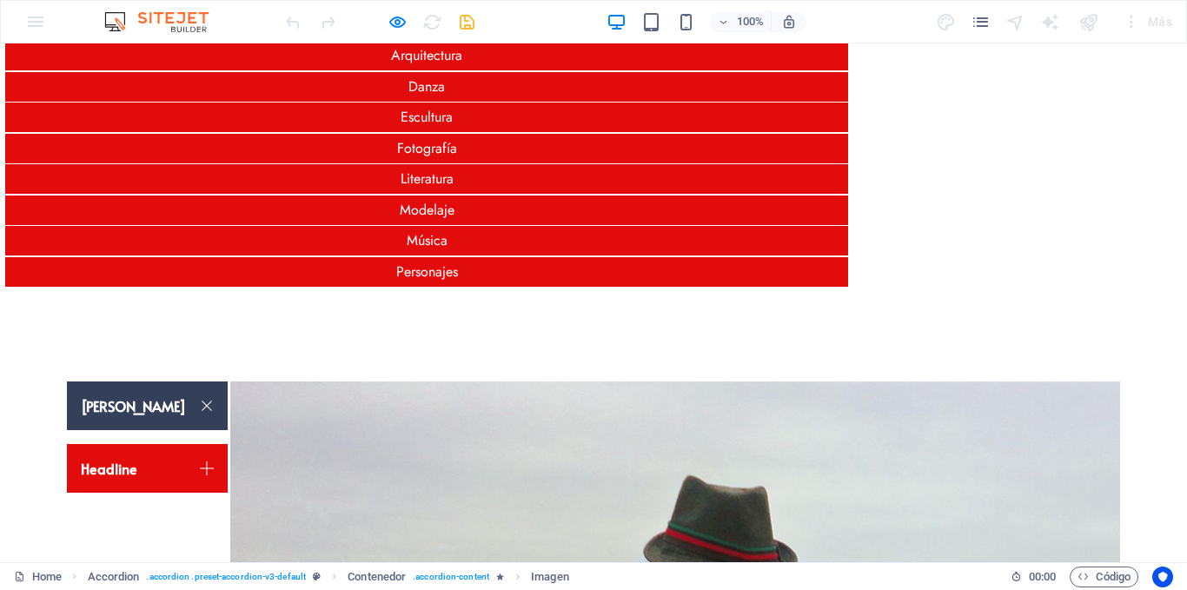
scroll to position [174, 0]
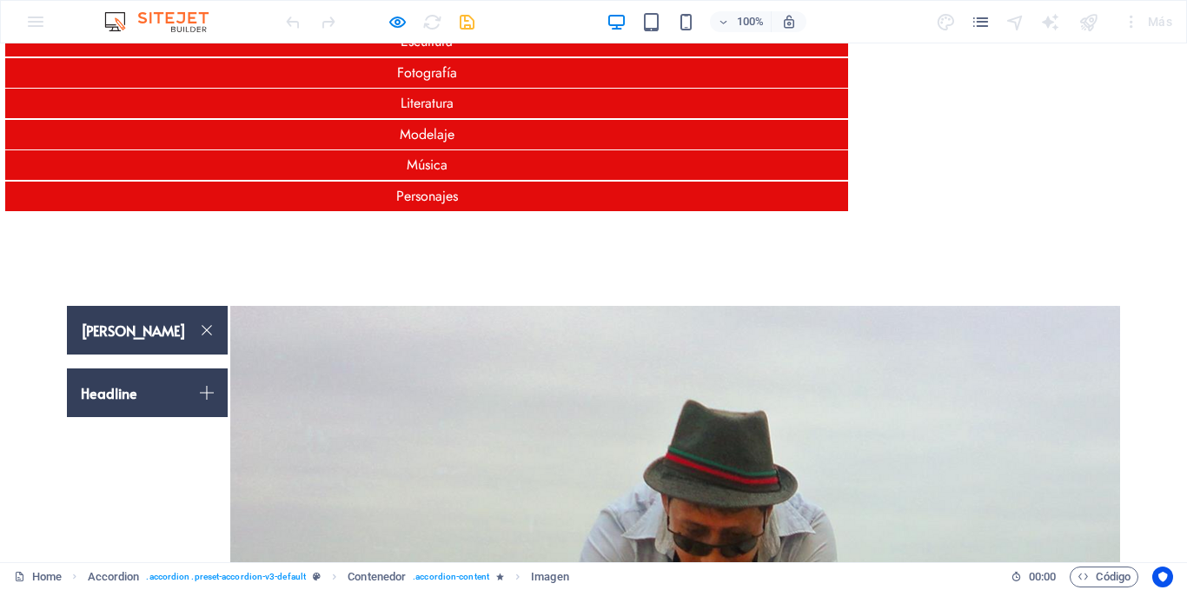
click at [228, 369] on link "Headline" at bounding box center [147, 393] width 161 height 49
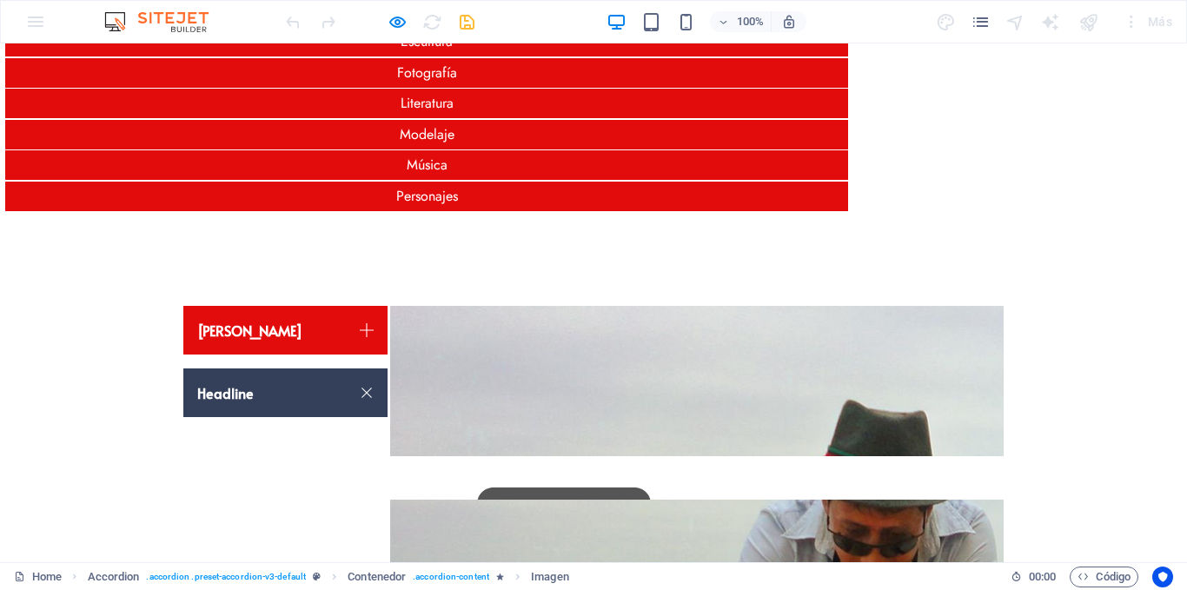
scroll to position [13, 0]
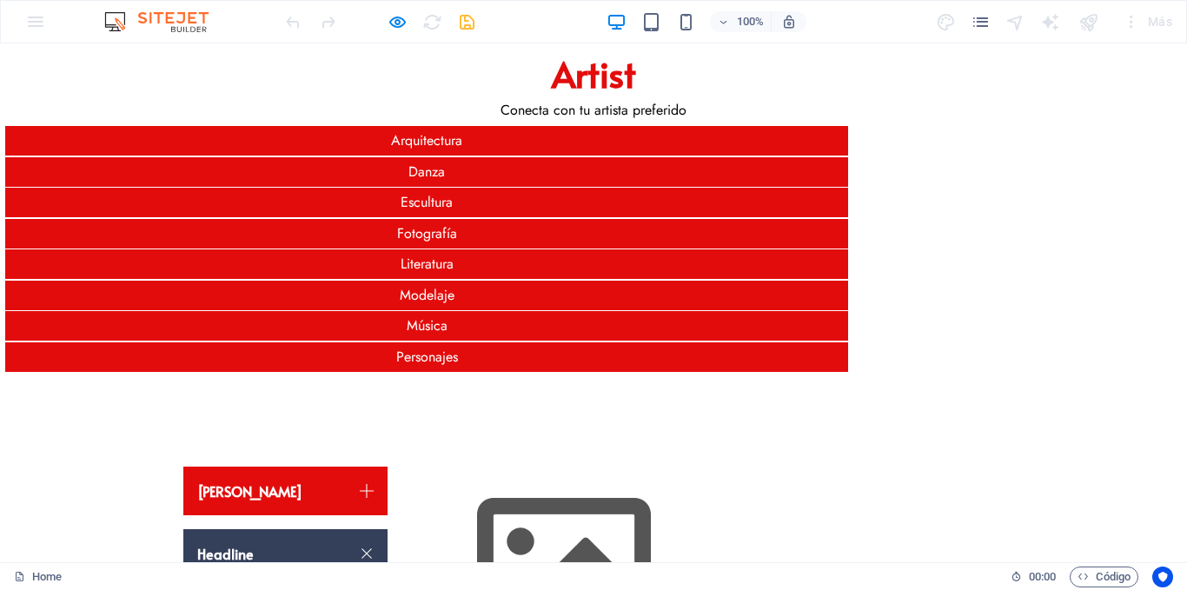
click at [257, 529] on link "Headline" at bounding box center [285, 553] width 204 height 49
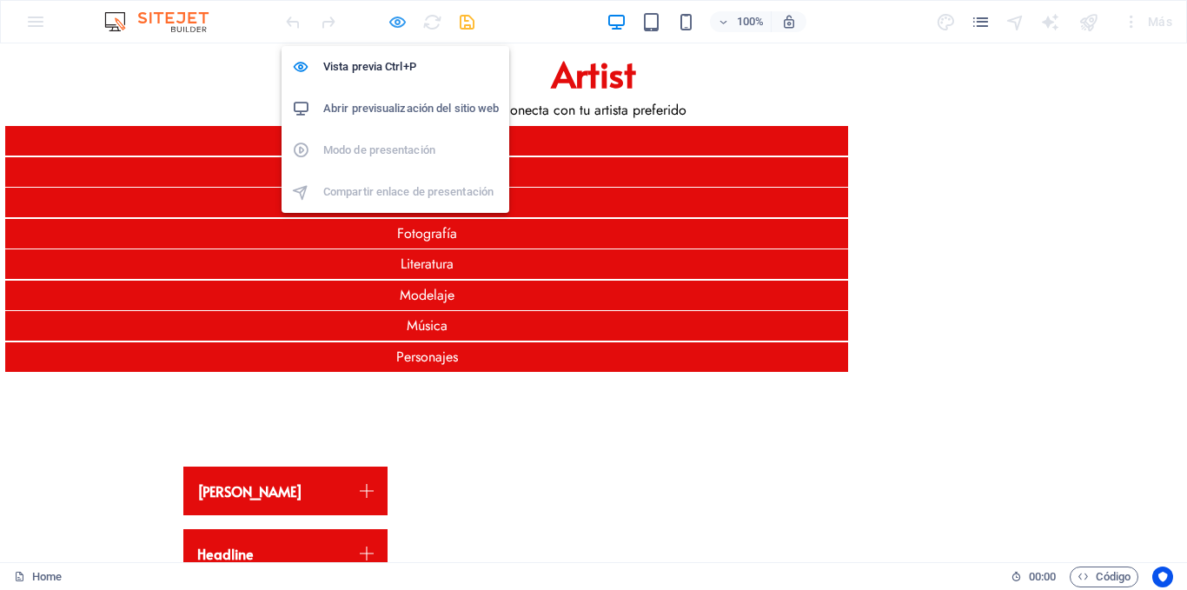
click at [402, 25] on icon "button" at bounding box center [398, 22] width 20 height 20
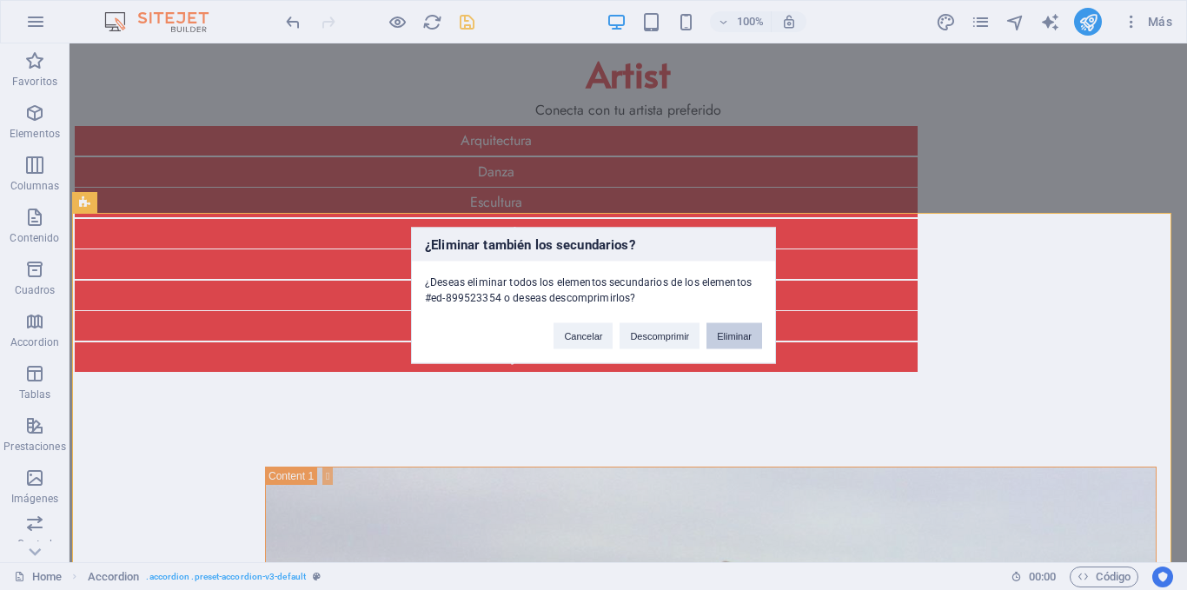
click at [732, 342] on button "Eliminar" at bounding box center [735, 335] width 56 height 26
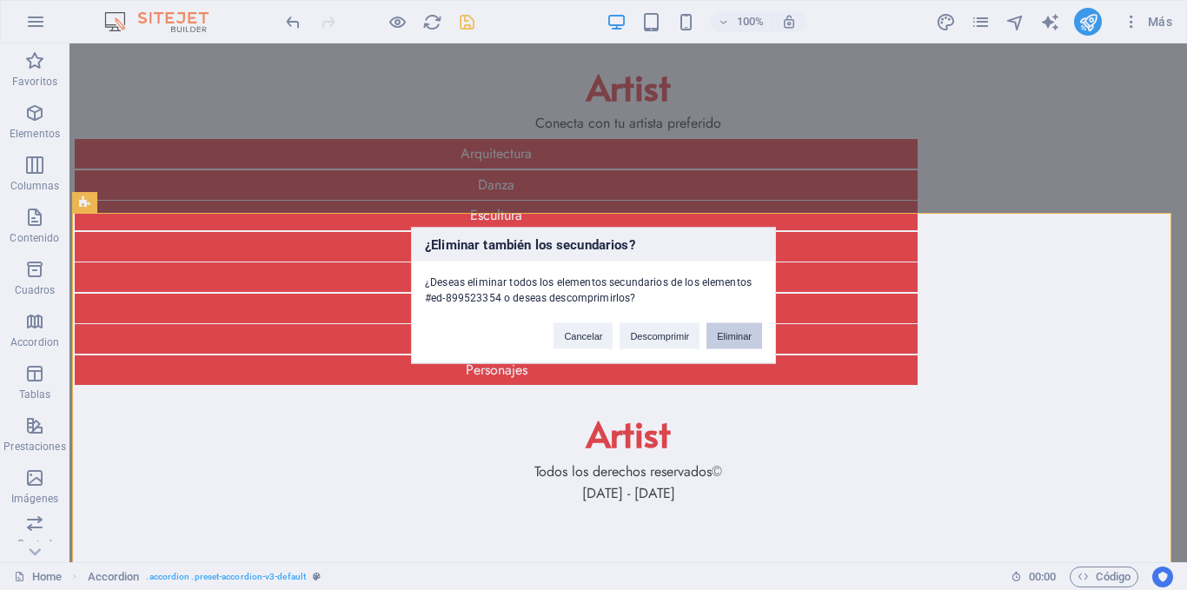
scroll to position [0, 0]
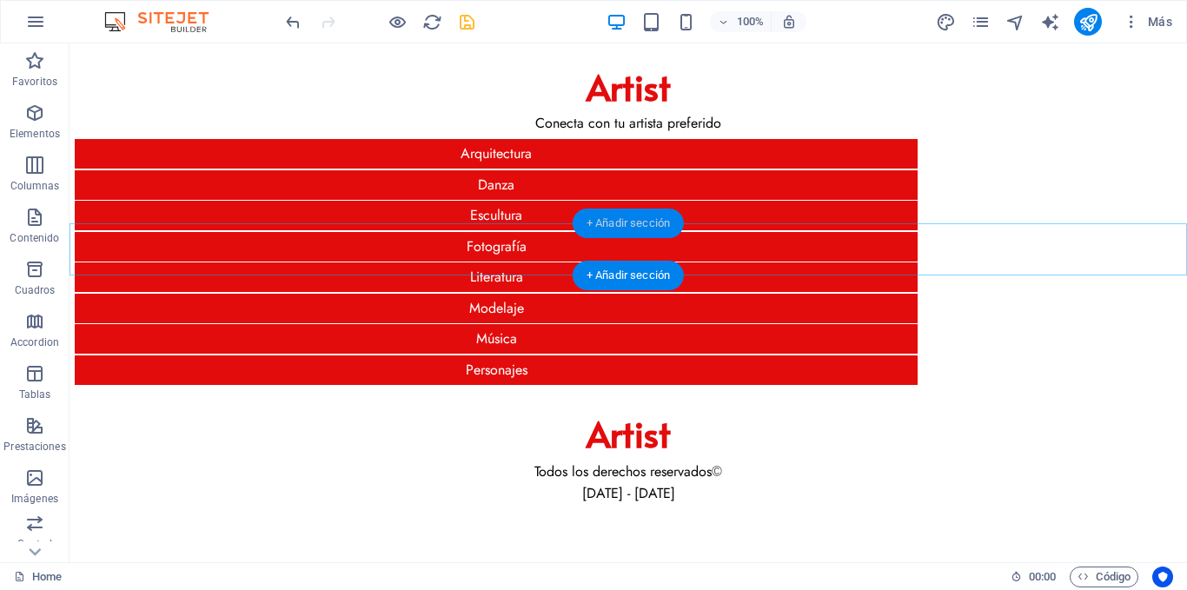
click at [619, 224] on div "+ Añadir sección" at bounding box center [628, 224] width 111 height 30
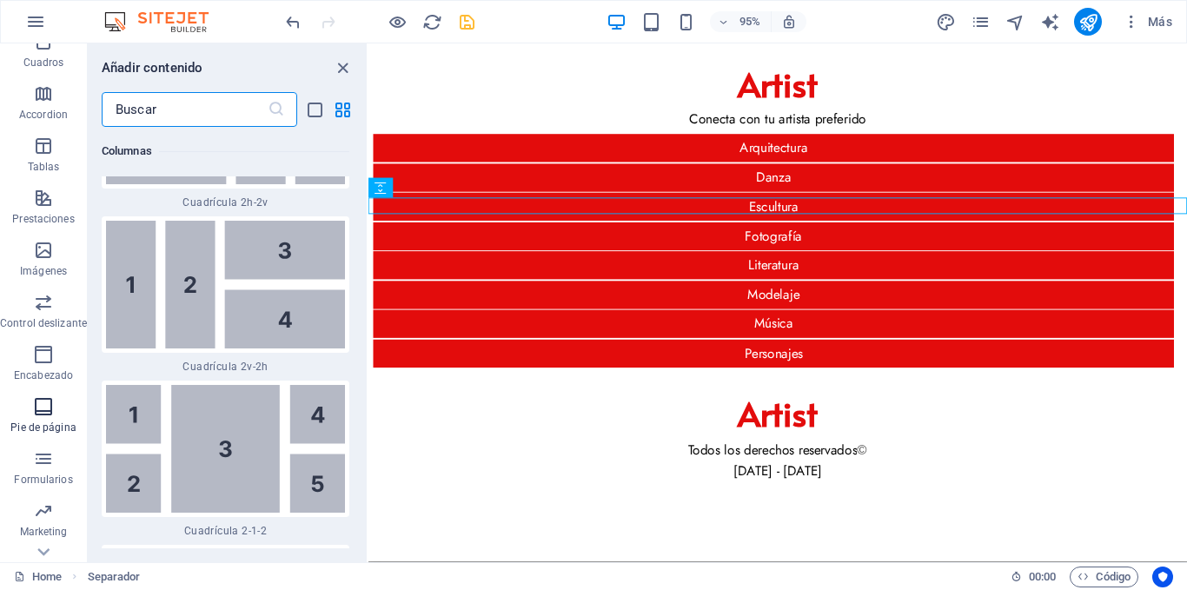
scroll to position [263, 0]
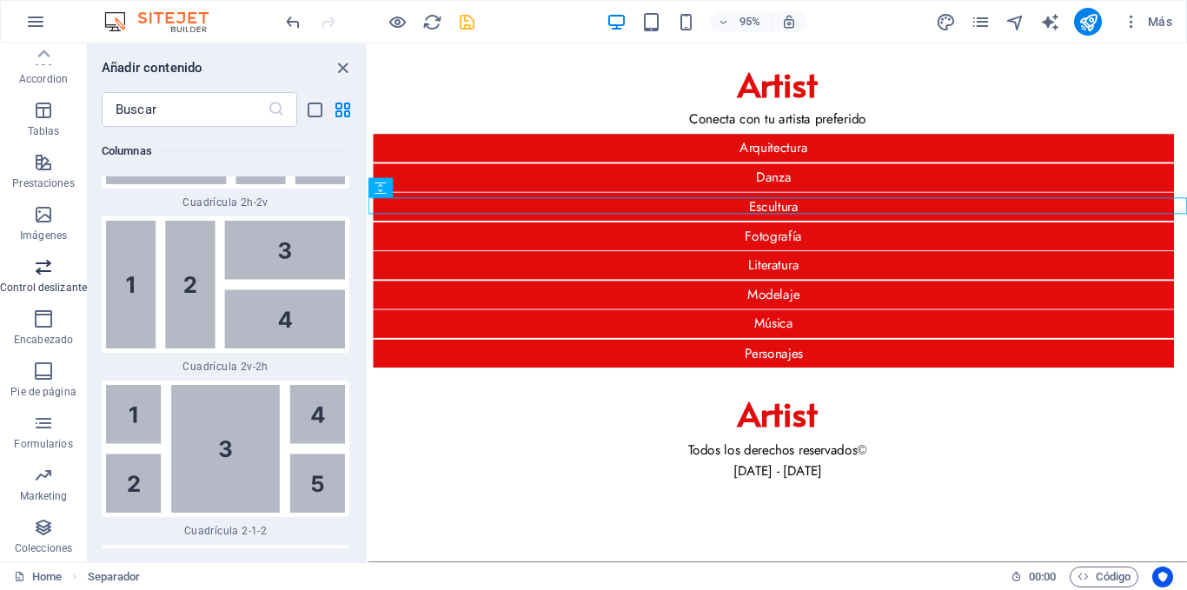
click at [43, 275] on icon "button" at bounding box center [43, 266] width 21 height 21
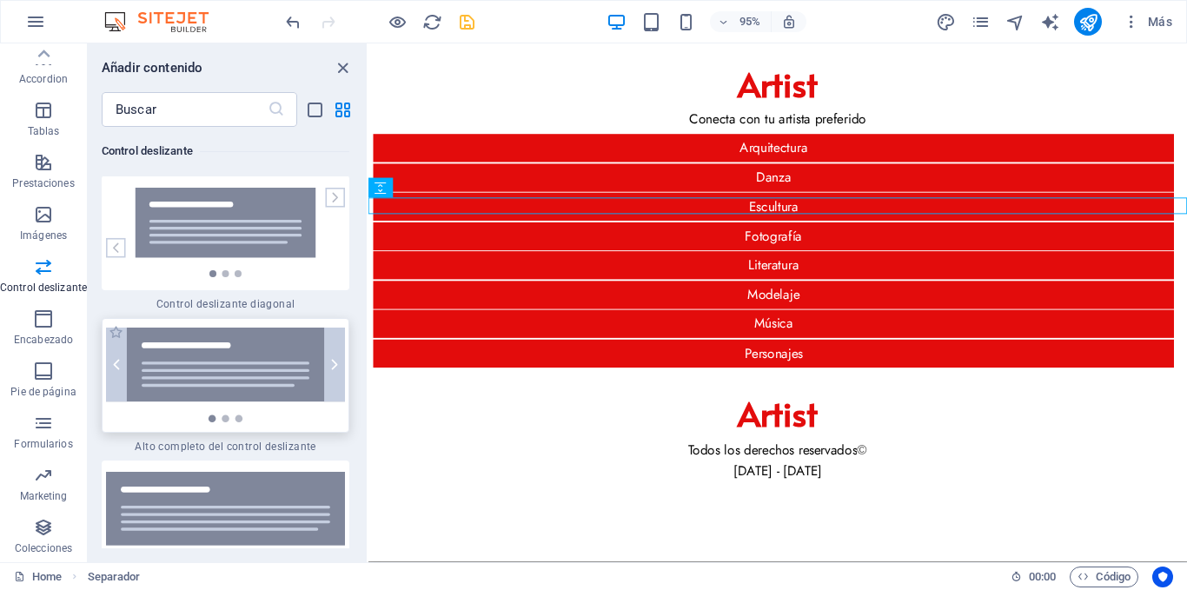
scroll to position [20113, 0]
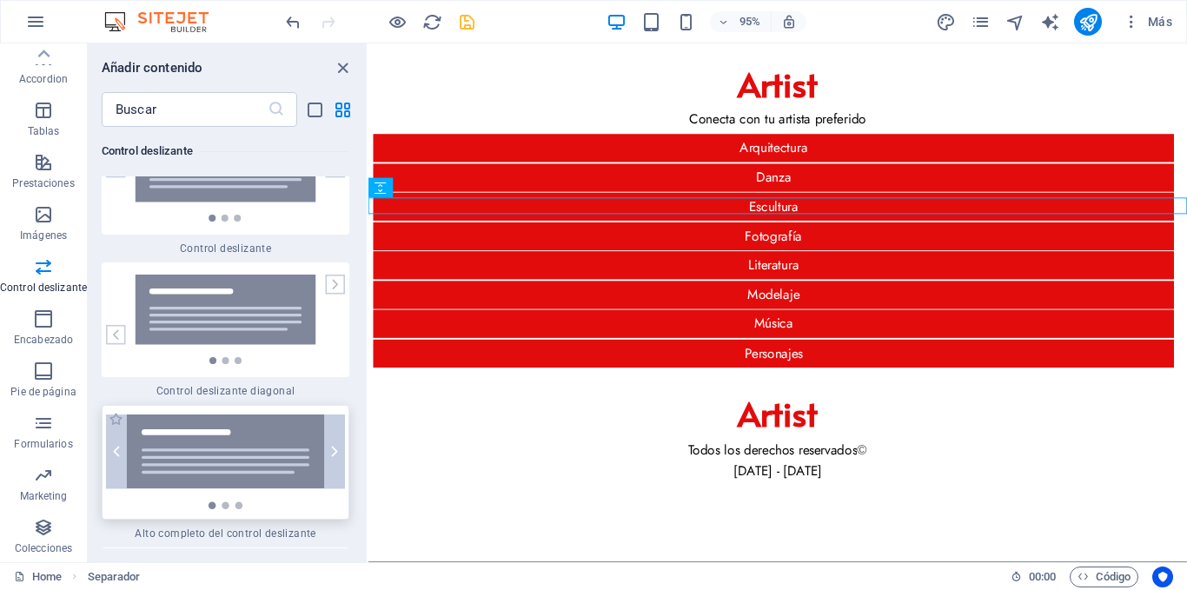
click at [281, 415] on img at bounding box center [225, 462] width 239 height 95
drag, startPoint x: 281, startPoint y: 366, endPoint x: 304, endPoint y: 355, distance: 25.7
click at [369, 366] on div "Arrastra aquí para reemplazar el contenido existente. Si quieres crear un eleme…" at bounding box center [778, 302] width 819 height 519
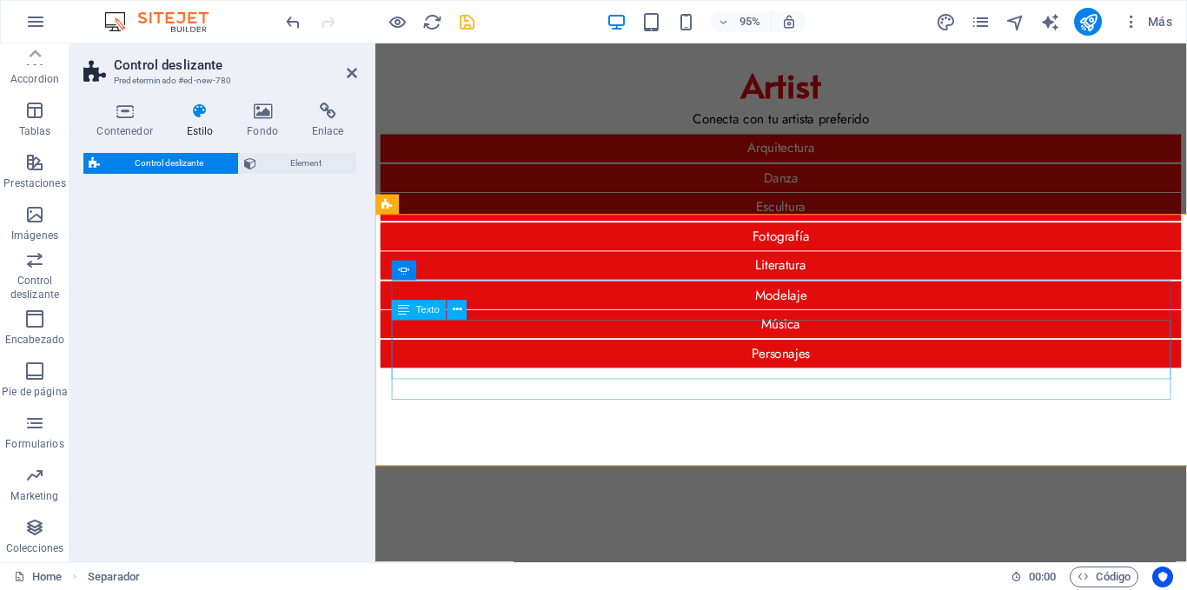
select select "rem"
select select "px"
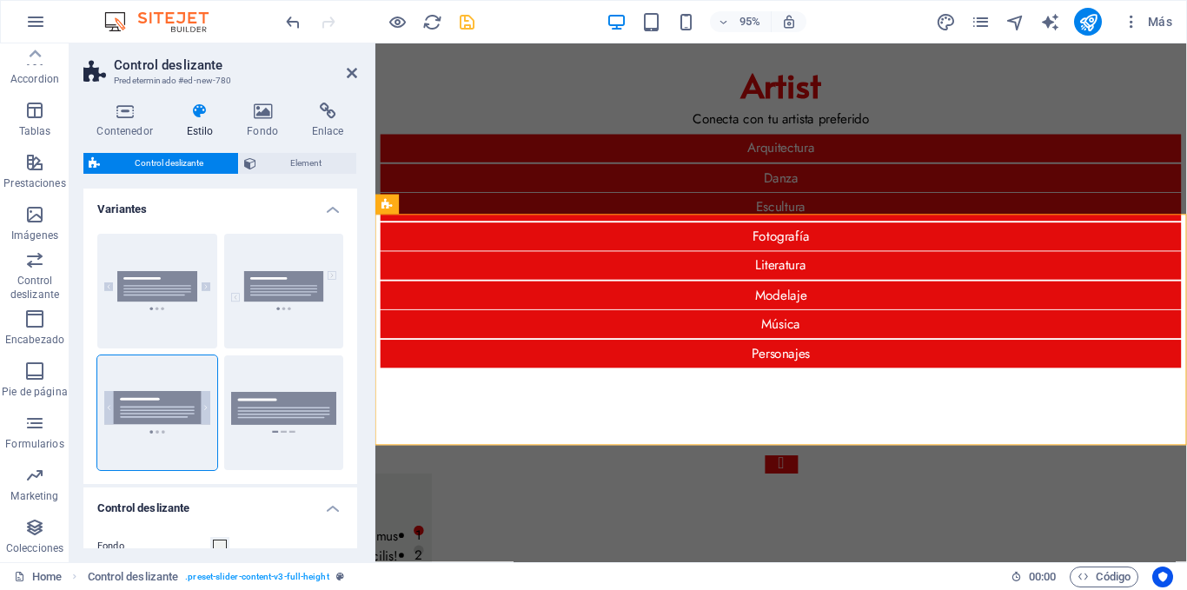
click at [148, 279] on div "Predeterminado" at bounding box center [157, 291] width 120 height 115
click at [118, 292] on button "Predeterminado" at bounding box center [157, 291] width 120 height 115
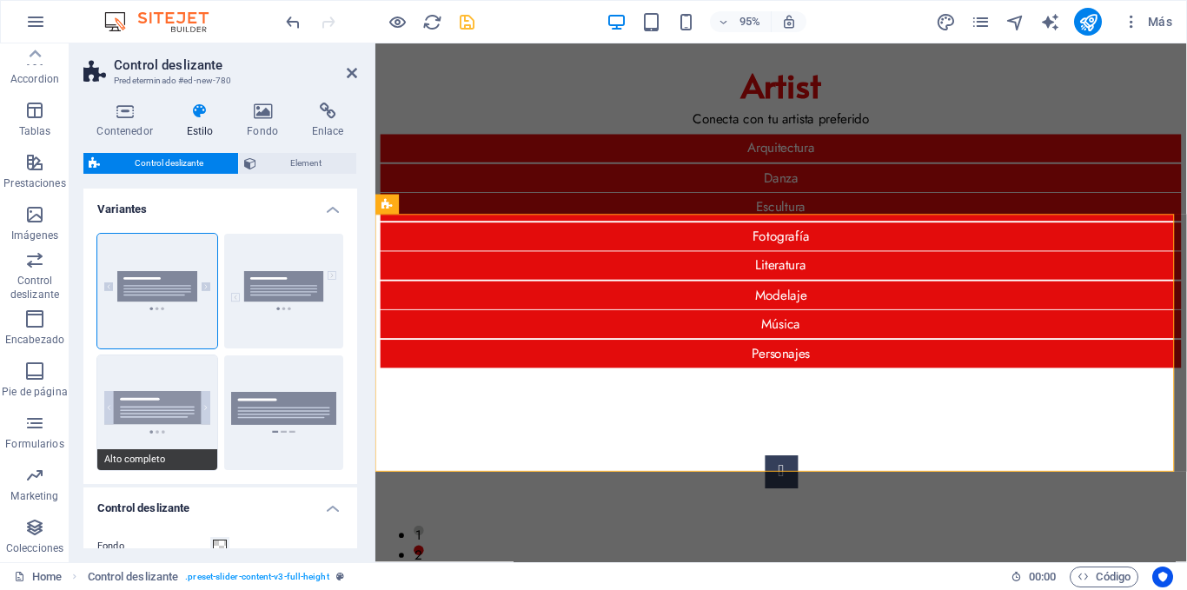
click at [149, 380] on button "Alto completo" at bounding box center [157, 412] width 120 height 115
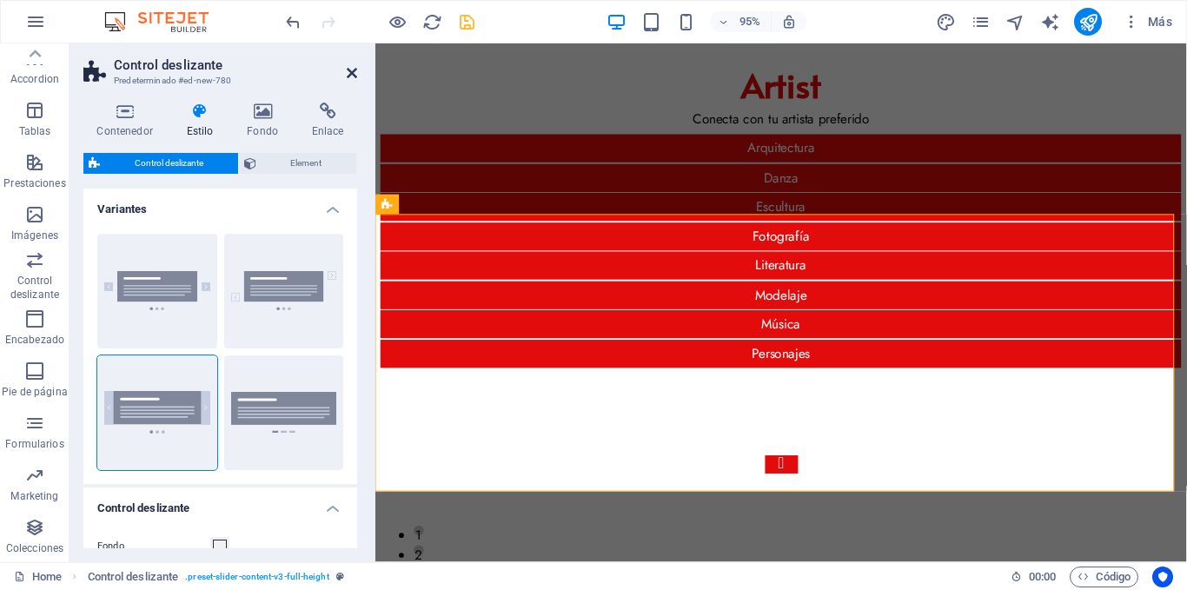
click at [353, 75] on icon at bounding box center [352, 73] width 10 height 14
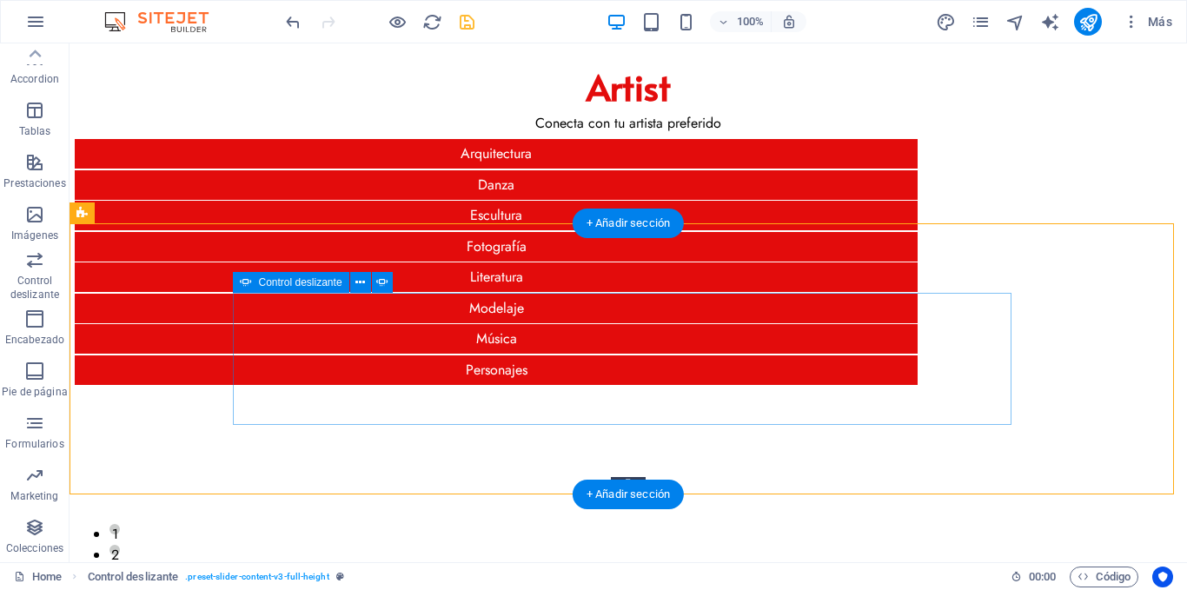
click at [611, 477] on button "Content Slider" at bounding box center [628, 486] width 35 height 19
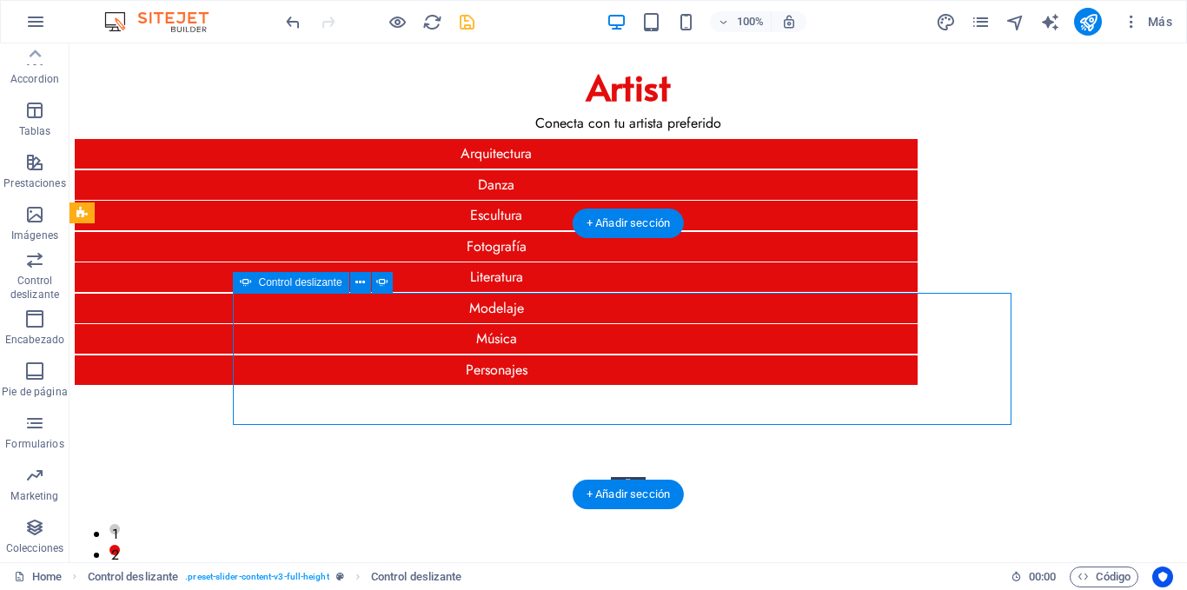
click at [611, 477] on button "Content Slider" at bounding box center [628, 486] width 35 height 19
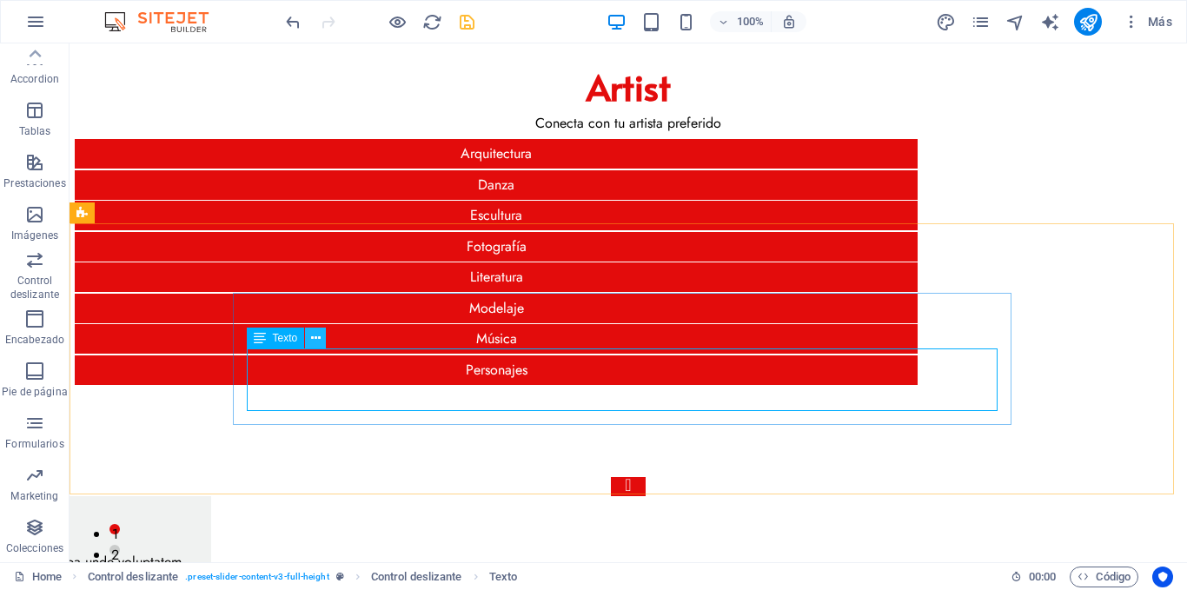
click at [313, 340] on icon at bounding box center [316, 338] width 10 height 18
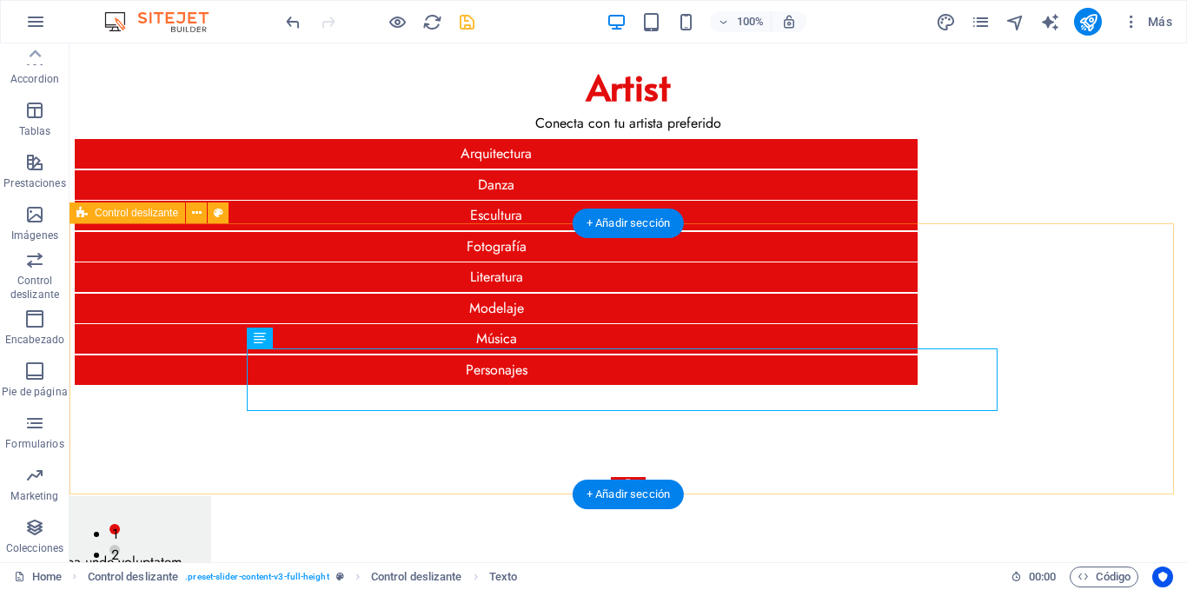
click at [280, 450] on div "Slide 3 Lorem ipsum dolor sit amet, consectetur adipisicing elit. Id, ipsum, qu…" at bounding box center [629, 562] width 1118 height 309
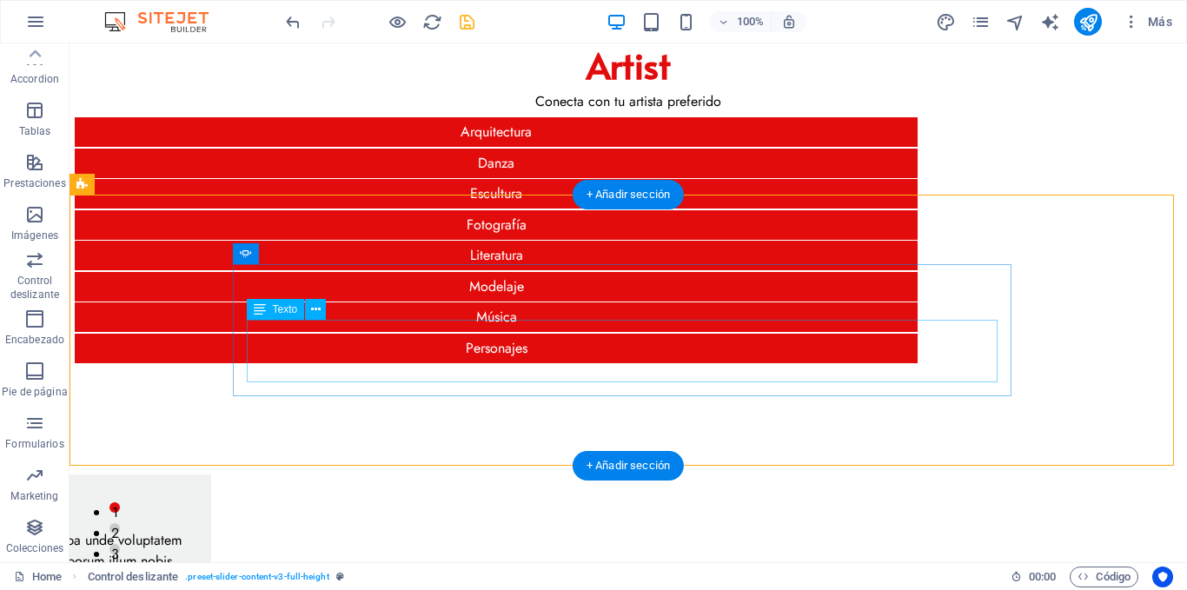
scroll to position [29, 0]
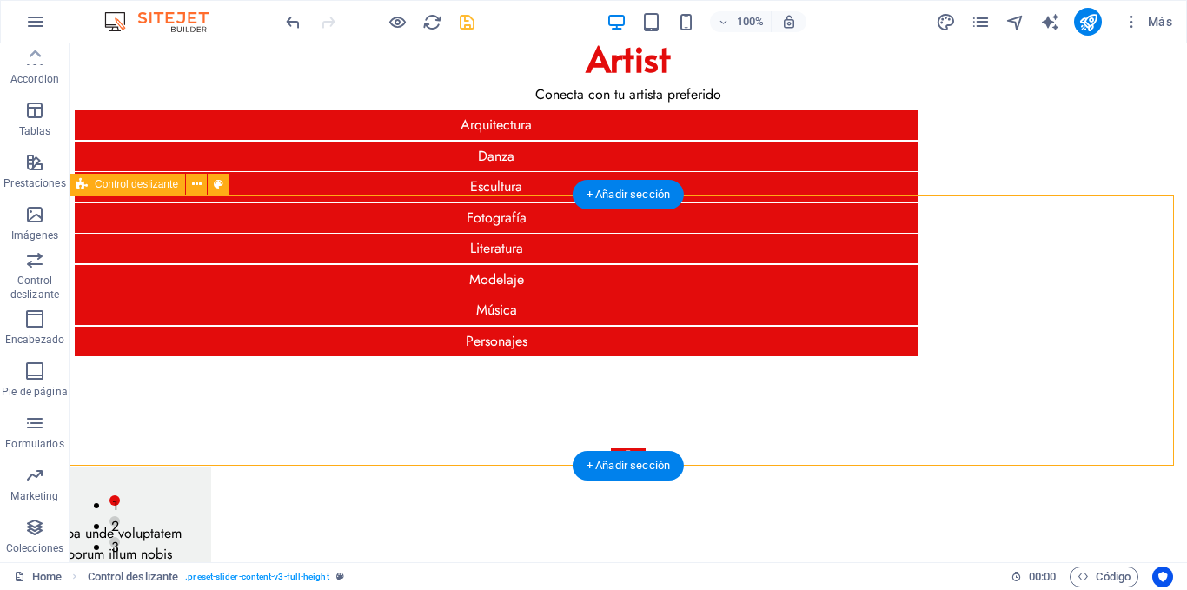
click at [390, 379] on div "Slide 3 Lorem ipsum dolor sit amet, consectetur adipisicing elit. Id, ipsum, qu…" at bounding box center [629, 533] width 1118 height 309
click at [138, 379] on div "Slide 3 Lorem ipsum dolor sit amet, consectetur adipisicing elit. Id, ipsum, qu…" at bounding box center [629, 533] width 1118 height 309
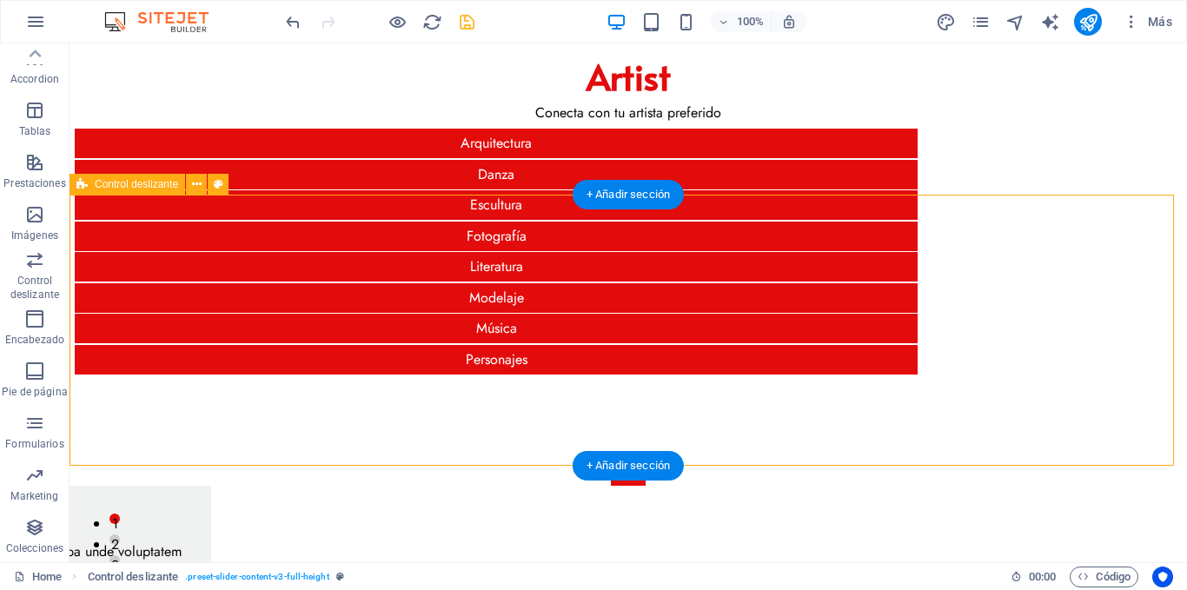
select select "region"
select select "rem"
select select "px"
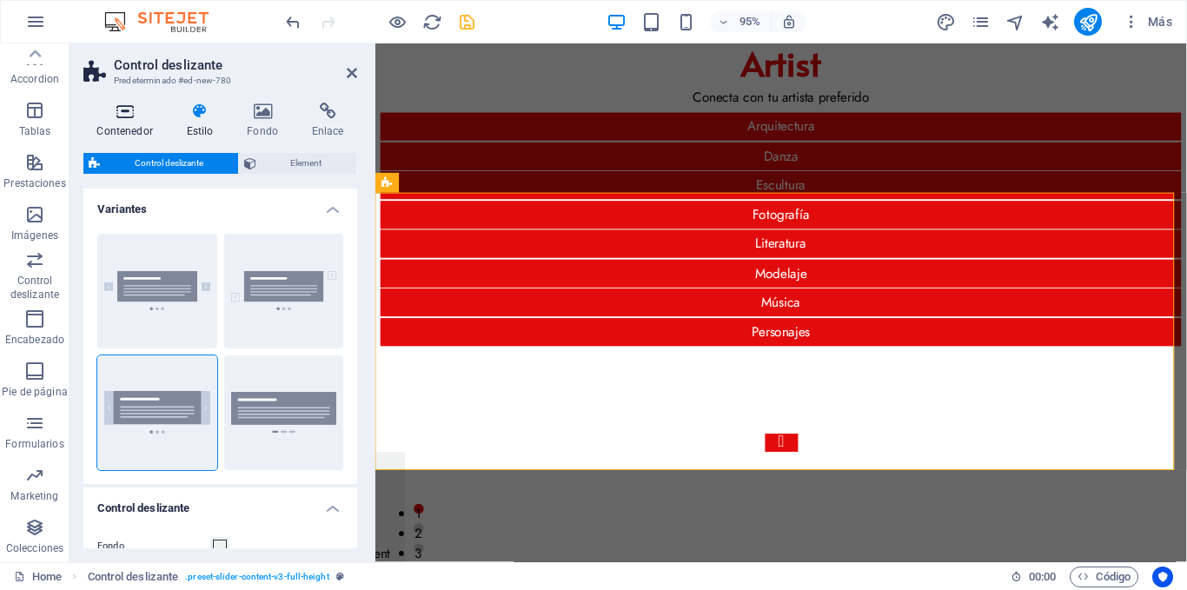
click at [103, 110] on icon at bounding box center [124, 111] width 83 height 17
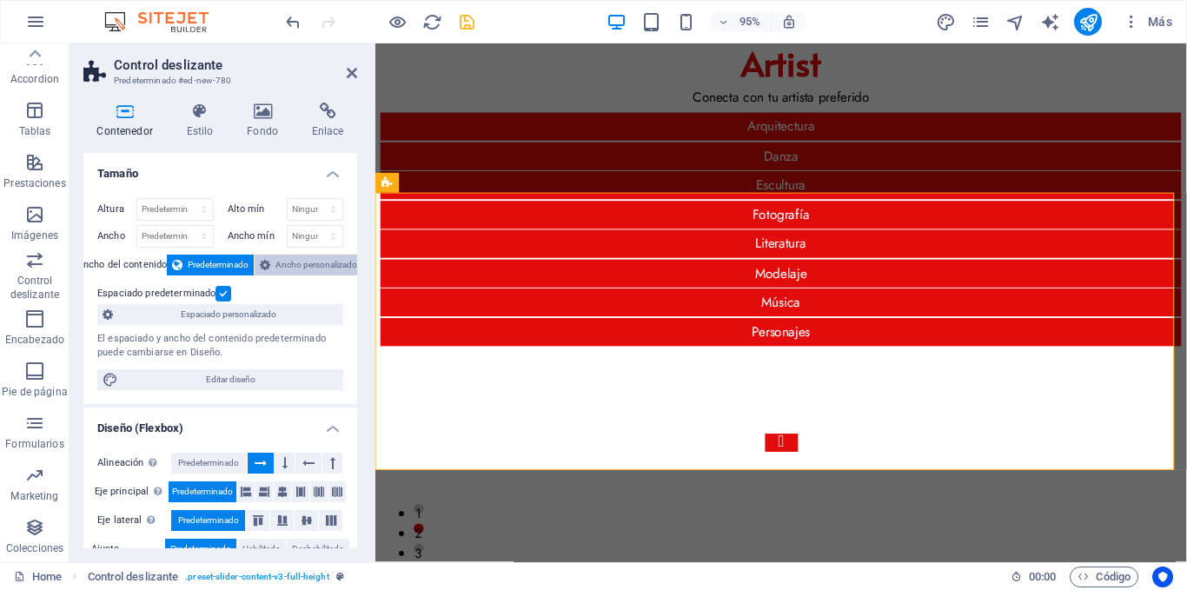
click at [284, 269] on span "Ancho personalizado" at bounding box center [317, 265] width 82 height 21
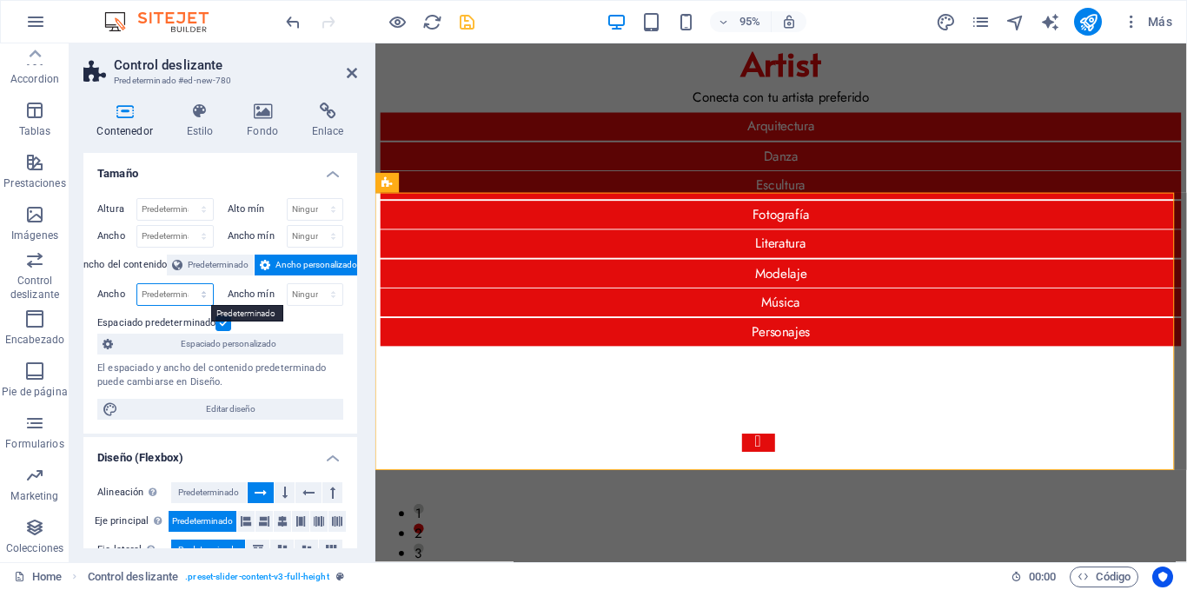
click at [170, 290] on select "Predeterminado px rem % em vh vw" at bounding box center [175, 294] width 76 height 21
select select "px"
click at [186, 284] on select "Predeterminado px rem % em vh vw" at bounding box center [175, 294] width 76 height 21
type input "912"
click at [316, 263] on span "Ancho personalizado" at bounding box center [317, 265] width 82 height 21
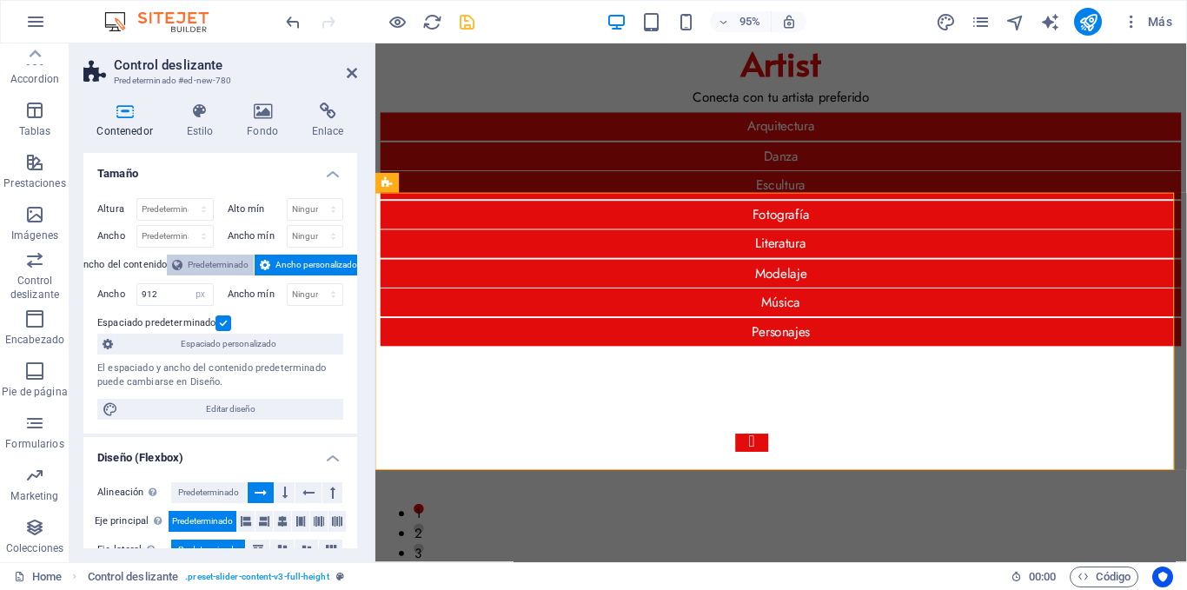
click at [228, 259] on span "Predeterminado" at bounding box center [218, 265] width 61 height 21
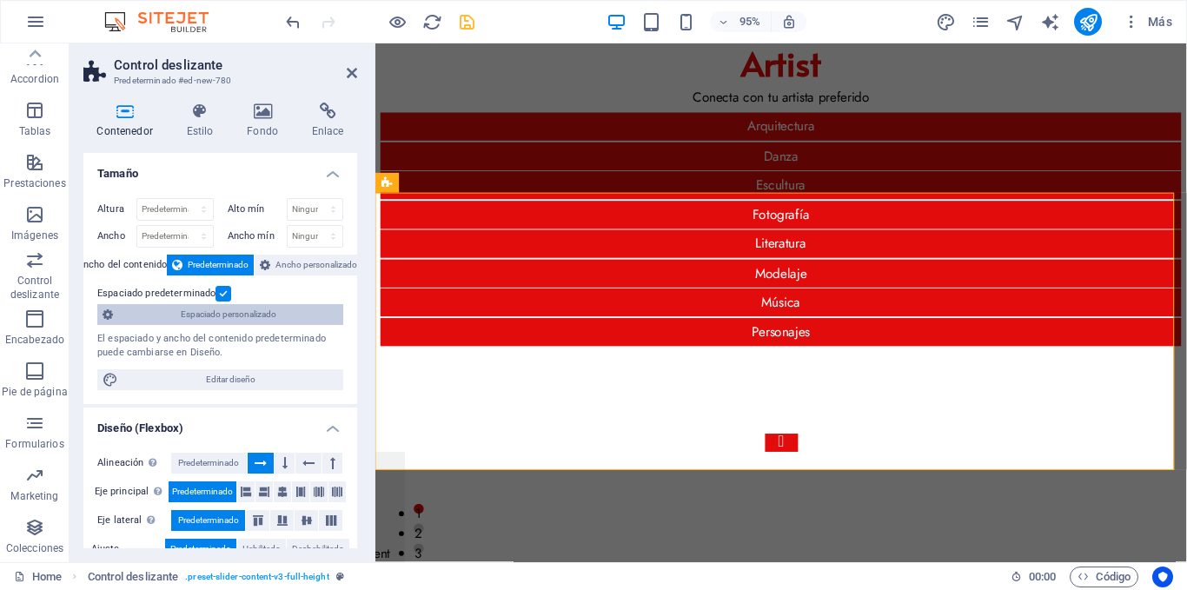
click at [212, 314] on span "Espaciado personalizado" at bounding box center [228, 314] width 220 height 21
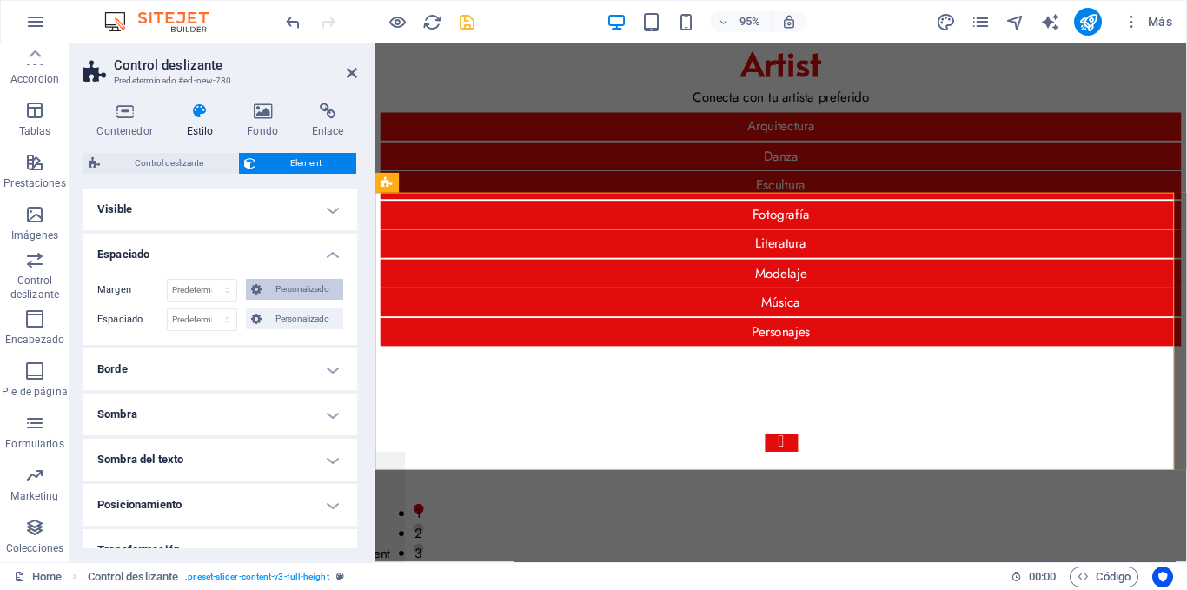
click at [287, 289] on span "Personalizado" at bounding box center [302, 289] width 71 height 21
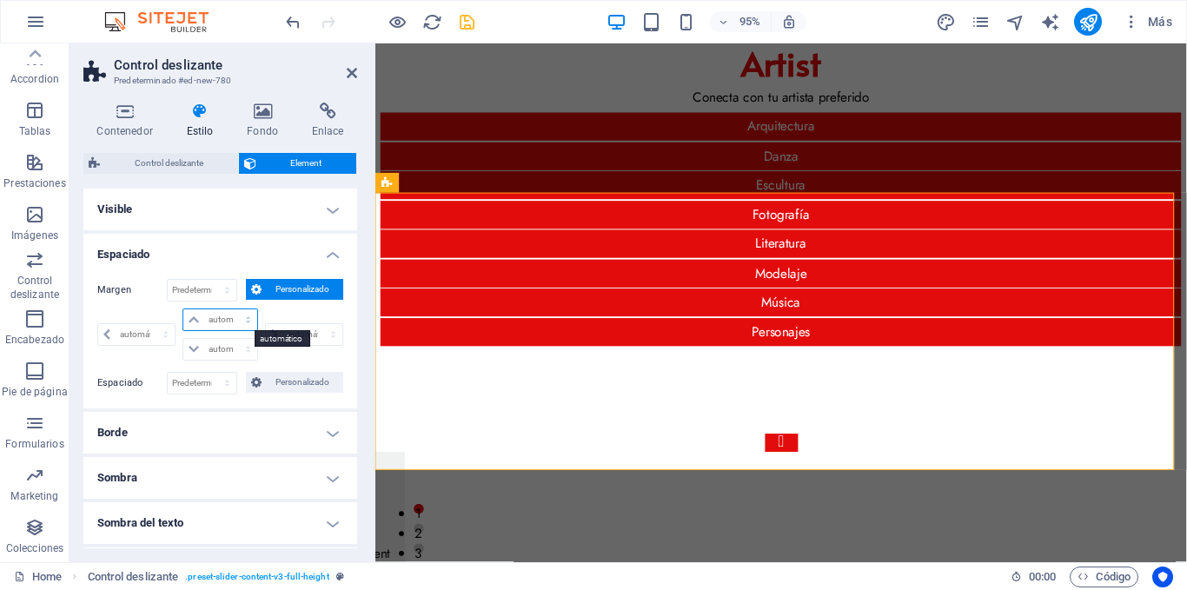
click at [205, 316] on select "automático px % rem vw vh" at bounding box center [219, 319] width 73 height 21
select select "px"
click at [230, 309] on select "automático px % rem vw vh" at bounding box center [219, 319] width 73 height 21
type input "0"
select select "px"
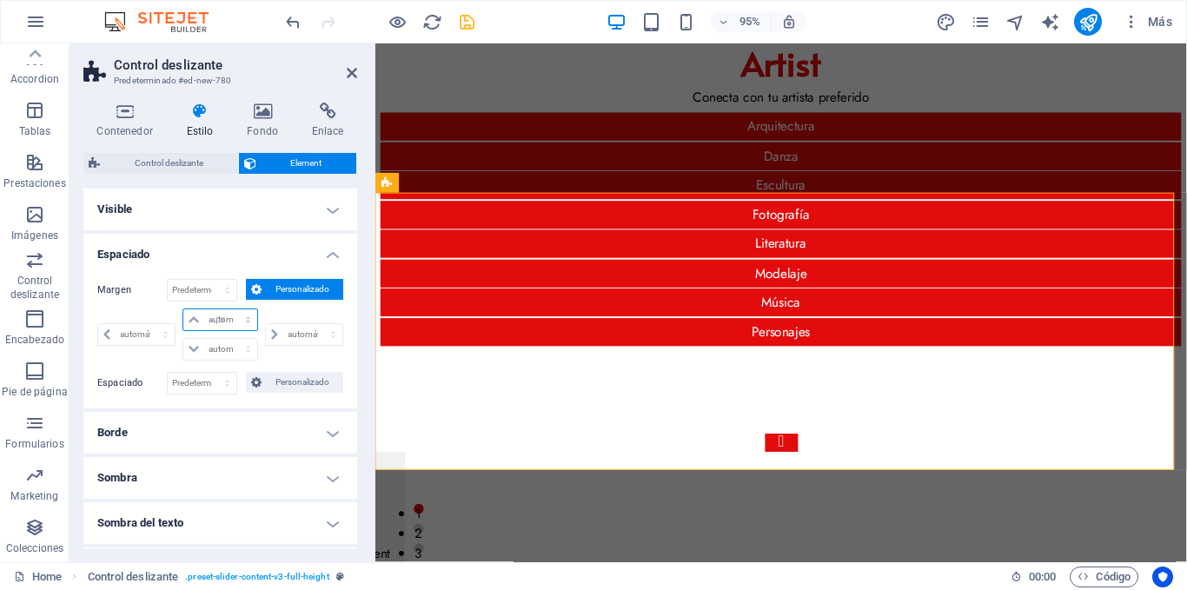
type input "0"
select select "px"
type input "0"
select select "px"
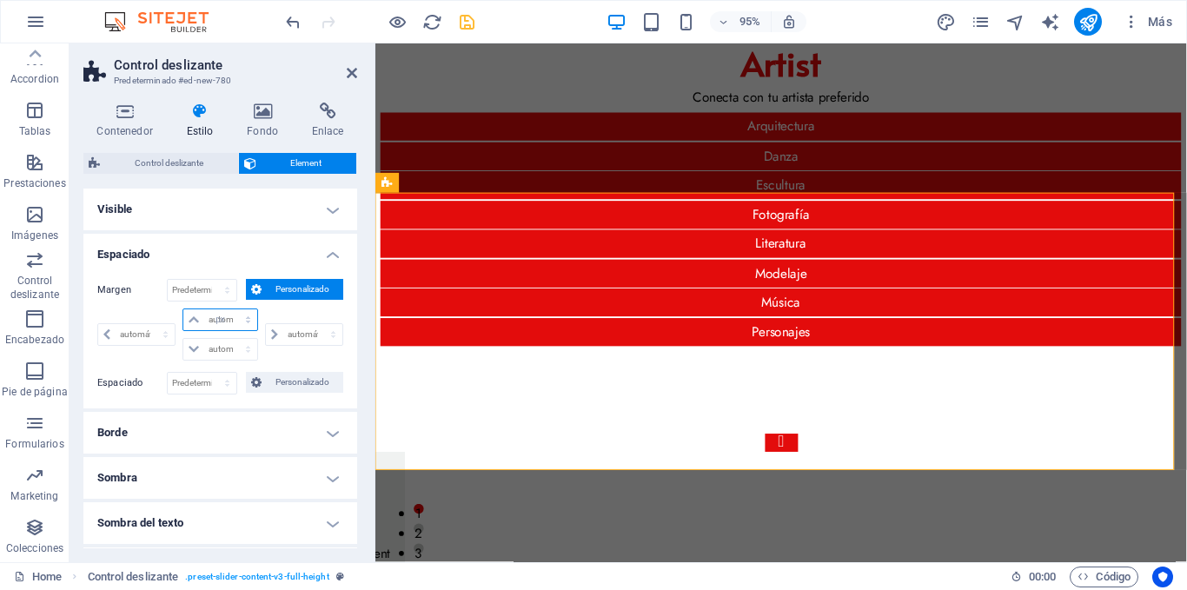
type input "0"
select select "px"
type input "3"
select select "DISABLED_OPTION_VALUE"
click at [289, 335] on input "0" at bounding box center [312, 334] width 59 height 21
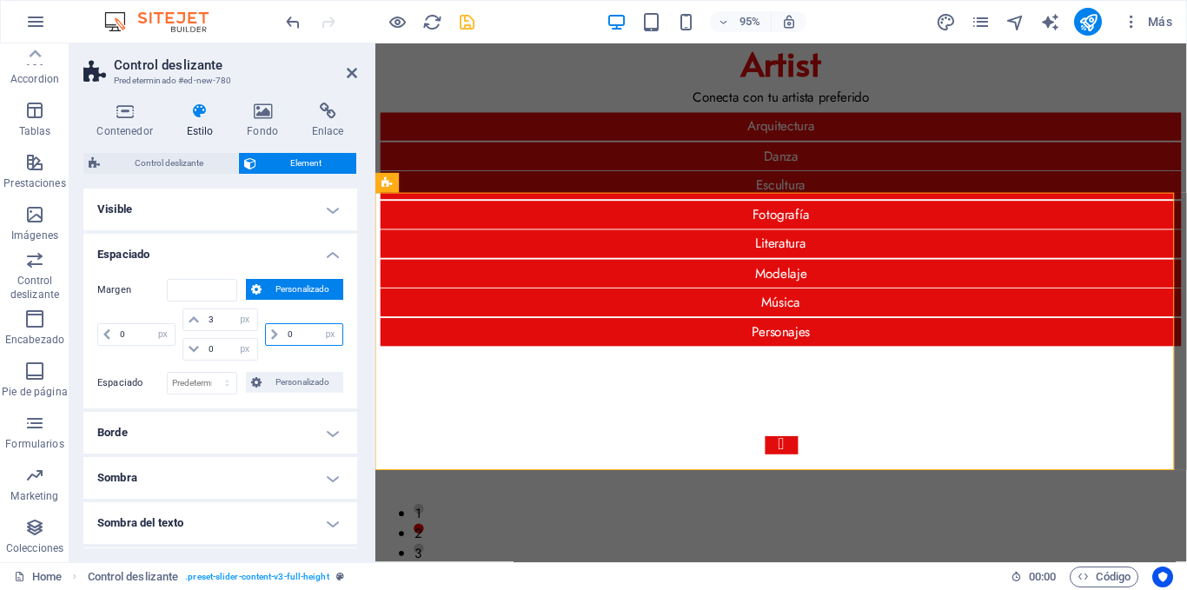
scroll to position [25, 0]
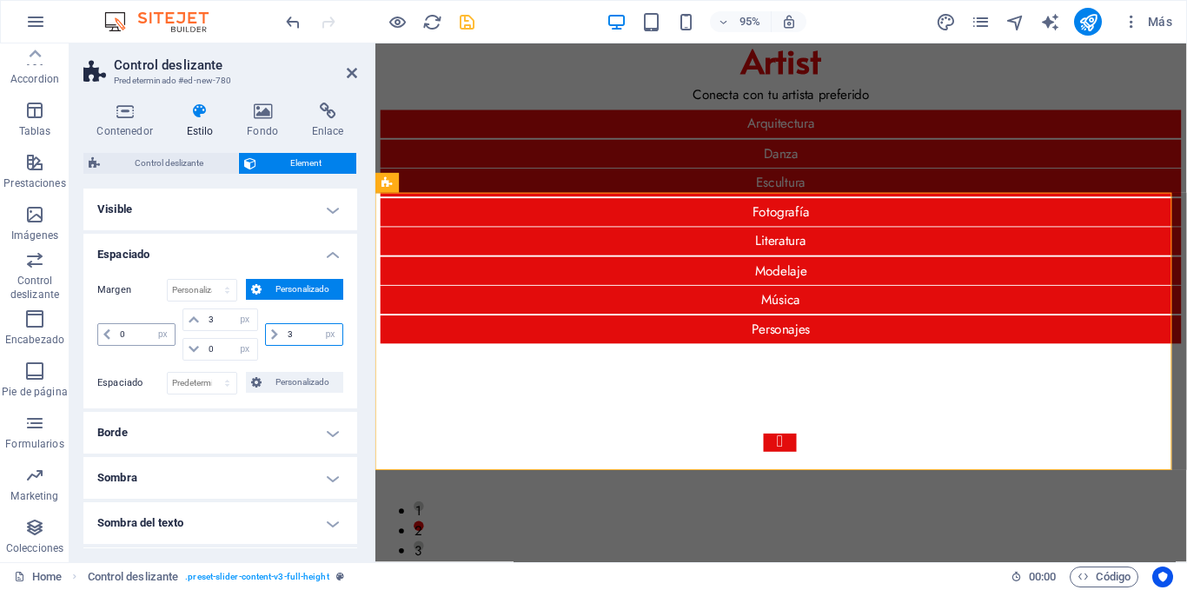
type input "3"
click at [142, 334] on input "0" at bounding box center [145, 334] width 59 height 21
type input "3"
click at [214, 348] on input "0" at bounding box center [230, 349] width 52 height 21
type input "03"
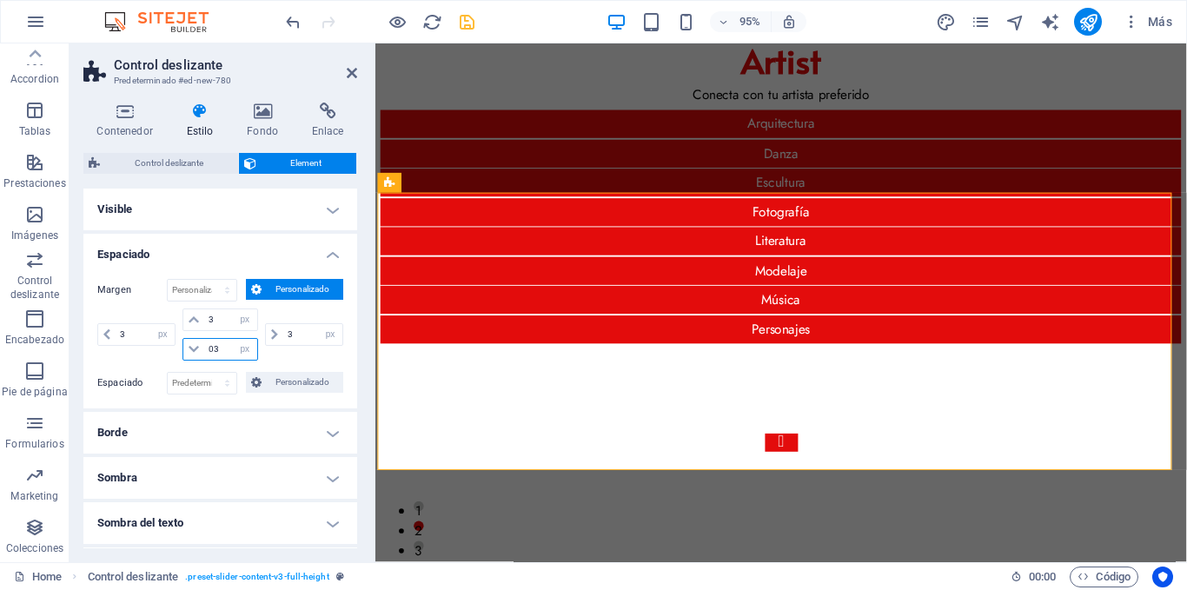
type input "3"
select select "px"
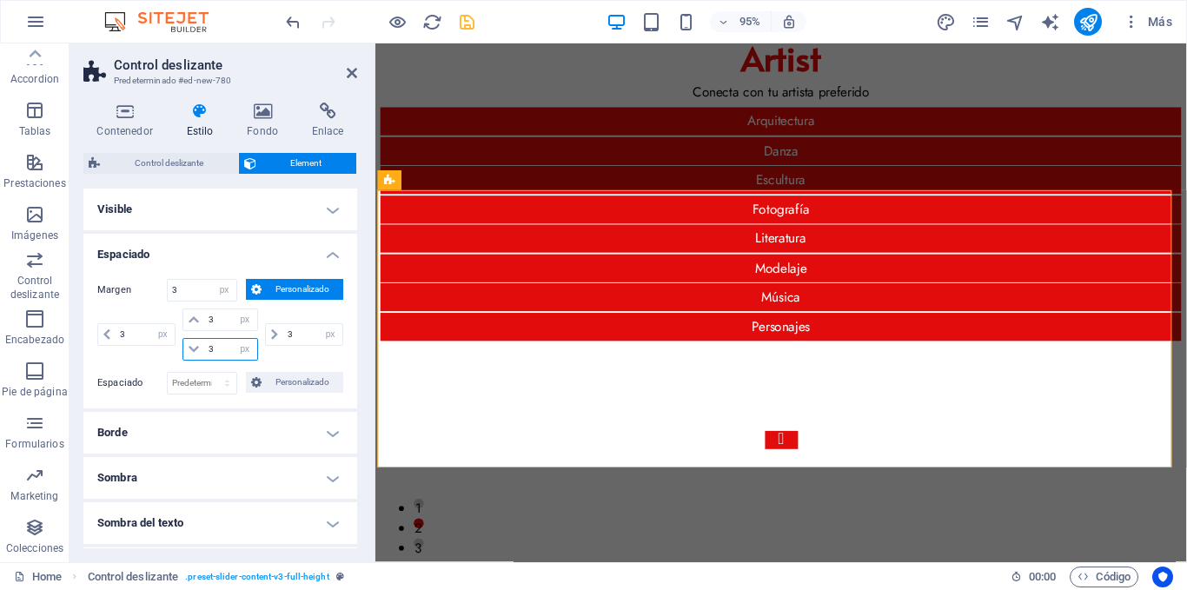
type input "3"
click at [321, 254] on h4 "Espaciado" at bounding box center [220, 249] width 274 height 31
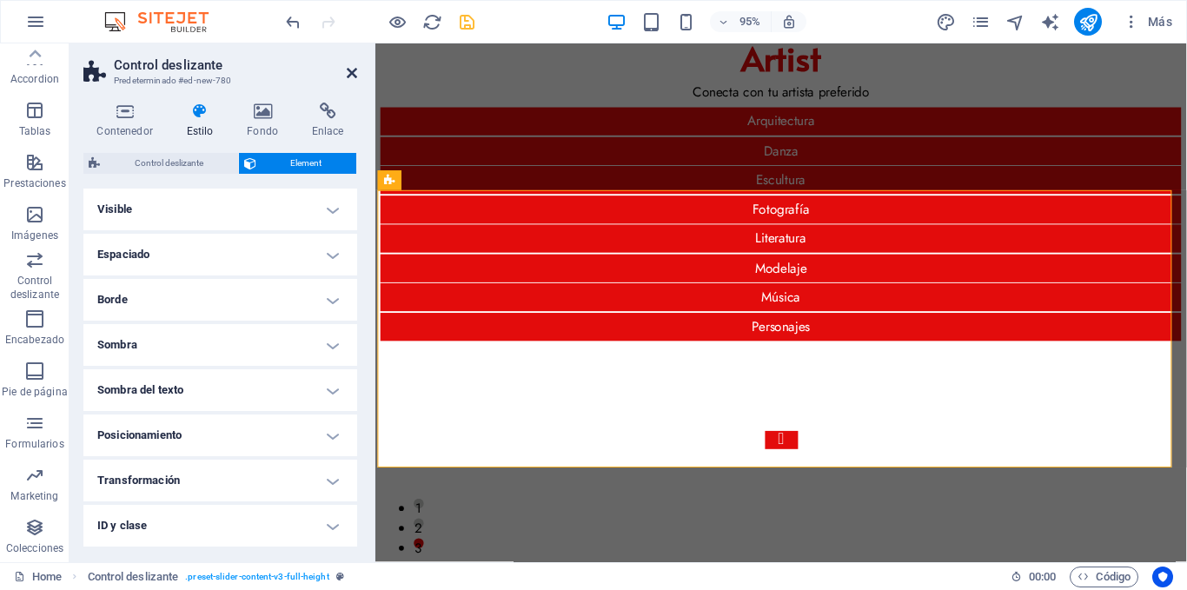
click at [350, 76] on icon at bounding box center [352, 73] width 10 height 14
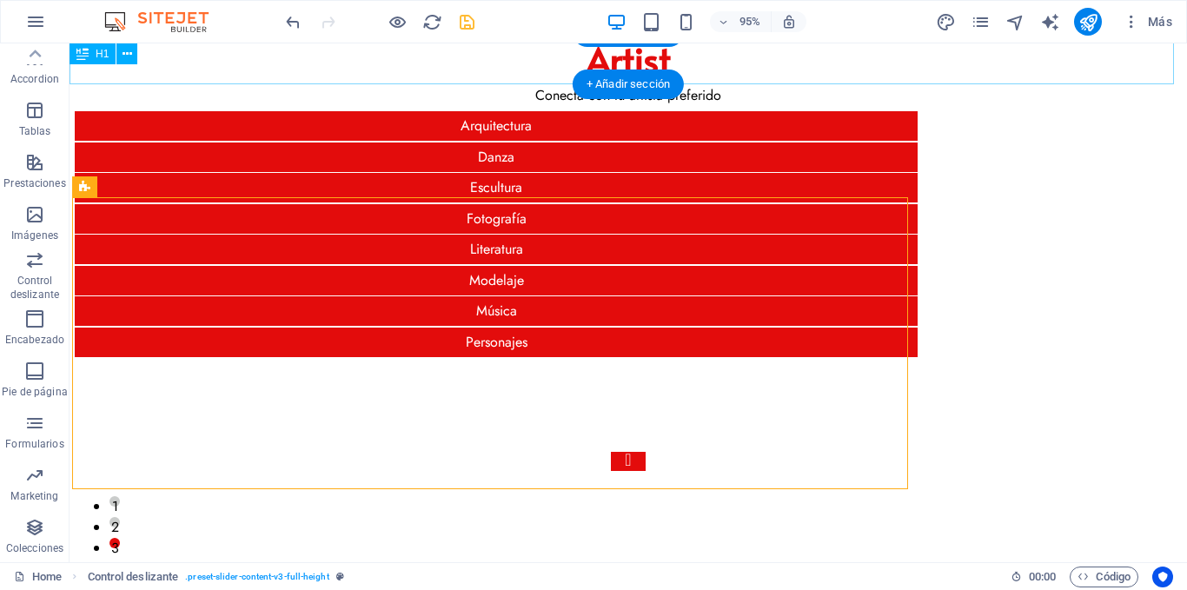
scroll to position [29, 0]
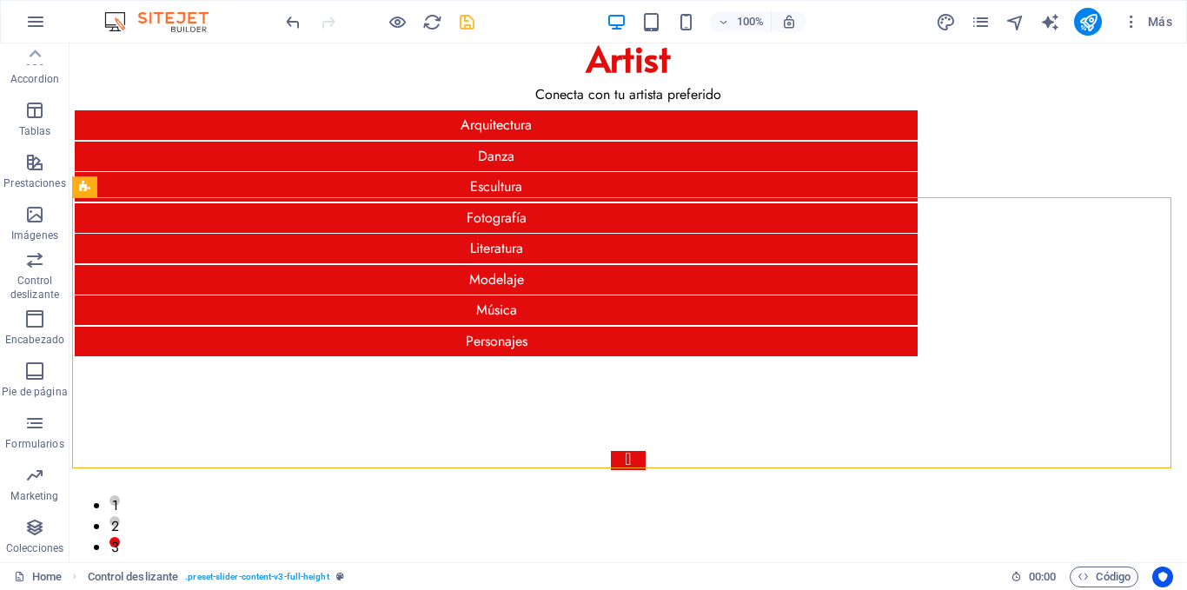
click at [466, 21] on icon "save" at bounding box center [467, 22] width 20 height 20
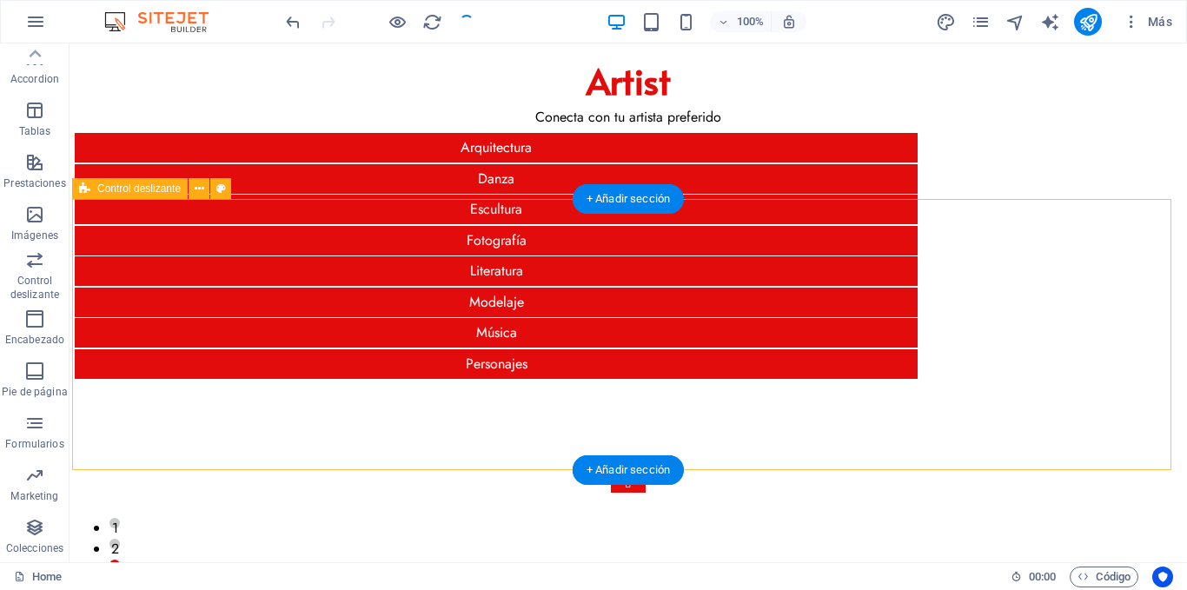
scroll to position [0, 0]
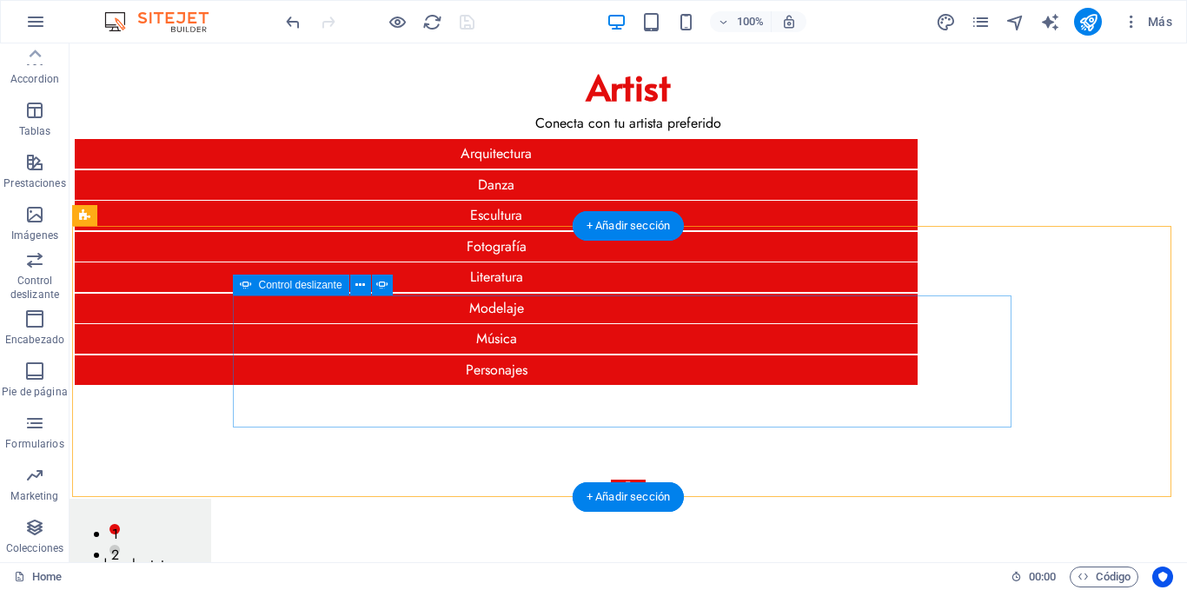
click at [239, 480] on div "Slide 3 Lorem ipsum dolor sit amet, consectetur adipisicing elit. Id, ipsum, qu…" at bounding box center [628, 565] width 779 height 170
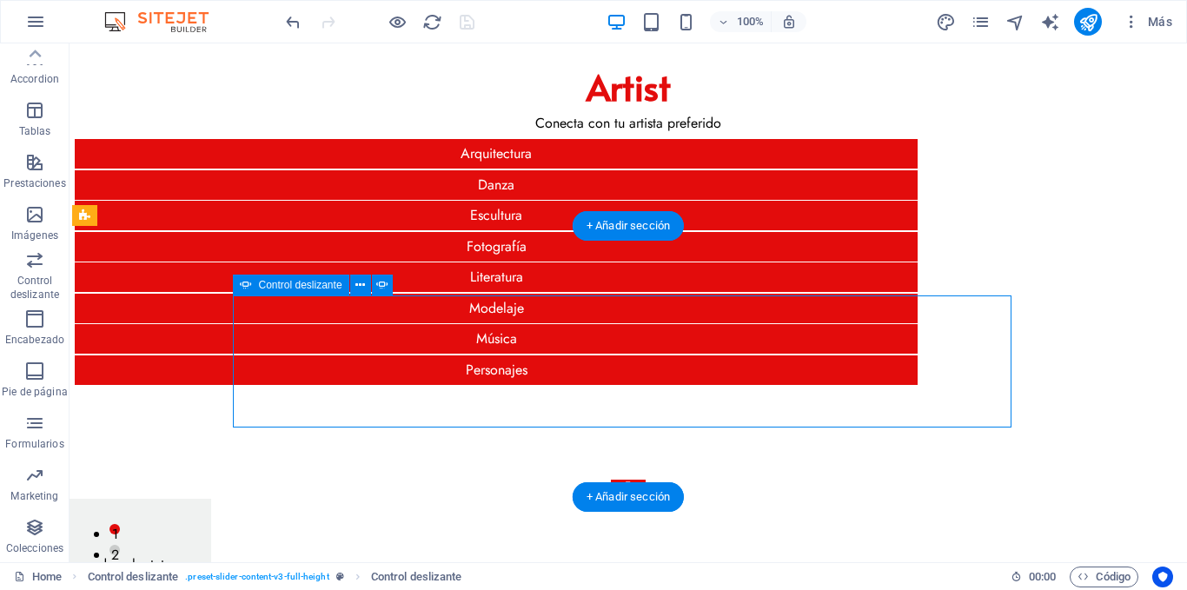
click at [239, 480] on div "Slide 3 Lorem ipsum dolor sit amet, consectetur adipisicing elit. Id, ipsum, qu…" at bounding box center [628, 565] width 779 height 170
select select "ms"
select select "s"
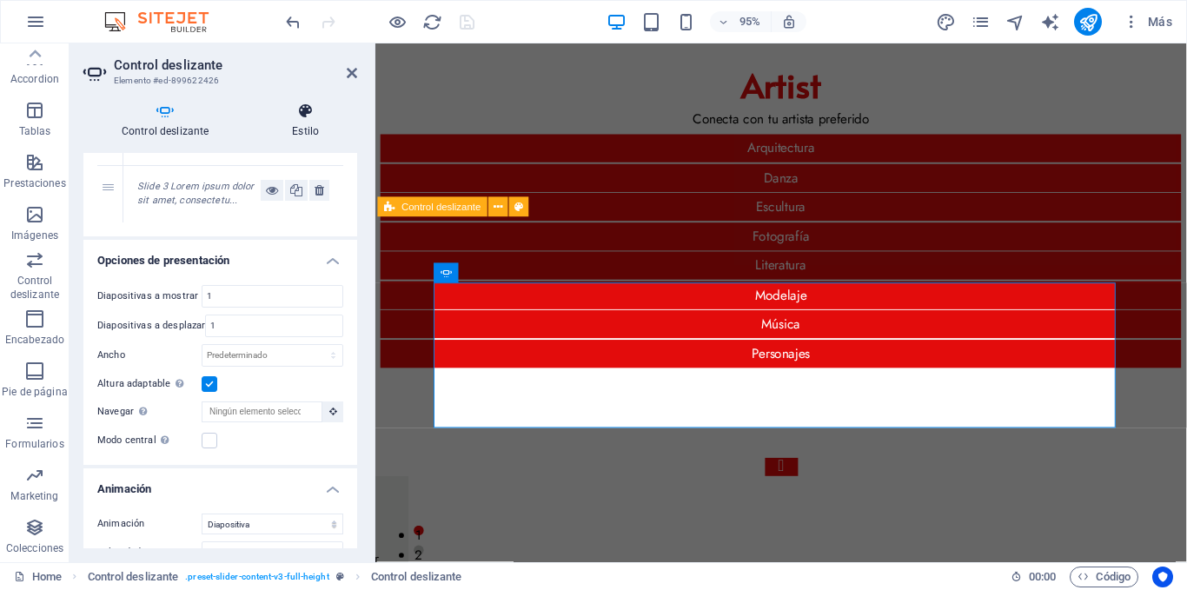
scroll to position [87, 0]
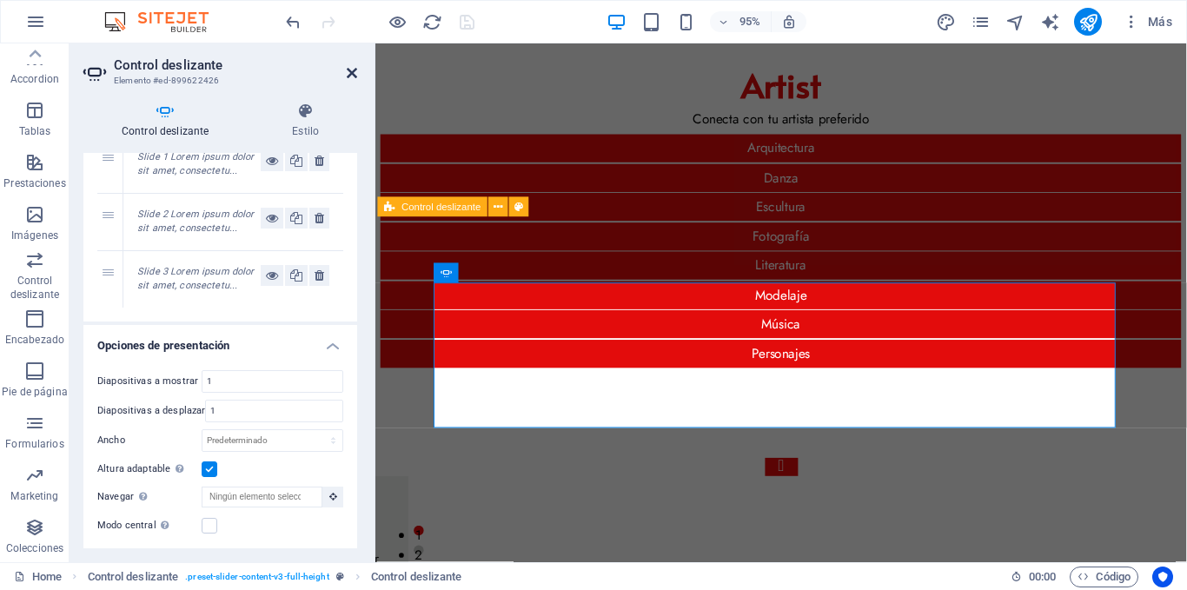
click at [349, 74] on icon at bounding box center [352, 73] width 10 height 14
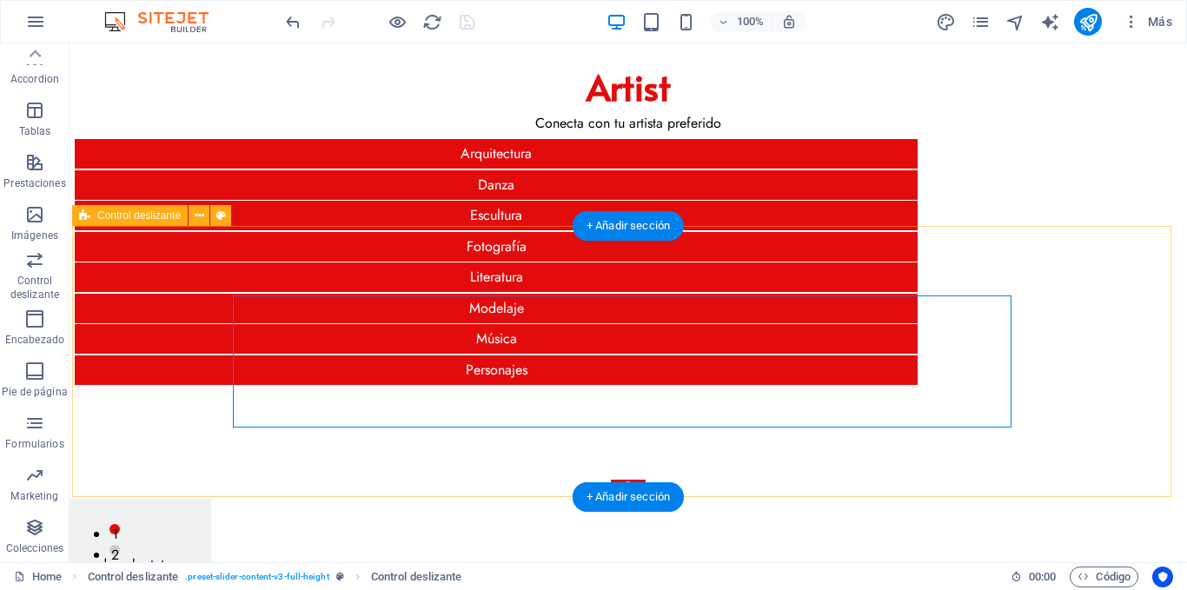
click at [353, 410] on div "Slide 3 Lorem ipsum dolor sit amet, consectetur adipisicing elit. Id, ipsum, qu…" at bounding box center [628, 564] width 1113 height 309
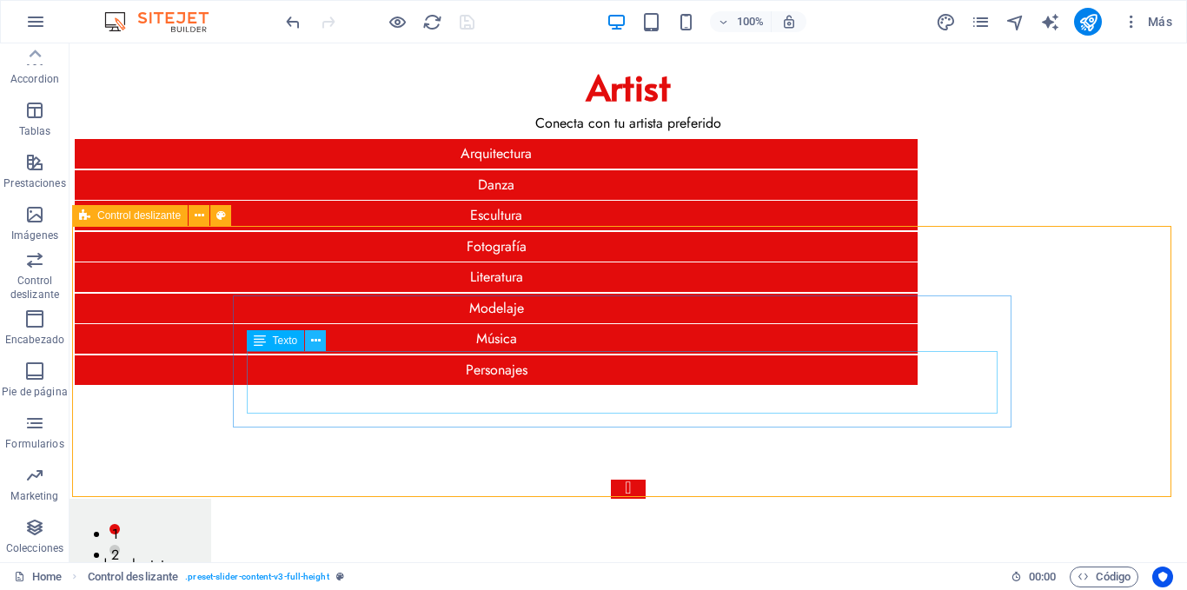
click at [318, 343] on icon at bounding box center [316, 341] width 10 height 18
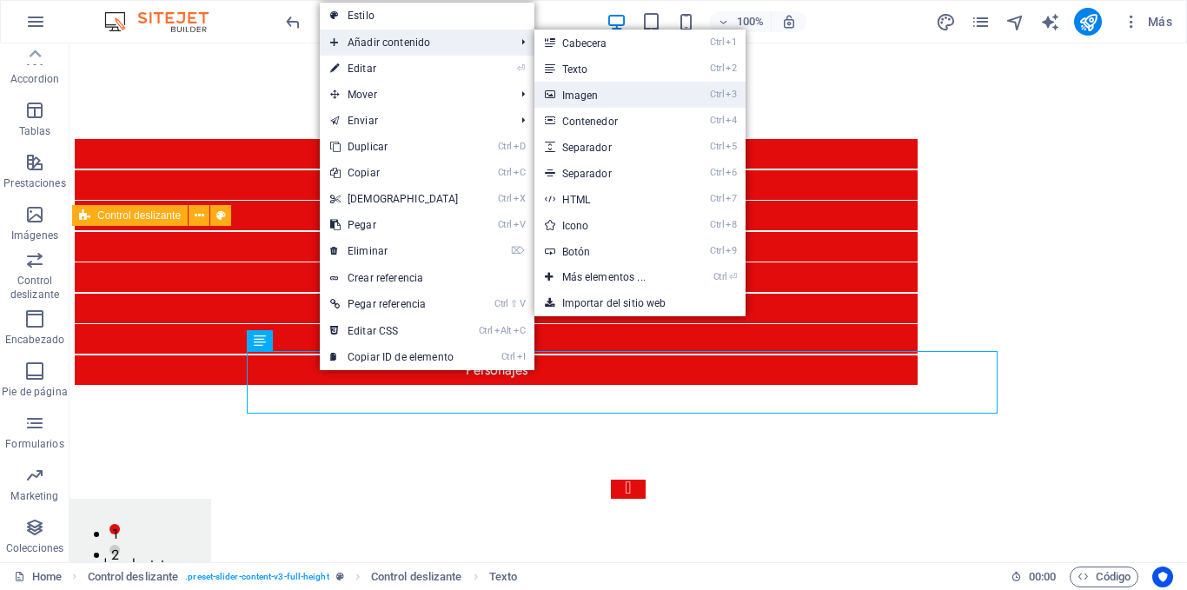
drag, startPoint x: 606, startPoint y: 87, endPoint x: 242, endPoint y: 50, distance: 366.0
click at [606, 87] on link "Ctrl 3 Imagen" at bounding box center [608, 95] width 146 height 26
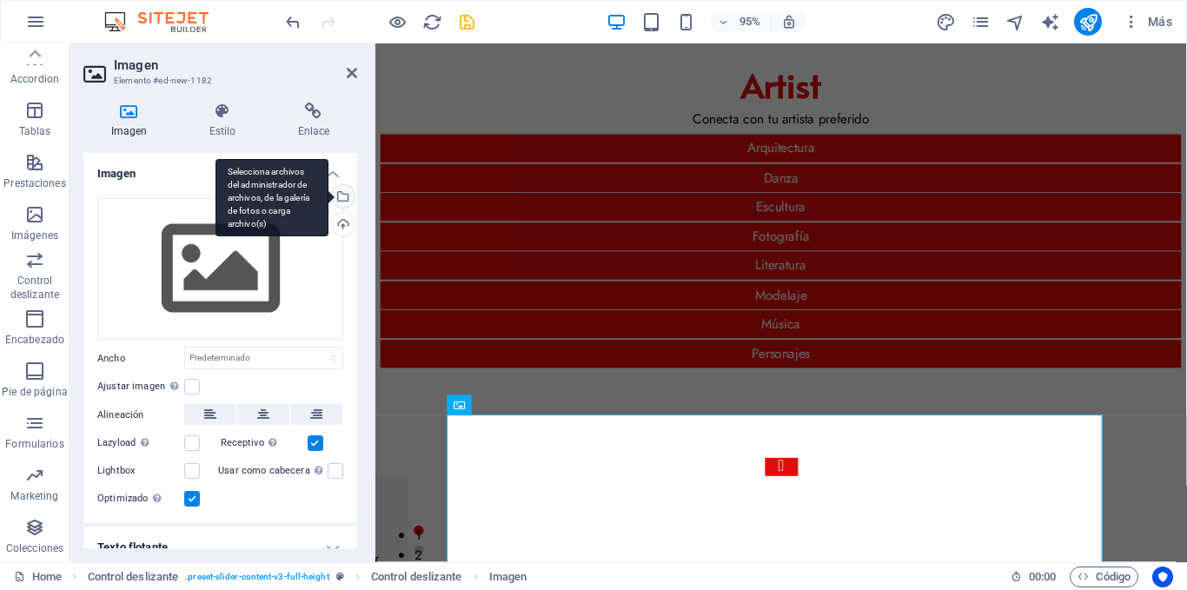
click at [345, 196] on div "Selecciona archivos del administrador de archivos, de la galería de fotos o car…" at bounding box center [342, 198] width 26 height 26
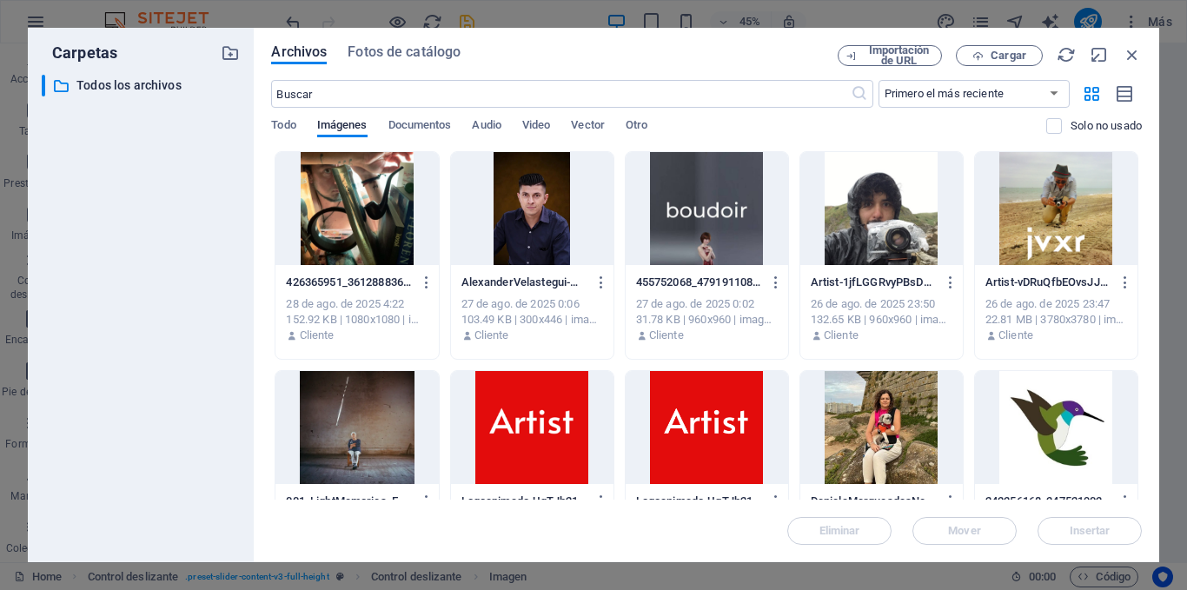
click at [1019, 216] on div at bounding box center [1056, 208] width 163 height 113
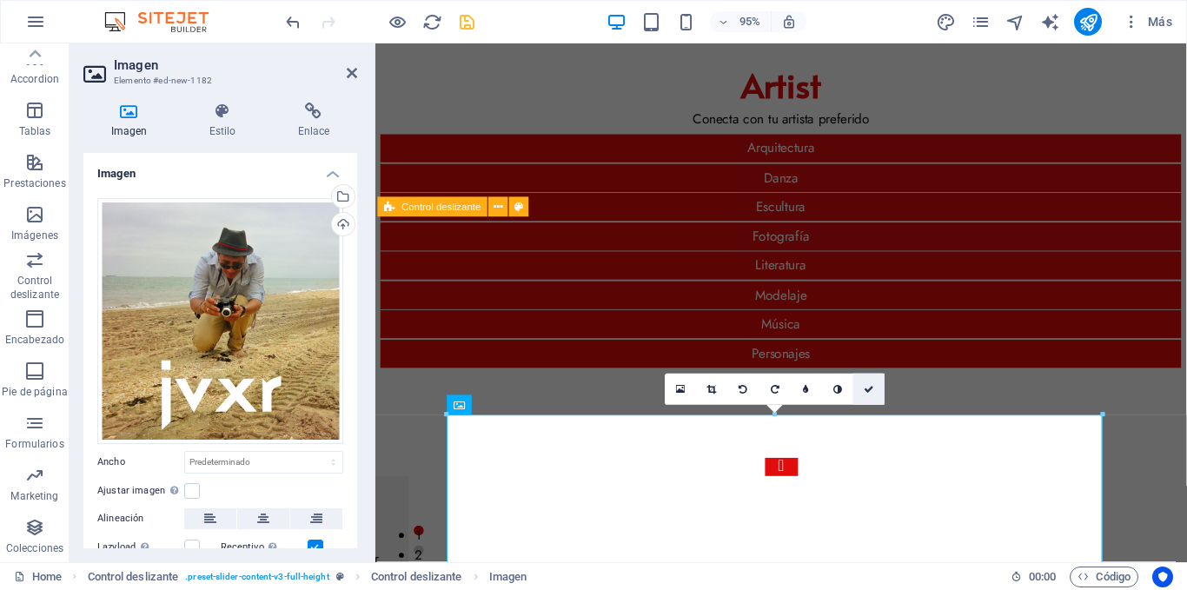
drag, startPoint x: 872, startPoint y: 389, endPoint x: 763, endPoint y: 317, distance: 130.4
click at [872, 389] on icon at bounding box center [869, 389] width 10 height 10
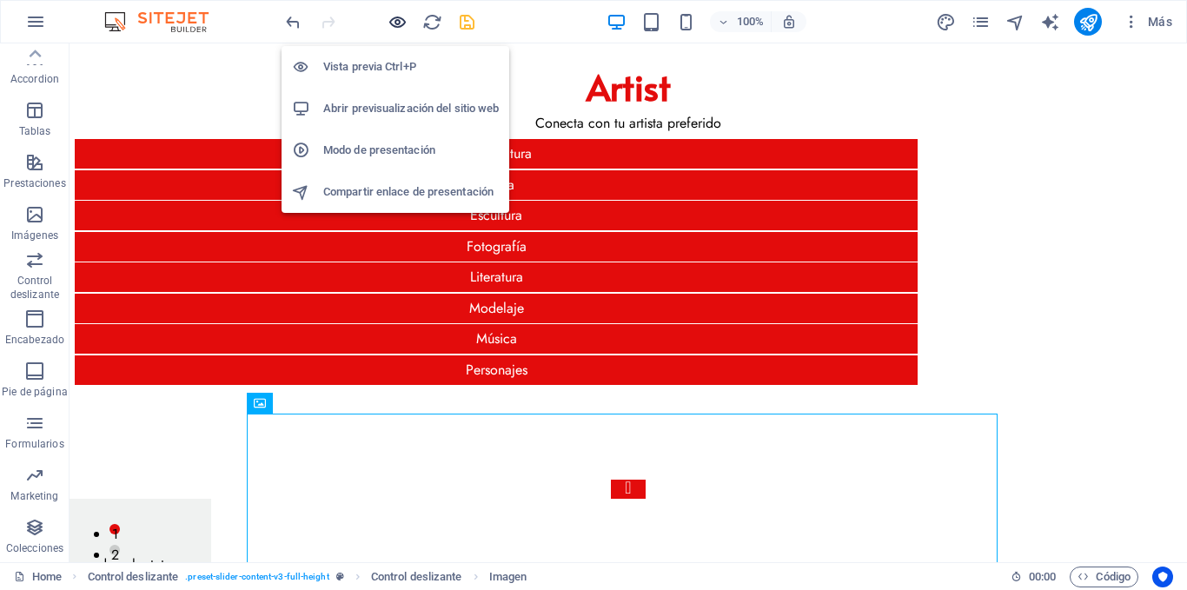
click at [395, 17] on icon "button" at bounding box center [398, 22] width 20 height 20
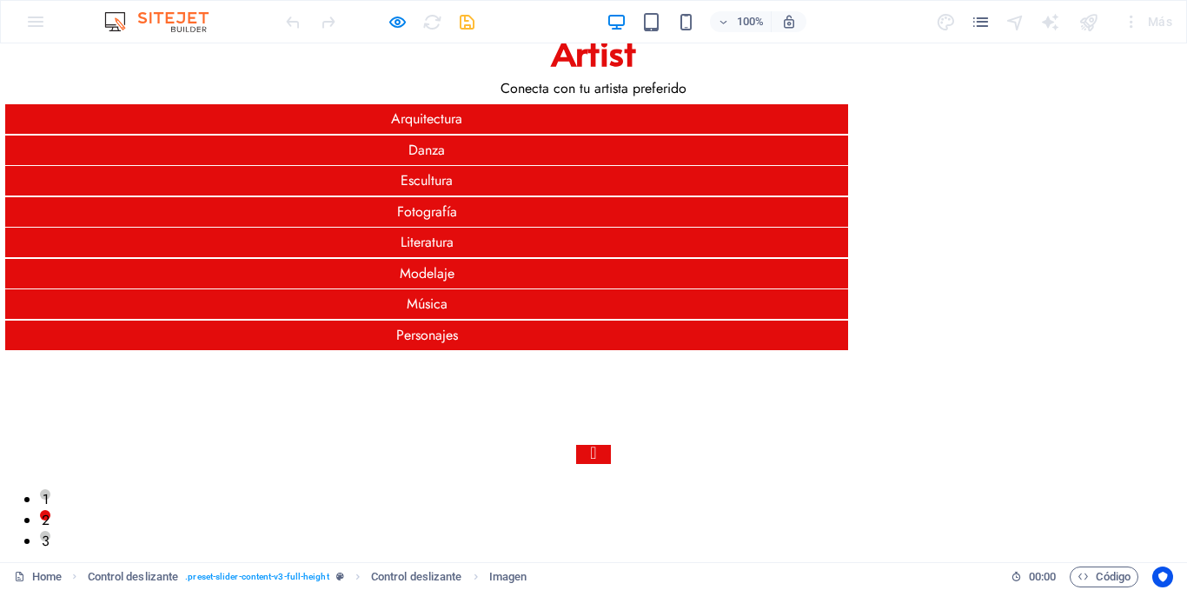
scroll to position [34, 0]
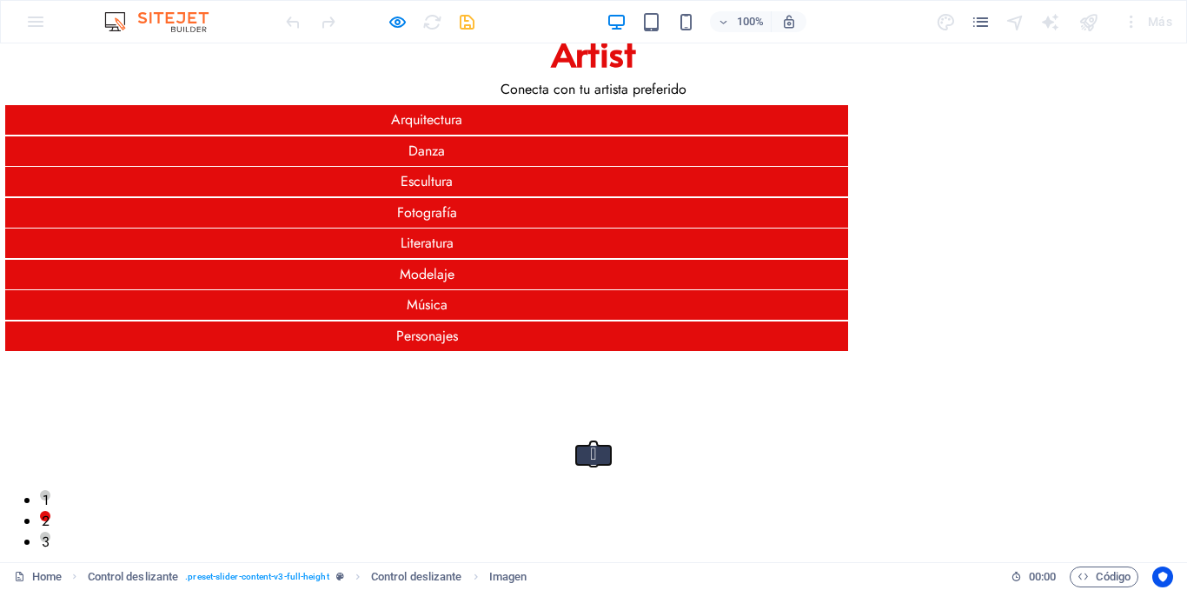
click at [576, 446] on button "Content Slider" at bounding box center [593, 455] width 35 height 19
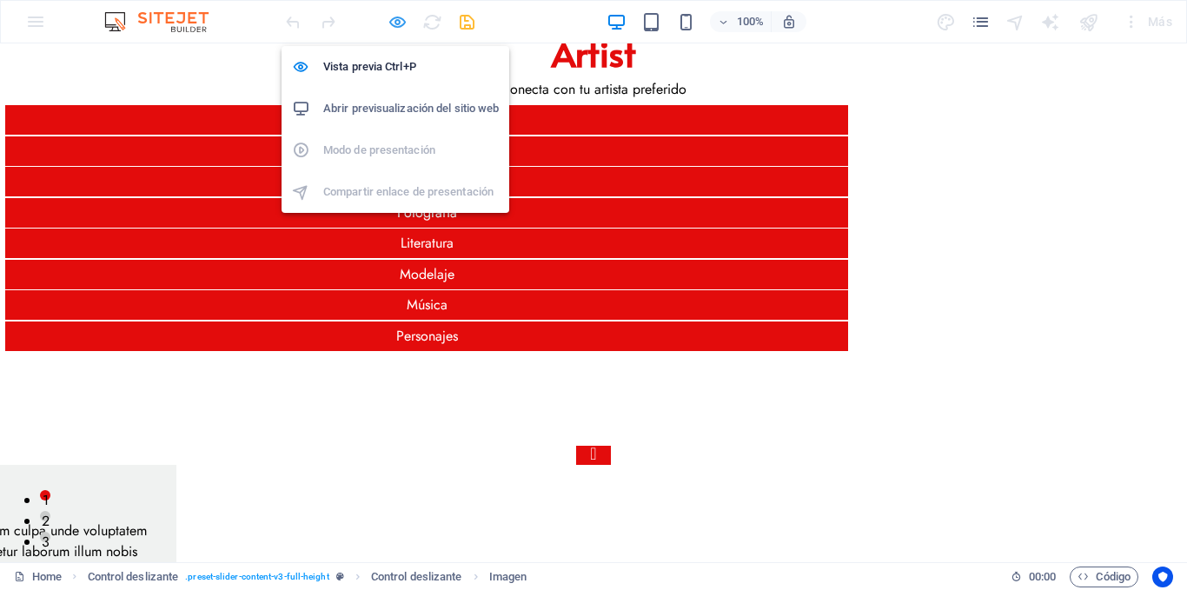
click at [394, 17] on icon "button" at bounding box center [398, 22] width 20 height 20
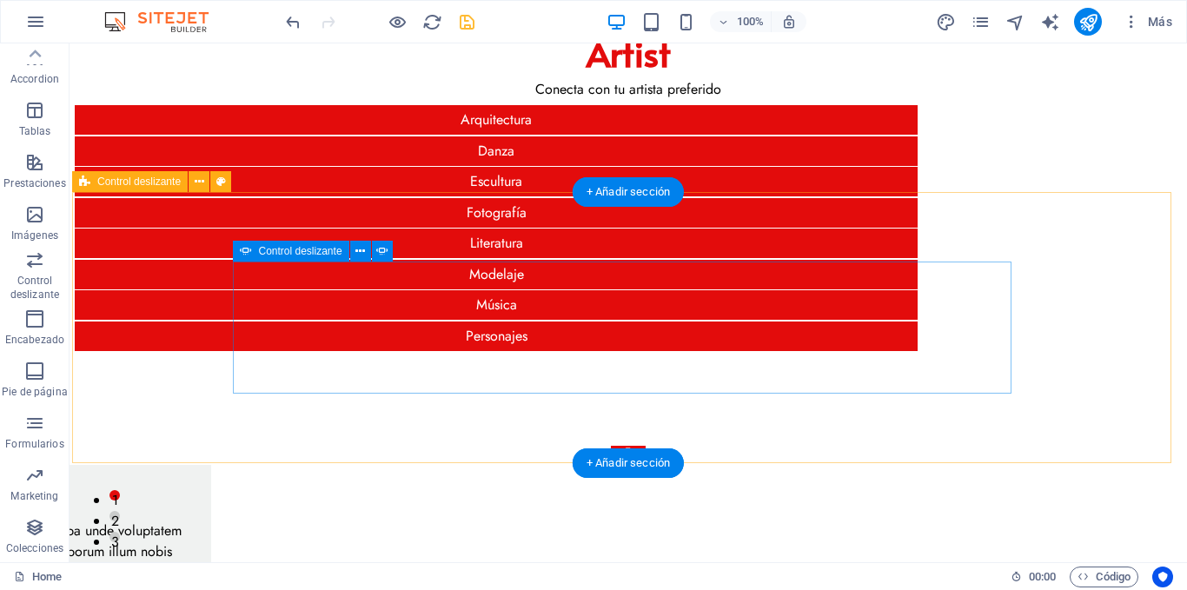
click at [424, 446] on div "Slide 3 Lorem ipsum dolor sit amet, consectetur adipisicing elit. Id, ipsum, qu…" at bounding box center [628, 531] width 779 height 170
select select "ms"
select select "s"
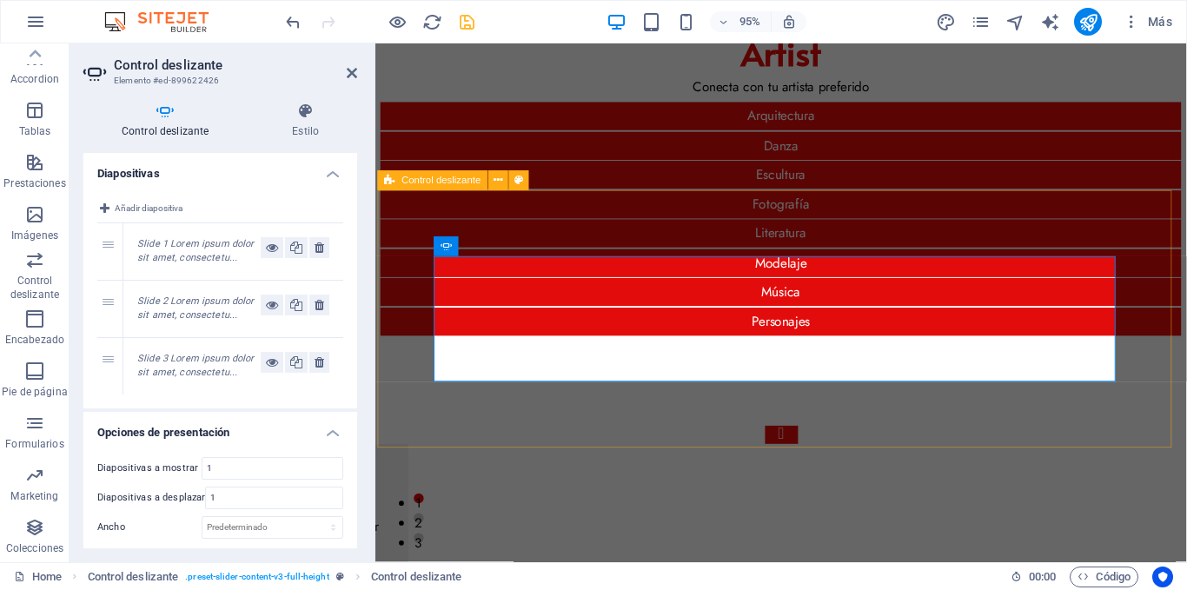
scroll to position [28, 0]
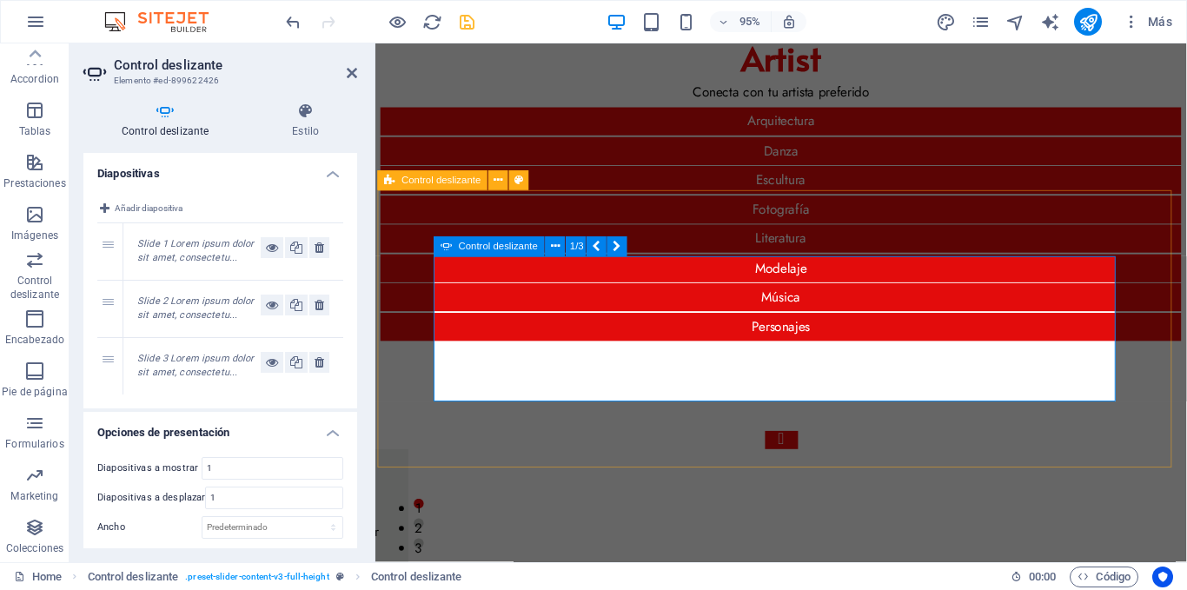
click at [444, 452] on div "Slide 3 Lorem ipsum dolor sit amet, consectetur adipisicing elit. Id, ipsum, qu…" at bounding box center [802, 547] width 731 height 191
click at [442, 452] on div "Slide 3 Lorem ipsum dolor sit amet, consectetur adipisicing elit. Id, ipsum, qu…" at bounding box center [802, 547] width 731 height 191
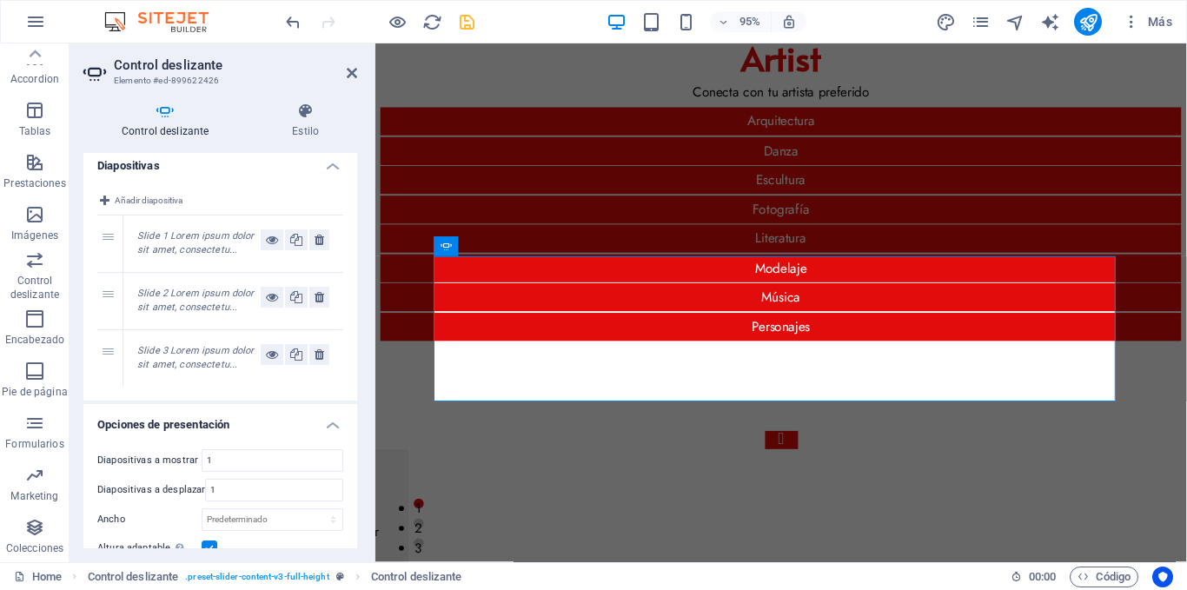
scroll to position [0, 0]
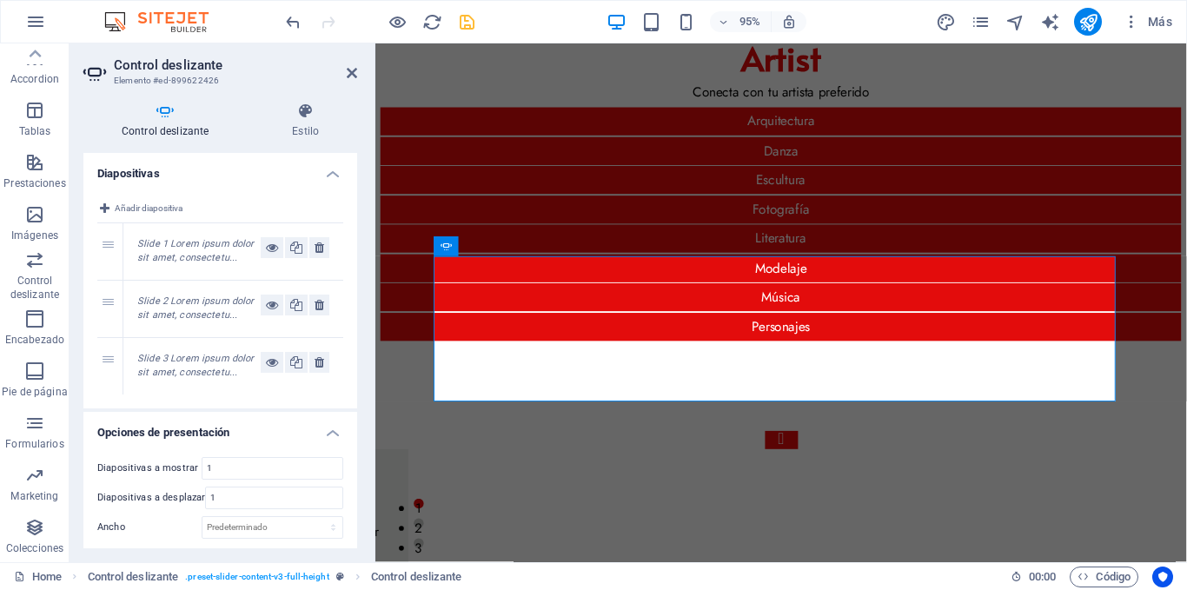
click at [328, 176] on h4 "Diapositivas" at bounding box center [220, 168] width 274 height 31
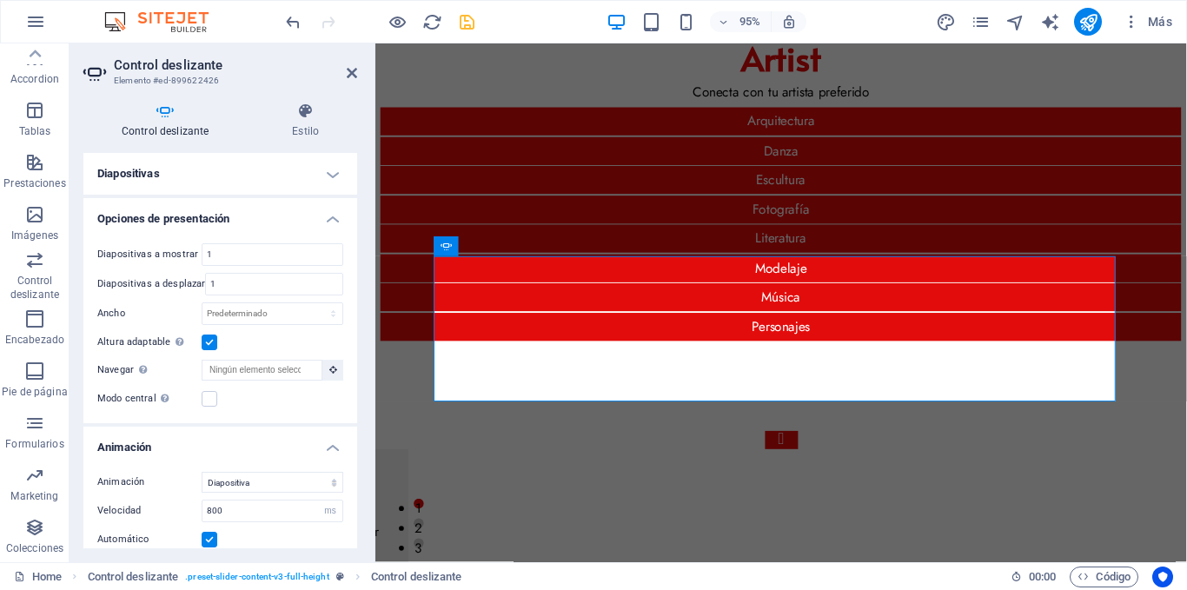
click at [325, 213] on h4 "Opciones de presentación" at bounding box center [220, 213] width 274 height 31
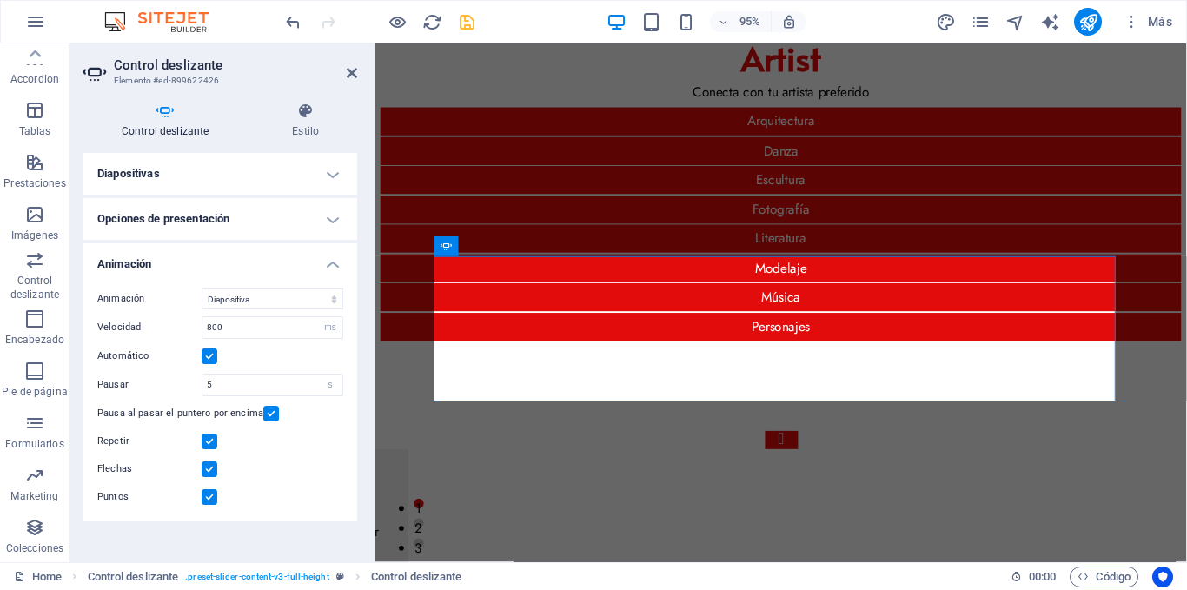
click at [325, 213] on h4 "Opciones de presentación" at bounding box center [220, 219] width 274 height 42
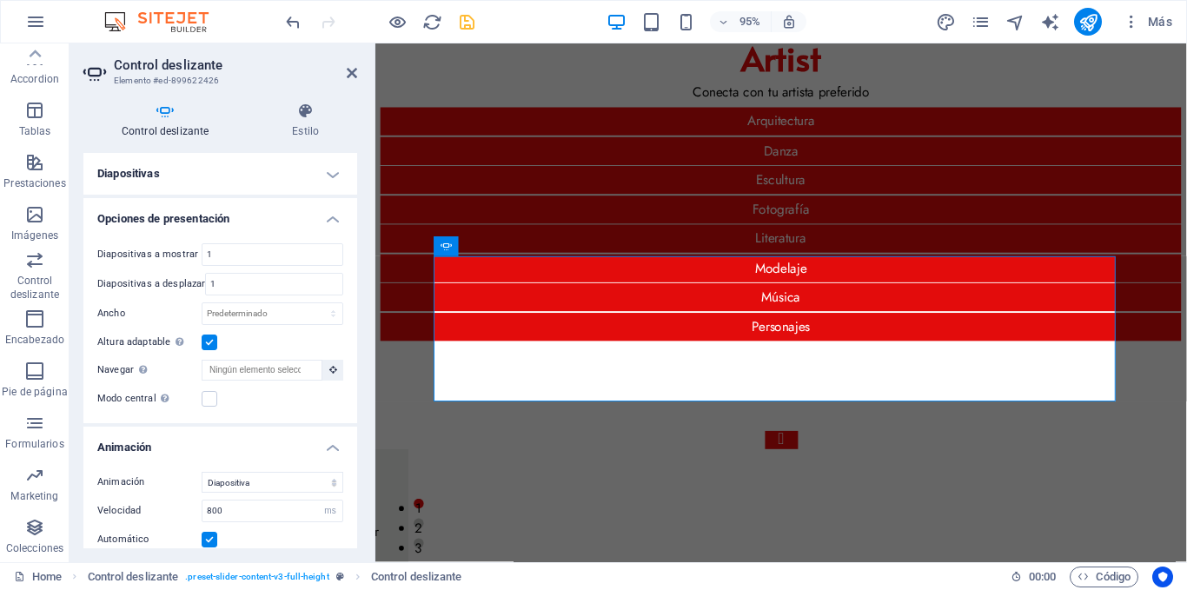
click at [325, 213] on h4 "Opciones de presentación" at bounding box center [220, 213] width 274 height 31
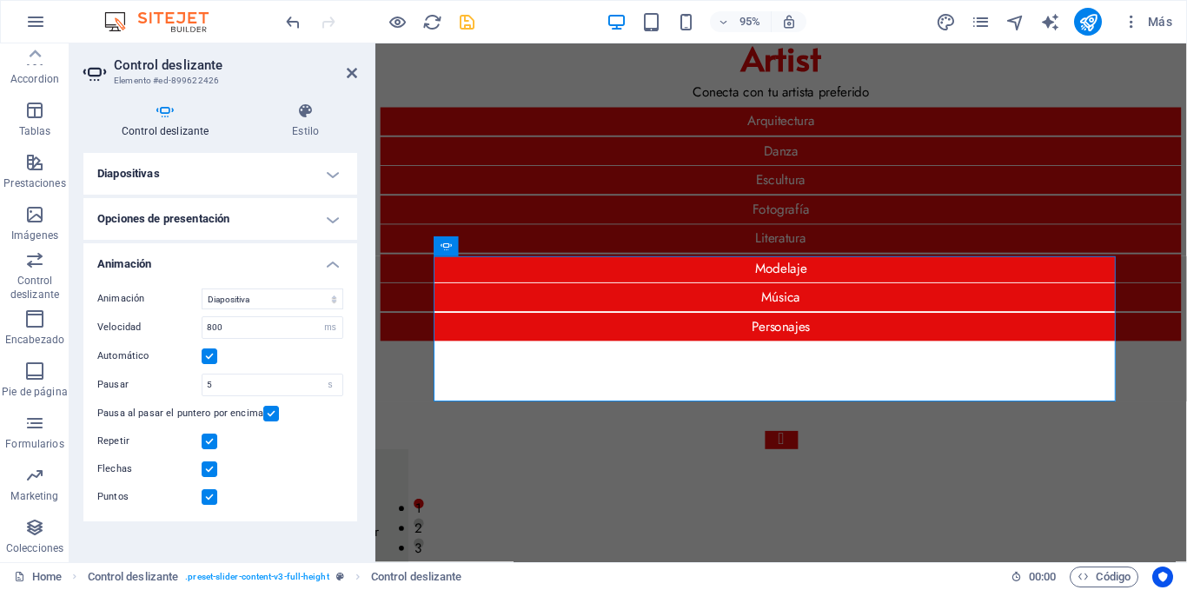
click at [316, 257] on h4 "Animación" at bounding box center [220, 258] width 274 height 31
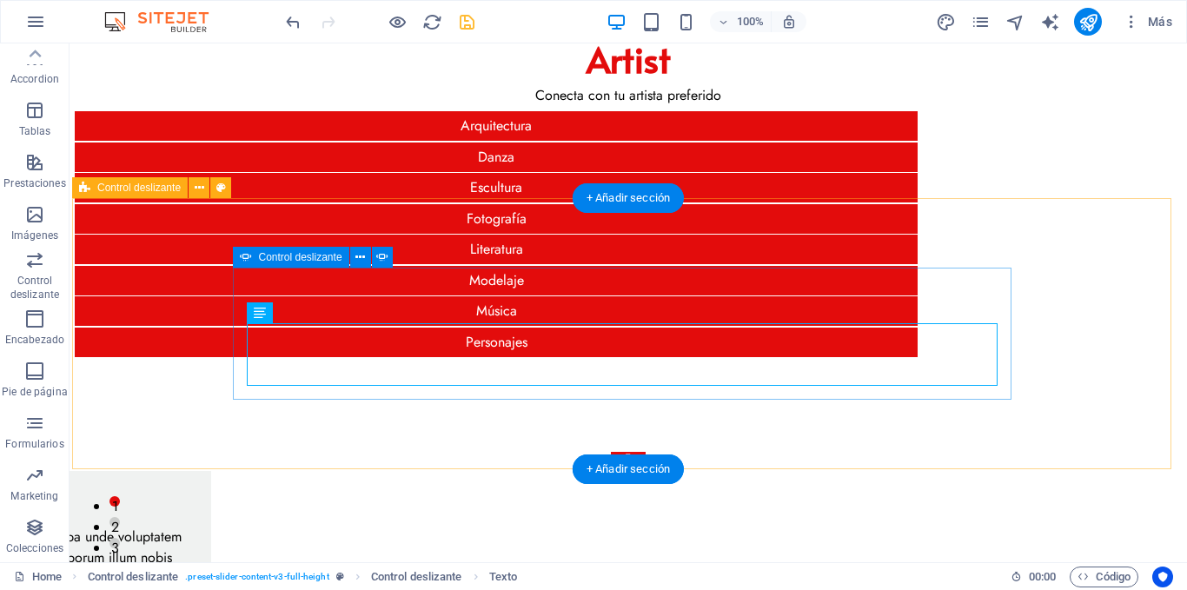
click at [120, 517] on button "2" at bounding box center [115, 522] width 10 height 10
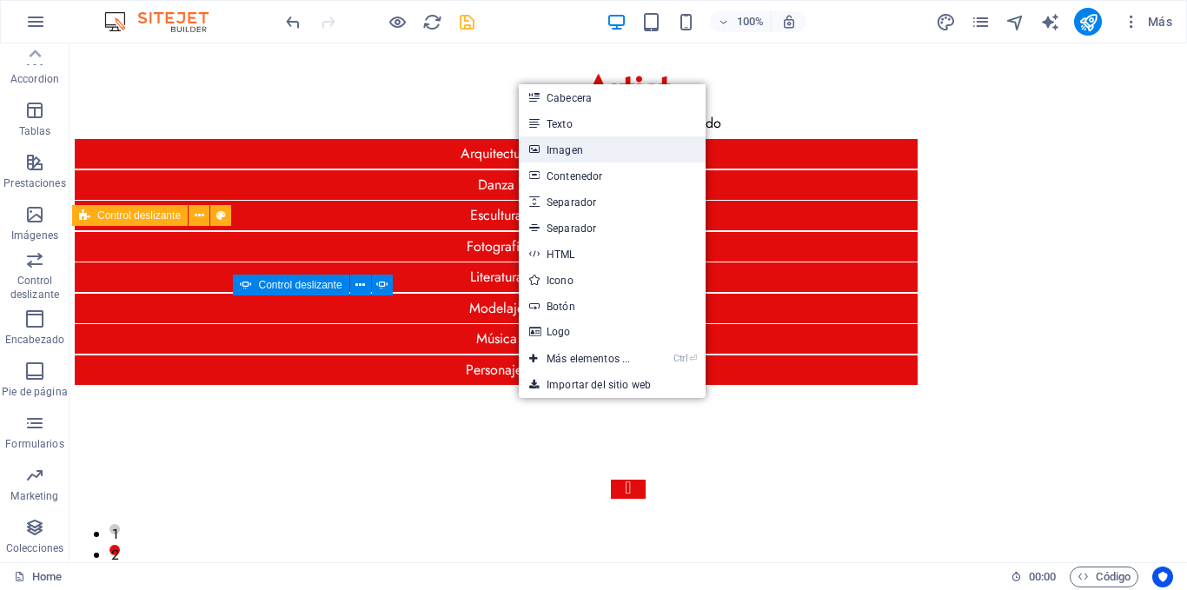
click at [588, 144] on link "Imagen" at bounding box center [612, 149] width 187 height 26
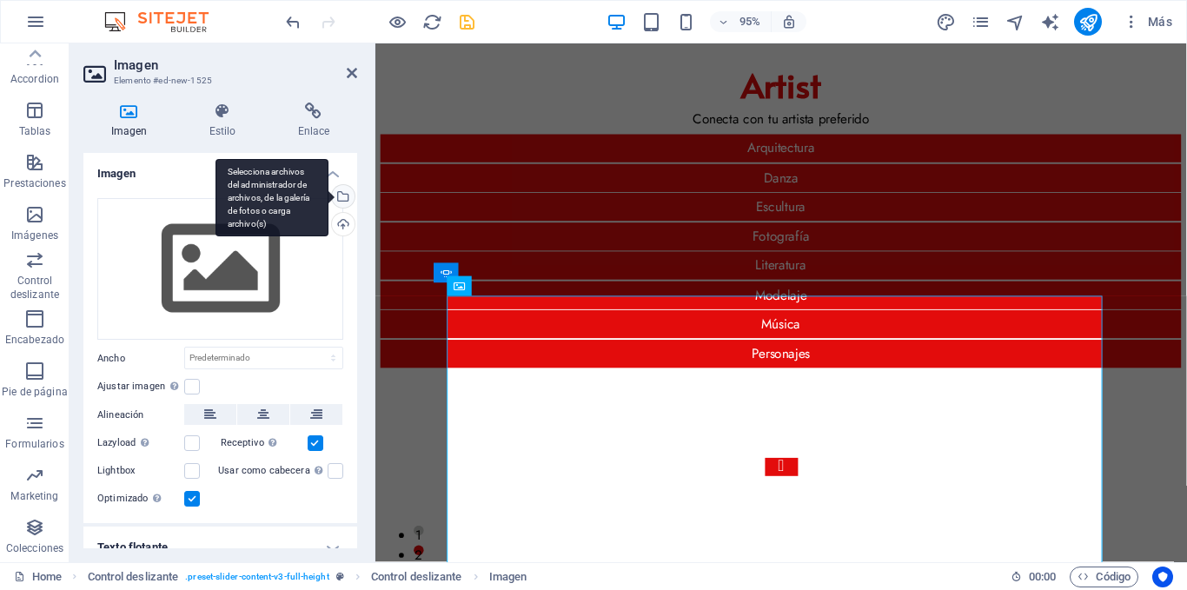
click at [329, 196] on div "Selecciona archivos del administrador de archivos, de la galería de fotos o car…" at bounding box center [272, 198] width 113 height 78
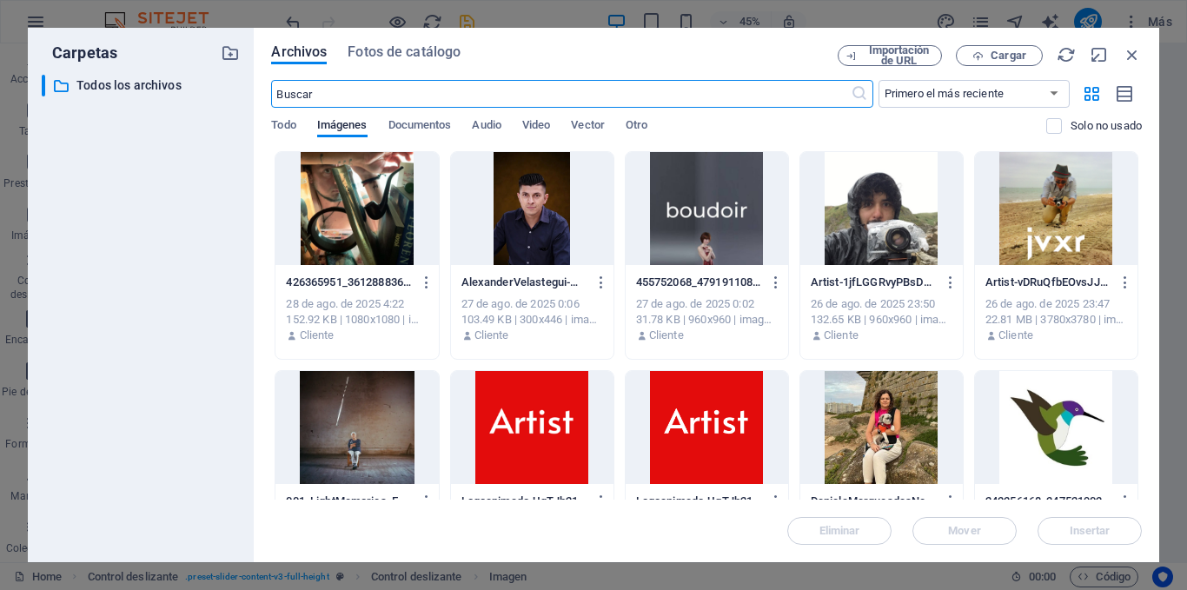
click at [1011, 209] on div at bounding box center [1056, 208] width 163 height 113
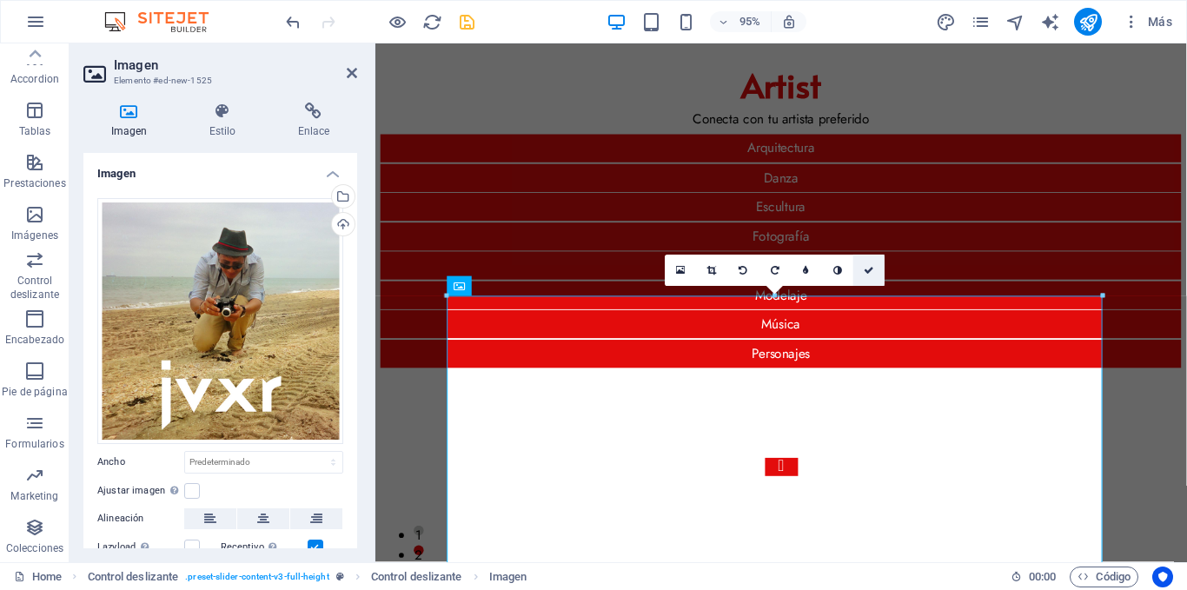
click at [864, 266] on icon at bounding box center [869, 271] width 10 height 10
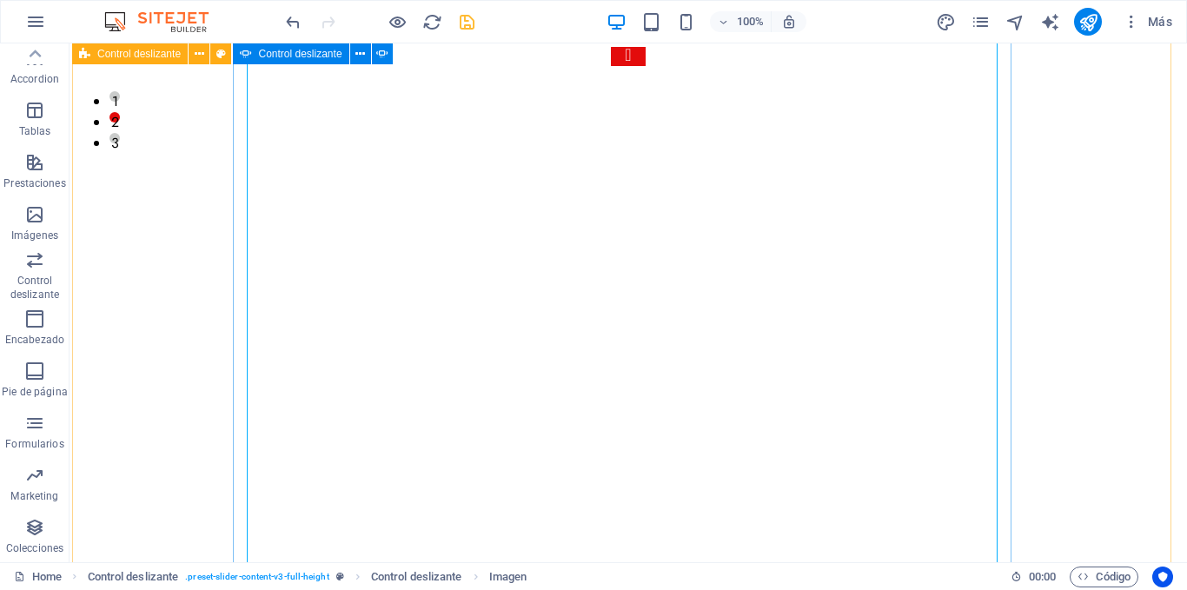
scroll to position [522, 0]
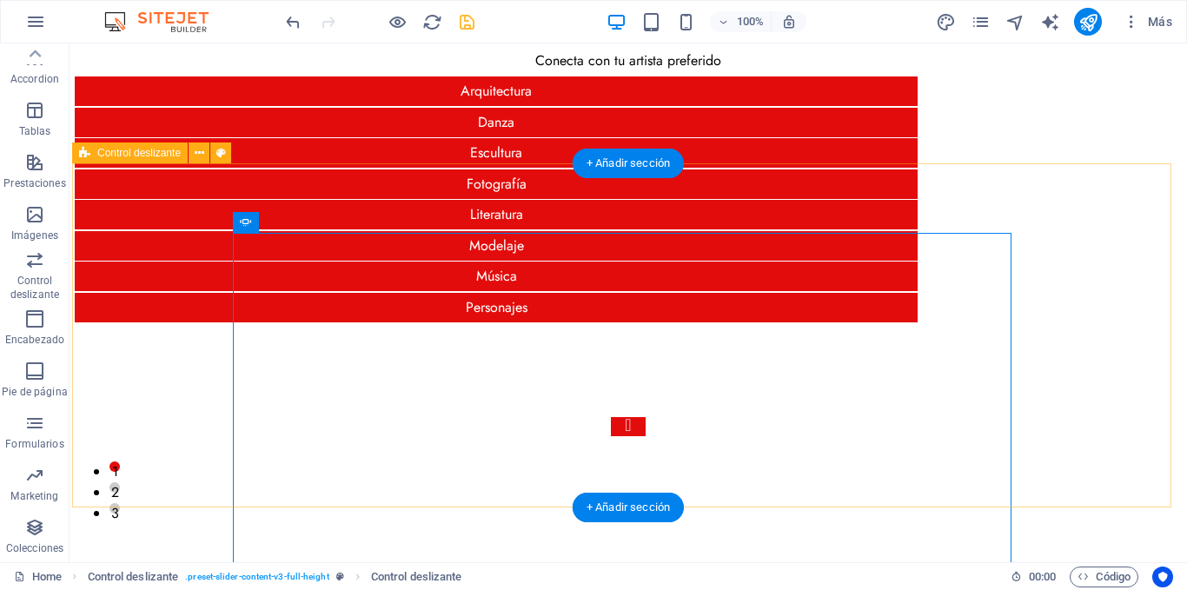
scroll to position [34, 0]
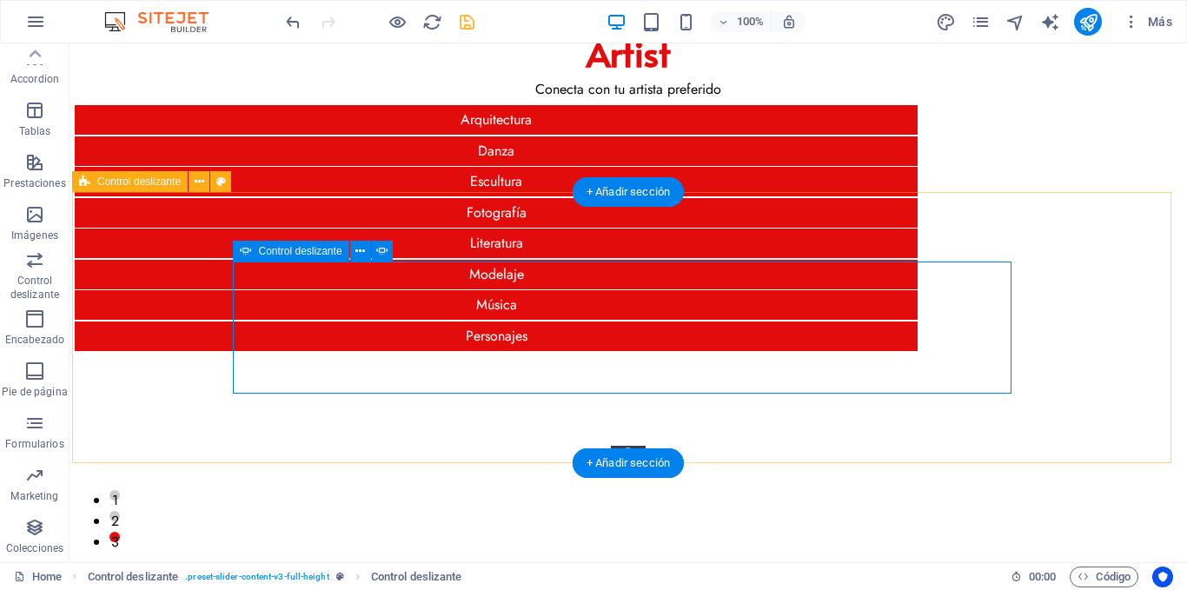
click at [611, 446] on button "Content Slider" at bounding box center [628, 455] width 35 height 19
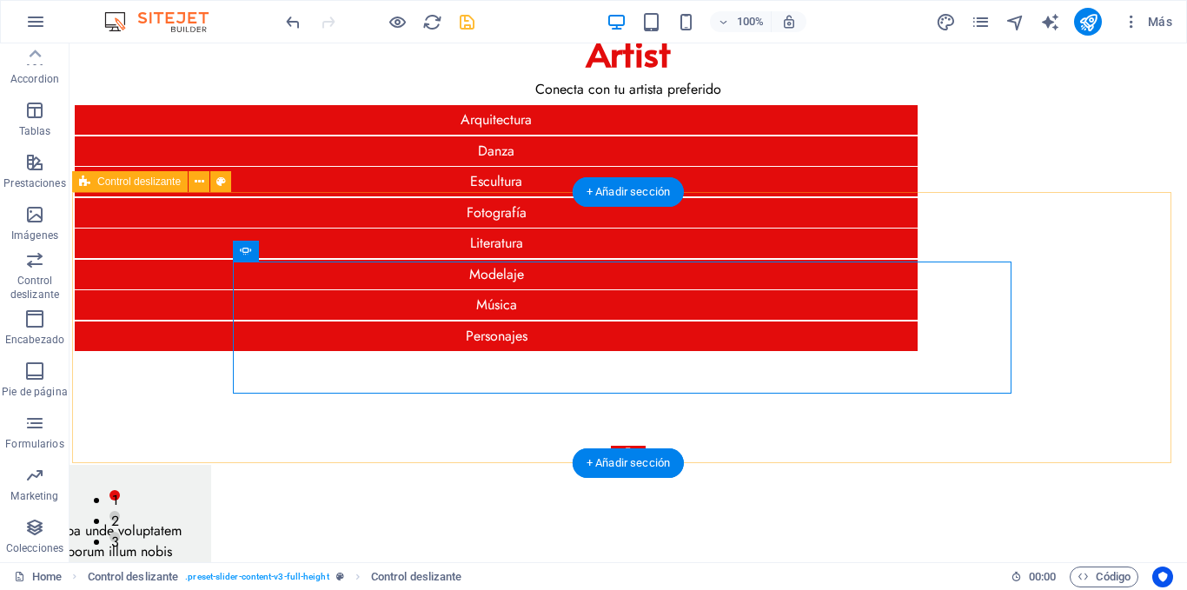
click at [159, 376] on div "Slide 3 Lorem ipsum dolor sit amet, consectetur adipisicing elit. Id, ipsum, qu…" at bounding box center [628, 530] width 1113 height 309
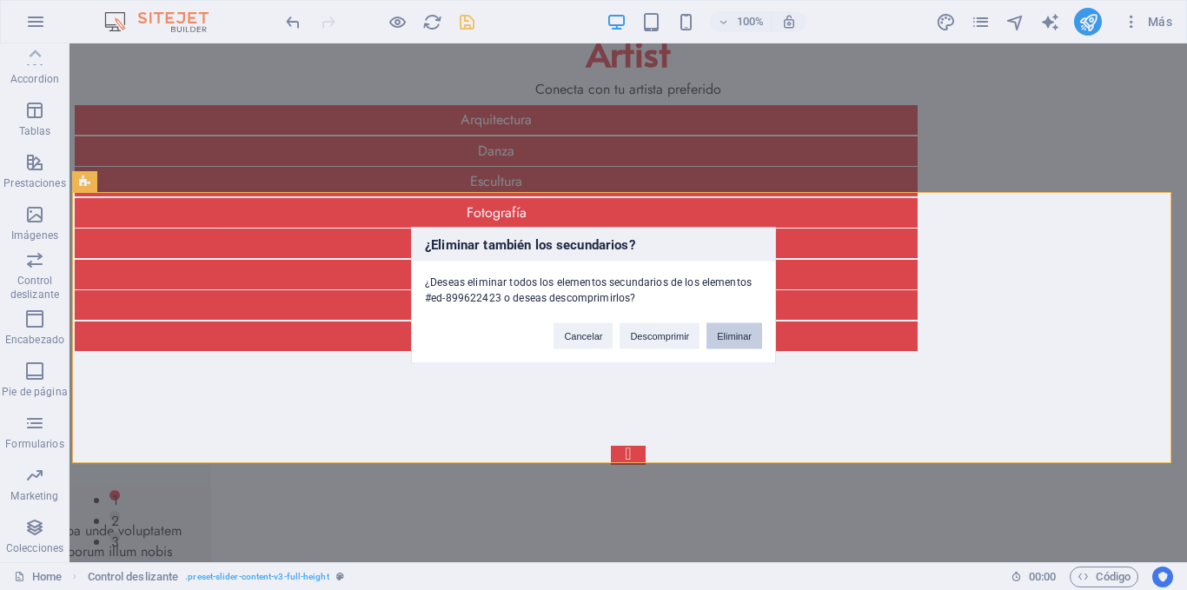
click at [721, 334] on button "Eliminar" at bounding box center [735, 335] width 56 height 26
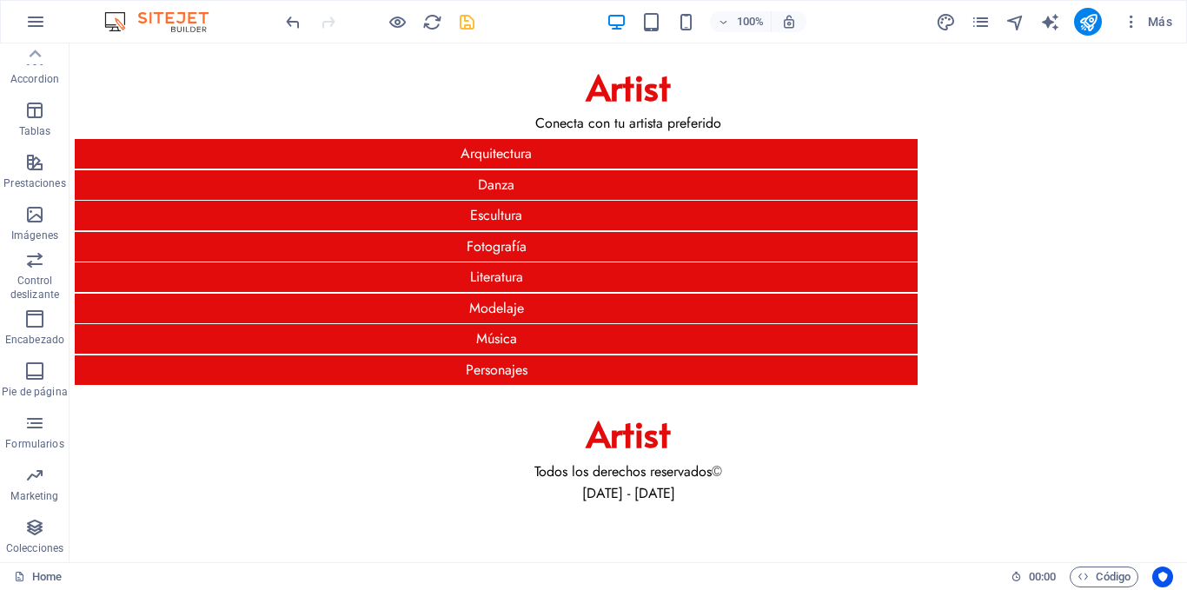
scroll to position [0, 0]
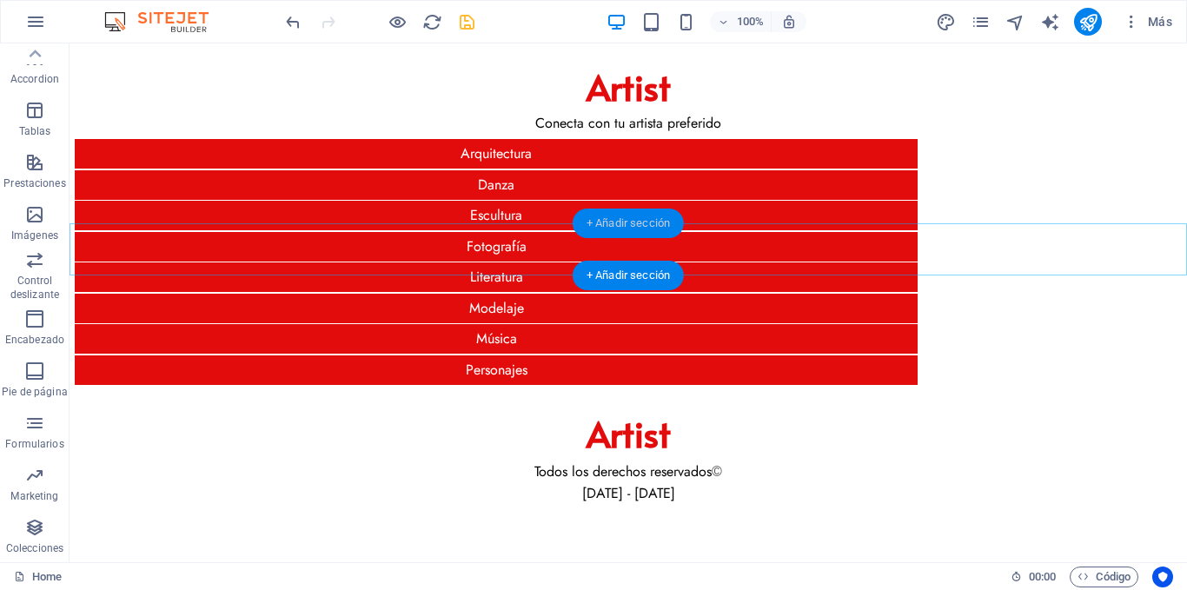
click at [615, 221] on div "+ Añadir sección" at bounding box center [628, 224] width 111 height 30
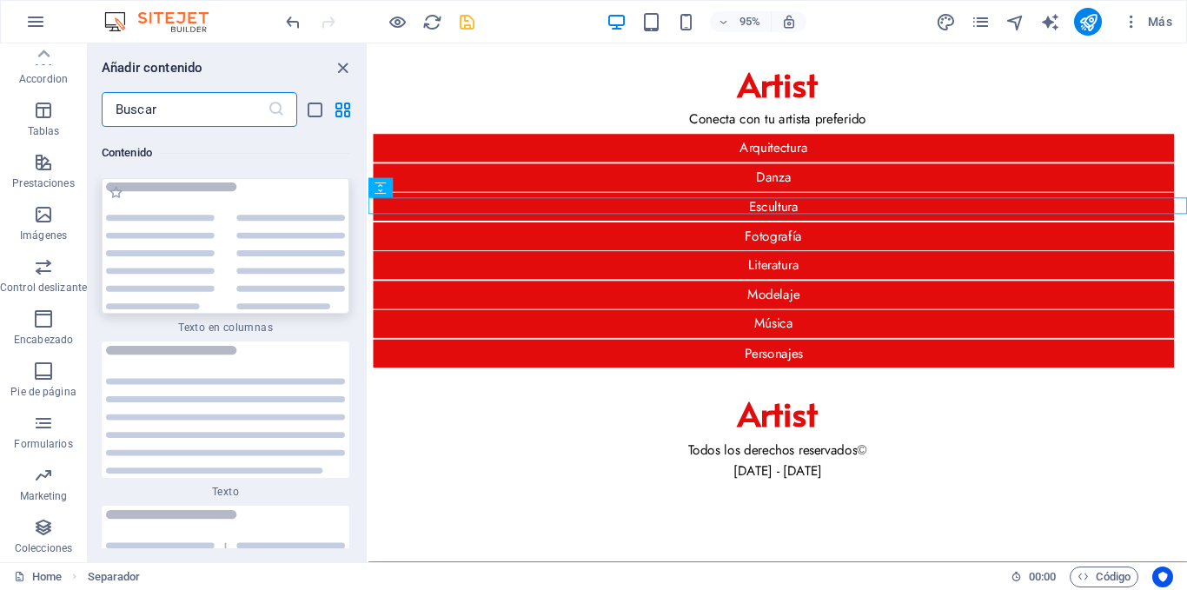
scroll to position [6038, 0]
click at [46, 265] on icon "button" at bounding box center [43, 266] width 21 height 21
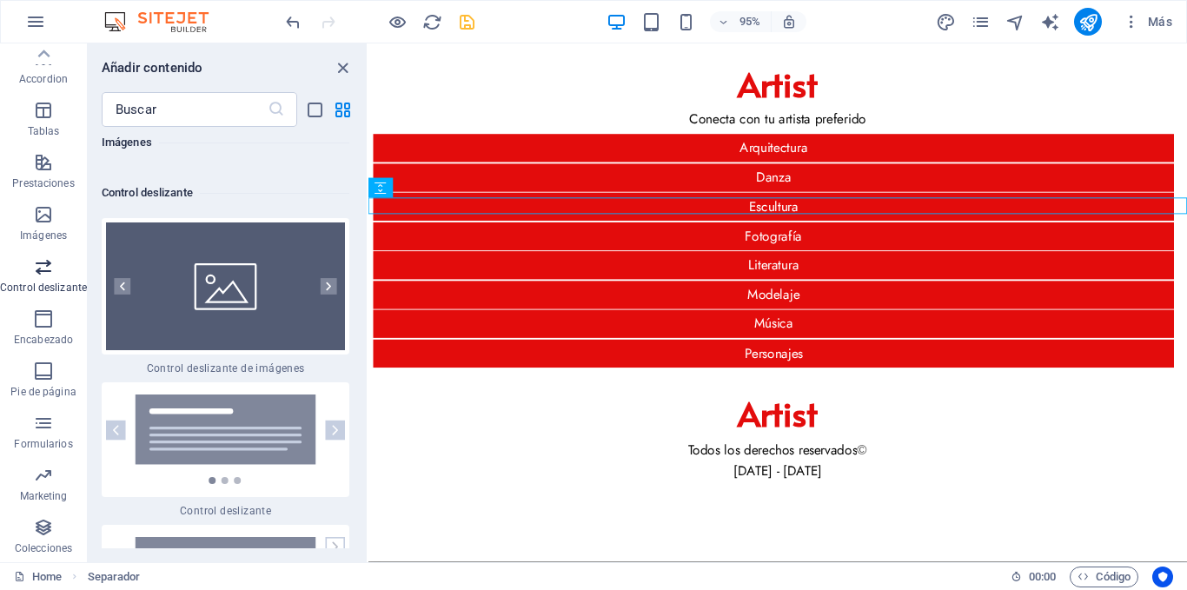
scroll to position [19852, 0]
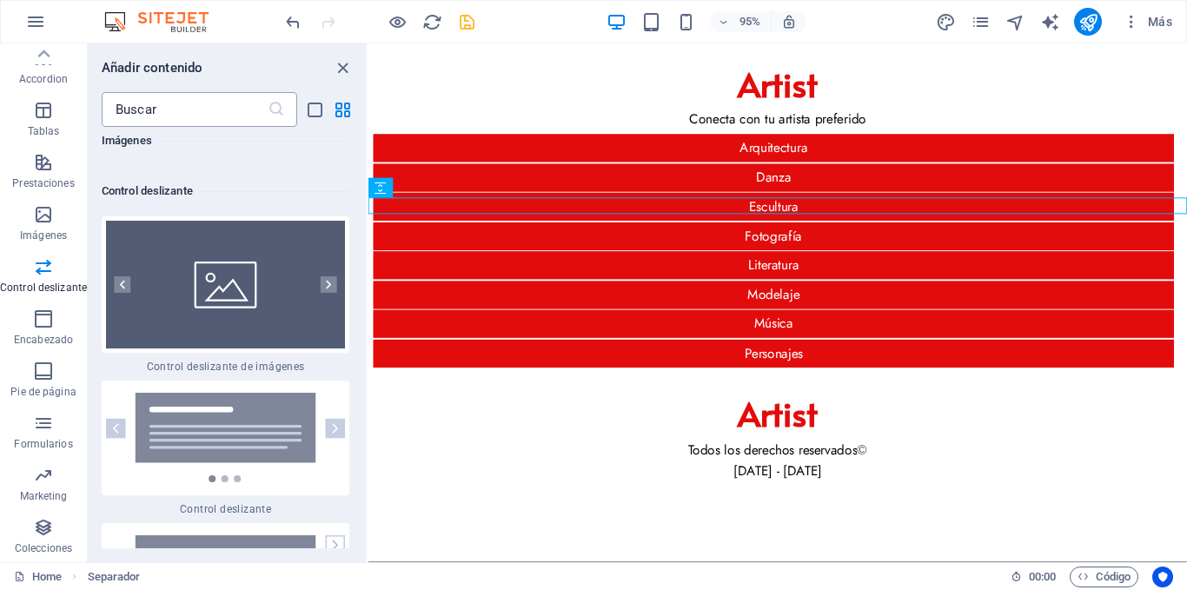
click at [140, 116] on input "text" at bounding box center [185, 109] width 166 height 35
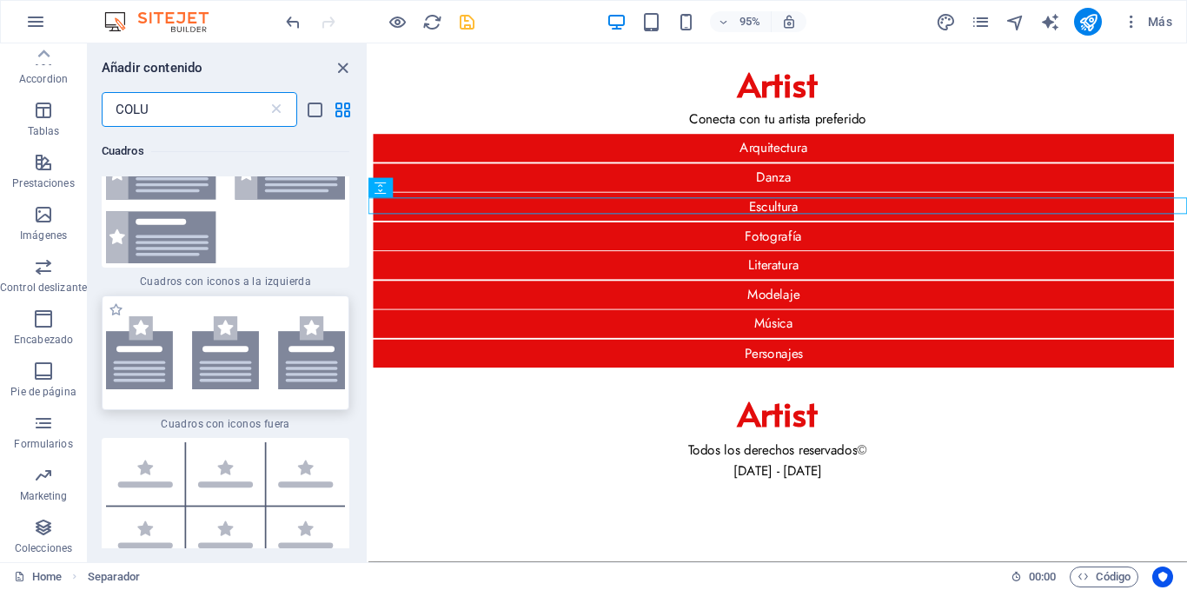
scroll to position [3477, 0]
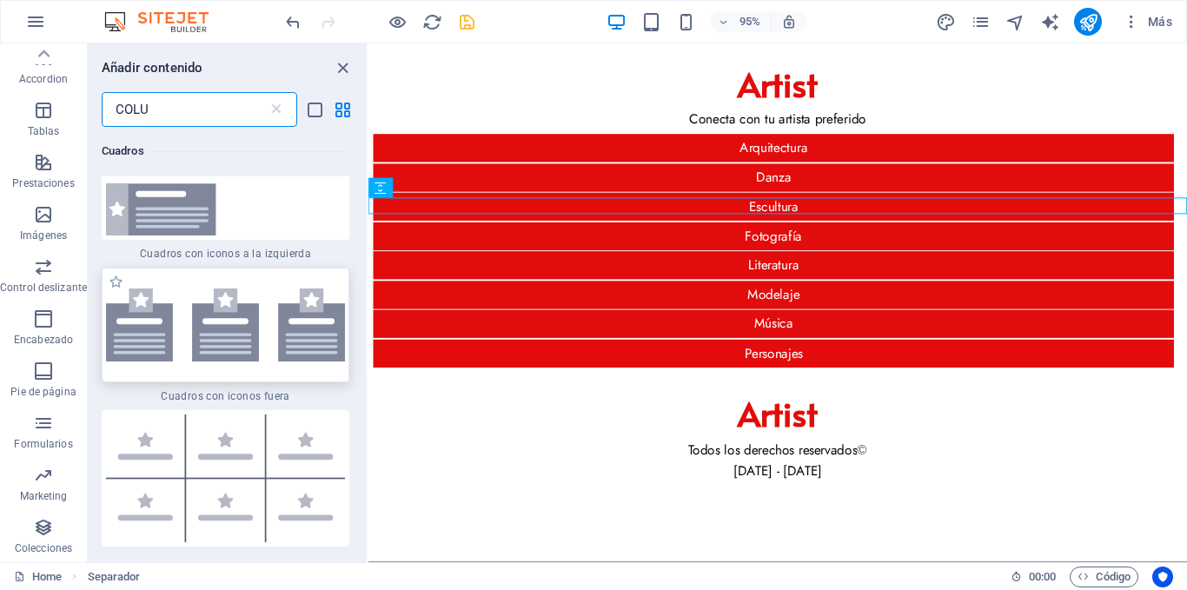
type input "COLU"
click at [273, 311] on img at bounding box center [225, 325] width 239 height 73
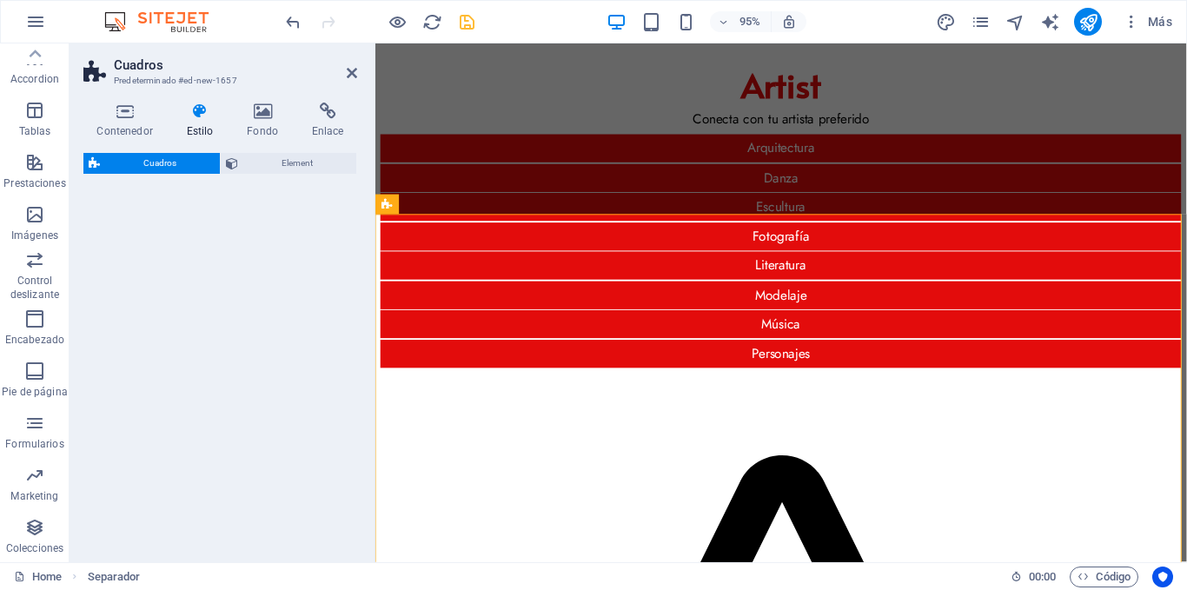
select select "rem"
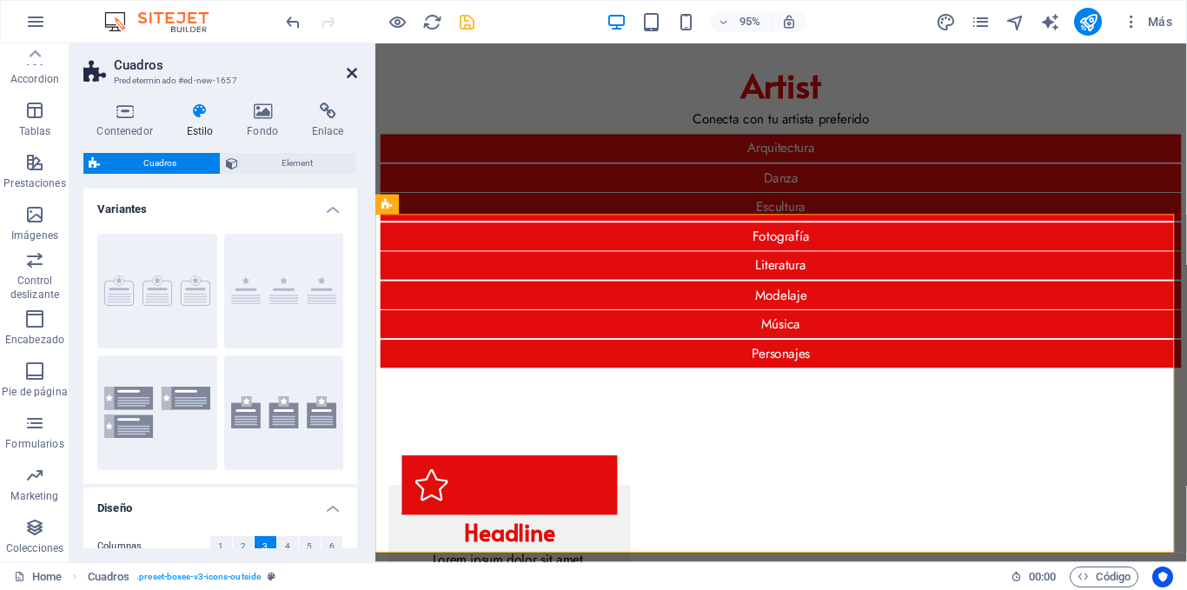
click at [352, 70] on icon at bounding box center [352, 73] width 10 height 14
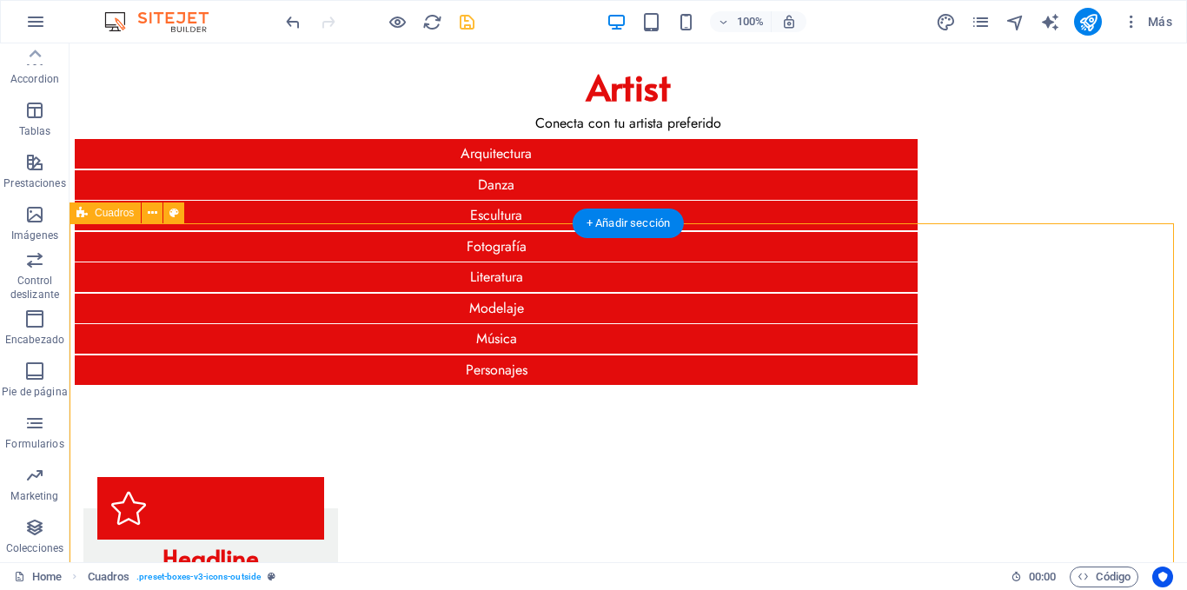
select select "rem"
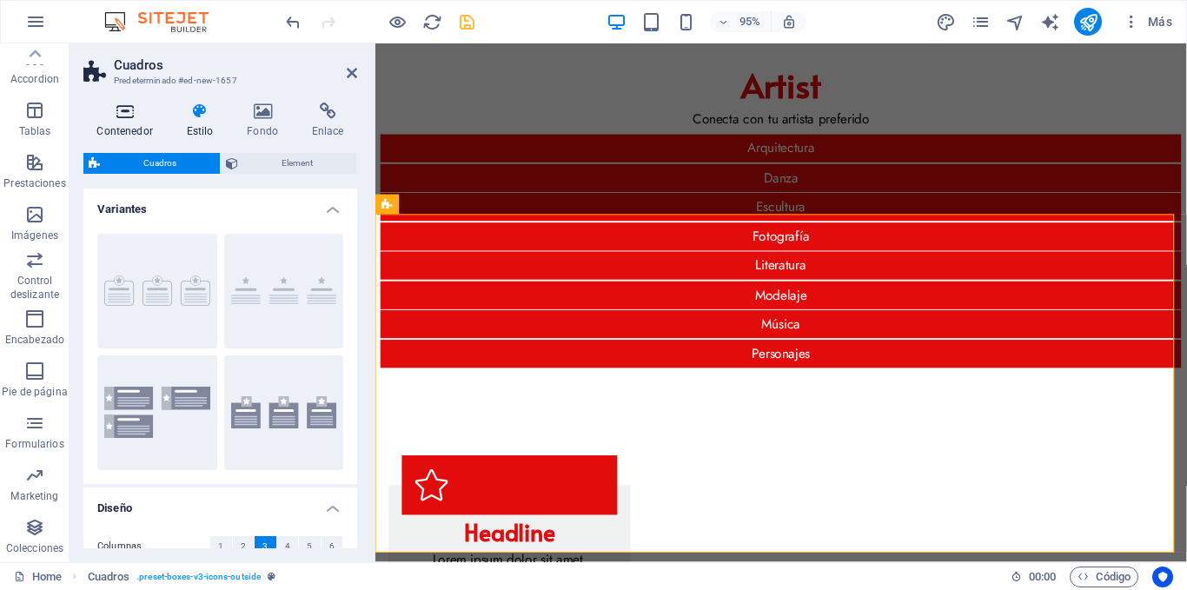
click at [131, 126] on h4 "Contenedor" at bounding box center [128, 121] width 90 height 37
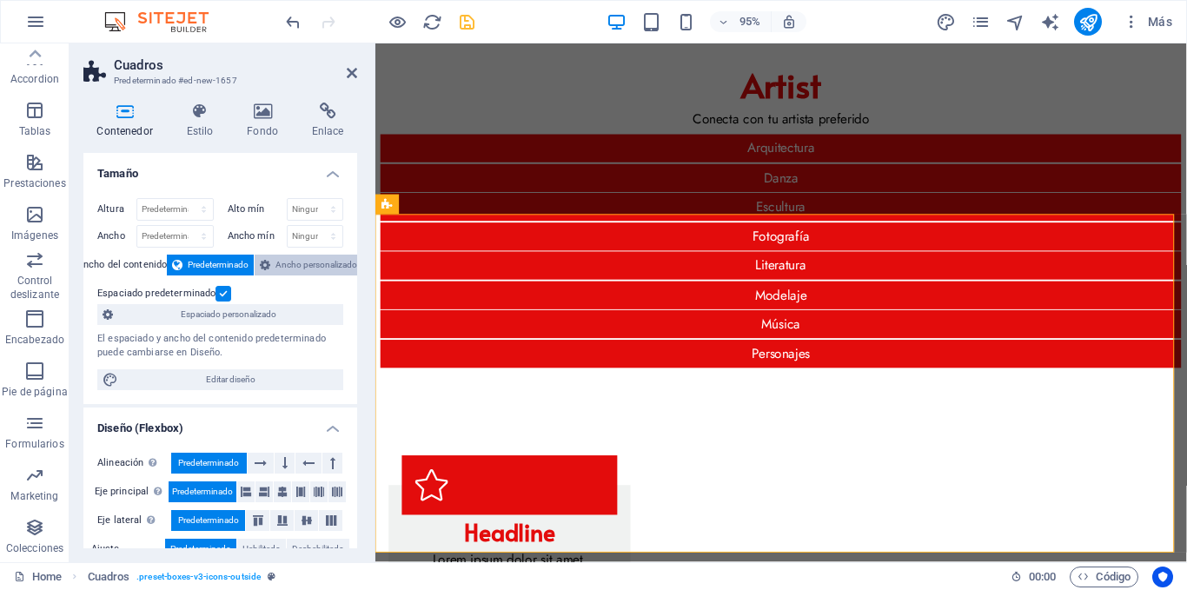
click at [285, 274] on span "Ancho personalizado" at bounding box center [317, 265] width 82 height 21
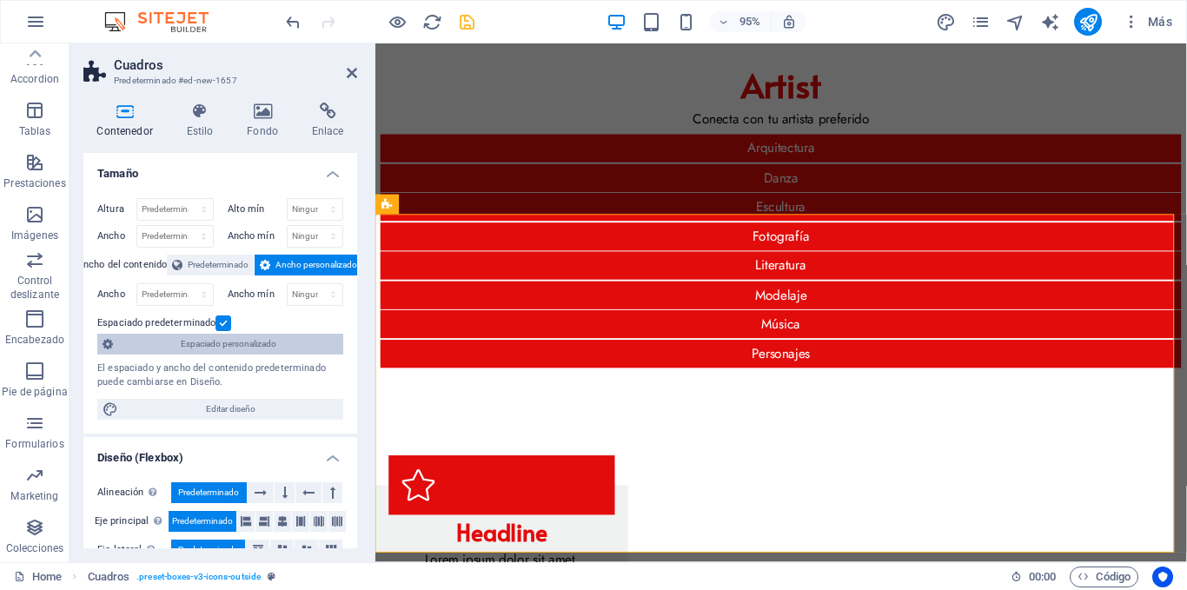
click at [271, 339] on span "Espaciado personalizado" at bounding box center [228, 344] width 220 height 21
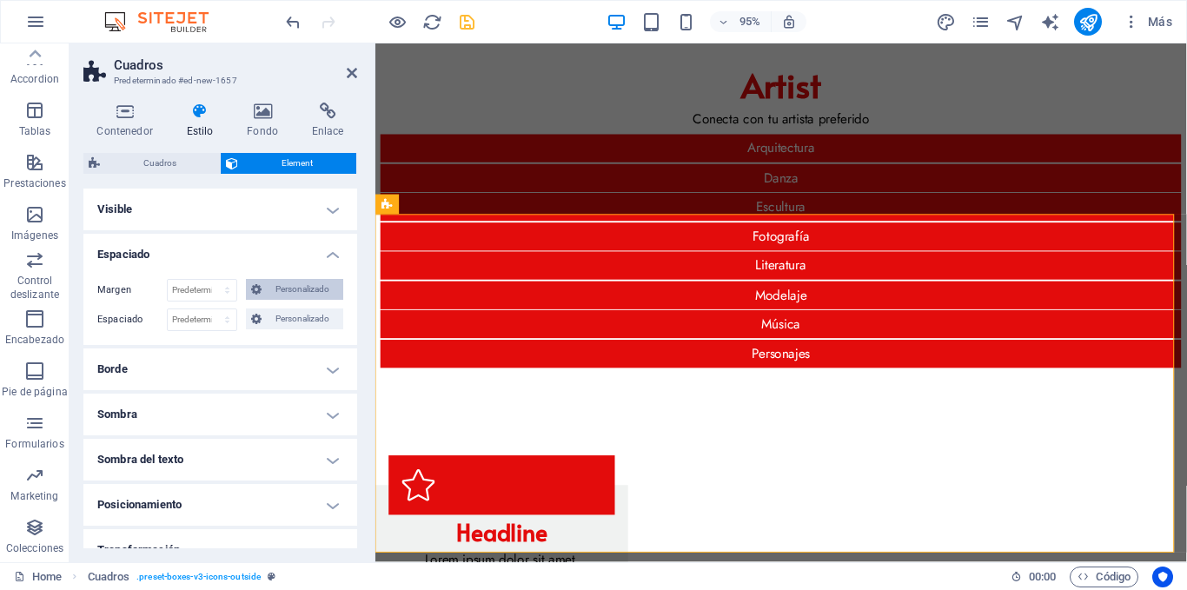
click at [279, 290] on span "Personalizado" at bounding box center [302, 289] width 71 height 21
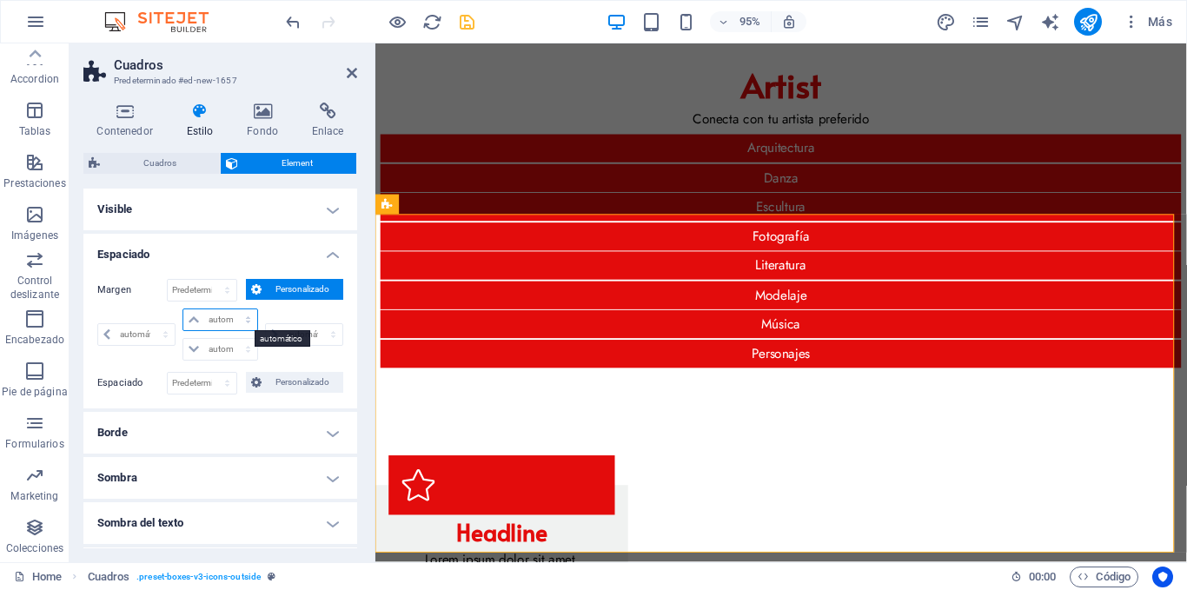
click at [210, 316] on select "automático px % rem vw vh" at bounding box center [219, 319] width 73 height 21
select select "auto"
click at [183, 309] on select "automático px % rem vw vh" at bounding box center [219, 319] width 73 height 21
type input "0"
select select "px"
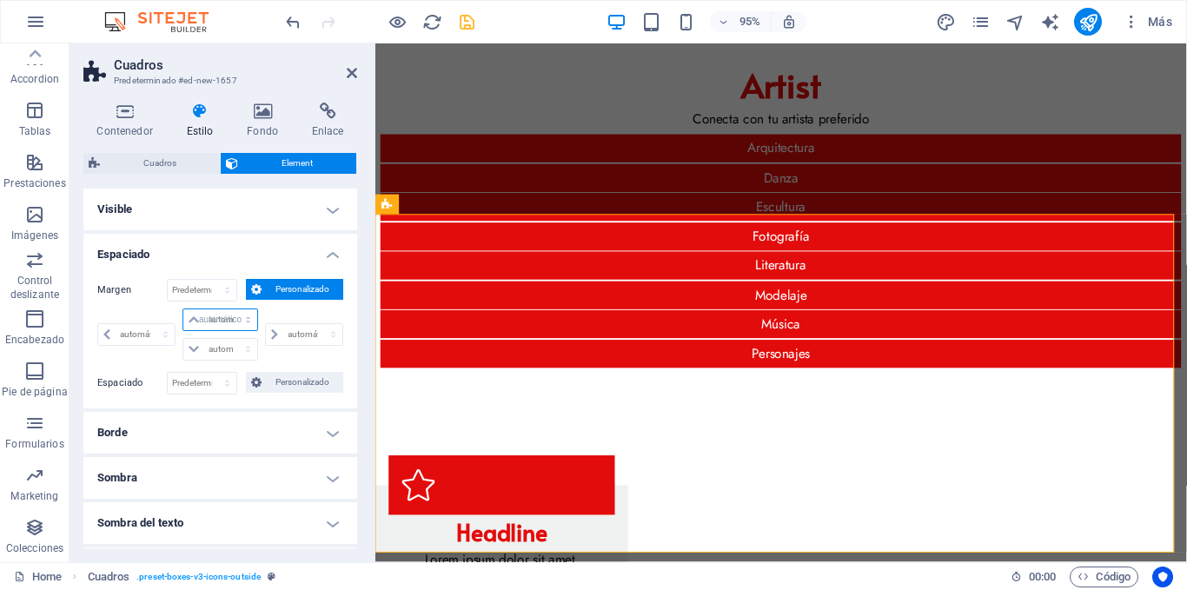
select select "DISABLED_OPTION_VALUE"
type input "0"
select select "px"
type input "0"
select select "px"
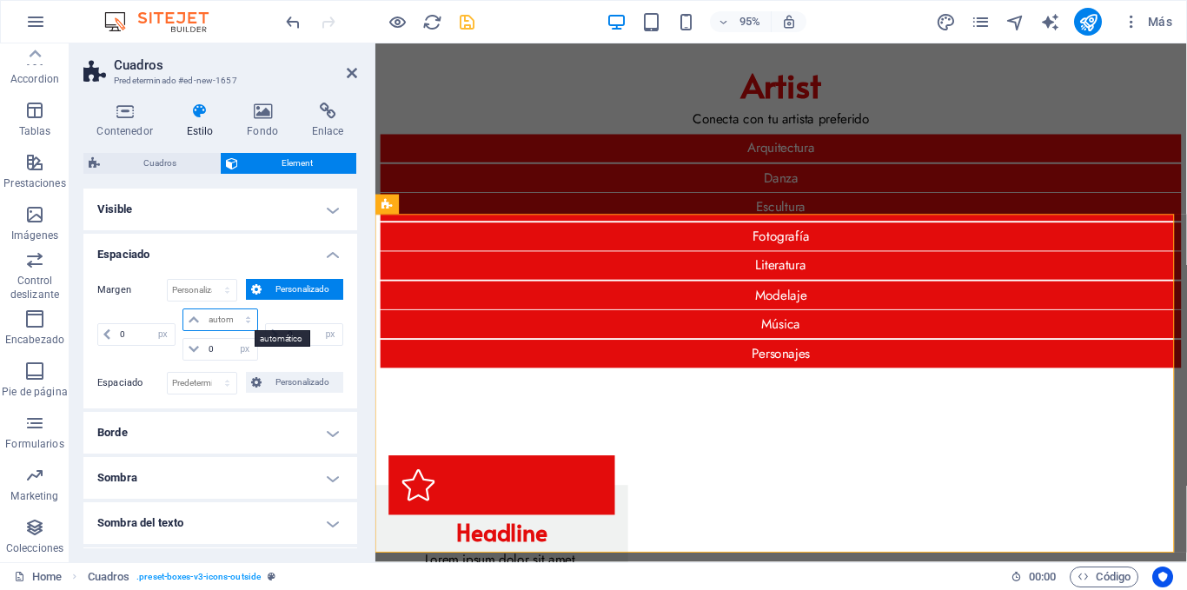
click at [223, 319] on select "automático px % rem vw vh" at bounding box center [219, 319] width 73 height 21
select select "px"
click at [230, 309] on select "automático px % rem vw vh" at bounding box center [219, 319] width 73 height 21
type input "0"
select select "px"
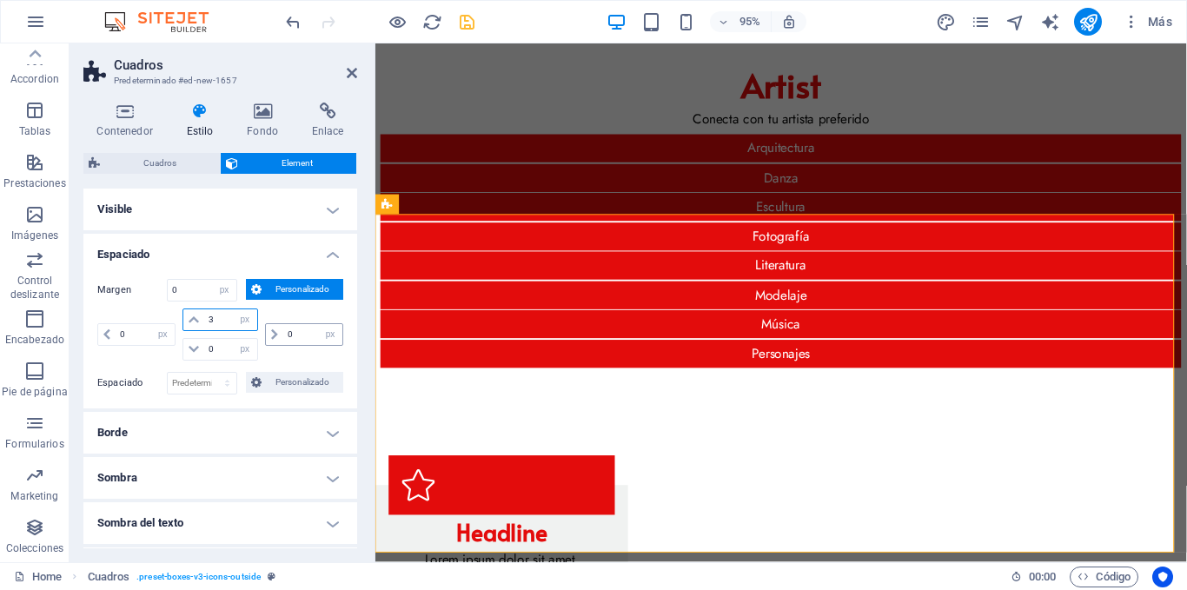
type input "3"
select select "DISABLED_OPTION_VALUE"
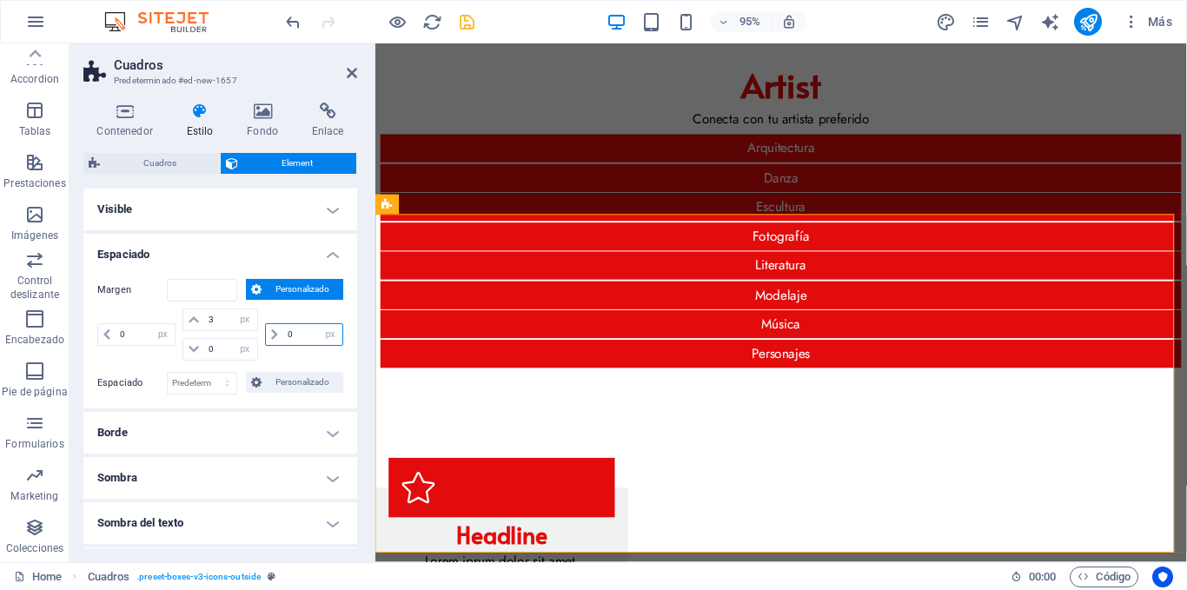
click at [302, 334] on input "0" at bounding box center [312, 334] width 59 height 21
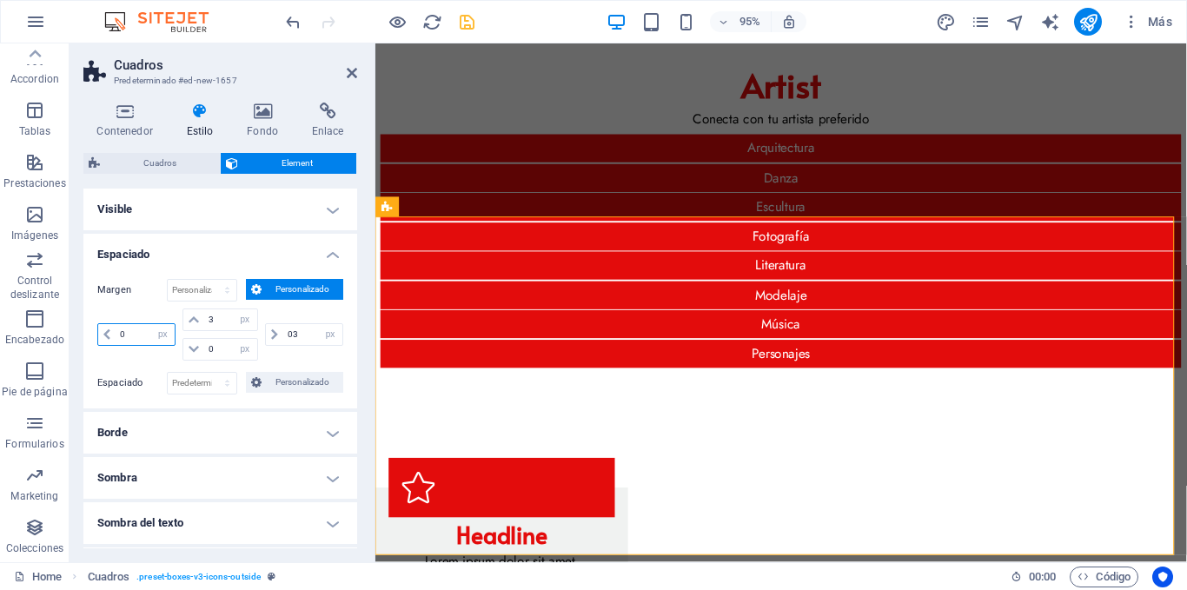
type input "3"
click at [140, 331] on input "0" at bounding box center [145, 334] width 59 height 21
type input "3"
click at [214, 349] on input "0" at bounding box center [230, 349] width 52 height 21
type input "03"
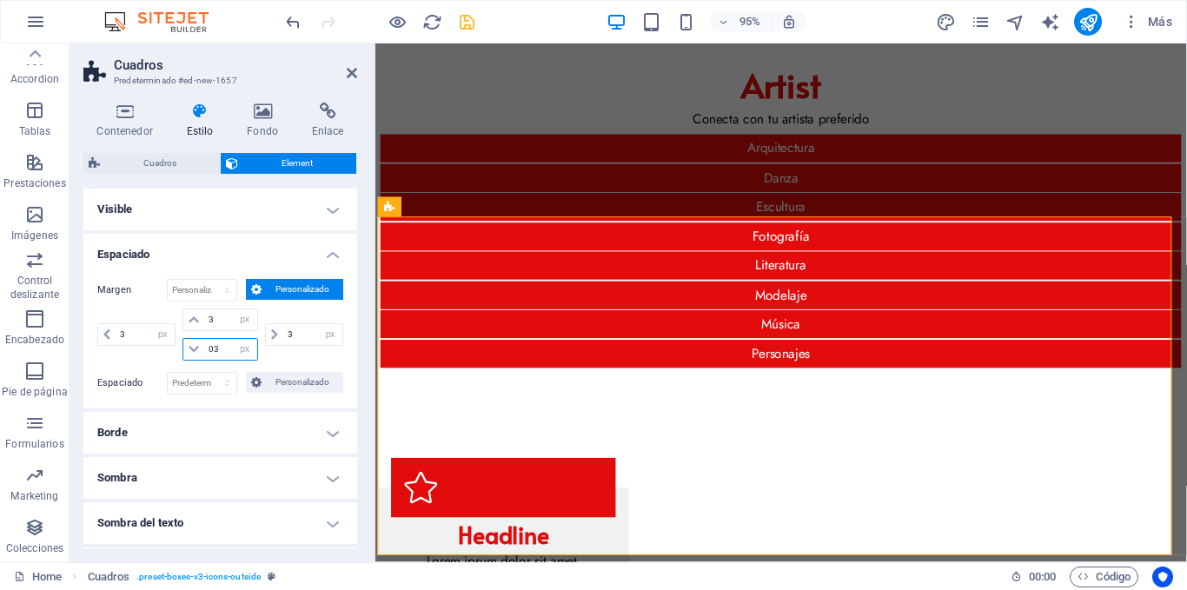
type input "3"
select select "px"
type input "3"
click at [322, 254] on h4 "Espaciado" at bounding box center [220, 249] width 274 height 31
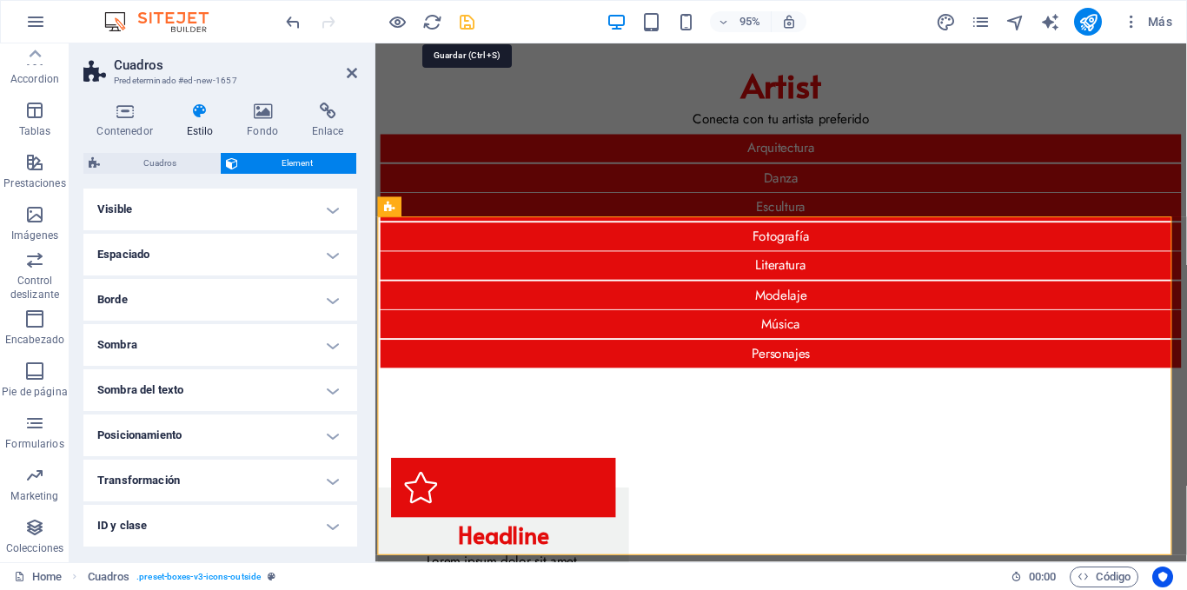
click at [469, 20] on icon "save" at bounding box center [467, 22] width 20 height 20
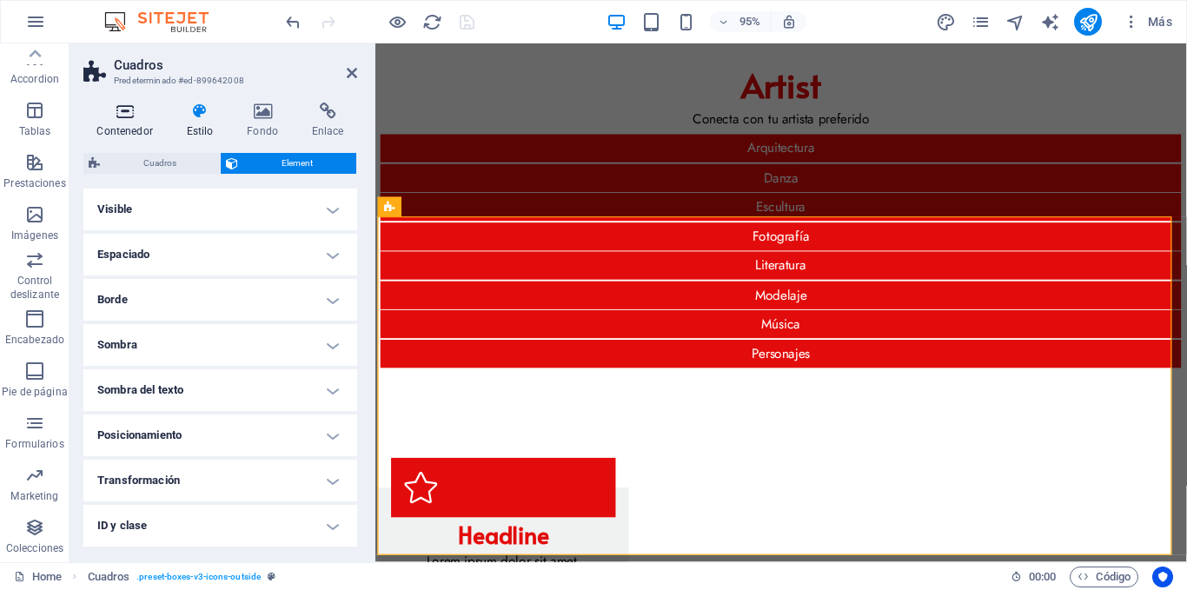
click at [140, 121] on h4 "Contenedor" at bounding box center [128, 121] width 90 height 37
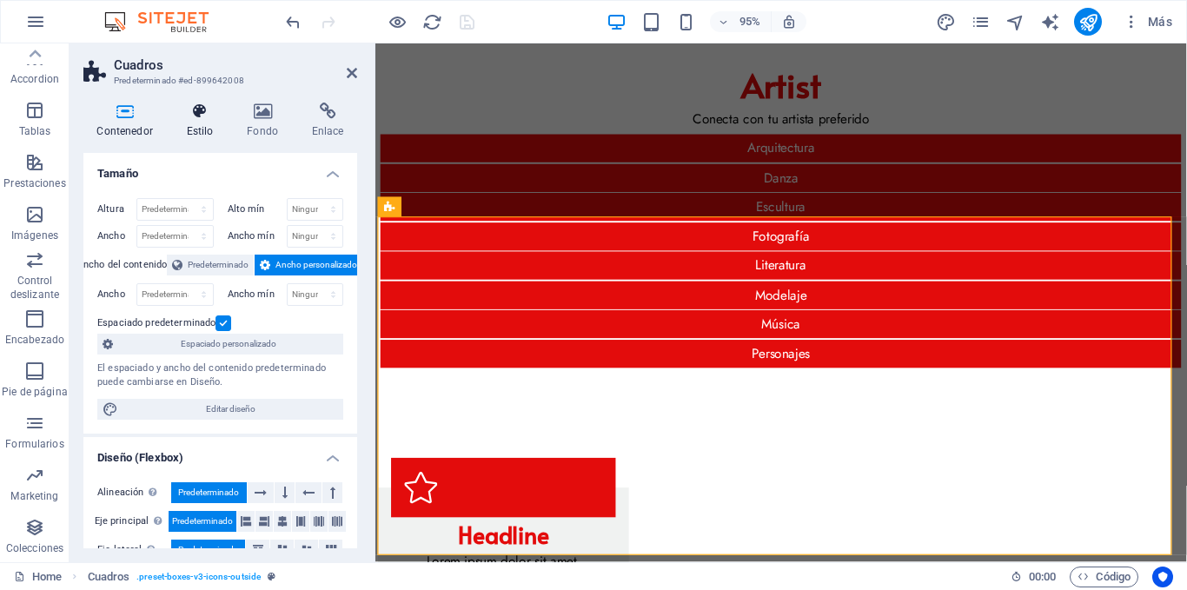
click at [182, 125] on h4 "Estilo" at bounding box center [203, 121] width 61 height 37
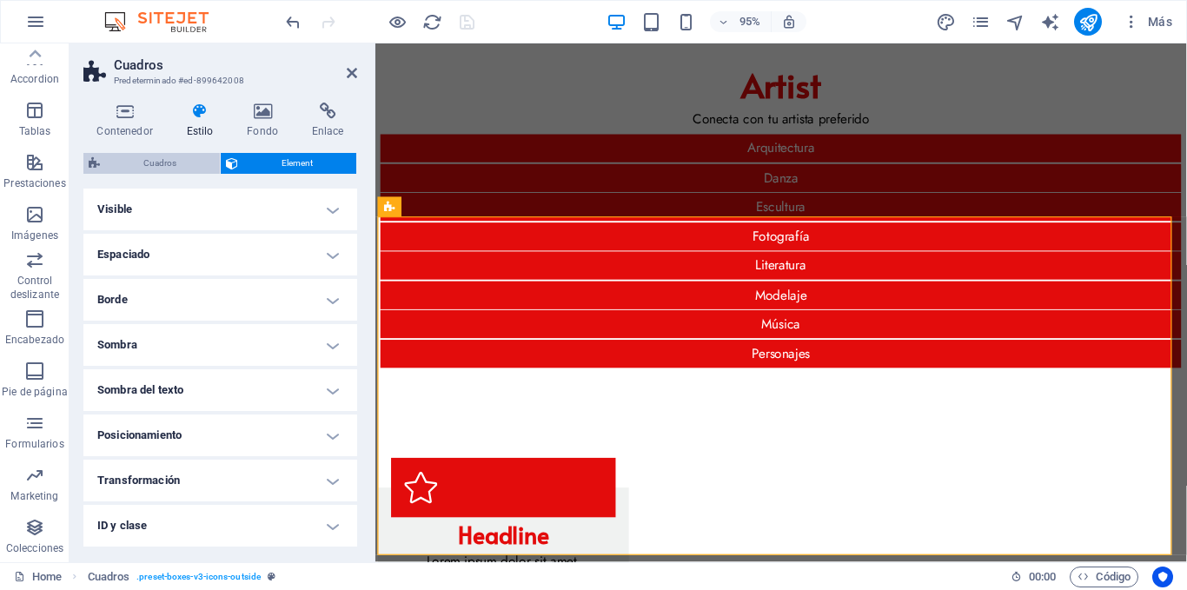
click at [159, 160] on span "Cuadros" at bounding box center [160, 163] width 110 height 21
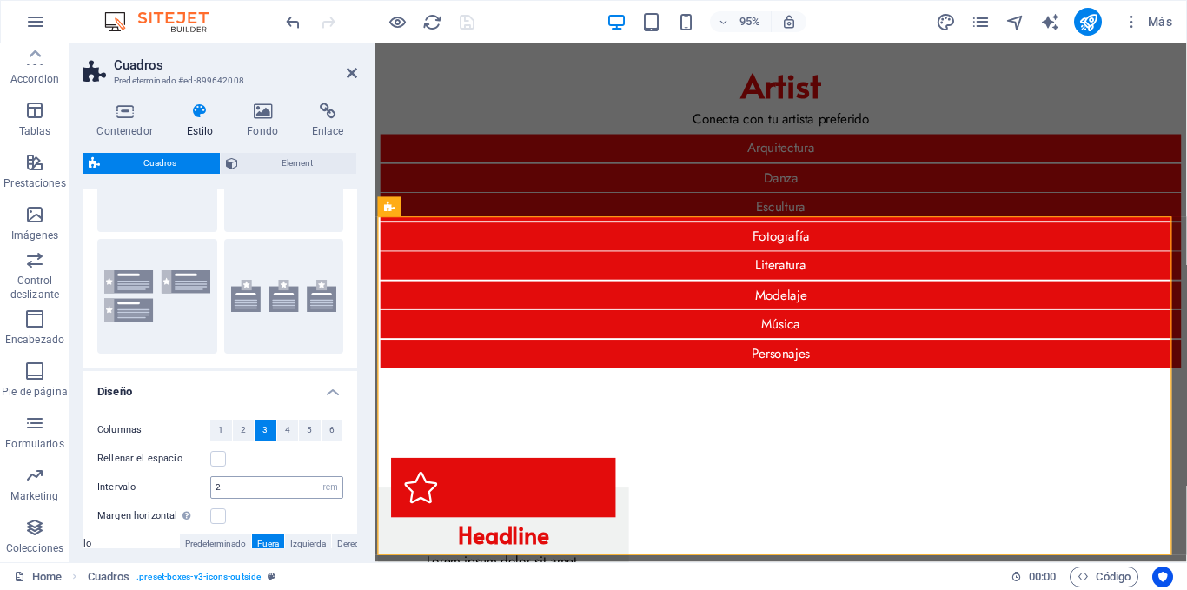
scroll to position [301, 0]
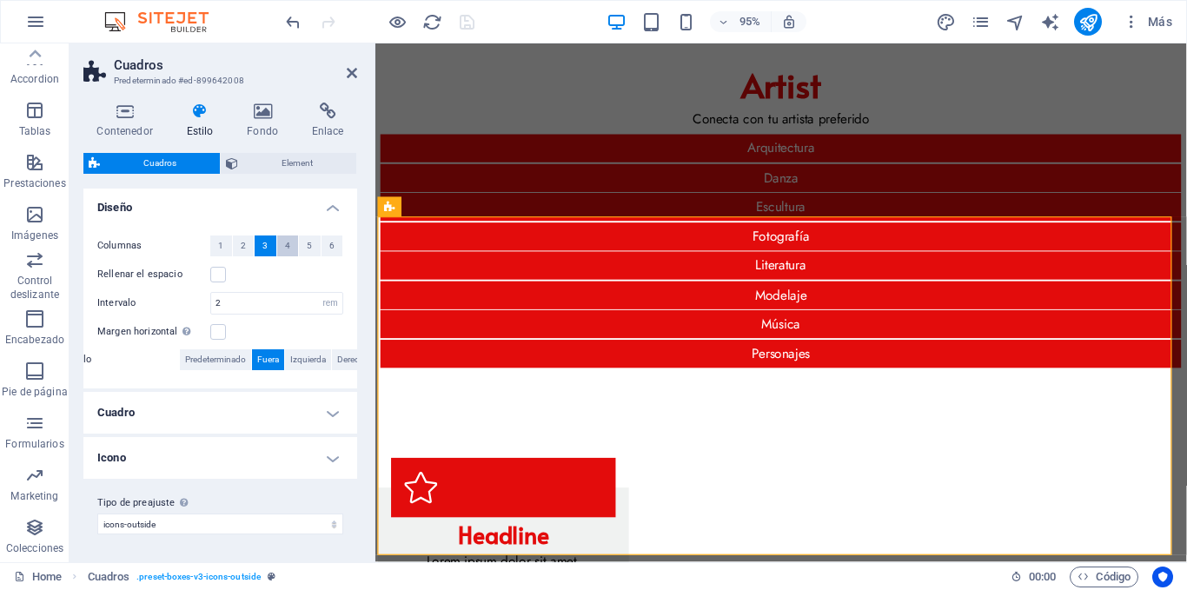
click at [280, 241] on button "4" at bounding box center [288, 246] width 22 height 21
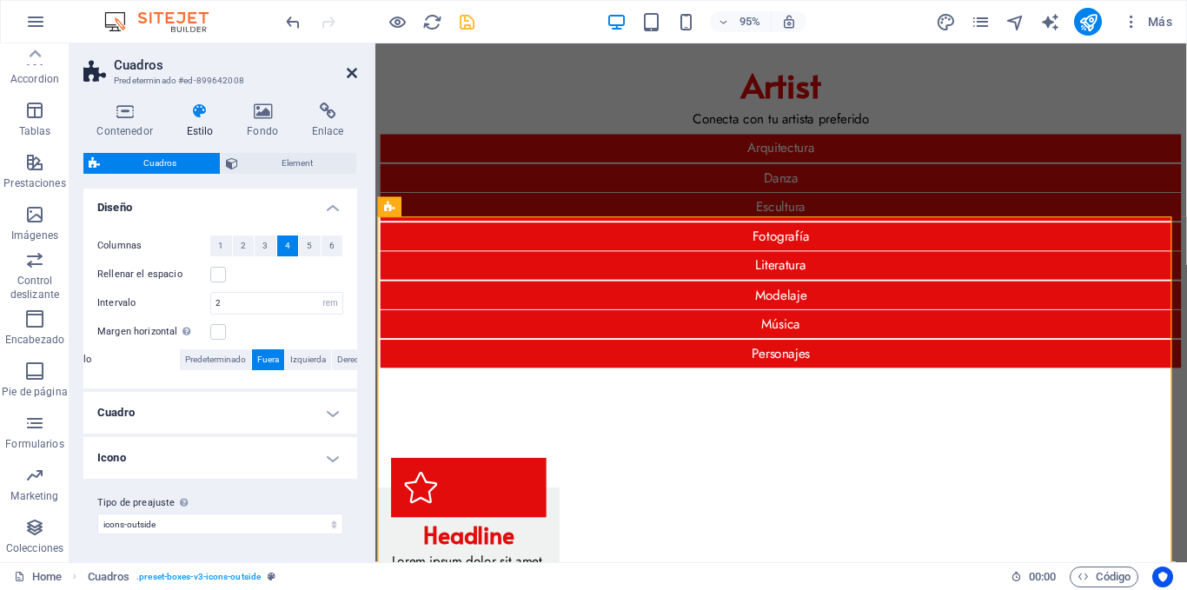
click at [351, 71] on icon at bounding box center [352, 73] width 10 height 14
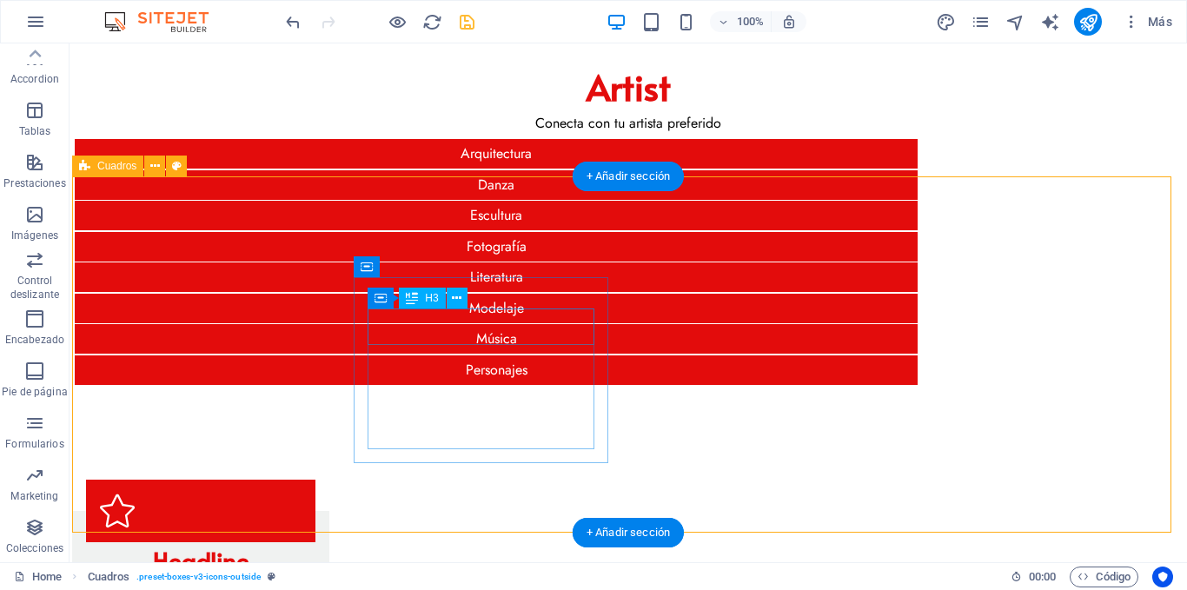
scroll to position [87, 0]
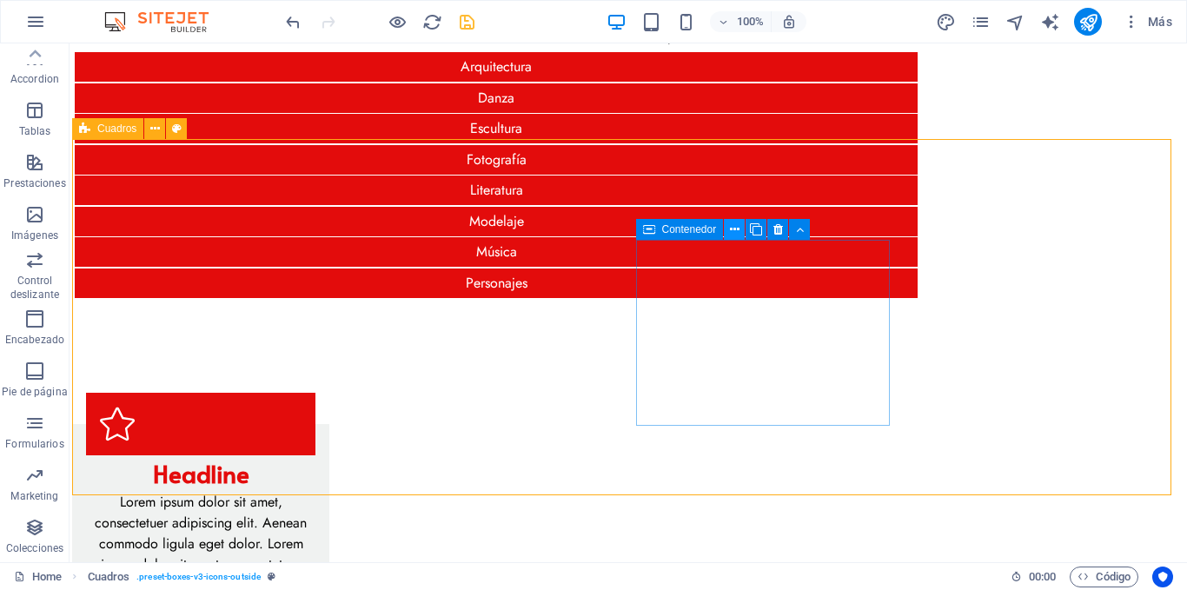
click at [733, 228] on icon at bounding box center [735, 230] width 10 height 18
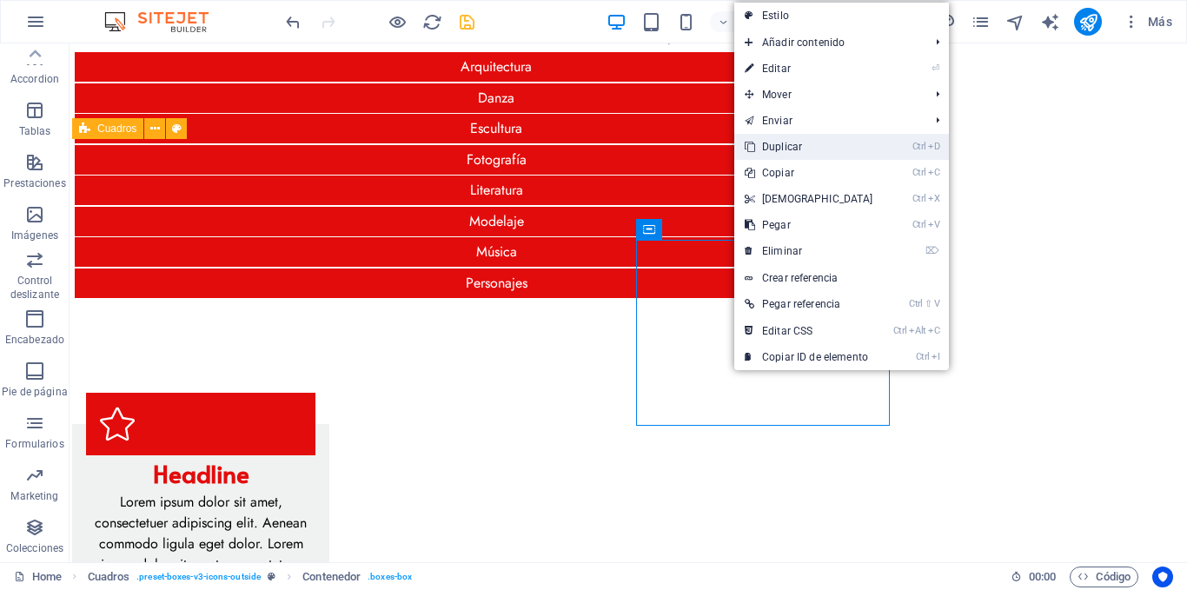
click at [805, 145] on link "Ctrl D Duplicar" at bounding box center [808, 147] width 149 height 26
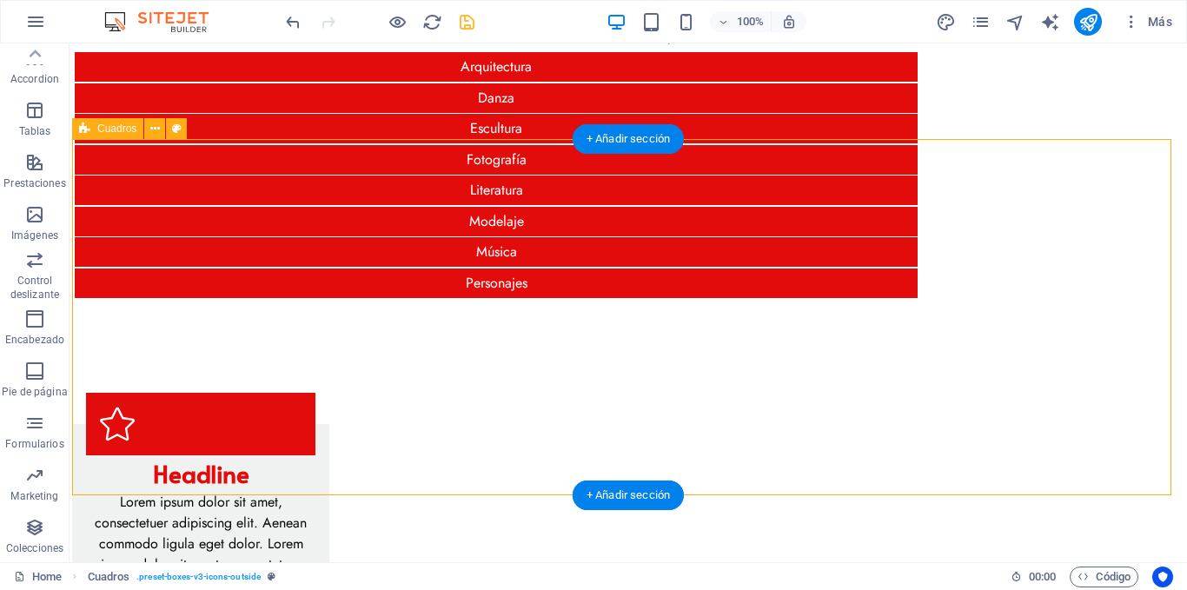
scroll to position [119, 0]
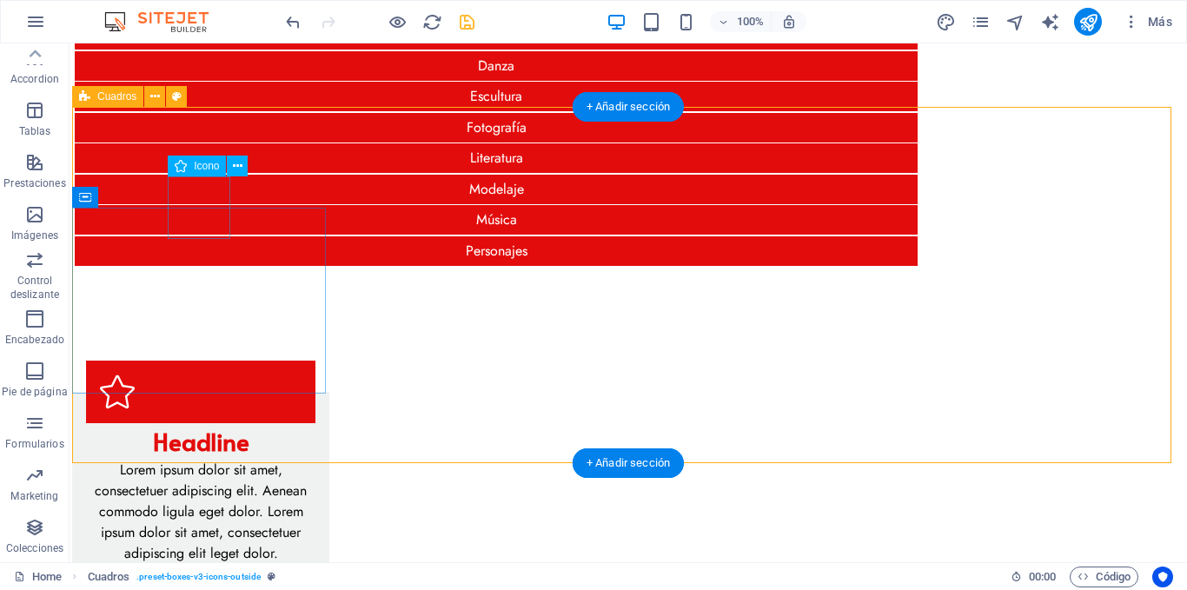
click at [214, 361] on figure at bounding box center [200, 392] width 229 height 63
select select "xMidYMid"
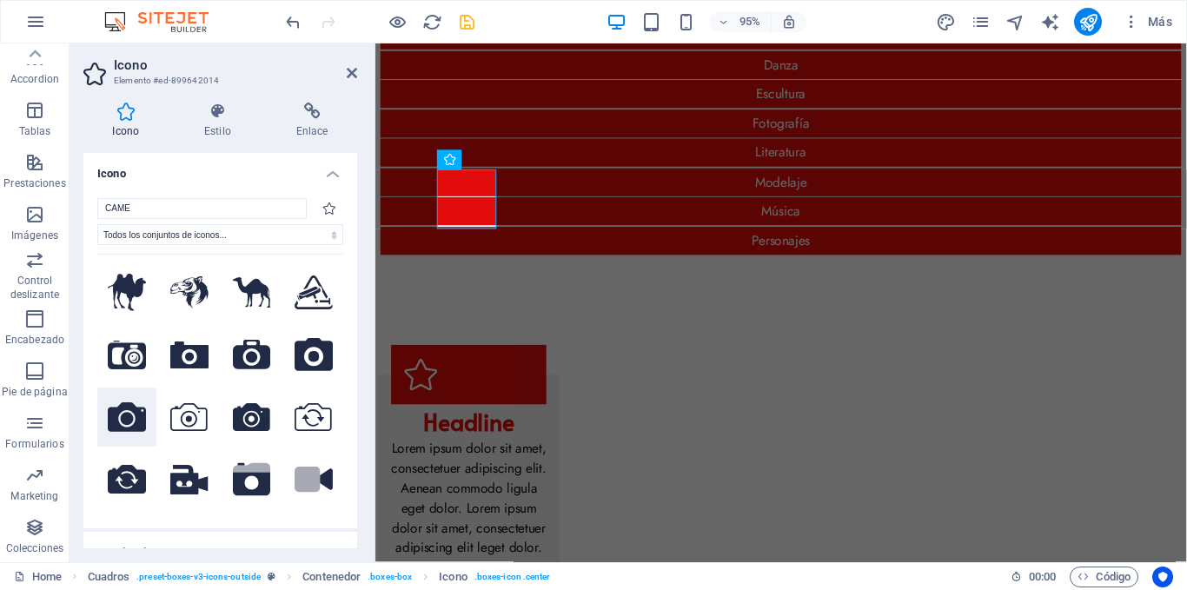
type input "CAME"
click at [138, 407] on icon at bounding box center [127, 417] width 38 height 30
click at [348, 72] on icon at bounding box center [352, 73] width 10 height 14
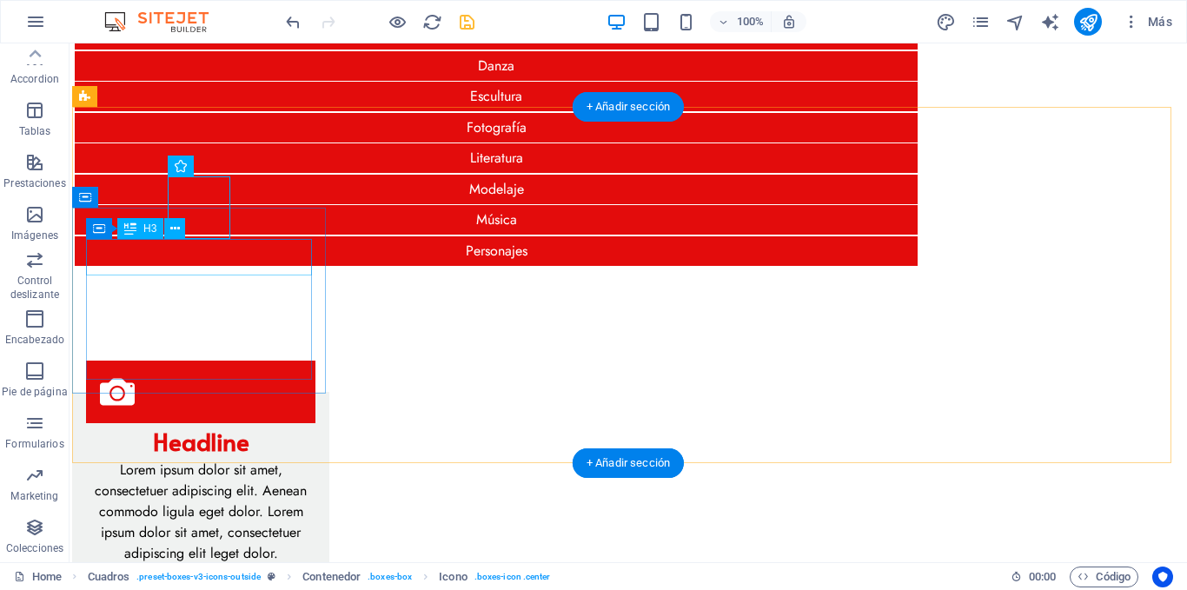
click at [216, 423] on div "Headline" at bounding box center [200, 441] width 229 height 37
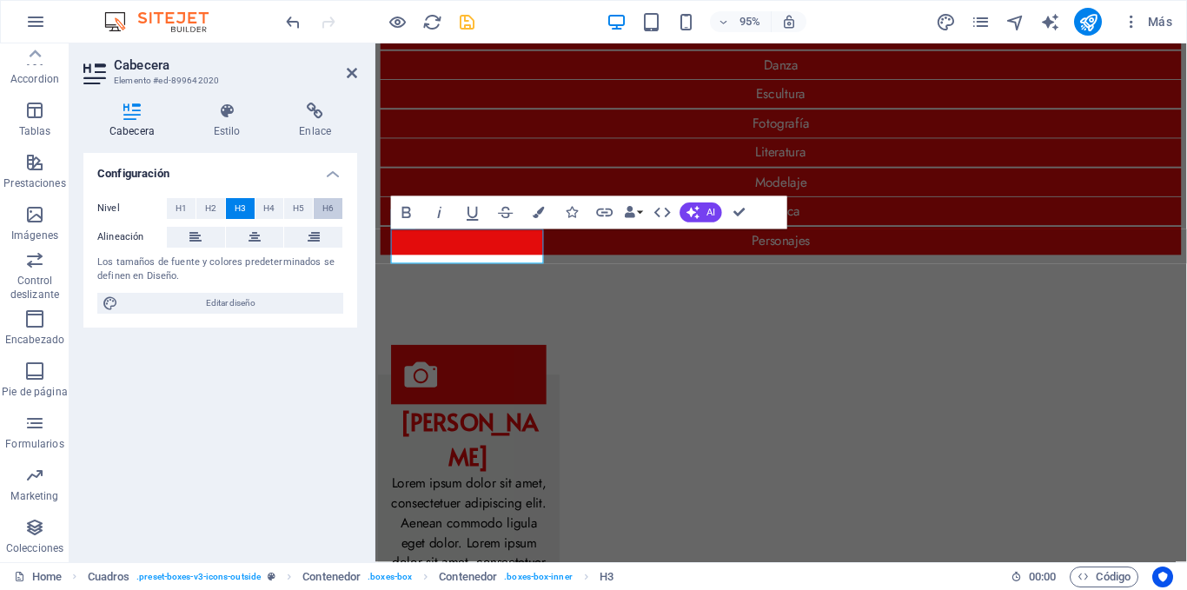
click at [329, 211] on span "H6" at bounding box center [327, 208] width 11 height 21
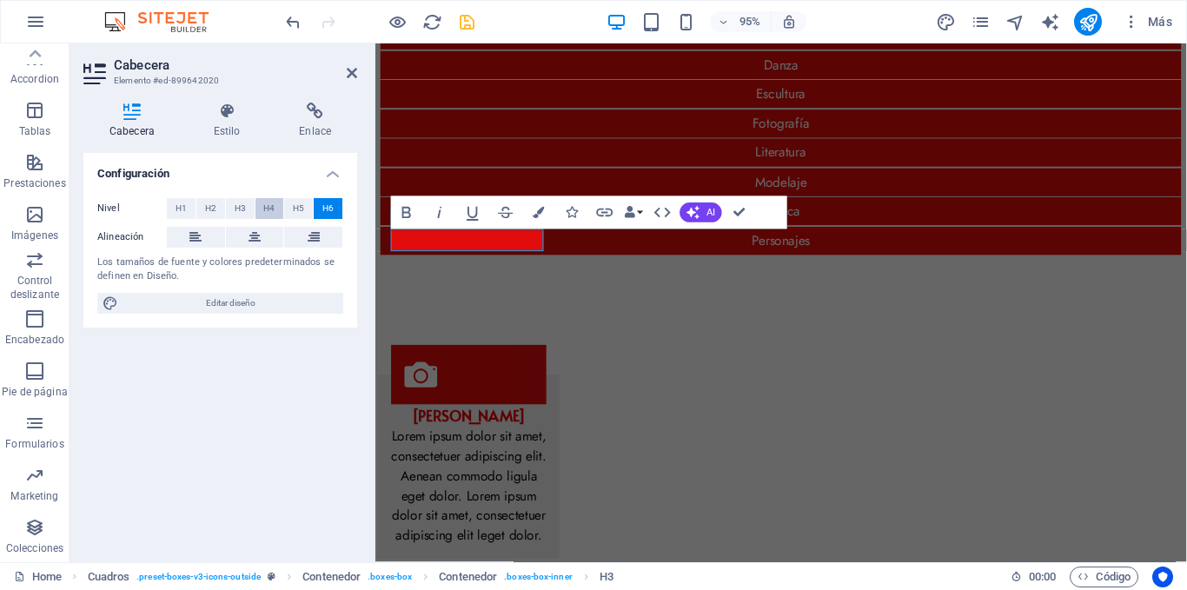
click at [269, 204] on span "H4" at bounding box center [268, 208] width 11 height 21
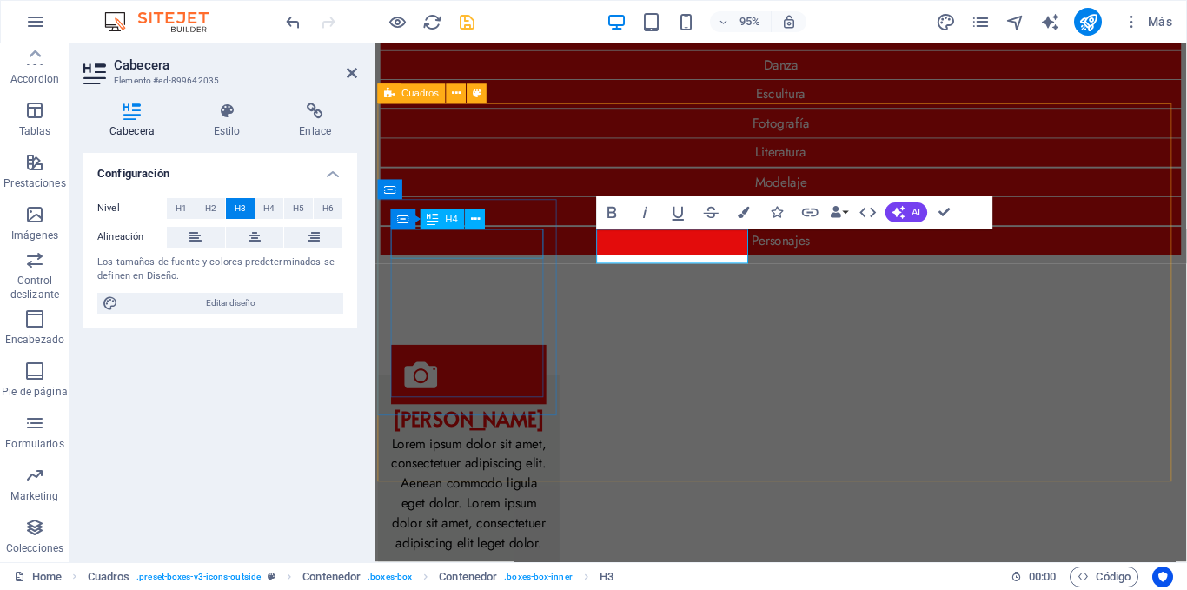
click at [506, 423] on div "[PERSON_NAME]" at bounding box center [473, 438] width 163 height 31
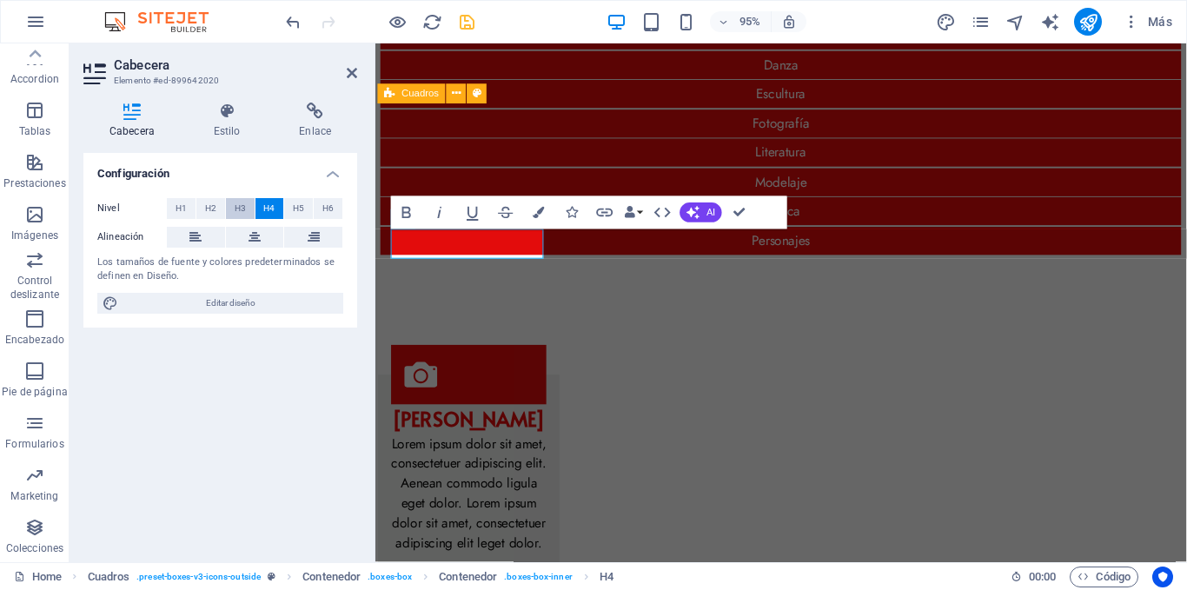
click at [249, 203] on button "H3" at bounding box center [240, 208] width 29 height 21
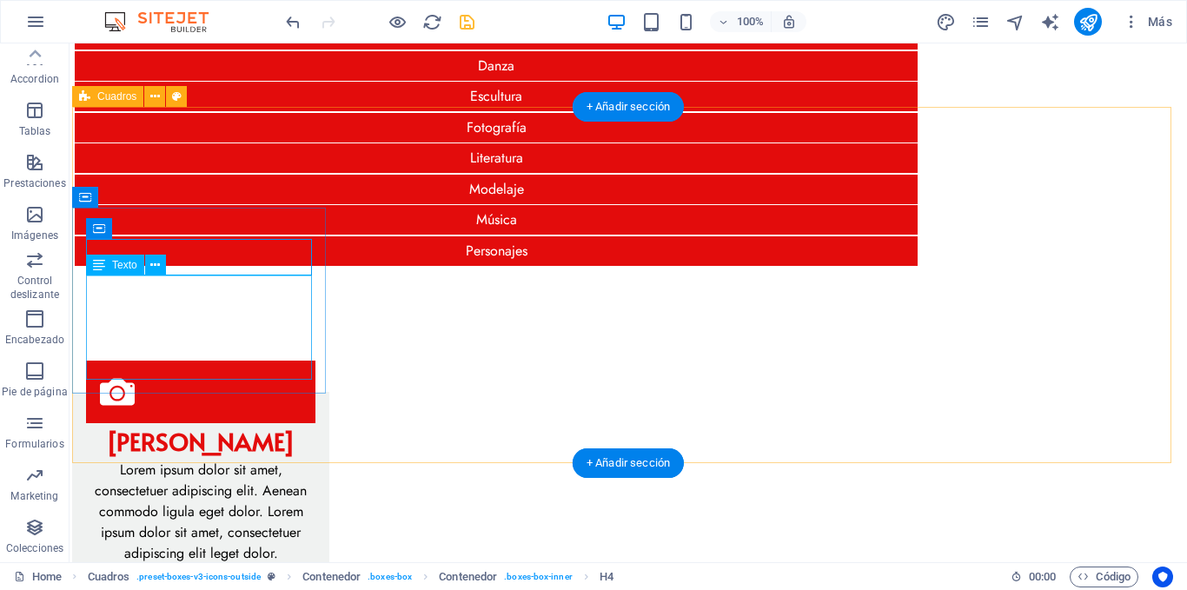
click at [216, 460] on div "Lorem ipsum dolor sit amet, consectetuer adipiscing elit. Aenean commodo ligula…" at bounding box center [200, 512] width 229 height 104
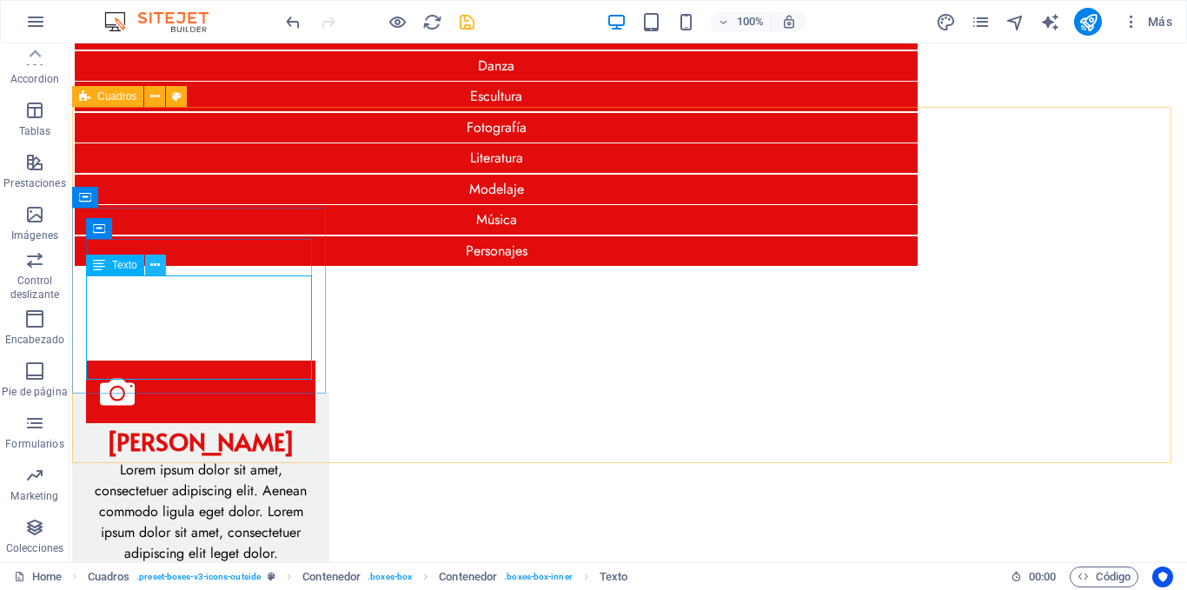
click at [156, 265] on icon at bounding box center [155, 265] width 10 height 18
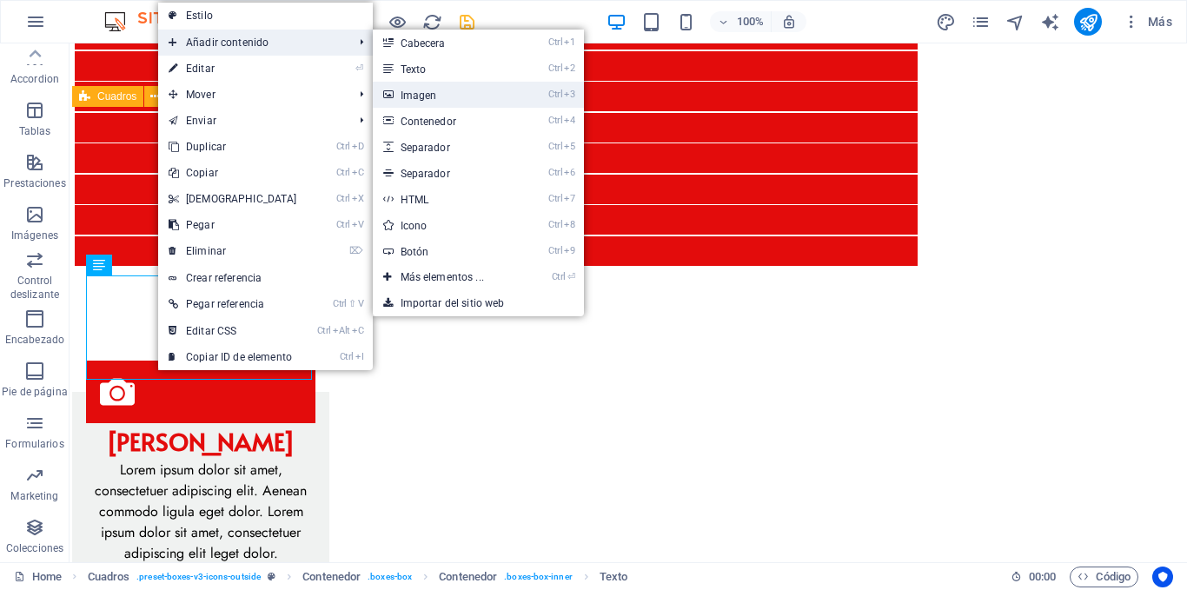
drag, startPoint x: 86, startPoint y: 67, endPoint x: 459, endPoint y: 90, distance: 373.6
click at [459, 90] on link "Ctrl 3 Imagen" at bounding box center [446, 95] width 146 height 26
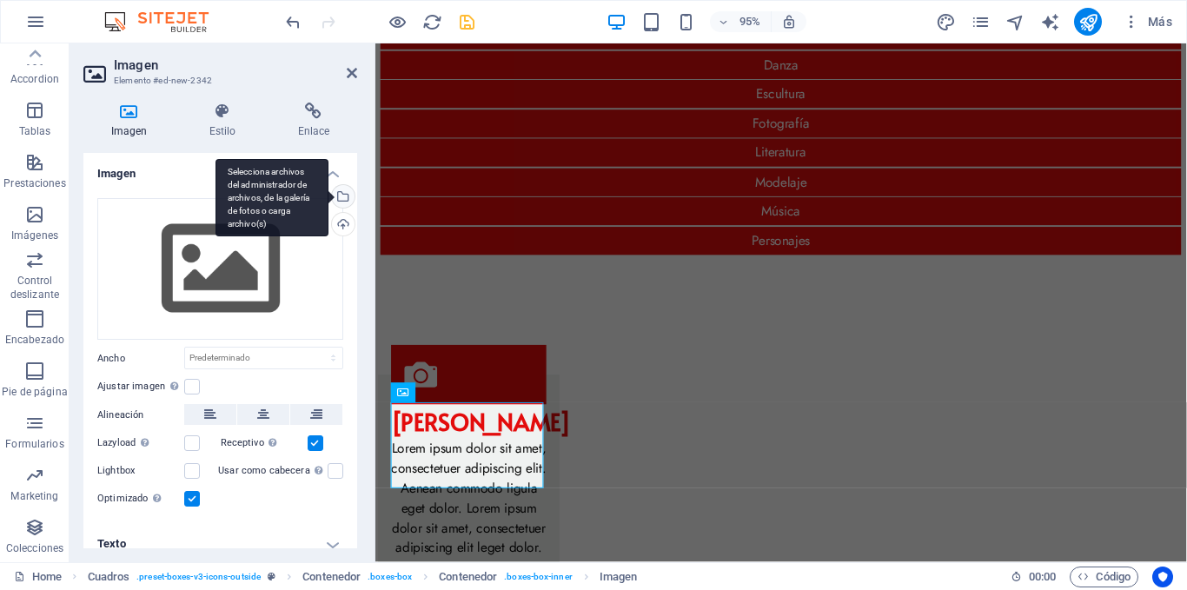
click at [340, 195] on div "Selecciona archivos del administrador de archivos, de la galería de fotos o car…" at bounding box center [342, 198] width 26 height 26
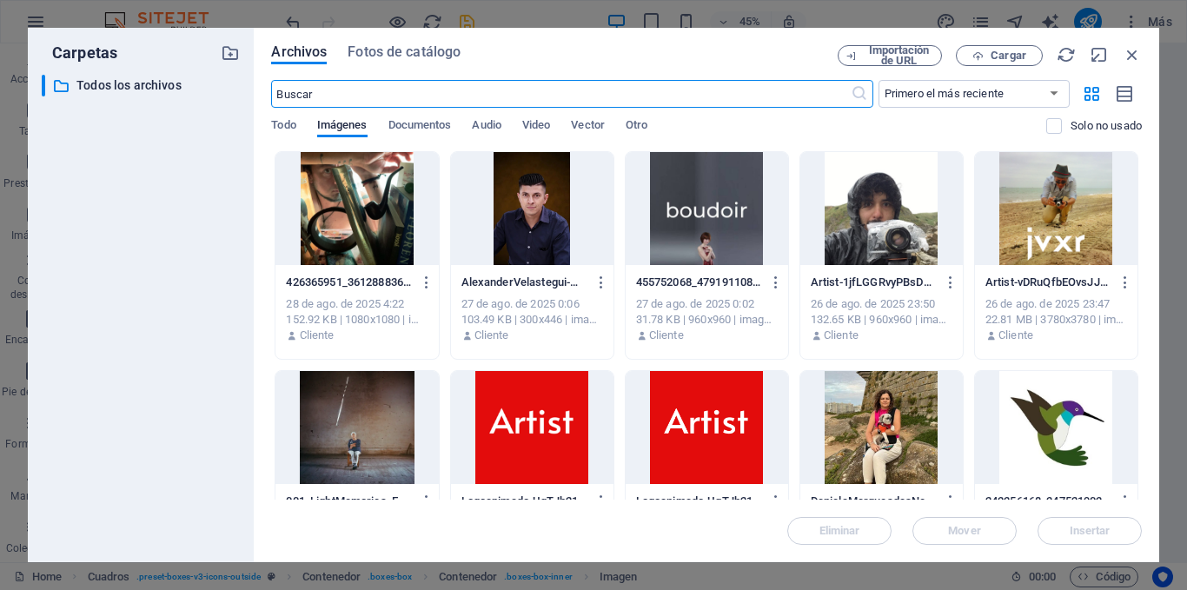
scroll to position [0, 0]
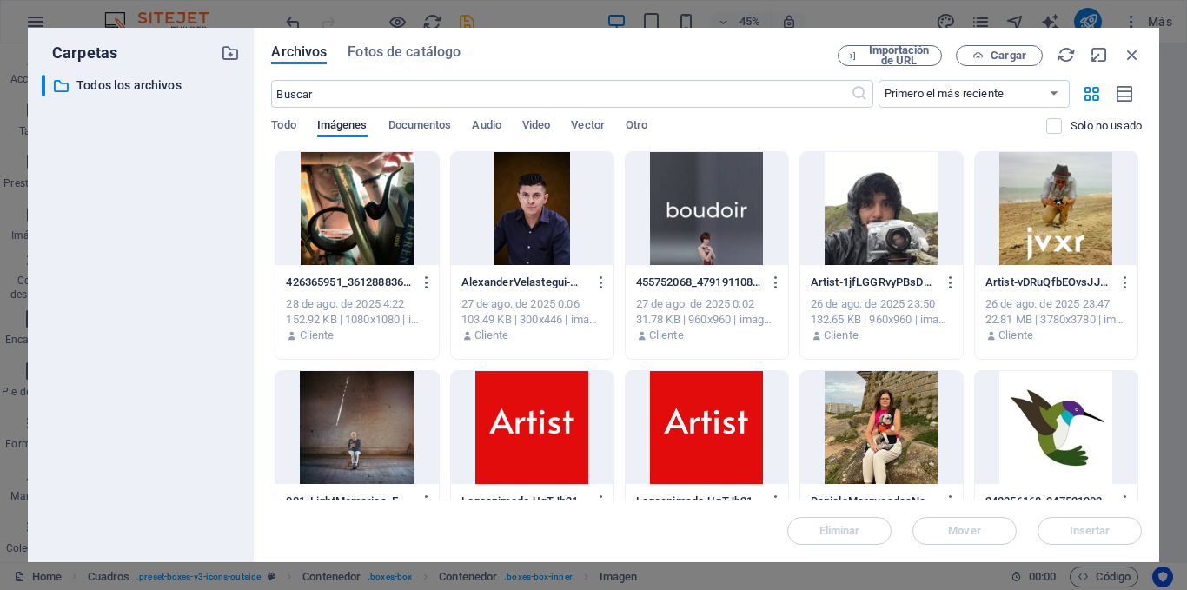
click at [1051, 219] on div at bounding box center [1056, 208] width 163 height 113
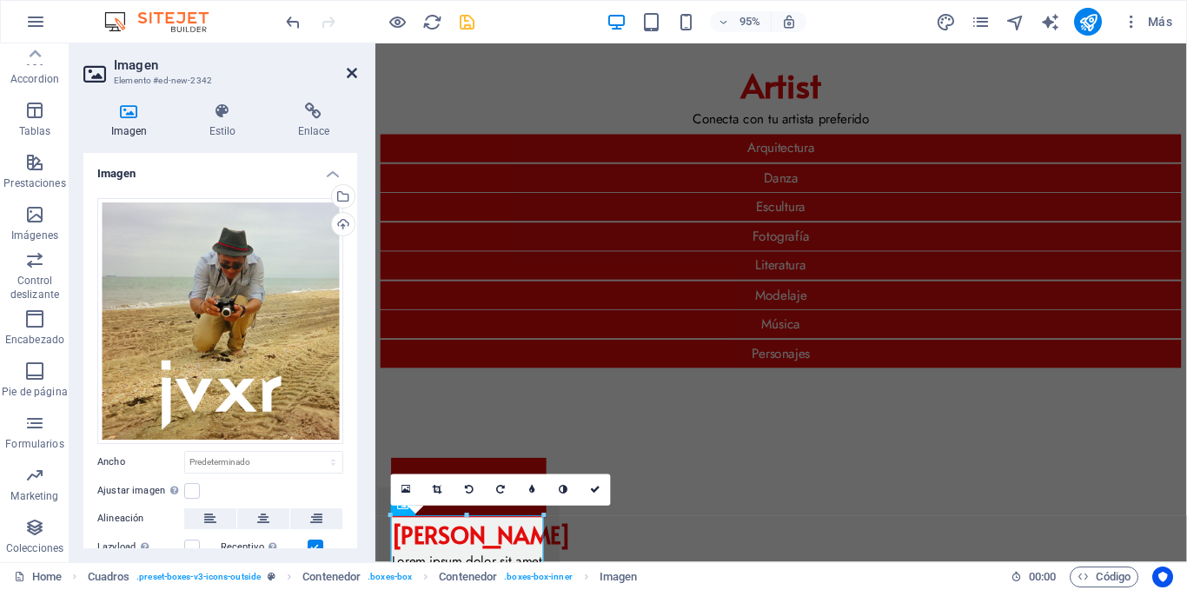
click at [353, 73] on icon at bounding box center [352, 73] width 10 height 14
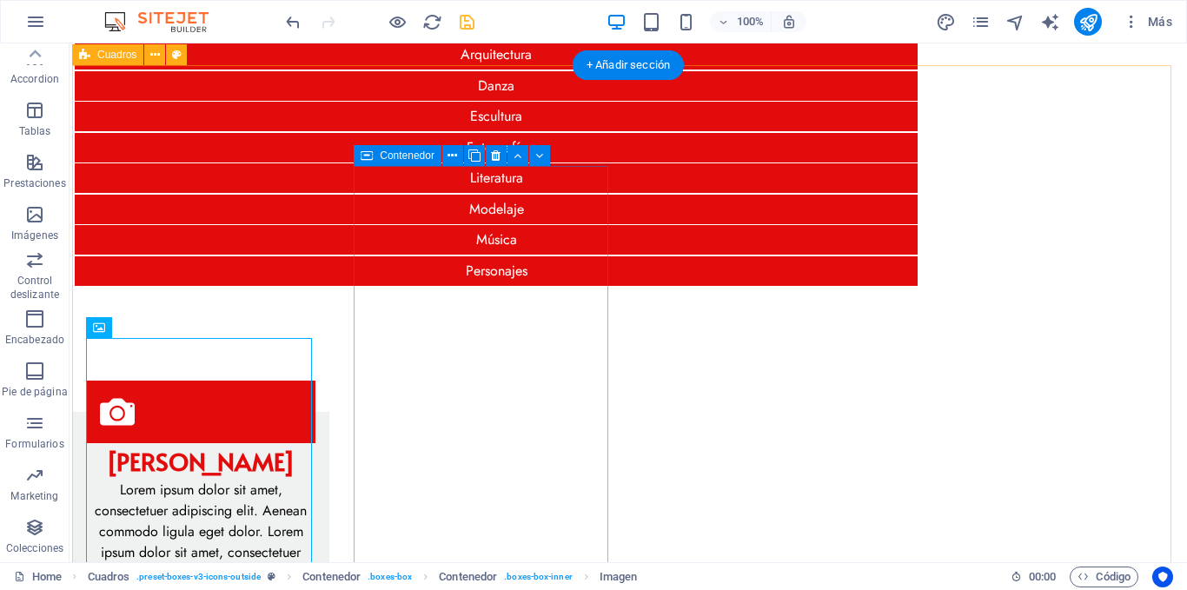
scroll to position [174, 0]
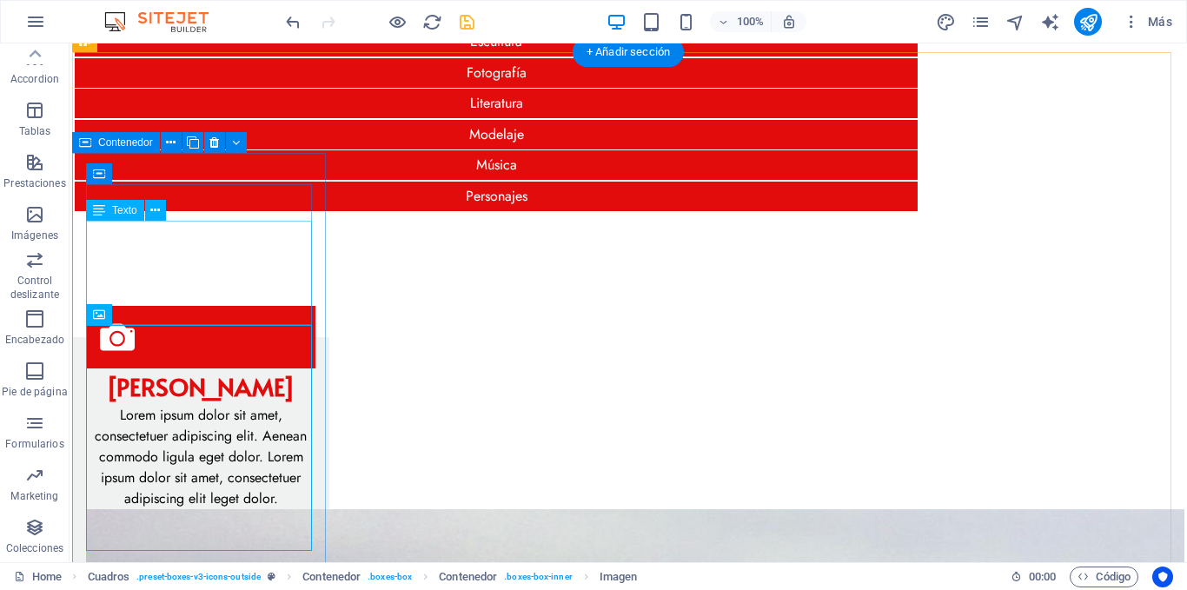
click at [272, 405] on div "Lorem ipsum dolor sit amet, consectetuer adipiscing elit. Aenean commodo ligula…" at bounding box center [200, 457] width 229 height 104
click at [261, 405] on div "Lorem ipsum dolor sit amet, consectetuer adipiscing elit. Aenean commodo ligula…" at bounding box center [200, 457] width 229 height 104
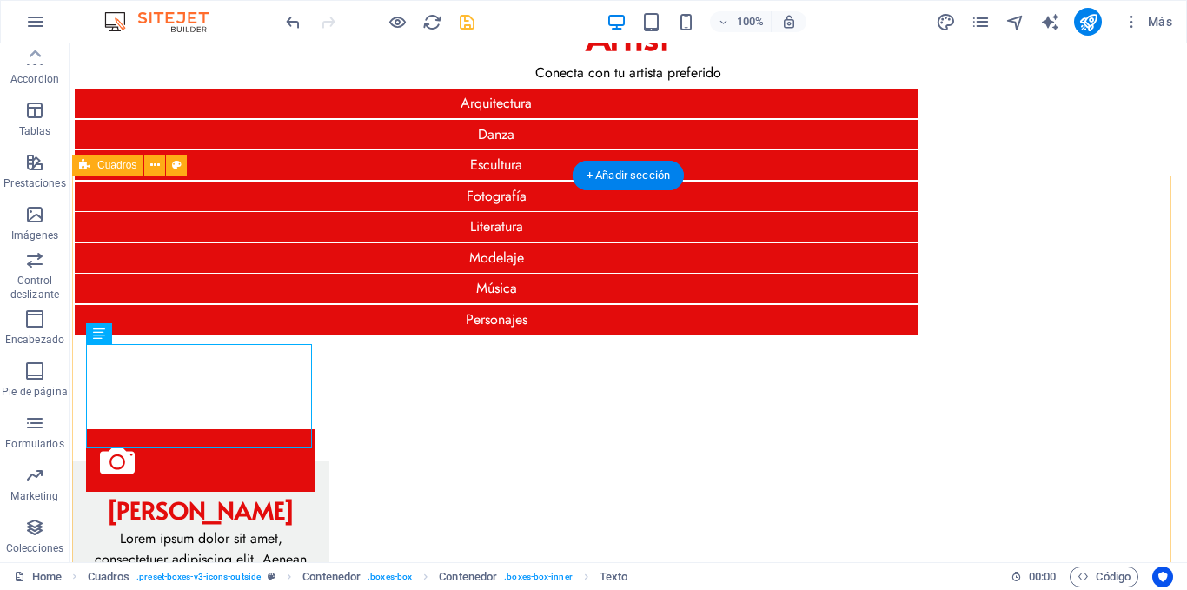
scroll to position [87, 0]
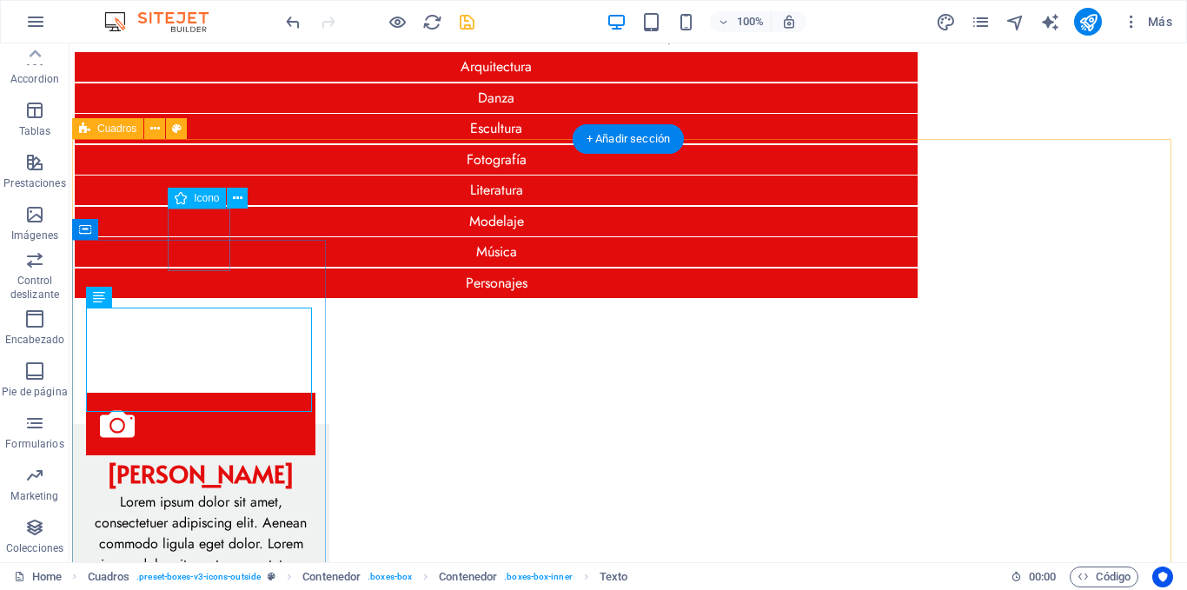
click at [194, 393] on figure at bounding box center [200, 424] width 229 height 63
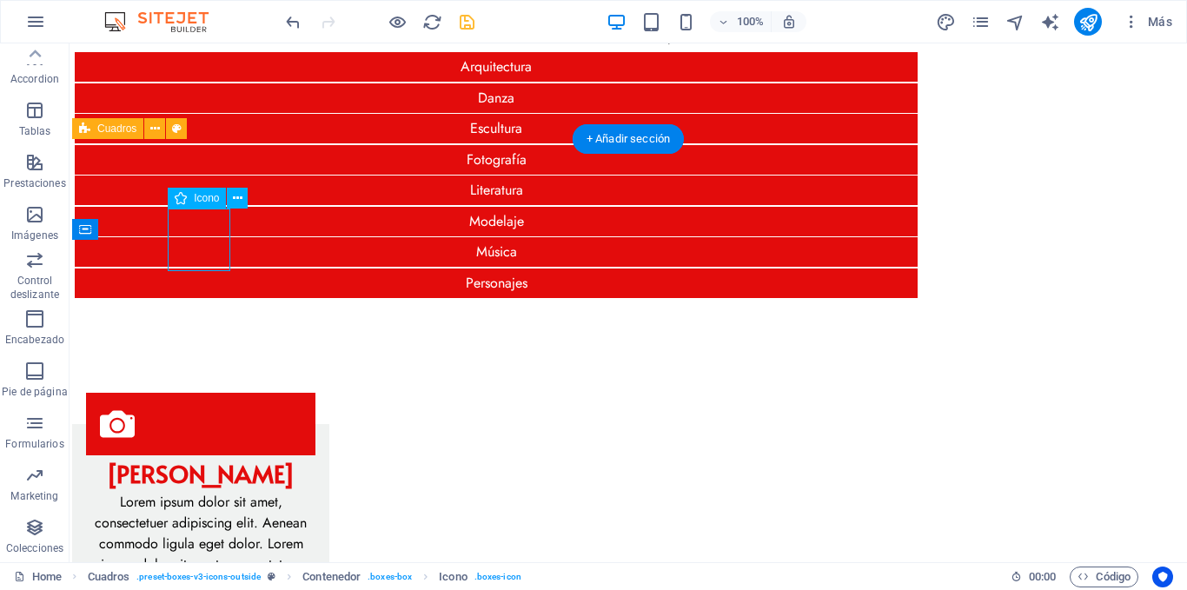
click at [194, 393] on figure at bounding box center [200, 424] width 229 height 63
select select "xMidYMid"
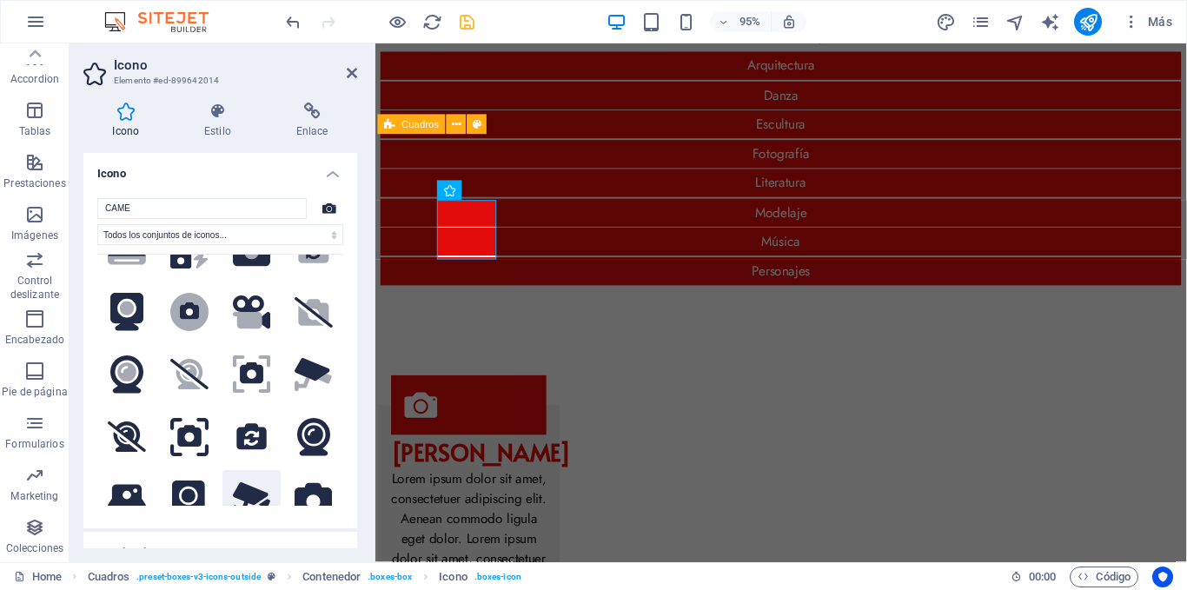
scroll to position [348, 0]
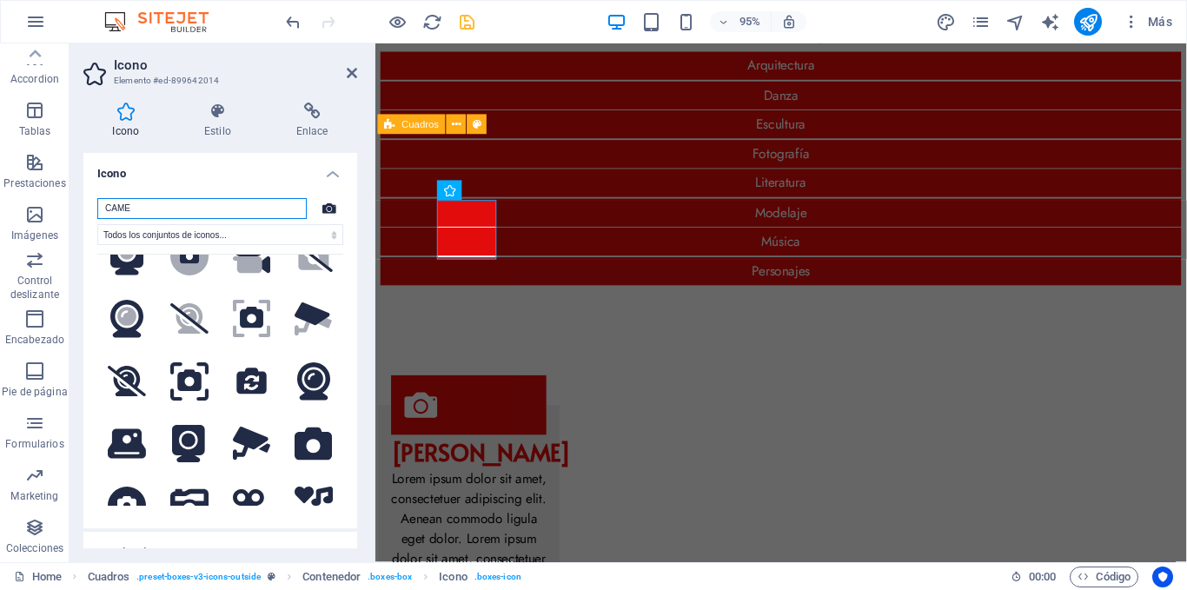
click at [152, 216] on input "CAME" at bounding box center [201, 208] width 209 height 21
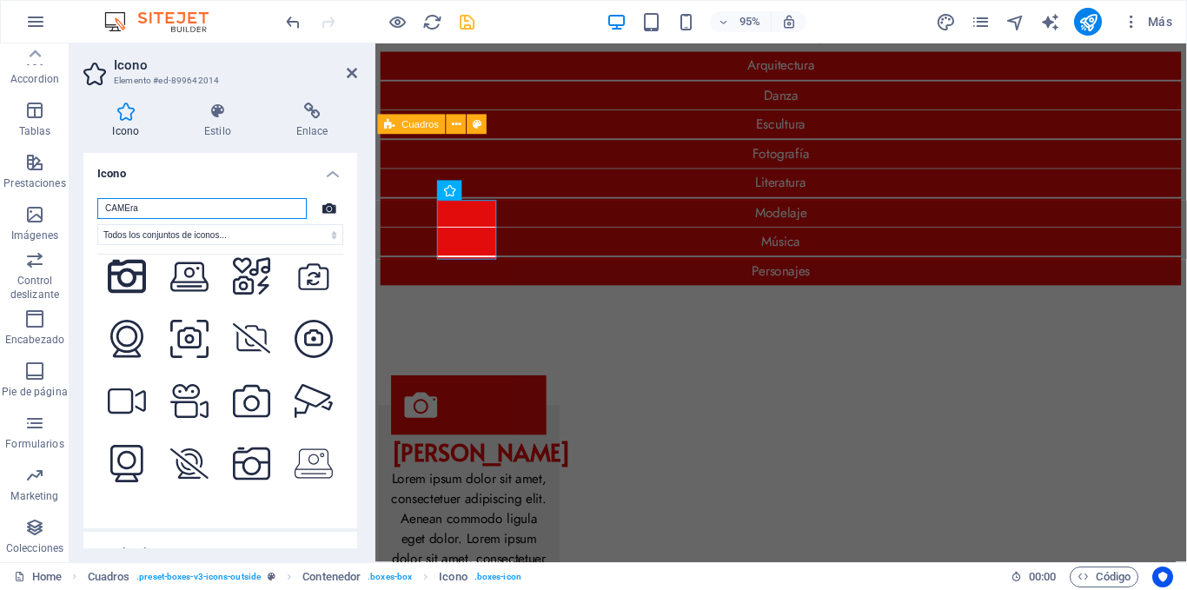
scroll to position [869, 0]
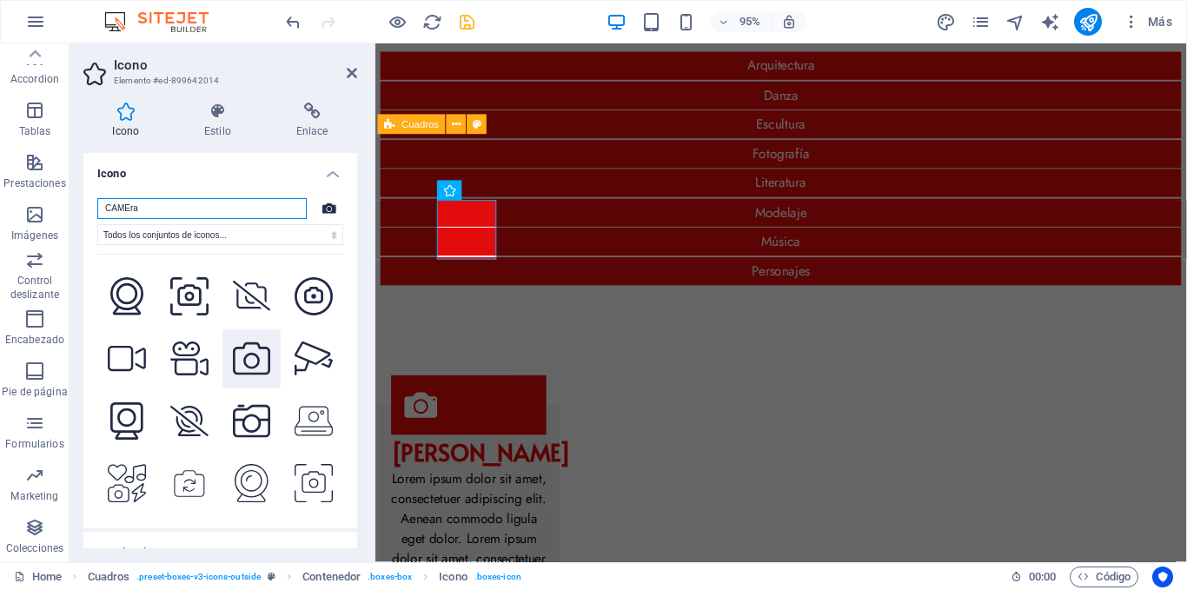
type input "CAMEra"
click at [251, 340] on icon at bounding box center [252, 359] width 38 height 38
click at [331, 169] on h4 "Icono" at bounding box center [220, 168] width 274 height 31
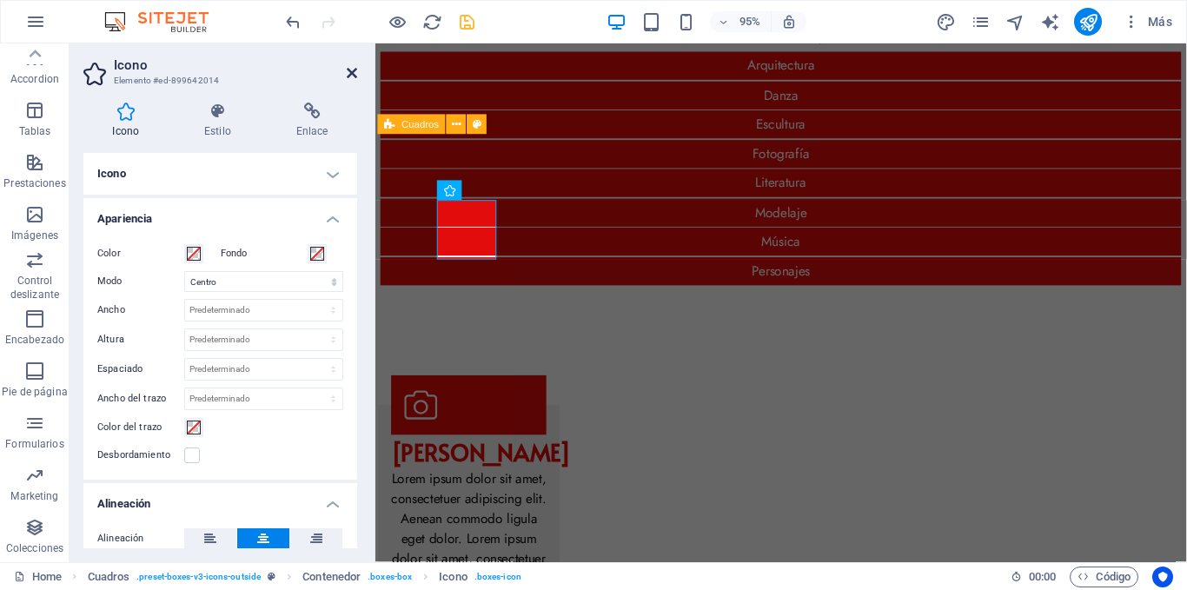
drag, startPoint x: 348, startPoint y: 66, endPoint x: 280, endPoint y: 33, distance: 75.4
click at [348, 66] on icon at bounding box center [352, 73] width 10 height 14
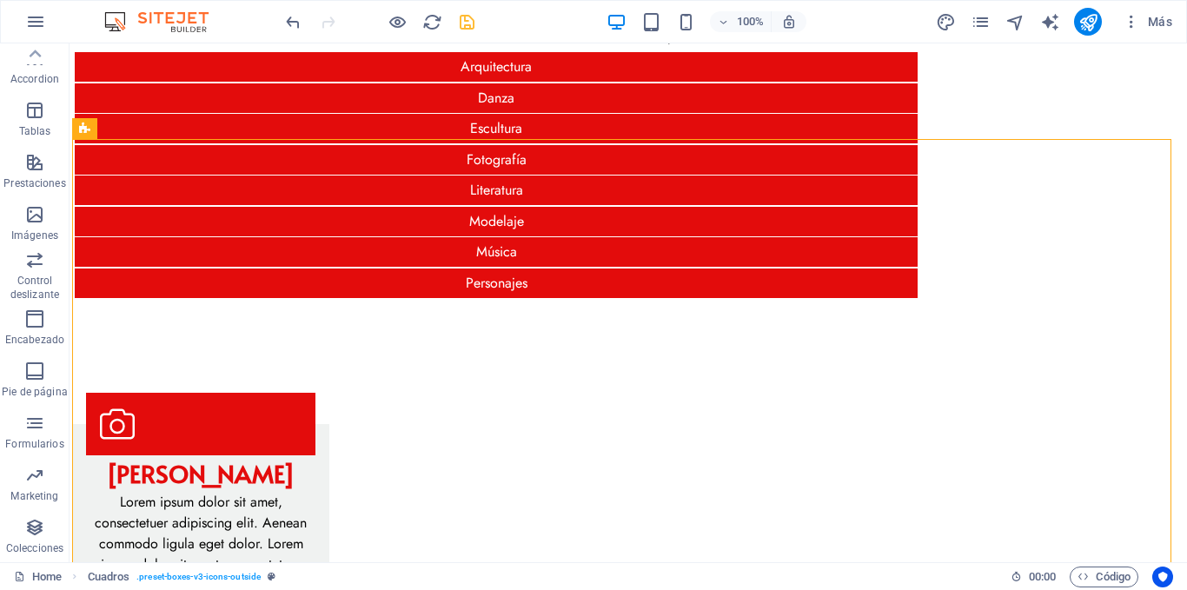
click at [385, 20] on div at bounding box center [379, 22] width 195 height 28
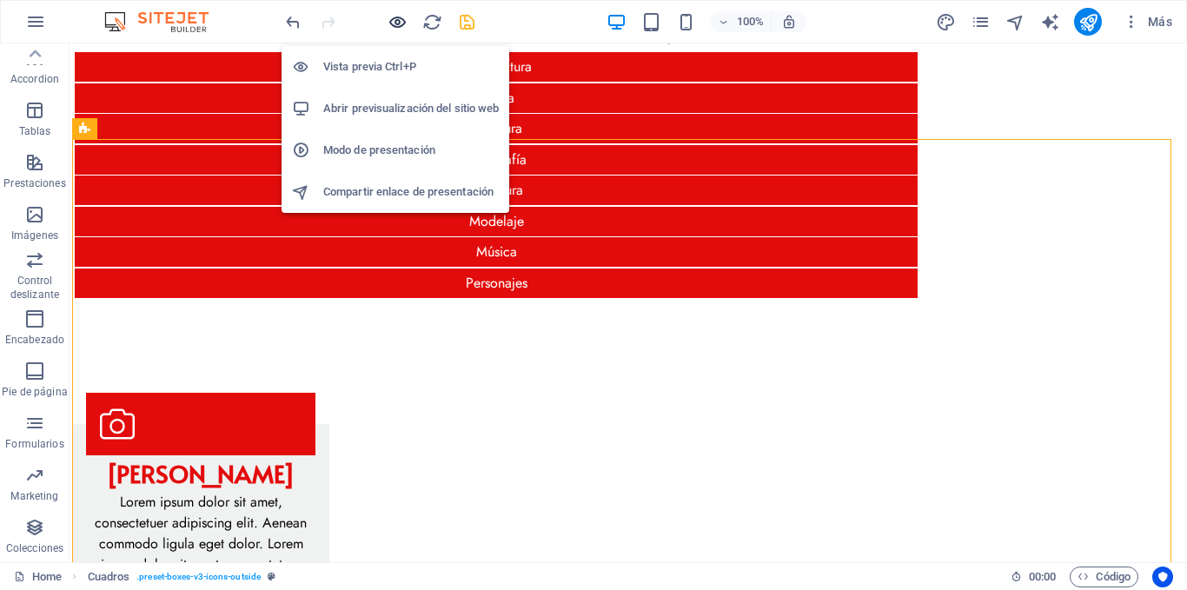
click at [393, 21] on icon "button" at bounding box center [398, 22] width 20 height 20
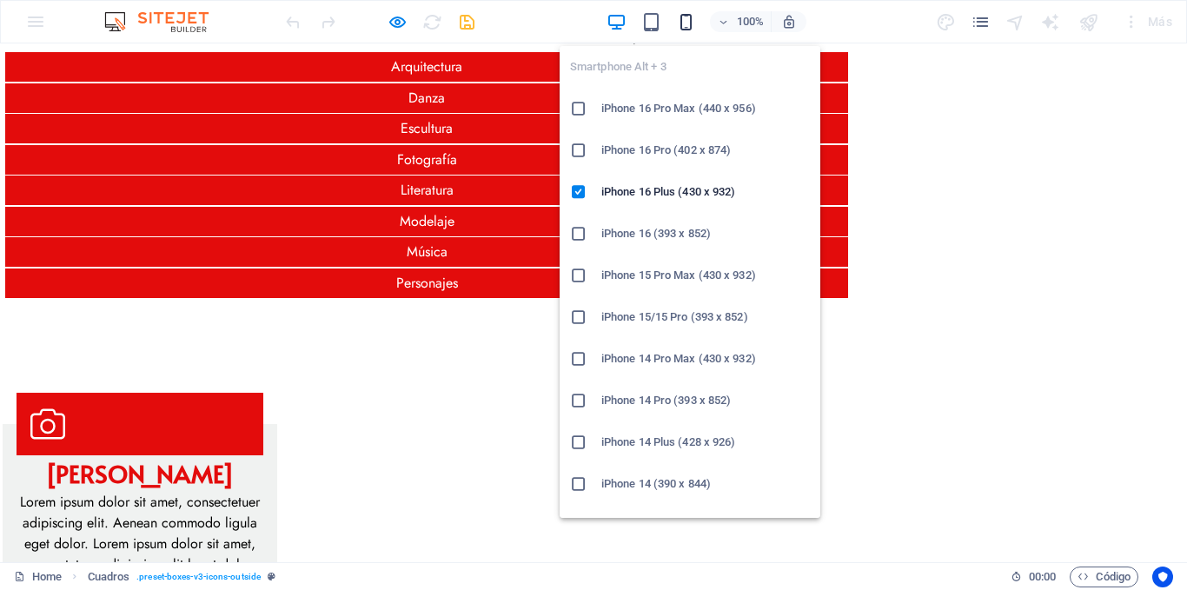
click at [684, 19] on icon "button" at bounding box center [686, 22] width 20 height 20
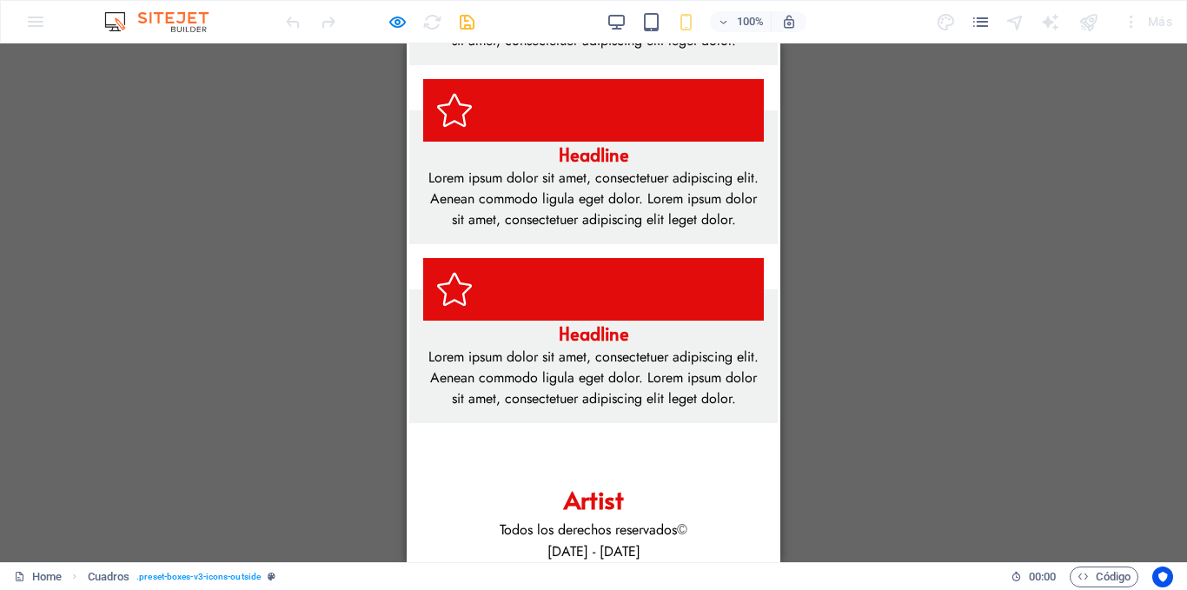
scroll to position [0, 0]
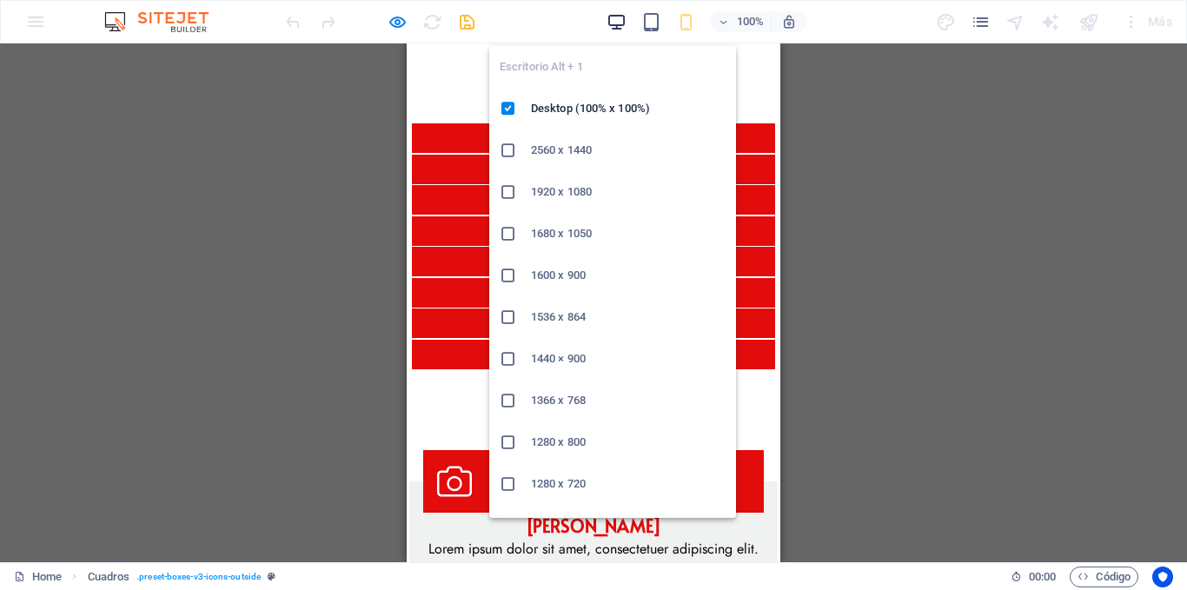
click at [615, 24] on icon "button" at bounding box center [617, 22] width 20 height 20
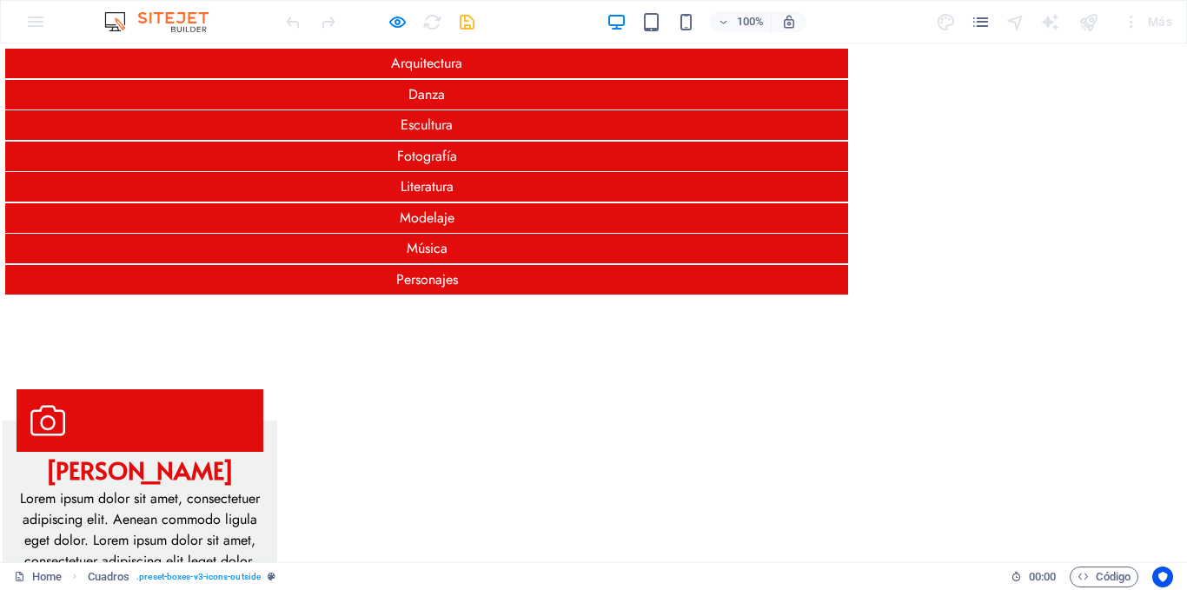
scroll to position [174, 0]
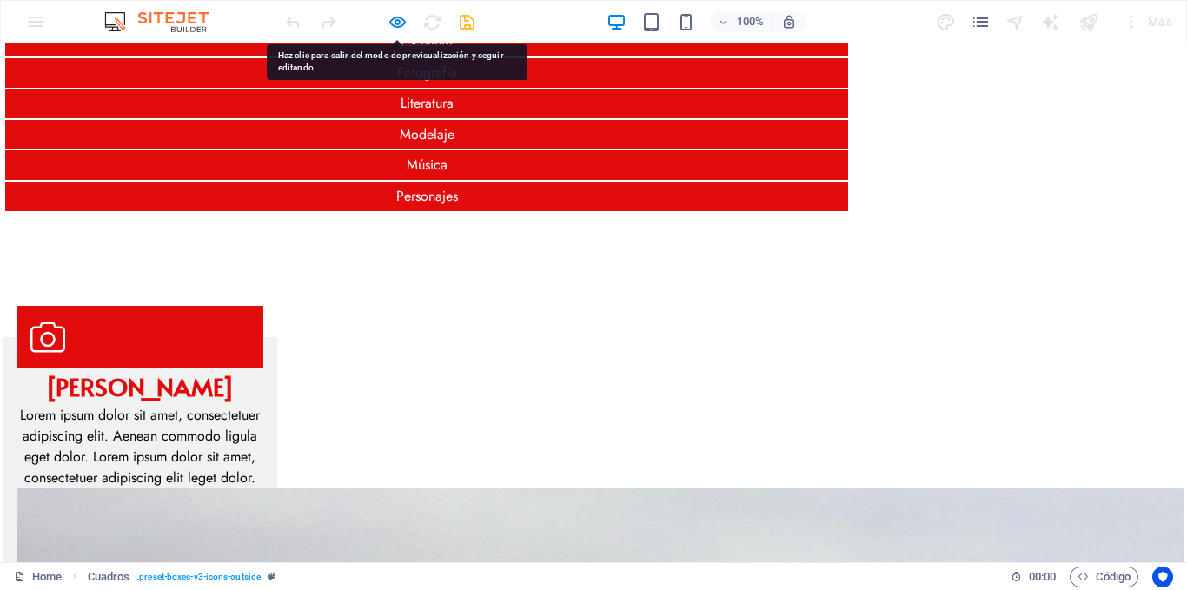
click at [611, 24] on icon "button" at bounding box center [617, 22] width 20 height 20
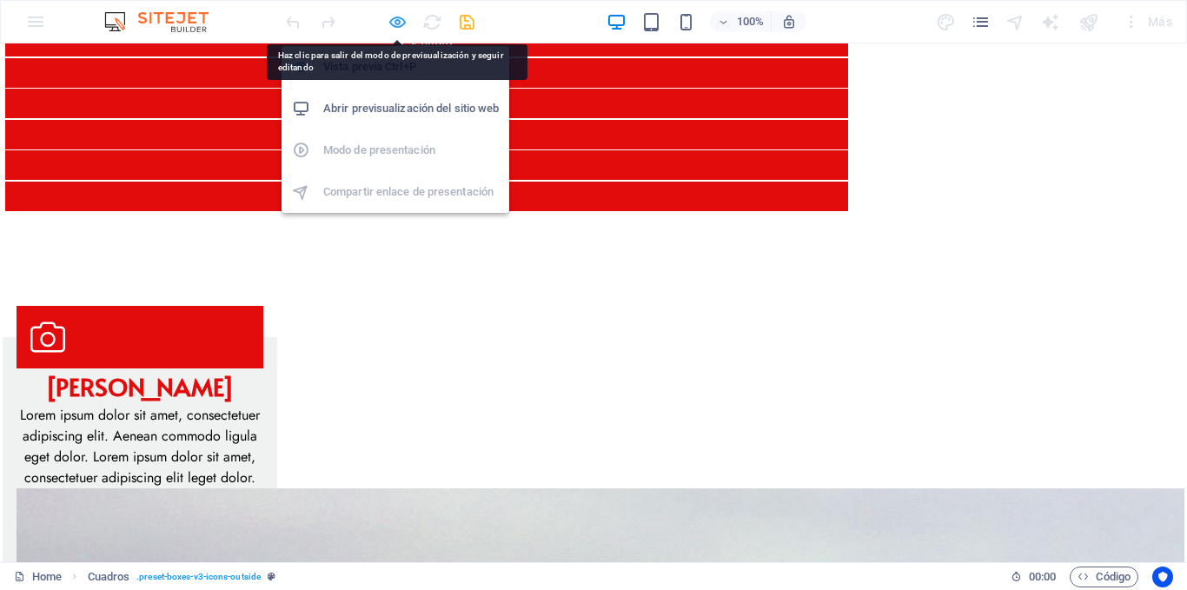
click at [402, 21] on icon "button" at bounding box center [398, 22] width 20 height 20
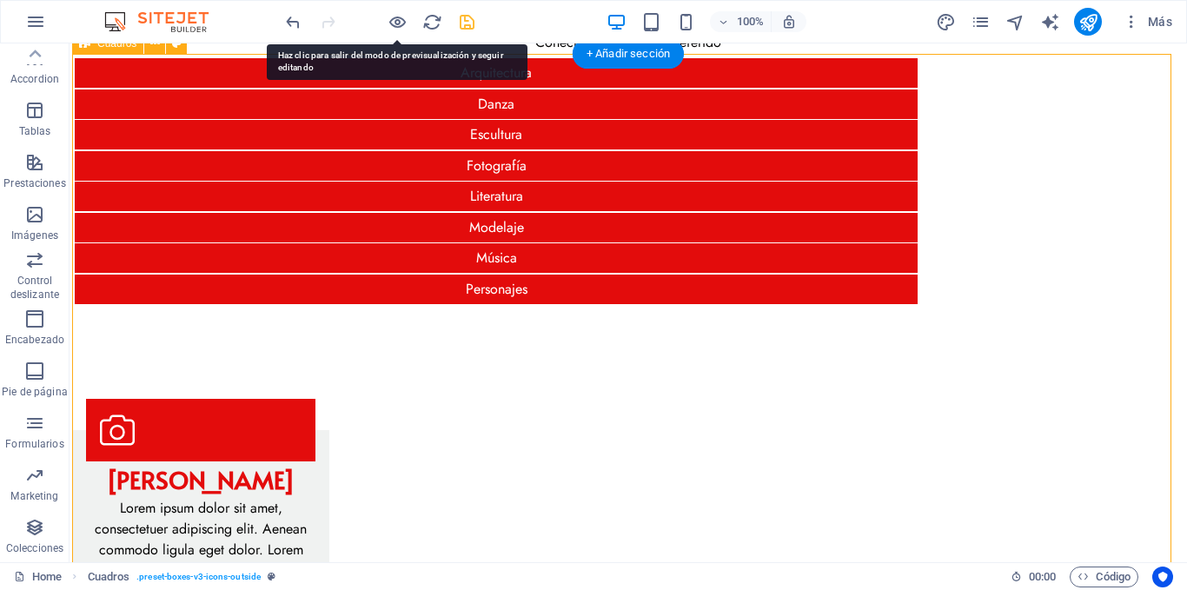
scroll to position [0, 0]
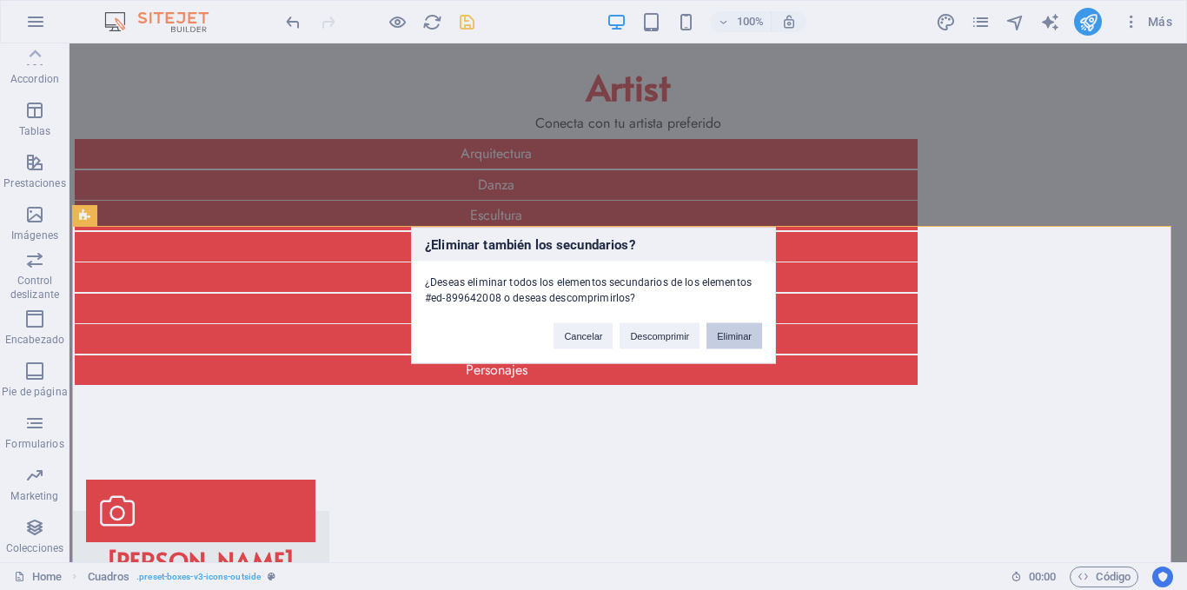
drag, startPoint x: 722, startPoint y: 333, endPoint x: 643, endPoint y: 287, distance: 91.5
click at [722, 333] on button "Eliminar" at bounding box center [735, 335] width 56 height 26
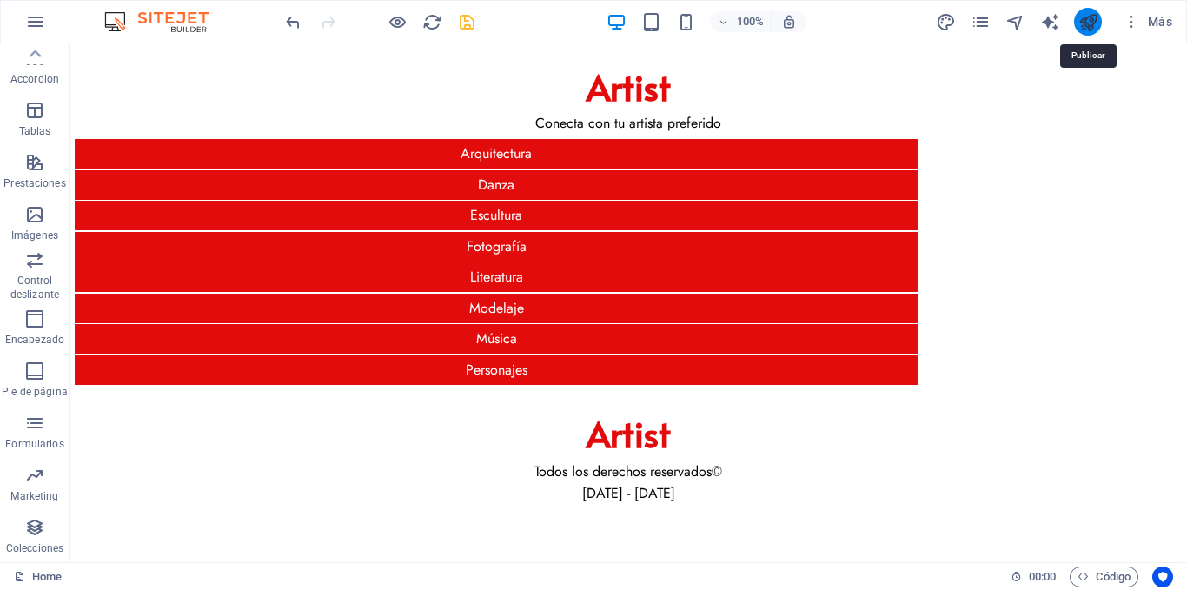
click at [1092, 14] on icon "publish" at bounding box center [1089, 22] width 20 height 20
